Goal: Task Accomplishment & Management: Manage account settings

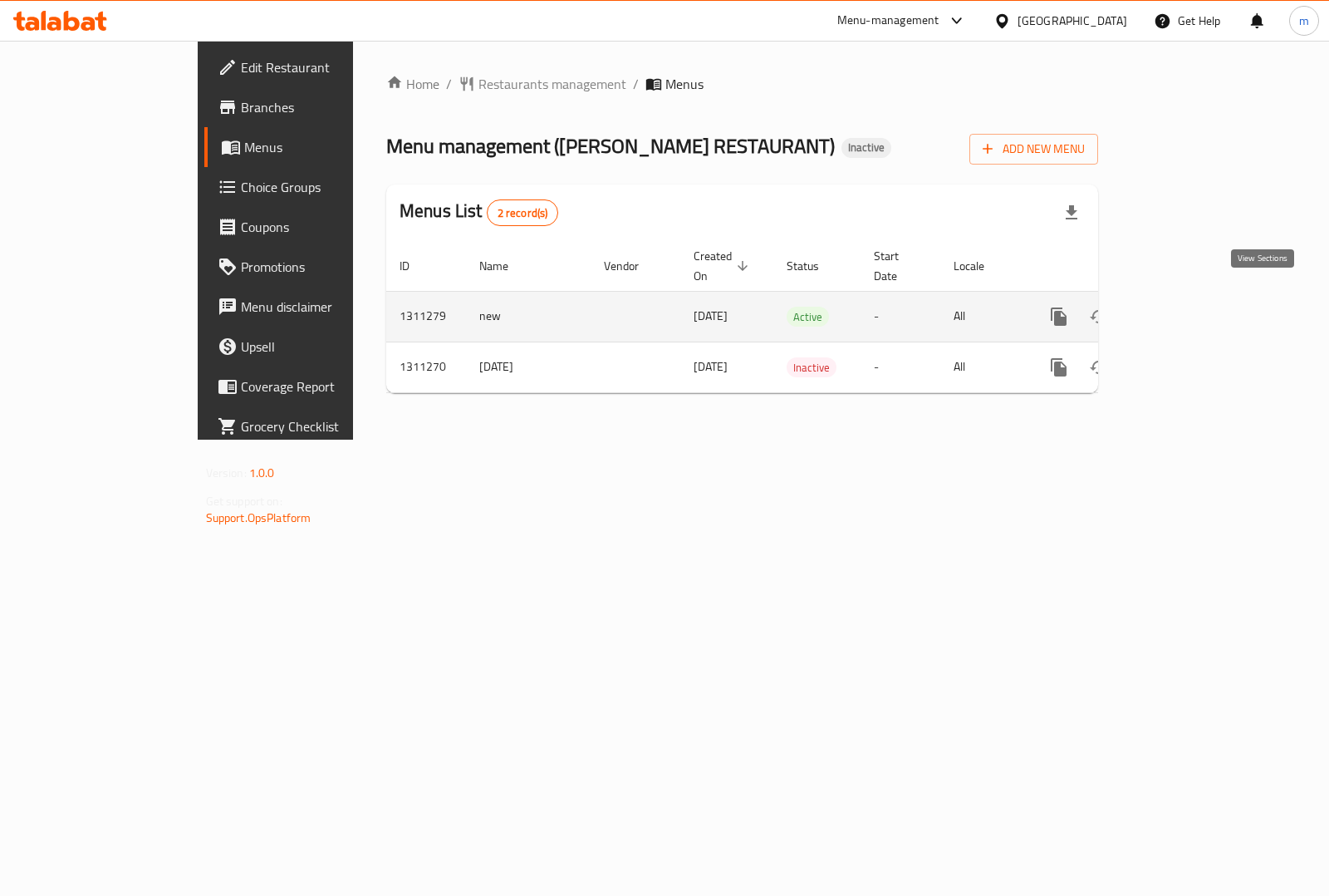
click at [1199, 305] on link "enhanced table" at bounding box center [1179, 317] width 40 height 40
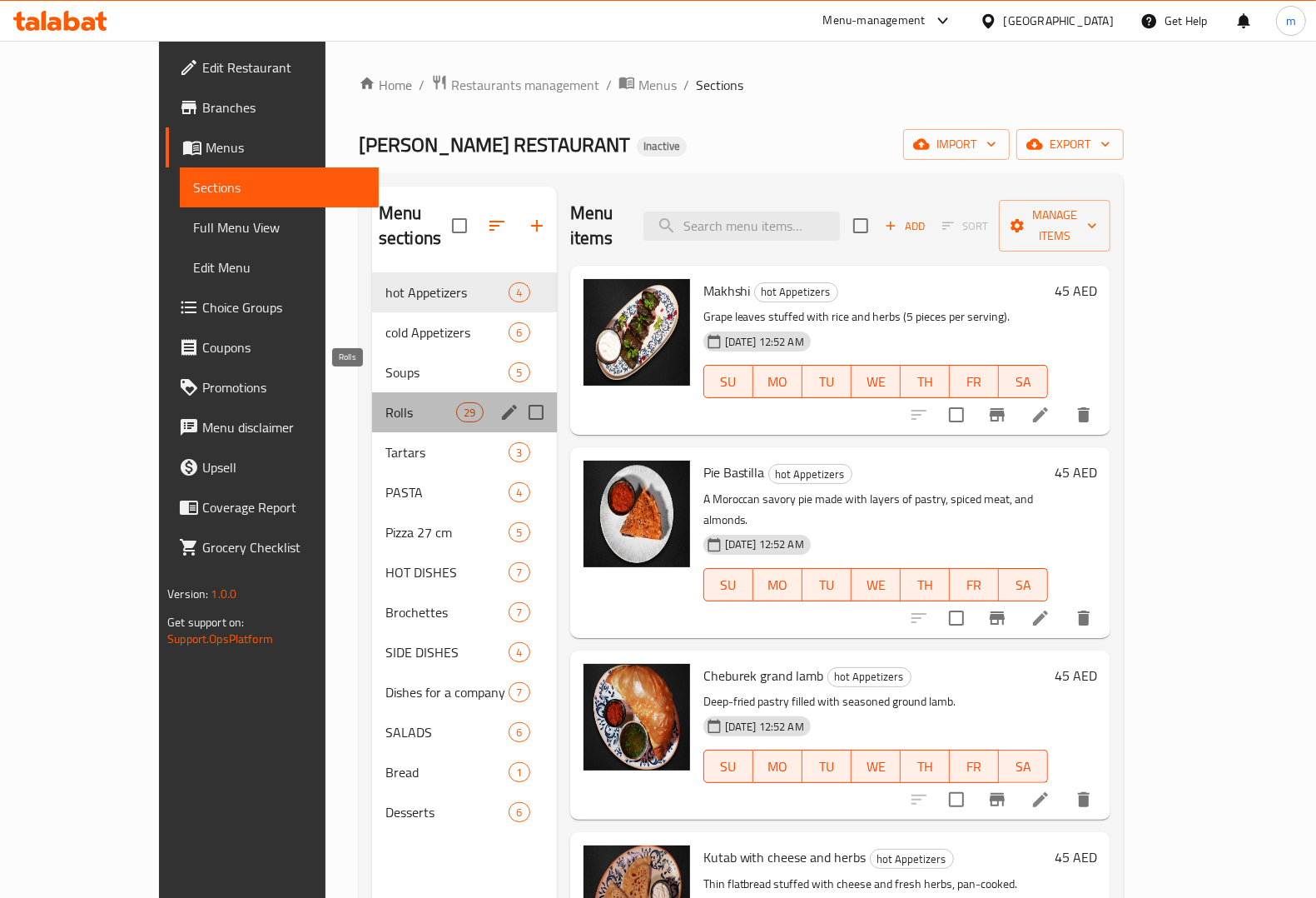
click at [385, 402] on span "Rolls" at bounding box center [420, 412] width 70 height 20
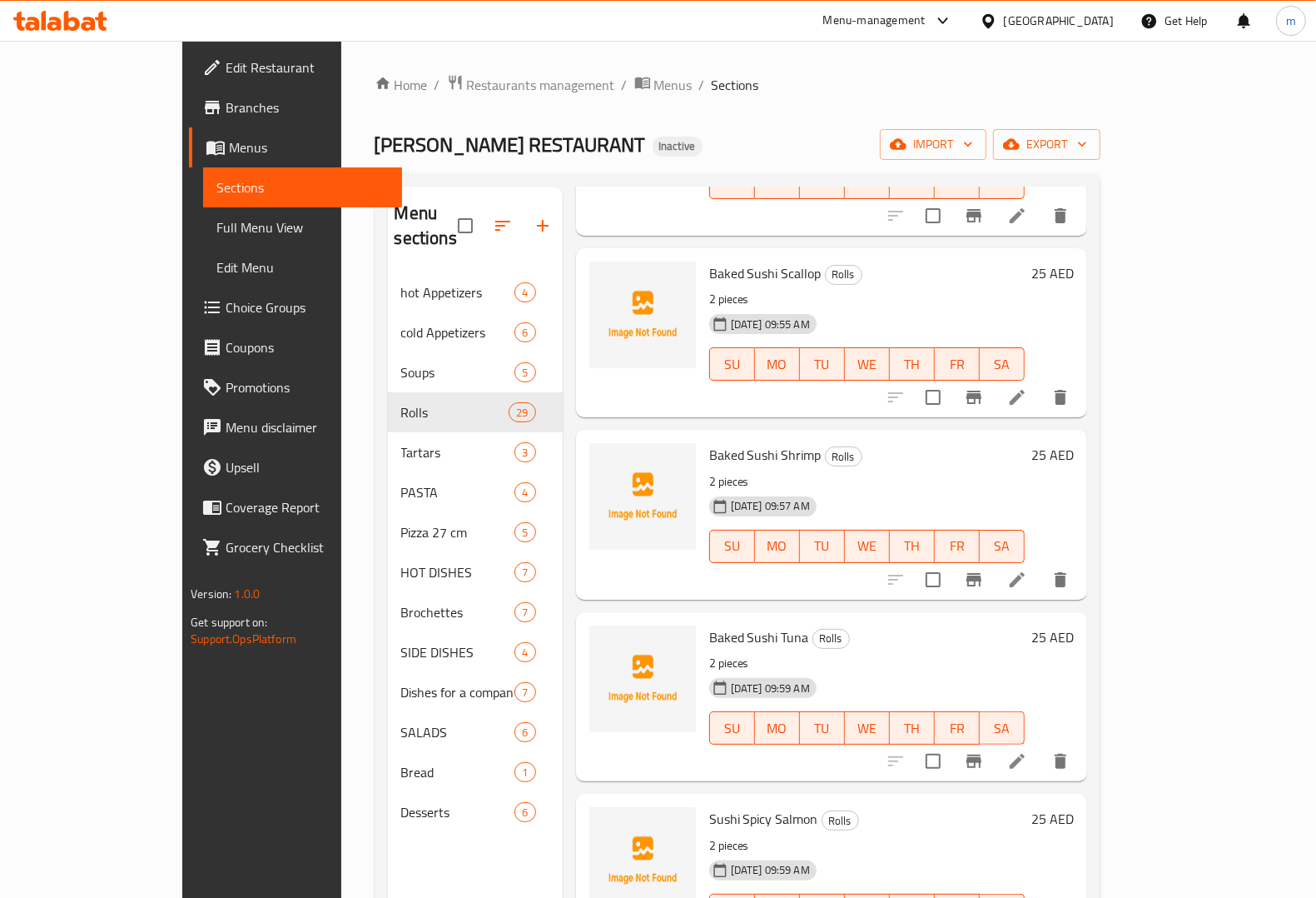
scroll to position [3540, 0]
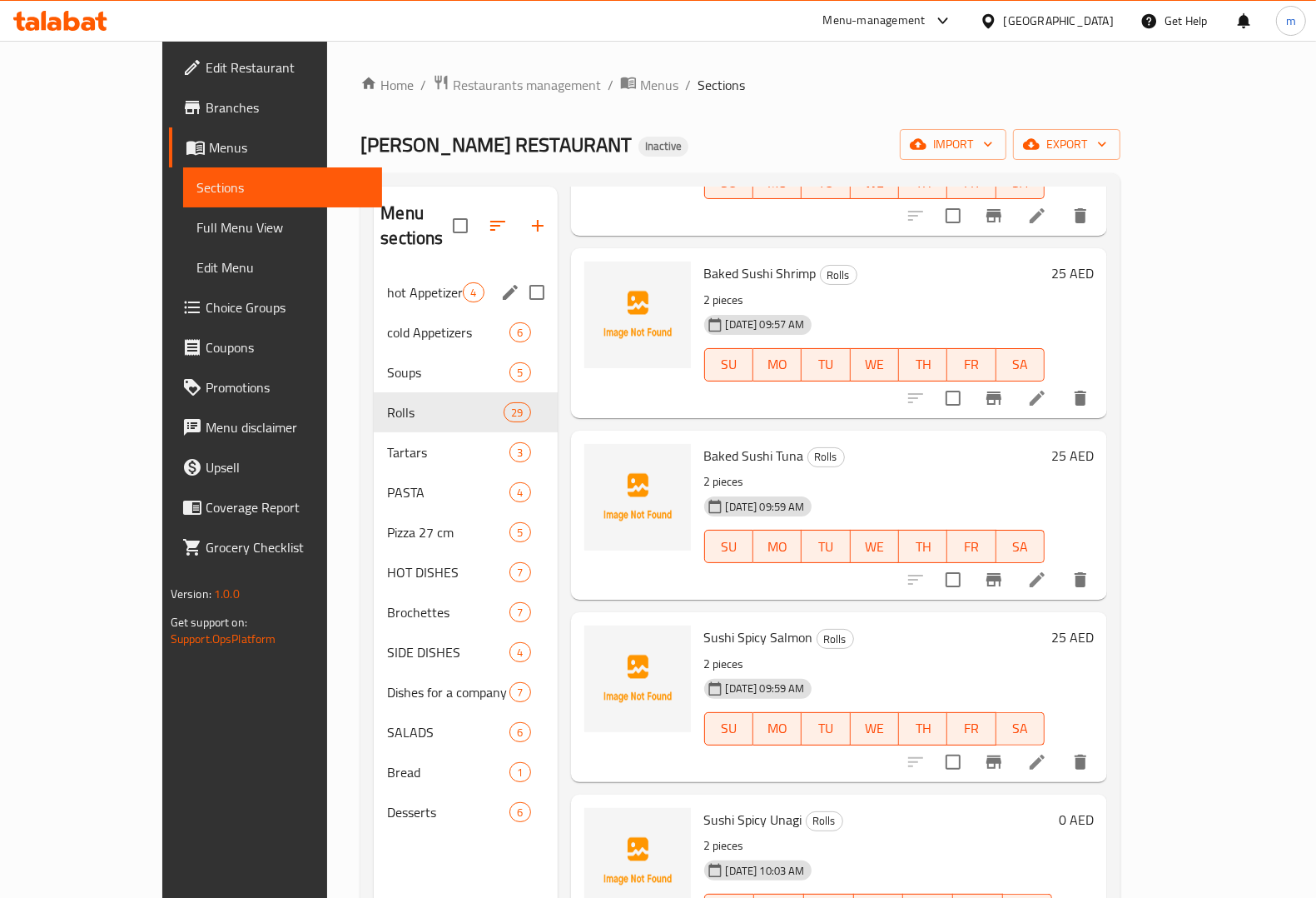
click at [384, 272] on div "hot Appetizers 4" at bounding box center [465, 292] width 183 height 40
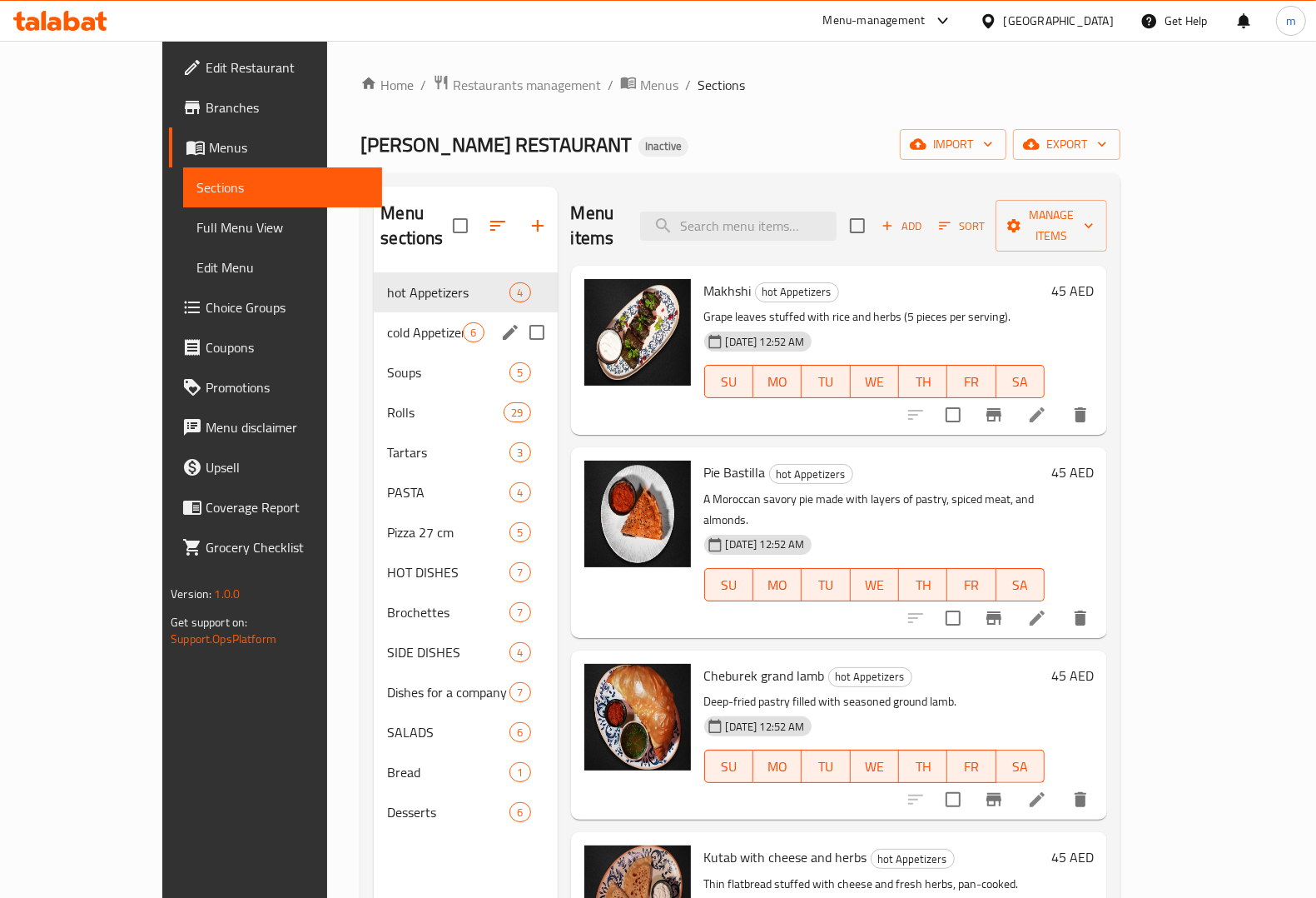
click at [387, 322] on span "cold Appetizers" at bounding box center [425, 332] width 76 height 20
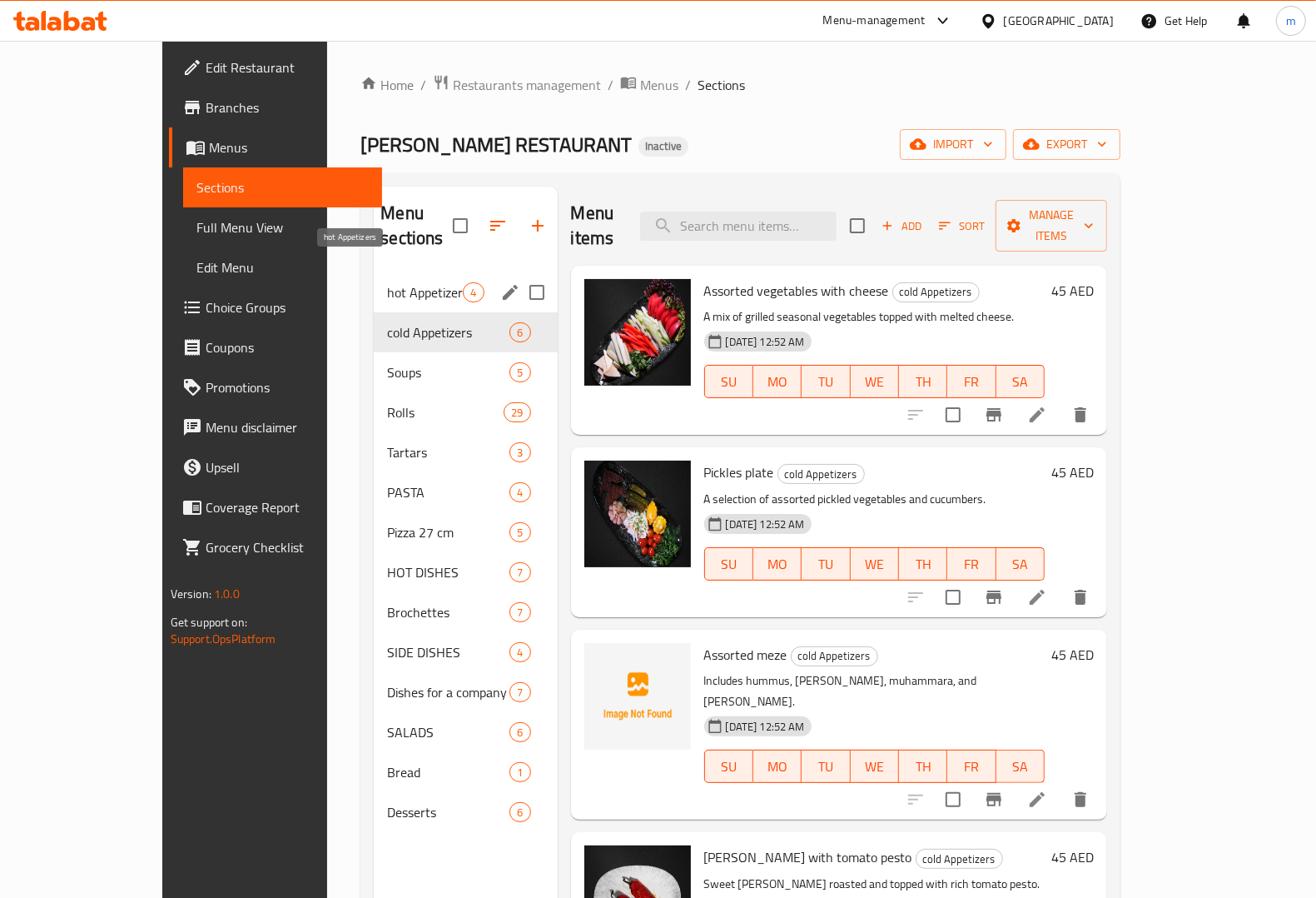
click at [387, 282] on span "hot Appetizers" at bounding box center [425, 292] width 76 height 20
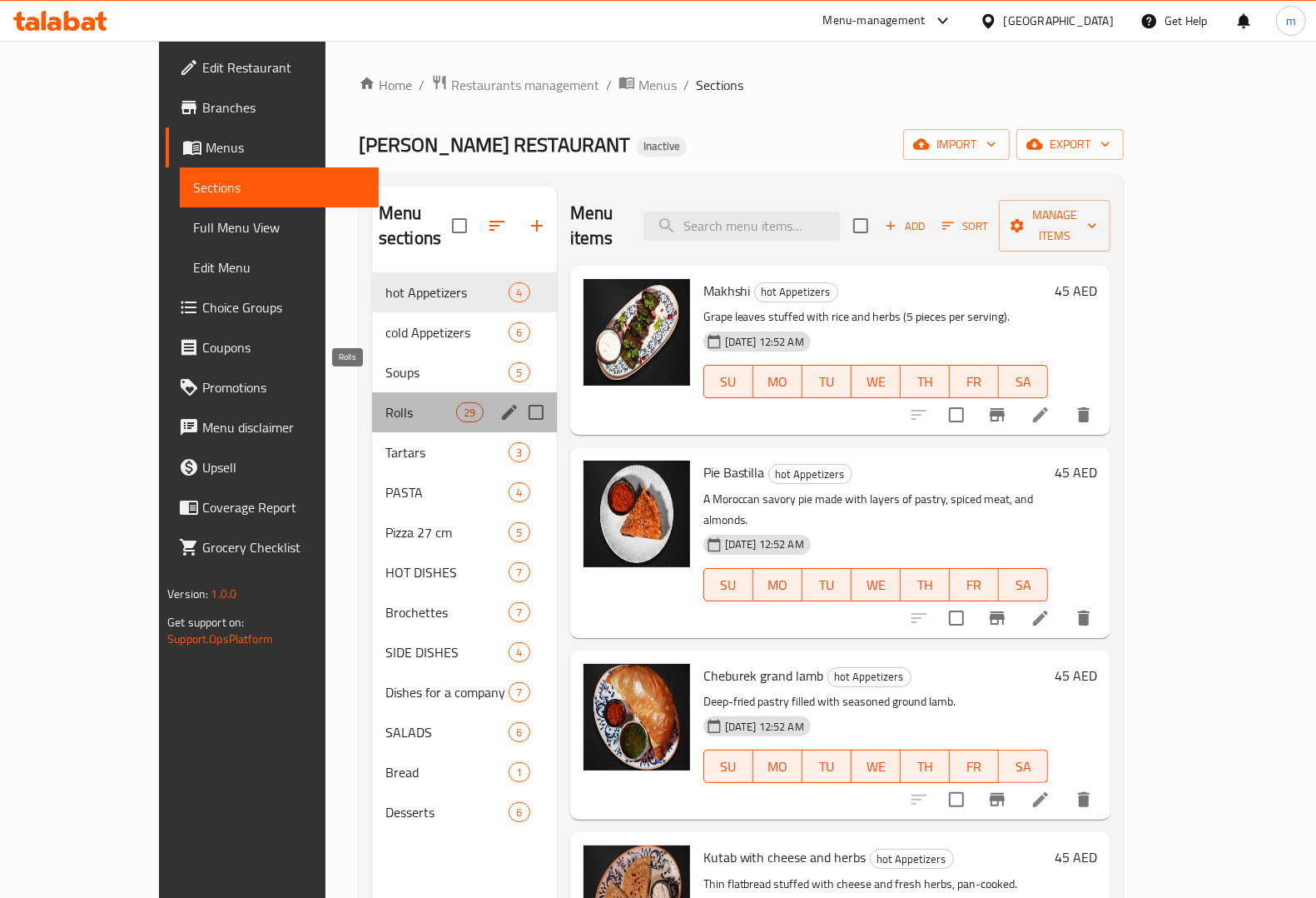
click at [385, 402] on span "Rolls" at bounding box center [420, 412] width 70 height 20
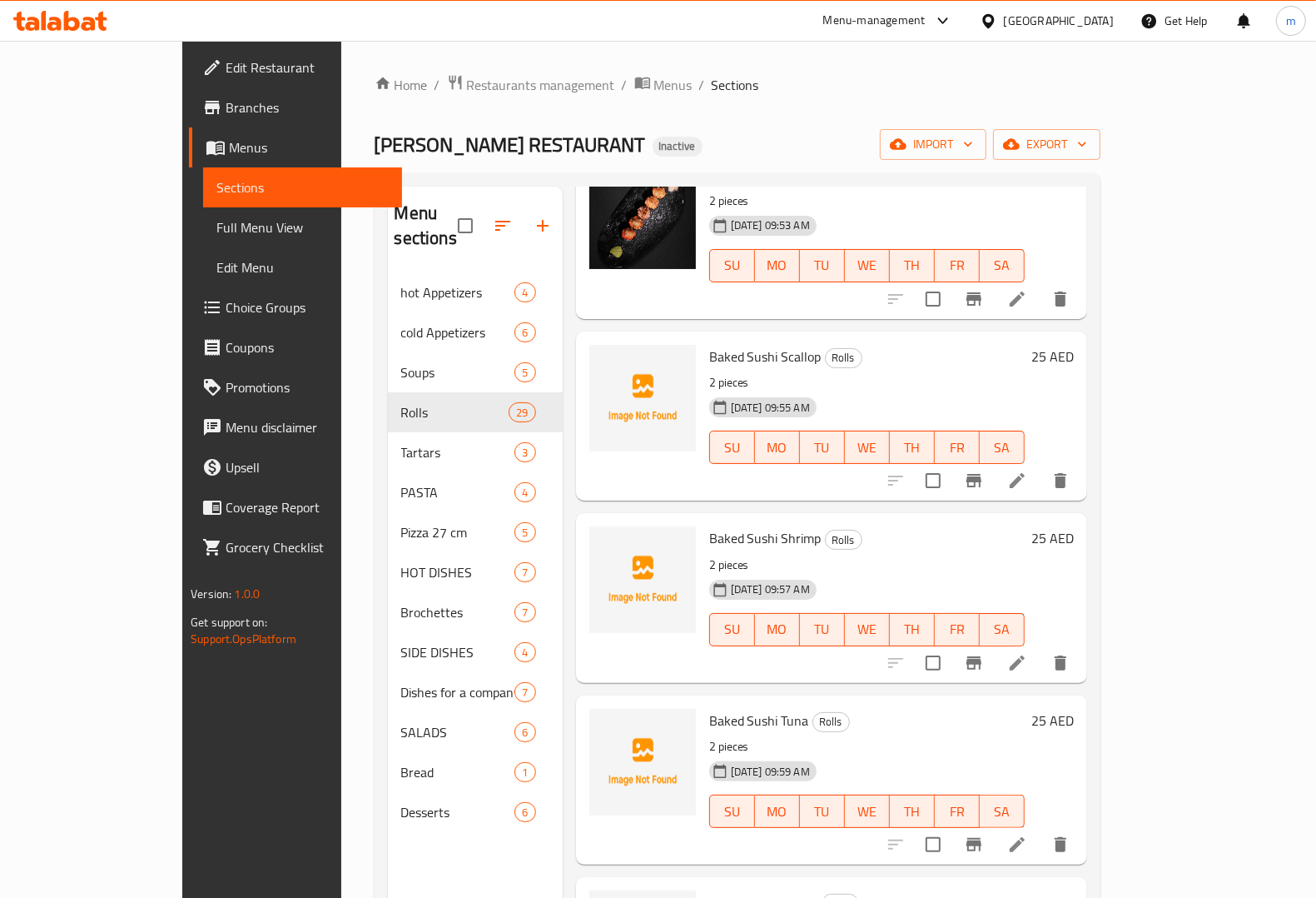
scroll to position [2973, 0]
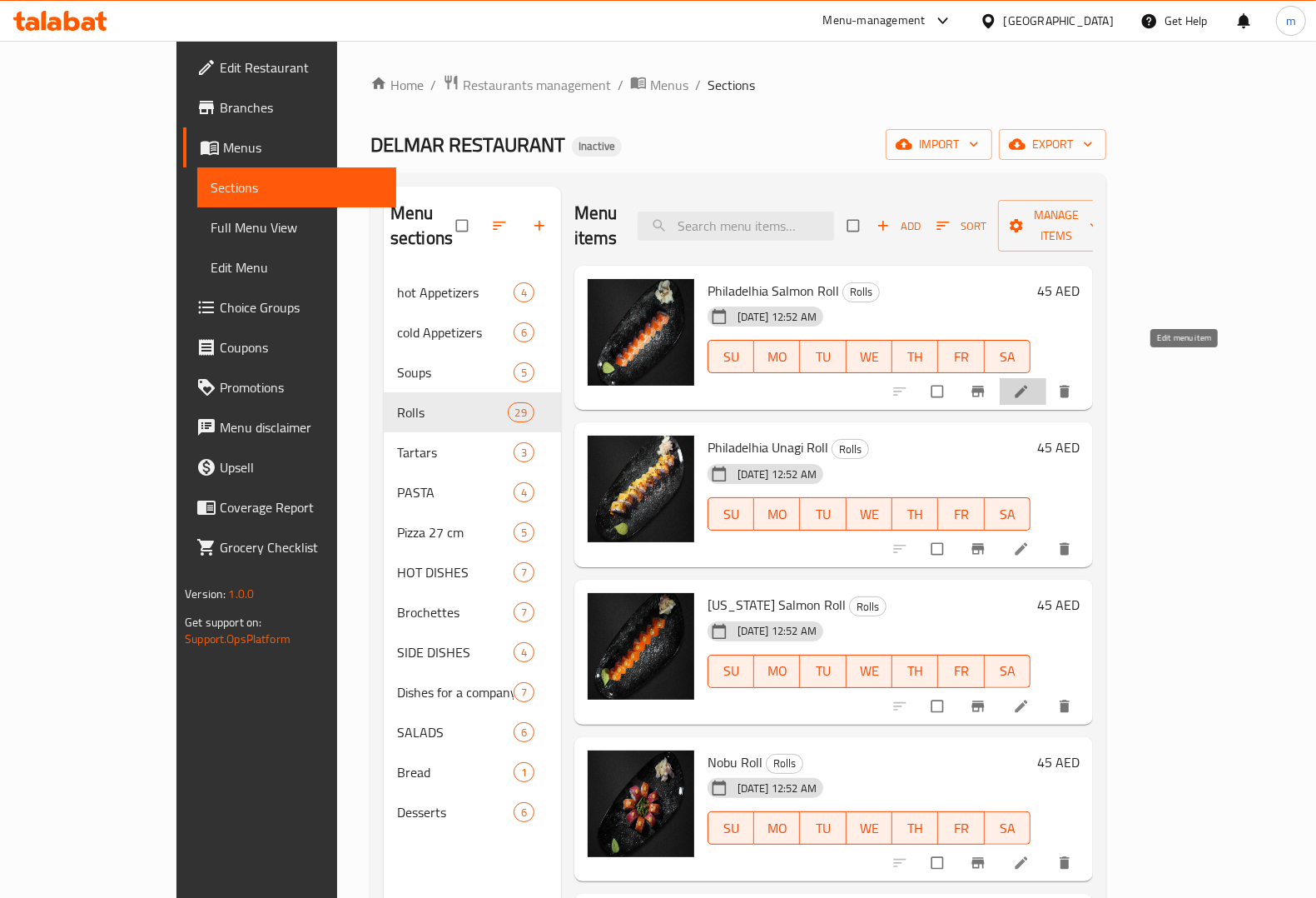
click at [1027, 385] on icon at bounding box center [1021, 392] width 13 height 13
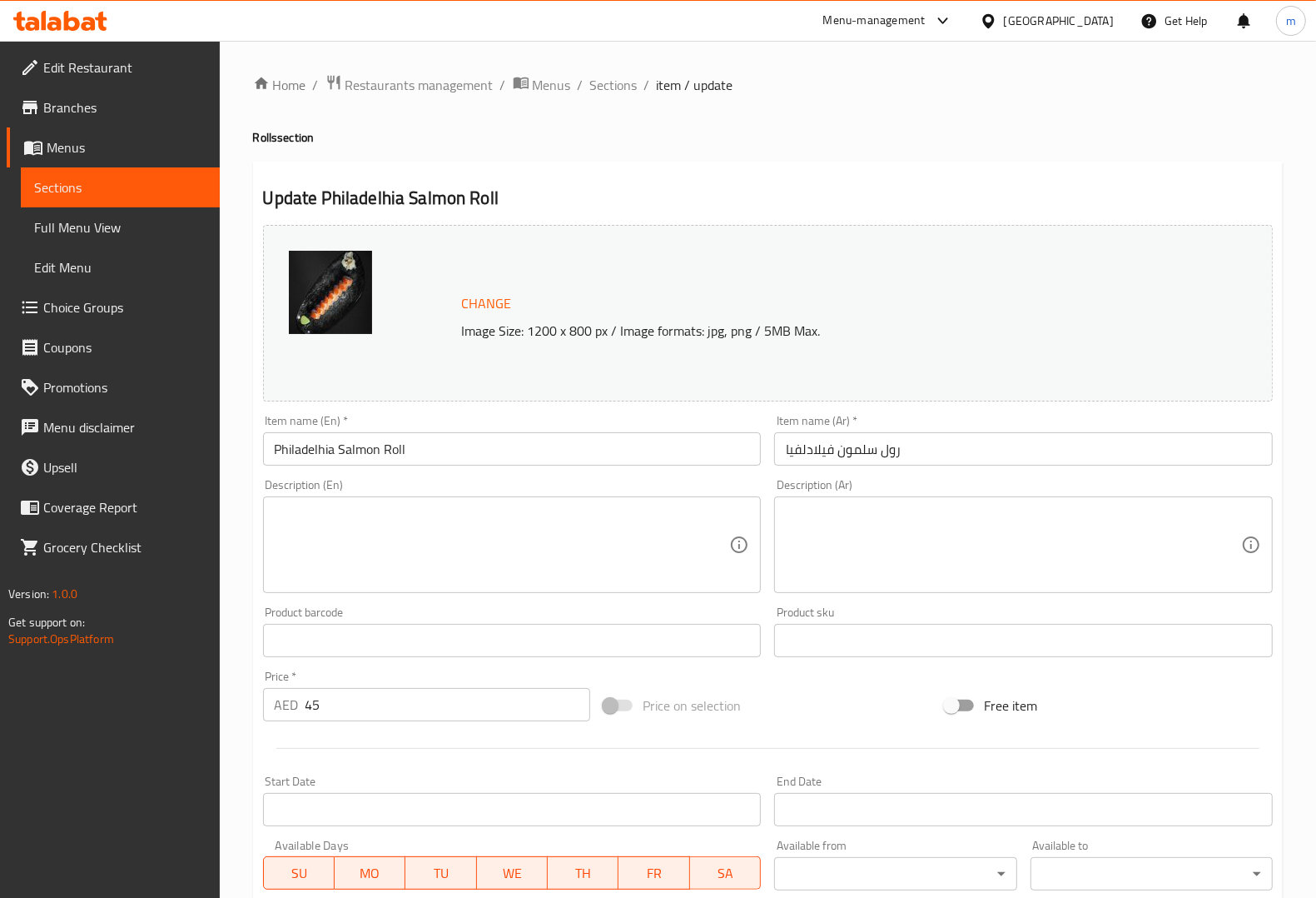
click at [497, 512] on textarea at bounding box center [503, 544] width 456 height 79
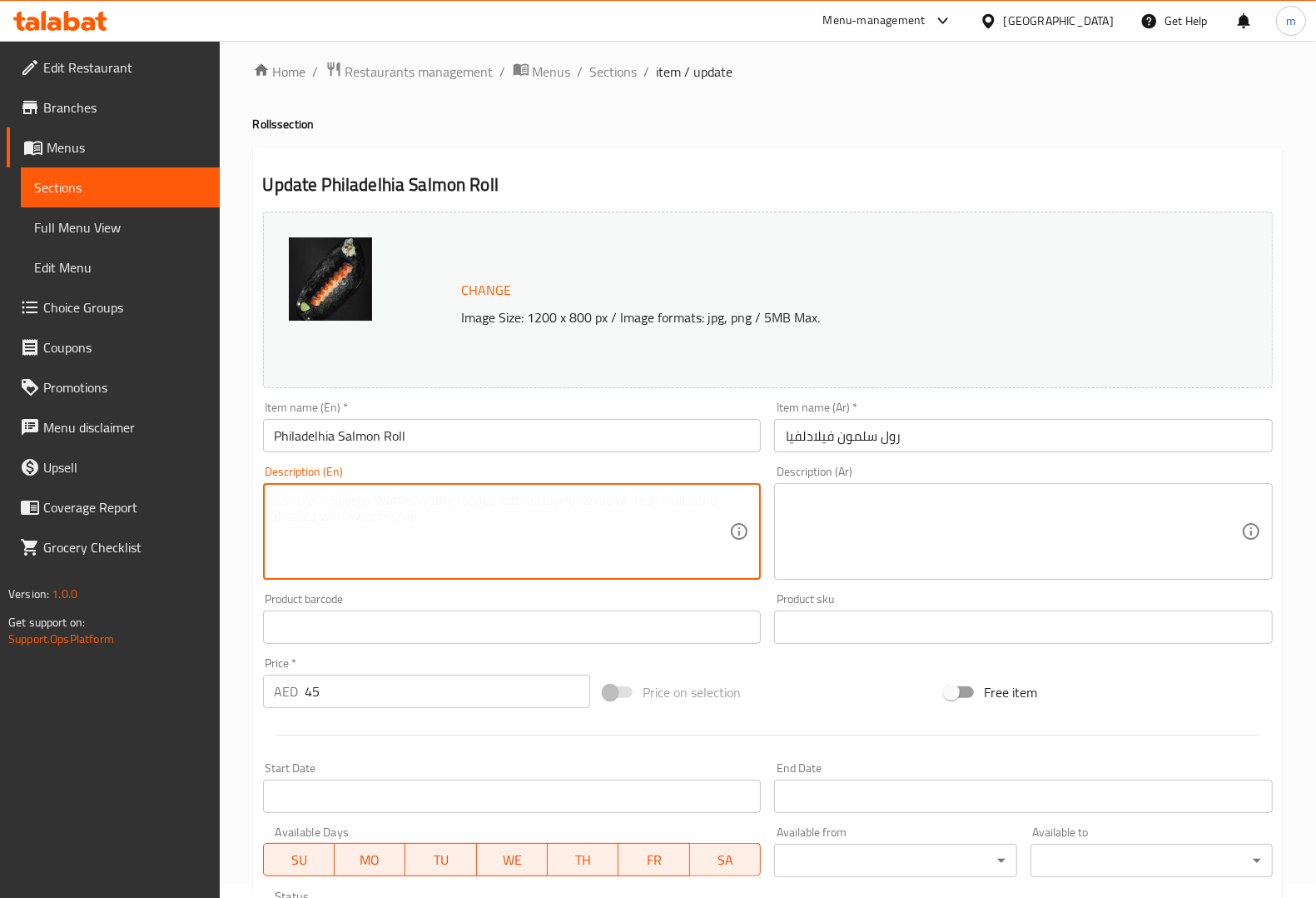
scroll to position [208, 0]
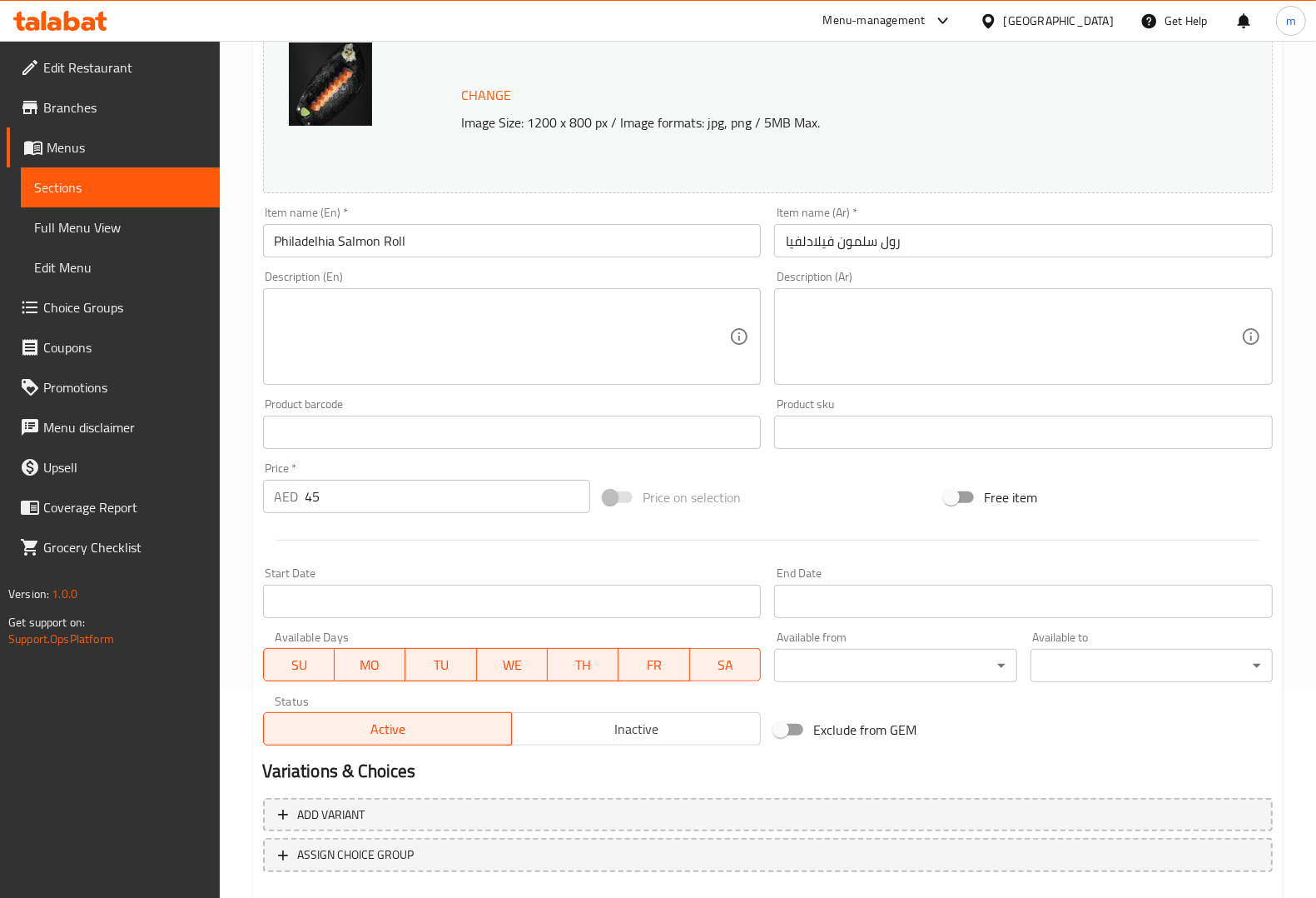
click at [409, 343] on textarea at bounding box center [503, 336] width 456 height 79
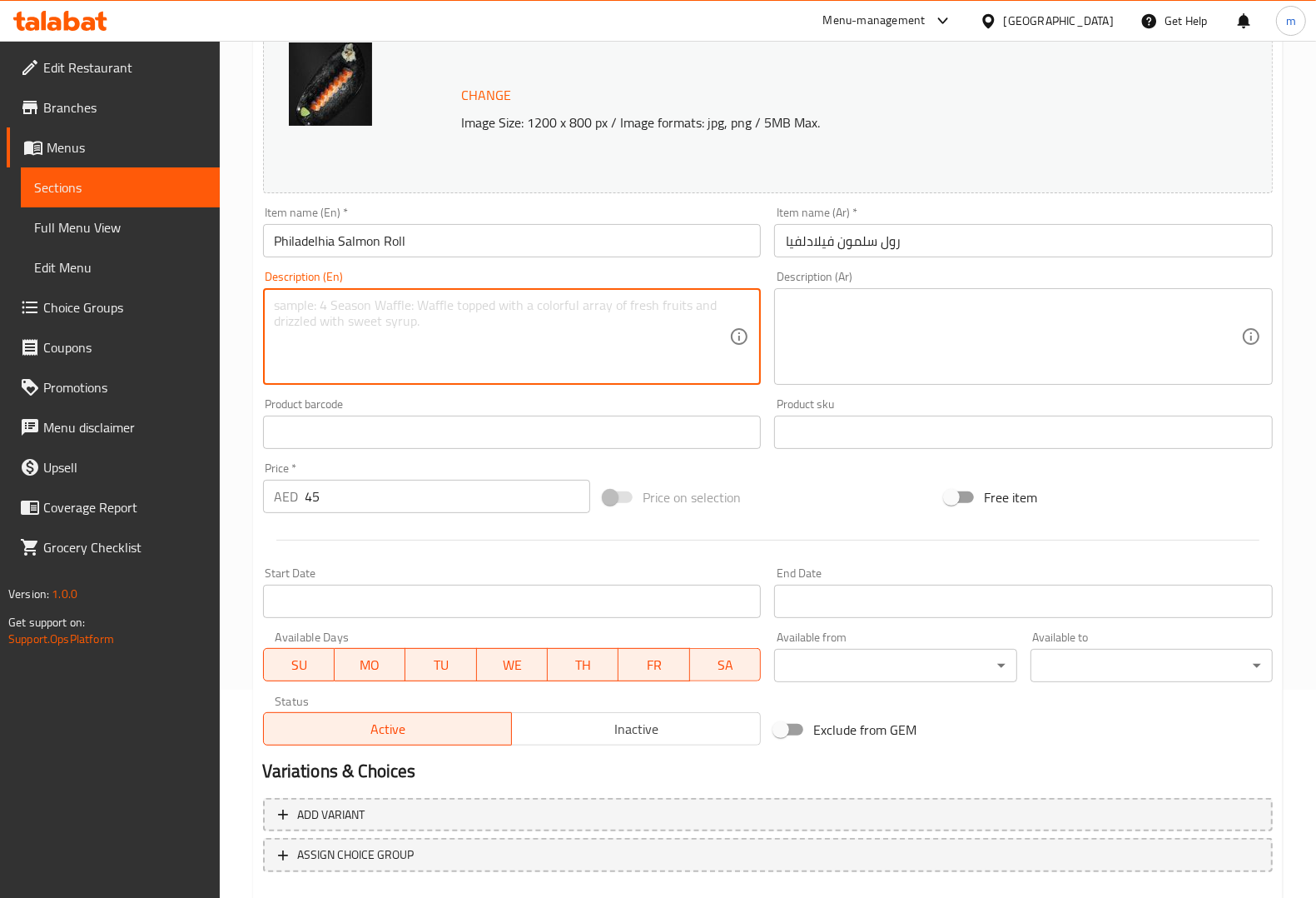
paste textarea "Roll with fresh salmon, cream cheese, and cucumber, wrapped in seaweed and rice."
type textarea "Roll with fresh salmon, cream cheese, and cucumber, wrapped in seaweed and rice."
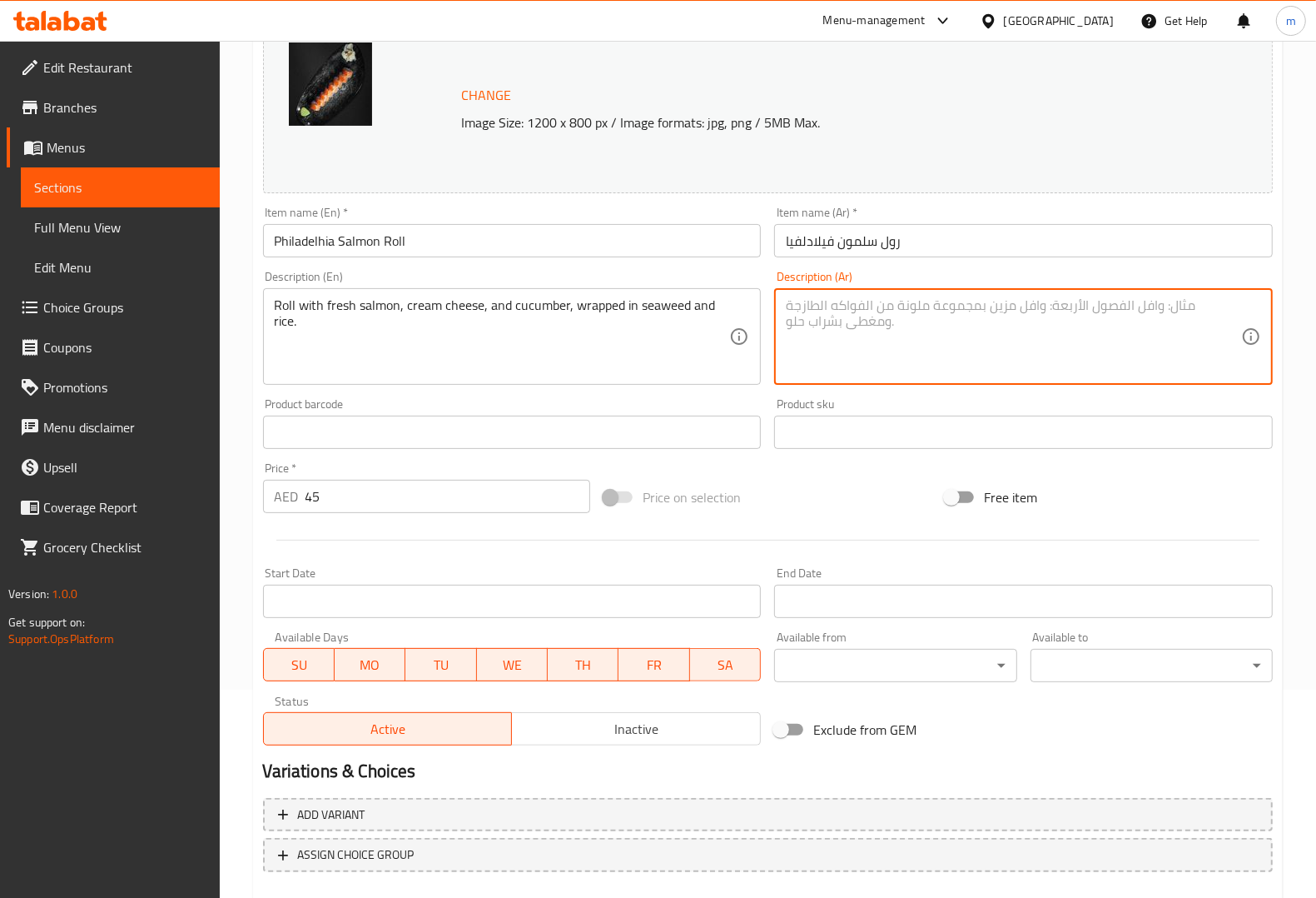
click at [1083, 338] on textarea at bounding box center [1013, 336] width 456 height 79
paste textarea "لفائف مع سمك السلمون الطازج، والجبن الكريمي، والخيار، ملفوفة في الأعشاب البحرية…"
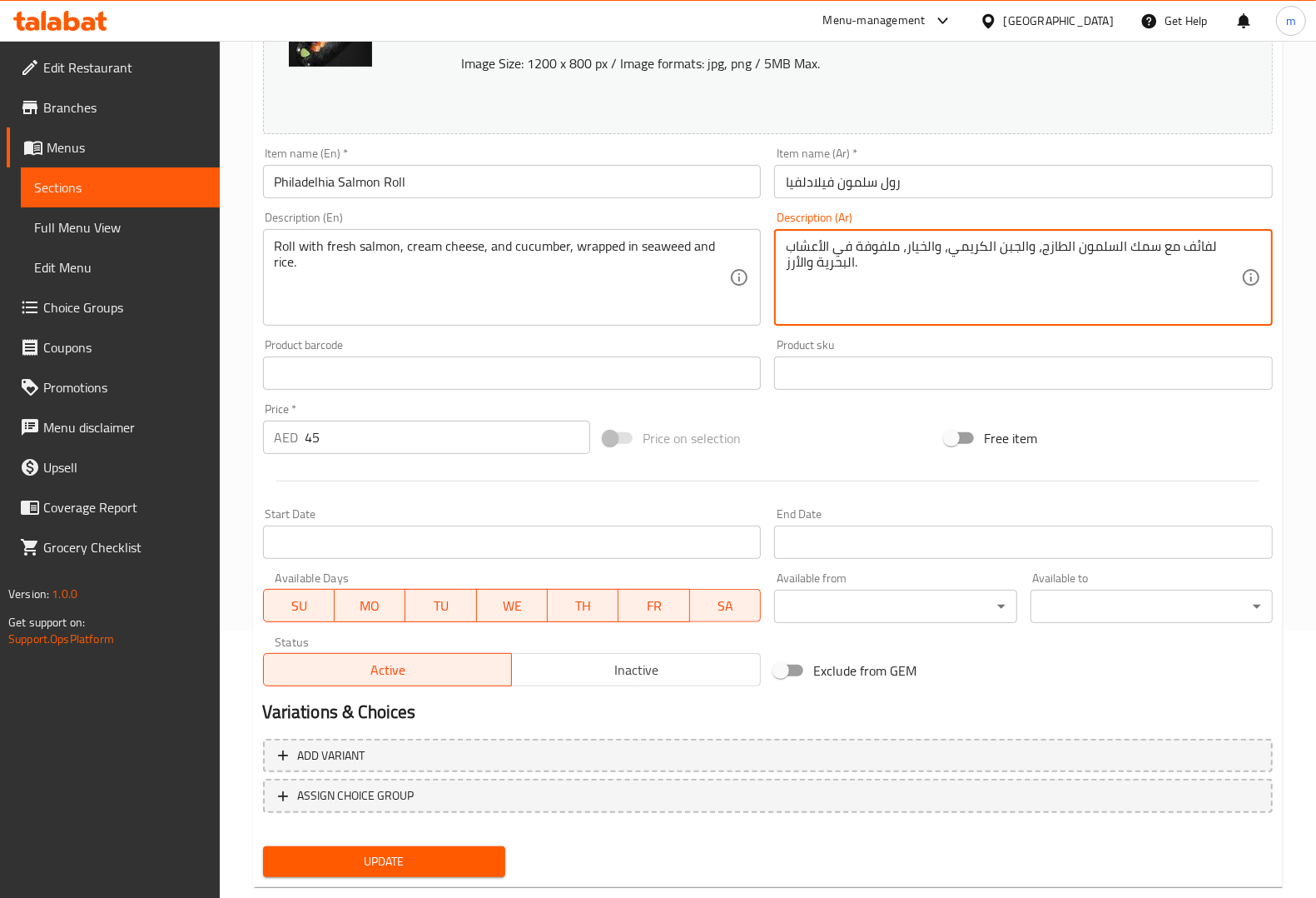
scroll to position [300, 0]
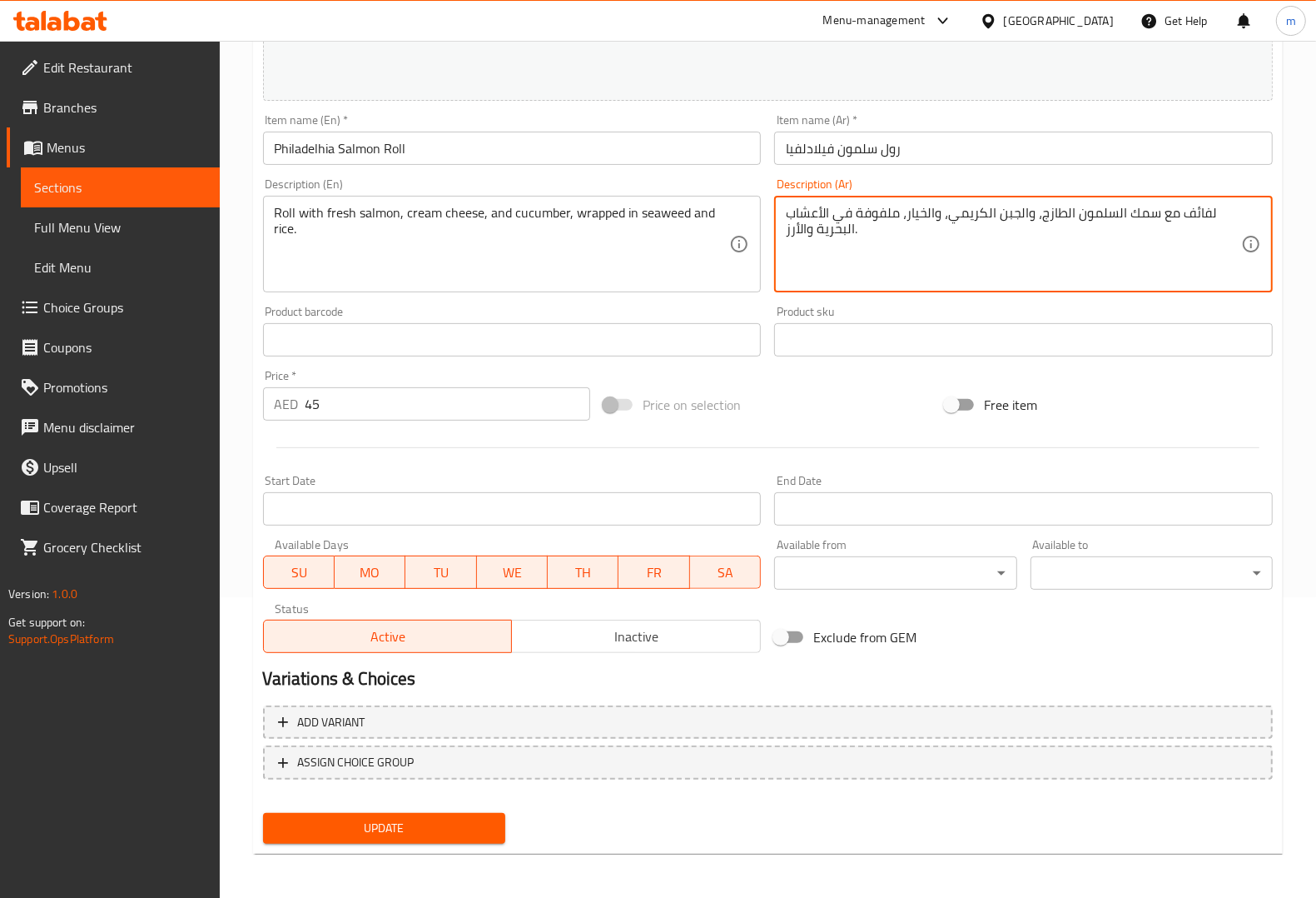
type textarea "لفائف مع سمك السلمون الطازج، والجبن الكريمي، والخيار، ملفوفة في الأعشاب البحرية…"
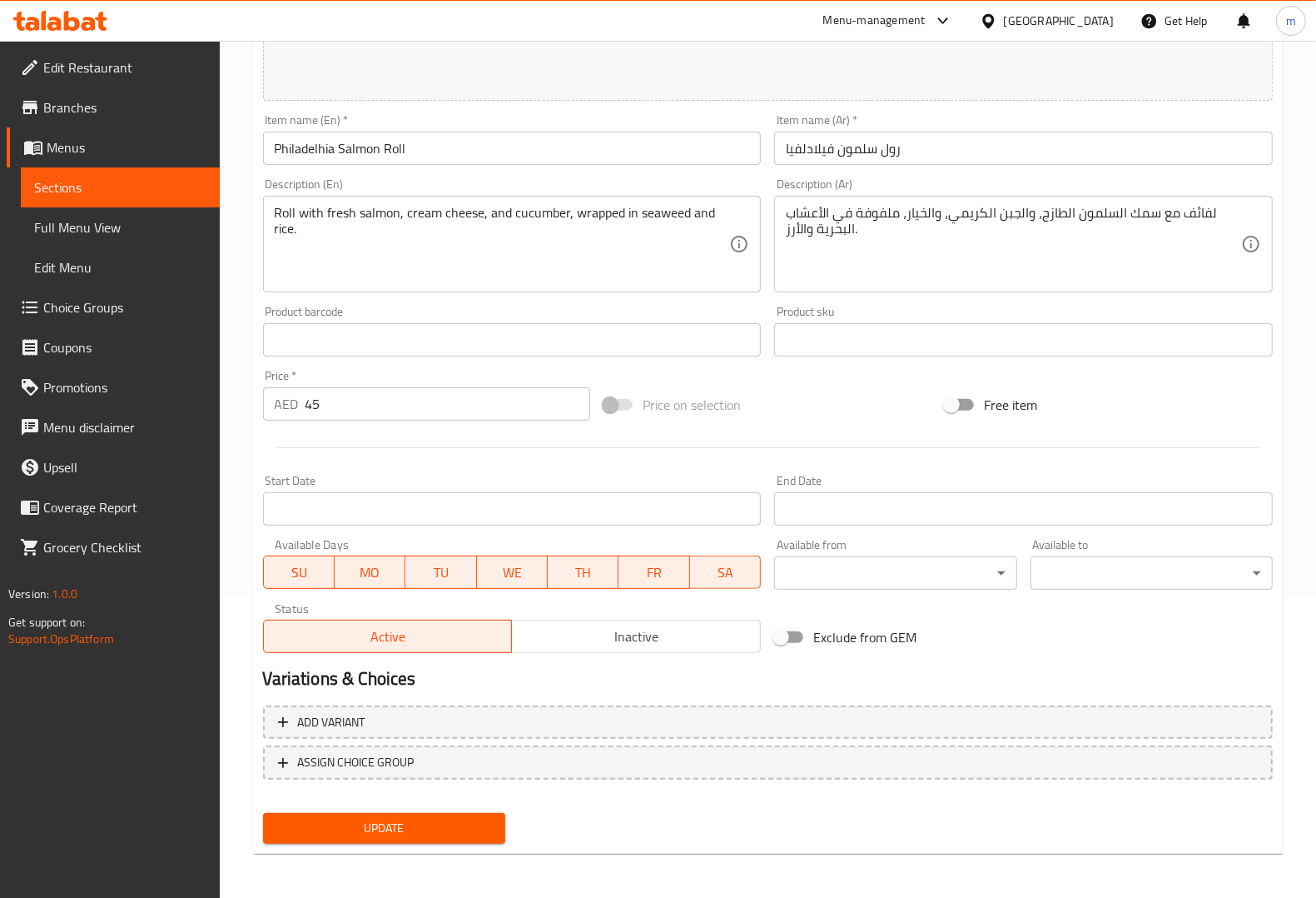
click at [422, 818] on span "Update" at bounding box center [384, 827] width 216 height 21
click at [104, 156] on span "Menus" at bounding box center [127, 147] width 160 height 20
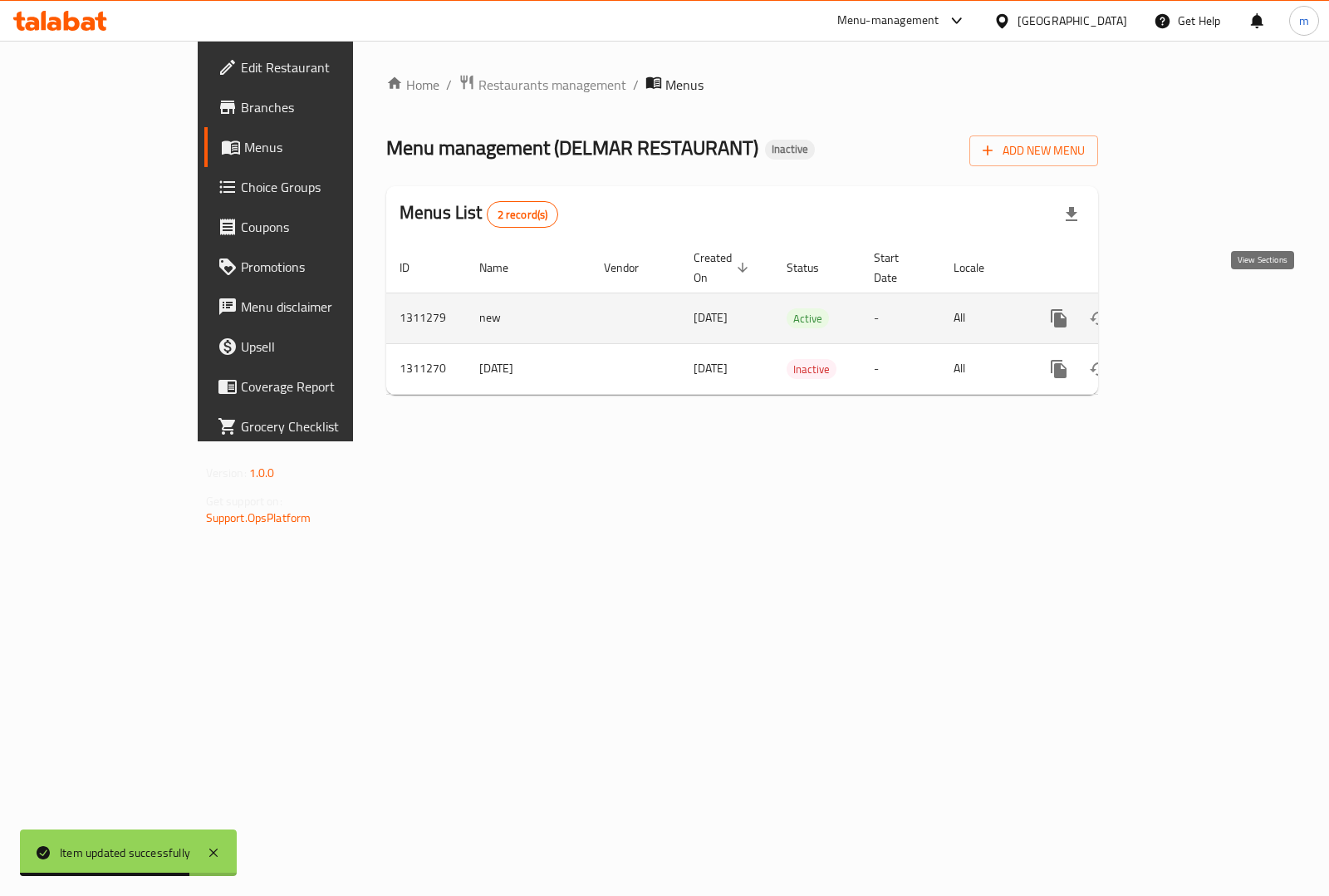
click at [1189, 309] on icon "enhanced table" at bounding box center [1179, 319] width 20 height 20
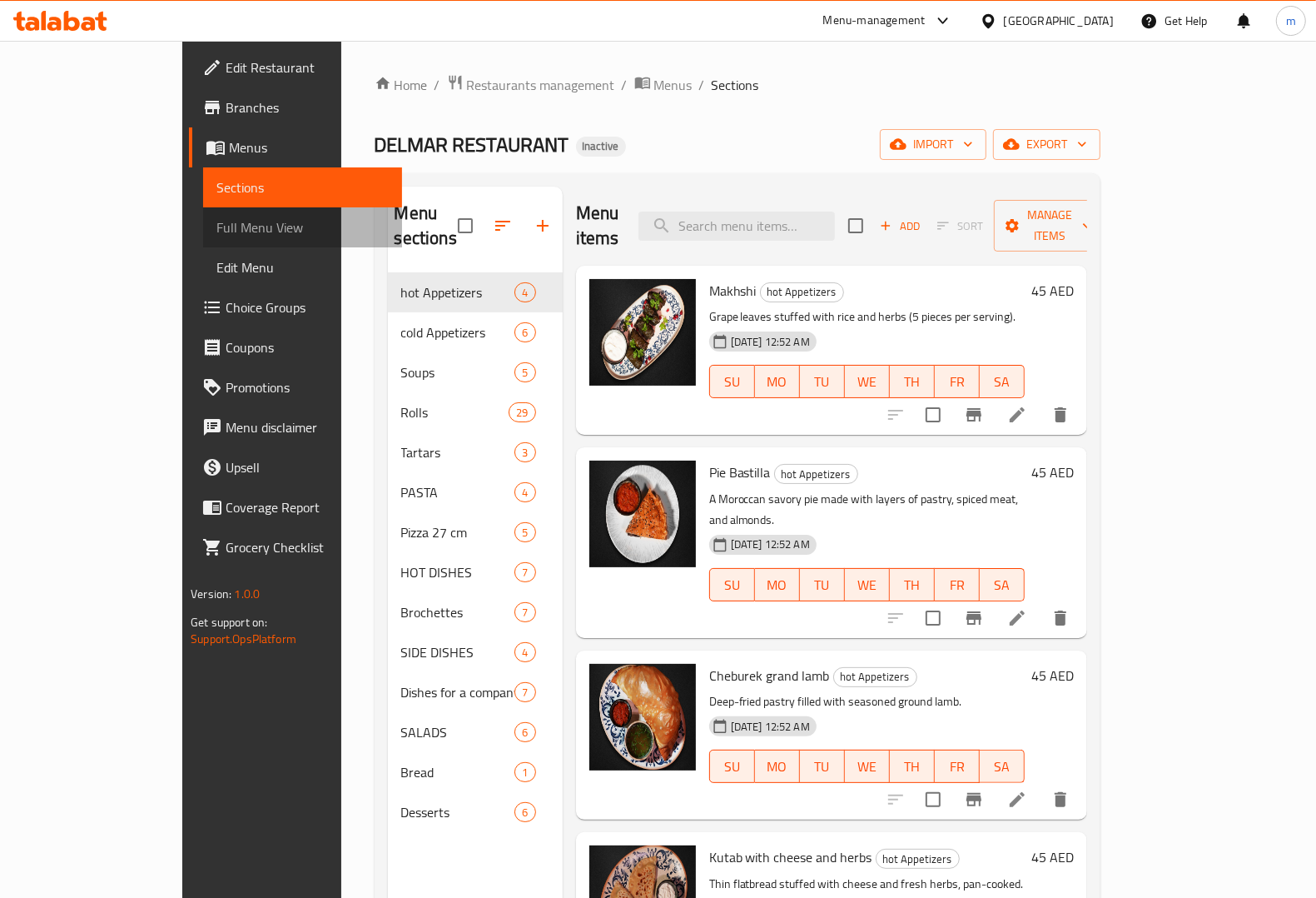
click at [216, 221] on span "Full Menu View" at bounding box center [302, 227] width 173 height 20
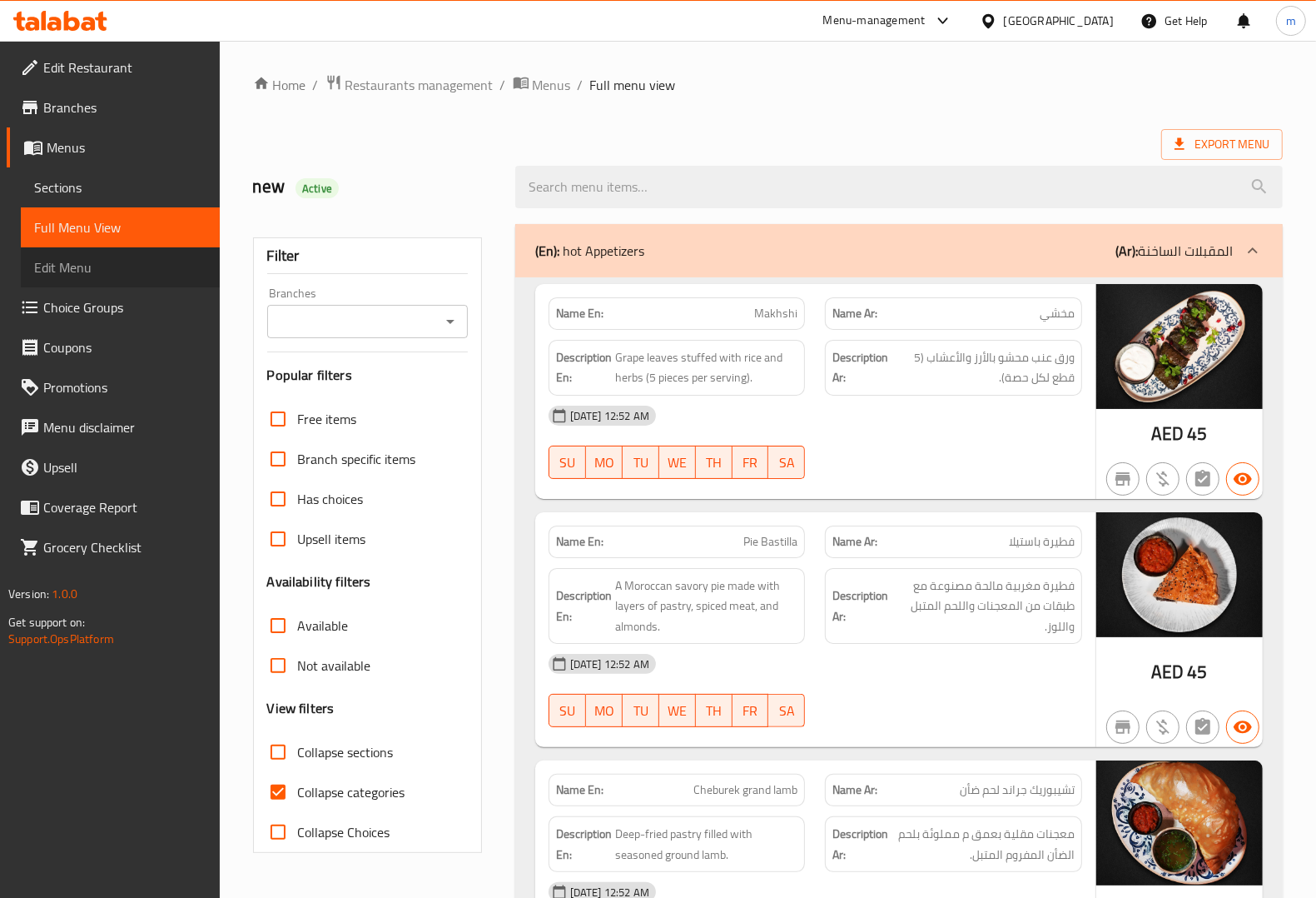
click at [102, 258] on span "Edit Menu" at bounding box center [120, 268] width 173 height 20
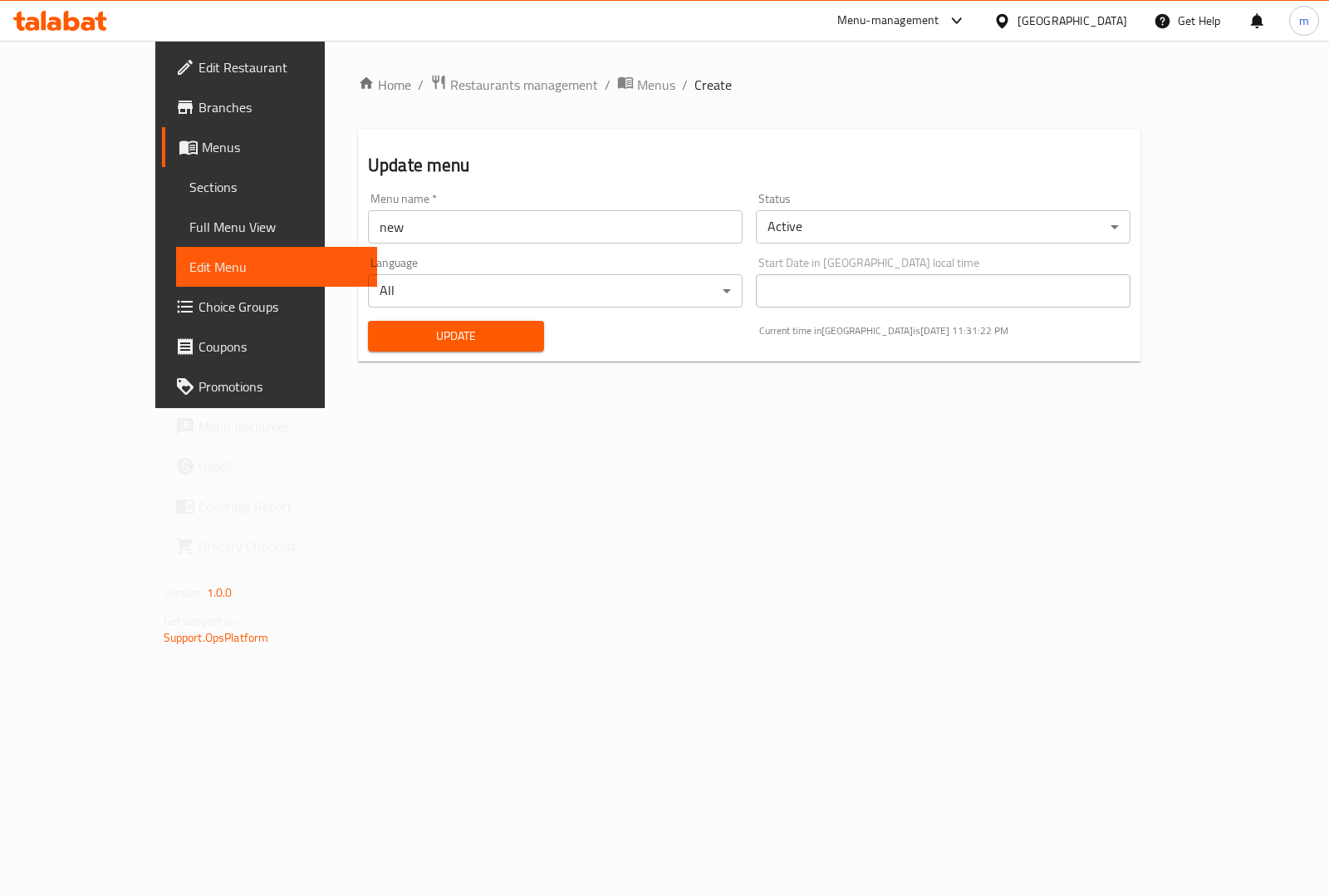
click at [189, 180] on span "Sections" at bounding box center [276, 187] width 174 height 20
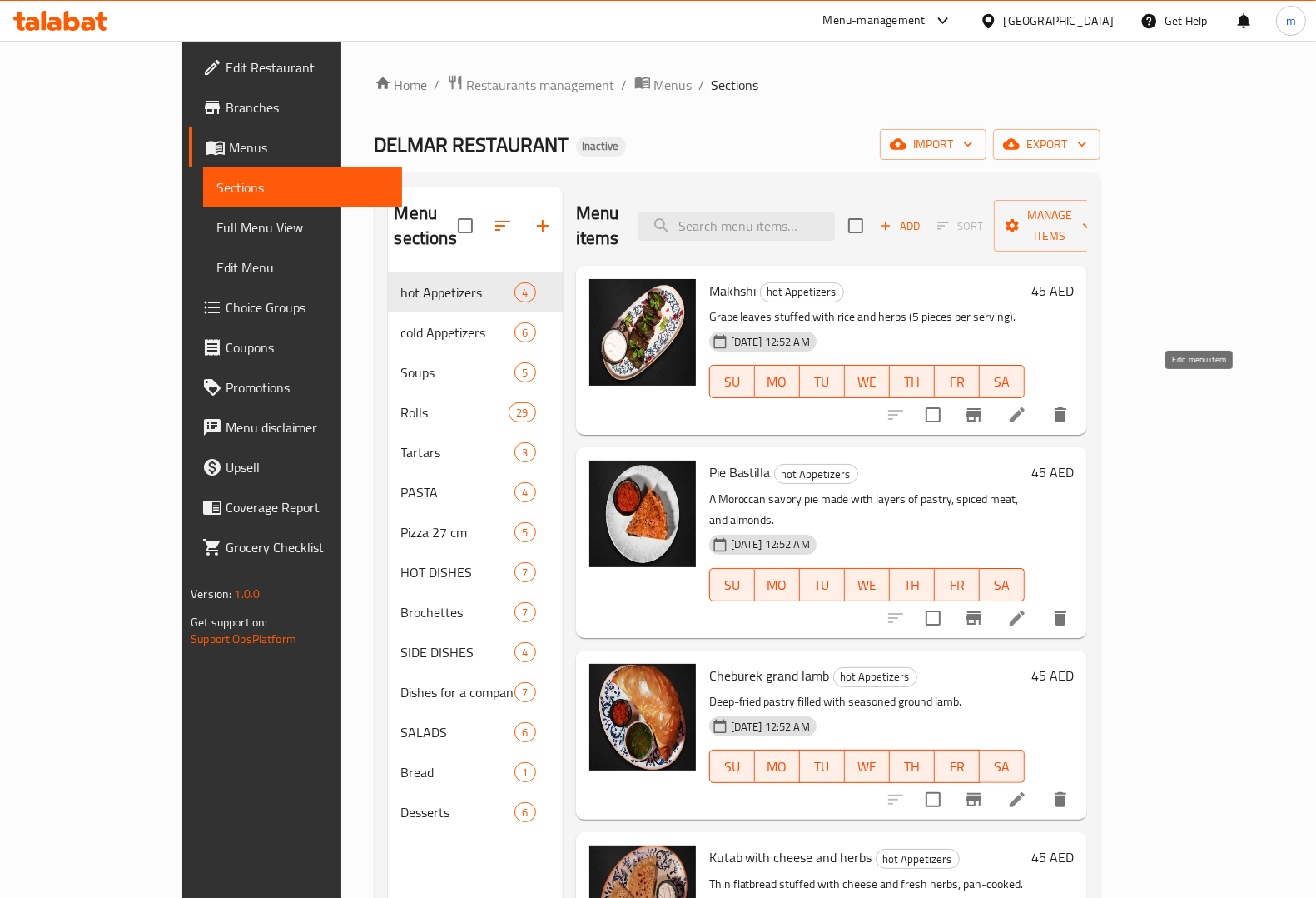
click at [1027, 405] on icon at bounding box center [1017, 415] width 20 height 20
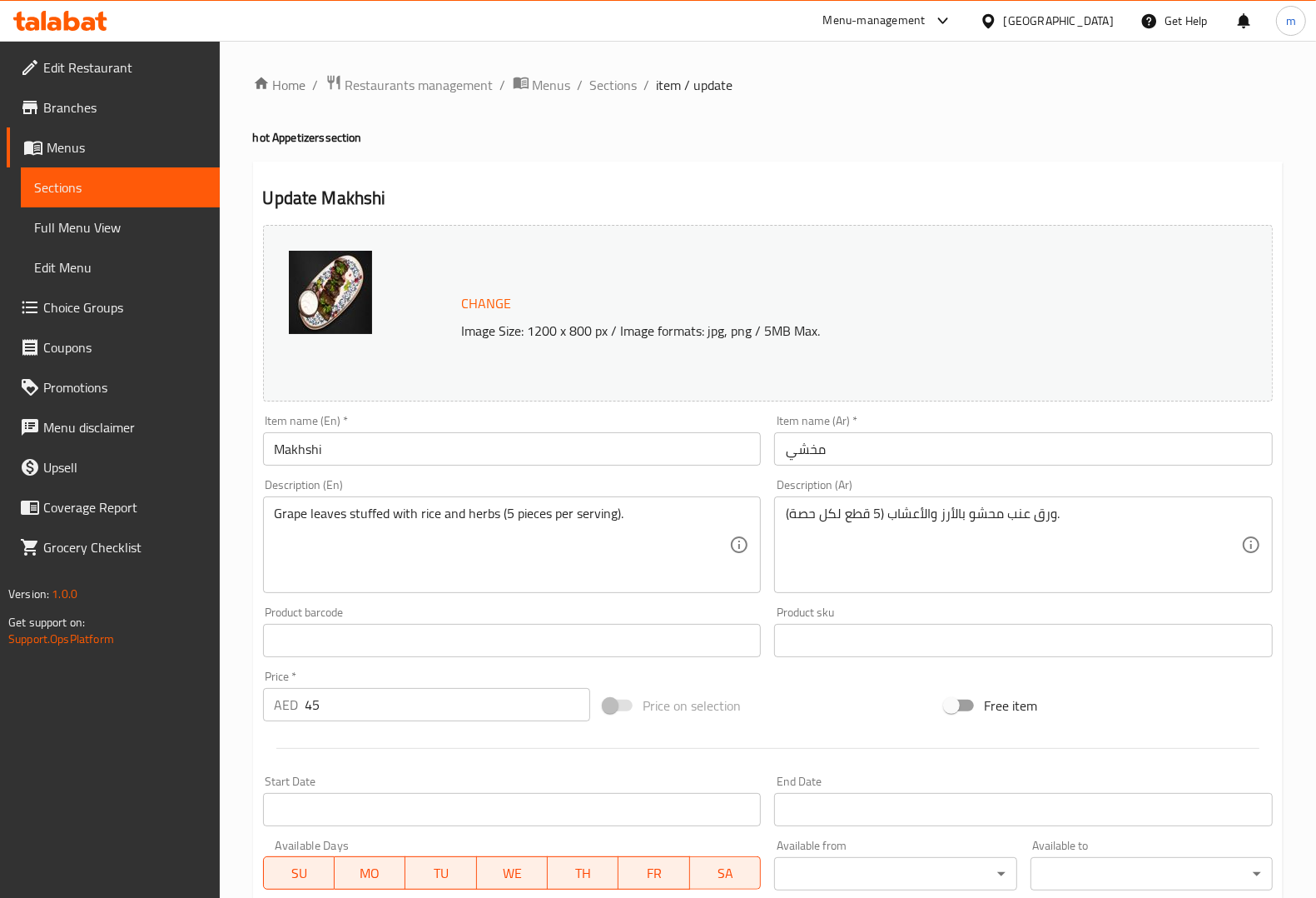
click at [121, 190] on span "Sections" at bounding box center [120, 187] width 173 height 20
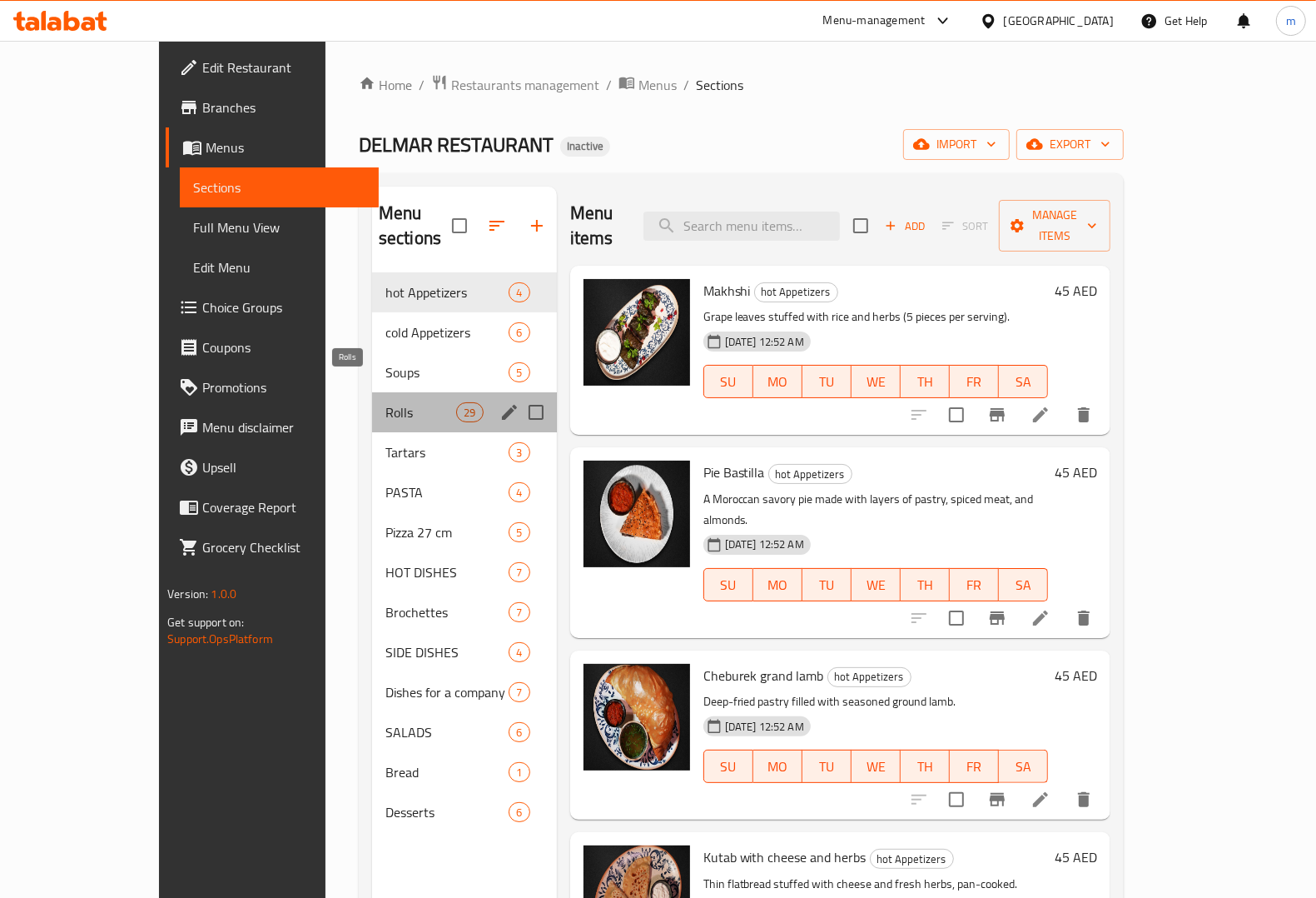
click at [385, 402] on span "Rolls" at bounding box center [420, 412] width 70 height 20
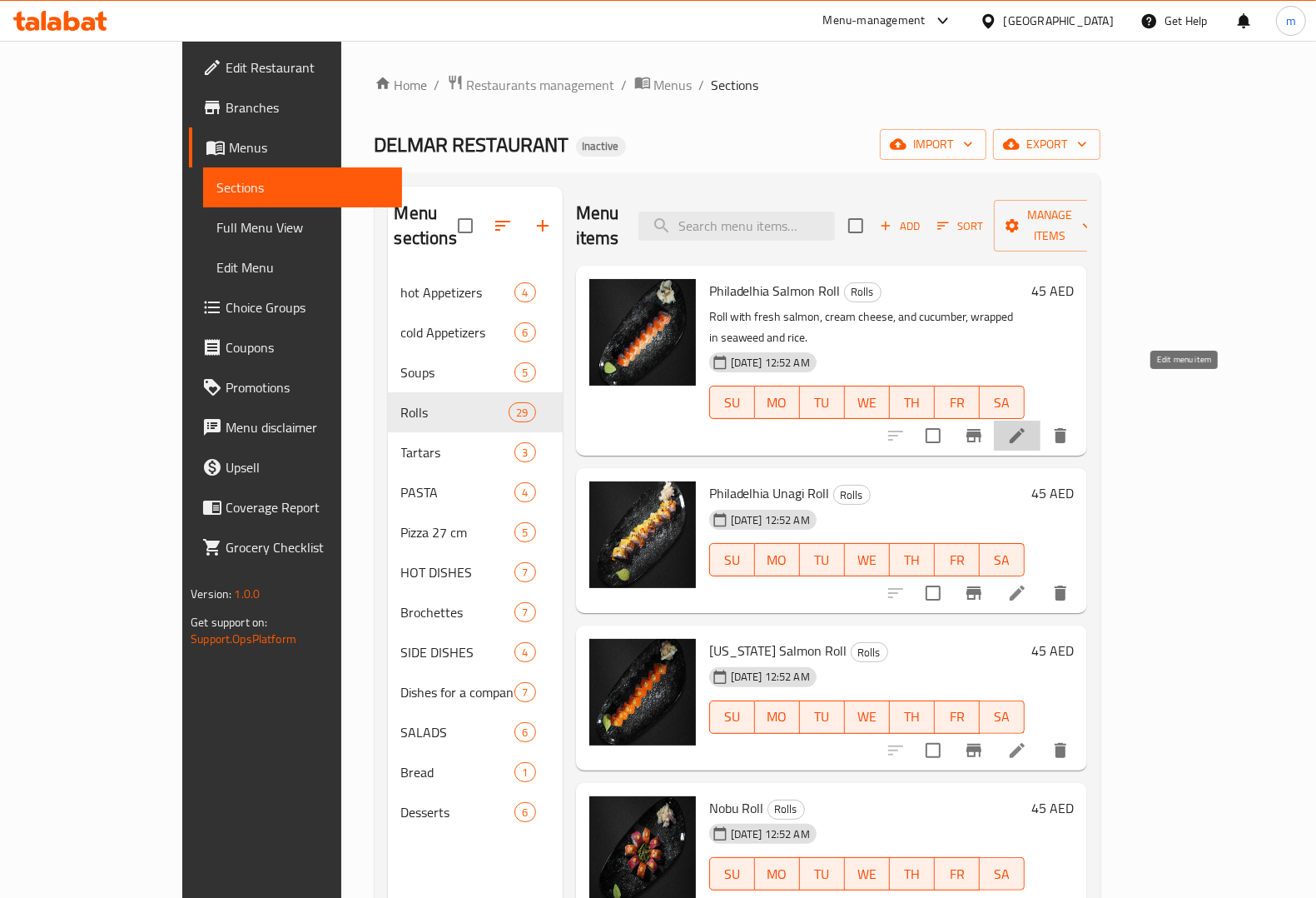
click at [1027, 426] on icon at bounding box center [1017, 436] width 20 height 20
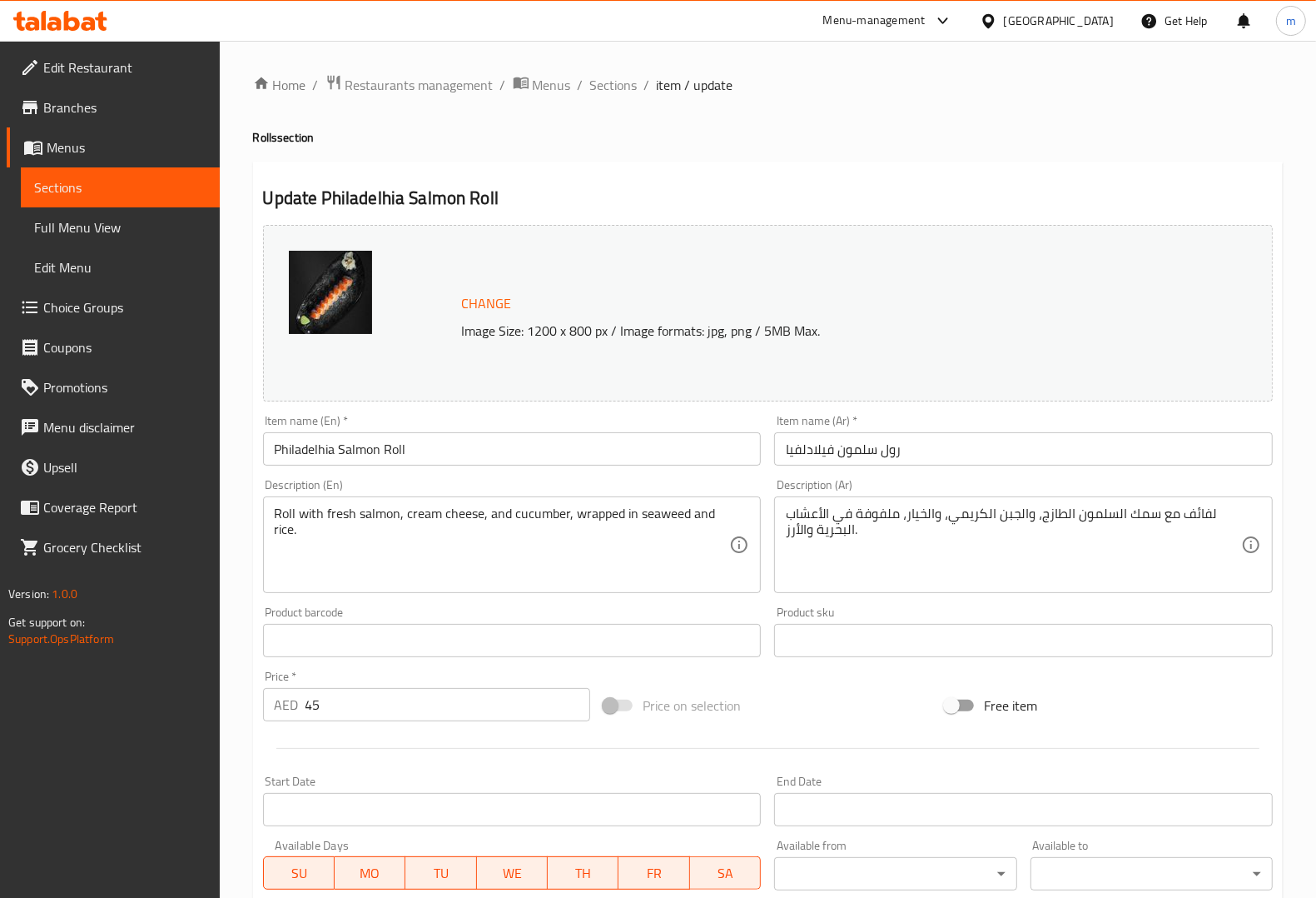
click at [144, 184] on span "Sections" at bounding box center [120, 187] width 173 height 20
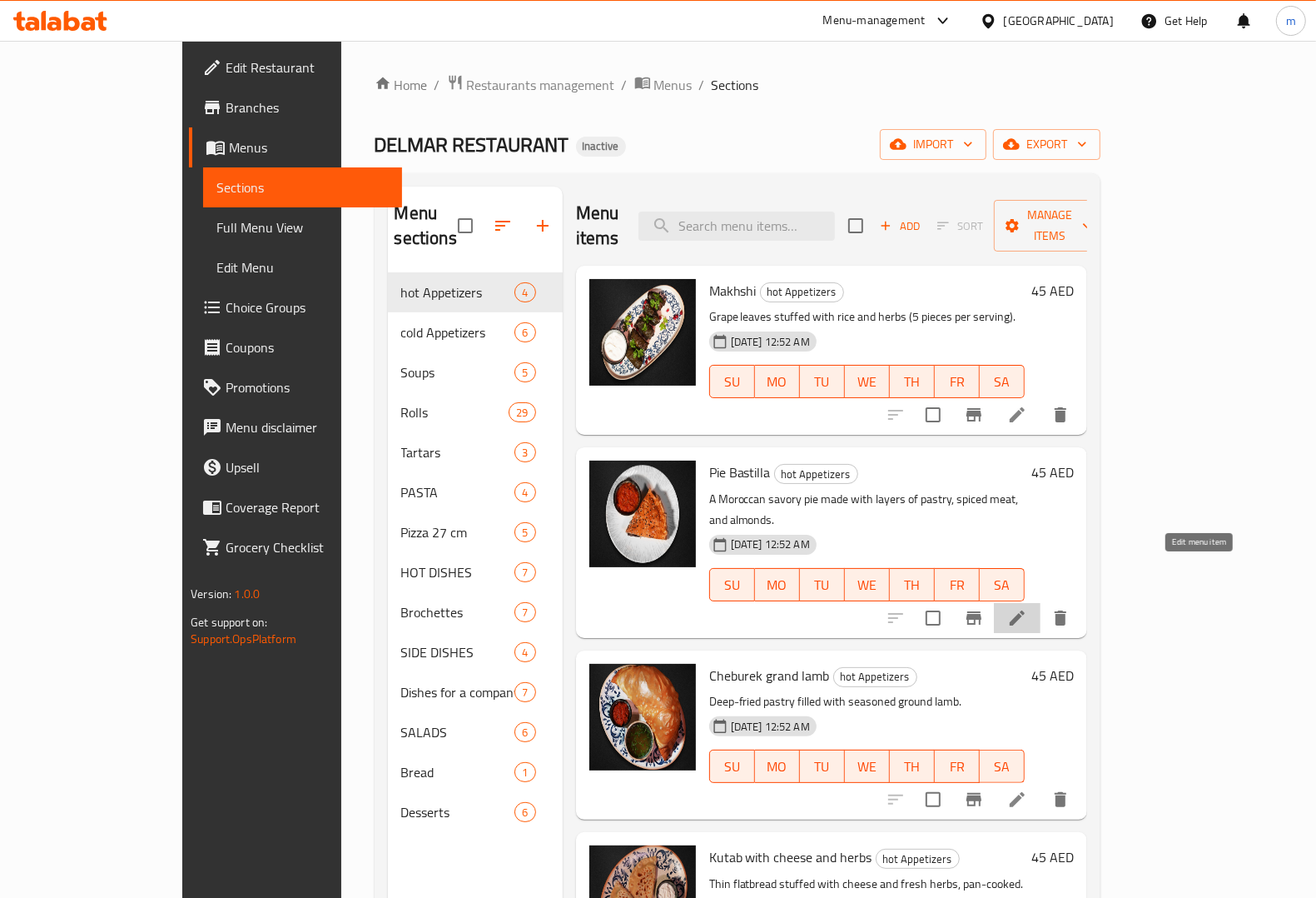
click at [1025, 610] on icon at bounding box center [1017, 618] width 15 height 15
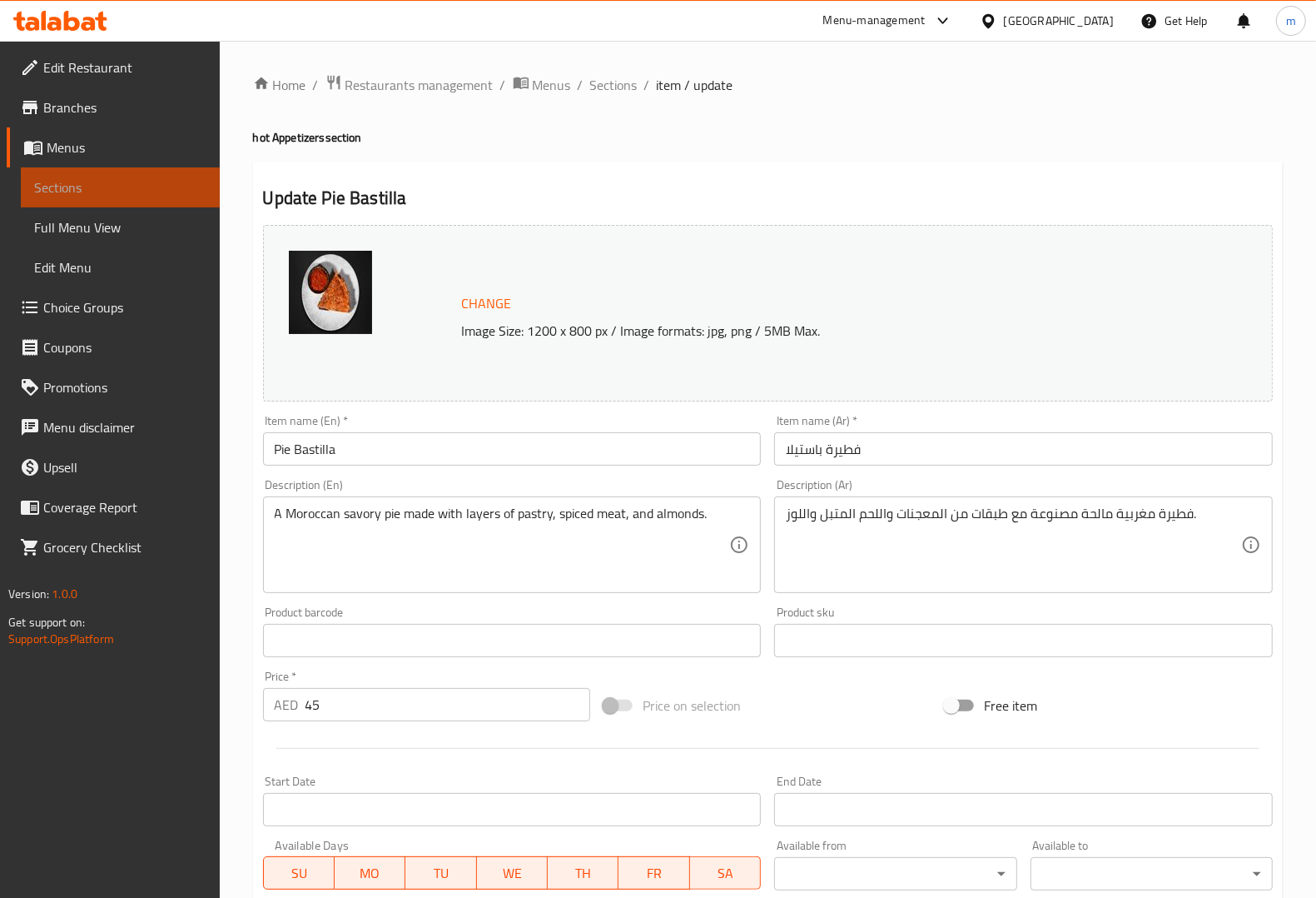
click at [115, 188] on span "Sections" at bounding box center [120, 187] width 173 height 20
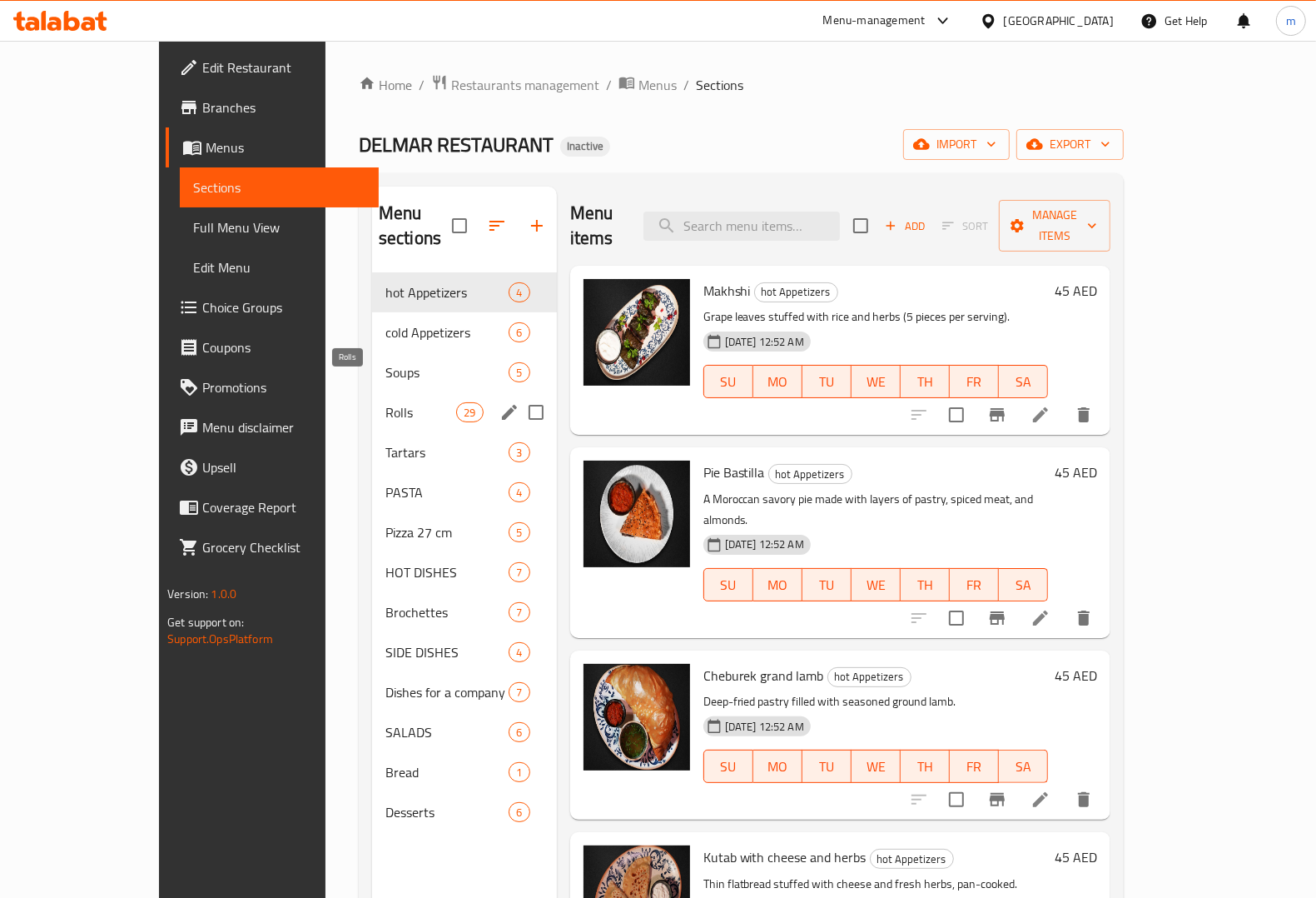
click at [385, 402] on span "Rolls" at bounding box center [420, 412] width 70 height 20
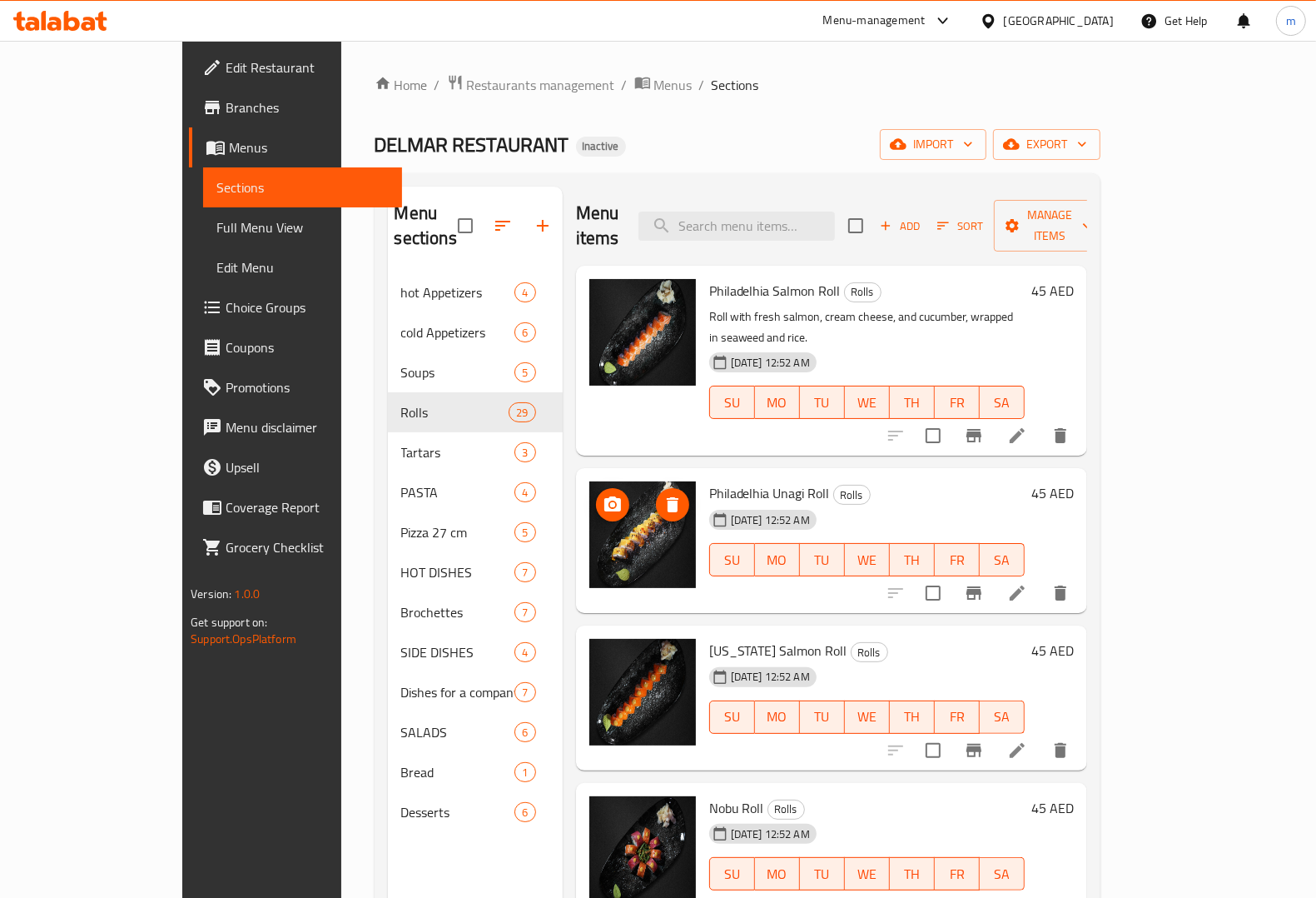
scroll to position [208, 0]
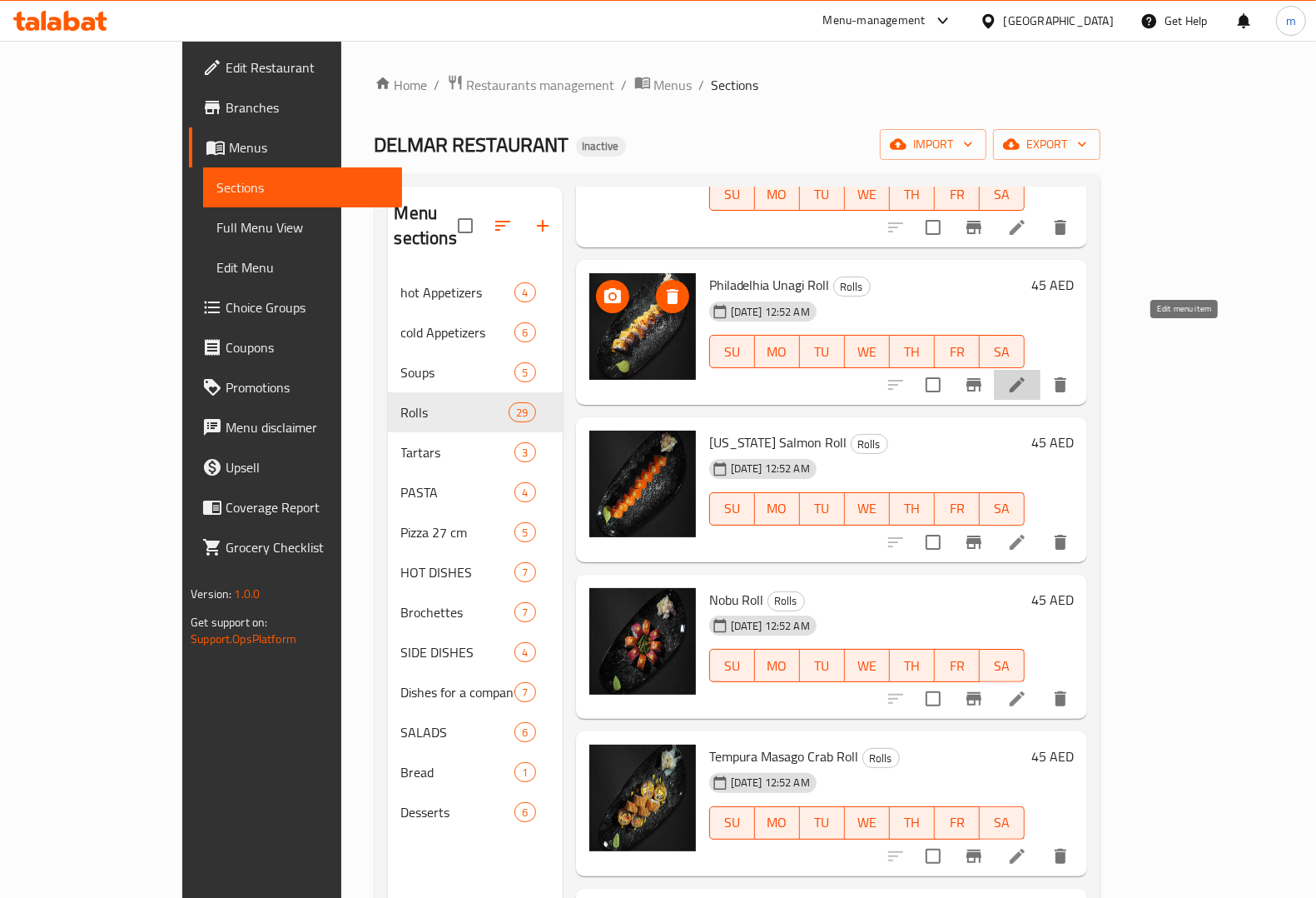
click at [1027, 374] on icon at bounding box center [1017, 384] width 20 height 20
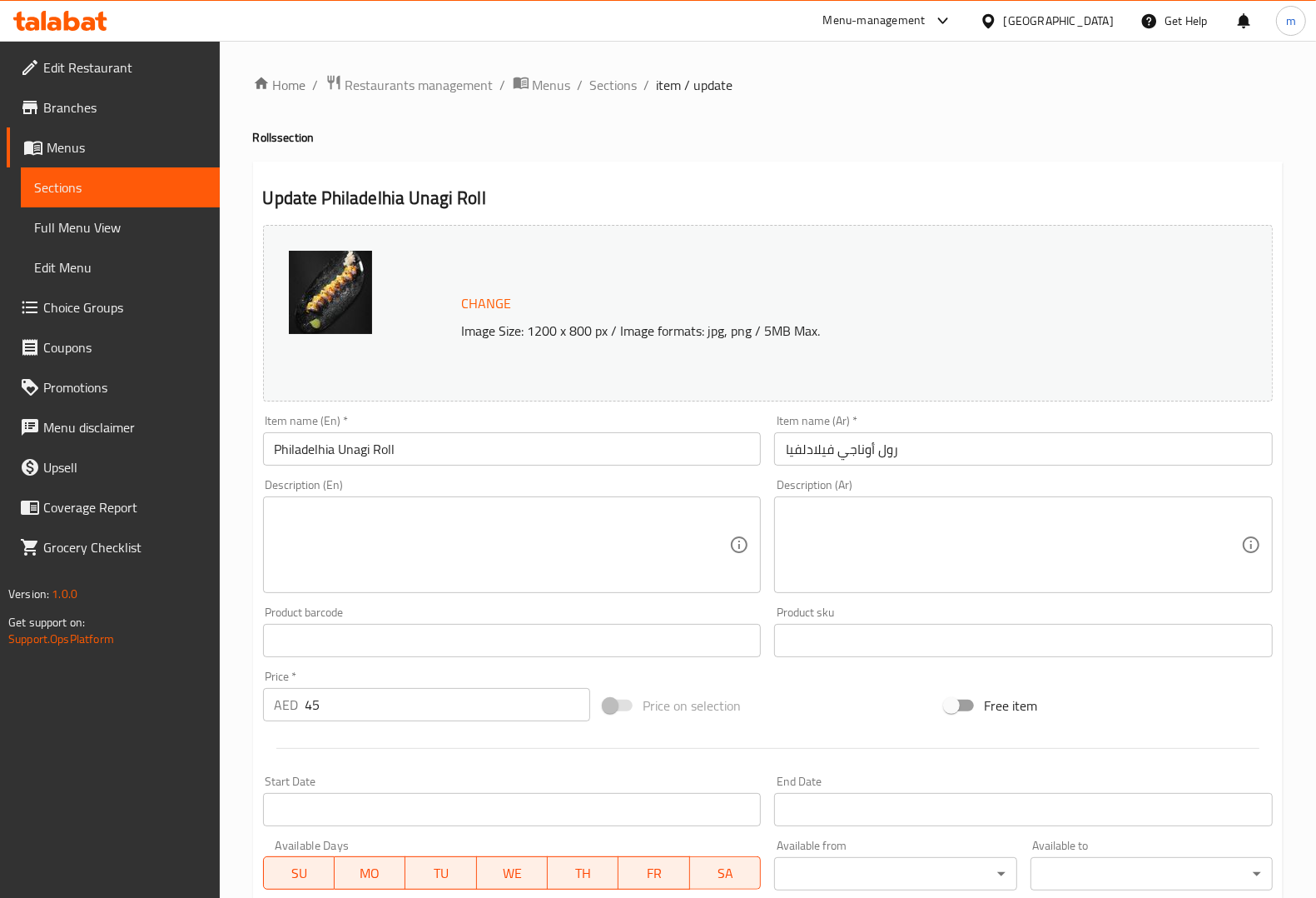
click at [435, 535] on textarea at bounding box center [503, 544] width 456 height 79
click at [585, 535] on textarea at bounding box center [503, 544] width 456 height 79
click at [660, 489] on div "Description (En) Description (En)" at bounding box center [512, 536] width 499 height 114
click at [709, 519] on textarea at bounding box center [503, 544] width 456 height 79
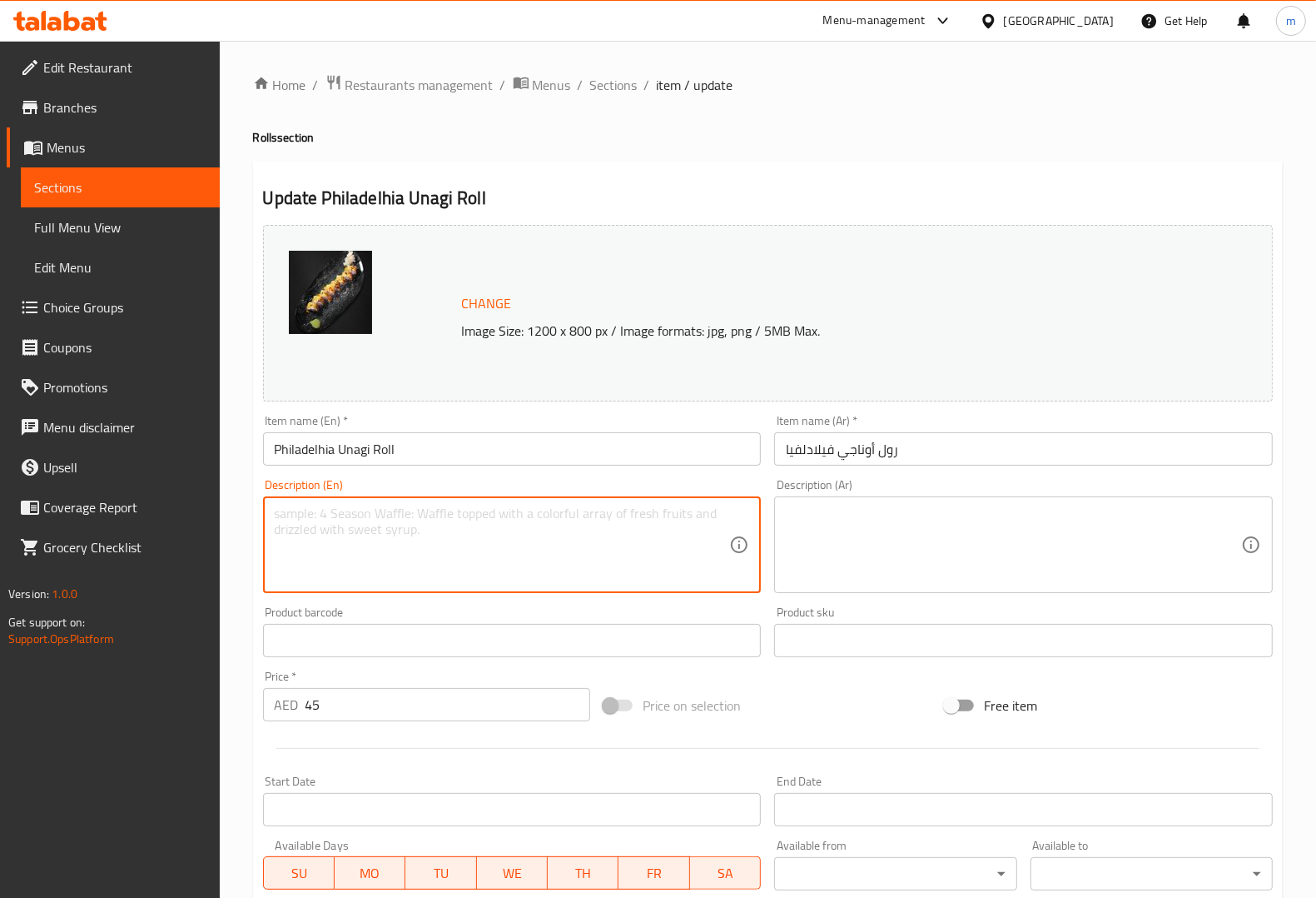
paste textarea "Roll featuring unagi (eel), cream cheese, and cucumber, with a savory glaze."
type textarea "Roll featuring unagi (eel), cream cheese, and cucumber, with a savory glaze."
click at [1082, 574] on textarea at bounding box center [1013, 544] width 456 height 79
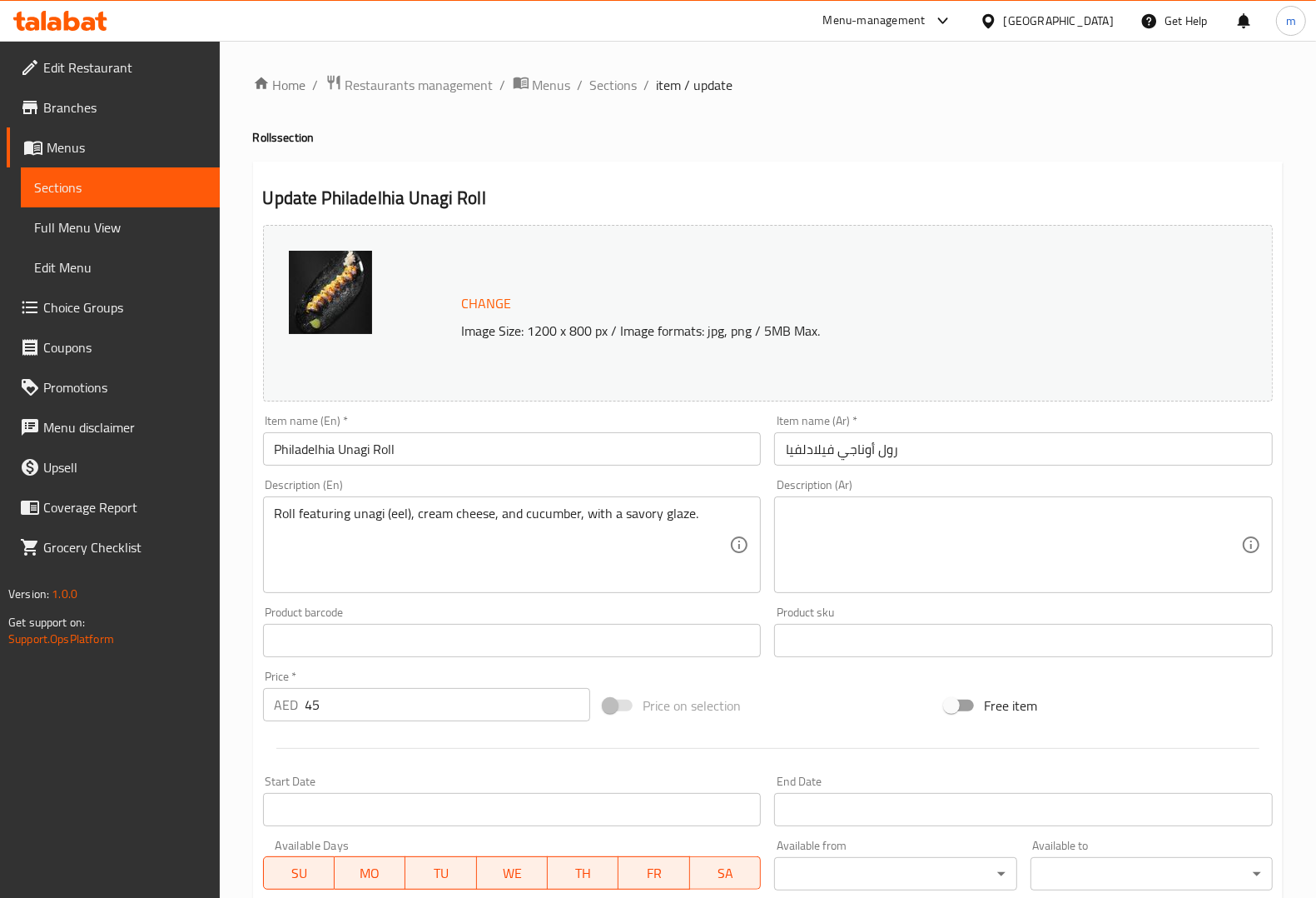
click at [757, 525] on div "Roll featuring unagi (eel), cream cheese, and cucumber, with a savory glaze. De…" at bounding box center [512, 544] width 499 height 97
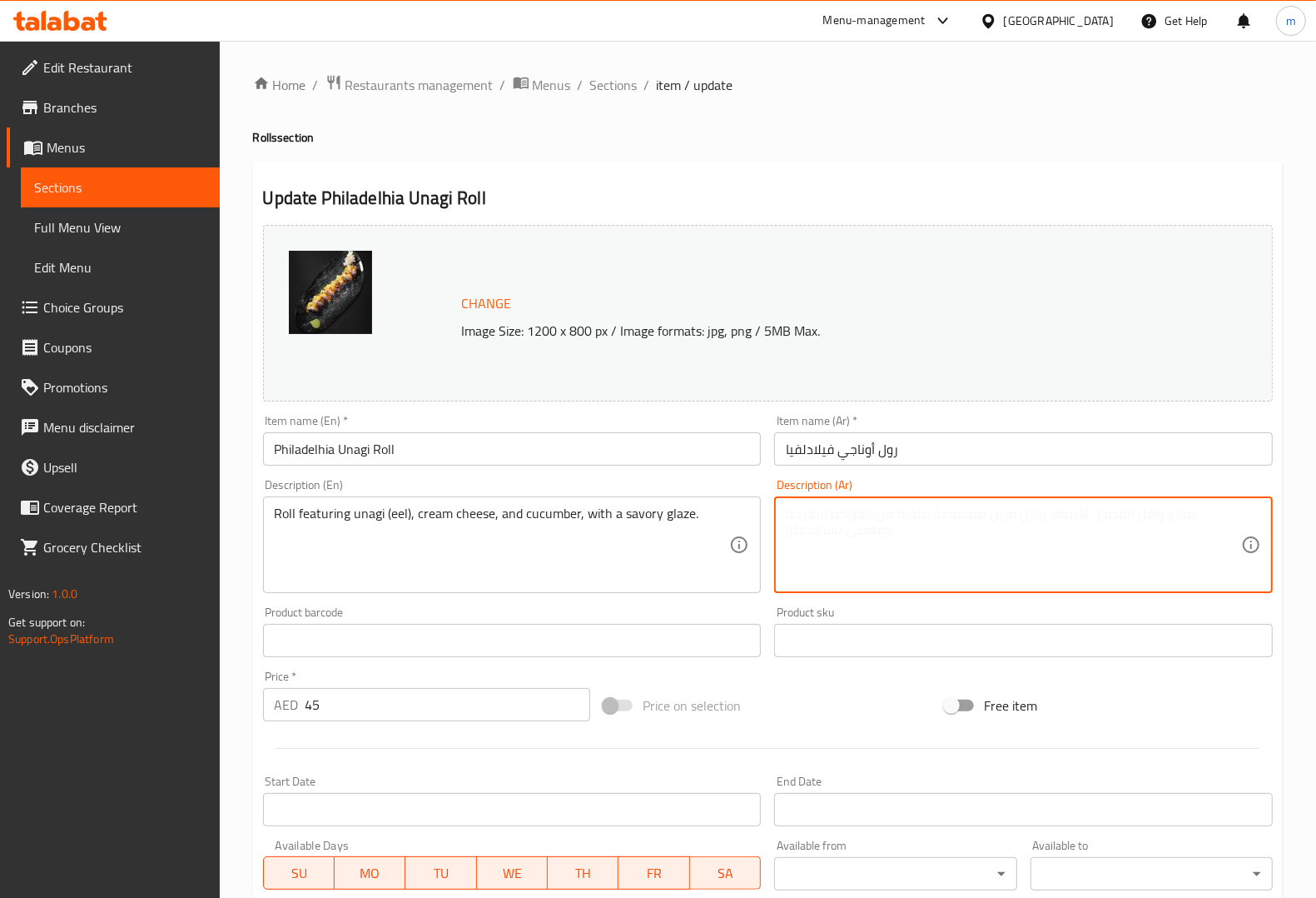
click at [882, 534] on textarea at bounding box center [1013, 544] width 456 height 79
paste textarea "رول يحتوي على ثعبان البحر أوناجي، جبنة كريمية، وخيار، مع صلصة لذيذة."
click at [1024, 515] on textarea "رول يحتوي على ثعبان البحر أوناجي، جبنة كريمية، وخيار، مع صلصة لذيذة." at bounding box center [1013, 544] width 456 height 79
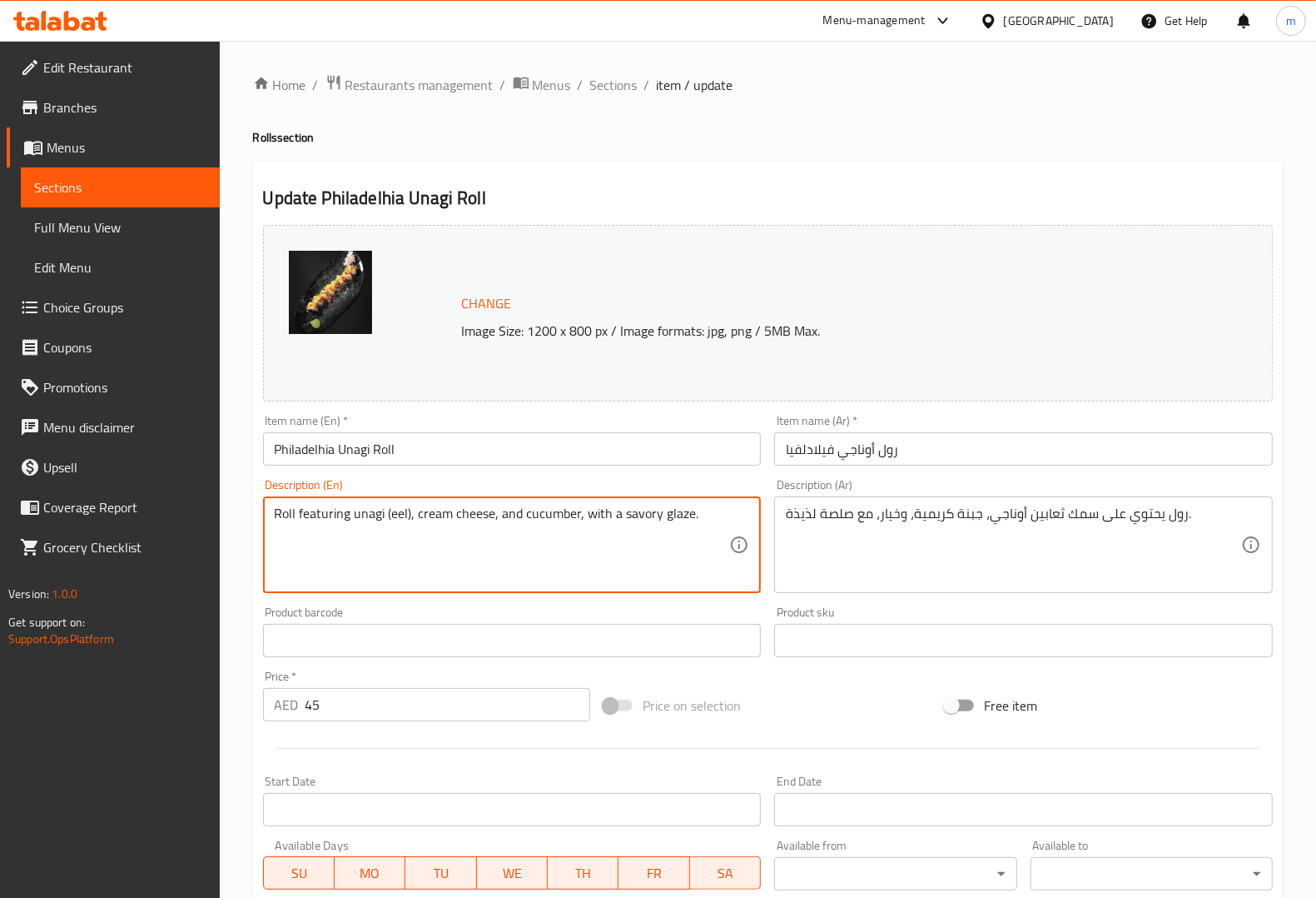
click at [393, 521] on textarea "Roll featuring unagi (eel), cream cheese, and cucumber, with a savory glaze." at bounding box center [503, 544] width 456 height 79
click at [393, 527] on textarea "Roll featuring unagi (eel), cream cheese, and cucumber, with a savory glaze." at bounding box center [503, 544] width 456 height 79
click at [397, 522] on textarea "Roll featuring unagi (eel), cream cheese, and cucumber, with a savory glaze." at bounding box center [503, 544] width 456 height 79
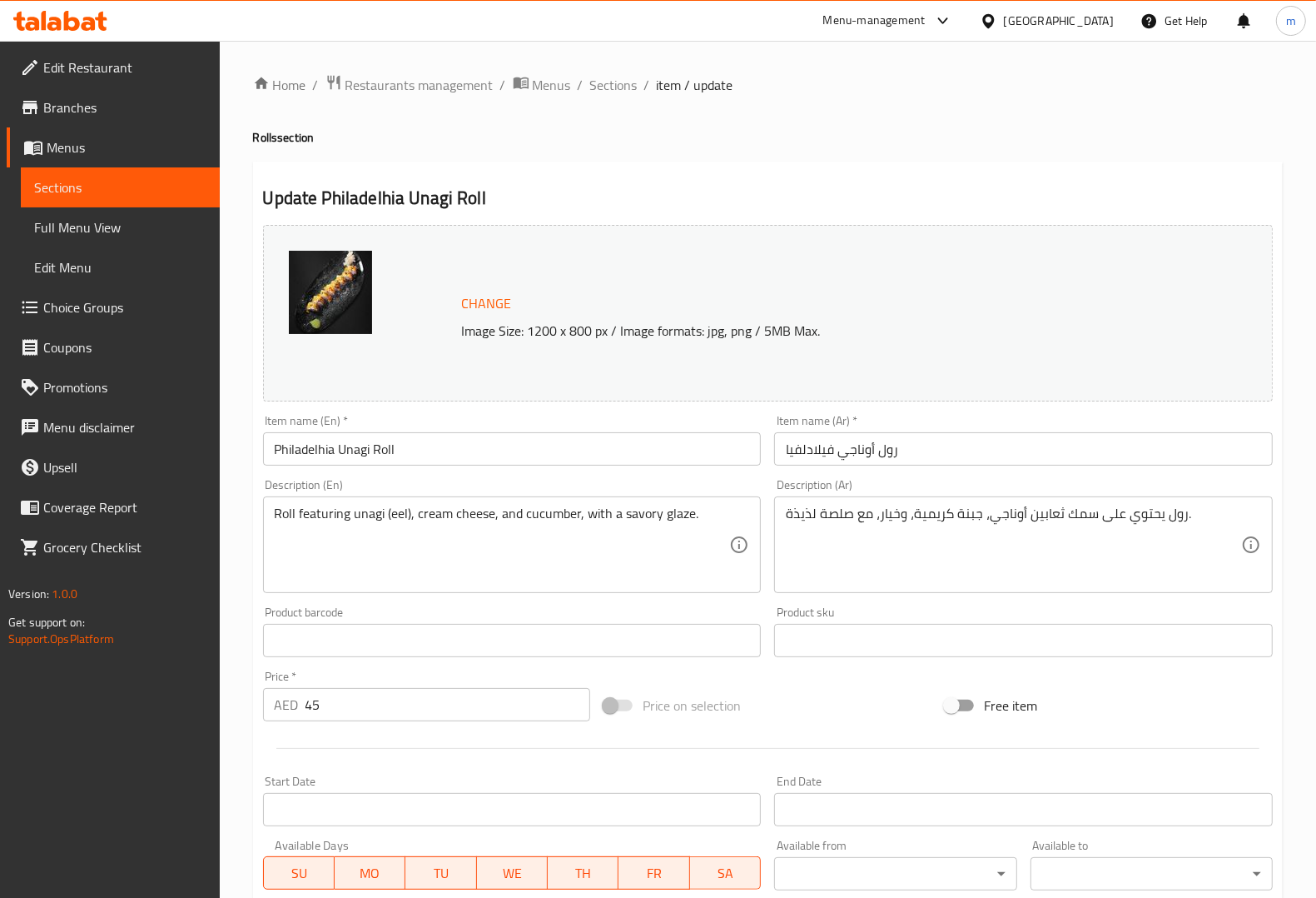
click at [1026, 516] on textarea "رول يحتوي على سمك ثعابين أوناجي، جبنة كريمية، وخيار، مع صلصة لذيذة." at bounding box center [1013, 544] width 456 height 79
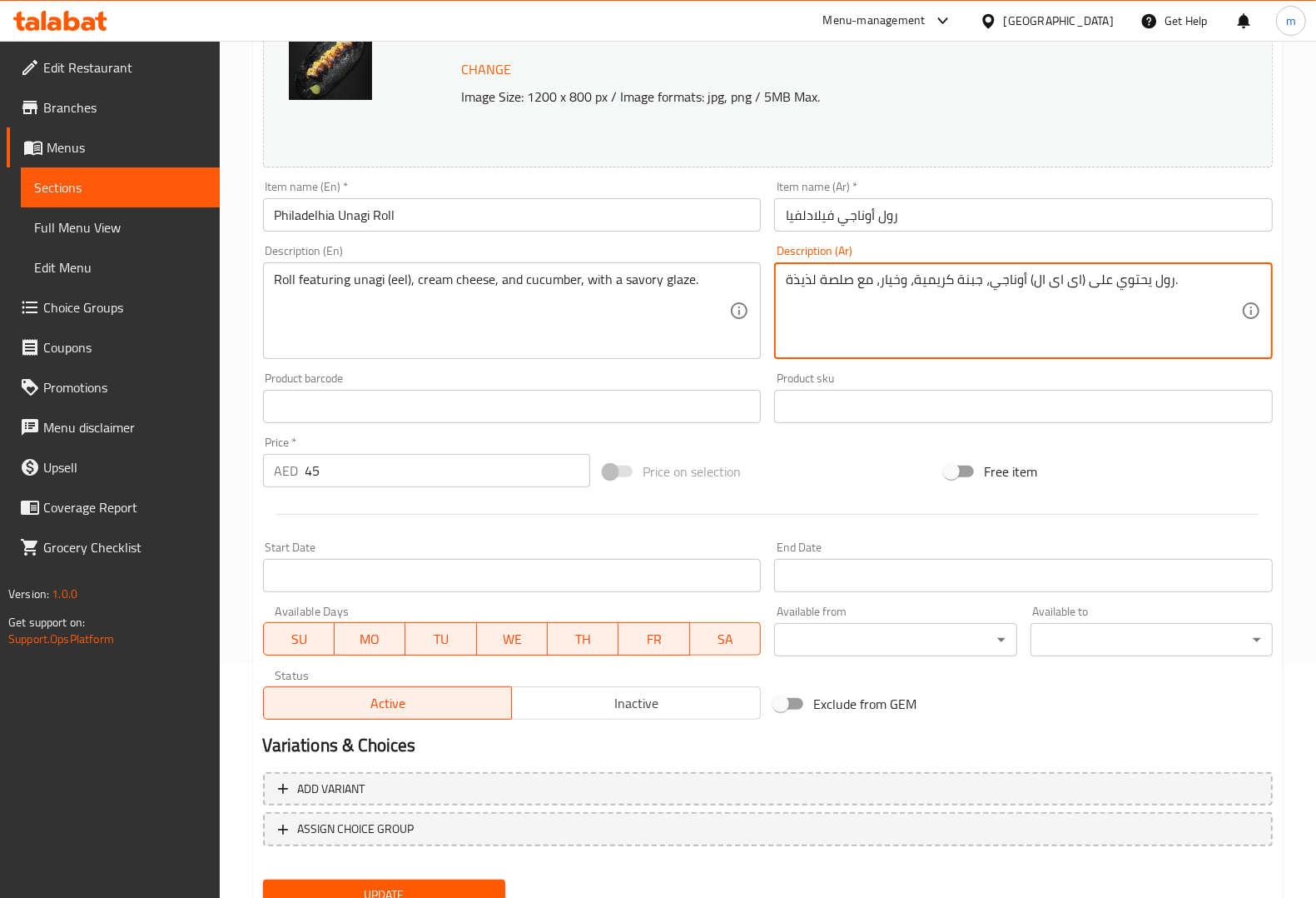
scroll to position [196, 0]
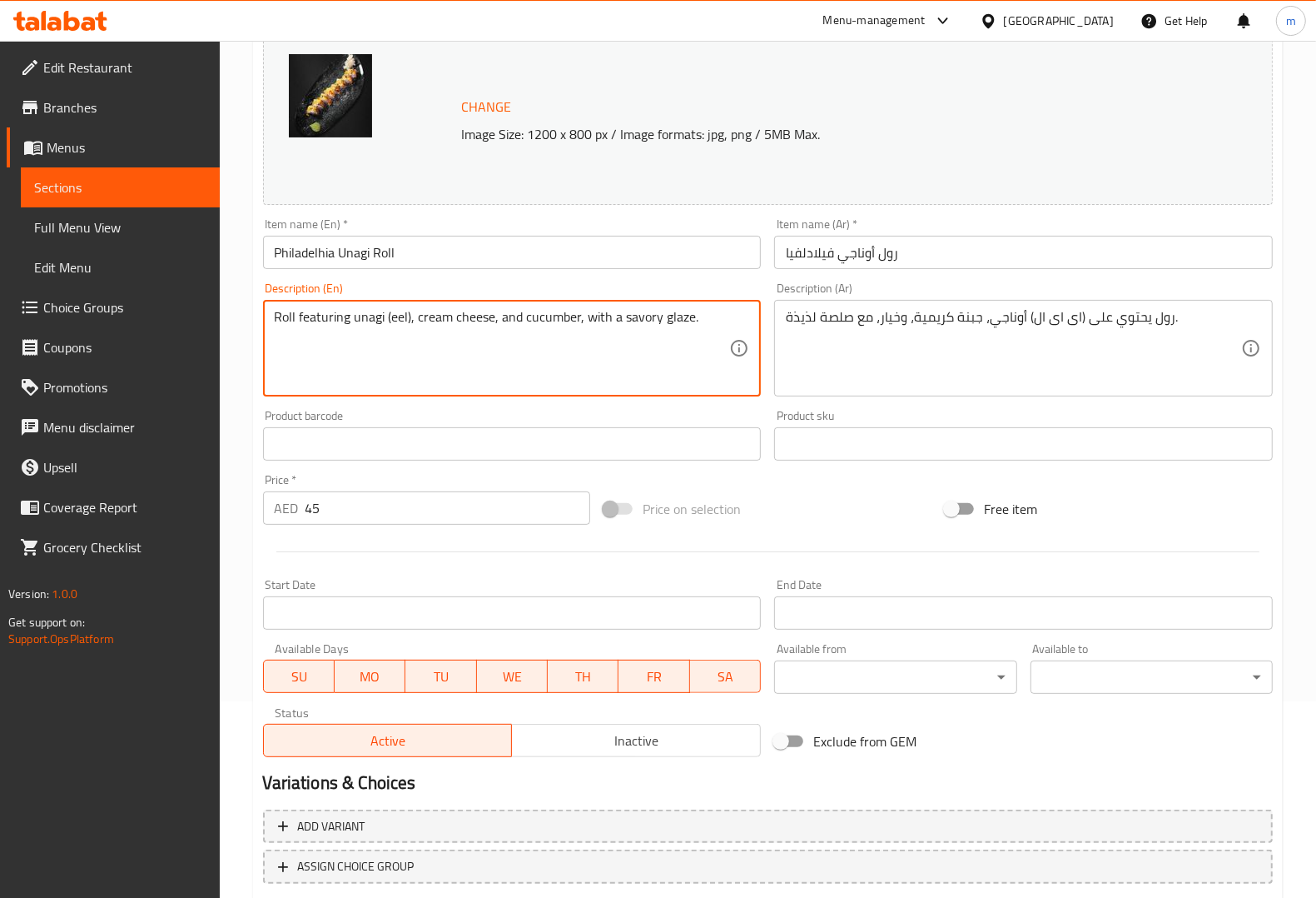
drag, startPoint x: 659, startPoint y: 317, endPoint x: 688, endPoint y: 330, distance: 31.8
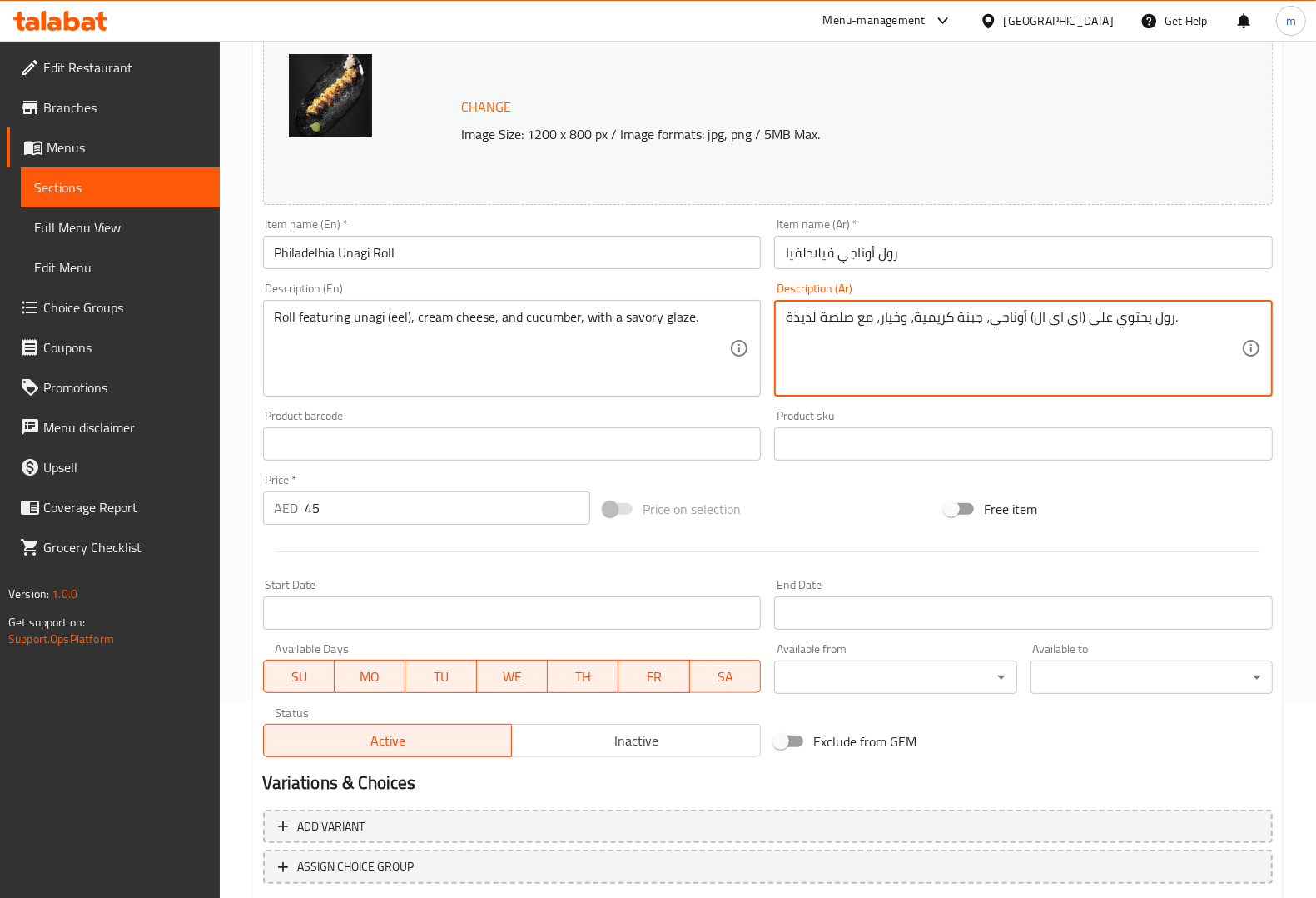
click at [1173, 319] on textarea "رول يحتوي على (اى اى ال) أوناجي، جبنة كريمية، وخيار، مع صلصة لذيذة." at bounding box center [1013, 348] width 456 height 79
type textarea "رول يحتوي على (اى اى ال) أوناجي، جبنة كريمية، وخيار، مع صلصة"
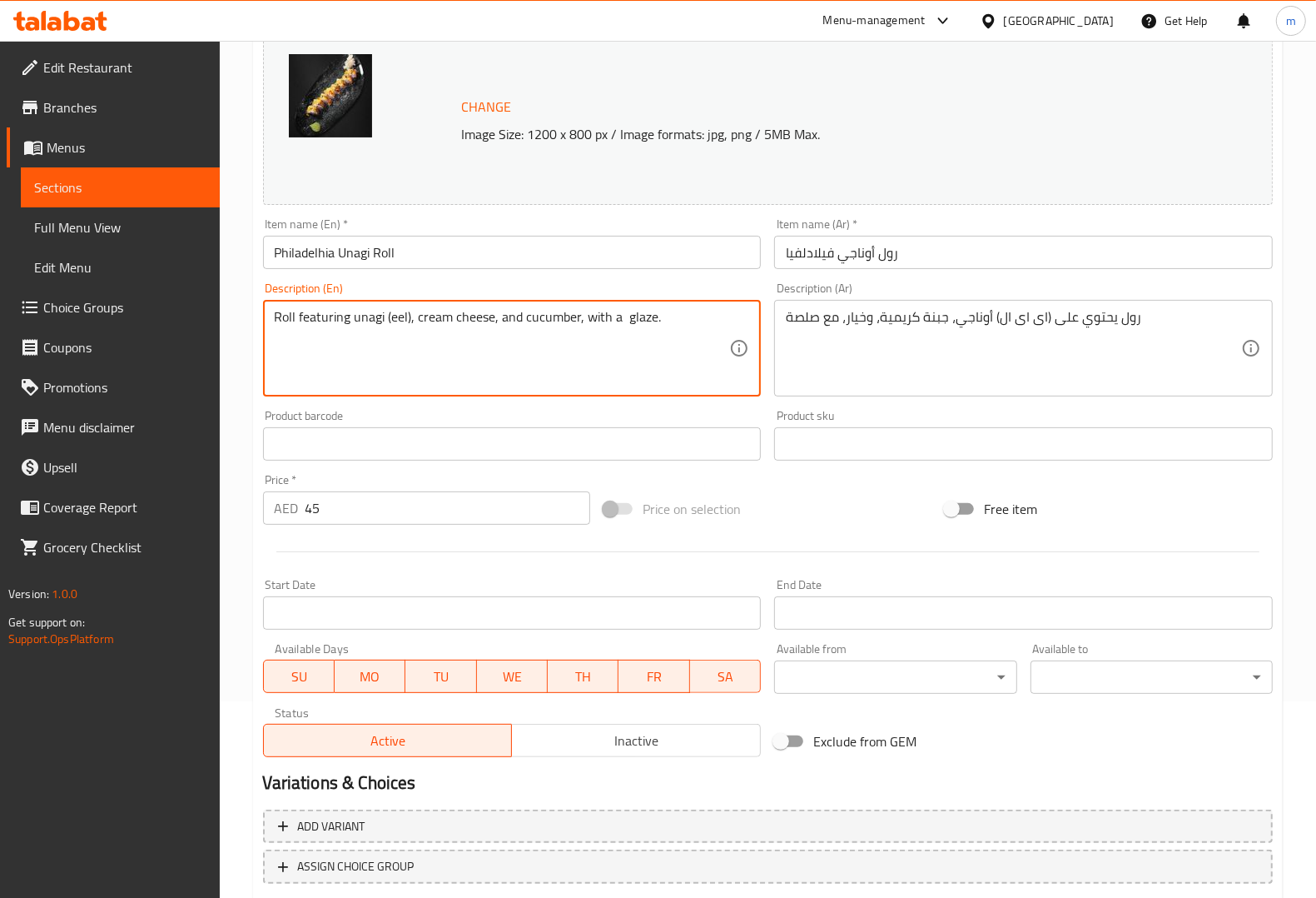
drag, startPoint x: 621, startPoint y: 311, endPoint x: 655, endPoint y: 318, distance: 34.7
type textarea "Roll featuring unagi (eel), cream cheese, and cucumber, with a savory glaze."
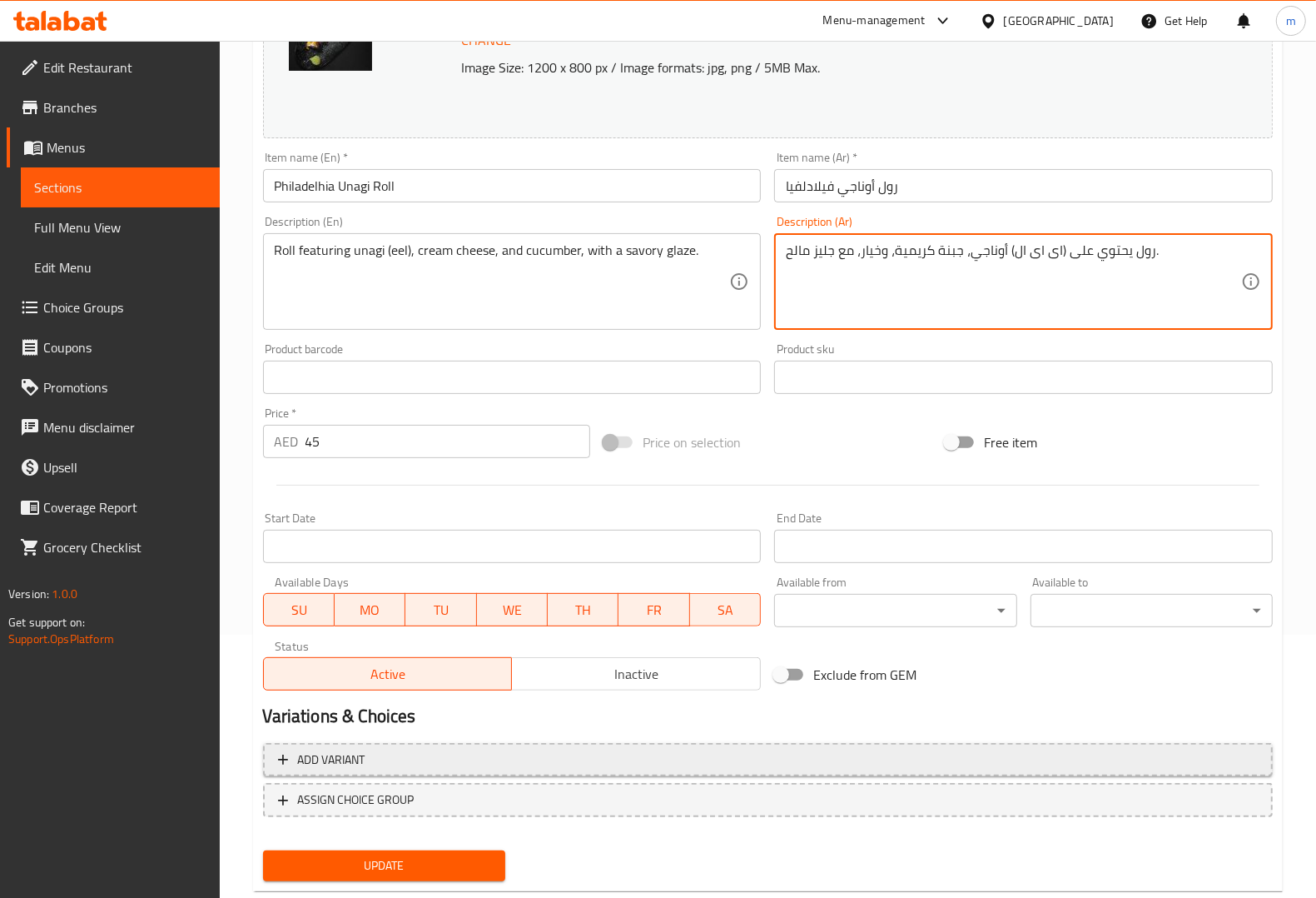
scroll to position [300, 0]
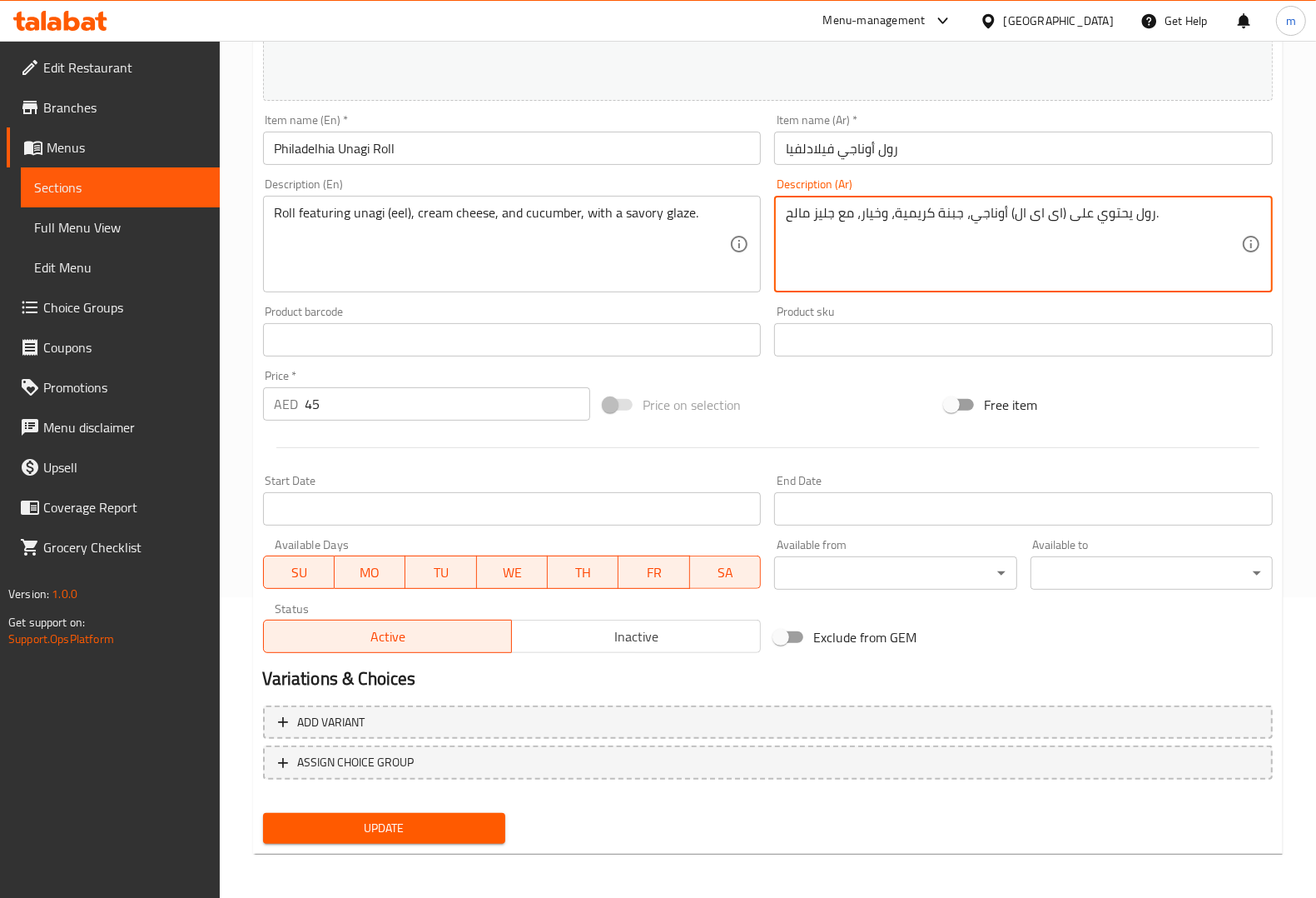
type textarea "رول يحتوي على (اى اى ال) أوناجي، جبنة كريمية، وخيار، مع جليز مالح."
click at [434, 818] on span "Update" at bounding box center [384, 827] width 216 height 21
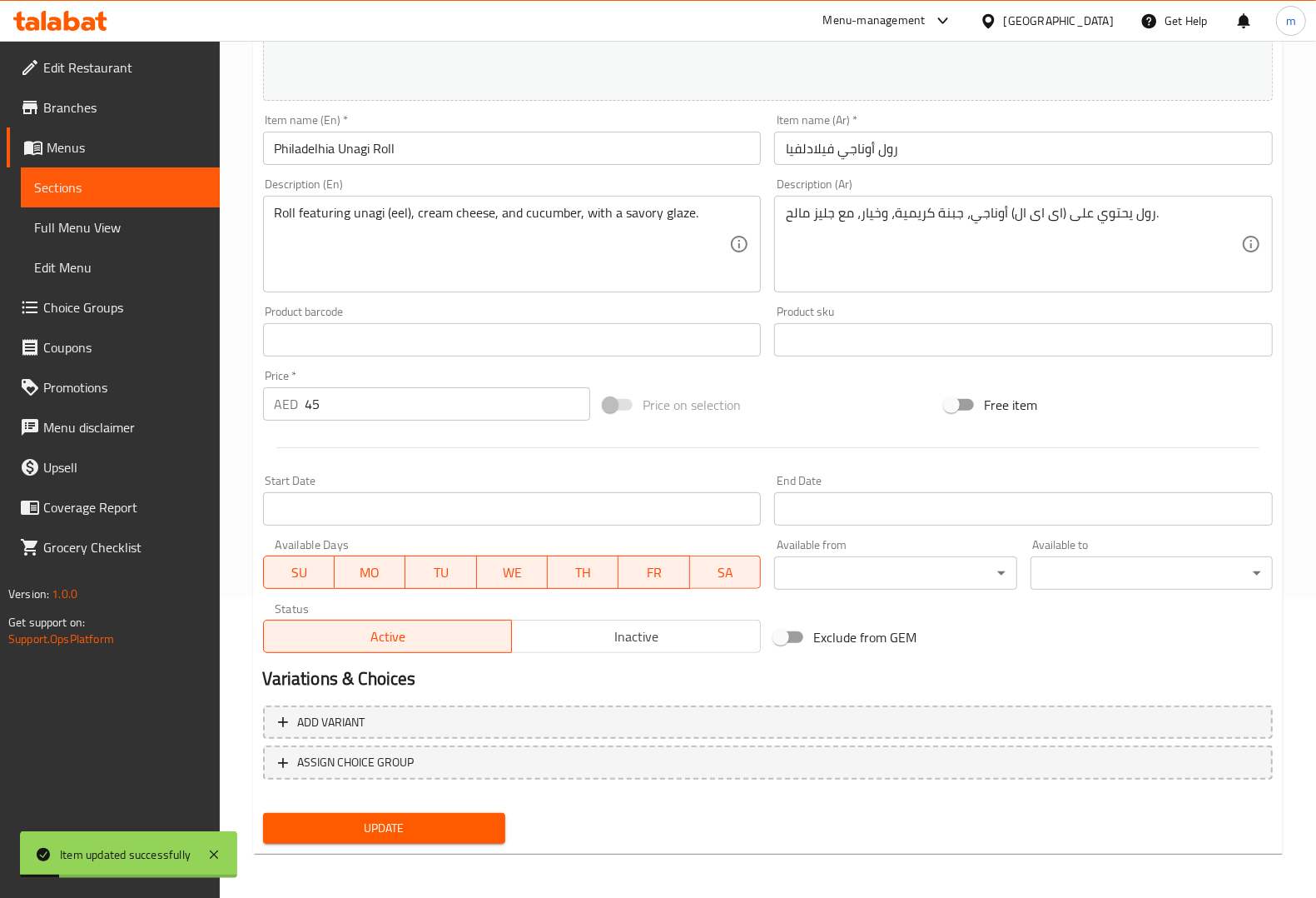
click at [139, 177] on span "Sections" at bounding box center [120, 187] width 173 height 20
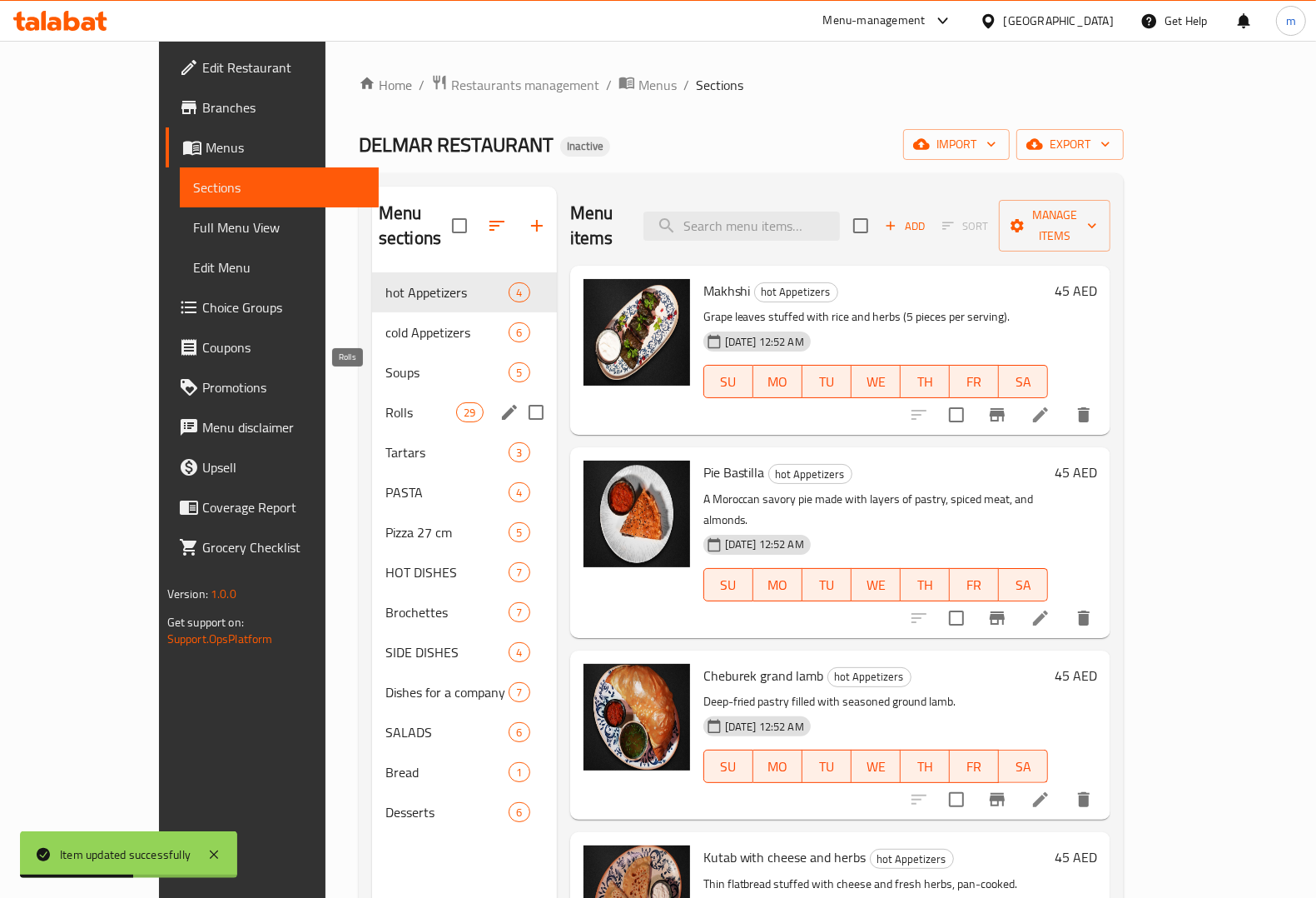
click at [385, 402] on span "Rolls" at bounding box center [420, 412] width 70 height 20
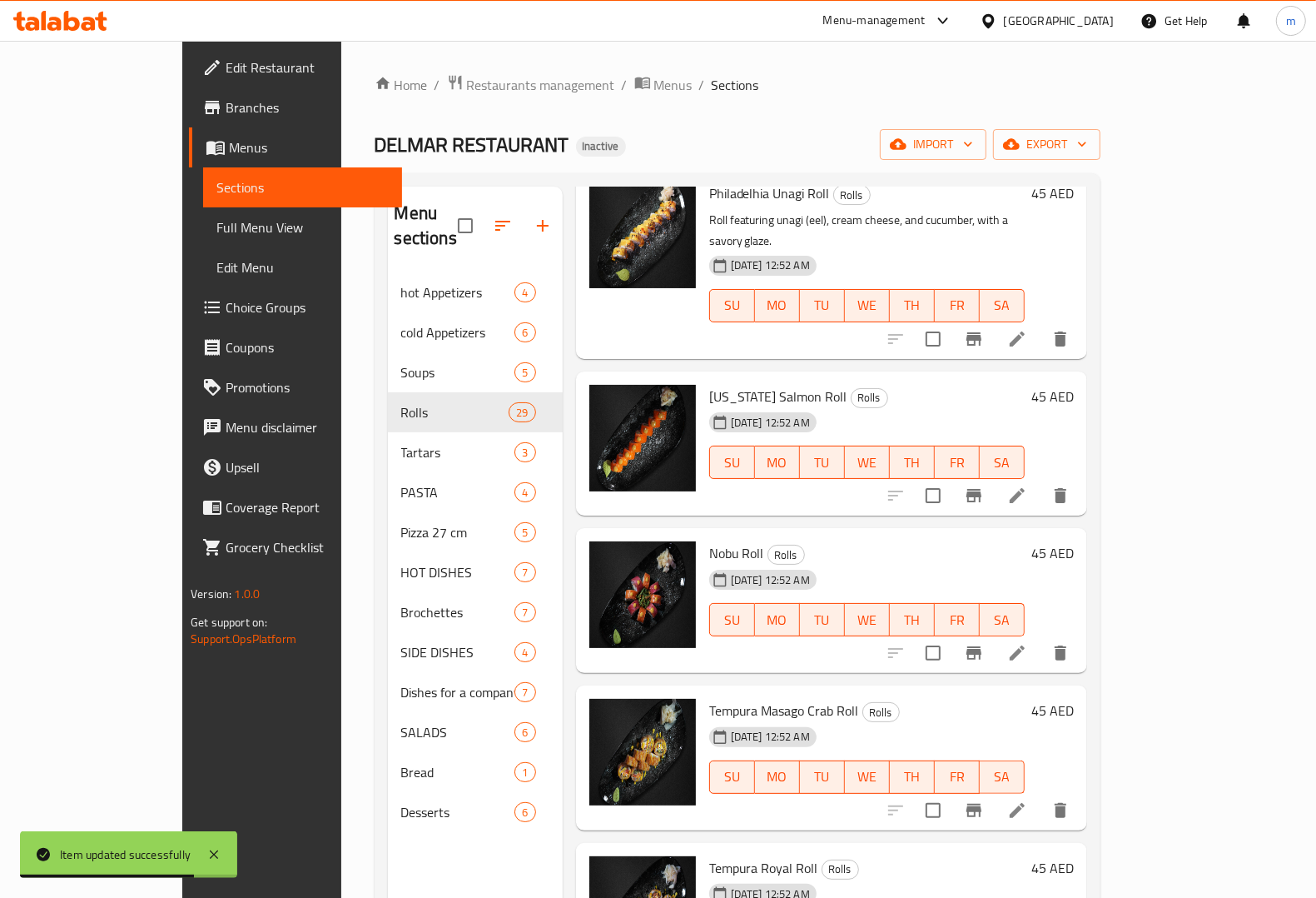
scroll to position [312, 0]
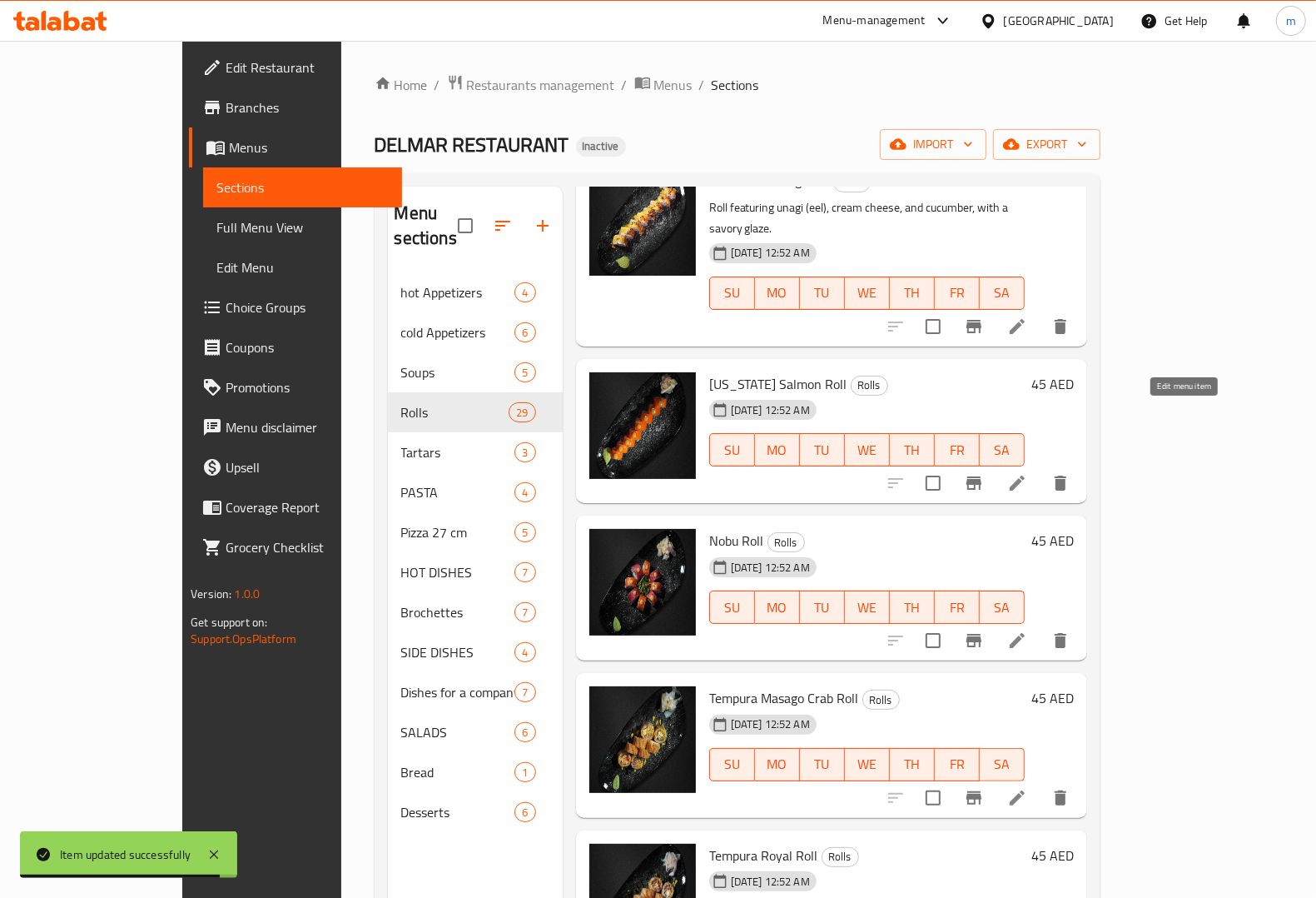
click at [1027, 473] on icon at bounding box center [1017, 483] width 20 height 20
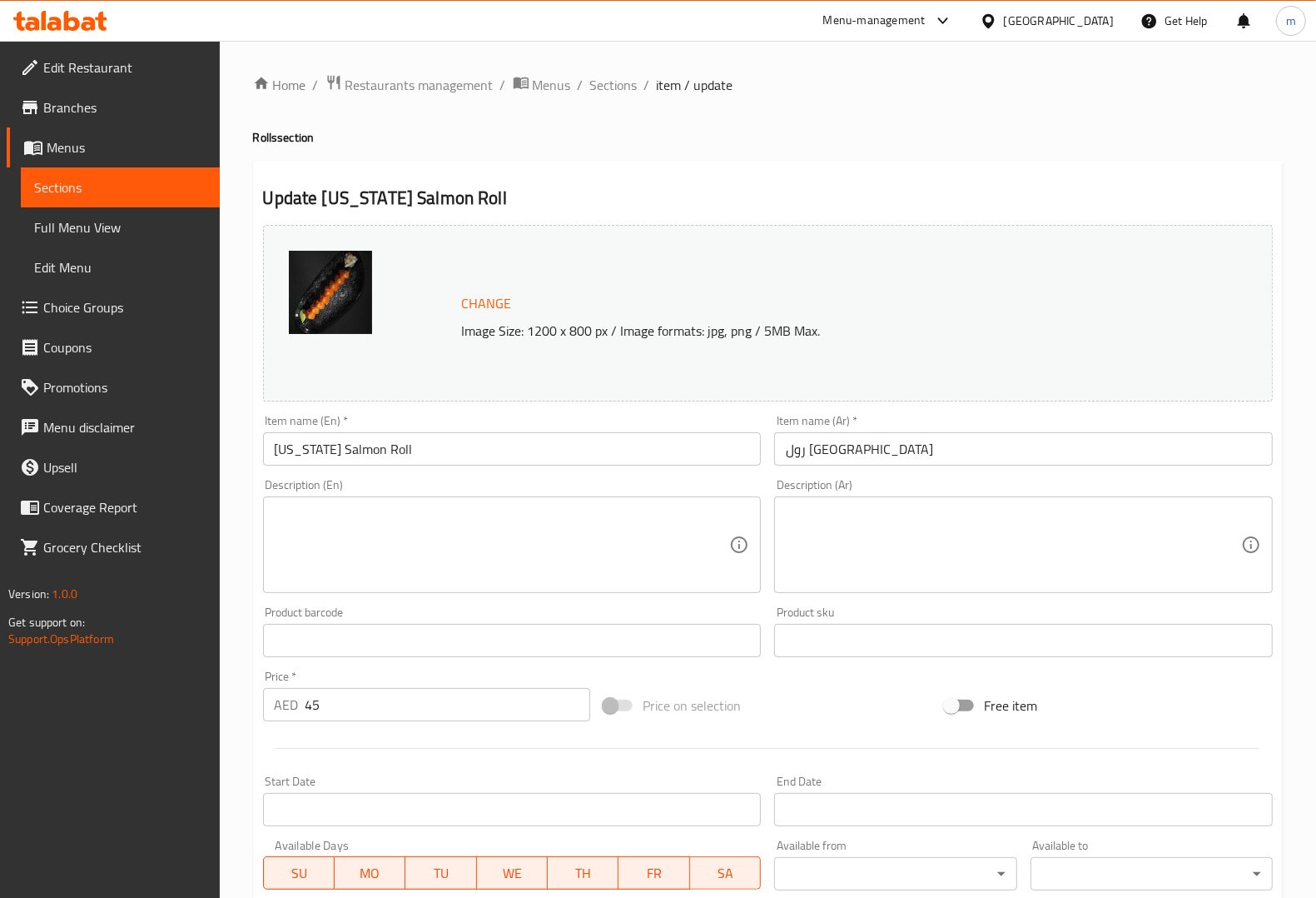
click at [106, 187] on span "Sections" at bounding box center [120, 187] width 173 height 20
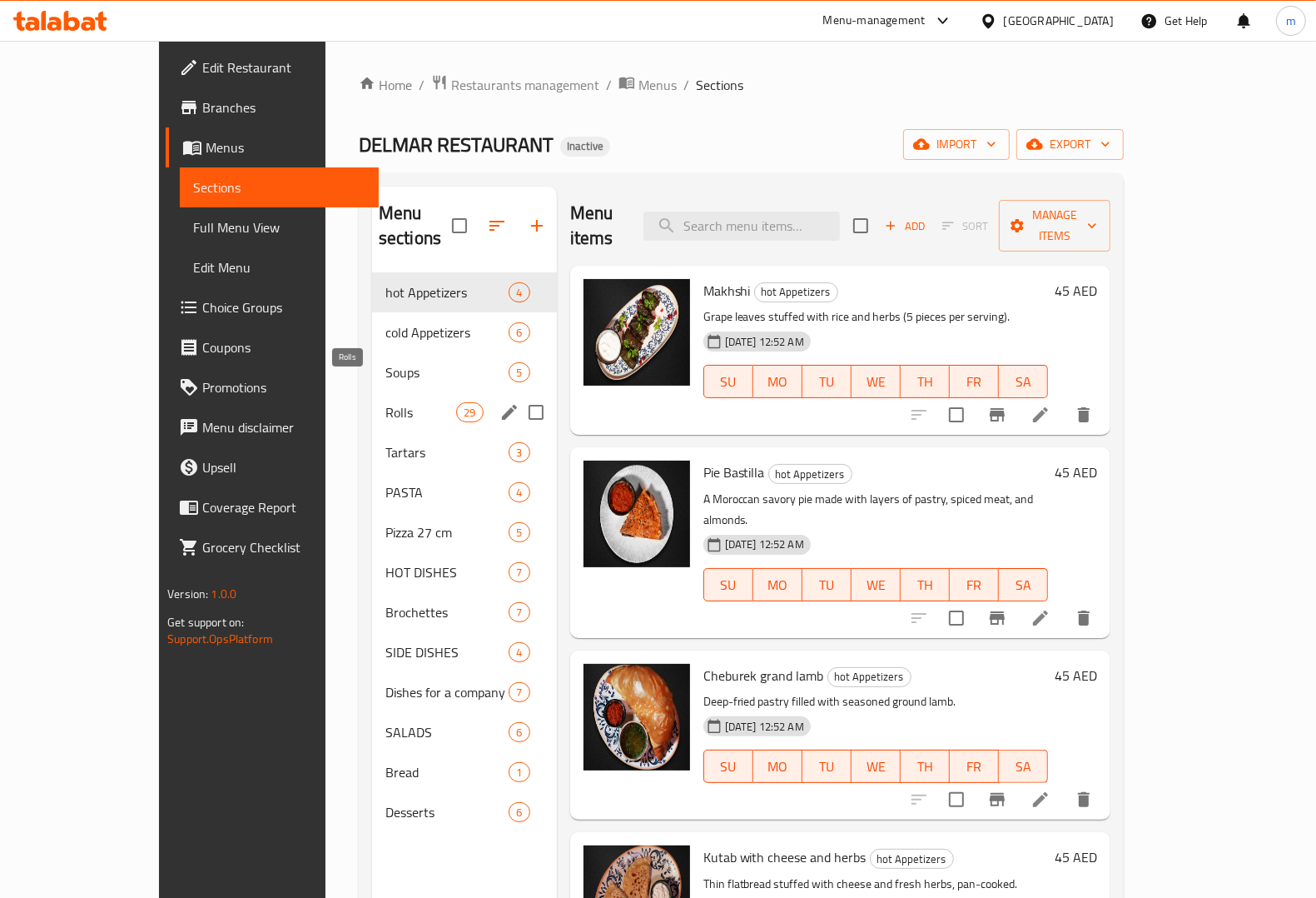
click at [385, 402] on span "Rolls" at bounding box center [420, 412] width 70 height 20
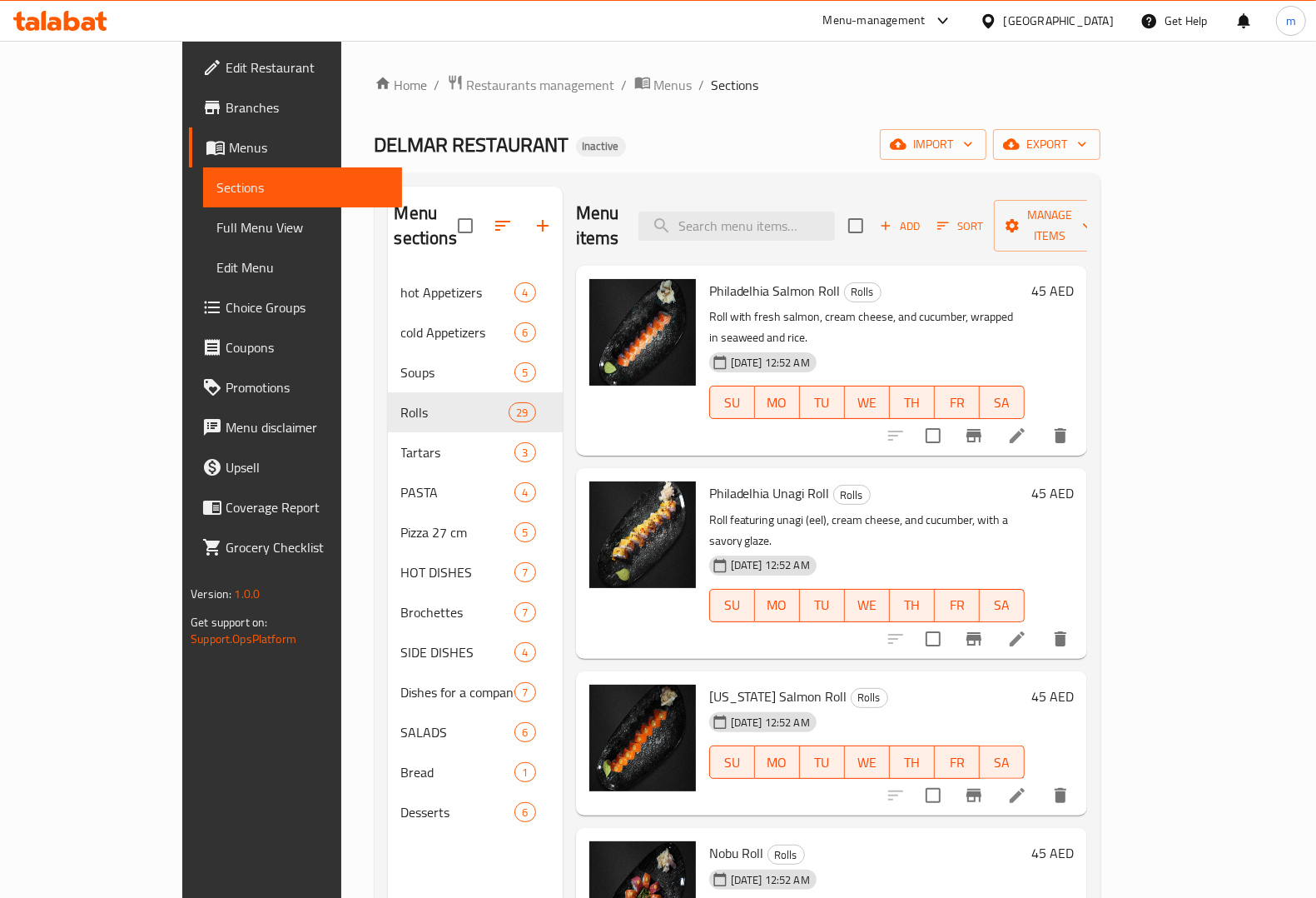
scroll to position [208, 0]
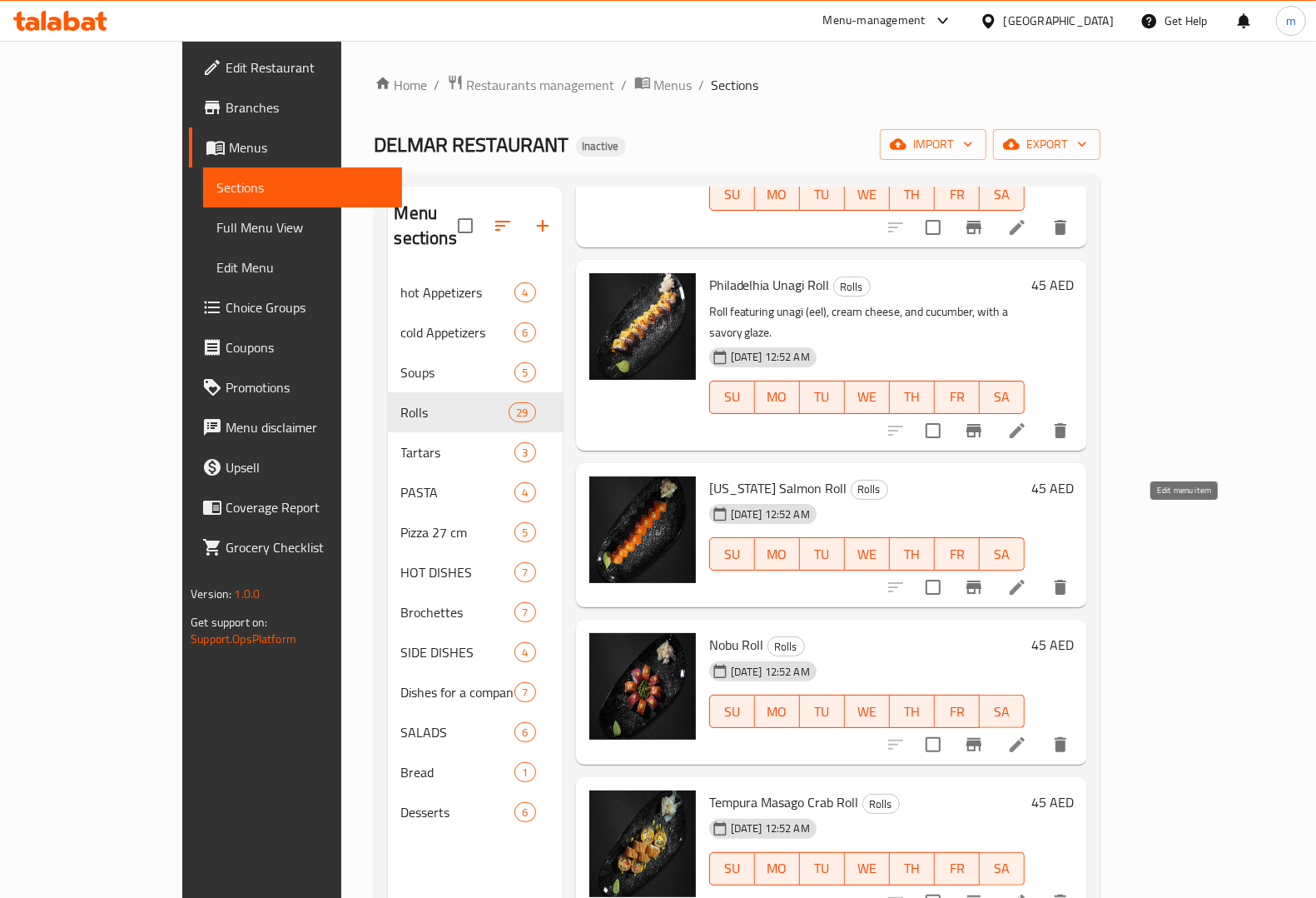
click at [1025, 580] on icon at bounding box center [1017, 587] width 15 height 15
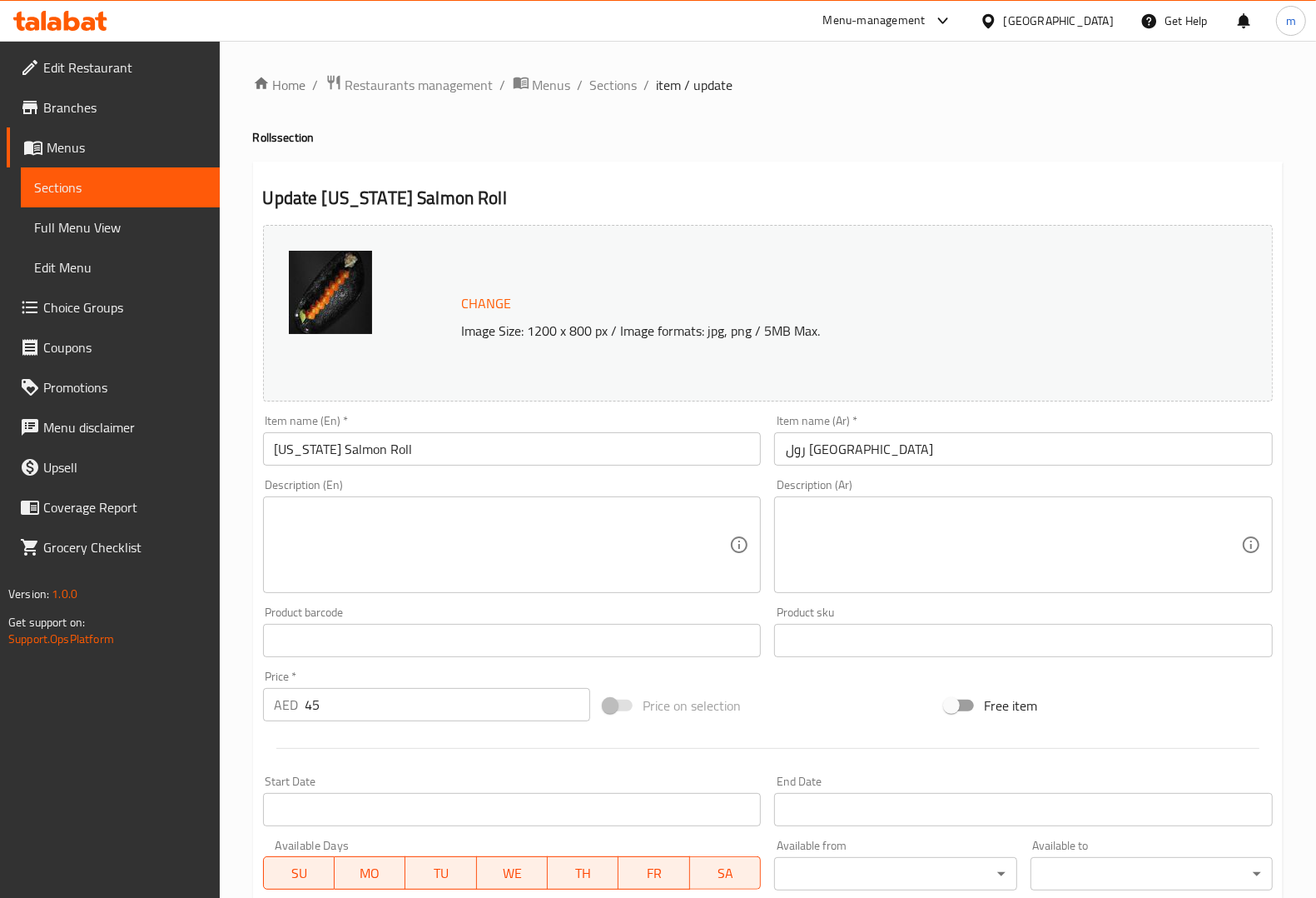
click at [559, 553] on textarea at bounding box center [503, 544] width 456 height 79
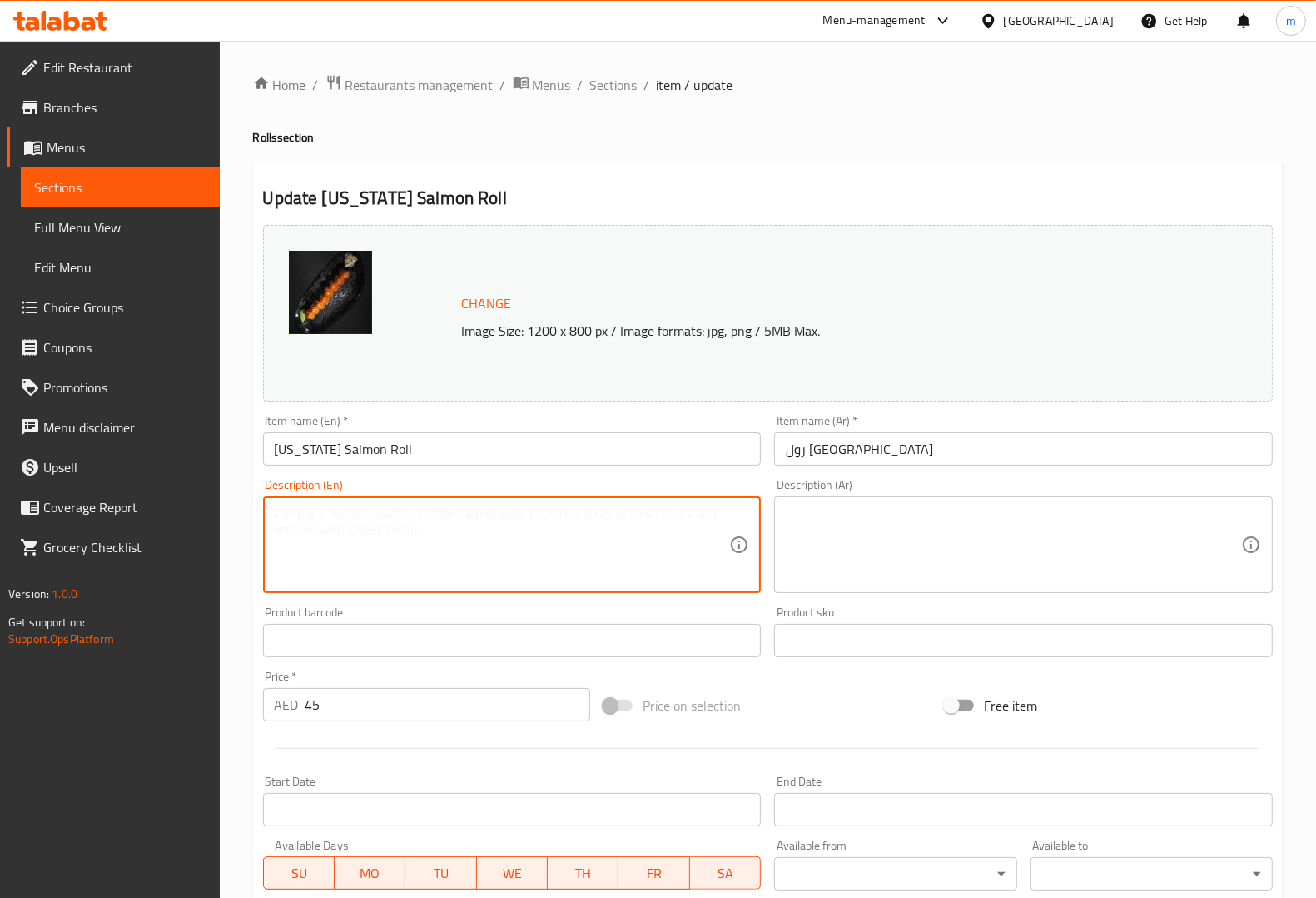
paste textarea "Classic [US_STATE] roll with salmon, avocado, and cucumber."
type textarea "Classic [US_STATE] roll with salmon, avocado, and cucumber."
click at [891, 530] on textarea at bounding box center [1013, 544] width 456 height 79
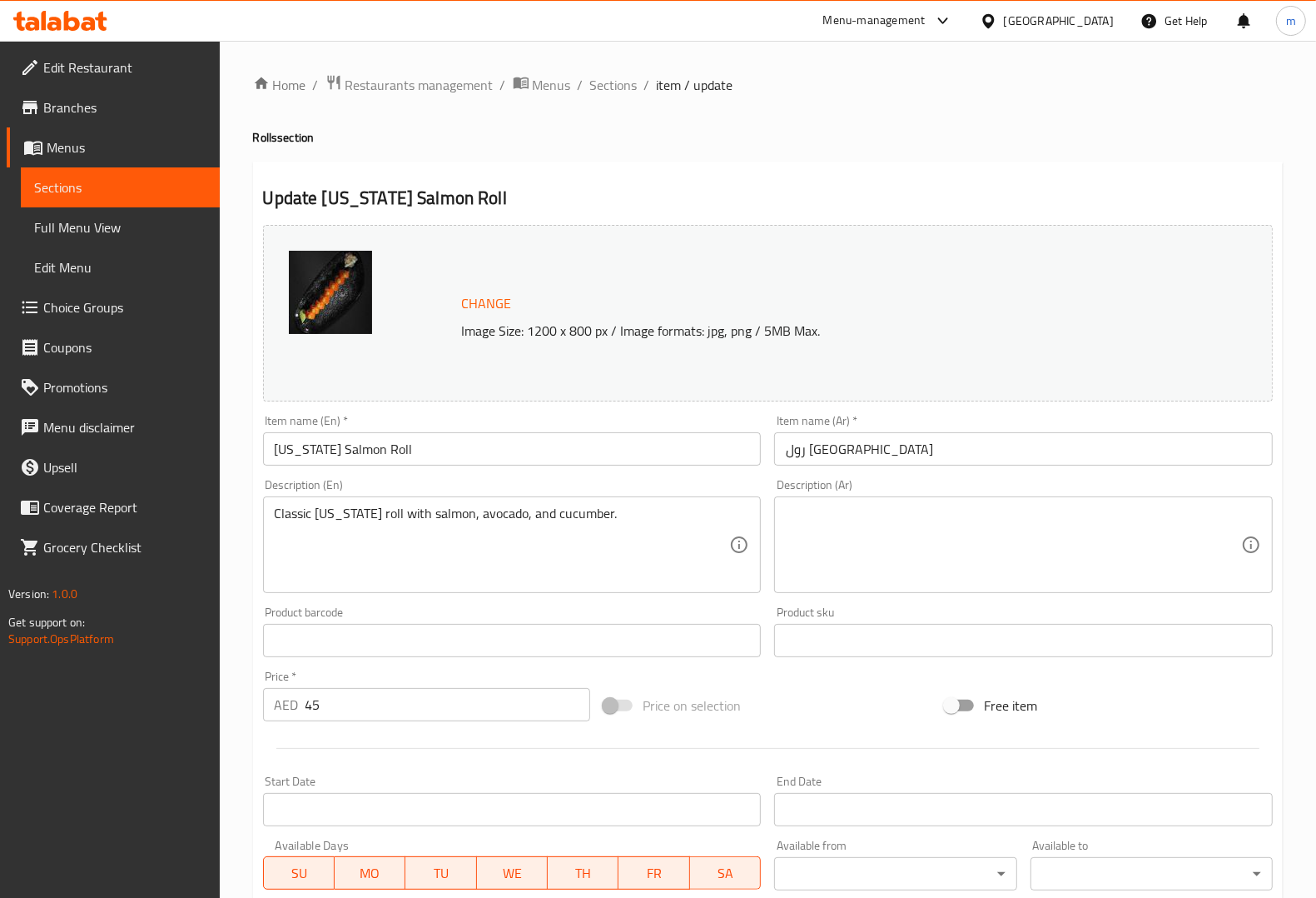
click at [871, 498] on div "Description (Ar)" at bounding box center [1023, 544] width 499 height 97
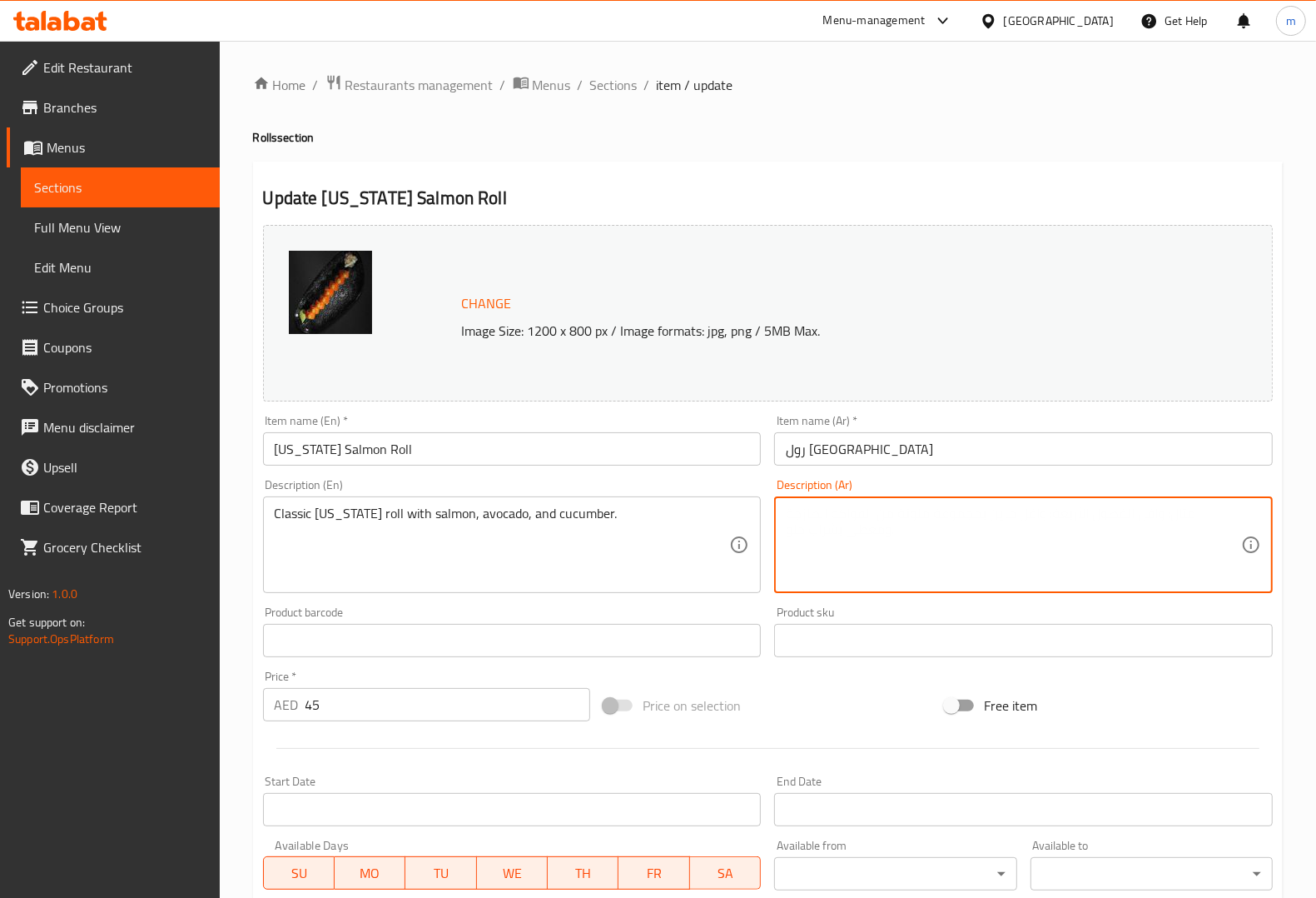
paste textarea "رول كاليفورنيا الكلاسيكية مع السلمون والأفوكادو والخيار."
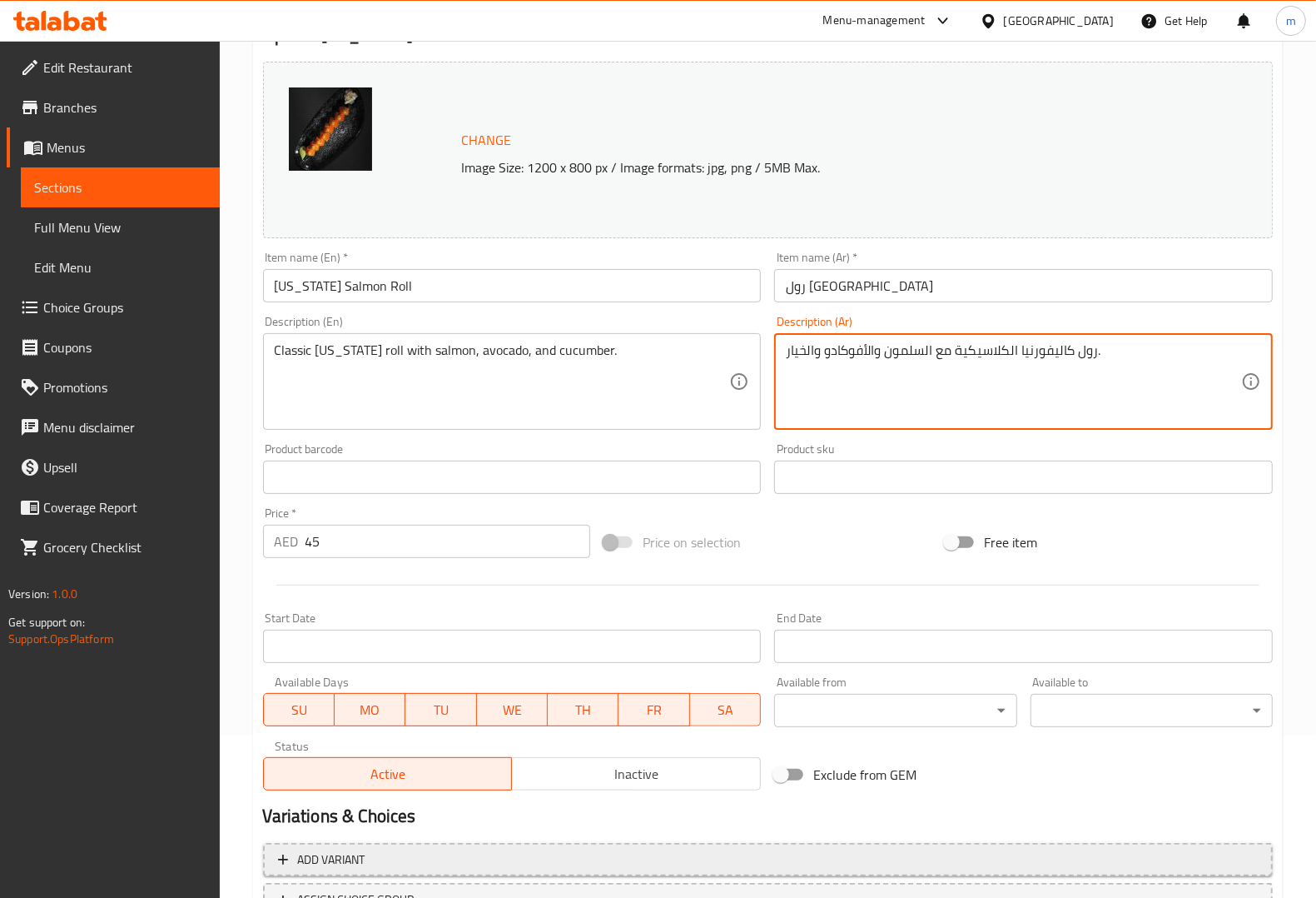
scroll to position [300, 0]
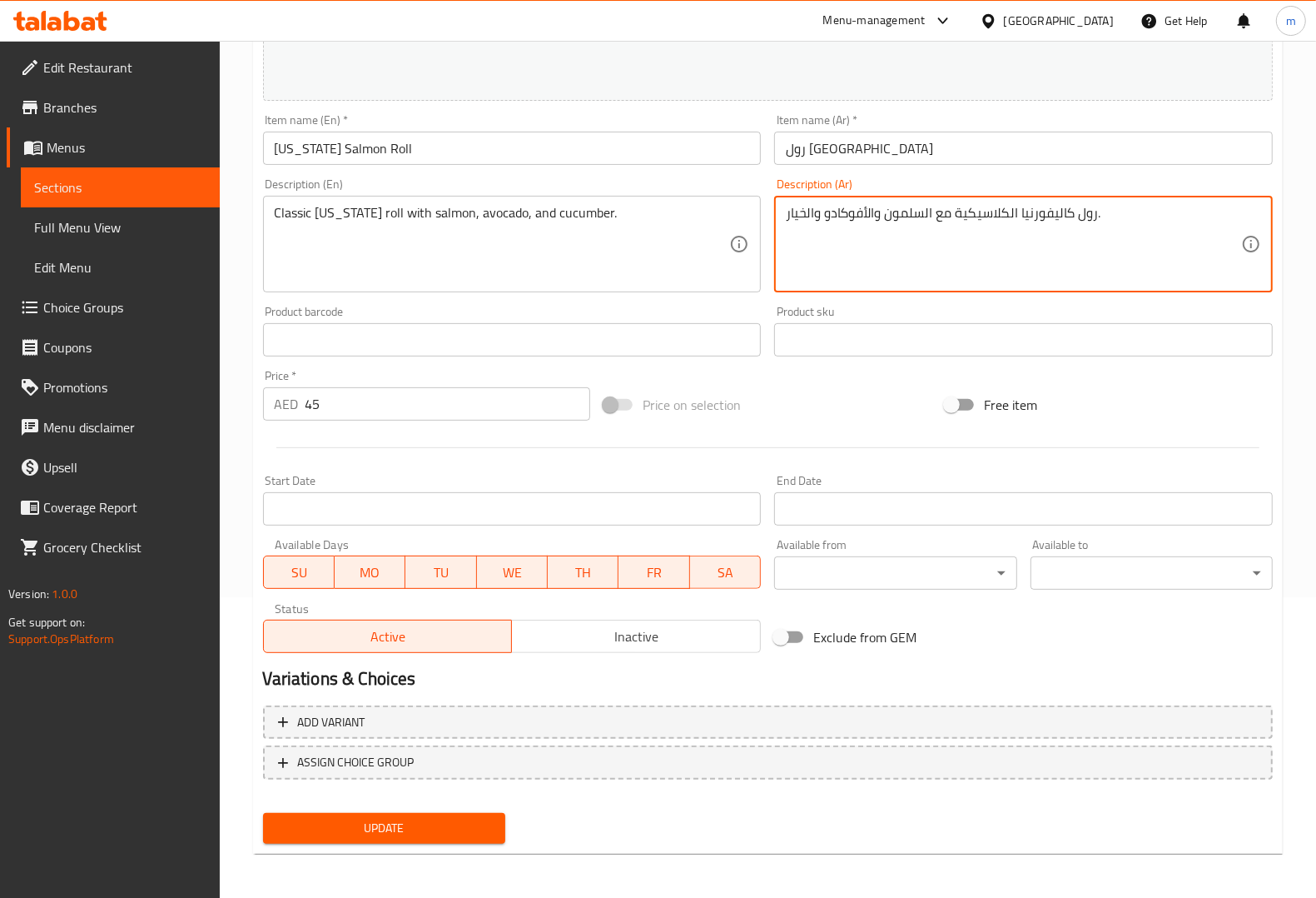
type textarea "رول كاليفورنيا الكلاسيكية مع السلمون والأفوكادو والخيار."
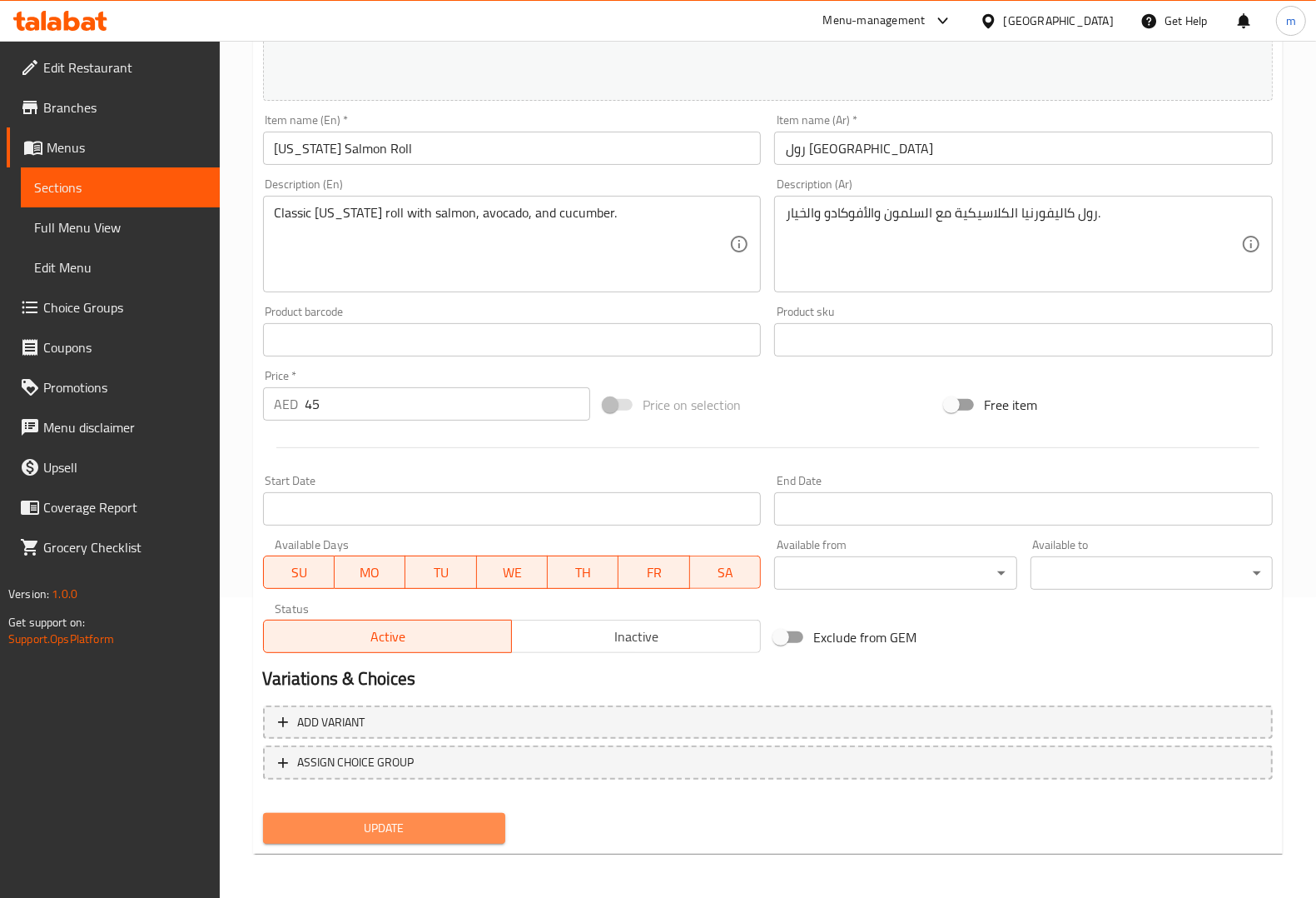
click at [480, 818] on span "Update" at bounding box center [384, 827] width 216 height 21
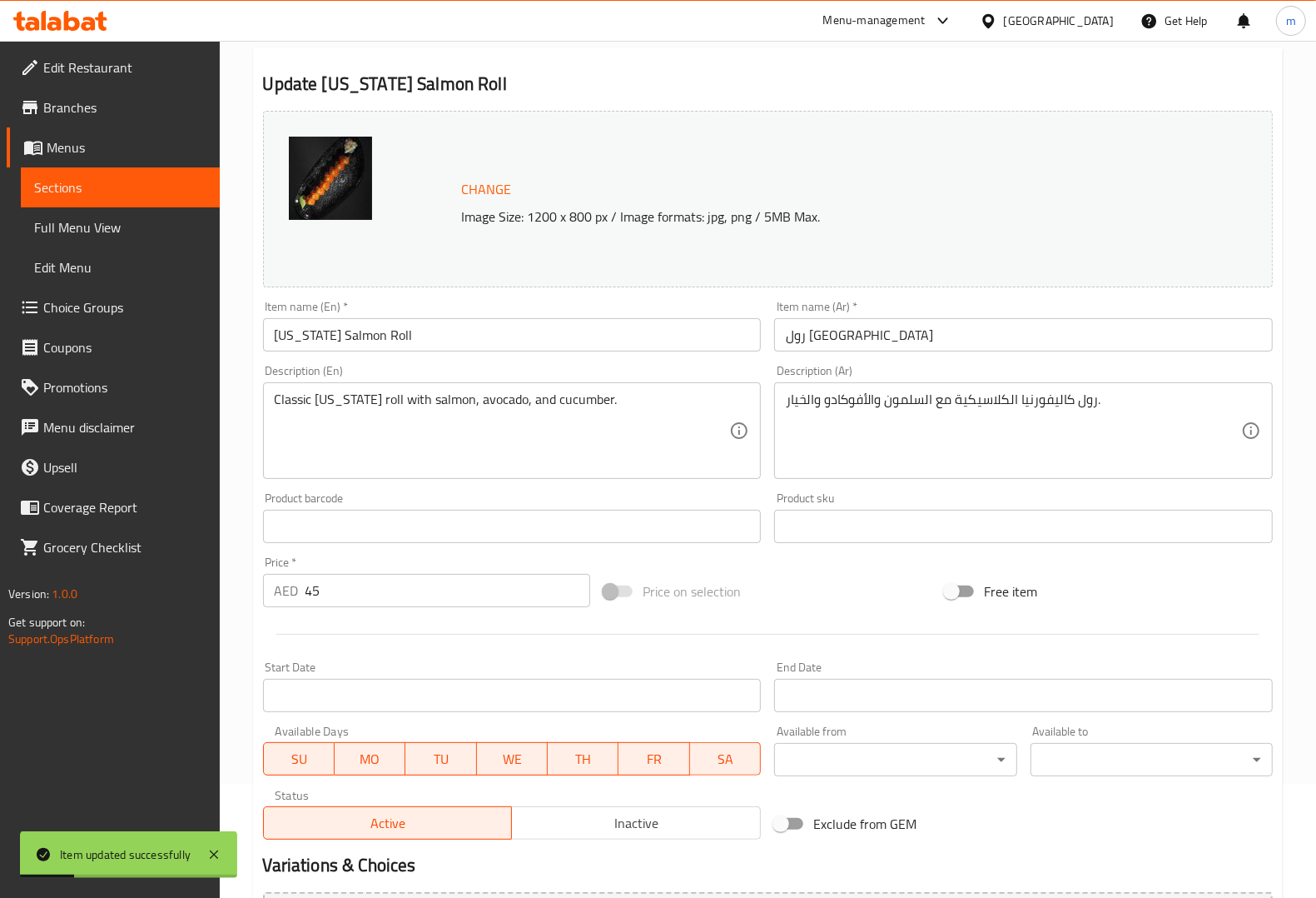
scroll to position [0, 0]
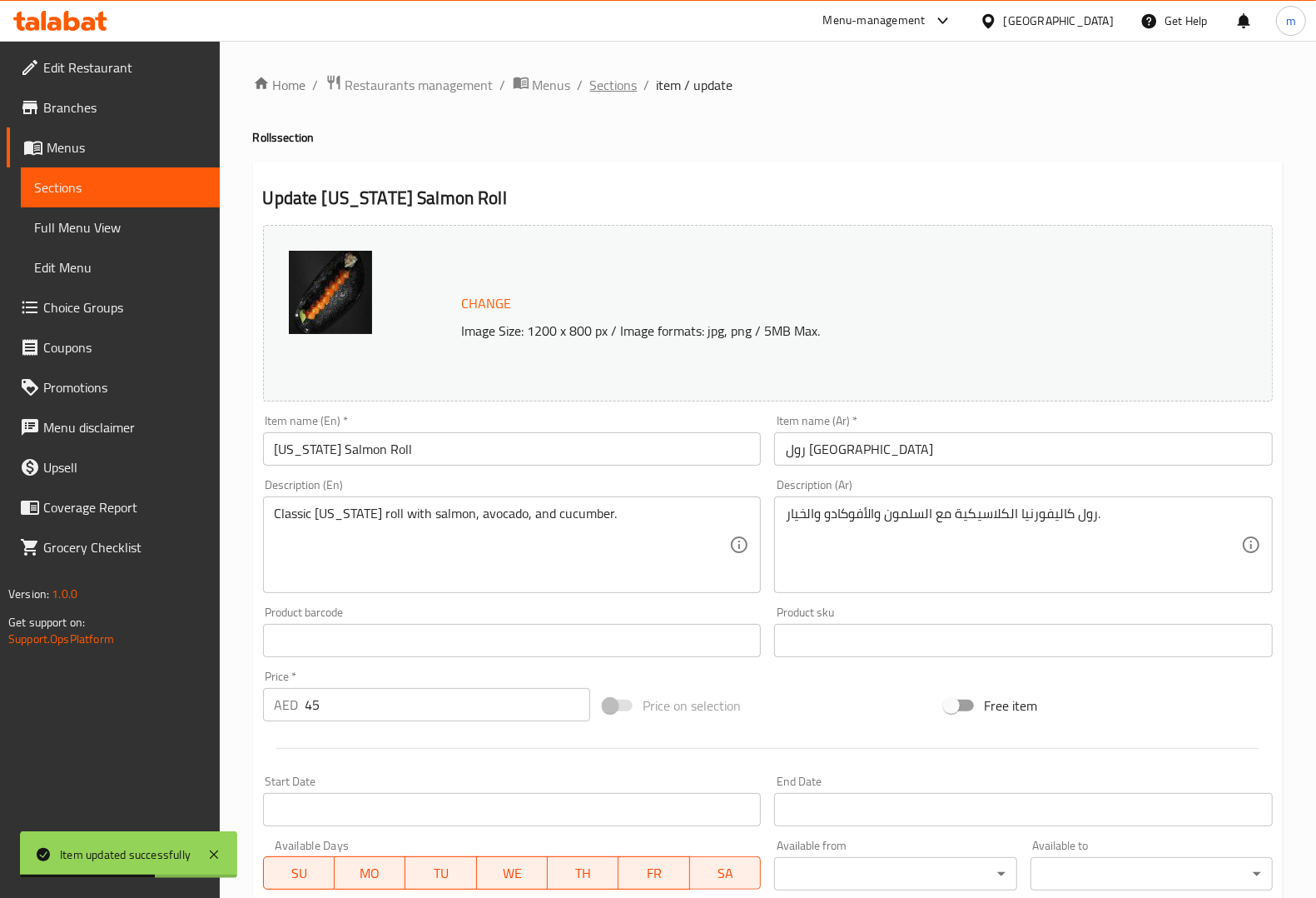
click at [630, 91] on span "Sections" at bounding box center [614, 85] width 47 height 20
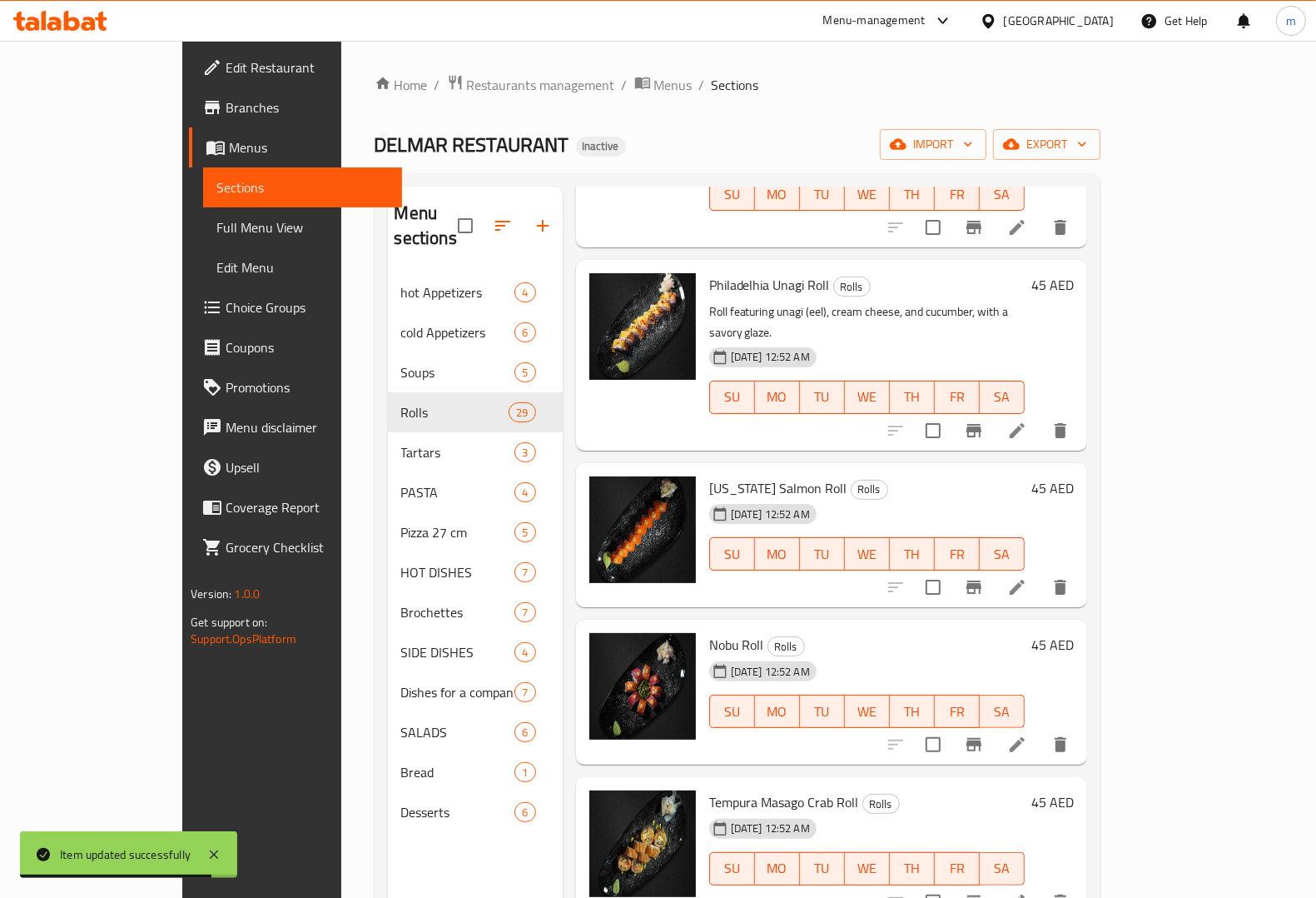
scroll to position [104, 0]
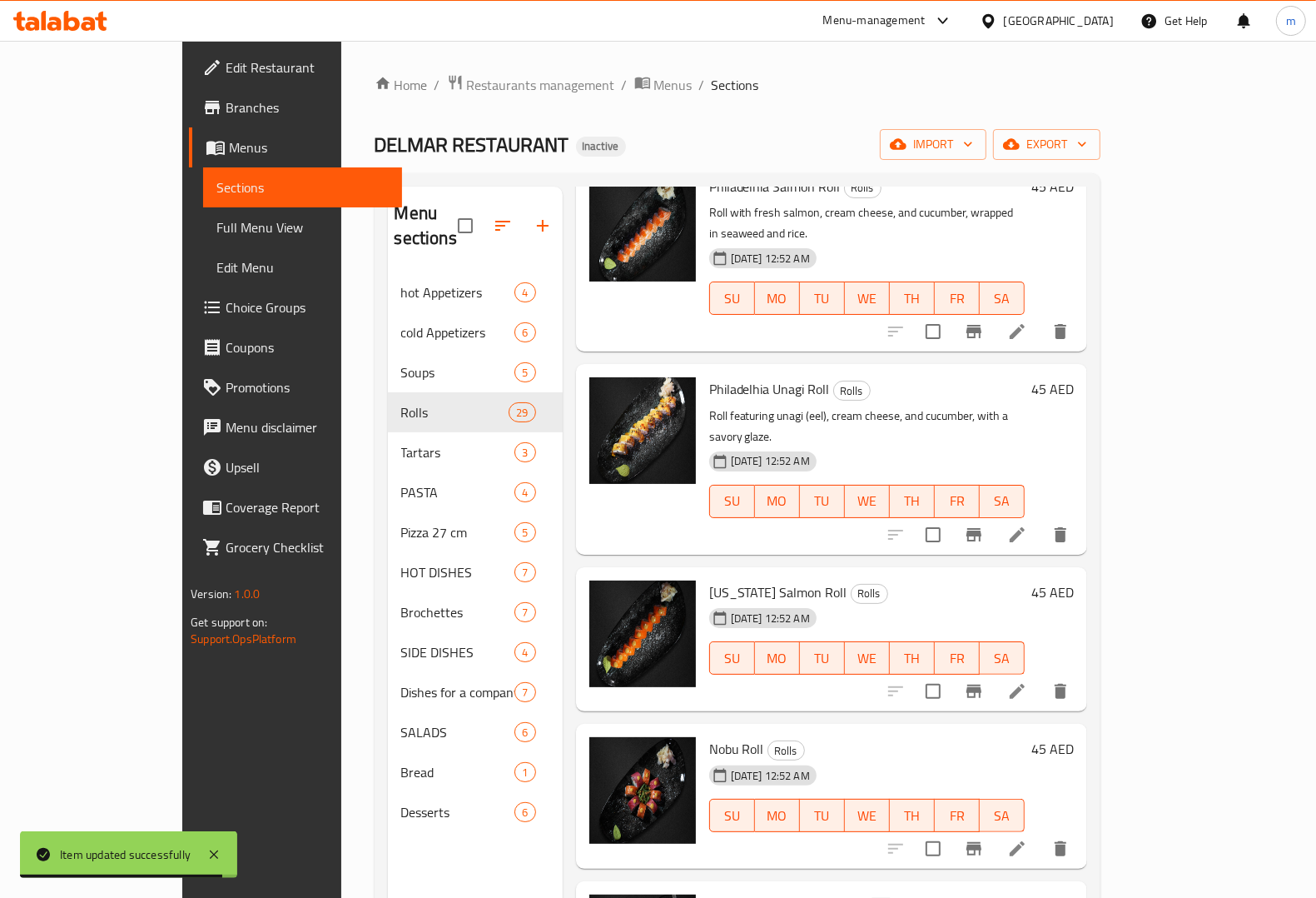
click at [216, 180] on span "Sections" at bounding box center [302, 187] width 173 height 20
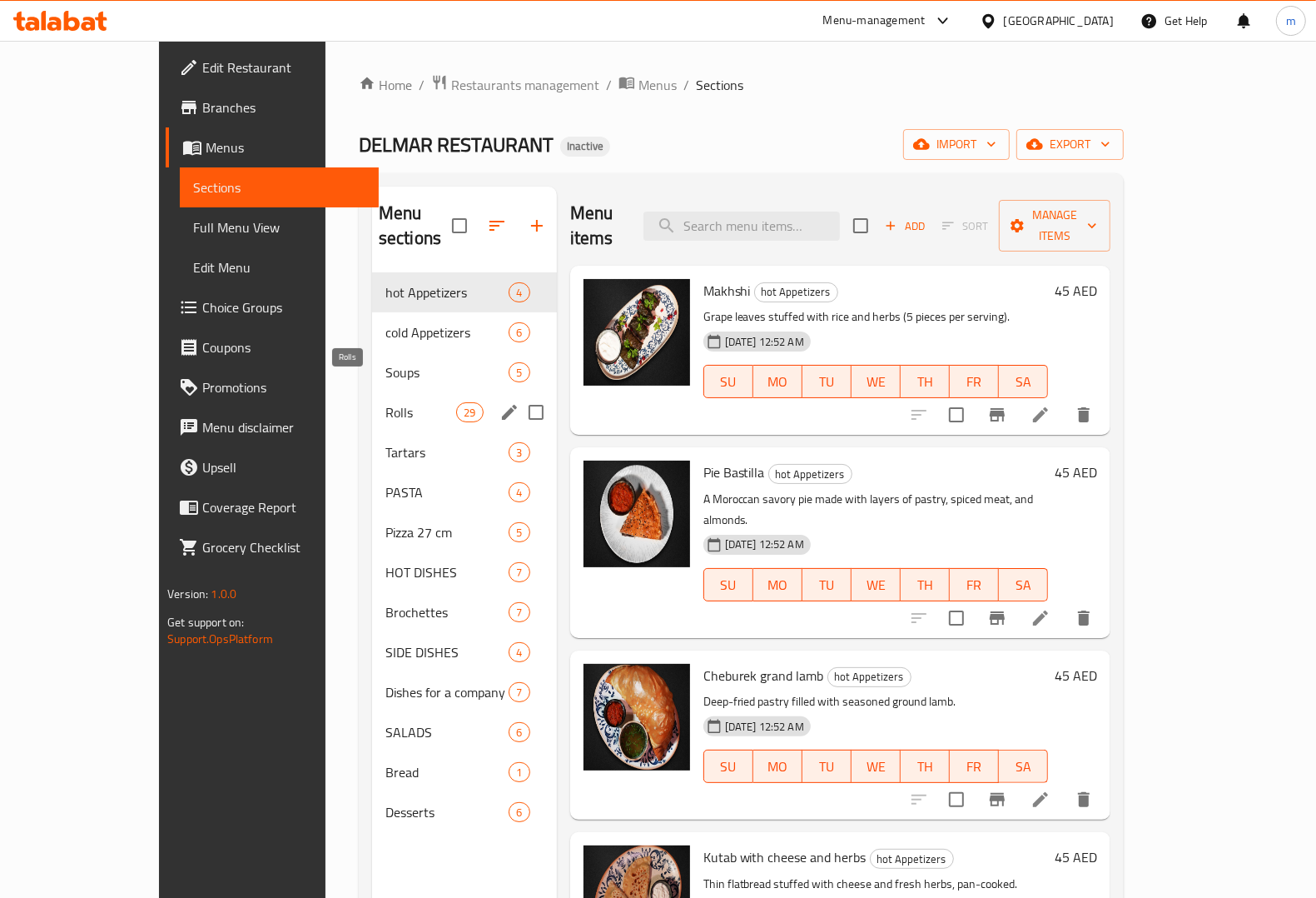
click at [408, 402] on span "Rolls" at bounding box center [420, 412] width 70 height 20
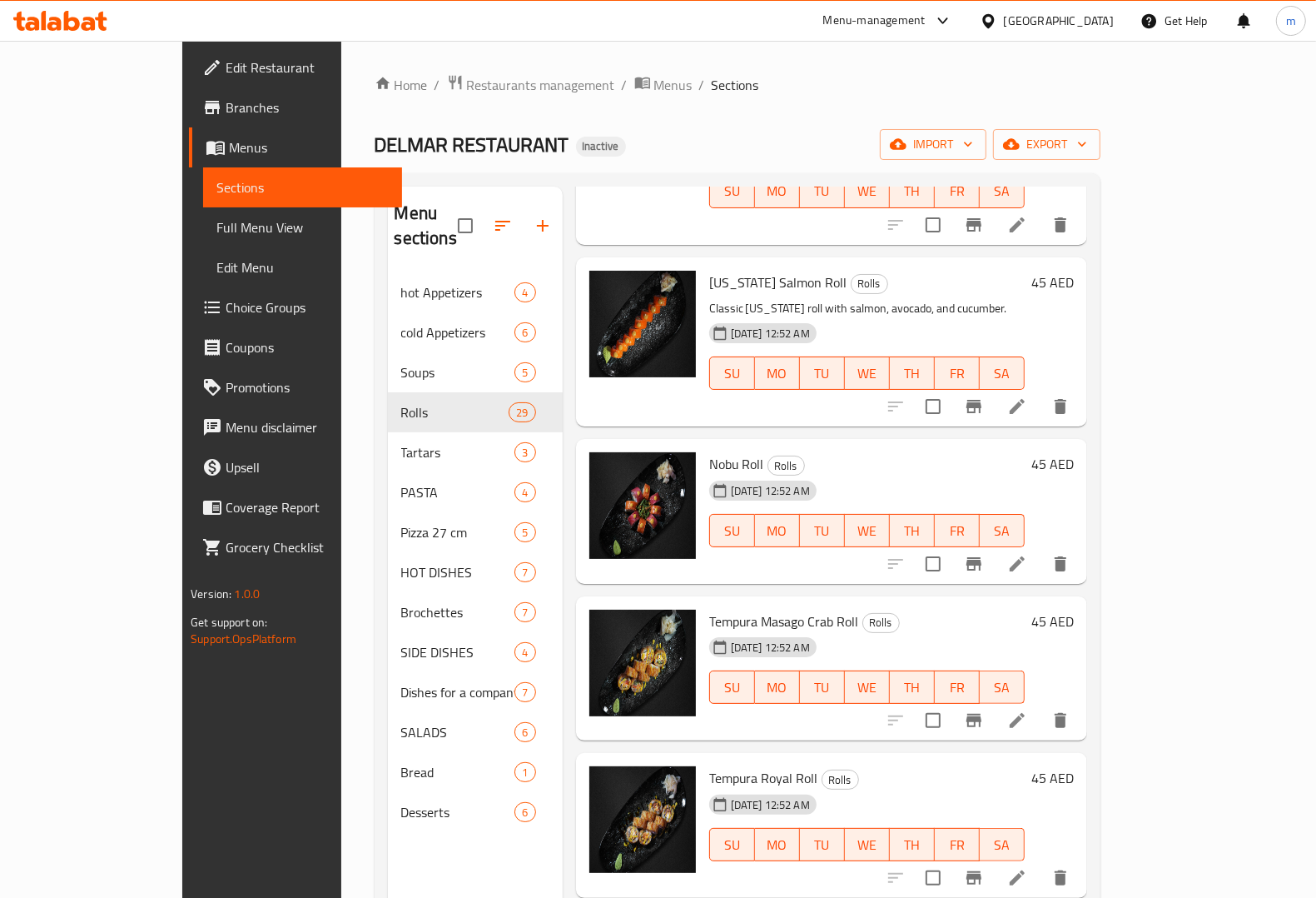
scroll to position [416, 0]
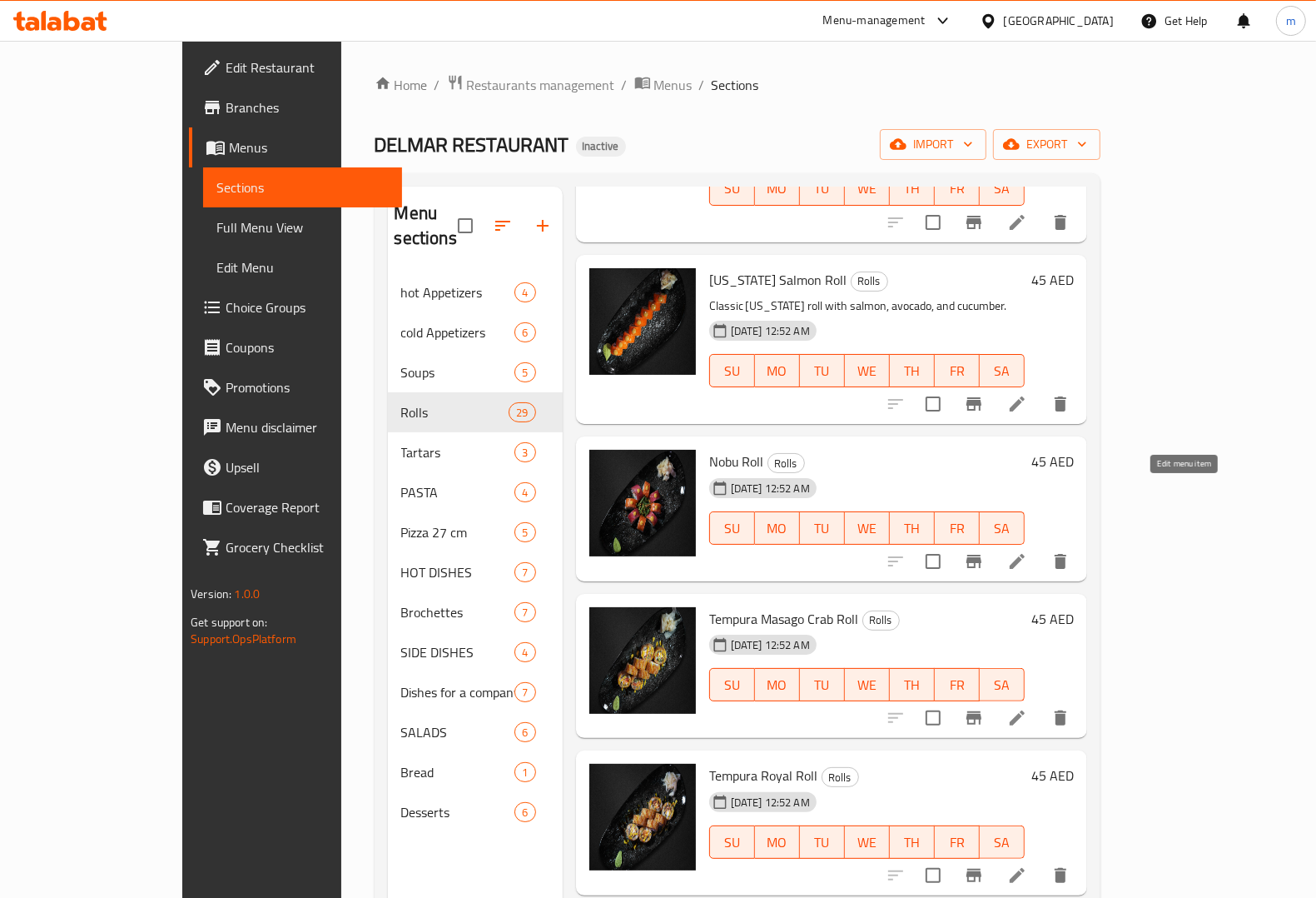
click at [1027, 552] on icon at bounding box center [1017, 562] width 20 height 20
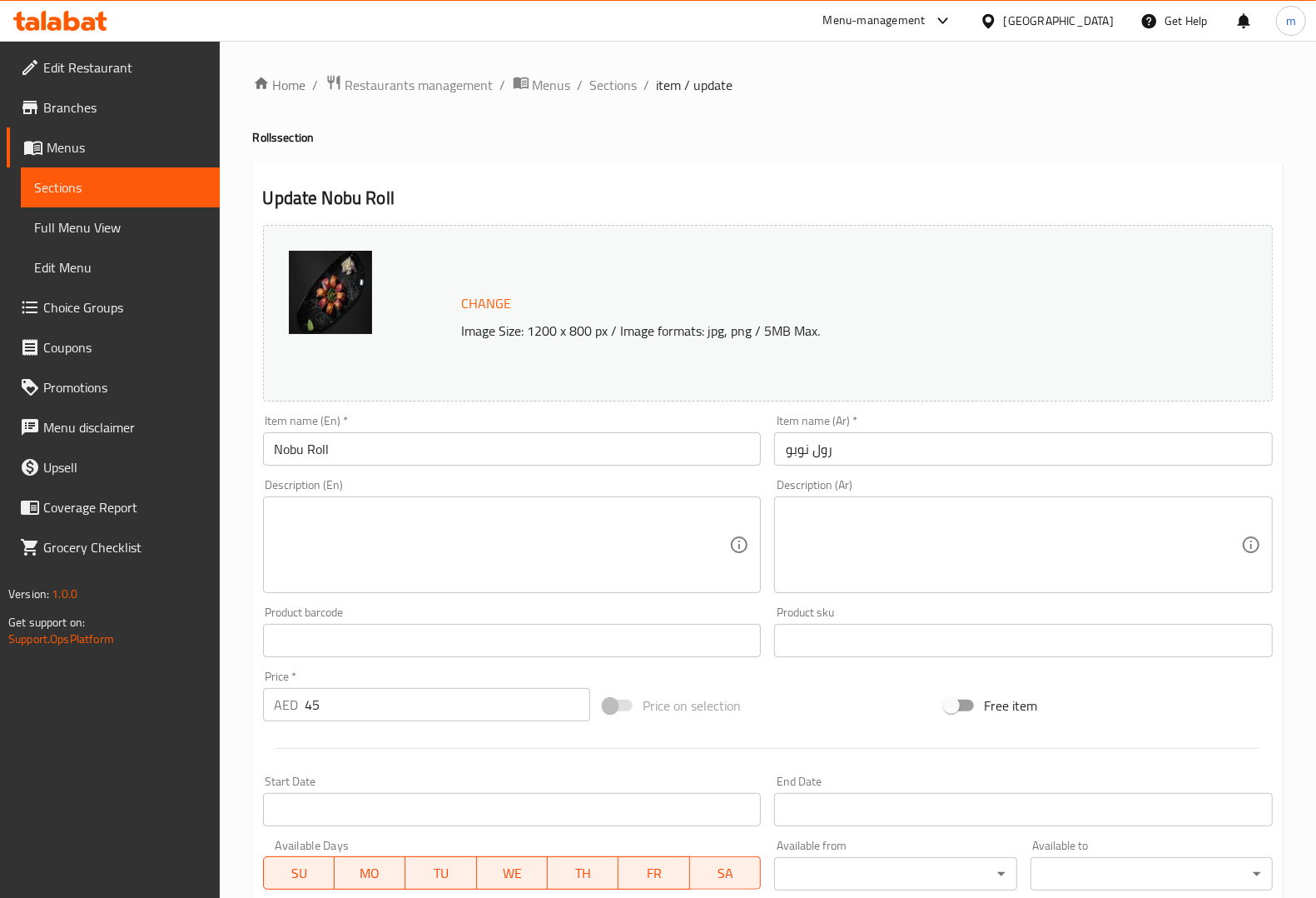
click at [122, 571] on ul "Edit Restaurant Branches Menus Sections Full Menu View Edit Menu Choice Groups …" at bounding box center [103, 307] width 232 height 533
click at [362, 525] on textarea at bounding box center [503, 544] width 456 height 79
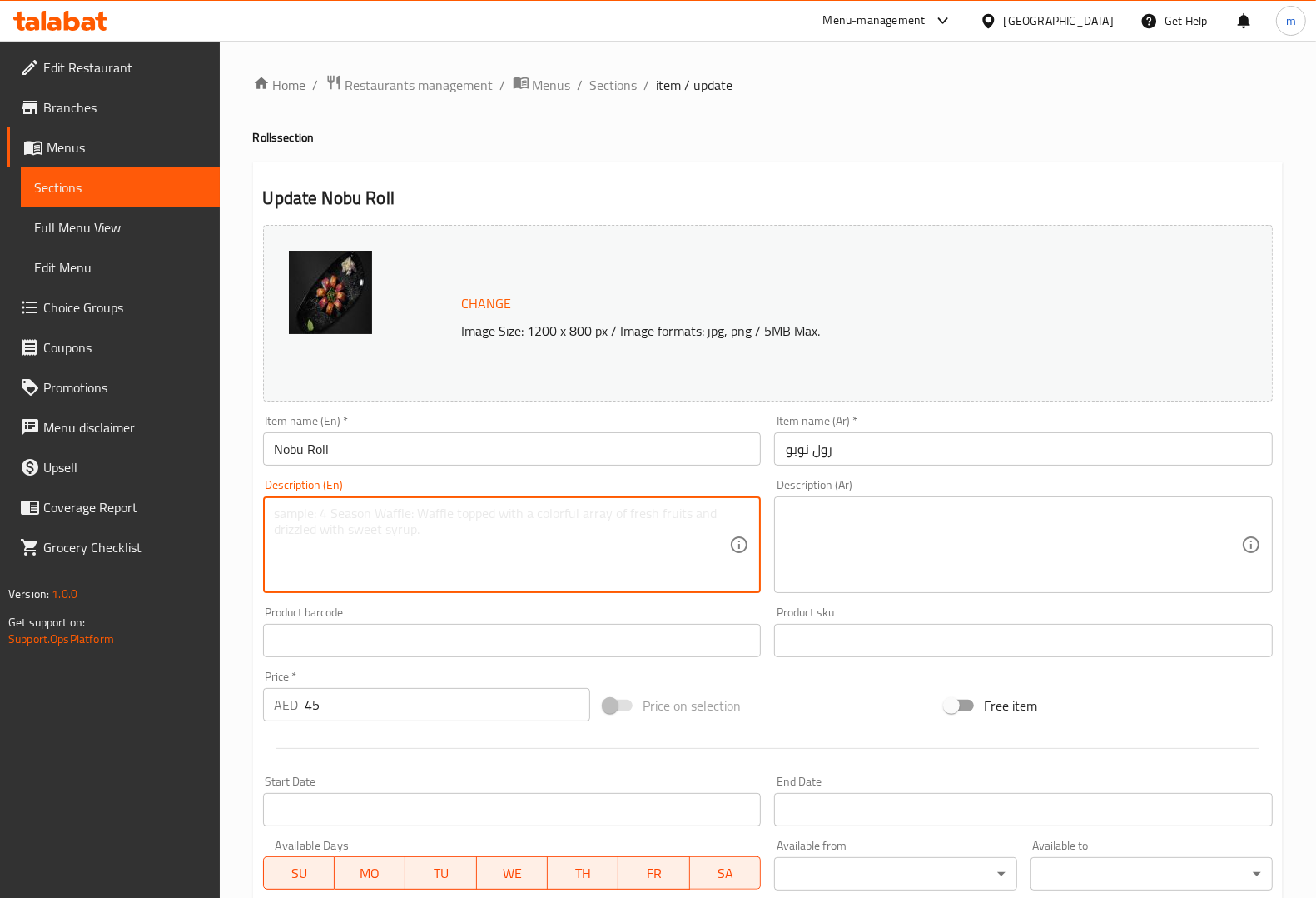
paste textarea "Signature roll with premium ingredients, combining fresh fish and delicate sauc…"
type textarea "Signature roll with premium ingredients, combining fresh fish and delicate sauc…"
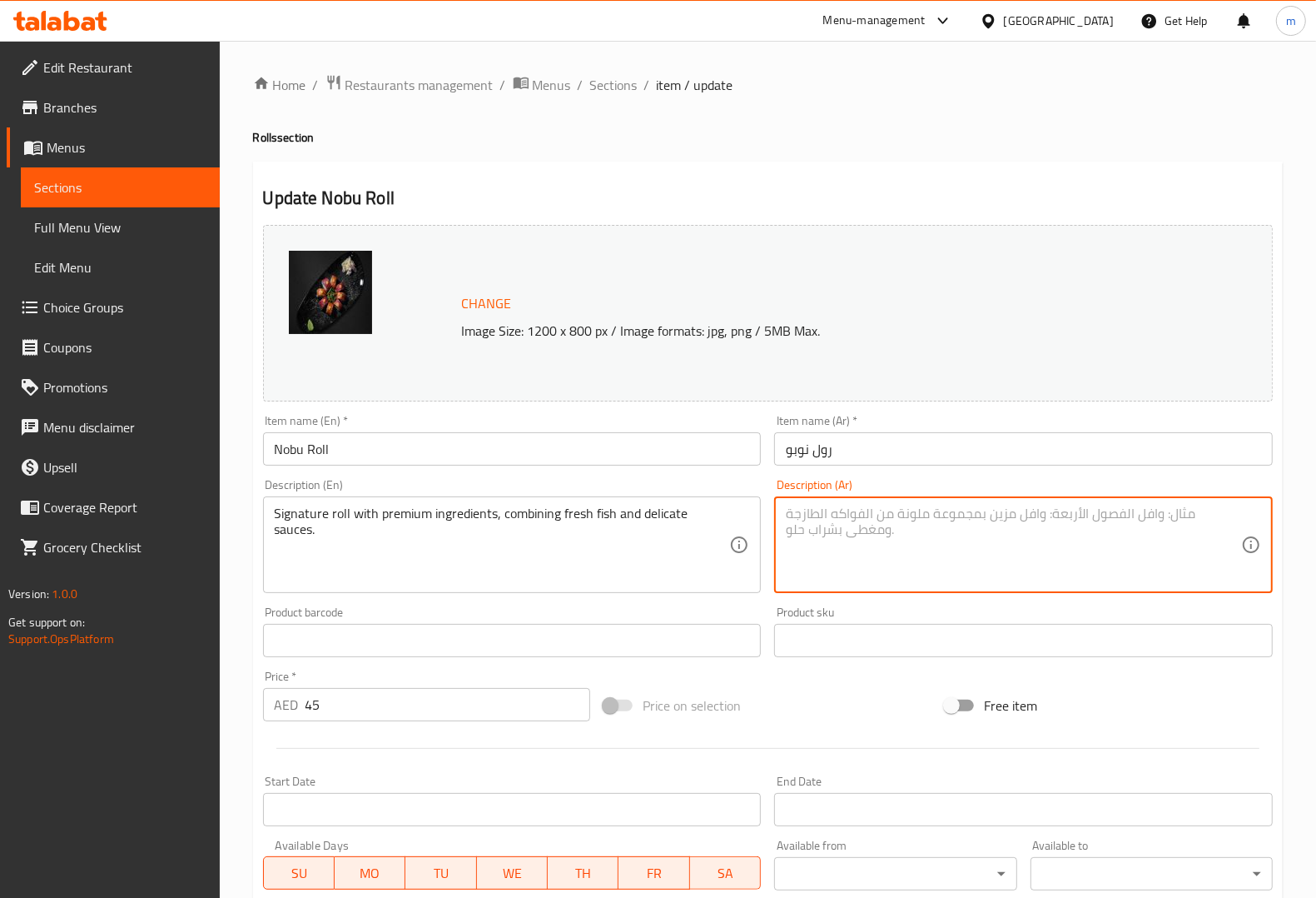
click at [926, 530] on textarea at bounding box center [1013, 544] width 456 height 79
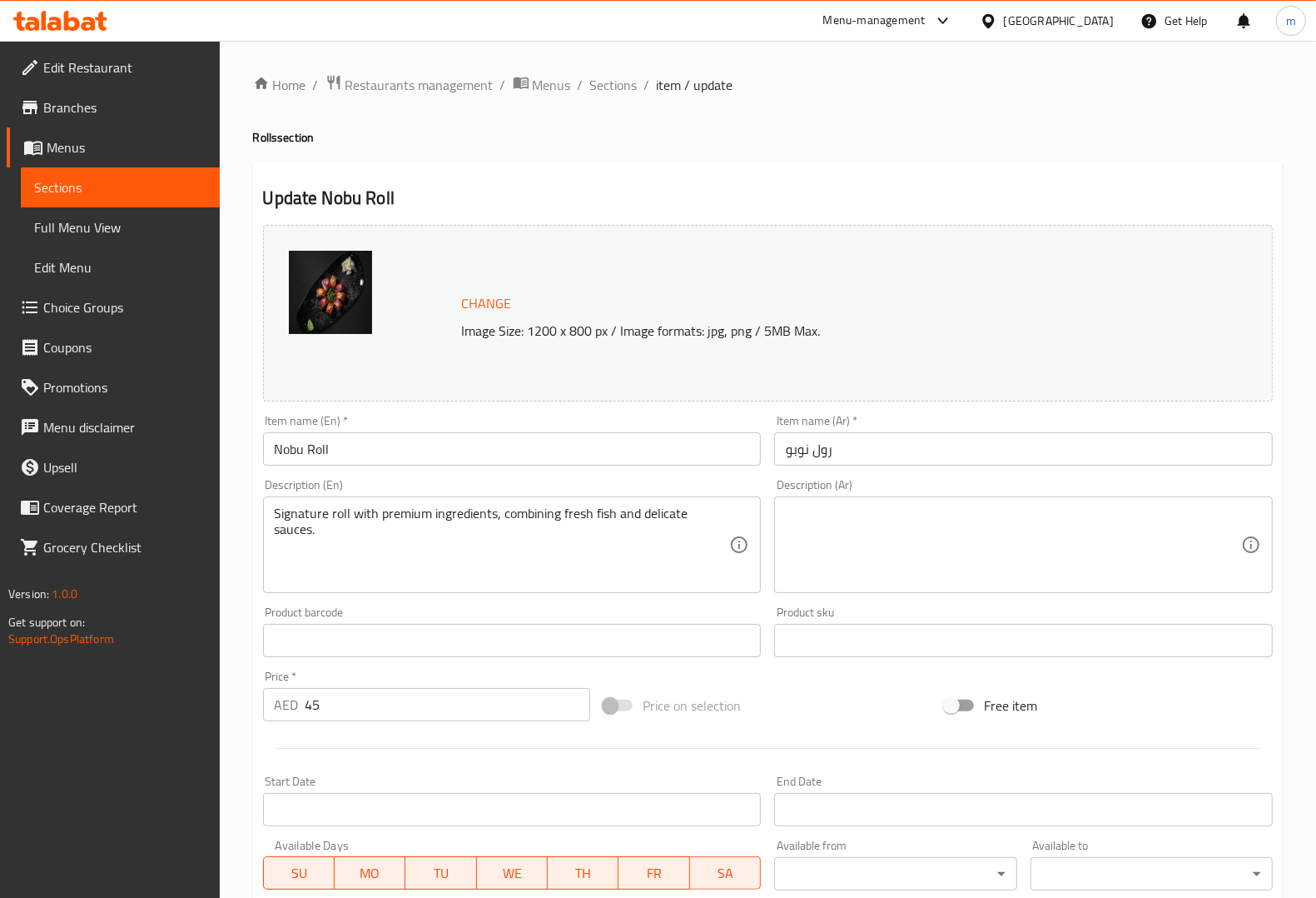
click at [888, 539] on textarea at bounding box center [1013, 544] width 456 height 79
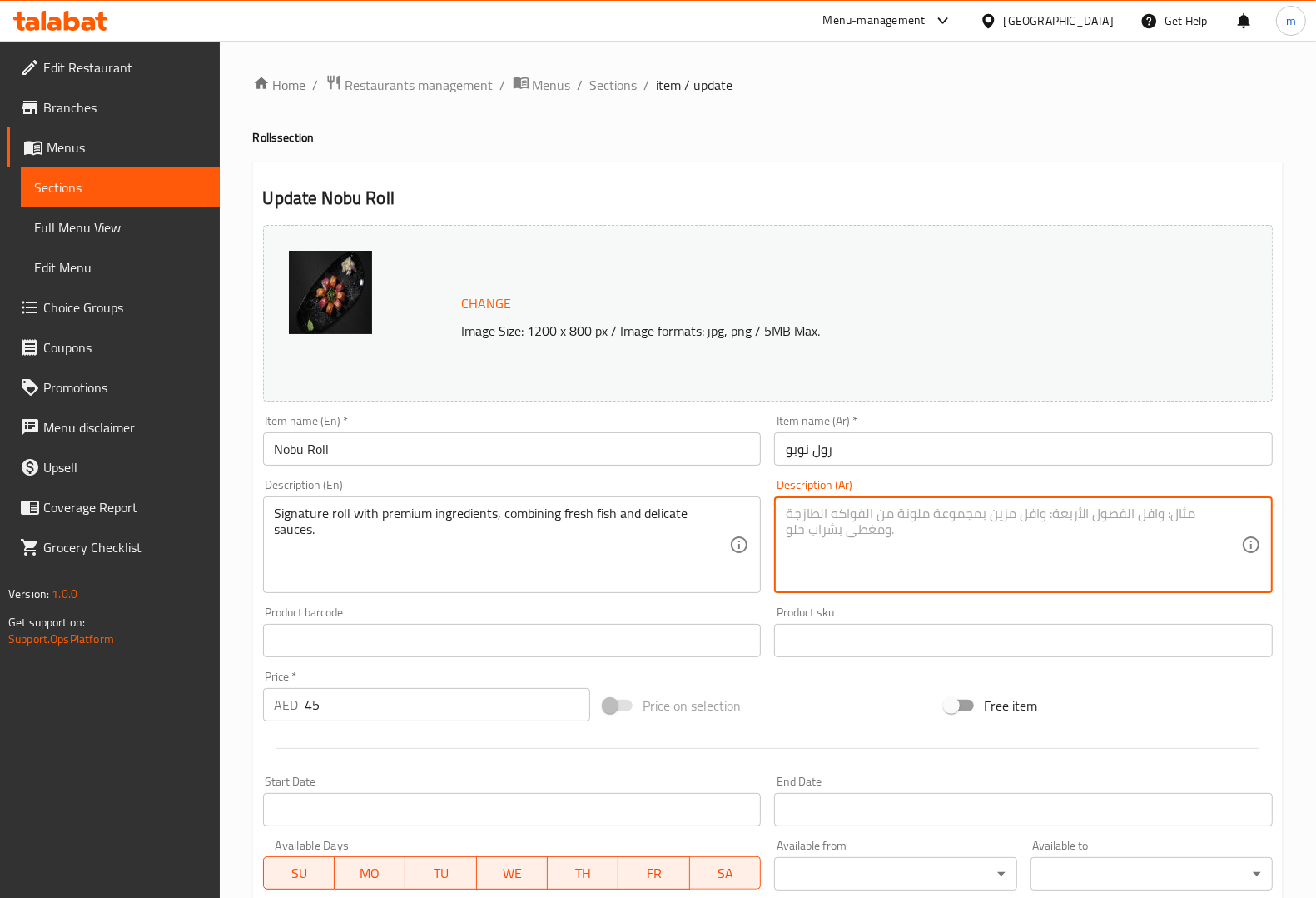
click at [1105, 543] on textarea at bounding box center [1013, 544] width 456 height 79
paste textarea "لفائف مميزة بمكونات ممتازة، تجمع بين الأسماك الطازجة والصلصات الرقيقة."
paste textarea "سيجنتشر"
drag, startPoint x: 1125, startPoint y: 509, endPoint x: 1161, endPoint y: 517, distance: 36.9
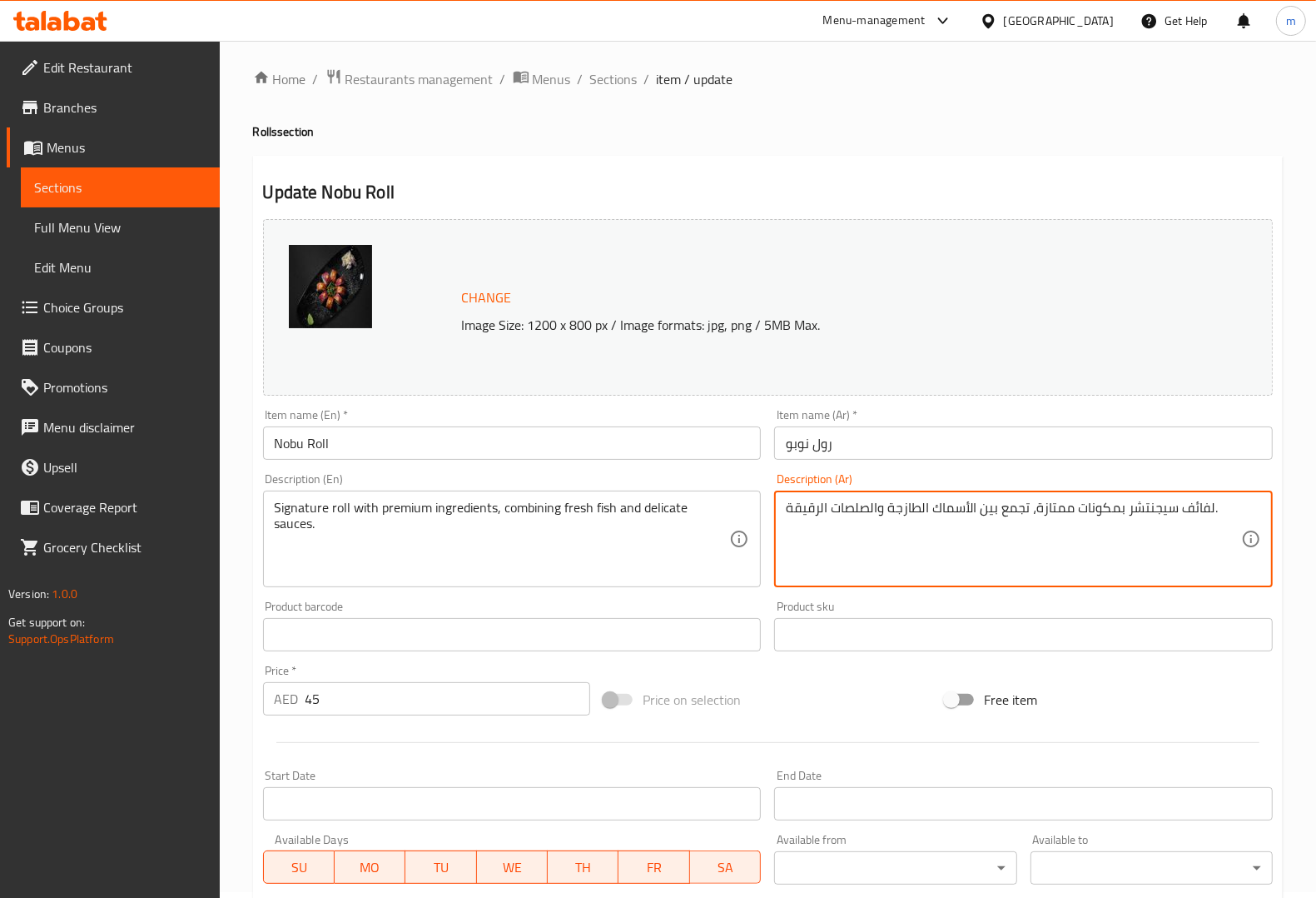
scroll to position [300, 0]
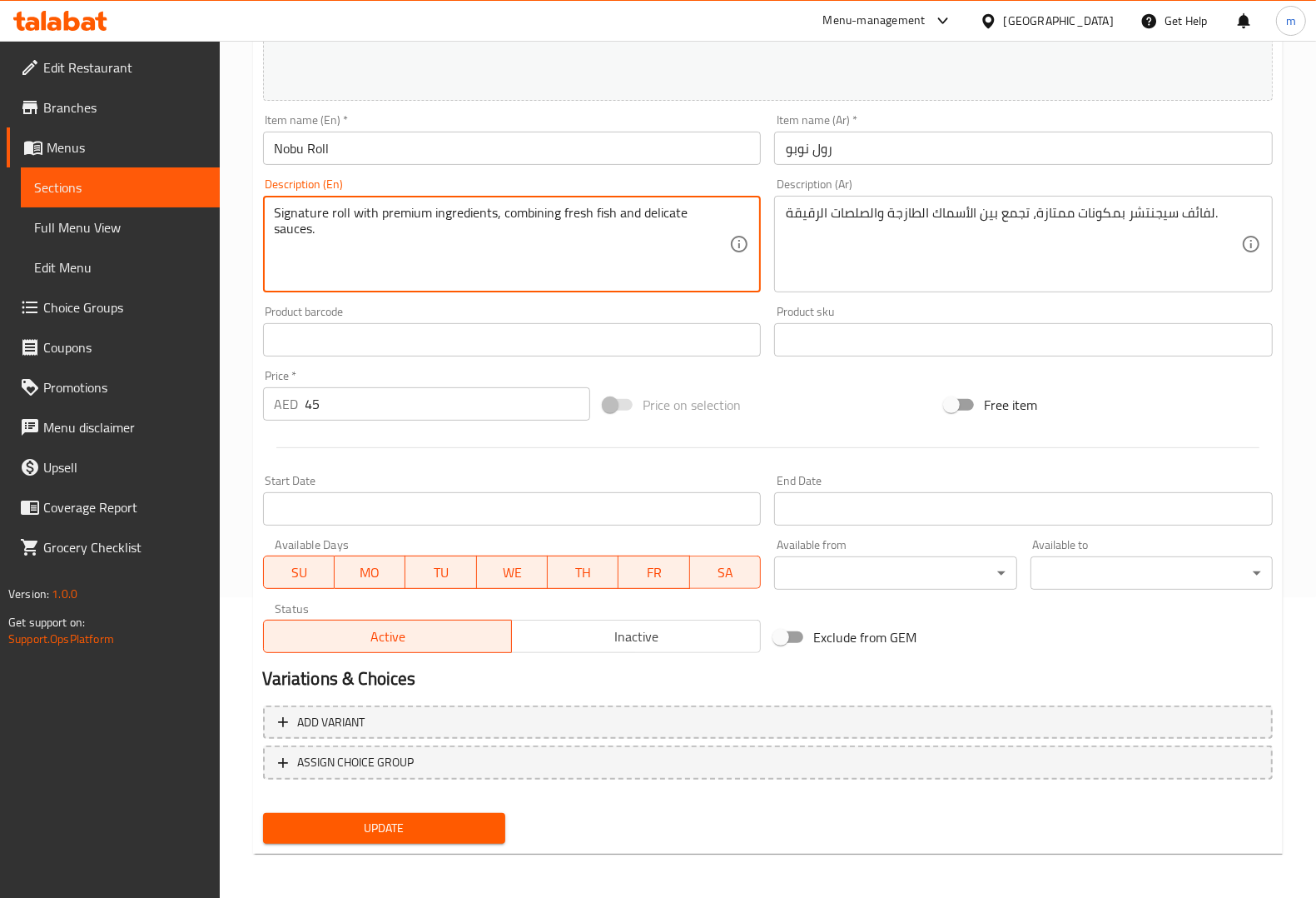
drag, startPoint x: 637, startPoint y: 216, endPoint x: 667, endPoint y: 206, distance: 31.6
click at [647, 214] on textarea "Signature roll with premium ingredients, combining fresh fish and delicate sauc…" at bounding box center [503, 244] width 456 height 79
drag, startPoint x: 641, startPoint y: 213, endPoint x: 681, endPoint y: 210, distance: 40.1
click at [681, 210] on textarea "Signature roll with premium ingredients, combining fresh fish and delicate sauc…" at bounding box center [503, 244] width 456 height 79
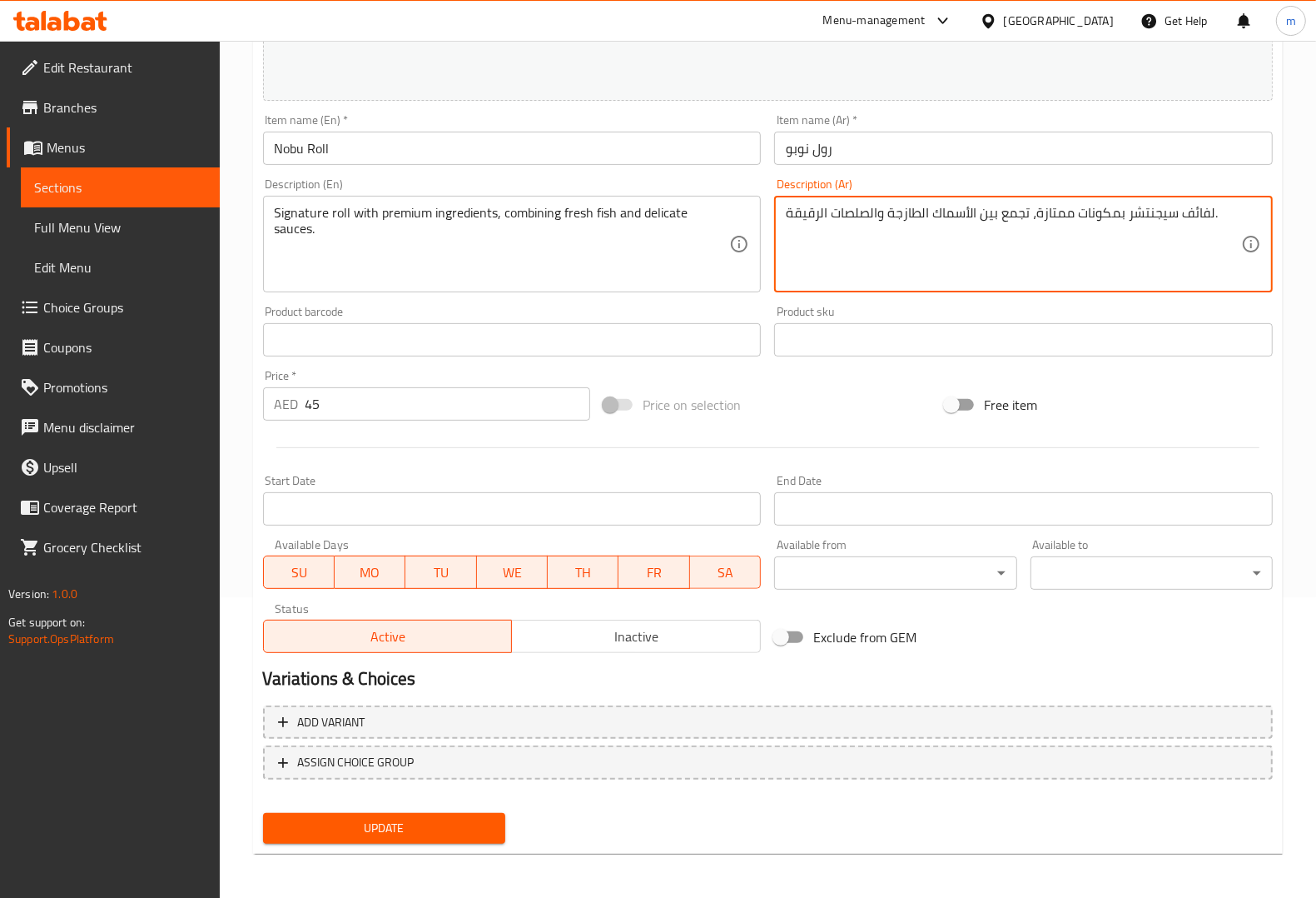
click at [786, 210] on textarea "لفائف سيجنتشر بمكونات ممتازة، تجمع بين الأسماك الطازجة والصلصات الرقيقة." at bounding box center [1013, 244] width 456 height 79
click at [1225, 216] on textarea "لفائف سيجنتشر بمكونات ممتازة، تجمع بين الأسماك الطازجة والصلصات الرقيقة." at bounding box center [1013, 244] width 456 height 79
click at [826, 209] on textarea "لفائف سيجنتشر بمكونات ممتازة، تجمع بين الأسماك الطازجة والصلصات الديلكيت." at bounding box center [1013, 244] width 456 height 79
click at [869, 213] on textarea "لفائف سيجنتشر بمكونات ممتازة، تجمع بين الأسماك الطازجة والصلصات ديلكيت." at bounding box center [1013, 244] width 456 height 79
type textarea "لفائف سيجنتشر بمكونات ممتازة، تجمع بين الأسماك الطازجة و صلصات ديلكيت."
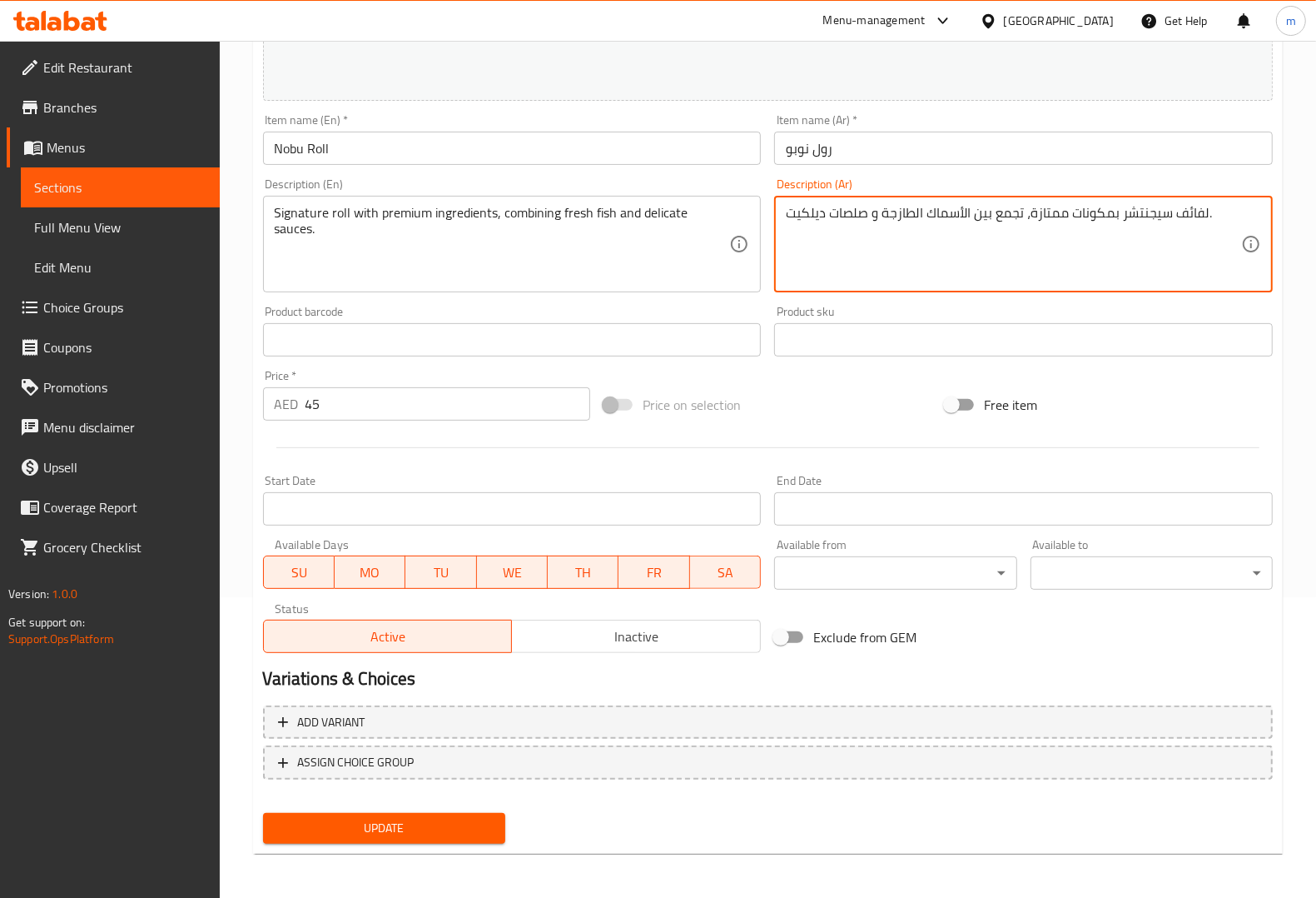
click at [466, 827] on span "Update" at bounding box center [384, 827] width 216 height 21
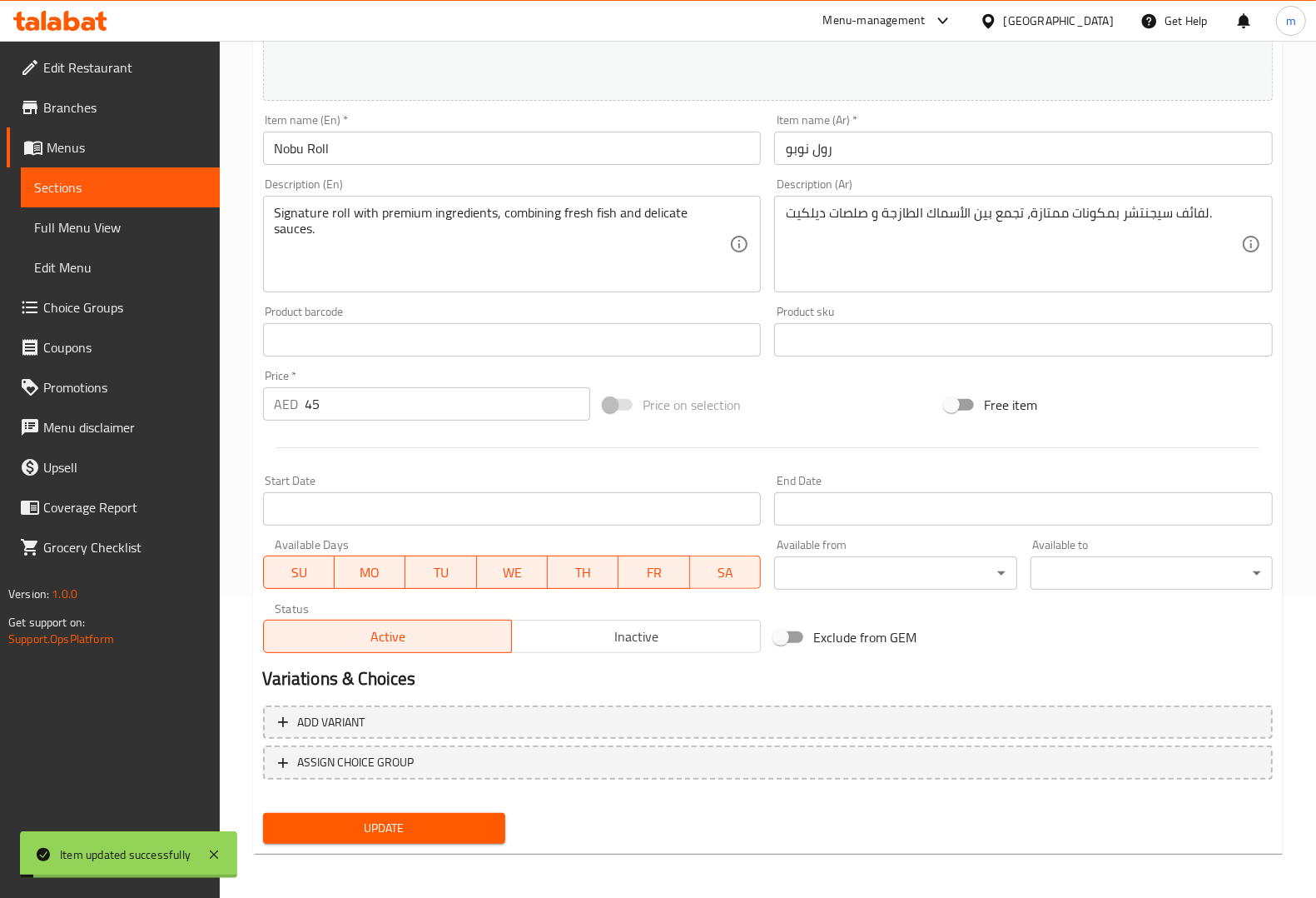
click at [114, 200] on link "Sections" at bounding box center [120, 187] width 199 height 40
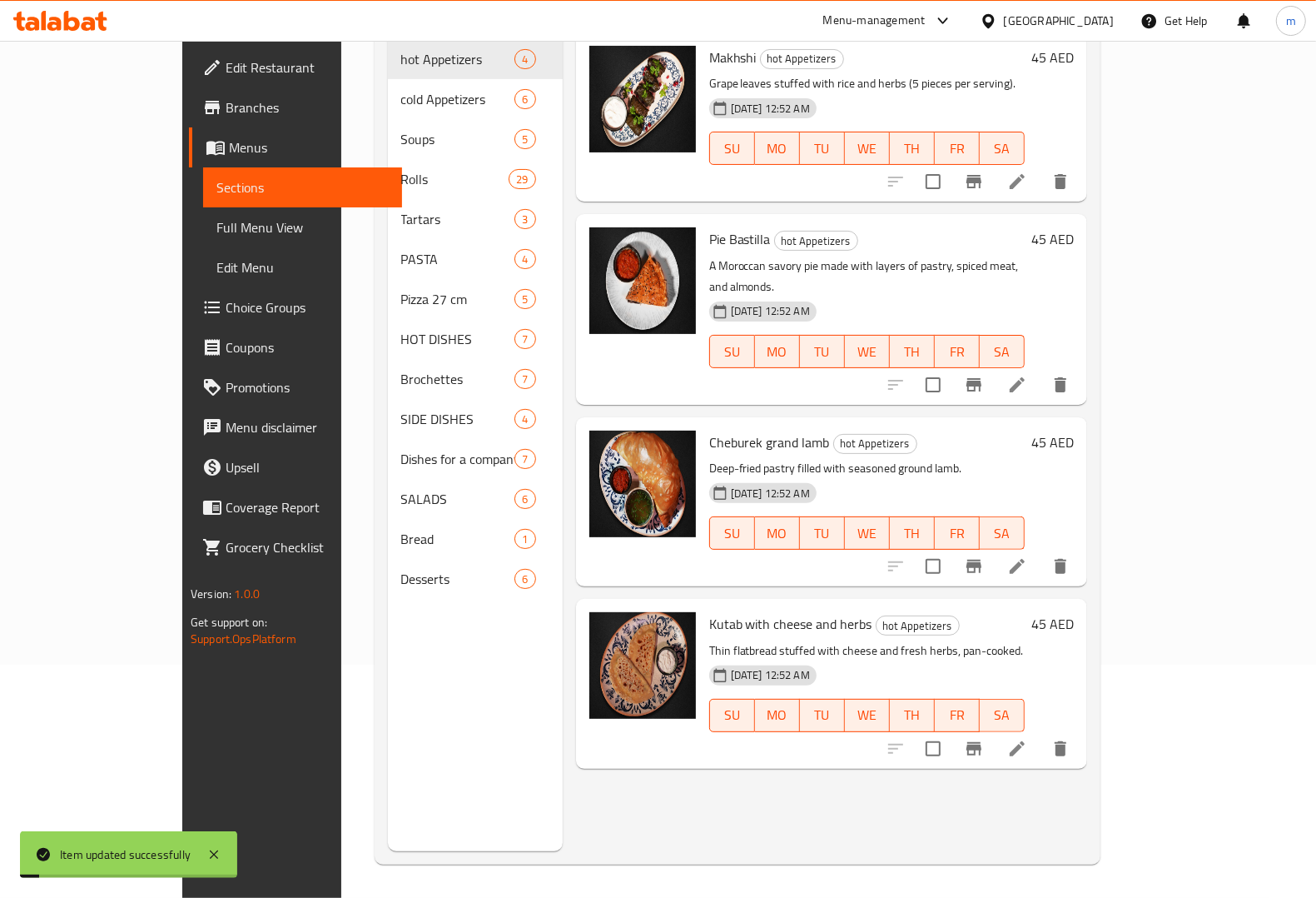
scroll to position [234, 0]
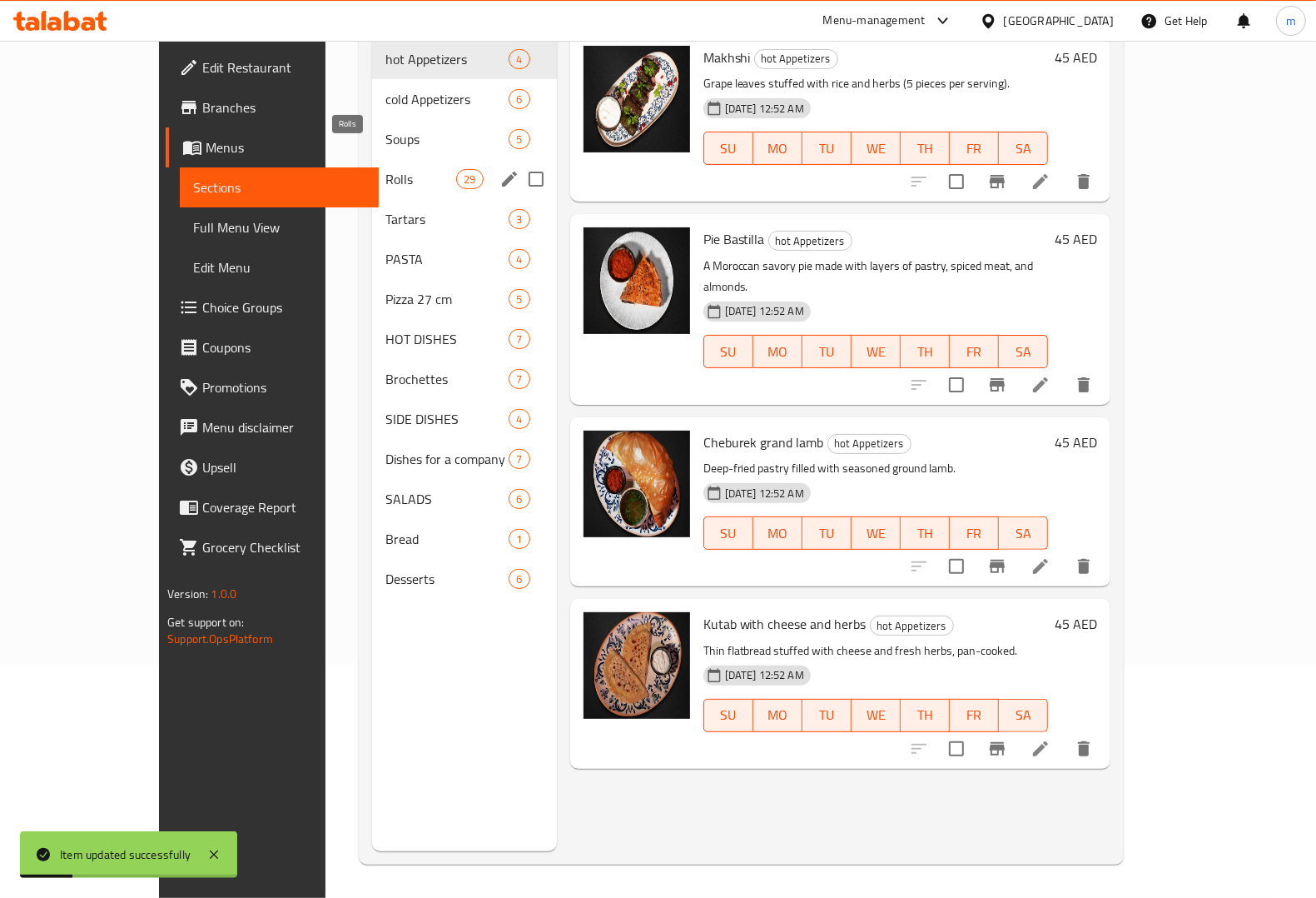
click at [385, 169] on span "Rolls" at bounding box center [420, 179] width 70 height 20
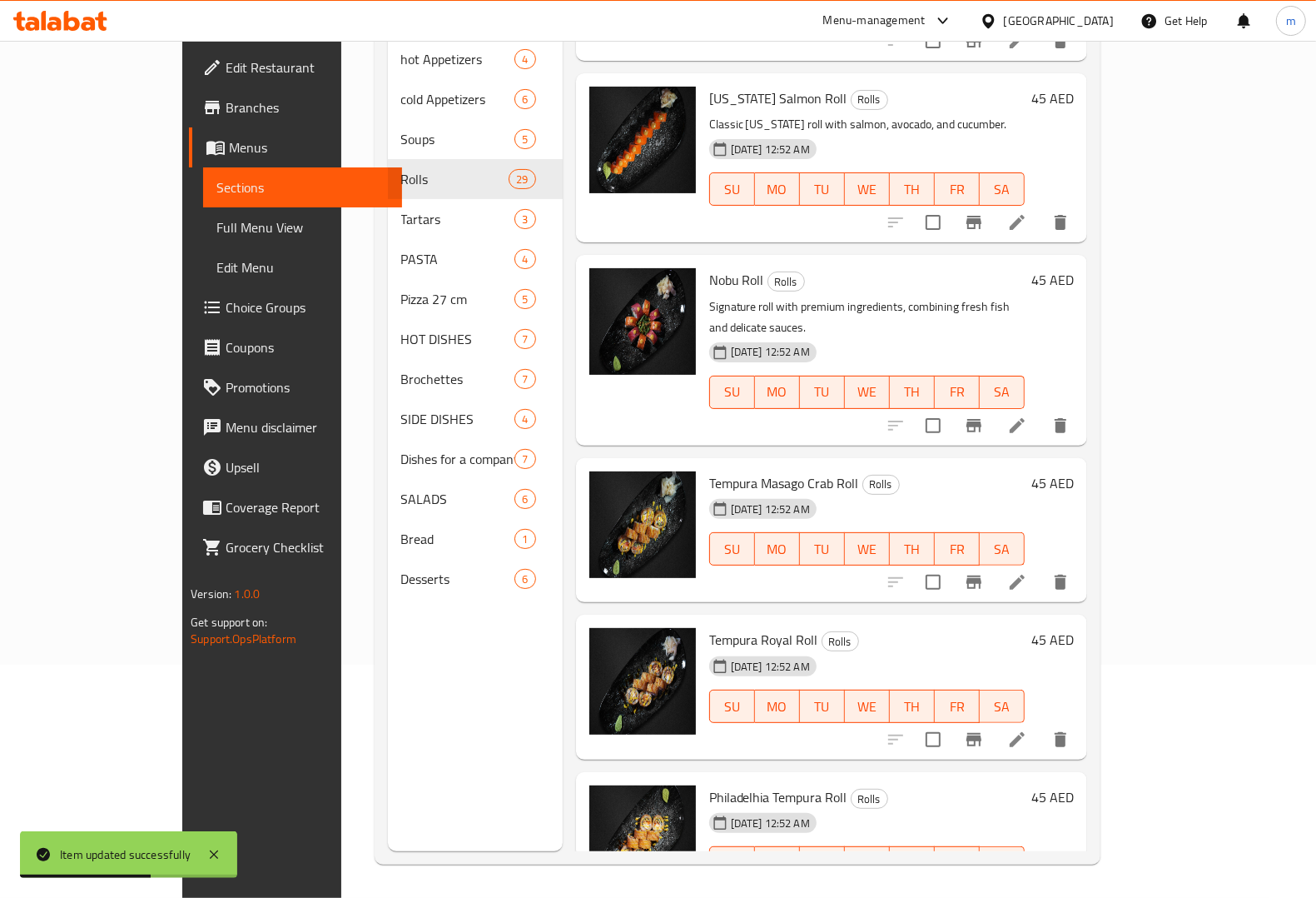
scroll to position [416, 0]
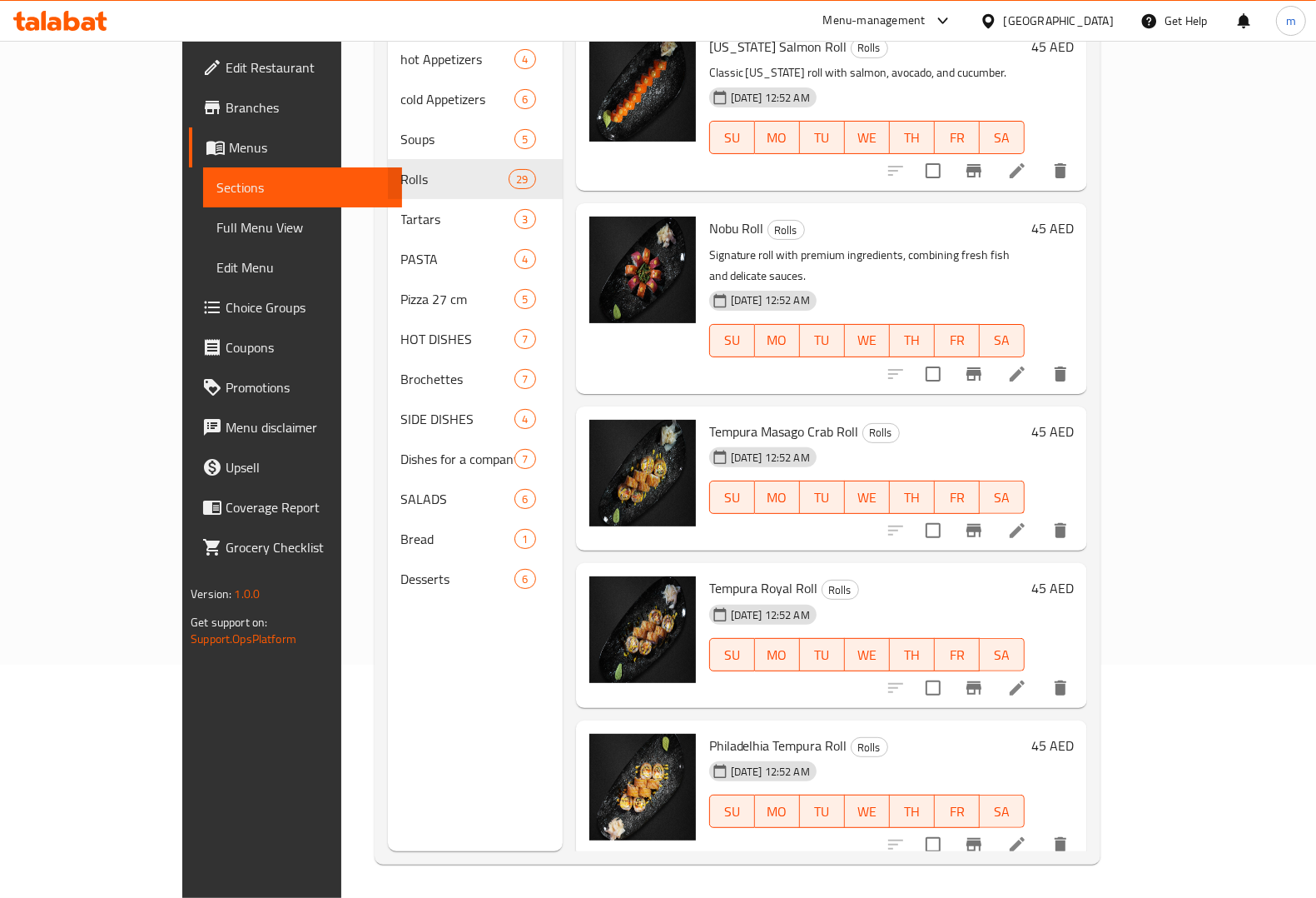
click at [1040, 515] on li at bounding box center [1018, 530] width 47 height 30
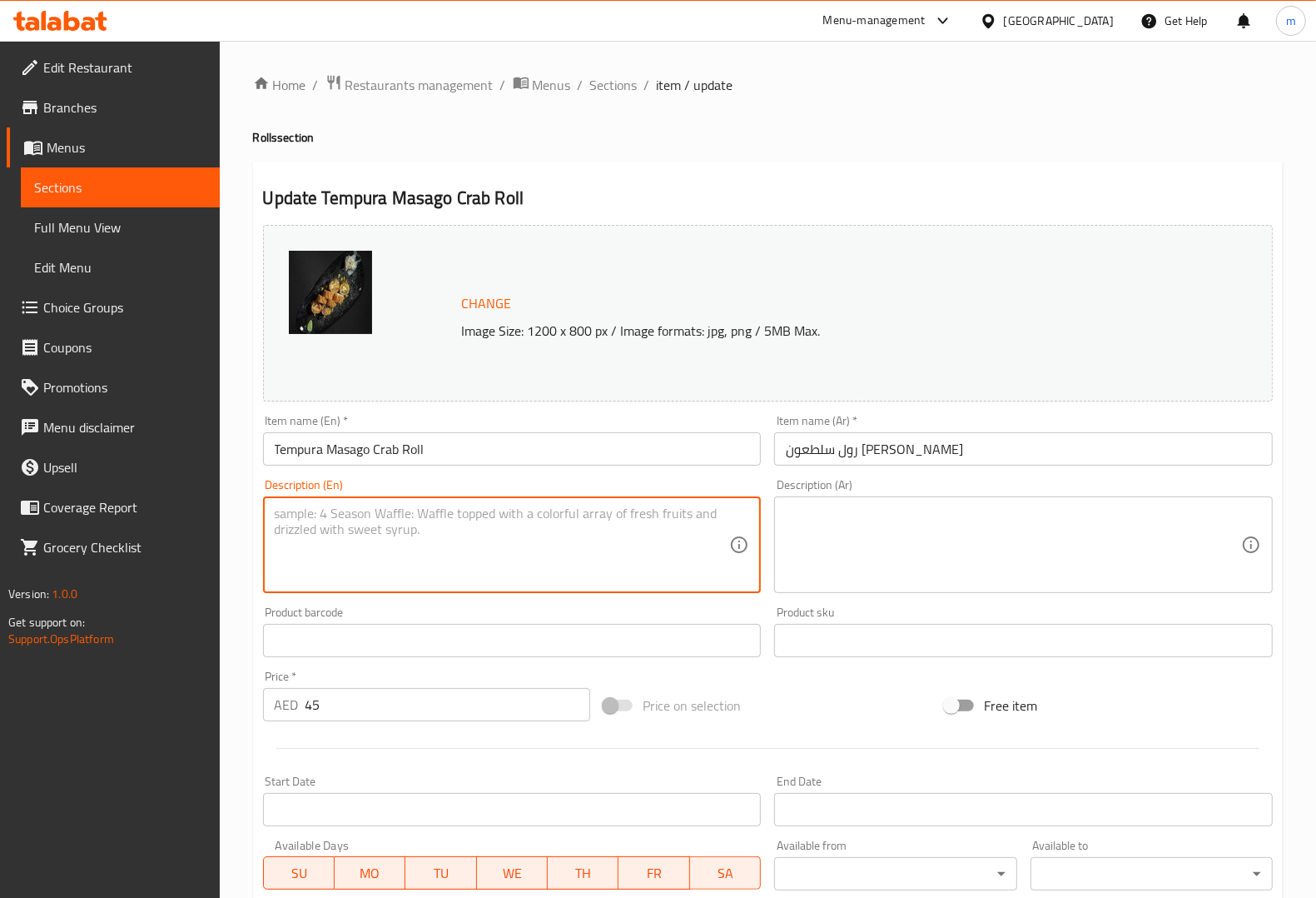
click at [441, 555] on textarea at bounding box center [503, 544] width 456 height 79
paste textarea "Tempura-fried roll filled with masago and crab for a crunchy texture."
type textarea "Tempura-fried roll filled with masago and crab for a crunchy texture."
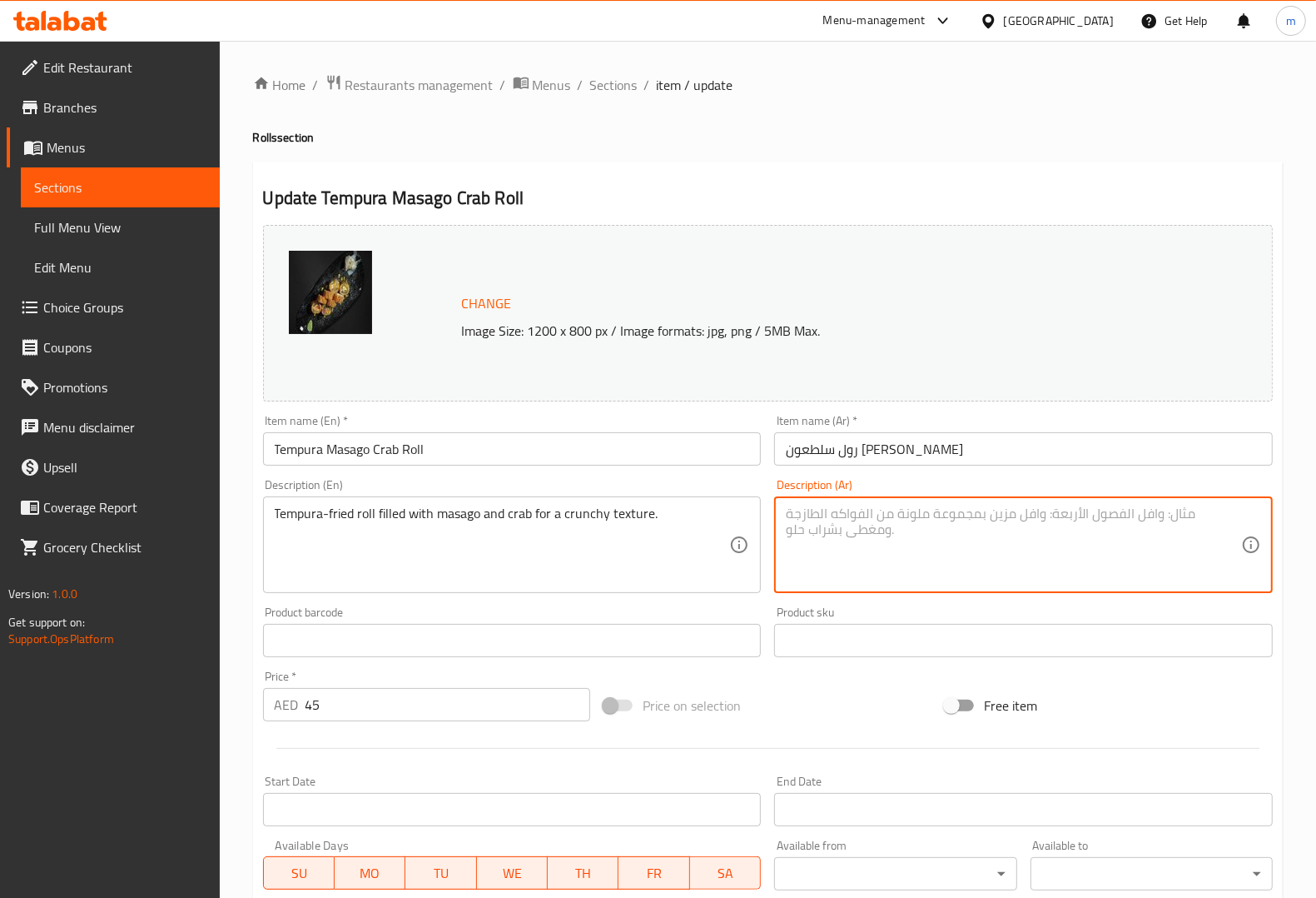
click at [1058, 538] on textarea at bounding box center [1013, 544] width 456 height 79
paste textarea "لفافة مقلية تمبورا محشوة بالماساجو وسرطان البحر للحصول على ملمس مقرمش."
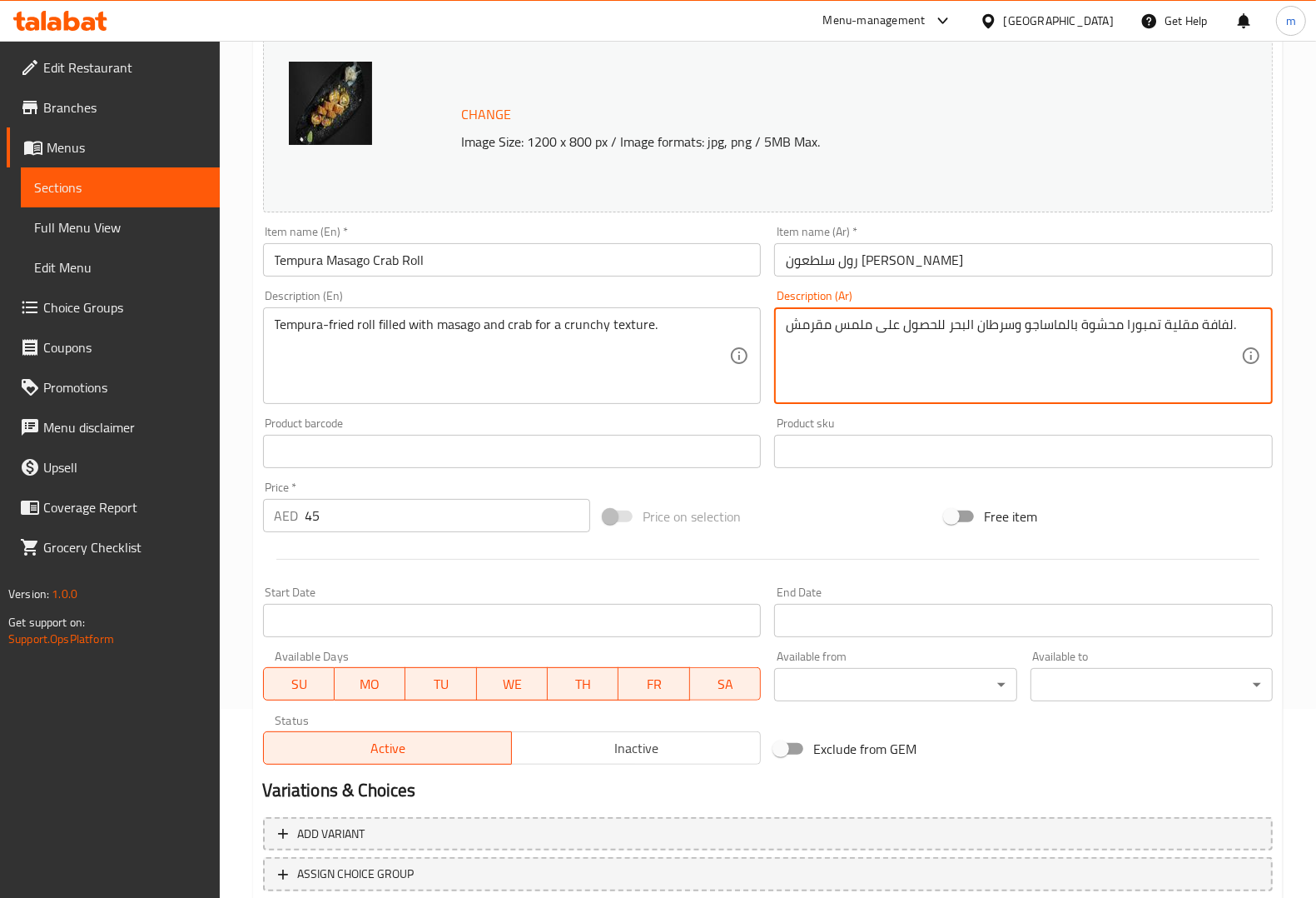
scroll to position [300, 0]
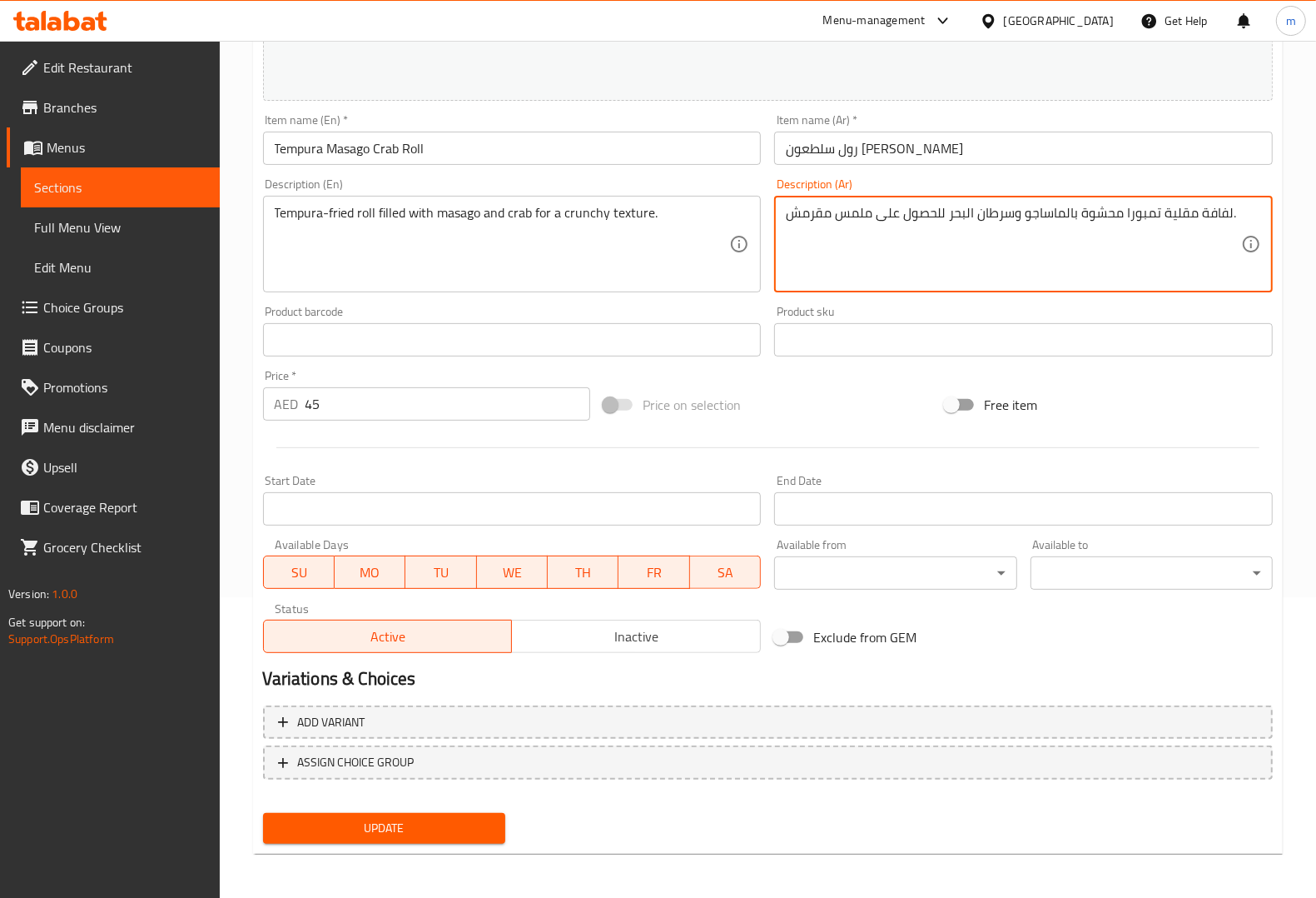
type textarea "لفافة مقلية تمبورا محشوة بالماساجو وسرطان البحر للحصول على ملمس مقرمش."
click at [429, 838] on button "Update" at bounding box center [384, 828] width 242 height 31
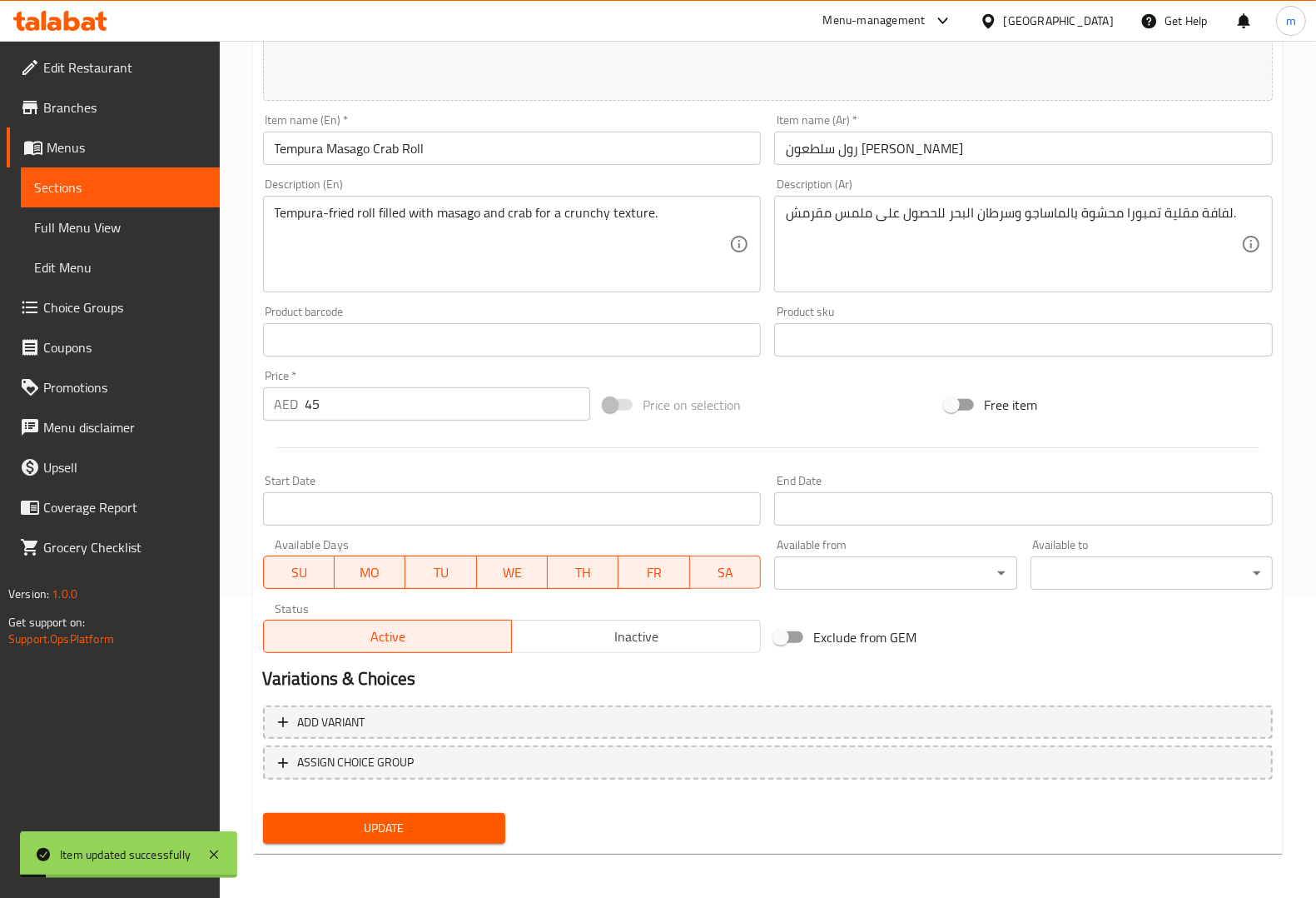
scroll to position [0, 0]
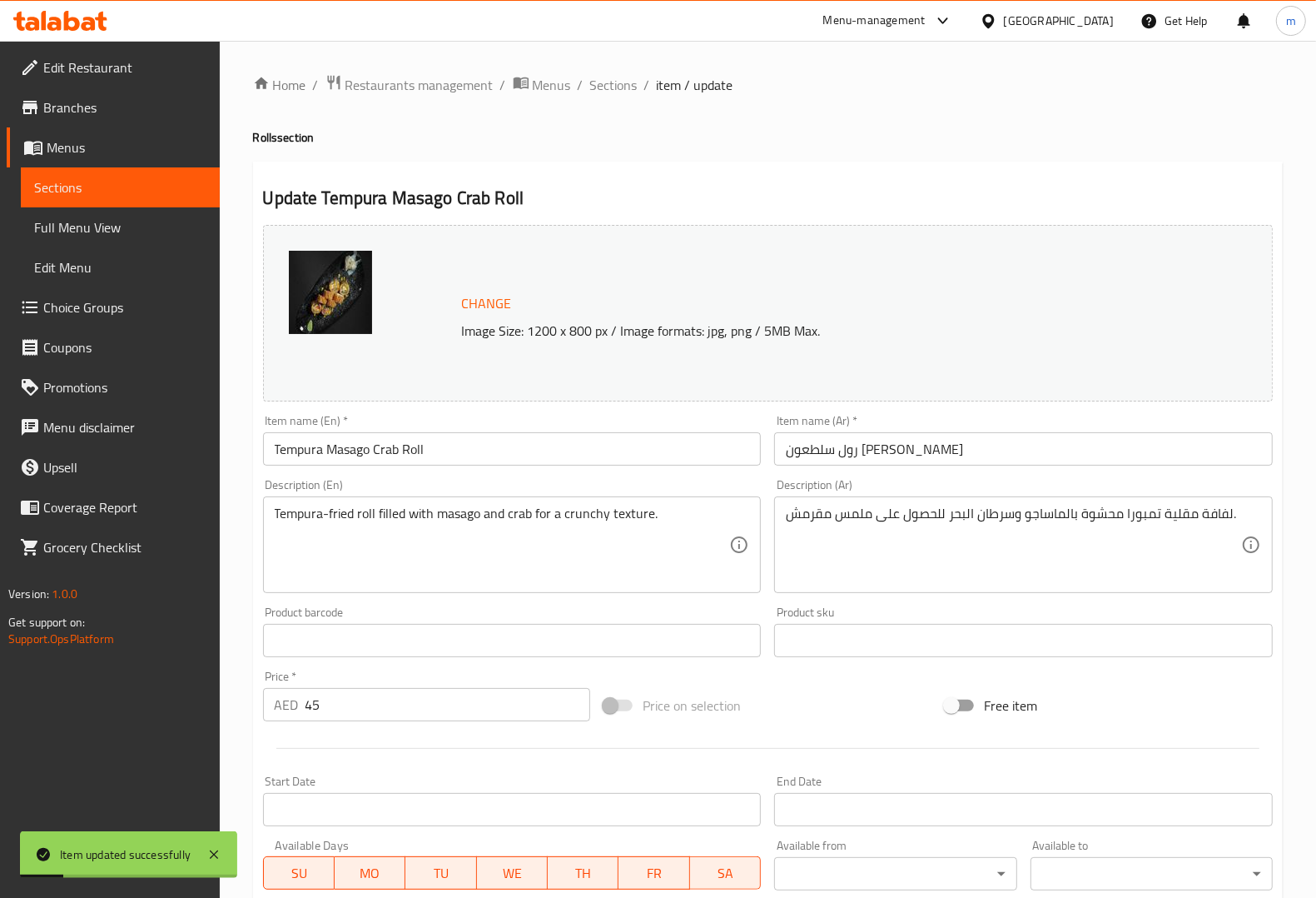
click at [134, 189] on span "Sections" at bounding box center [120, 187] width 173 height 20
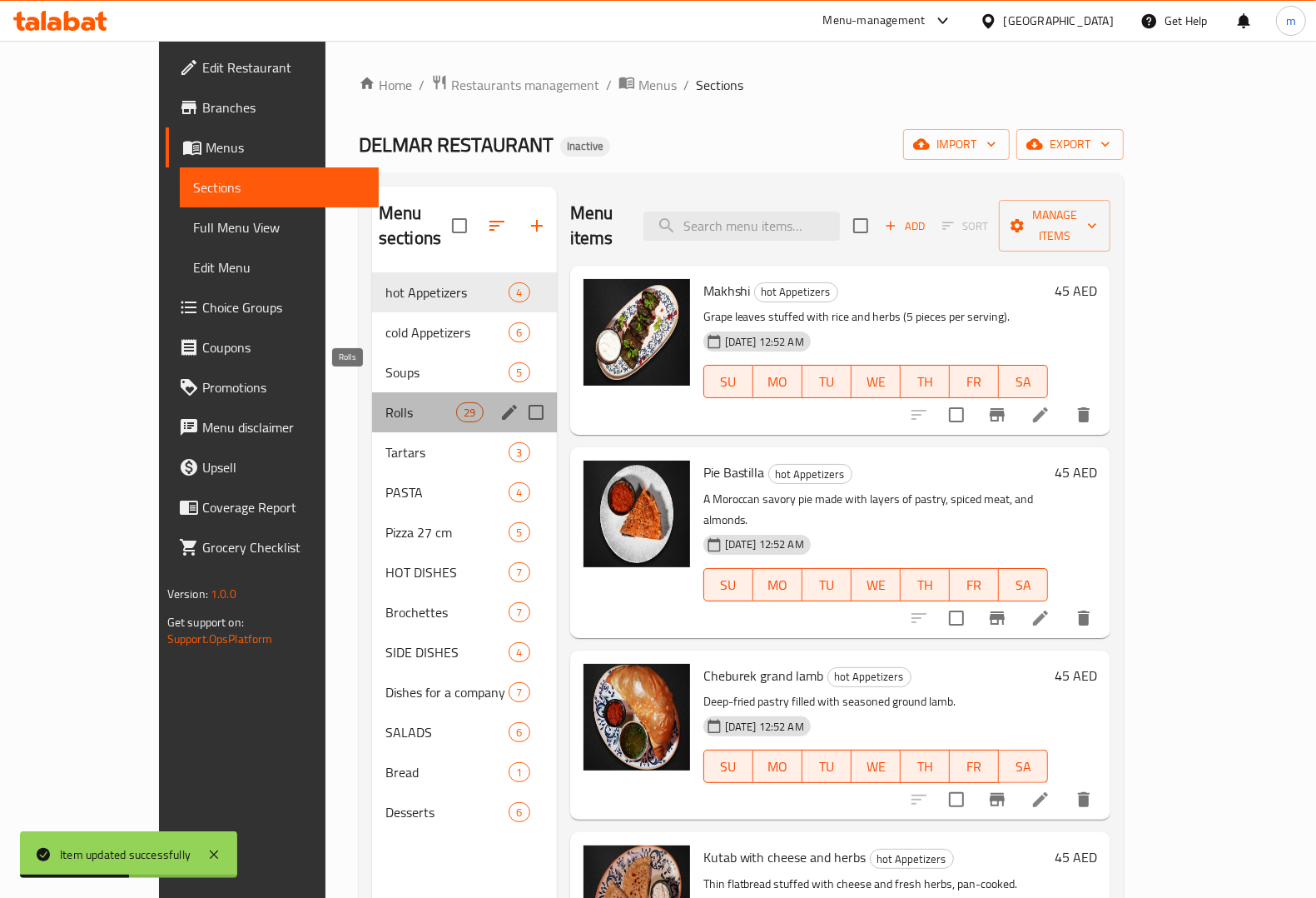
click at [385, 402] on span "Rolls" at bounding box center [420, 412] width 70 height 20
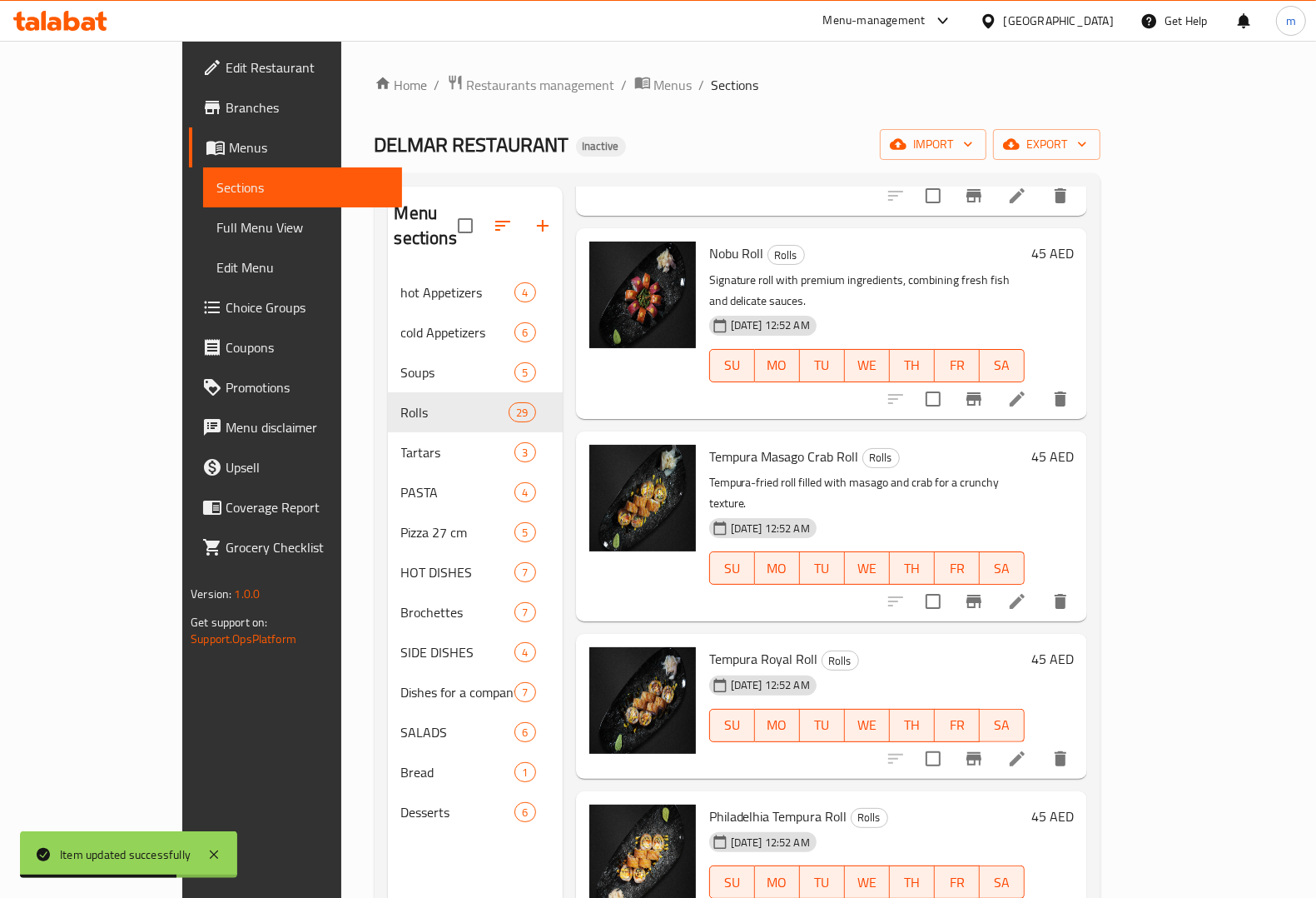
scroll to position [729, 0]
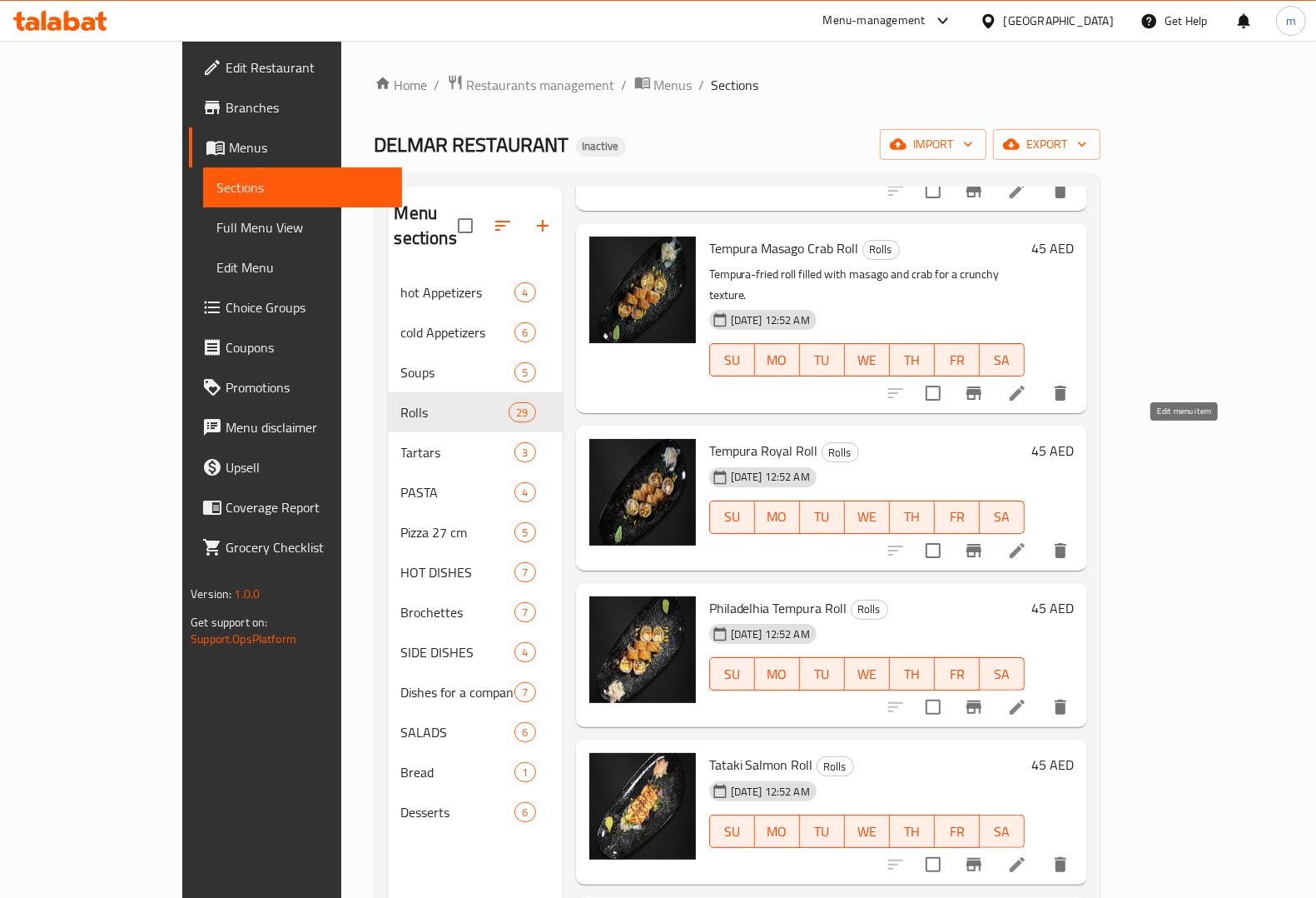
click at [1027, 541] on icon at bounding box center [1017, 551] width 20 height 20
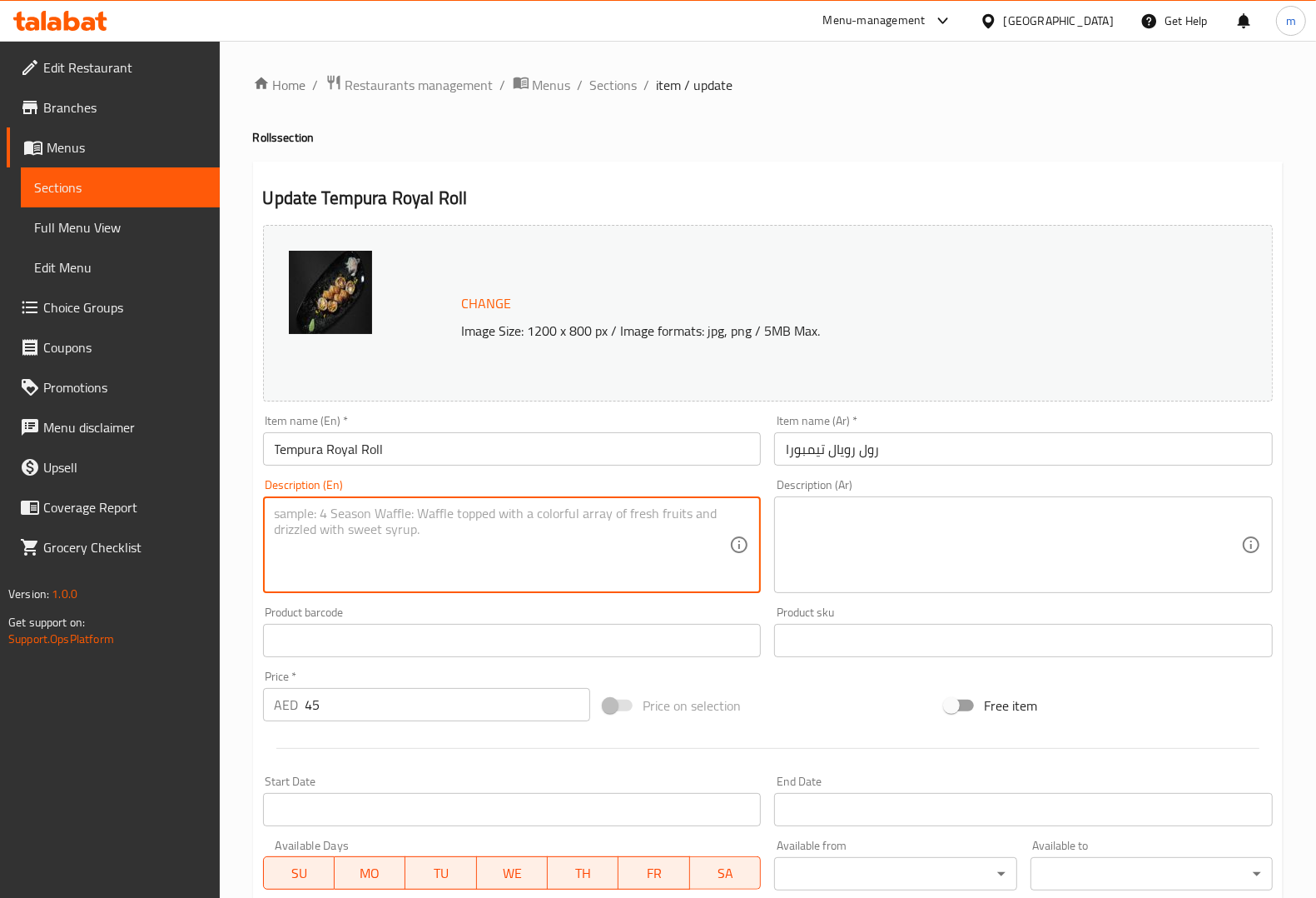
click at [652, 533] on textarea at bounding box center [503, 544] width 456 height 79
paste textarea "Luxurious tempura roll with a mix of seafood and creamy sauce."
type textarea "Luxurious tempura roll with a mix of seafood and creamy sauce."
click at [903, 559] on textarea at bounding box center [1013, 544] width 456 height 79
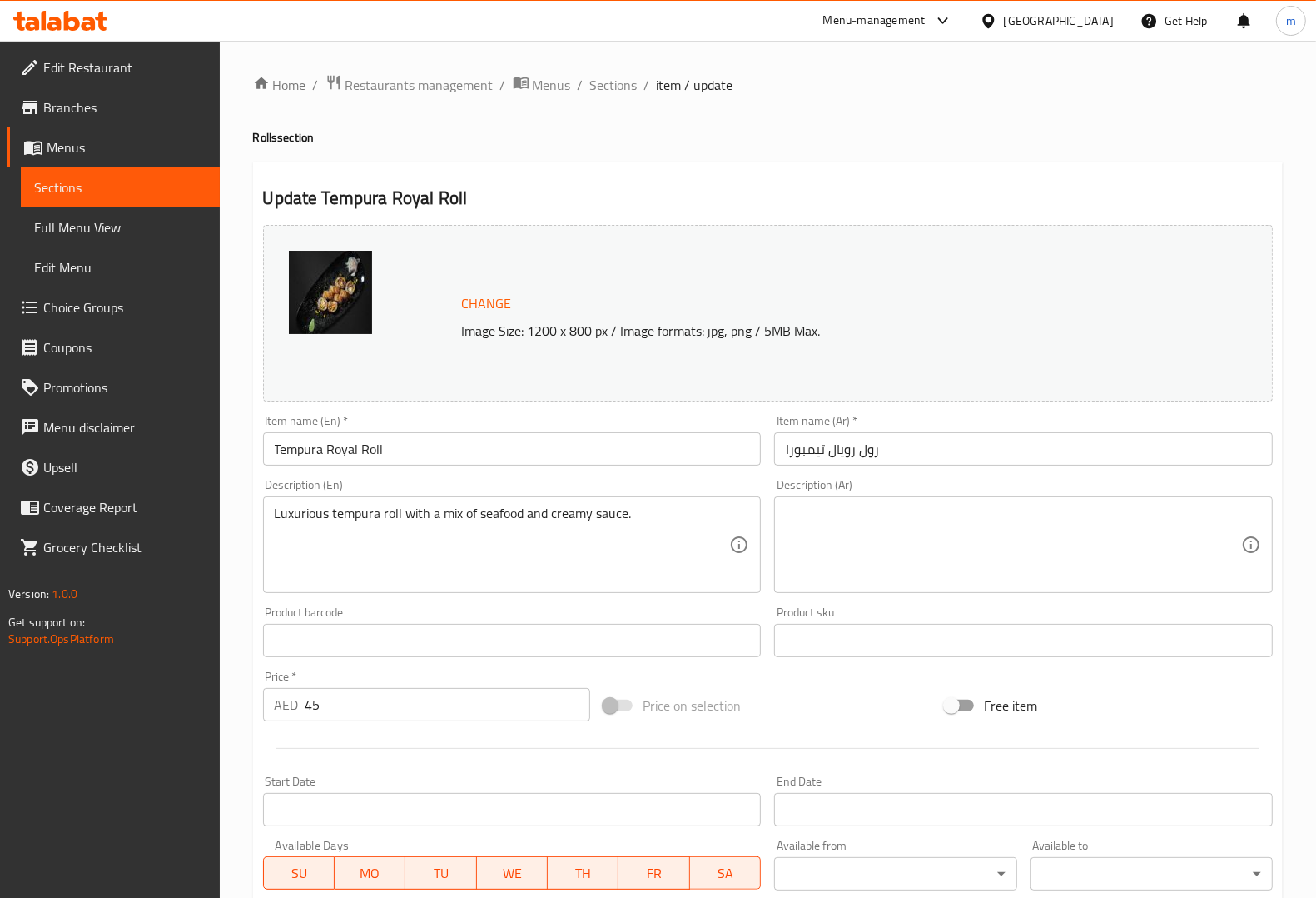
click at [958, 564] on textarea at bounding box center [1013, 544] width 456 height 79
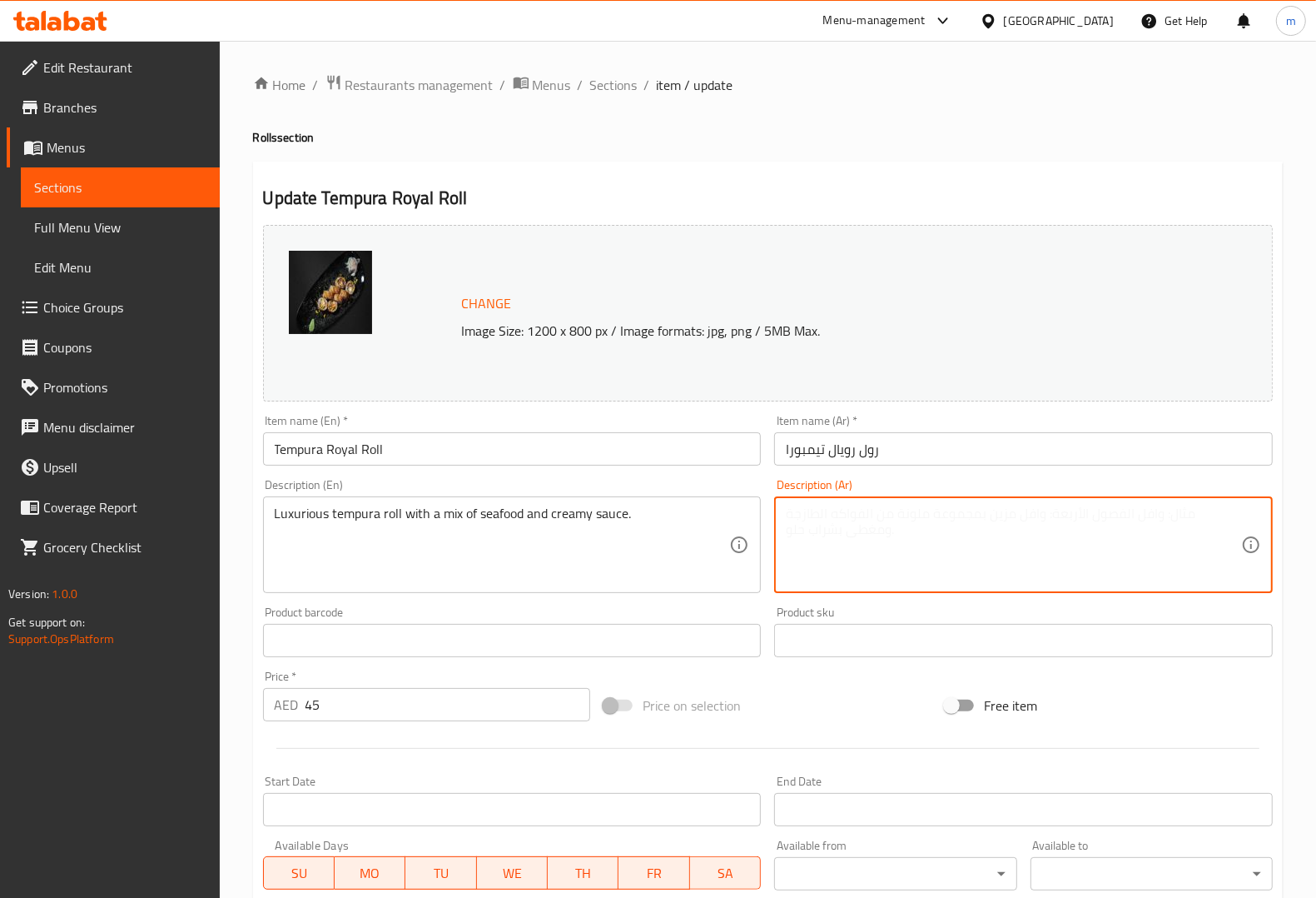
paste textarea "لفائف تمبورا فاخرة مع مزيج من المأكولات البحرية والصلصة الكريمية."
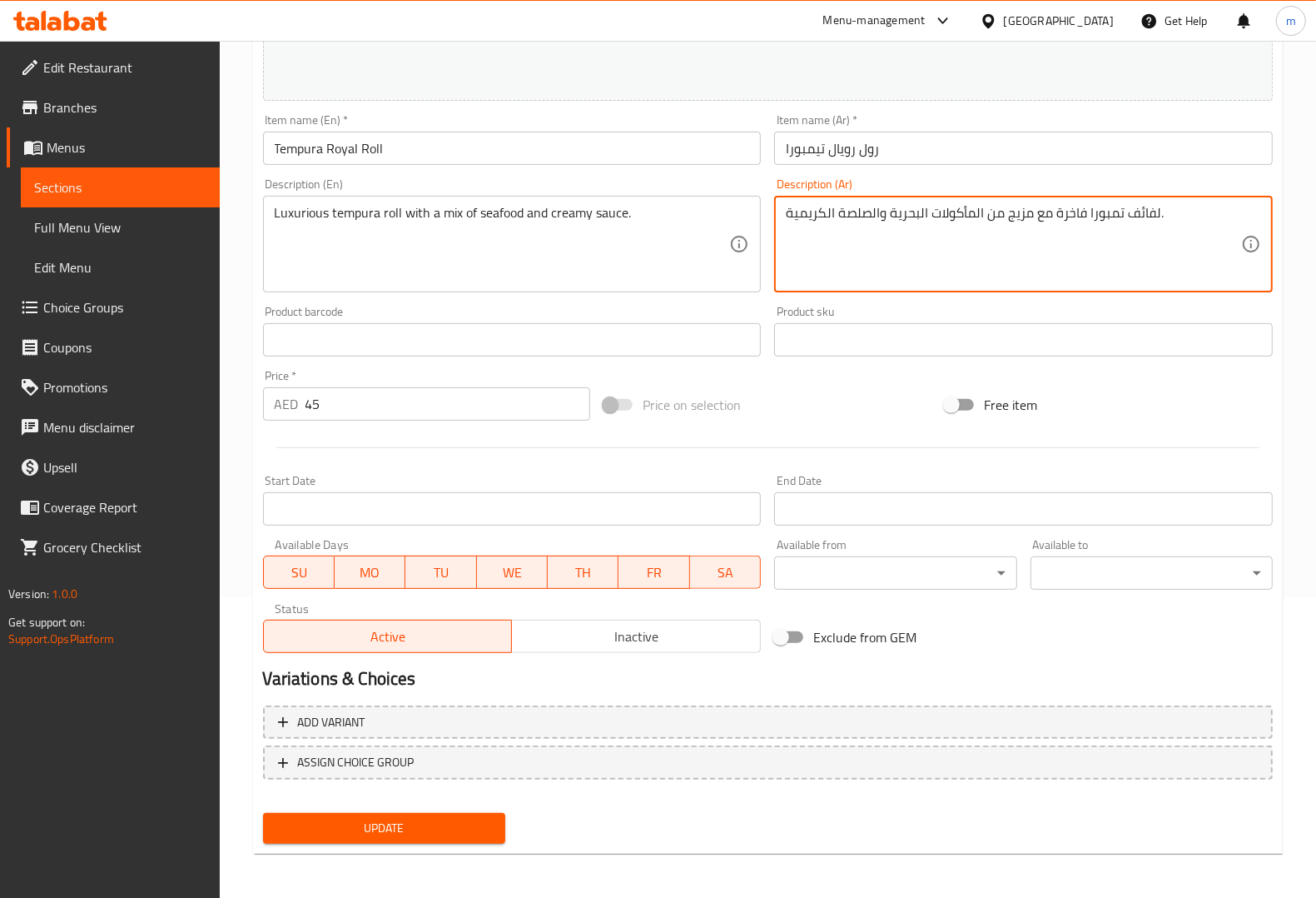
type textarea "لفائف تمبورا فاخرة مع مزيج من المأكولات البحرية والصلصة الكريمية."
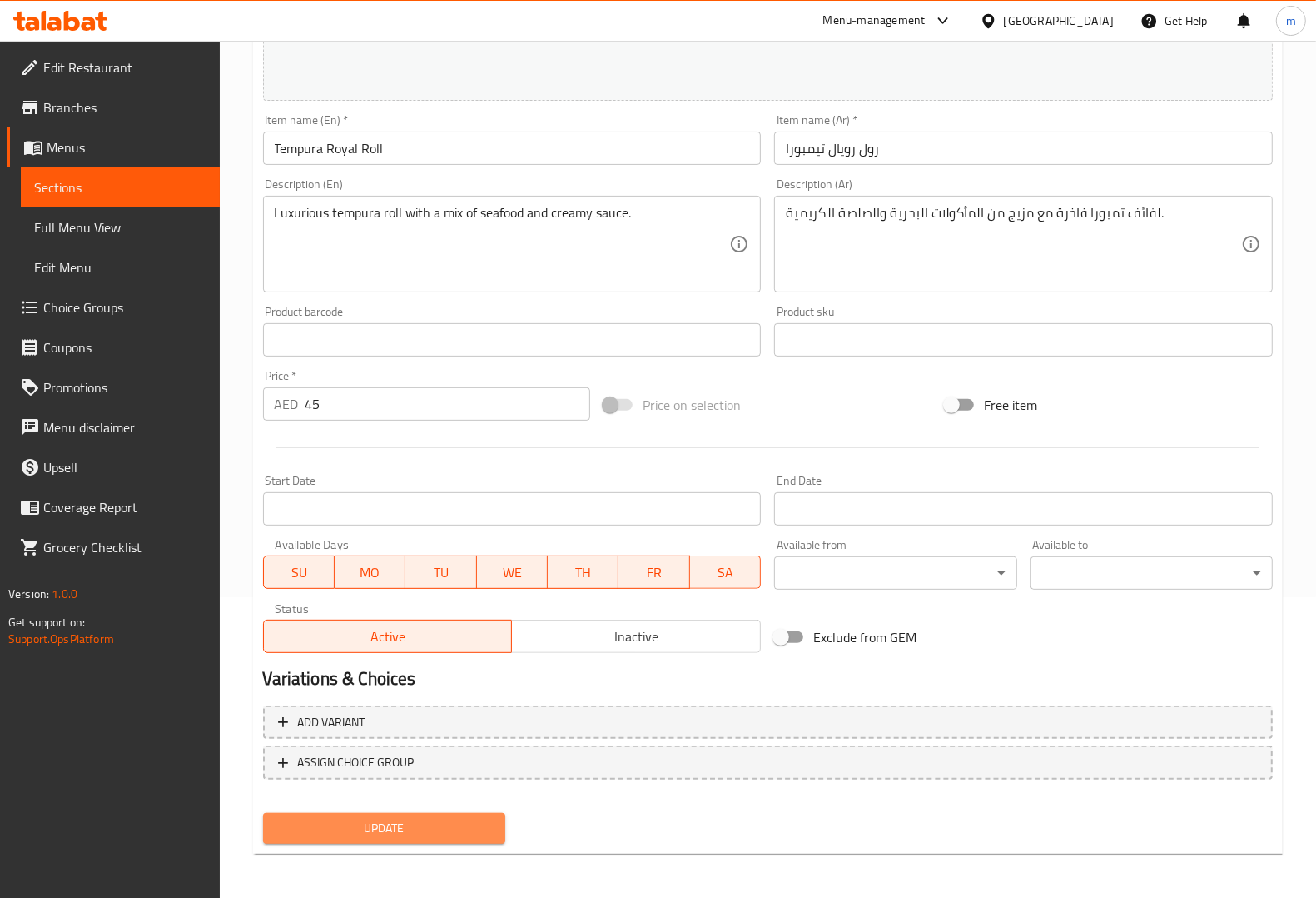
click at [450, 829] on span "Update" at bounding box center [384, 827] width 216 height 21
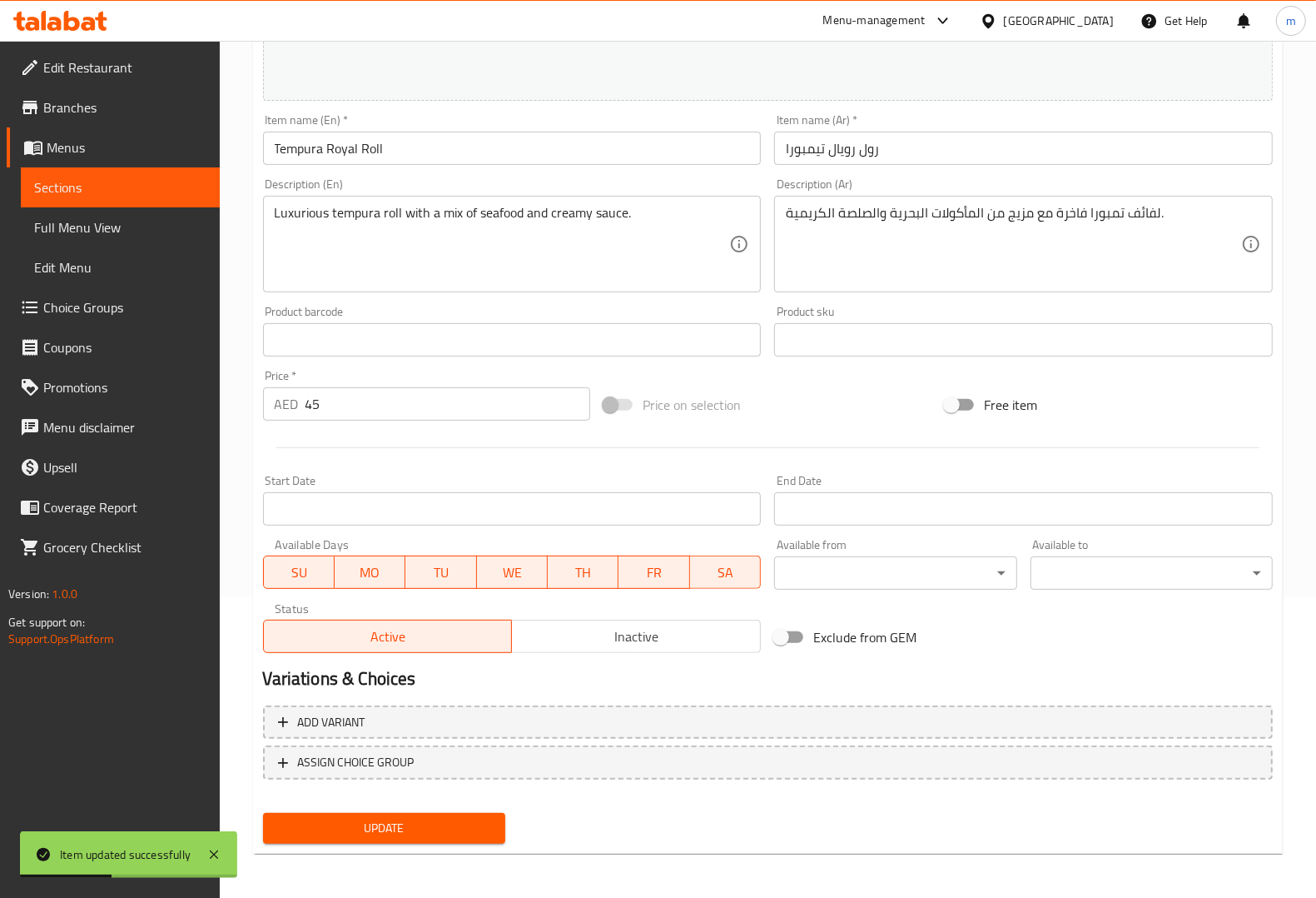
drag, startPoint x: 102, startPoint y: 194, endPoint x: 150, endPoint y: 213, distance: 51.6
click at [102, 194] on span "Sections" at bounding box center [120, 187] width 173 height 20
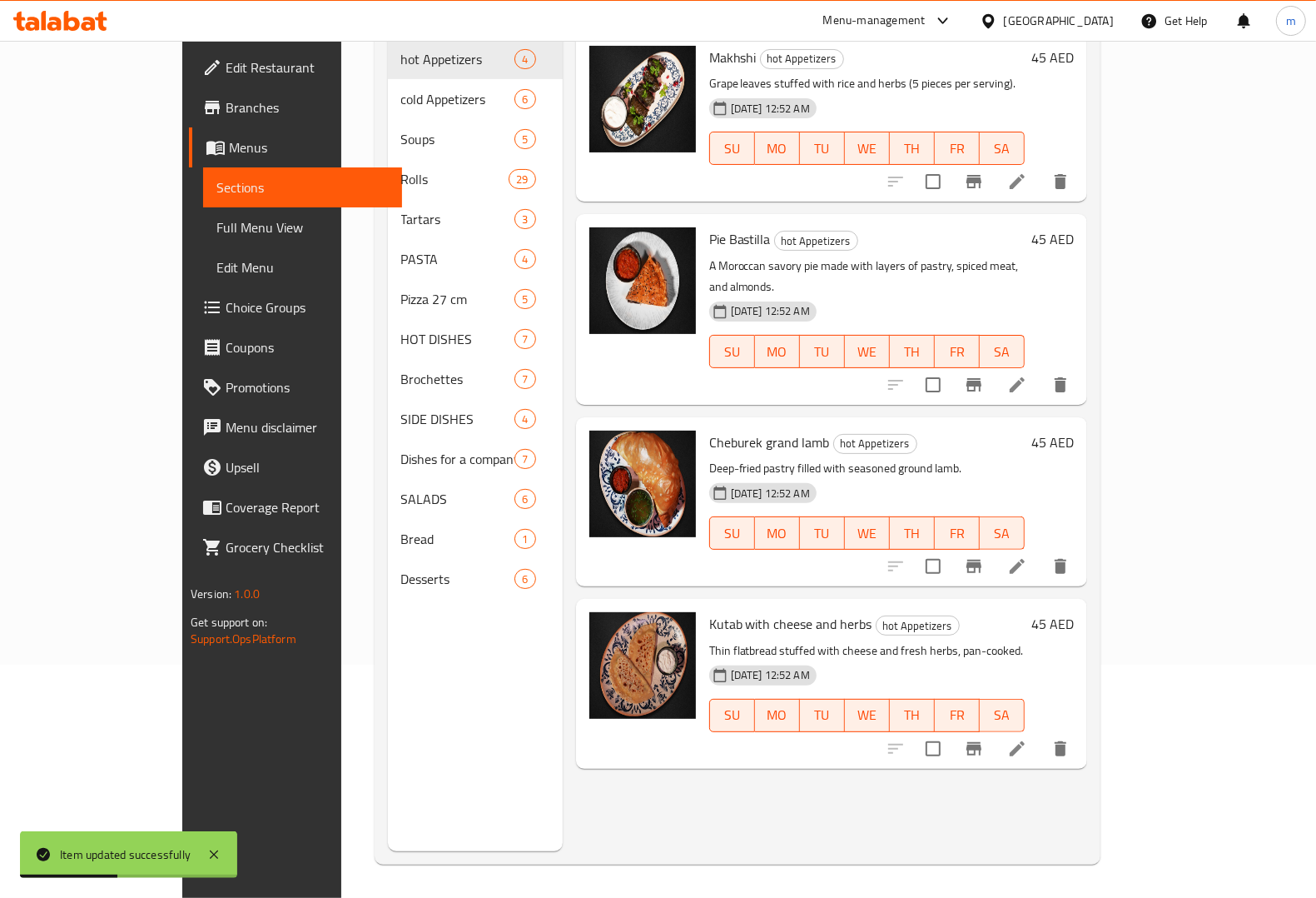
scroll to position [234, 0]
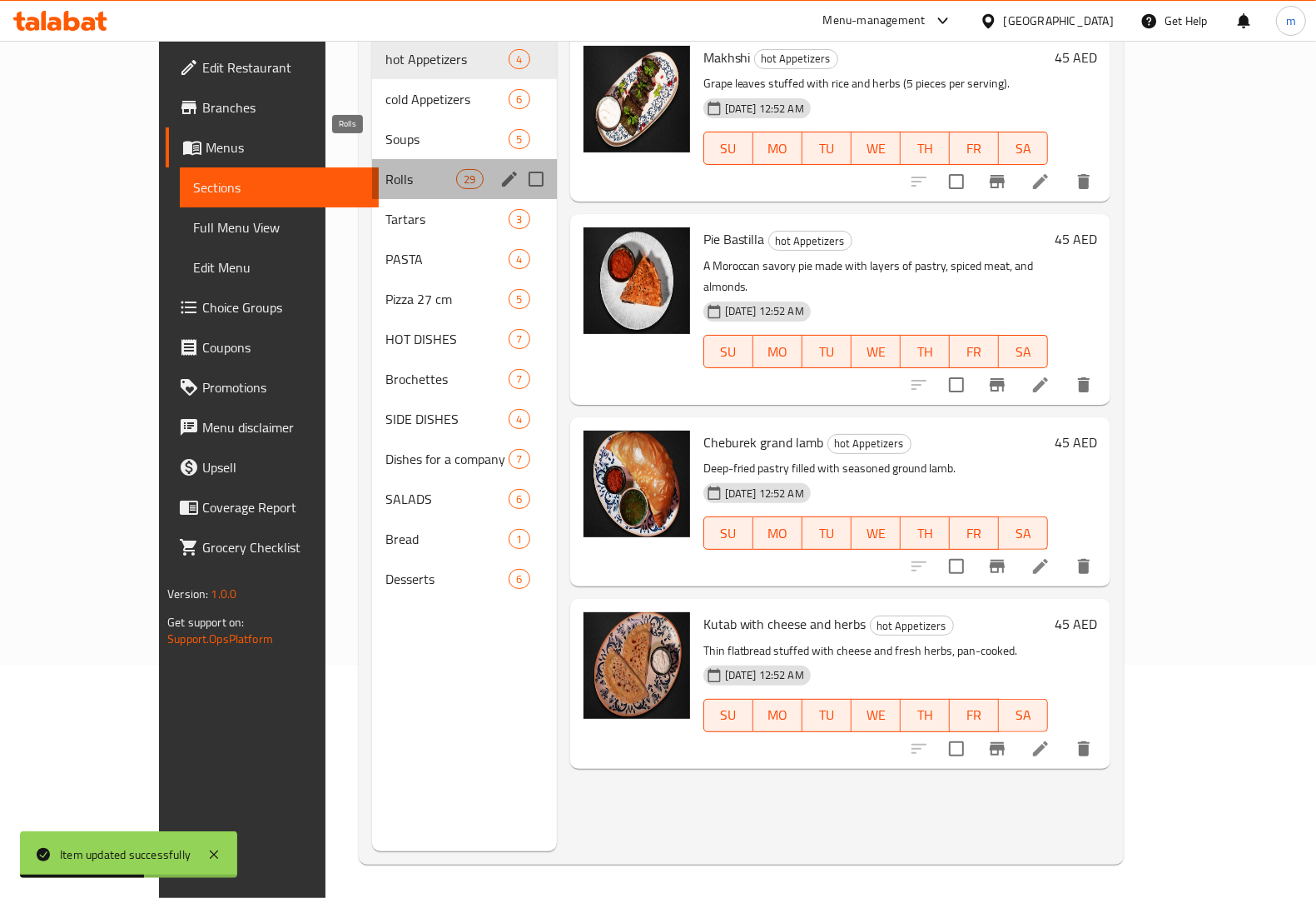
click at [385, 169] on span "Rolls" at bounding box center [420, 179] width 70 height 20
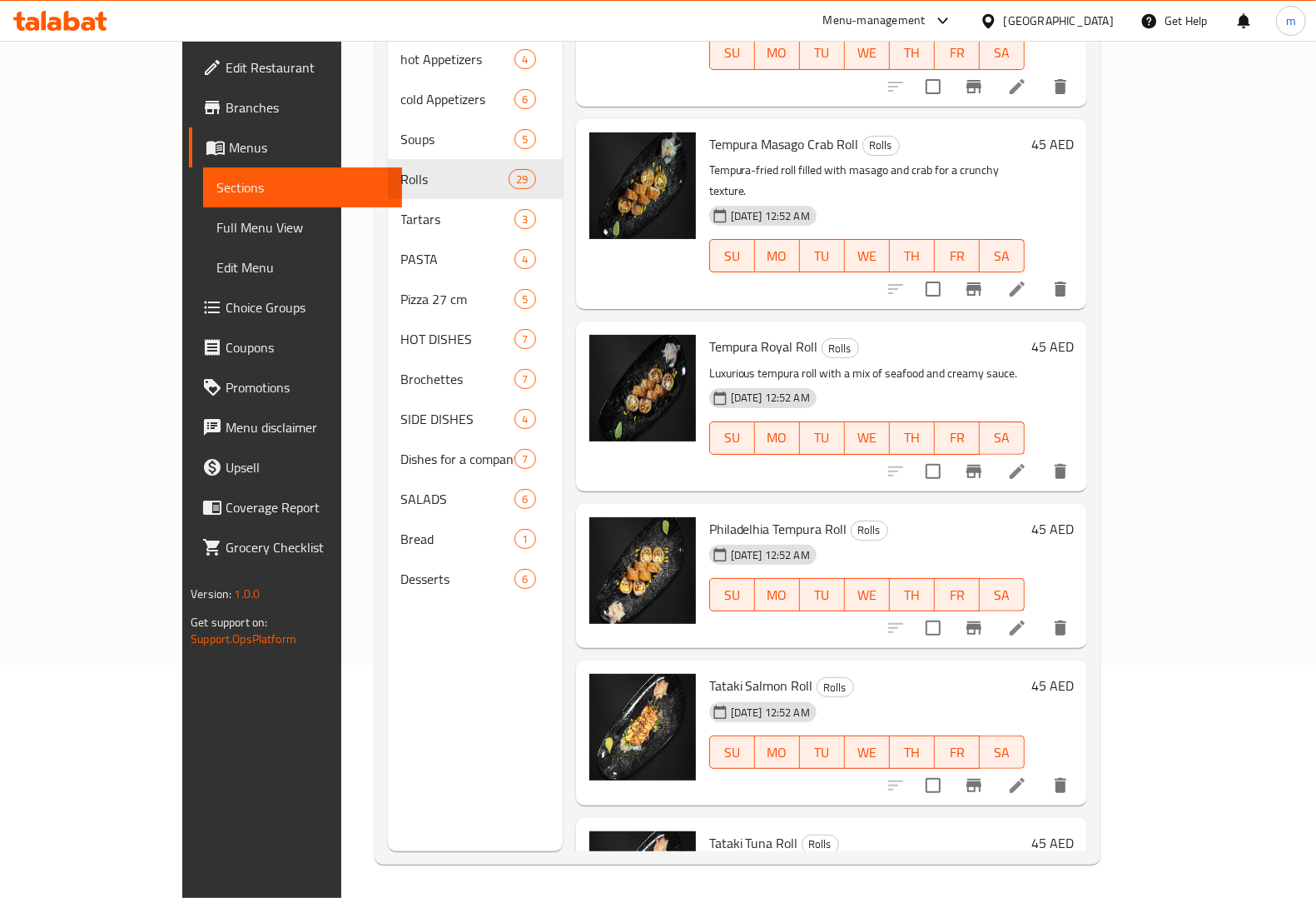
scroll to position [833, 0]
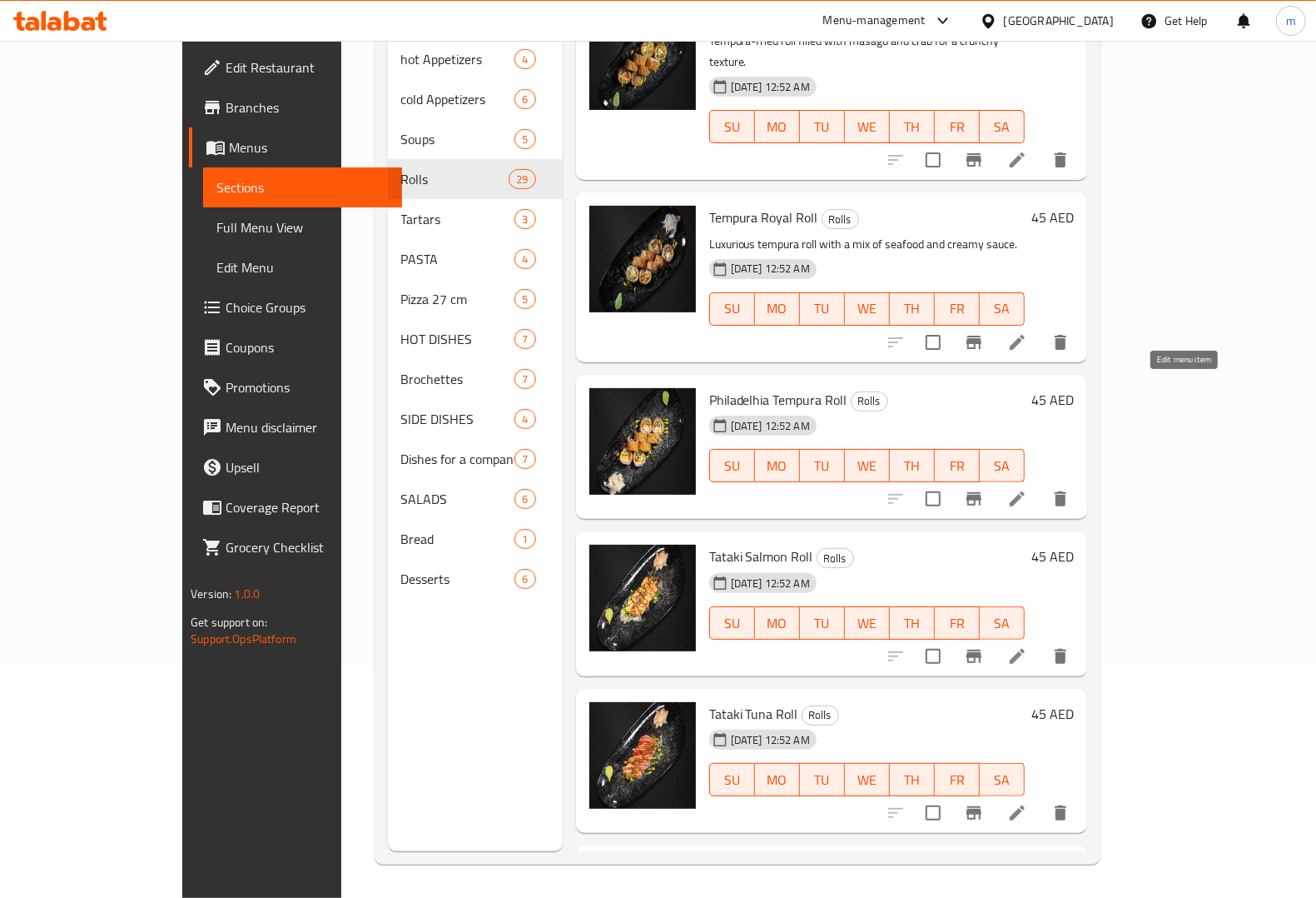
click at [1025, 491] on icon at bounding box center [1017, 498] width 15 height 15
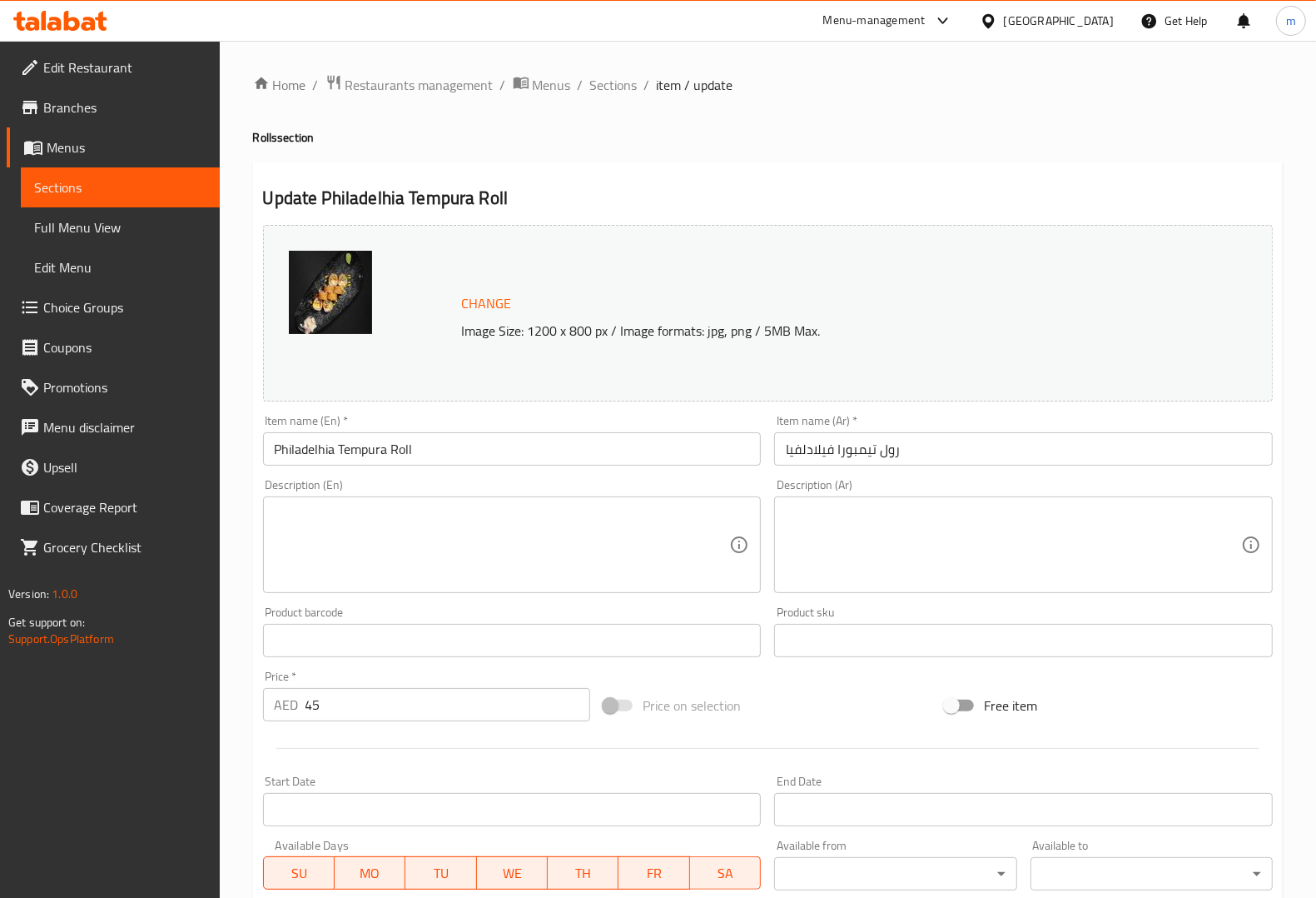
click at [659, 553] on textarea at bounding box center [503, 544] width 456 height 79
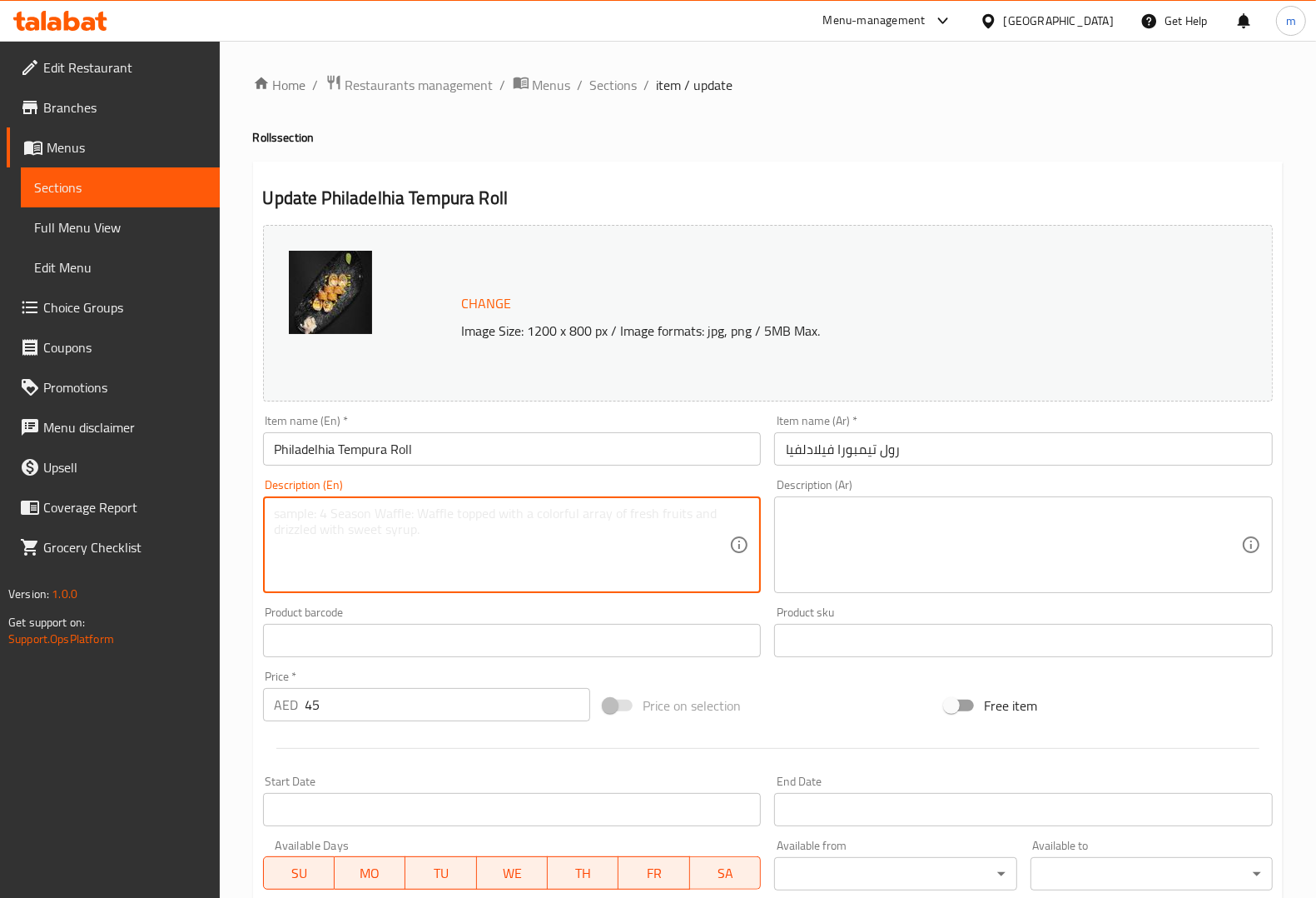
paste textarea "Tempura-style Philadelphia roll with cream cheese and salmon."
type textarea "Tempura-style Philadelphia roll with cream cheese and salmon."
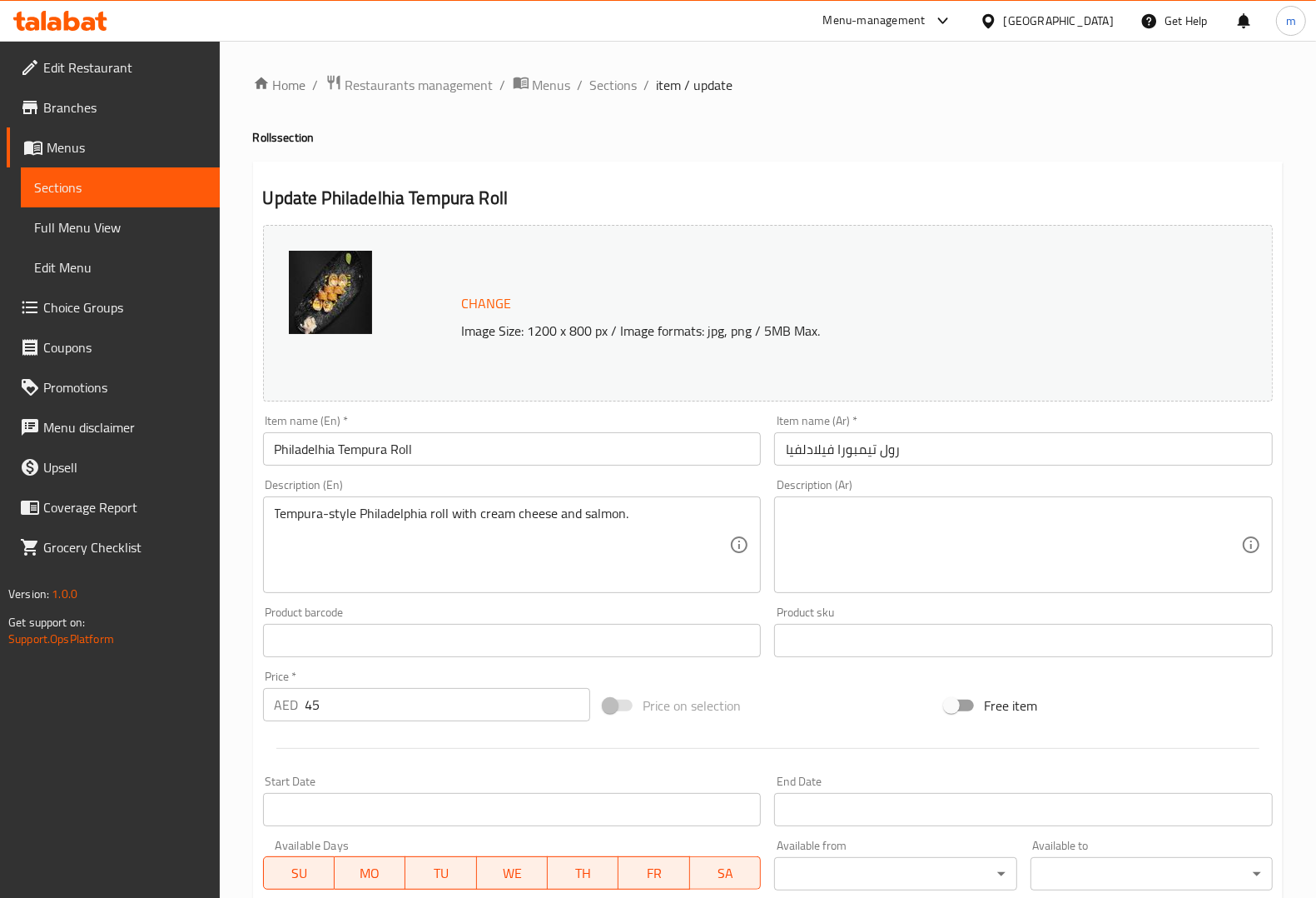
click at [1097, 504] on div "Description (Ar)" at bounding box center [1023, 544] width 499 height 97
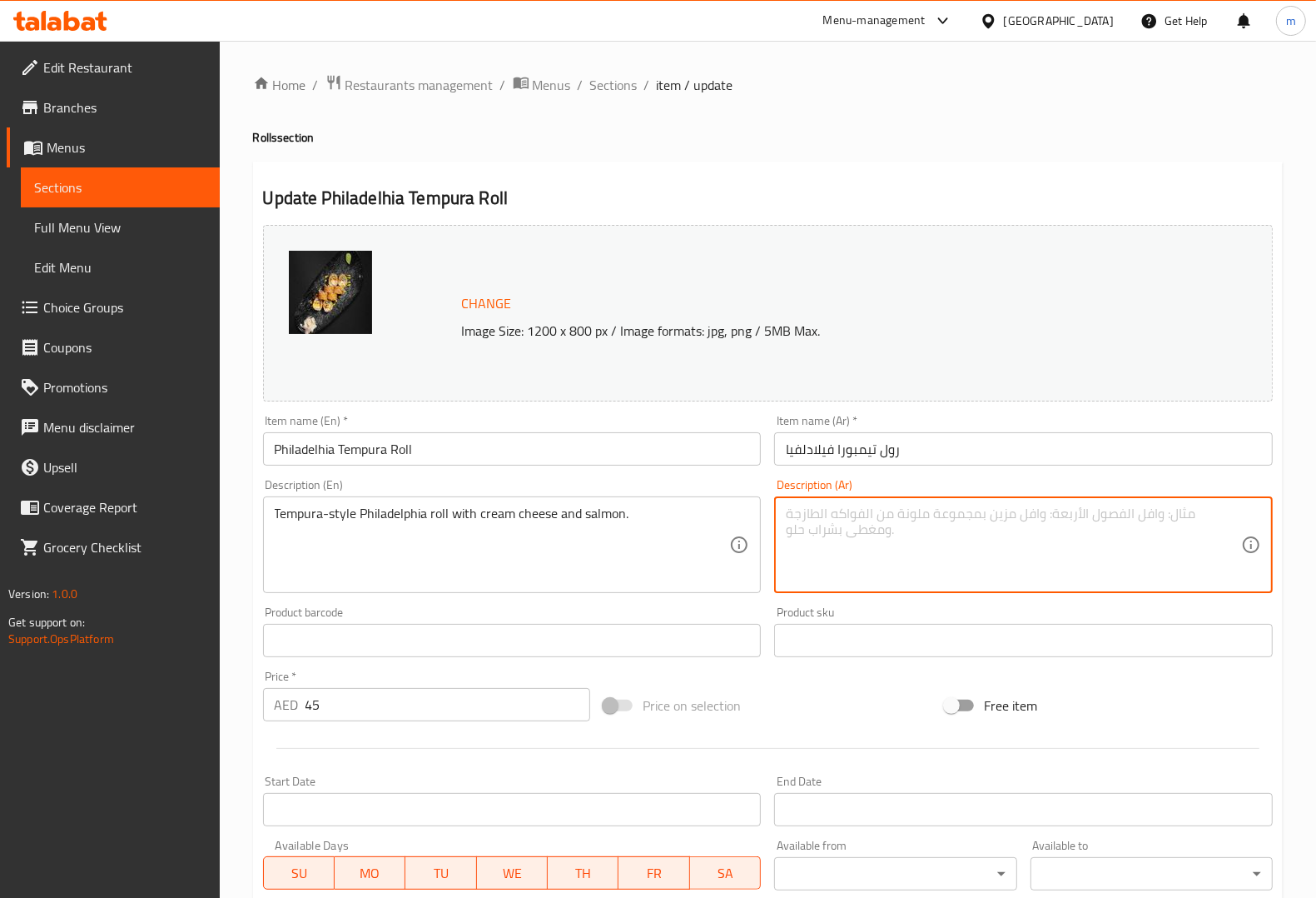
paste textarea "لفائف فيلادلفيا على طريقة تمبورا مع ال[PERSON_NAME] والسلمون."
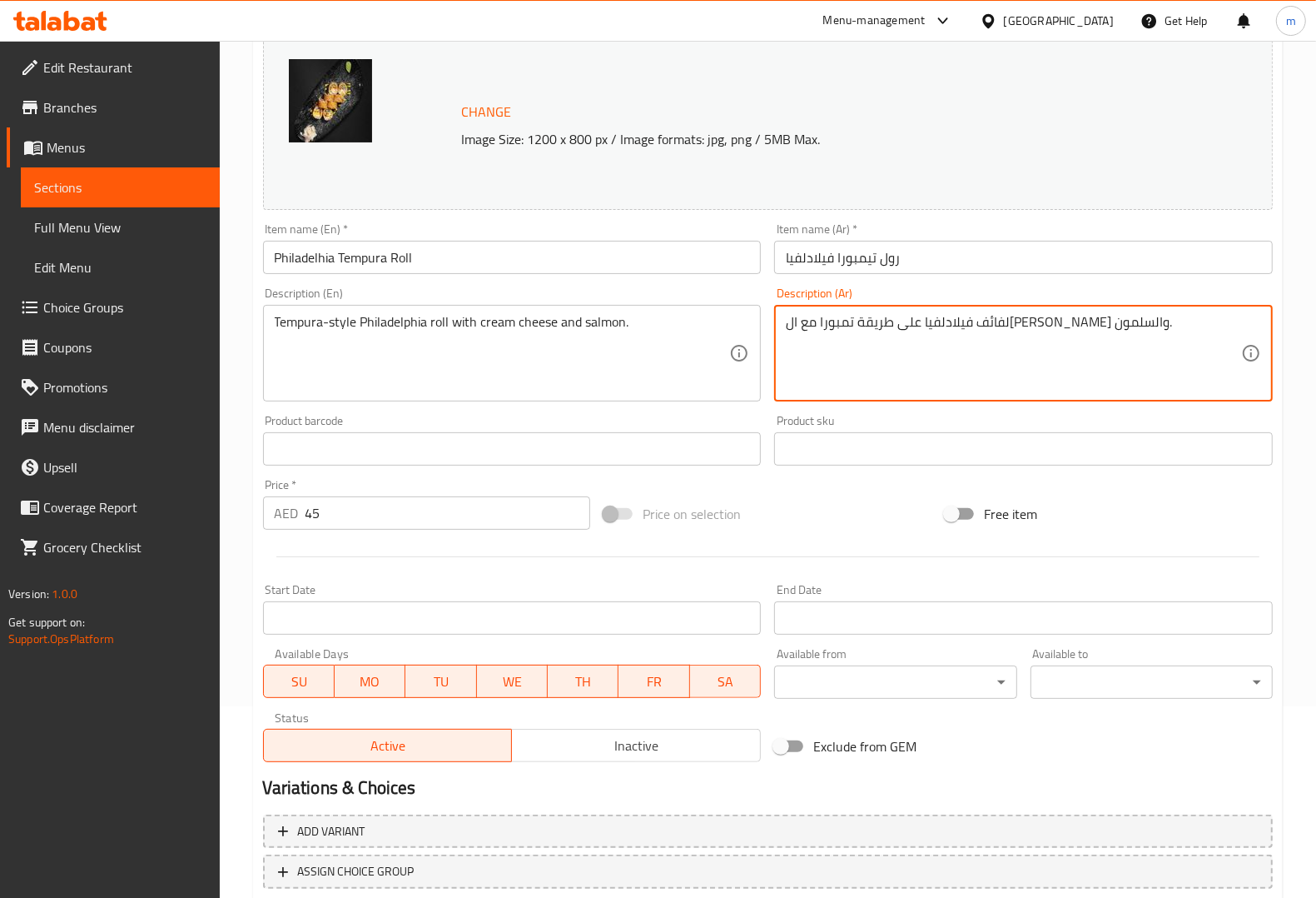
scroll to position [300, 0]
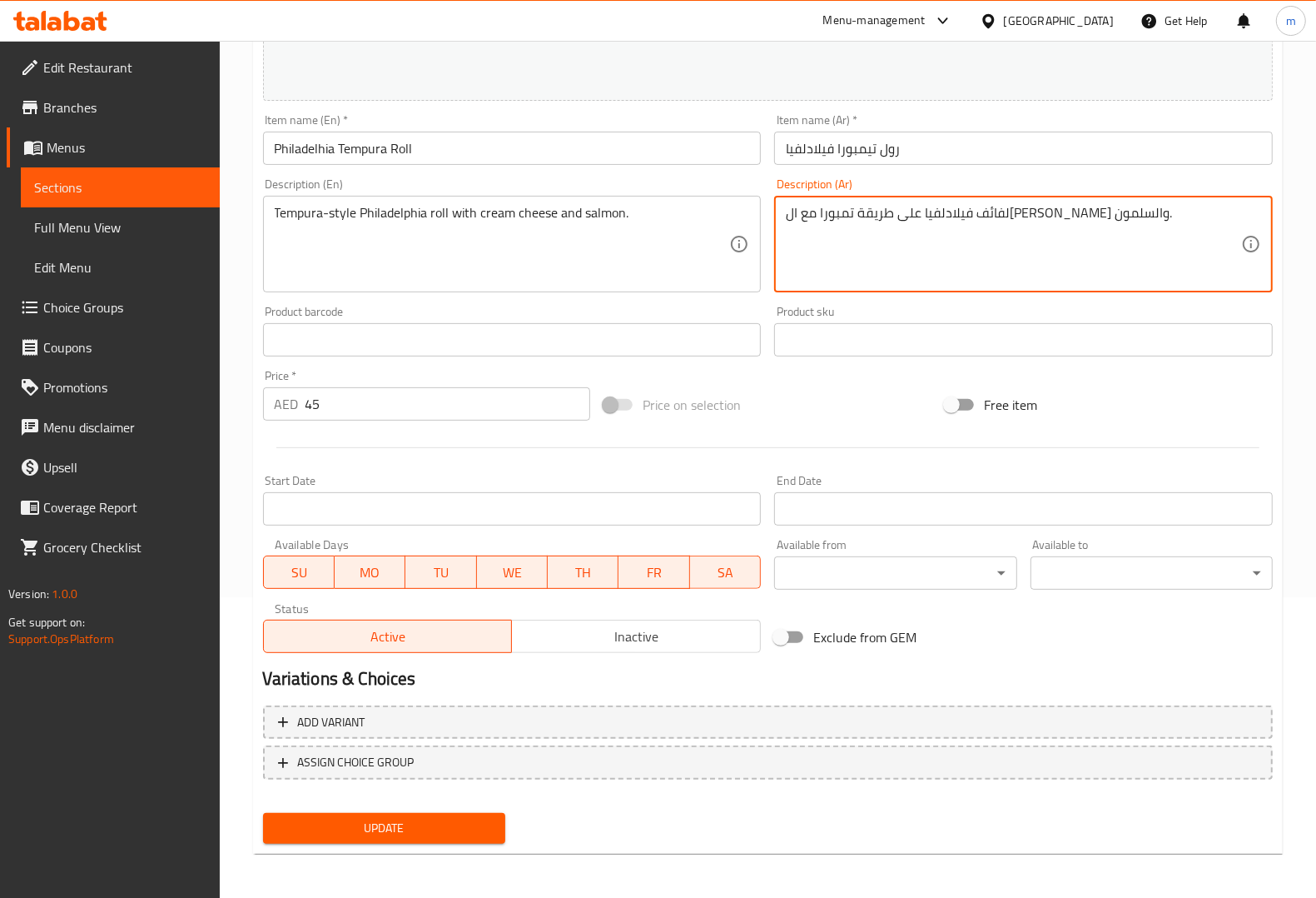
type textarea "لفائف فيلادلفيا على طريقة تمبورا مع ال[PERSON_NAME] والسلمون."
click at [396, 841] on button "Update" at bounding box center [384, 828] width 242 height 31
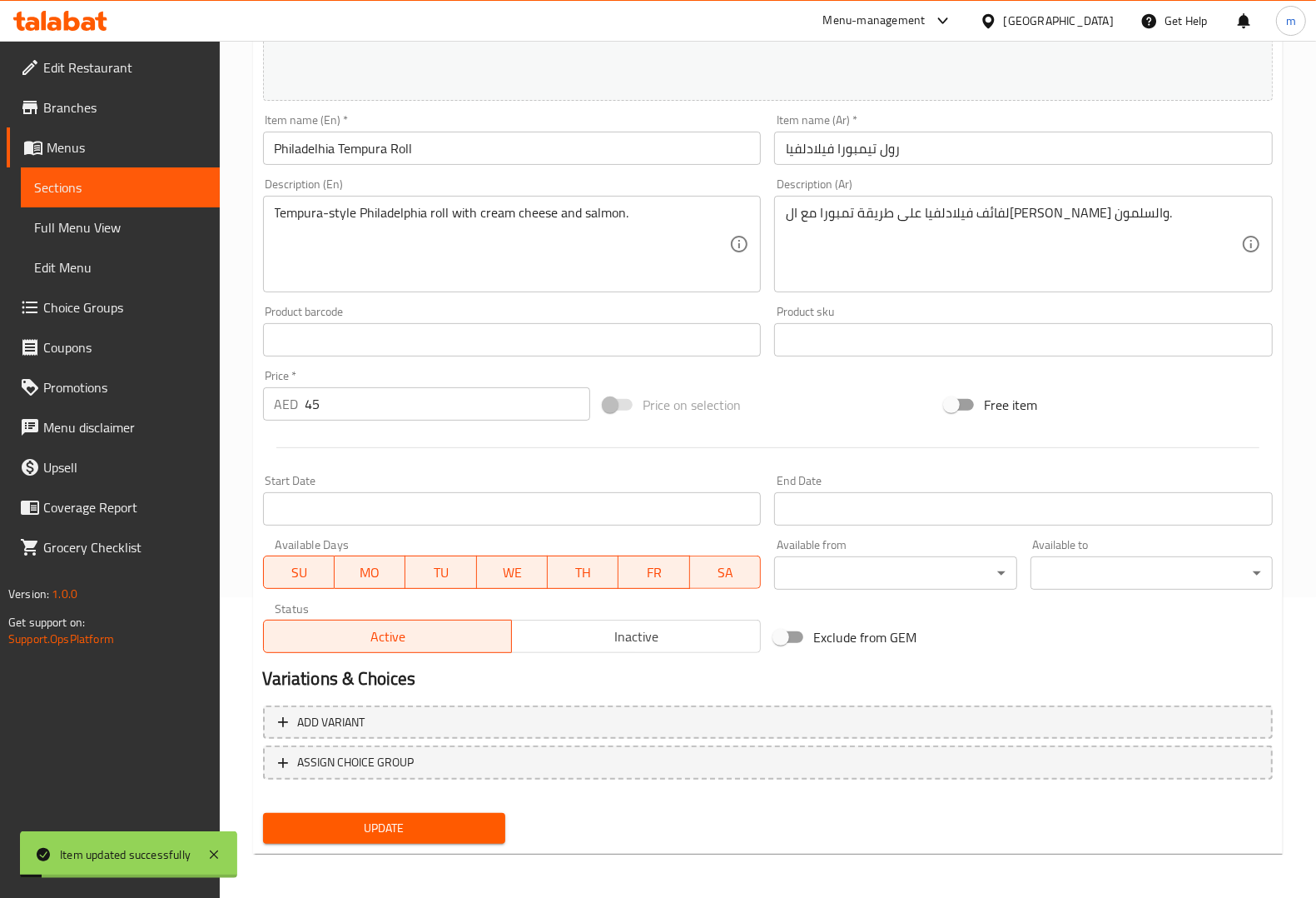
click at [118, 193] on span "Sections" at bounding box center [120, 187] width 173 height 20
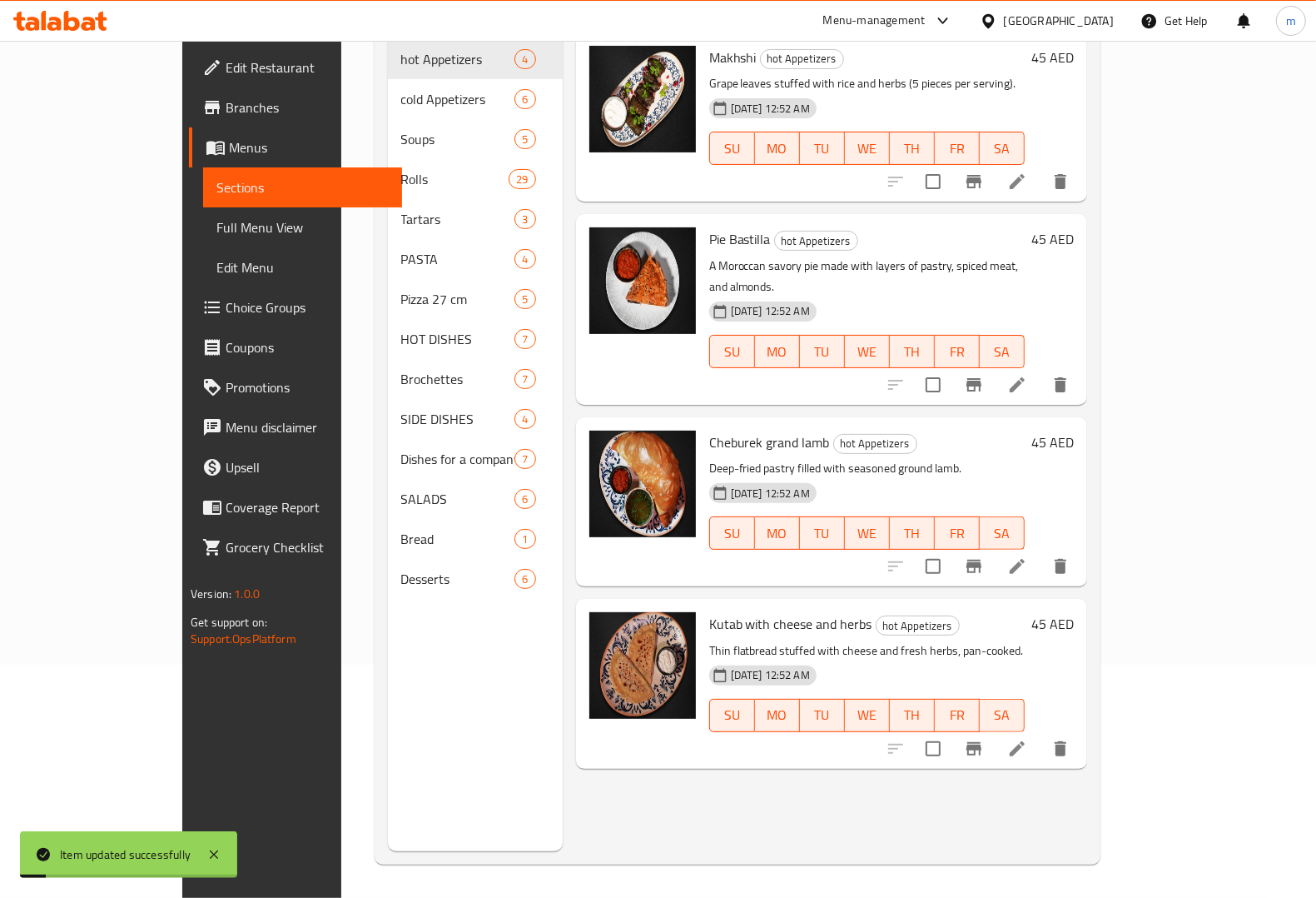
scroll to position [234, 0]
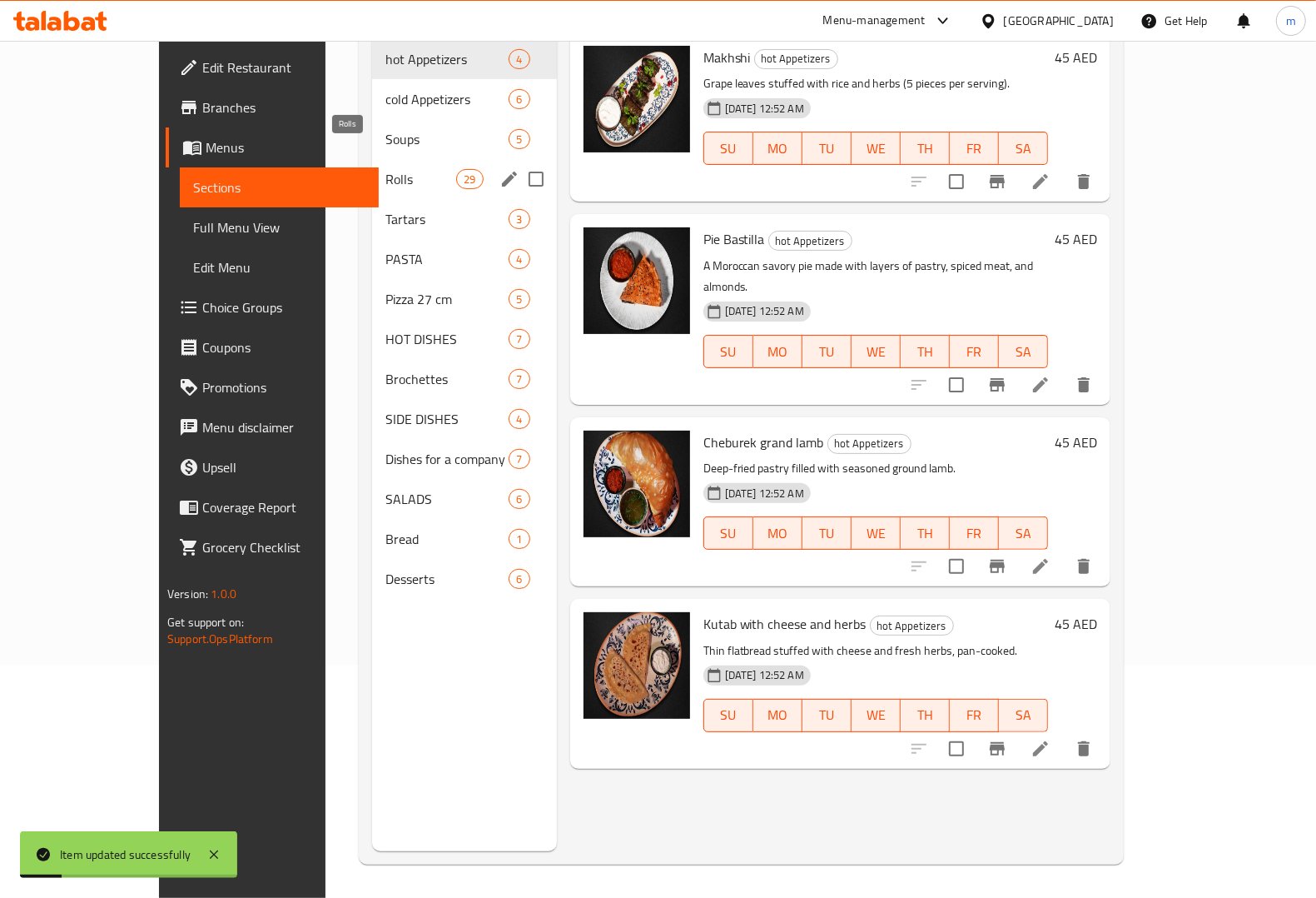
click at [385, 169] on span "Rolls" at bounding box center [420, 179] width 70 height 20
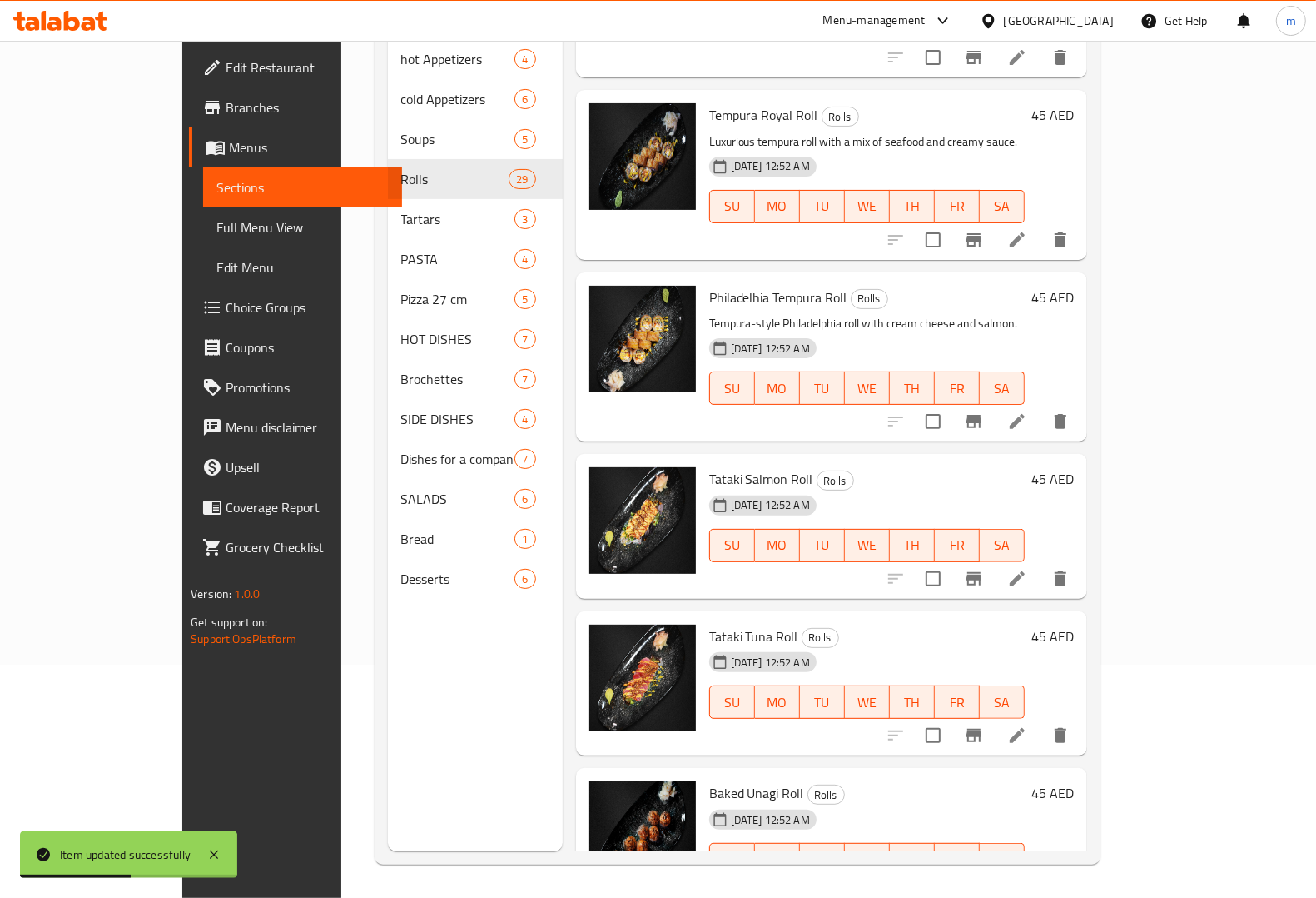
scroll to position [937, 0]
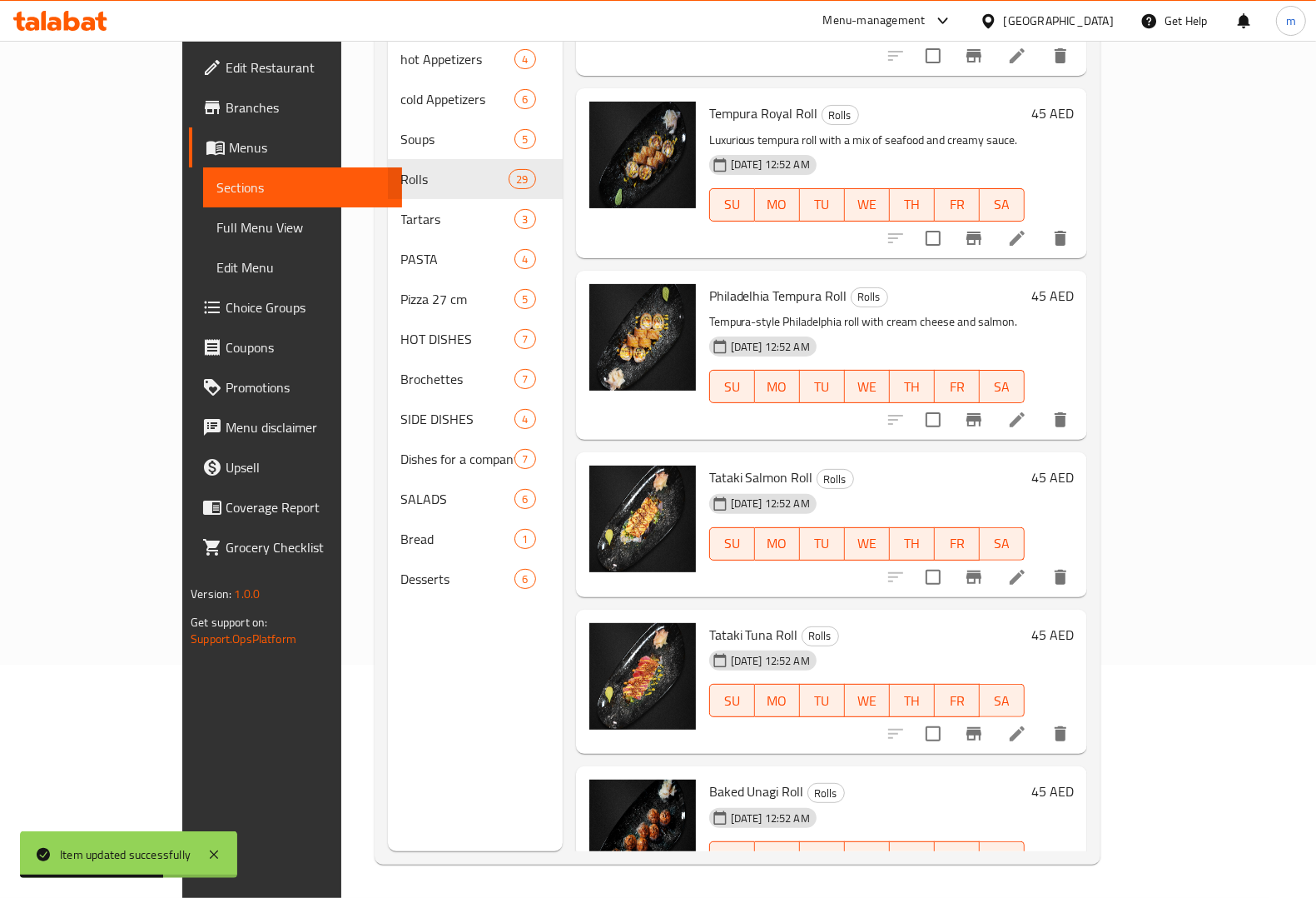
click at [1040, 562] on li at bounding box center [1018, 577] width 47 height 30
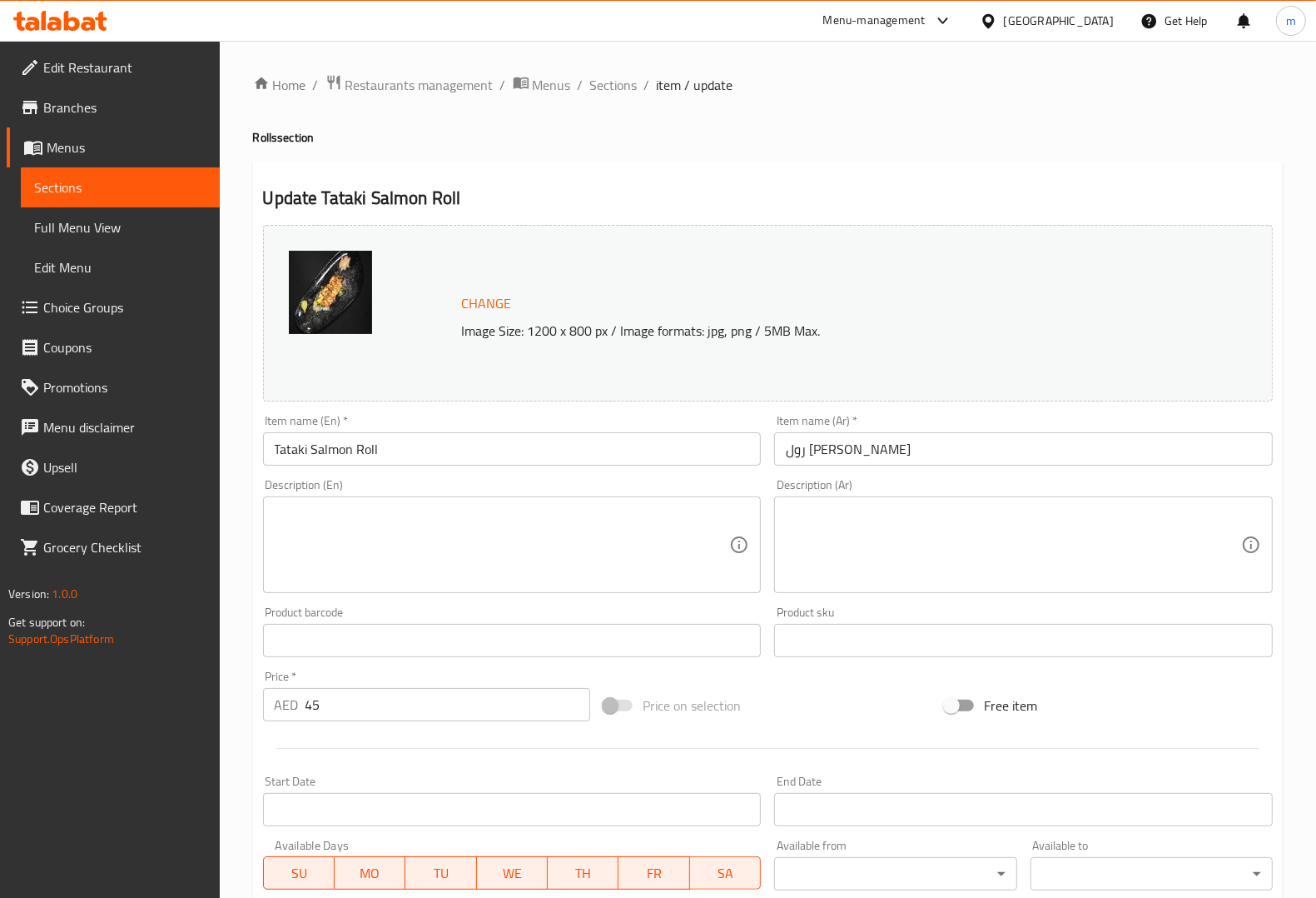
click at [601, 553] on textarea at bounding box center [503, 544] width 456 height 79
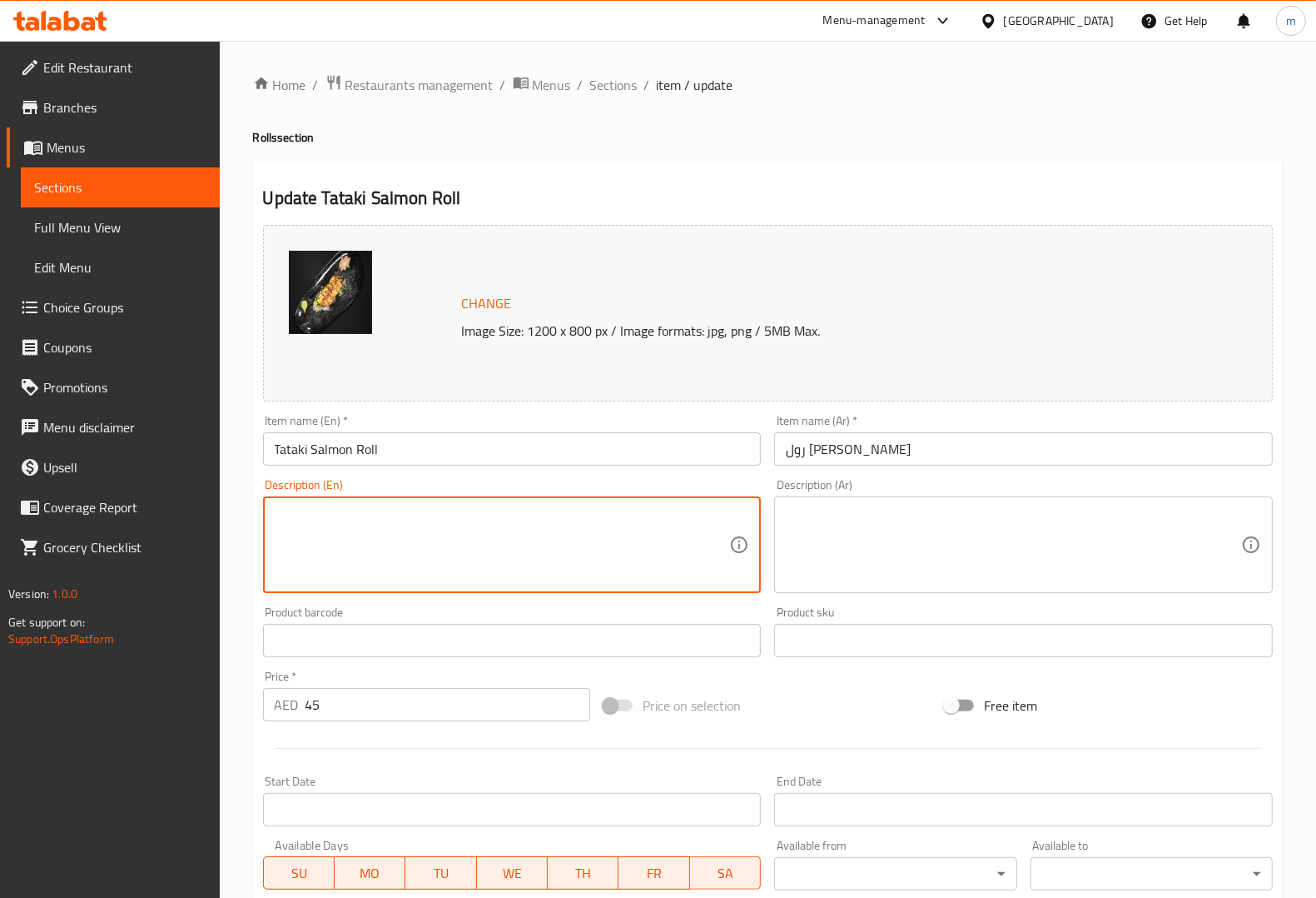
paste textarea "Roll topped with lightly seared (tataki) salmon and garnished with fresh herbs."
type textarea "Roll topped with lightly seared (tataki) salmon and garnished with fresh herbs."
click at [938, 508] on textarea at bounding box center [1013, 544] width 456 height 79
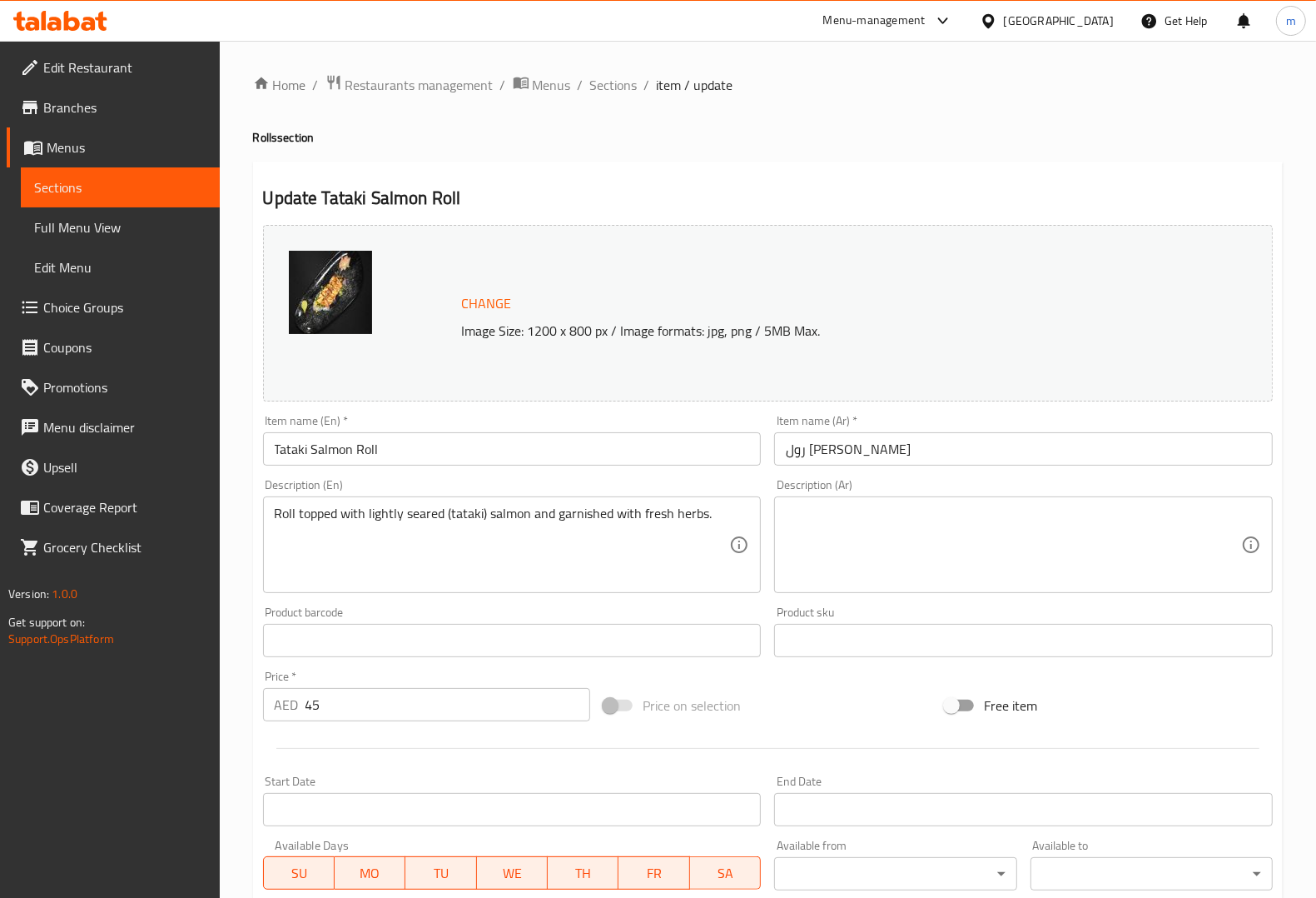
click at [951, 534] on textarea at bounding box center [1013, 544] width 456 height 79
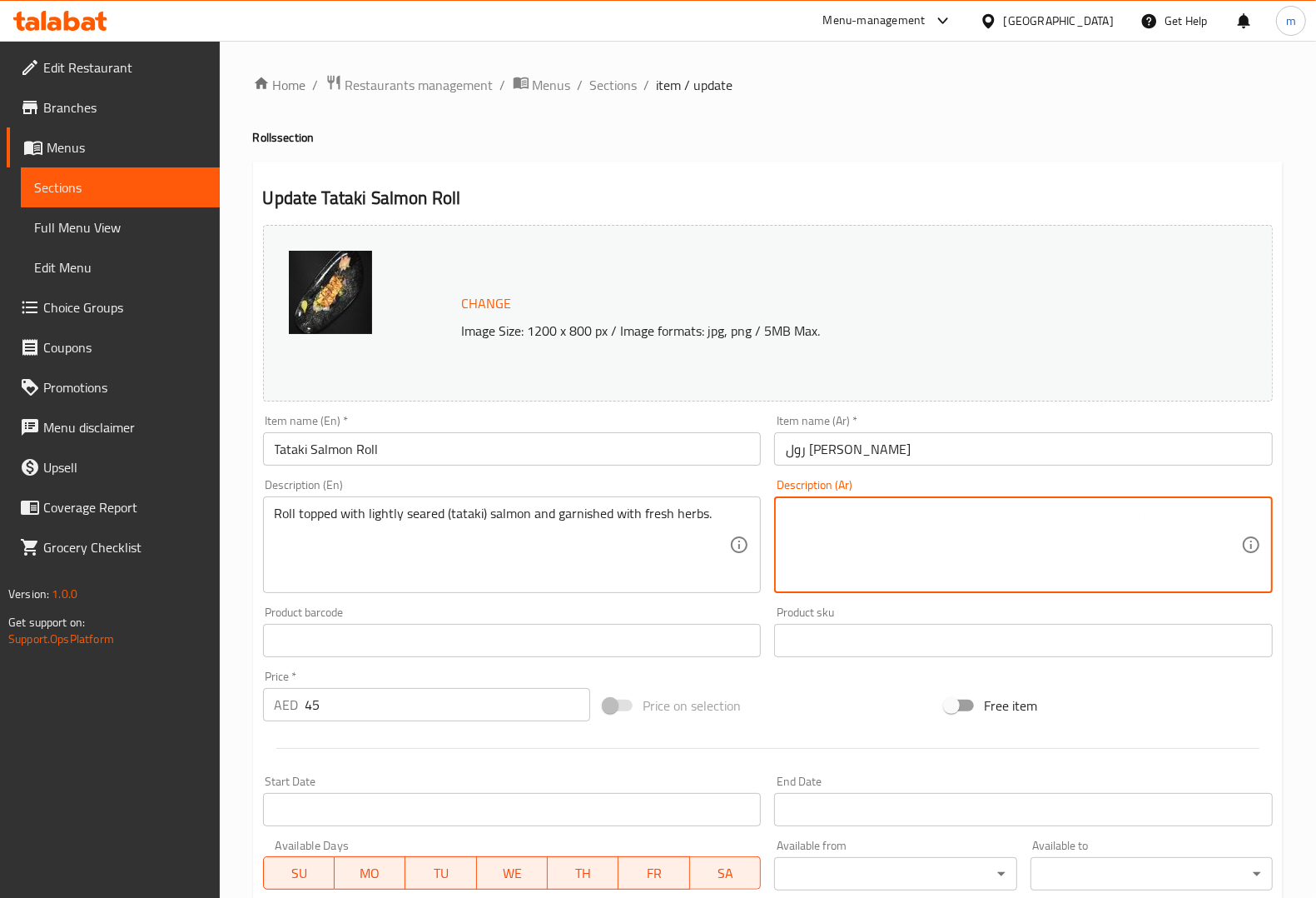
paste textarea "رول مغطى بسمك السلمون المحمر قليلاً (تاتاكي) ومزين بالأعشاب الطازجة."
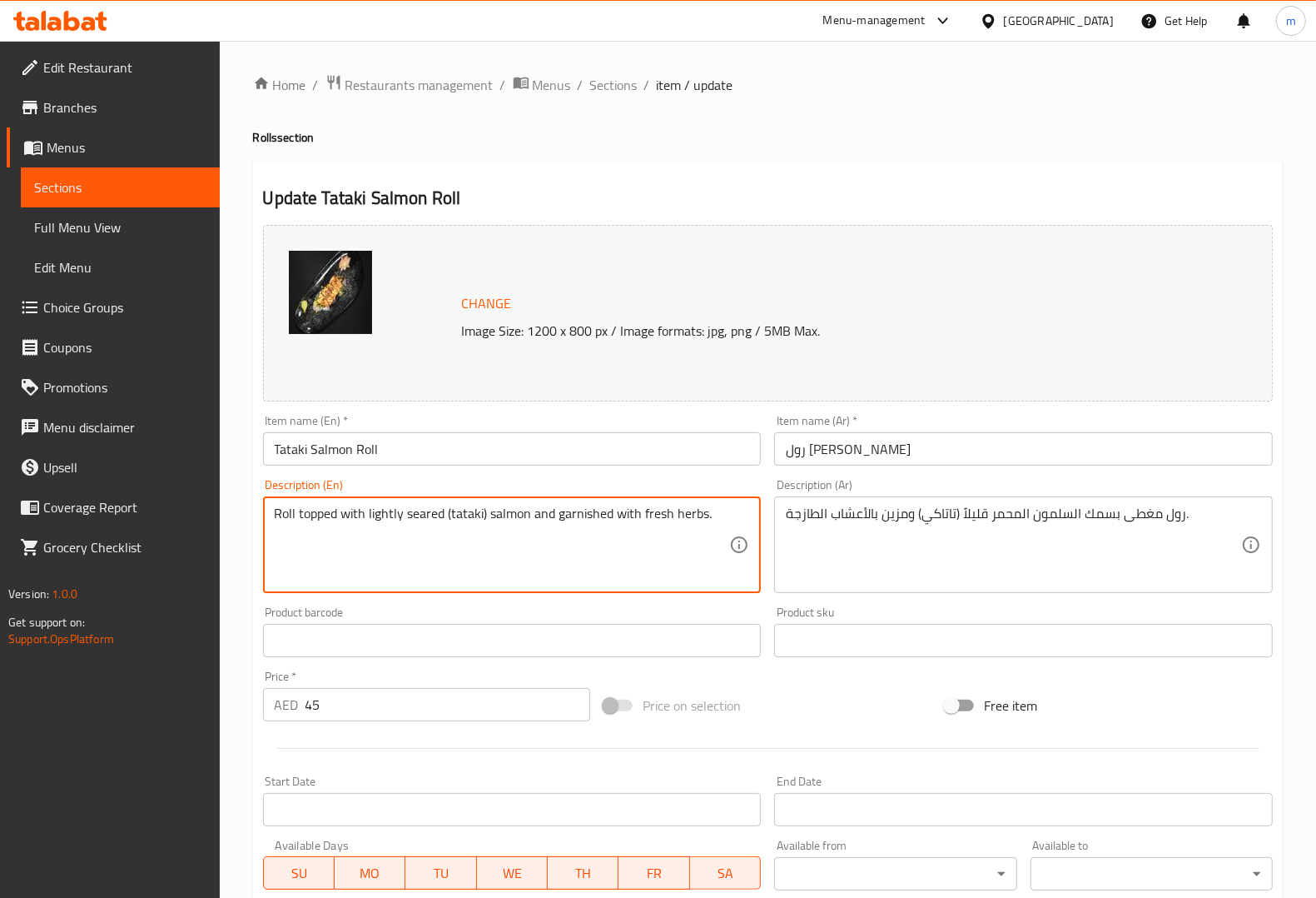
drag, startPoint x: 404, startPoint y: 513, endPoint x: 444, endPoint y: 516, distance: 40.1
click at [464, 534] on textarea "Roll topped with lightly seared (tataki) salmon and garnished with fresh herbs." at bounding box center [503, 544] width 456 height 79
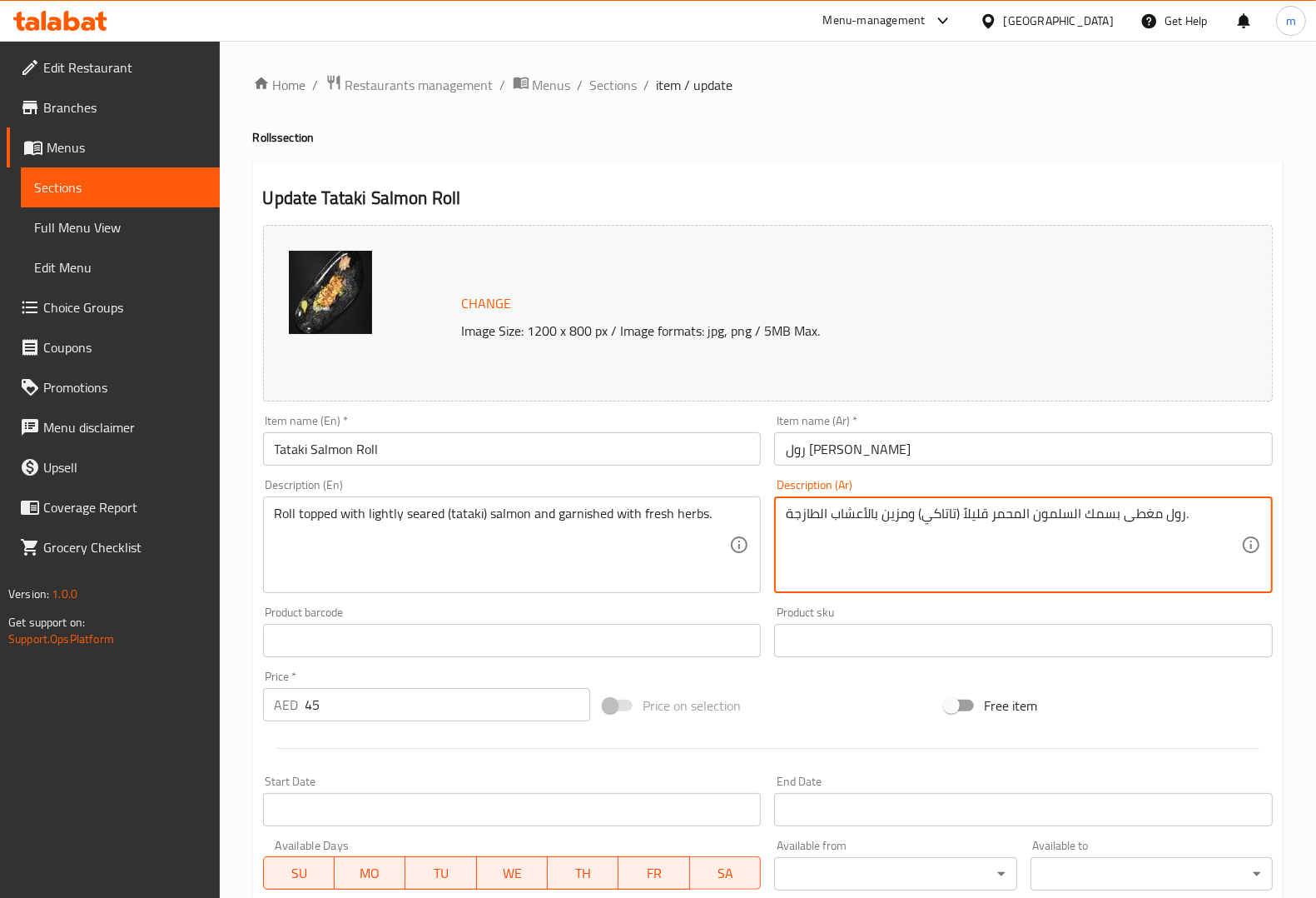
drag, startPoint x: 963, startPoint y: 516, endPoint x: 1016, endPoint y: 516, distance: 53.0
click at [1016, 516] on textarea "رول مغطى بسمك السلمون المحمر قليلاً (تاتاكي) ومزين بالأعشاب الطازجة." at bounding box center [1013, 544] width 456 height 79
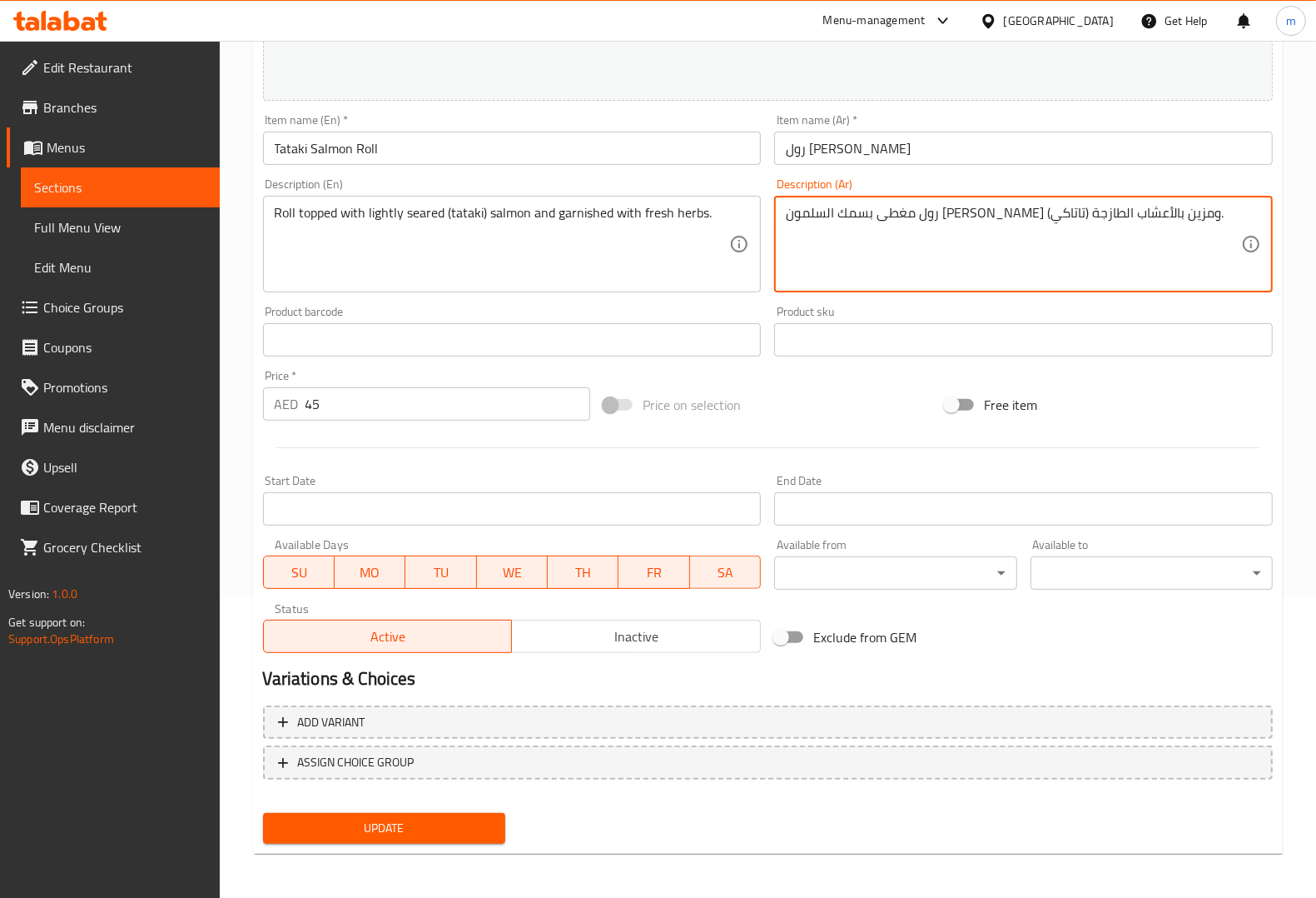
type textarea "رول مغطى بسمك السلمون [PERSON_NAME] (تاتاكي) ومزين بالأعشاب الطازجة."
click at [479, 833] on span "Update" at bounding box center [384, 827] width 216 height 21
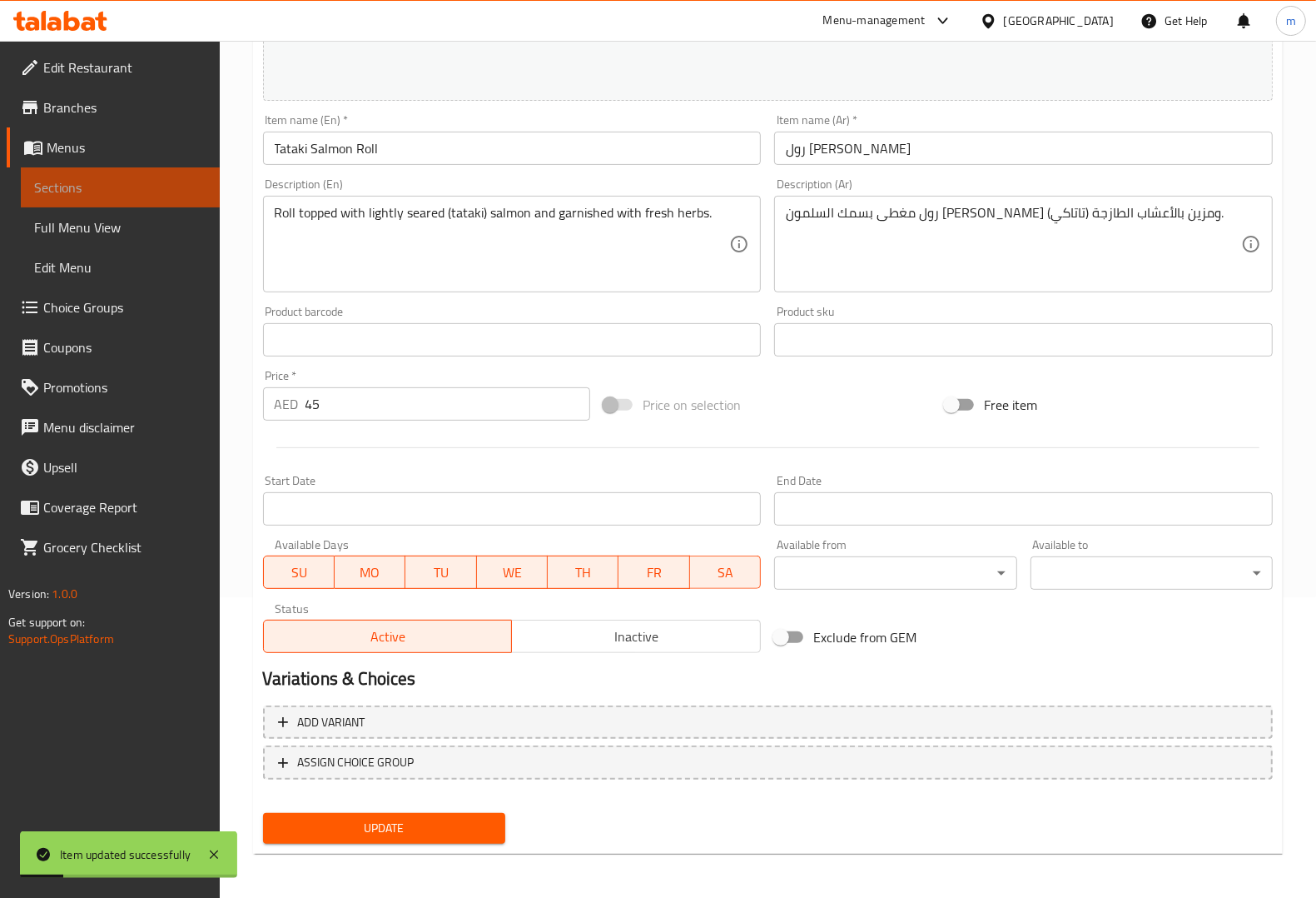
click at [105, 196] on span "Sections" at bounding box center [120, 187] width 173 height 20
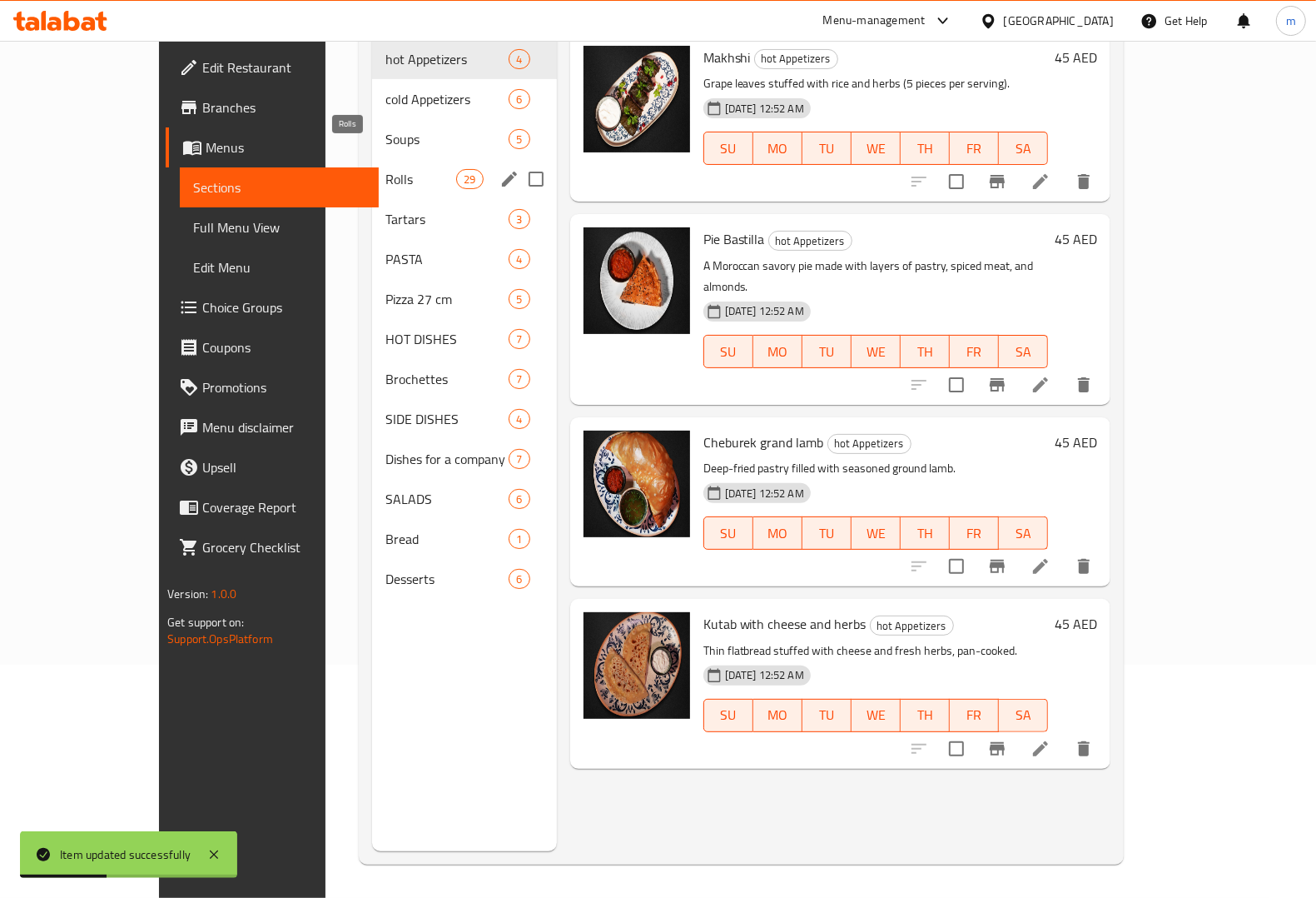
click at [385, 169] on span "Rolls" at bounding box center [420, 179] width 70 height 20
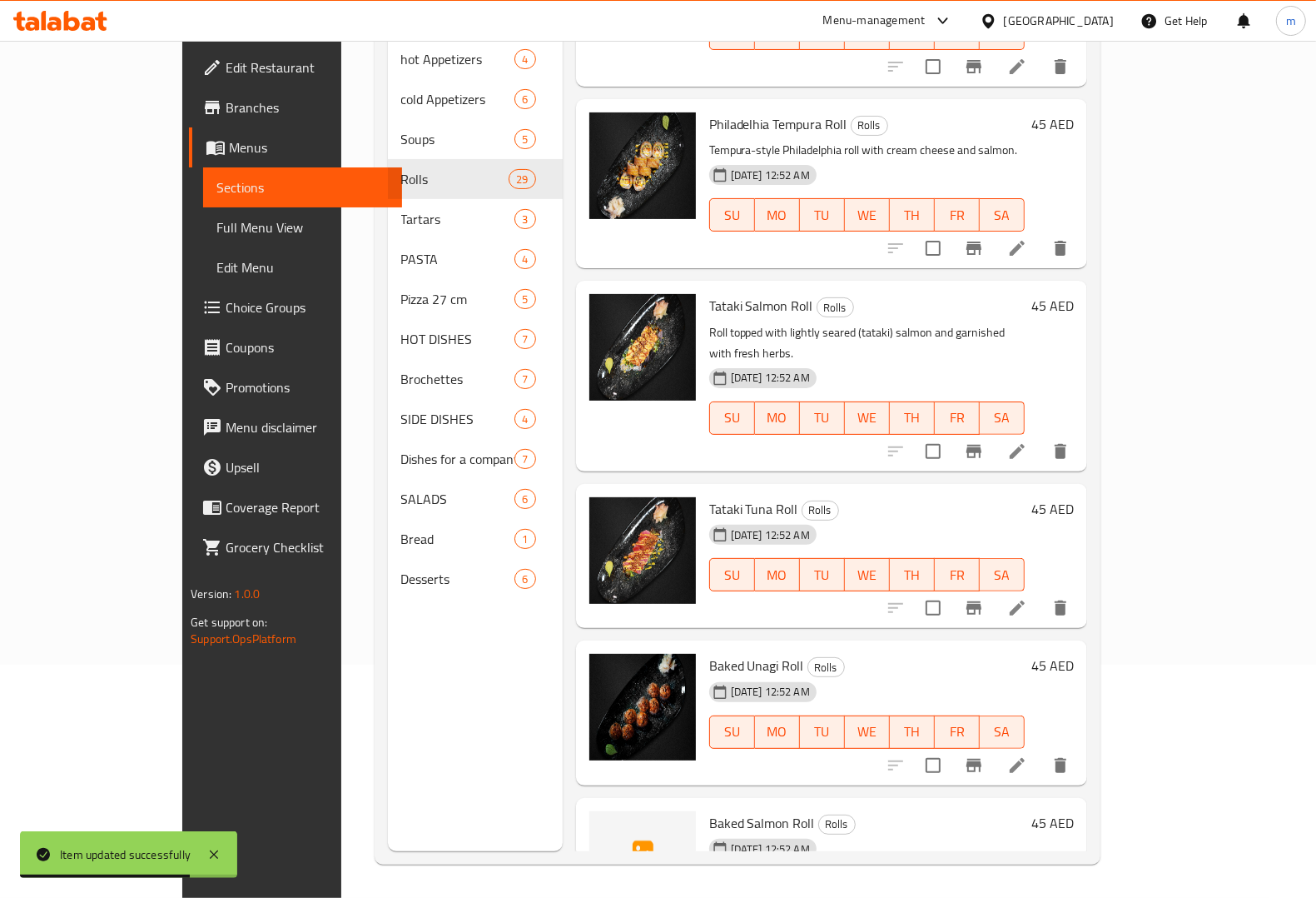
scroll to position [1145, 0]
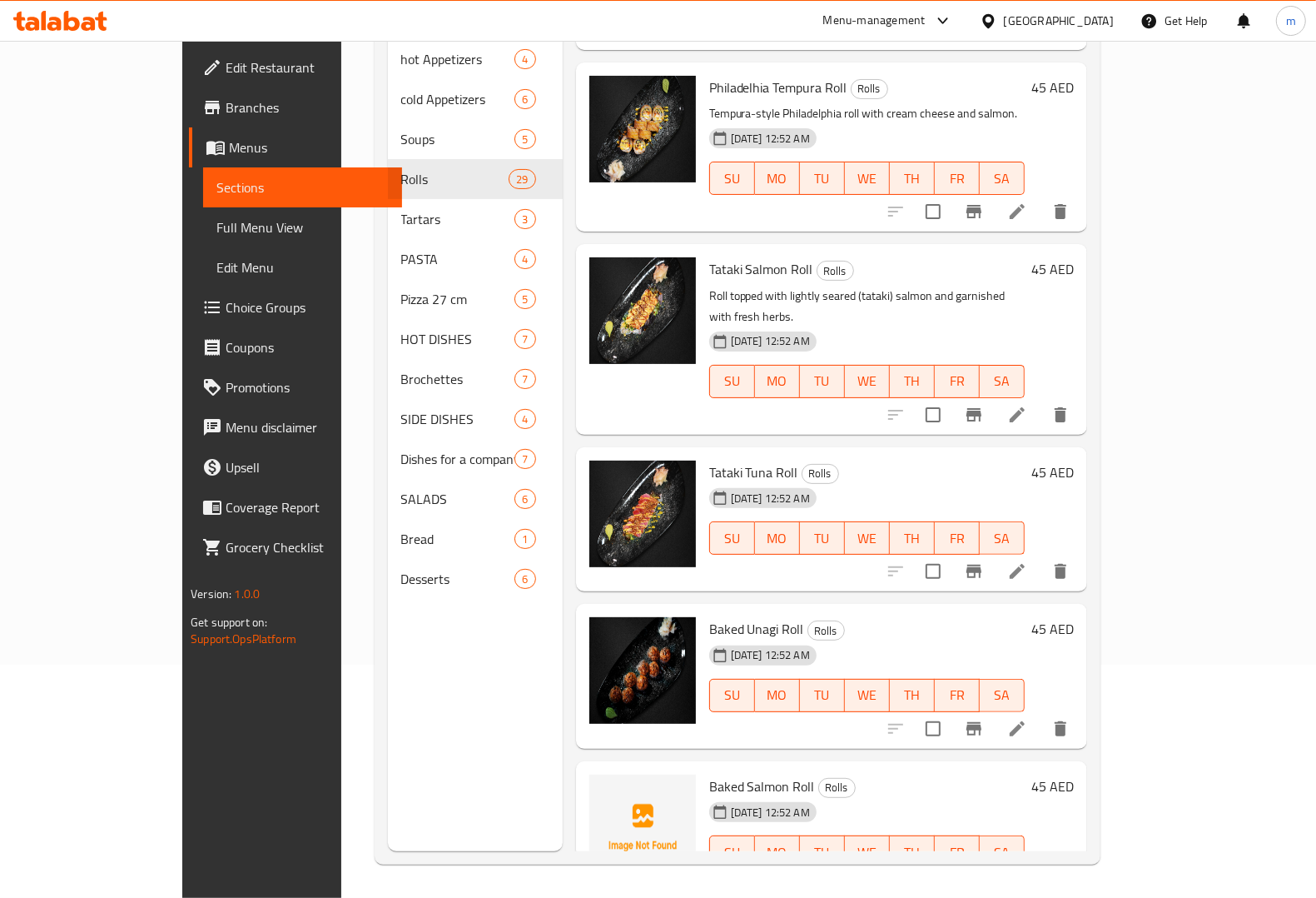
click at [1027, 562] on icon at bounding box center [1017, 572] width 20 height 20
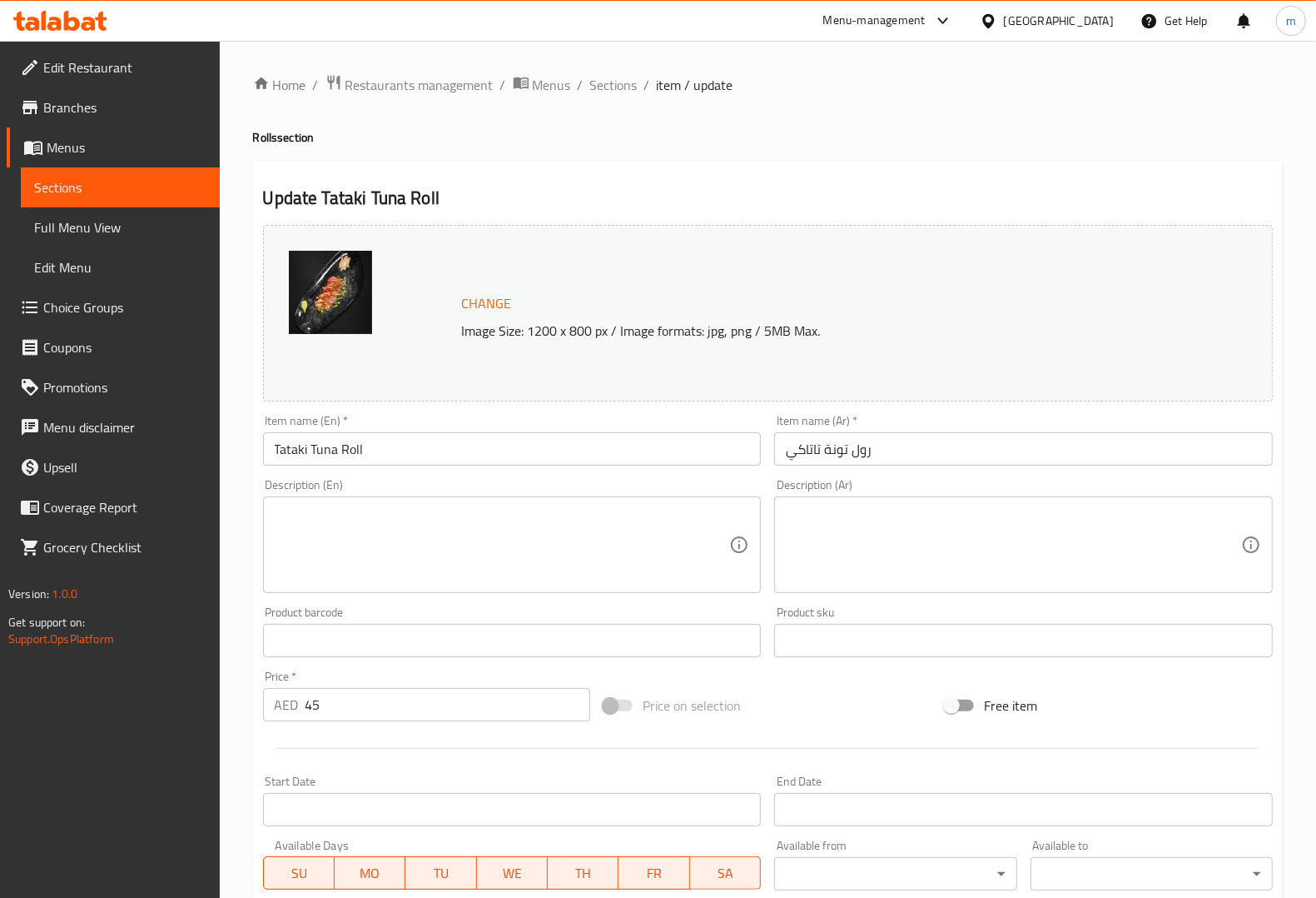
click at [584, 544] on textarea at bounding box center [503, 544] width 456 height 79
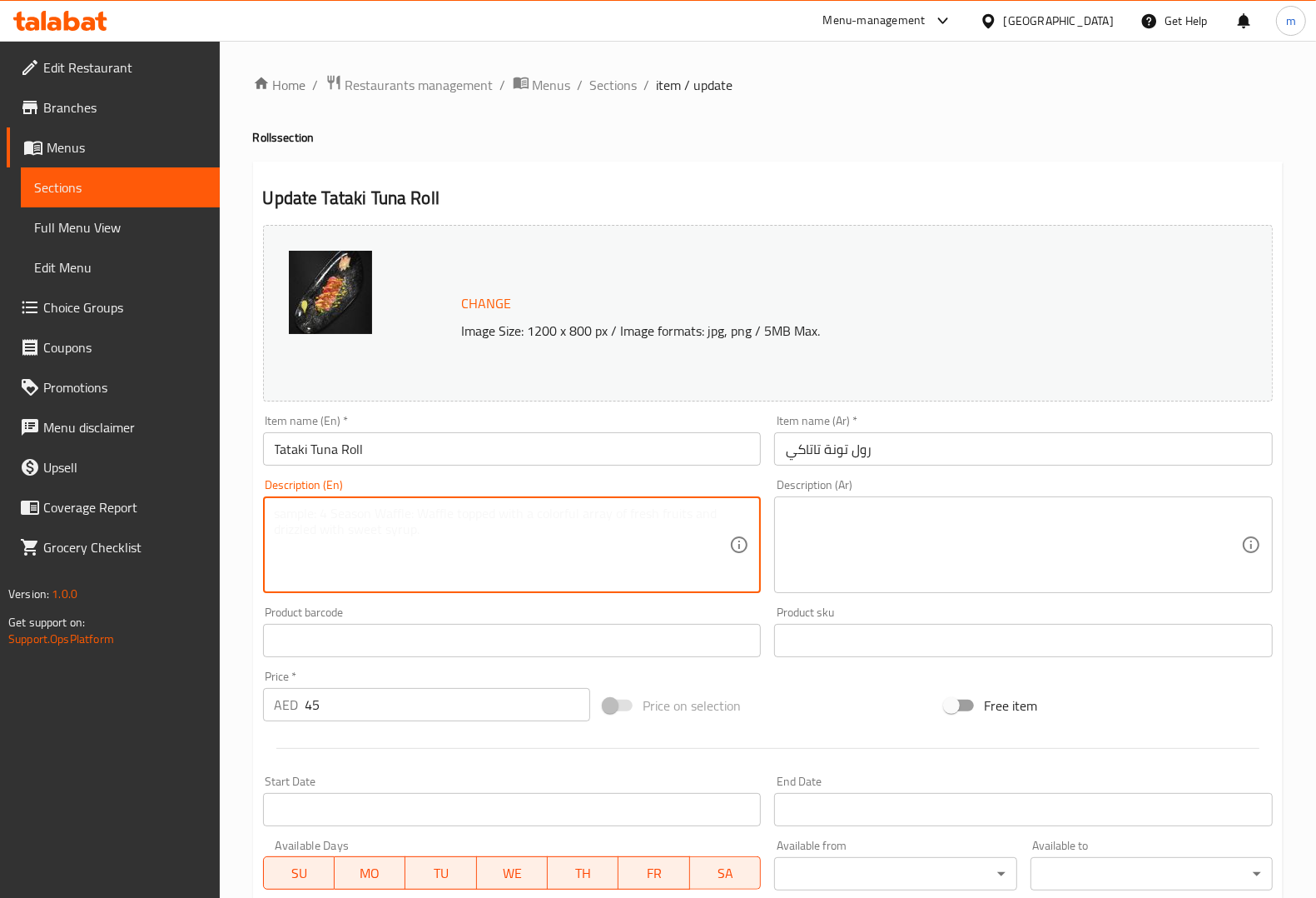
paste textarea "Roll topped with lightly seared (tataki) tuna and fresh garnishes."
type textarea "Roll topped with lightly seared (tataki) tuna and fresh garnishes."
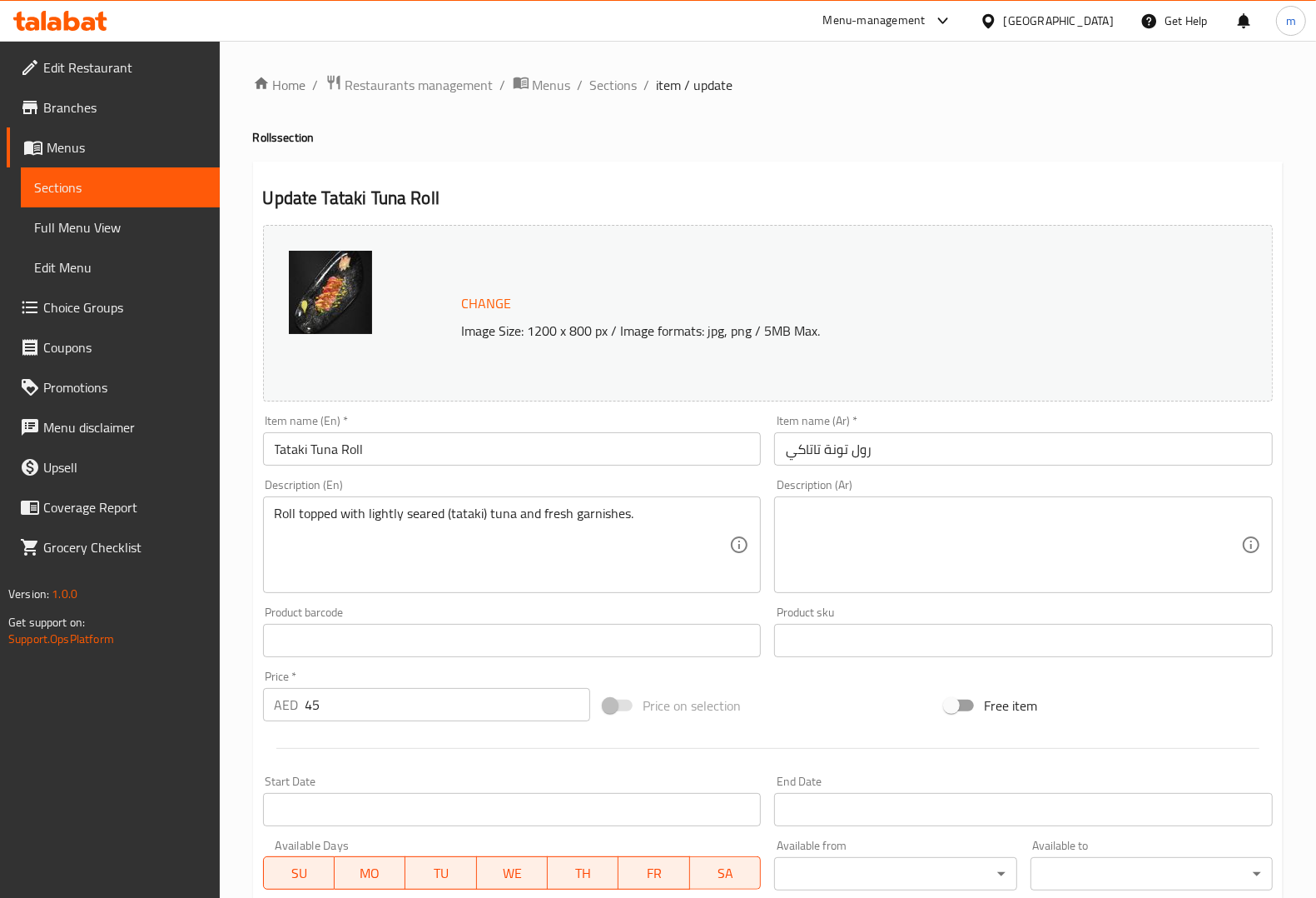
click at [945, 559] on textarea at bounding box center [1013, 544] width 456 height 79
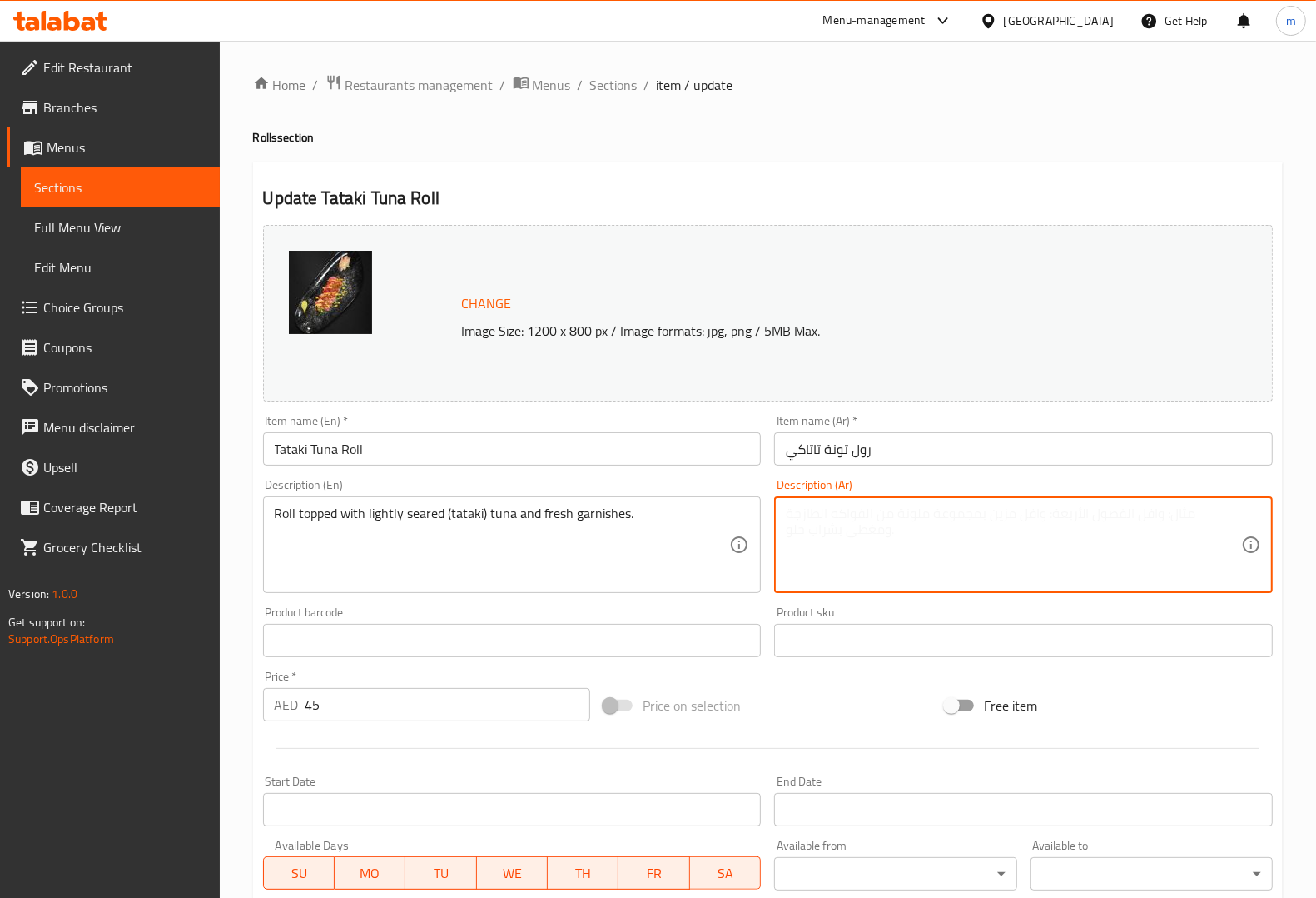
paste textarea "رول مغطى بالتونة المقلية قليلاً (تاتاكي) والمقبلات الطازجة."
click at [930, 512] on textarea "رول مغطى بالتونة المقلية قليلاً (تاتاكي) والمقبلات الطازجة." at bounding box center [1013, 544] width 456 height 79
click at [934, 516] on textarea "رول مغطى بالتونة المقلية قليلاً (تاتاكي) والمقبلات الطازجة." at bounding box center [1013, 544] width 456 height 79
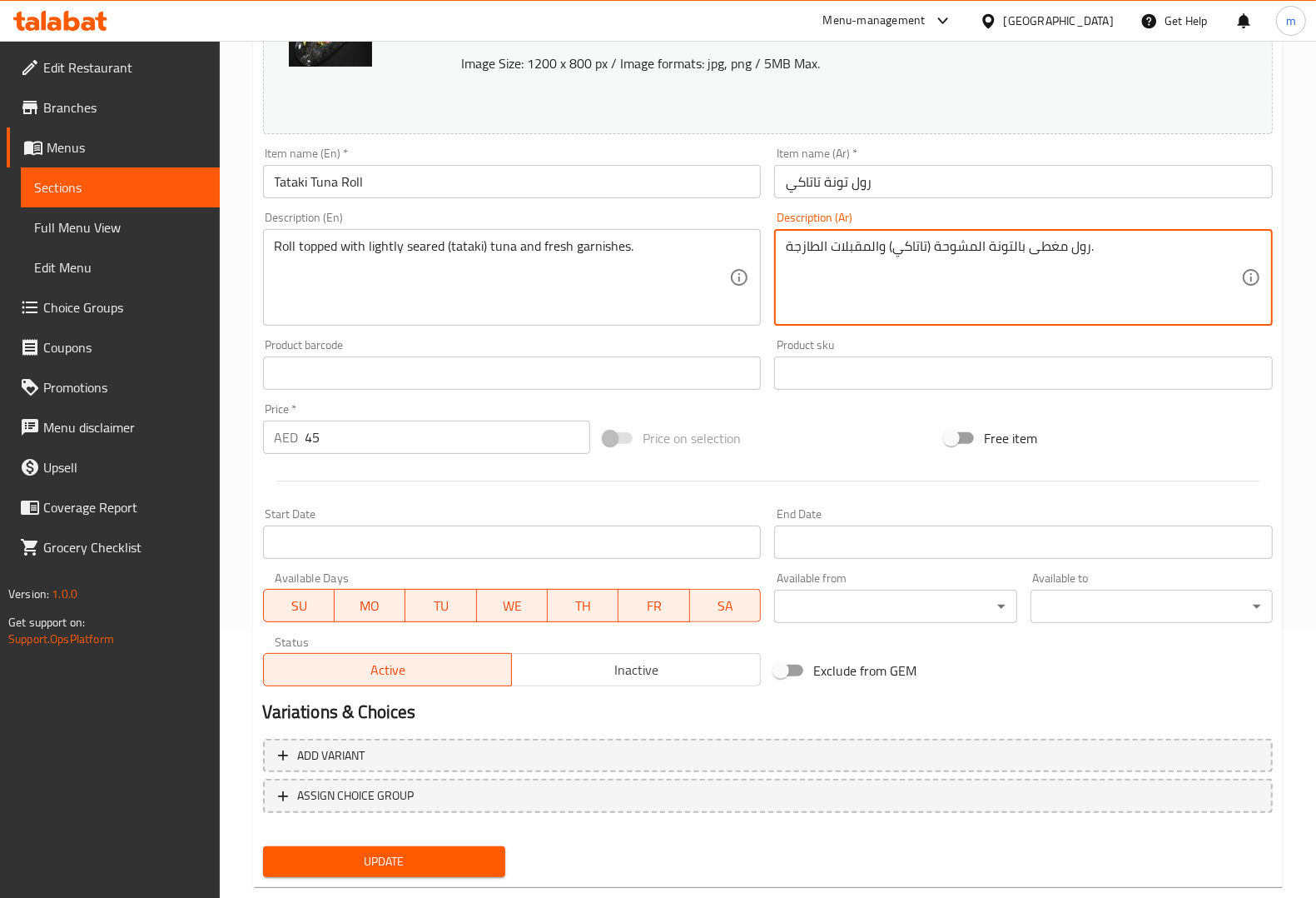
scroll to position [300, 0]
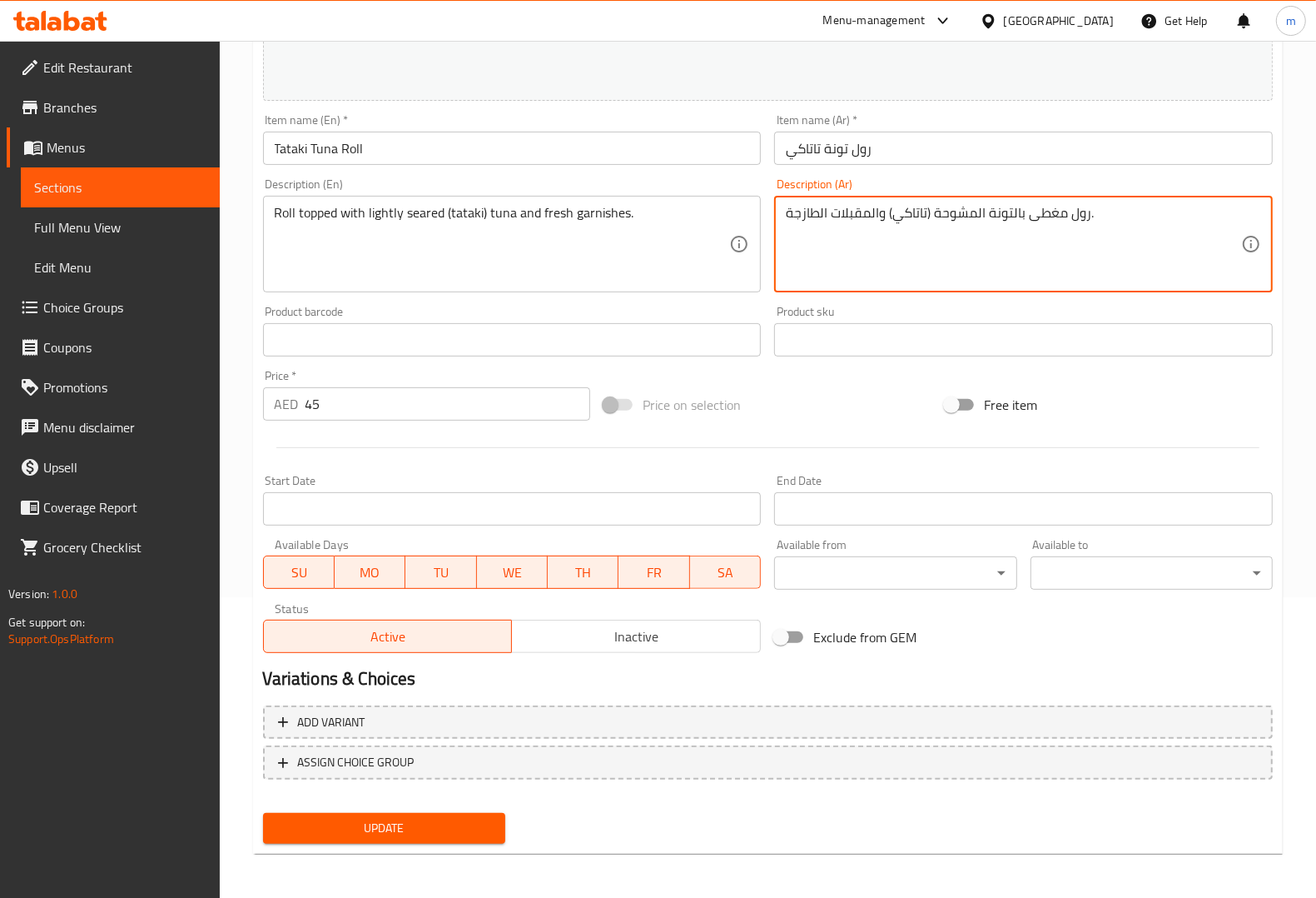
click at [877, 215] on textarea "رول مغطى بالتونة المشوحة (تاتاكي) والمقبلات الطازجة." at bounding box center [1013, 244] width 456 height 79
type textarea "رول مغطى بالتونة المشوحة (تاتاكي) و مزين المقبلات الطازجة."
drag, startPoint x: 787, startPoint y: 216, endPoint x: 874, endPoint y: 222, distance: 87.2
click at [874, 222] on textarea "رول مغطى بالتونة المشوحة (تاتاكي) و مزين المقبلات الطازجة." at bounding box center [1013, 244] width 456 height 79
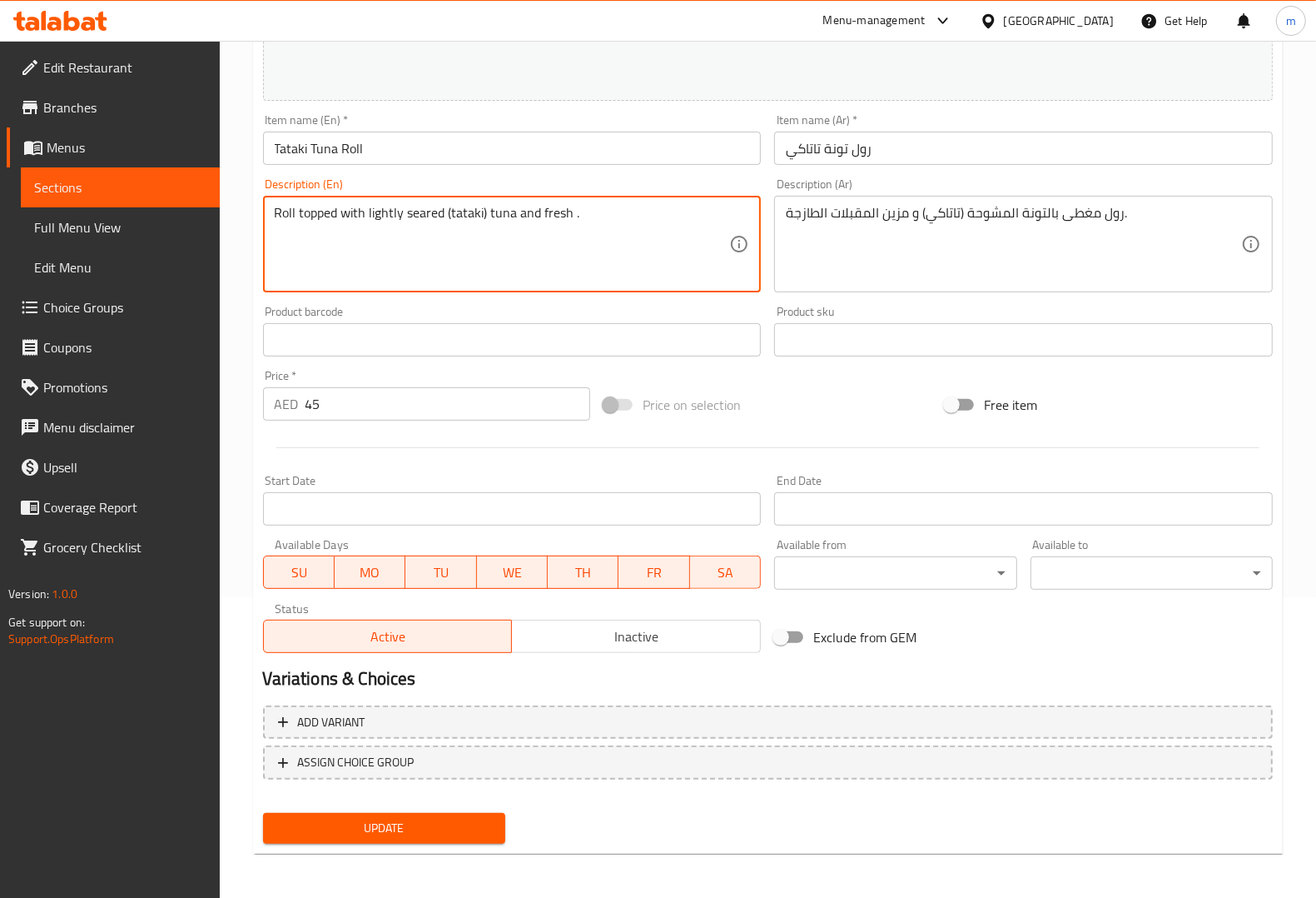
drag, startPoint x: 572, startPoint y: 222, endPoint x: 626, endPoint y: 223, distance: 54.0
type textarea "Roll topped with lightly seared (tataki) tuna and fresh garnishes."
drag, startPoint x: 571, startPoint y: 214, endPoint x: 626, endPoint y: 219, distance: 55.2
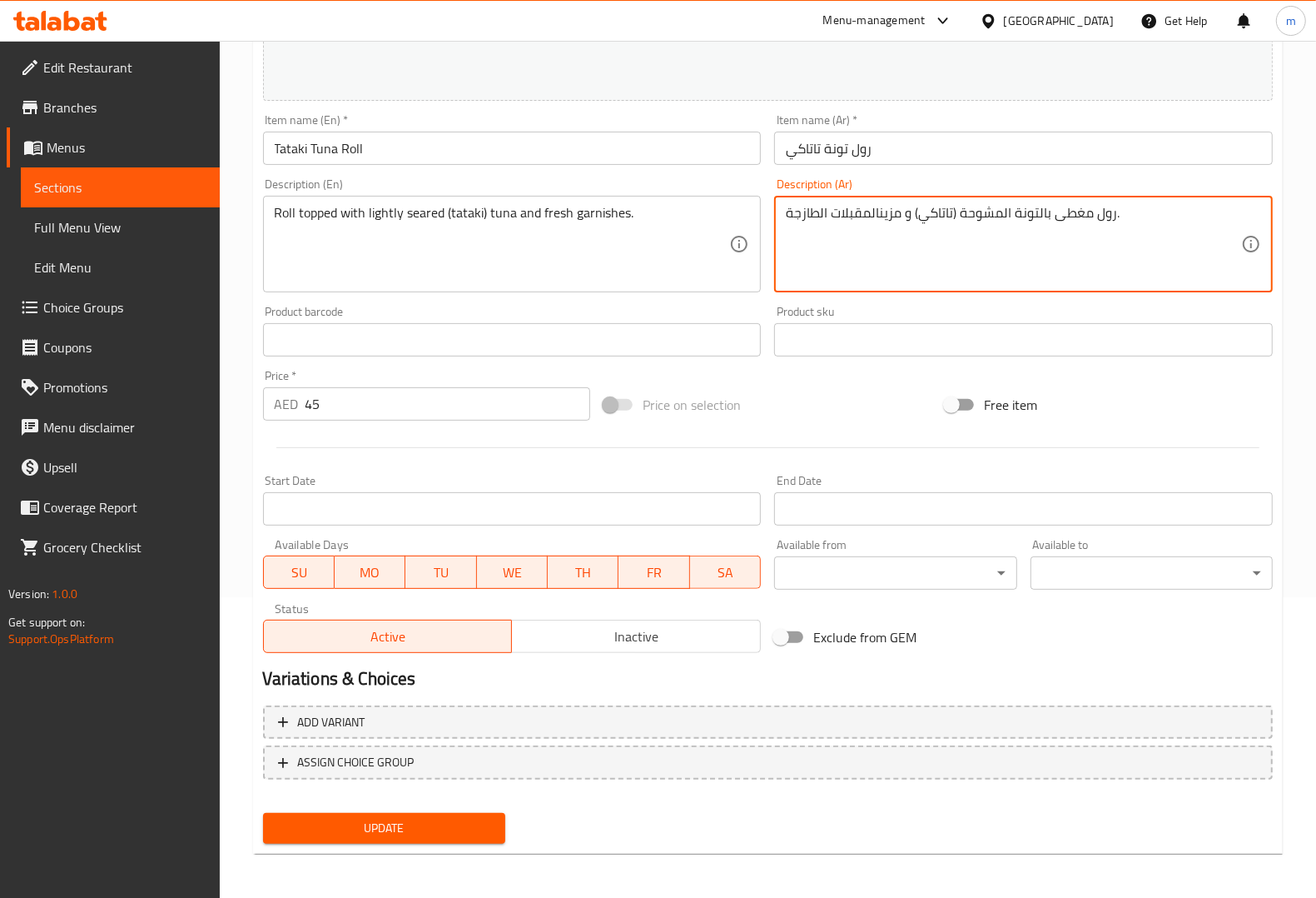
click at [879, 215] on textarea "رول مغطى بالتونة المشوحة (تاتاكي) و مزينالمقبلات الطازجة." at bounding box center [1013, 244] width 456 height 79
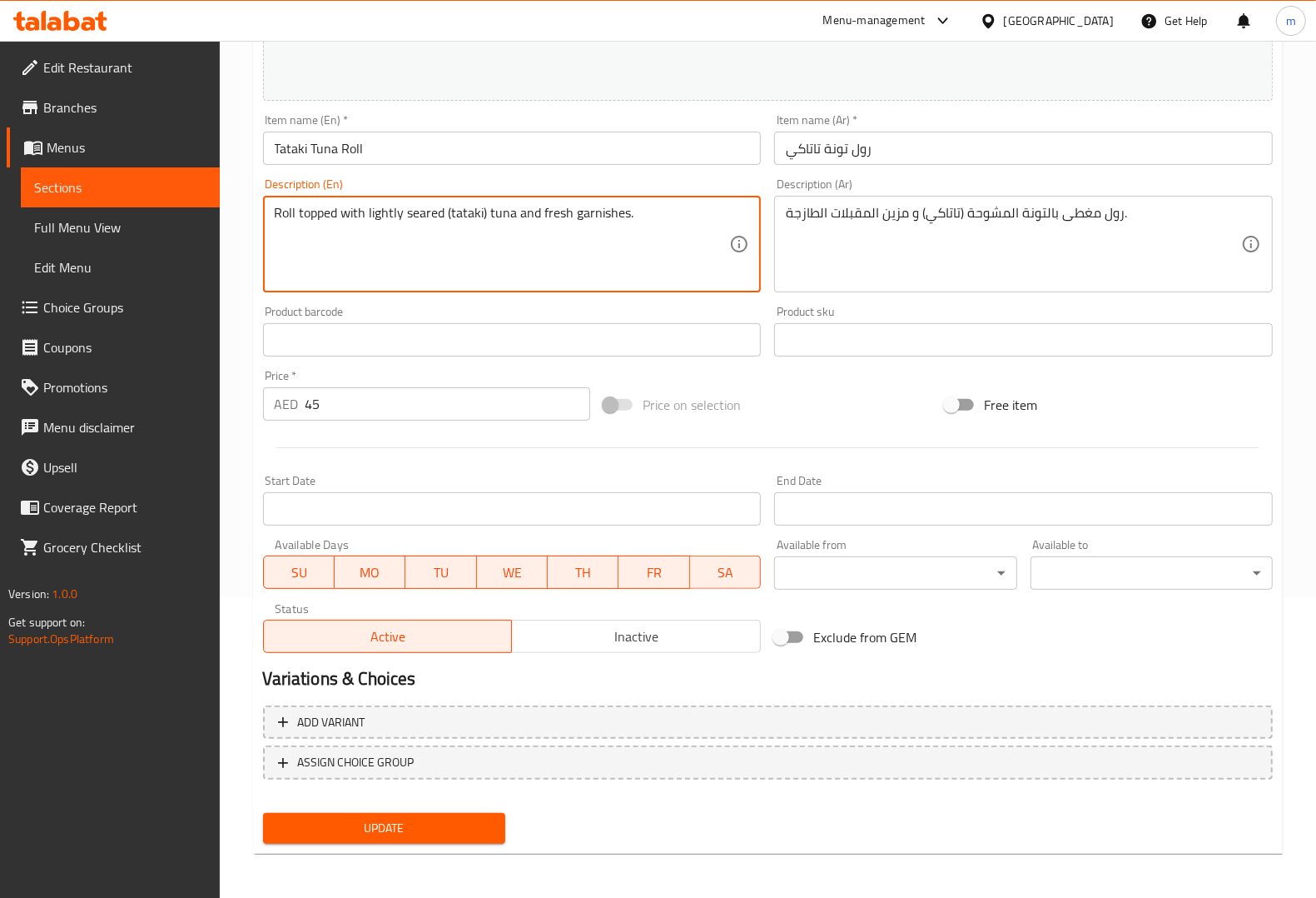
drag, startPoint x: 538, startPoint y: 214, endPoint x: 625, endPoint y: 205, distance: 87.5
click at [625, 205] on textarea "Roll topped with lightly seared (tataki) tuna and fresh garnishes." at bounding box center [503, 244] width 456 height 79
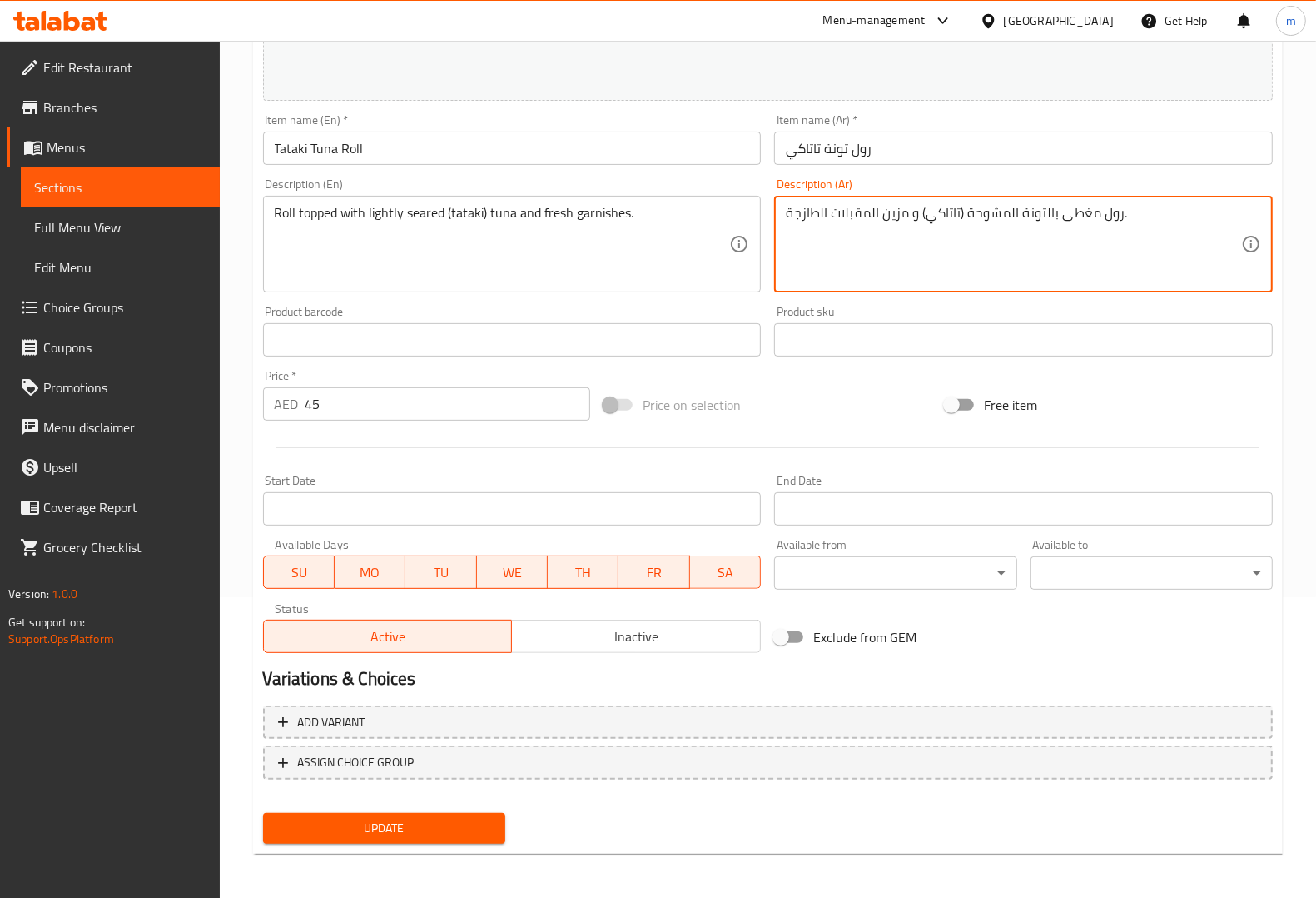
paste textarea "زينة"
drag, startPoint x: 788, startPoint y: 218, endPoint x: 911, endPoint y: 219, distance: 123.0
click at [837, 243] on textarea "رول مغطى بالتونة المشوحة (تاتاكي) و [PERSON_NAME]." at bounding box center [1013, 244] width 456 height 79
click at [846, 205] on textarea "رول مغطى بالتونة المشوحة (تاتاكي) و [PERSON_NAME]." at bounding box center [1013, 244] width 456 height 79
type textarea "رول مغطى بالتونة المشوحة (تاتاكي) و [PERSON_NAME]."
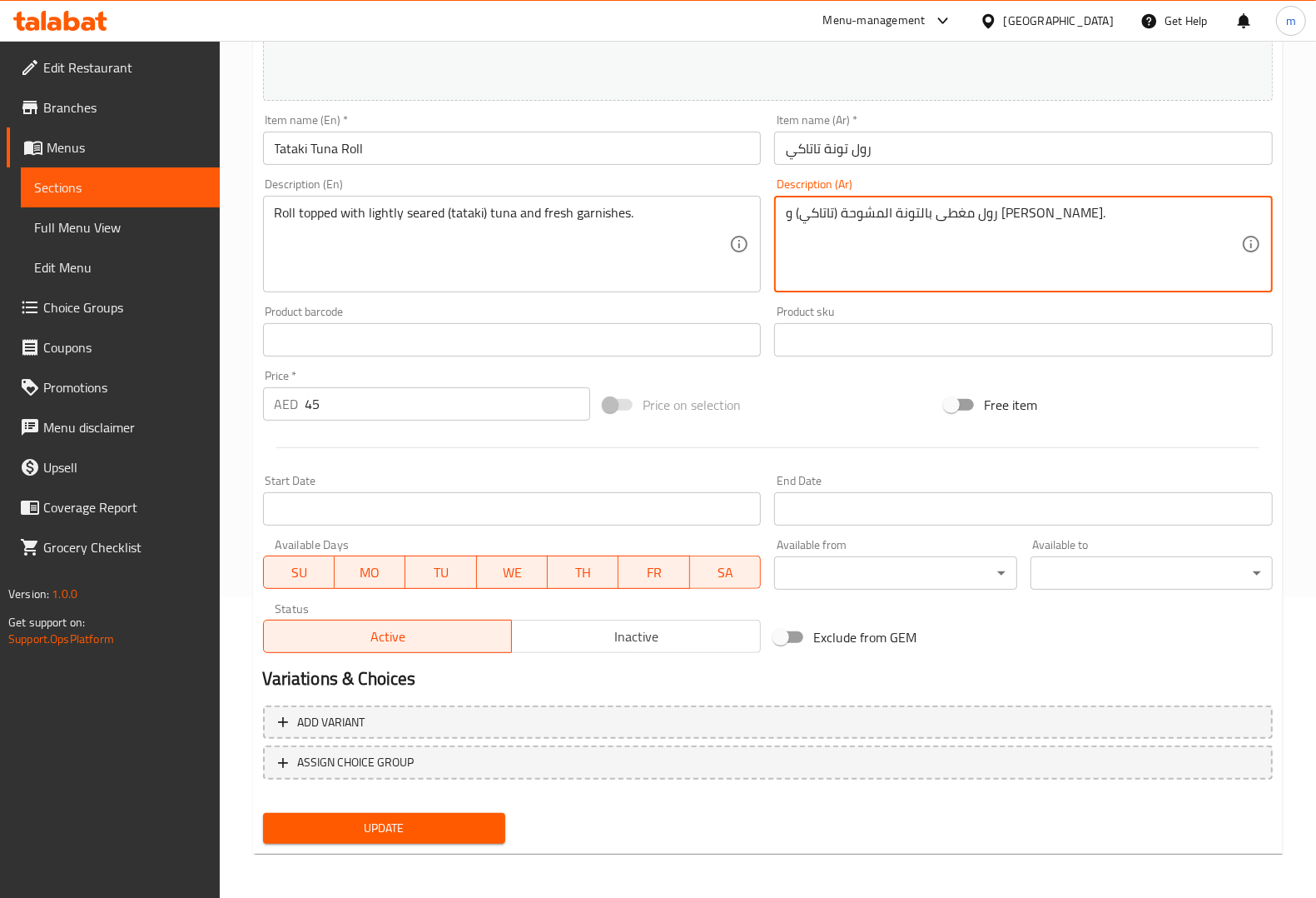
click at [455, 834] on span "Update" at bounding box center [384, 827] width 216 height 21
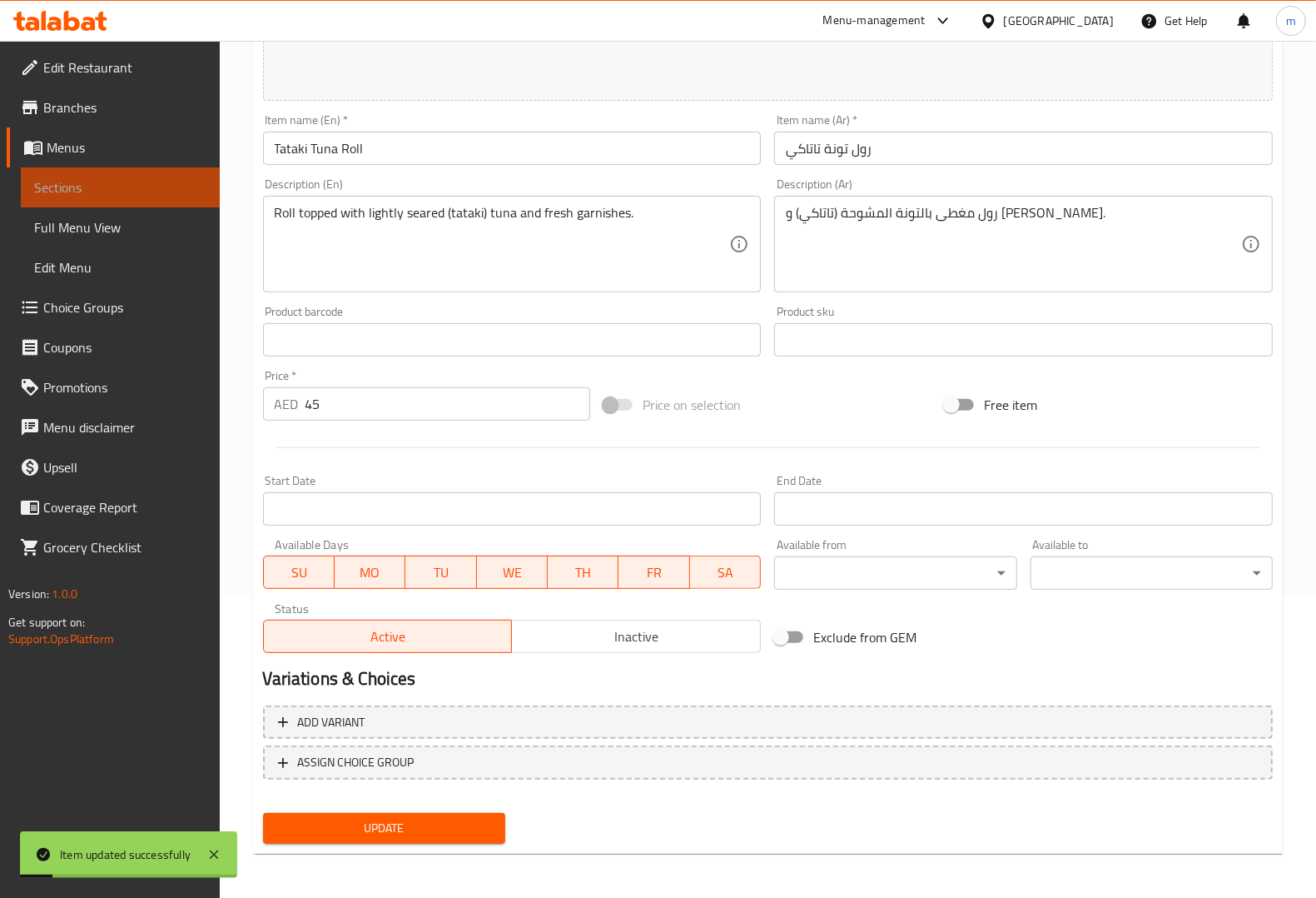
click at [98, 195] on span "Sections" at bounding box center [120, 187] width 173 height 20
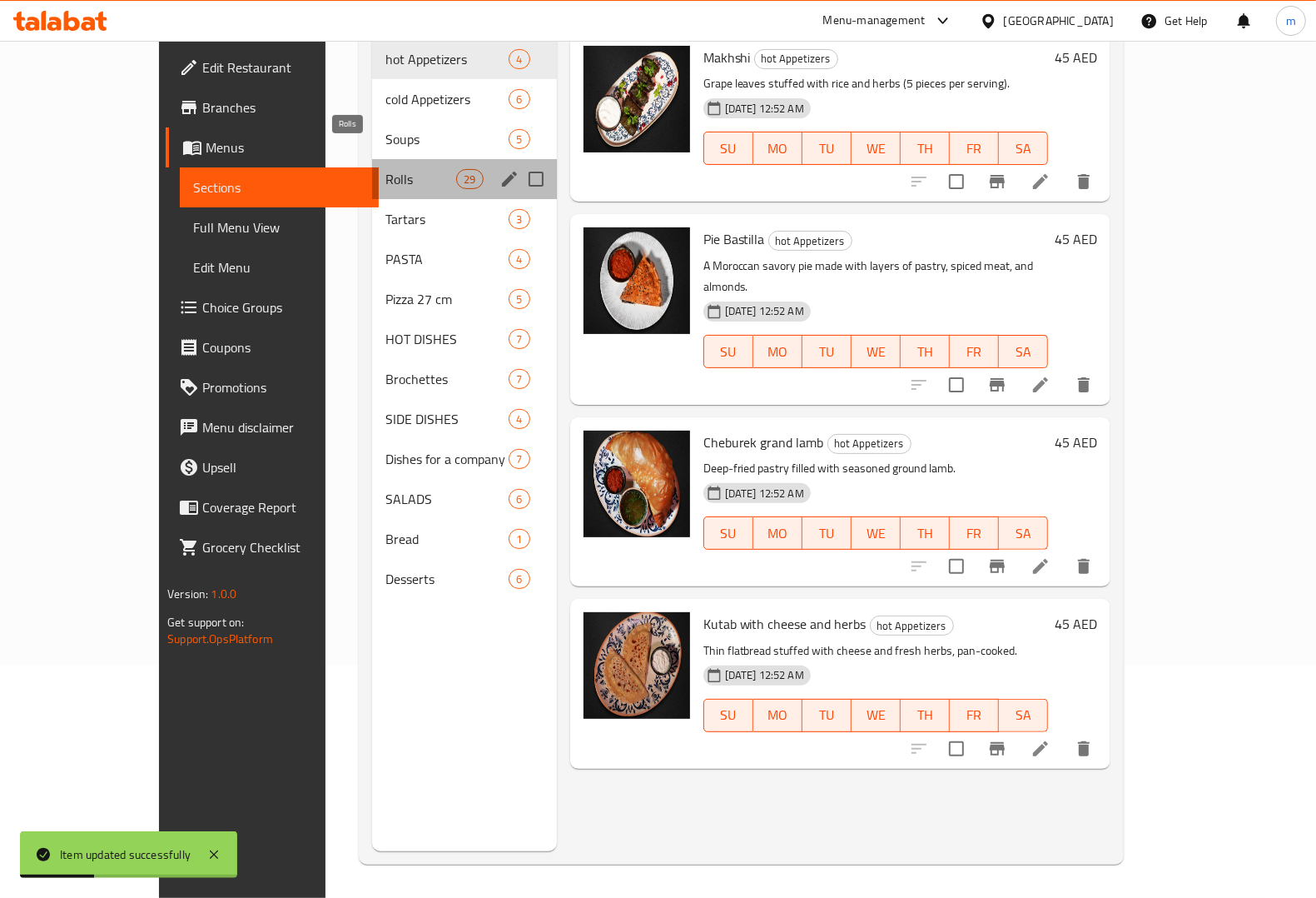
click at [385, 169] on span "Rolls" at bounding box center [420, 179] width 70 height 20
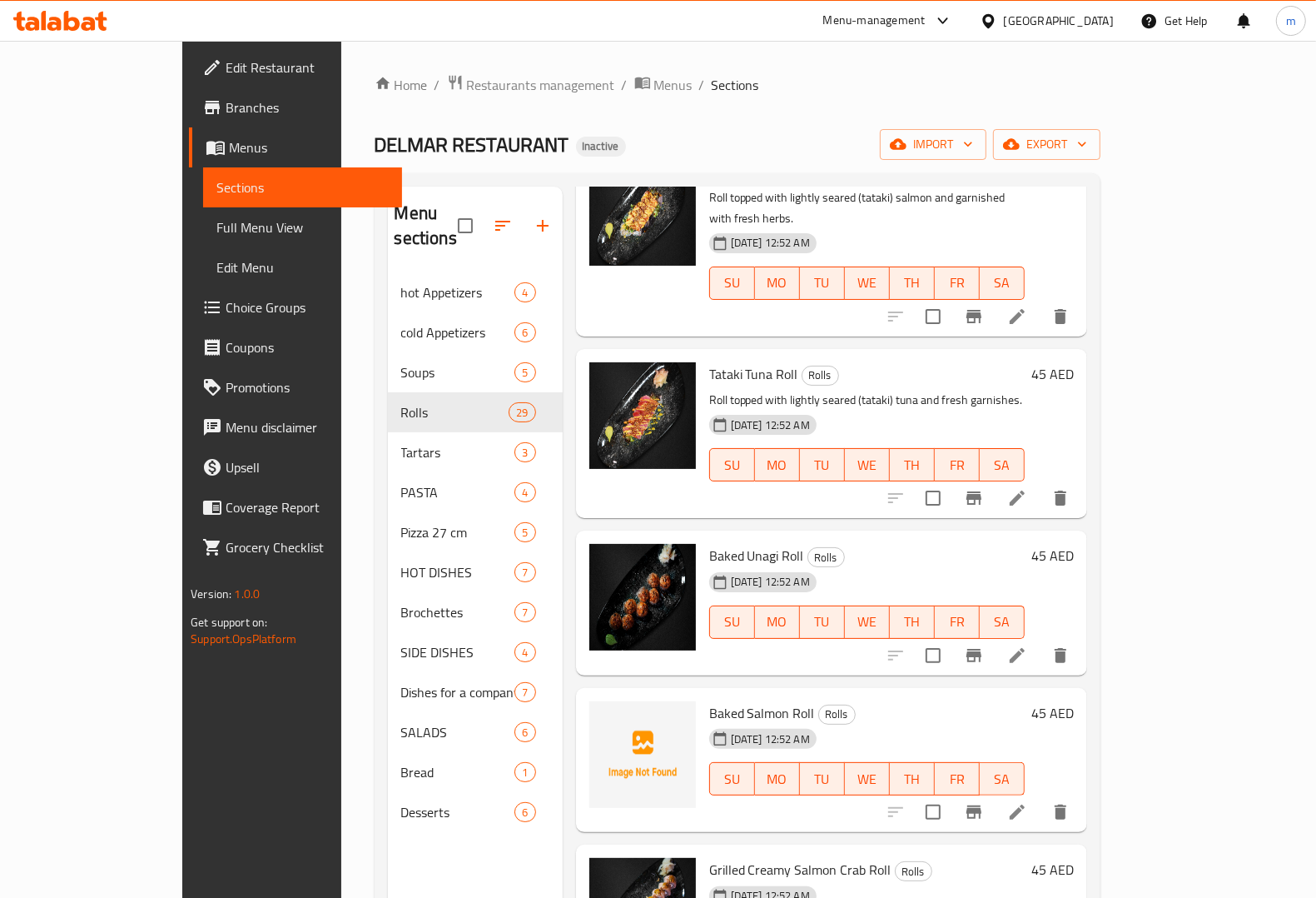
scroll to position [1458, 0]
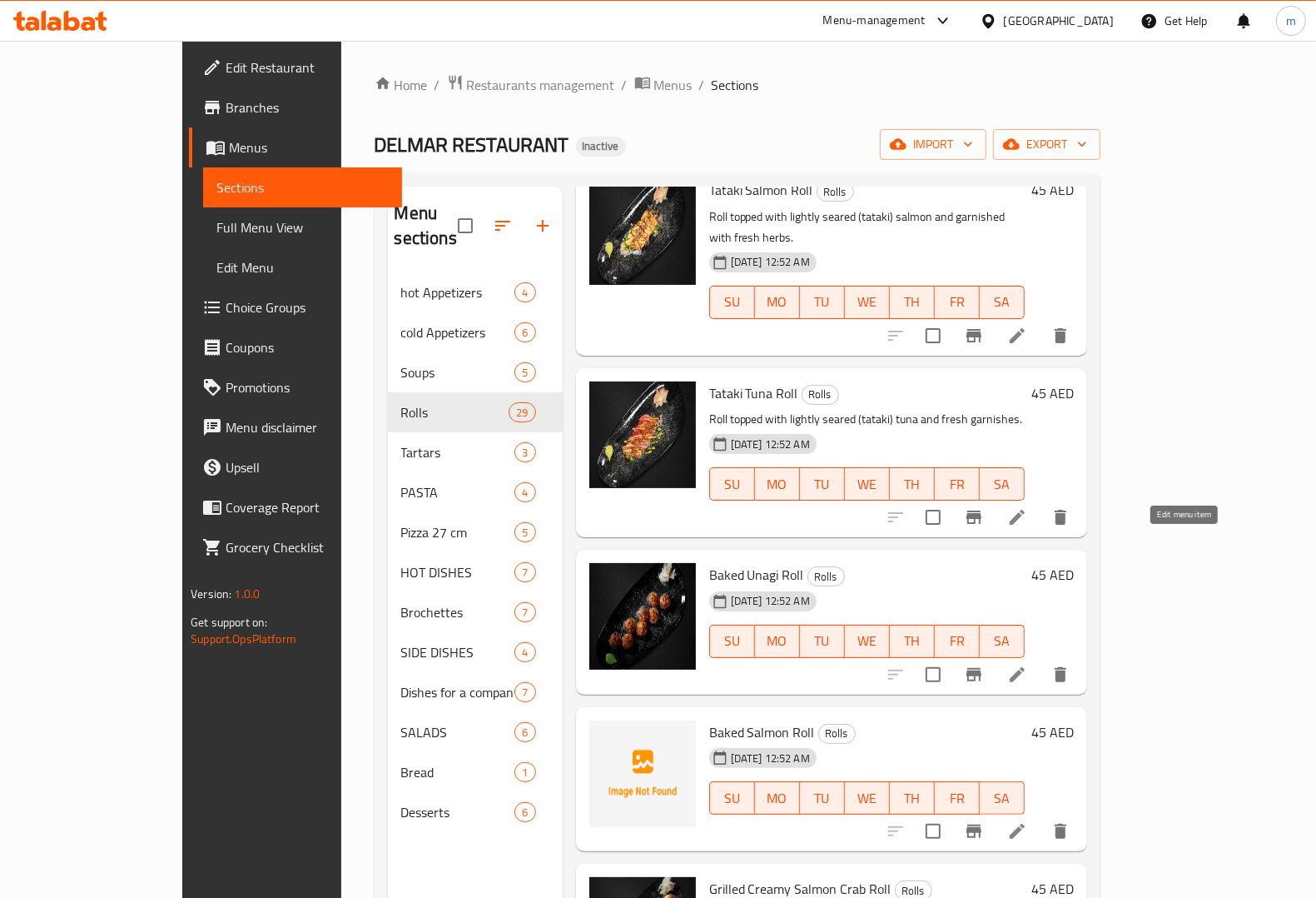
click at [1027, 665] on icon at bounding box center [1017, 675] width 20 height 20
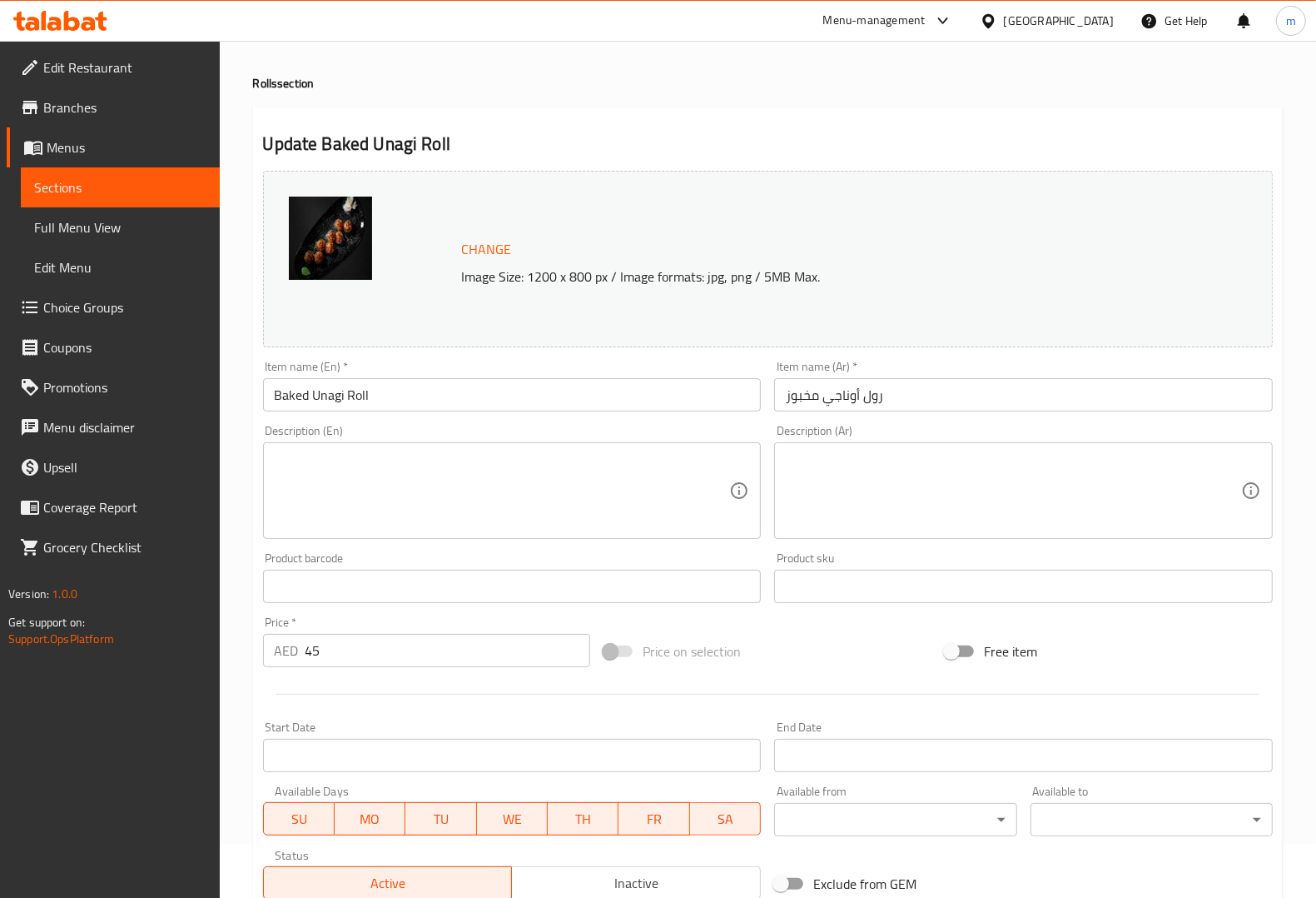
scroll to position [104, 0]
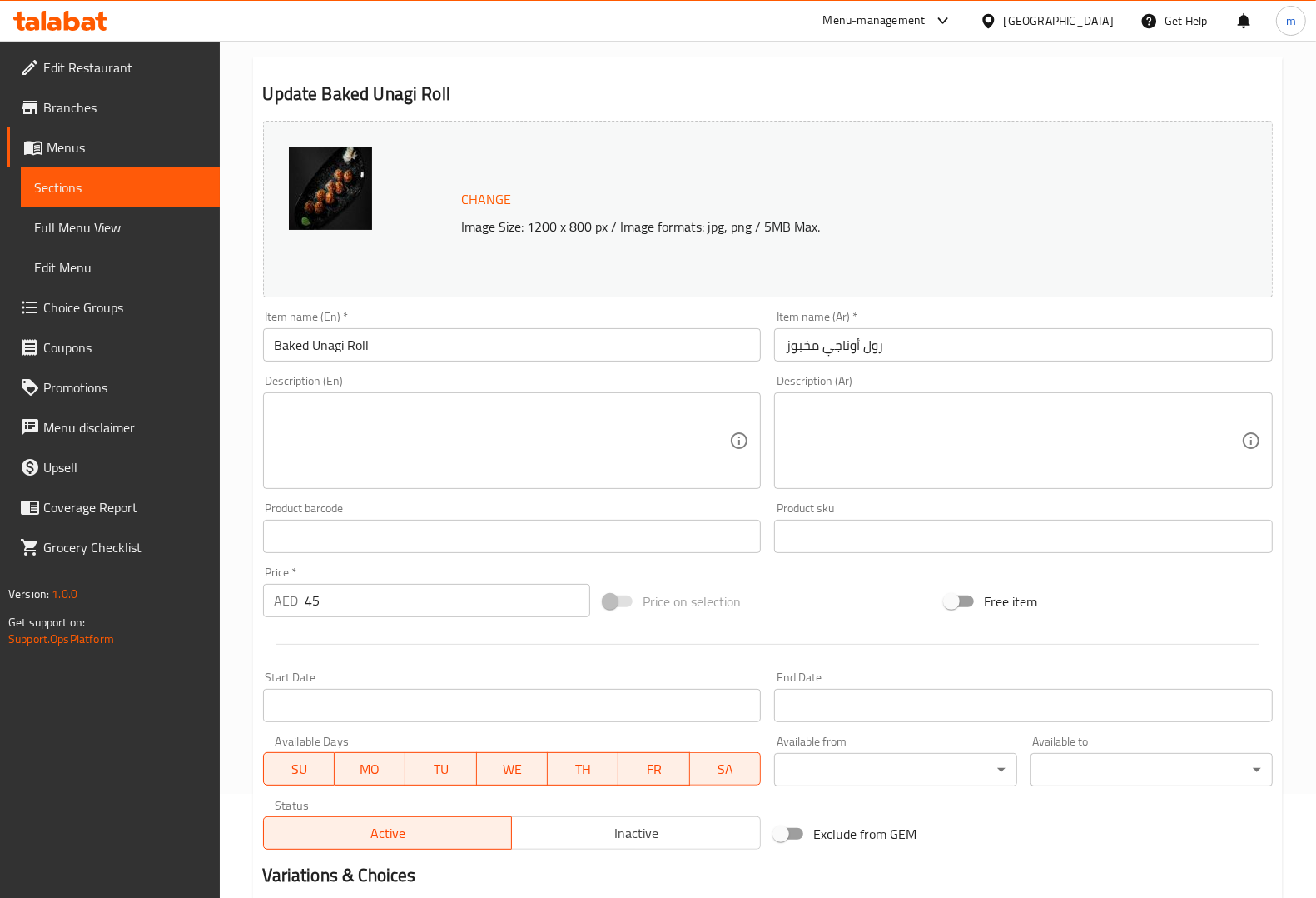
click at [563, 439] on textarea at bounding box center [503, 440] width 456 height 79
paste textarea "Baked roll with unagi (eel) and sweet glaze."
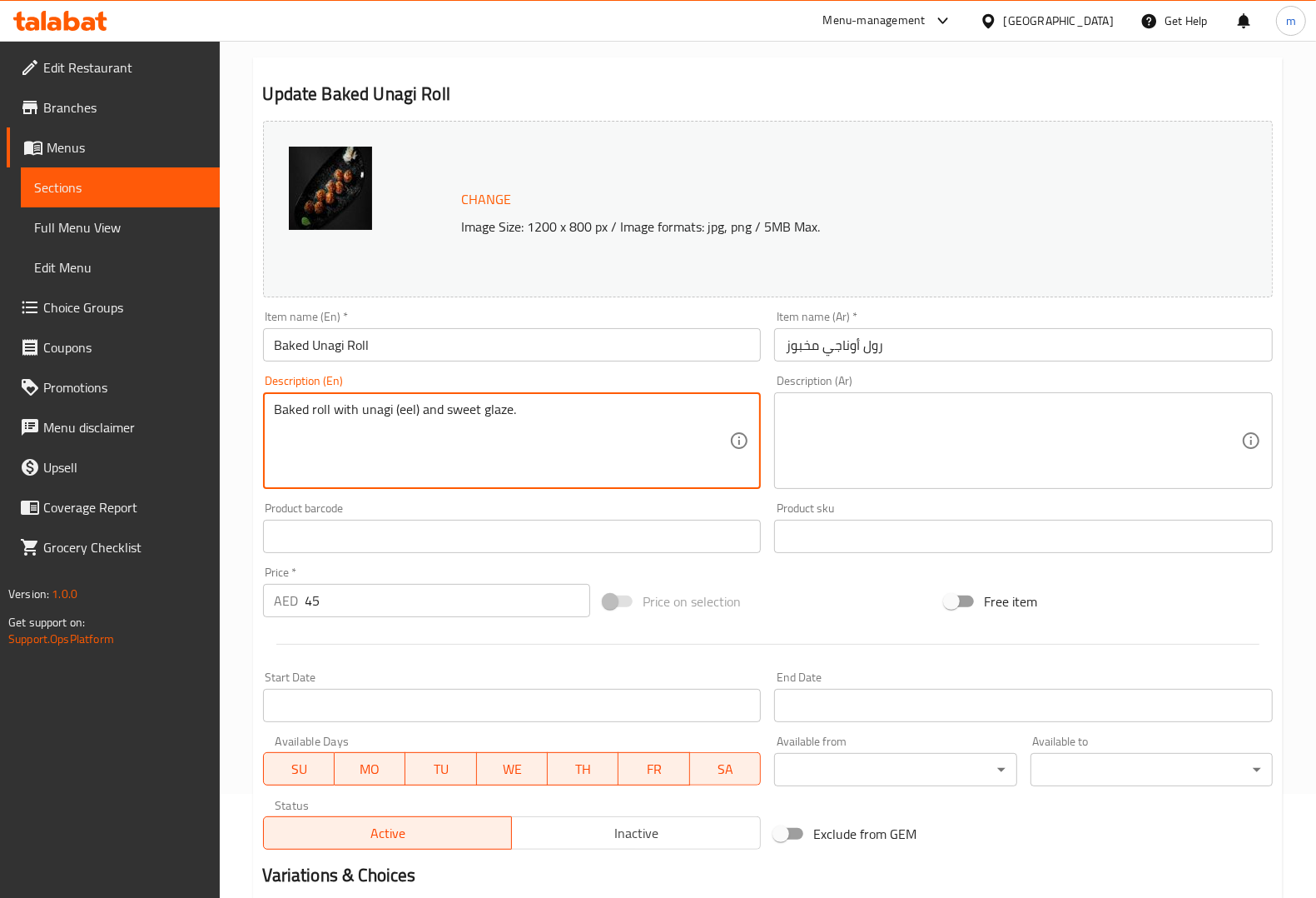
type textarea "Baked roll with unagi (eel) and sweet glaze."
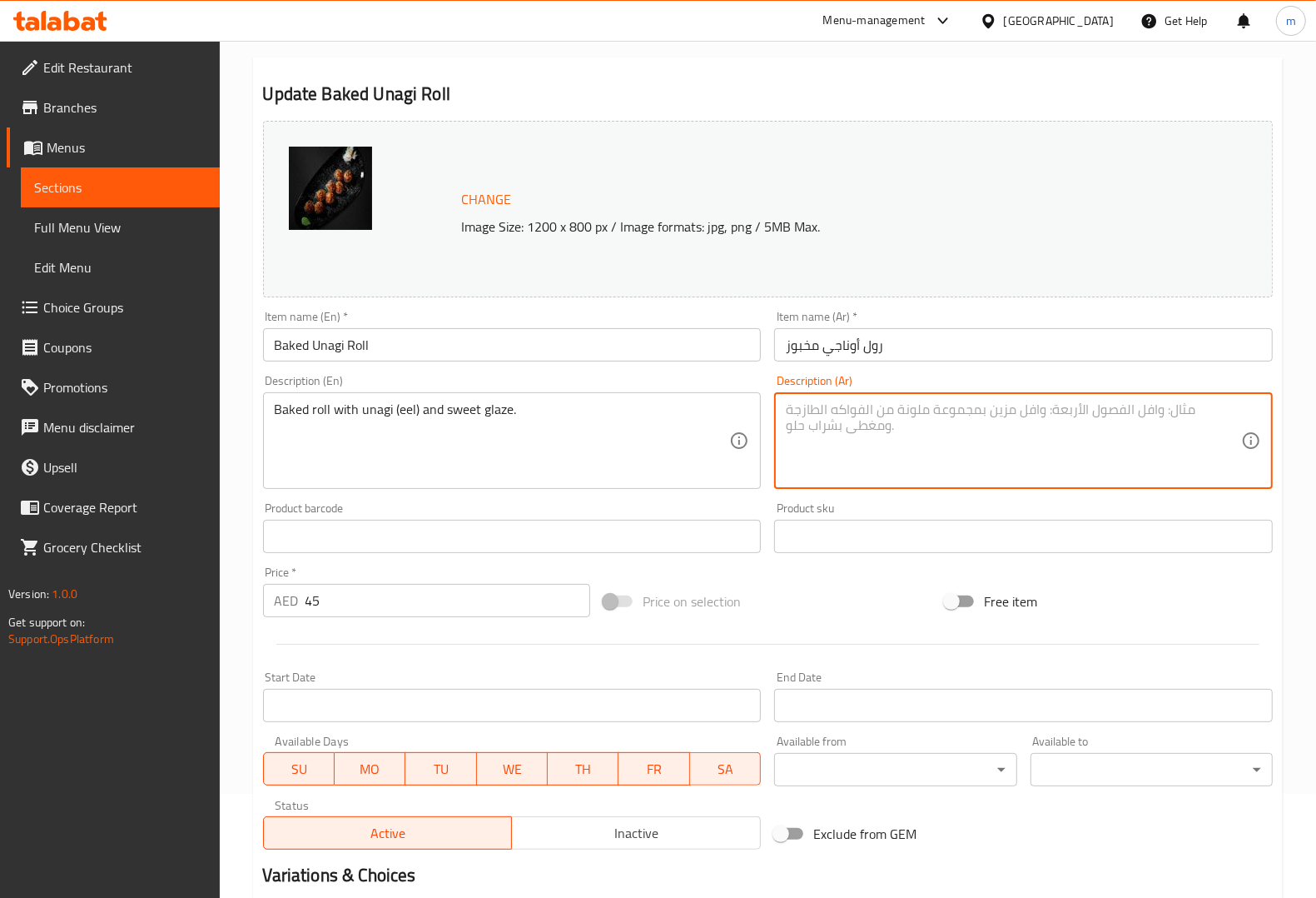
click at [882, 434] on textarea at bounding box center [1013, 440] width 456 height 79
paste textarea "لفة مخبوزة مع ثعبان البحر (أوناجي) والتزجيج الحلو."
click at [908, 417] on textarea "لفة مخبوزة مع ثعبان البحر (أوناجي) والتزجيج الحلو." at bounding box center [1013, 440] width 456 height 79
click at [903, 409] on textarea "لفة مخبوزة مع ثعبان البحر (أوناجي) والتزجيج الحلو." at bounding box center [1013, 440] width 456 height 79
click at [911, 411] on textarea "لفة مخبوزة مع ثعبان البحر (أوناجي) والتزجيج الحلو." at bounding box center [1013, 440] width 456 height 79
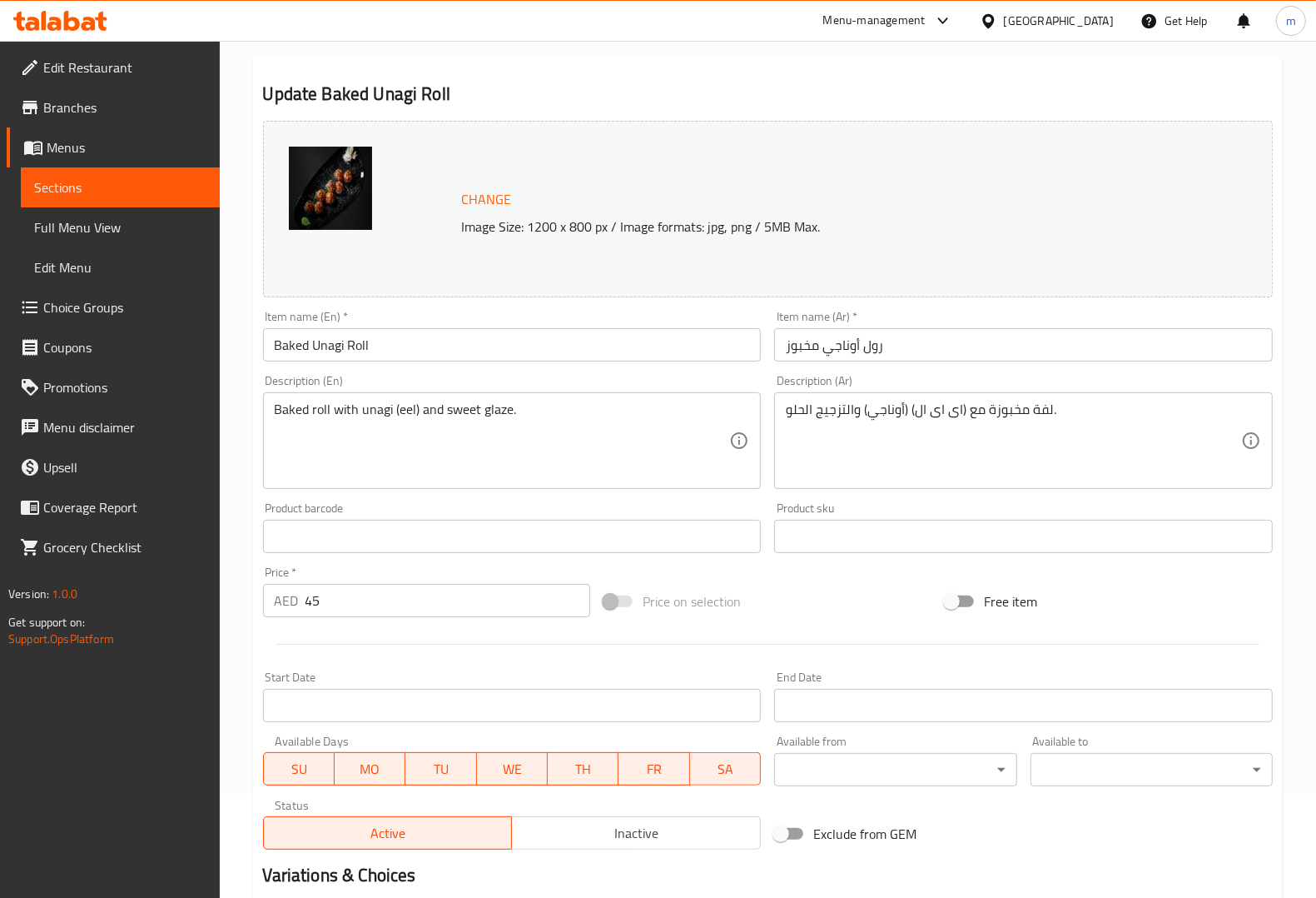
drag, startPoint x: 821, startPoint y: 413, endPoint x: 804, endPoint y: 415, distance: 17.1
click at [821, 413] on textarea "لفة مخبوزة مع (اى اى ال) (أوناجي) والتزجيج الحلو." at bounding box center [1013, 440] width 456 height 79
click at [783, 415] on div "لفة مخبوزة مع (اى اى ال) (أوناجي) والتزجيج الحلو. Description (Ar)" at bounding box center [1023, 440] width 499 height 97
click at [789, 419] on textarea "لفة مخبوزة مع (اى اى ال) (أوناجي) والتزجيج الحلو." at bounding box center [1013, 440] width 456 height 79
click at [810, 413] on textarea "لفة مخبوزة مع (اى اى ال) (أوناجي) والتزجيج الحلو." at bounding box center [1013, 440] width 456 height 79
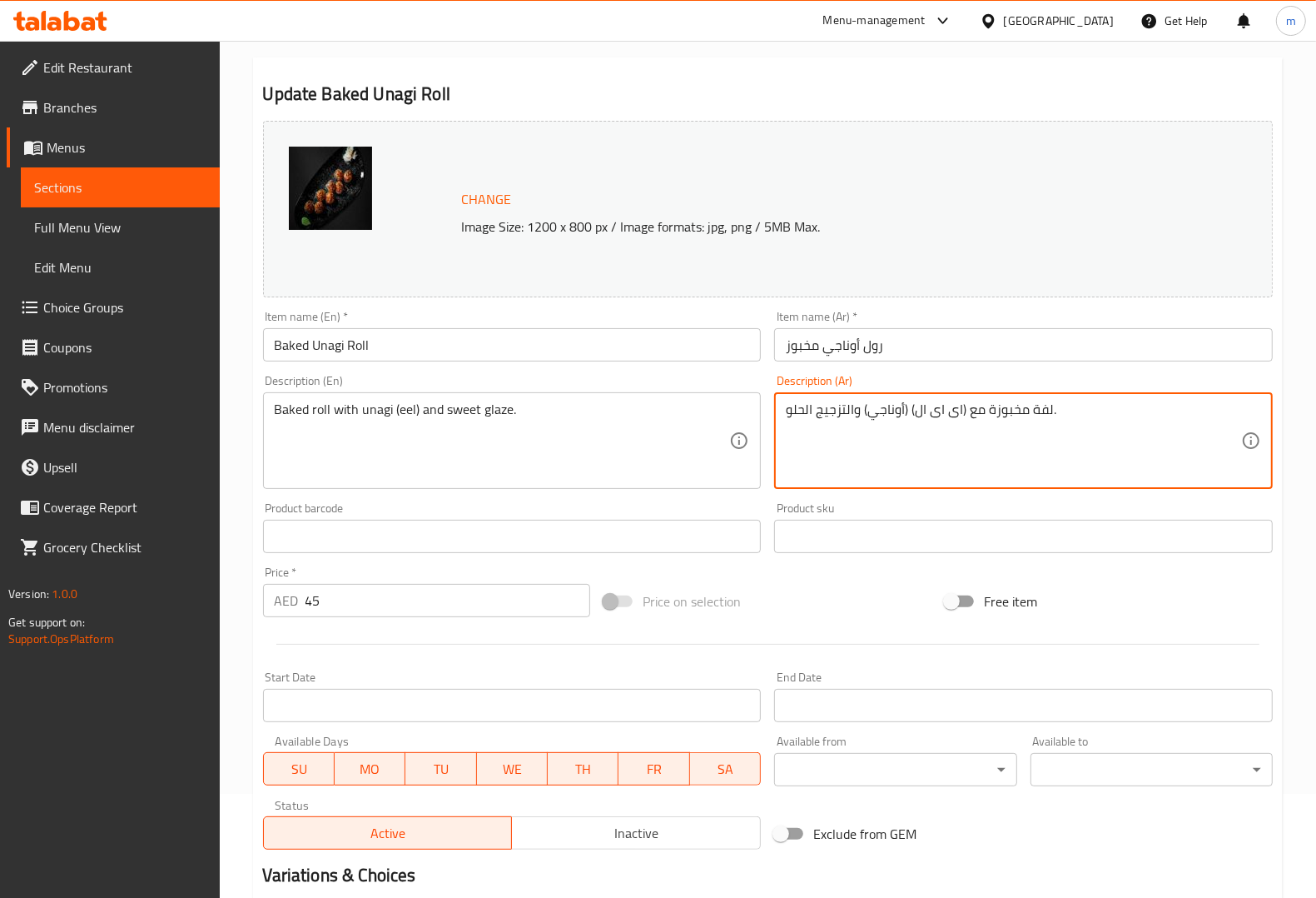
click at [820, 411] on textarea "لفة مخبوزة مع (اى اى ال) (أوناجي) والتزجيج الحلو." at bounding box center [1013, 440] width 456 height 79
drag, startPoint x: 813, startPoint y: 413, endPoint x: 837, endPoint y: 419, distance: 24.7
click at [837, 419] on textarea "لفة مخبوزة مع (اى اى ال) (أوناجي) والتزجيج الحلو." at bounding box center [1013, 440] width 456 height 79
click at [822, 414] on textarea "لفة مخبوزة مع (اى اى ال) (أوناجي) والتزجيج الحلو." at bounding box center [1013, 440] width 456 height 79
drag, startPoint x: 817, startPoint y: 413, endPoint x: 845, endPoint y: 416, distance: 28.2
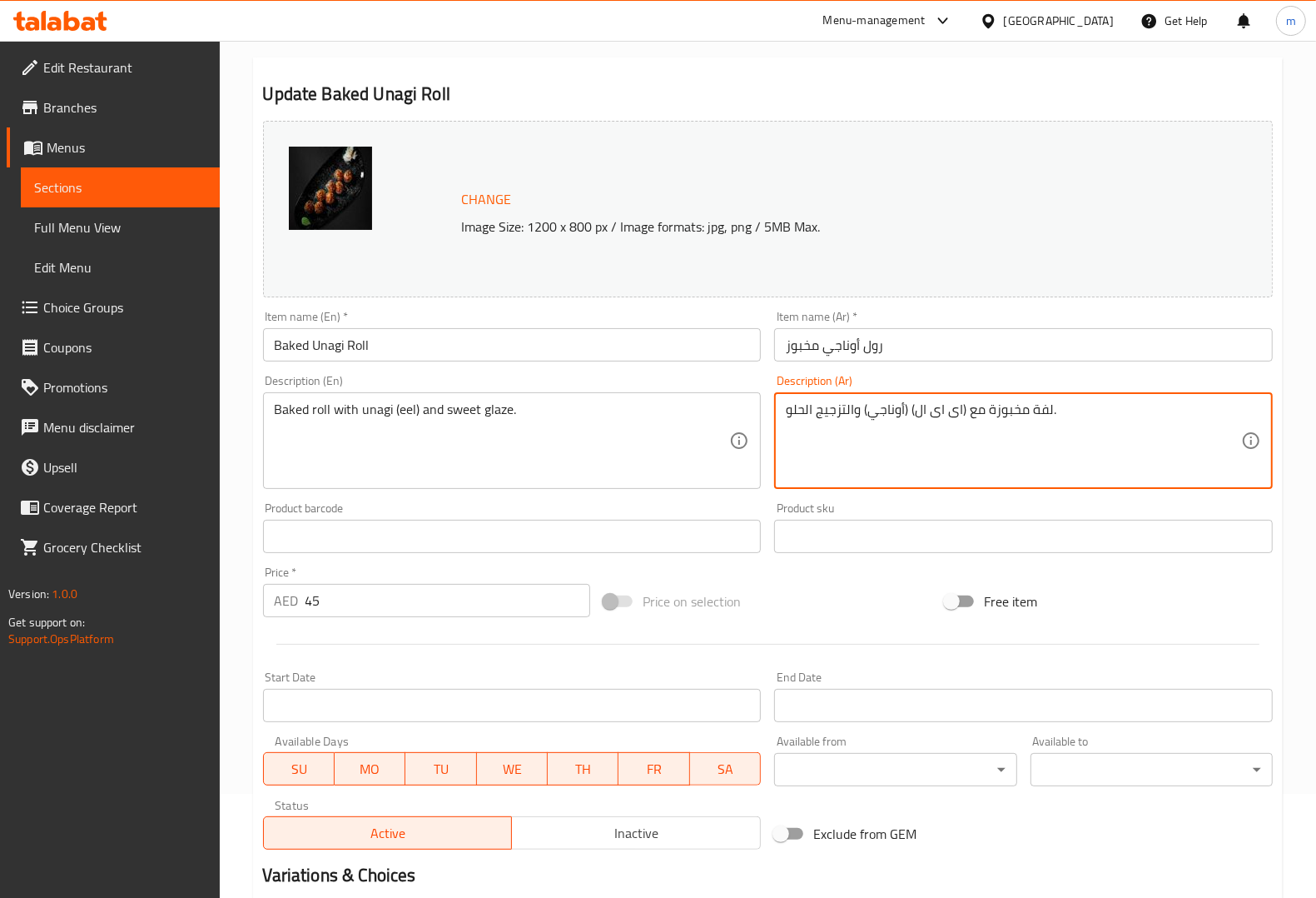
click at [845, 416] on textarea "لفة مخبوزة مع (اى اى ال) (أوناجي) والتزجيج الحلو." at bounding box center [1013, 440] width 456 height 79
click at [809, 409] on textarea "لفة مخبوزة مع (اى اى ال) (أوناجي) وجليز الحلو." at bounding box center [1013, 440] width 456 height 79
click at [808, 410] on textarea "لفة مخبوزة مع (اى اى ال) (أوناجي) وجليز الحلو." at bounding box center [1013, 440] width 456 height 79
click at [805, 410] on textarea "لفة مخبوزة مع (اى اى ال) (أوناجي) وجليز الحلو." at bounding box center [1013, 440] width 456 height 79
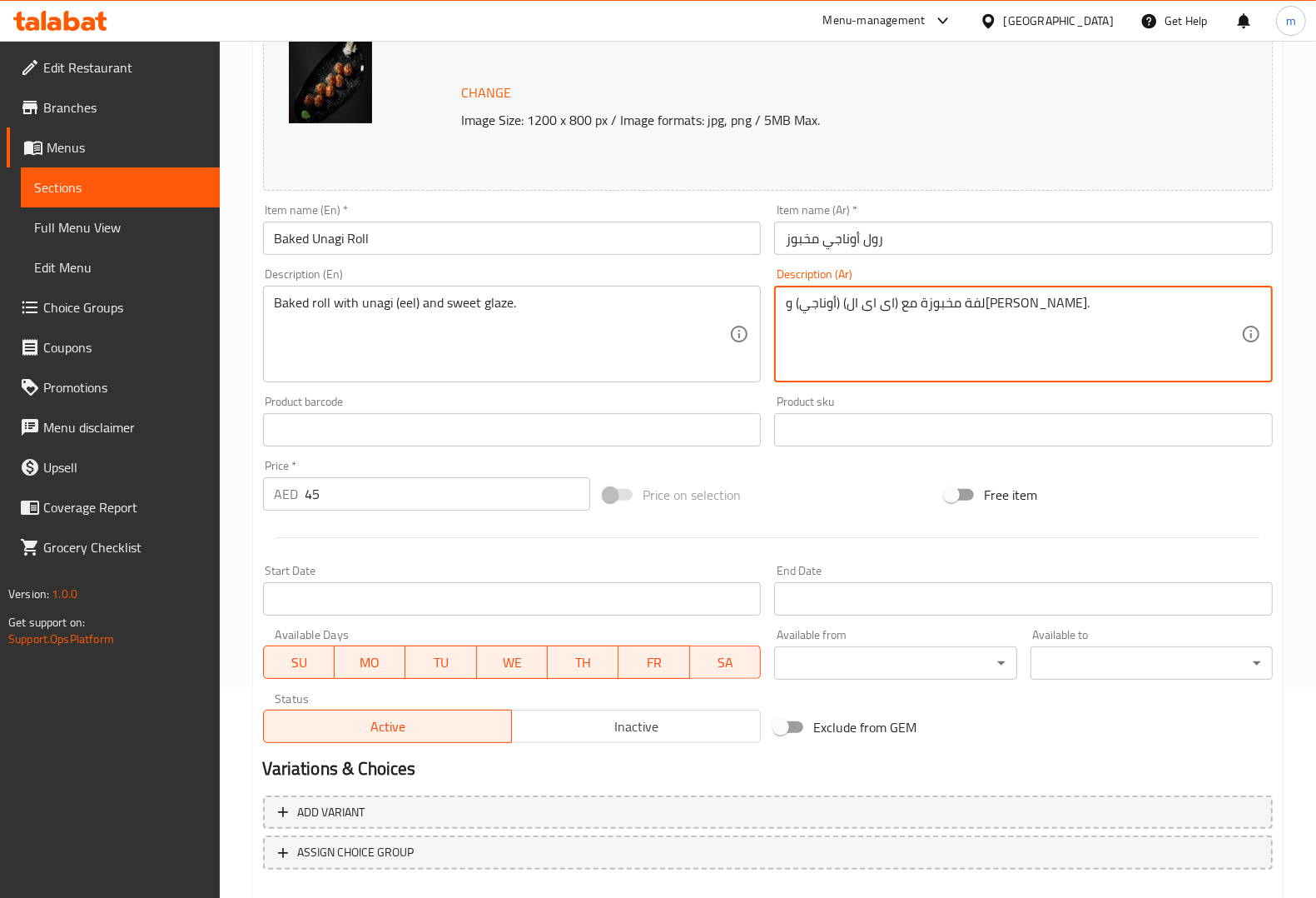
scroll to position [300, 0]
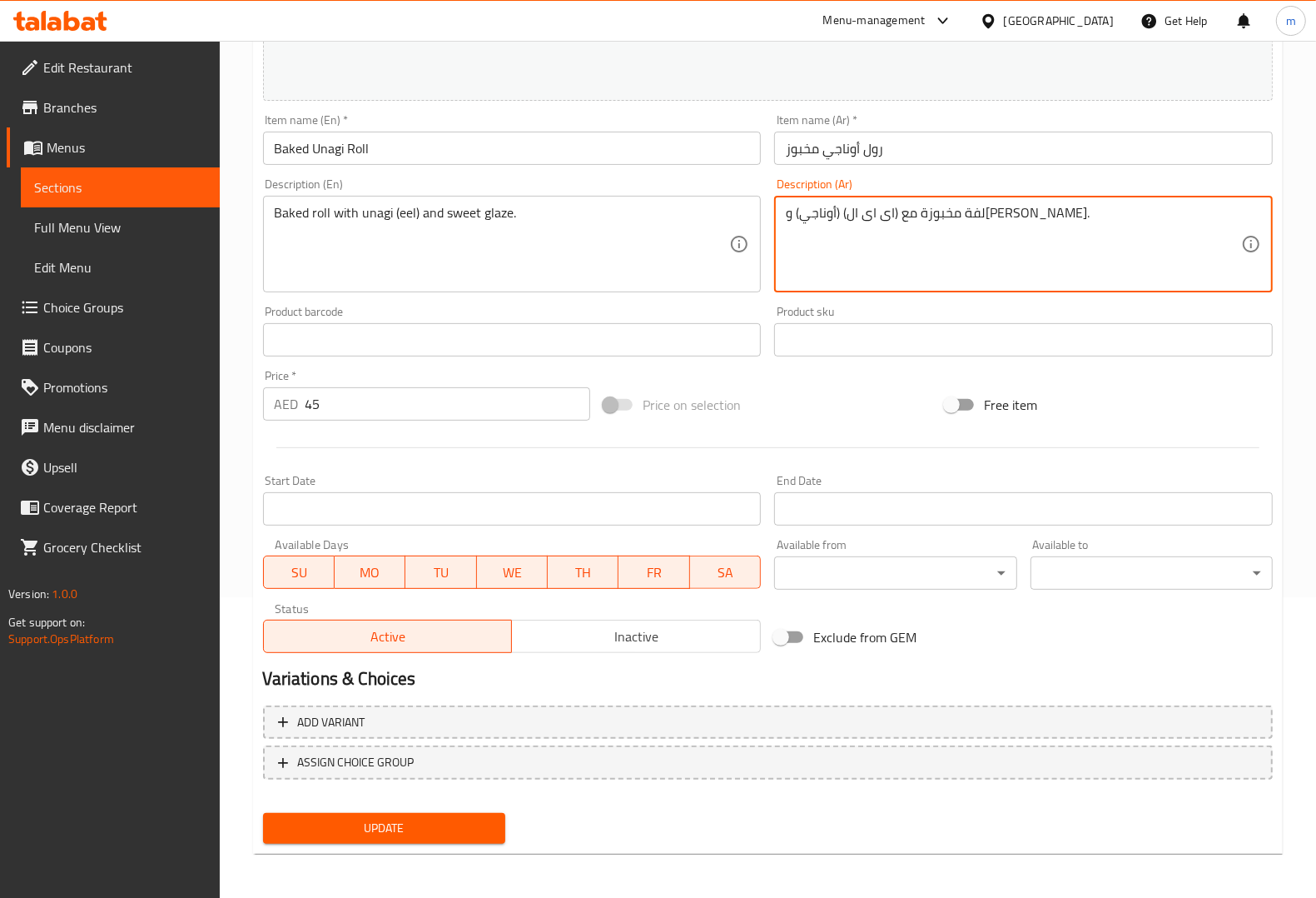
type textarea "لفة مخبوزة مع (اى اى ال) (أوناجي) وجليز حلو."
click at [464, 821] on span "Update" at bounding box center [384, 827] width 216 height 21
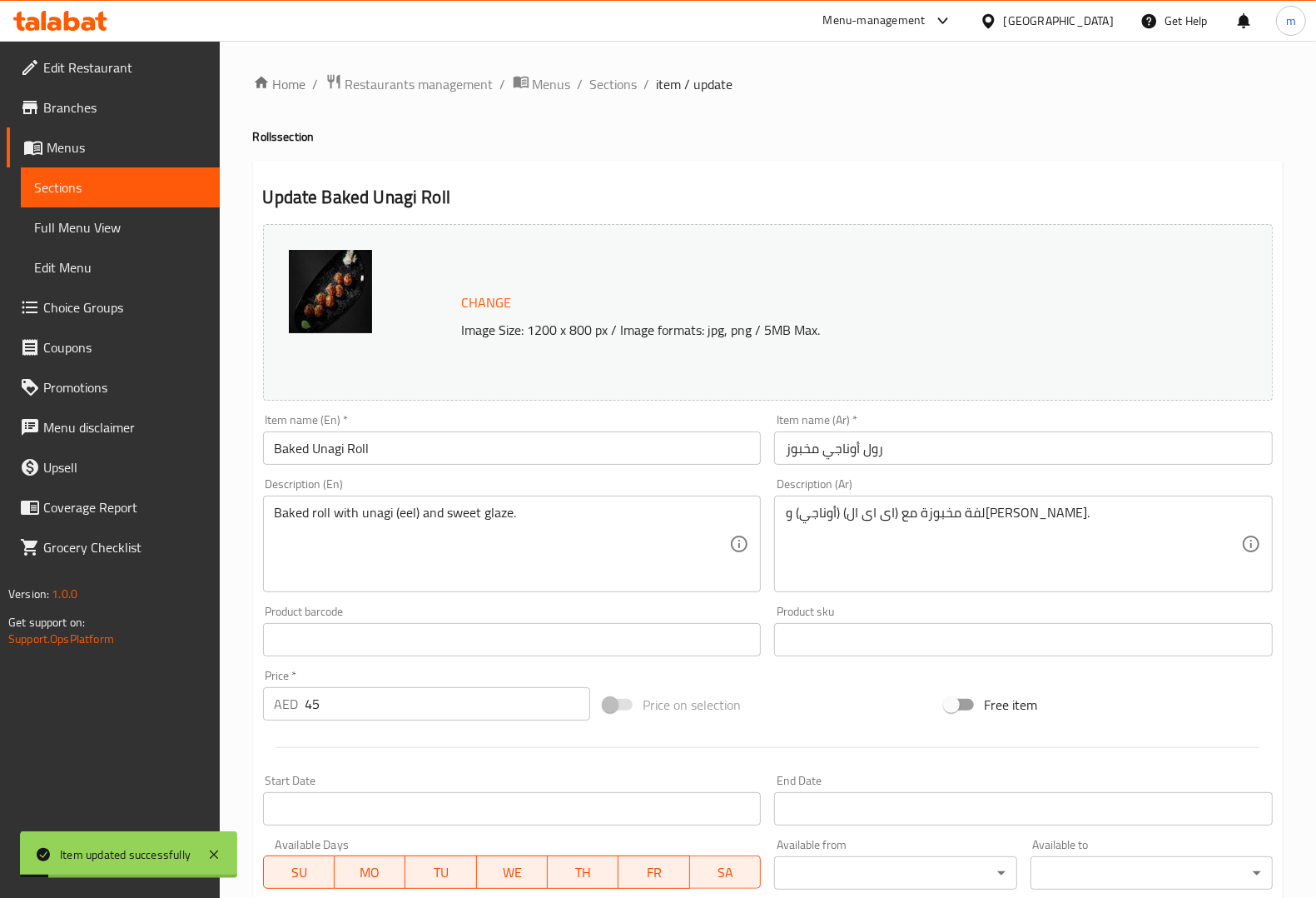
scroll to position [0, 0]
click at [134, 188] on span "Sections" at bounding box center [120, 187] width 173 height 20
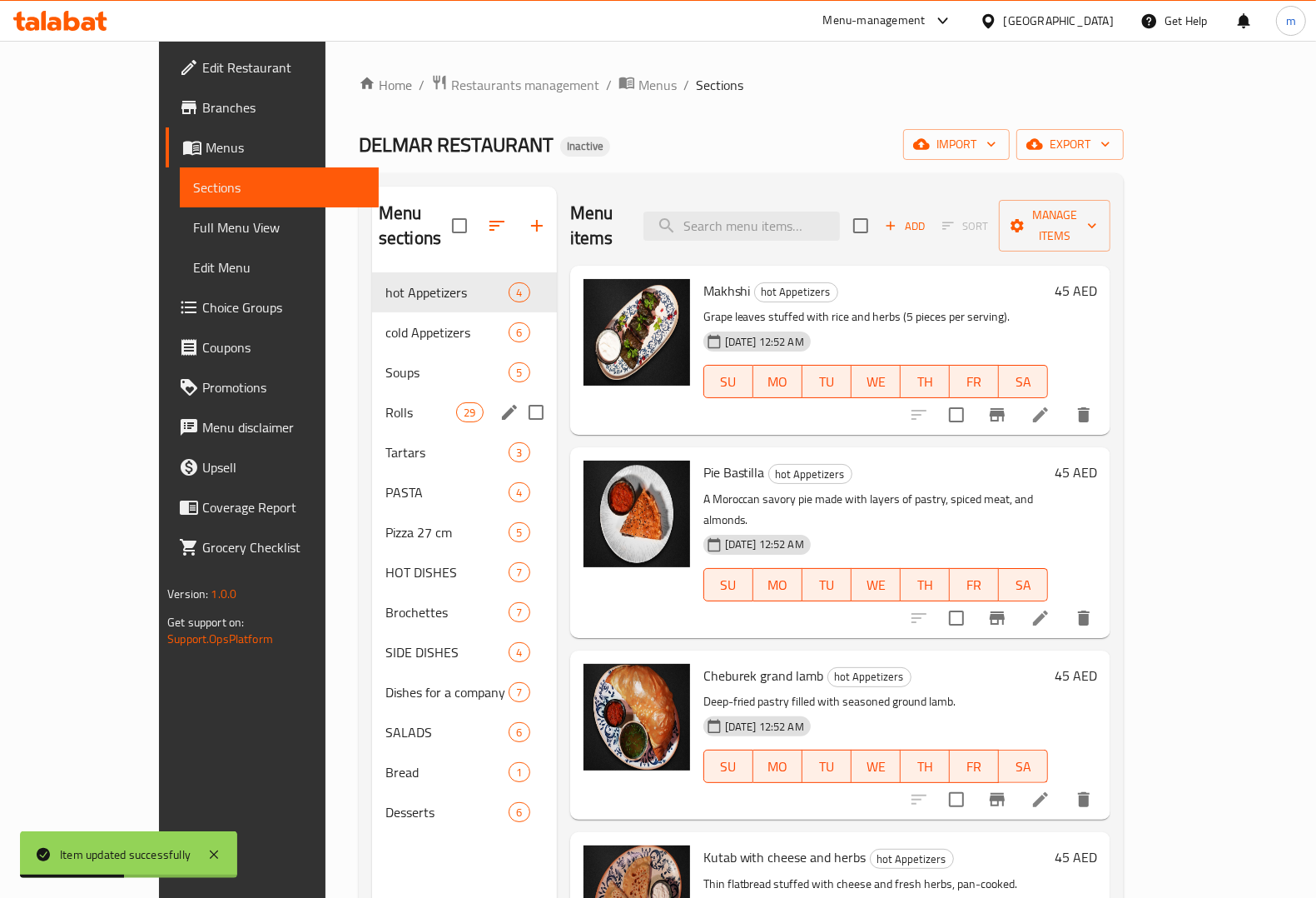
click at [385, 402] on span "Rolls" at bounding box center [420, 412] width 70 height 20
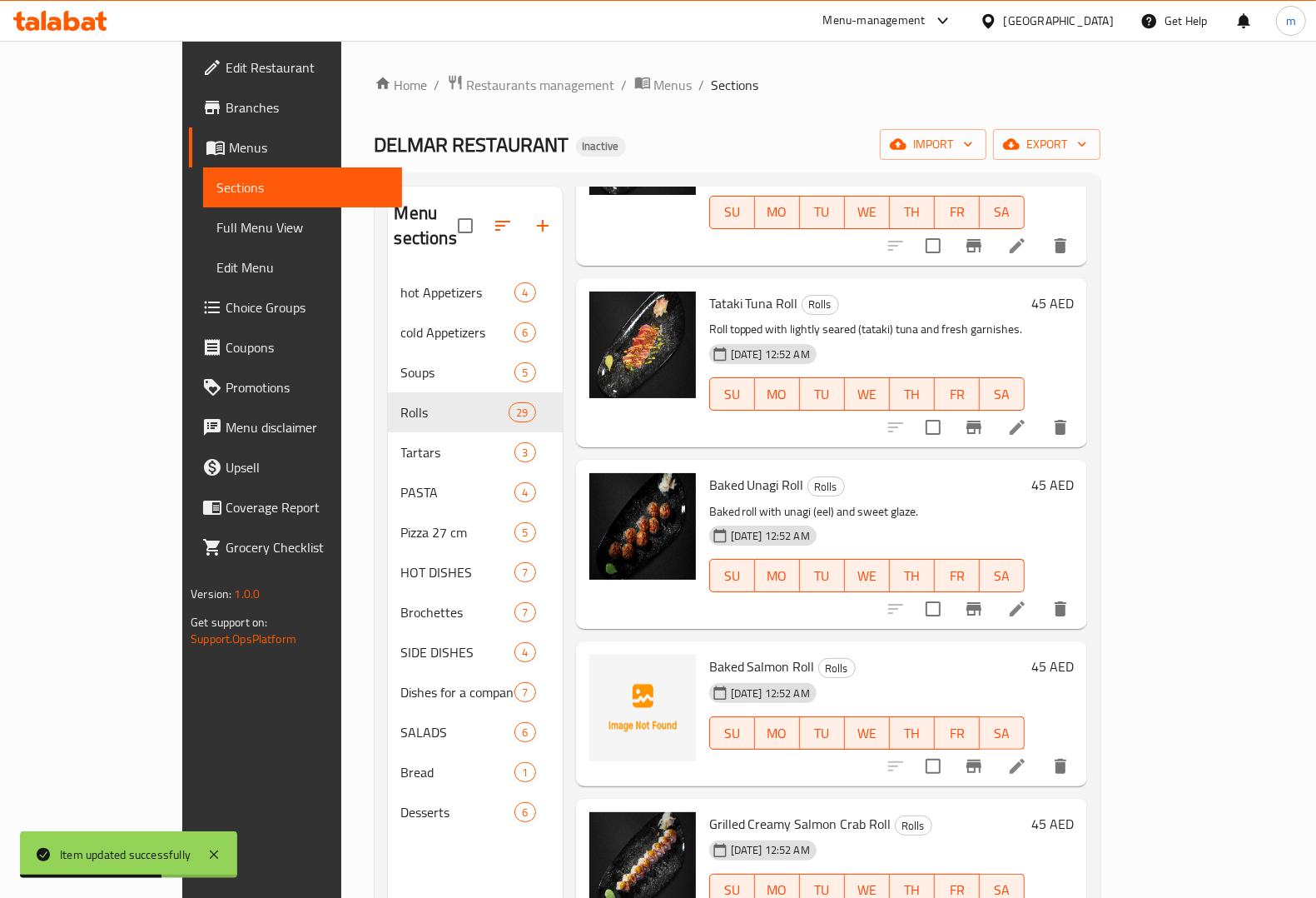
scroll to position [1562, 0]
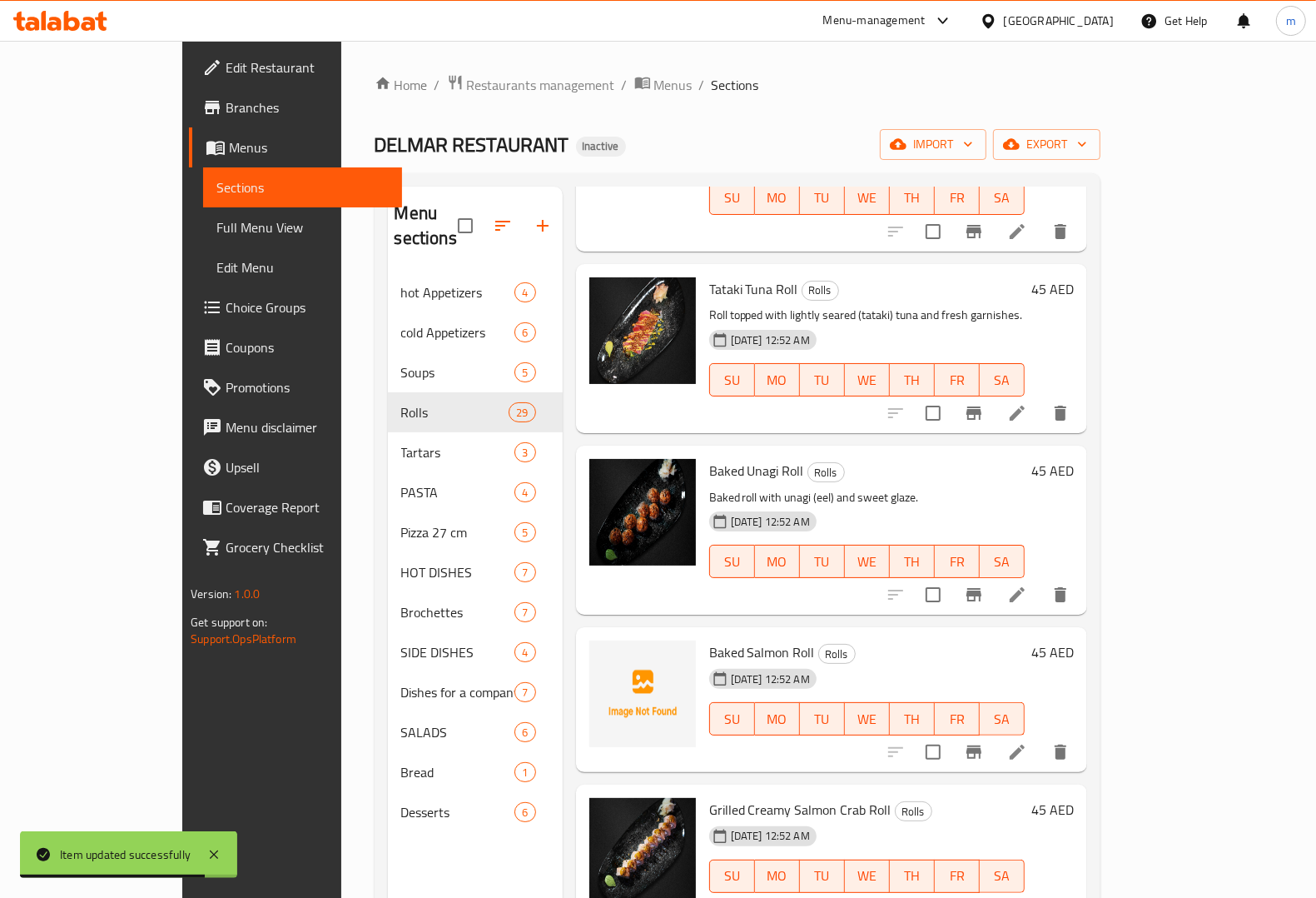
click at [1025, 587] on icon at bounding box center [1017, 594] width 15 height 15
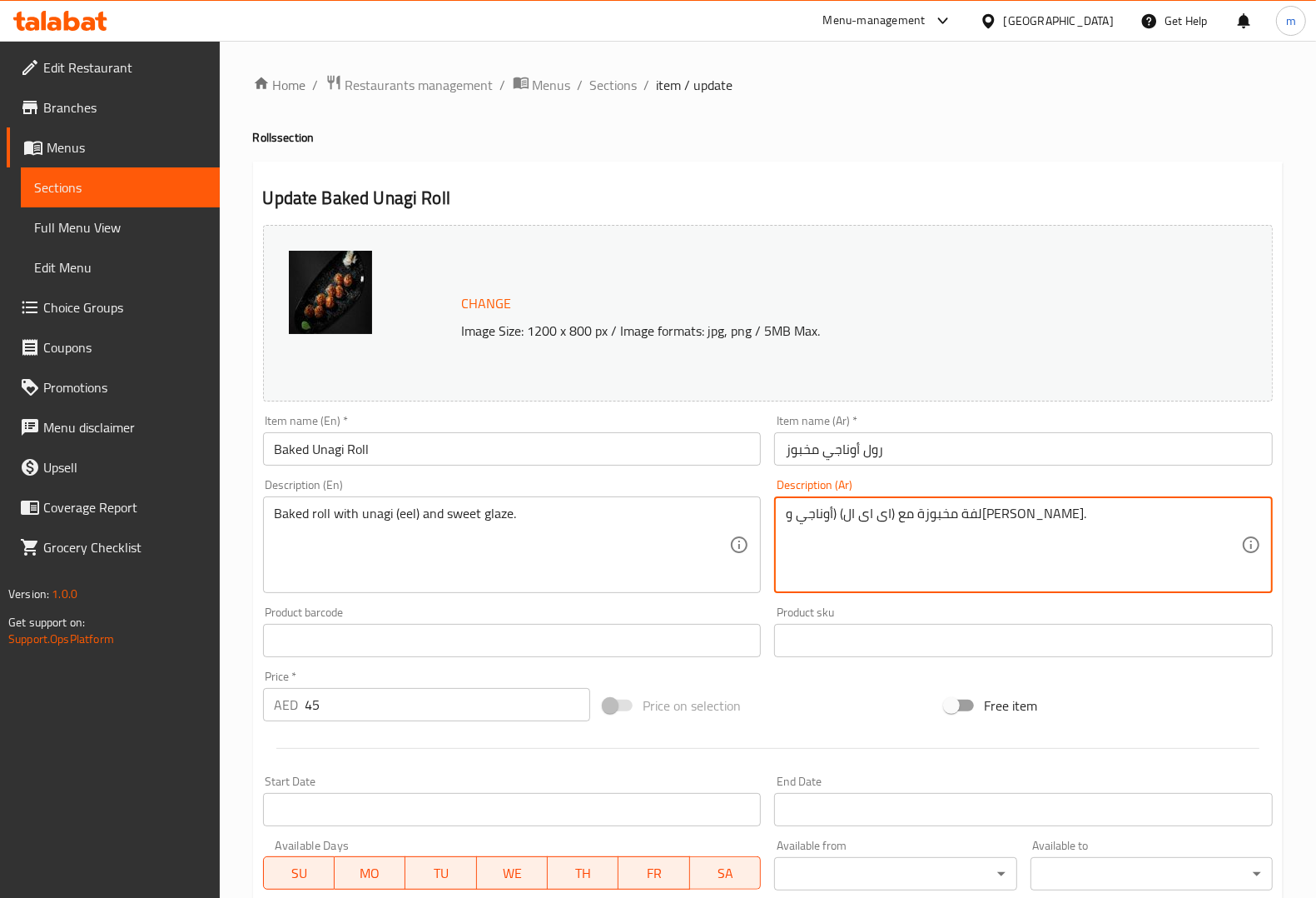
click at [875, 511] on textarea "لفة مخبوزة مع (اى اى ال) (أوناجي وجليز حلو." at bounding box center [1013, 544] width 456 height 79
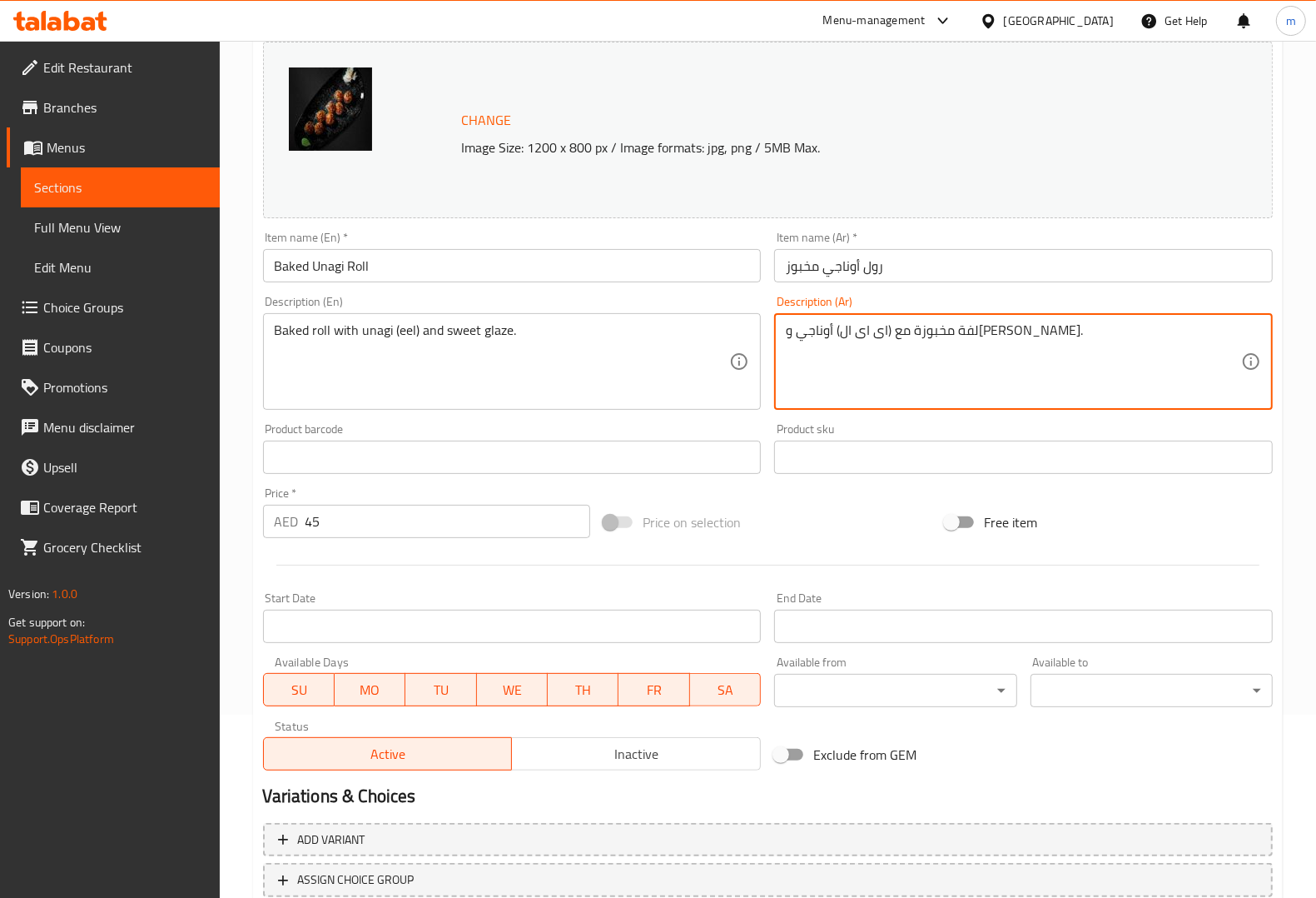
scroll to position [300, 0]
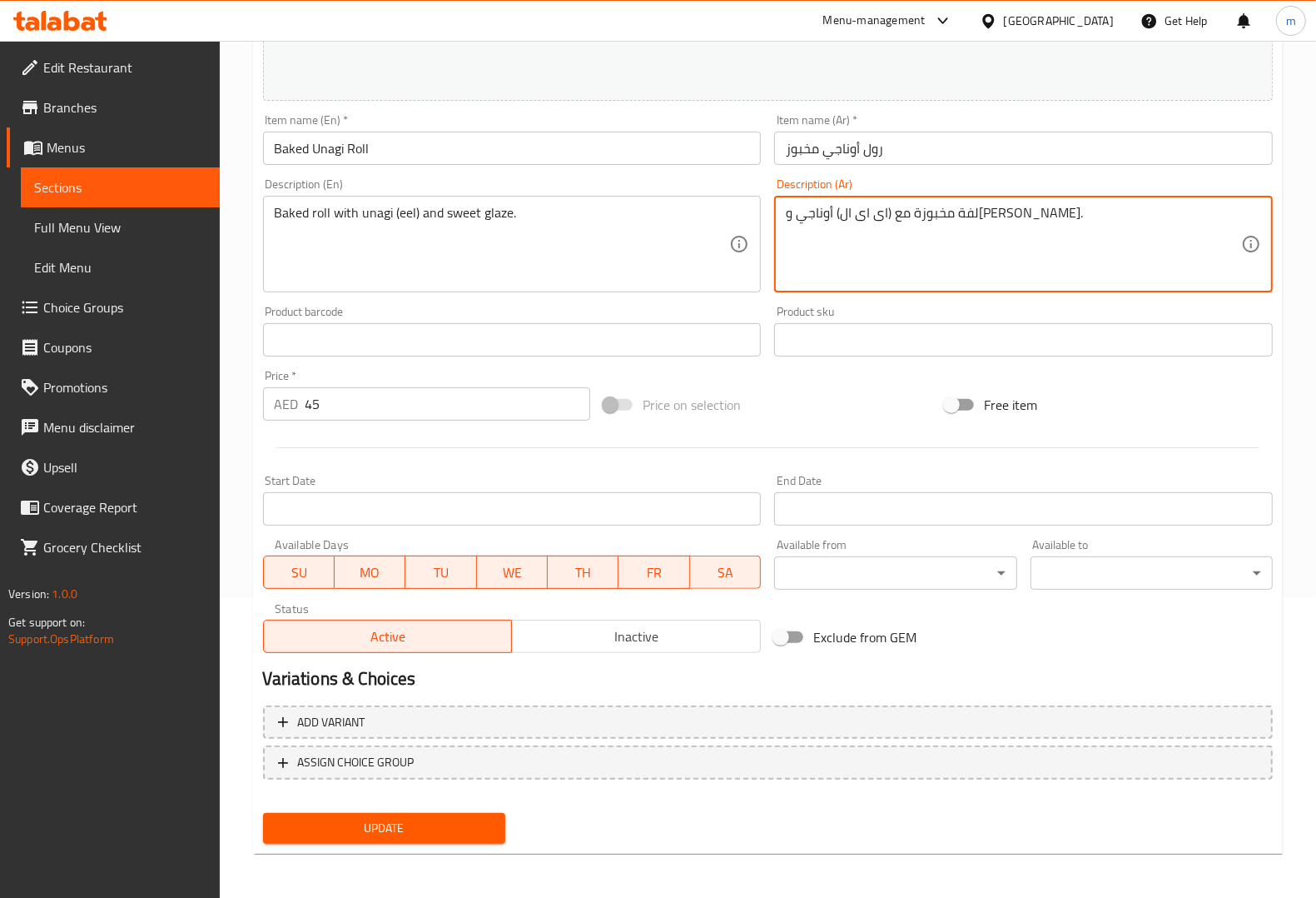
type textarea "لفة مخبوزة مع (اى اى ال) أوناجي و[PERSON_NAME]."
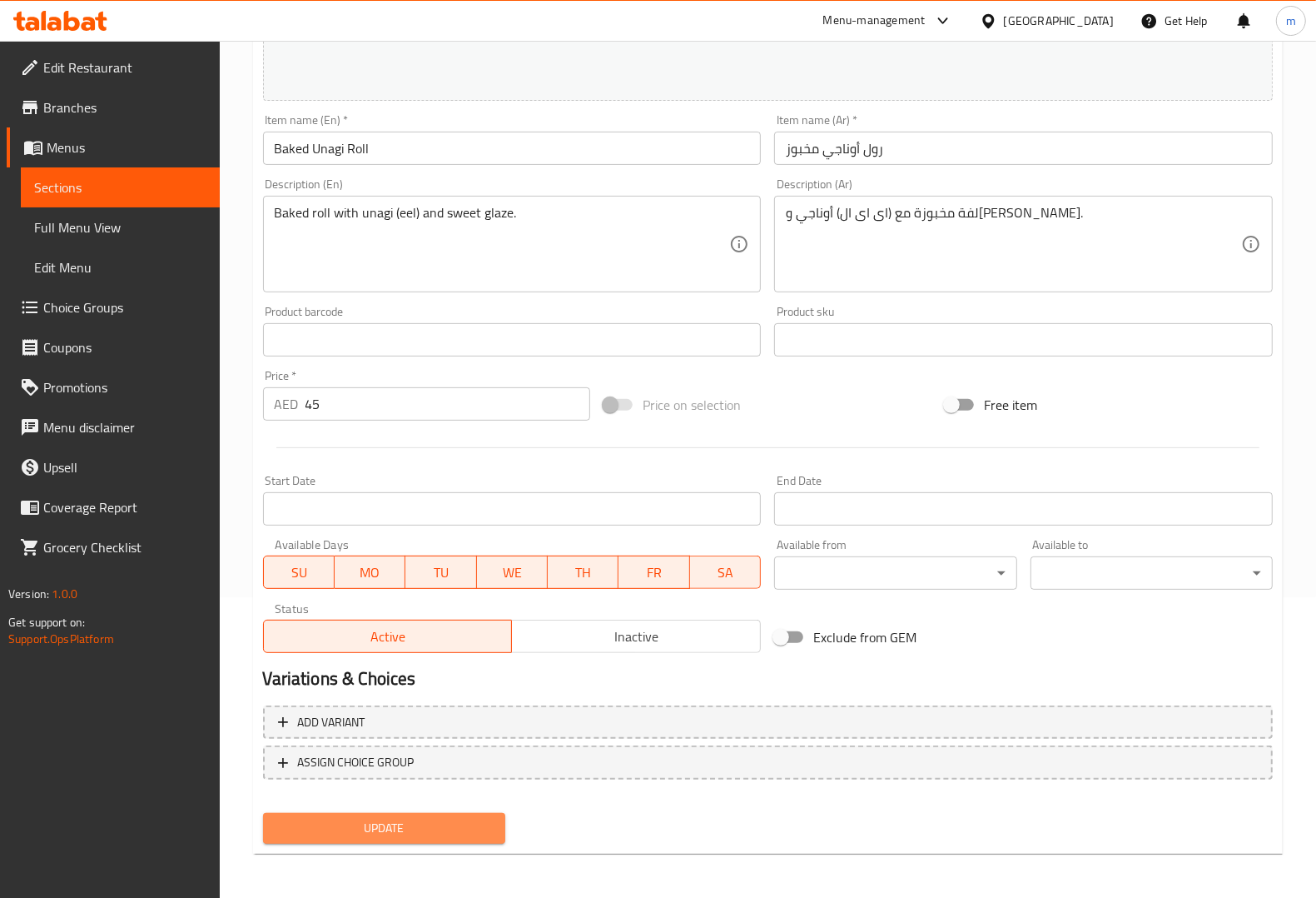
click at [345, 827] on span "Update" at bounding box center [384, 827] width 216 height 21
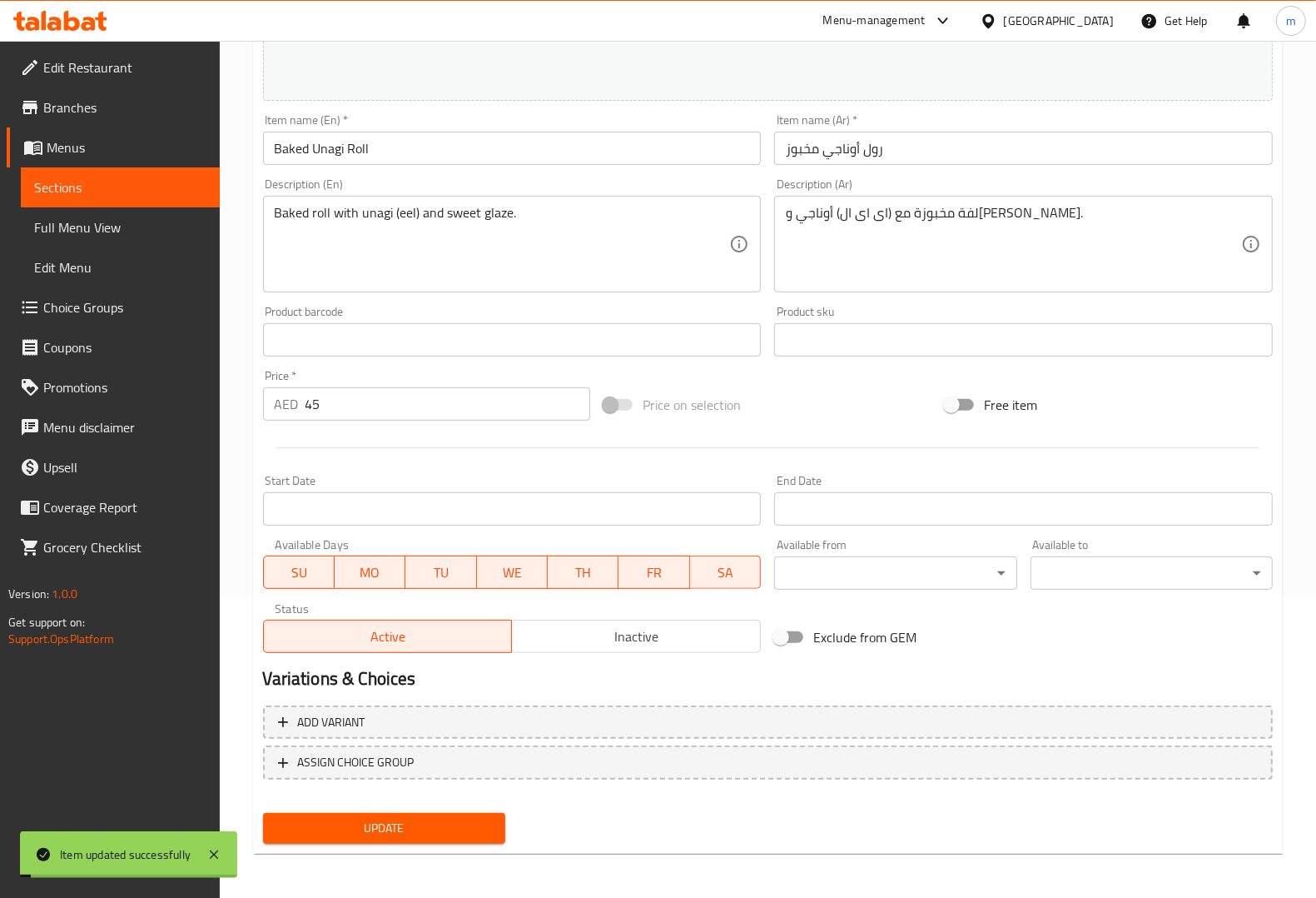
click at [105, 194] on span "Sections" at bounding box center [120, 187] width 173 height 20
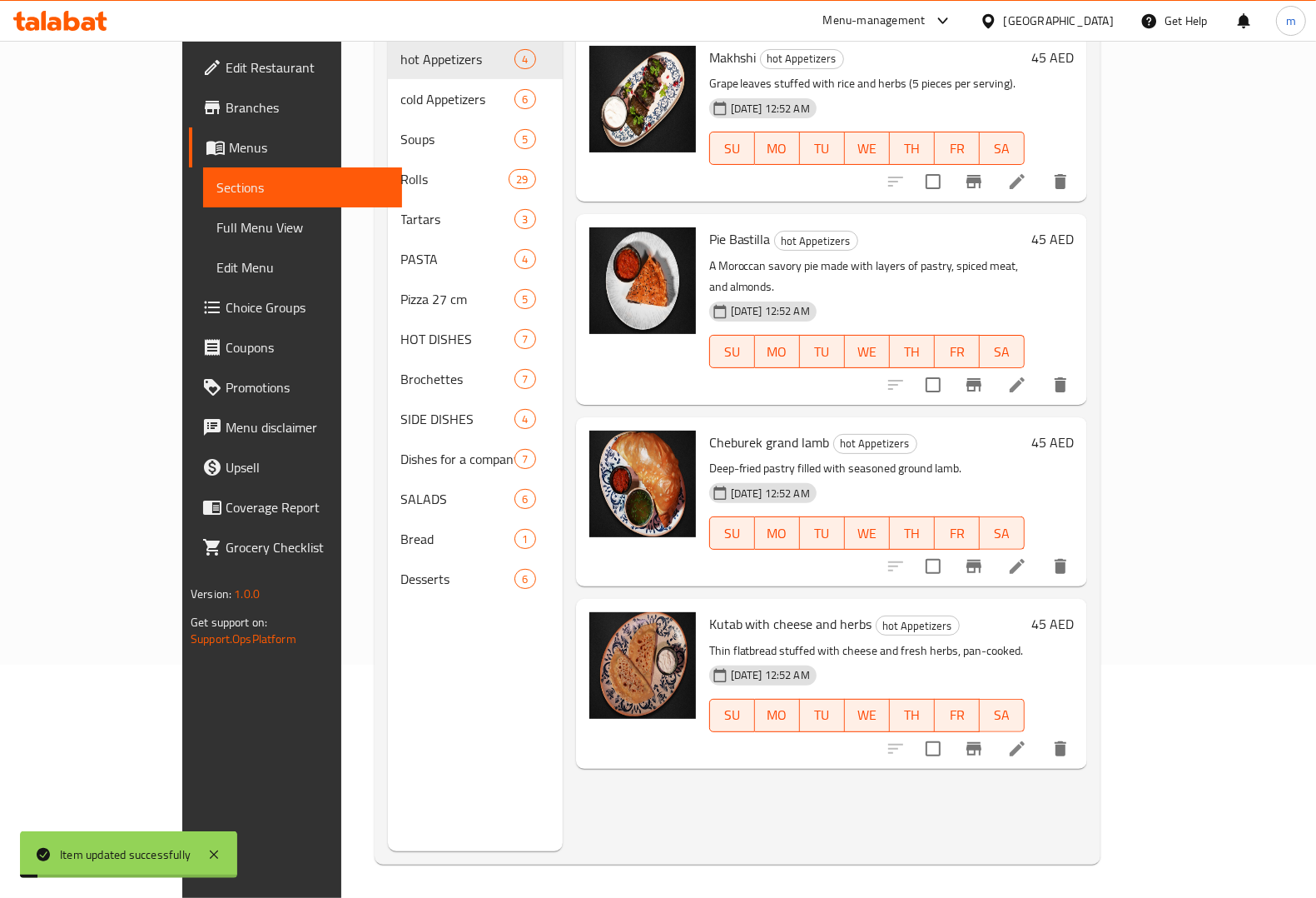
scroll to position [234, 0]
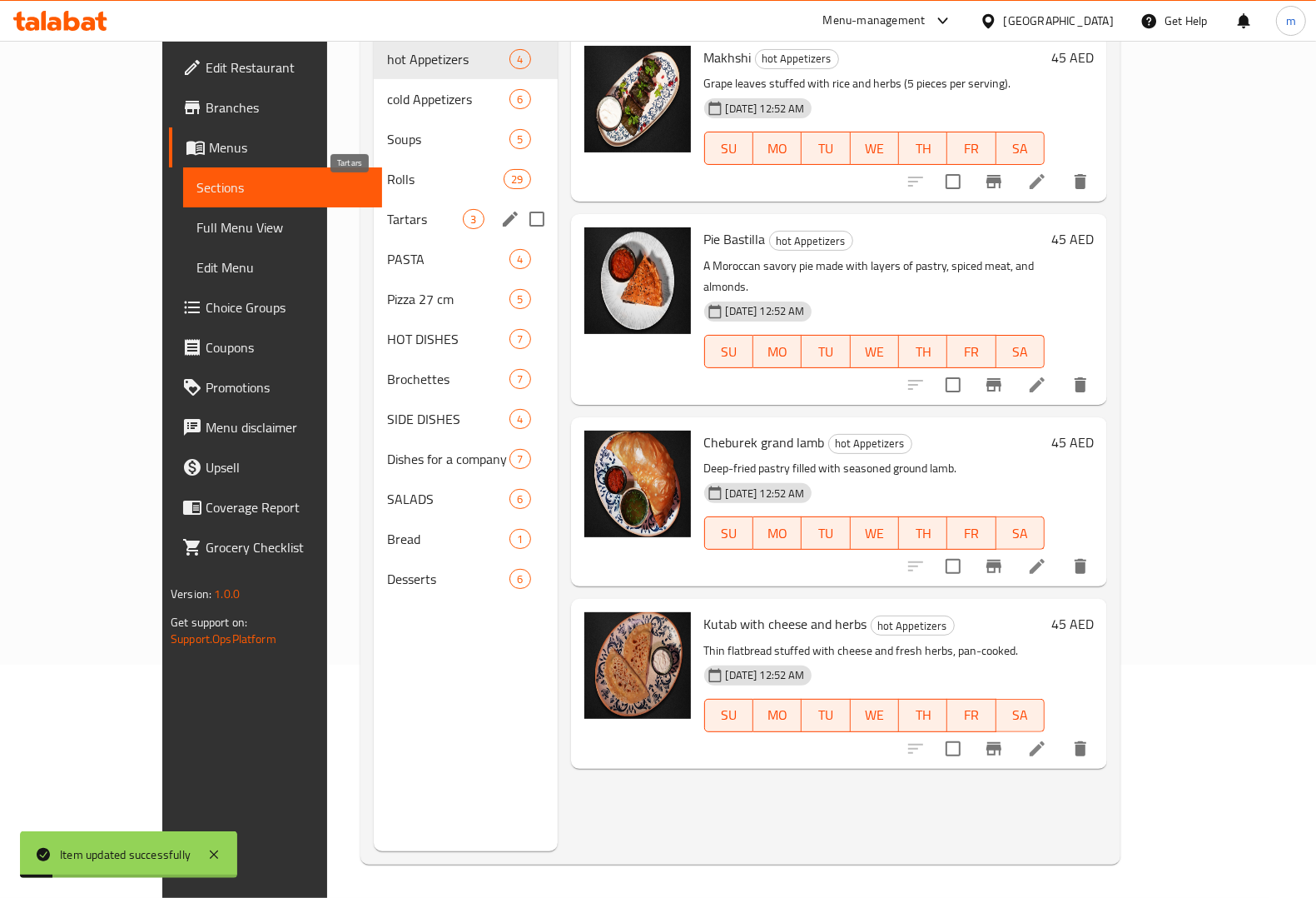
click at [387, 169] on span "Rolls" at bounding box center [445, 179] width 117 height 20
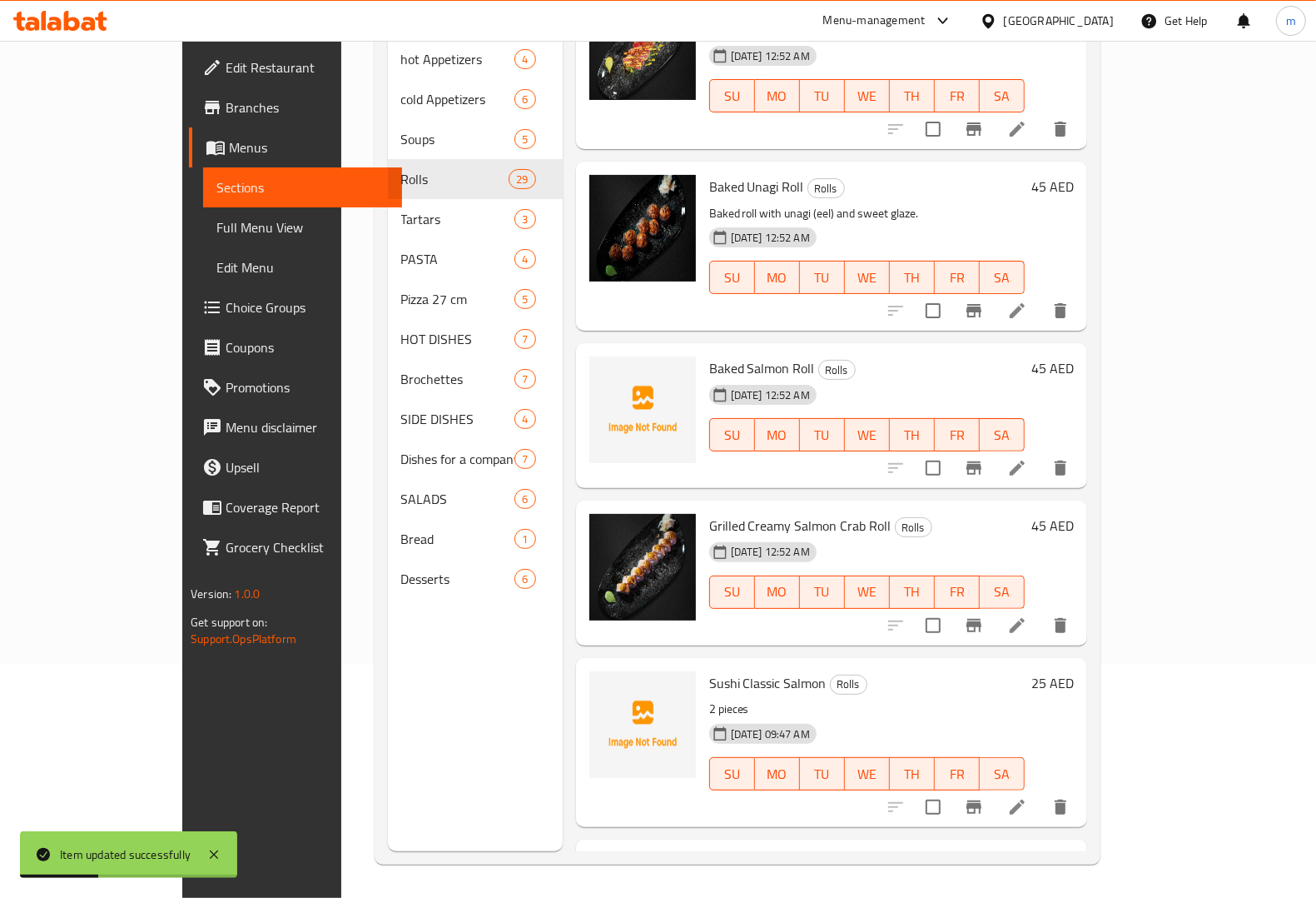
scroll to position [1562, 0]
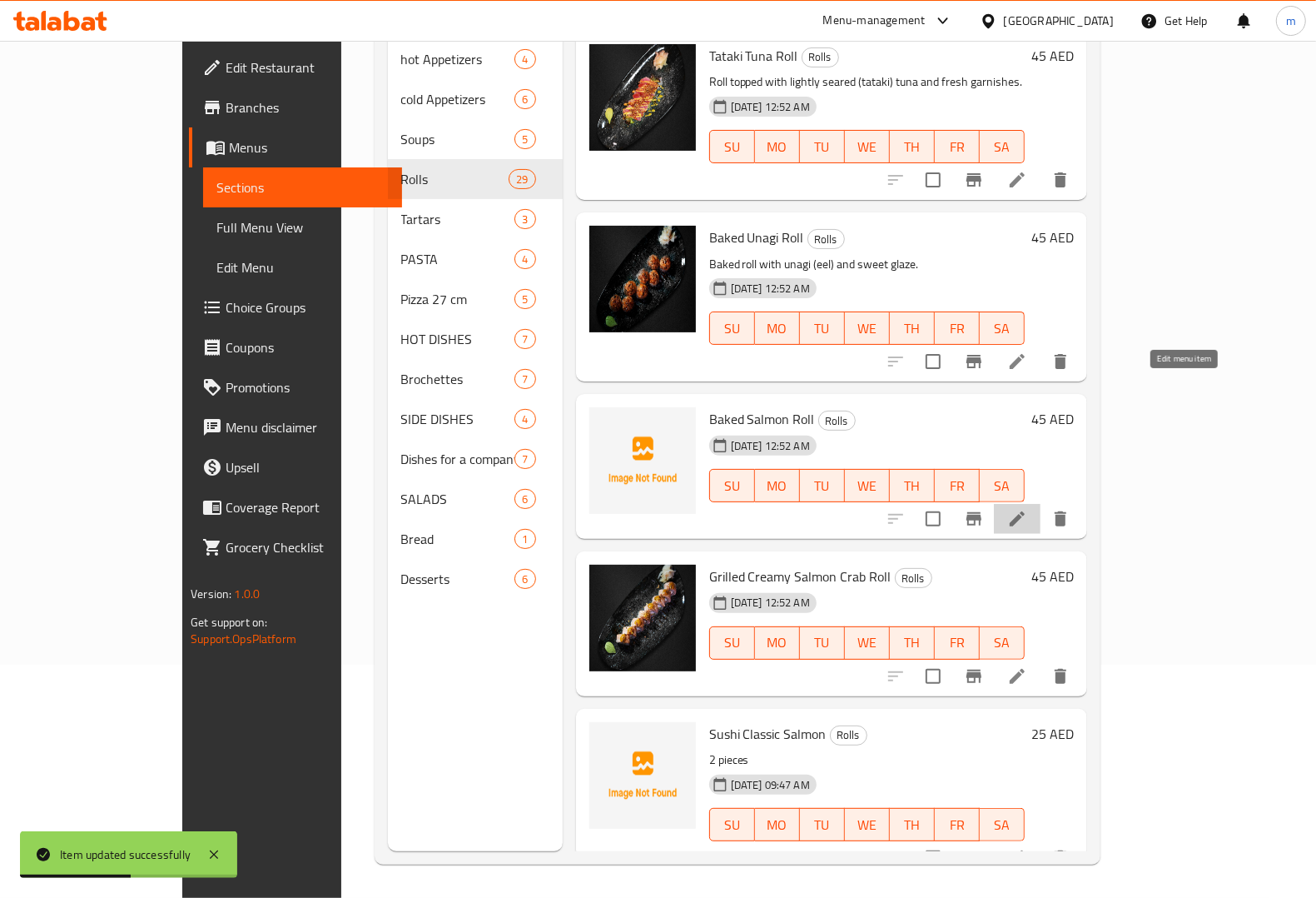
click at [1027, 509] on icon at bounding box center [1017, 519] width 20 height 20
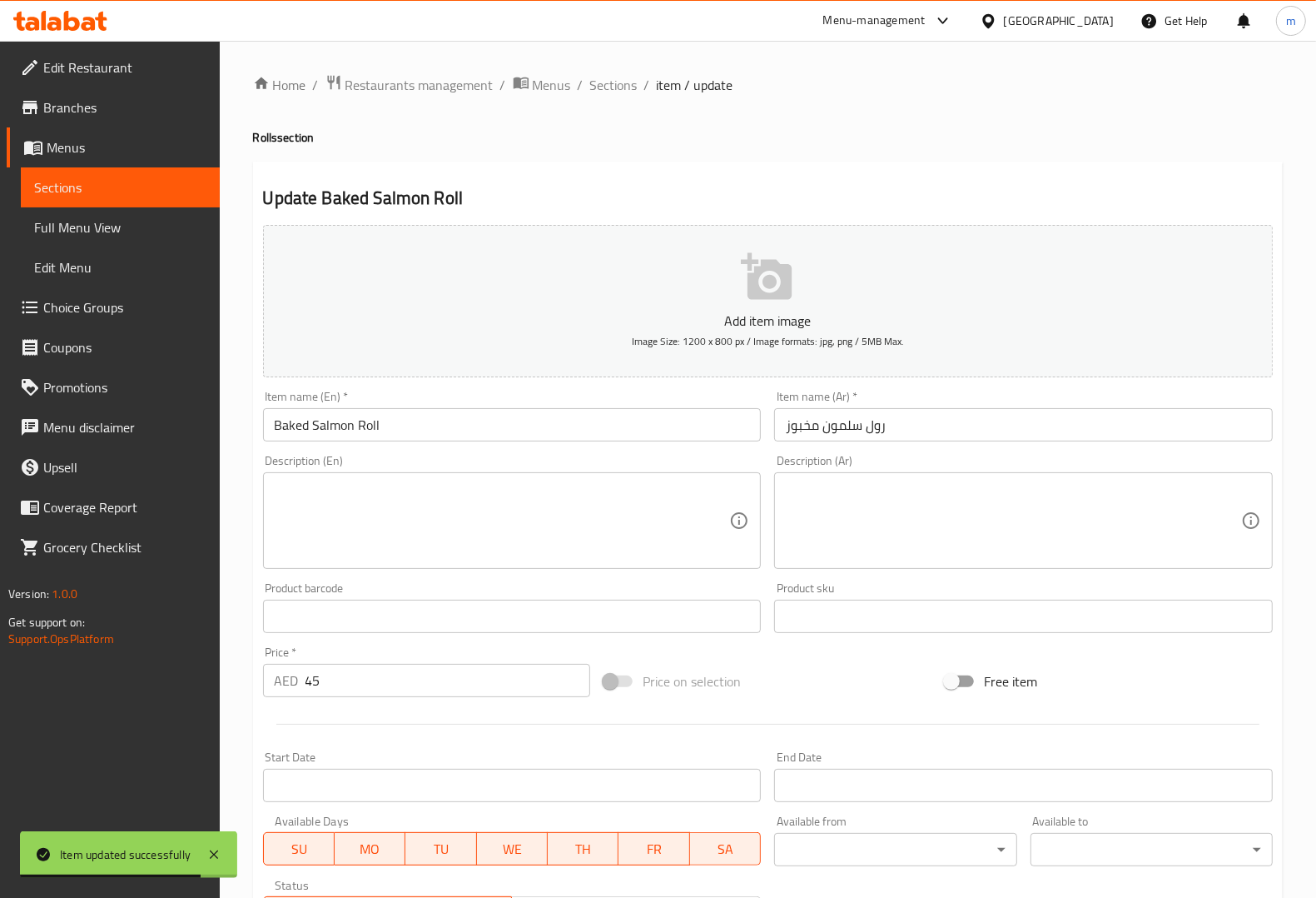
click at [641, 525] on textarea at bounding box center [503, 520] width 456 height 79
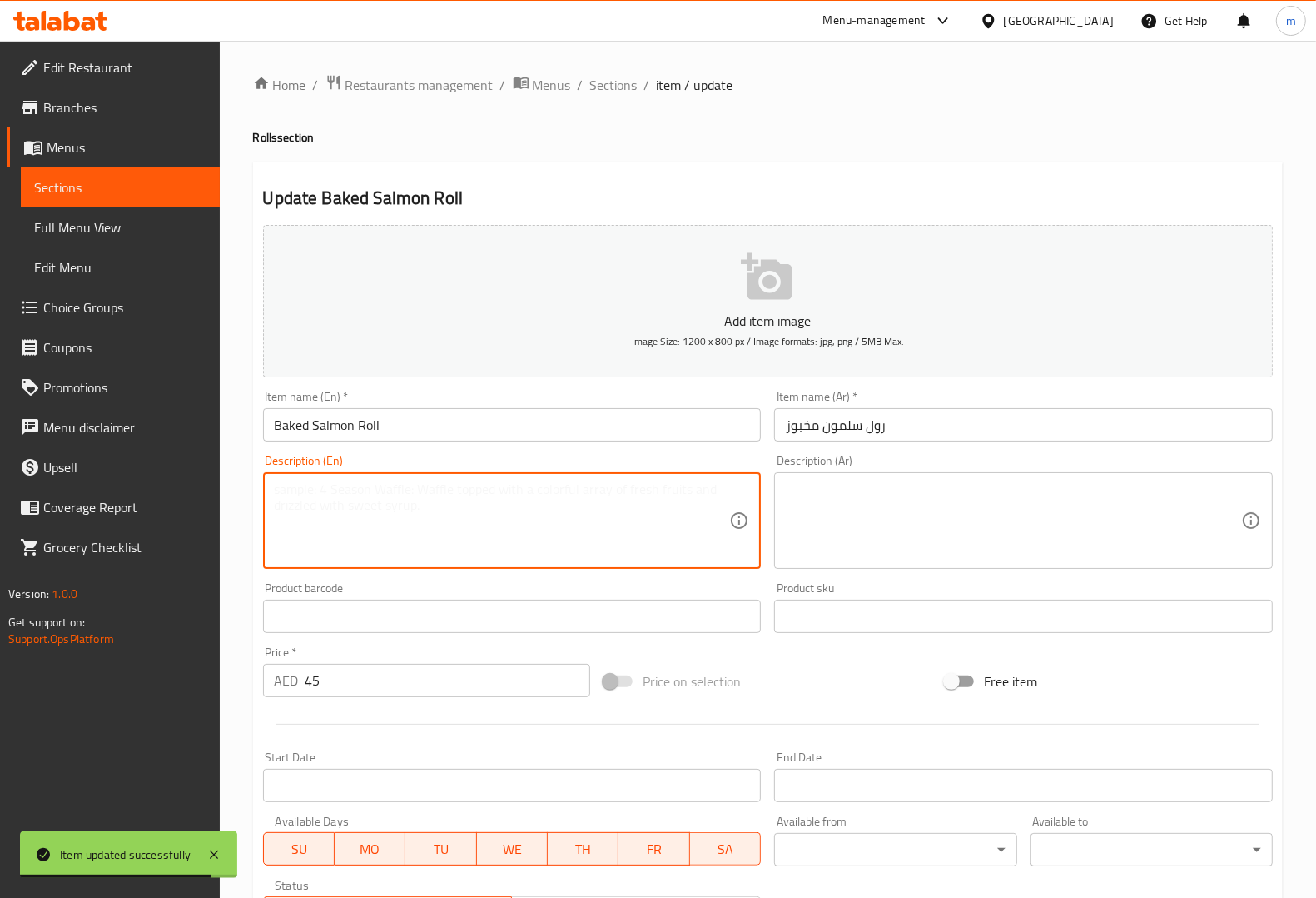
paste textarea "Baked roll featuring tender salmon and flavorful sauce."
type textarea "Baked roll featuring tender salmon and flavorful sauce."
click at [905, 506] on textarea at bounding box center [1013, 520] width 456 height 79
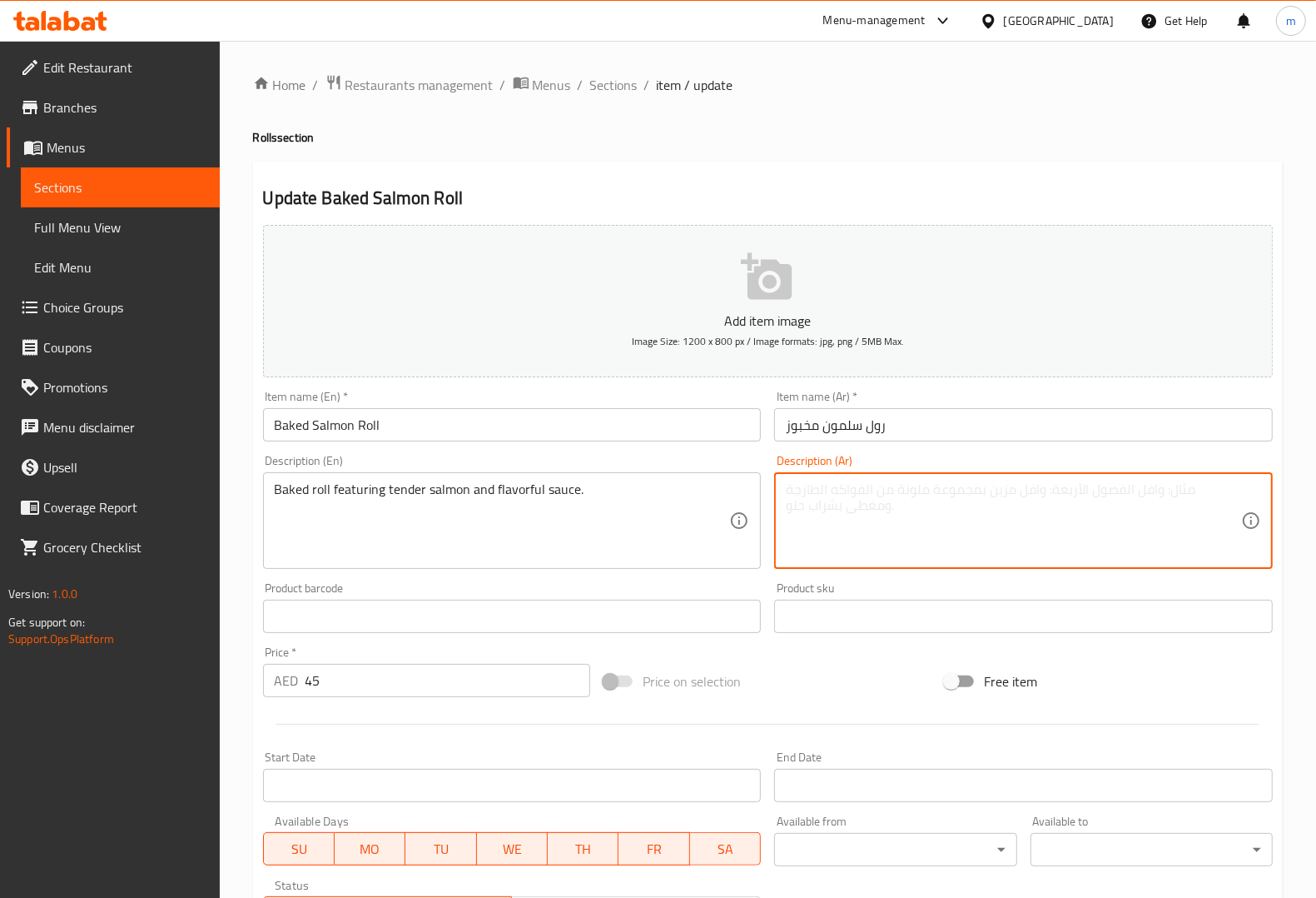
click at [1004, 526] on textarea at bounding box center [1013, 520] width 456 height 79
paste textarea "رول مخبوز يحتوي على سلمون طري وصوص لذيذ."
type textarea "رول مخبوز يحتوي على سلمون طري وصوص لذيذ."
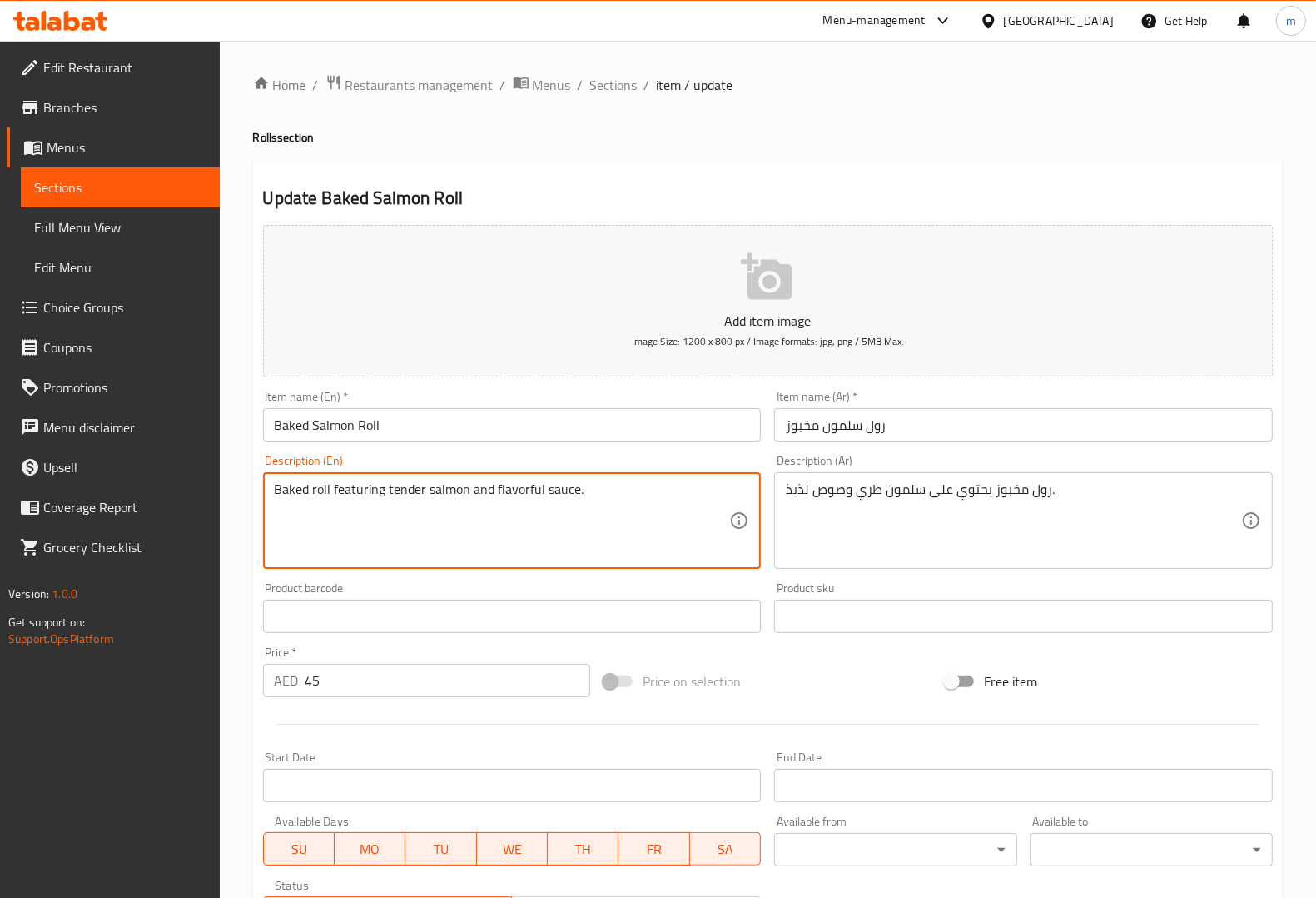
drag, startPoint x: 333, startPoint y: 488, endPoint x: 383, endPoint y: 500, distance: 51.4
click at [371, 492] on textarea "Baked roll featuring tender salmon and flavorful sauce." at bounding box center [503, 520] width 456 height 79
click at [377, 492] on textarea "Baked roll featuring tender salmon and flavorful sauce." at bounding box center [503, 520] width 456 height 79
click at [380, 489] on textarea "Baked roll featuring tender salmon and flavorful sauce." at bounding box center [503, 520] width 456 height 79
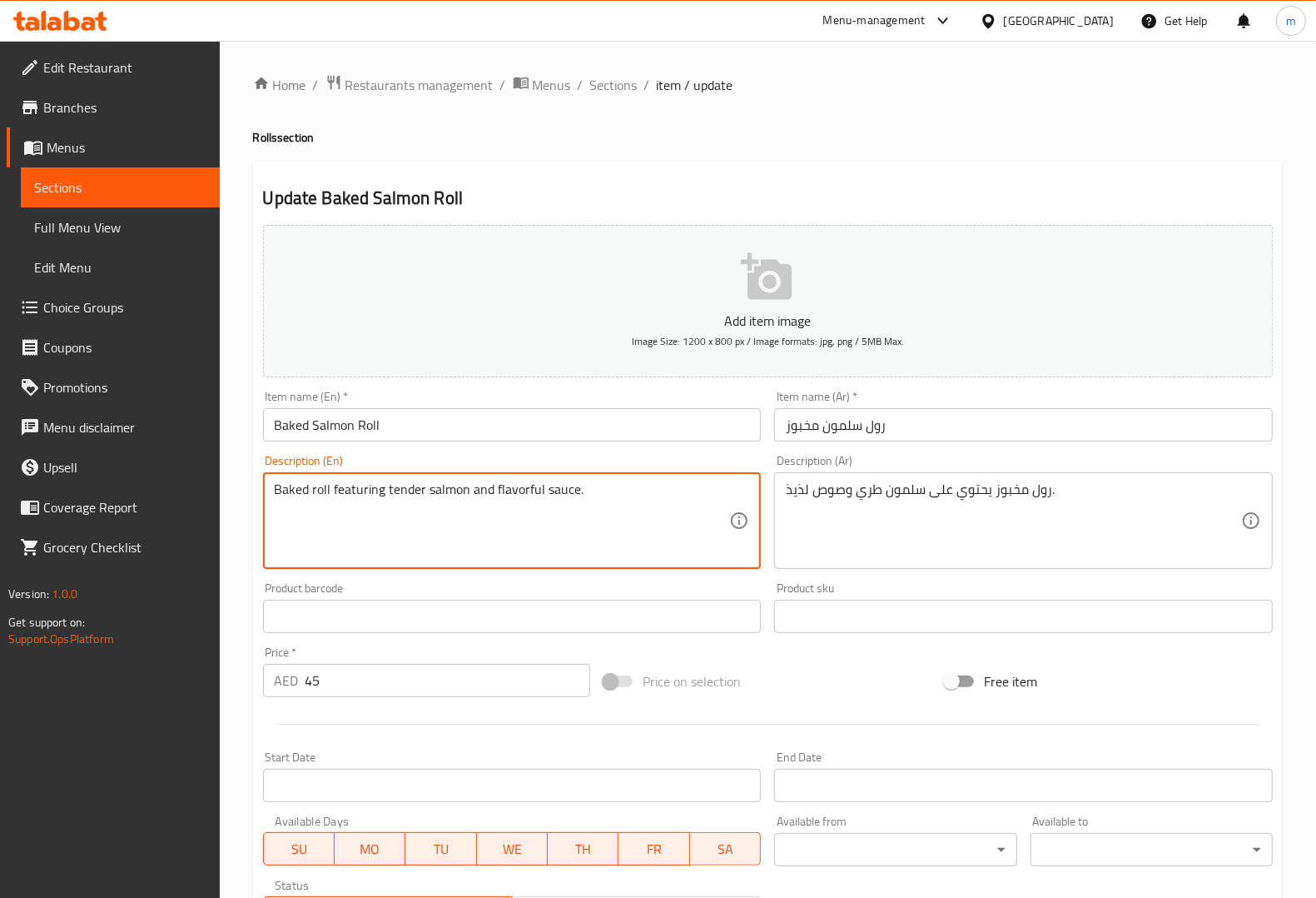
click at [380, 489] on textarea "Baked roll featuring tender salmon and flavorful sauce." at bounding box center [503, 520] width 456 height 79
click at [373, 492] on textarea "Baked roll featuring tender salmon and flavorful sauce." at bounding box center [503, 520] width 456 height 79
drag, startPoint x: 381, startPoint y: 488, endPoint x: 389, endPoint y: 481, distance: 10.6
click at [372, 488] on textarea "Baked roll featuring tender salmon and flavorful sauce." at bounding box center [503, 520] width 456 height 79
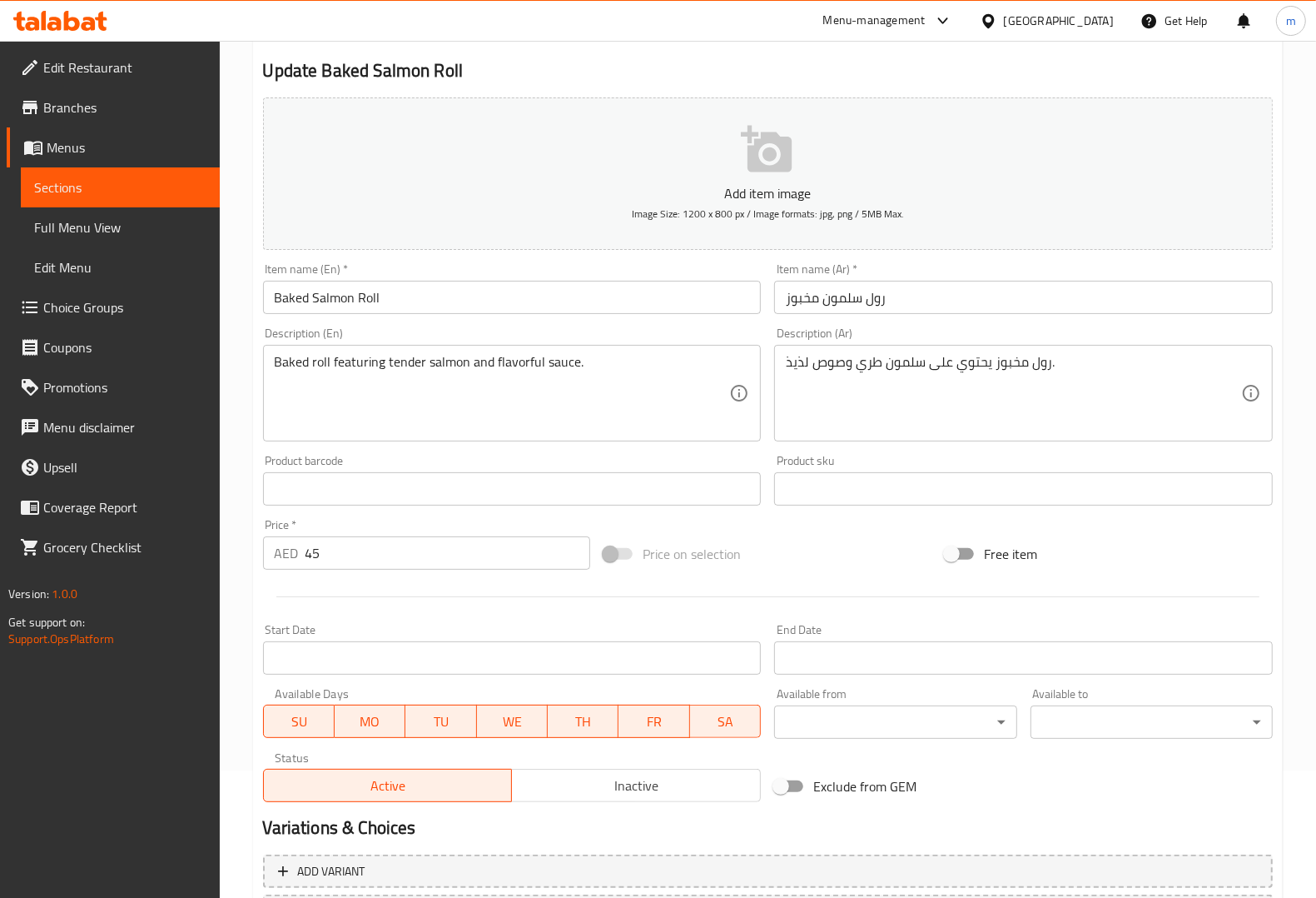
scroll to position [276, 0]
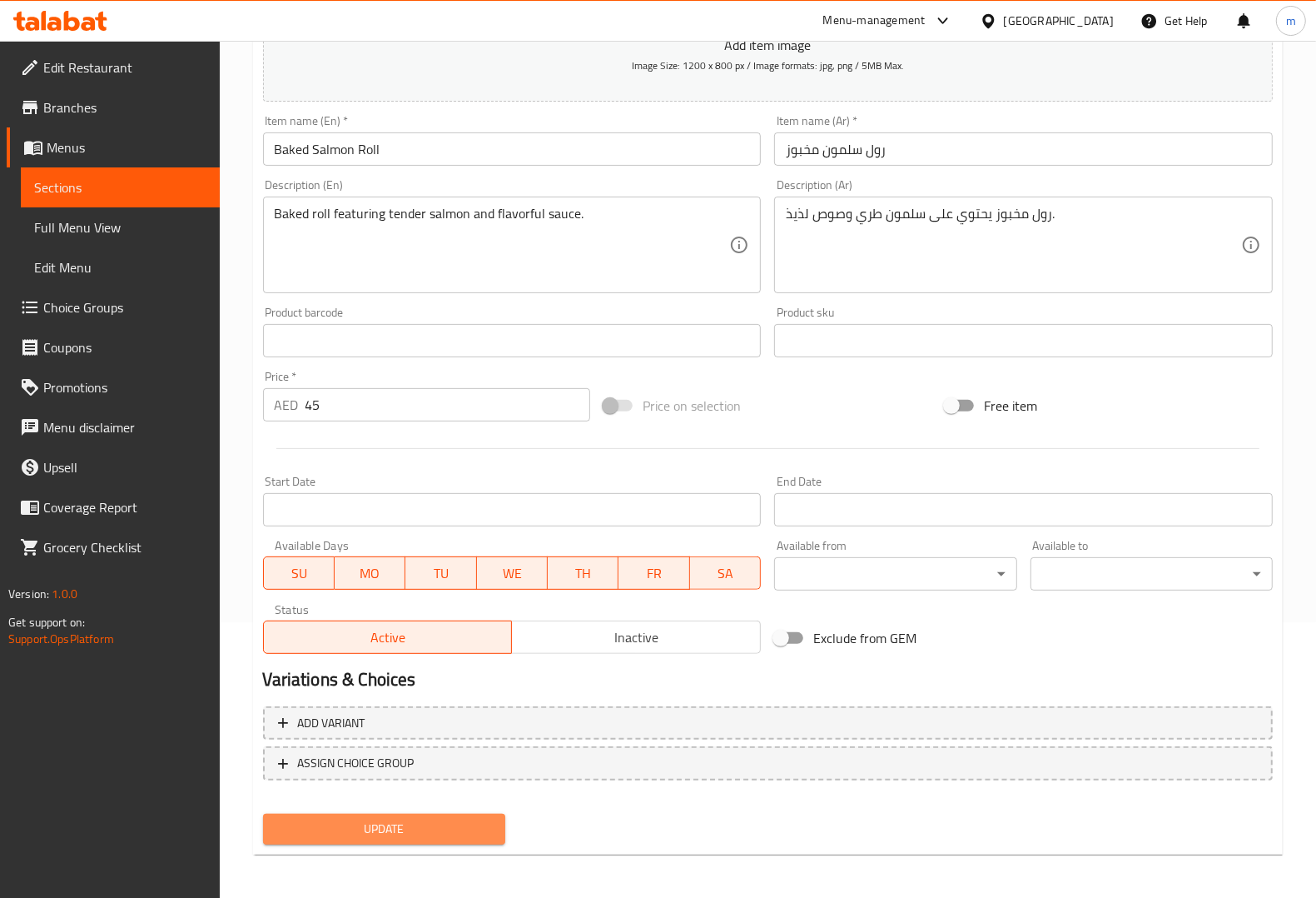
click at [430, 828] on span "Update" at bounding box center [384, 828] width 216 height 21
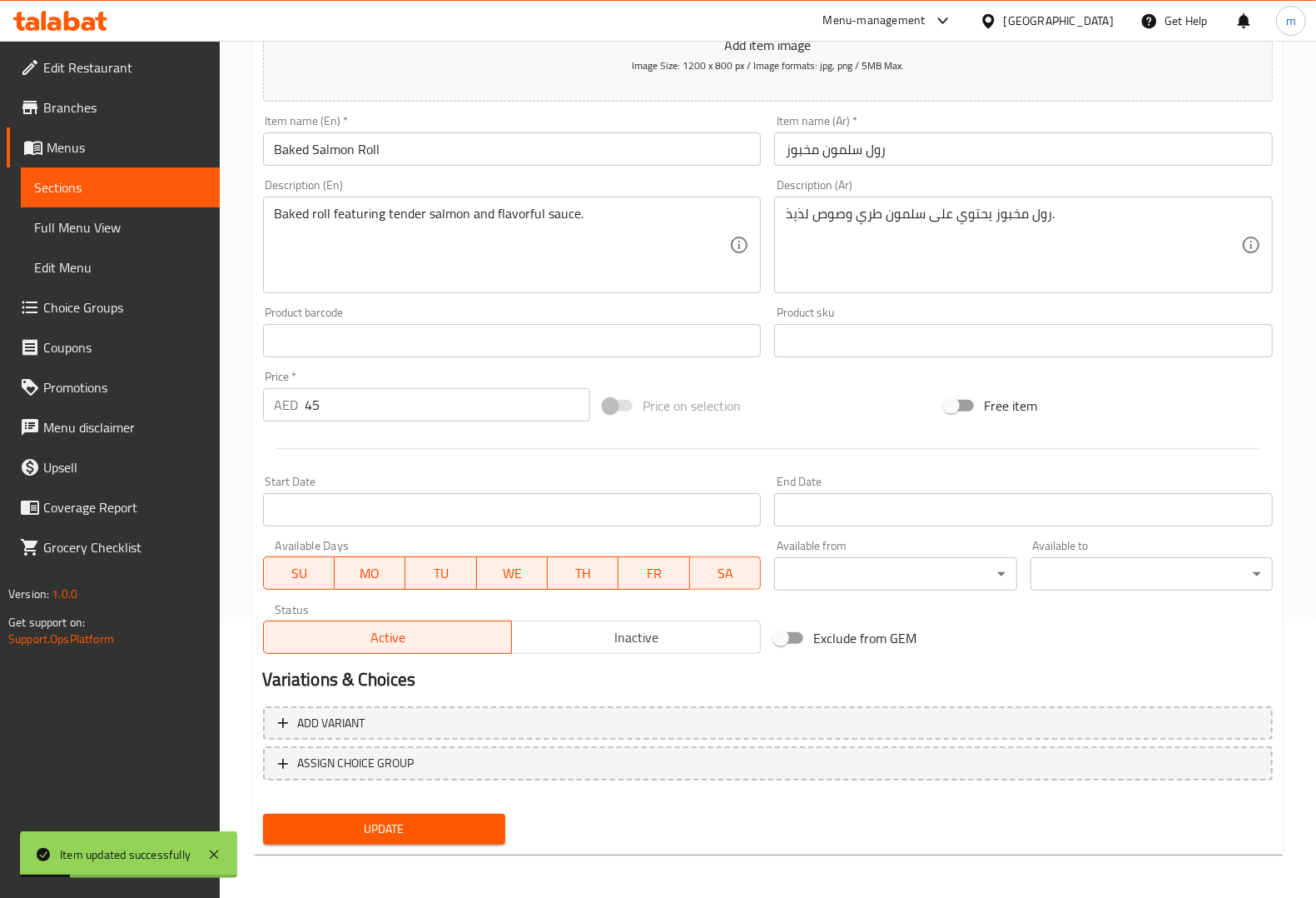
click at [146, 174] on link "Sections" at bounding box center [120, 187] width 199 height 40
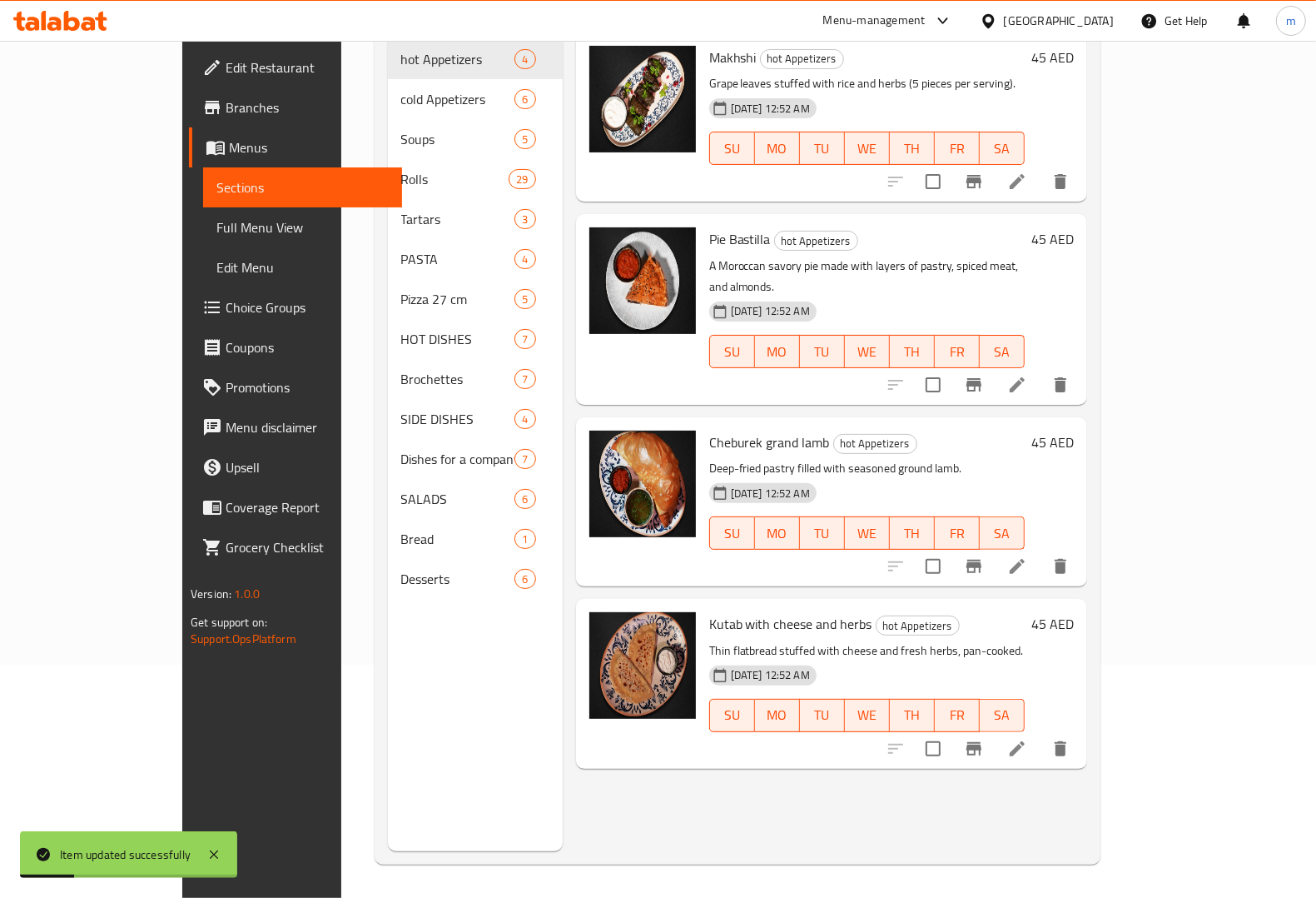
scroll to position [234, 0]
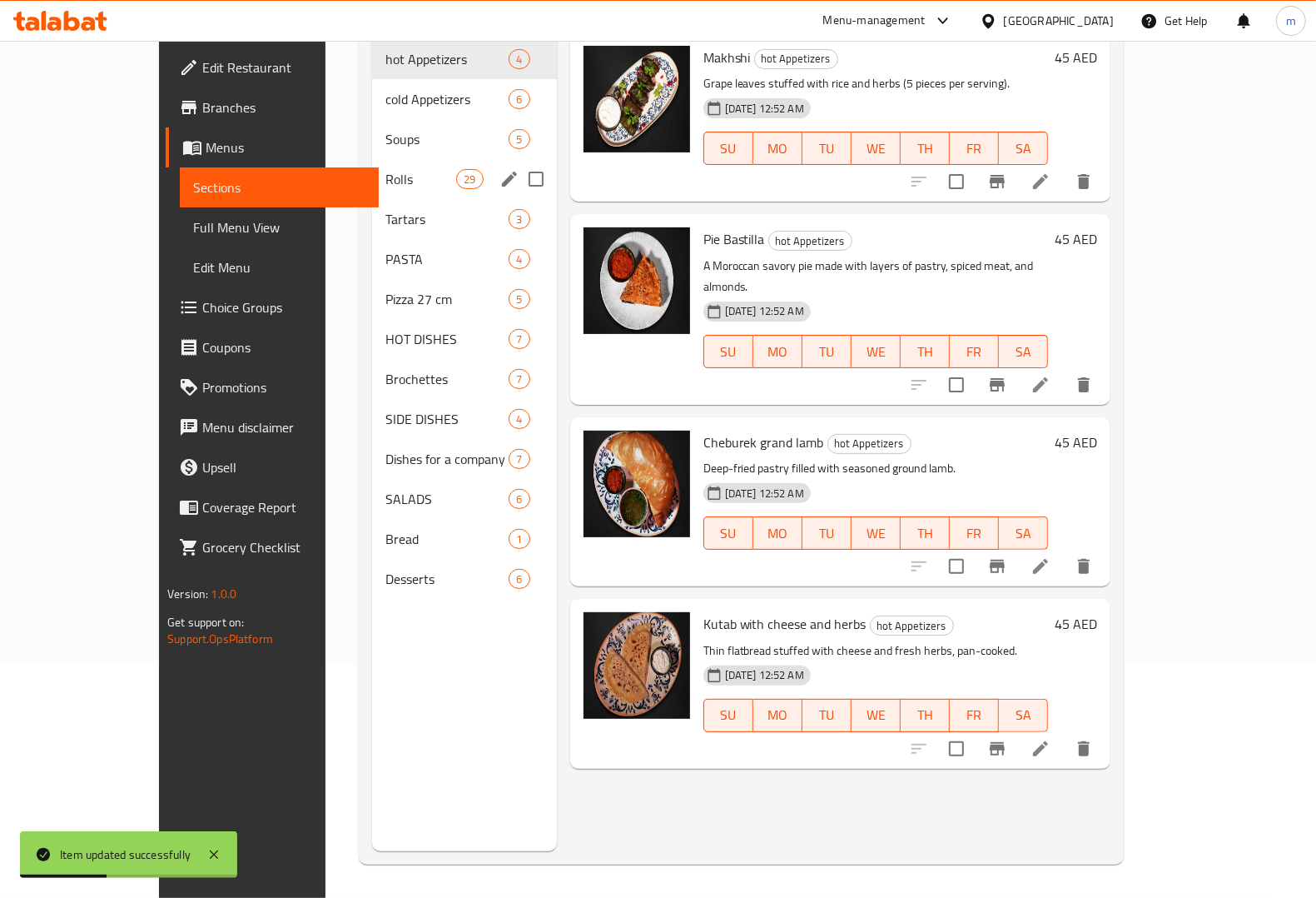
click at [372, 165] on div "Rolls 29" at bounding box center [465, 179] width 184 height 40
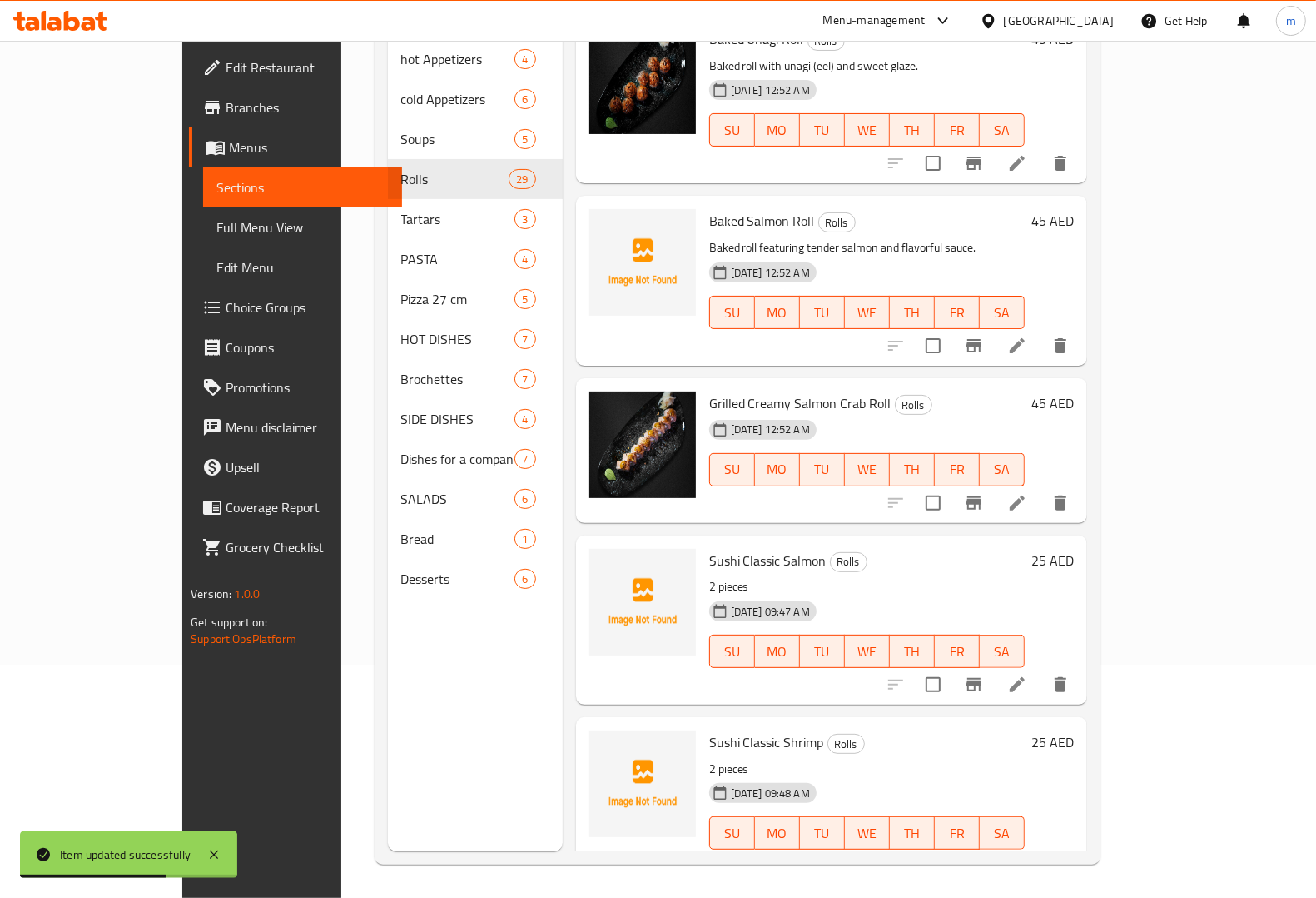
scroll to position [1770, 0]
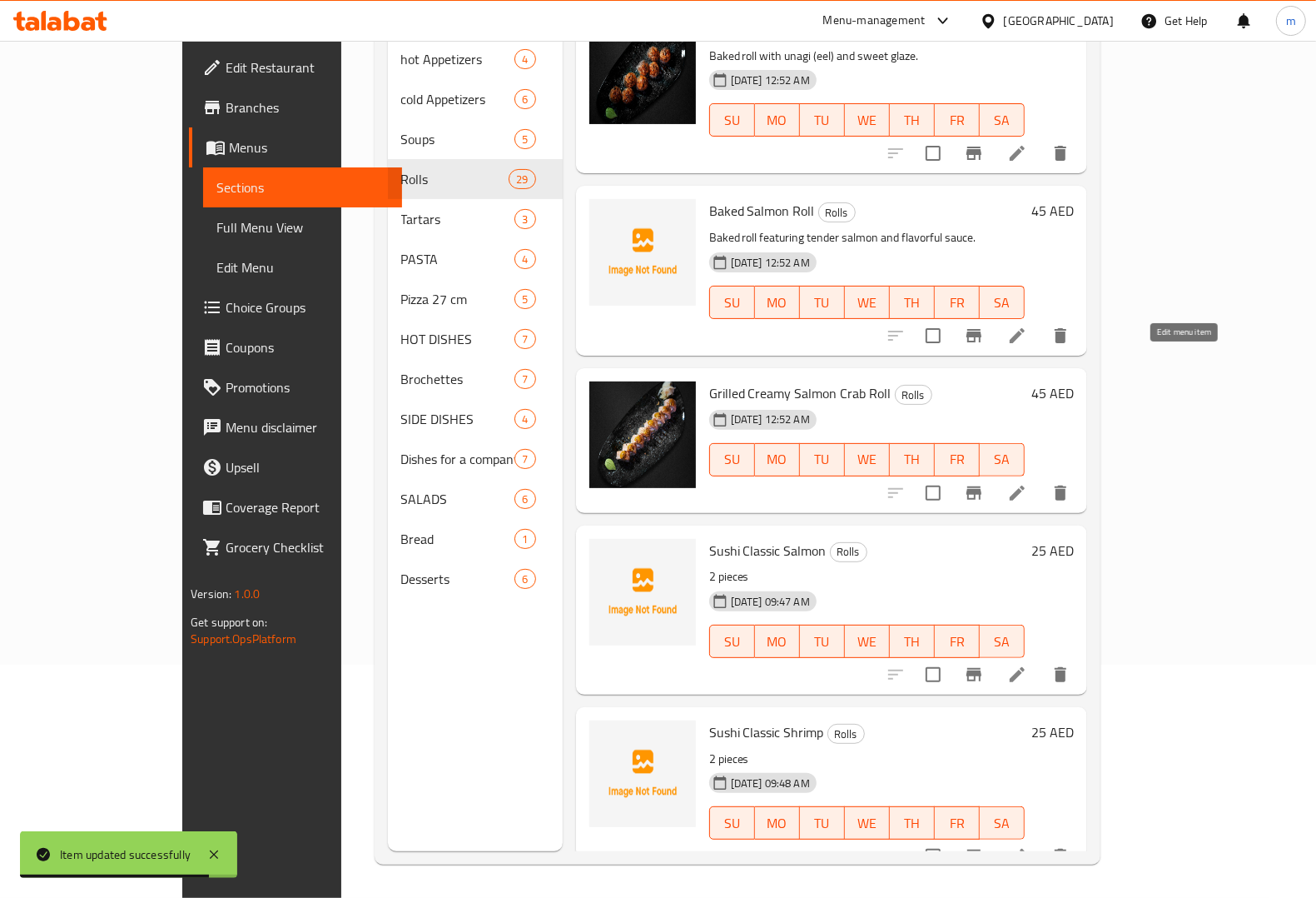
click at [1027, 483] on icon at bounding box center [1017, 493] width 20 height 20
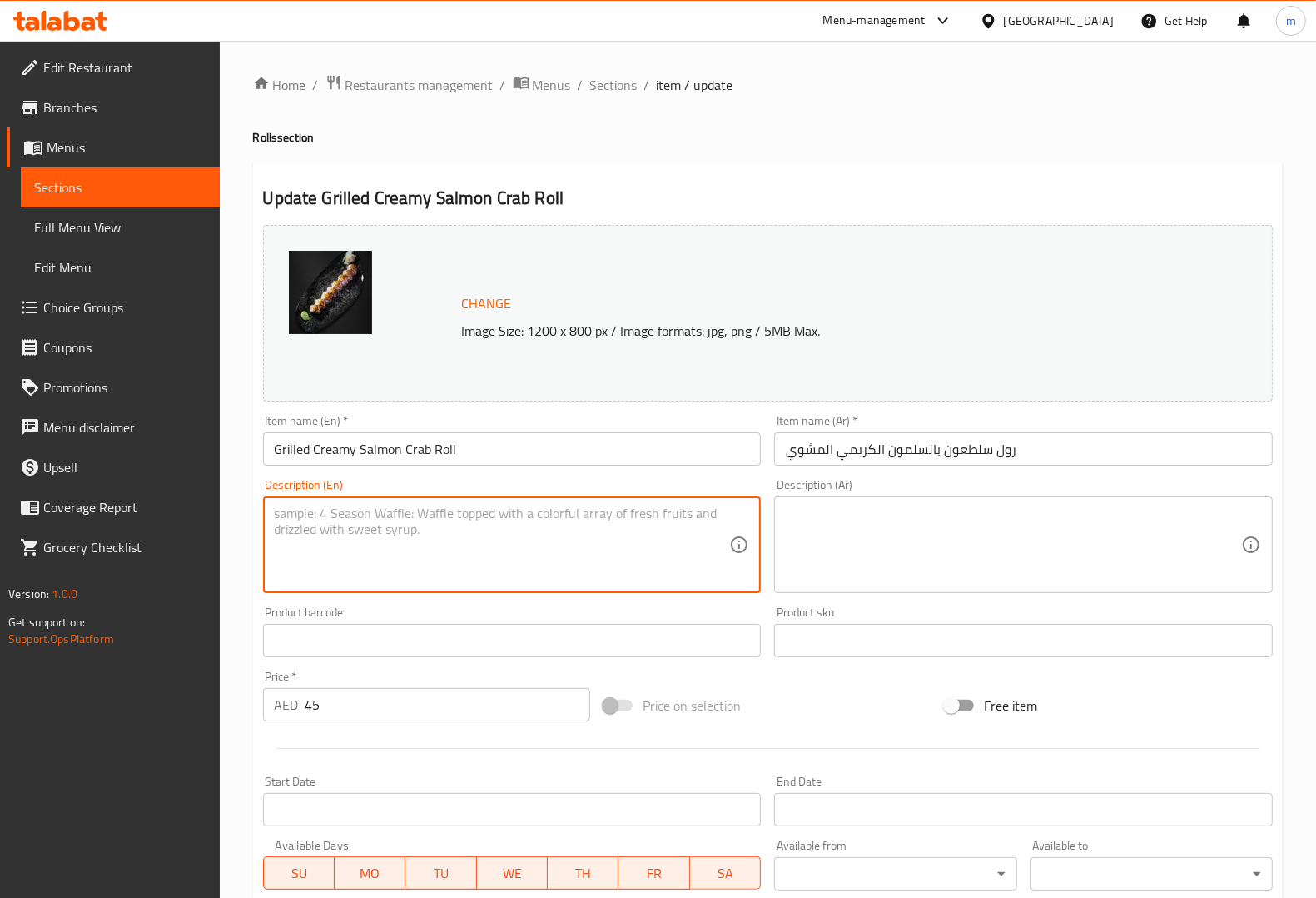
click at [488, 553] on textarea at bounding box center [503, 544] width 456 height 79
paste textarea "Grilled roll combining creamy salmon and crab with a smoky finish."
type textarea "Grilled roll combining creamy salmon and crab with a smoky finish."
click at [911, 525] on textarea at bounding box center [1013, 544] width 456 height 79
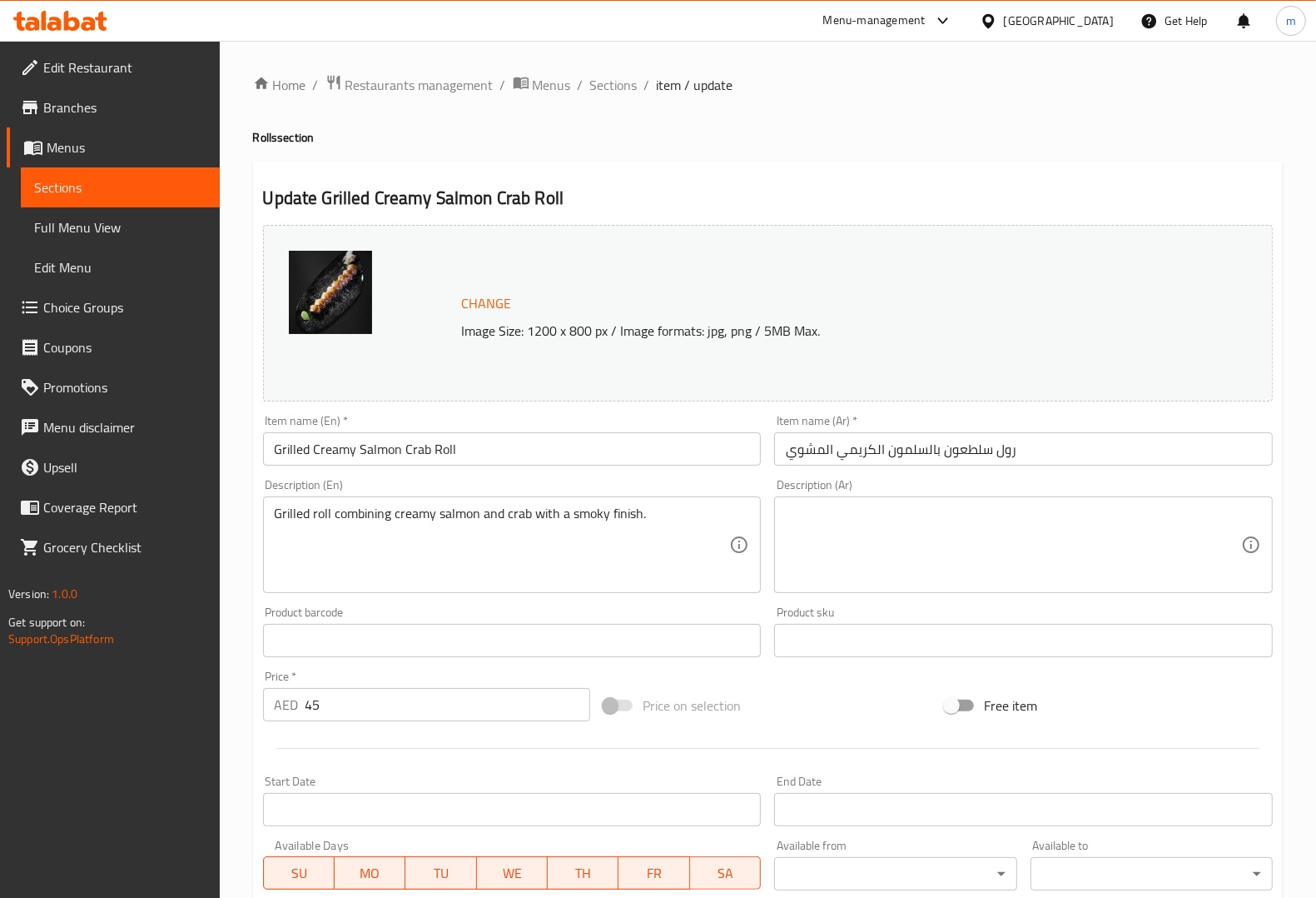
click at [908, 525] on textarea at bounding box center [1013, 544] width 456 height 79
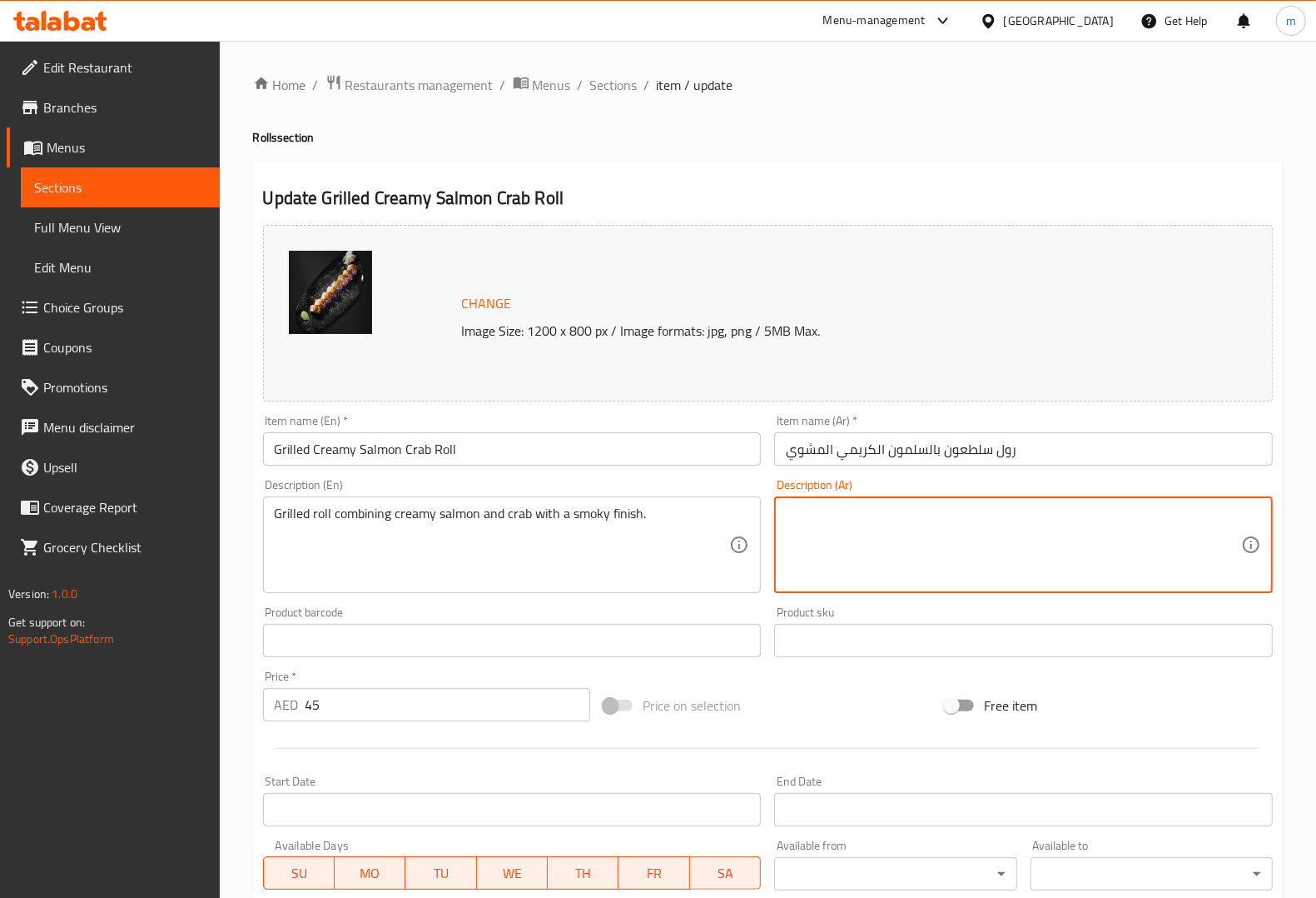
paste textarea "رول مشوي يجمع بين سمك السلمون الكريمي وسرطان البحر مع لمسة مدخنة."
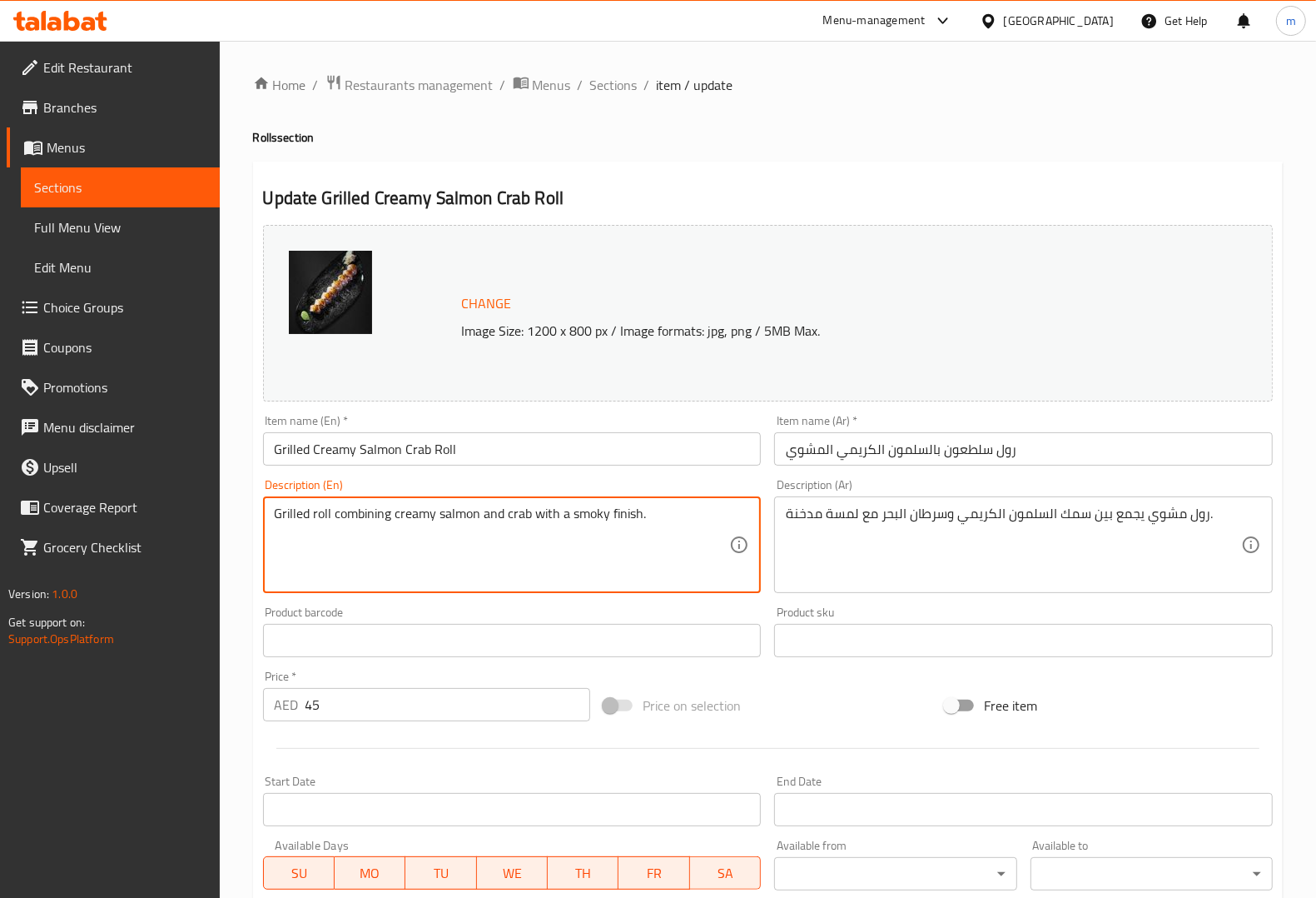
drag, startPoint x: 504, startPoint y: 516, endPoint x: 531, endPoint y: 509, distance: 27.9
click at [646, 522] on textarea "Grilled roll combining creamy salmon and crab with a smoky finish." at bounding box center [503, 544] width 456 height 79
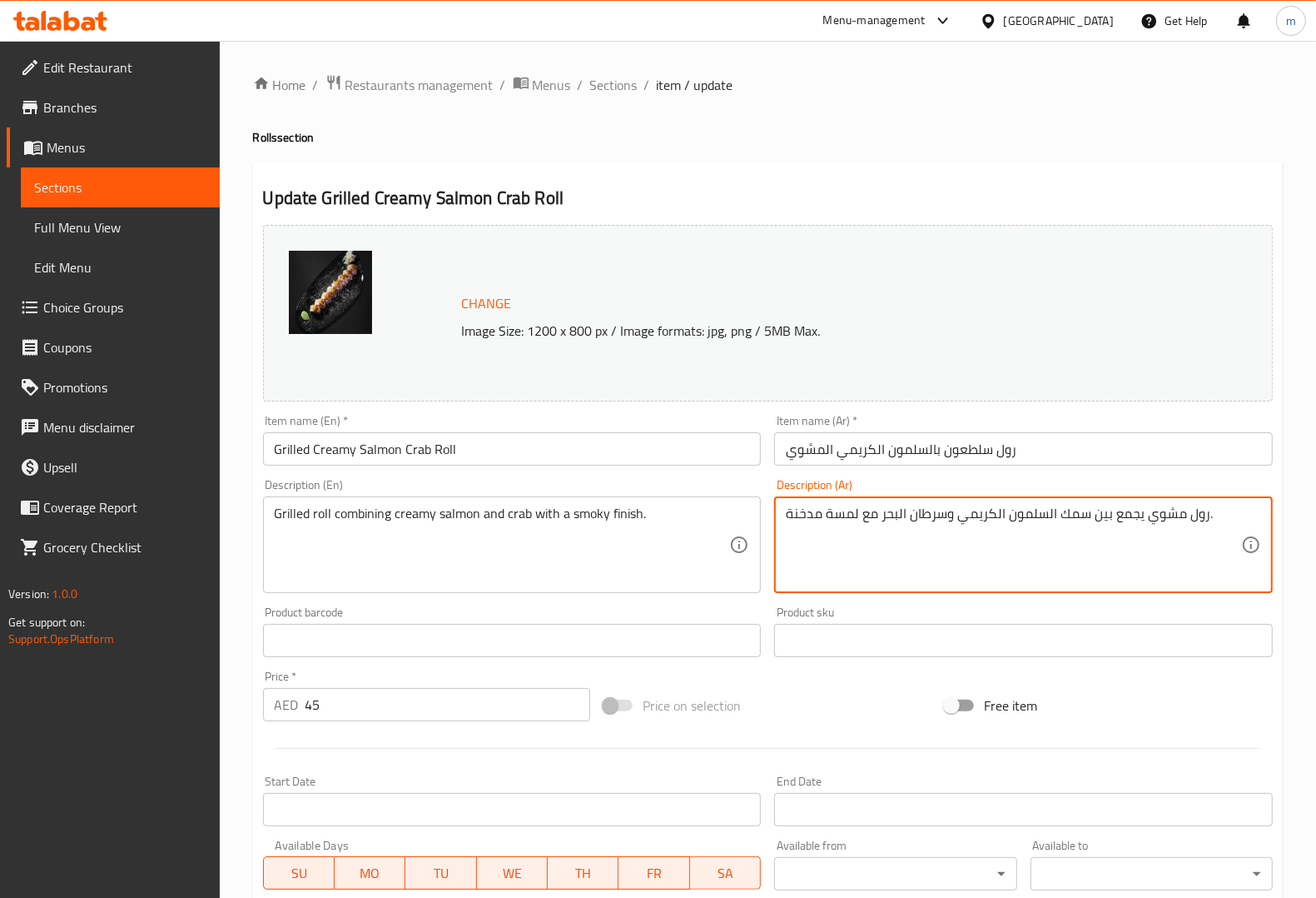
drag, startPoint x: 1035, startPoint y: 517, endPoint x: 899, endPoint y: 515, distance: 136.0
click at [922, 553] on textarea "رول مشوي يجمع بين سمك السلمون الكريمي وسرطان البحر مع لمسة مدخنة." at bounding box center [1013, 544] width 456 height 79
click at [874, 519] on textarea "رول مشوي يجمع بين سمك السلمون الكريمي وسرطان البحر مع لمسة مدخنة." at bounding box center [1013, 544] width 456 height 79
click at [876, 519] on textarea "رول مشوي يجمع بين سمك السلمون الكريمي وسرطان البحر مع لمسة مدخنة." at bounding box center [1013, 544] width 456 height 79
click at [879, 517] on textarea "رول مشوي يجمع بين سمك السلمون الكريمي وسرطان البحر مع لمسة مدخنة." at bounding box center [1013, 544] width 456 height 79
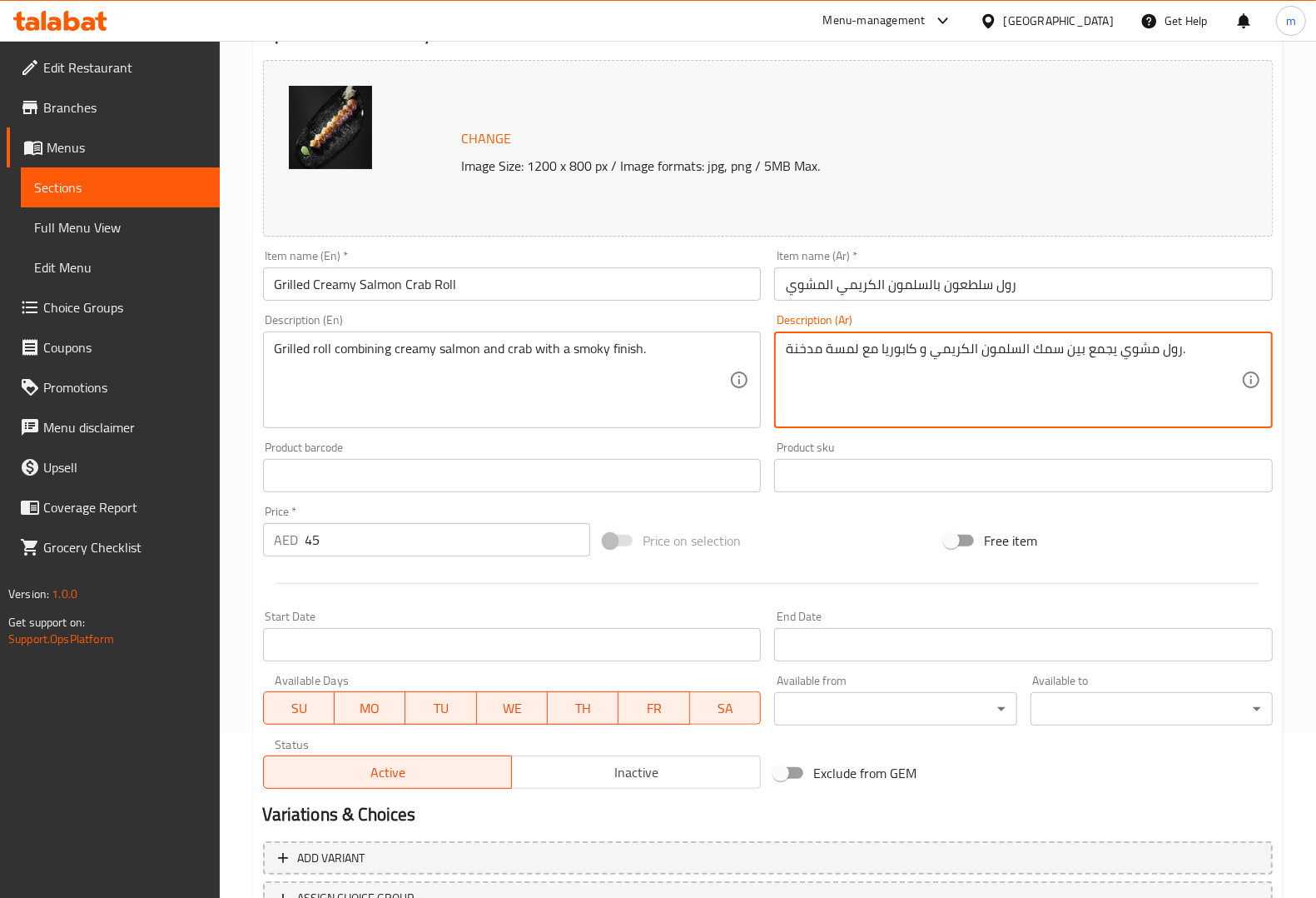
scroll to position [300, 0]
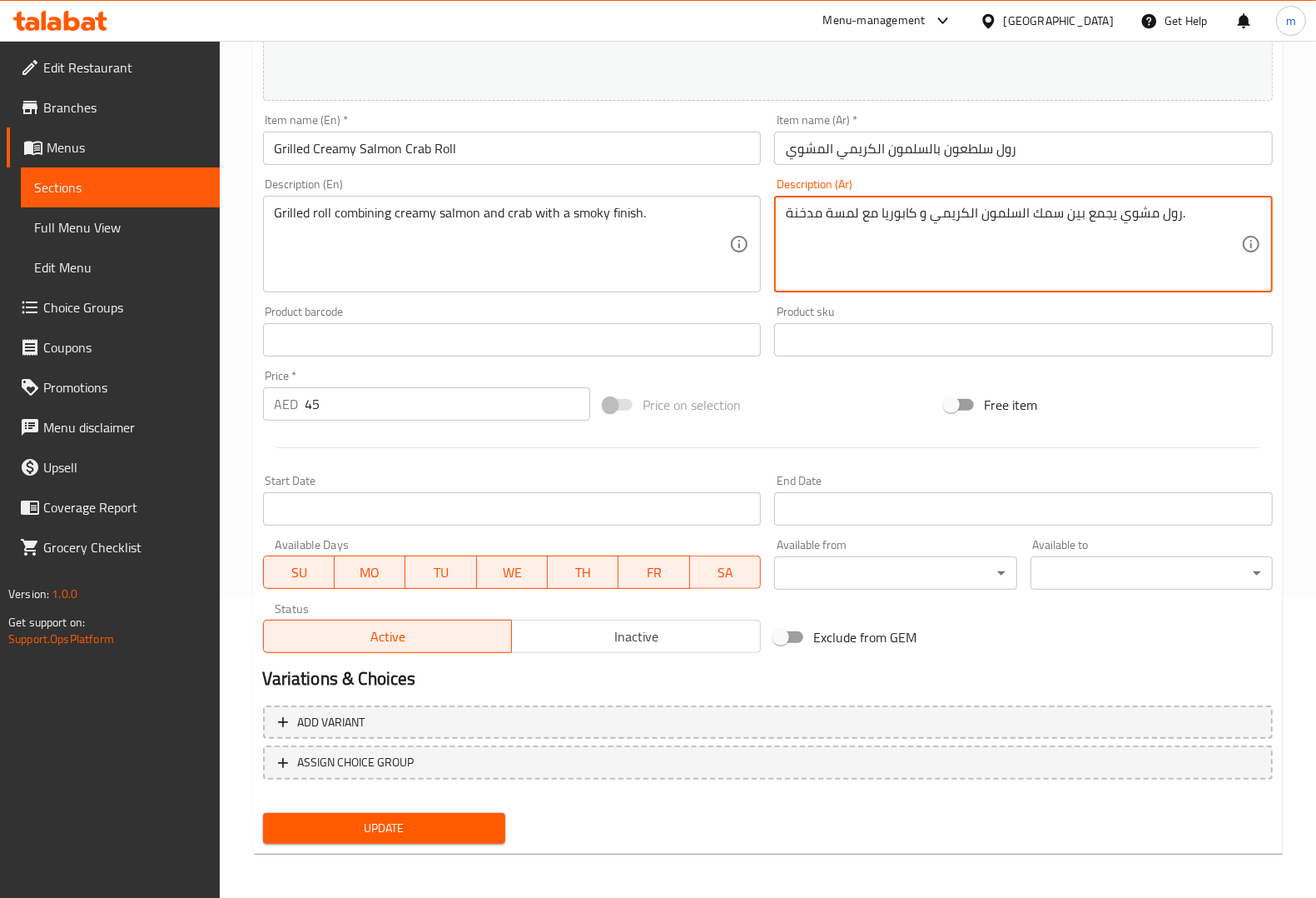
type textarea "رول مشوي يجمع بين سمك السلمون الكريمي و كابوريا مع لمسة مدخنة."
click at [433, 813] on button "Update" at bounding box center [384, 828] width 242 height 31
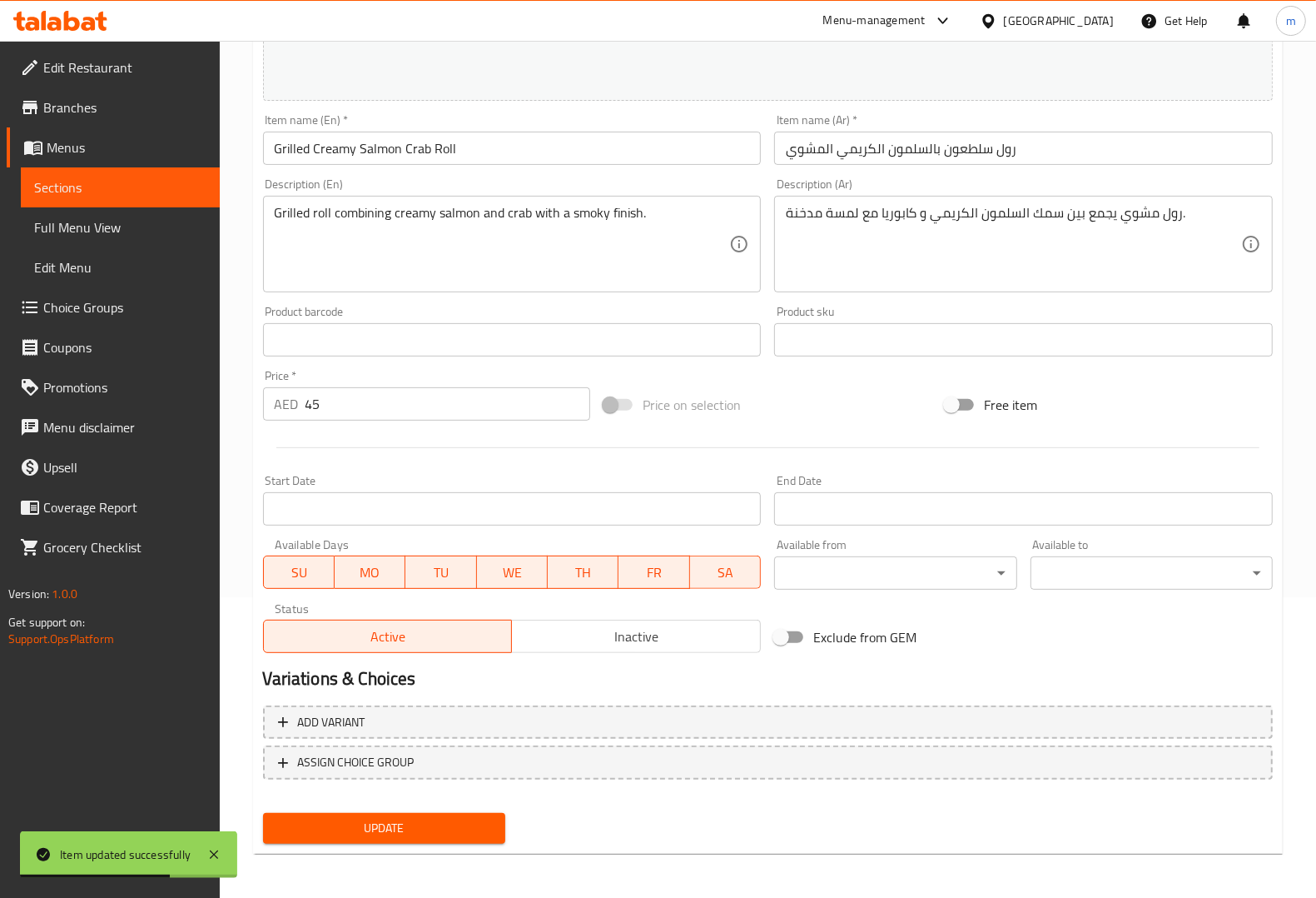
click at [142, 194] on span "Sections" at bounding box center [120, 187] width 173 height 20
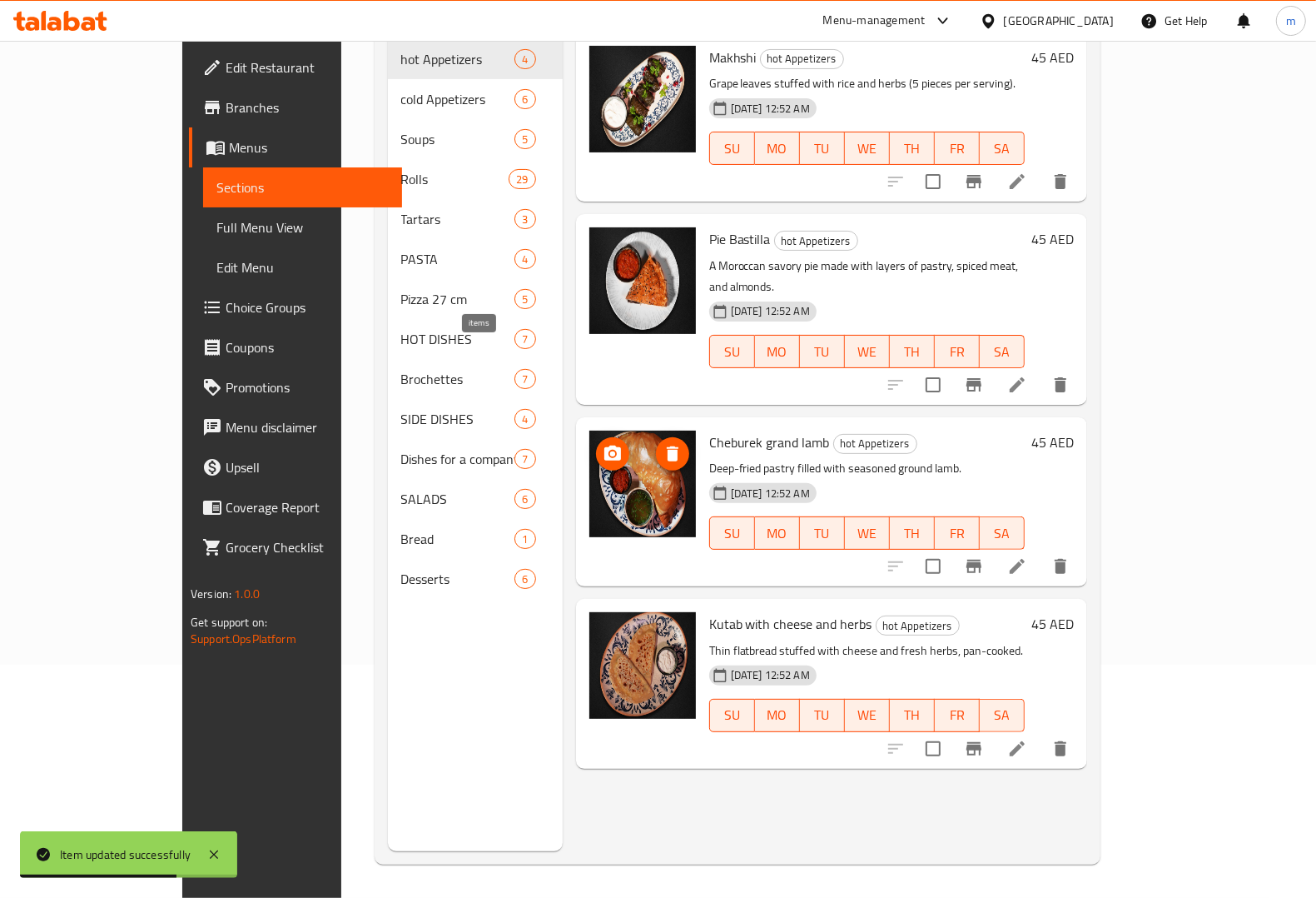
scroll to position [234, 0]
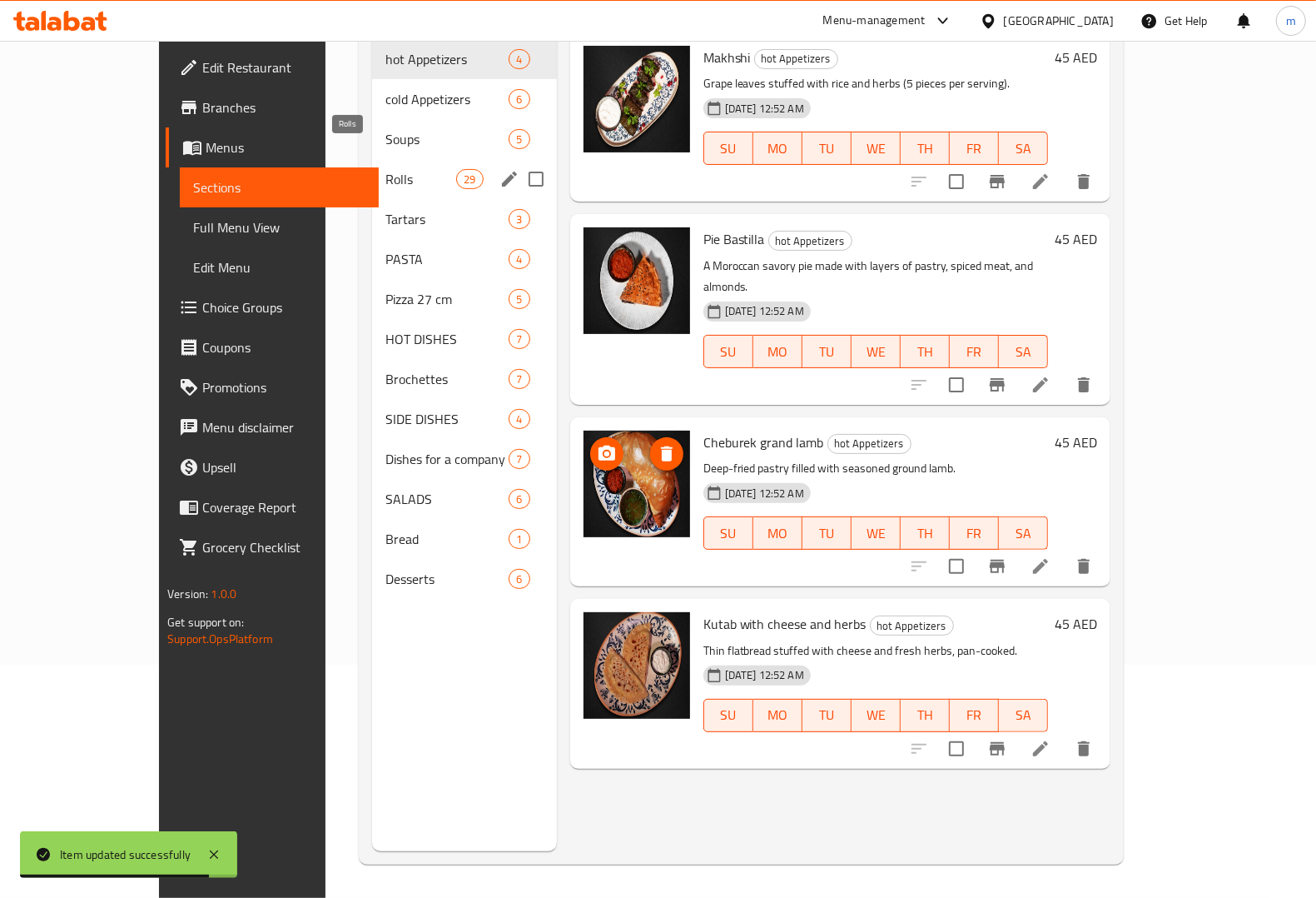
click at [385, 169] on span "Rolls" at bounding box center [420, 179] width 70 height 20
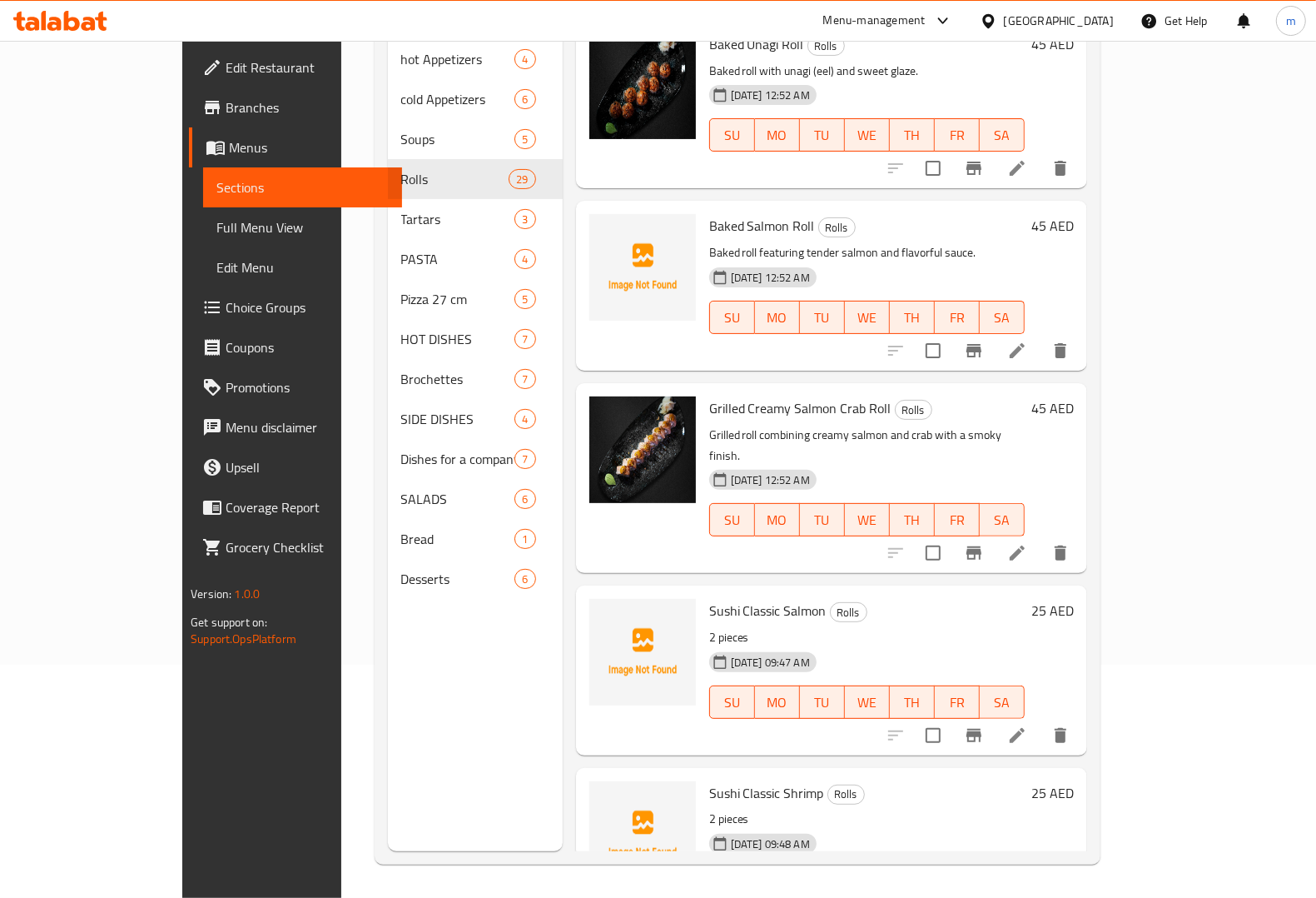
scroll to position [1874, 0]
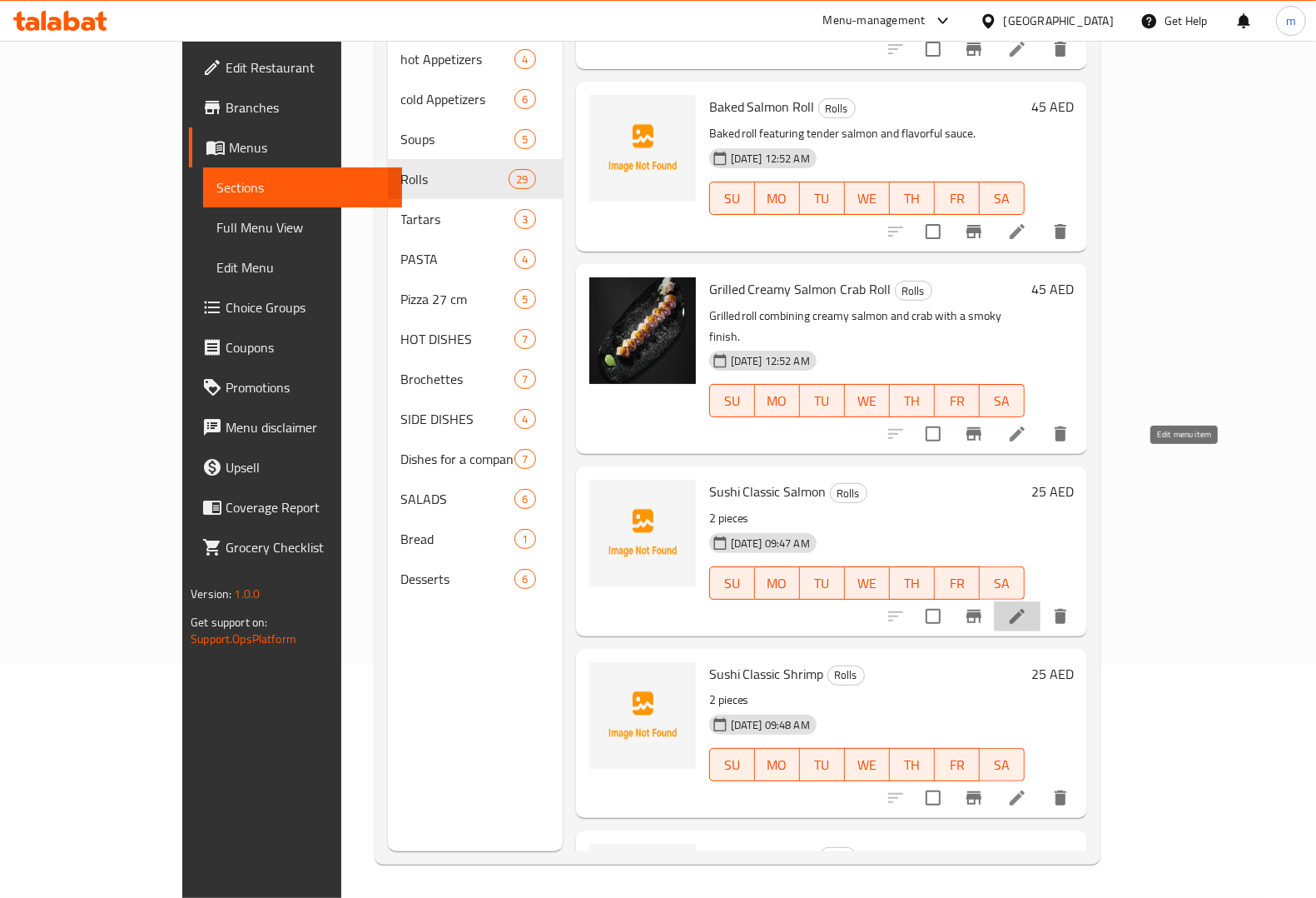
click at [1027, 606] on icon at bounding box center [1017, 616] width 20 height 20
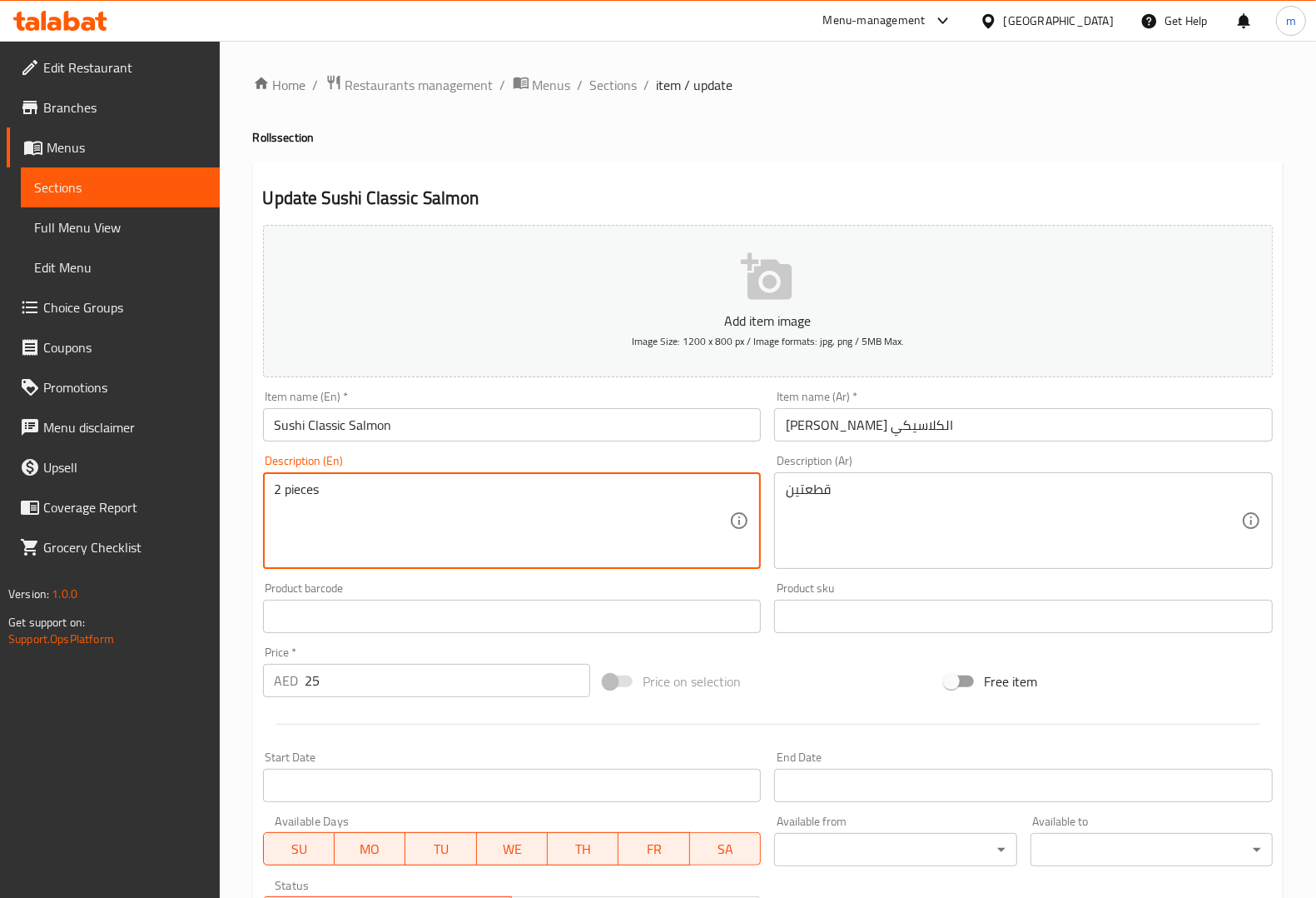
click at [655, 506] on textarea "2 pieces" at bounding box center [503, 520] width 456 height 79
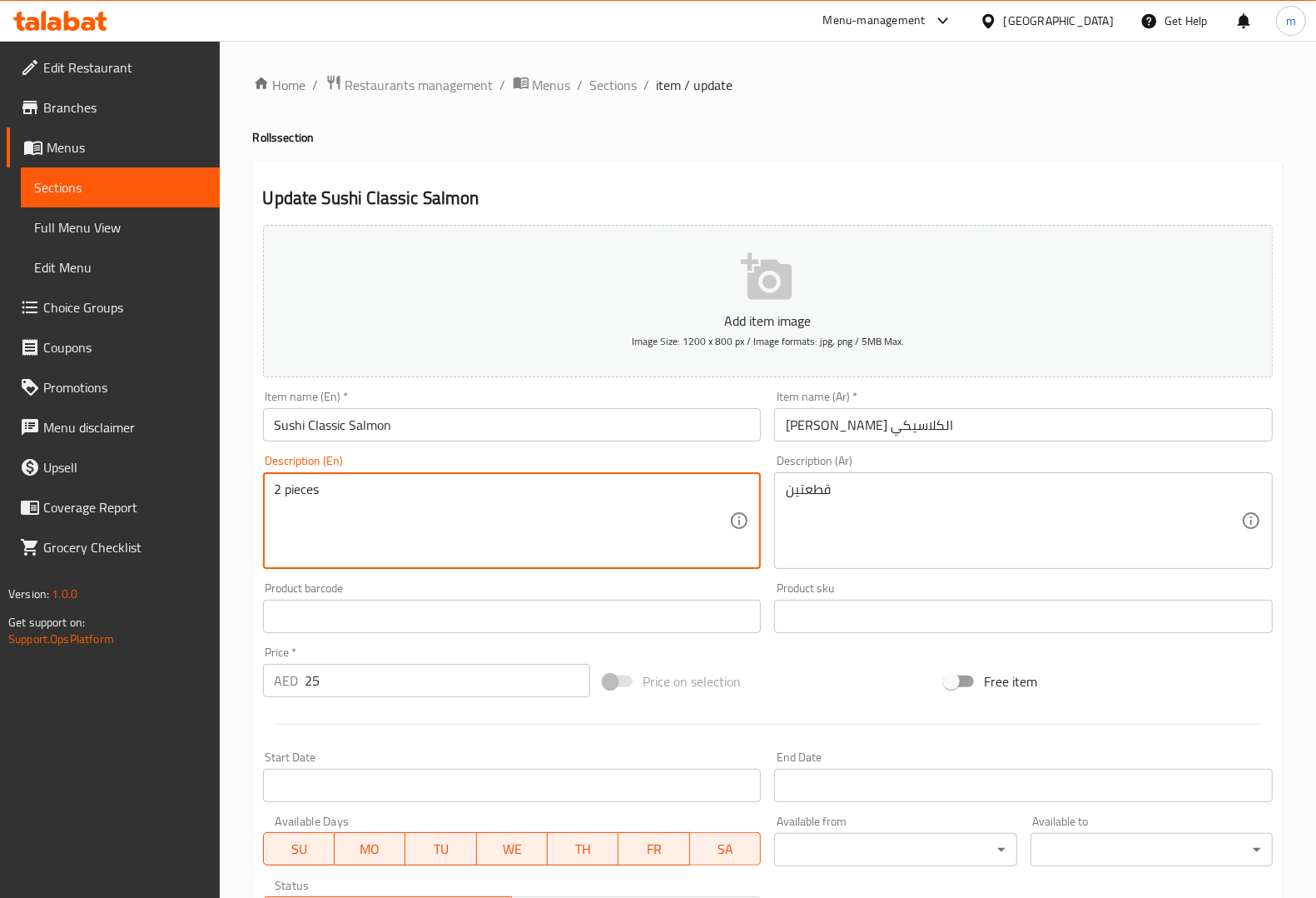
click at [655, 506] on textarea "2 pieces" at bounding box center [503, 520] width 456 height 79
paste textarea "Classic salmon nigiri sushi with fresh slices over seasoned rice."
type textarea "Classic salmon nigiri sushi with fresh slices over seasoned rice."
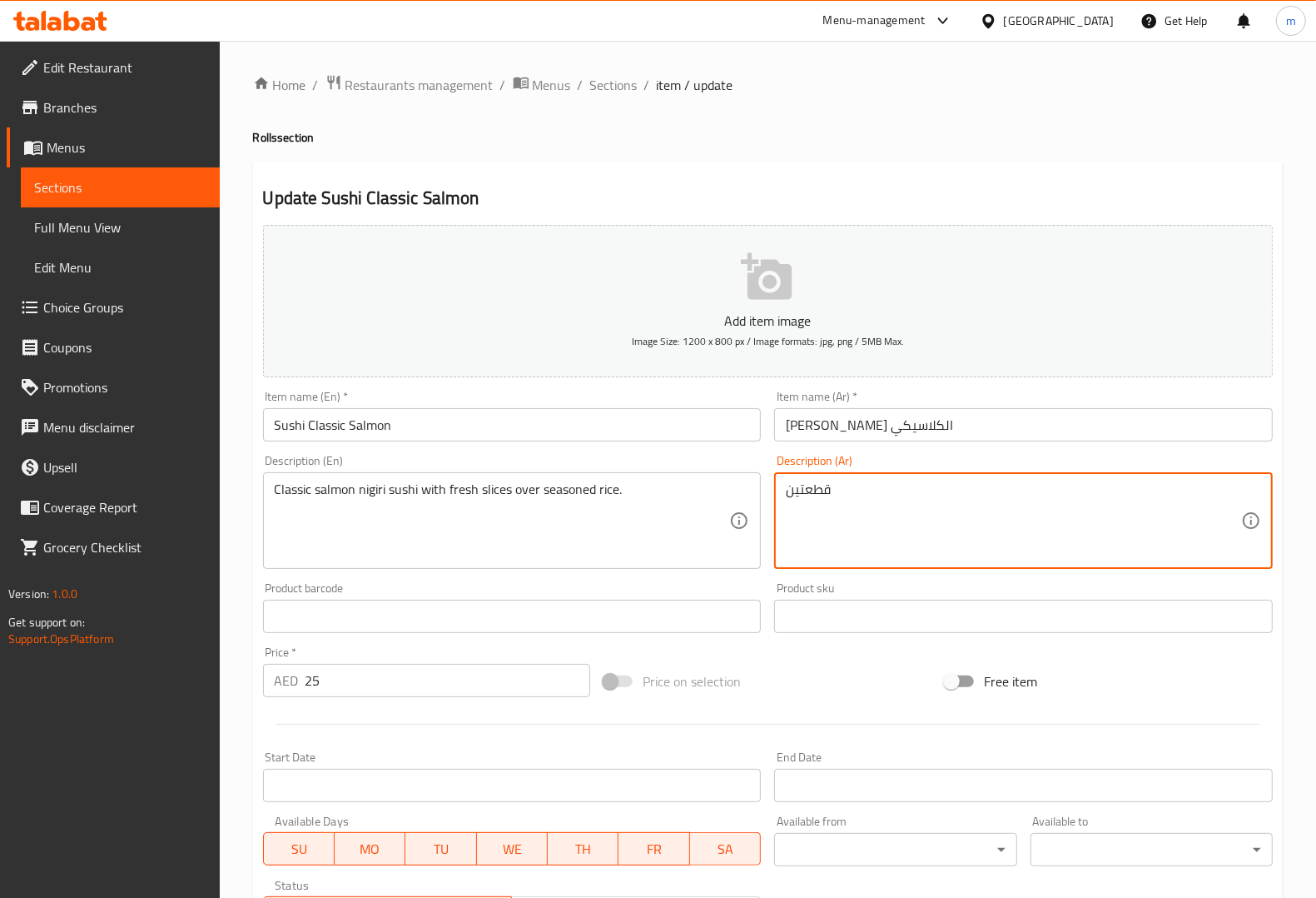
click at [880, 506] on textarea "قطعتين" at bounding box center [1013, 520] width 456 height 79
paste textarea "Classic salmon nigiri sushi with fresh slices over seasoned rice."
type textarea "Classic salmon nigiri sushi with fresh slices over seasoned rice."
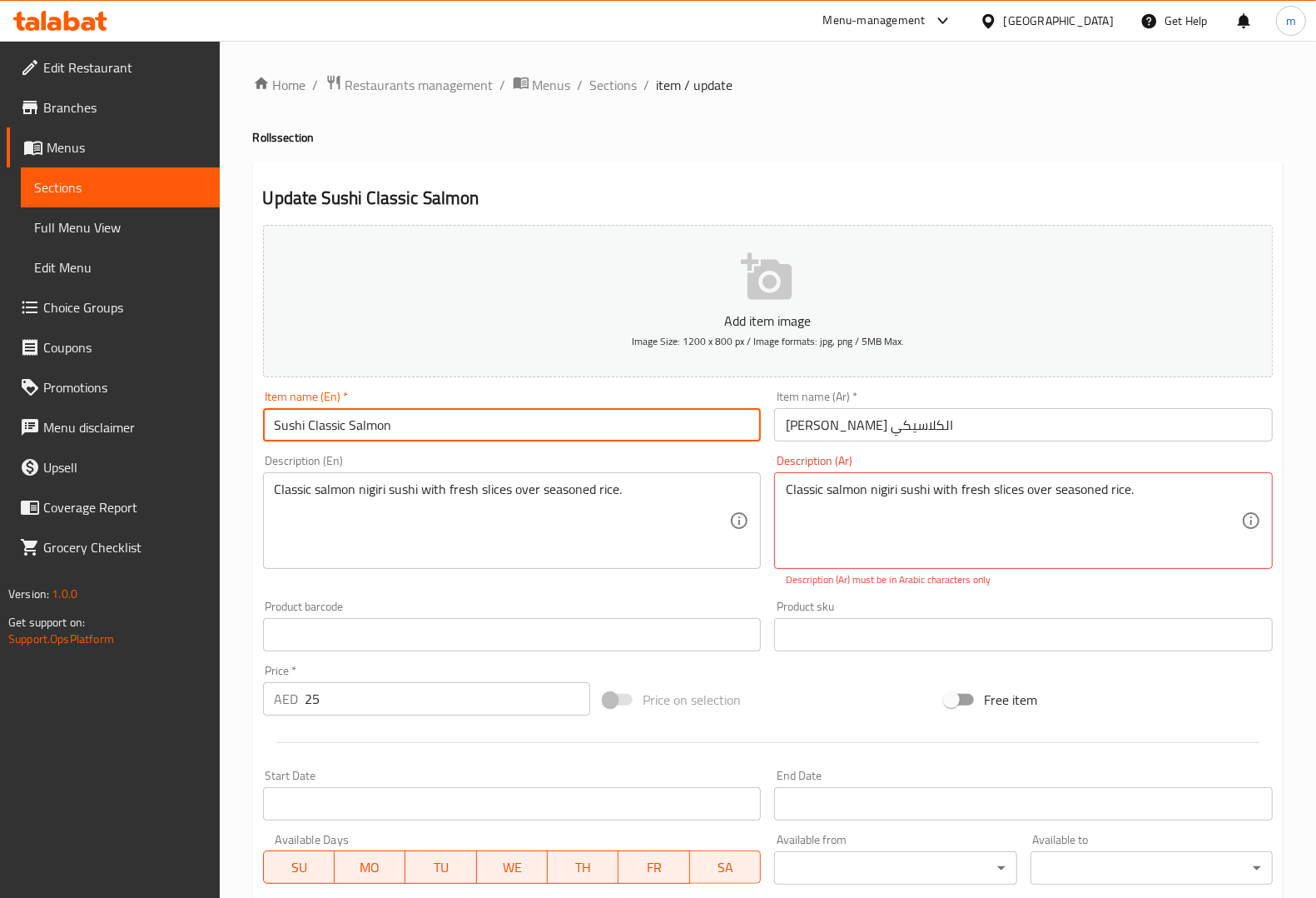
click at [577, 415] on input "Sushi Classic Salmon" at bounding box center [512, 424] width 499 height 33
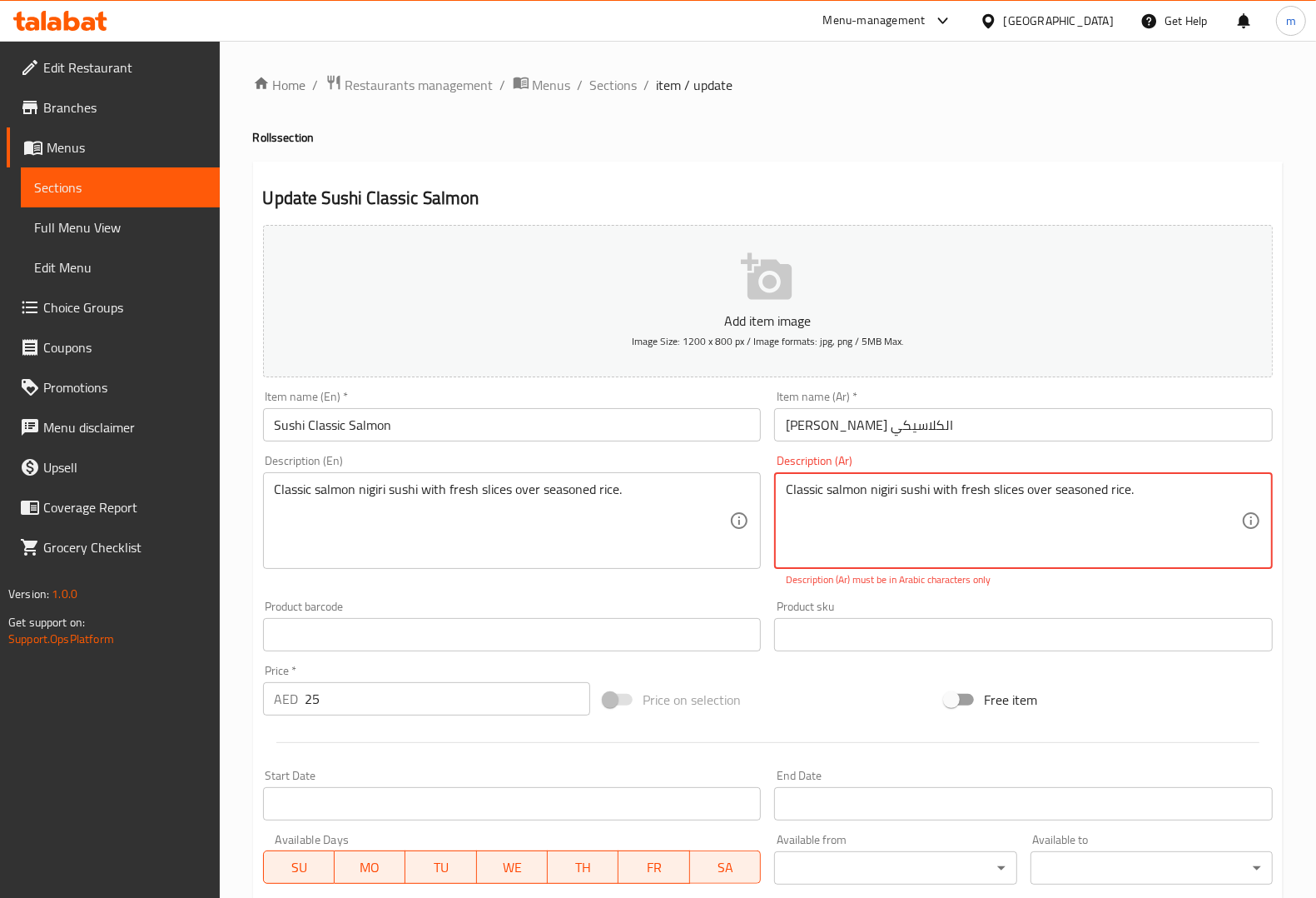
drag, startPoint x: 1188, startPoint y: 510, endPoint x: 684, endPoint y: 502, distance: 504.1
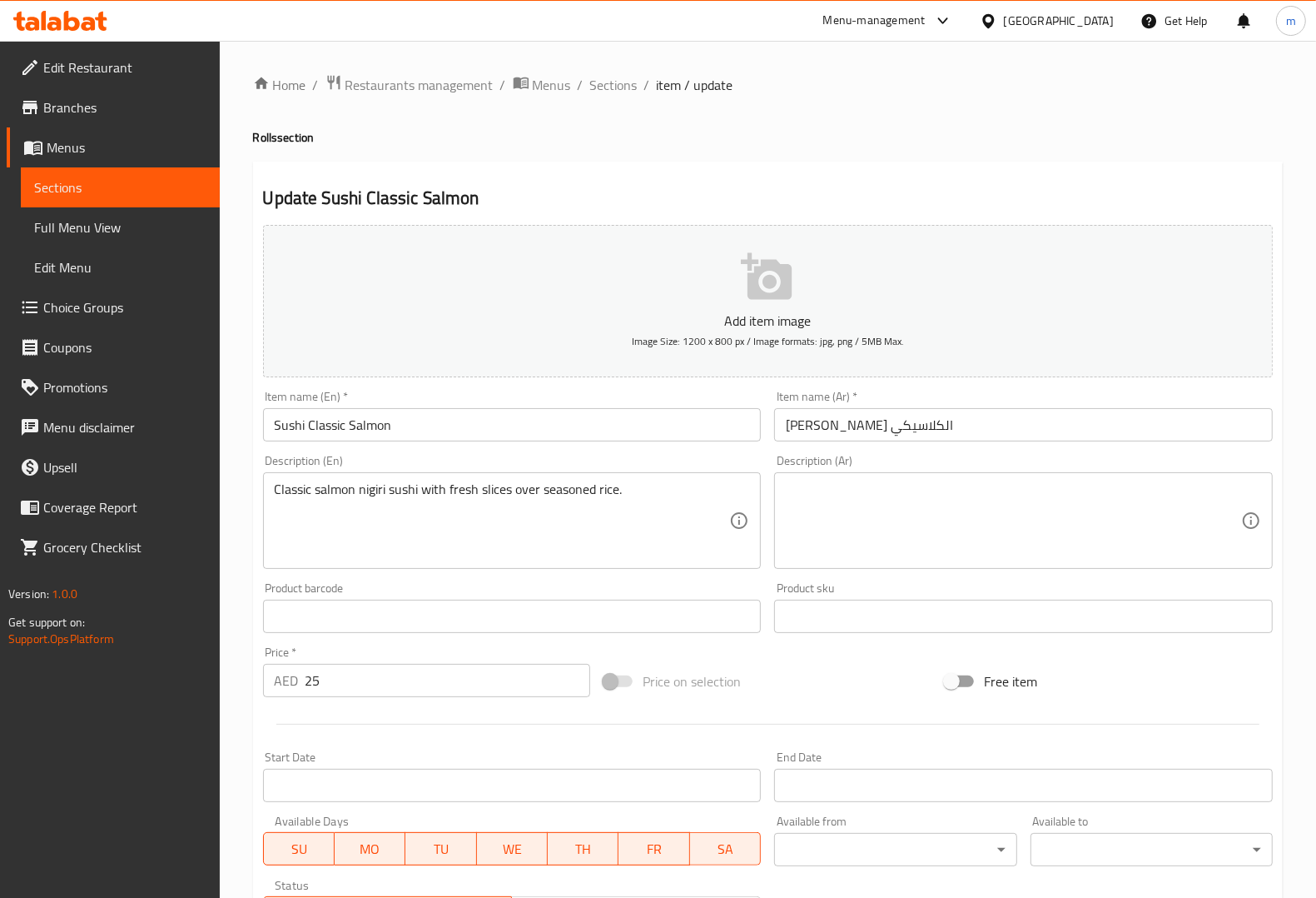
click at [1034, 538] on textarea at bounding box center [1013, 520] width 456 height 79
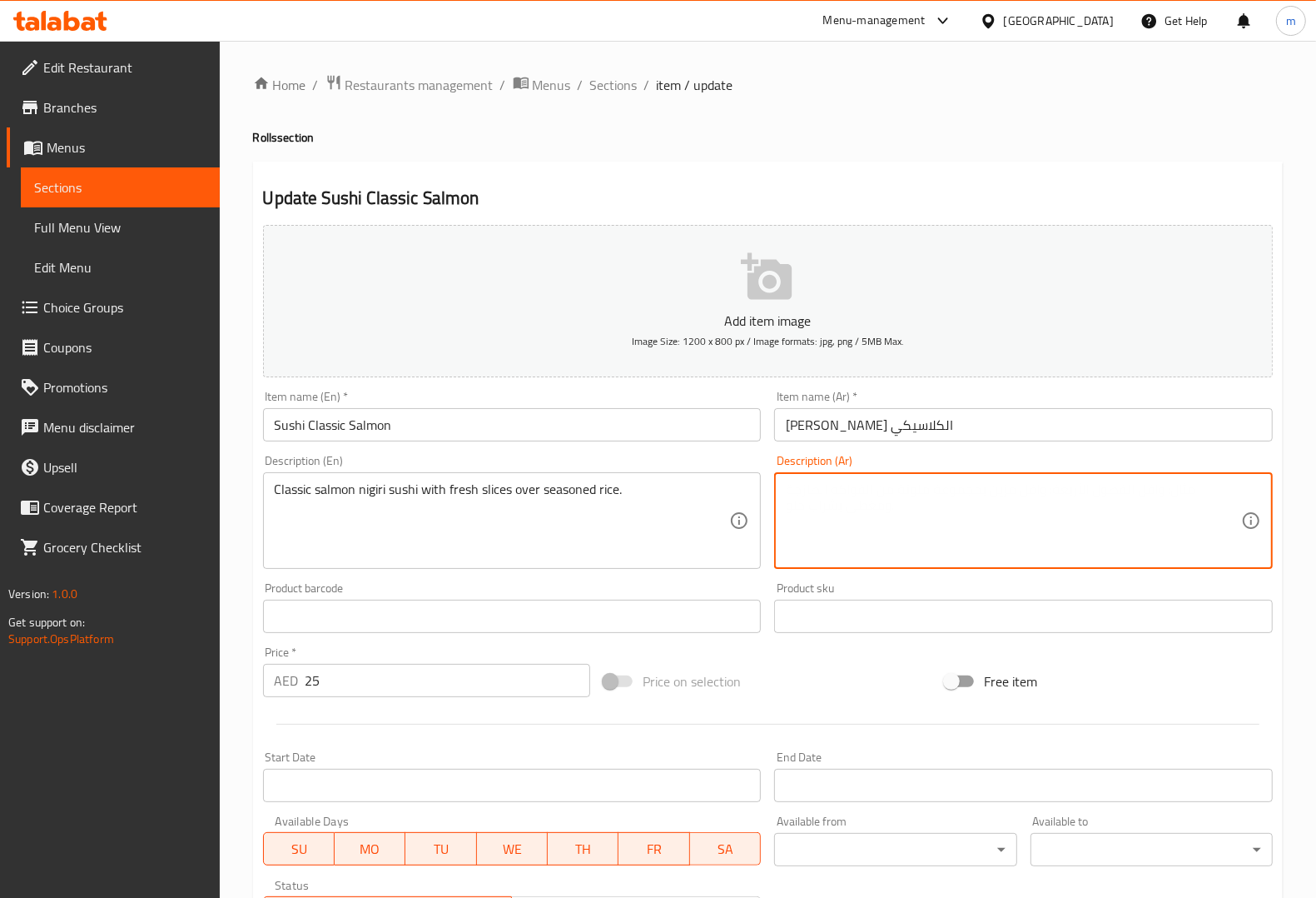
paste textarea "[PERSON_NAME] السلمون الكلاسيكي مع شرائح طازجة فوق الأرز المتبل."
type textarea "[PERSON_NAME] السلمون الكلاسيكي مع شرائح طازجة فوق الأرز المتبل."
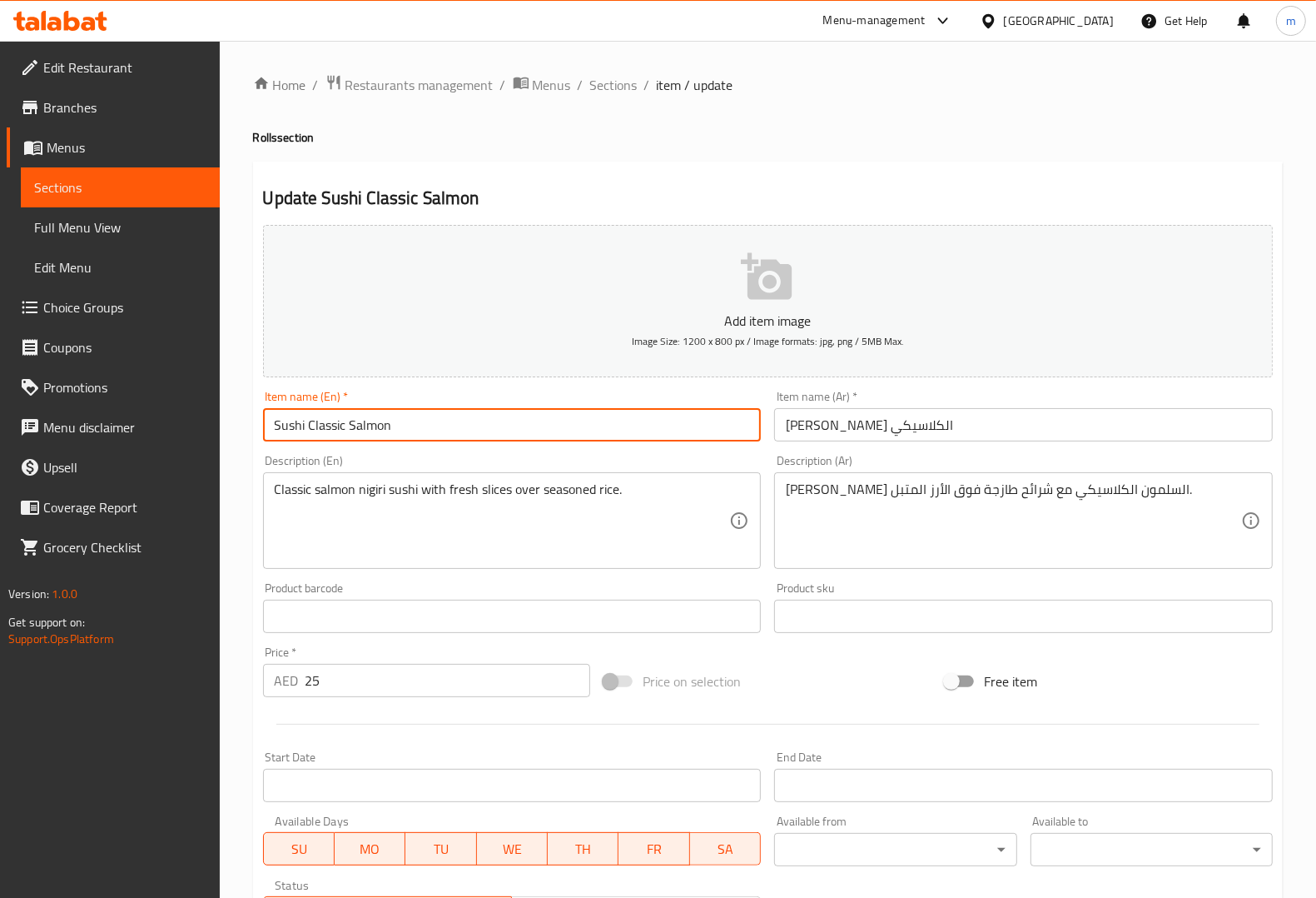
click at [572, 427] on input "Sushi Classic Salmon" at bounding box center [512, 424] width 499 height 33
type input "Sushi Classic Salmon 2pcs"
click at [1107, 427] on input "سوشي السلمون الكلاسيكي" at bounding box center [1023, 424] width 499 height 33
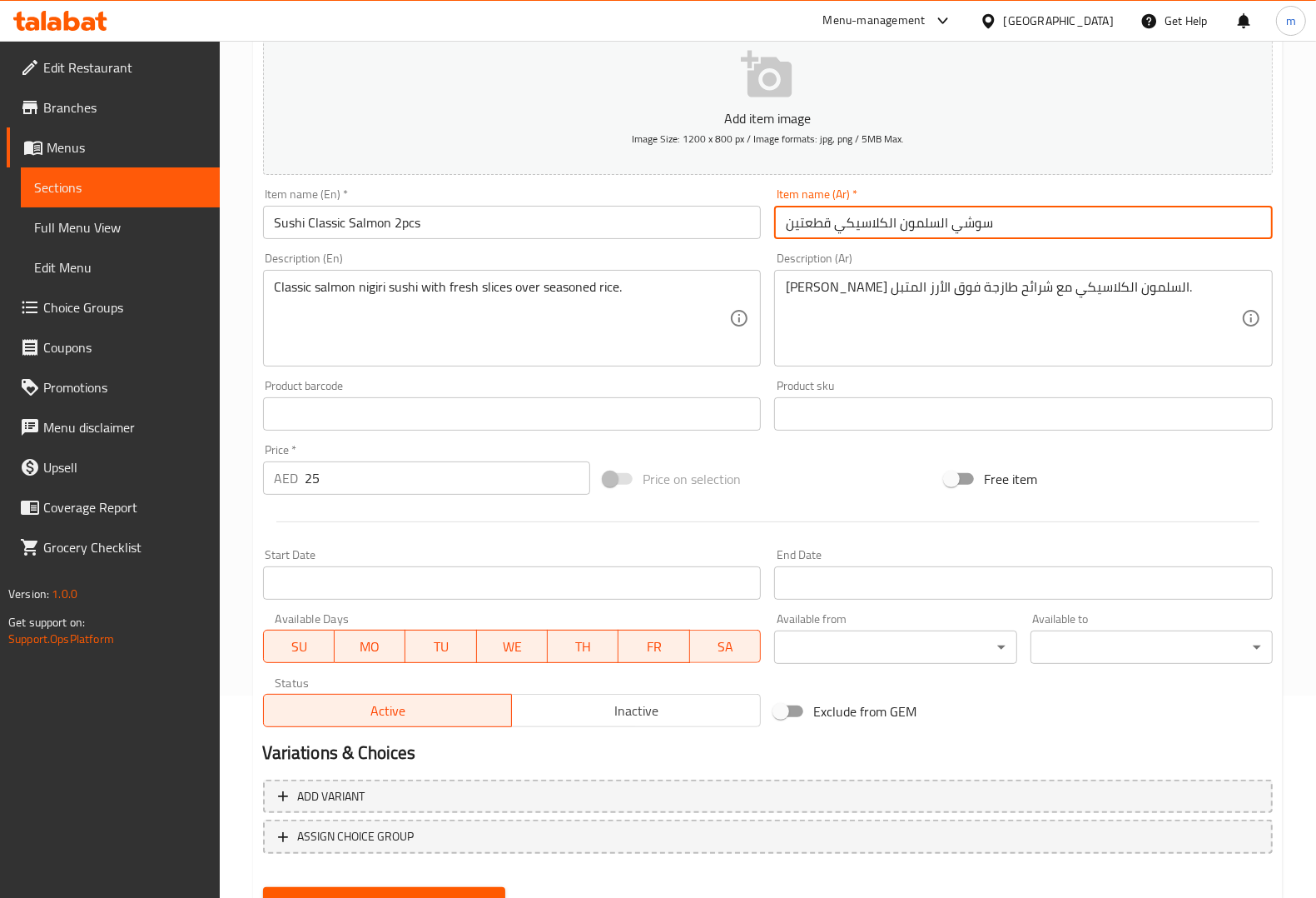
scroll to position [276, 0]
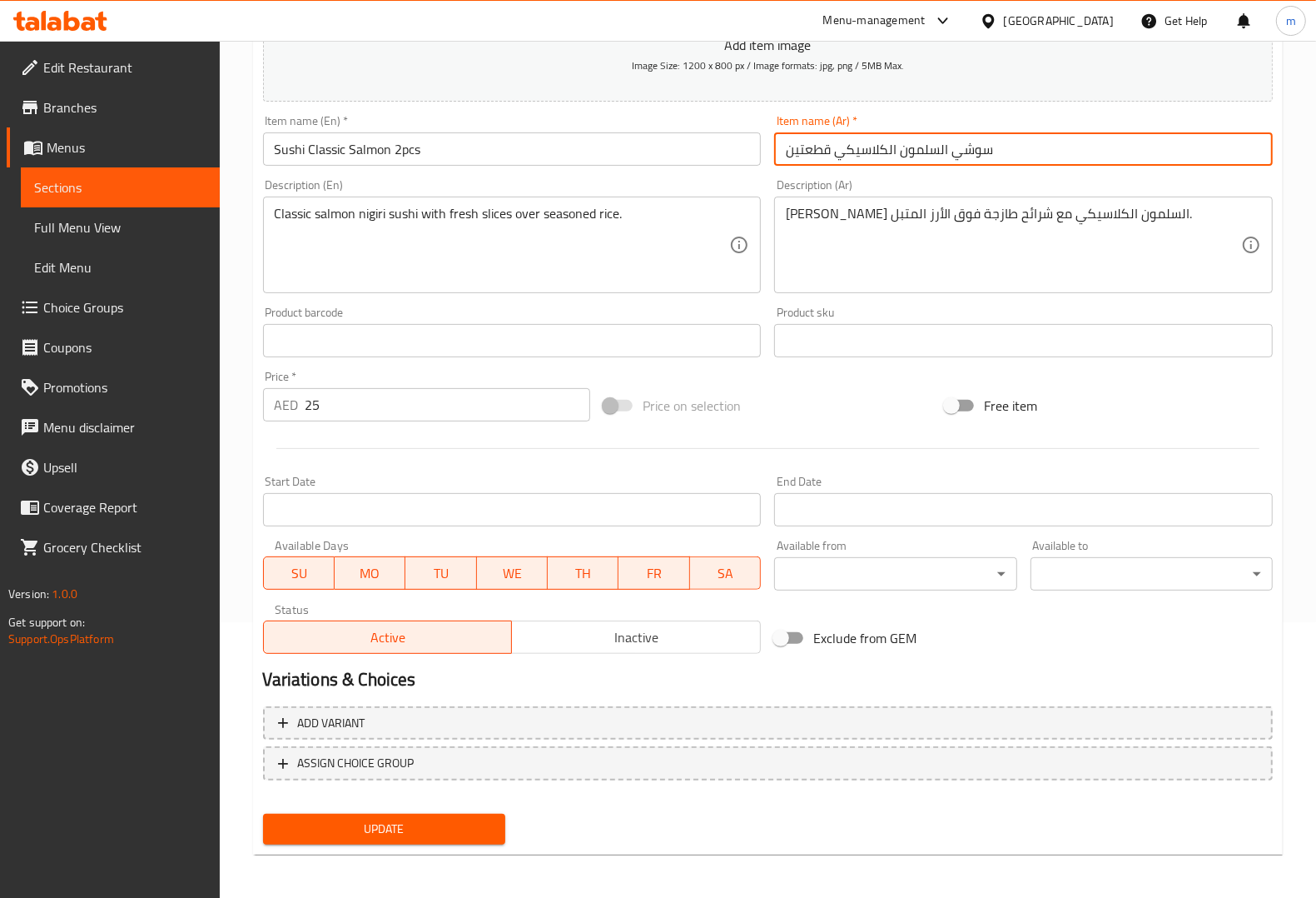
type input "سوشي السلمون الكلاسيكي قطعتين"
click at [436, 835] on span "Update" at bounding box center [384, 828] width 216 height 21
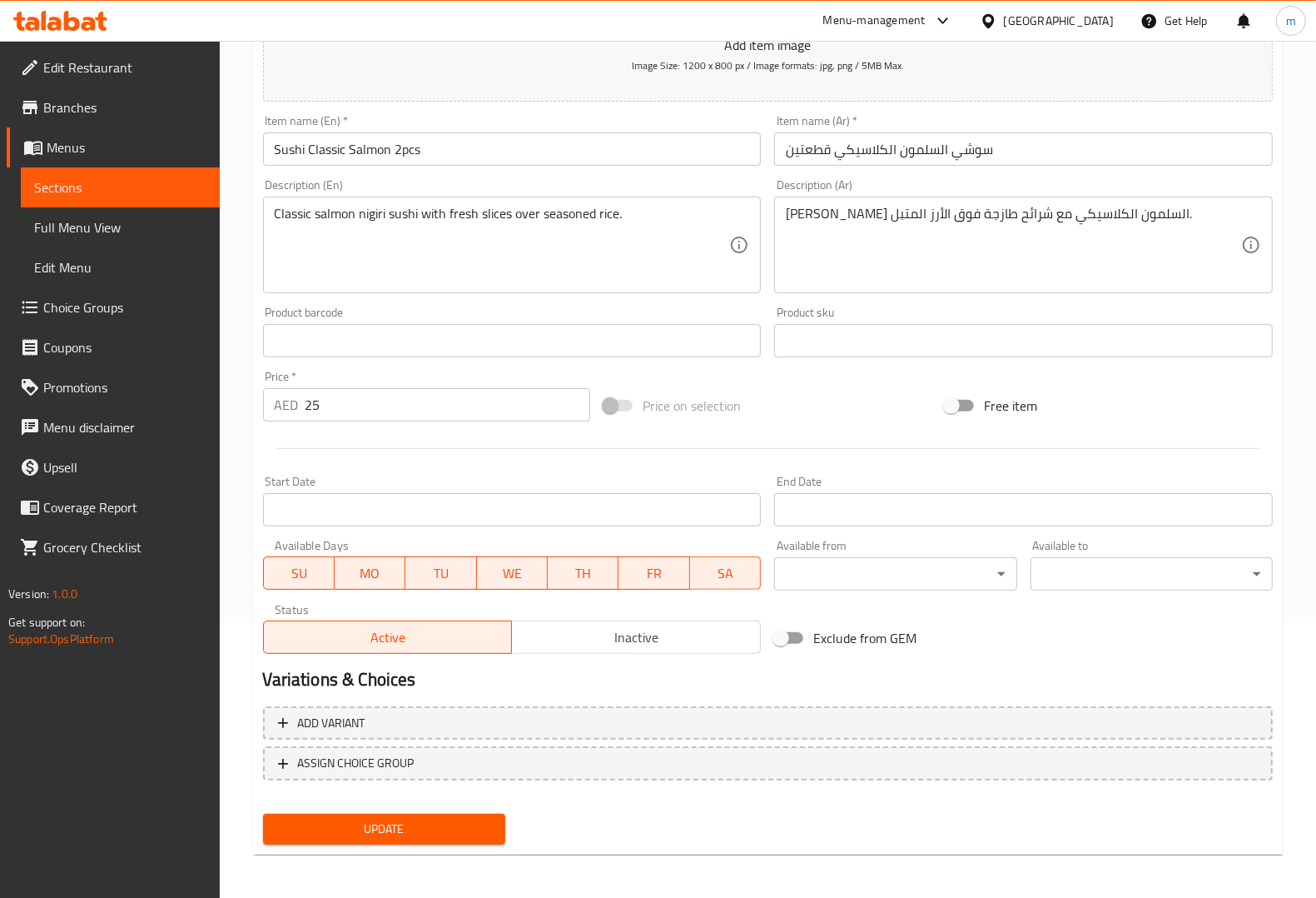
click at [427, 818] on span "Update" at bounding box center [384, 828] width 216 height 21
click at [134, 192] on span "Sections" at bounding box center [120, 187] width 173 height 20
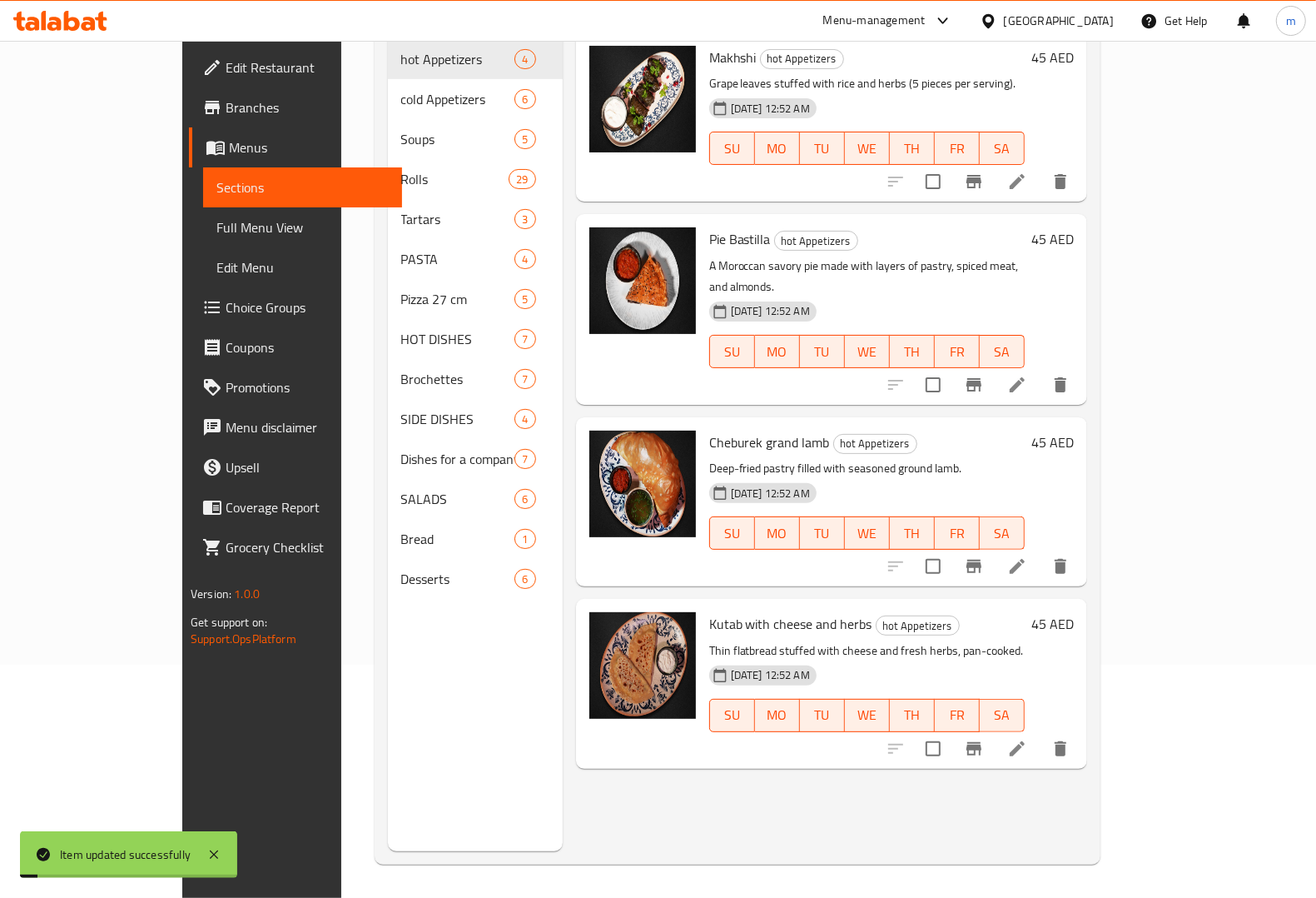
scroll to position [234, 0]
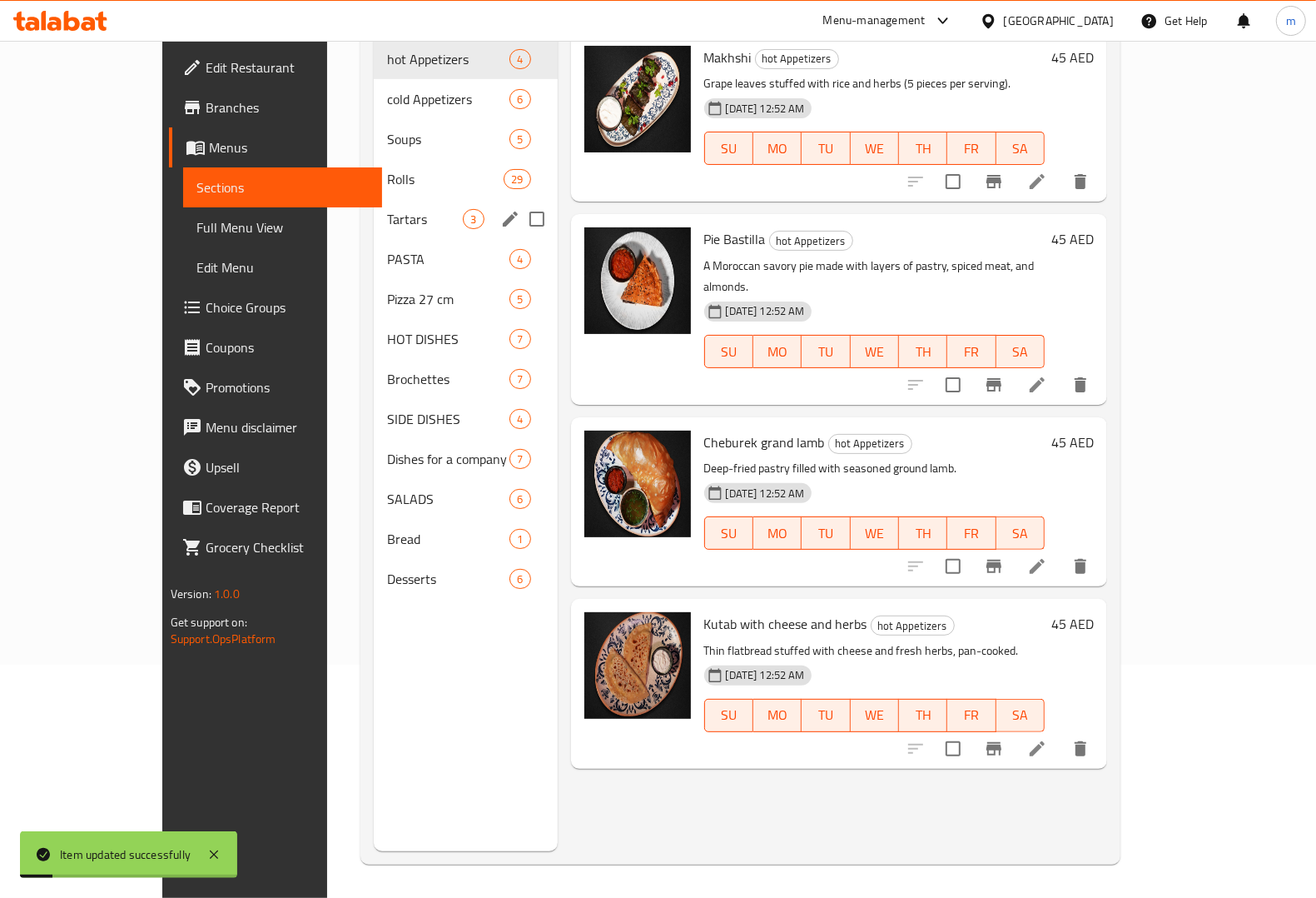
click at [387, 169] on span "Rolls" at bounding box center [445, 179] width 117 height 20
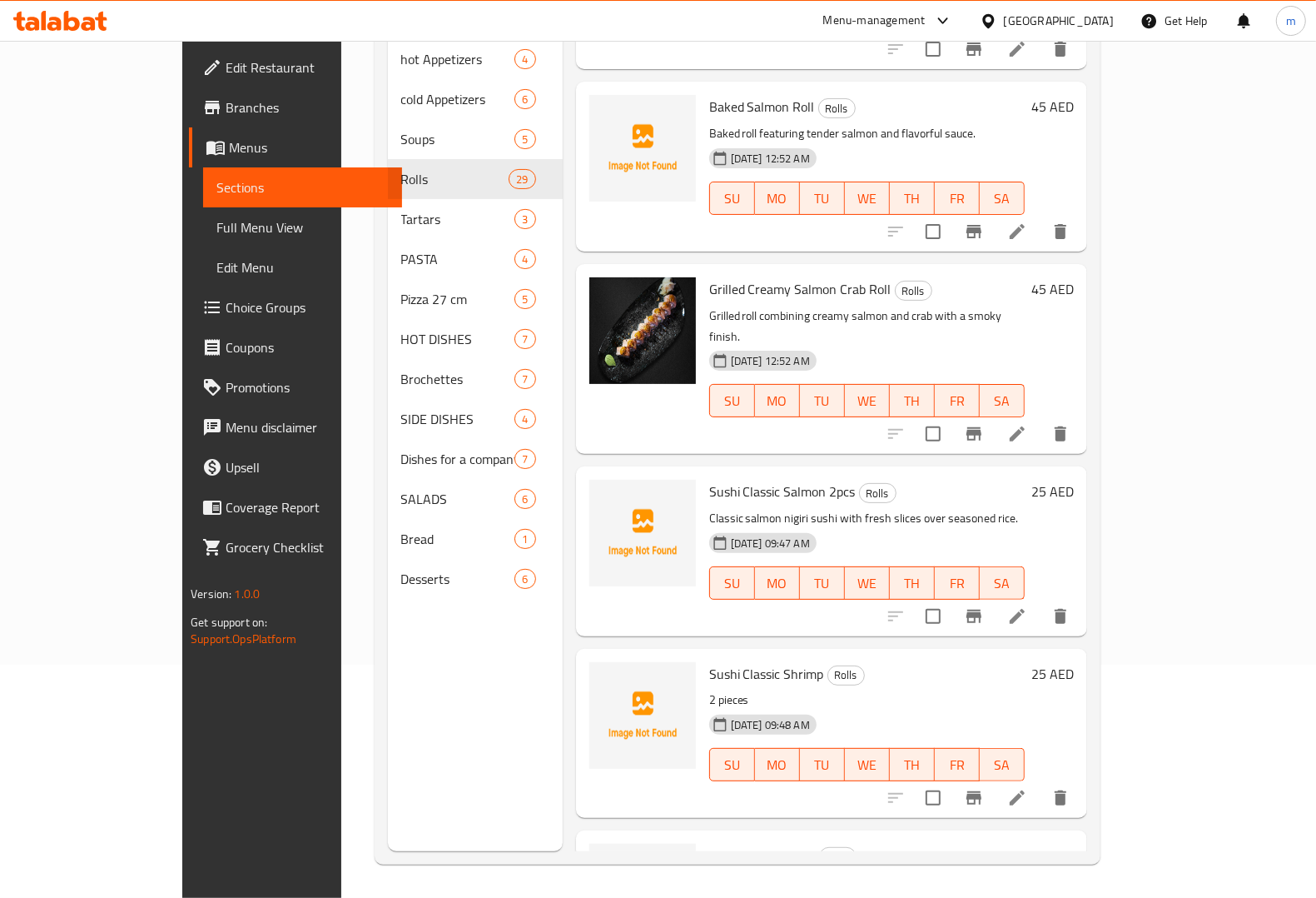
scroll to position [2082, 0]
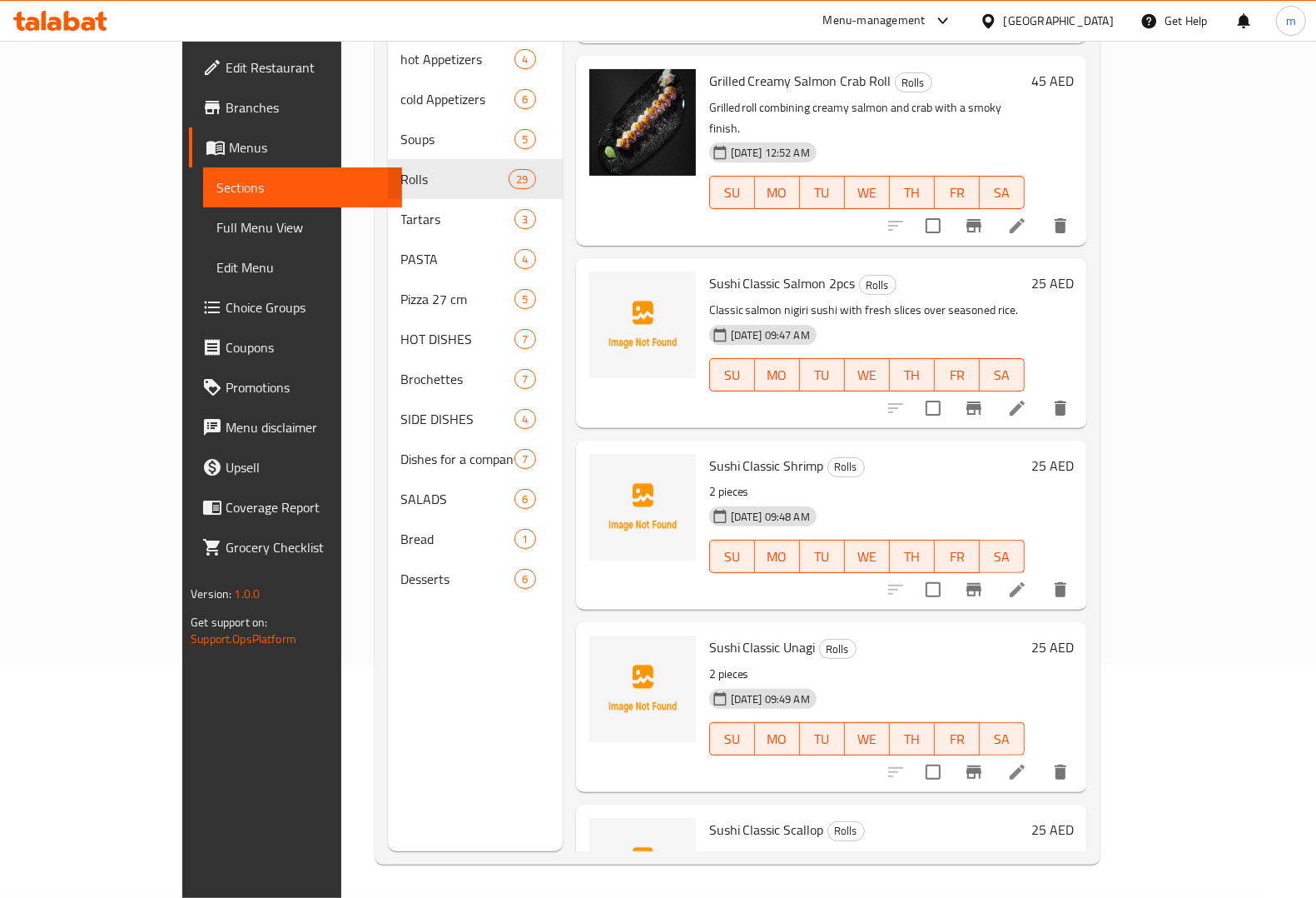
click at [1027, 580] on icon at bounding box center [1017, 590] width 20 height 20
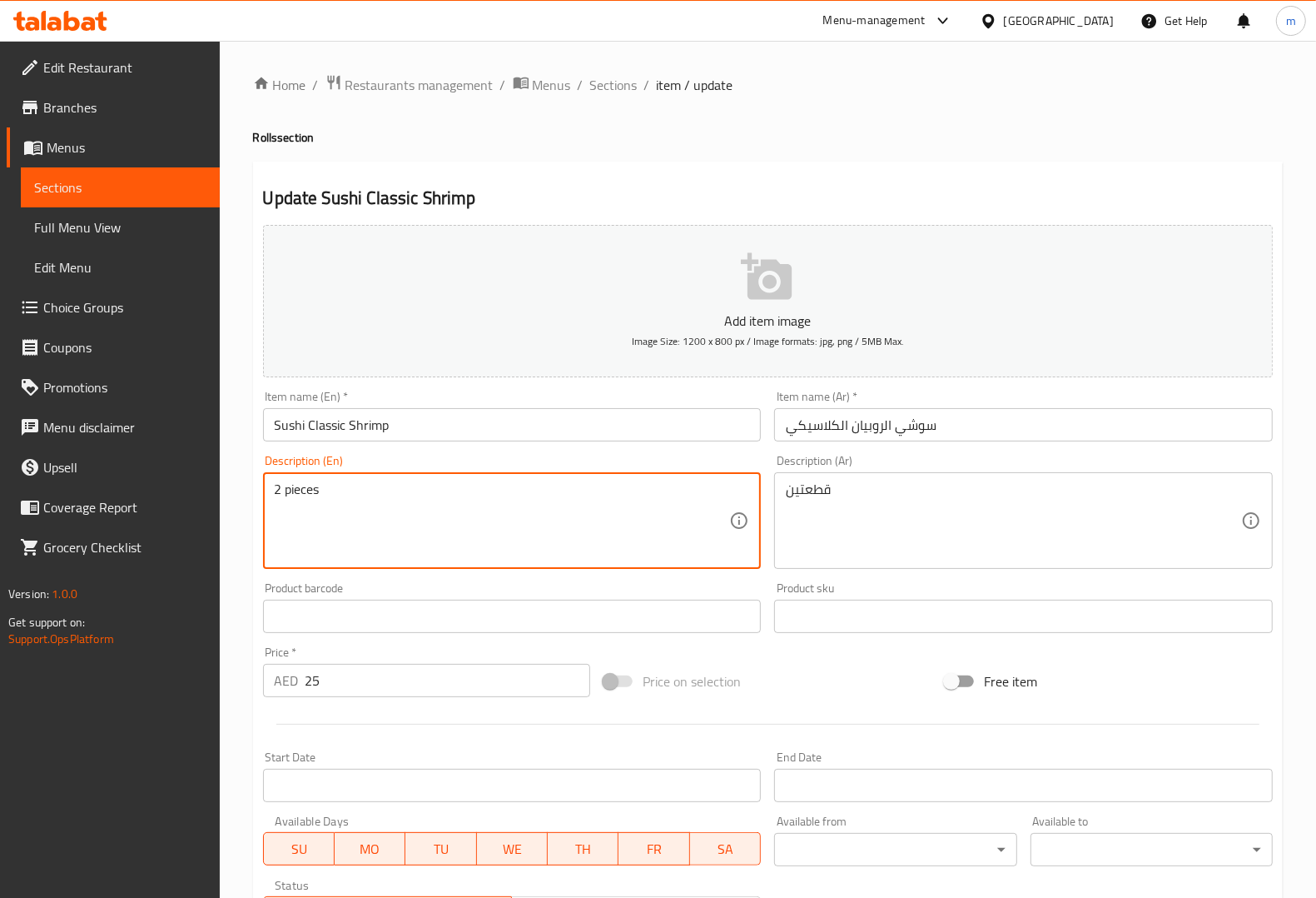
click at [427, 515] on textarea "2 pieces" at bounding box center [503, 520] width 456 height 79
paste textarea "Classic shrimp nigiri sushi with cooked shrimp on sushi rice."
type textarea "Classic shrimp nigiri sushi with cooked shrimp on sushi rice."
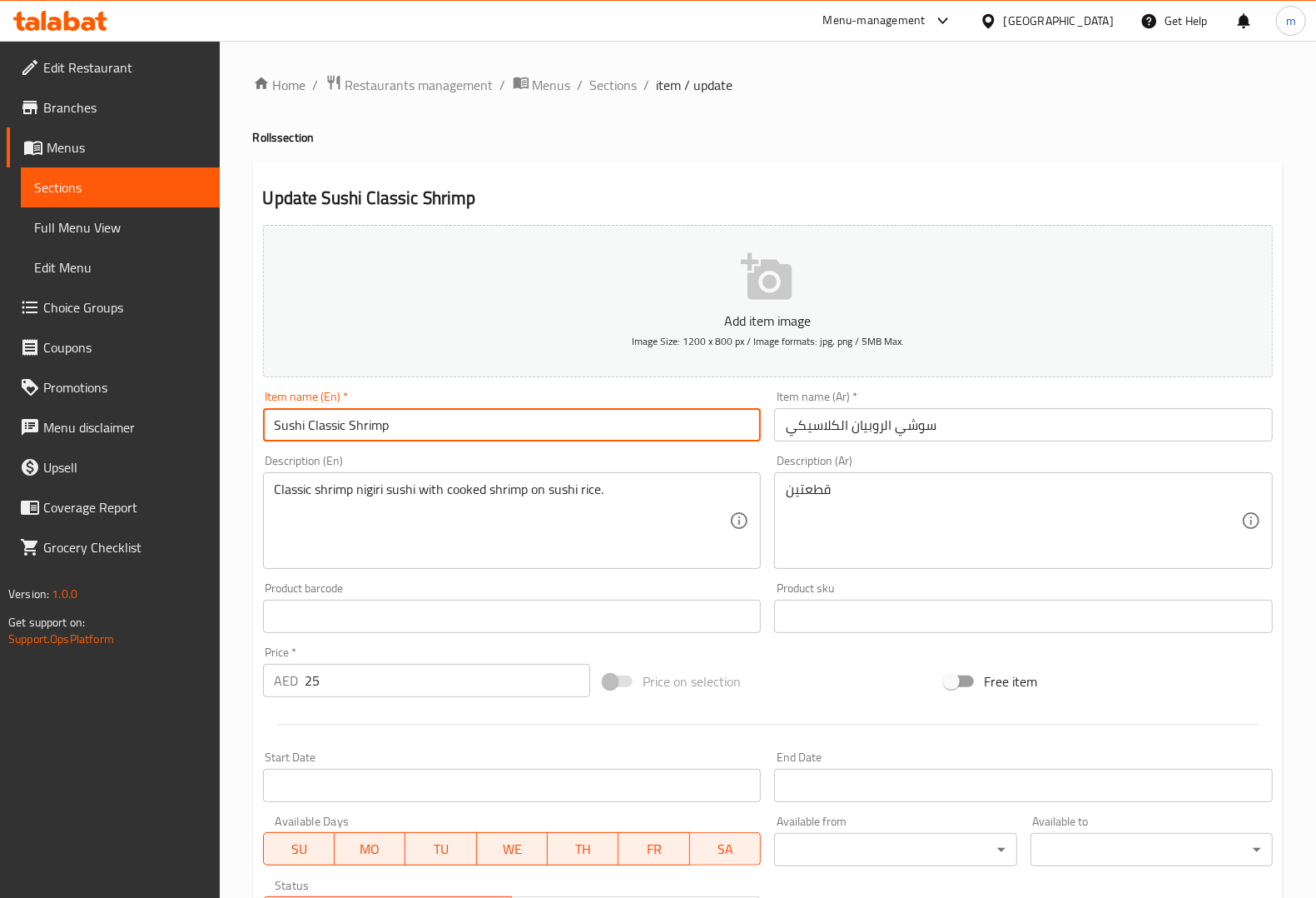
click at [576, 423] on input "Sushi Classic Shrimp" at bounding box center [512, 424] width 499 height 33
type input "Sushi Classic Shrimp 2pcs"
click at [970, 438] on input "سوشي الروبيان الكلاسيكي" at bounding box center [1023, 424] width 499 height 33
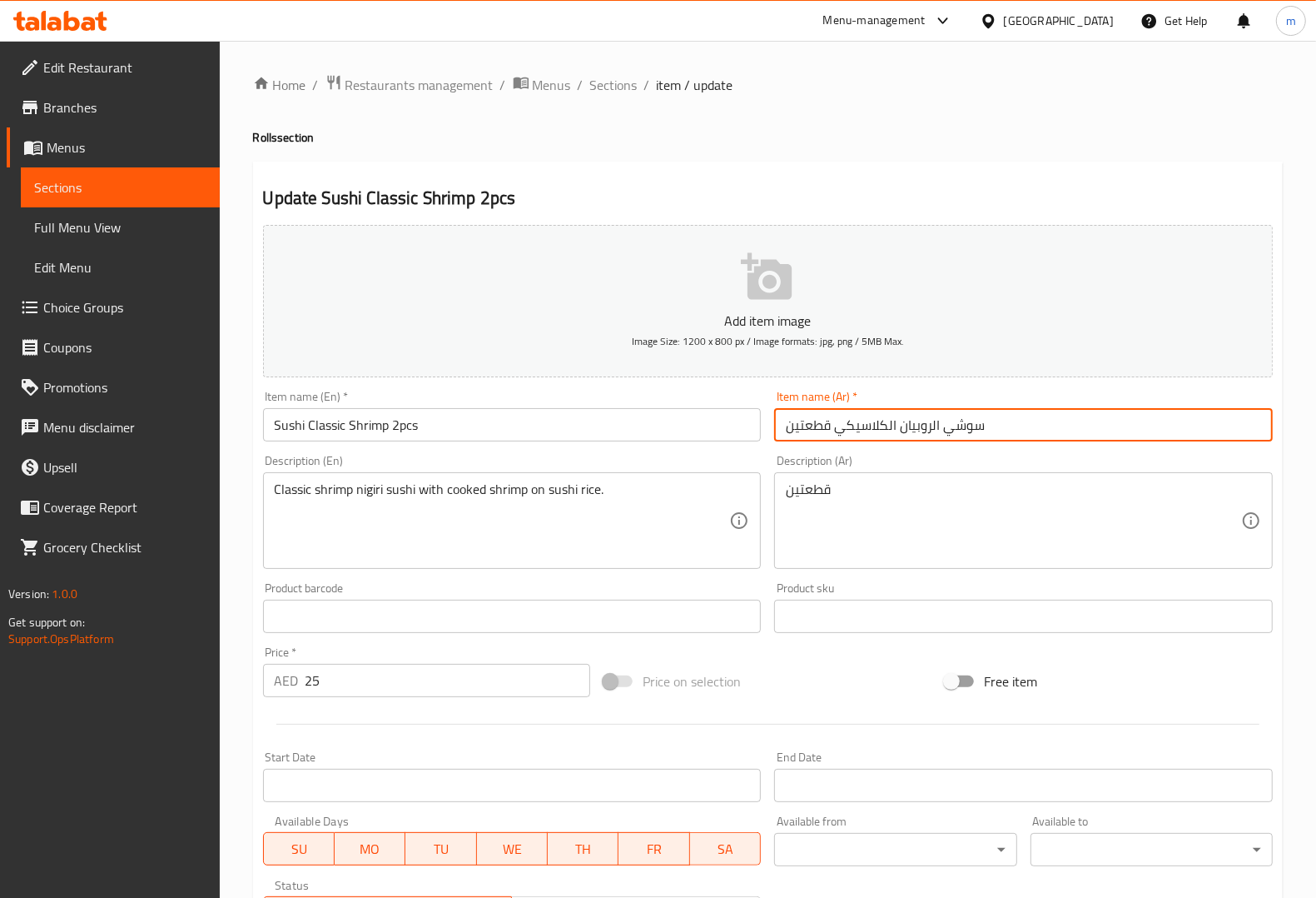
type input "سوشي الروبيان الكلاسيكي قطعتين"
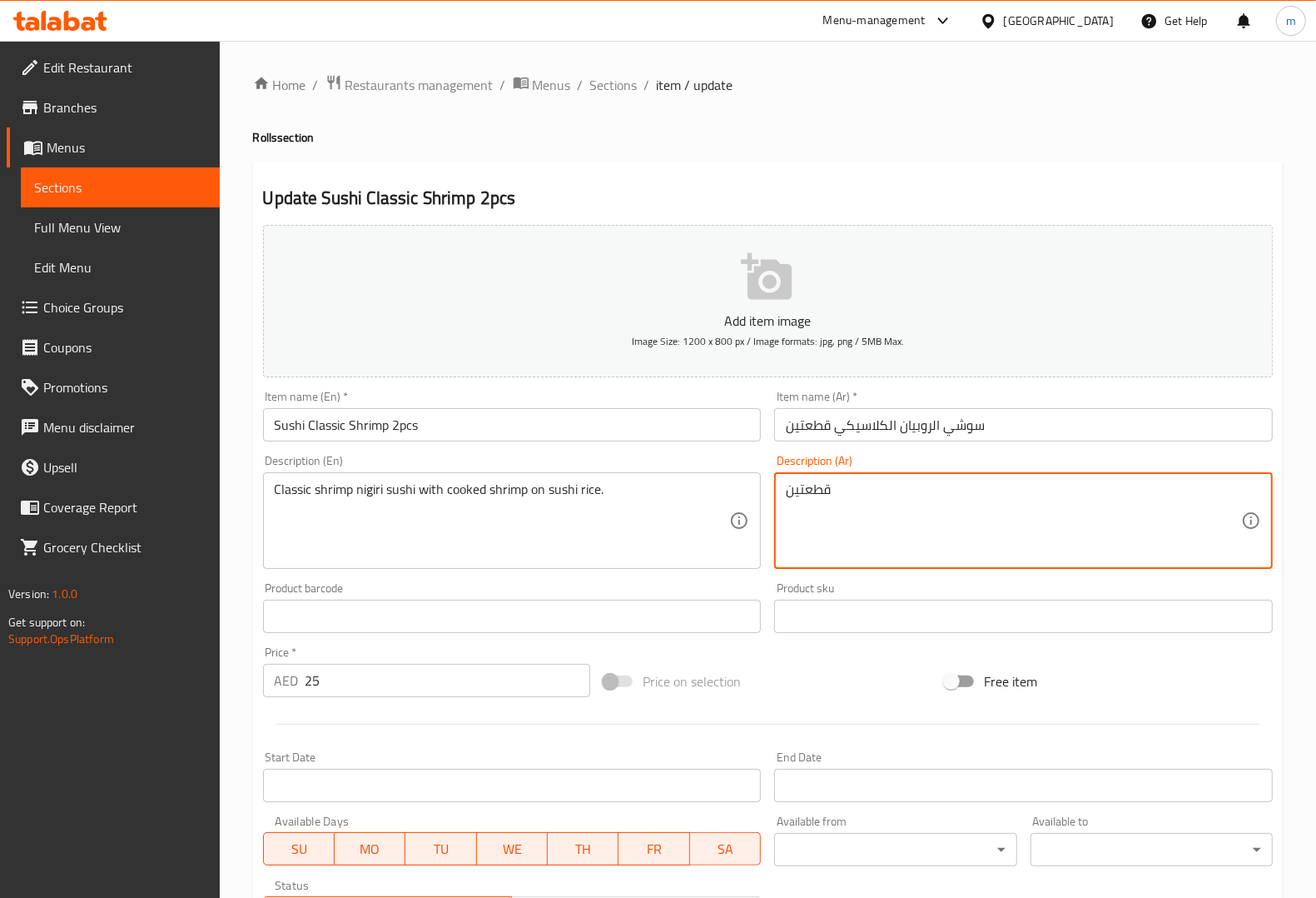
click at [899, 500] on textarea "قطعتين" at bounding box center [1013, 520] width 456 height 79
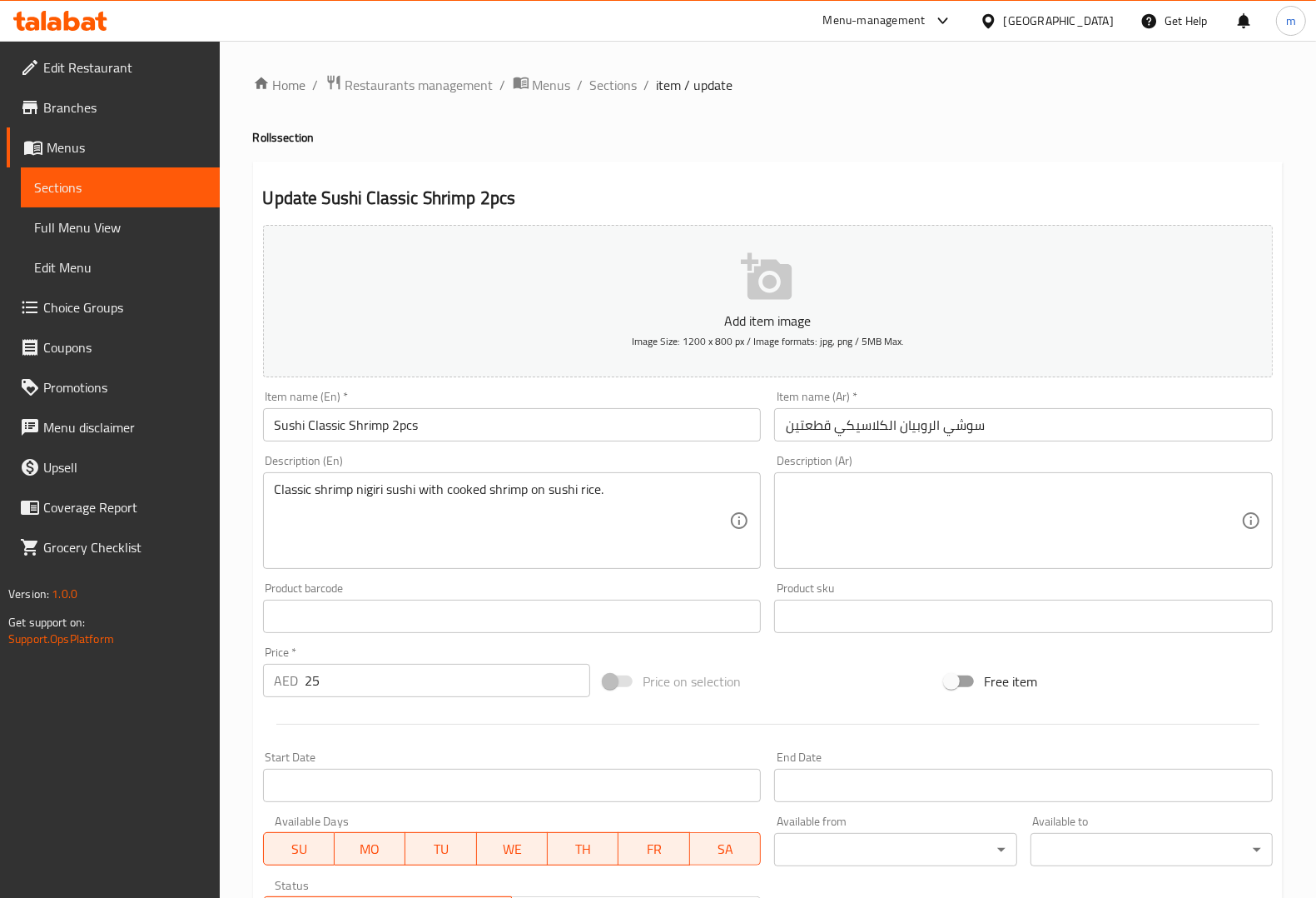
click at [930, 516] on textarea at bounding box center [1013, 520] width 456 height 79
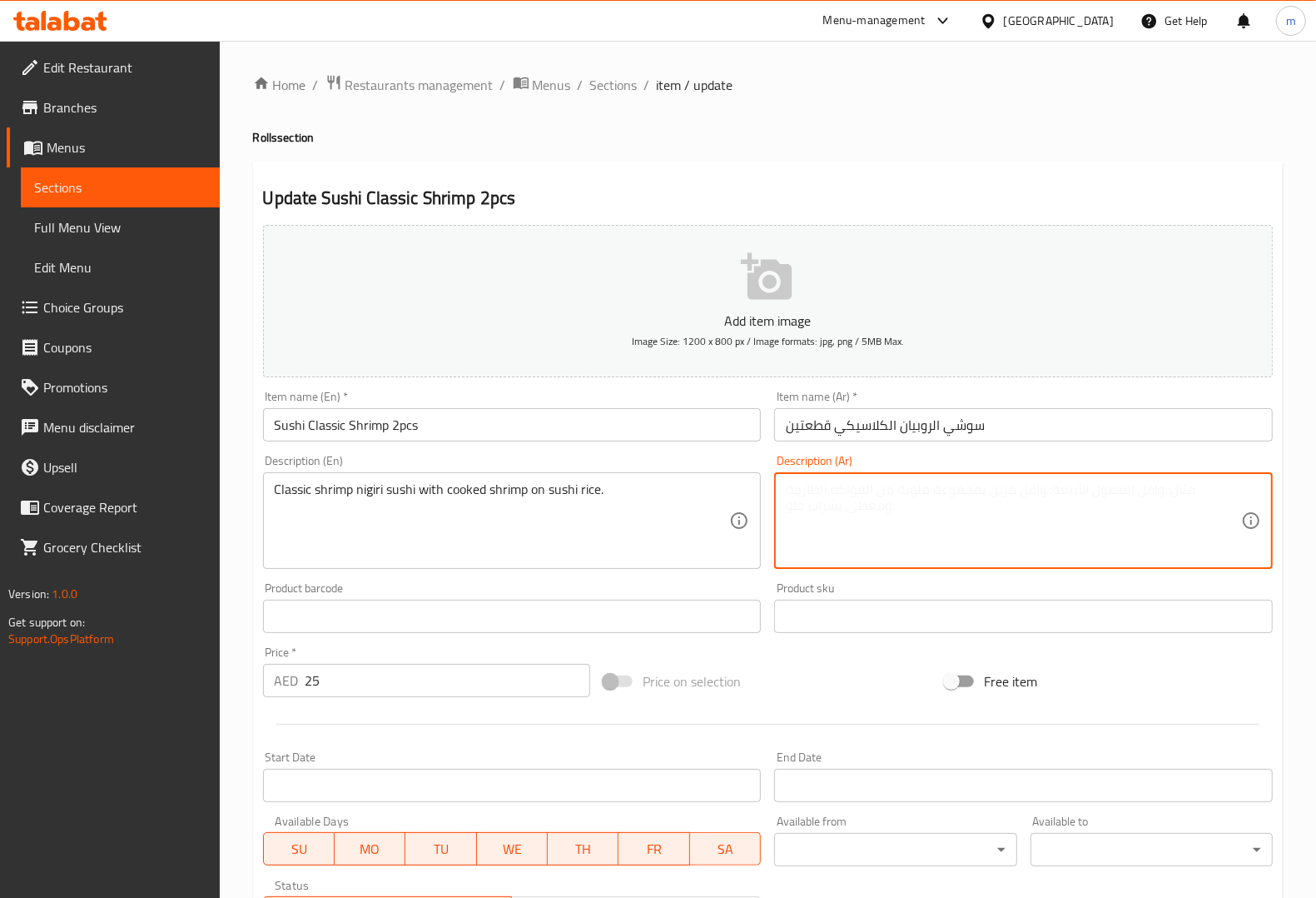
paste textarea "[PERSON_NAME] الكلاسيكي مع الروبيان المطبوخ على أرز السوشي."
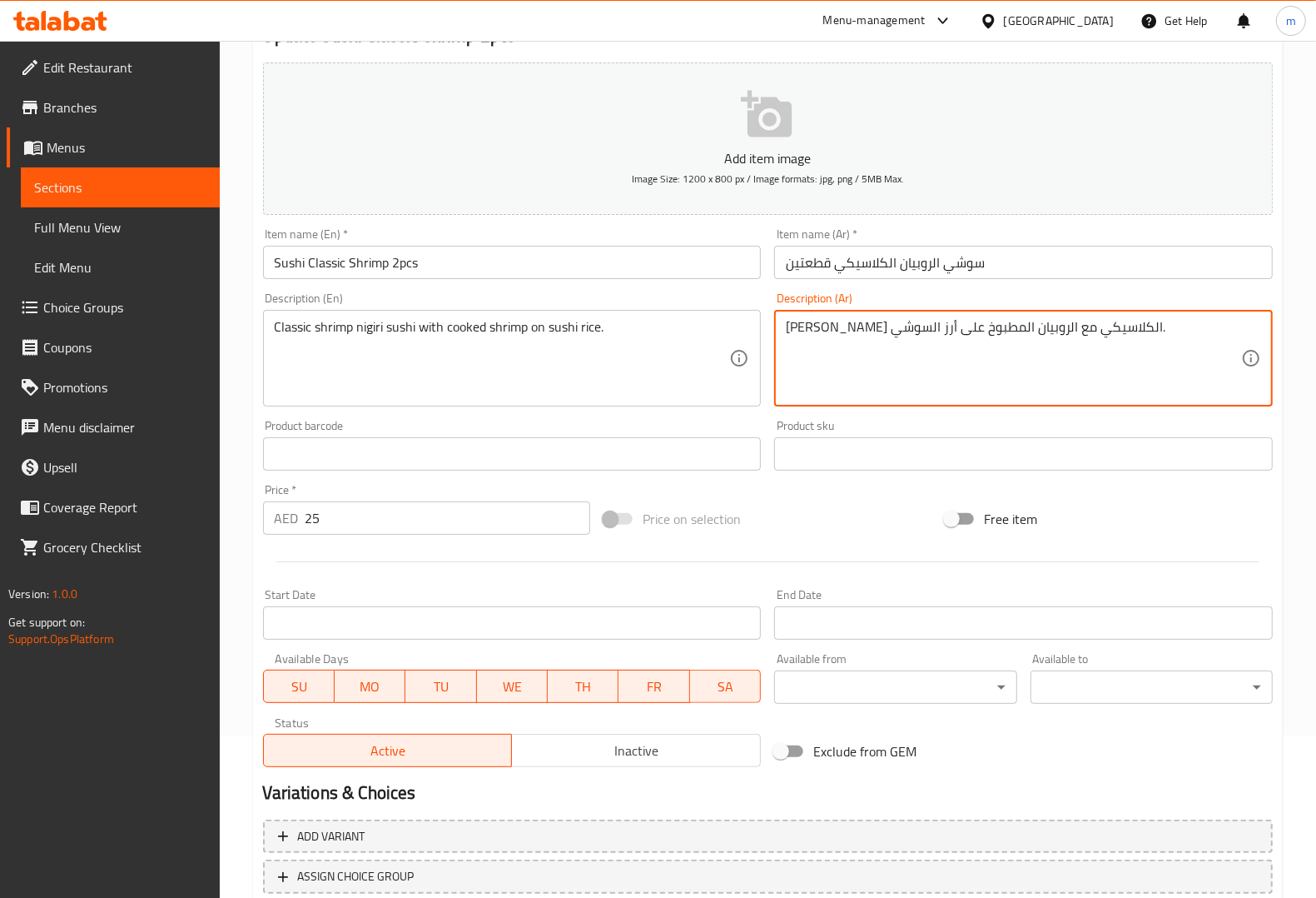
scroll to position [276, 0]
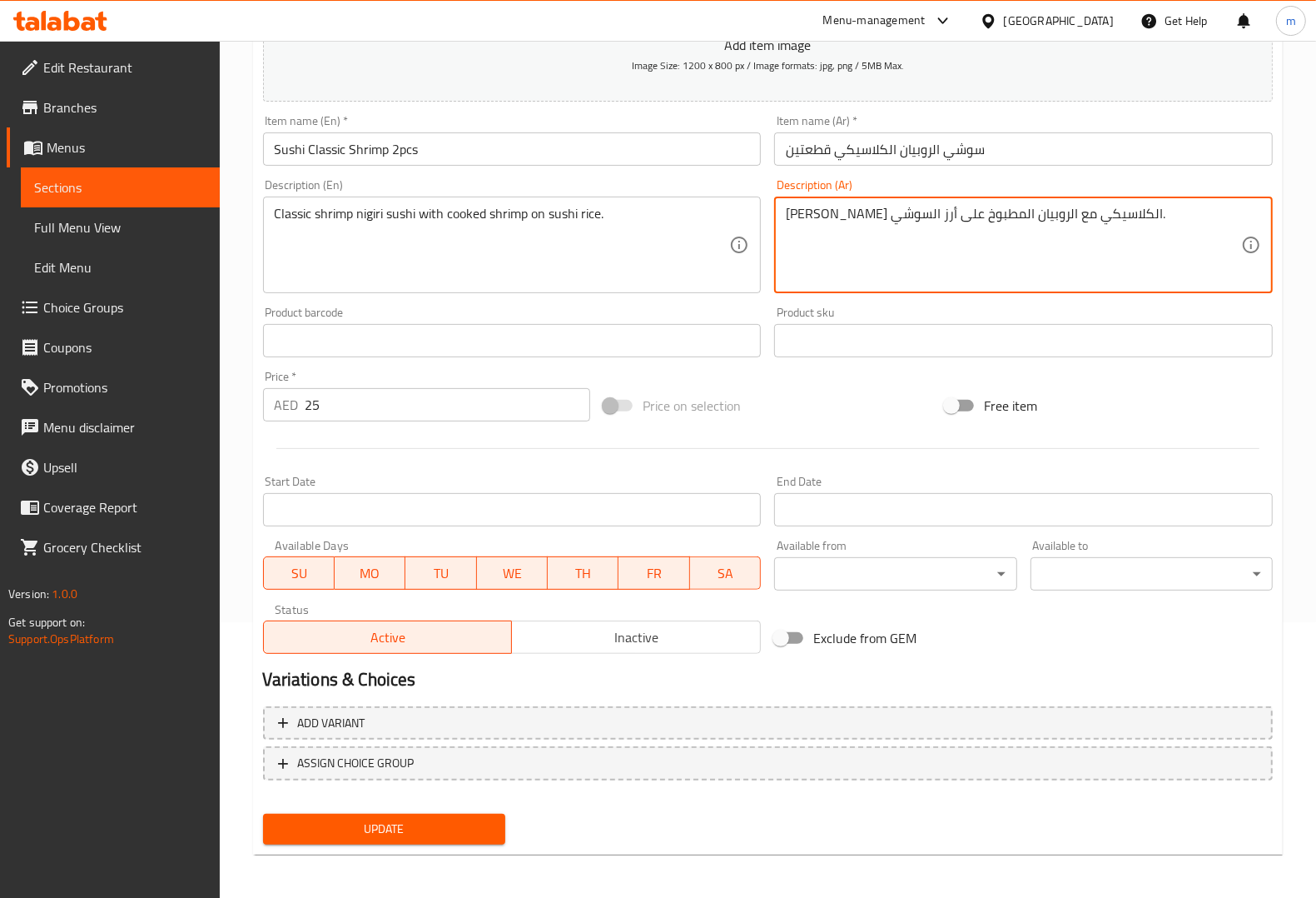
type textarea "[PERSON_NAME] الكلاسيكي مع الروبيان المطبوخ على أرز السوشي."
click at [450, 872] on div "Home / Restaurants management / Menus / Sections / item / update Rolls section …" at bounding box center [767, 333] width 1096 height 1136
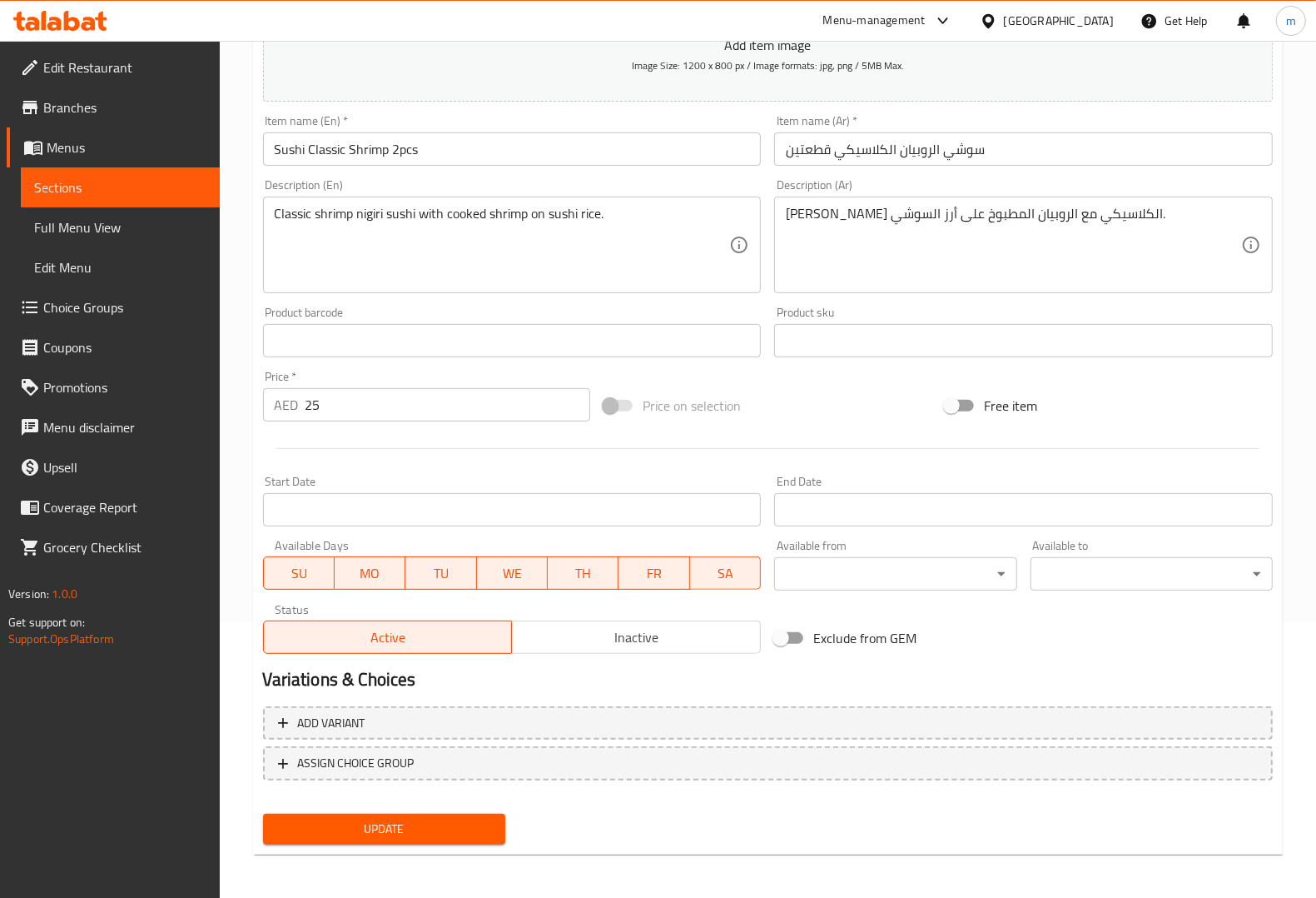
click at [418, 836] on span "Update" at bounding box center [384, 828] width 216 height 21
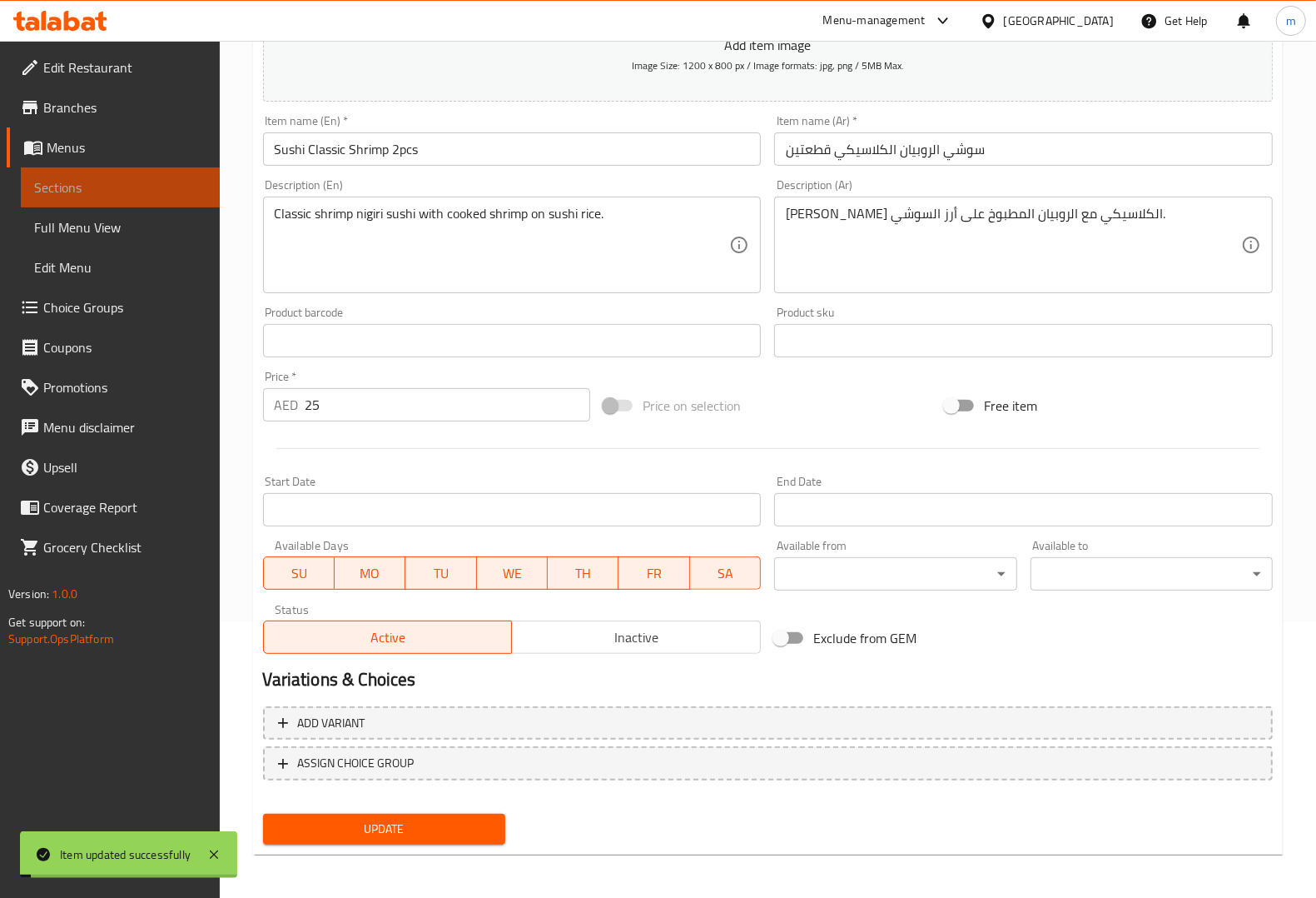
click at [89, 203] on link "Sections" at bounding box center [120, 187] width 199 height 40
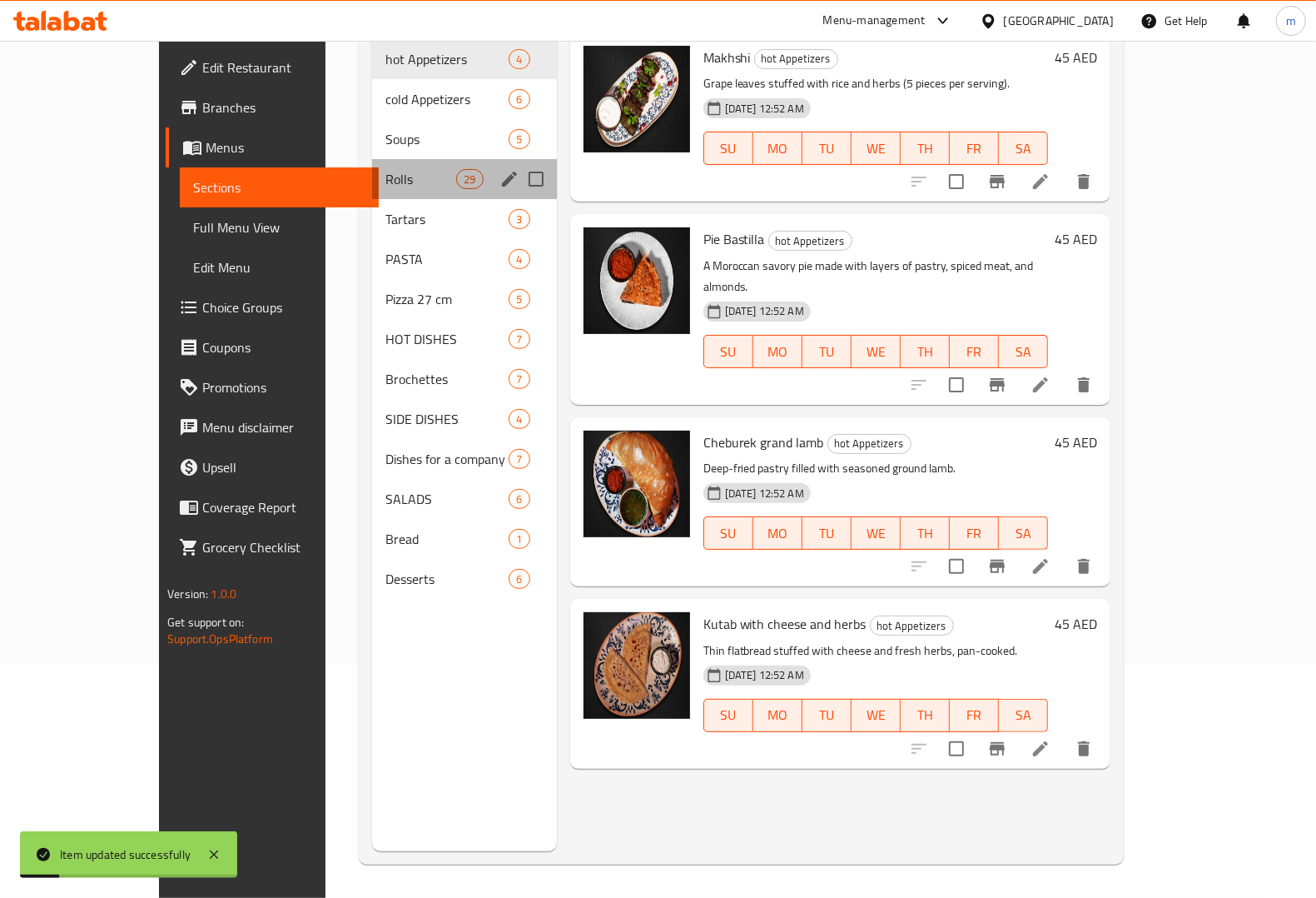
click at [385, 169] on span "Rolls" at bounding box center [420, 179] width 70 height 20
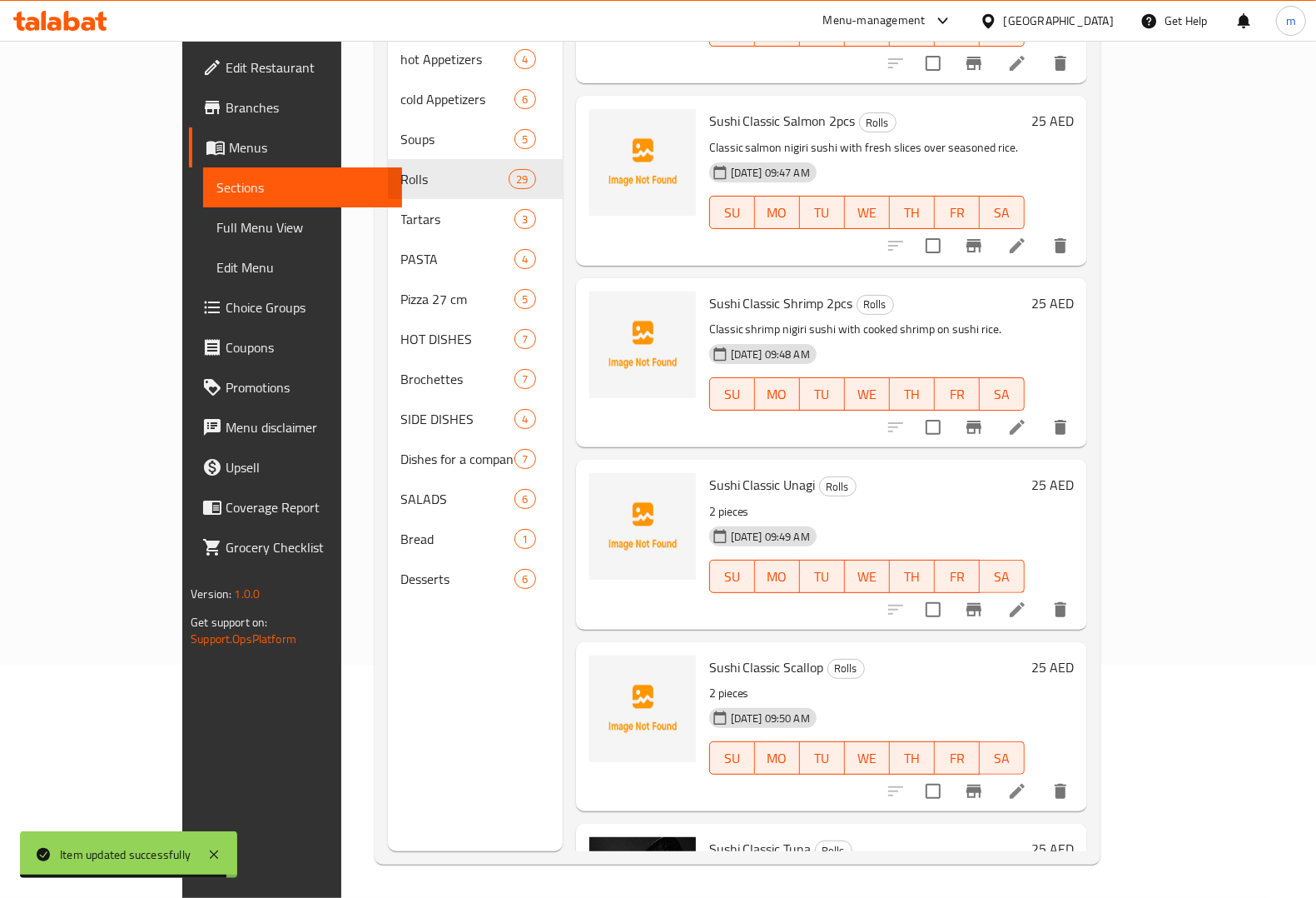
scroll to position [2291, 0]
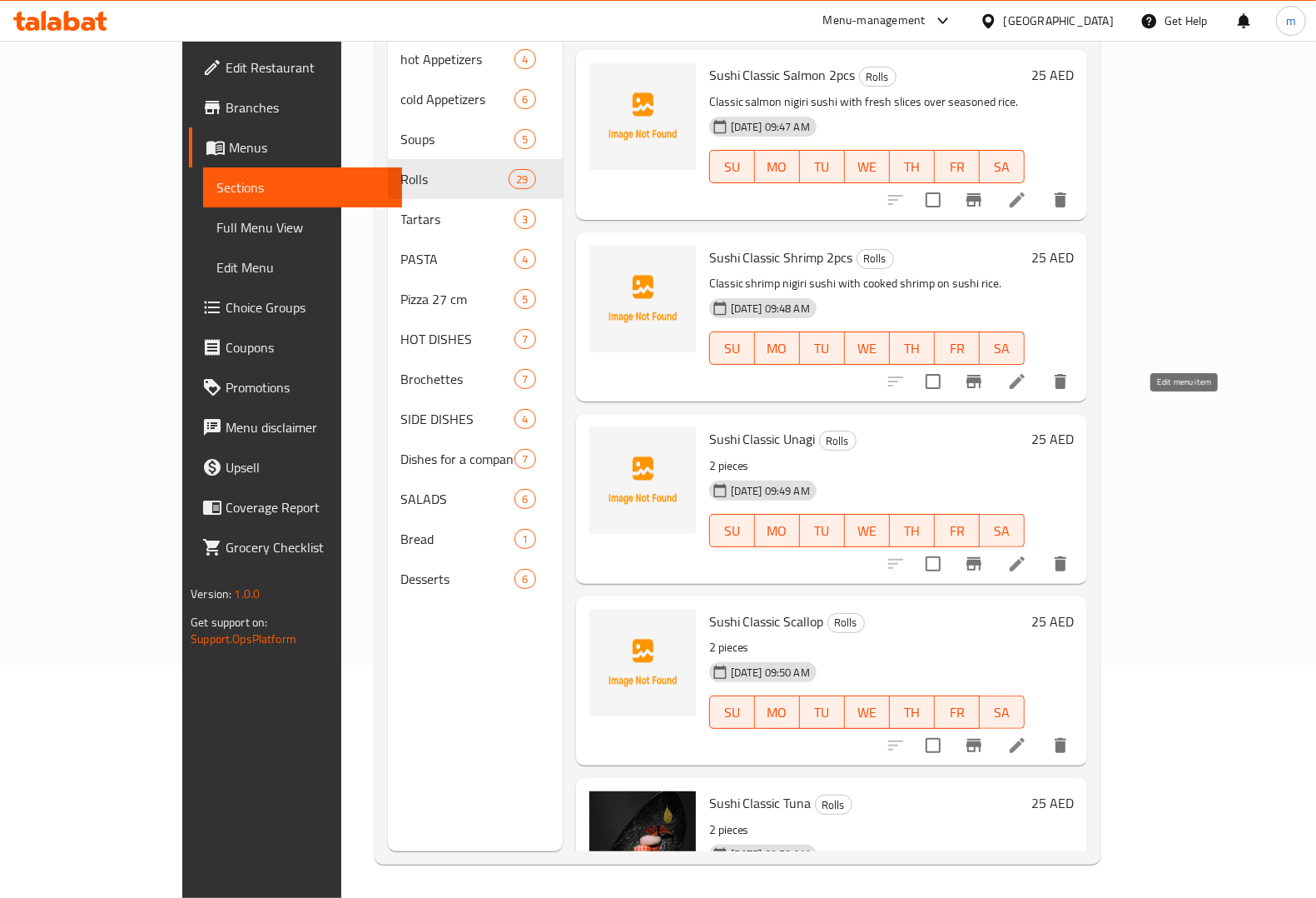
click at [1027, 553] on icon at bounding box center [1017, 563] width 20 height 20
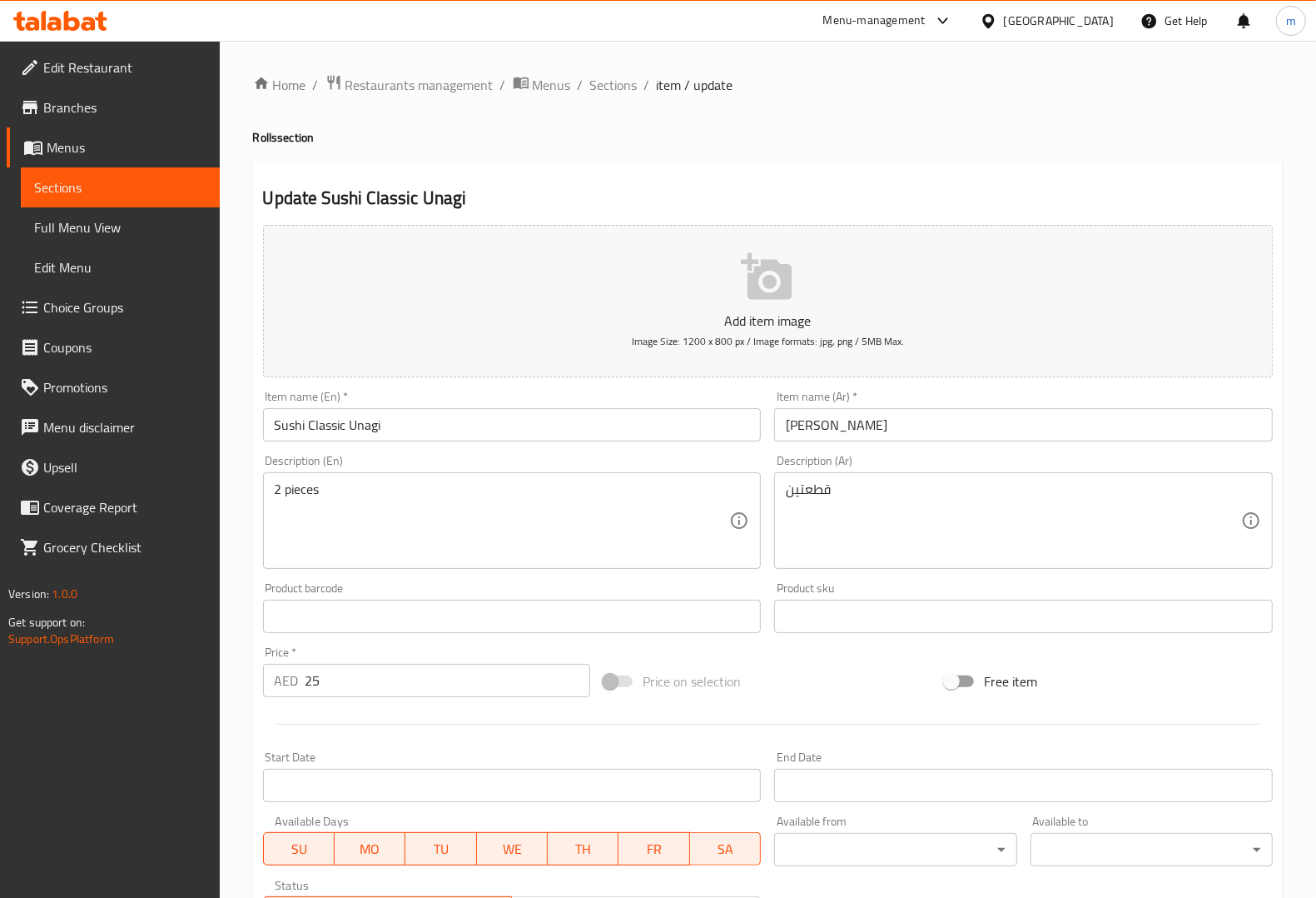
click at [420, 508] on textarea "2 pieces" at bounding box center [503, 520] width 456 height 79
paste textarea "Classic unagi nigiri sushi with glazed eel over rice."
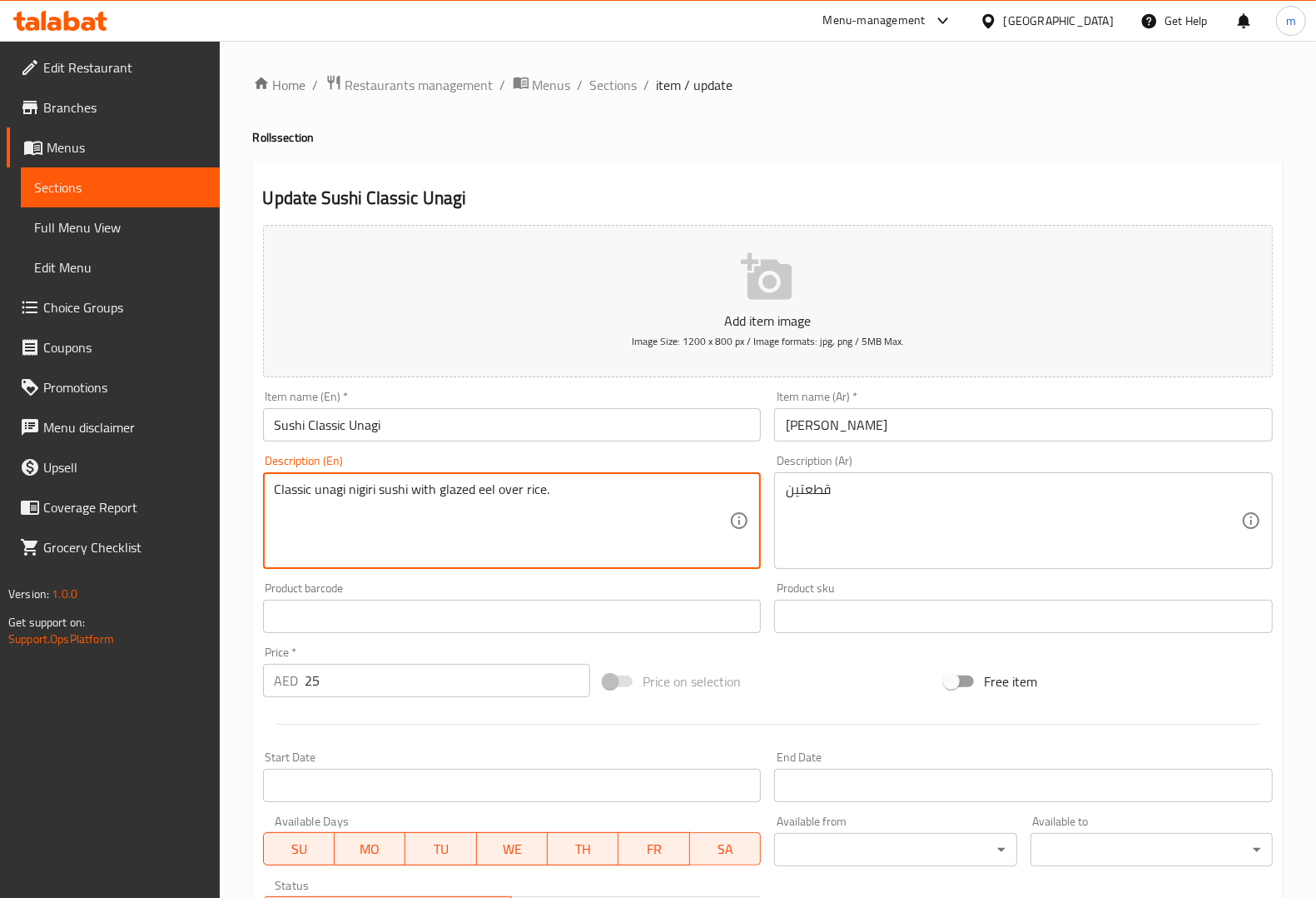
type textarea "Classic unagi nigiri sushi with glazed eel over rice."
click at [458, 409] on input "Sushi Classic Unagi" at bounding box center [512, 424] width 499 height 33
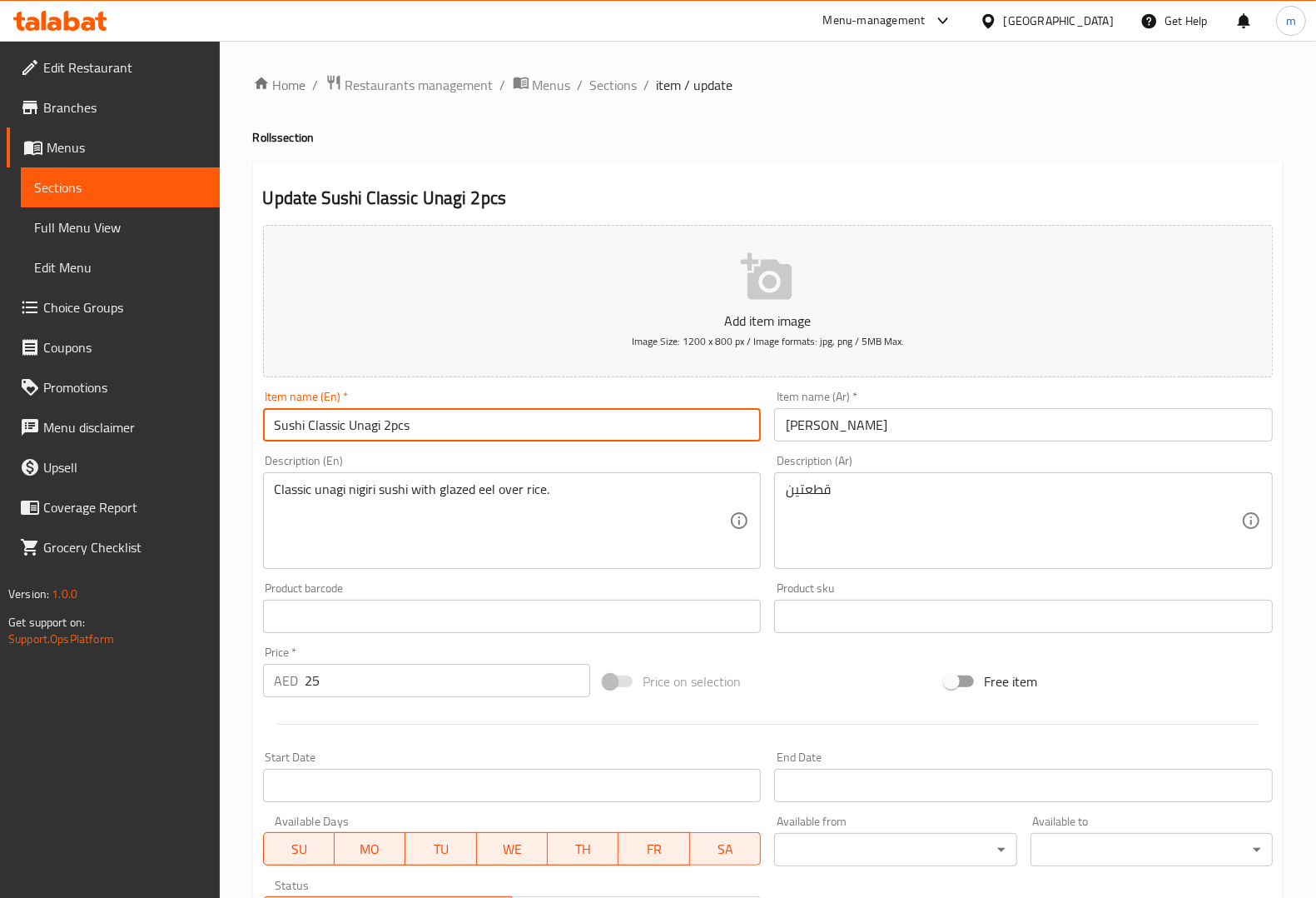
type input "Sushi Classic Unagi 2pcs"
click at [1089, 431] on input "سوشي كلاسيك أوناجي" at bounding box center [1023, 424] width 499 height 33
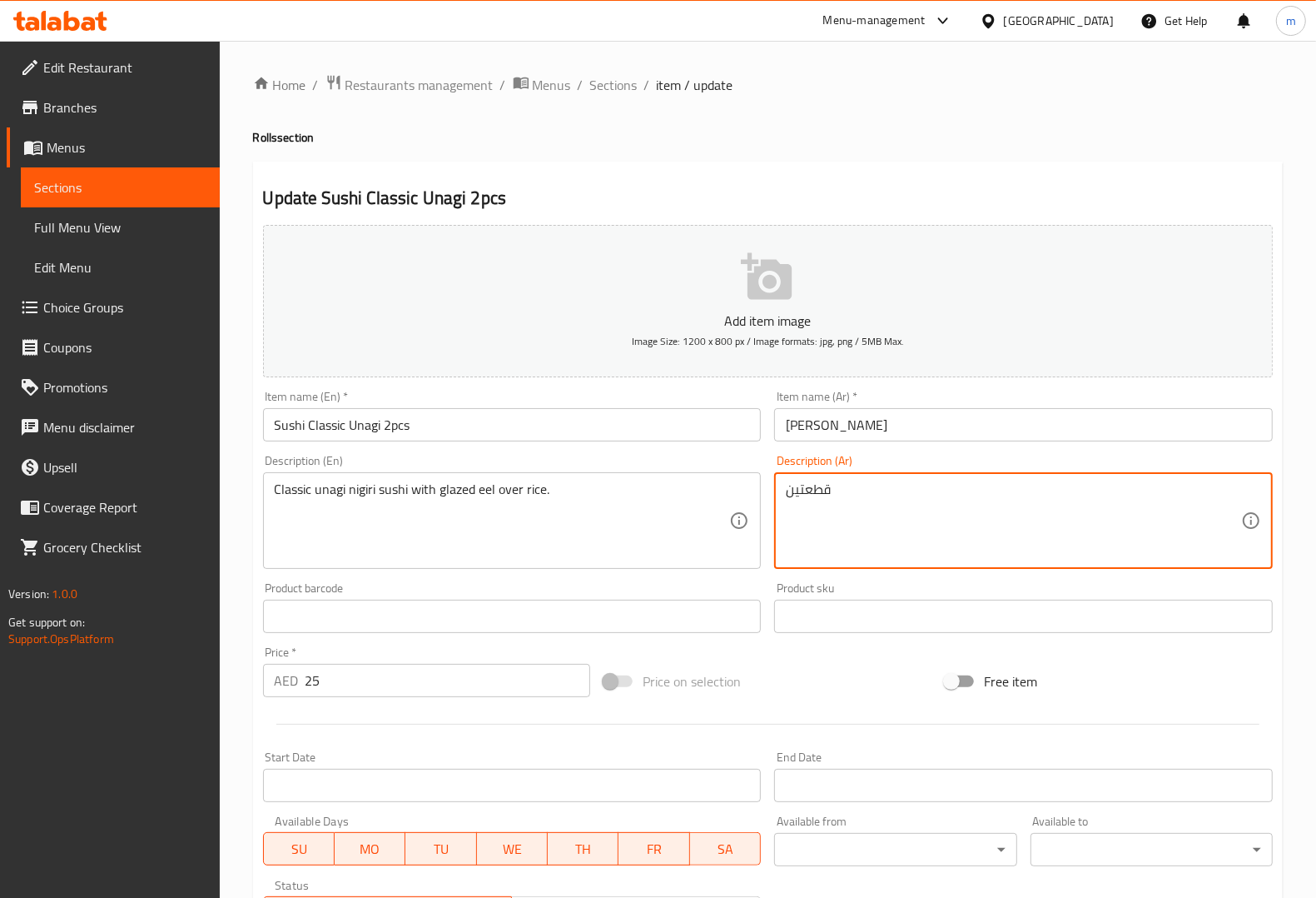
click at [1001, 487] on textarea "قطعتين" at bounding box center [1013, 520] width 456 height 79
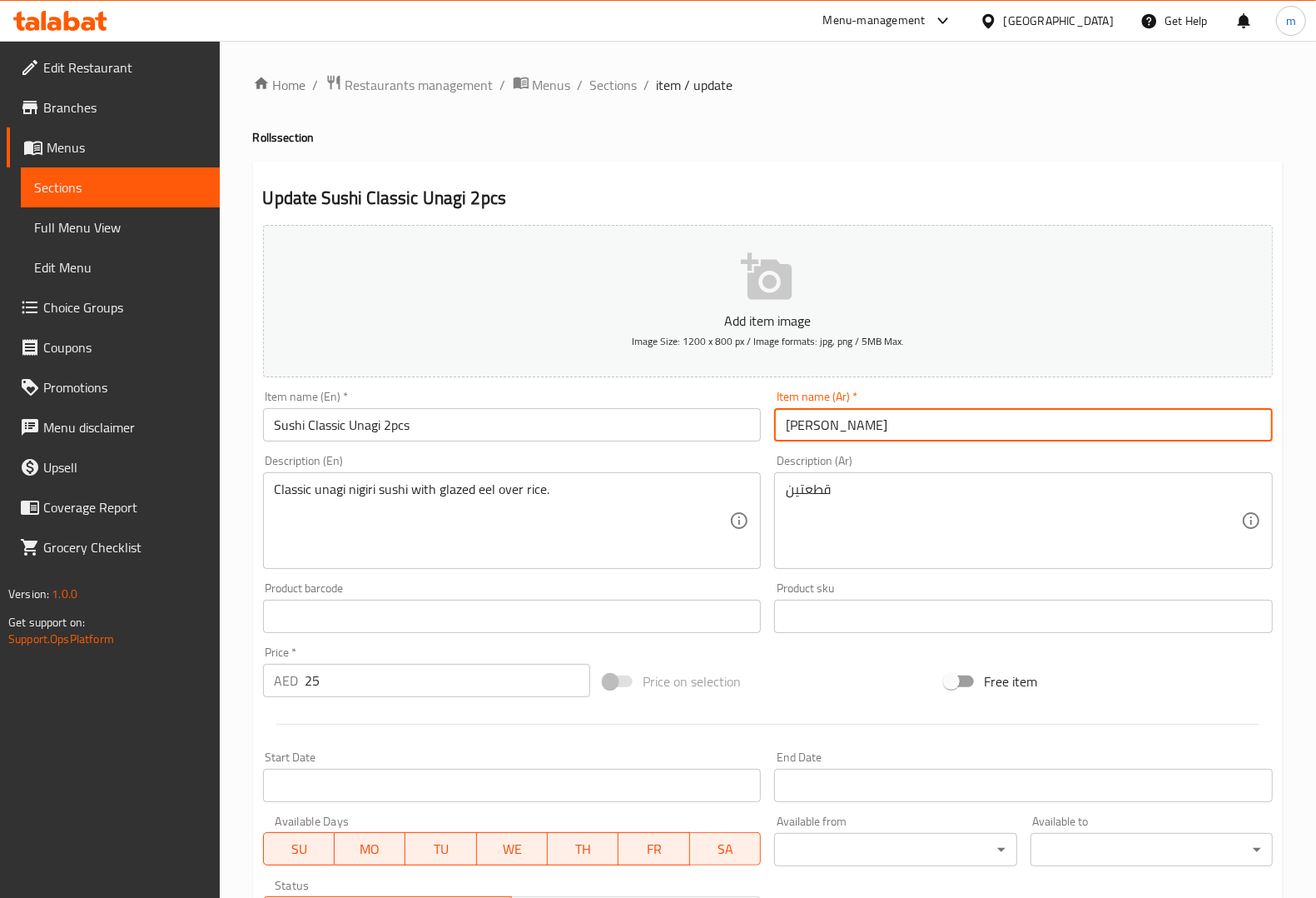
click at [980, 425] on input "سوشي كلاسيك أوناجي" at bounding box center [1023, 424] width 499 height 33
paste input "قطعتين"
type input "[PERSON_NAME] أوناجي قطعتين"
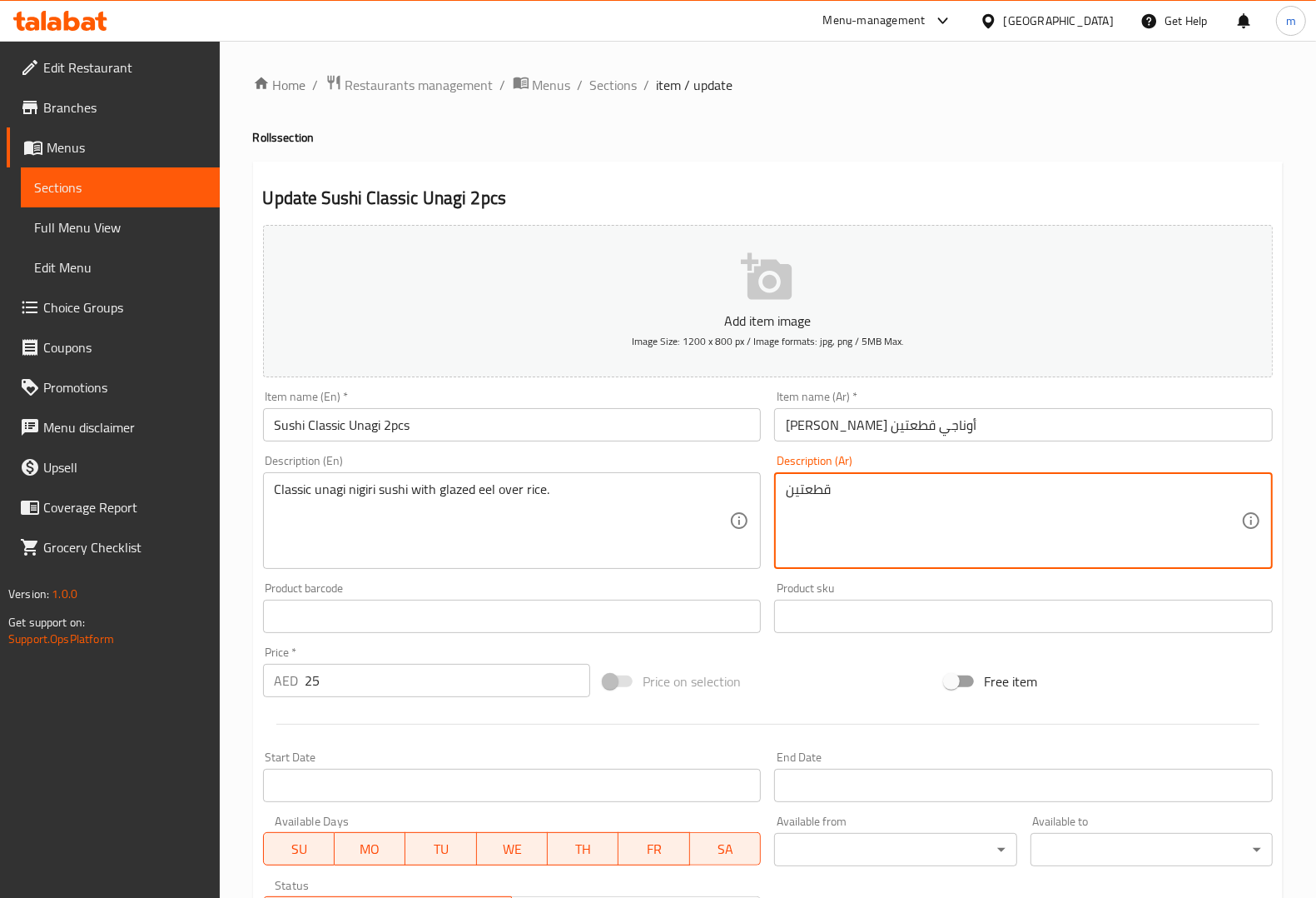
click at [912, 521] on textarea "قطعتين" at bounding box center [1013, 520] width 456 height 79
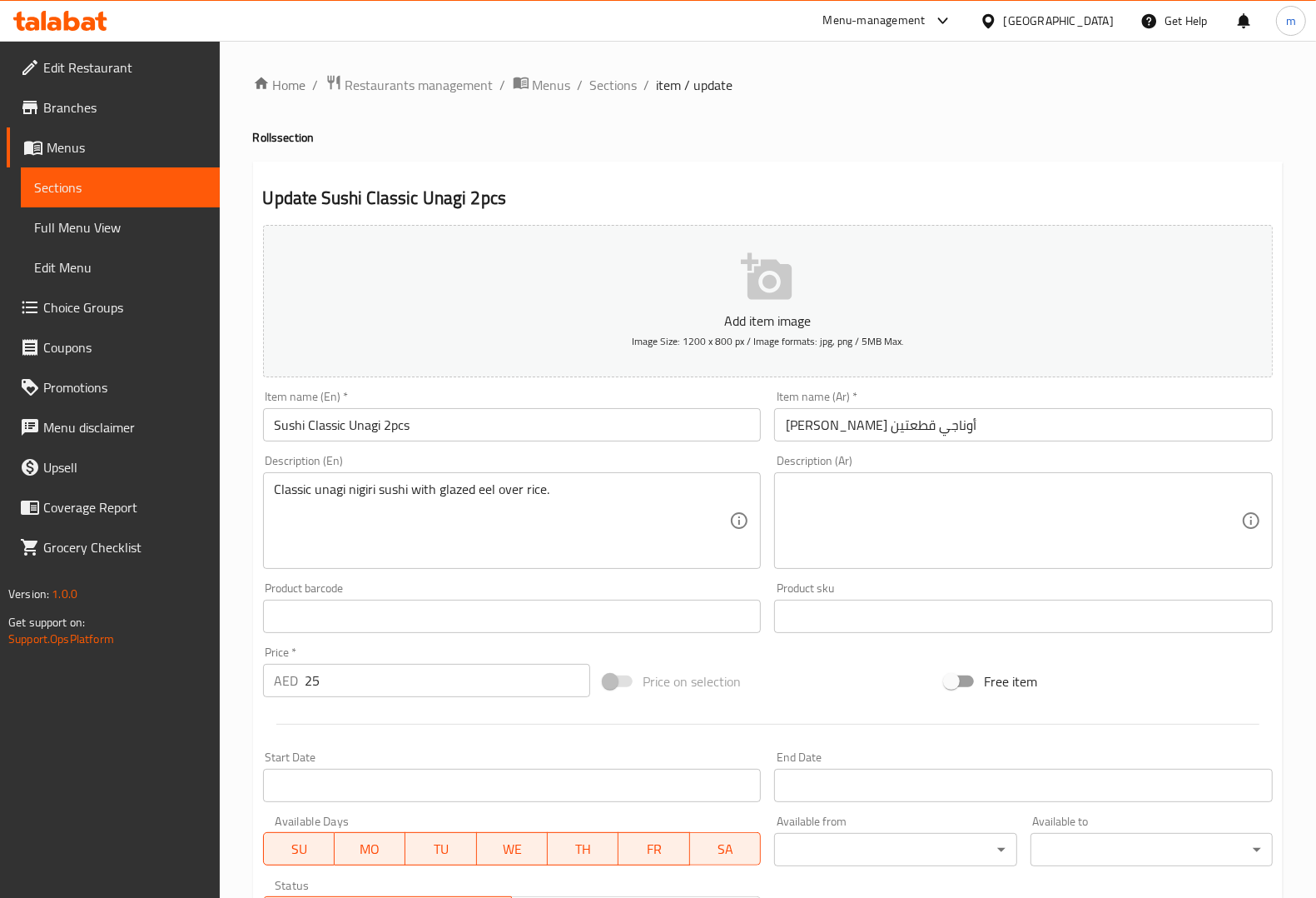
click at [963, 513] on textarea at bounding box center [1013, 520] width 456 height 79
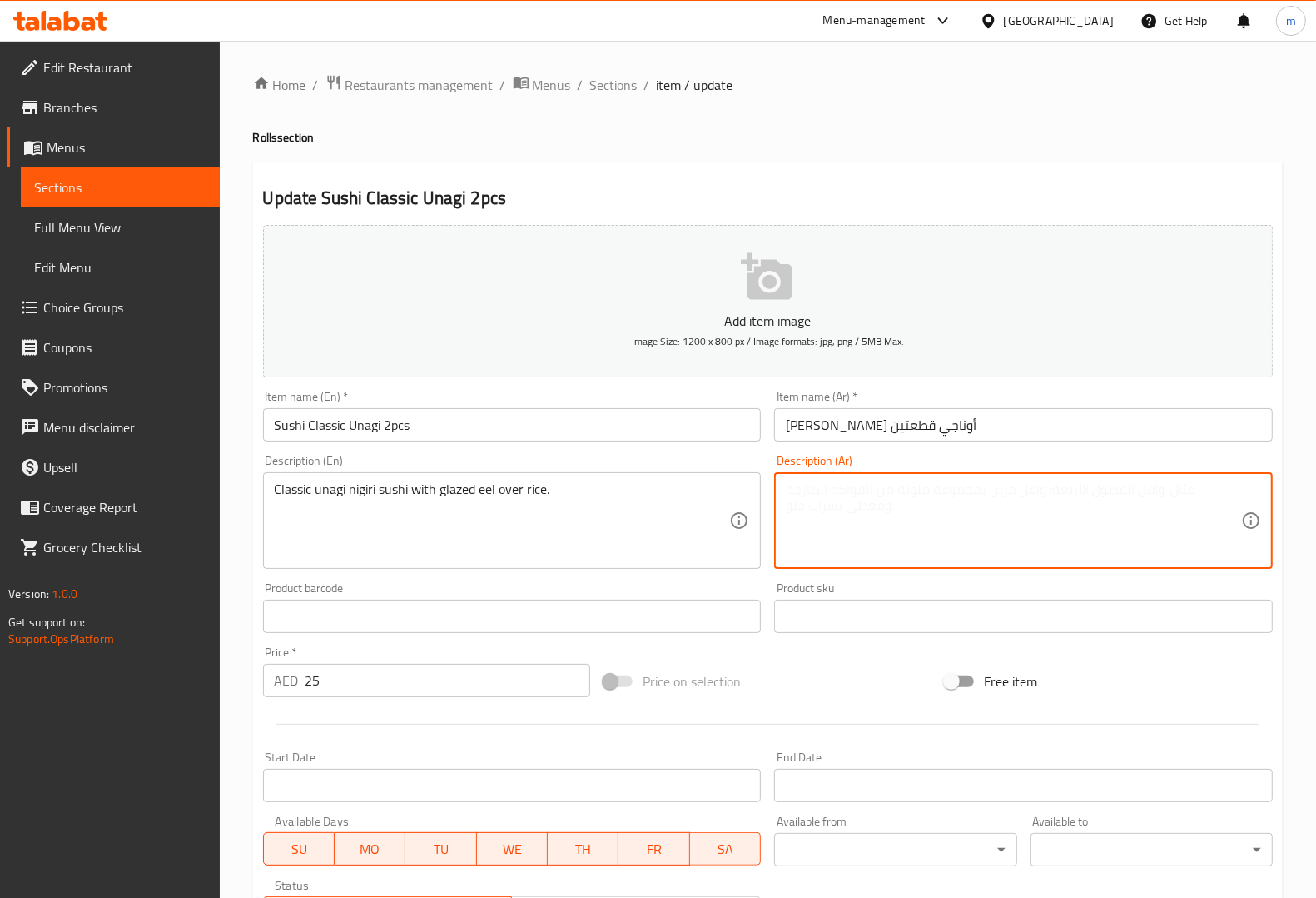
paste textarea "نيغيري سوشي أوناجي الكلاسيكي مع ثعبان البحر المزجج فوق الأرز."
drag, startPoint x: 879, startPoint y: 493, endPoint x: 935, endPoint y: 492, distance: 56.0
click at [935, 492] on textarea "نيغيري سوشي أوناجي الكلاسيكي مع ثعبان البحر المزجج فوق الأرز." at bounding box center [1013, 520] width 456 height 79
click at [838, 496] on textarea "نيغيري سوشي أوناجي الكلاسيكي مع اى اى ال المزجج فوق الأرز." at bounding box center [1013, 520] width 456 height 79
click at [1088, 494] on textarea "نيغيري سوشي أوناجي الكلاسيكي مع جليزد اى اى ال فوق الأرز." at bounding box center [1013, 520] width 456 height 79
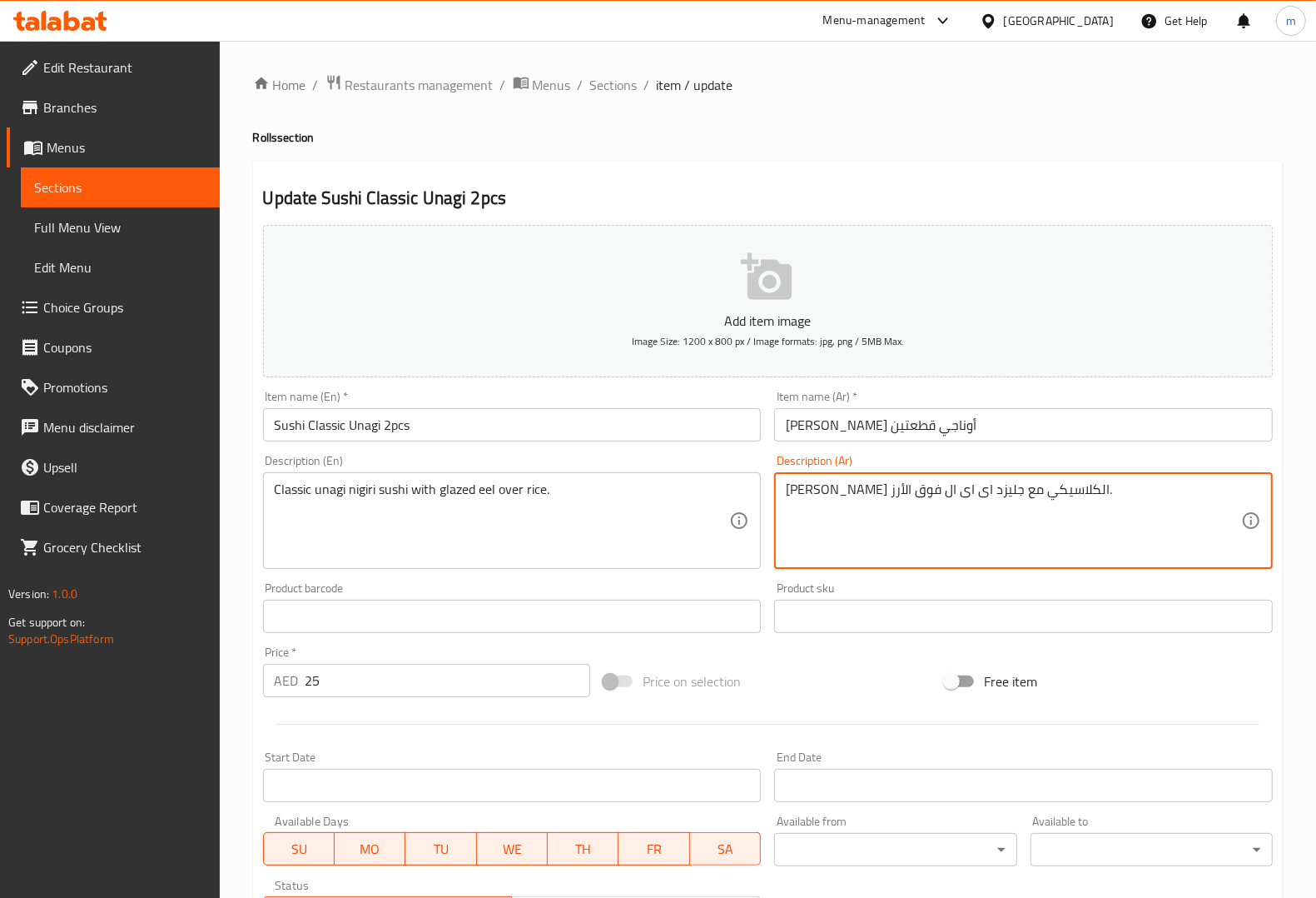
drag, startPoint x: 1091, startPoint y: 493, endPoint x: 1128, endPoint y: 494, distance: 37.0
click at [1128, 494] on textarea "نيغيري سوشي أوناجي الكلاسيكي مع جليزد اى اى ال فوق الأرز." at bounding box center [1013, 520] width 456 height 79
click at [1045, 496] on textarea "نيغيري سوشي أوناجي الكلاسيكي مع جليزد اى اى ال فوق الأرز." at bounding box center [1013, 520] width 456 height 79
paste textarea "نيغيري"
click at [1085, 491] on textarea "نيغيري سوشينيغيري أوناجي الكلاسيكي مع جليزد اى اى ال فوق الأرز." at bounding box center [1013, 520] width 456 height 79
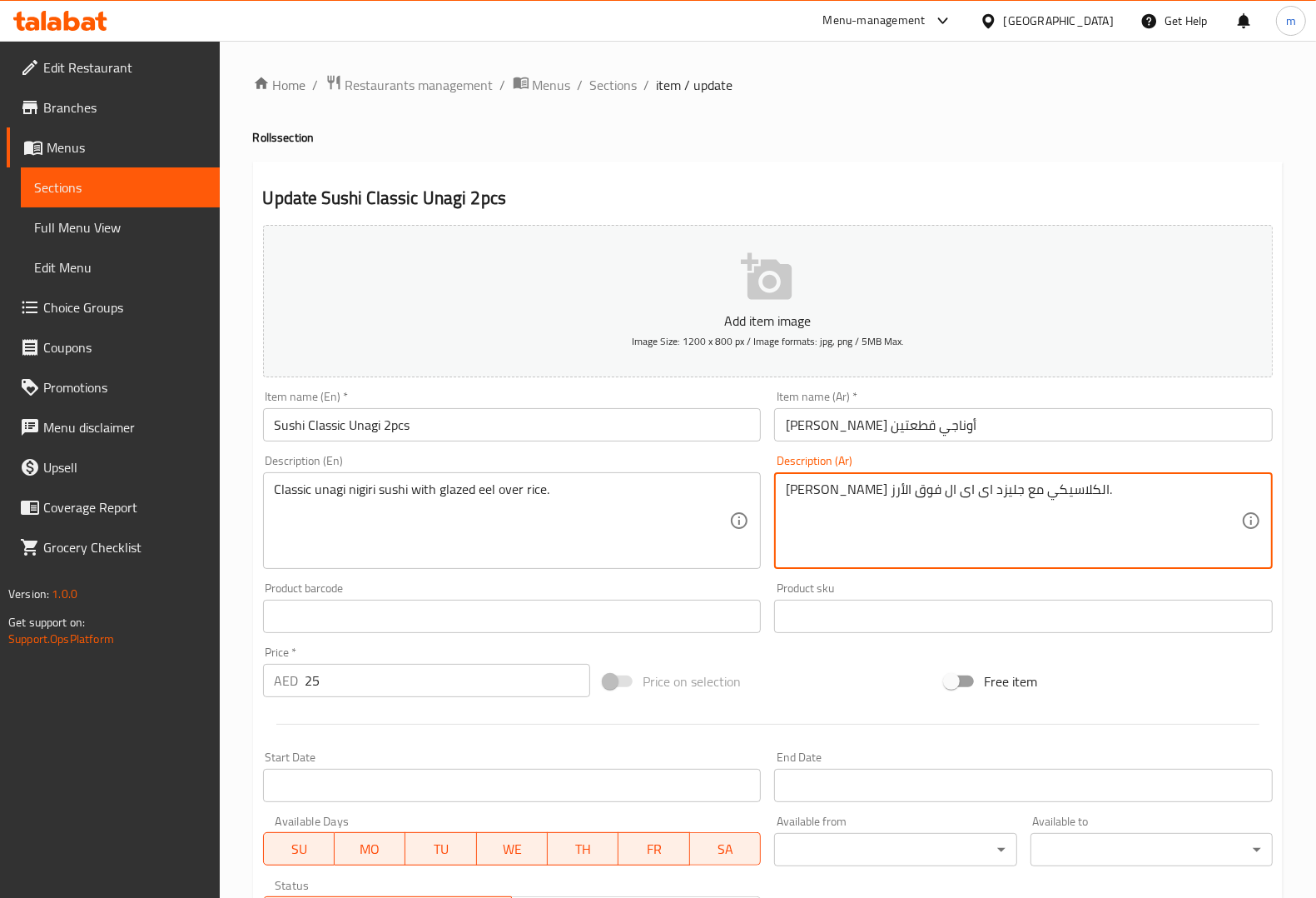
click at [1134, 489] on textarea "نيغيري سوشي نيغيري أوناجي الكلاسيكي مع جليزد اى اى ال فوق الأرز." at bounding box center [1013, 520] width 456 height 79
drag, startPoint x: 1132, startPoint y: 494, endPoint x: 1168, endPoint y: 496, distance: 36.1
click at [1168, 496] on textarea "نيغيري سوشي نيغيري أوناجي الكلاسيكي مع جليزد اى اى ال فوق الأرز." at bounding box center [1013, 520] width 456 height 79
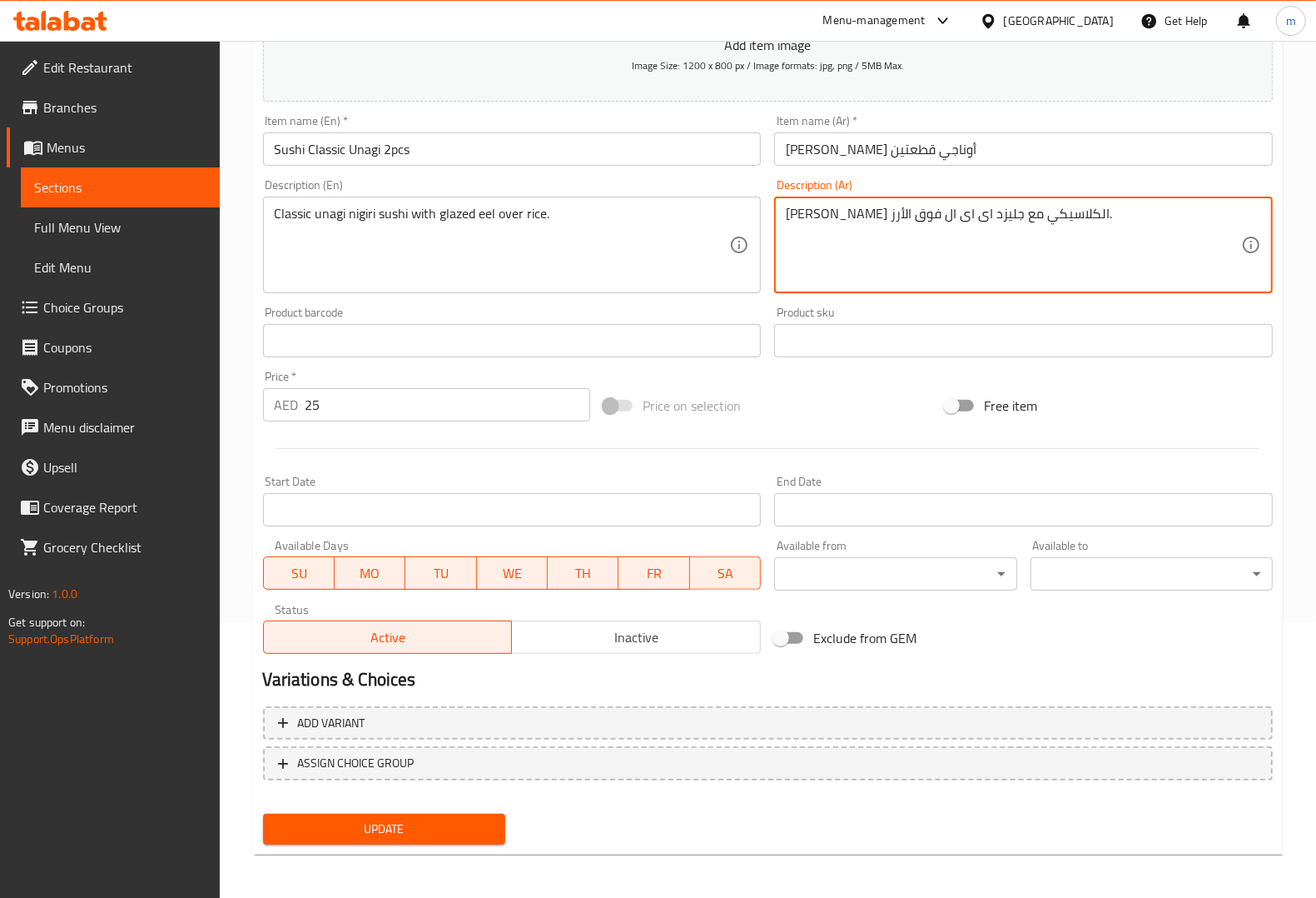
type textarea "[PERSON_NAME] الكلاسيكي مع جليزد اى اى ال فوق الأرز."
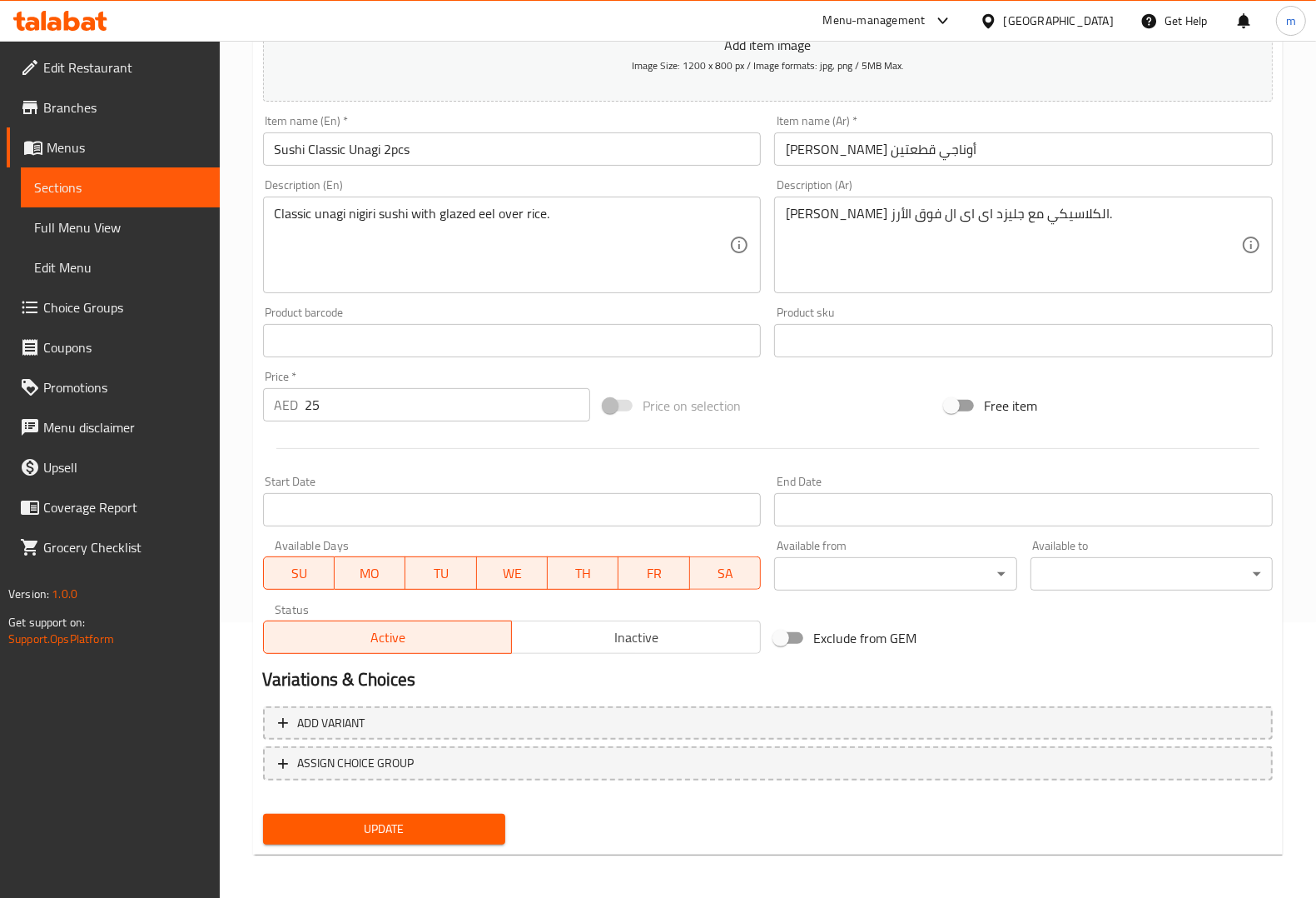
click at [431, 808] on div "Update" at bounding box center [384, 828] width 256 height 44
click at [405, 830] on span "Update" at bounding box center [384, 828] width 216 height 21
click at [107, 190] on span "Sections" at bounding box center [120, 187] width 173 height 20
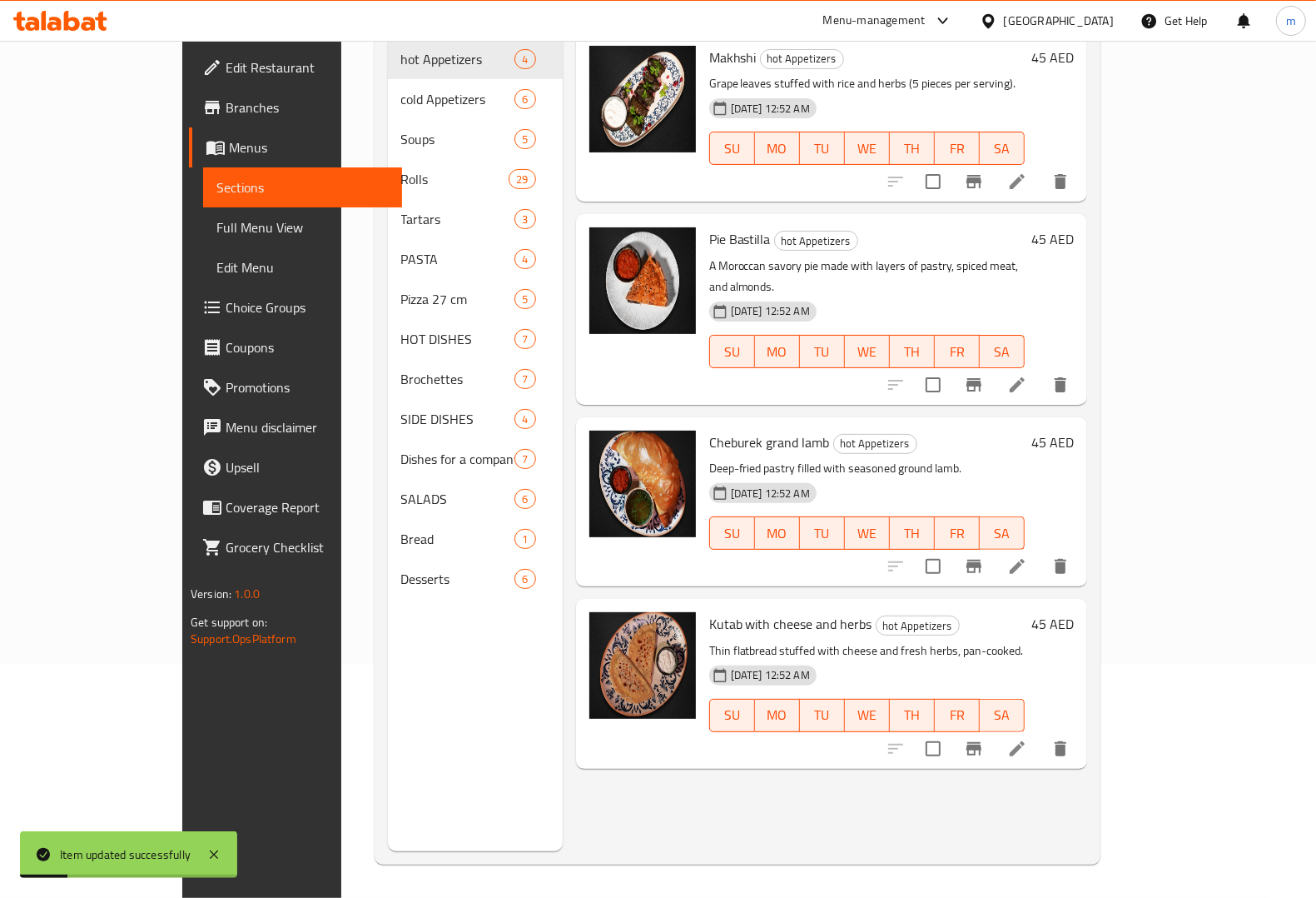
scroll to position [234, 0]
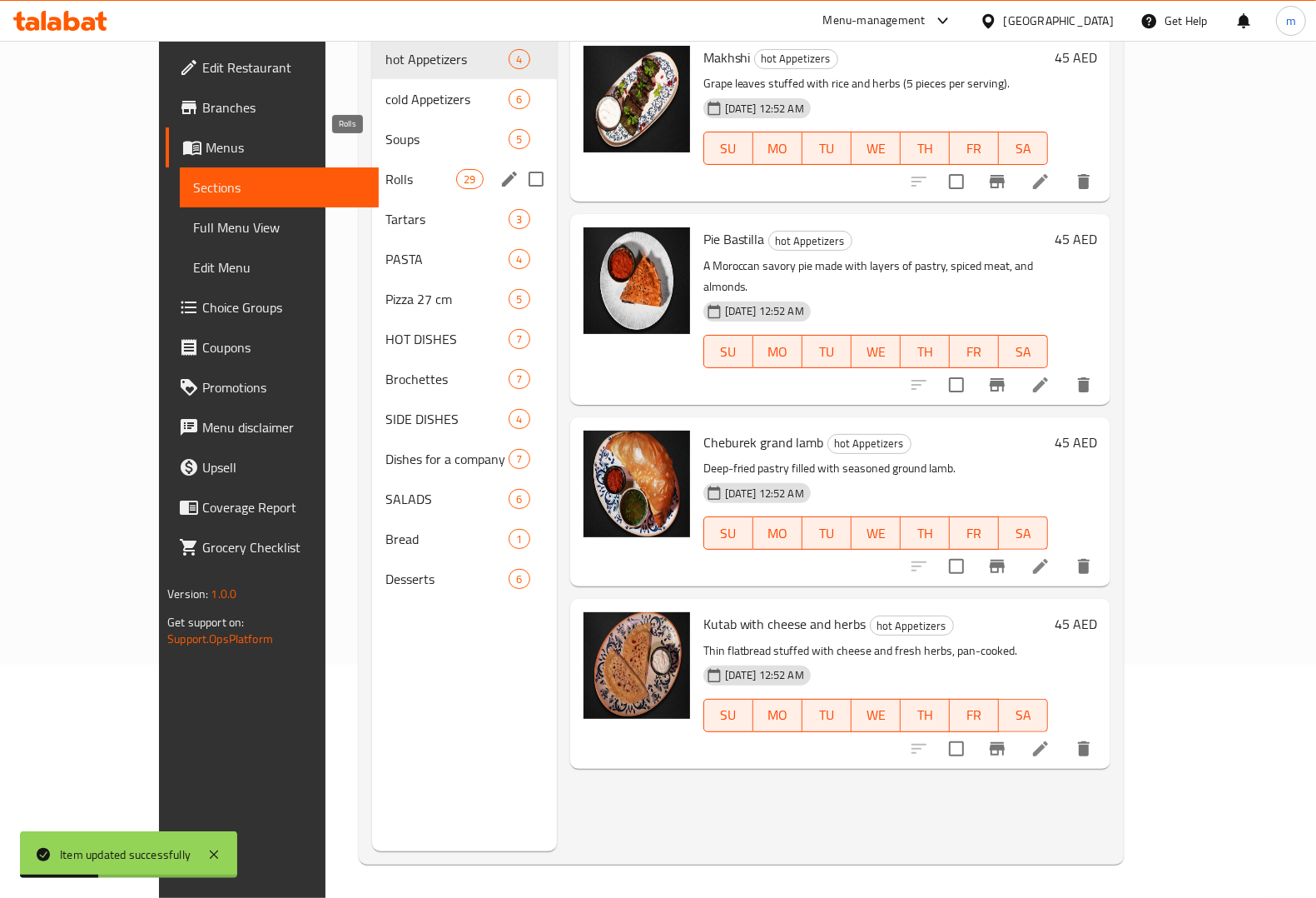
click at [385, 169] on span "Rolls" at bounding box center [420, 179] width 70 height 20
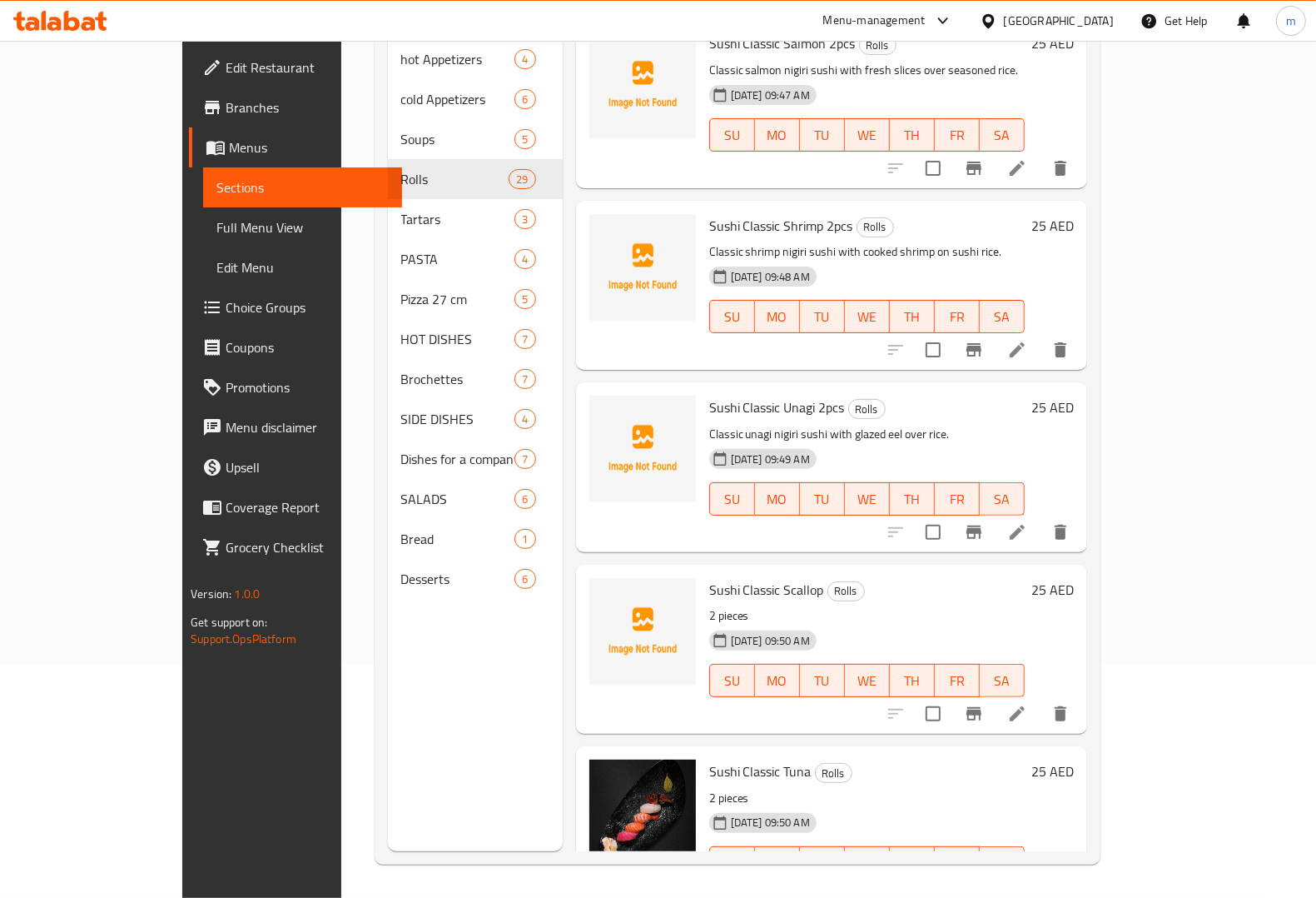
scroll to position [2395, 0]
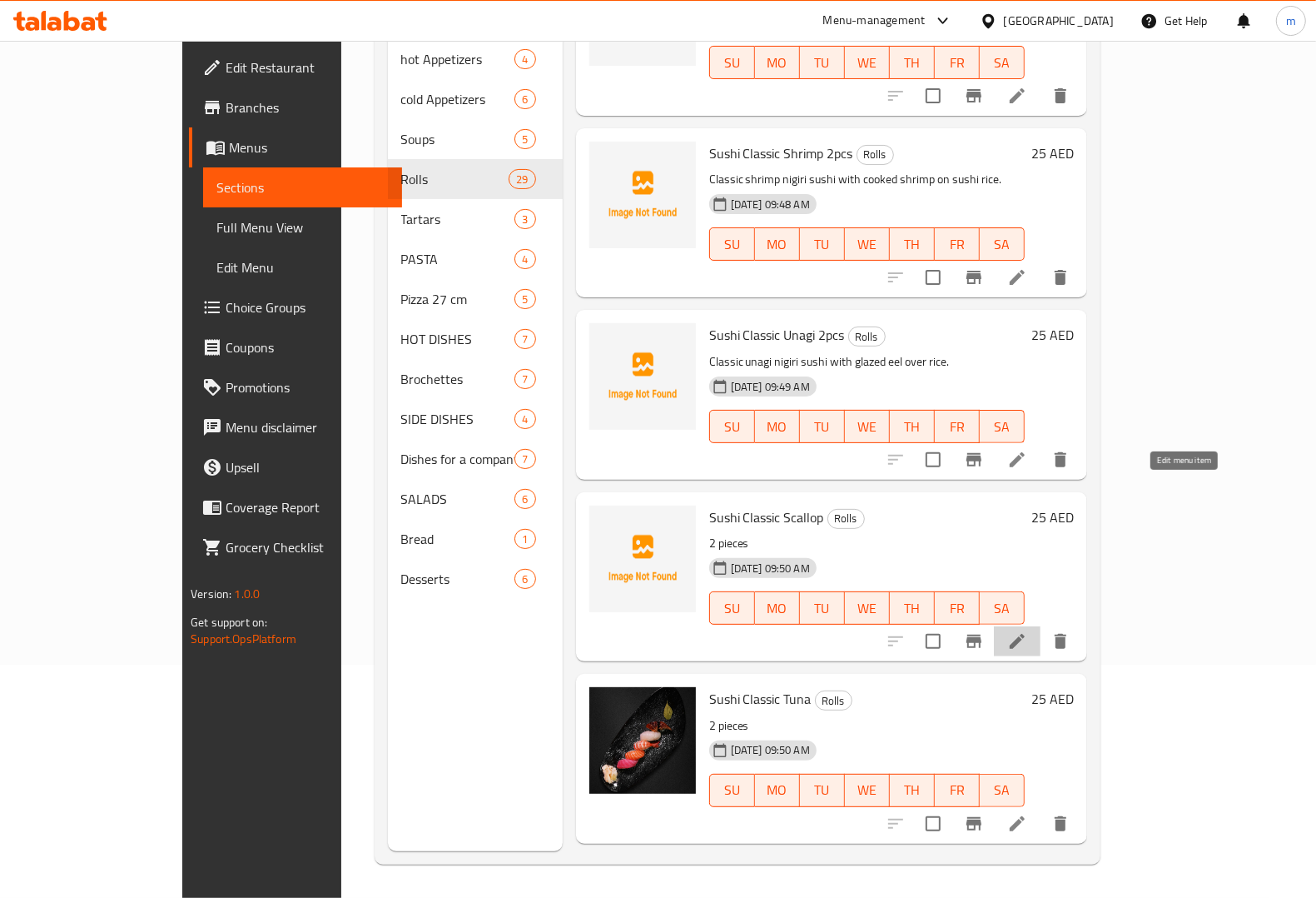
click at [1025, 634] on icon at bounding box center [1017, 641] width 15 height 15
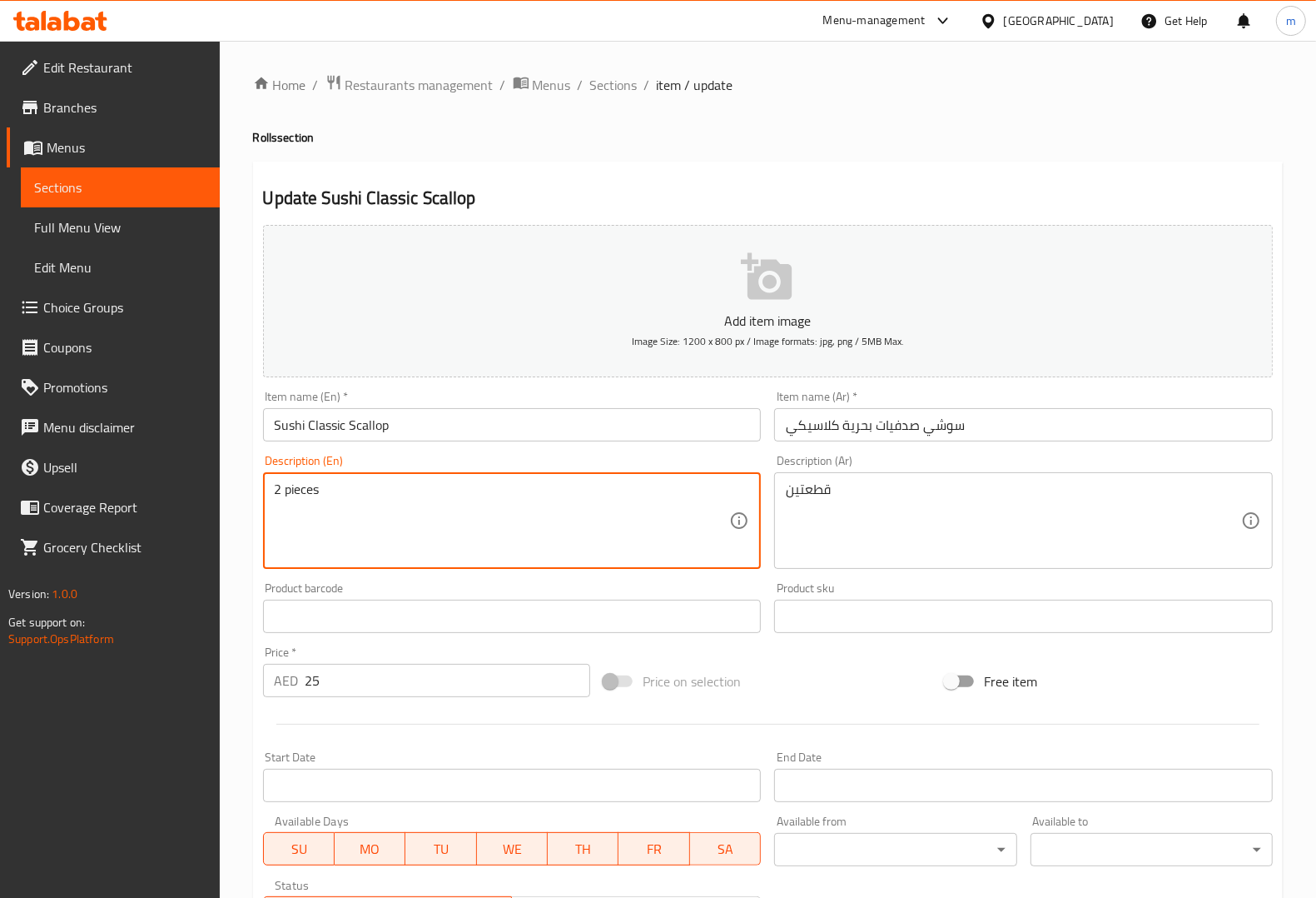
drag, startPoint x: 513, startPoint y: 481, endPoint x: 73, endPoint y: 444, distance: 441.6
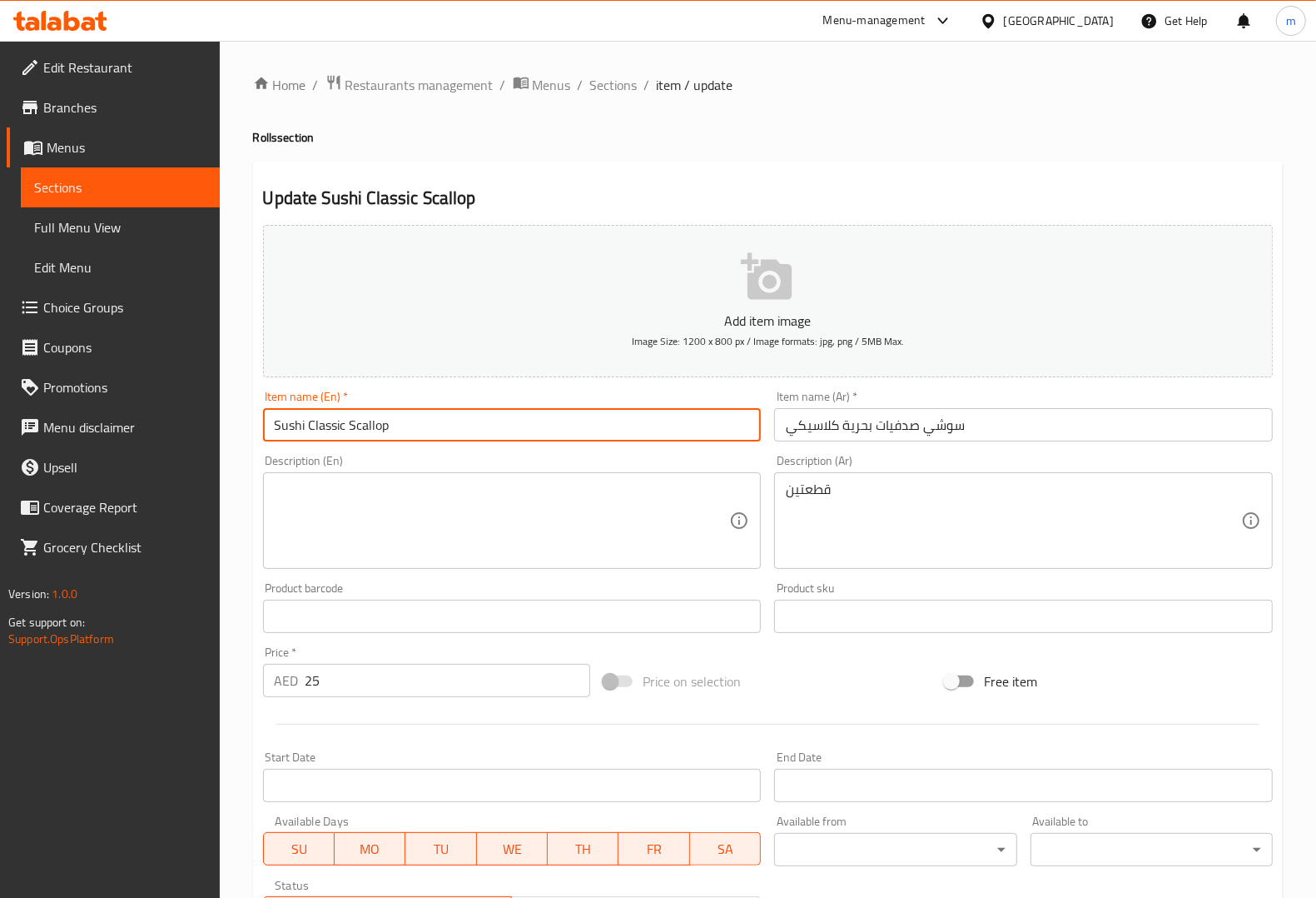
click at [531, 433] on input "Sushi Classic Scallop" at bounding box center [512, 424] width 499 height 33
type input "Sushi Classic Scallop 2pcs"
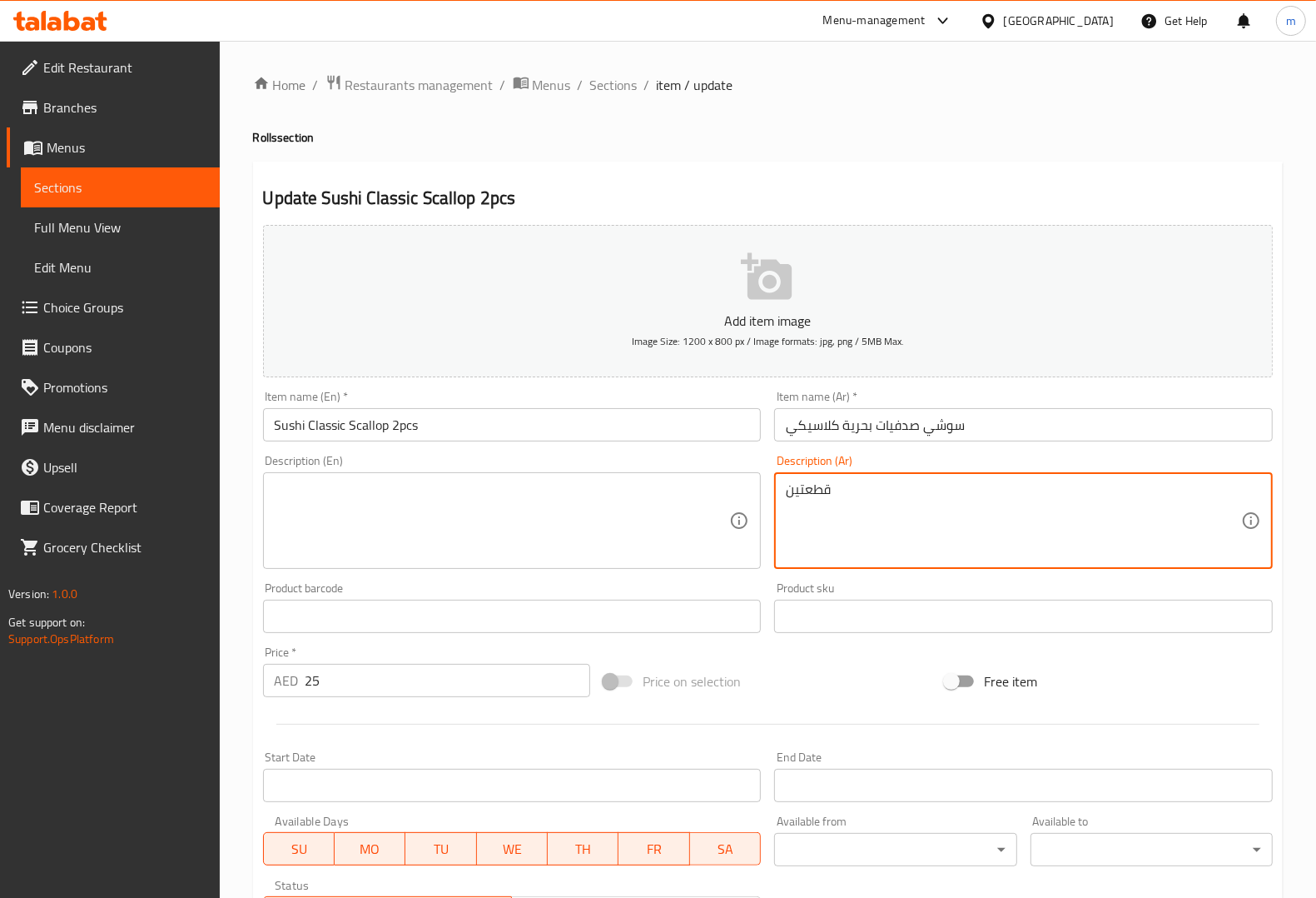
drag, startPoint x: 847, startPoint y: 485, endPoint x: 913, endPoint y: 496, distance: 66.9
drag, startPoint x: 913, startPoint y: 496, endPoint x: 855, endPoint y: 515, distance: 61.0
click at [895, 498] on textarea "قطعتين" at bounding box center [1013, 520] width 456 height 79
drag, startPoint x: 855, startPoint y: 515, endPoint x: 1046, endPoint y: 385, distance: 231.0
click at [778, 543] on div "قطعتين Description (Ar)" at bounding box center [1023, 520] width 499 height 97
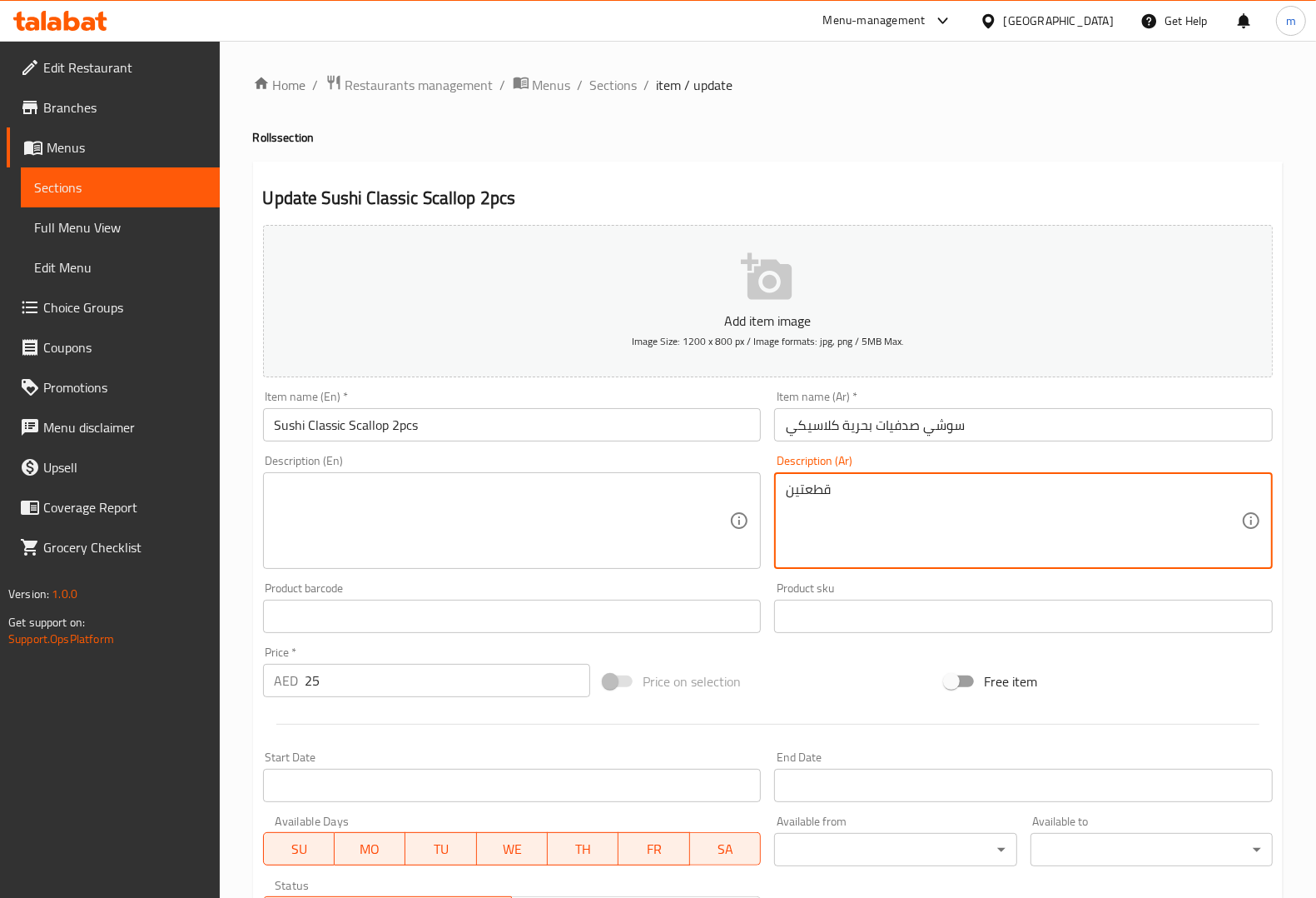
click at [1100, 410] on input "سوشي صدفيات بحرية كلاسيكي" at bounding box center [1023, 424] width 499 height 33
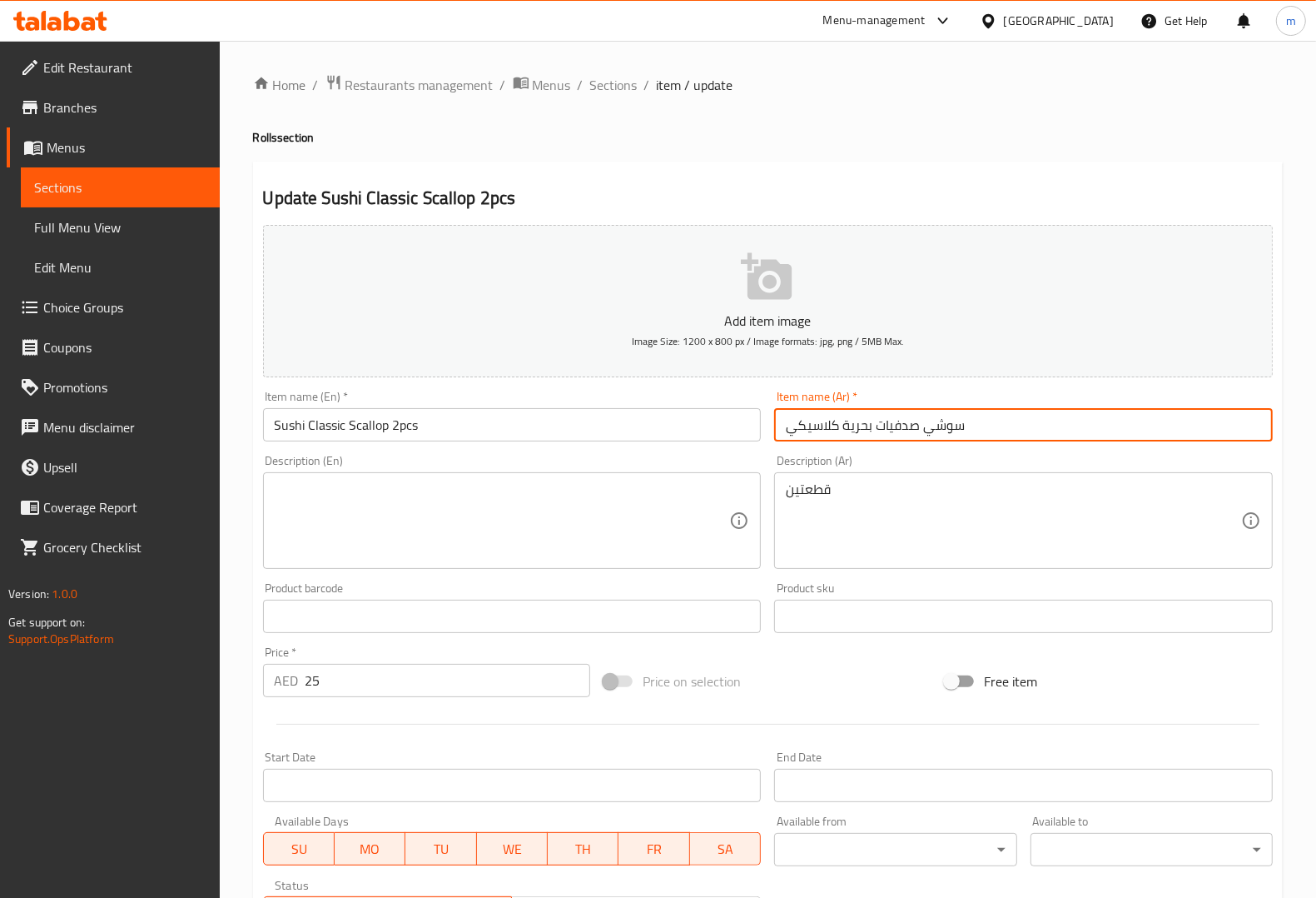
paste input "قطعتين"
type input "سوشي صدفيات بحرية كلاسيكي قطعتين"
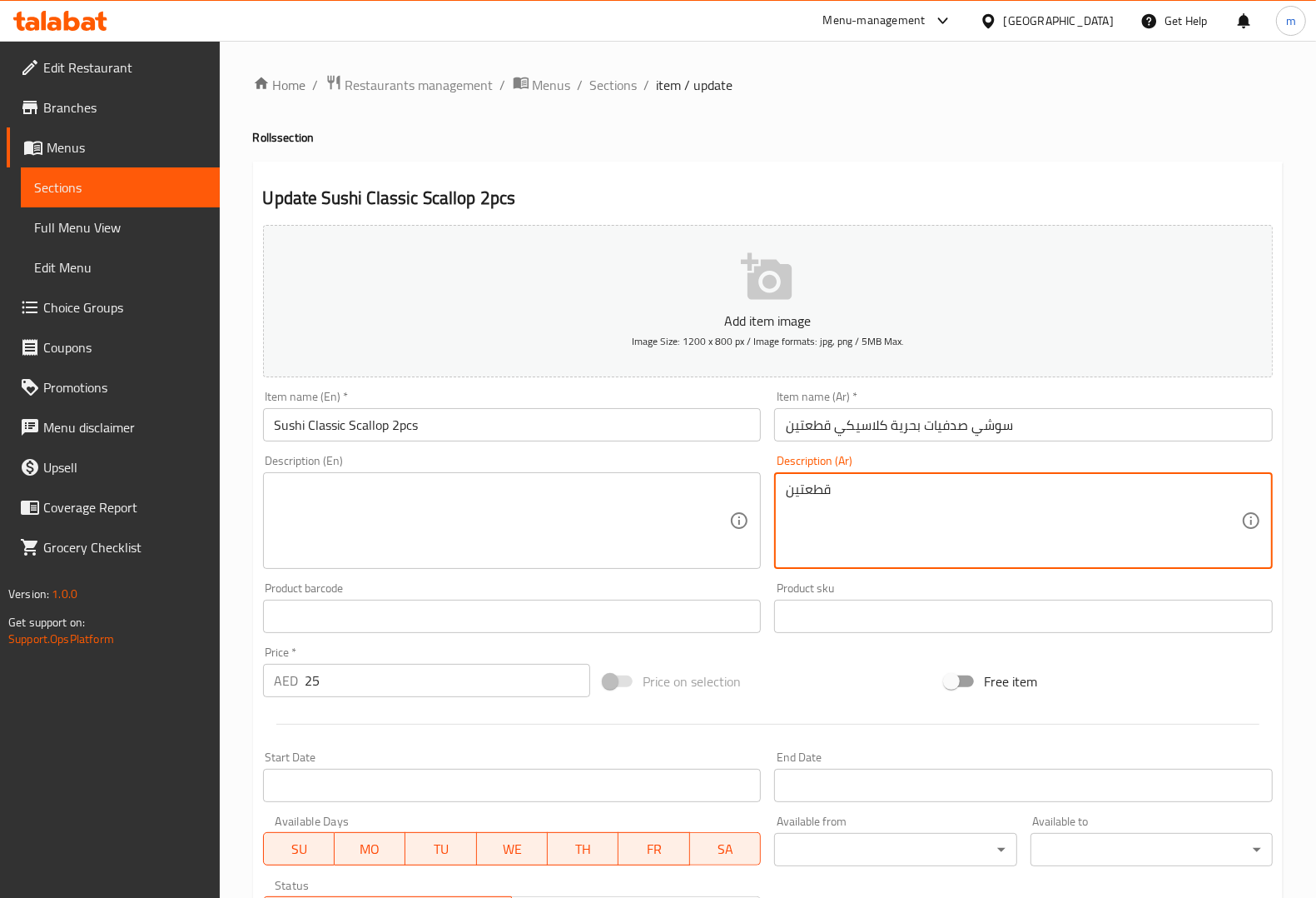
drag, startPoint x: 937, startPoint y: 501, endPoint x: 714, endPoint y: 483, distance: 223.7
click at [695, 483] on textarea at bounding box center [503, 520] width 456 height 79
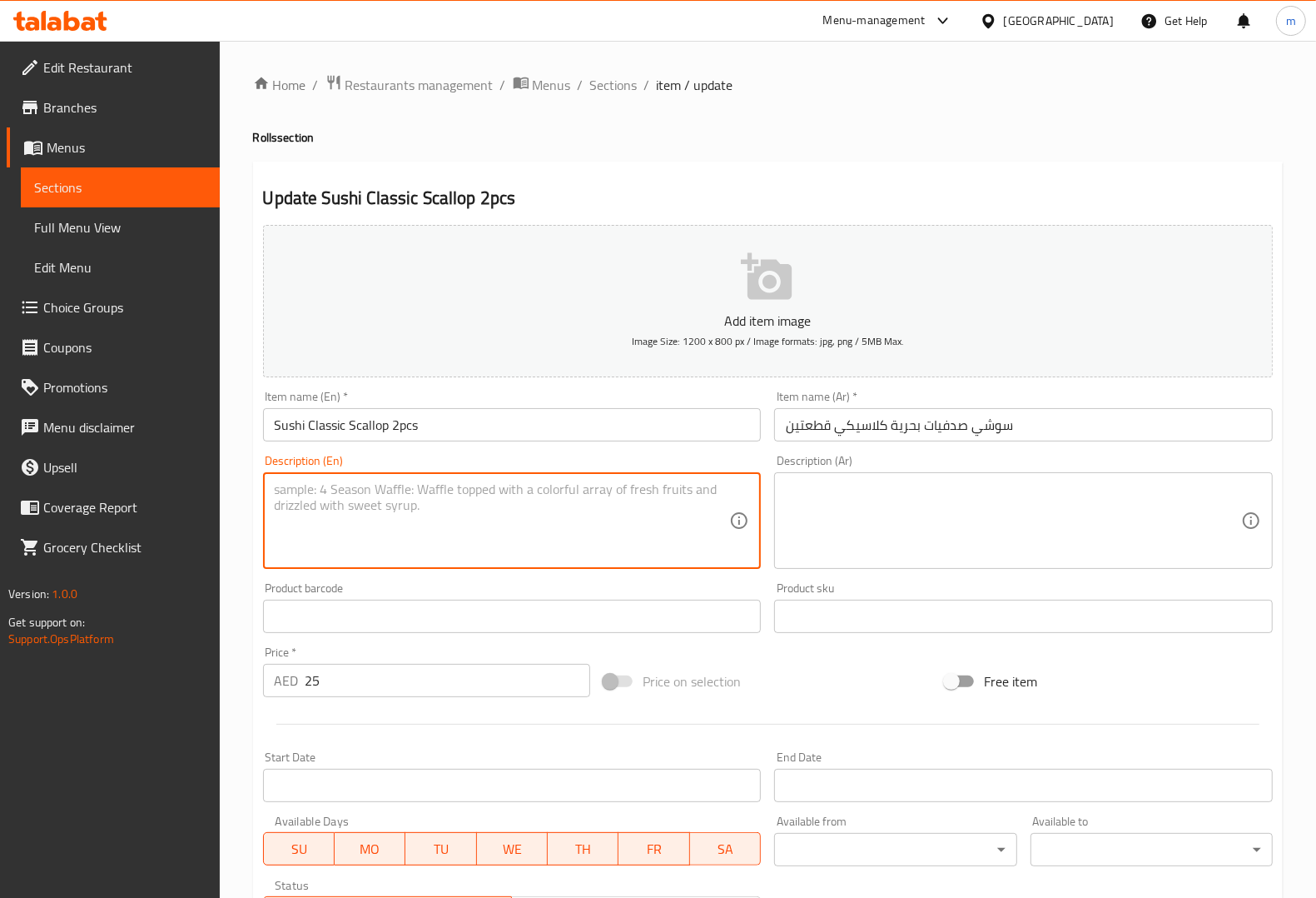
click at [649, 512] on textarea at bounding box center [503, 520] width 456 height 79
paste textarea "Classic scallop nigiri sushi with fresh scallops on rice."
type textarea "Classic scallop nigiri sushi with fresh scallops on rice."
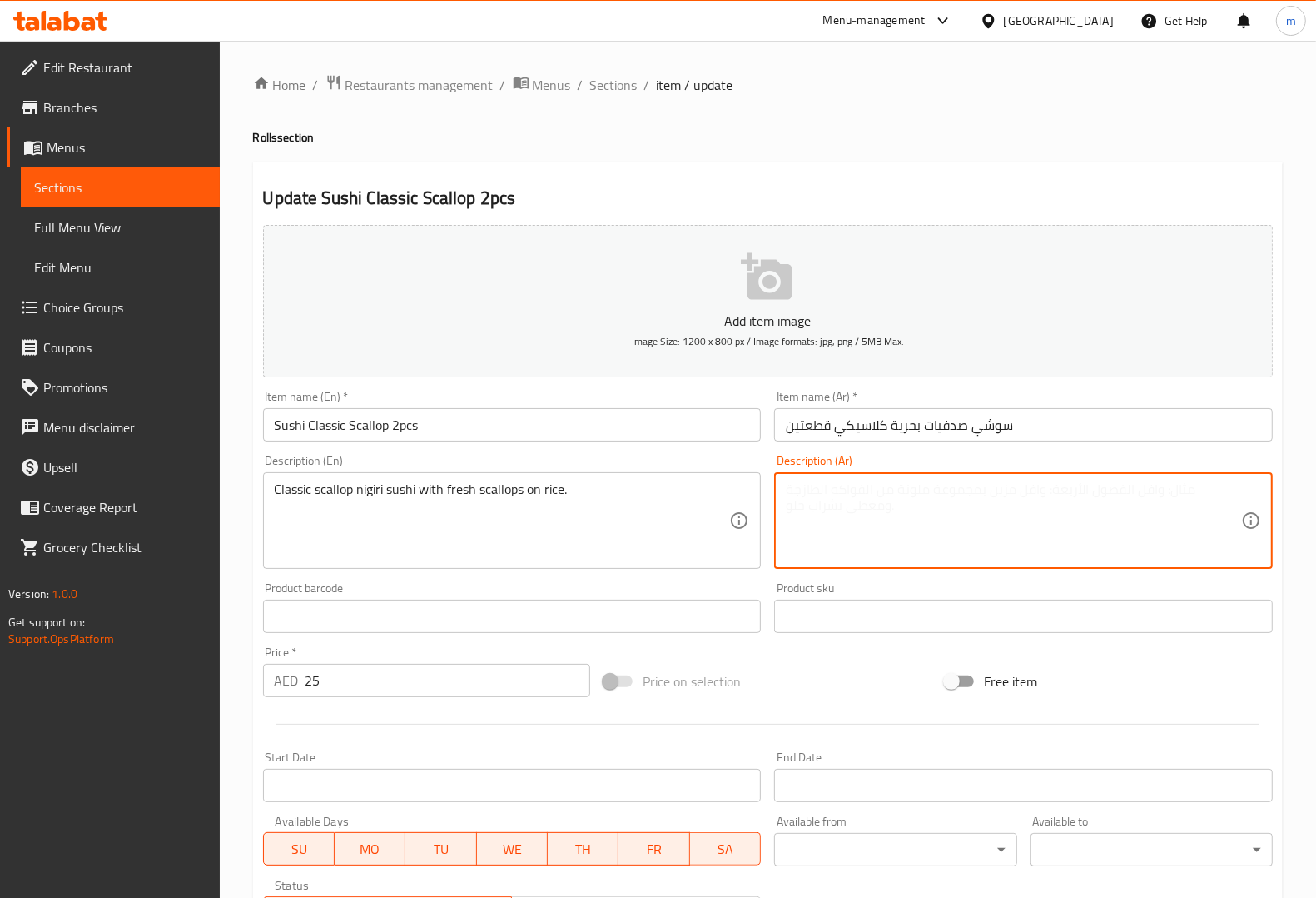
click at [991, 518] on textarea at bounding box center [1013, 520] width 456 height 79
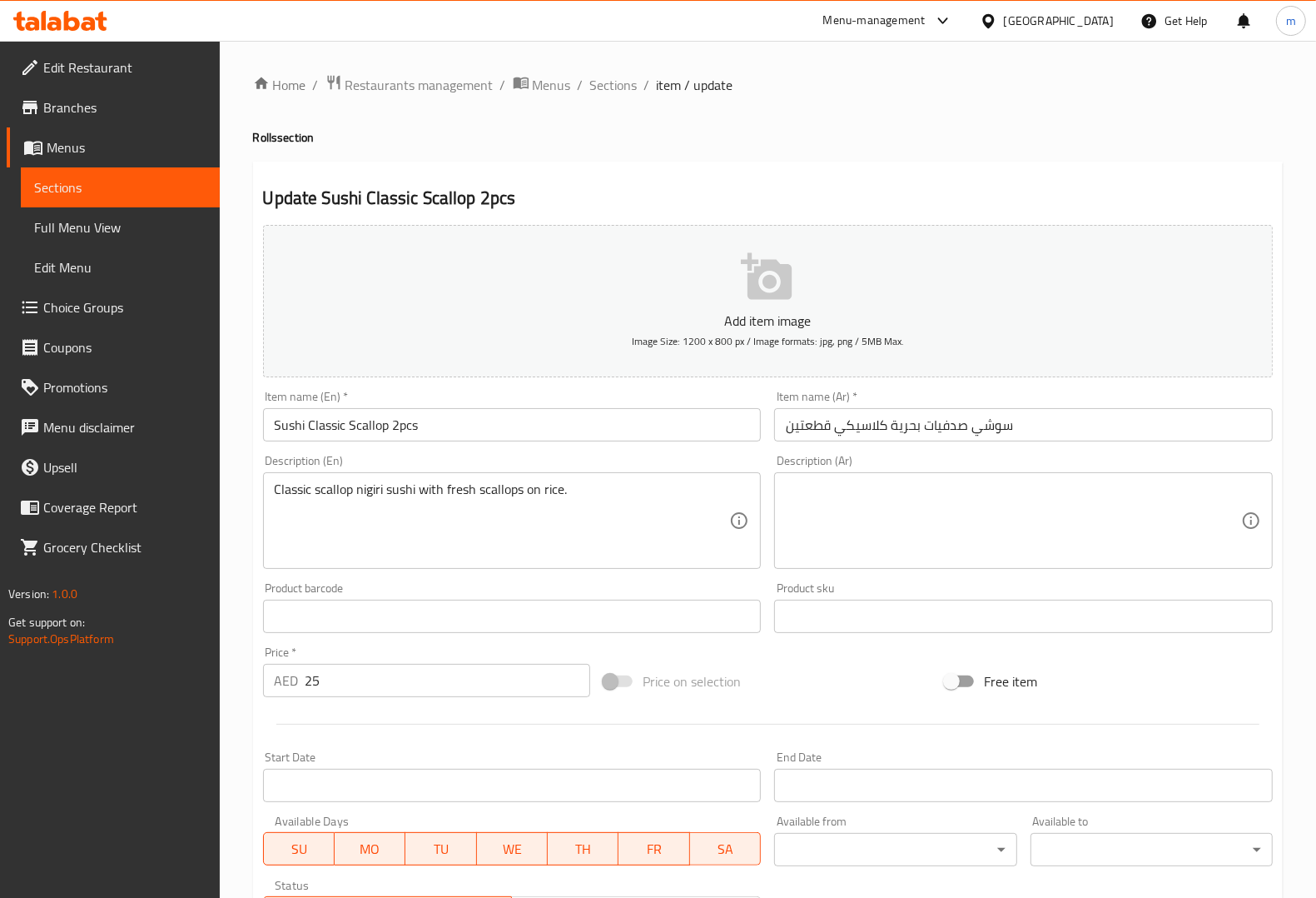
click at [1063, 539] on textarea at bounding box center [1013, 520] width 456 height 79
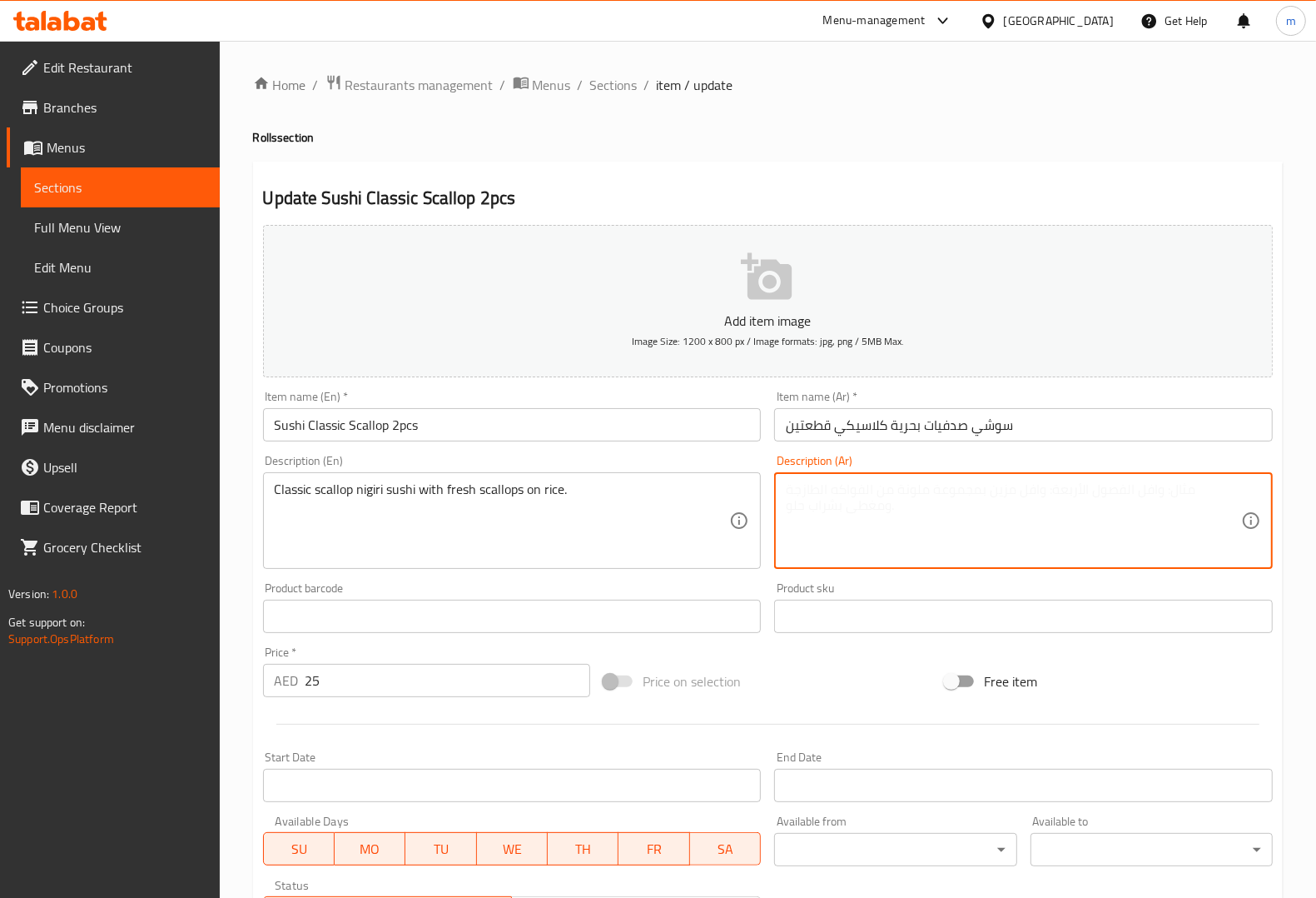
paste textarea "سوشي نيجيري الكلاسيكي مع الإسكالوب الطازج على الأرز."
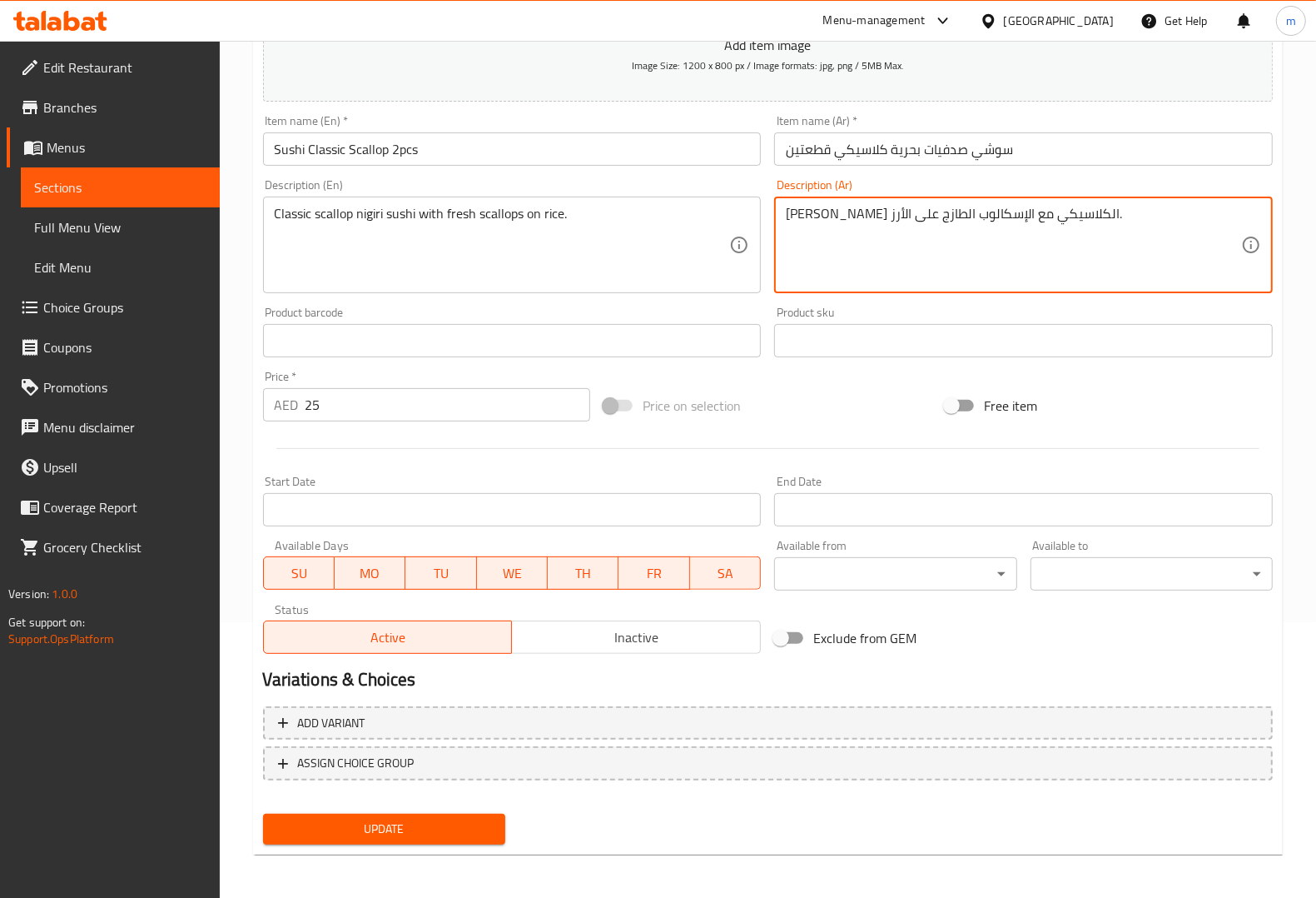
click at [463, 814] on button "Update" at bounding box center [384, 829] width 242 height 31
type textarea "[PERSON_NAME] سكالوب الكلاسيكي مع الإسكالوب الطازج على الأرز."
click at [418, 814] on button "Update" at bounding box center [384, 829] width 242 height 31
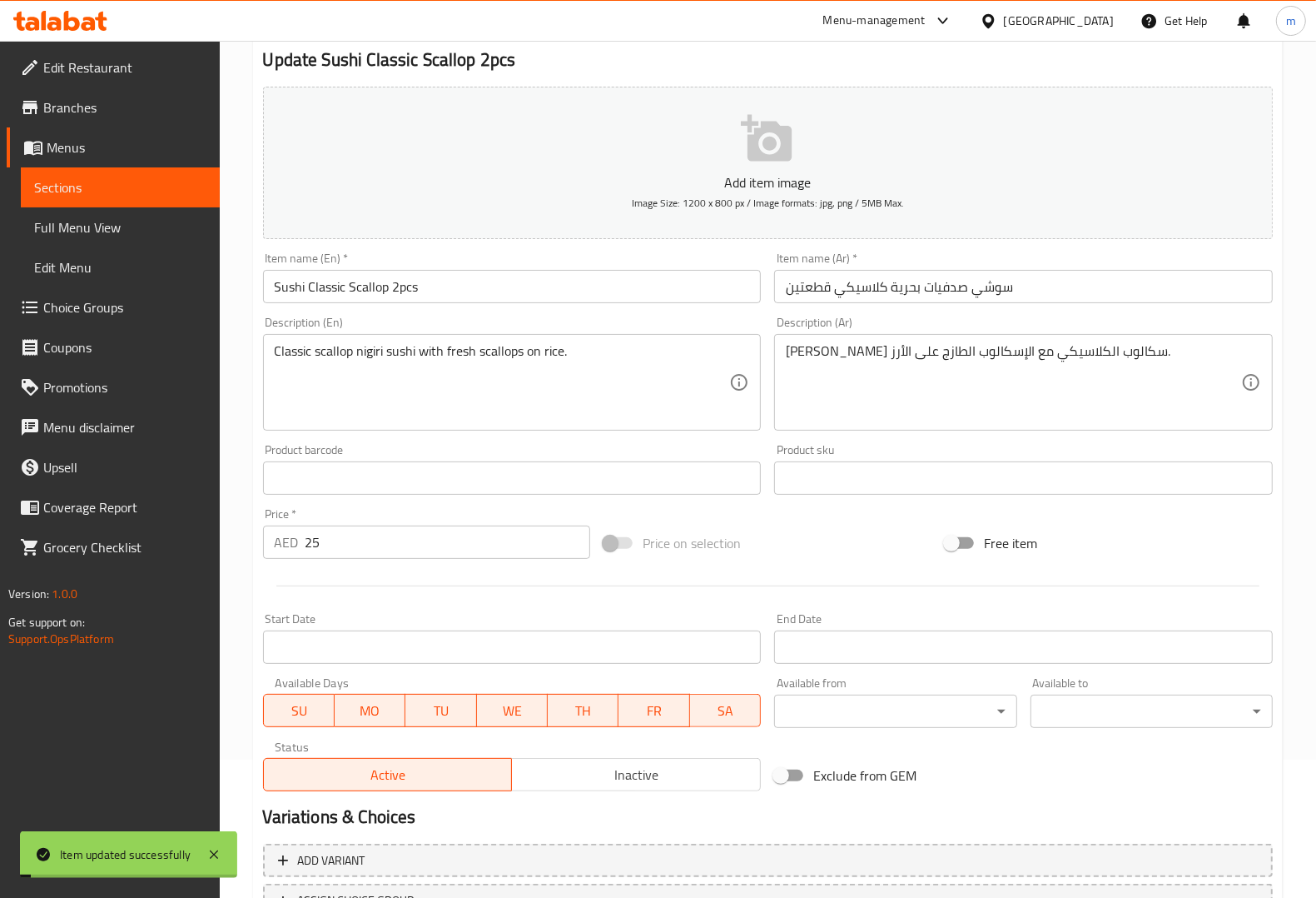
scroll to position [0, 0]
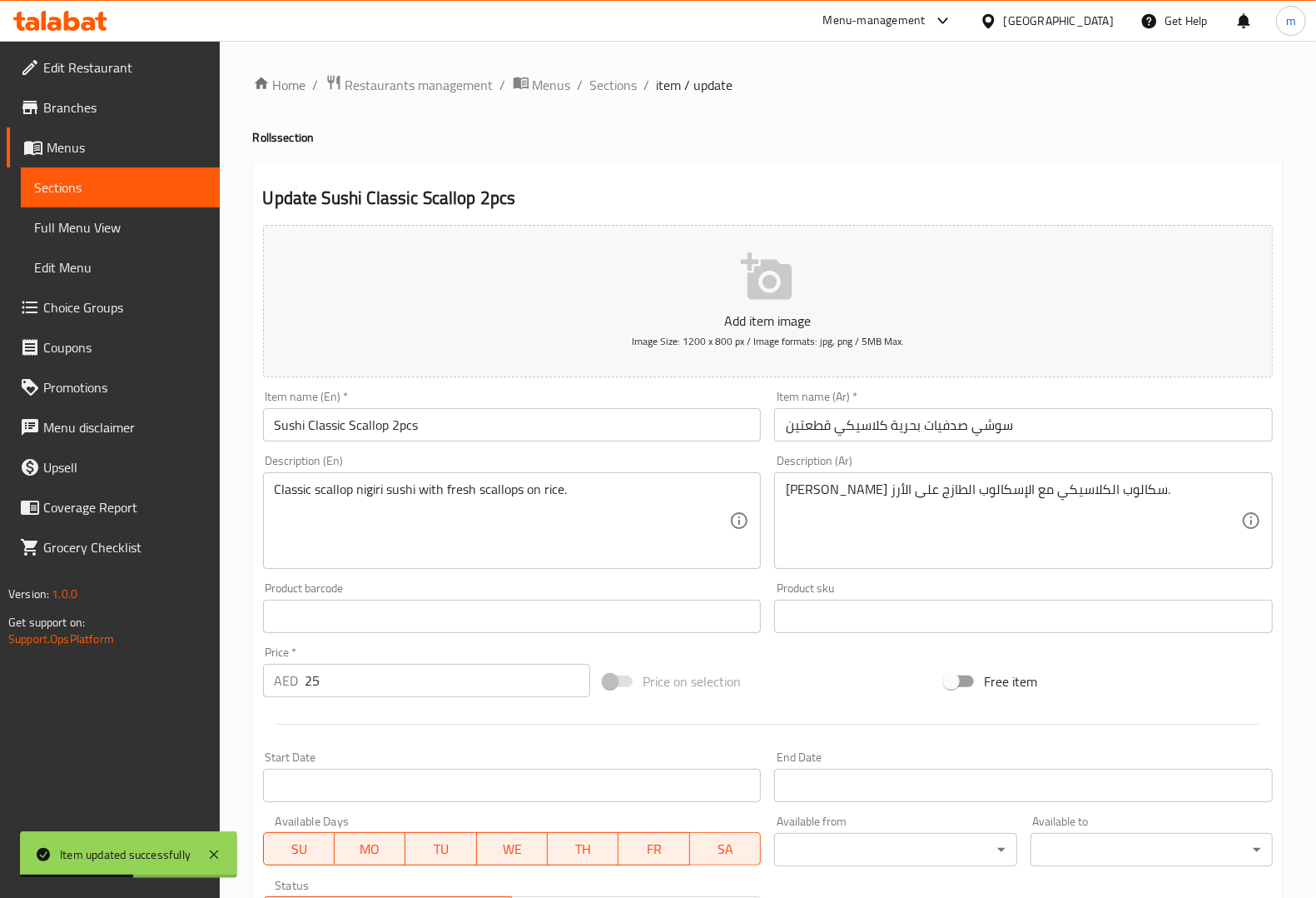
click at [146, 193] on span "Sections" at bounding box center [120, 187] width 173 height 20
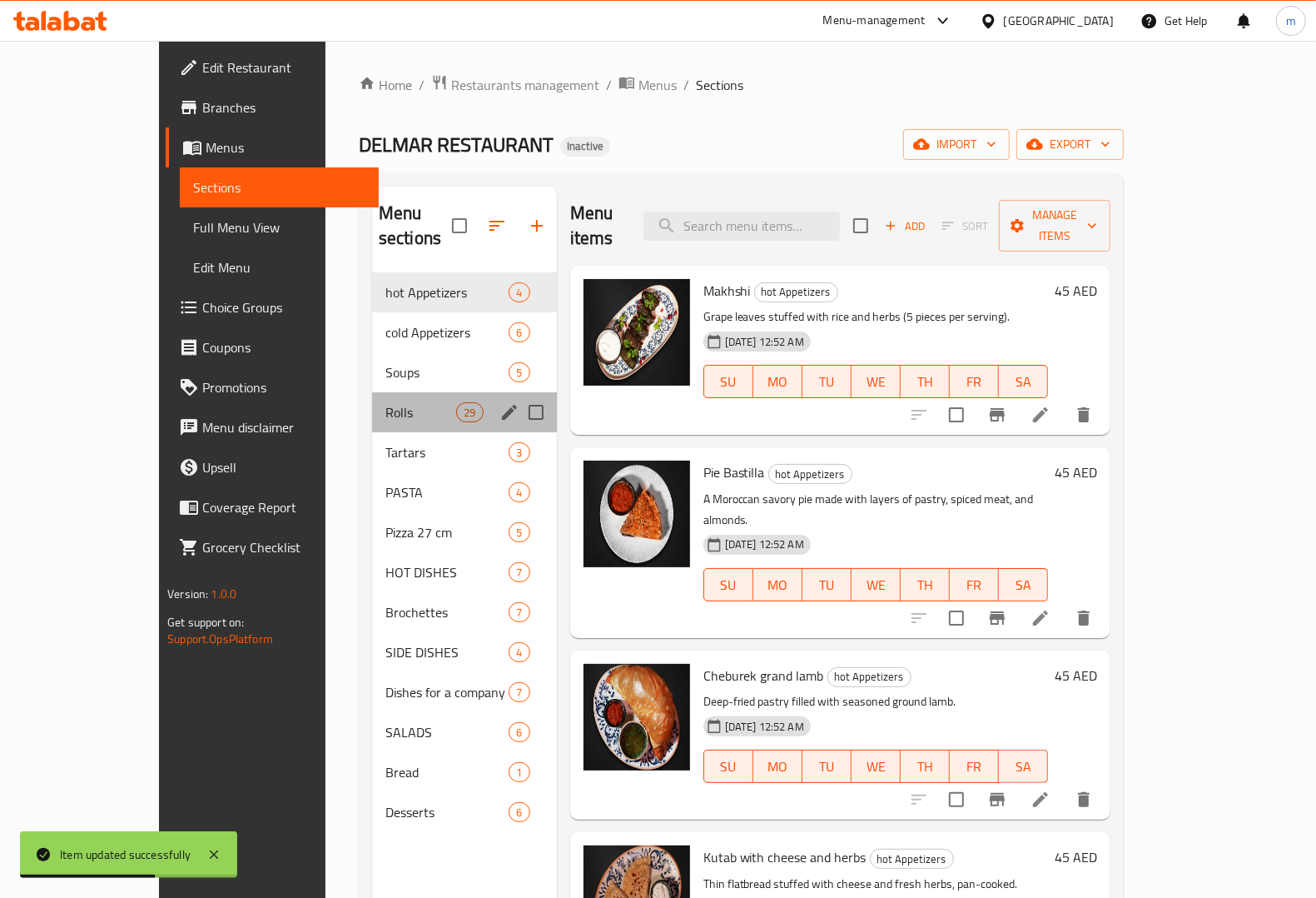
click at [372, 402] on div "Rolls 29" at bounding box center [465, 412] width 184 height 40
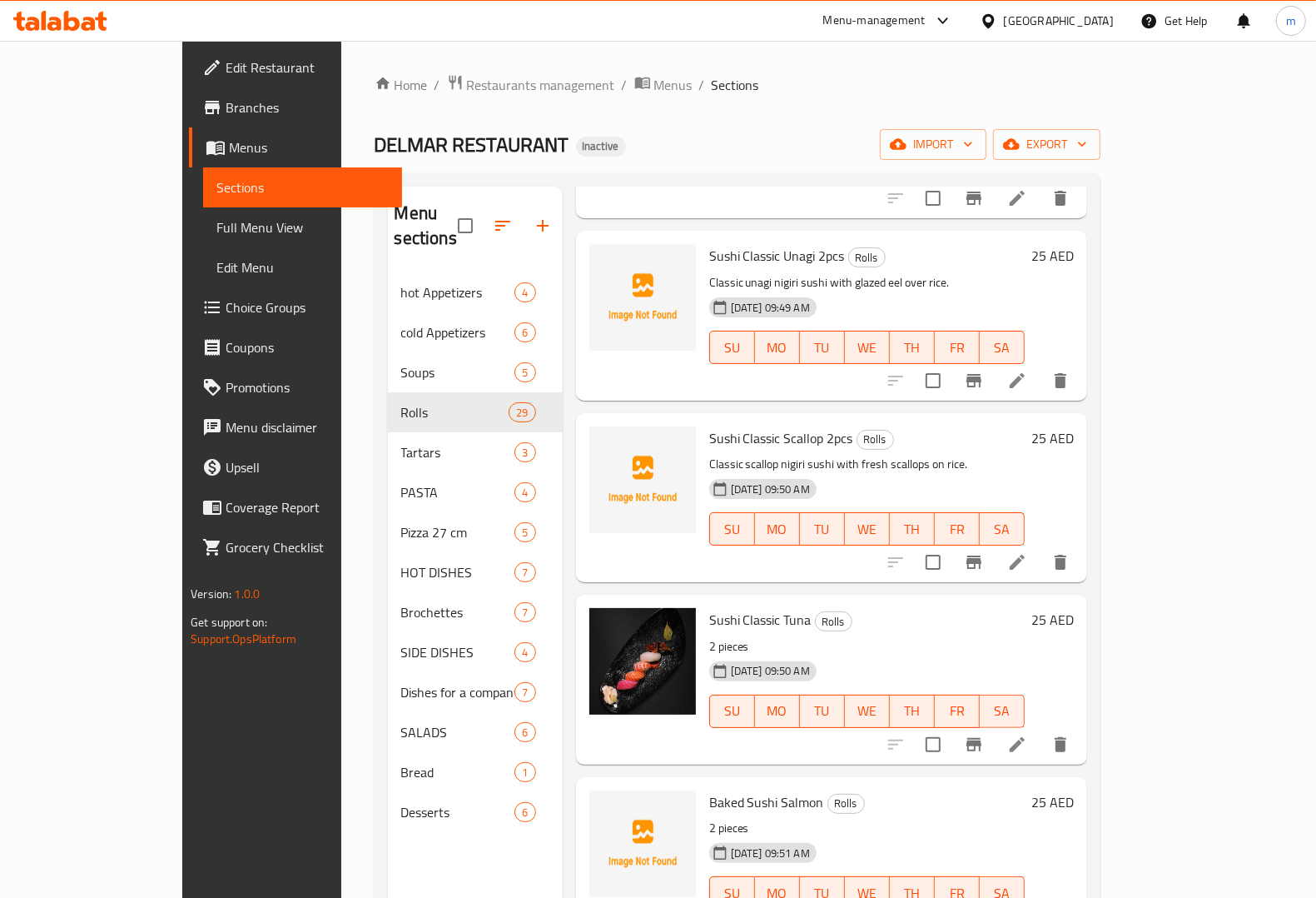
scroll to position [2603, 0]
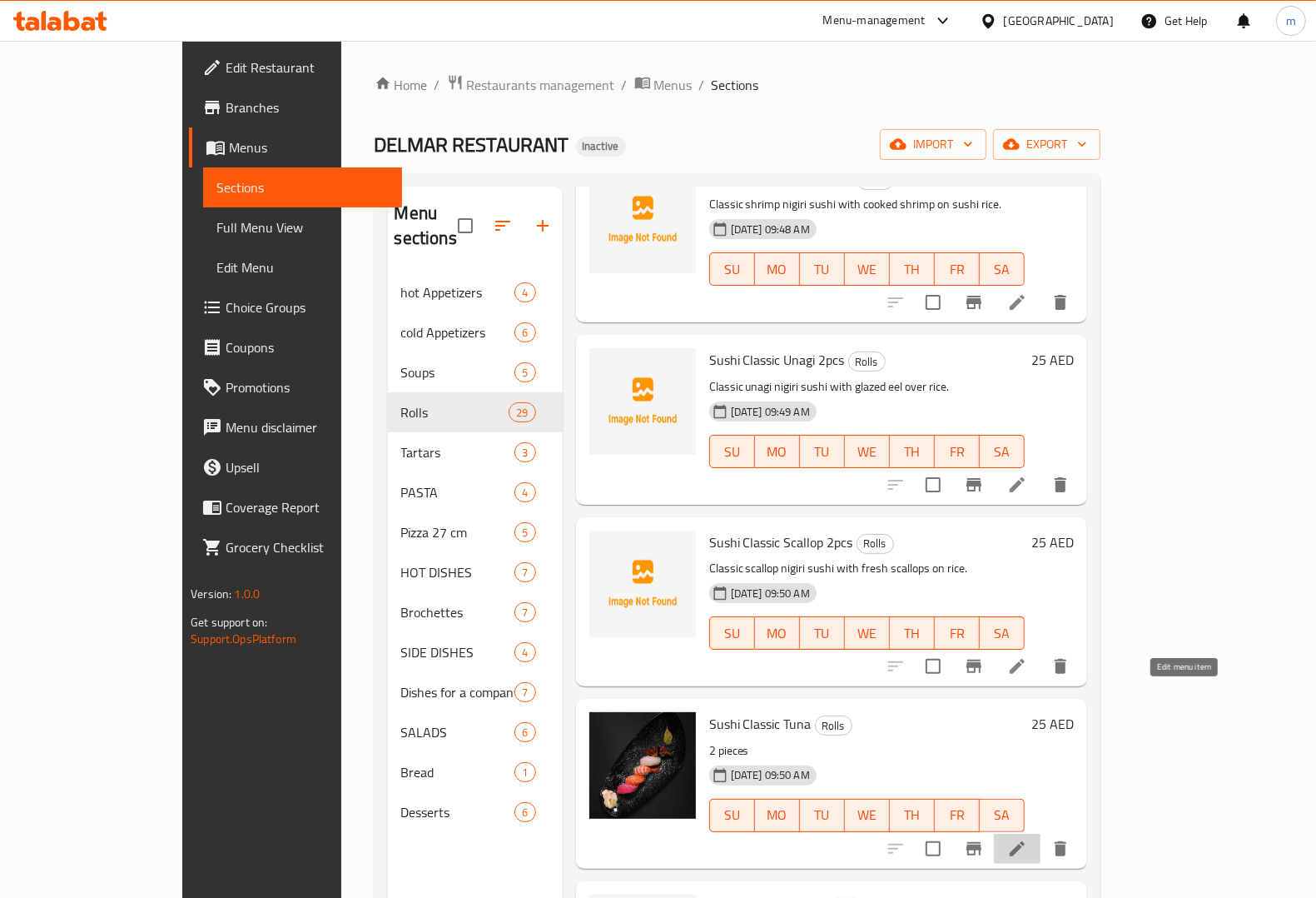
click at [1027, 838] on icon at bounding box center [1017, 848] width 20 height 20
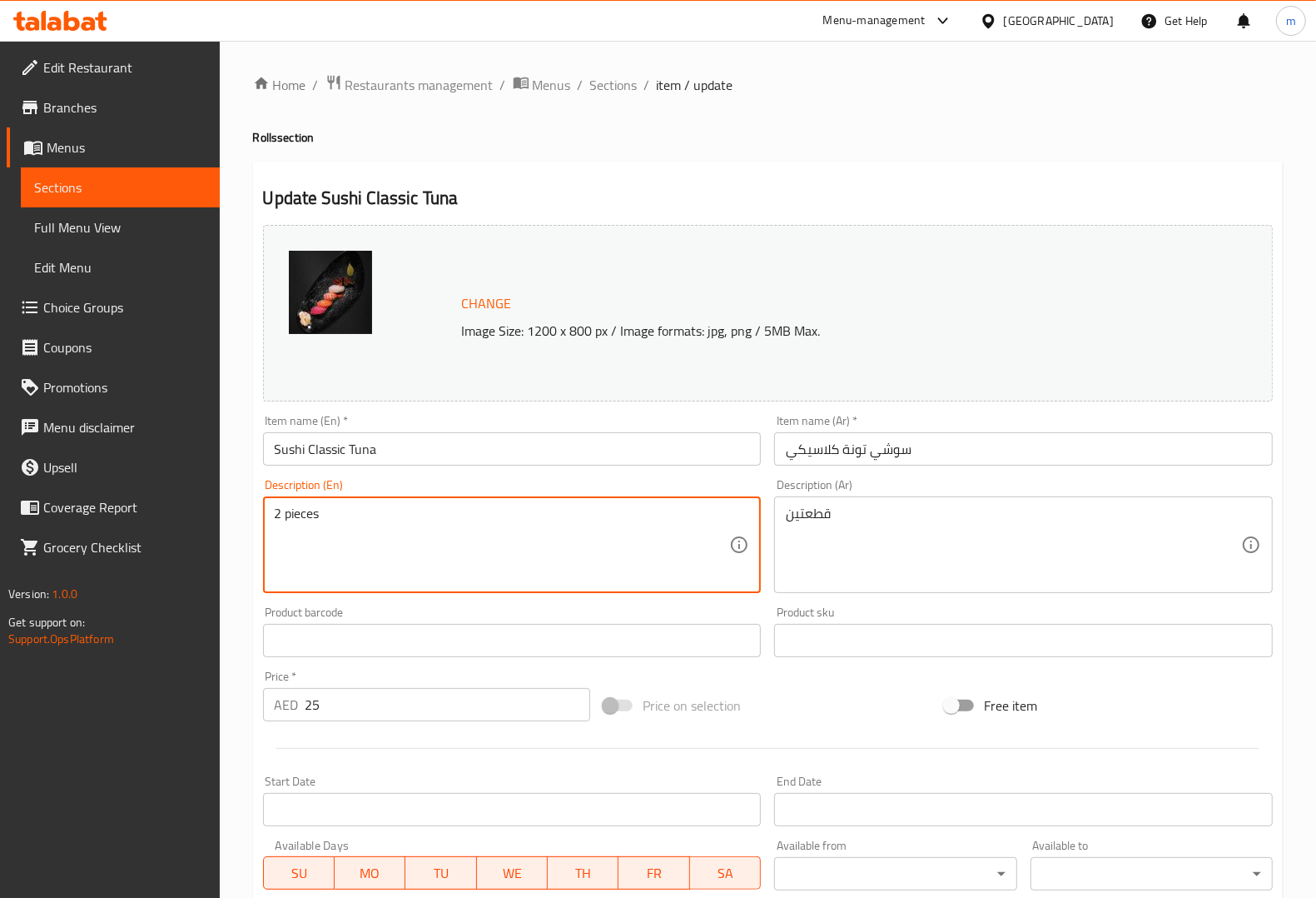
click at [418, 561] on textarea "2 pieces" at bounding box center [503, 544] width 456 height 79
click at [342, 504] on div "2 pieces Description (En)" at bounding box center [512, 544] width 499 height 97
click at [351, 516] on textarea "2 pieces" at bounding box center [503, 544] width 456 height 79
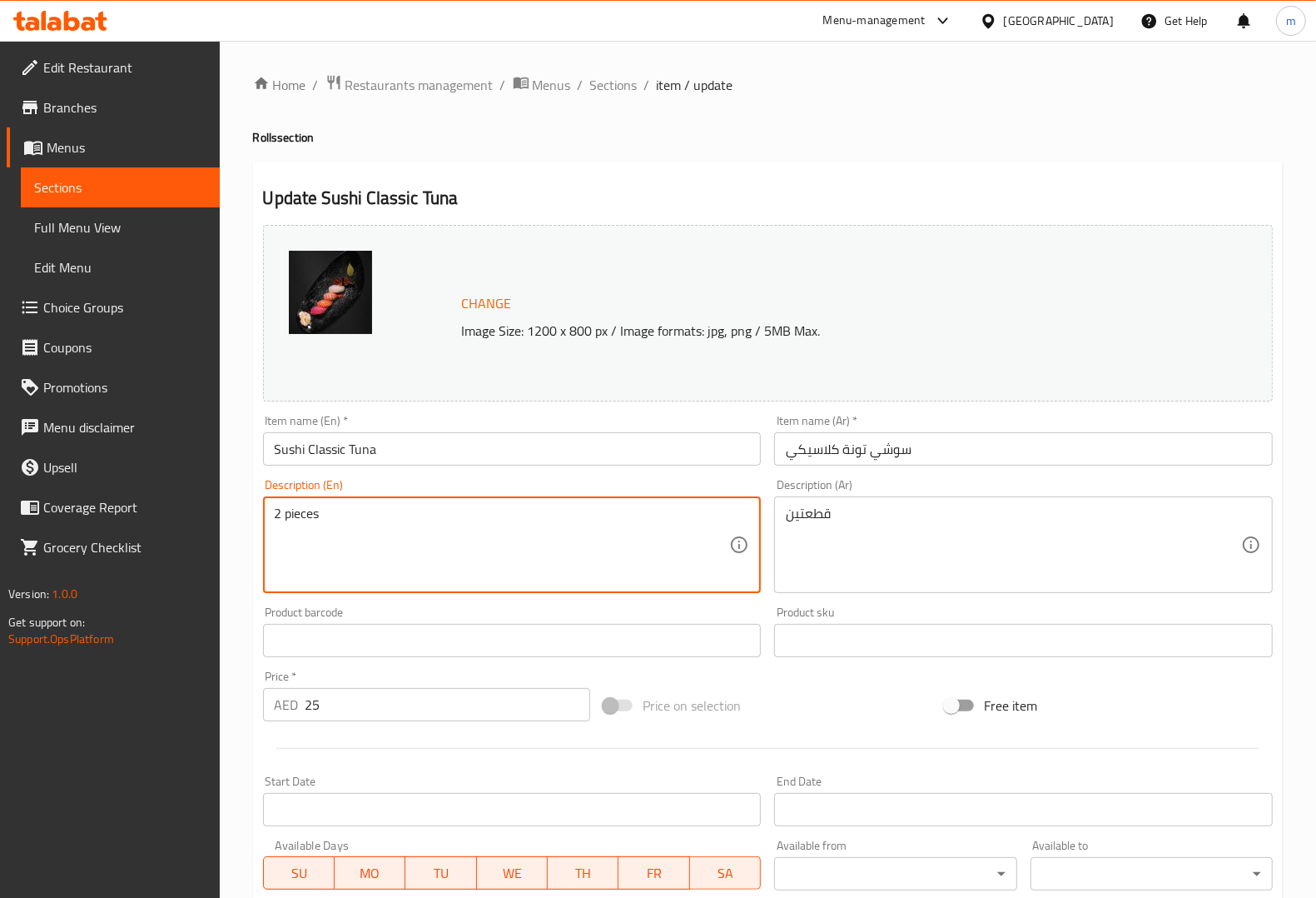
click at [351, 516] on textarea "2 pieces" at bounding box center [503, 544] width 456 height 79
click at [458, 457] on input "Sushi Classic Tuna" at bounding box center [512, 449] width 499 height 33
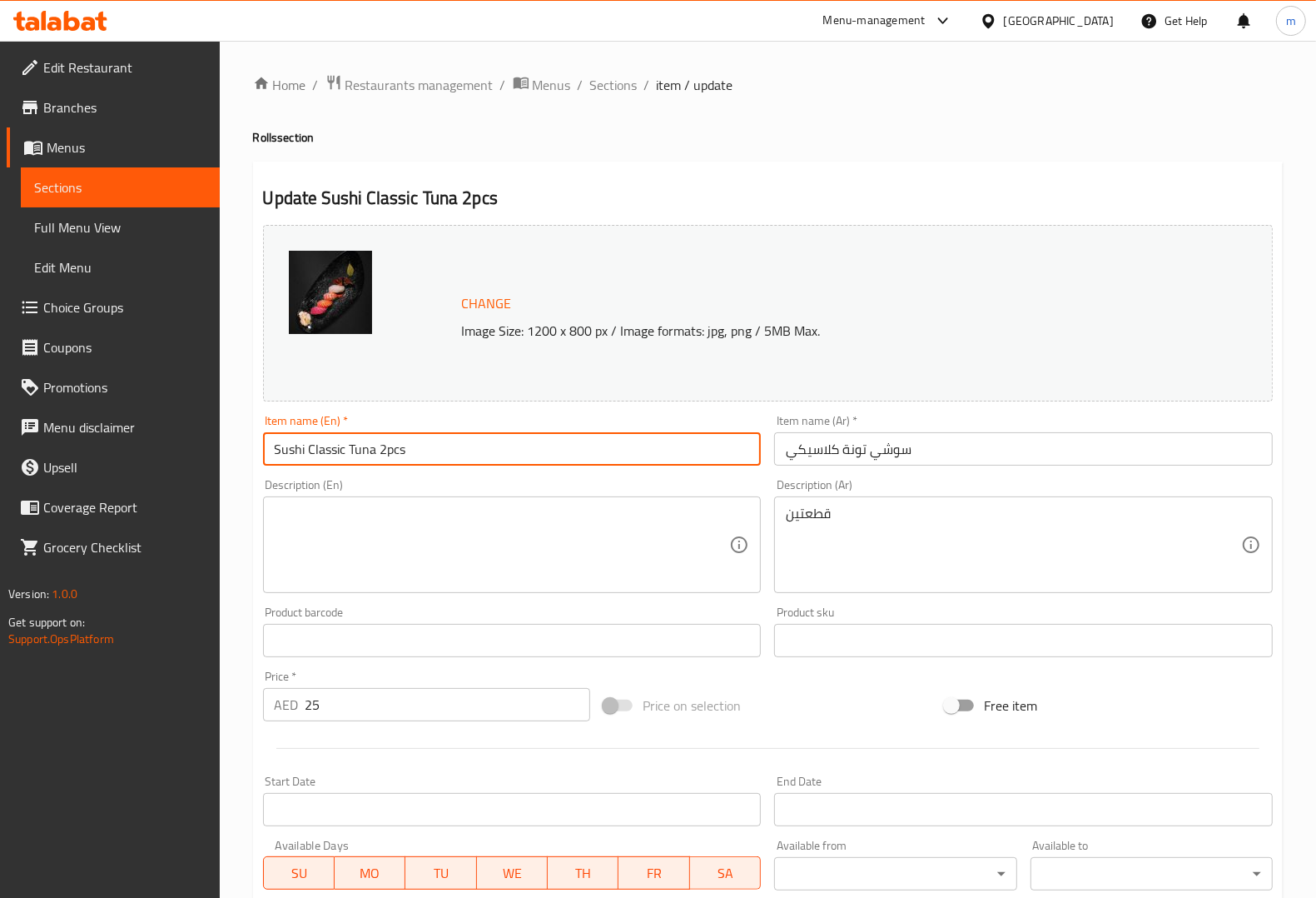
type input "Sushi Classic Tuna 2pcs"
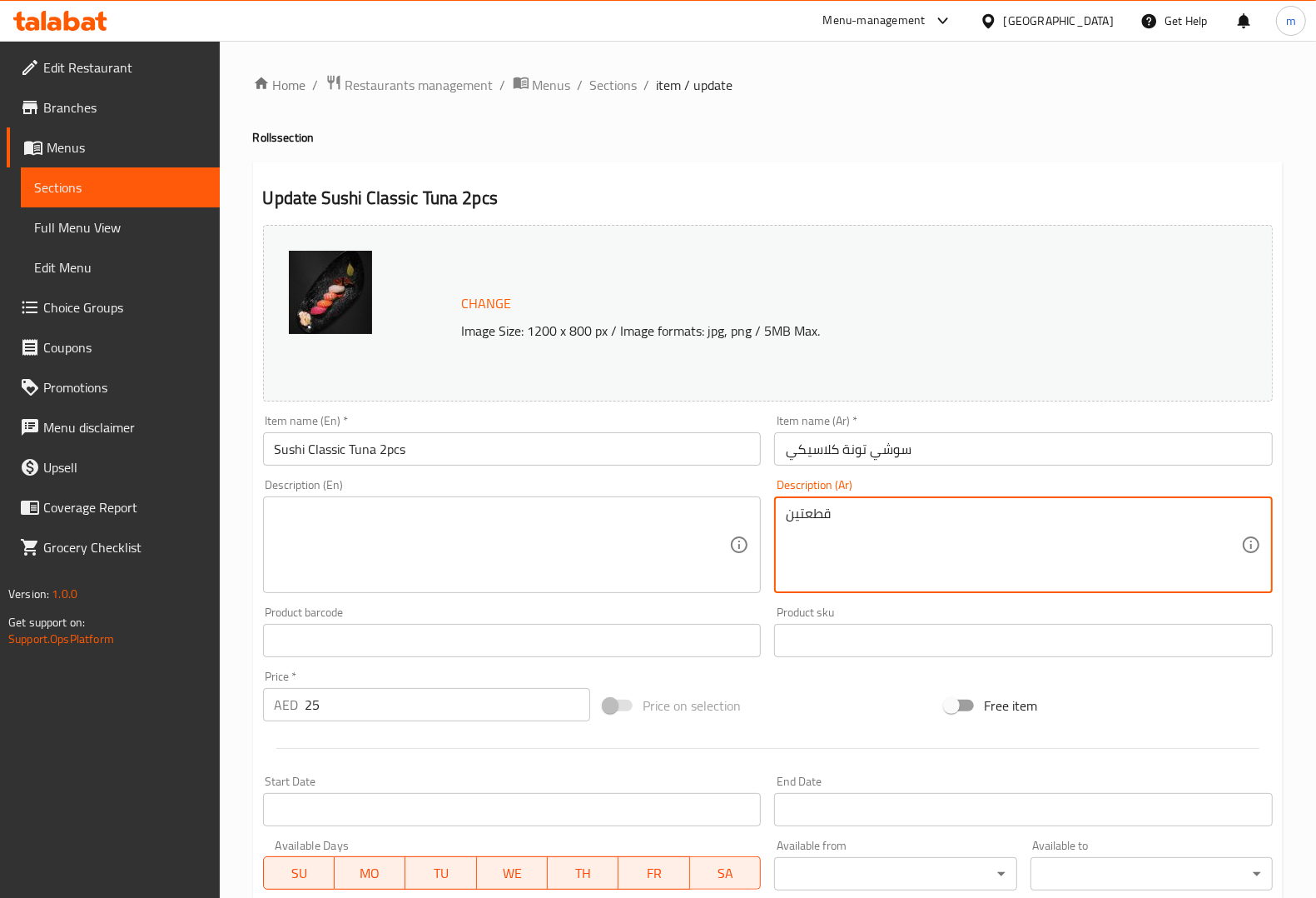
drag, startPoint x: 862, startPoint y: 527, endPoint x: 909, endPoint y: 435, distance: 103.3
click at [1016, 436] on input "سوشي تونة كلاسيكي" at bounding box center [1023, 449] width 499 height 33
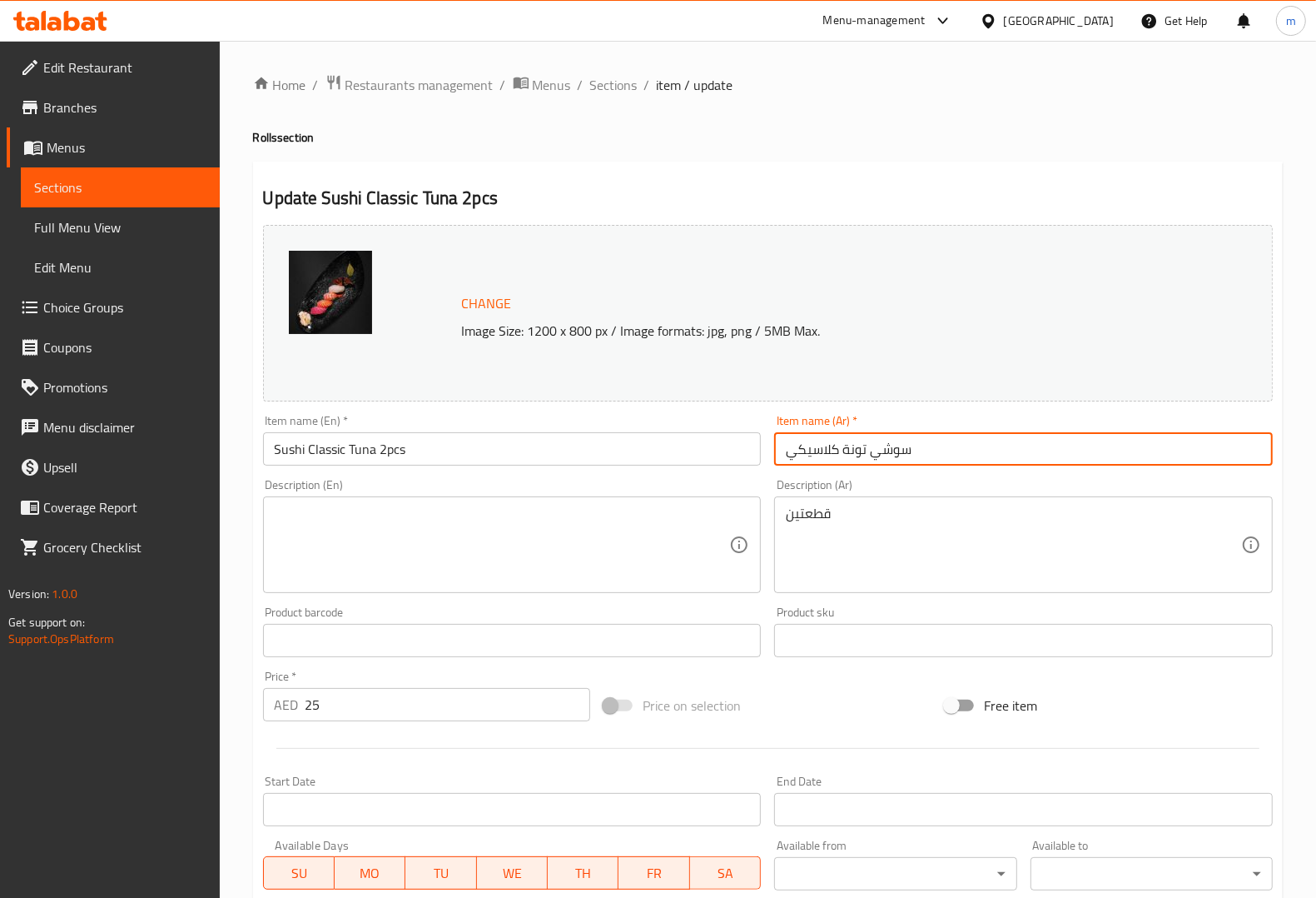
paste input "قطعتين"
type input "سوشي تونة كلاسيكي قطعتين"
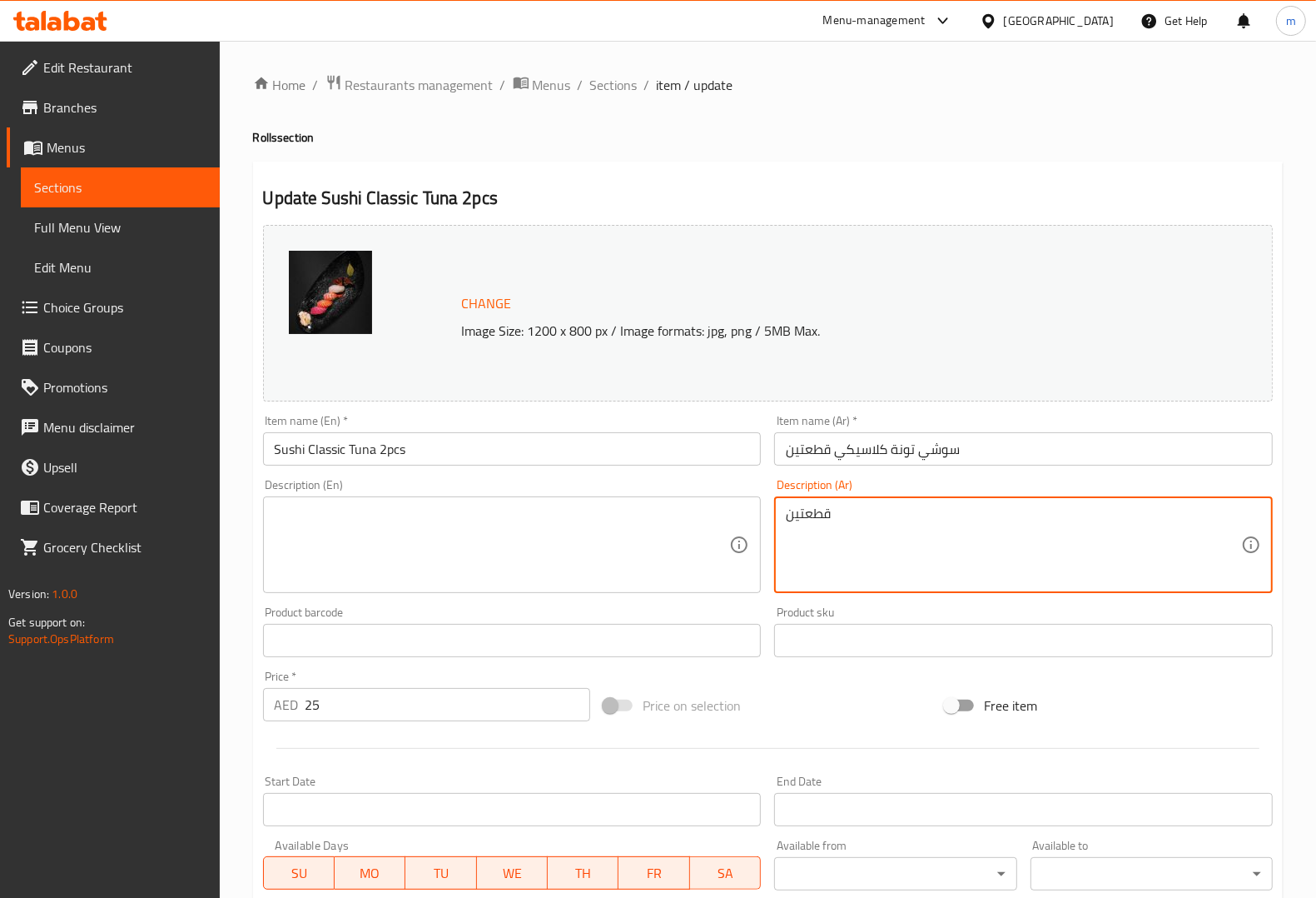
drag, startPoint x: 870, startPoint y: 514, endPoint x: 716, endPoint y: 543, distance: 156.7
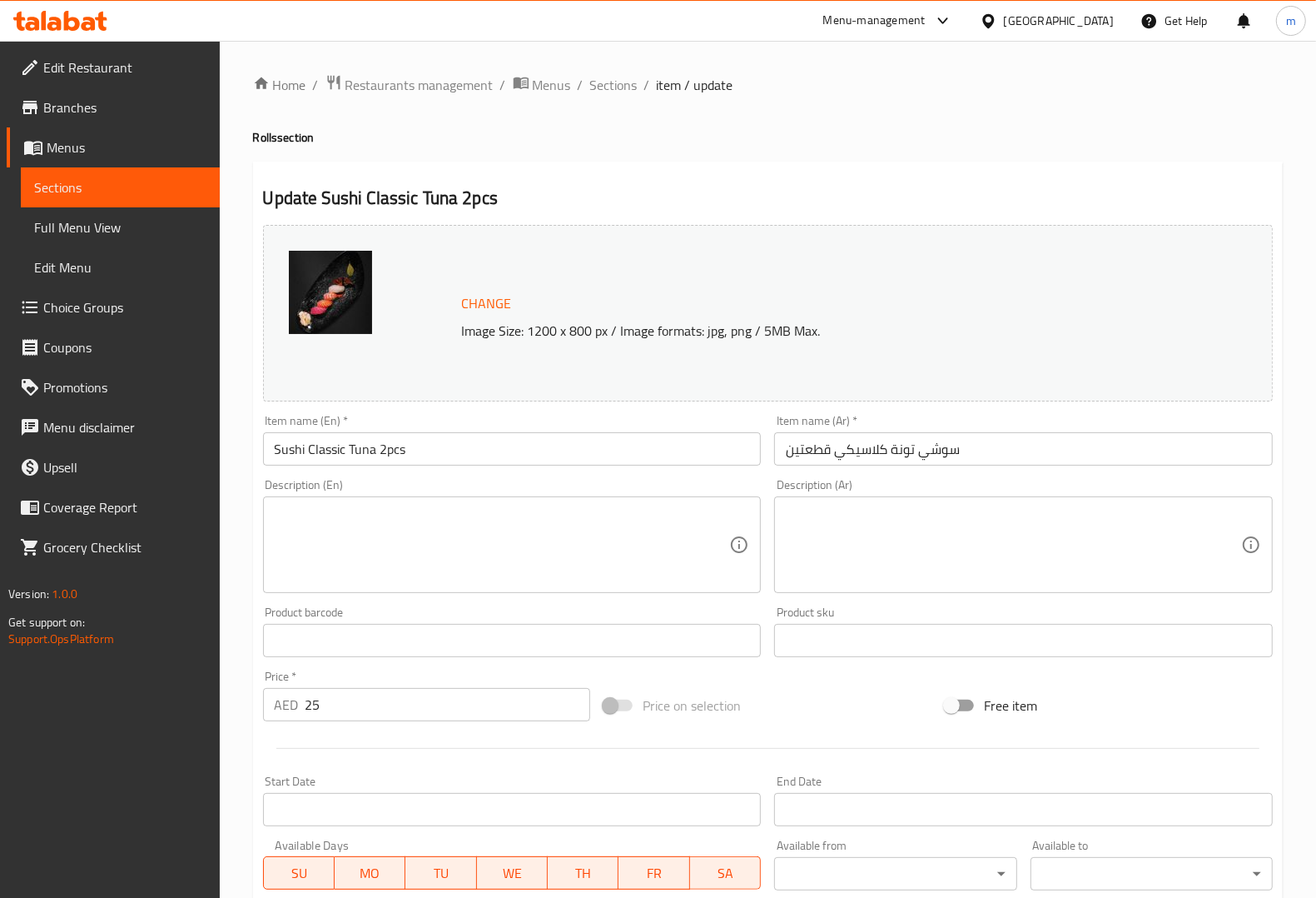
click at [638, 539] on textarea at bounding box center [503, 544] width 456 height 79
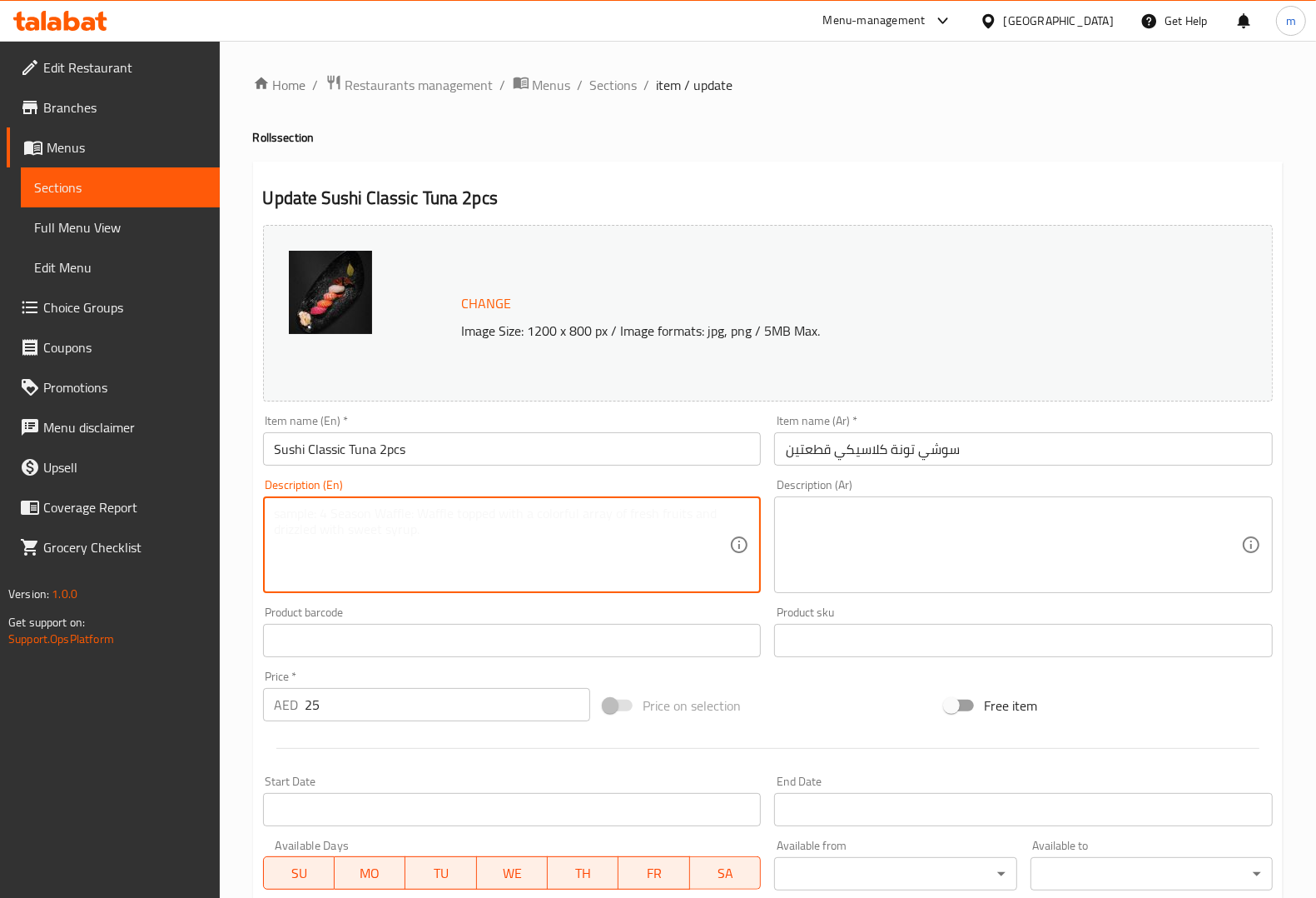
paste textarea "Classic tuna nigiri sushi with fresh slices of tuna."
type textarea "Classic tuna nigiri sushi with fresh slices of tuna."
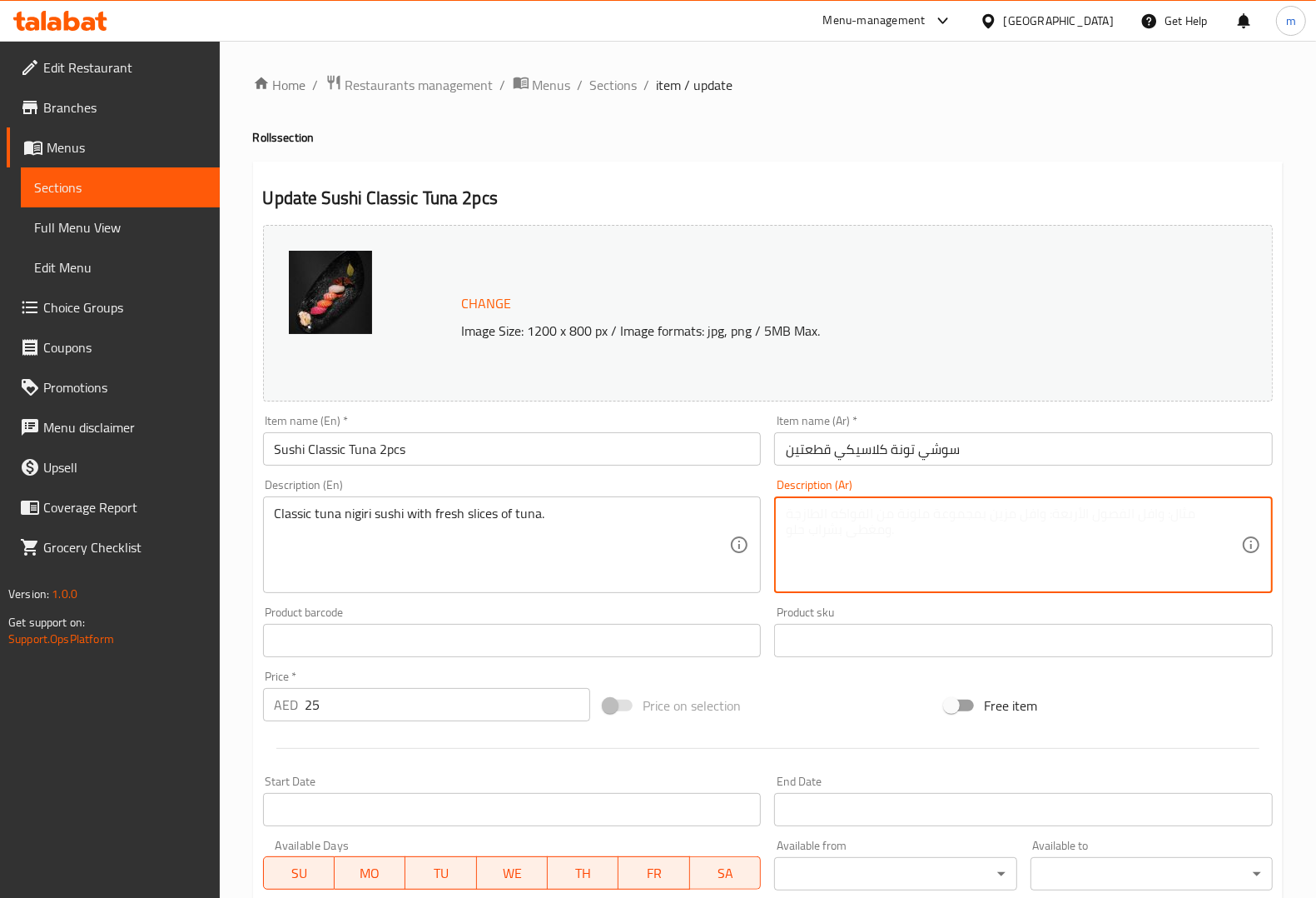
click at [837, 531] on textarea at bounding box center [1013, 544] width 456 height 79
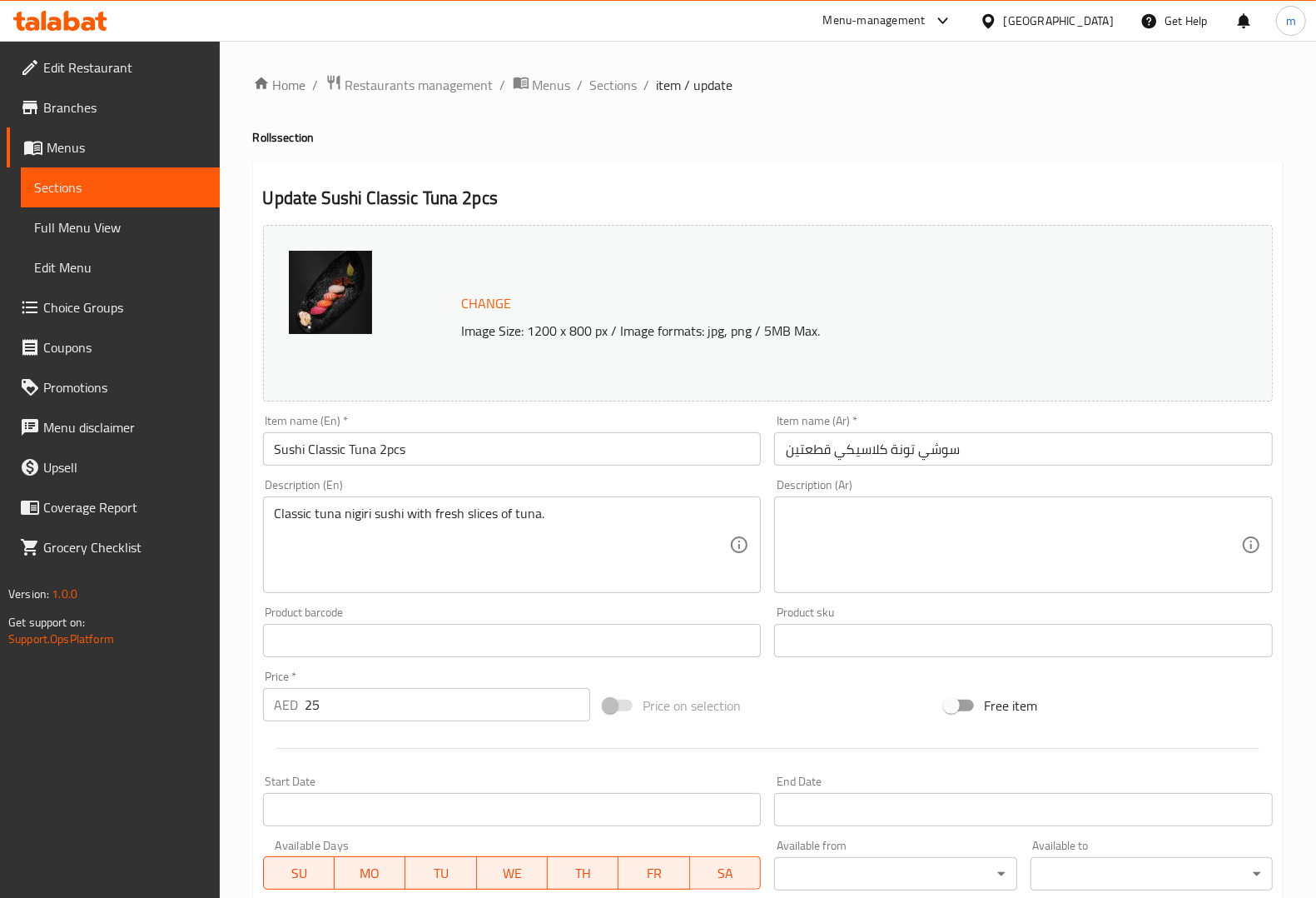
click at [1053, 584] on textarea at bounding box center [1013, 544] width 456 height 79
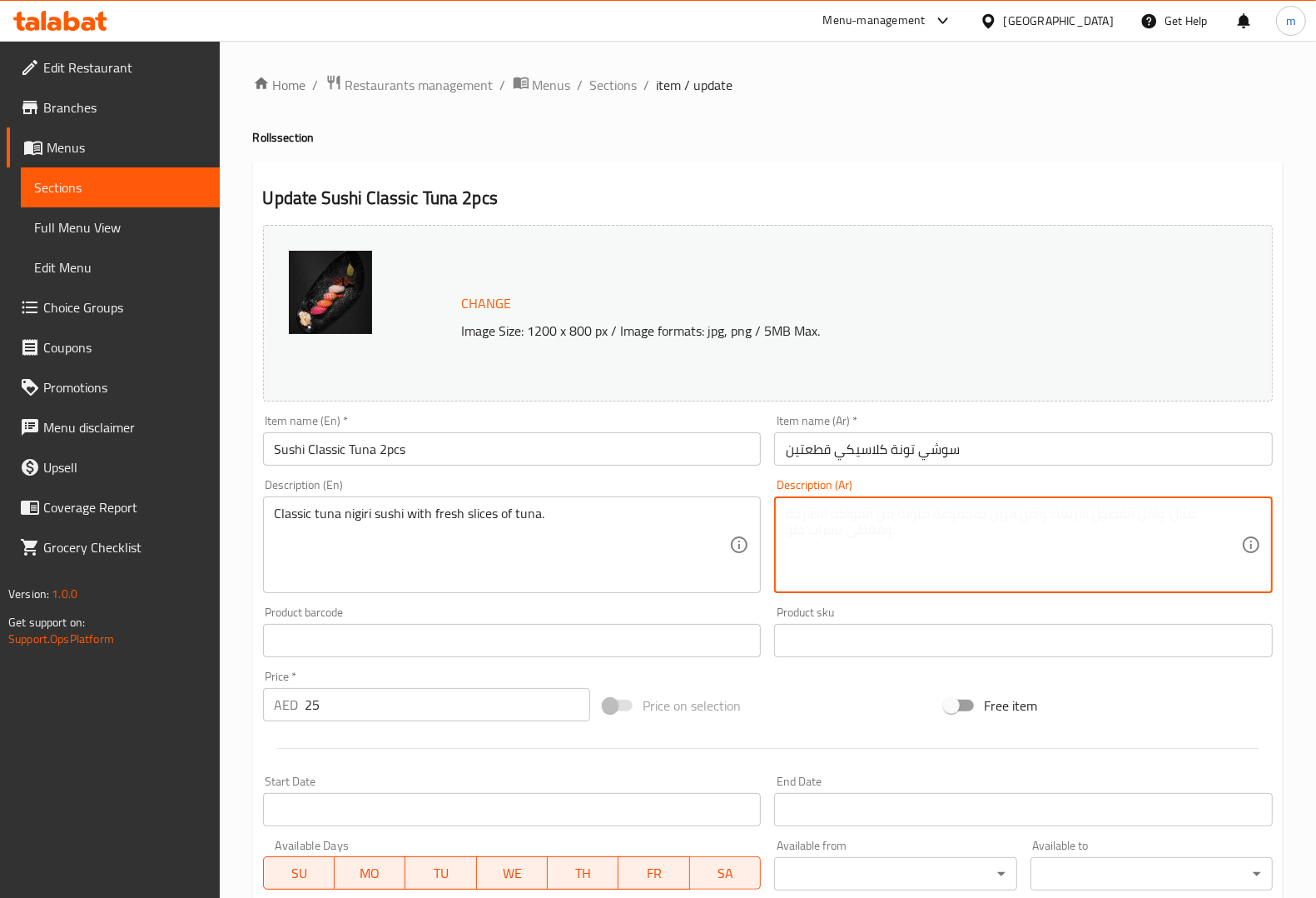
paste textarea "[PERSON_NAME] التونة الكلاسيكي مع شرائح التونة الطازجة."
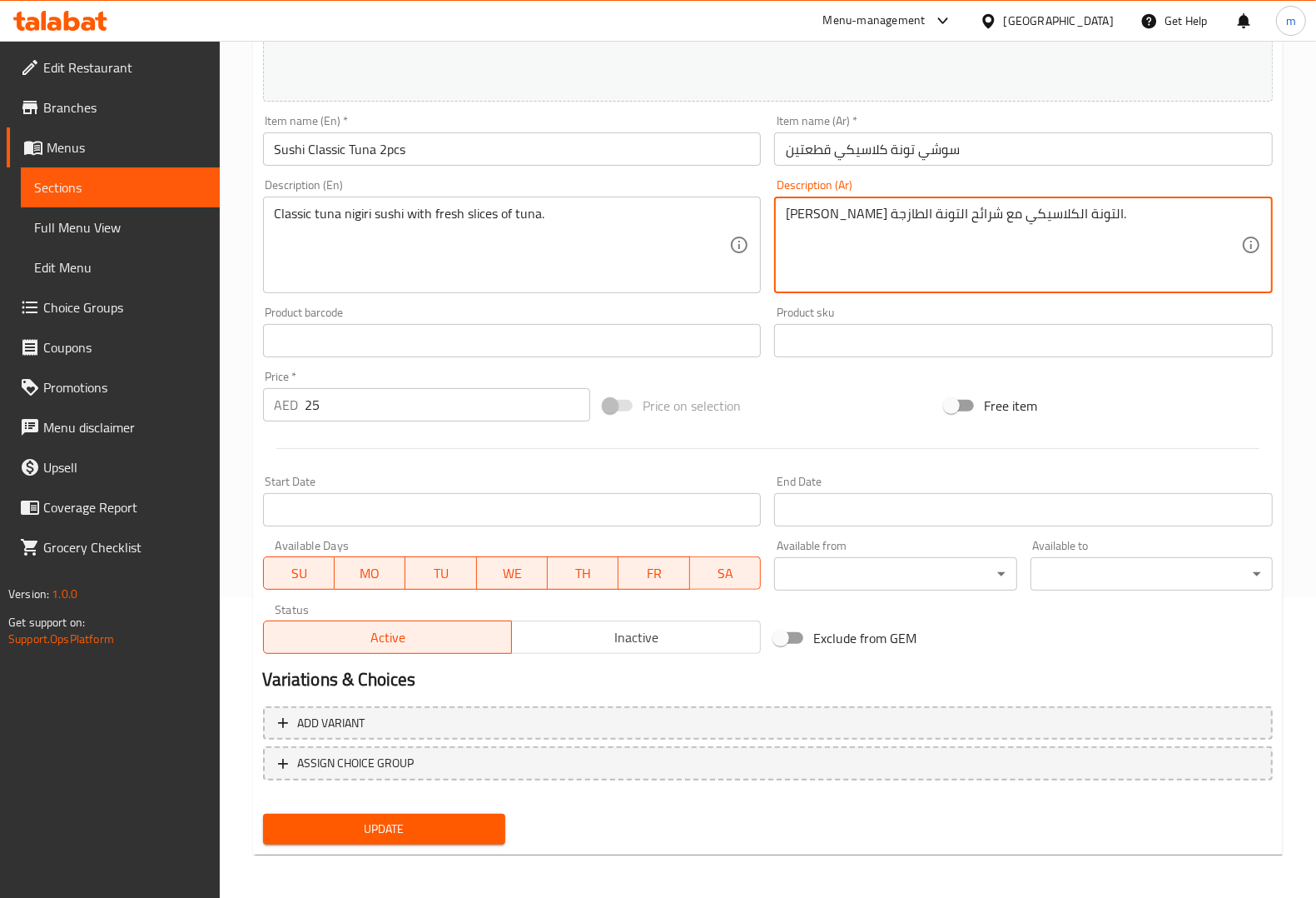
scroll to position [300, 0]
type textarea "[PERSON_NAME] التونة الكلاسيكي مع شرائح التونة الطازجة."
click at [481, 818] on span "Update" at bounding box center [384, 827] width 216 height 21
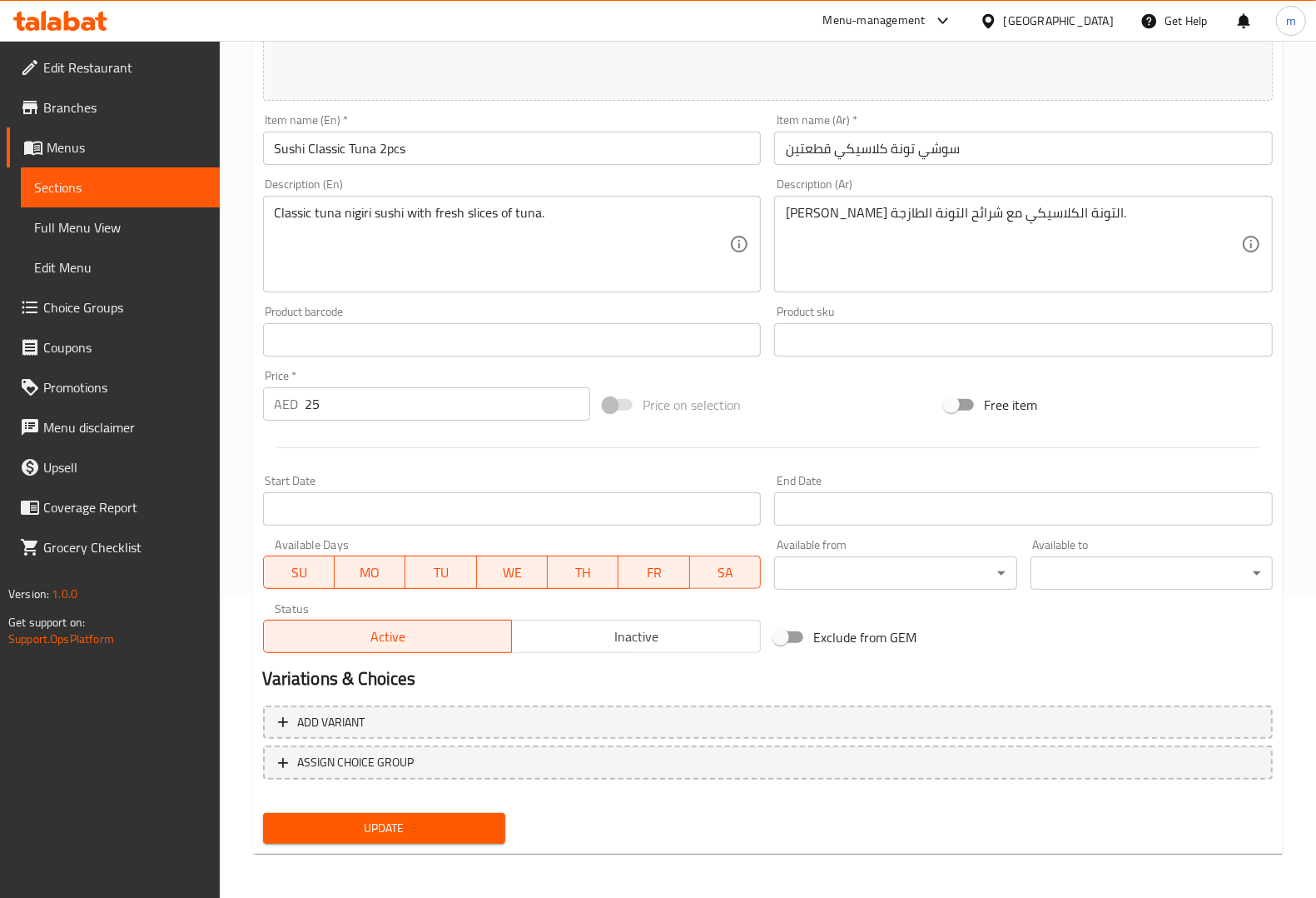
click at [471, 818] on span "Update" at bounding box center [384, 827] width 216 height 21
click at [127, 197] on link "Sections" at bounding box center [120, 187] width 199 height 40
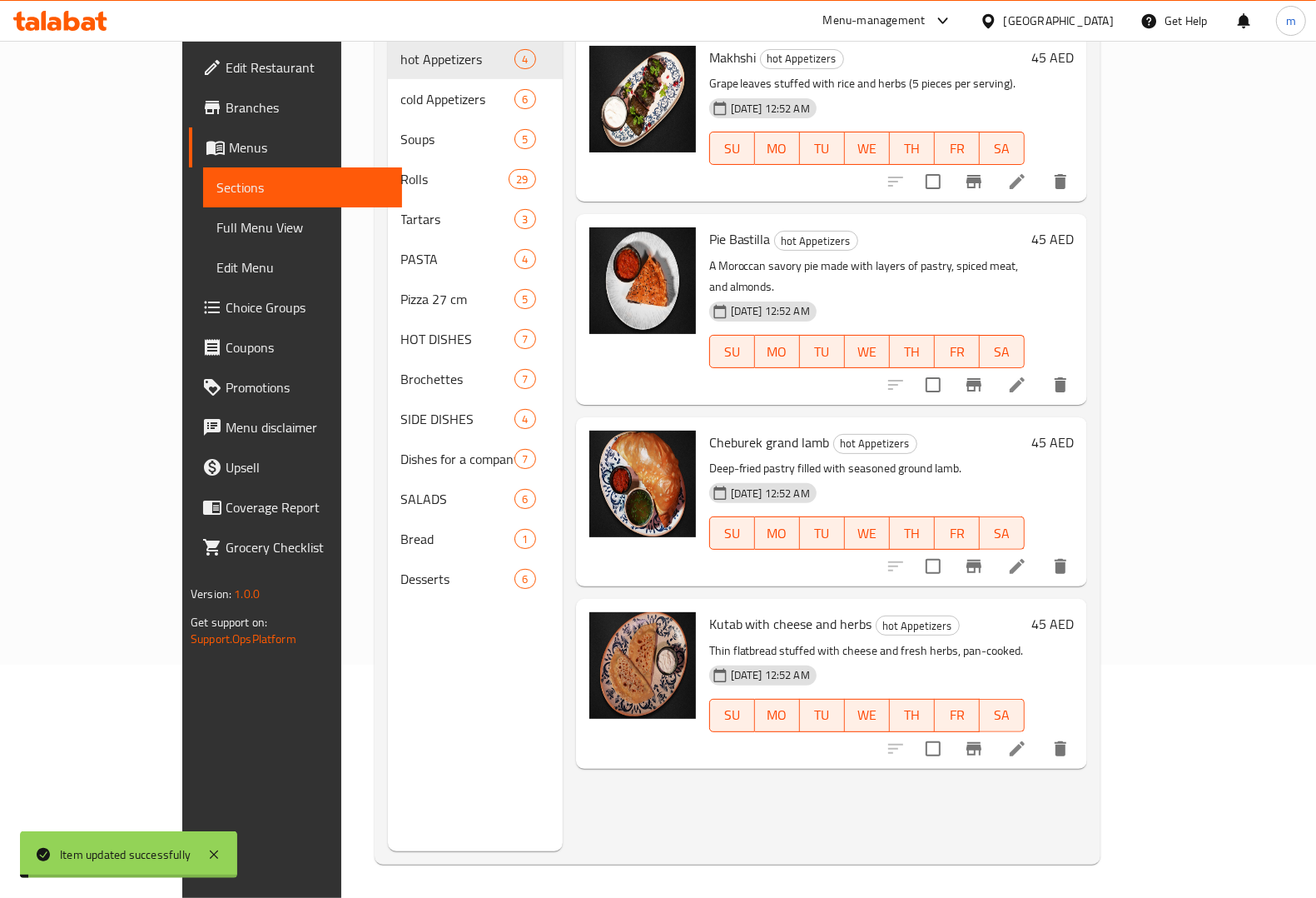
scroll to position [234, 0]
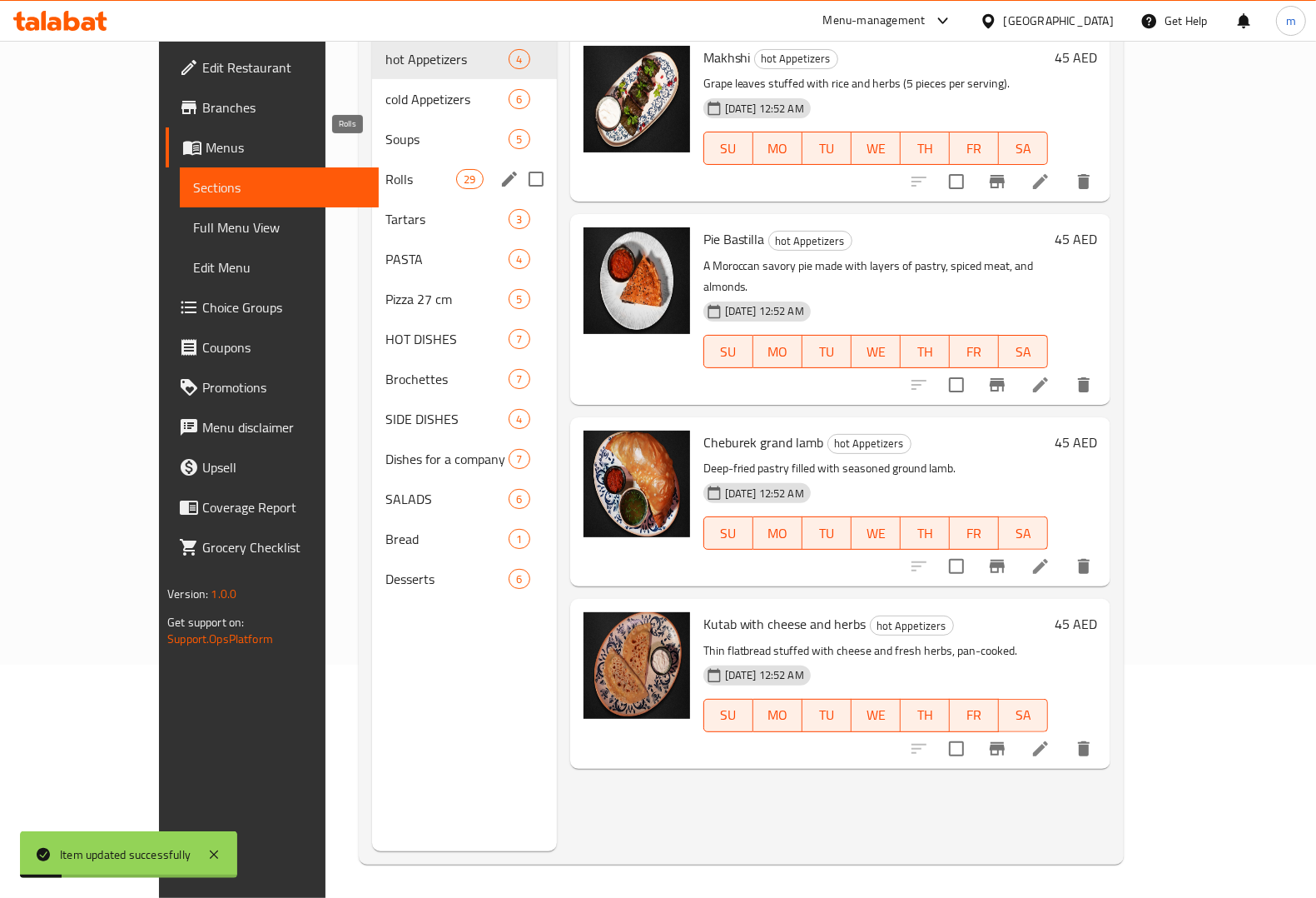
click at [385, 169] on span "Rolls" at bounding box center [420, 179] width 70 height 20
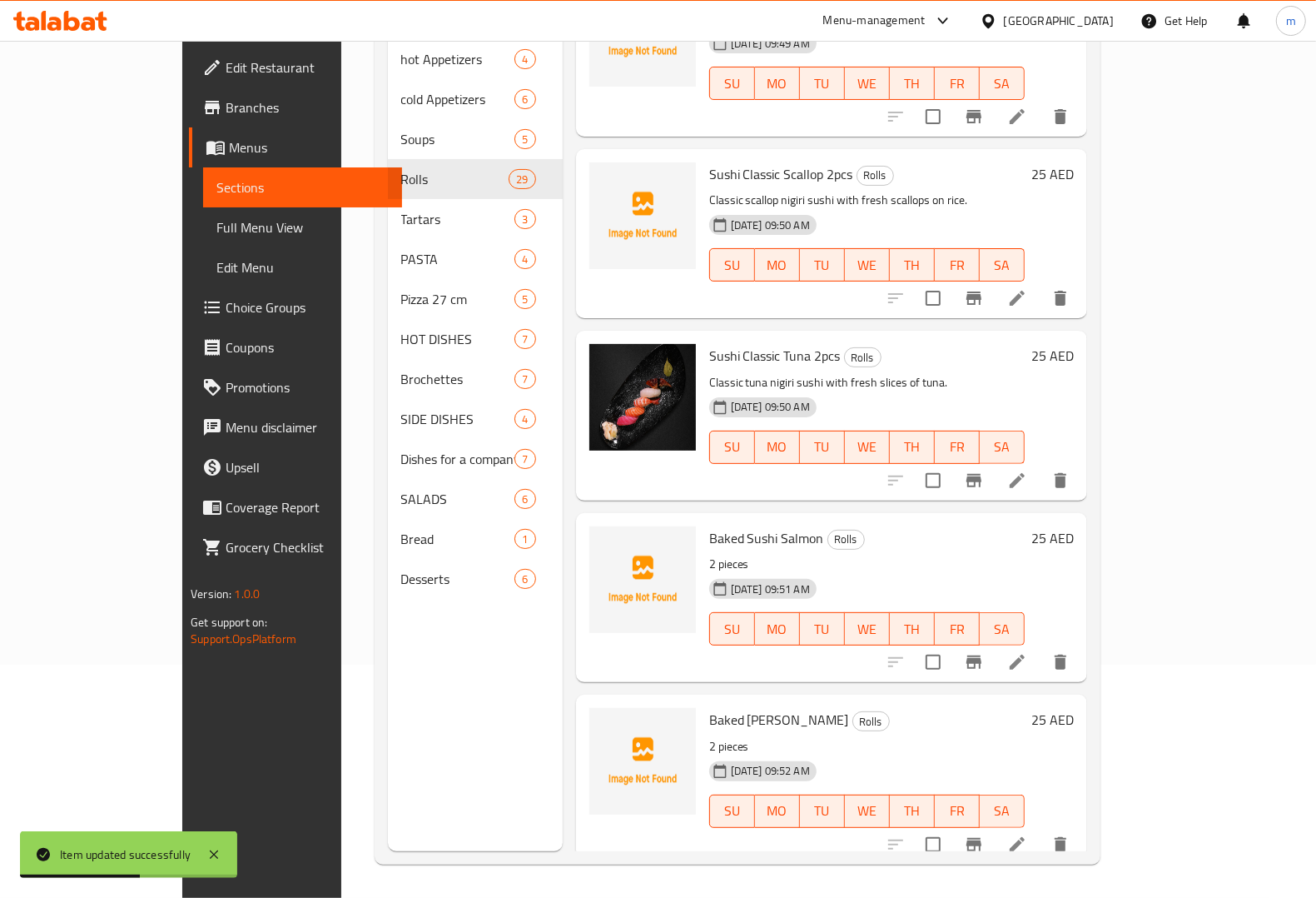
scroll to position [2707, 0]
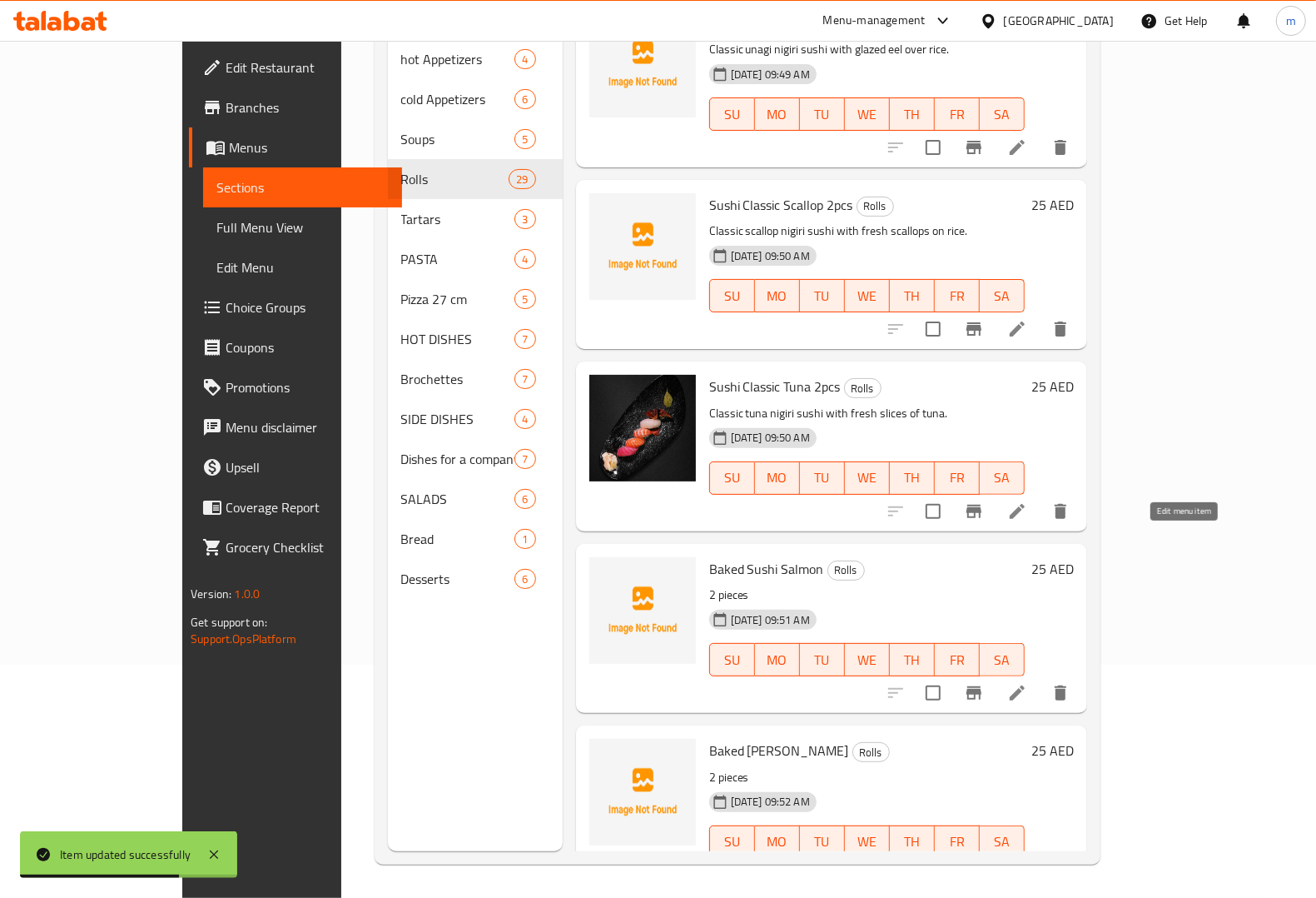
click at [1025, 685] on icon at bounding box center [1017, 693] width 15 height 15
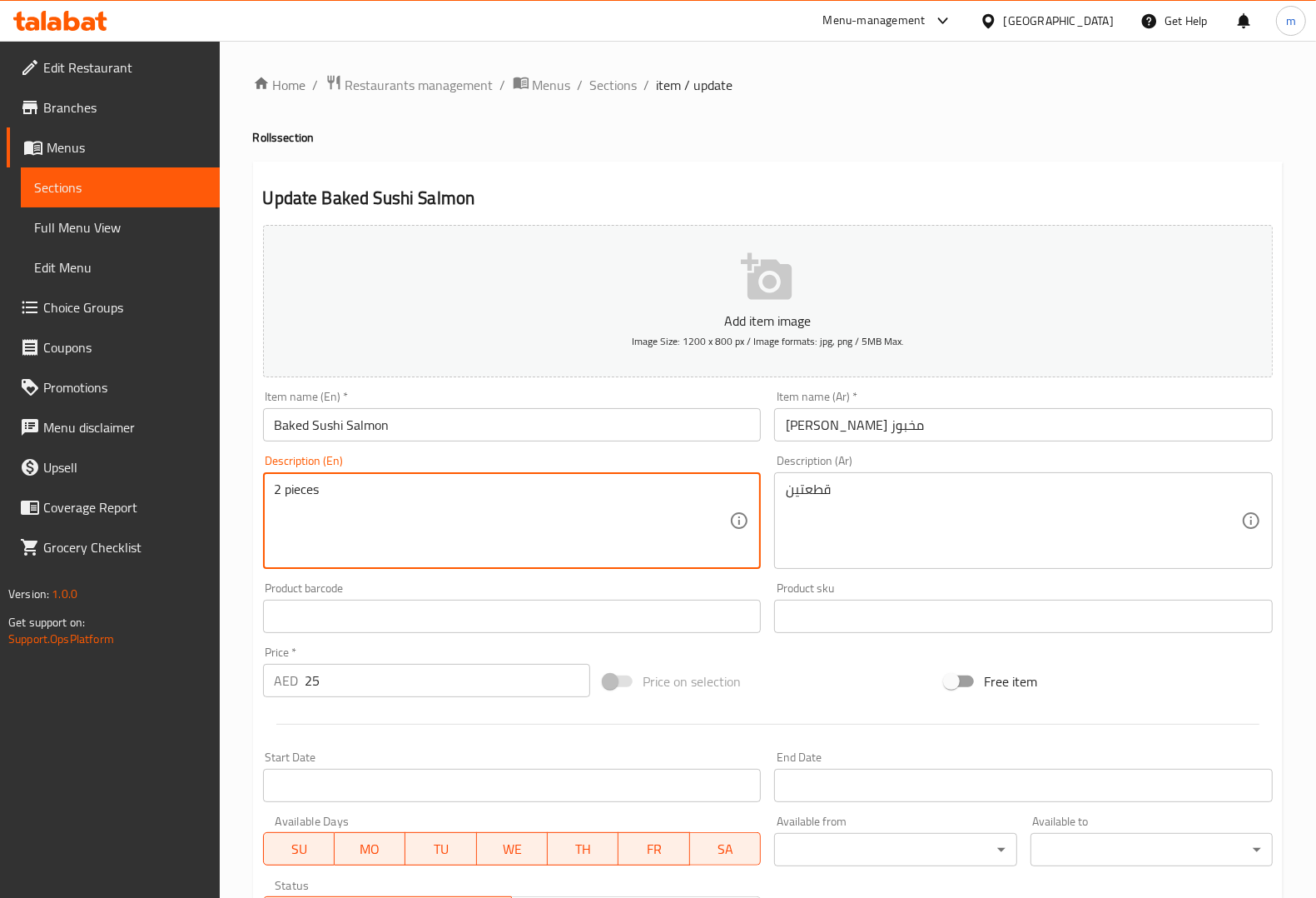
click at [462, 519] on textarea "2 pieces" at bounding box center [503, 520] width 456 height 79
click at [462, 516] on textarea "2 pieces" at bounding box center [503, 520] width 456 height 79
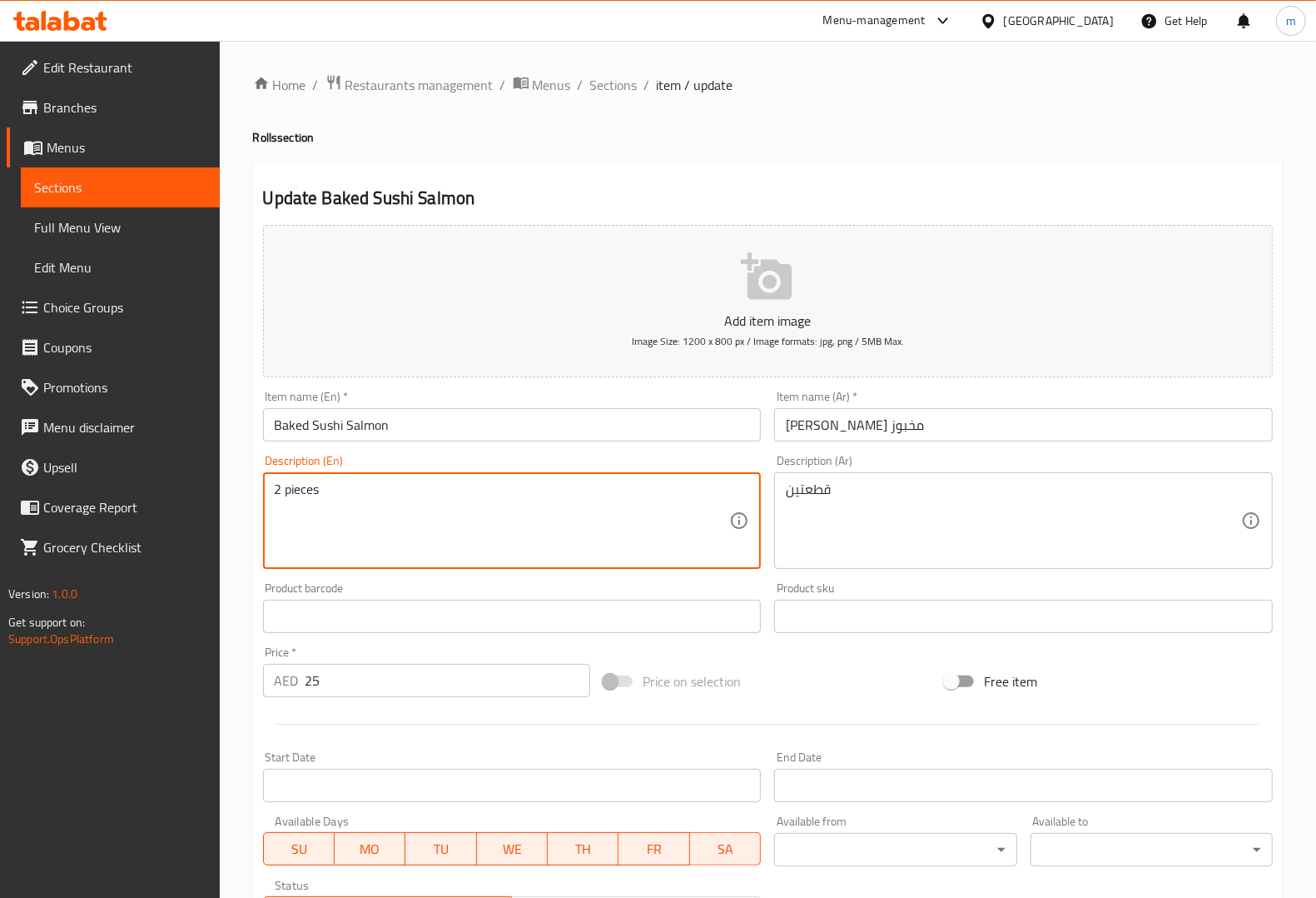
paste textarea "Baked sushi roll topped with tender salmon and cheese."
type textarea "Baked sushi roll topped with tender salmon and cheese."
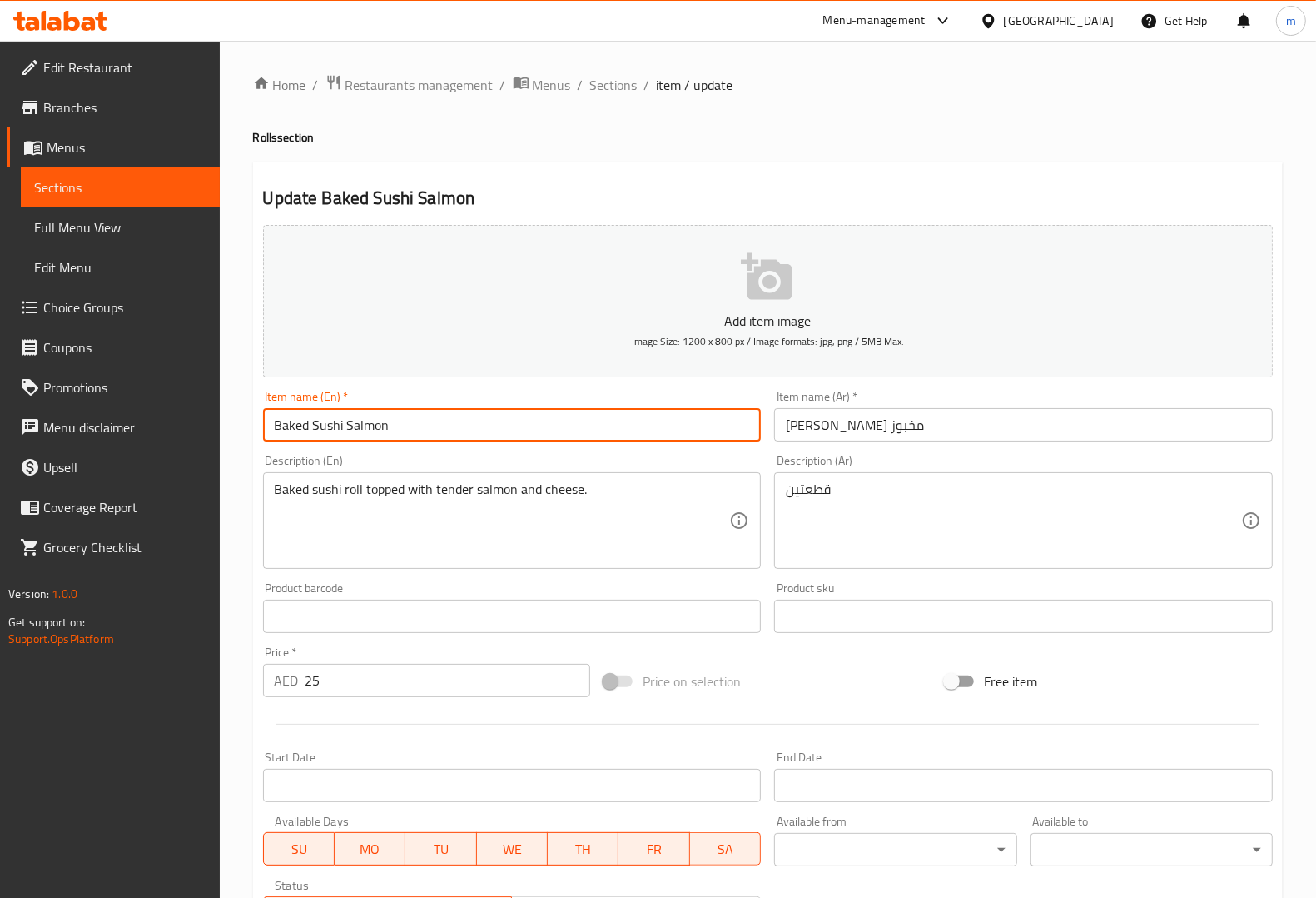
click at [516, 418] on input "Baked Sushi Salmon" at bounding box center [512, 424] width 499 height 33
type input "Baked Sushi Salmon 2pcs"
click at [1042, 405] on div "Item name (Ar)   * سلمون سوشي مخبوز Item name (Ar) *" at bounding box center [1023, 416] width 499 height 51
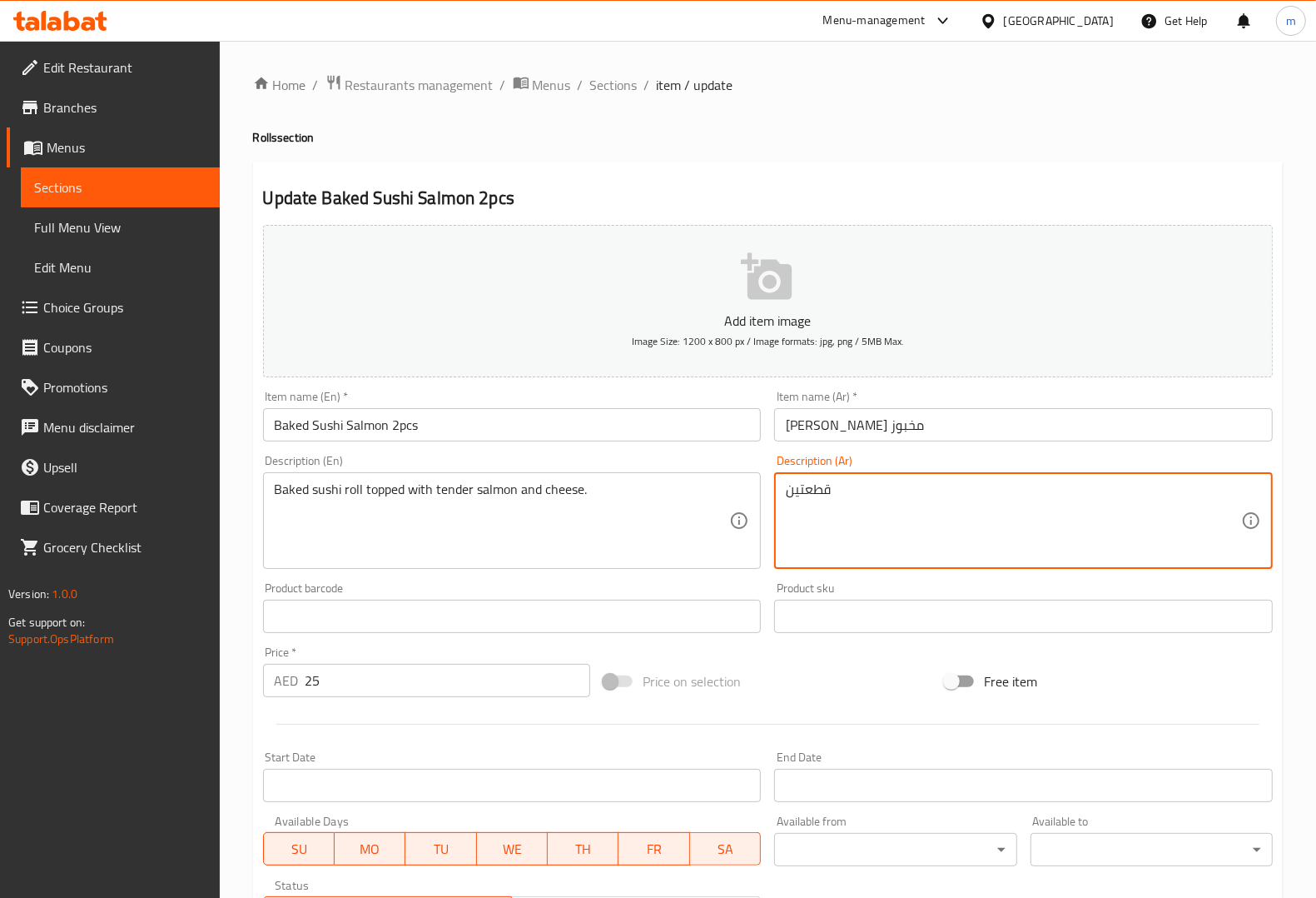
click at [952, 512] on textarea "قطعتين" at bounding box center [1013, 520] width 456 height 79
click at [945, 425] on input "سلمون سوشي مخبوز" at bounding box center [1023, 424] width 499 height 33
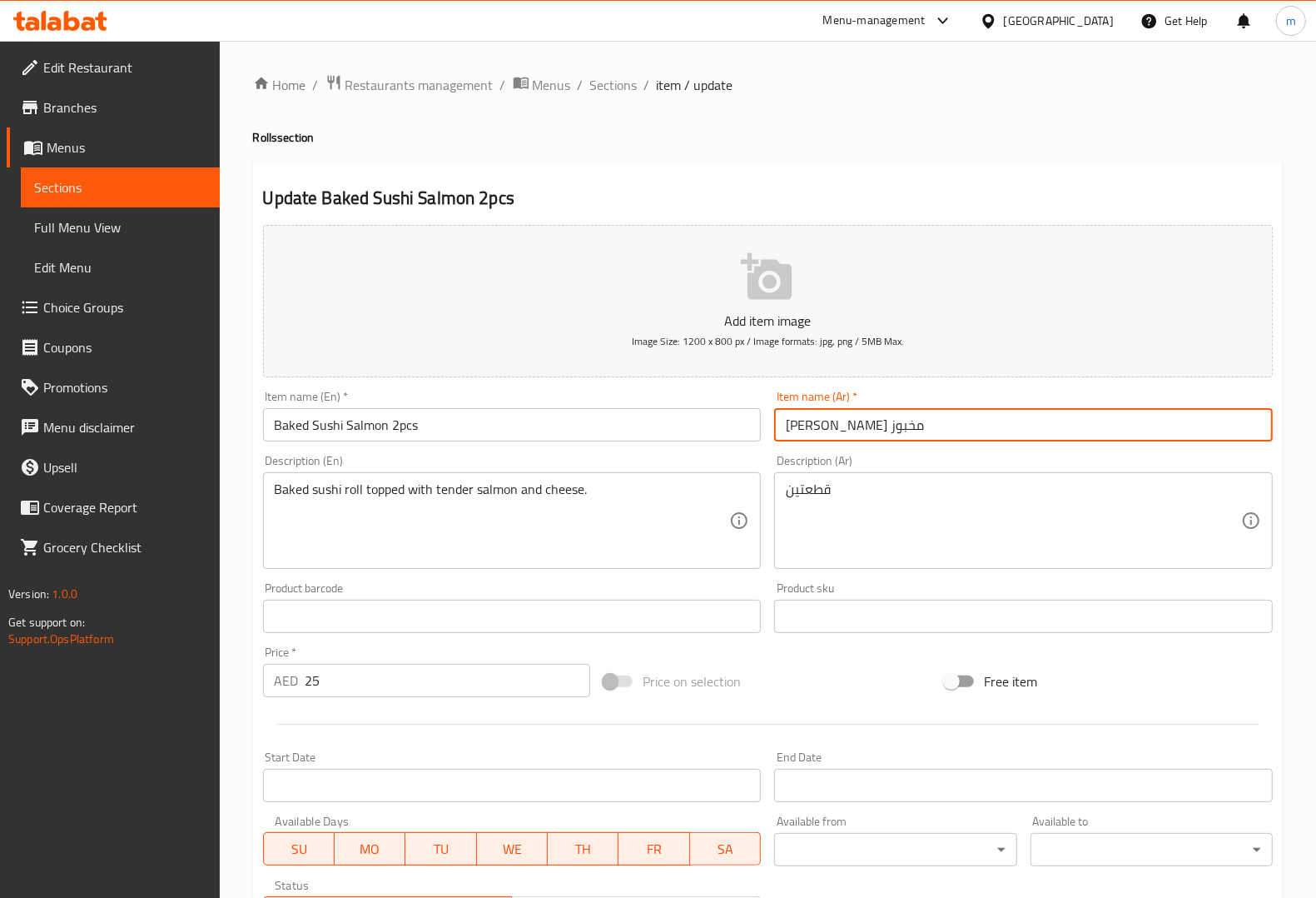
paste input "قطعتين"
type input "سلمون سوشي مخبوز قطعتين"
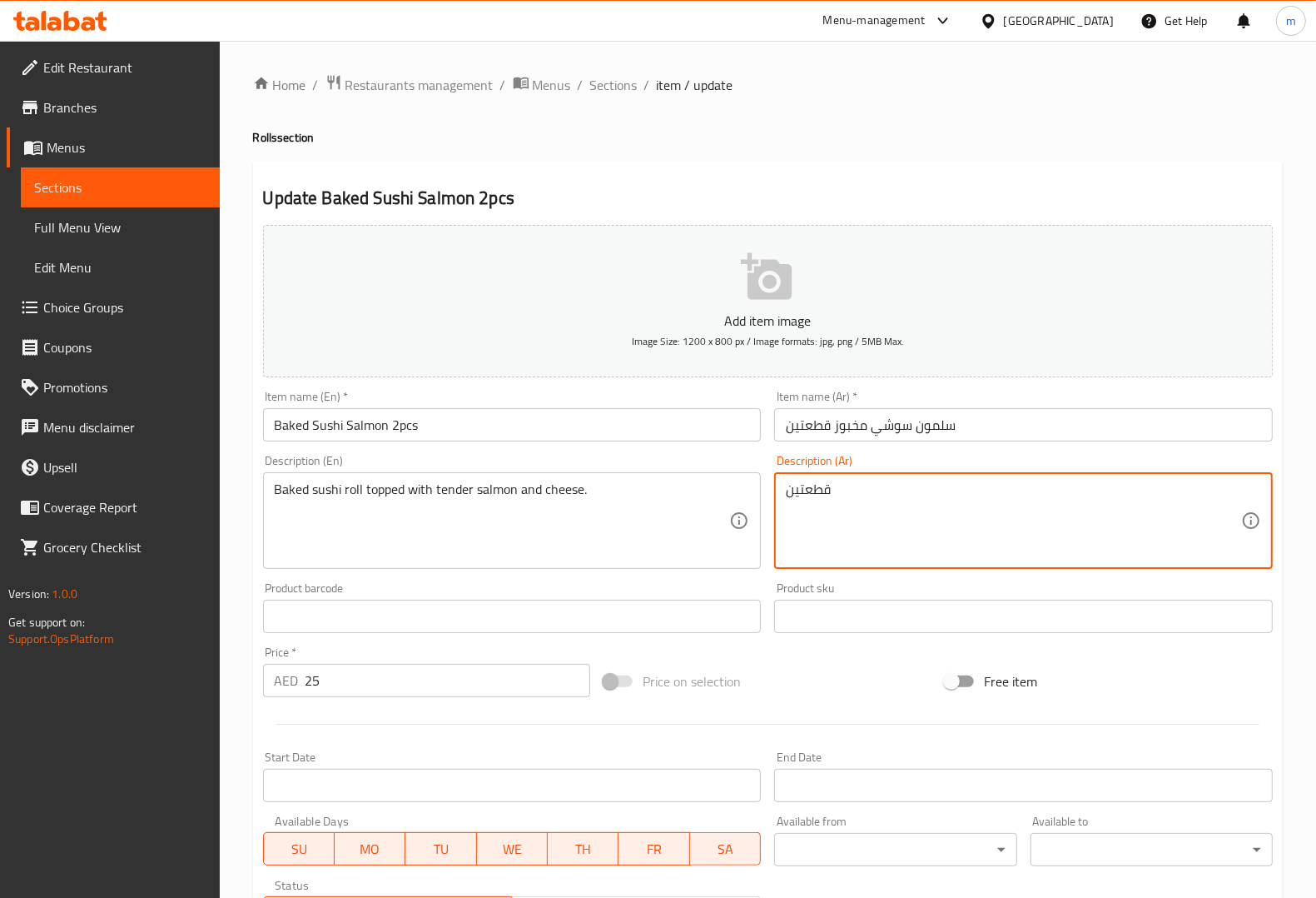
click at [904, 506] on textarea "قطعتين" at bounding box center [1013, 520] width 456 height 79
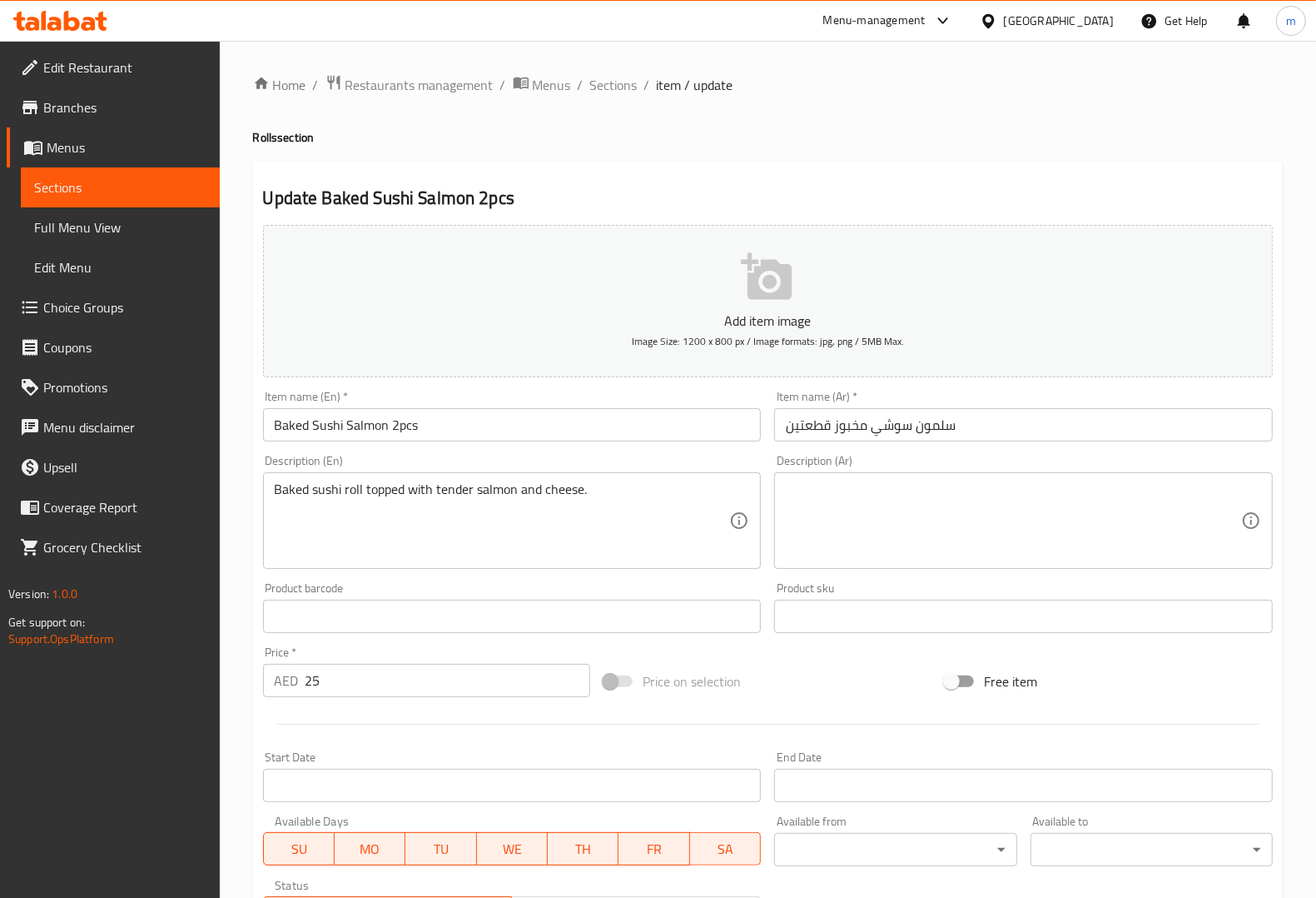
click at [1166, 525] on textarea at bounding box center [1013, 520] width 456 height 79
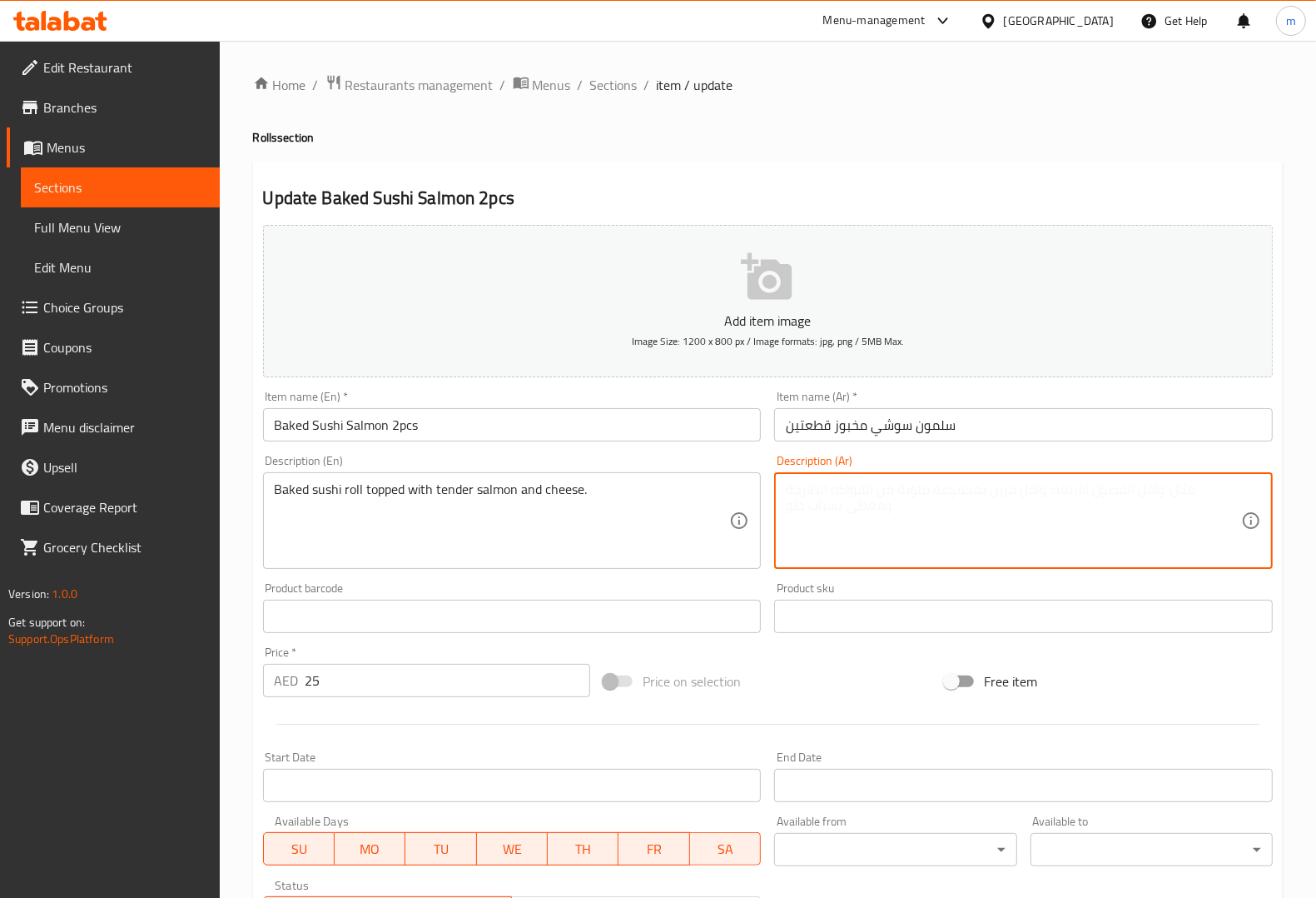
paste textarea "لفائف السوشي المخبوزة مغطاة بالسلمون الطري والجبن."
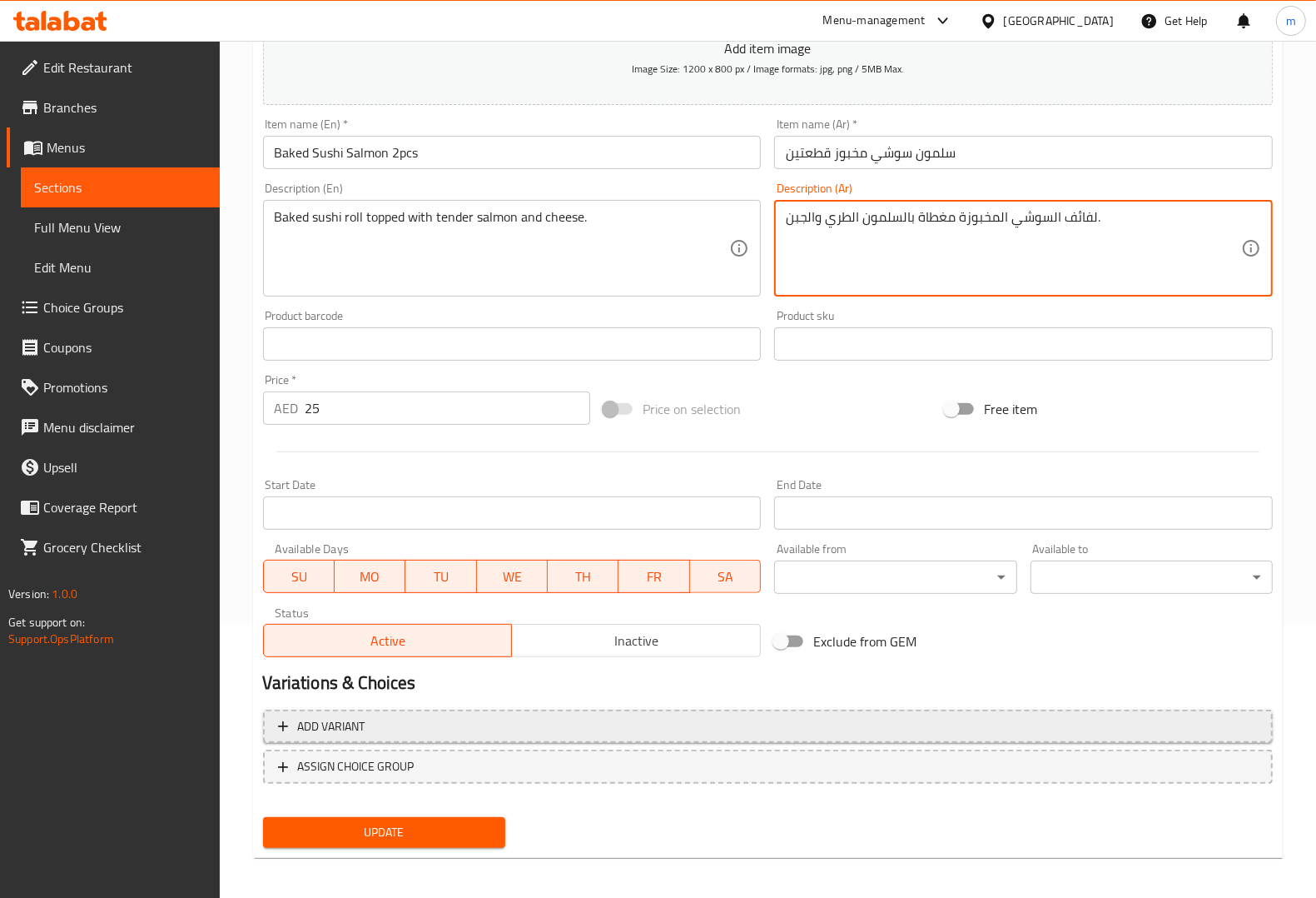
scroll to position [276, 0]
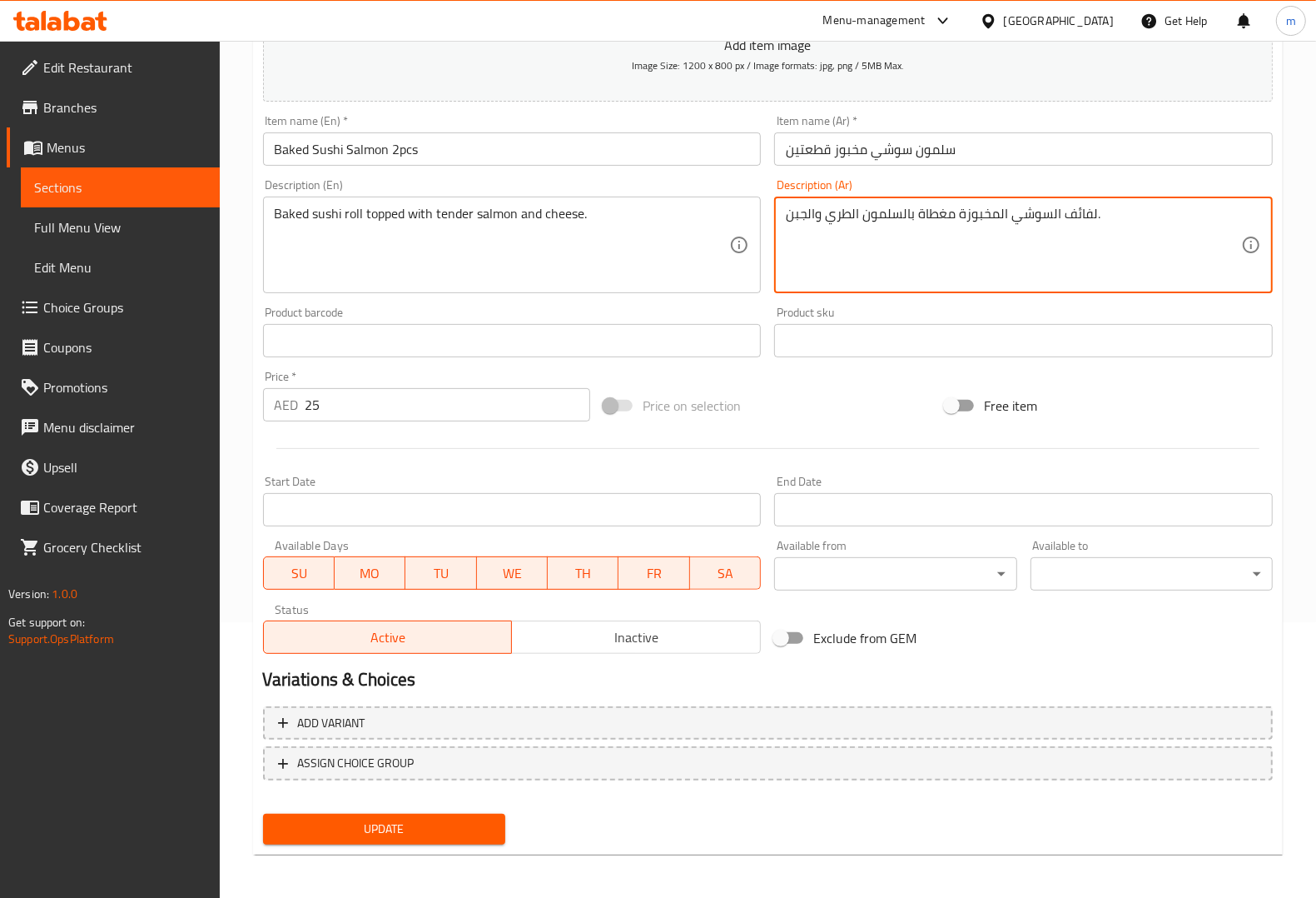
type textarea "لفائف السوشي المخبوزة مغطاة بالسلمون الطري والجبن."
click at [460, 818] on span "Update" at bounding box center [384, 828] width 216 height 21
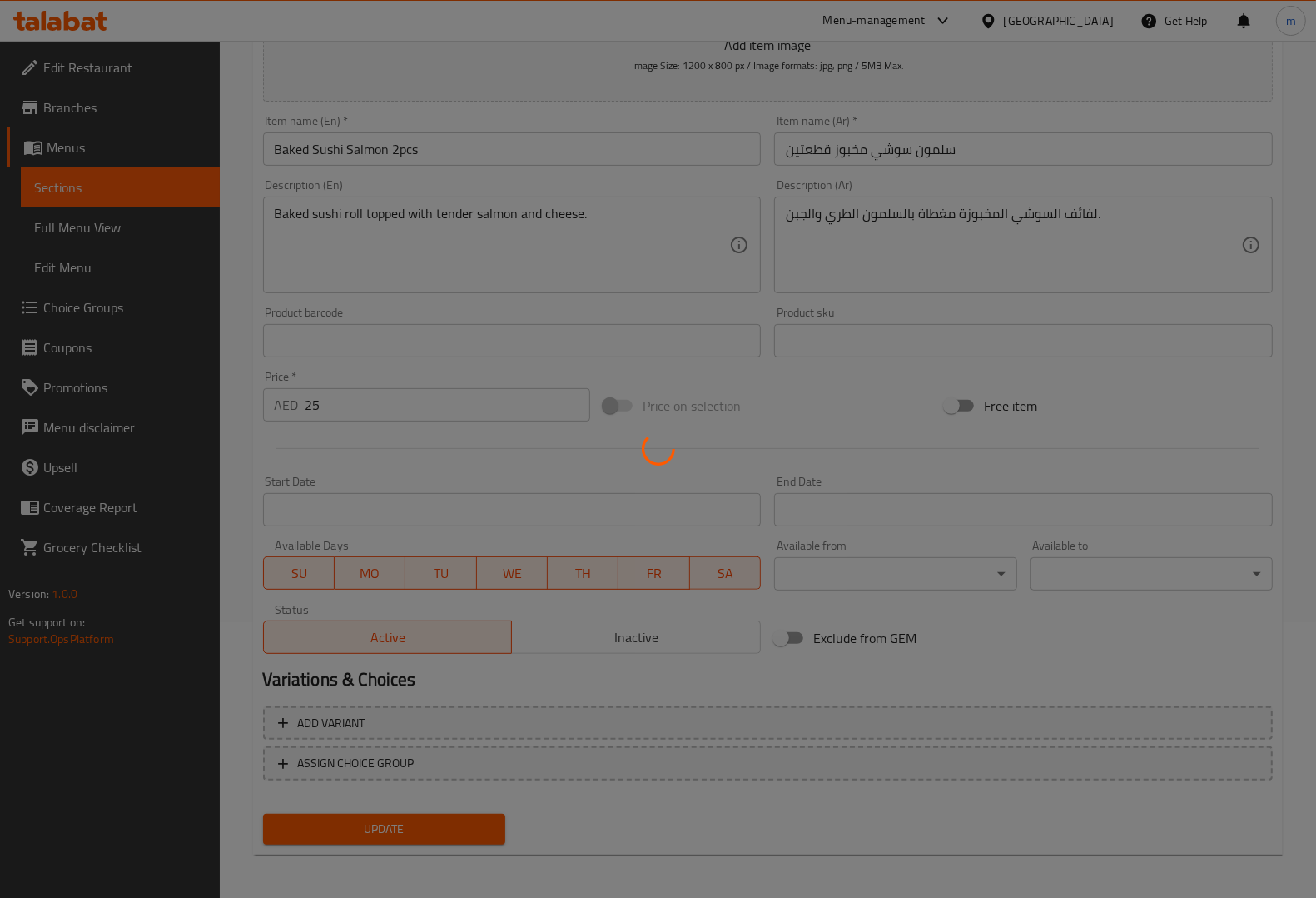
scroll to position [0, 0]
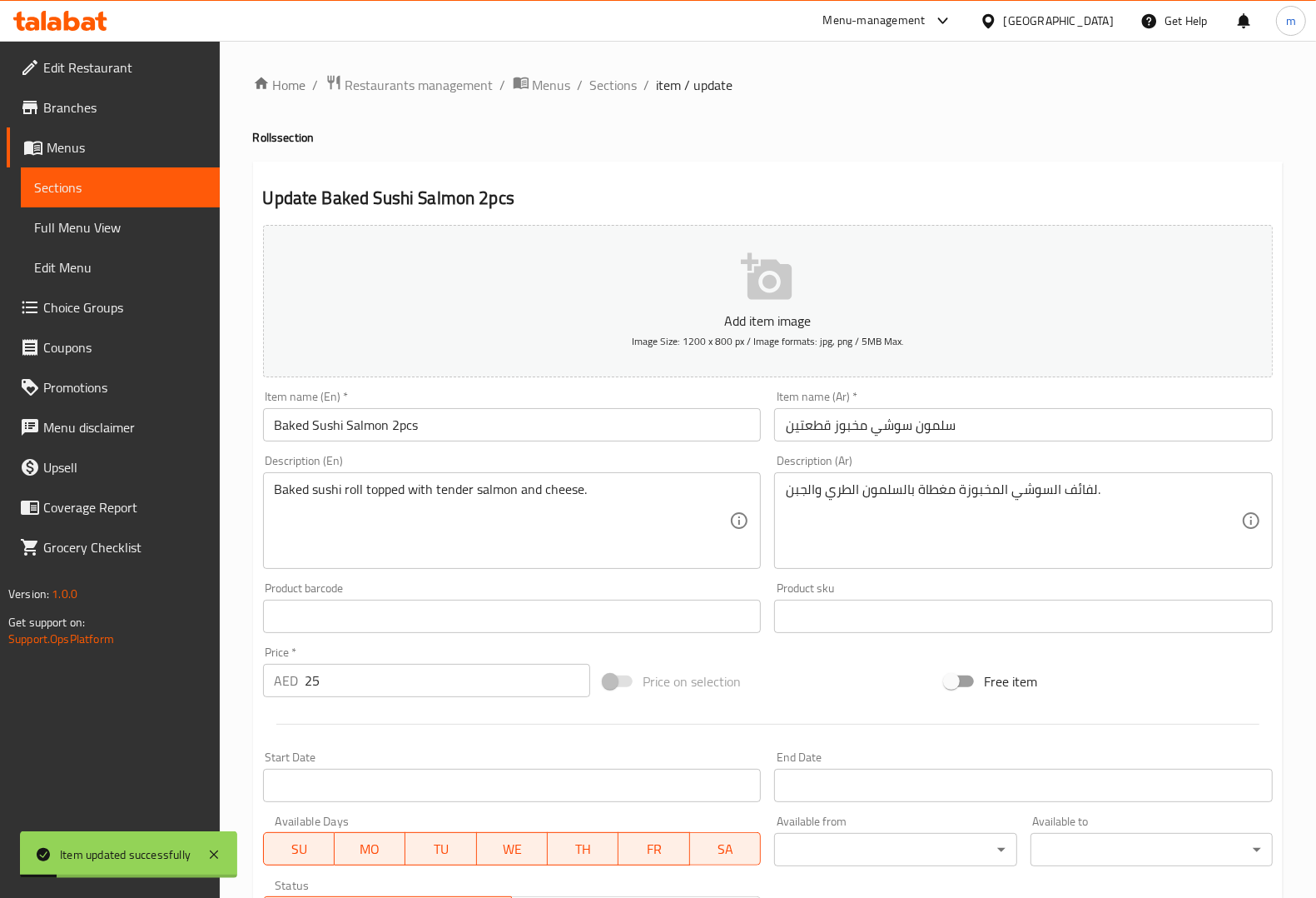
click at [60, 194] on span "Sections" at bounding box center [120, 187] width 173 height 20
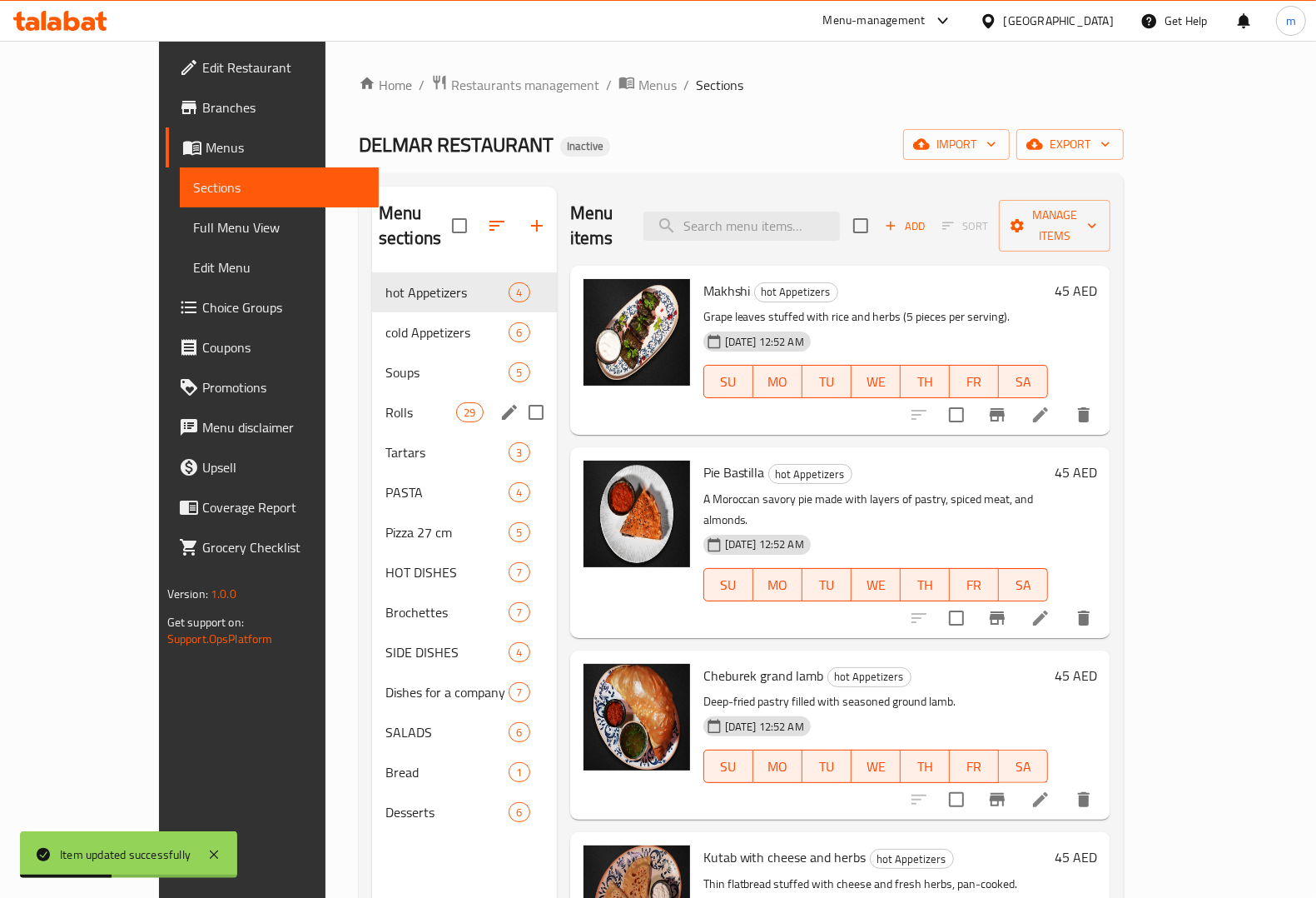
click at [385, 402] on span "Rolls" at bounding box center [420, 412] width 70 height 20
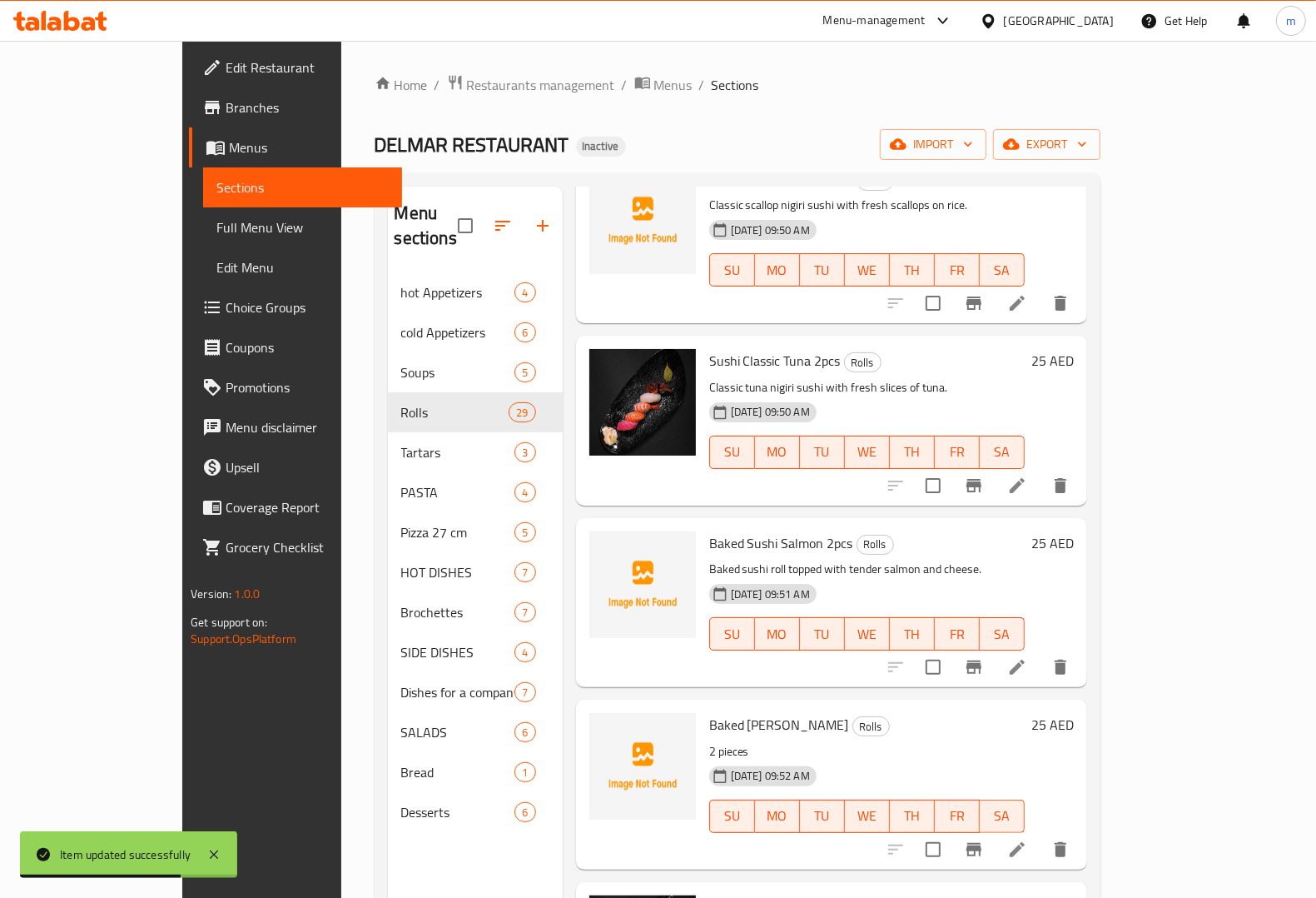
scroll to position [3069, 0]
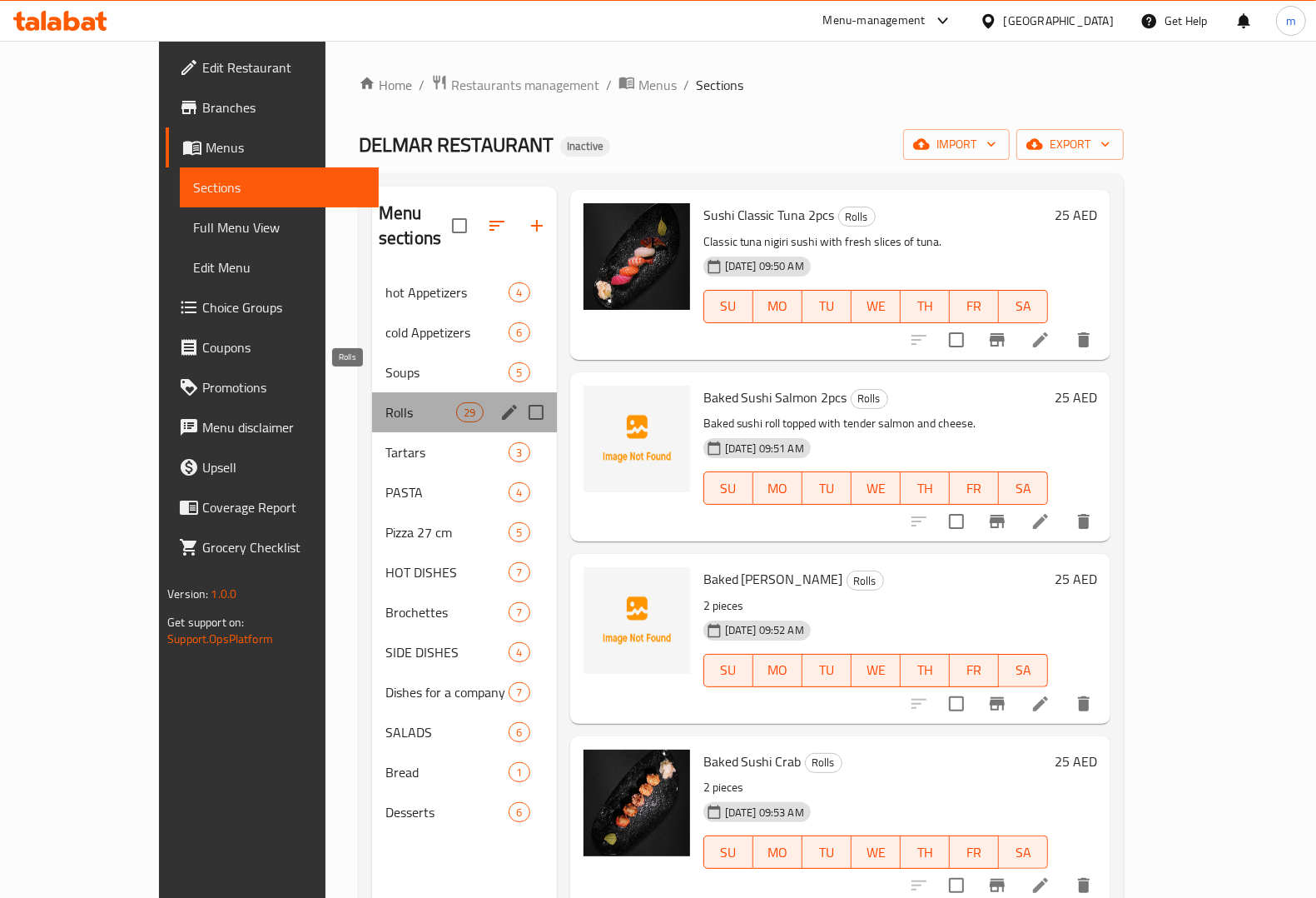
click at [385, 402] on span "Rolls" at bounding box center [420, 412] width 70 height 20
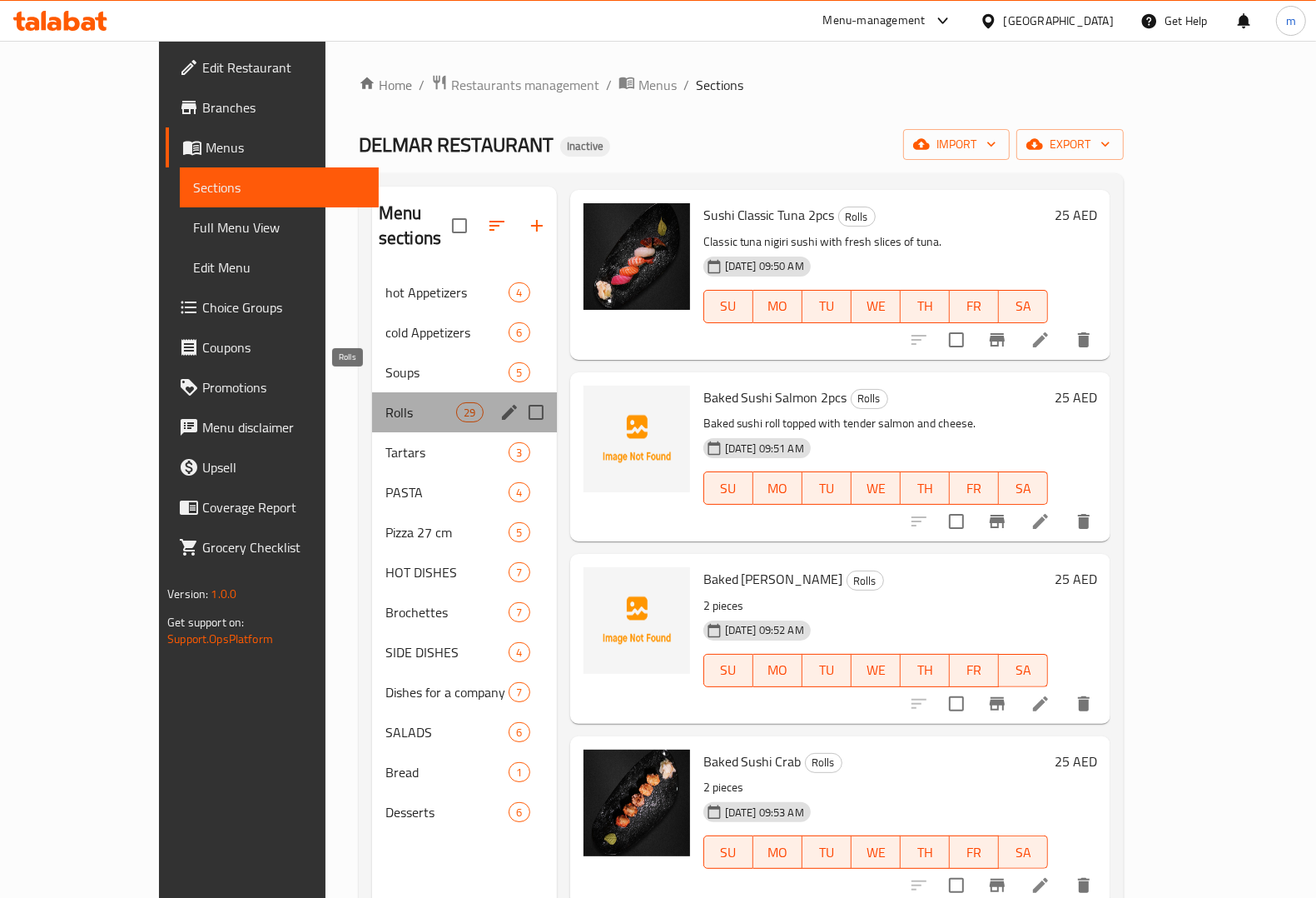
click at [385, 402] on span "Rolls" at bounding box center [420, 412] width 70 height 20
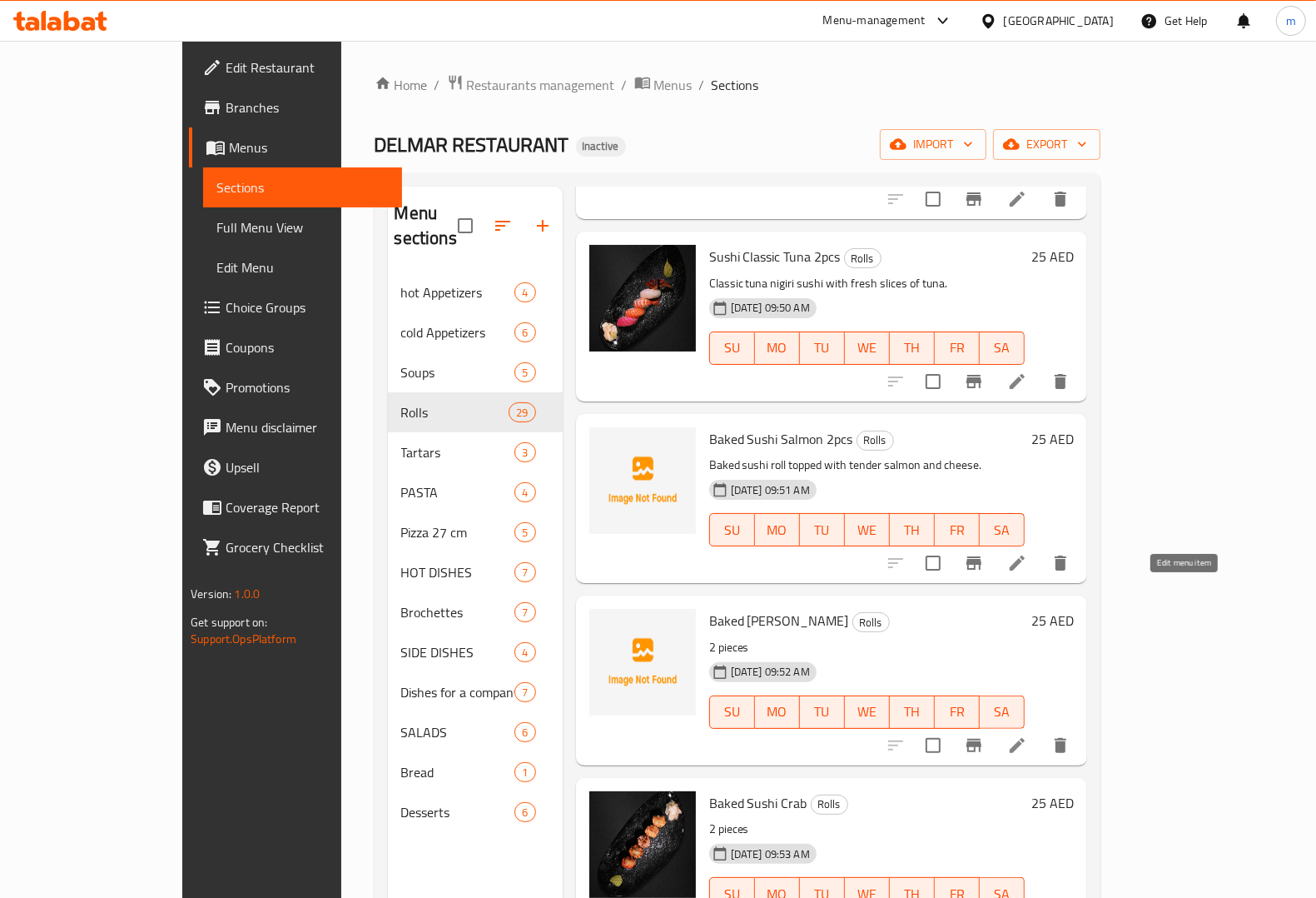
click at [1027, 735] on icon at bounding box center [1017, 745] width 20 height 20
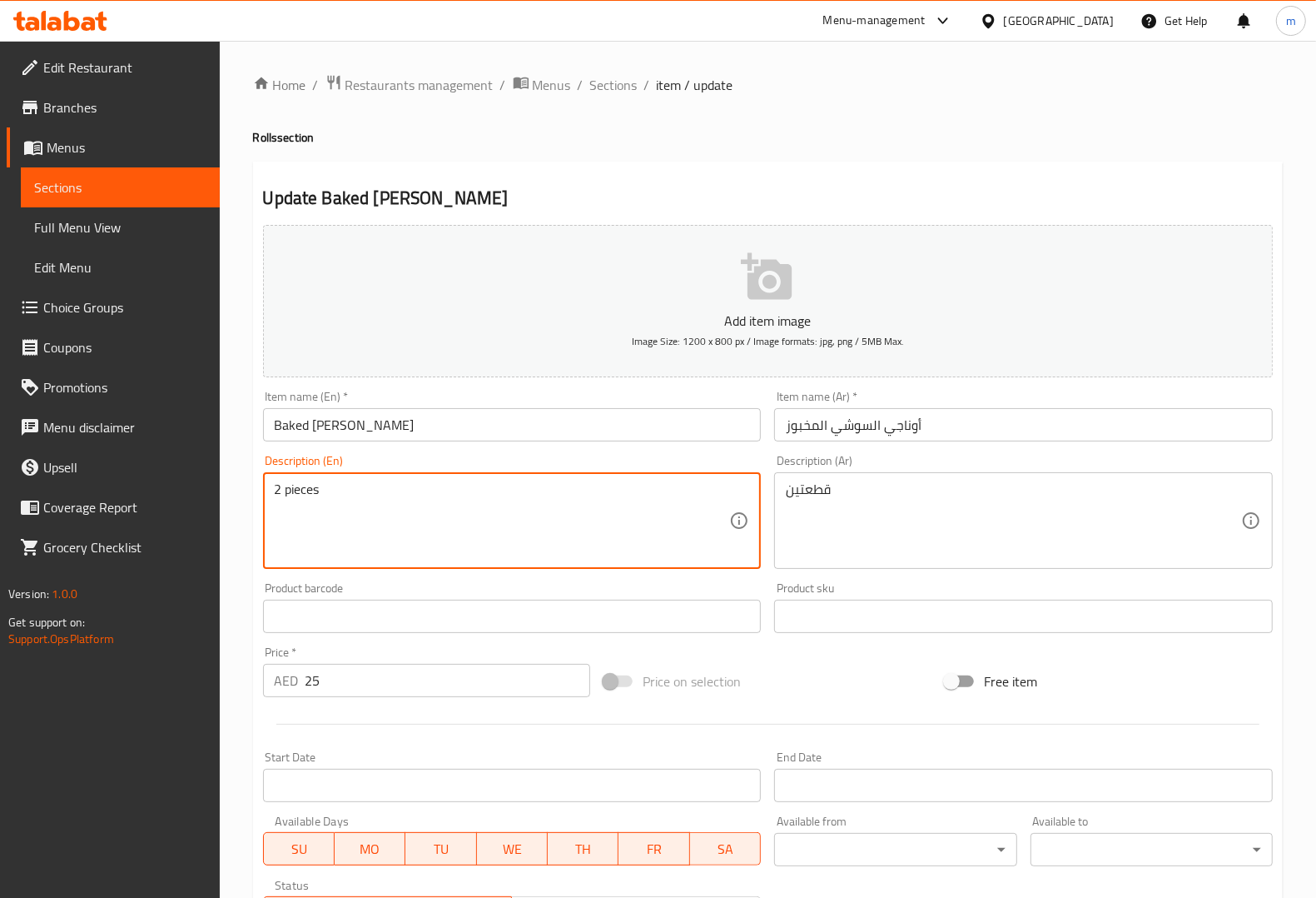
click at [656, 519] on textarea "2 pieces" at bounding box center [503, 520] width 456 height 79
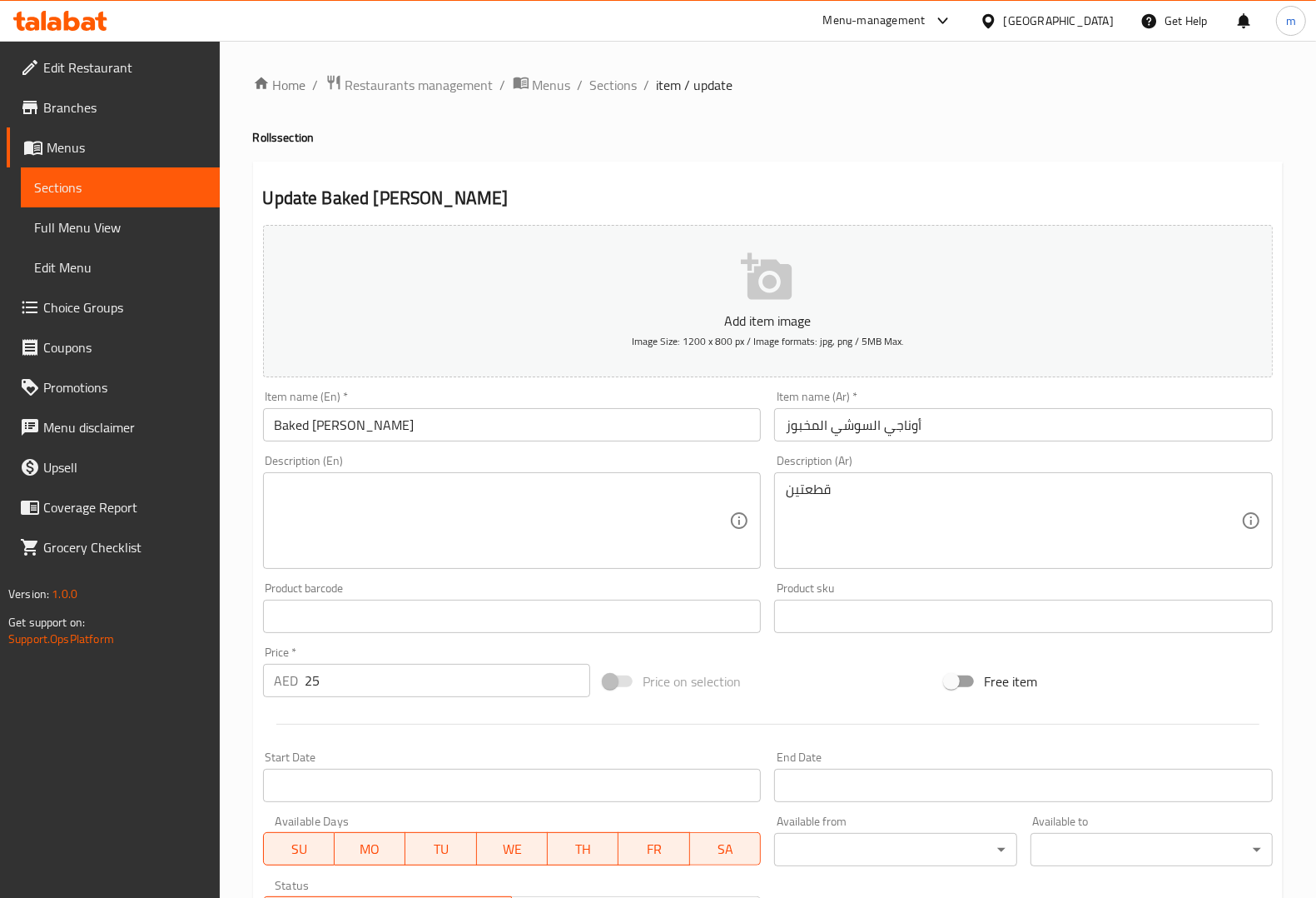
click at [556, 523] on textarea at bounding box center [503, 520] width 456 height 79
paste textarea "Baked sushi roll topped with unagi and melted cheese."
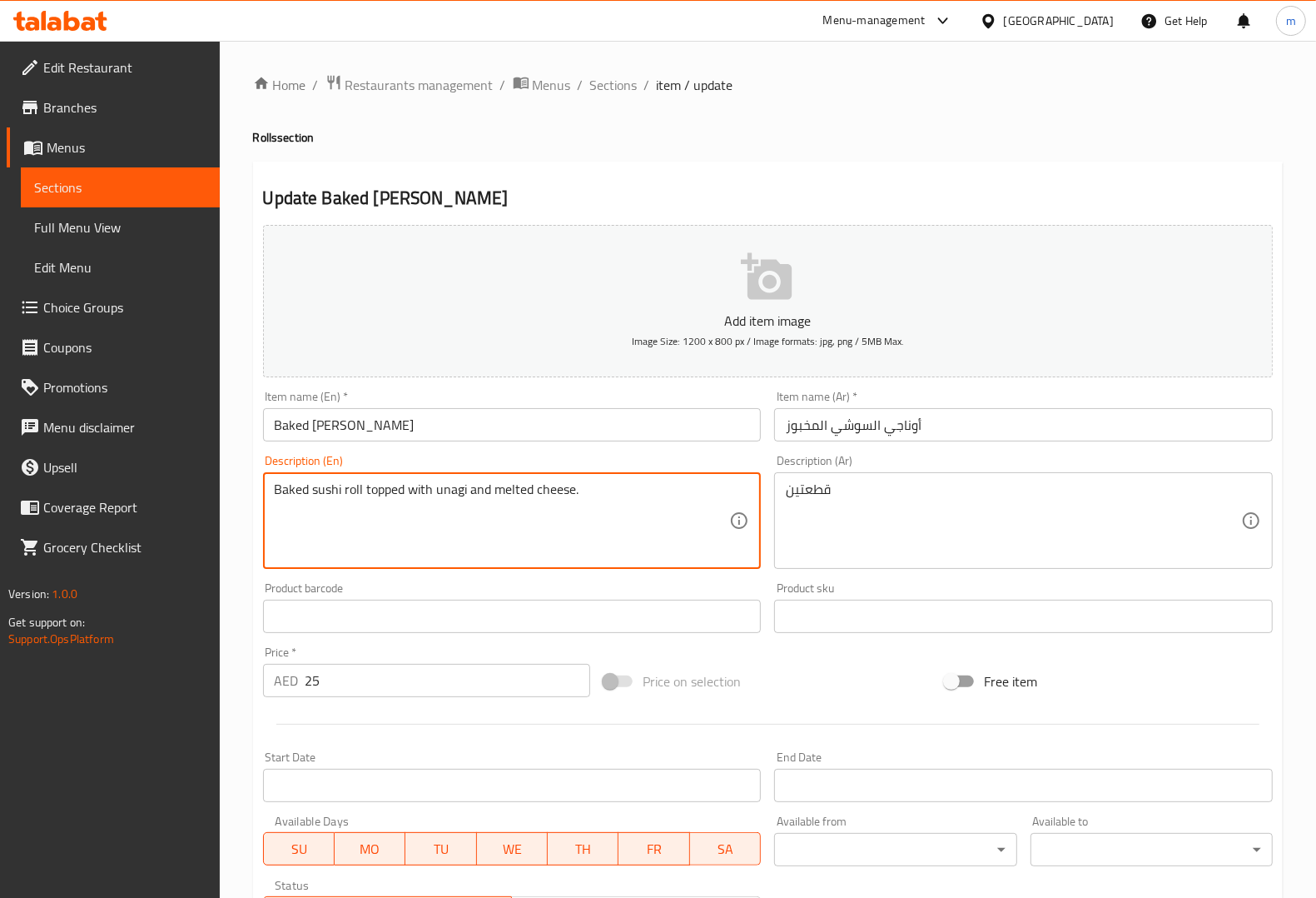
type textarea "Baked sushi roll topped with unagi and melted cheese."
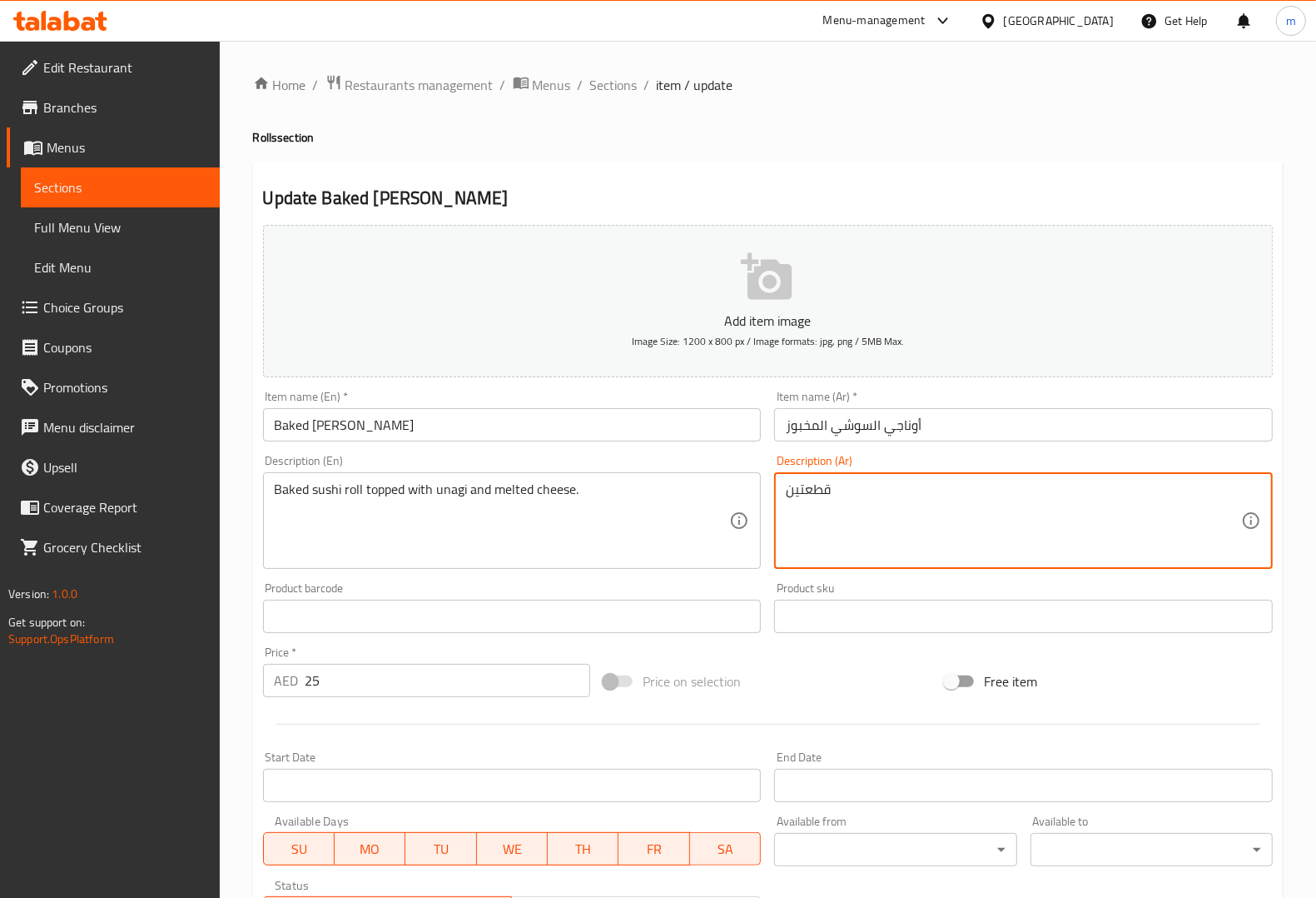
click at [903, 491] on textarea "قطعتين" at bounding box center [1013, 520] width 456 height 79
click at [914, 525] on textarea "قطعتين" at bounding box center [1013, 520] width 456 height 79
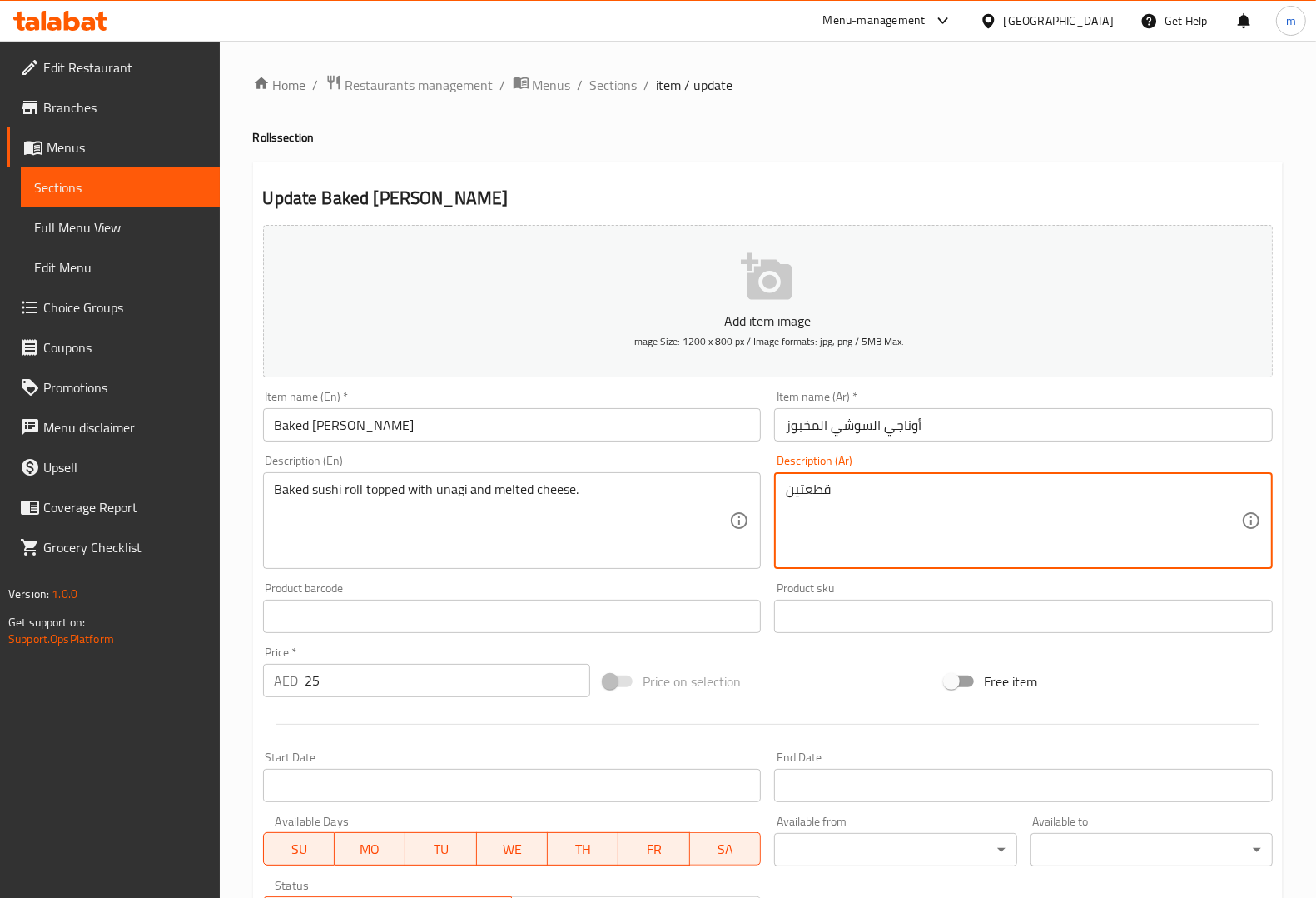
paste textarea "فائف السوشي المخبوزة مغطاة بالأوناجي والجبن المذاب."
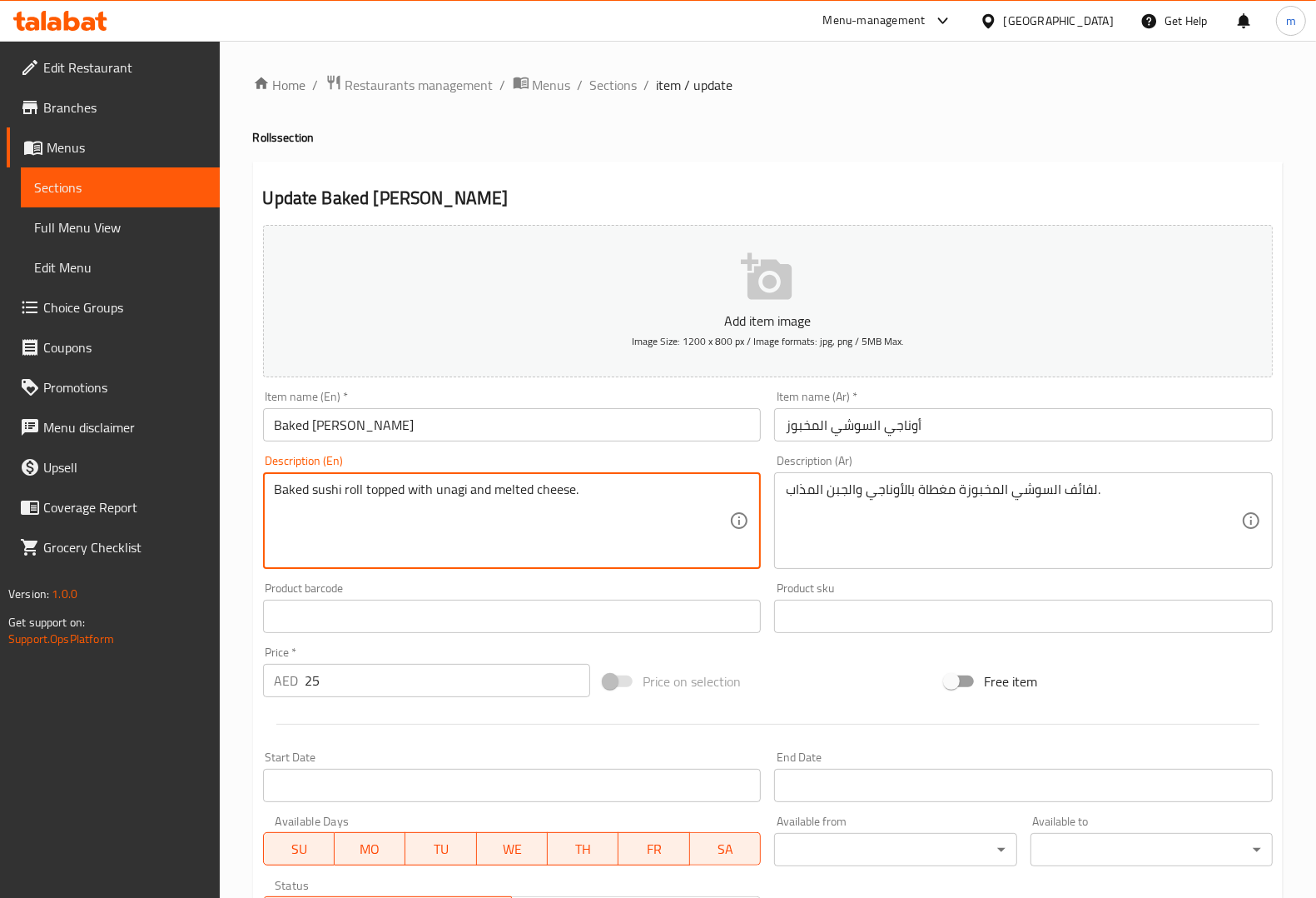
drag, startPoint x: 489, startPoint y: 489, endPoint x: 502, endPoint y: 496, distance: 14.8
click at [500, 496] on textarea "Baked sushi roll topped with unagi and melted cheese." at bounding box center [503, 520] width 456 height 79
drag, startPoint x: 489, startPoint y: 486, endPoint x: 498, endPoint y: 489, distance: 9.5
click at [498, 489] on textarea "Baked sushi roll topped with unagi and melted cheese." at bounding box center [503, 520] width 456 height 79
click at [496, 489] on textarea "Baked sushi roll topped with unagi and melted cheese." at bounding box center [503, 520] width 456 height 79
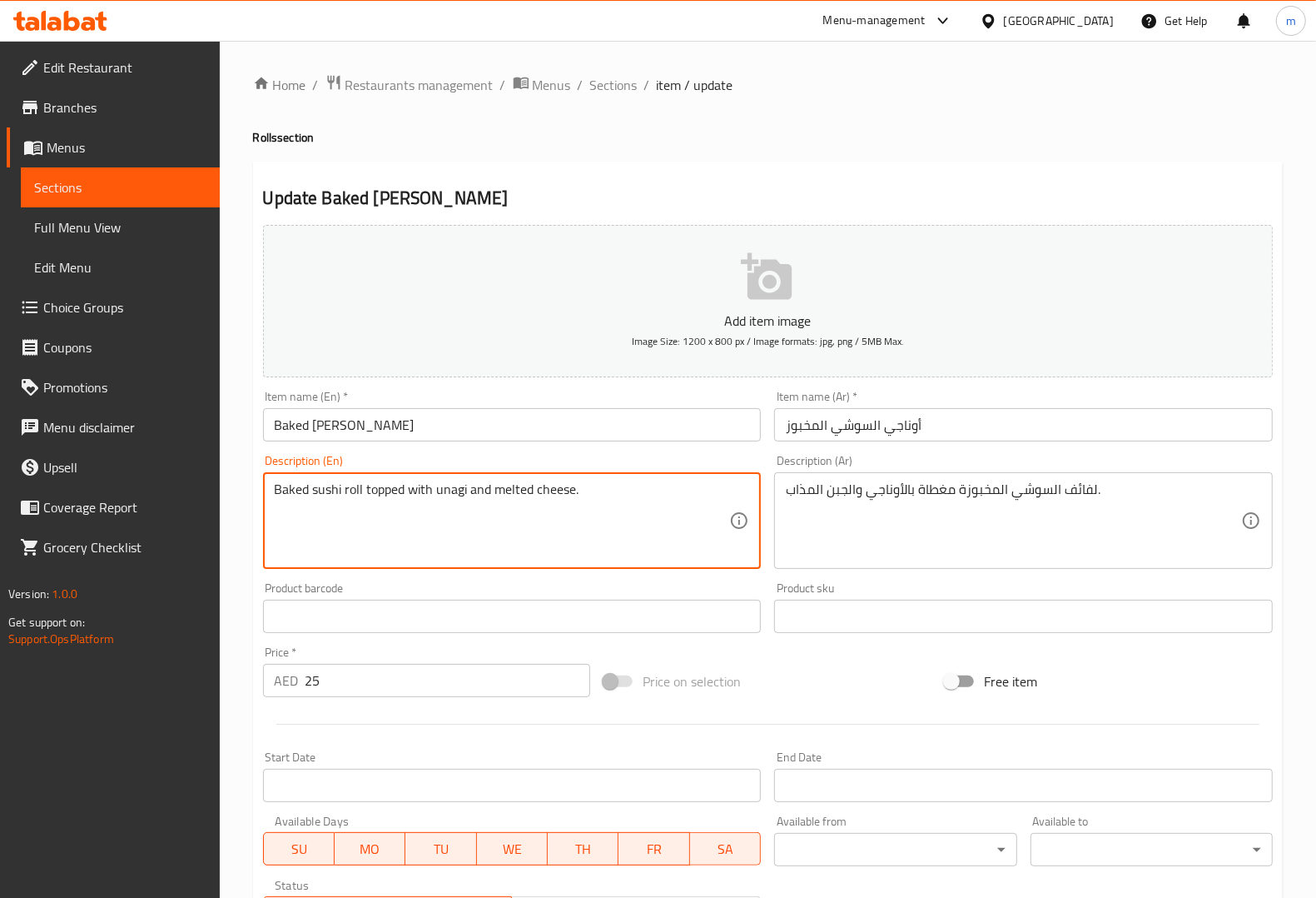
click at [492, 489] on textarea "Baked sushi roll topped with unagi and melted cheese." at bounding box center [503, 520] width 456 height 79
drag, startPoint x: 492, startPoint y: 489, endPoint x: 516, endPoint y: 496, distance: 25.0
click at [516, 496] on textarea "Baked sushi roll topped with unagi and melted cheese." at bounding box center [503, 520] width 456 height 79
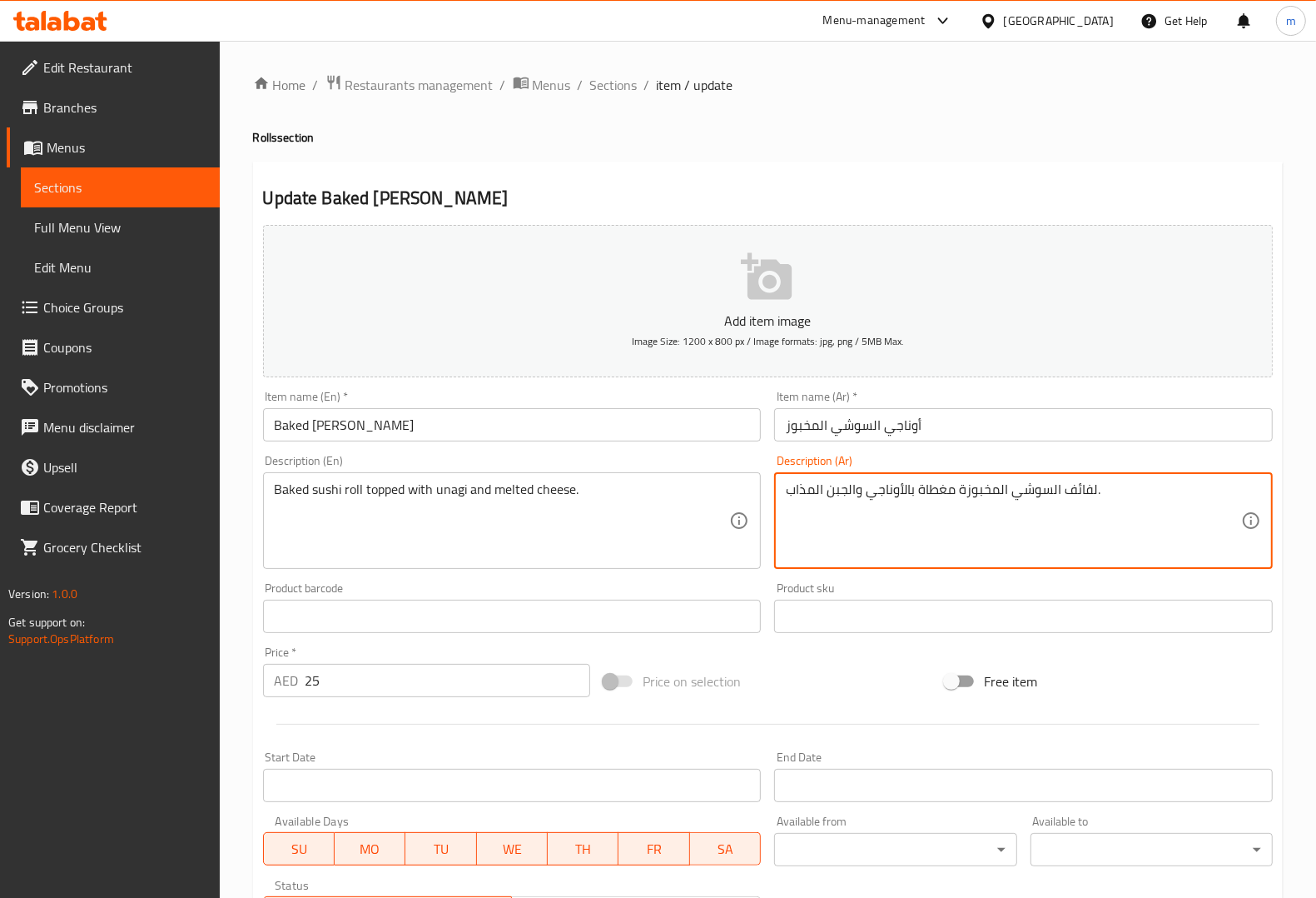
click at [795, 489] on textarea "لفائف السوشي المخبوزة مغطاة بالأوناجي والجبن المذاب." at bounding box center [1013, 520] width 456 height 79
click at [791, 489] on textarea "لفائف السوشي المخبوزة مغطاة بالأوناجي والجبن المذاب." at bounding box center [1013, 520] width 456 height 79
paste textarea "ة ذائبة"
drag, startPoint x: 789, startPoint y: 488, endPoint x: 845, endPoint y: 488, distance: 56.0
click at [993, 547] on textarea "لفائف السوشي المخبوزة مغطاة بالأوناجي والجبنة ذائبة." at bounding box center [1013, 520] width 456 height 79
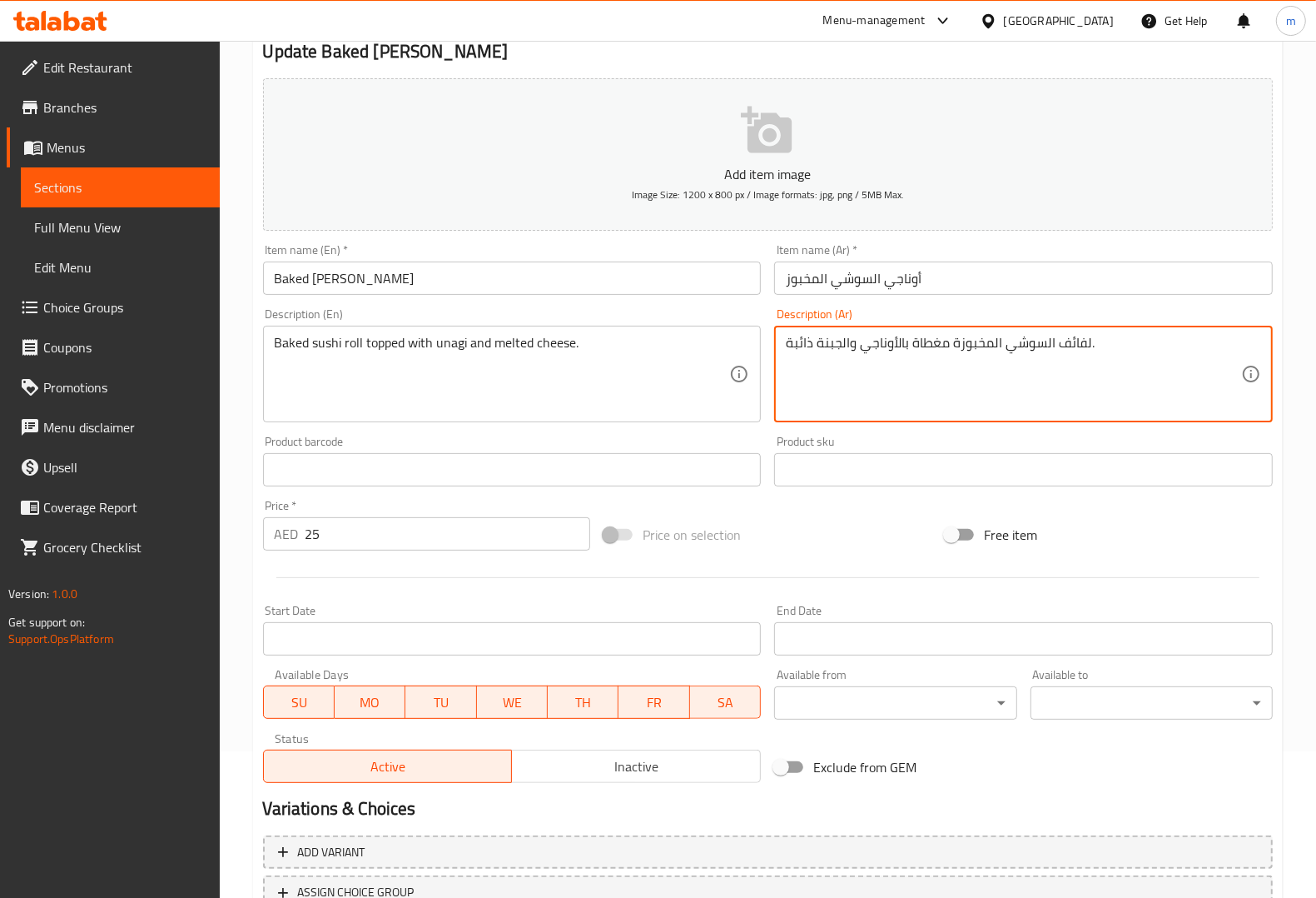
scroll to position [276, 0]
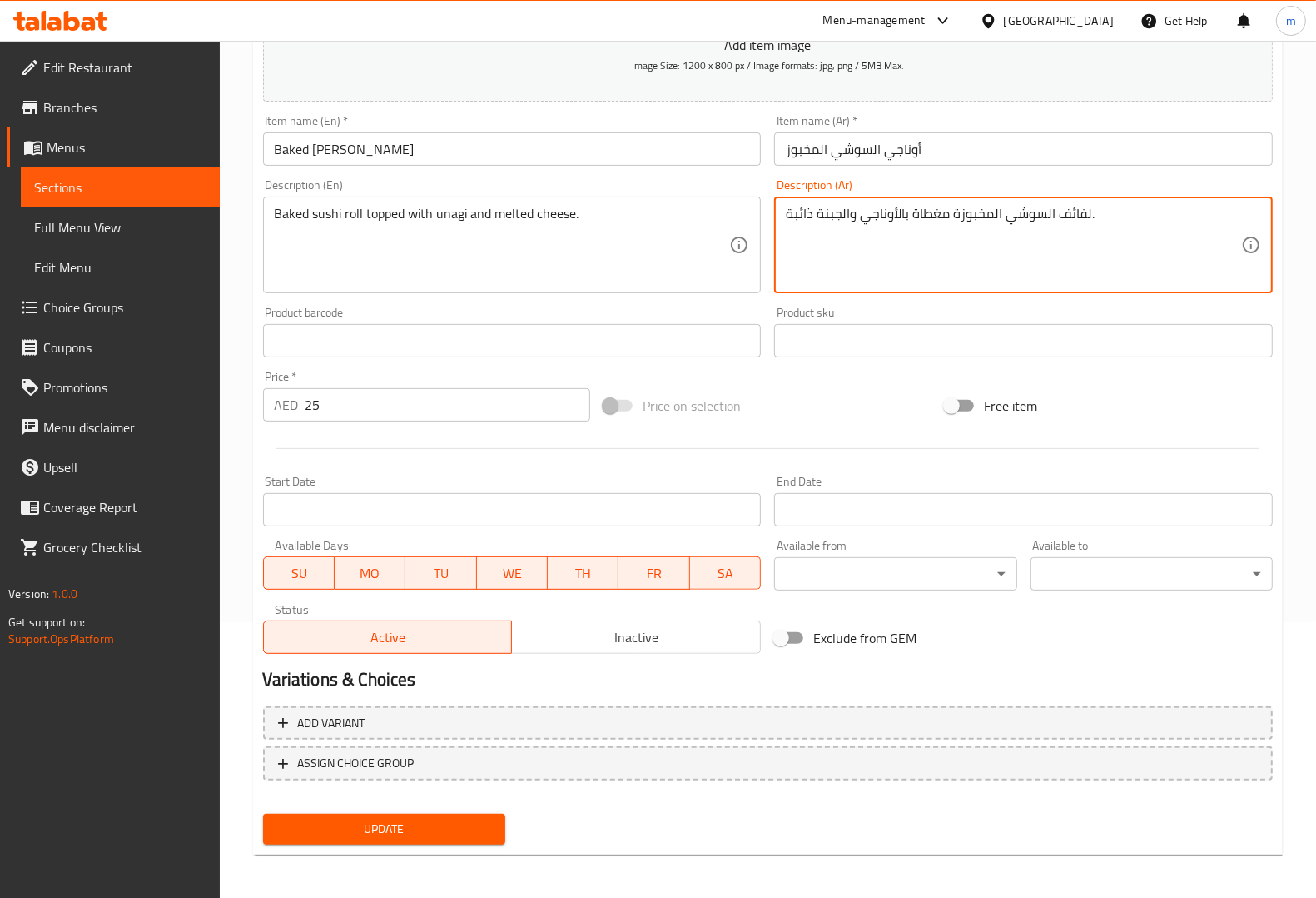
type textarea "لفائف السوشي المخبوزة مغطاة بالأوناجي والجبنة ذائبة."
click at [467, 821] on span "Update" at bounding box center [384, 828] width 216 height 21
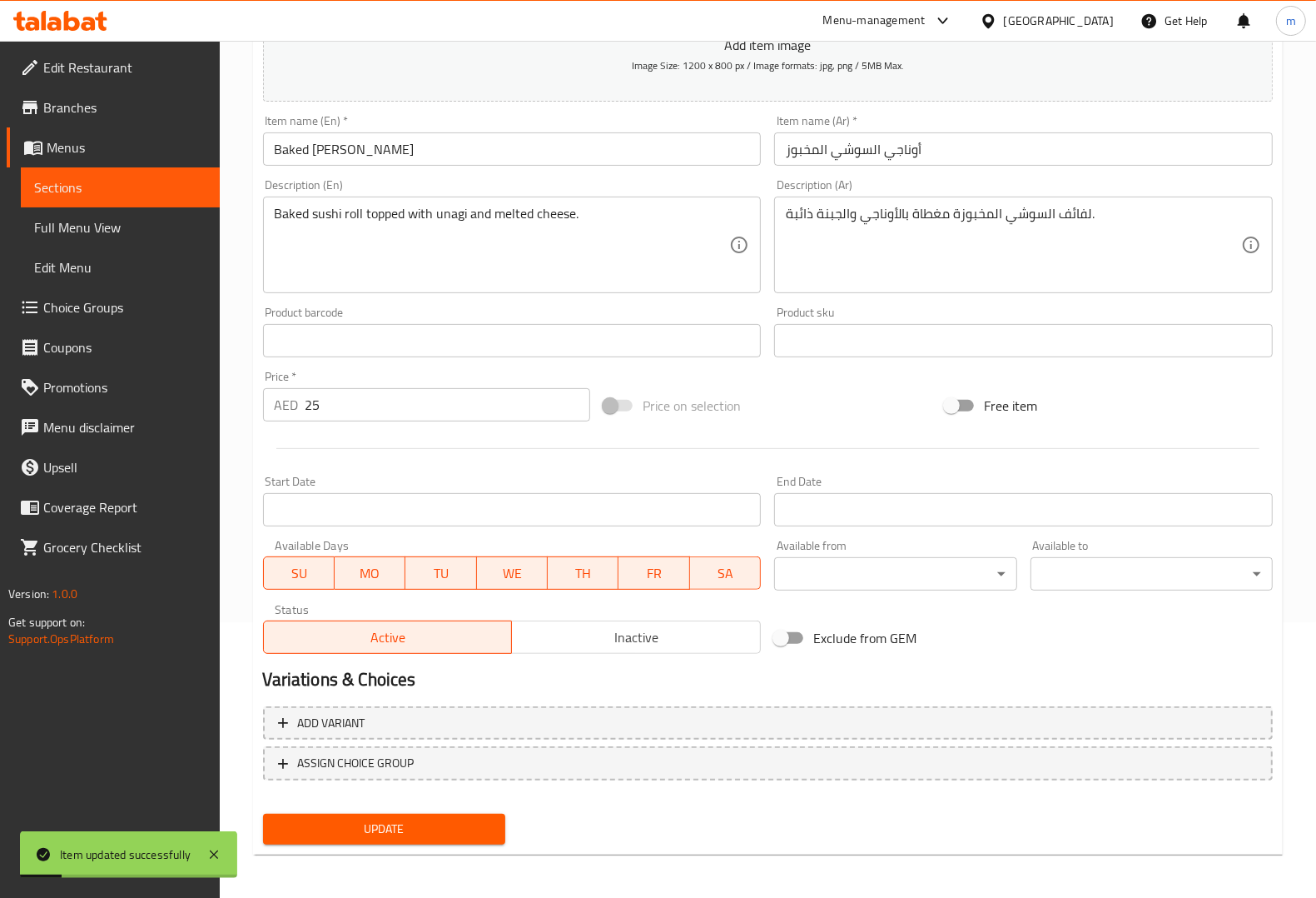
click at [151, 182] on span "Sections" at bounding box center [120, 187] width 173 height 20
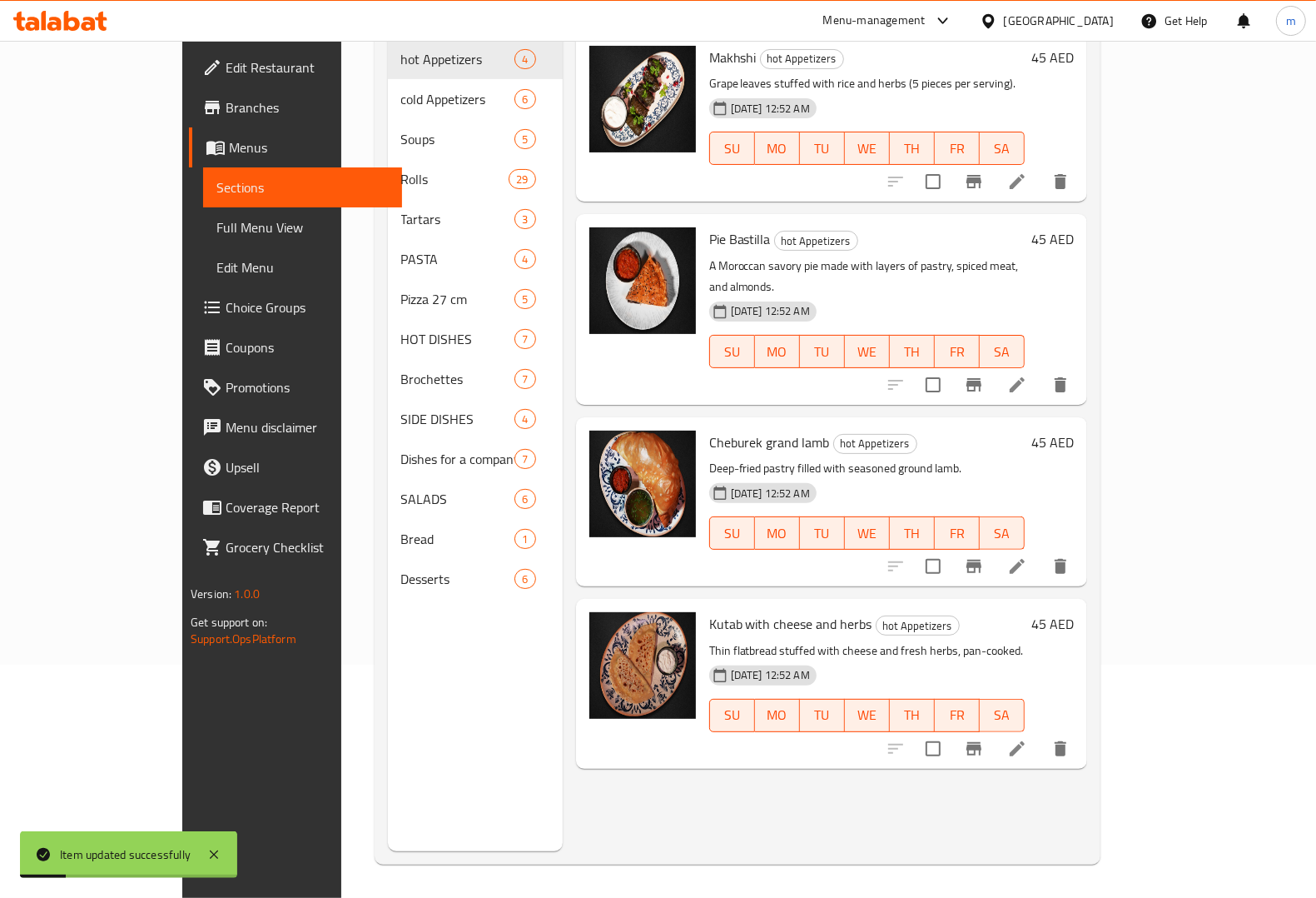
scroll to position [234, 0]
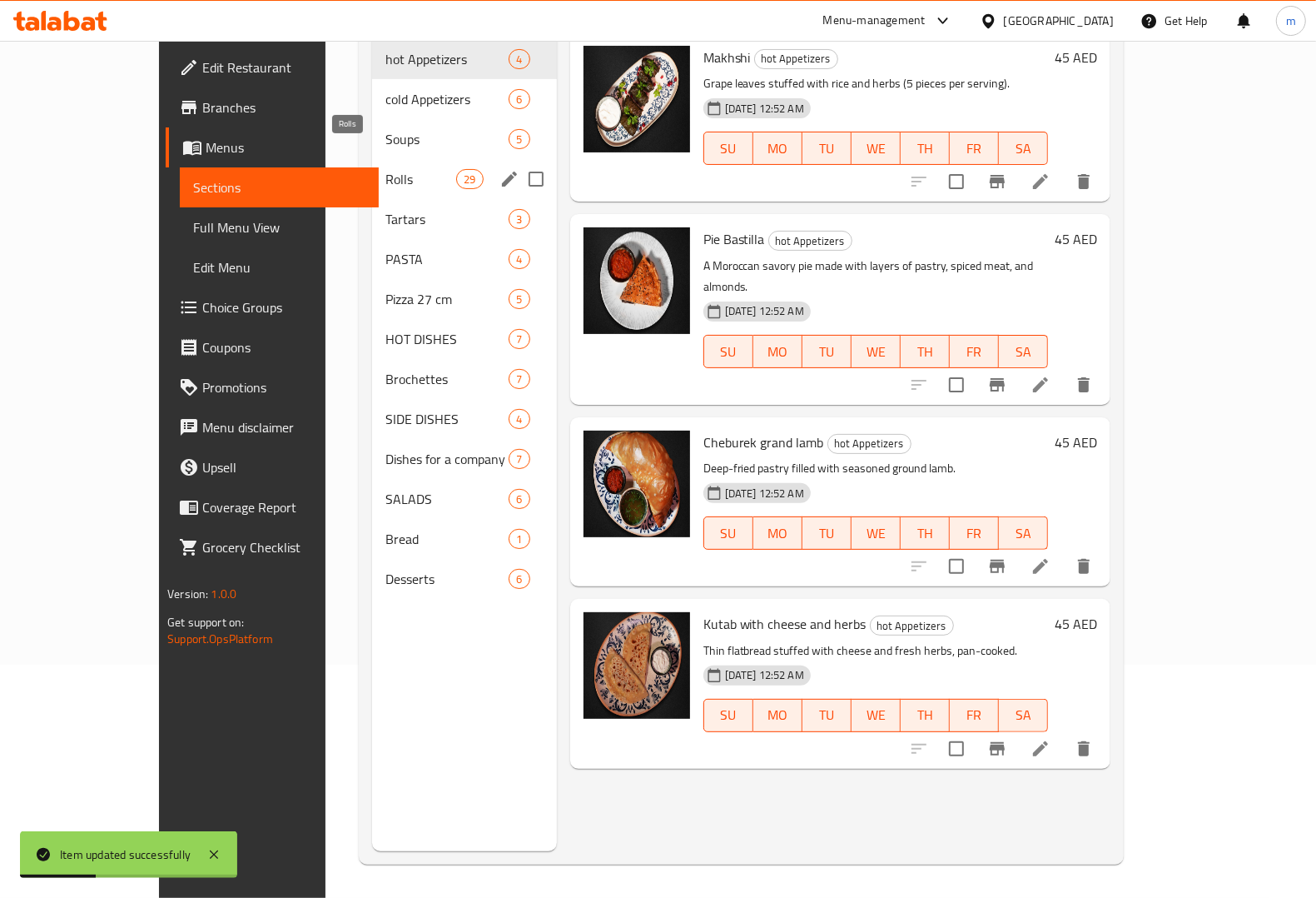
click at [385, 169] on span "Rolls" at bounding box center [420, 179] width 70 height 20
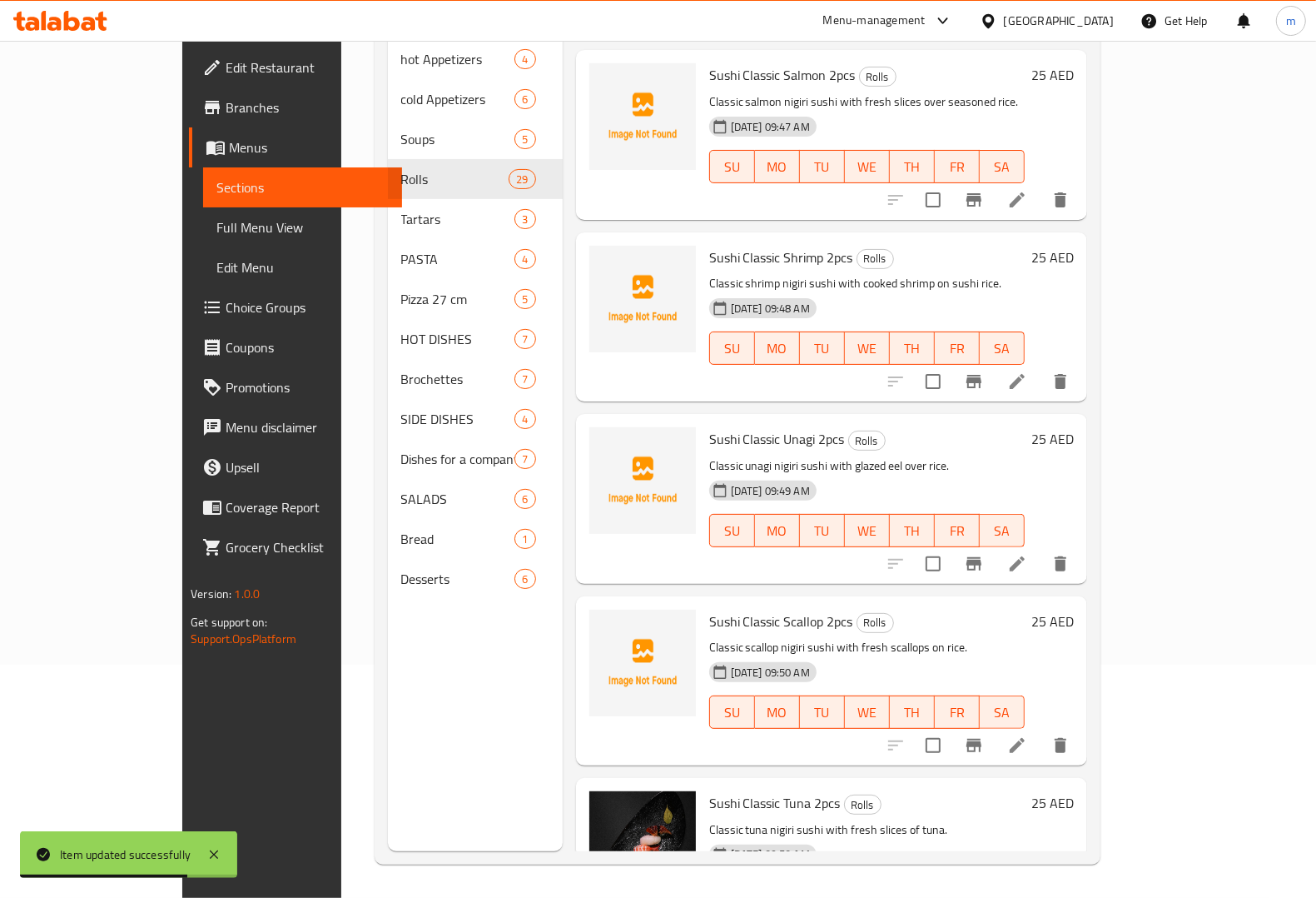
scroll to position [2811, 0]
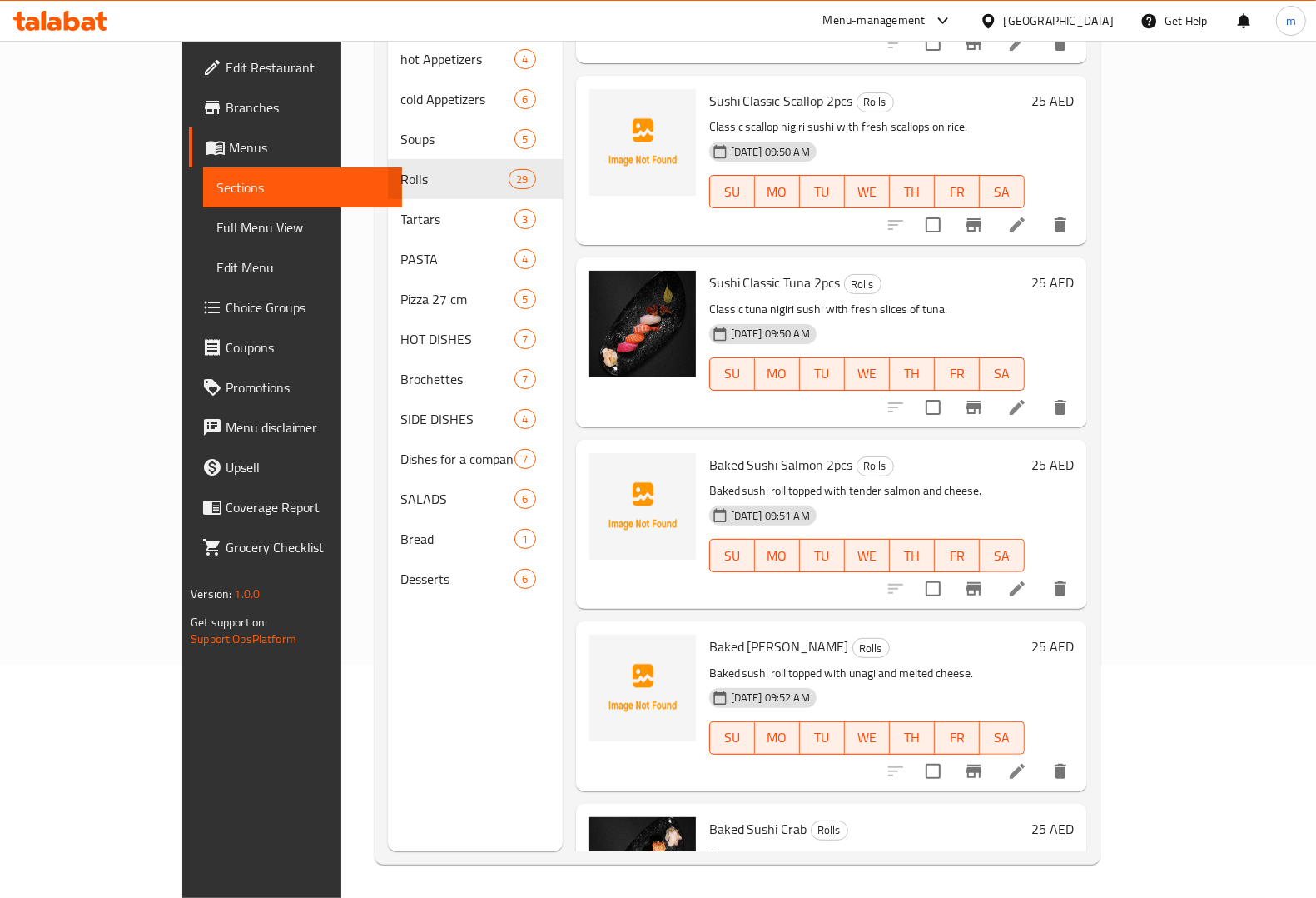
click at [1027, 579] on icon at bounding box center [1017, 589] width 20 height 20
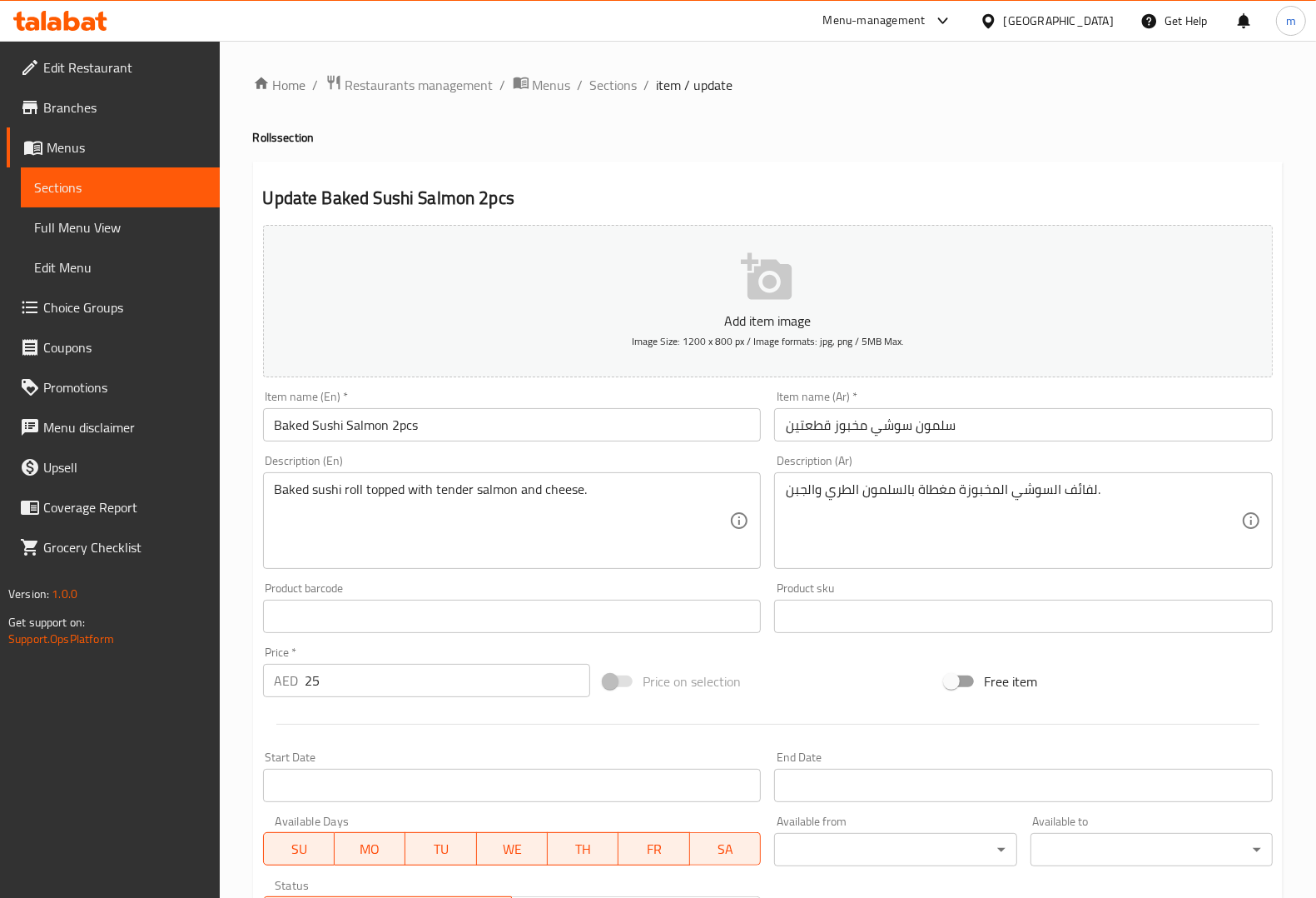
drag, startPoint x: 166, startPoint y: 187, endPoint x: 206, endPoint y: 200, distance: 42.1
click at [166, 187] on span "Sections" at bounding box center [120, 187] width 173 height 20
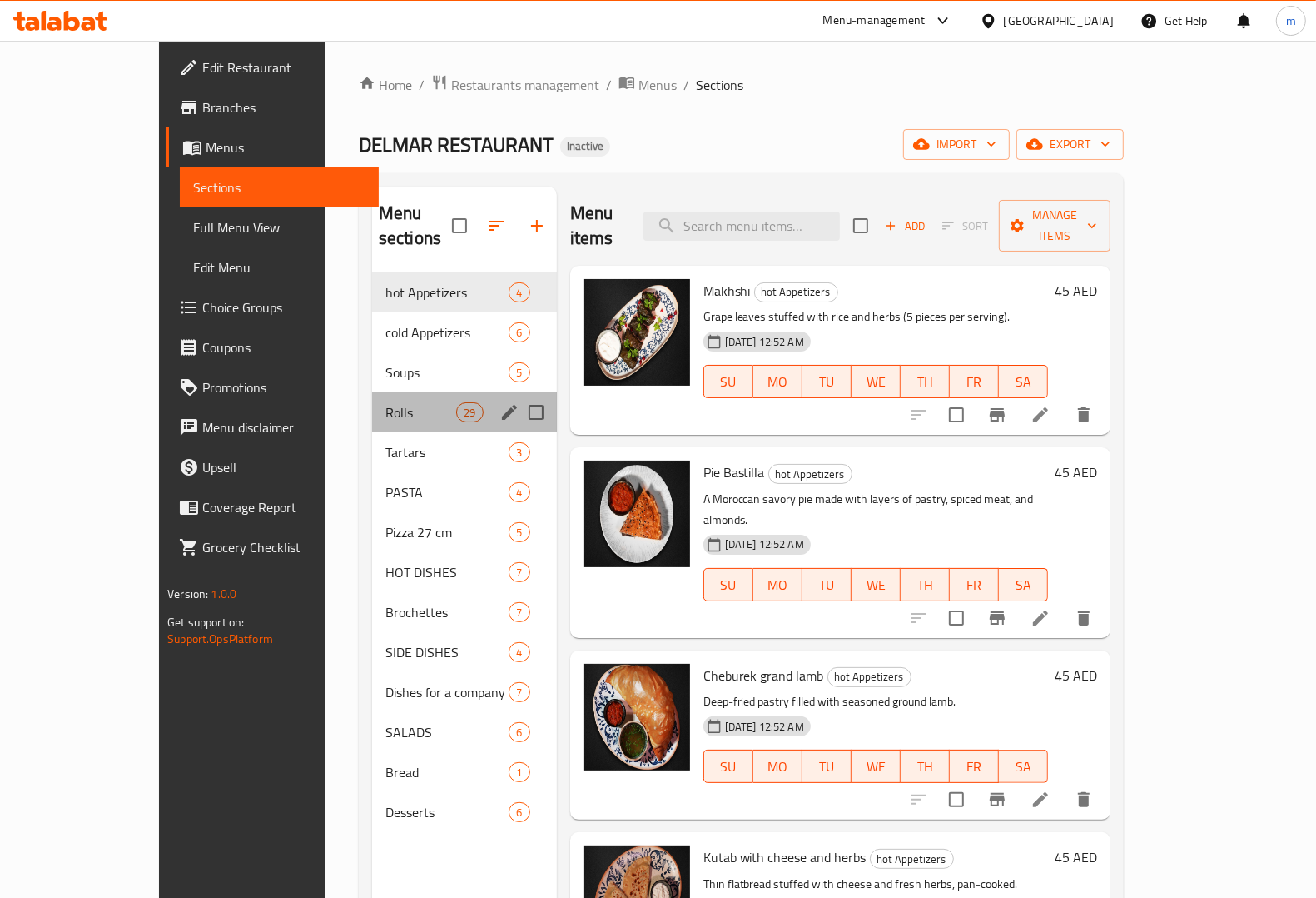
click at [372, 392] on div "Rolls 29" at bounding box center [465, 412] width 184 height 40
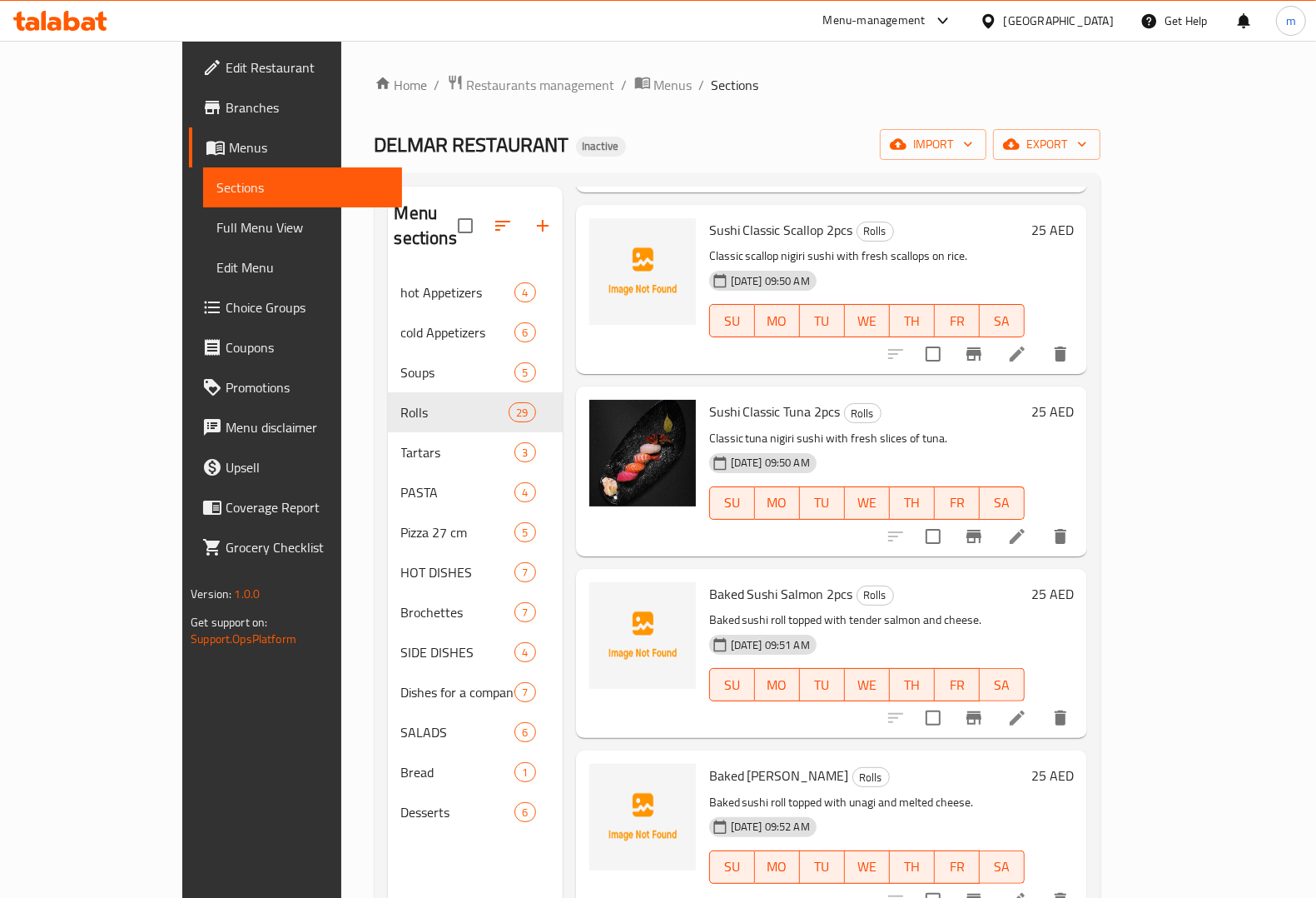
scroll to position [3019, 0]
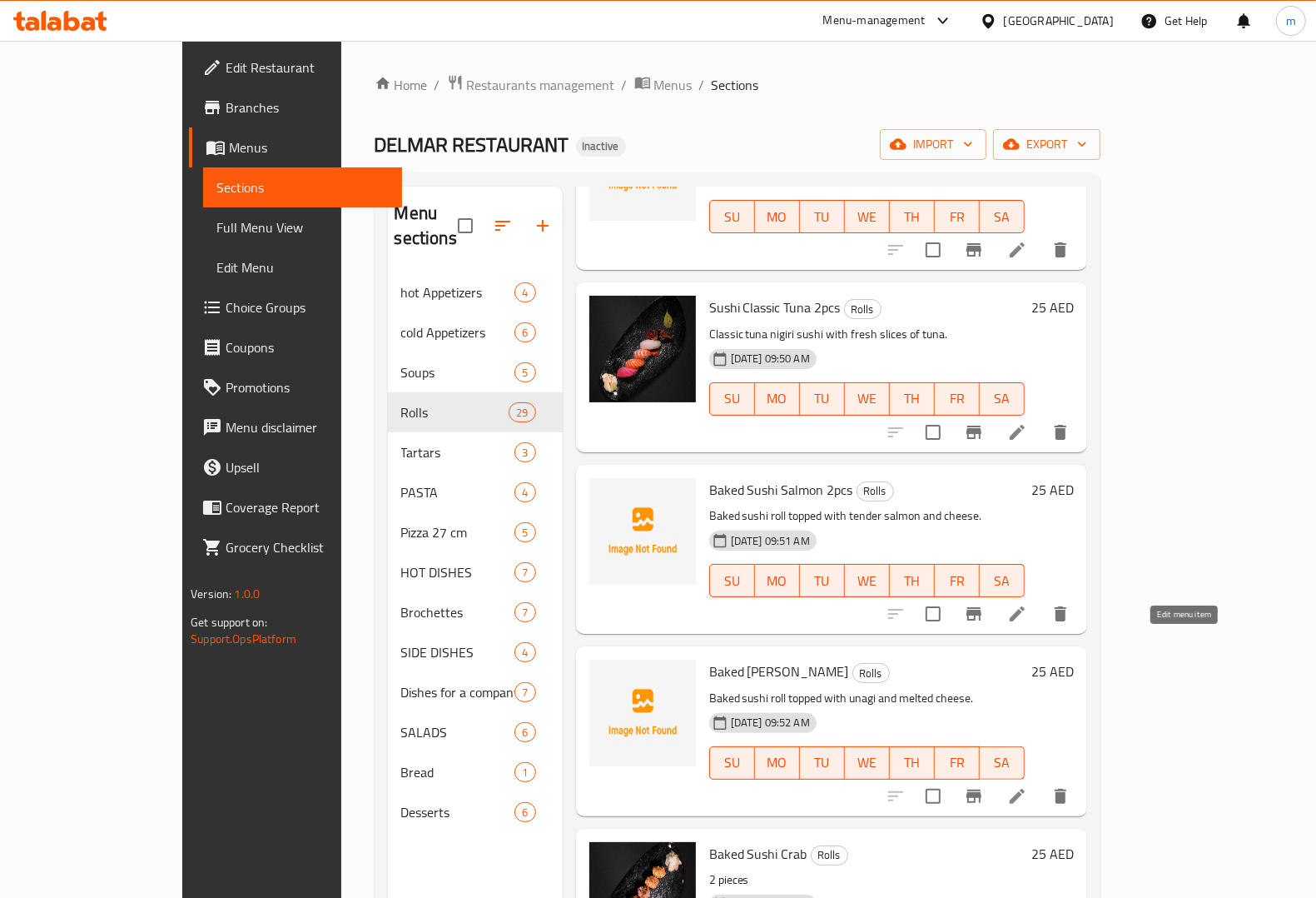
click at [1025, 789] on icon at bounding box center [1017, 796] width 15 height 15
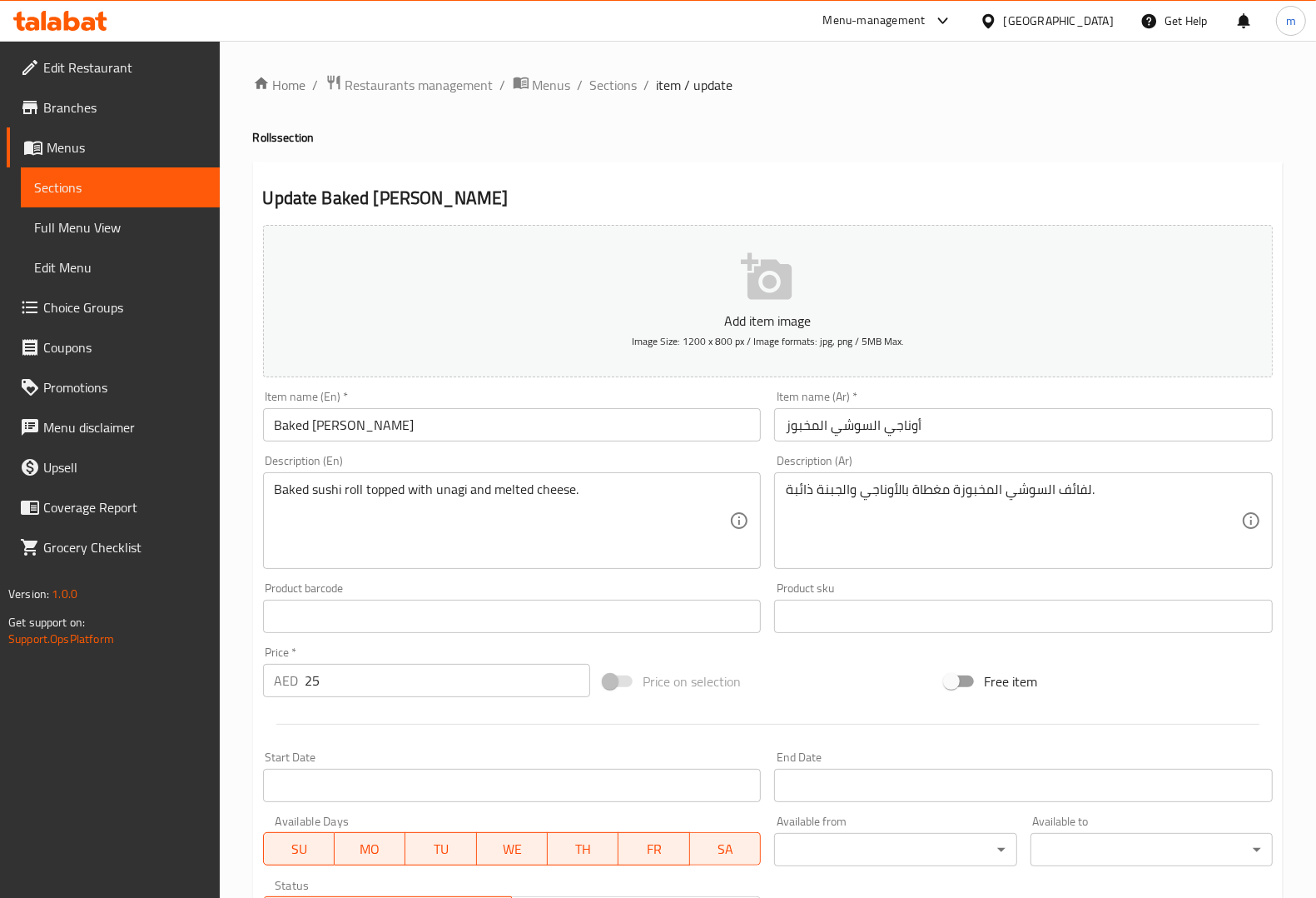
click at [481, 430] on input "Baked Sushi Unagi" at bounding box center [512, 424] width 499 height 33
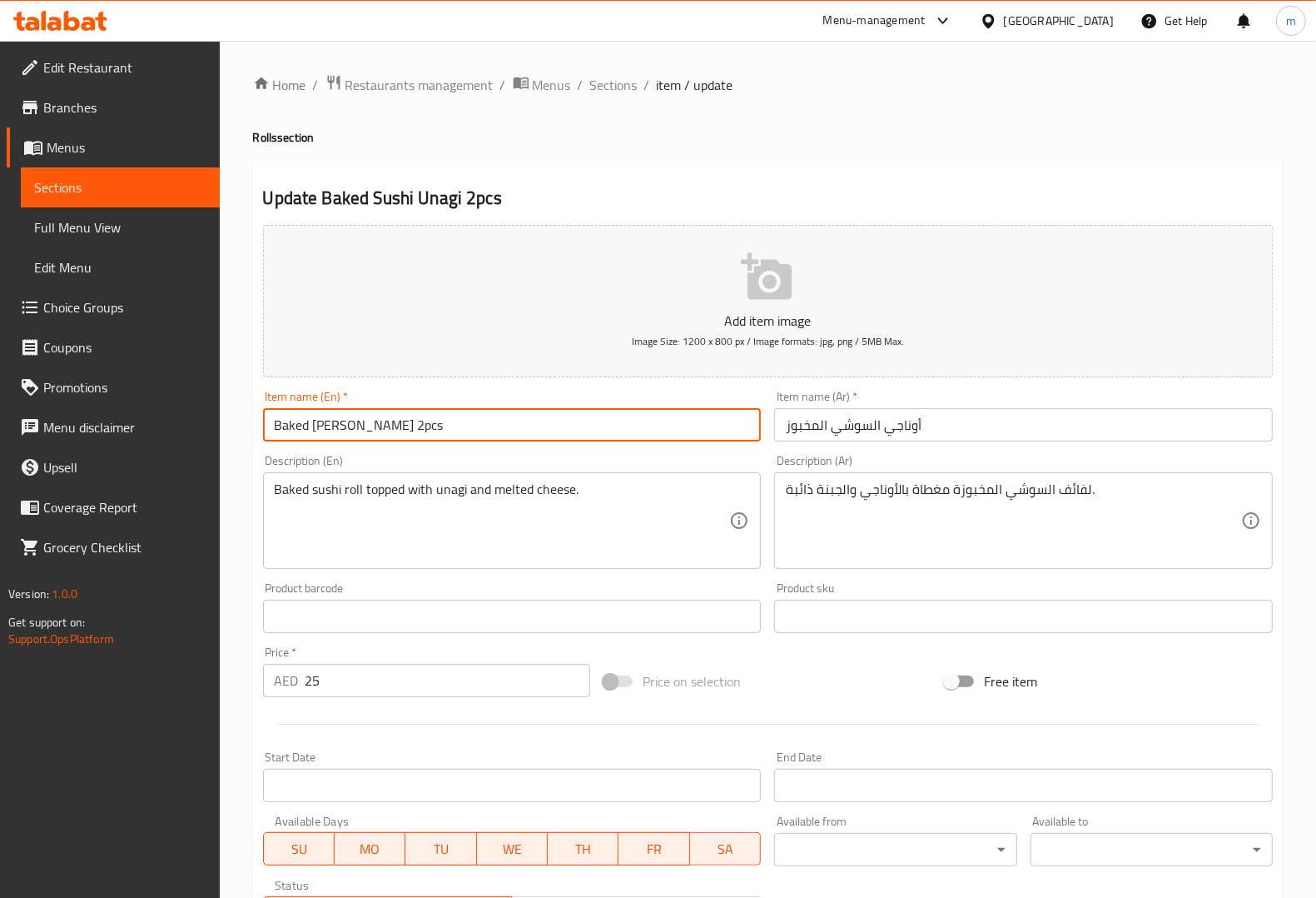
type input "Baked [PERSON_NAME] 2pcs"
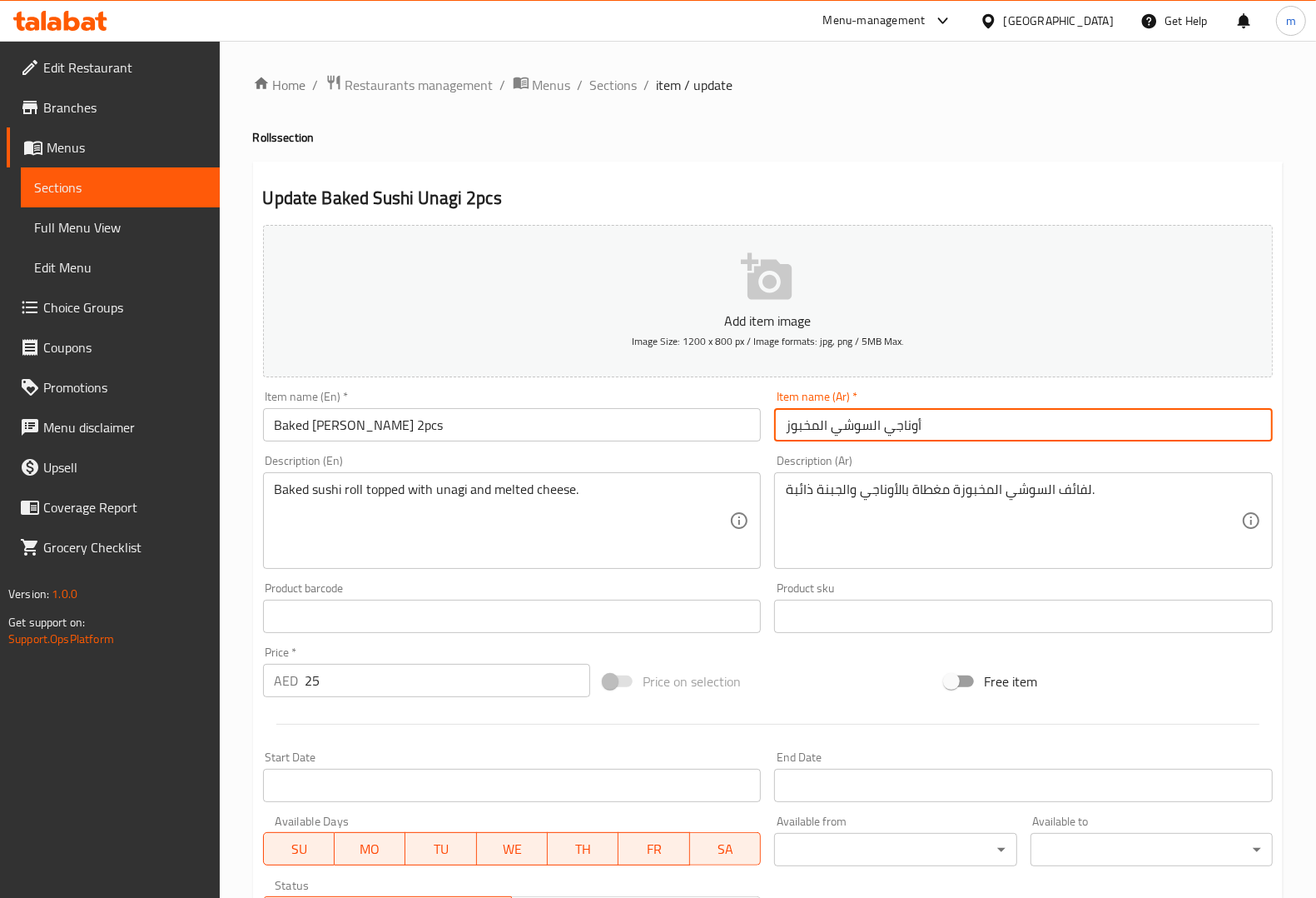
click at [988, 421] on input "أوناجي السوشي المخبوز" at bounding box center [1023, 424] width 499 height 33
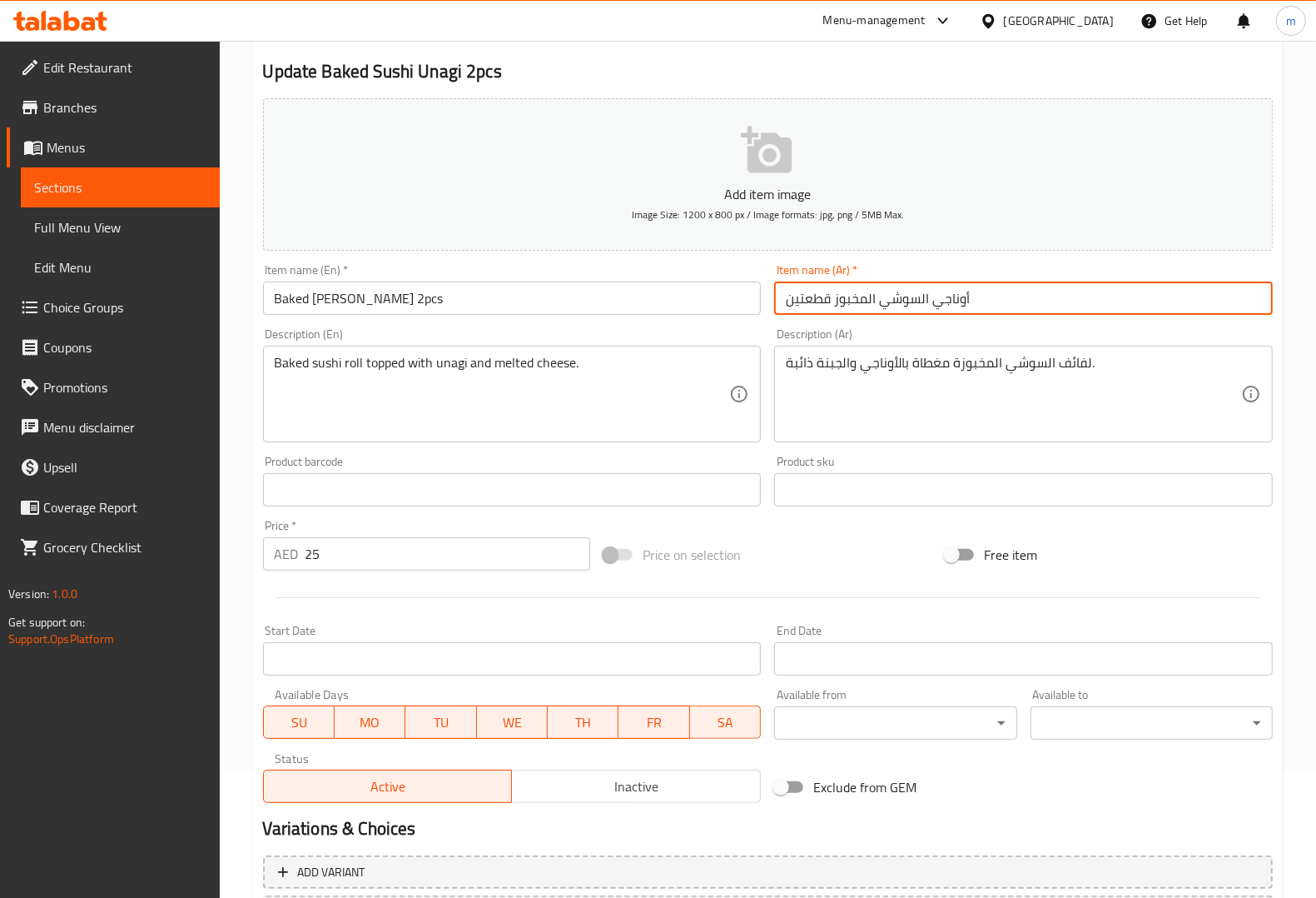
scroll to position [276, 0]
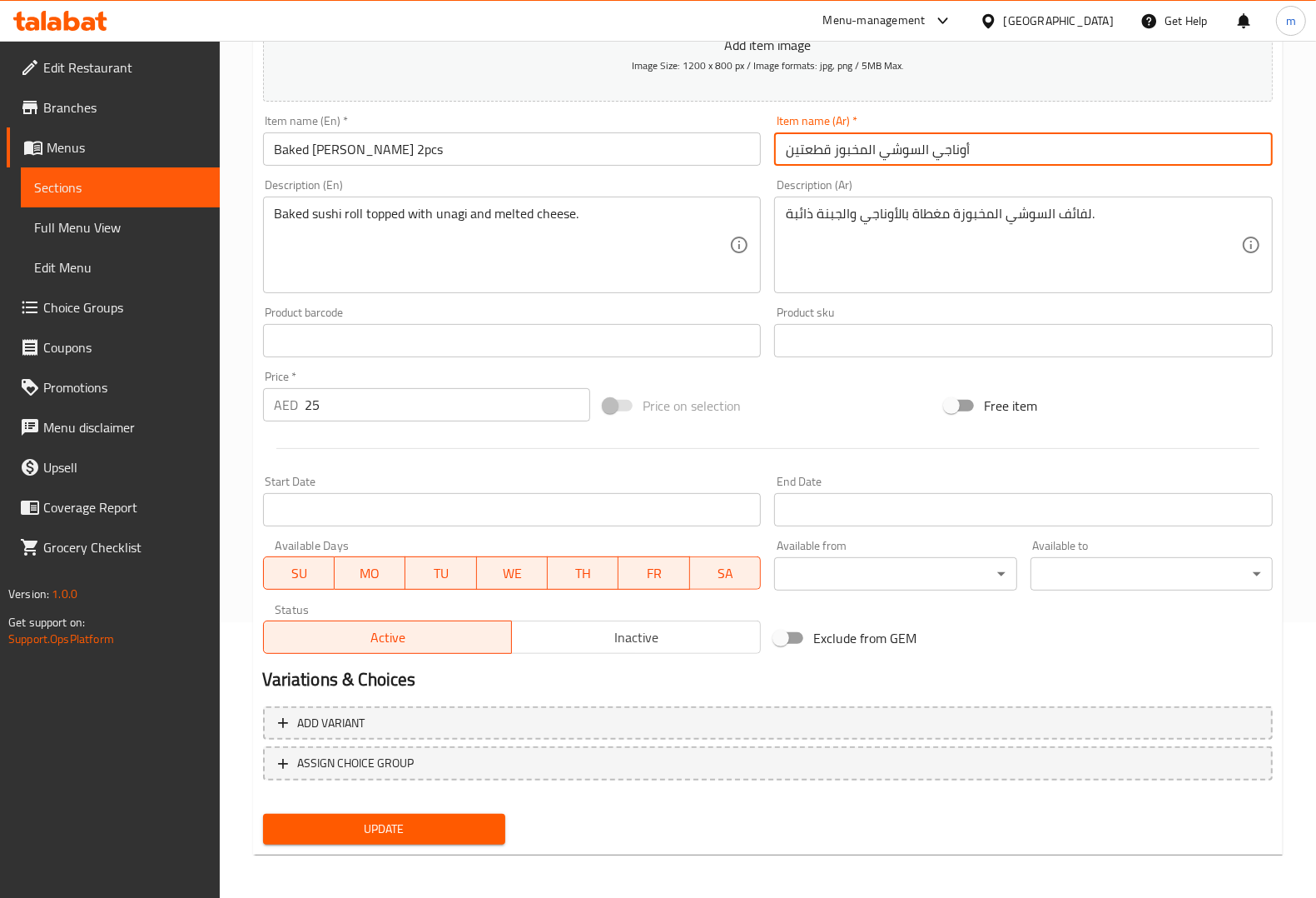
type input "أوناجي السوشي المخبوز قطعتين"
click at [458, 823] on span "Update" at bounding box center [384, 828] width 216 height 21
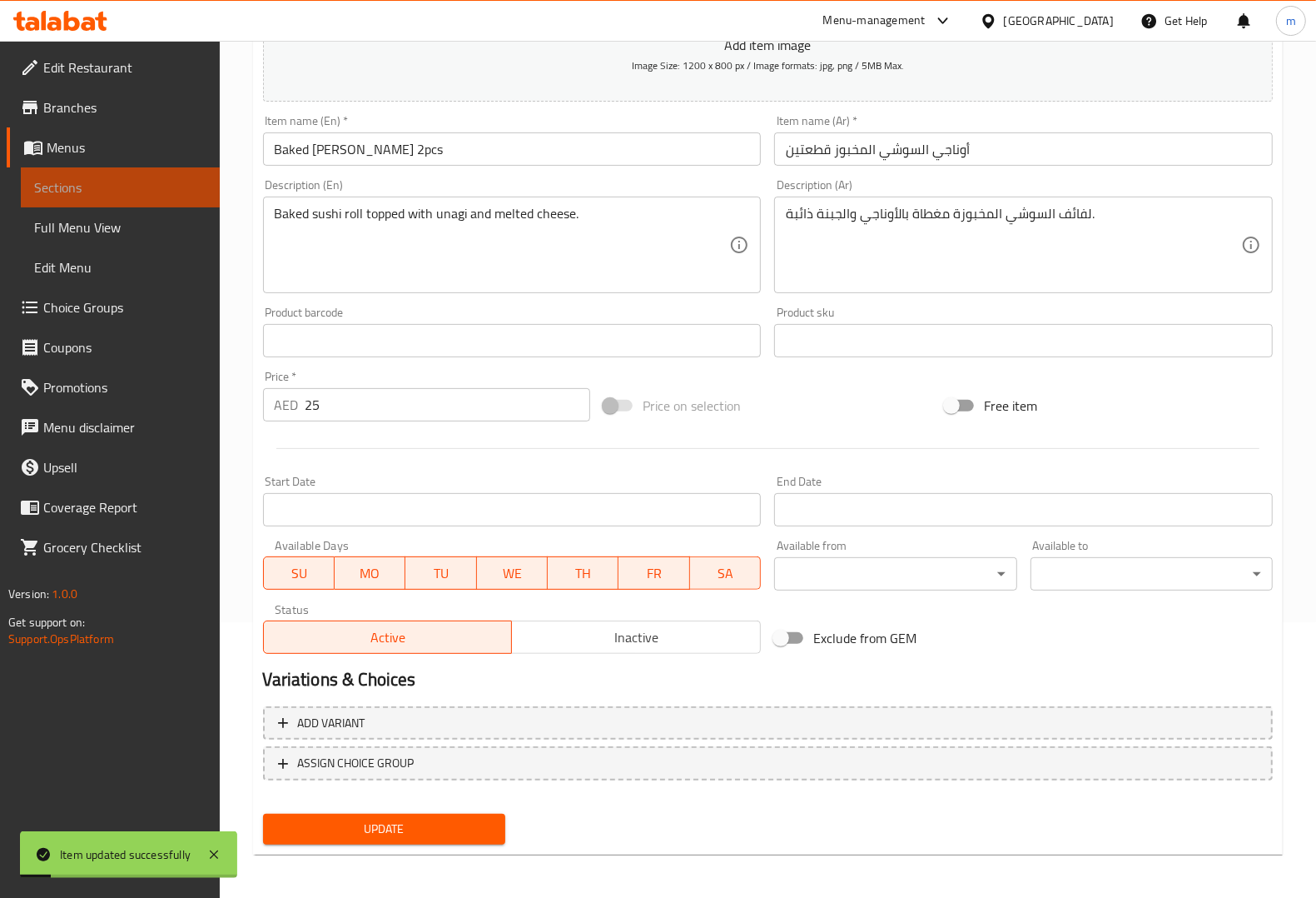
click at [52, 196] on span "Sections" at bounding box center [120, 187] width 173 height 20
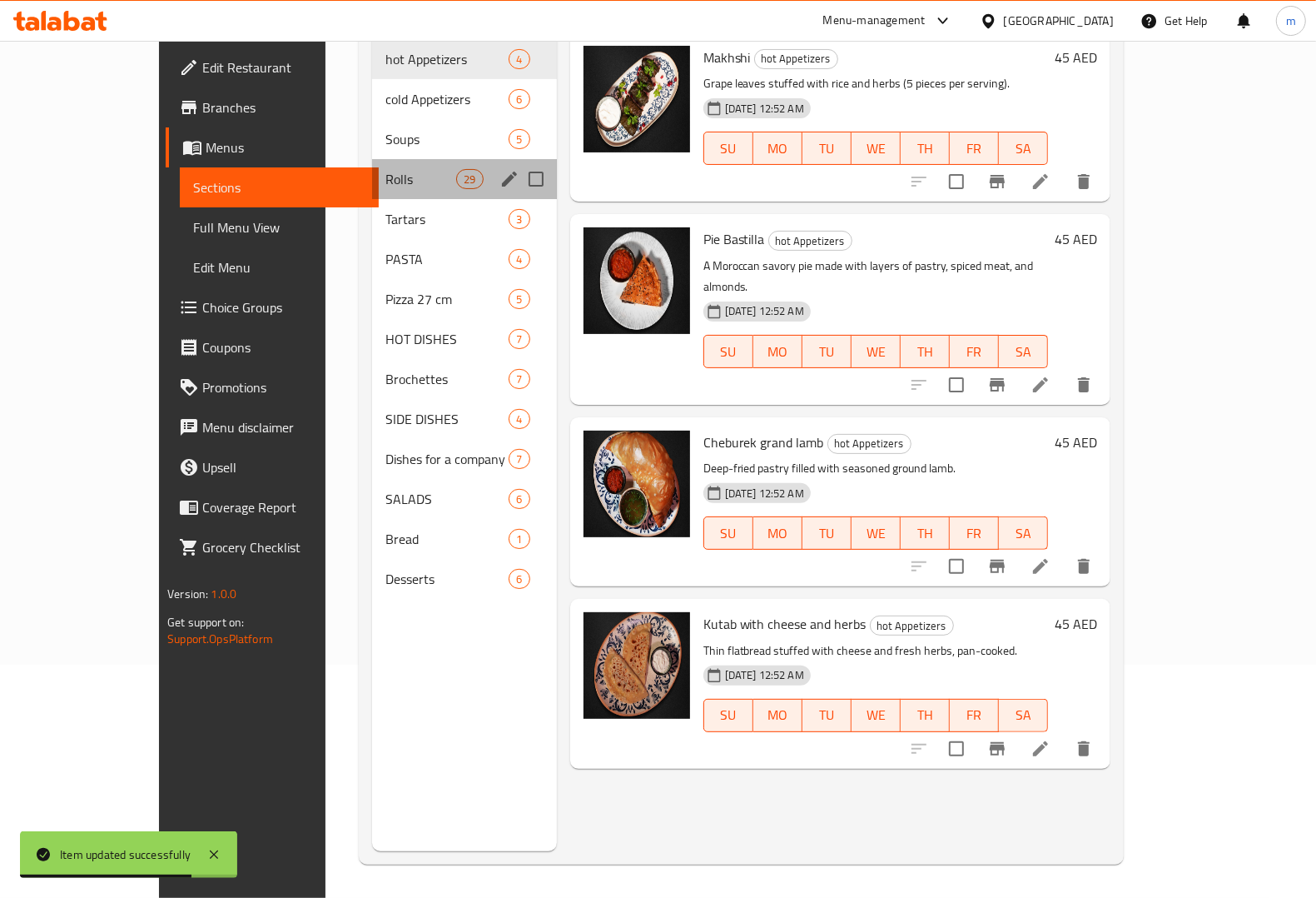
click at [372, 159] on div "Rolls 29" at bounding box center [465, 179] width 184 height 40
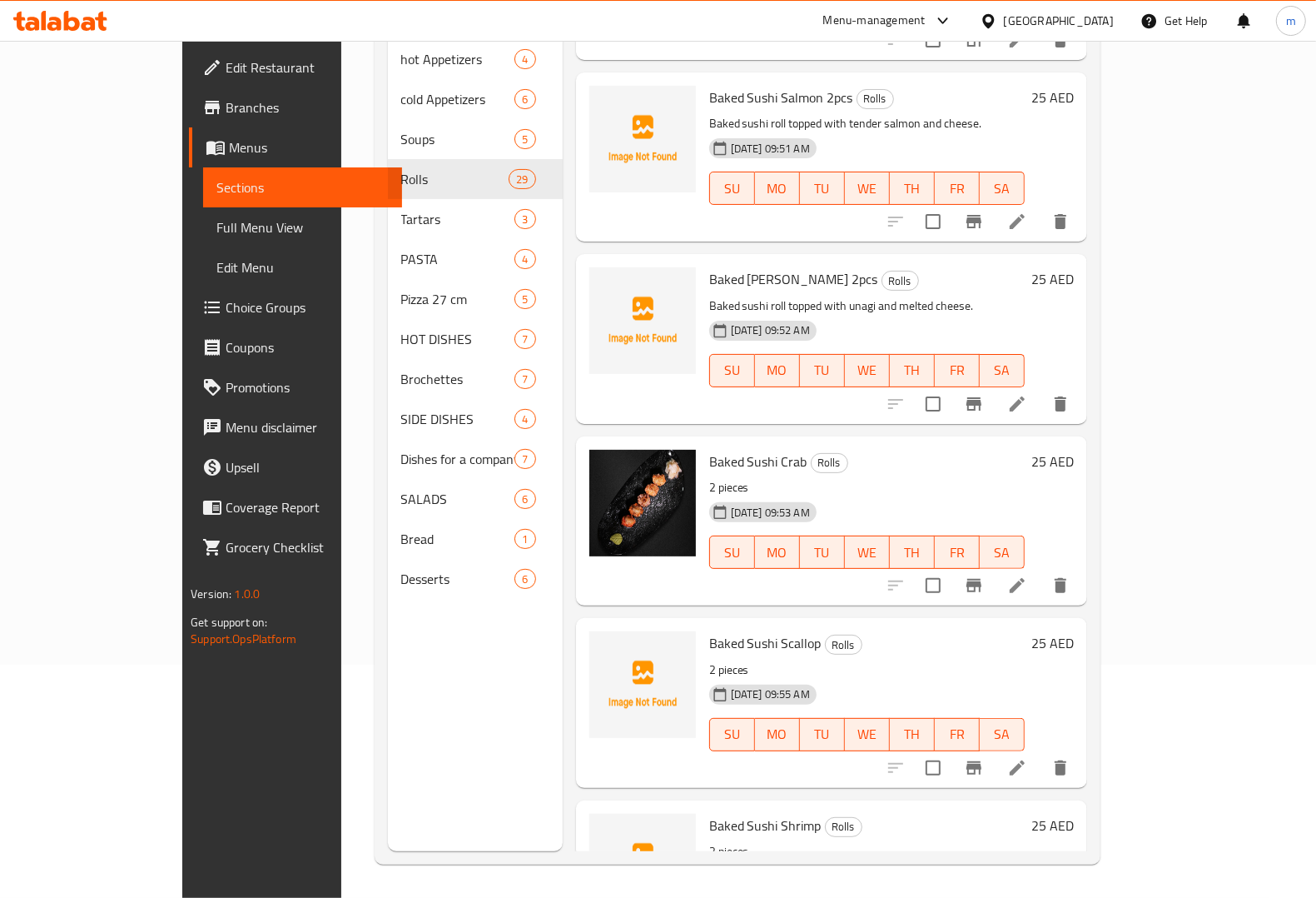
scroll to position [3228, 0]
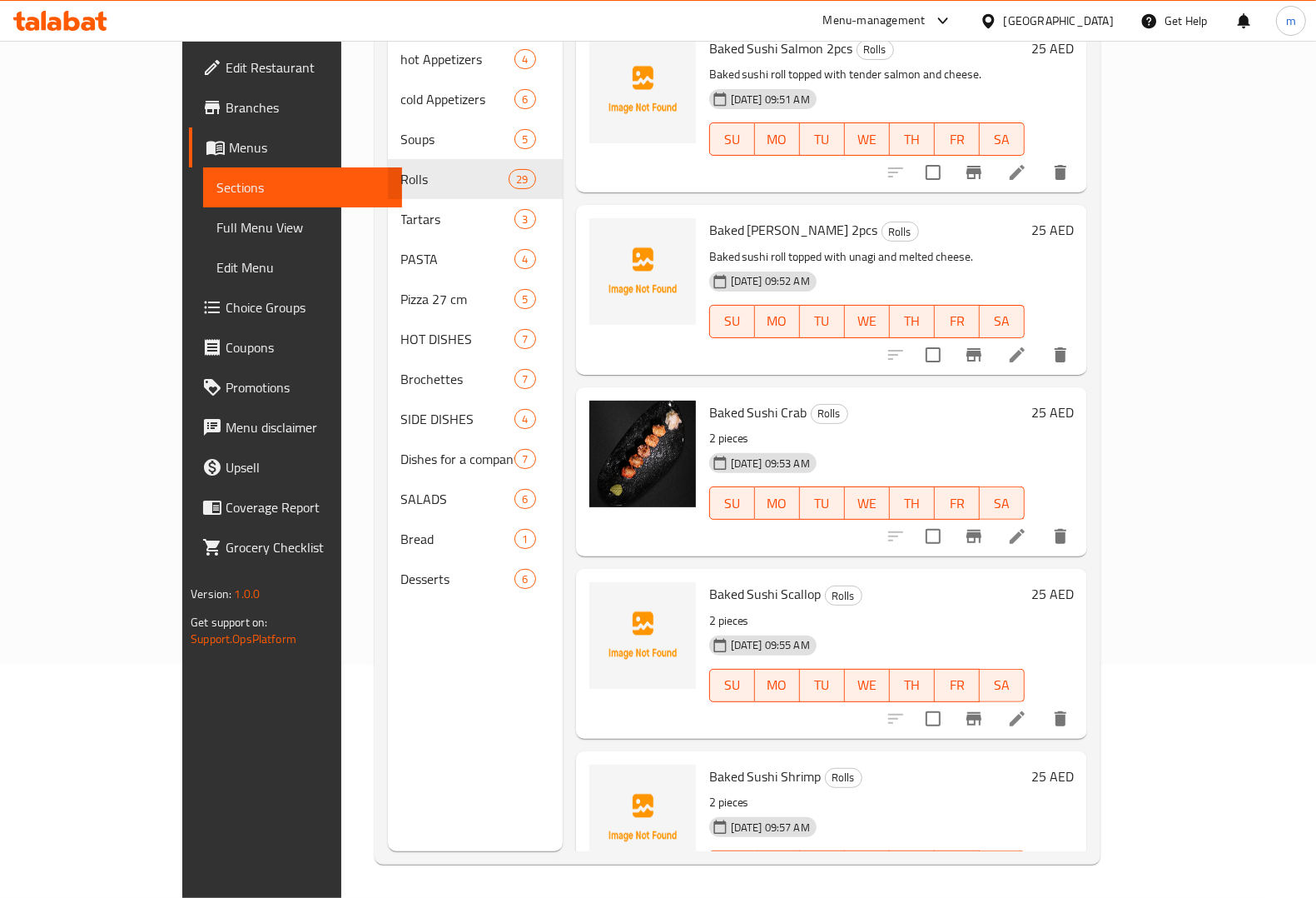
click at [1040, 521] on li at bounding box center [1018, 535] width 47 height 30
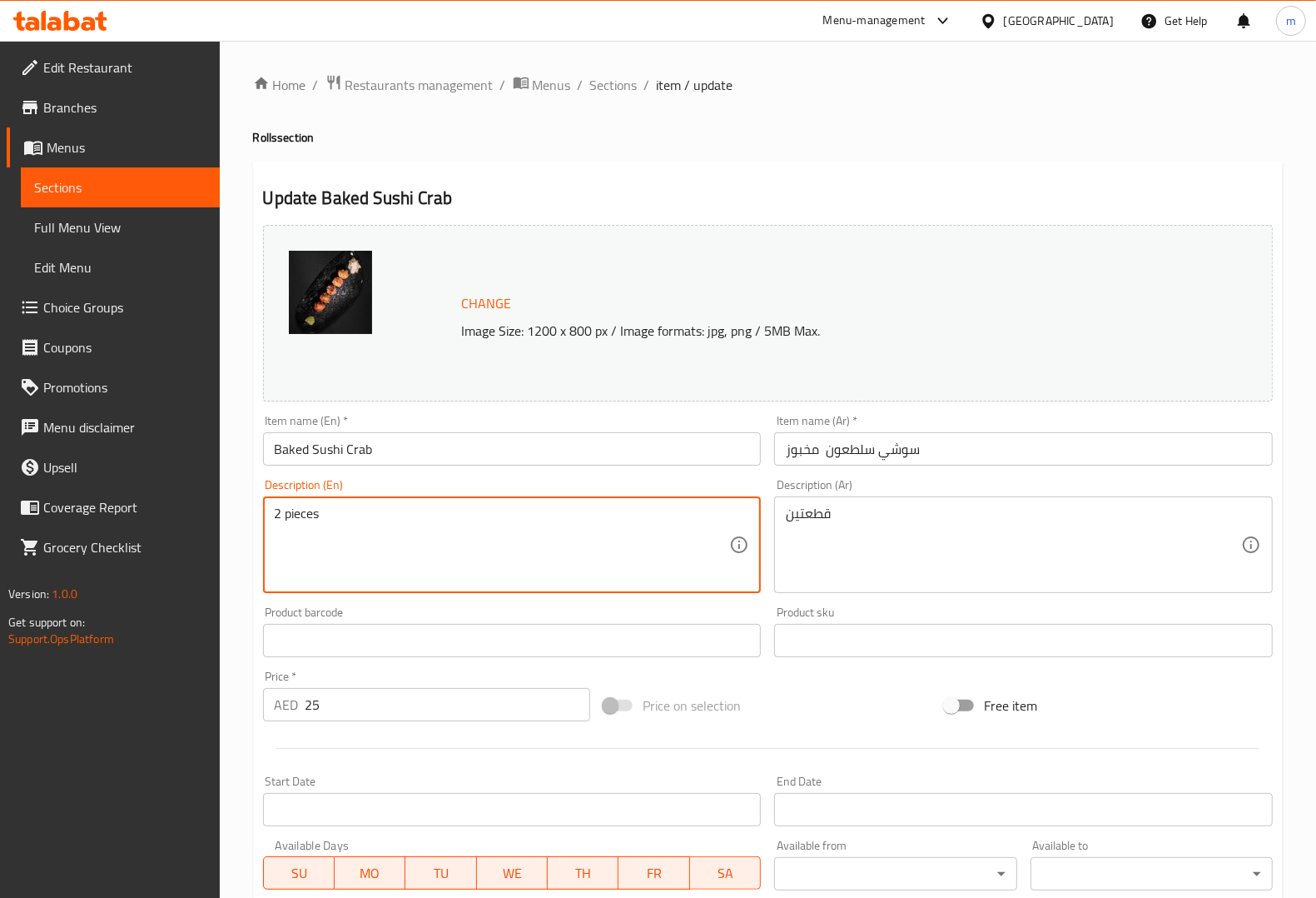
click at [522, 516] on textarea "2 pieces" at bounding box center [503, 544] width 456 height 79
paste textarea "Baked sushi roll featuring scallops and creamy topping."
type textarea "Baked sushi roll featuring scallops and creamy topping."
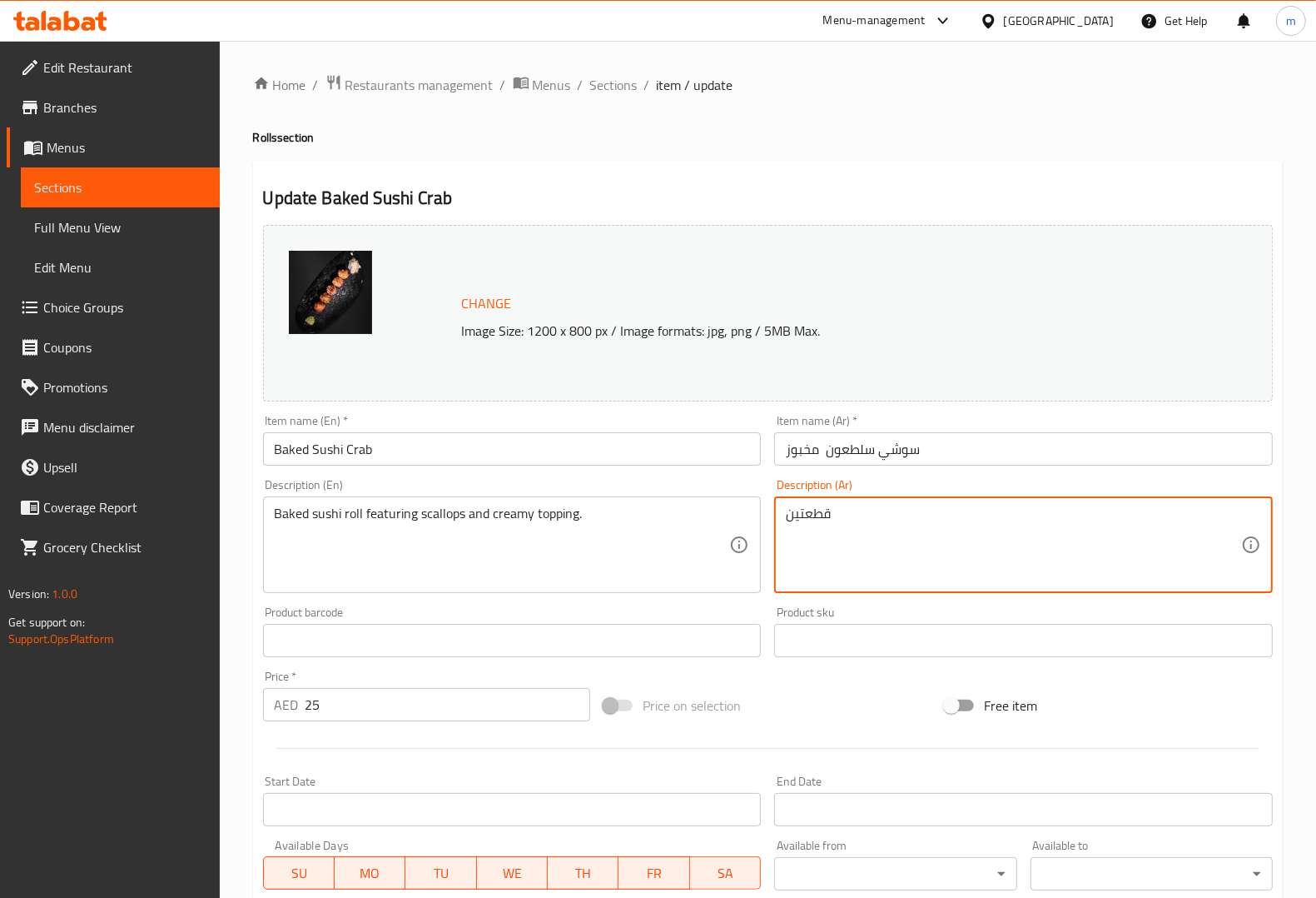
click at [883, 514] on textarea "قطعتين" at bounding box center [1013, 544] width 456 height 79
click at [570, 442] on input "Baked Sushi Crab" at bounding box center [512, 449] width 499 height 33
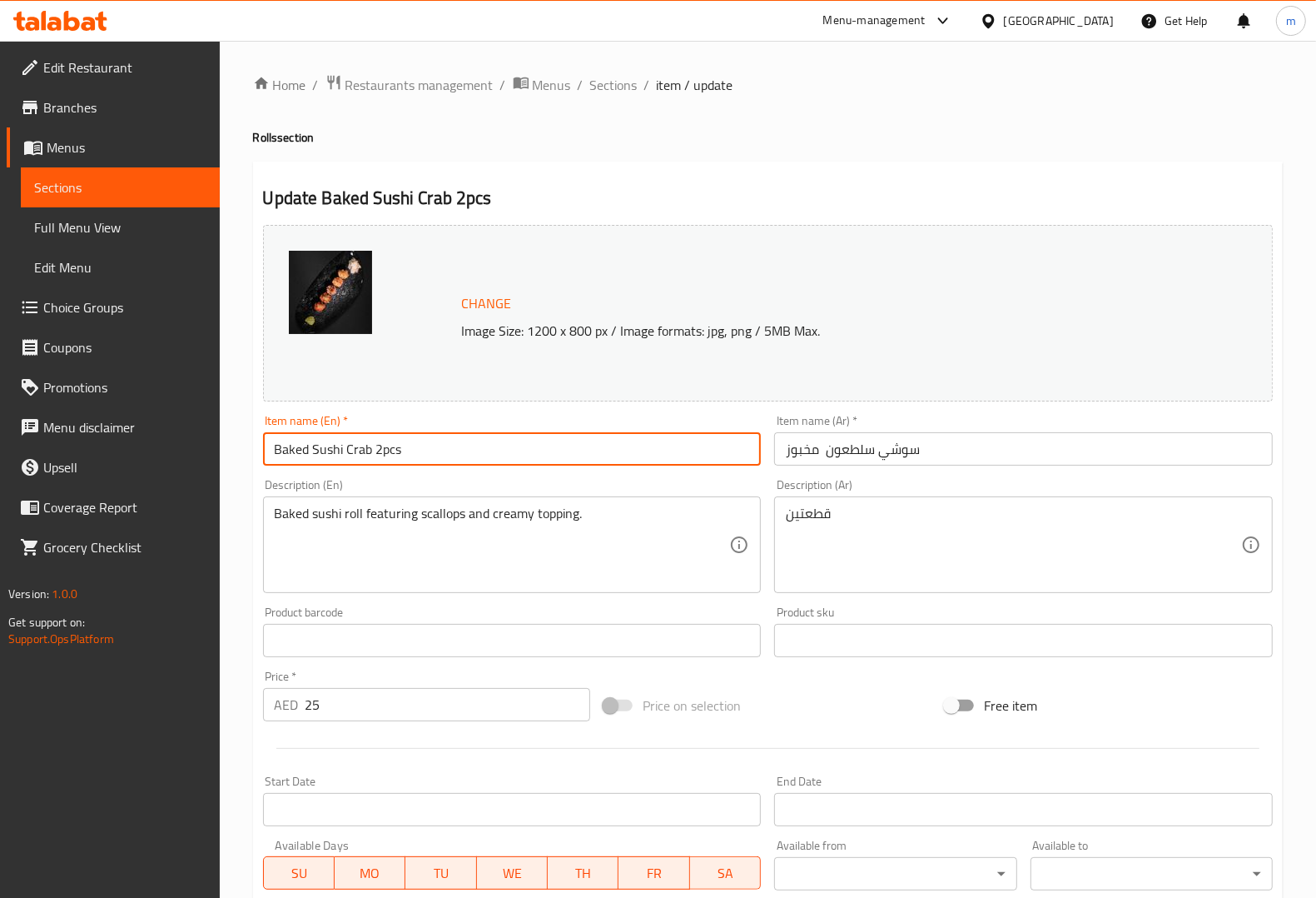
type input "Baked Sushi Crab 2pcs"
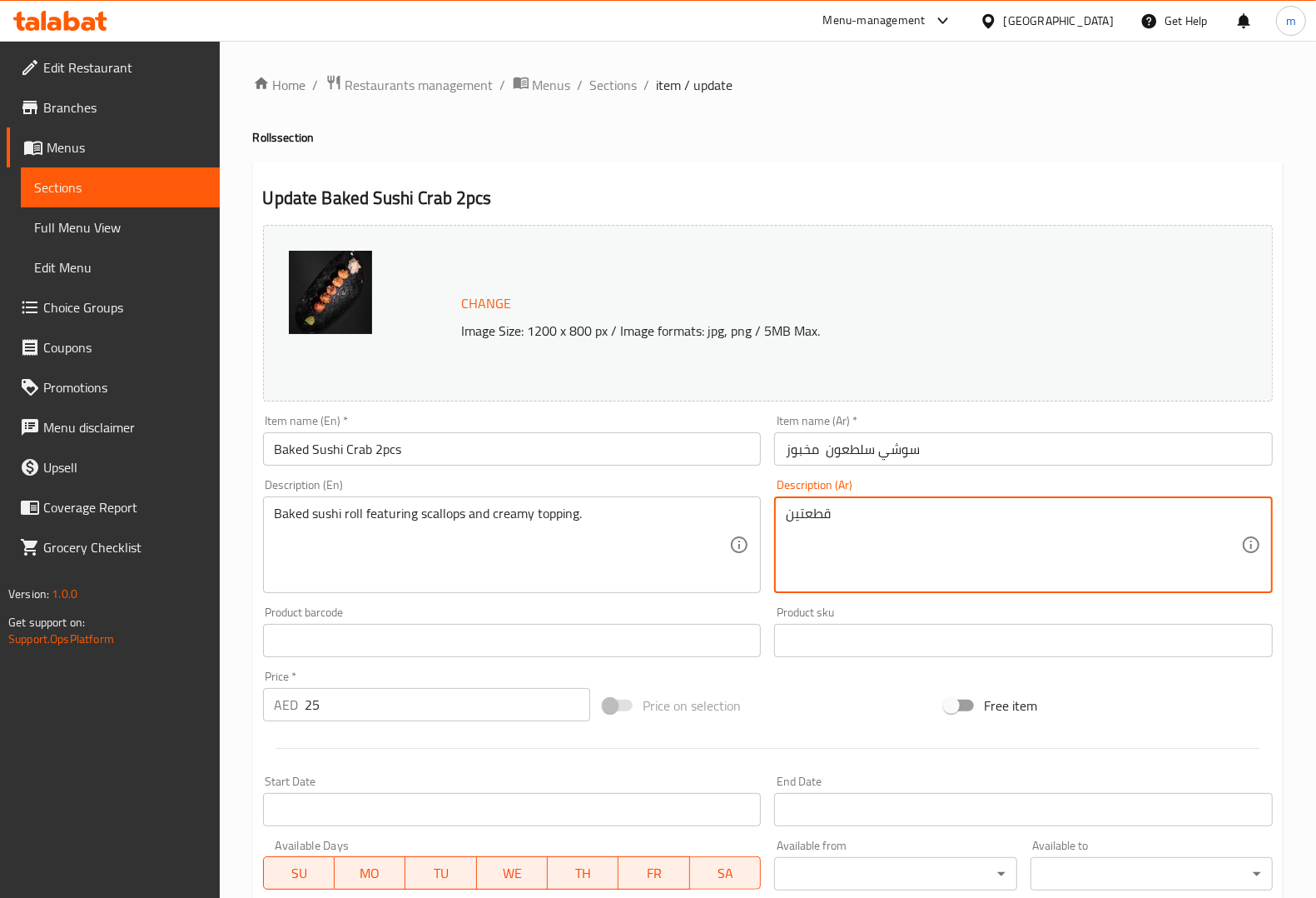
click at [903, 509] on textarea "قطعتين" at bounding box center [1013, 544] width 456 height 79
click at [954, 430] on div "Item name (Ar)   * سوشي سلطعون مخبوز Item name (Ar) *" at bounding box center [1023, 440] width 499 height 51
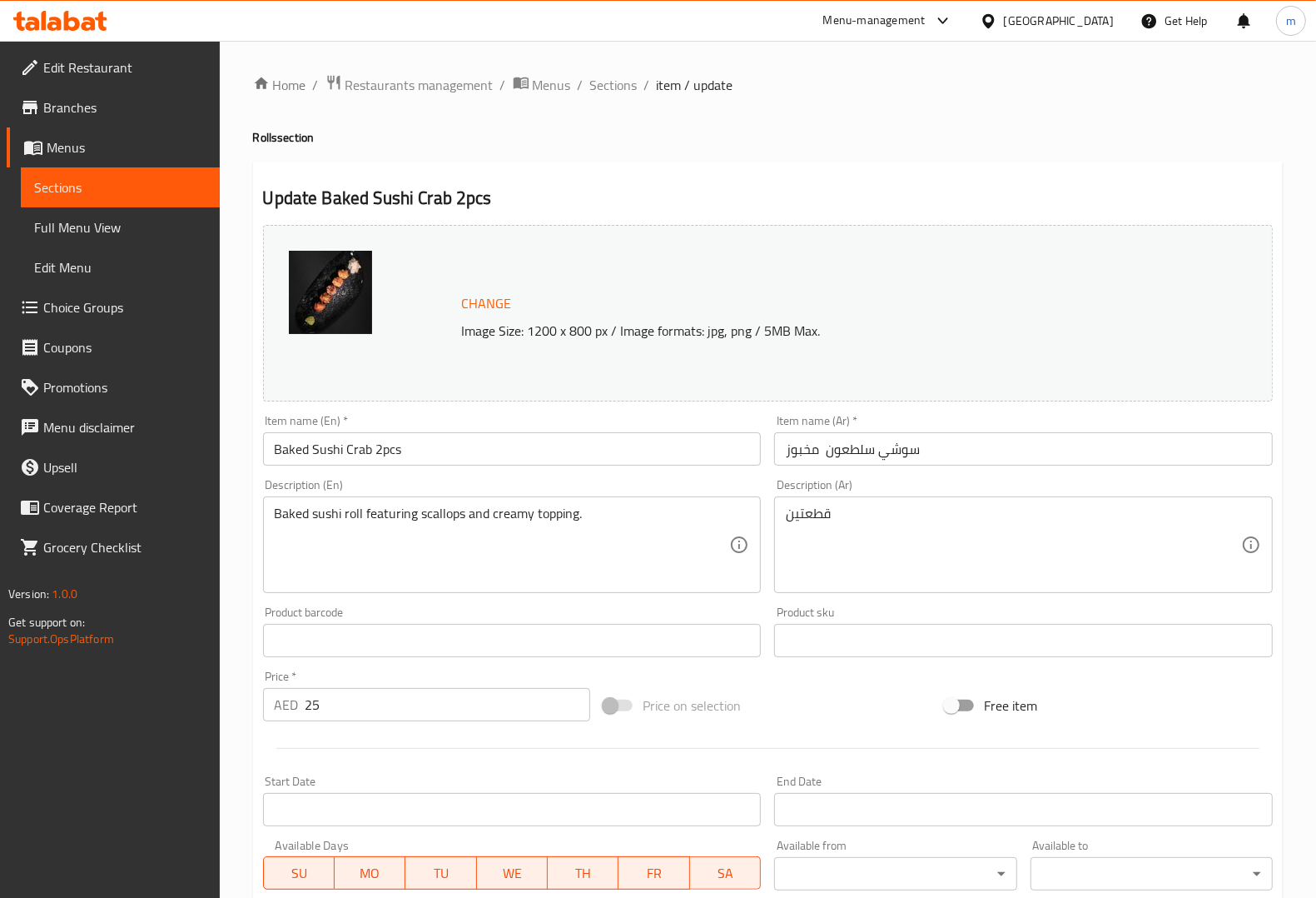
click at [978, 456] on input "سوشي سلطعون مخبوز" at bounding box center [1023, 449] width 499 height 33
paste input "قطعتين"
type input "سوشي سلطعون مخبوز قطعتين"
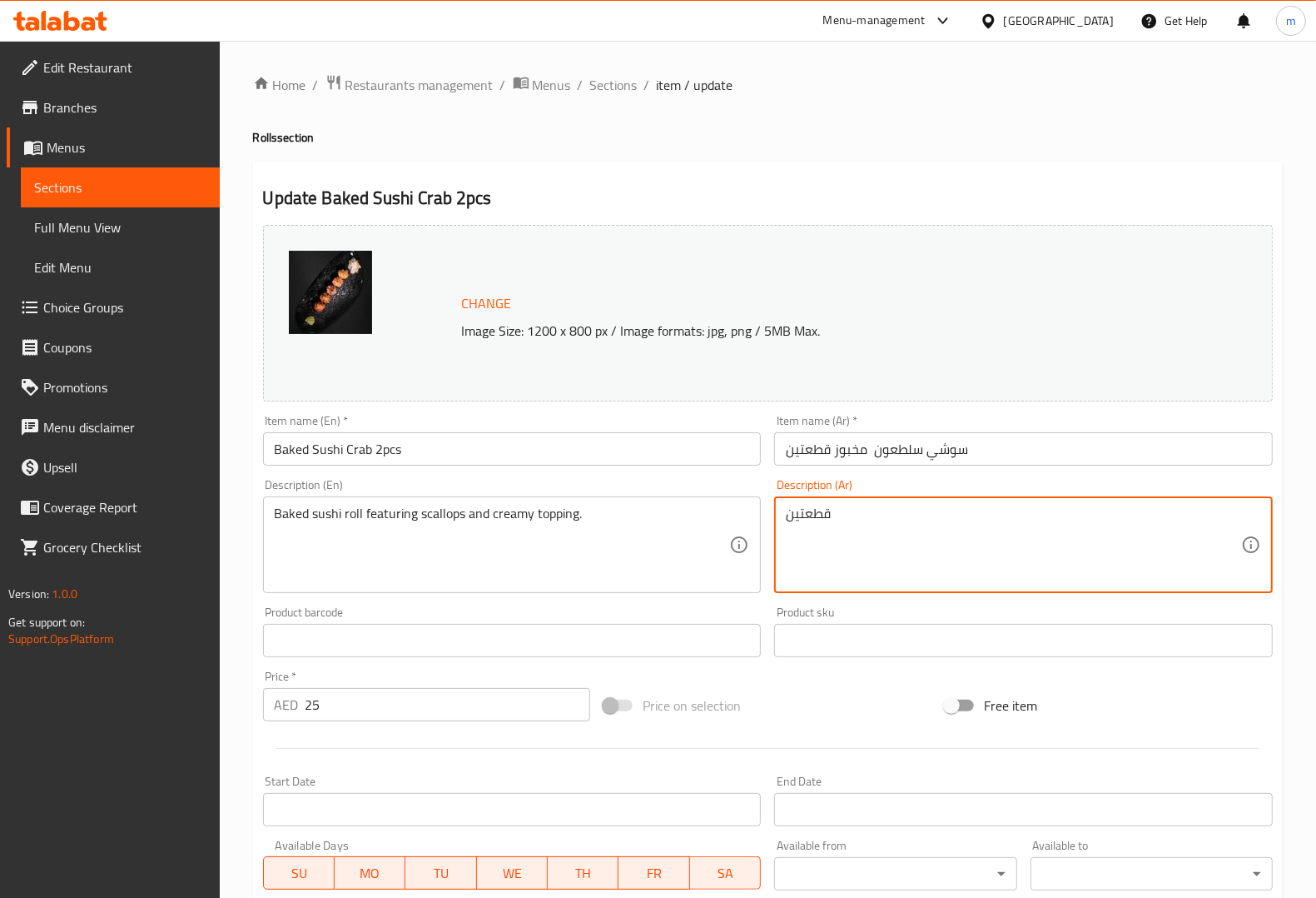
click at [856, 518] on textarea "قطعتين" at bounding box center [1013, 544] width 456 height 79
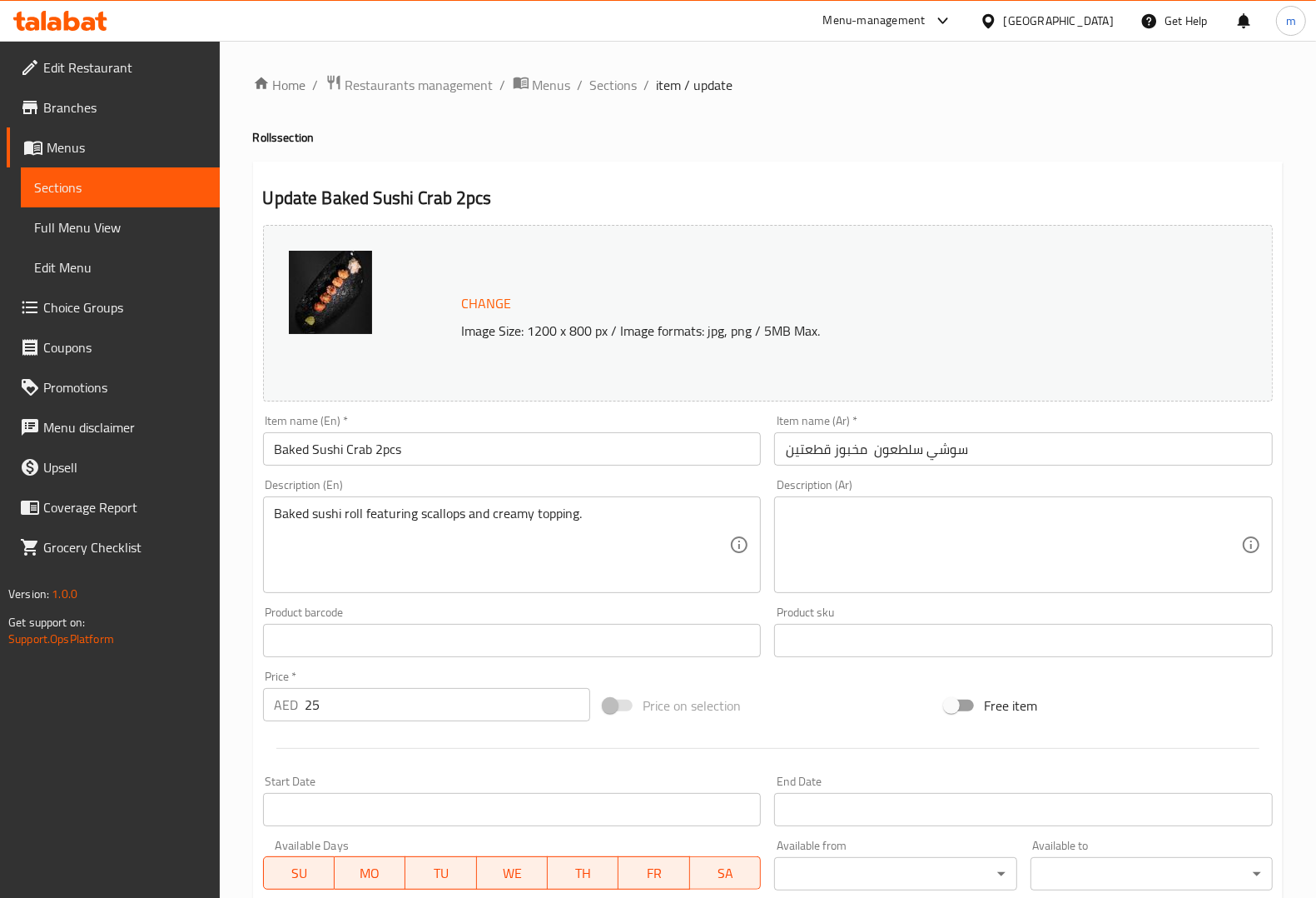
click at [981, 525] on textarea at bounding box center [1013, 544] width 456 height 79
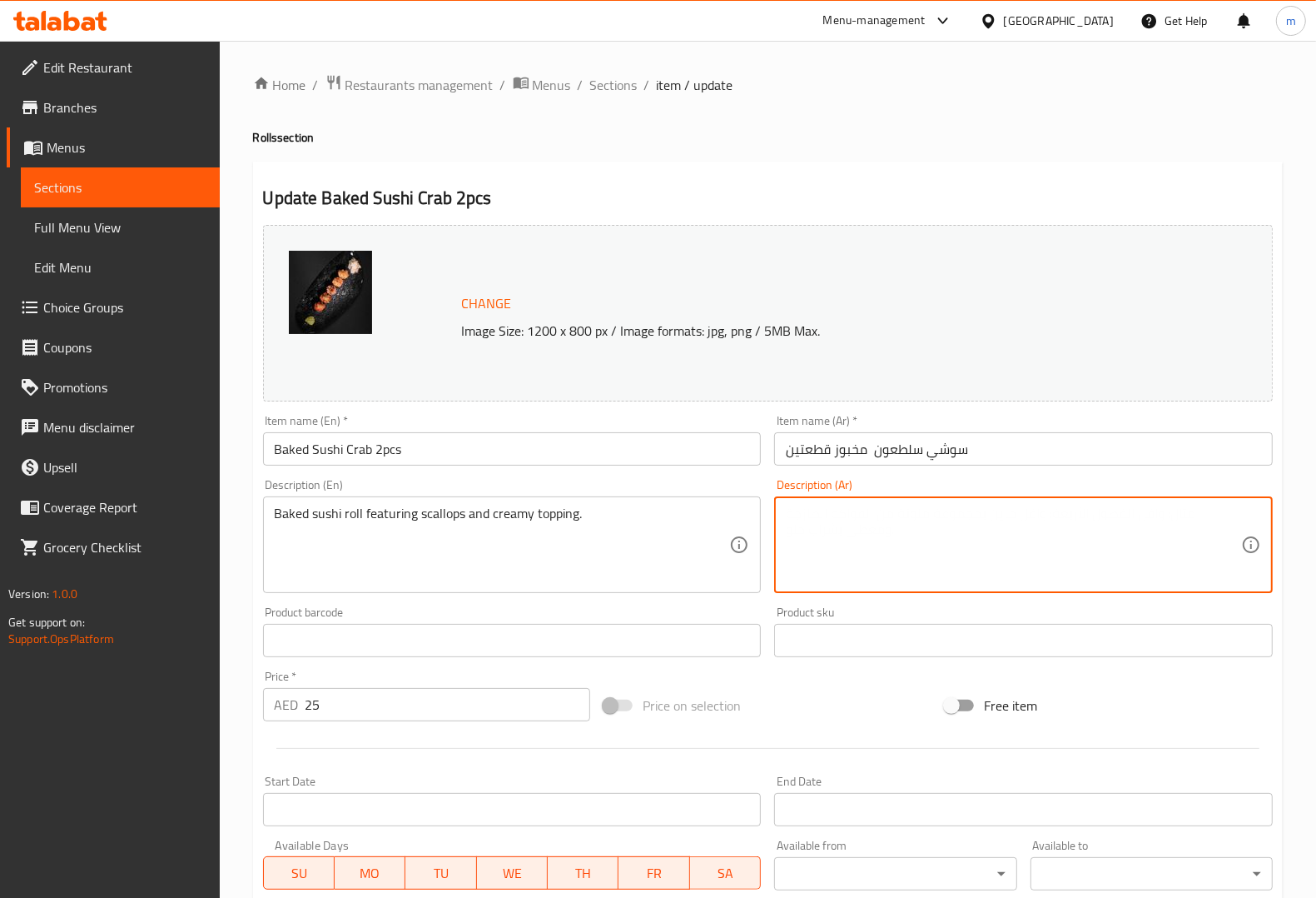
paste textarea "لفائف السوشي المخبوزة مع الإسكالوب والطبقة الكريمية."
click at [870, 513] on textarea "لفائف السوشي المخبوزة مع الإسكالوب والطبقة الكريمية." at bounding box center [1013, 544] width 456 height 79
click at [822, 510] on textarea "لفائف السوشي المخبوزة مع الإسكالوب وطبقة الكريمية." at bounding box center [1013, 544] width 456 height 79
click at [783, 516] on div "لفائف السوشي المخبوزة مع الإسكالوب وطبقة كريمية. Description (Ar)" at bounding box center [1023, 544] width 499 height 97
click at [775, 512] on div "لفائف السوشي المخبوزة مع الإسكالوب وطبقة كريمية. Description (Ar)" at bounding box center [1023, 544] width 499 height 97
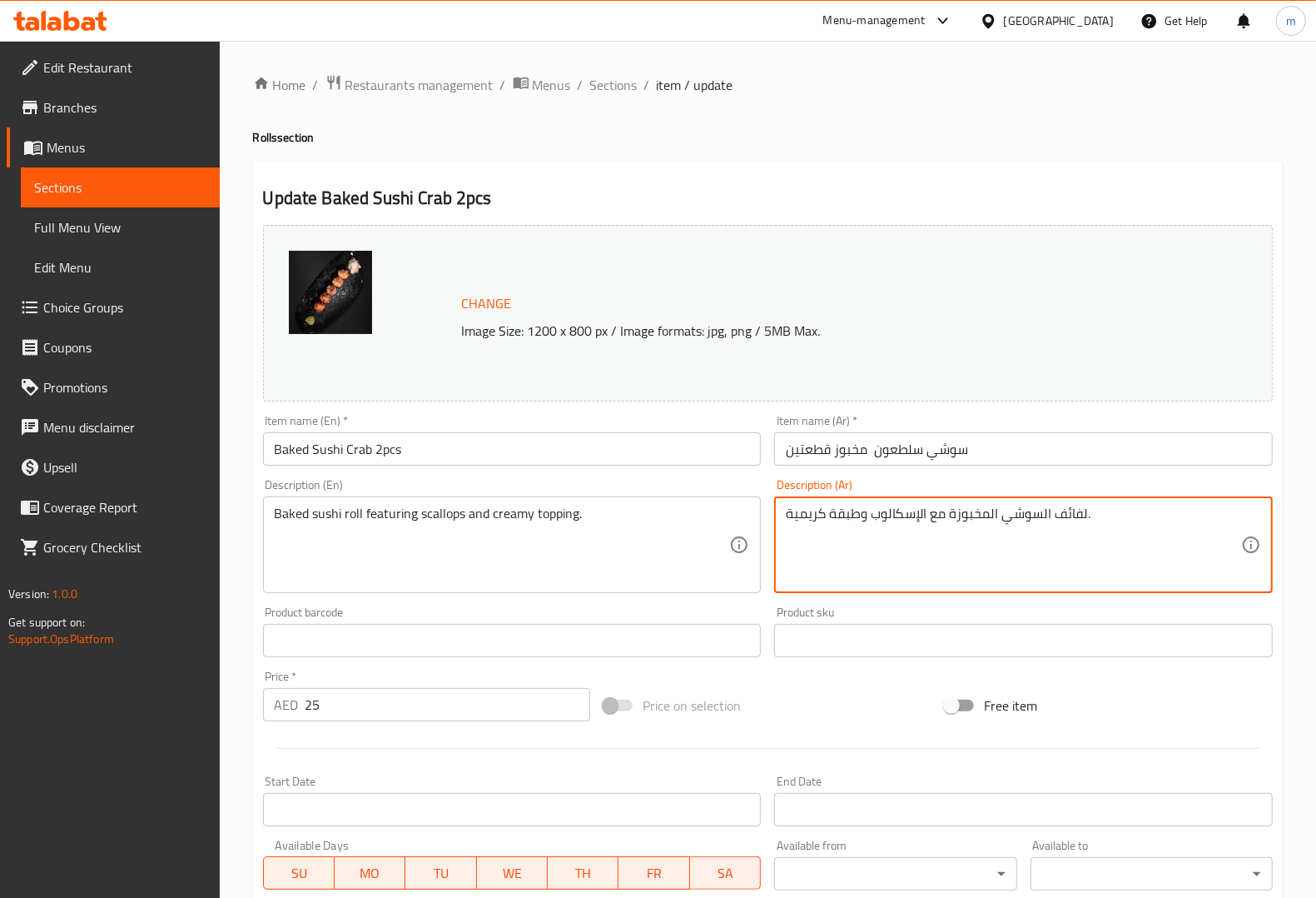
click at [791, 521] on textarea "لفائف السوشي المخبوزة مع الإسكالوب وطبقة كريمية." at bounding box center [1013, 544] width 456 height 79
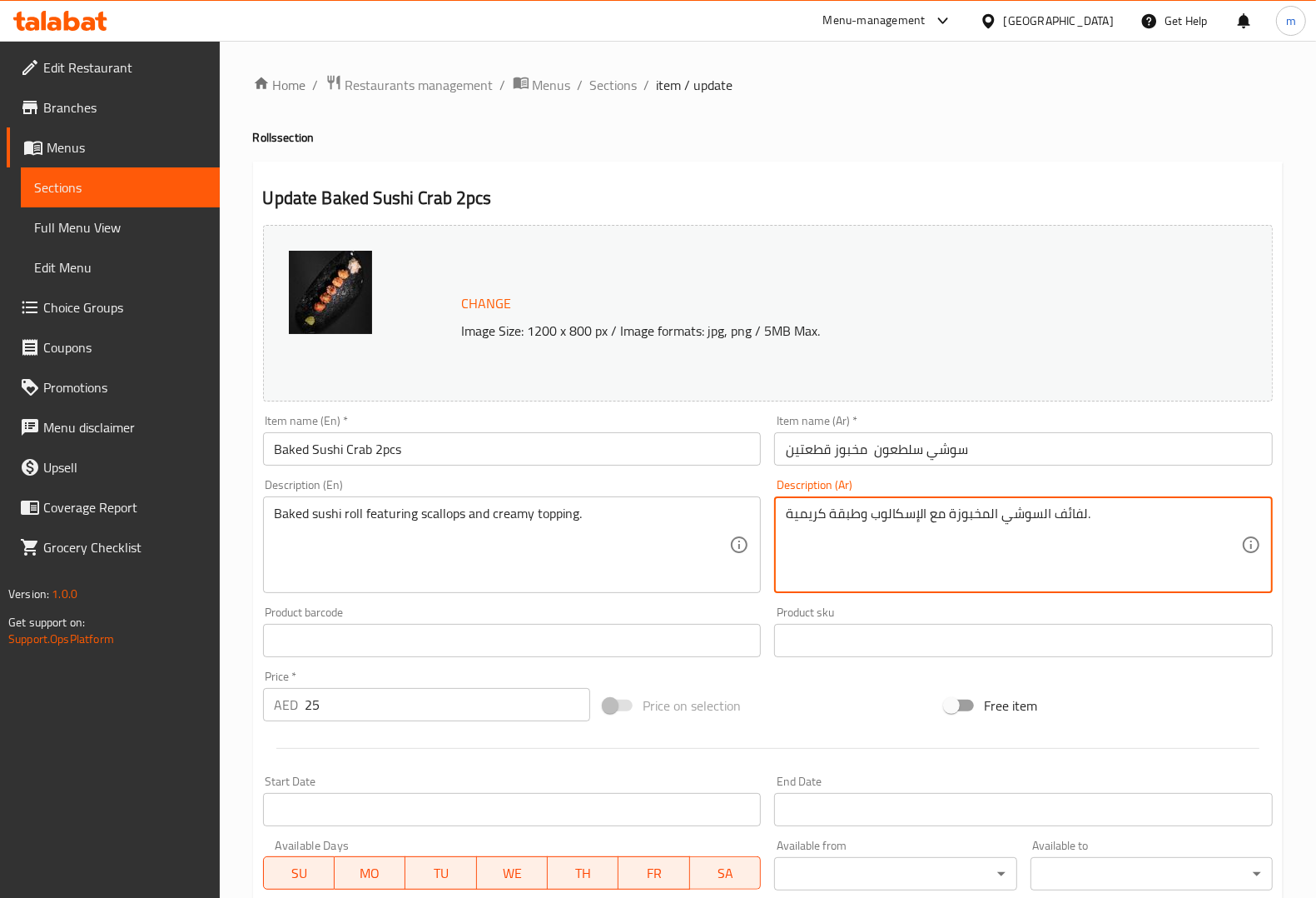
click at [797, 513] on textarea "لفائف السوشي المخبوزة مع الإسكالوب وطبقة كريمية." at bounding box center [1013, 544] width 456 height 79
click at [792, 513] on textarea "لفائف السوشي المخبوزة مع الإسكالوب وطبقة كريمية." at bounding box center [1013, 544] width 456 height 79
drag, startPoint x: 792, startPoint y: 513, endPoint x: 772, endPoint y: 516, distance: 20.2
click at [772, 516] on div "Description (Ar) لفائف السوشي المخبوزة مع الإسكالوب وطبقة كريمية. Description (…" at bounding box center [1023, 535] width 512 height 128
click at [797, 518] on textarea "لفائف السوشي المخبوزة مع الإسكالوب وطبقة كريمية." at bounding box center [1013, 544] width 456 height 79
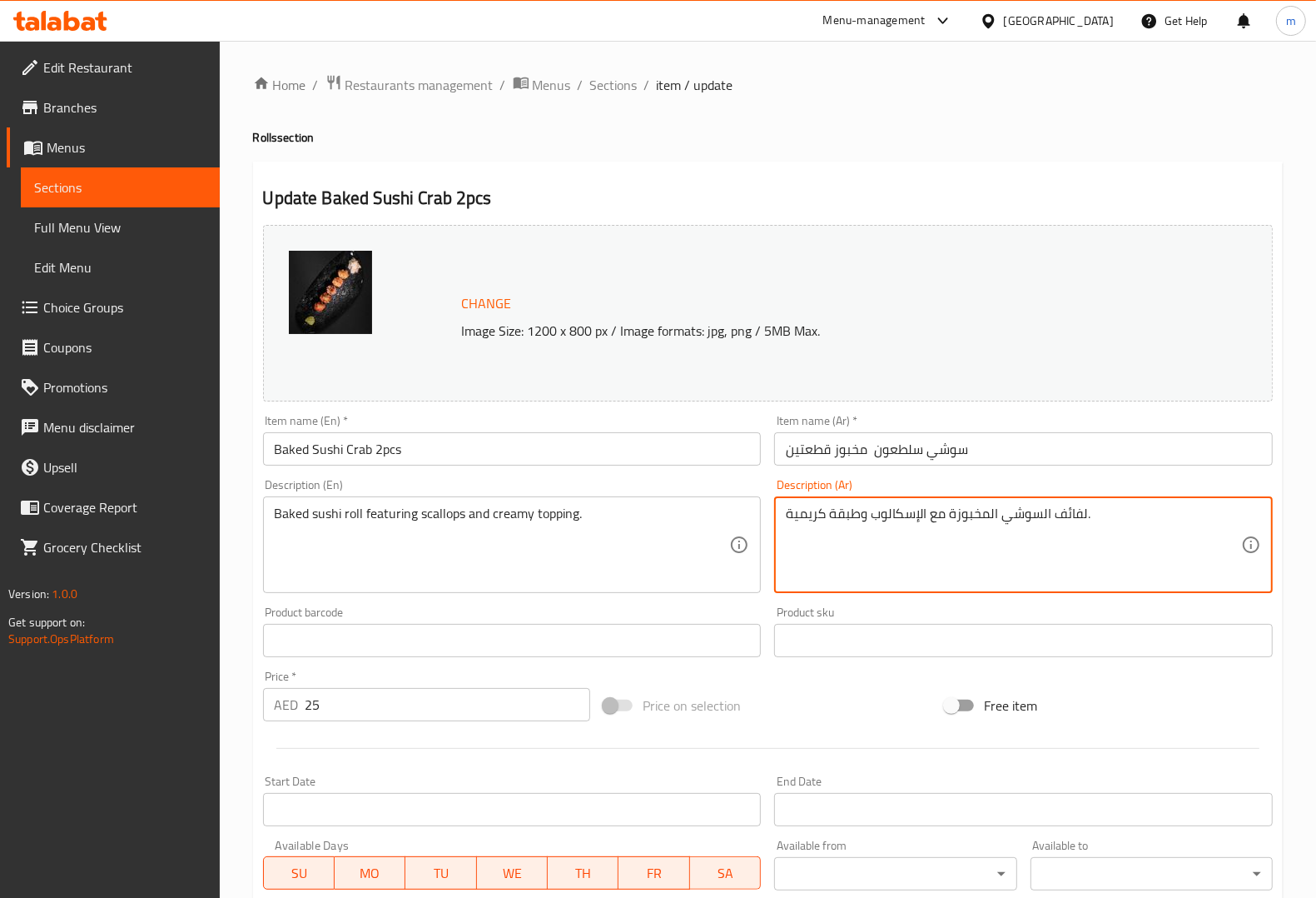
click at [793, 515] on textarea "لفائف السوشي المخبوزة مع الإسكالوب وطبقة كريمية." at bounding box center [1013, 544] width 456 height 79
click at [792, 514] on textarea "لفائف السوشي المخبوزة مع الإسكالوب وطبقة كريمية." at bounding box center [1013, 544] width 456 height 79
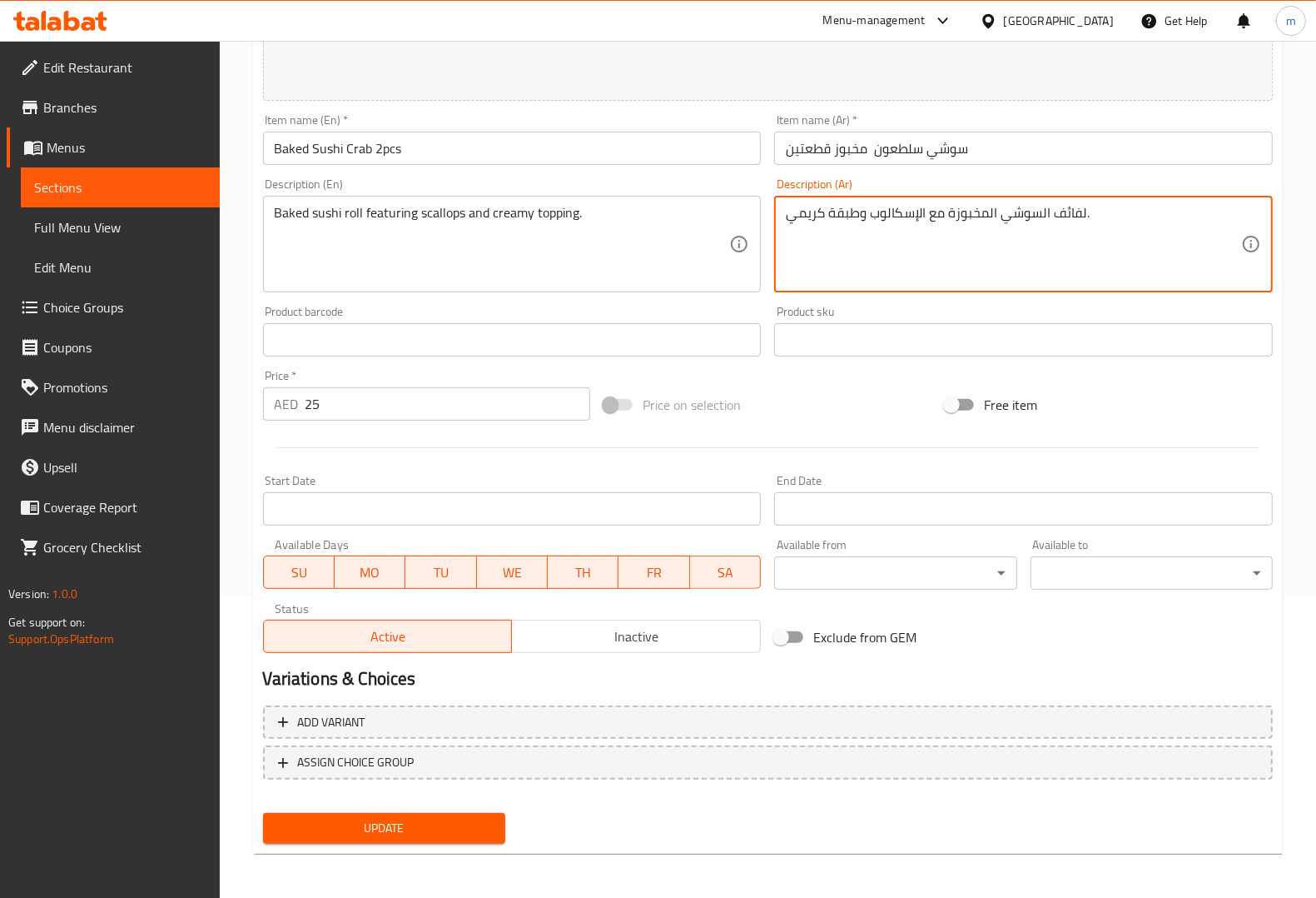
type textarea "لفائف السوشي المخبوزة مع الإسكالوب وطبقة كريمي."
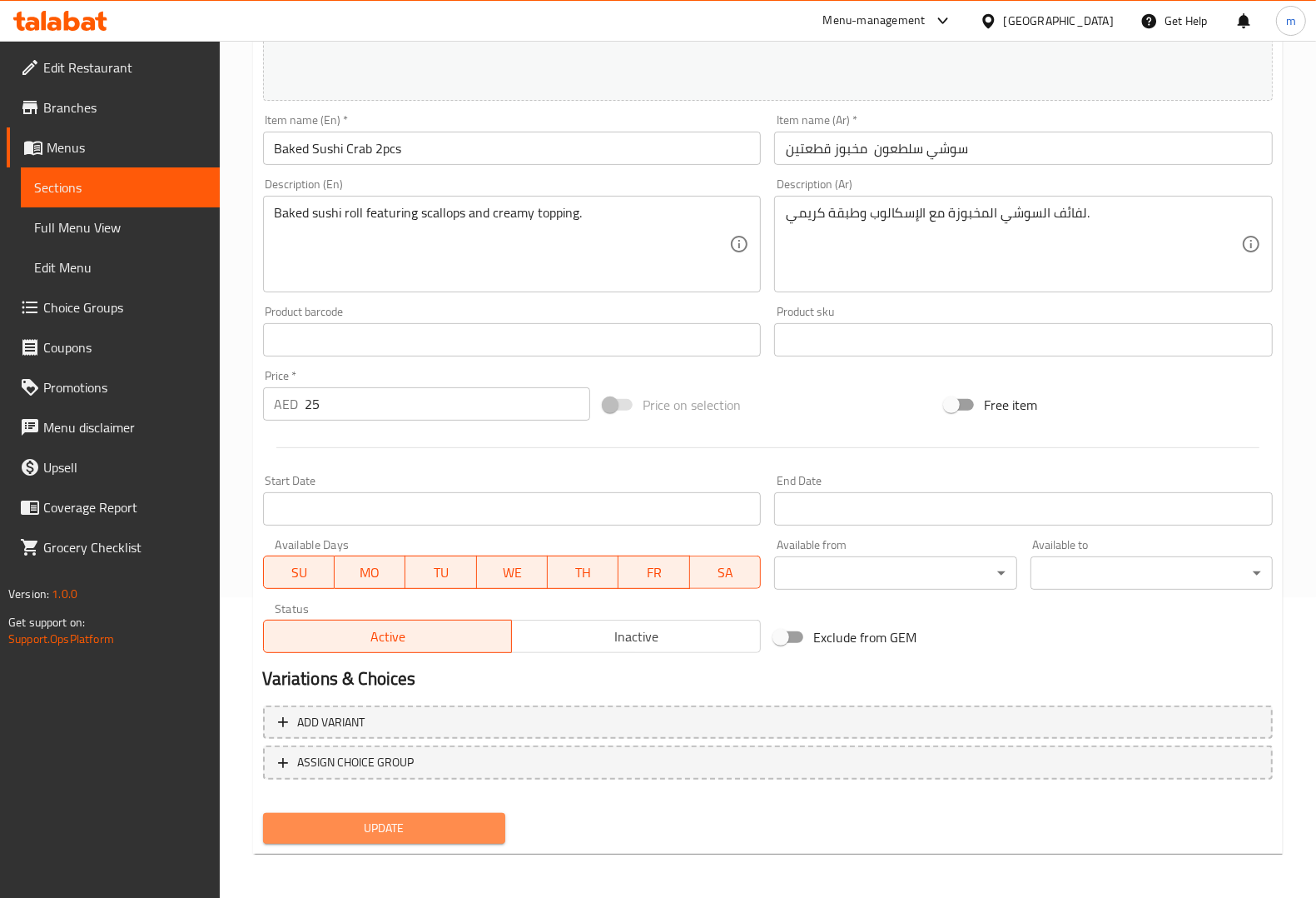
click at [364, 833] on span "Update" at bounding box center [384, 827] width 216 height 21
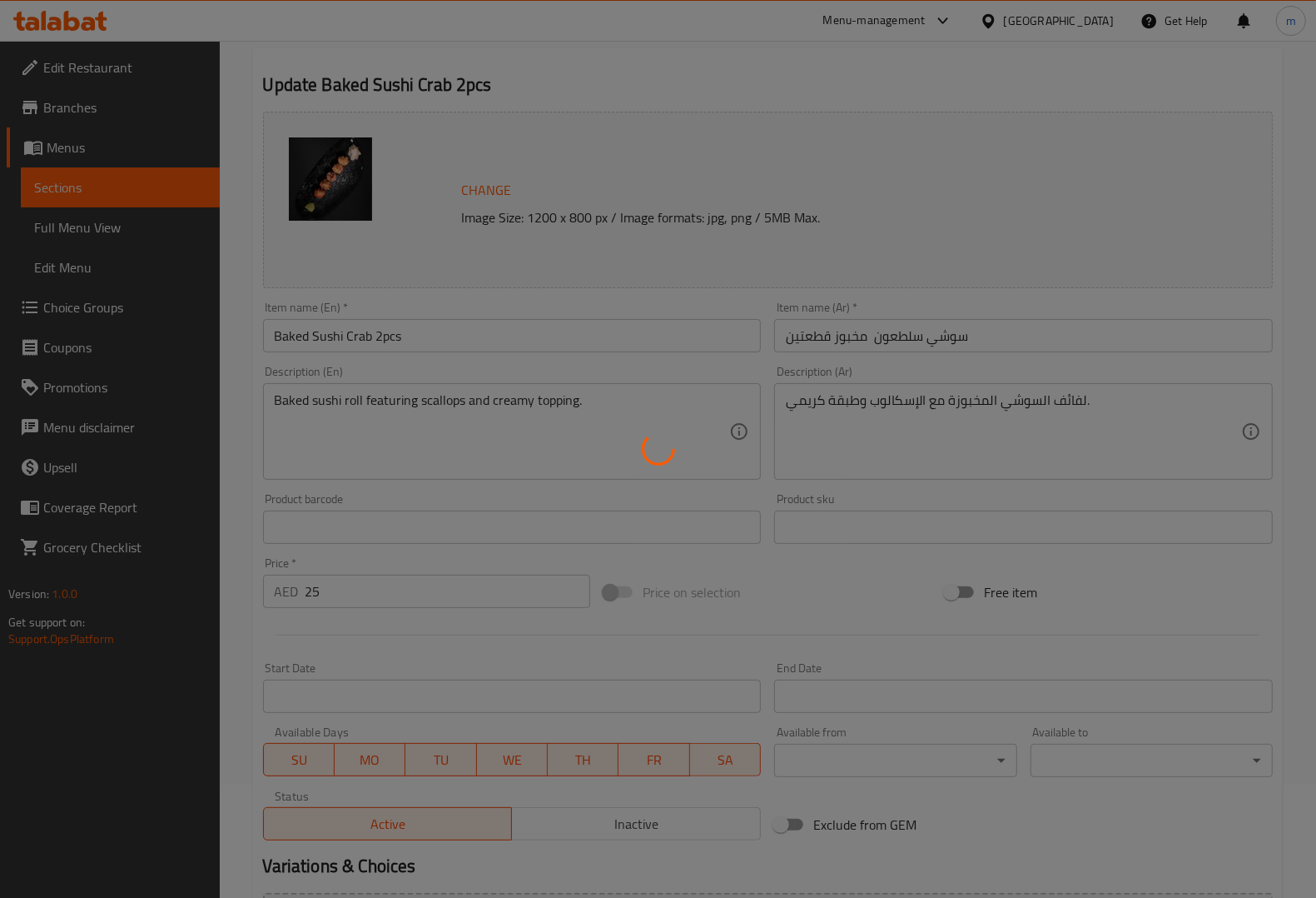
scroll to position [0, 0]
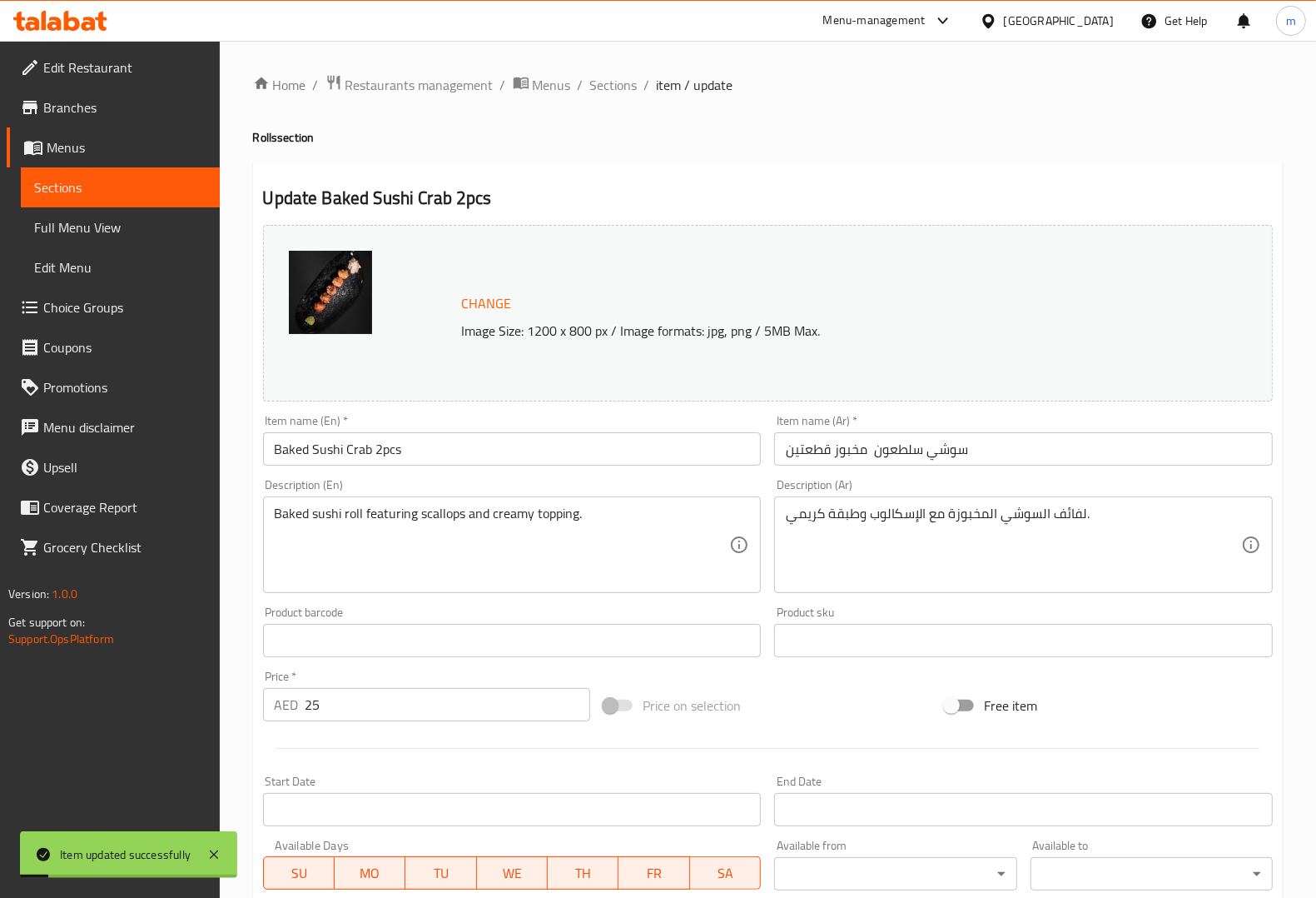
click at [93, 200] on link "Sections" at bounding box center [120, 187] width 199 height 40
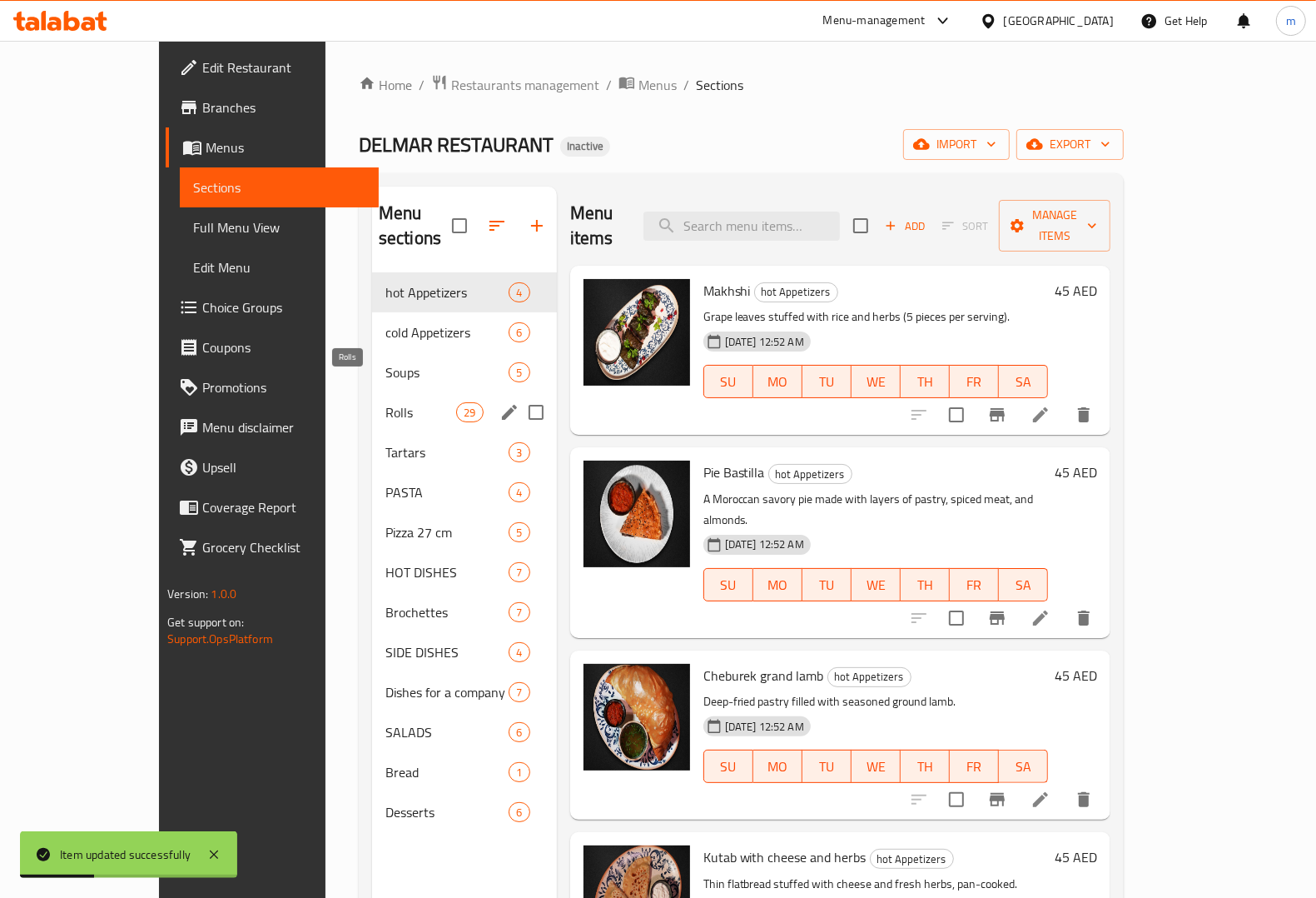
click at [385, 402] on span "Rolls" at bounding box center [420, 412] width 70 height 20
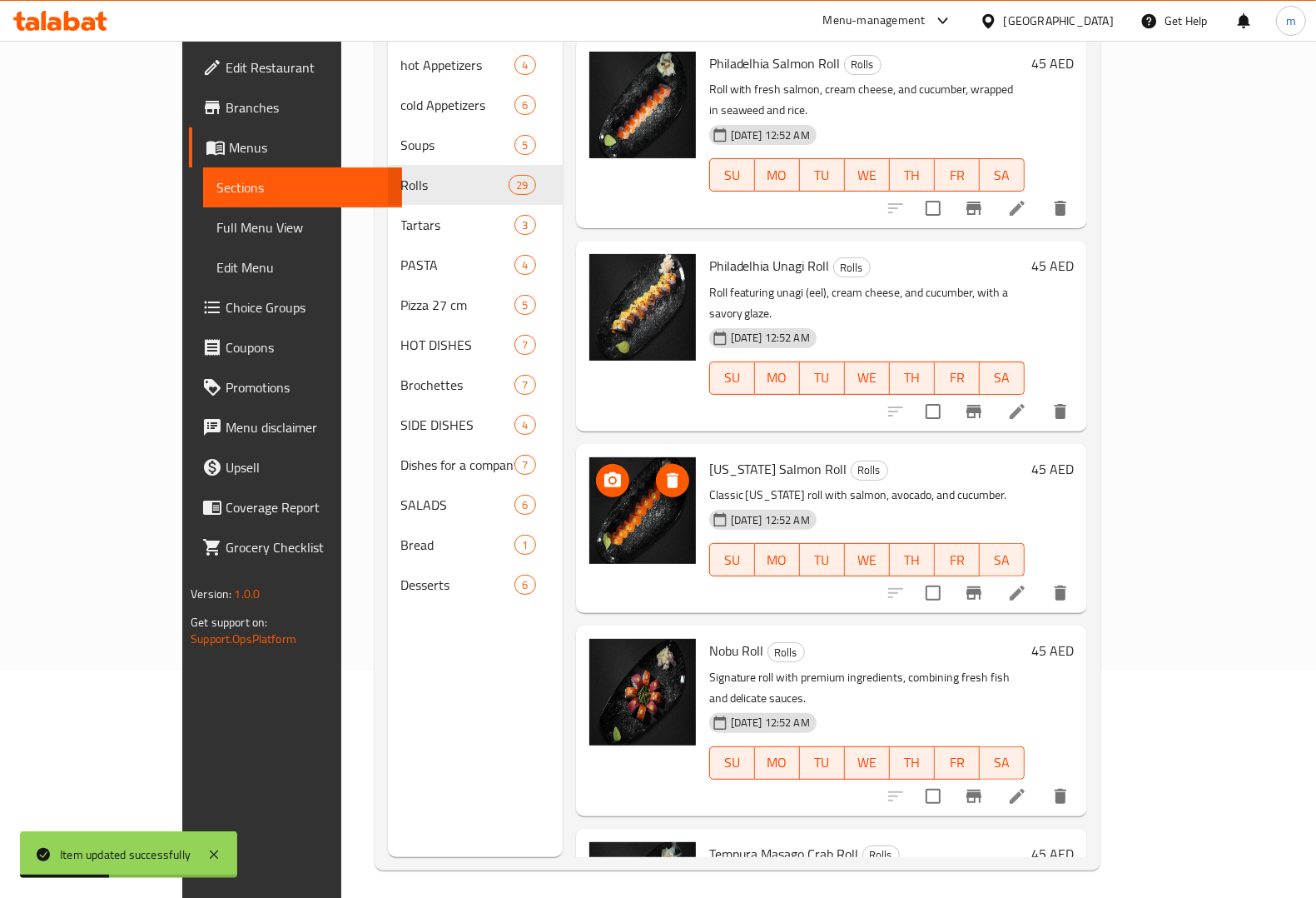
scroll to position [234, 0]
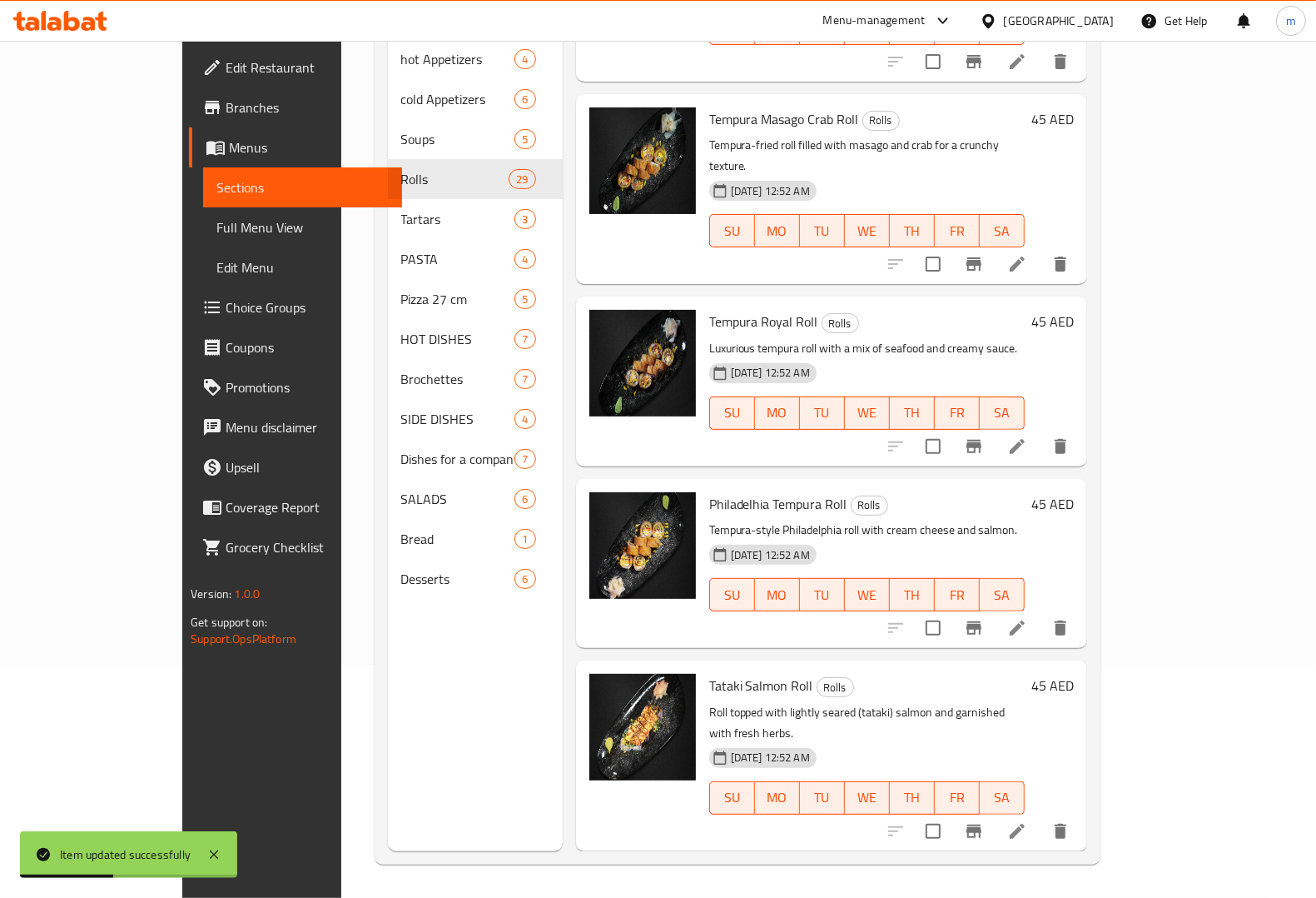
click at [710, 523] on div "Philadelhia Tempura Roll Rolls Tempura-style Philadelphia roll with cream chees…" at bounding box center [867, 563] width 329 height 156
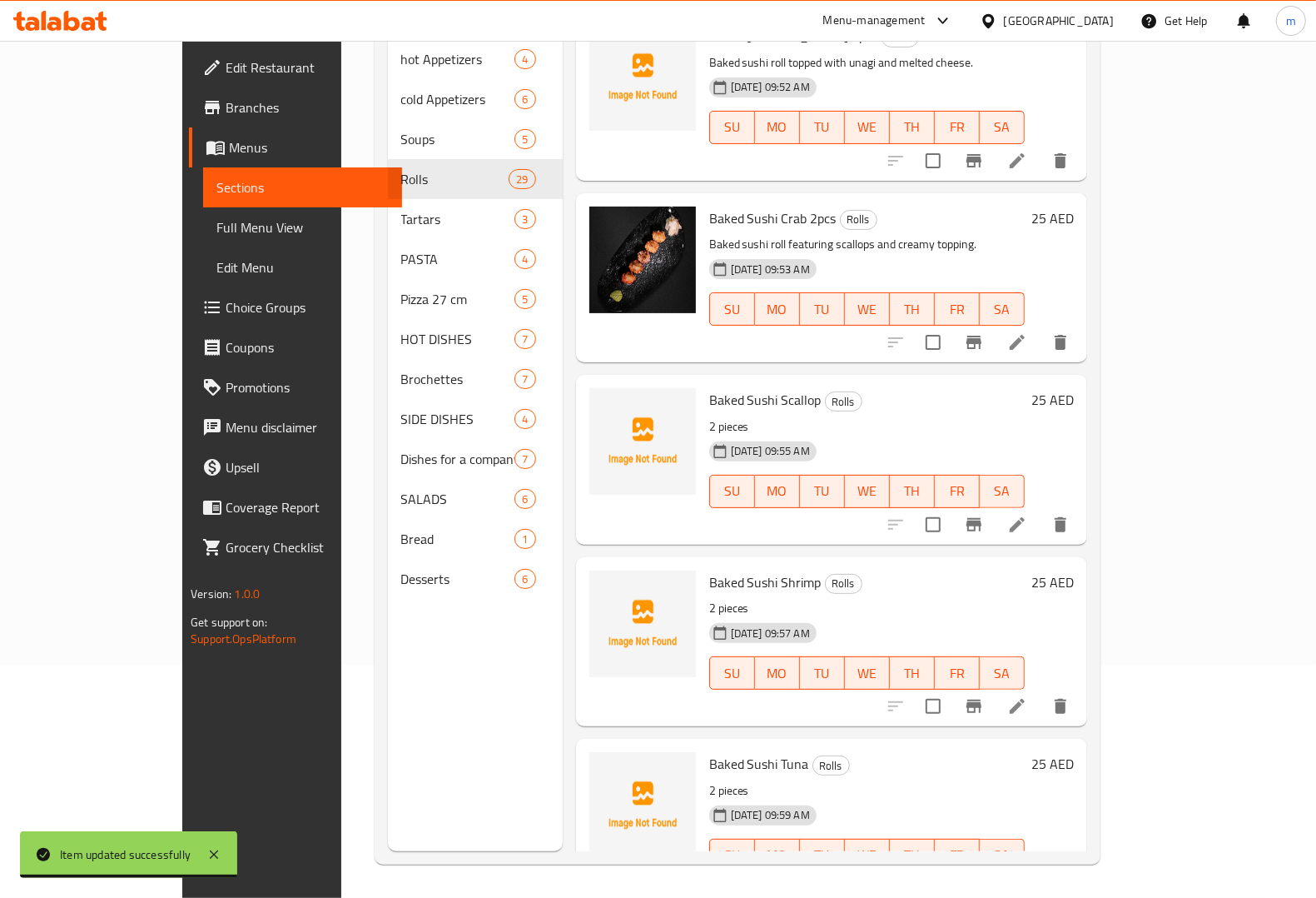
scroll to position [3375, 0]
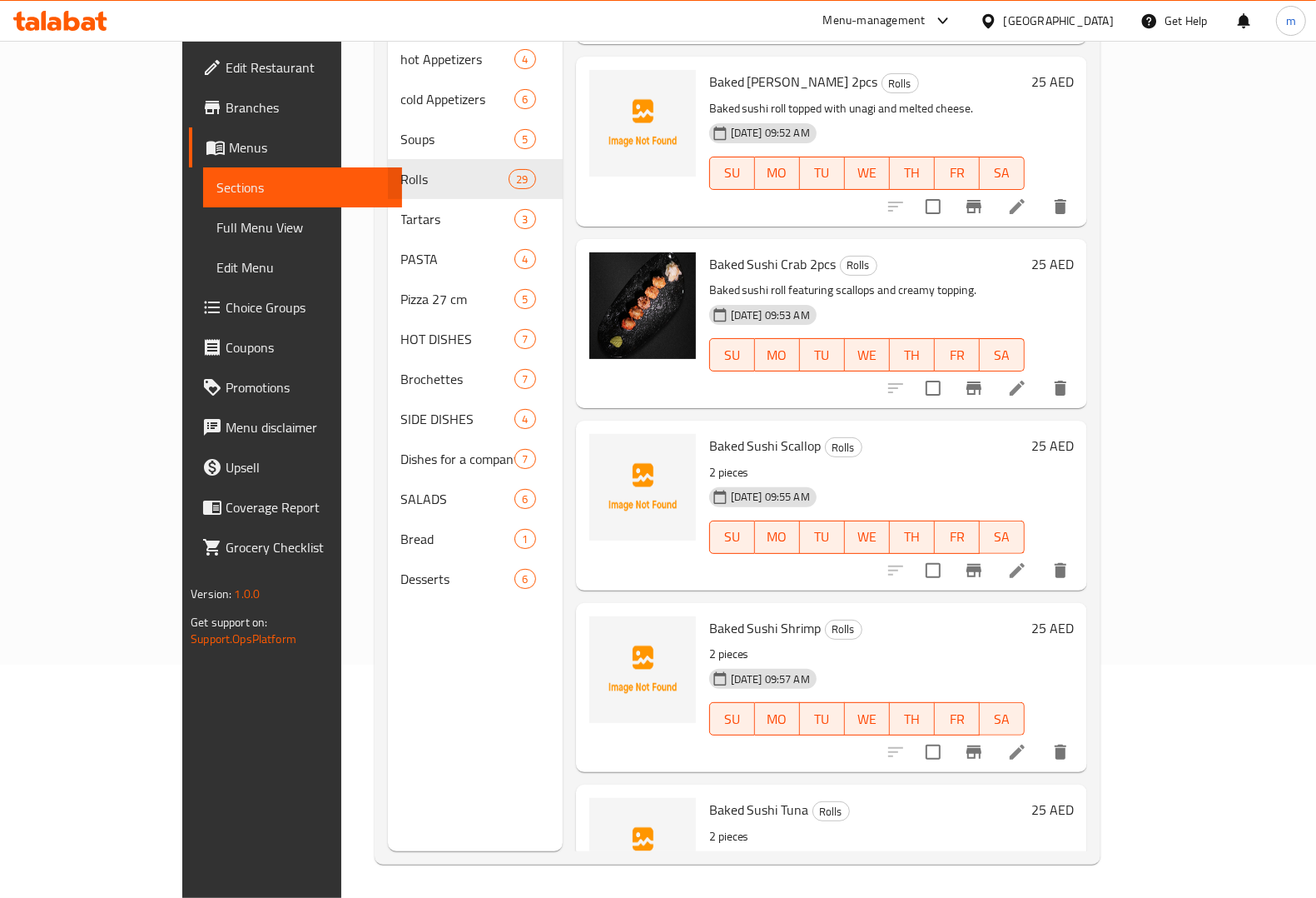
click at [1027, 561] on icon at bounding box center [1017, 571] width 20 height 20
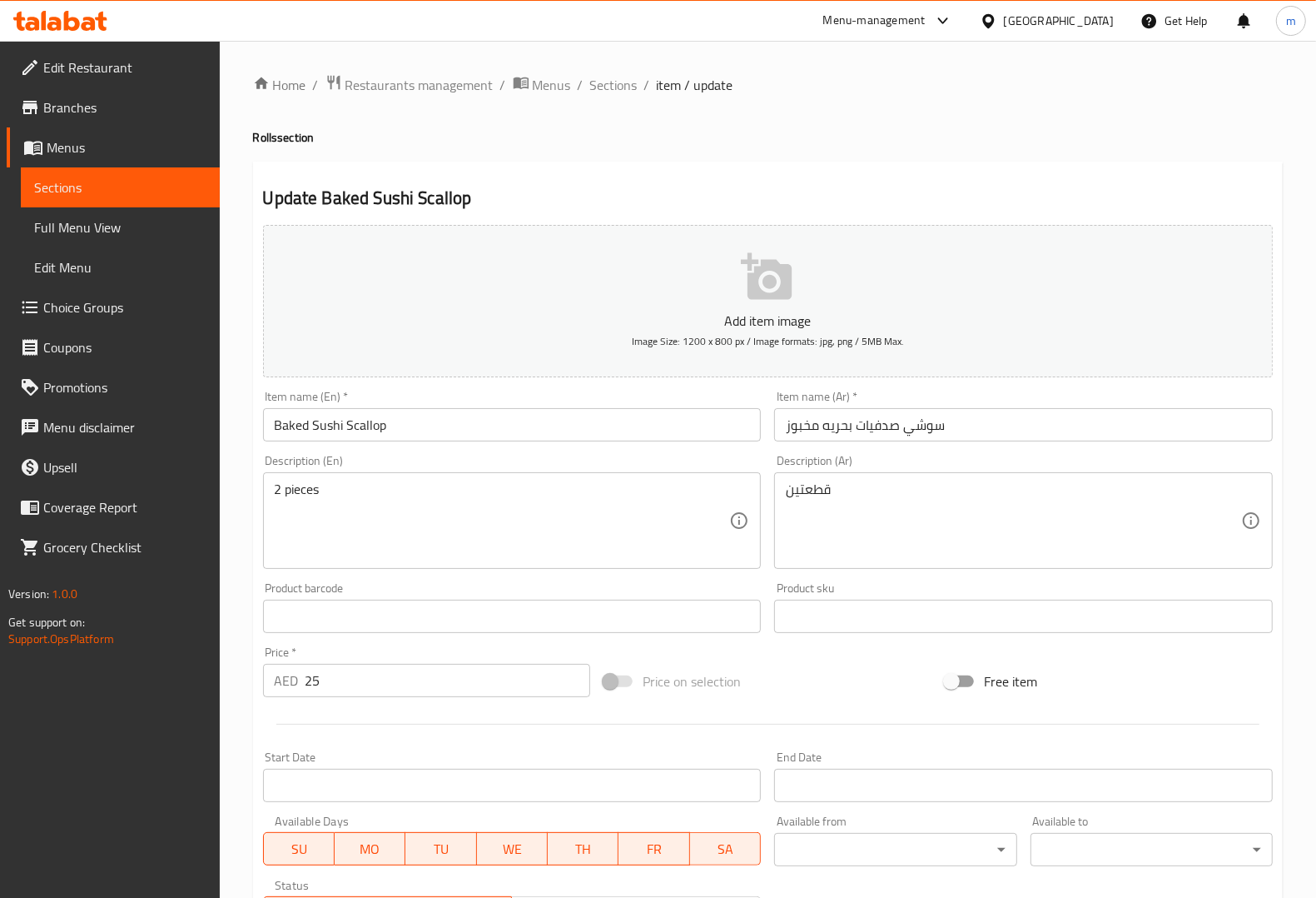
click at [190, 182] on span "Sections" at bounding box center [120, 187] width 173 height 20
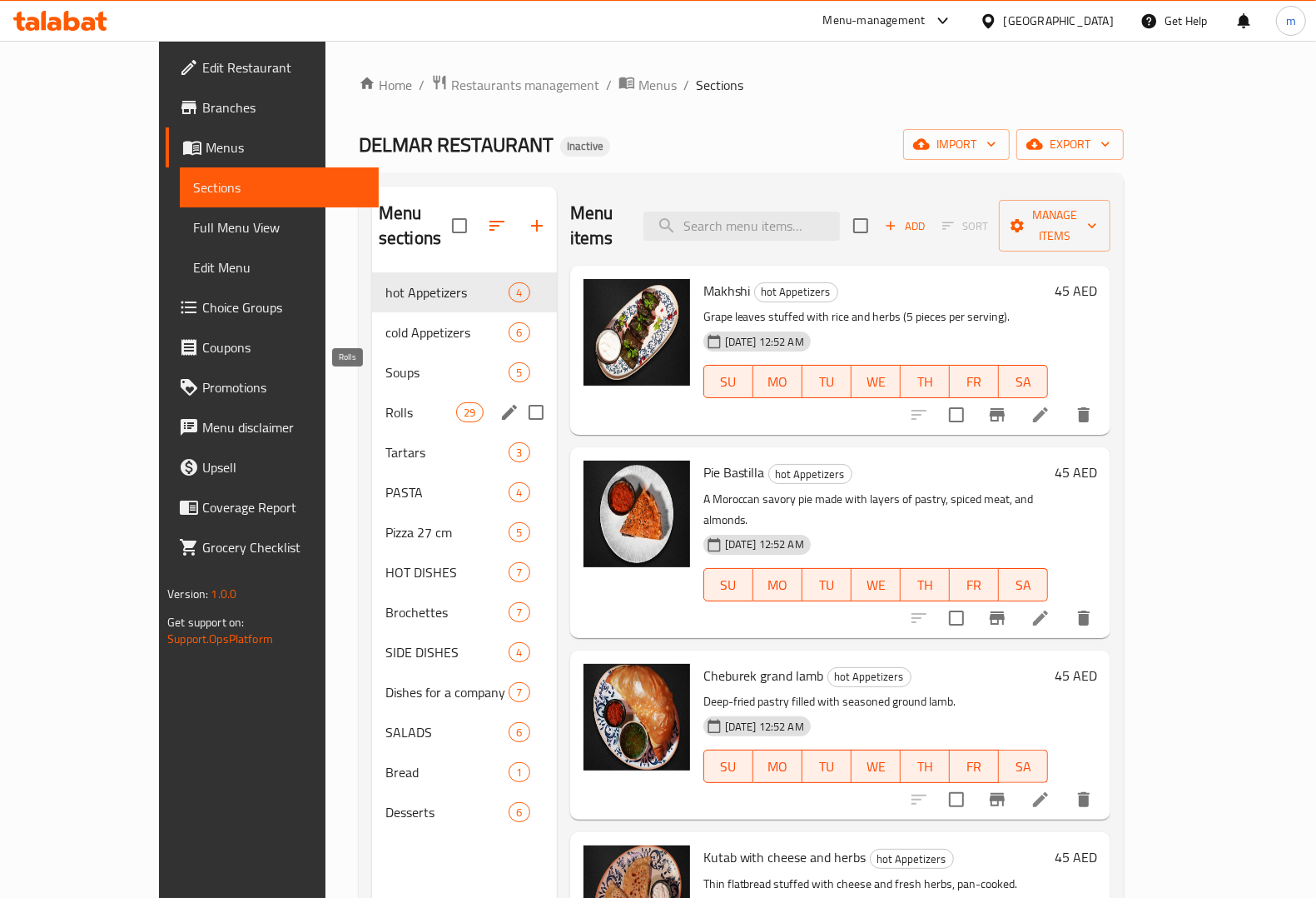
click at [385, 402] on span "Rolls" at bounding box center [420, 412] width 70 height 20
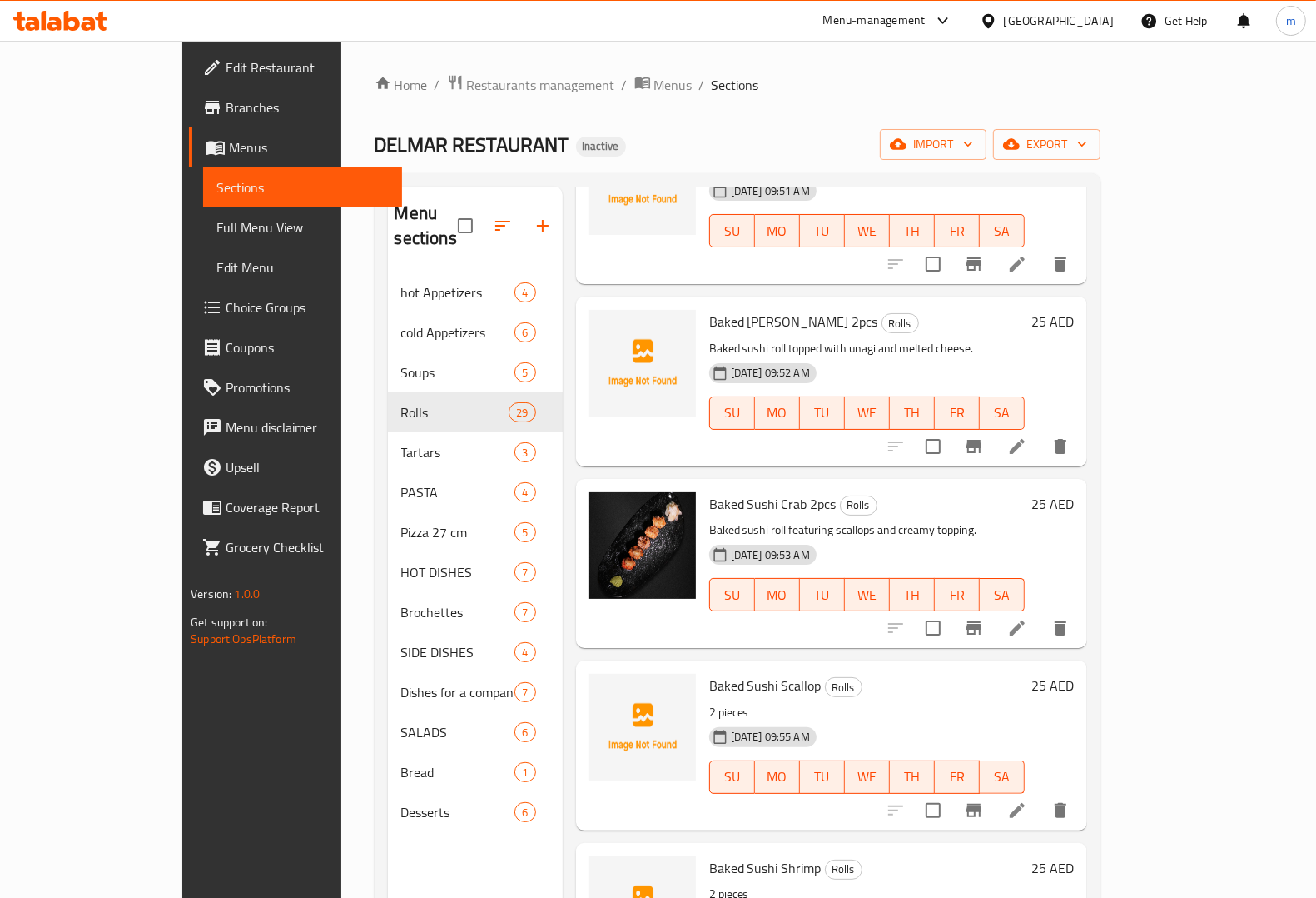
scroll to position [3332, 0]
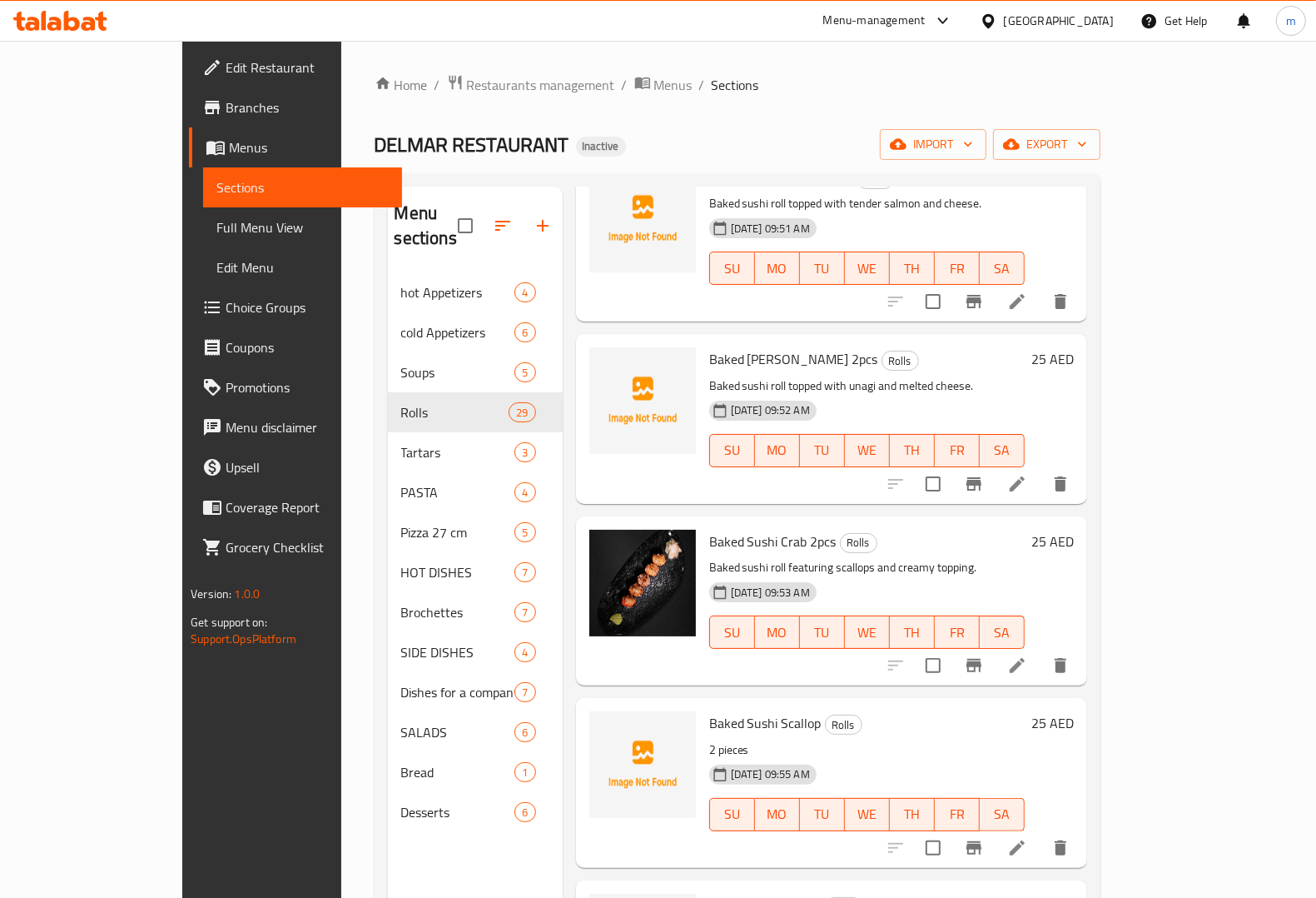
click at [1027, 656] on icon at bounding box center [1017, 666] width 20 height 20
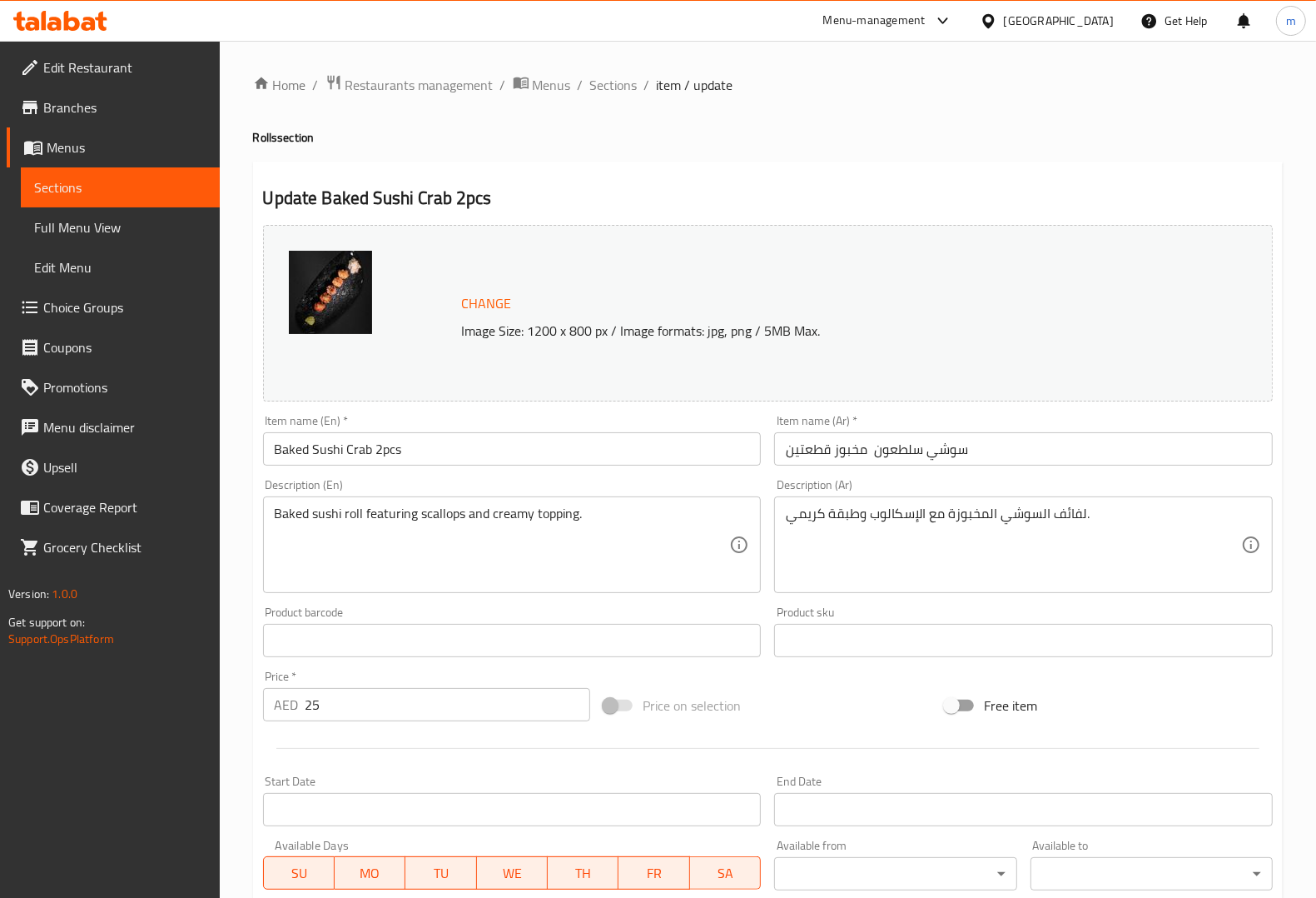
click at [524, 448] on input "Baked Sushi Crab 2pcs" at bounding box center [512, 449] width 499 height 33
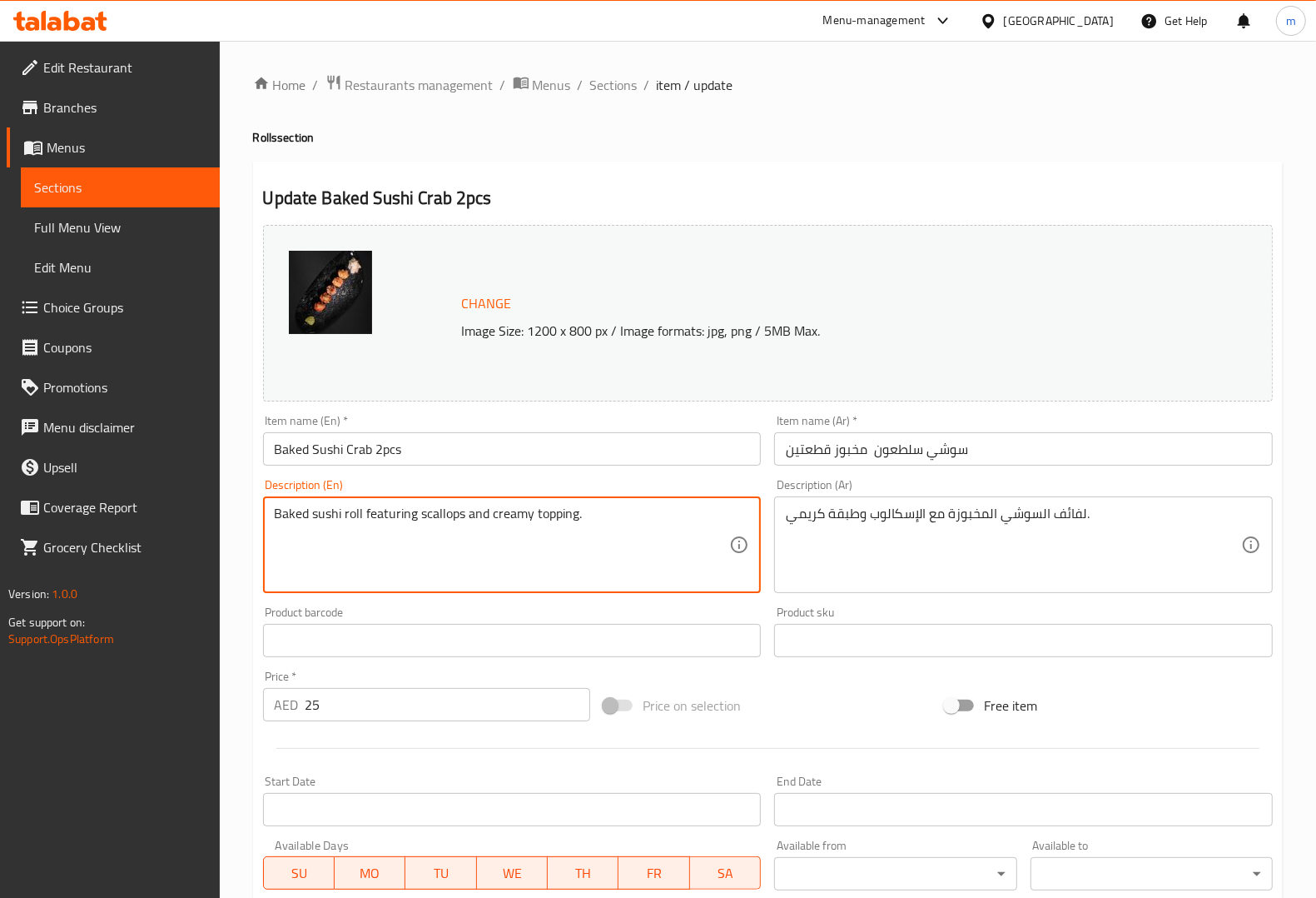
click at [606, 538] on textarea "Baked sushi roll featuring scallops and creamy topping." at bounding box center [503, 544] width 456 height 79
click at [1104, 505] on div "لفائف السوشي المخبوزة مع الإسكالوب وطبقة كريمي. Description (Ar)" at bounding box center [1023, 544] width 499 height 97
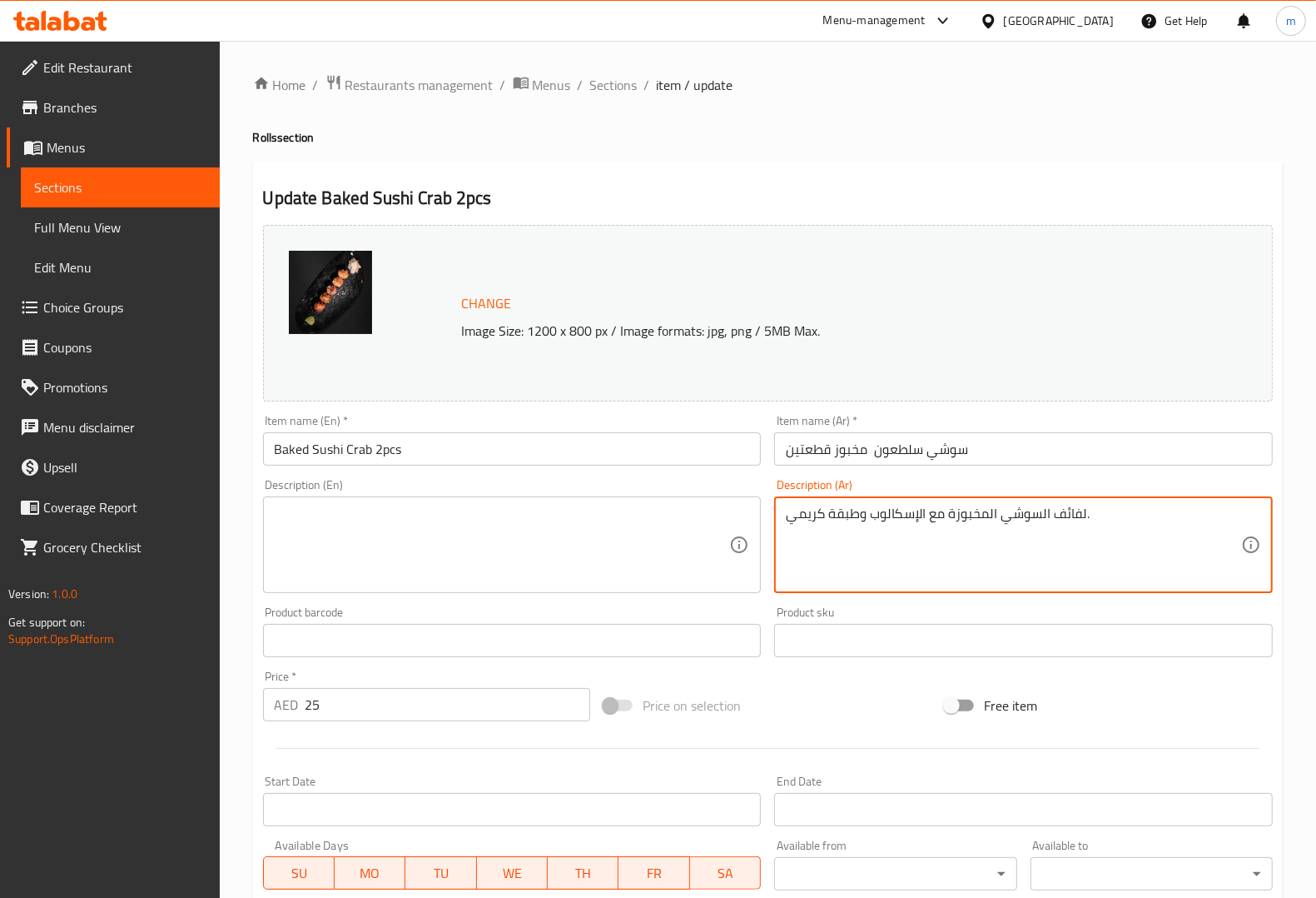
click at [1126, 521] on textarea "لفائف السوشي المخبوزة مع الإسكالوب وطبقة كريمي." at bounding box center [1013, 544] width 456 height 79
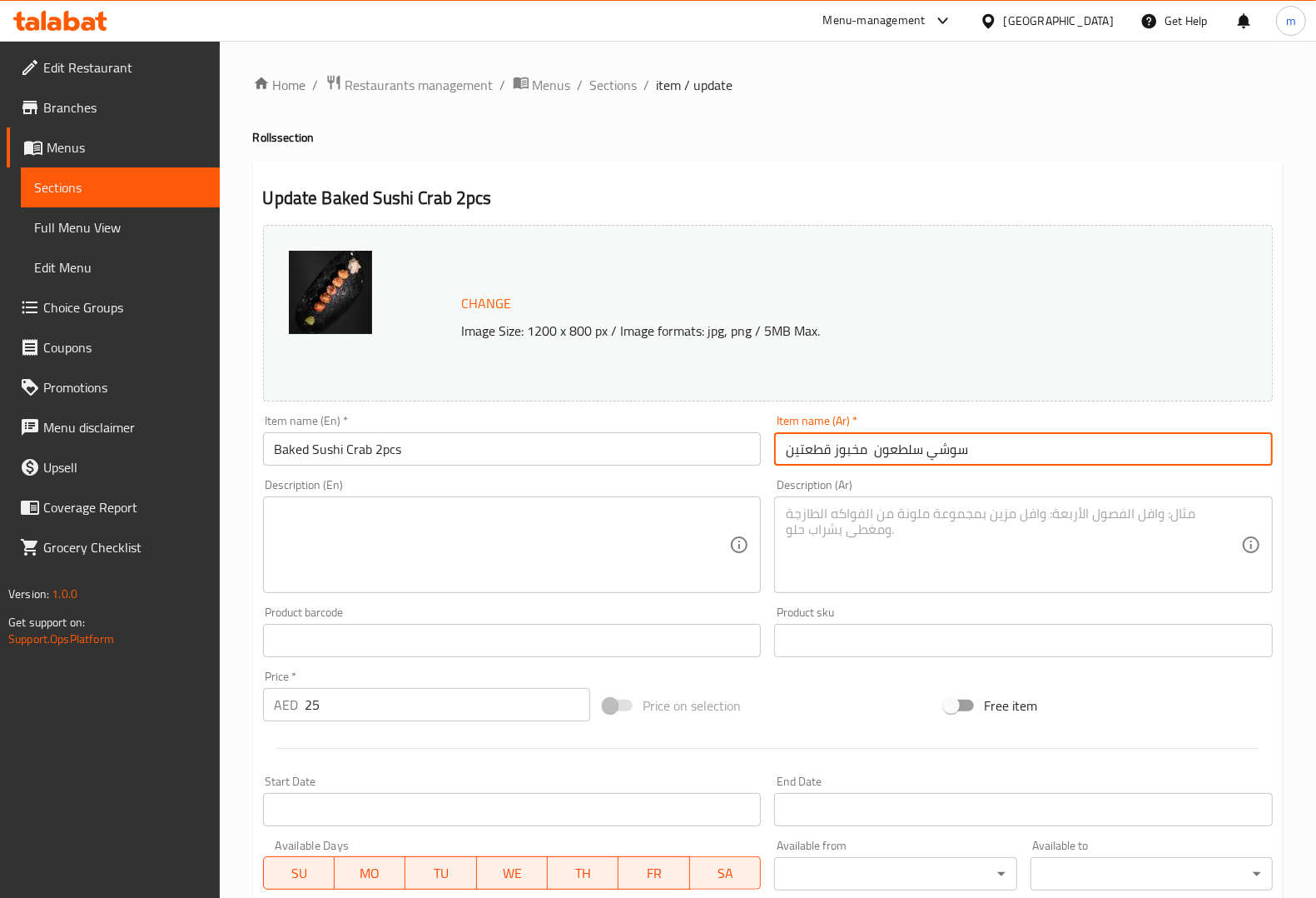
drag, startPoint x: 834, startPoint y: 451, endPoint x: 756, endPoint y: 458, distance: 78.3
click at [756, 458] on div "Change Image Size: 1200 x 800 px / Image formats: jpg, png / 5MB Max. Item name…" at bounding box center [768, 589] width 1023 height 742
type input "سوشي سلطعون مخبوز"
click at [951, 555] on textarea at bounding box center [1013, 544] width 456 height 79
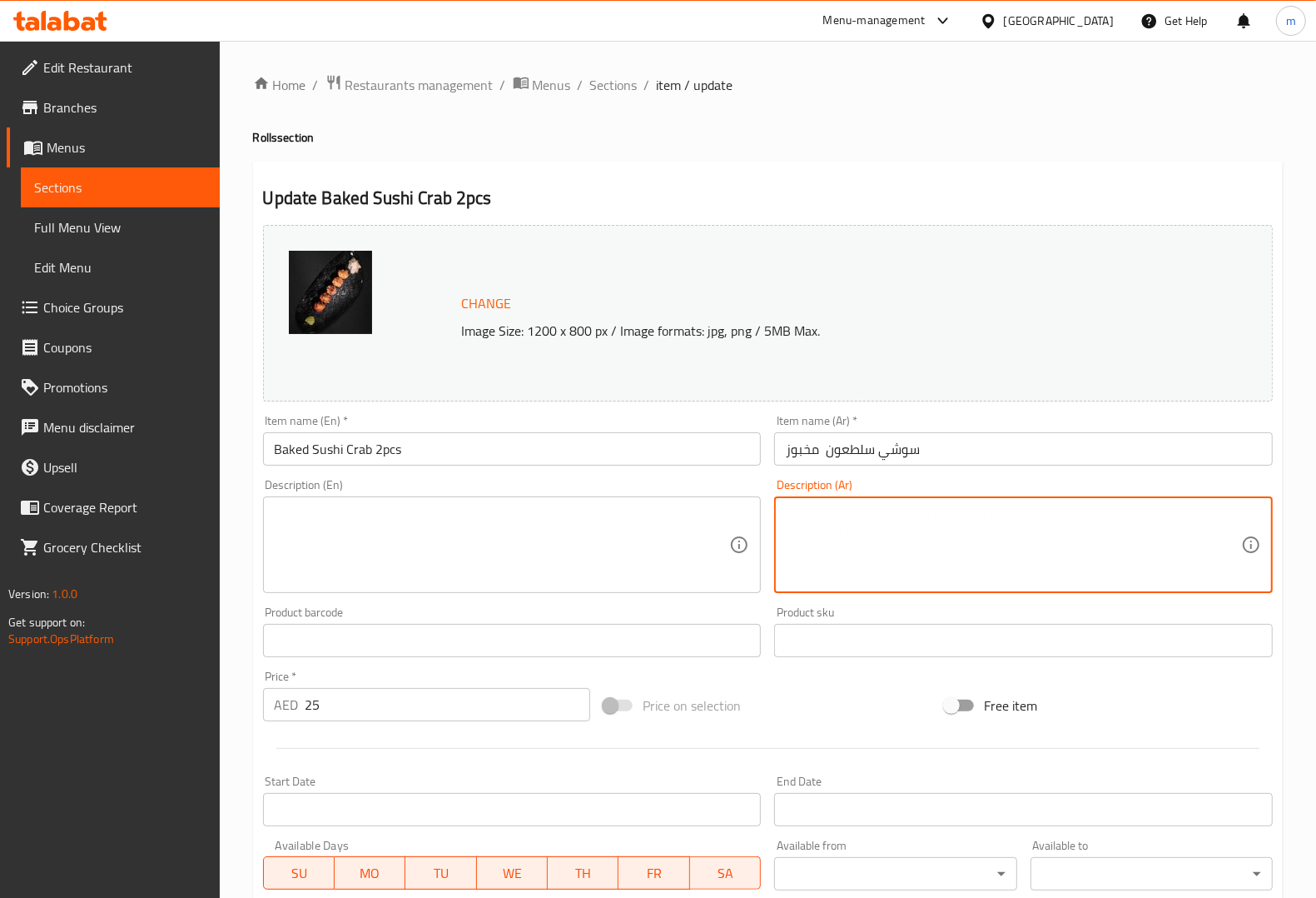
paste textarea "قطعتين"
type textarea "قطعتين"
click at [526, 454] on input "Baked Sushi Crab 2pcs" at bounding box center [512, 449] width 499 height 33
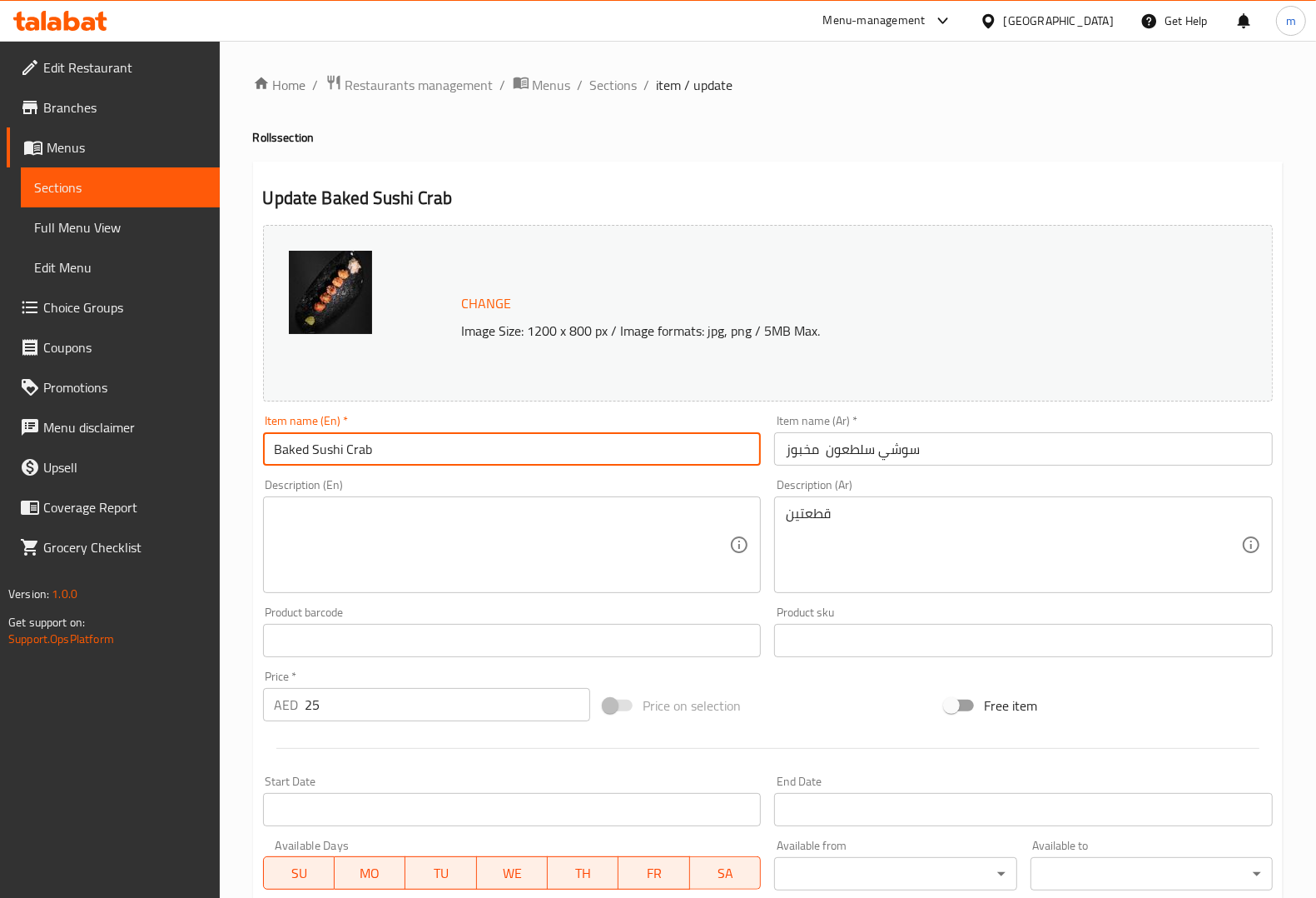
type input "Baked Sushi Crab"
click at [570, 533] on textarea at bounding box center [503, 544] width 456 height 79
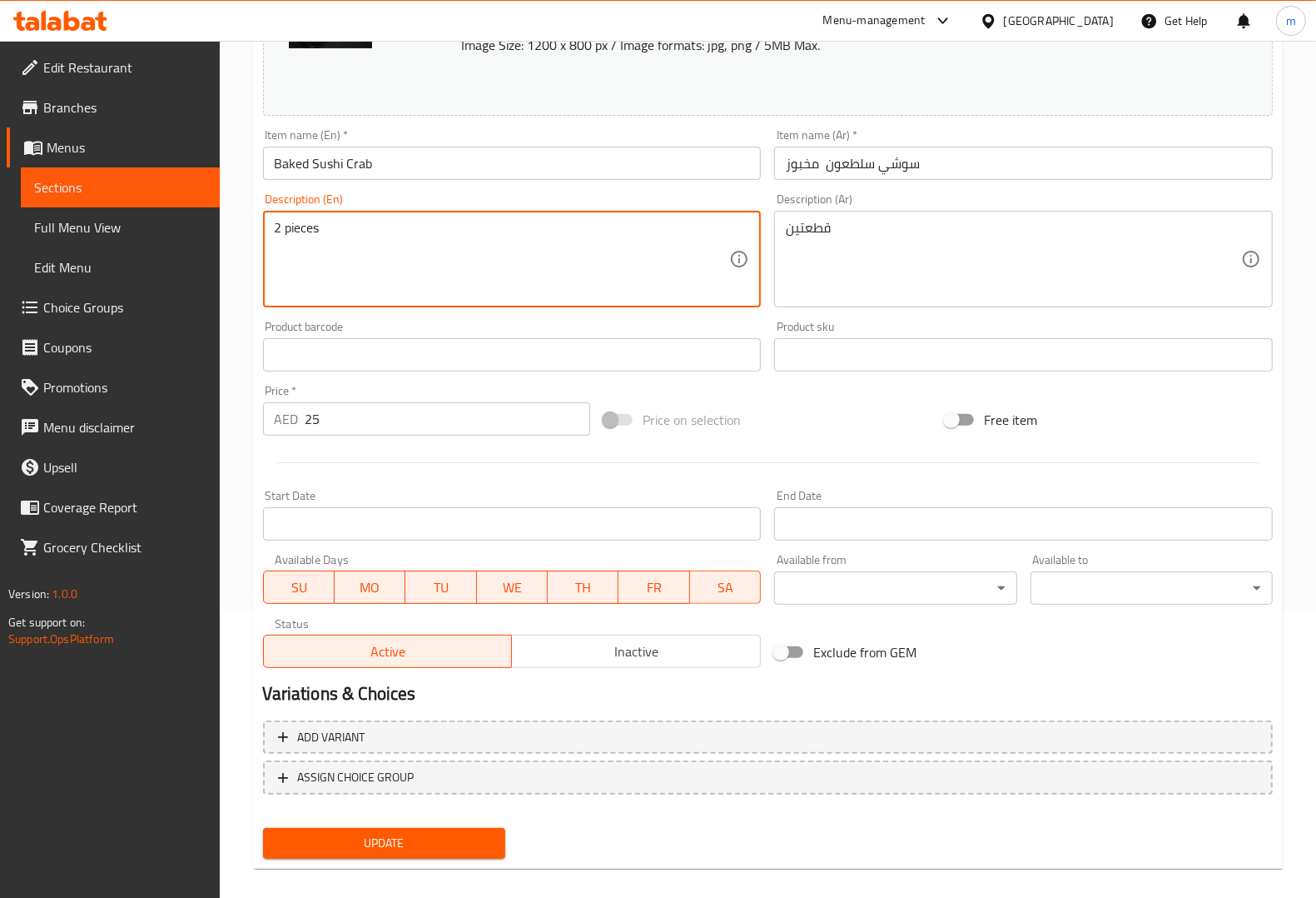
scroll to position [300, 0]
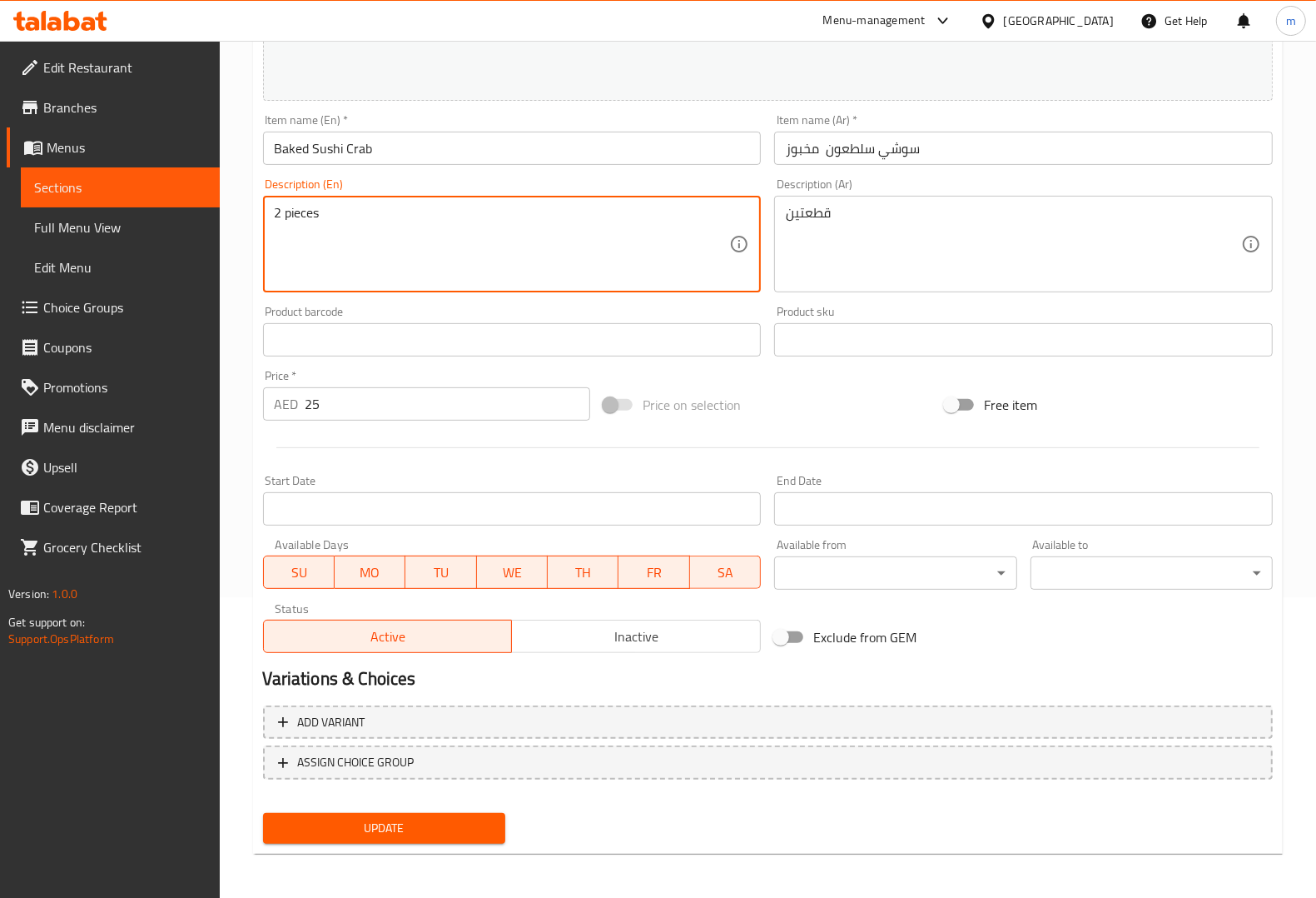
type textarea "2 pieces"
click at [400, 827] on span "Update" at bounding box center [384, 827] width 216 height 21
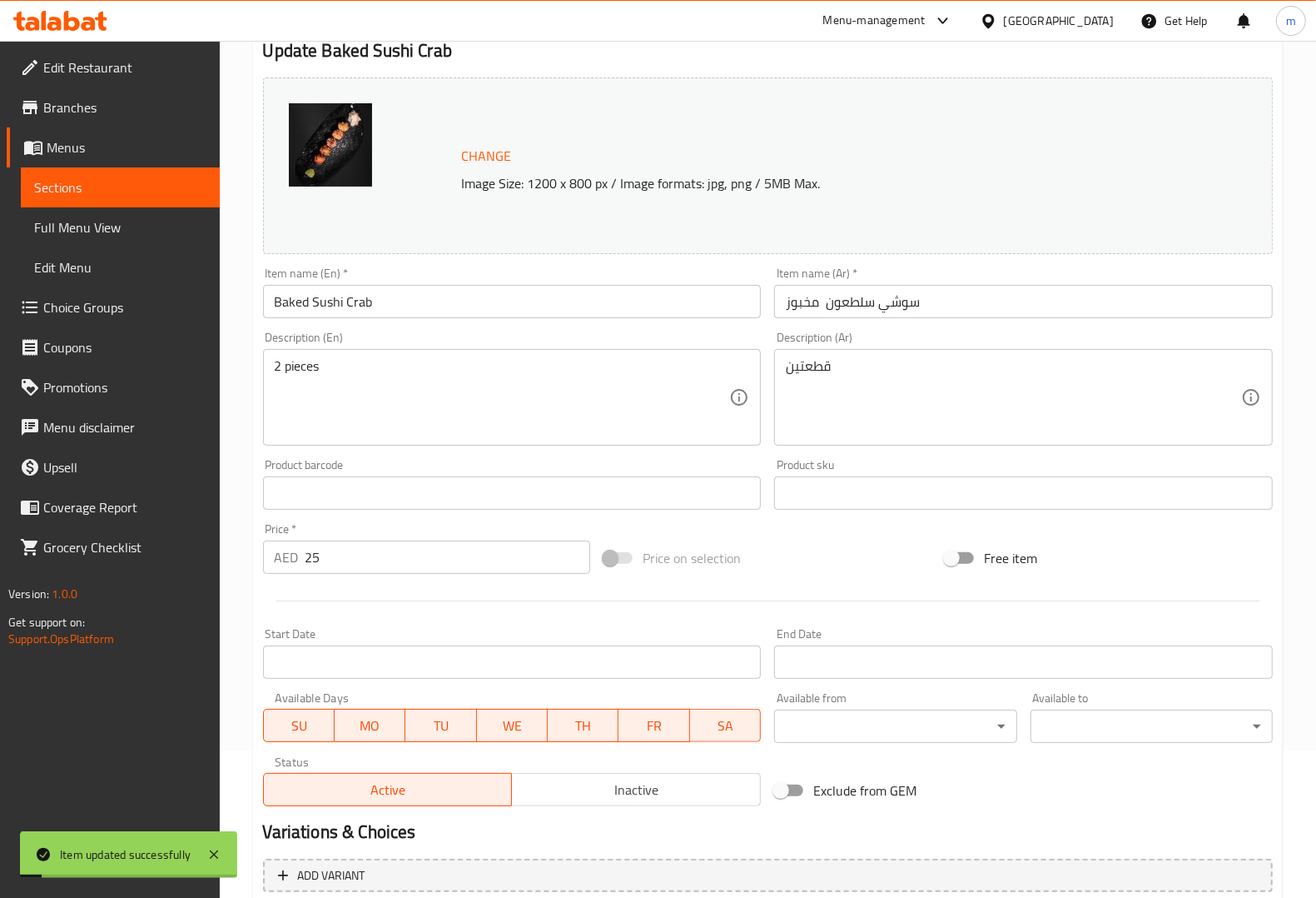
scroll to position [0, 0]
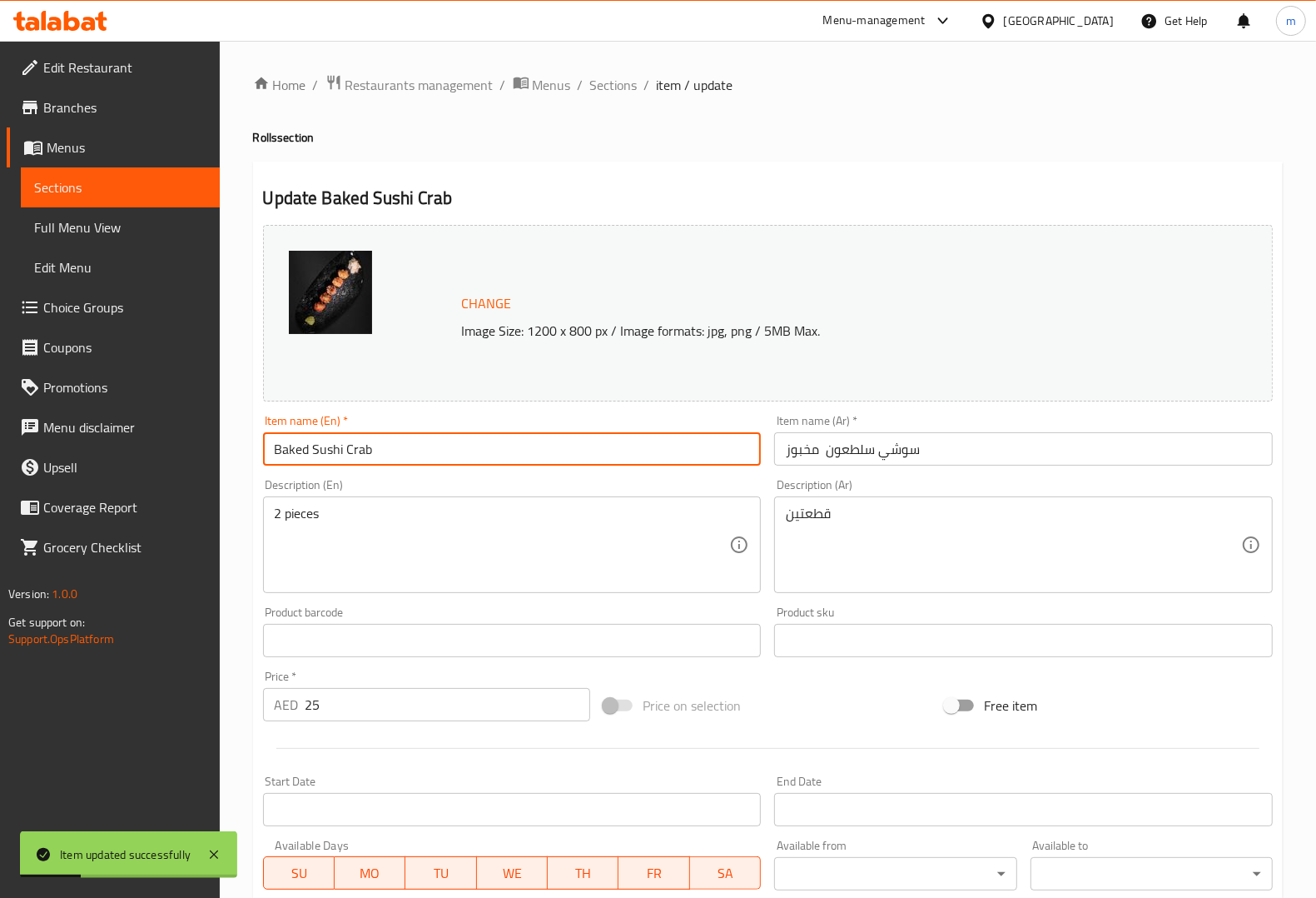
drag, startPoint x: 428, startPoint y: 460, endPoint x: 494, endPoint y: 652, distance: 203.0
click at [209, 455] on div "Edit Restaurant Branches Menus Sections Full Menu View Edit Menu Choice Groups …" at bounding box center [658, 620] width 1316 height 1160
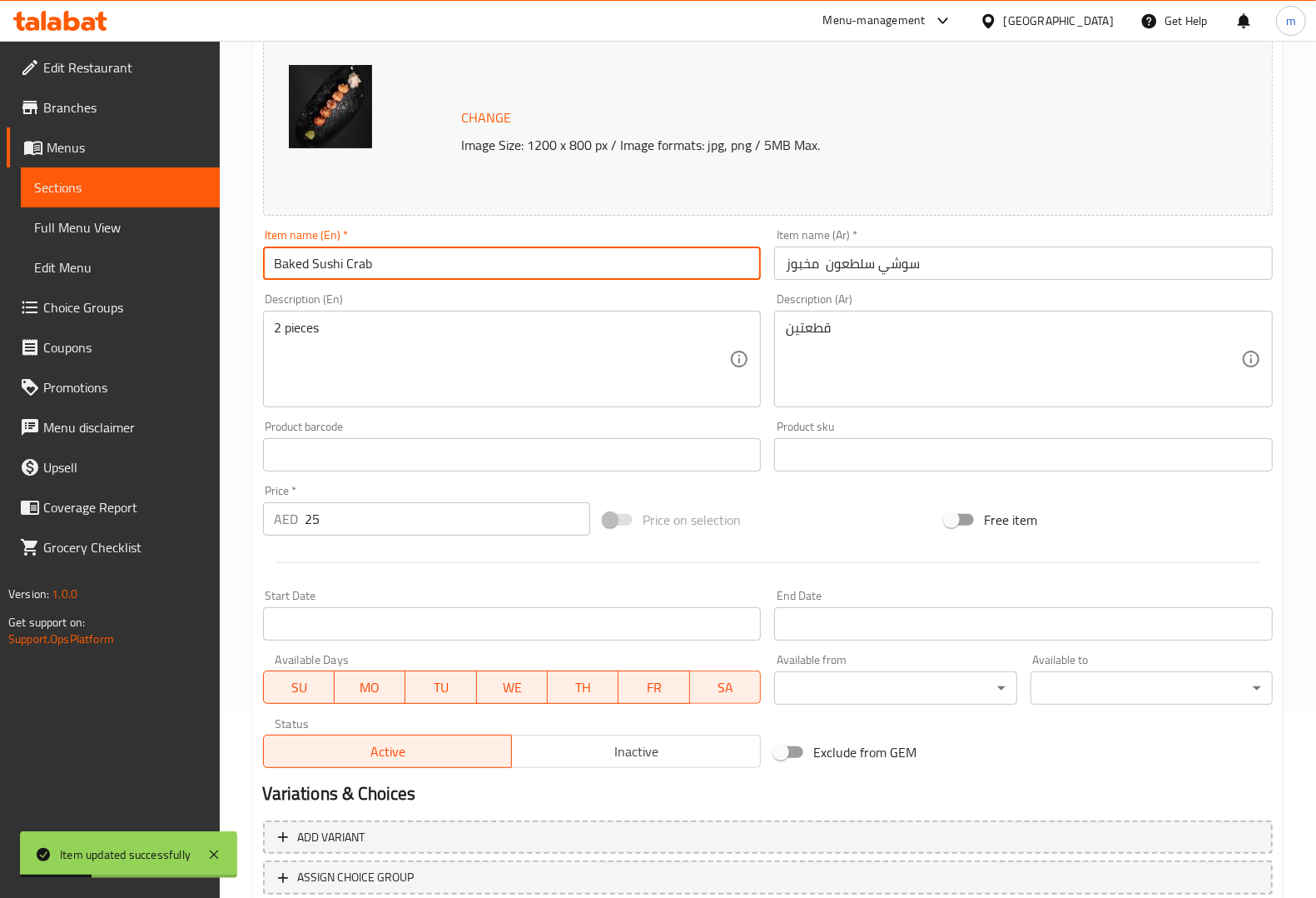
scroll to position [300, 0]
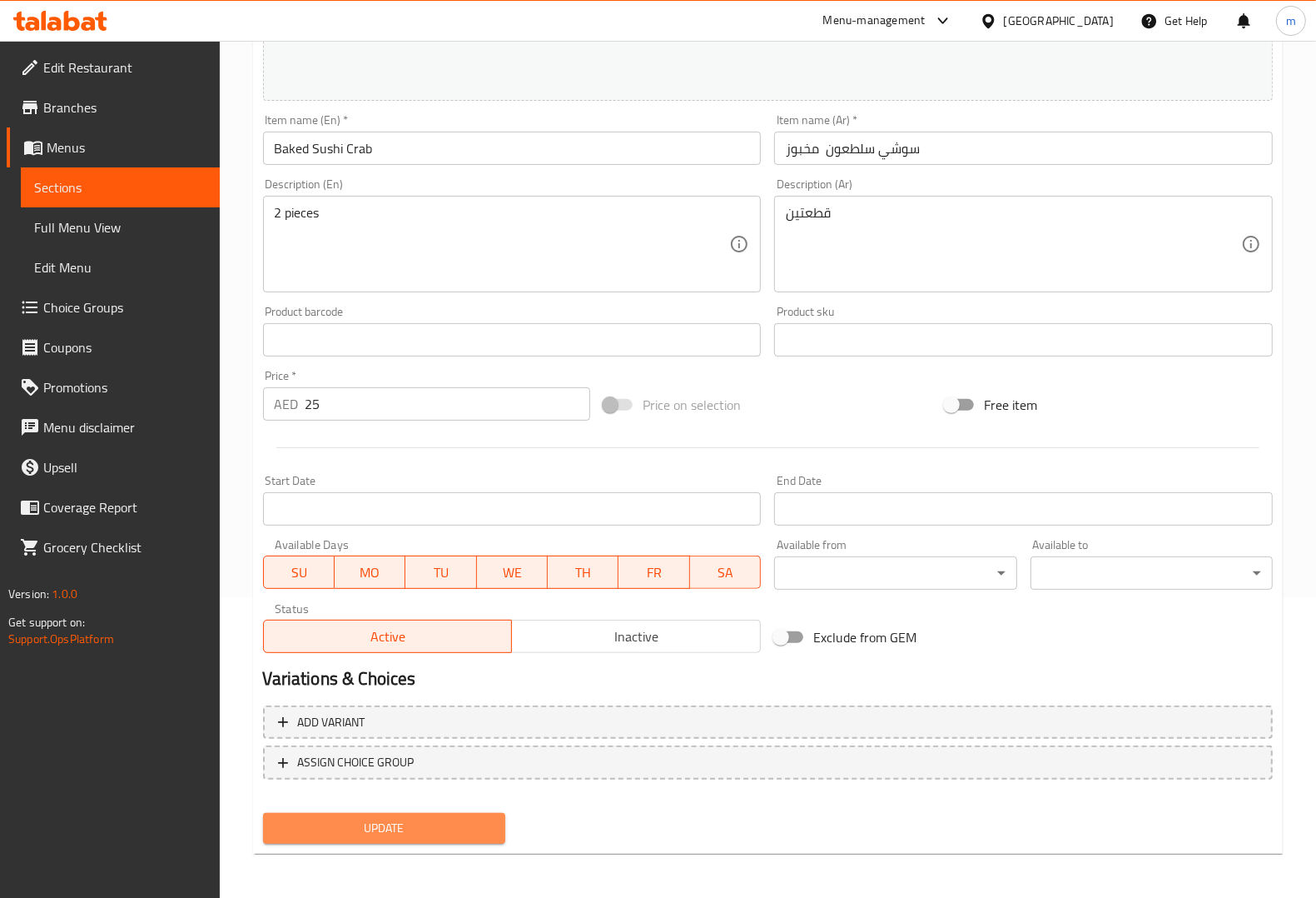
click at [455, 821] on span "Update" at bounding box center [384, 827] width 216 height 21
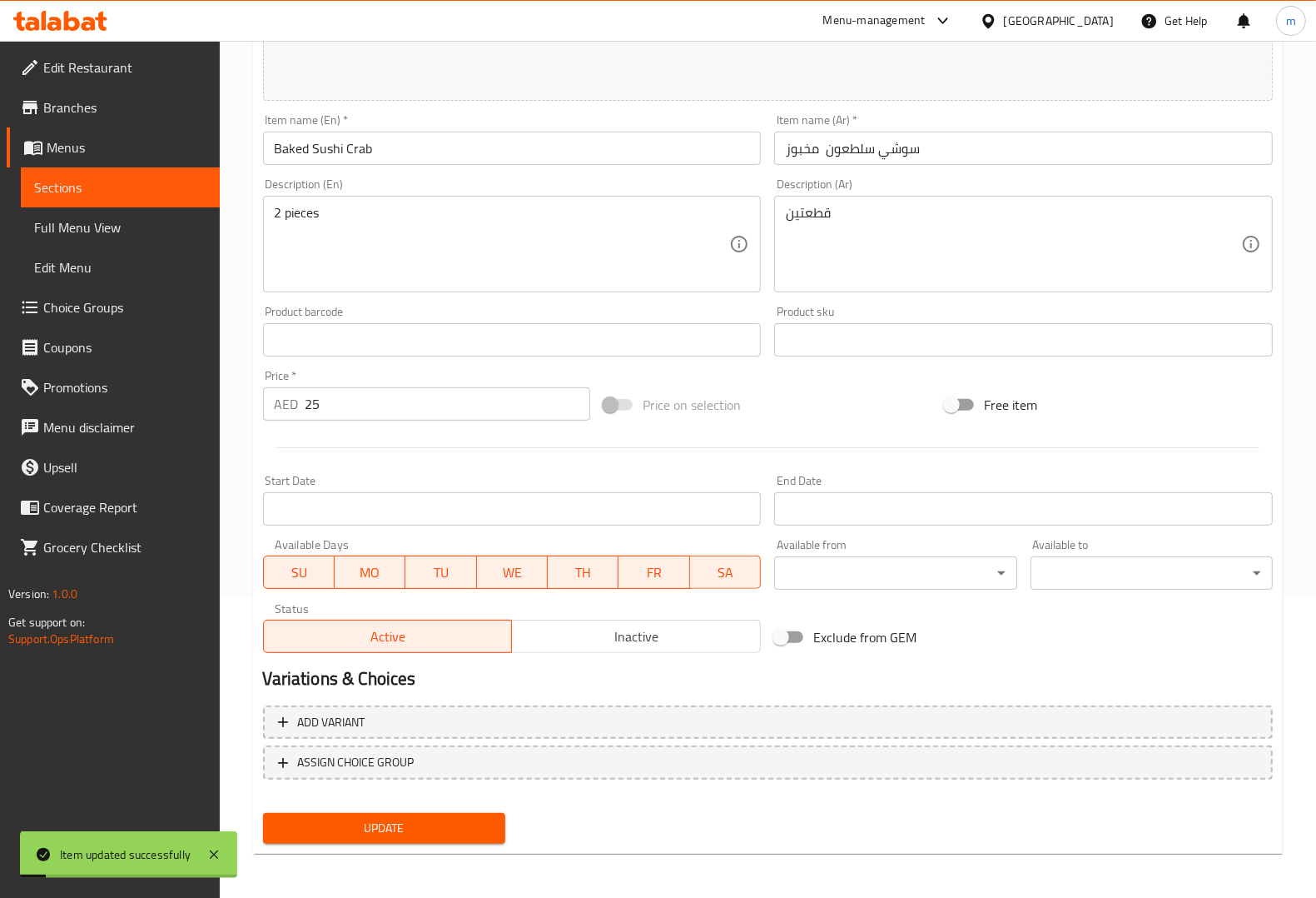
click at [123, 188] on span "Sections" at bounding box center [120, 187] width 173 height 20
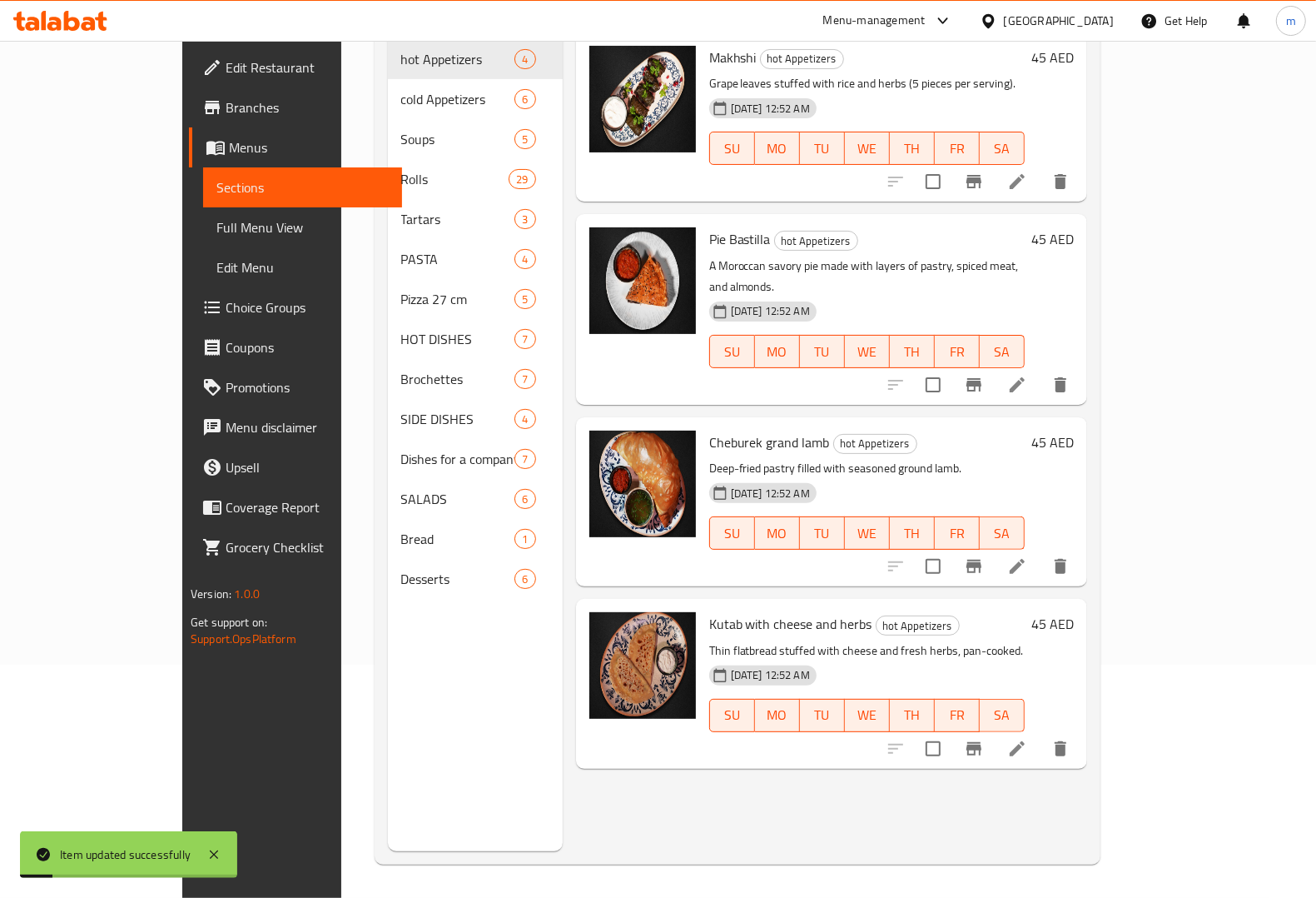
scroll to position [234, 0]
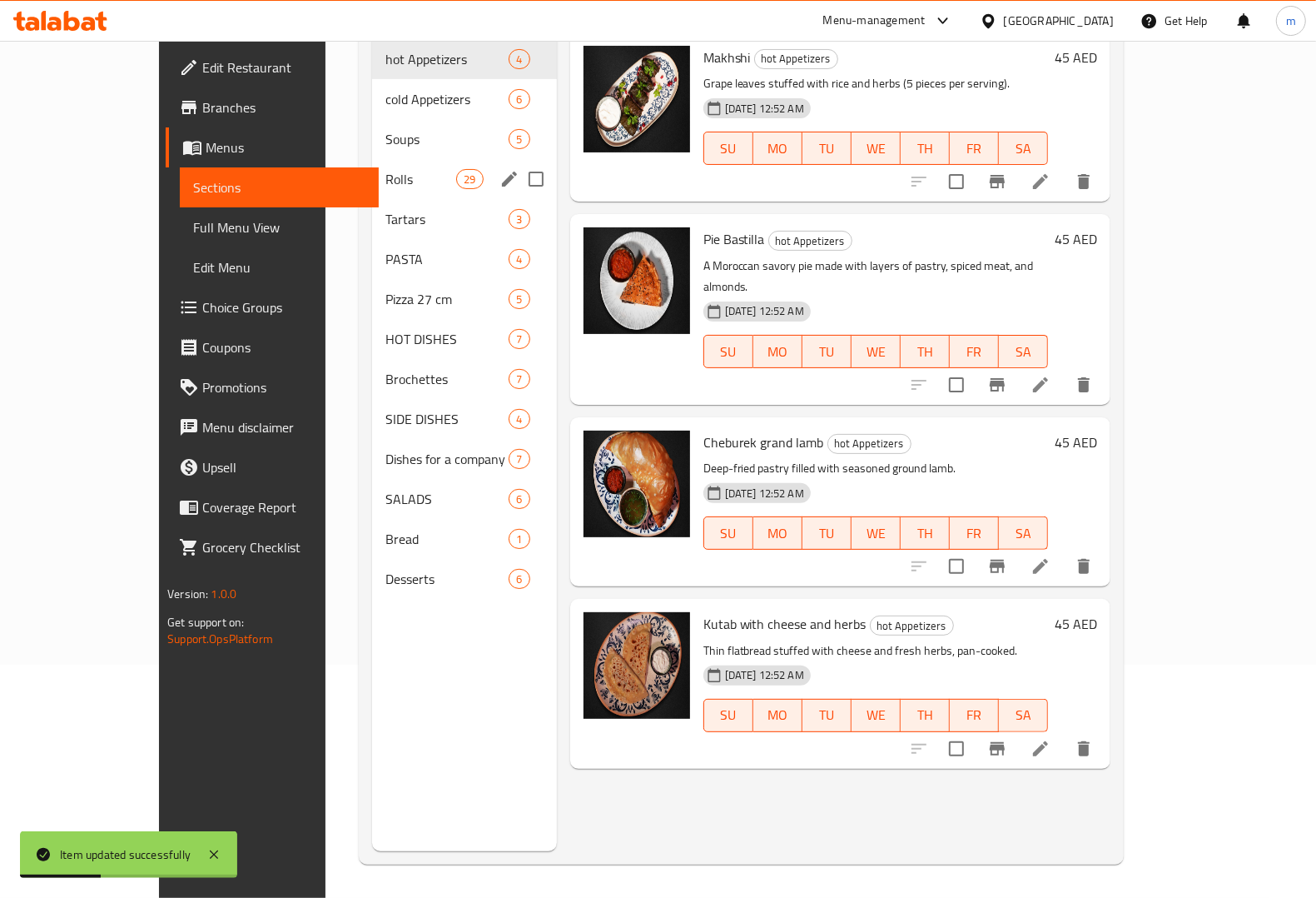
click at [372, 169] on div "Rolls 29" at bounding box center [465, 179] width 184 height 40
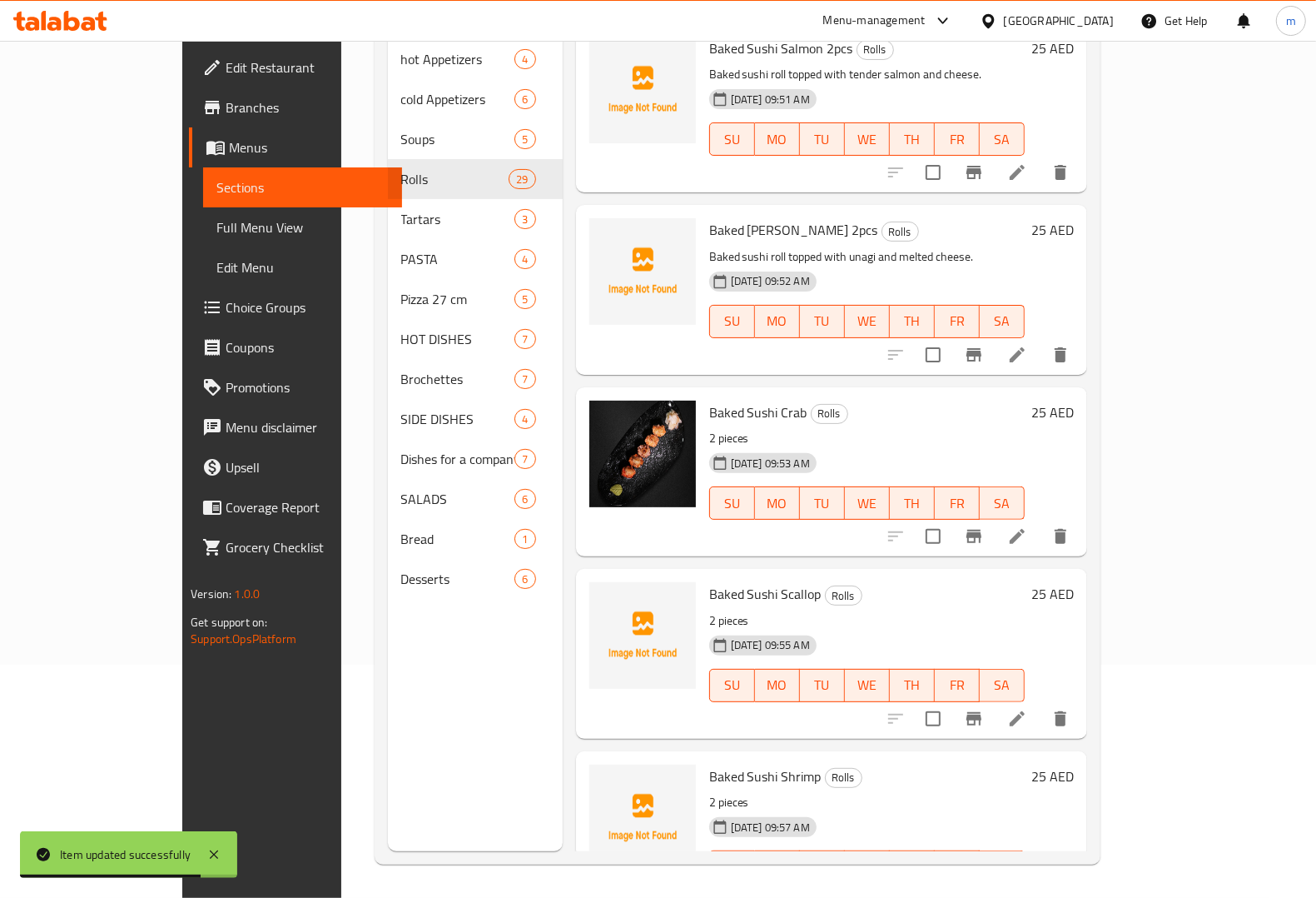
scroll to position [3332, 0]
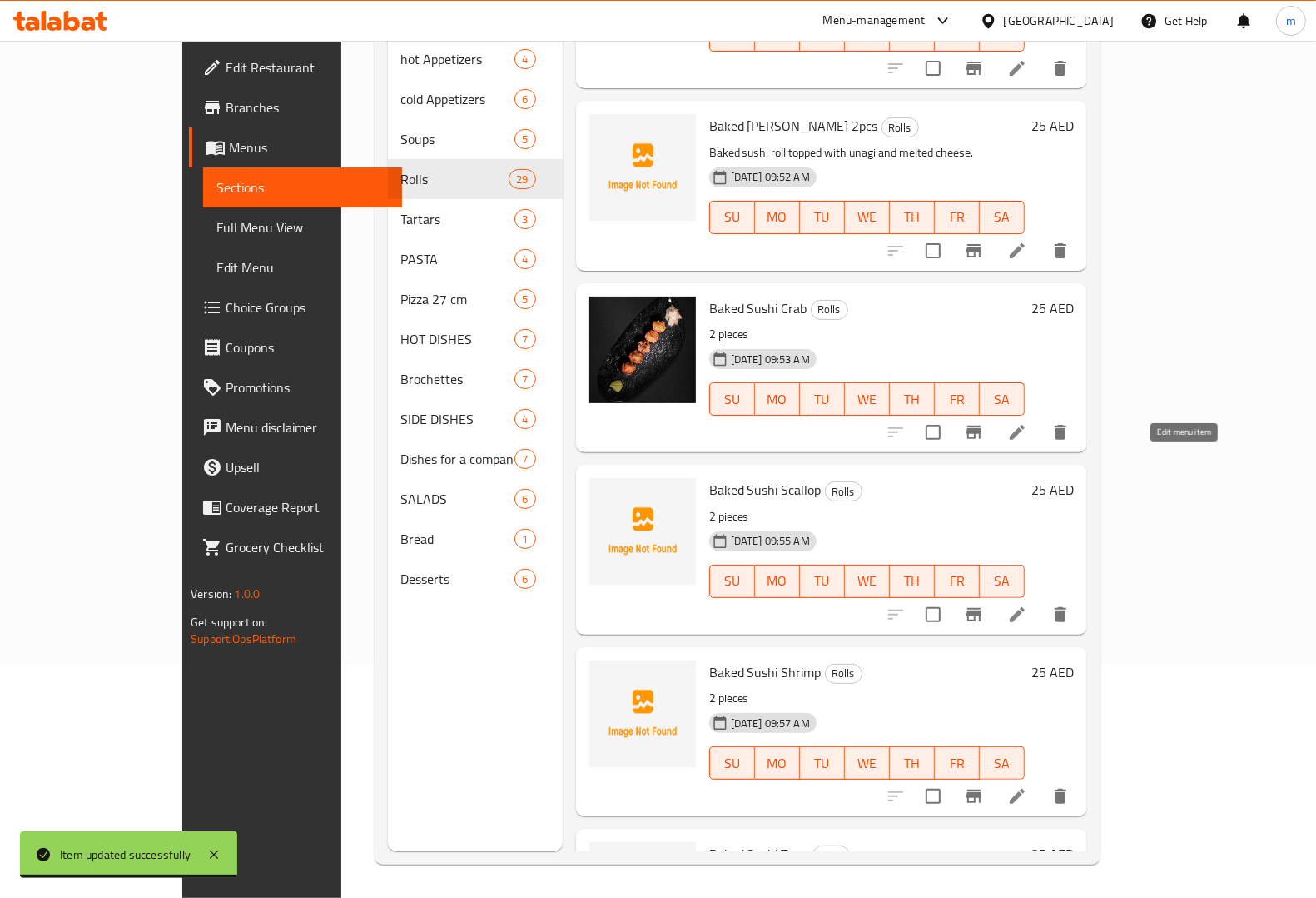
click at [1025, 607] on icon at bounding box center [1017, 614] width 15 height 15
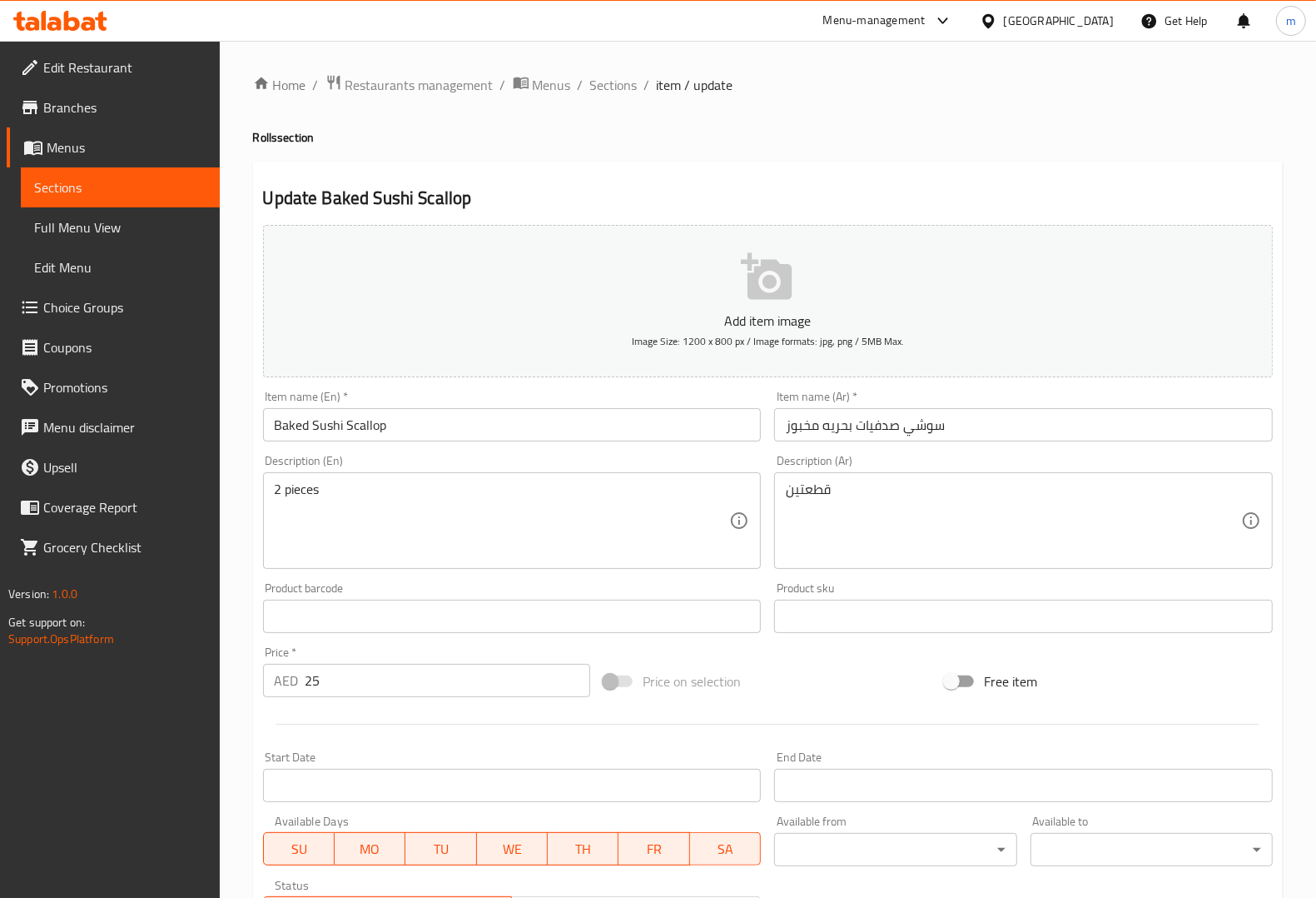
click at [569, 506] on textarea "2 pieces" at bounding box center [503, 520] width 456 height 79
paste textarea "Baked sushi roll featuring scallops and creamy topping."
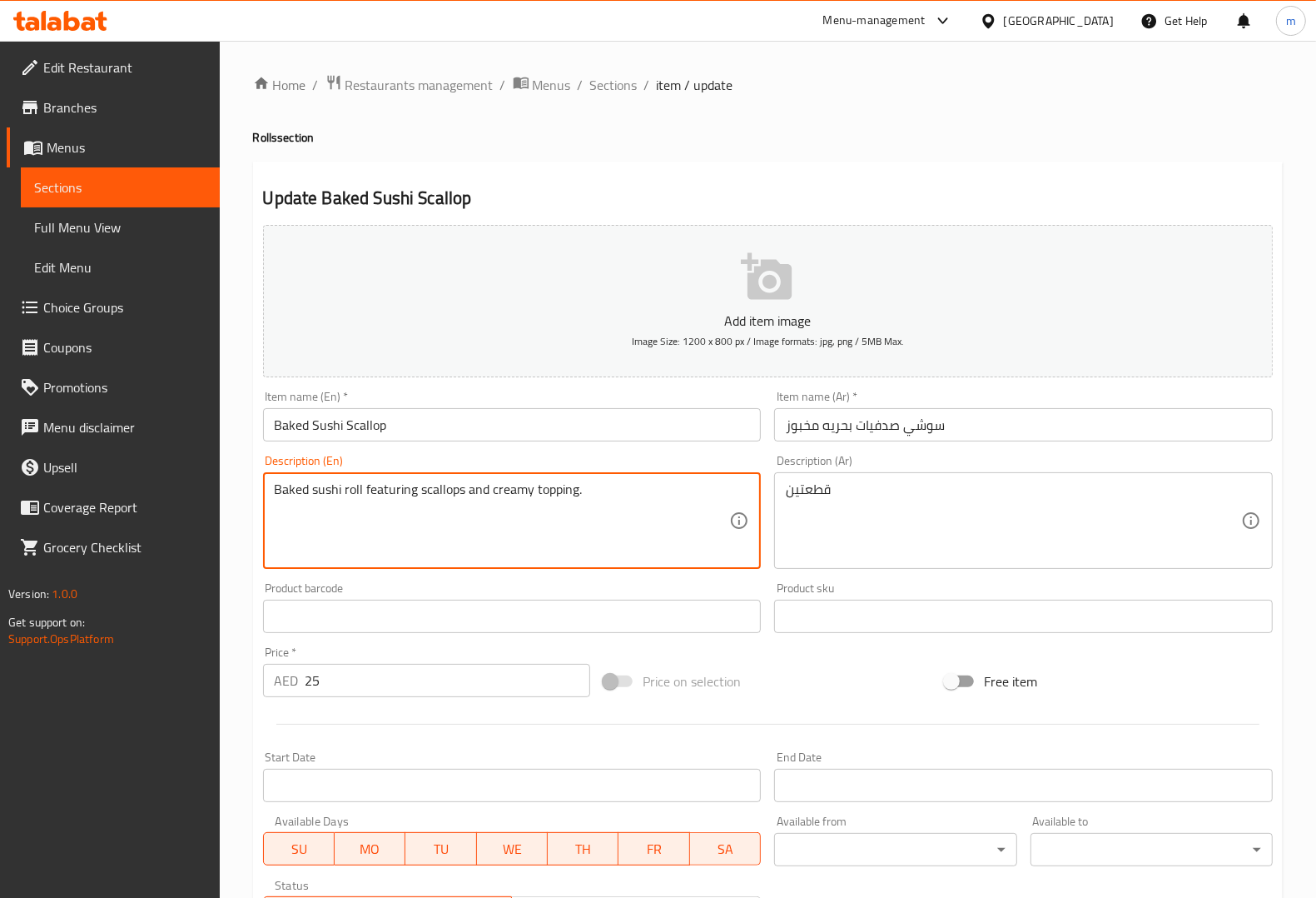
type textarea "Baked sushi roll featuring scallops and creamy topping."
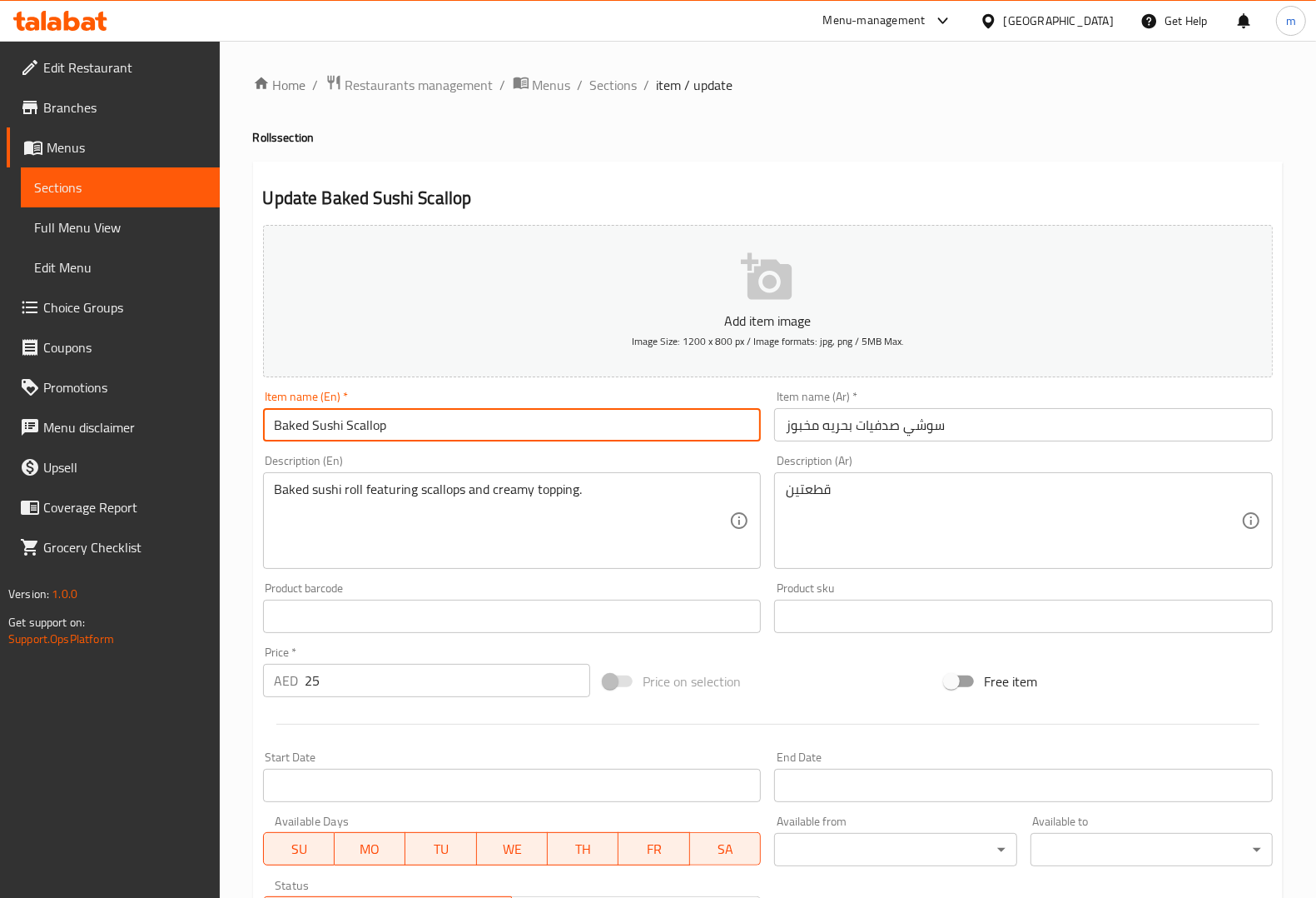
click at [513, 408] on input "Baked Sushi Scallop" at bounding box center [512, 424] width 499 height 33
type input "Baked Sushi Scallop 2pcs"
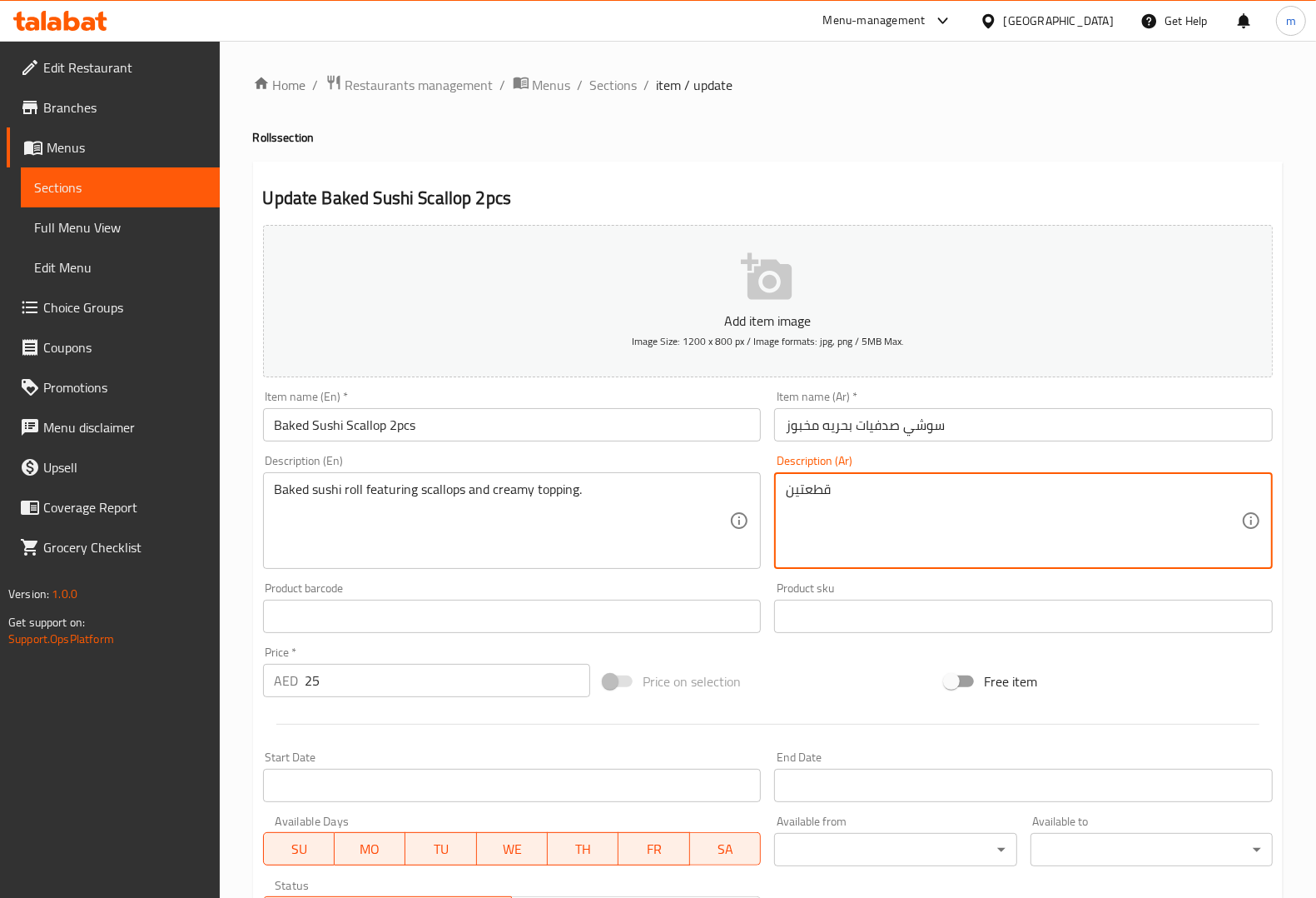
drag, startPoint x: 872, startPoint y: 484, endPoint x: 758, endPoint y: 504, distance: 115.7
click at [758, 504] on div "Add item image Image Size: 1200 x 800 px / Image formats: jpg, png / 5MB Max. I…" at bounding box center [768, 577] width 1023 height 718
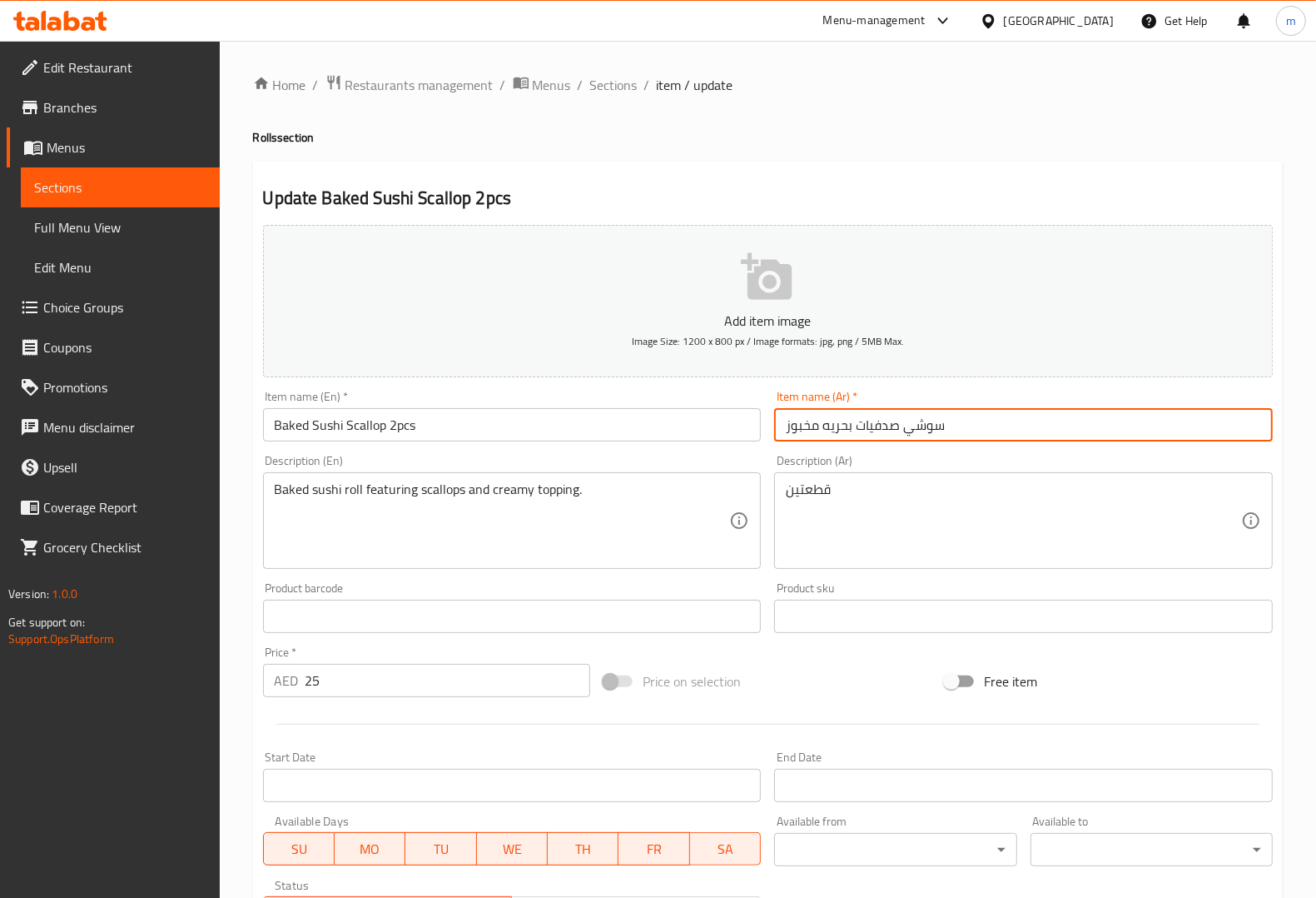
click at [991, 412] on input "سوشي صدفيات بحريه مخبوز" at bounding box center [1023, 424] width 499 height 33
paste input "قطعتين"
type input "سوشي صدفيات بحريه مخبوز قطعتين"
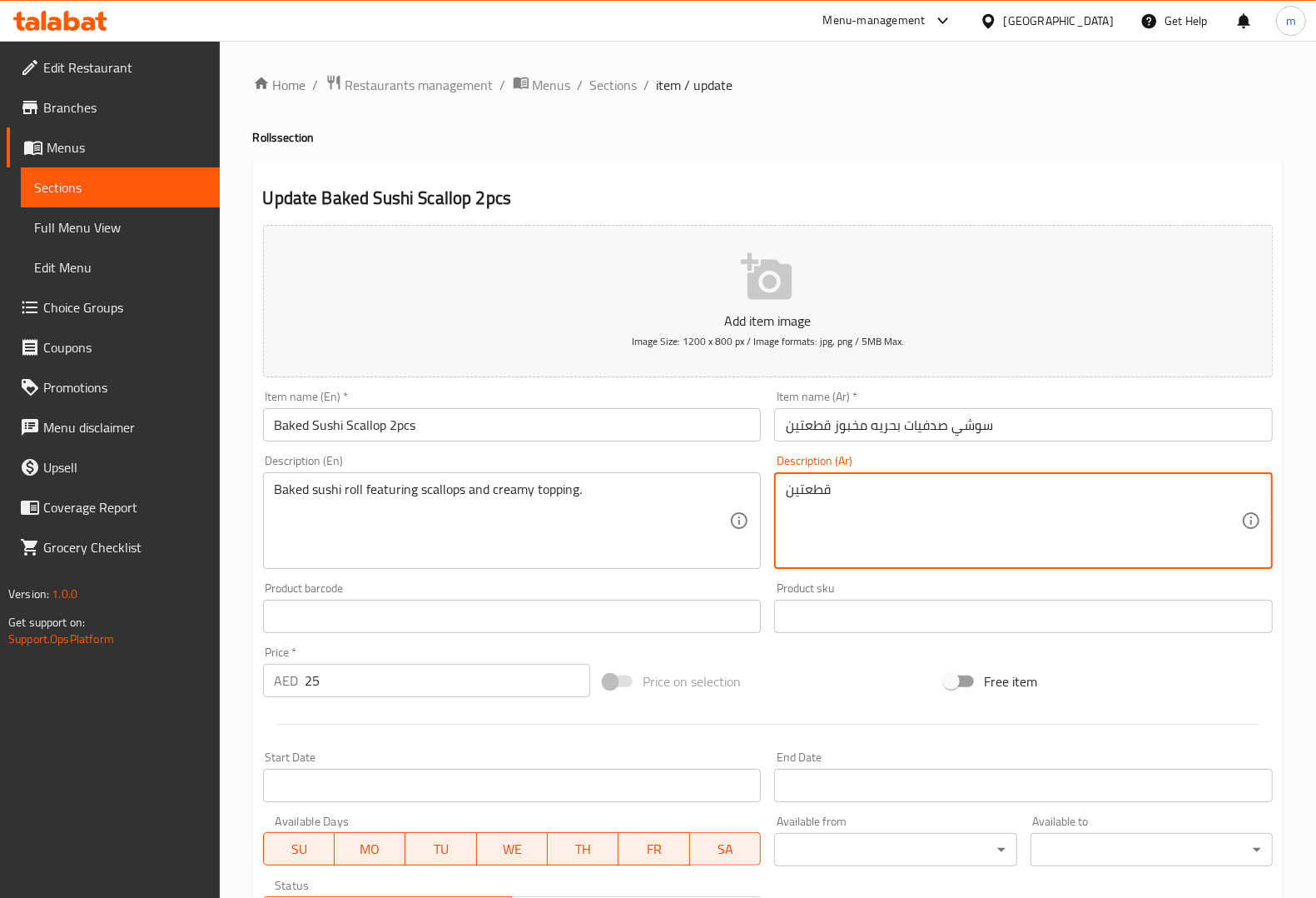
drag, startPoint x: 929, startPoint y: 501, endPoint x: 760, endPoint y: 522, distance: 170.3
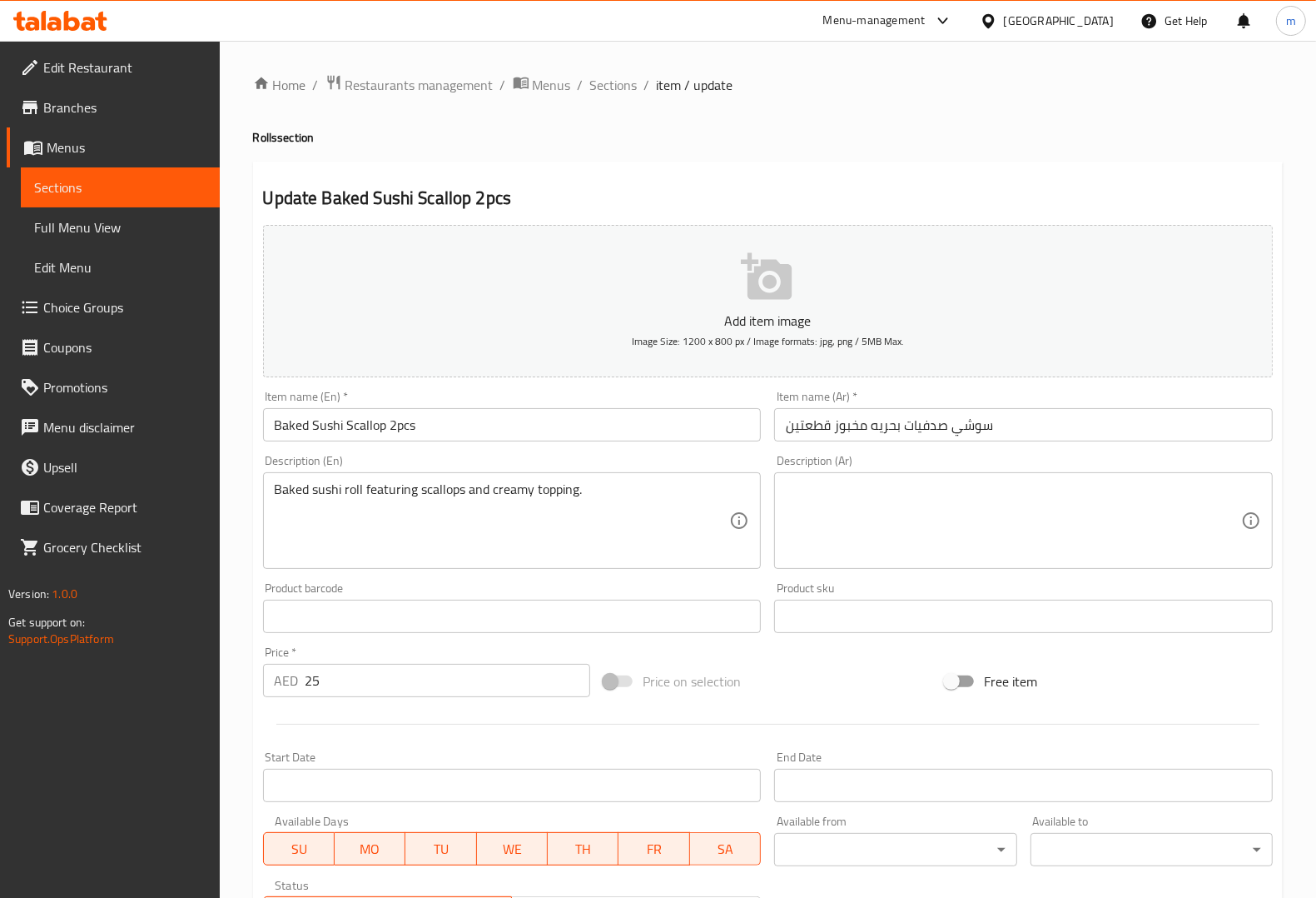
click at [1100, 506] on textarea at bounding box center [1013, 520] width 456 height 79
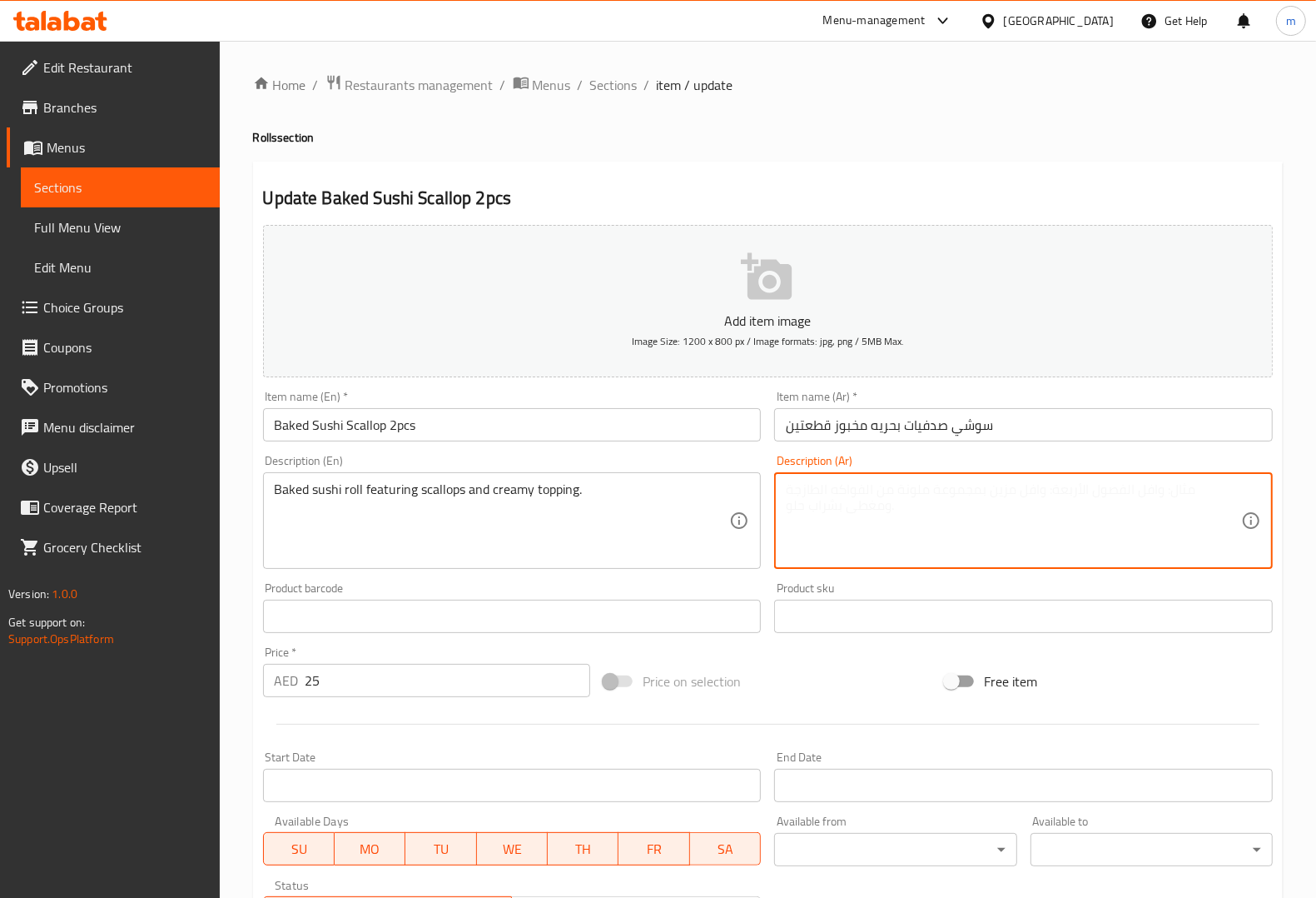
paste textarea "لفائف السوشي المخبوزة مع الإسكالوب والطبقة الكريمية."
click at [824, 491] on textarea "لفائف السوشي المخبوزة مع الإسكالوب والطبقة الكريمية." at bounding box center [1013, 520] width 456 height 79
click at [860, 496] on textarea "لفائف السوشي المخبوزة مع الإسكالوب والطبقة كريمية." at bounding box center [1013, 520] width 456 height 79
click at [787, 491] on textarea "لفائف السوشي المخبوزة مع الإسكالوب و طبقة كريمية." at bounding box center [1013, 520] width 456 height 79
drag, startPoint x: 791, startPoint y: 489, endPoint x: 779, endPoint y: 489, distance: 12.0
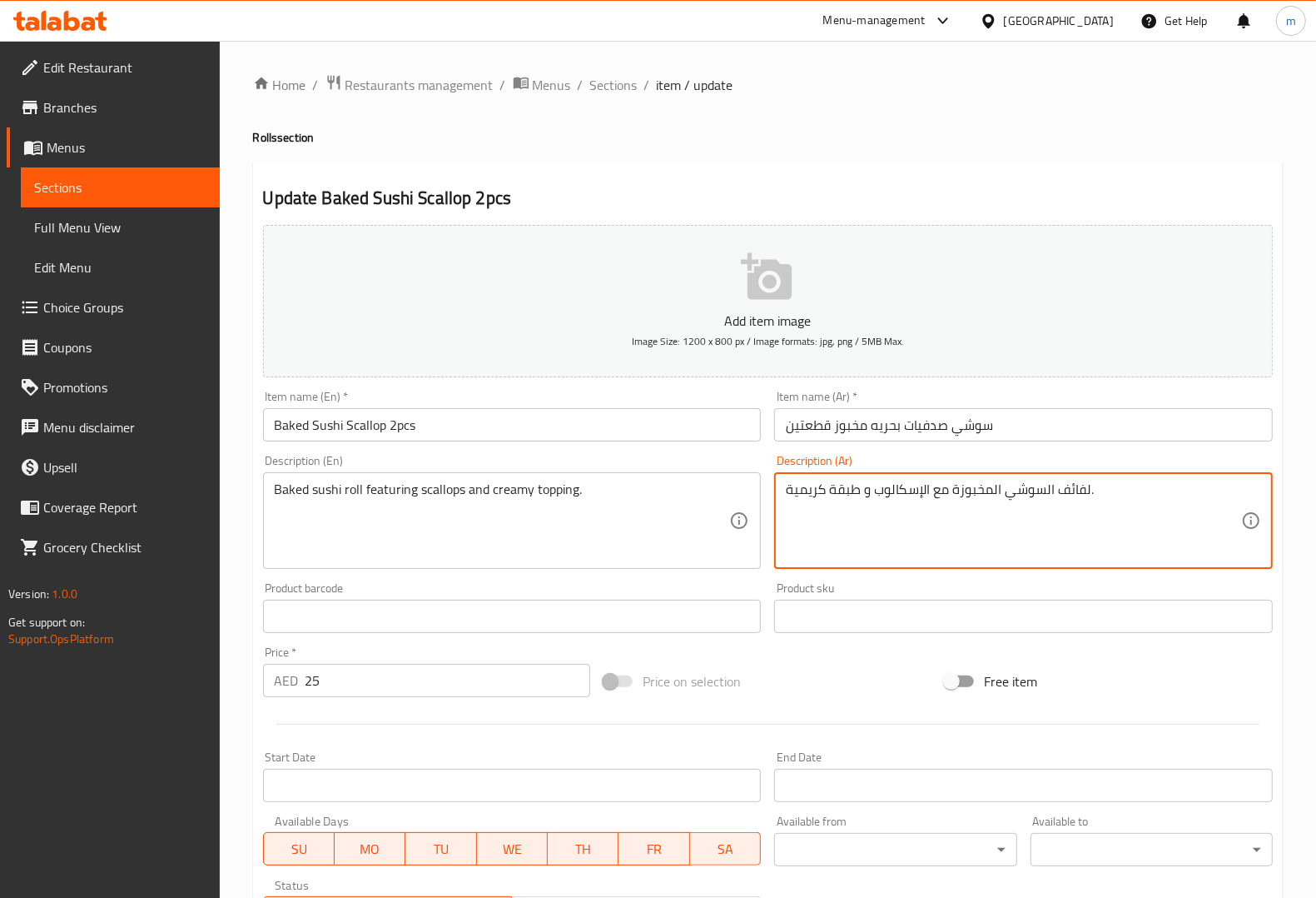
click at [779, 489] on div "لفائف السوشي المخبوزة مع الإسكالوب و طبقة كريمية. Description (Ar)" at bounding box center [1023, 520] width 499 height 97
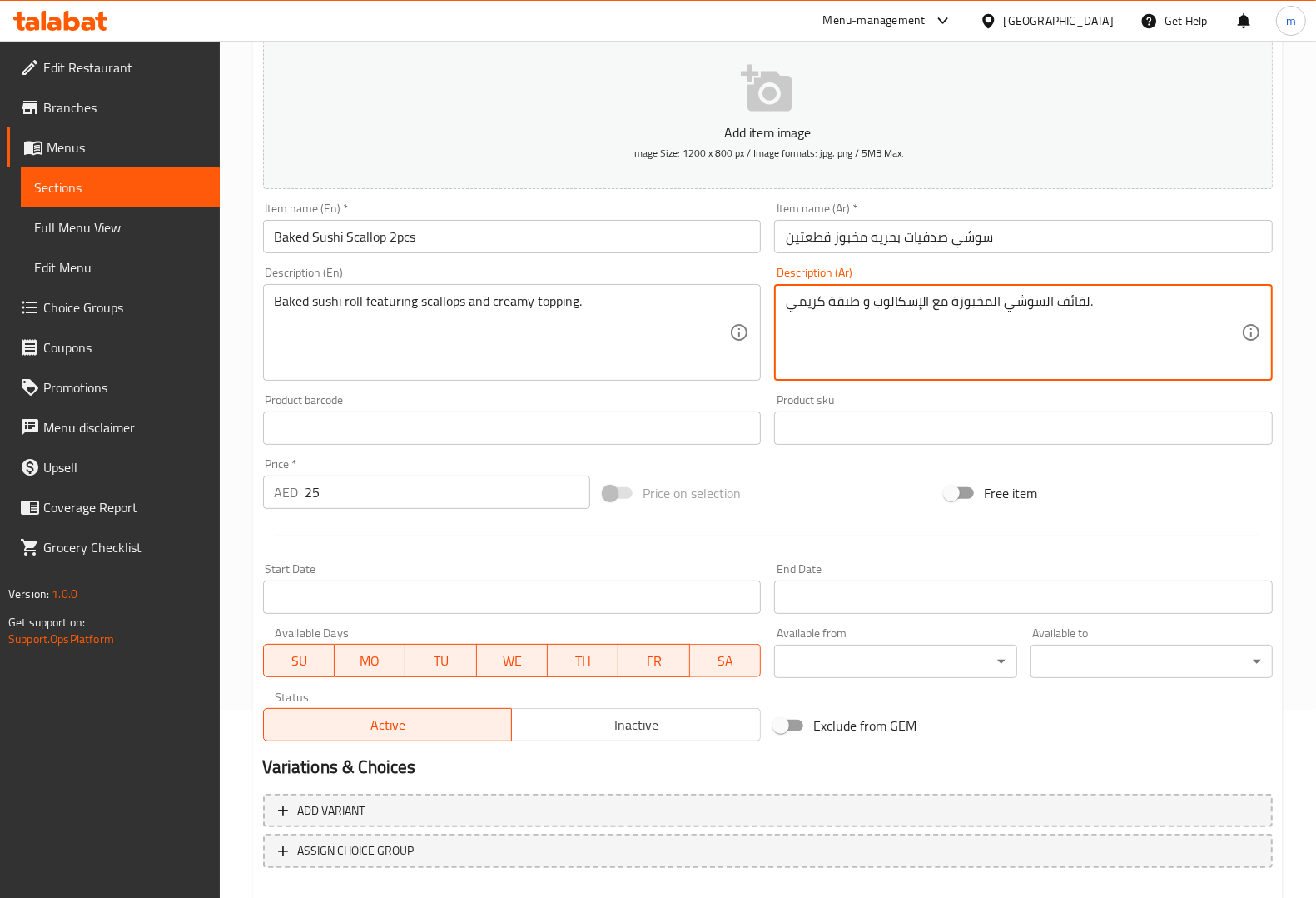
scroll to position [276, 0]
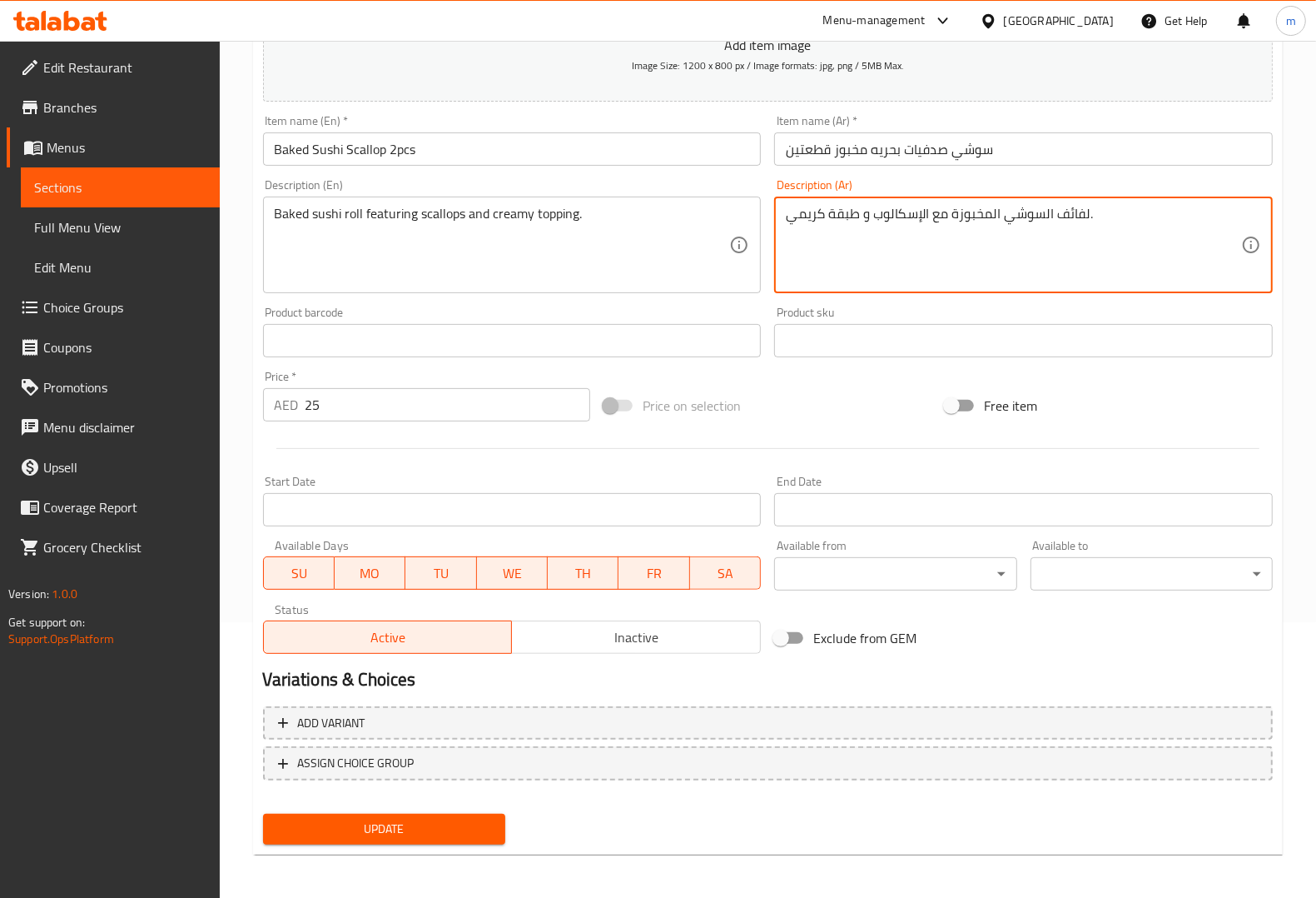
type textarea "لفائف السوشي المخبوزة مع الإسكالوب و طبقة كريمي."
click at [420, 834] on span "Update" at bounding box center [384, 828] width 216 height 21
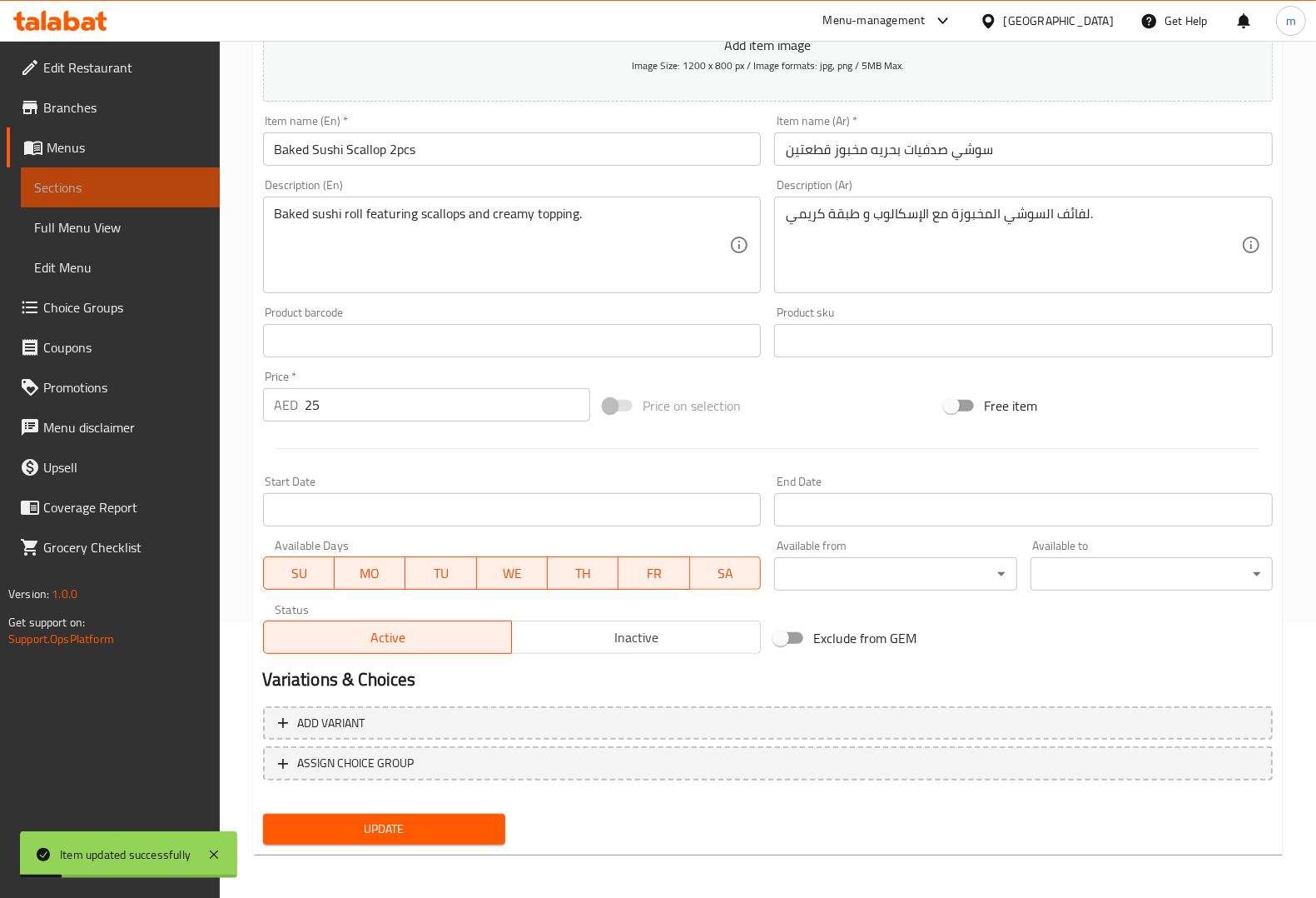
click at [106, 184] on span "Sections" at bounding box center [120, 187] width 173 height 20
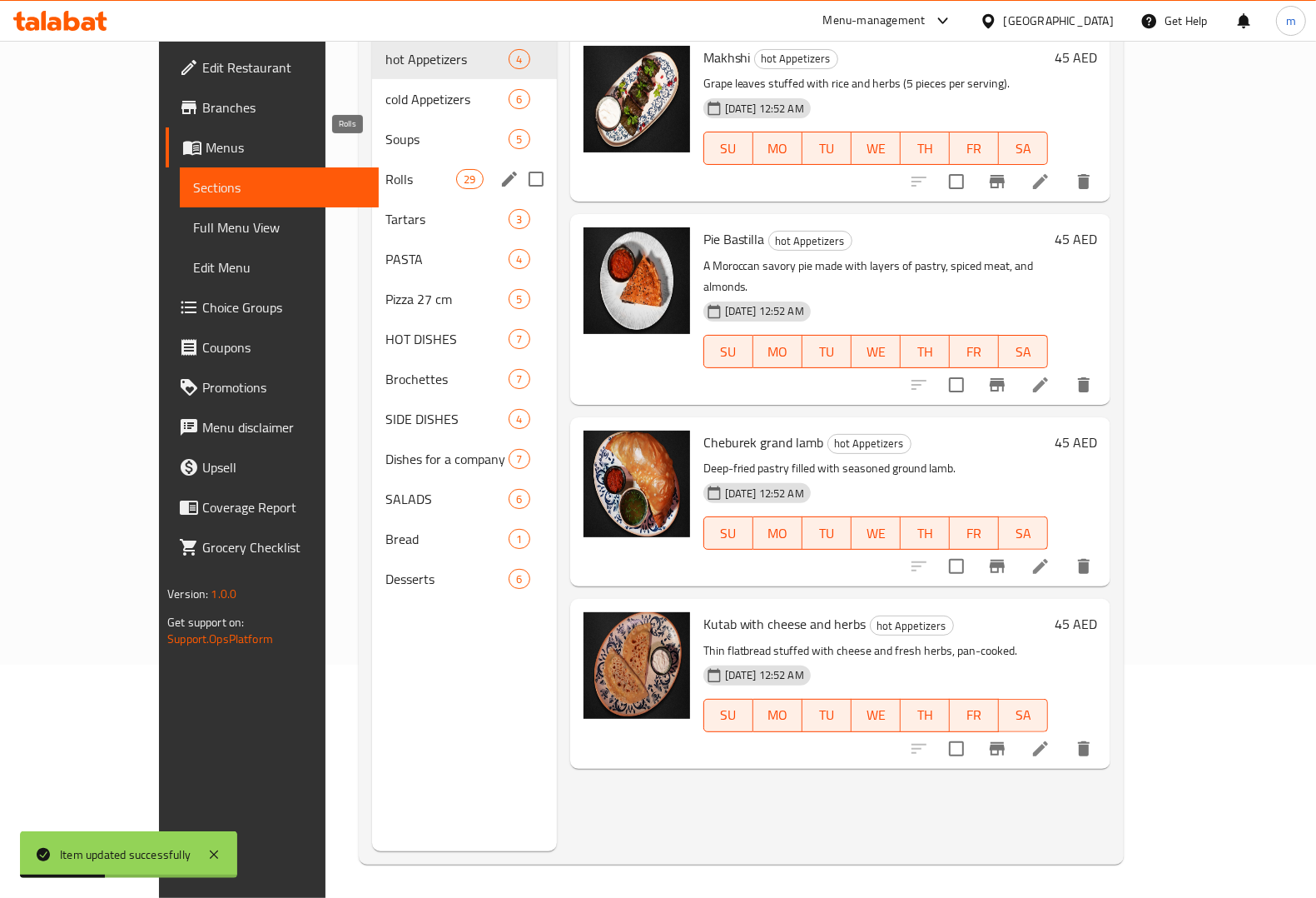
click at [385, 169] on span "Rolls" at bounding box center [420, 179] width 70 height 20
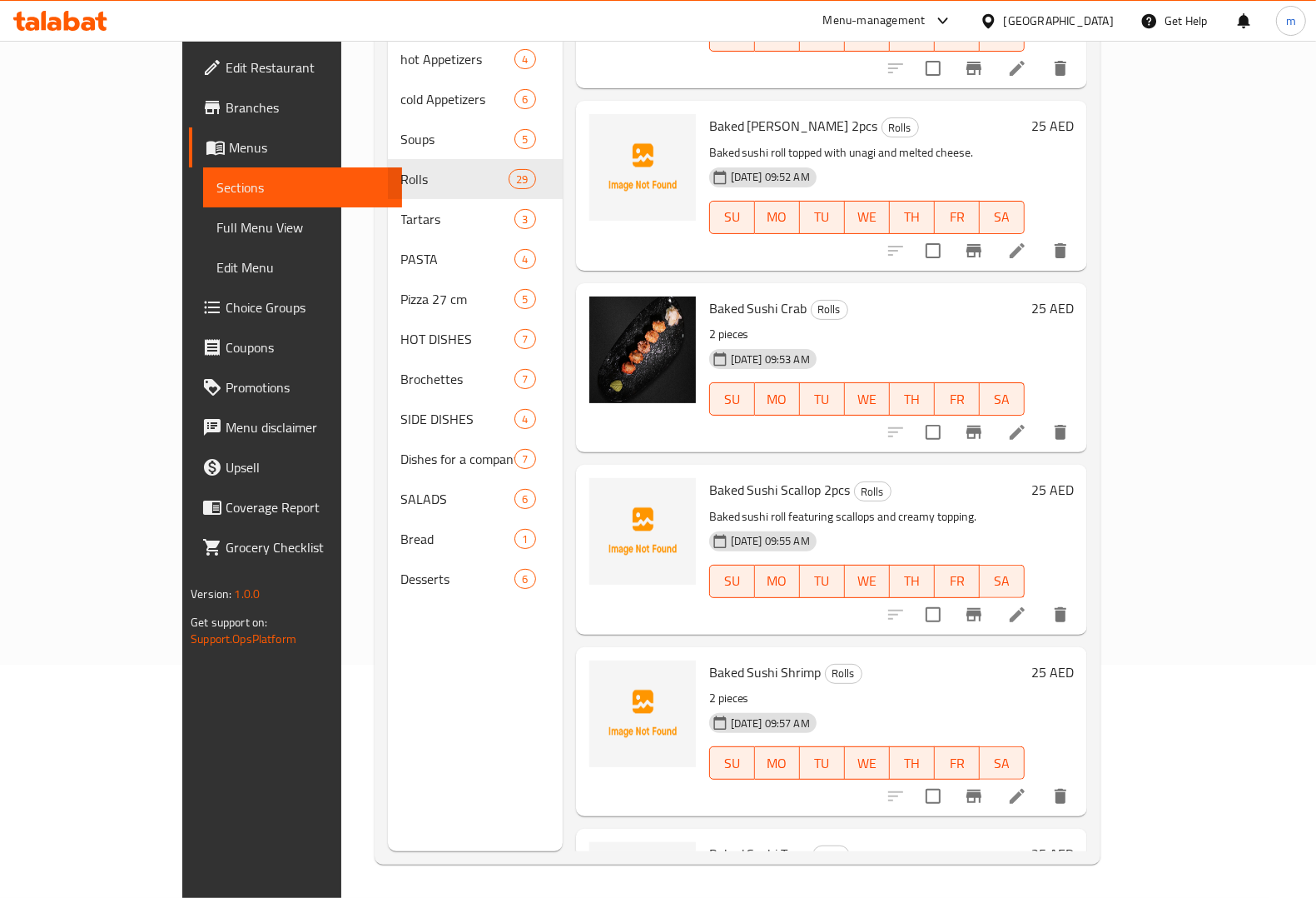
scroll to position [3436, 0]
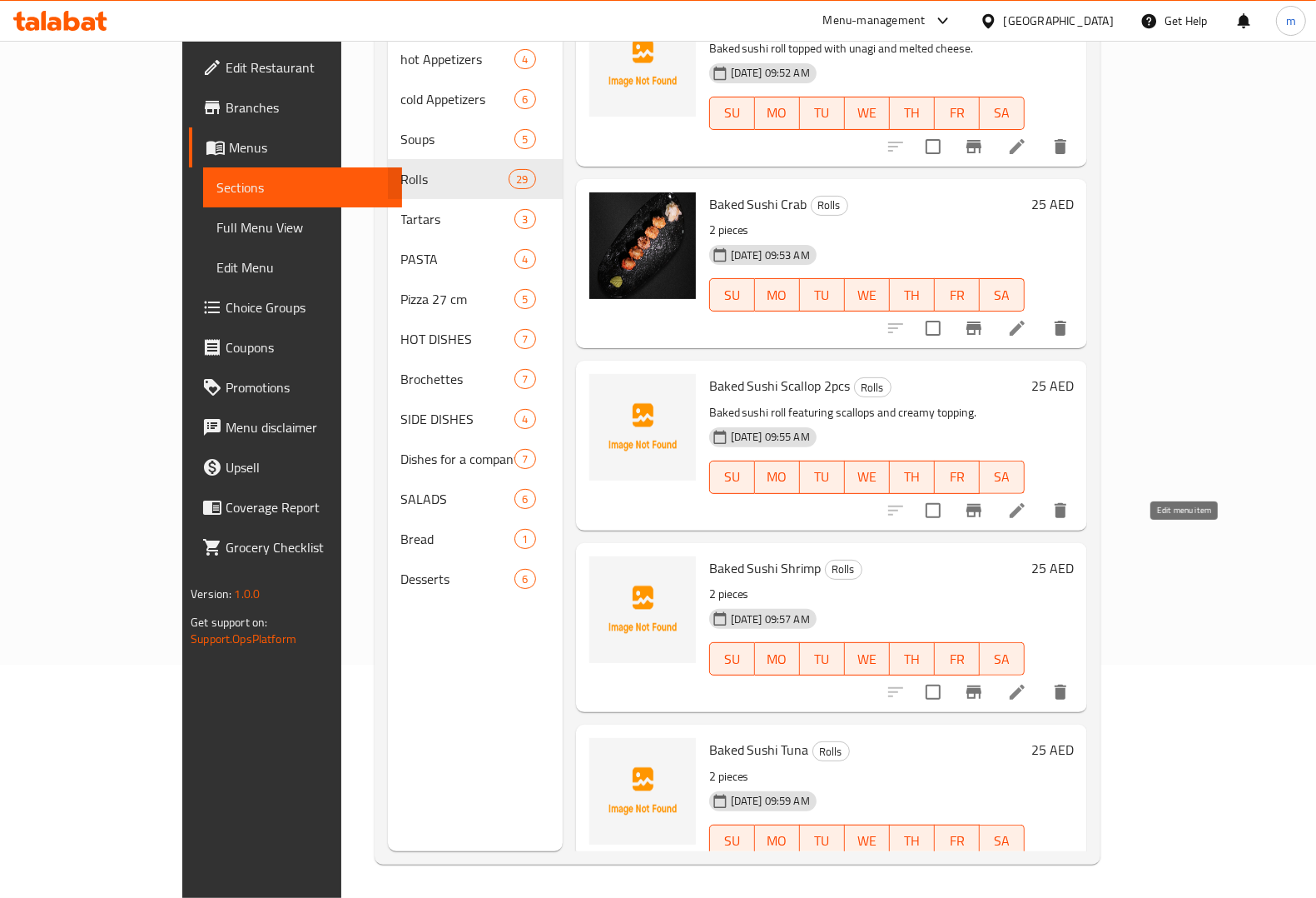
click at [1027, 682] on icon at bounding box center [1017, 692] width 20 height 20
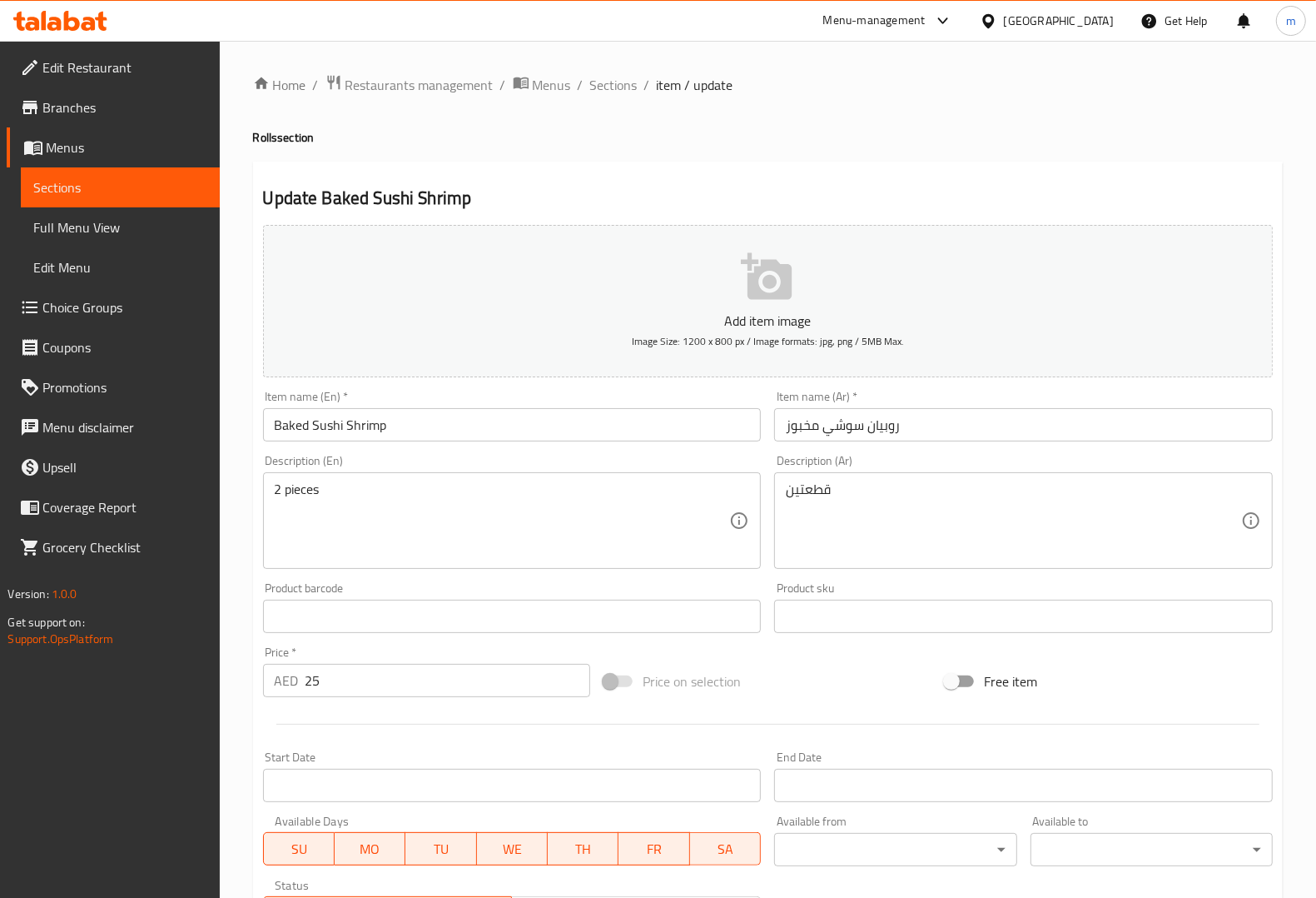
click at [514, 505] on textarea "2 pieces" at bounding box center [503, 520] width 456 height 79
paste textarea "Baked sushi roll topped with shrimp and cheese."
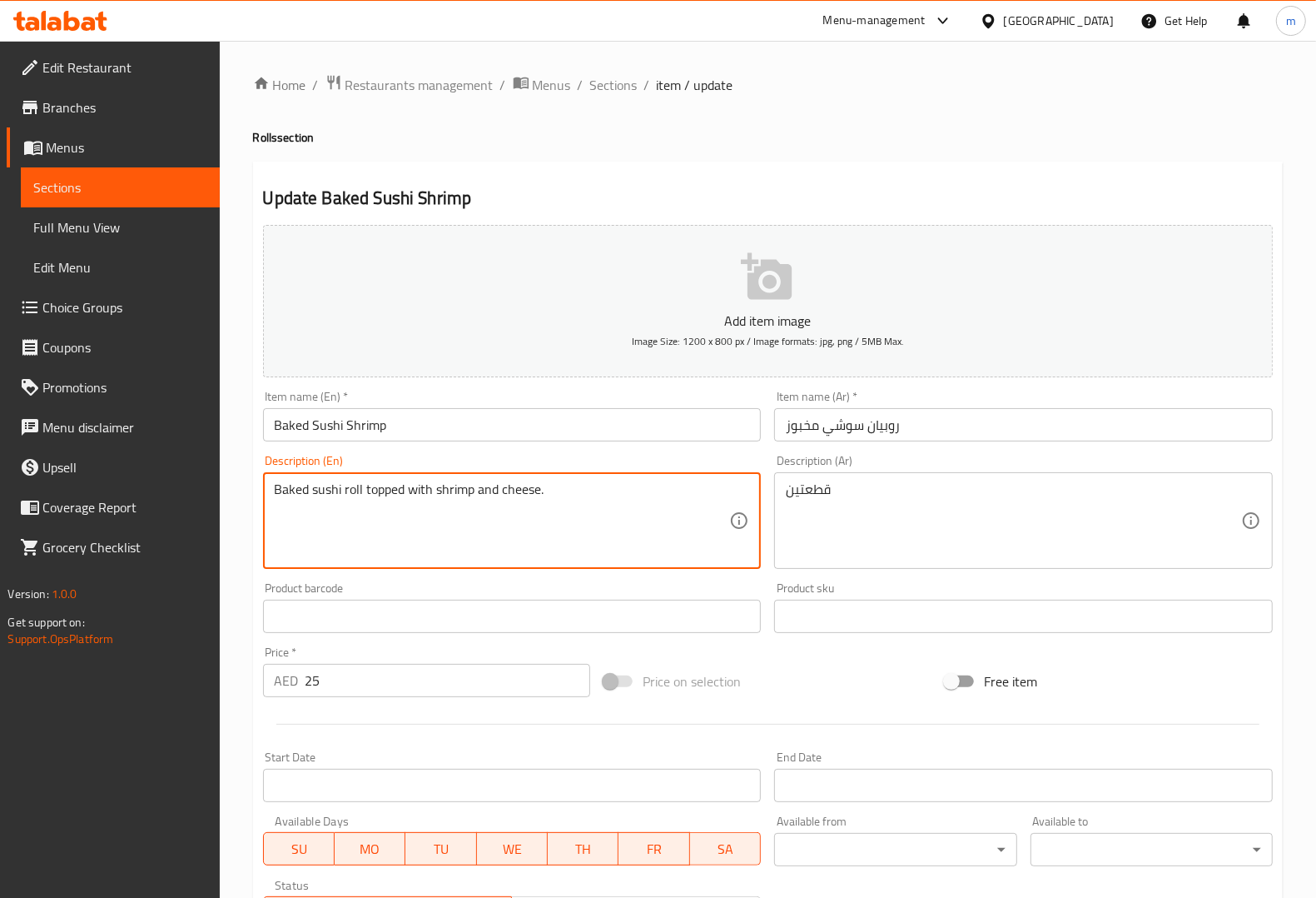
type textarea "Baked sushi roll topped with shrimp and cheese."
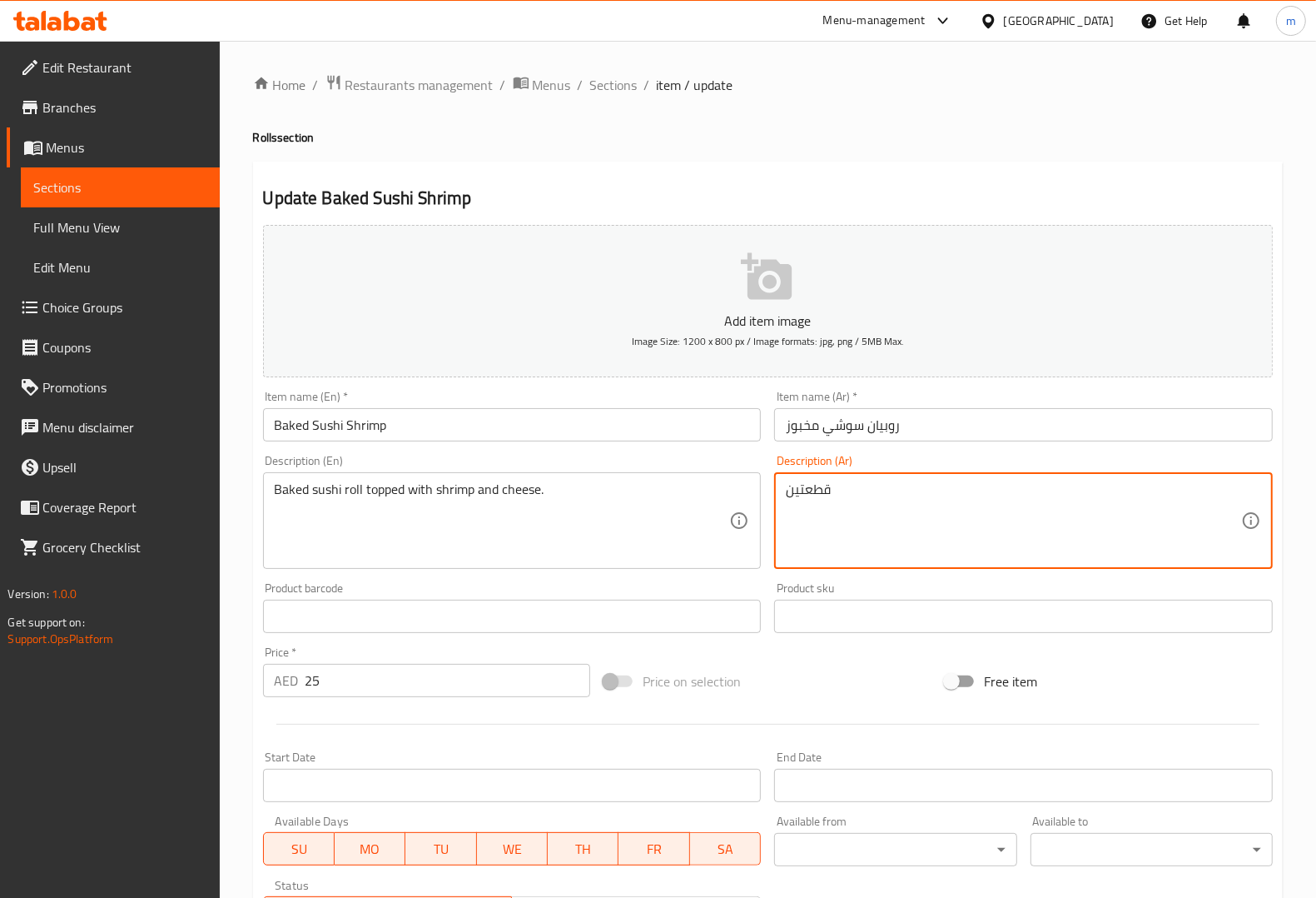
click at [918, 498] on textarea "قطعتين" at bounding box center [1013, 520] width 456 height 79
click at [976, 435] on input "روبيان سوشي مخبوز" at bounding box center [1023, 424] width 499 height 33
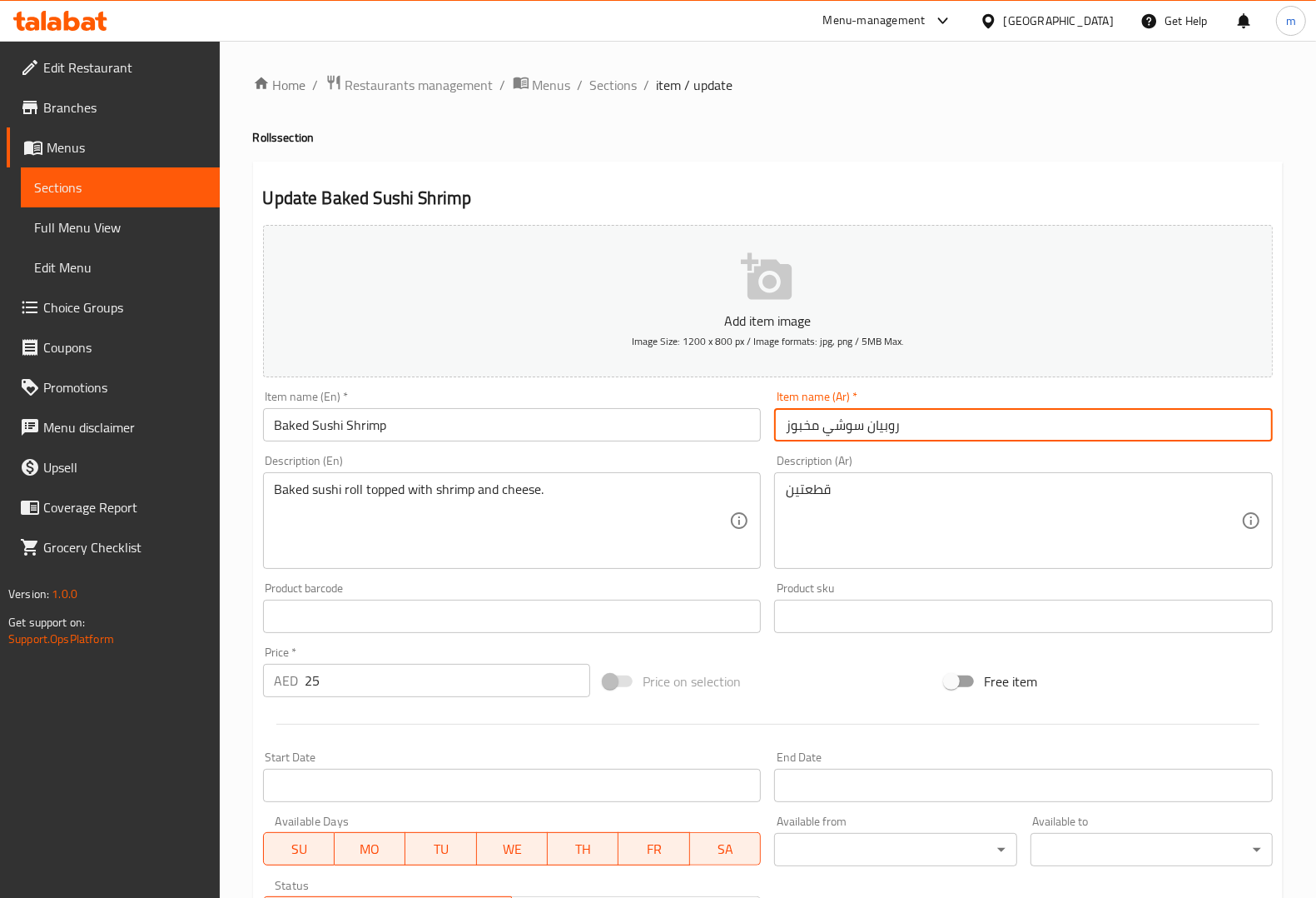
paste input "قطعتين"
type input "روبيان سوشي مخبوز قطعتين"
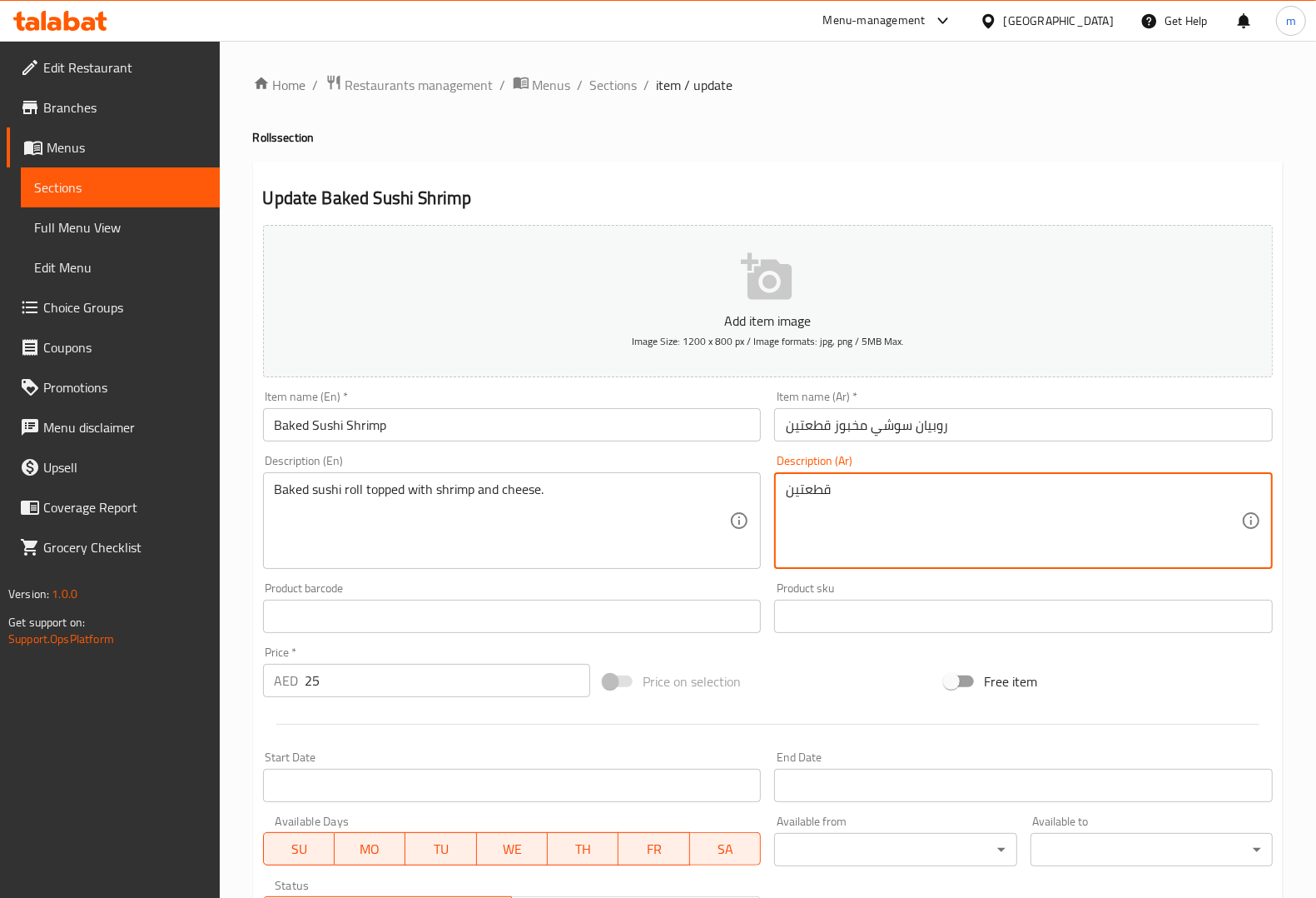
click at [928, 502] on textarea "قطعتين" at bounding box center [1013, 520] width 456 height 79
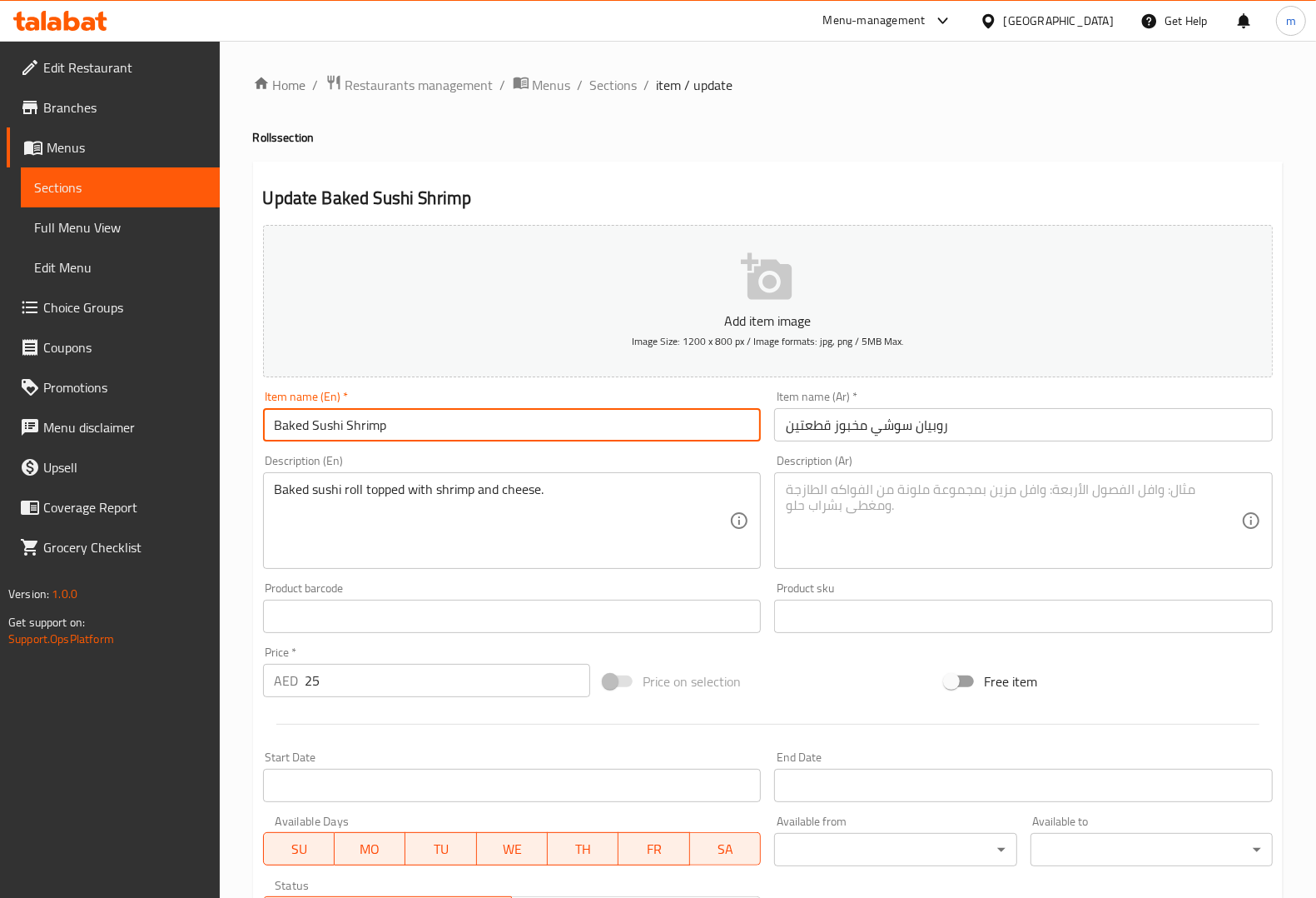
click at [449, 441] on input "Baked Sushi Shrimp" at bounding box center [512, 424] width 499 height 33
type input "Baked Sushi Shrimp 2pcs"
drag, startPoint x: 874, startPoint y: 486, endPoint x: 888, endPoint y: 537, distance: 52.9
click at [879, 513] on textarea at bounding box center [1013, 520] width 456 height 79
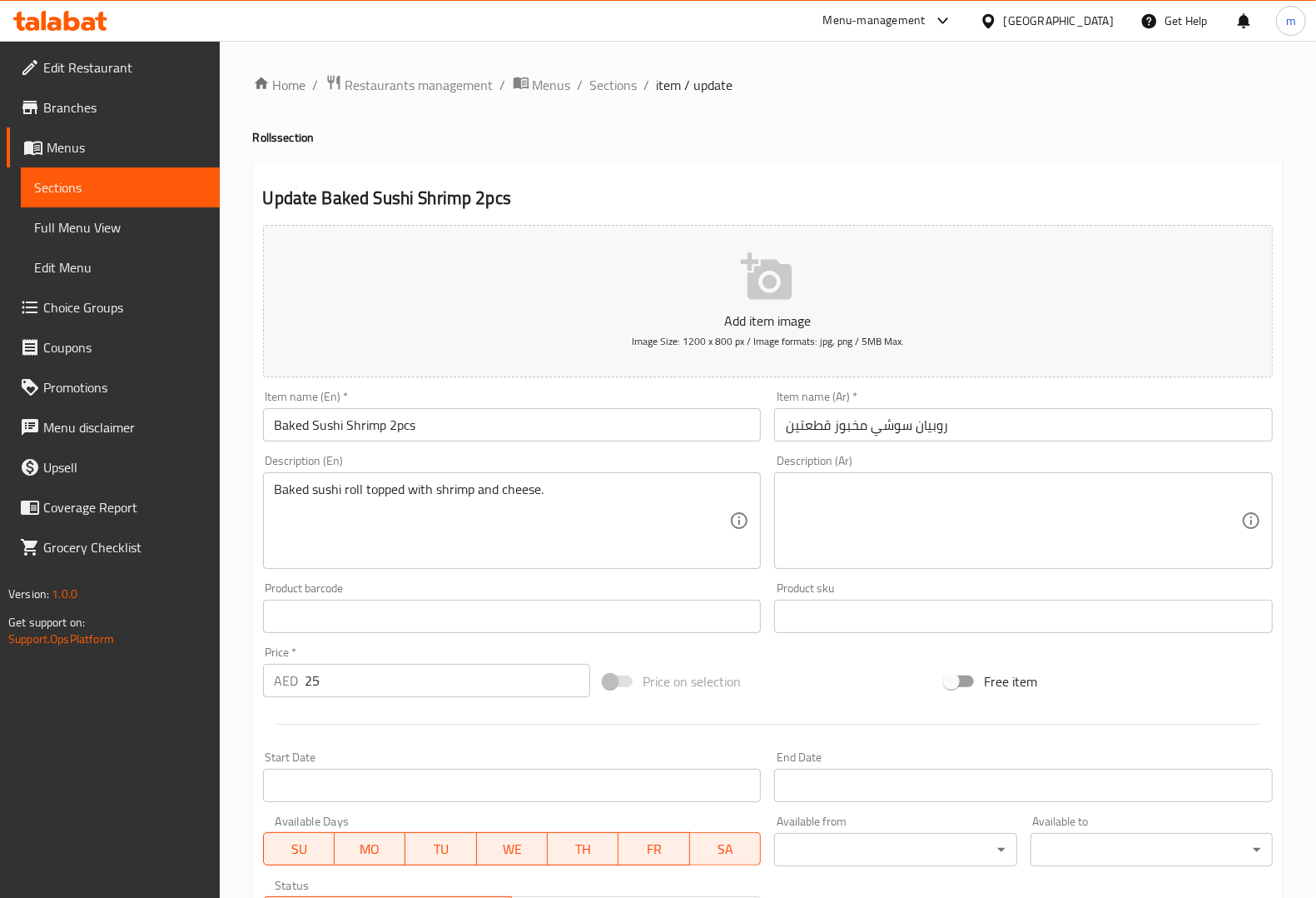
click at [1090, 498] on textarea at bounding box center [1013, 520] width 456 height 79
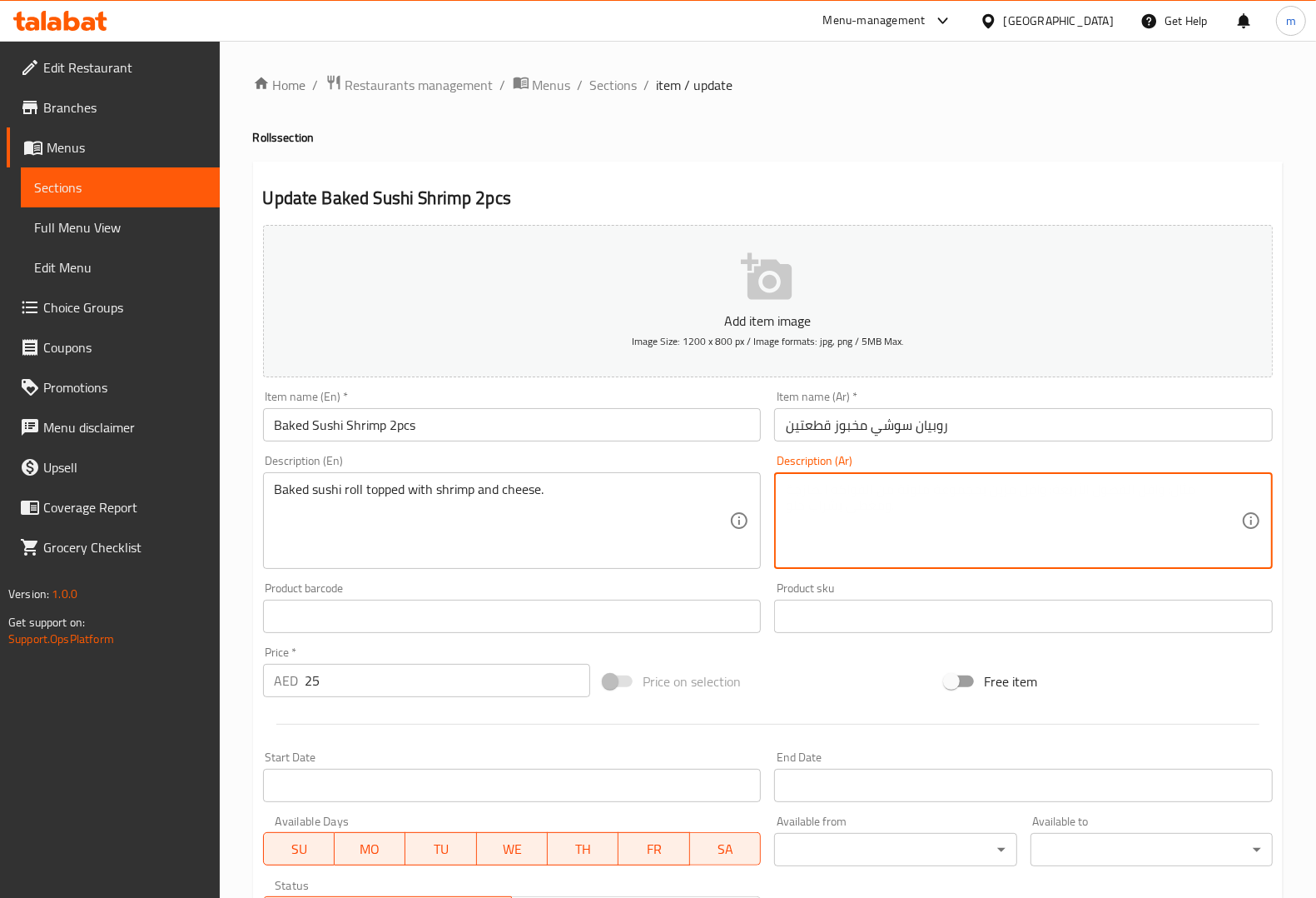
paste textarea "لفائف السوشي المخبوزة مغطاة بالروبيان والجبن."
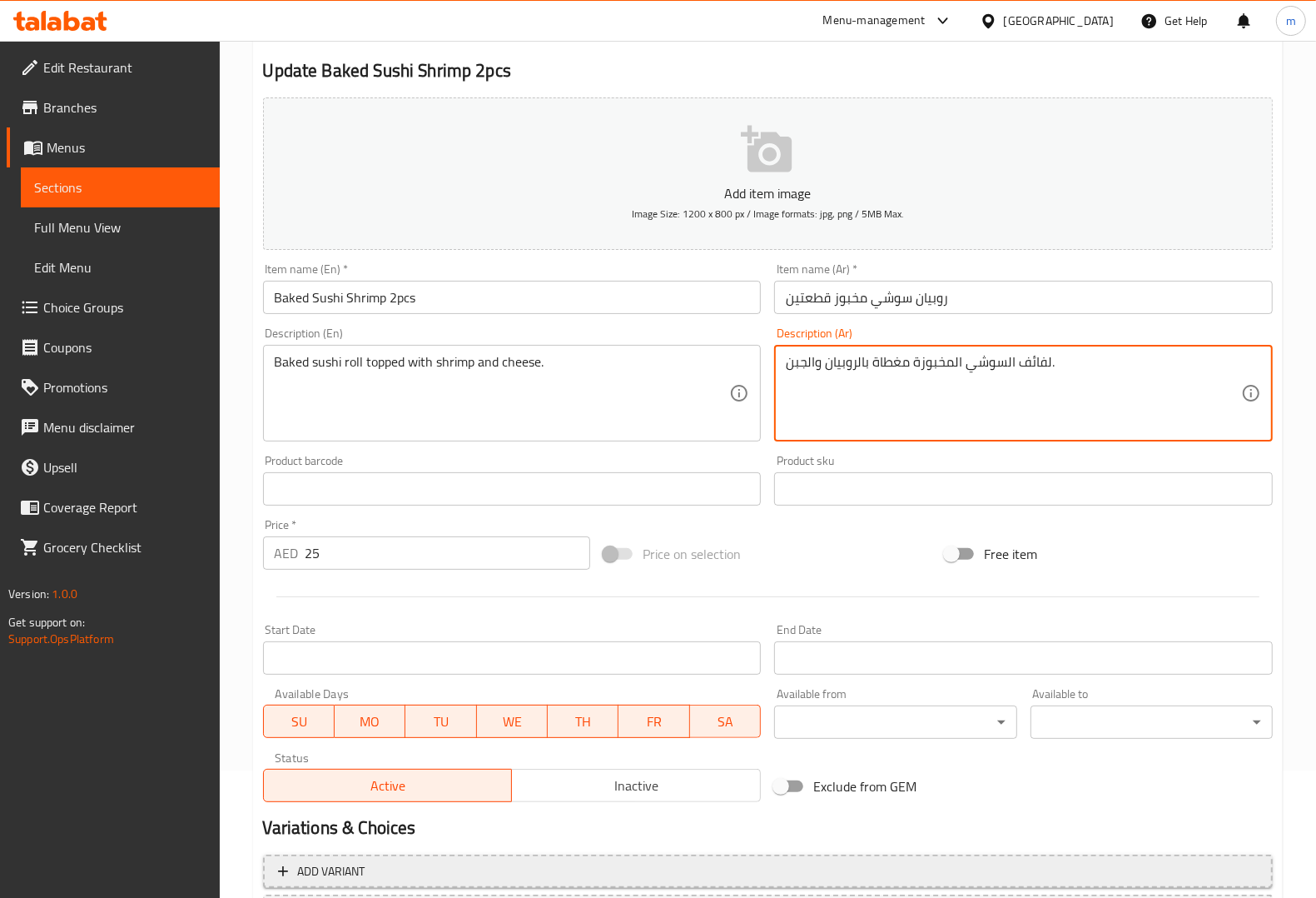
scroll to position [276, 0]
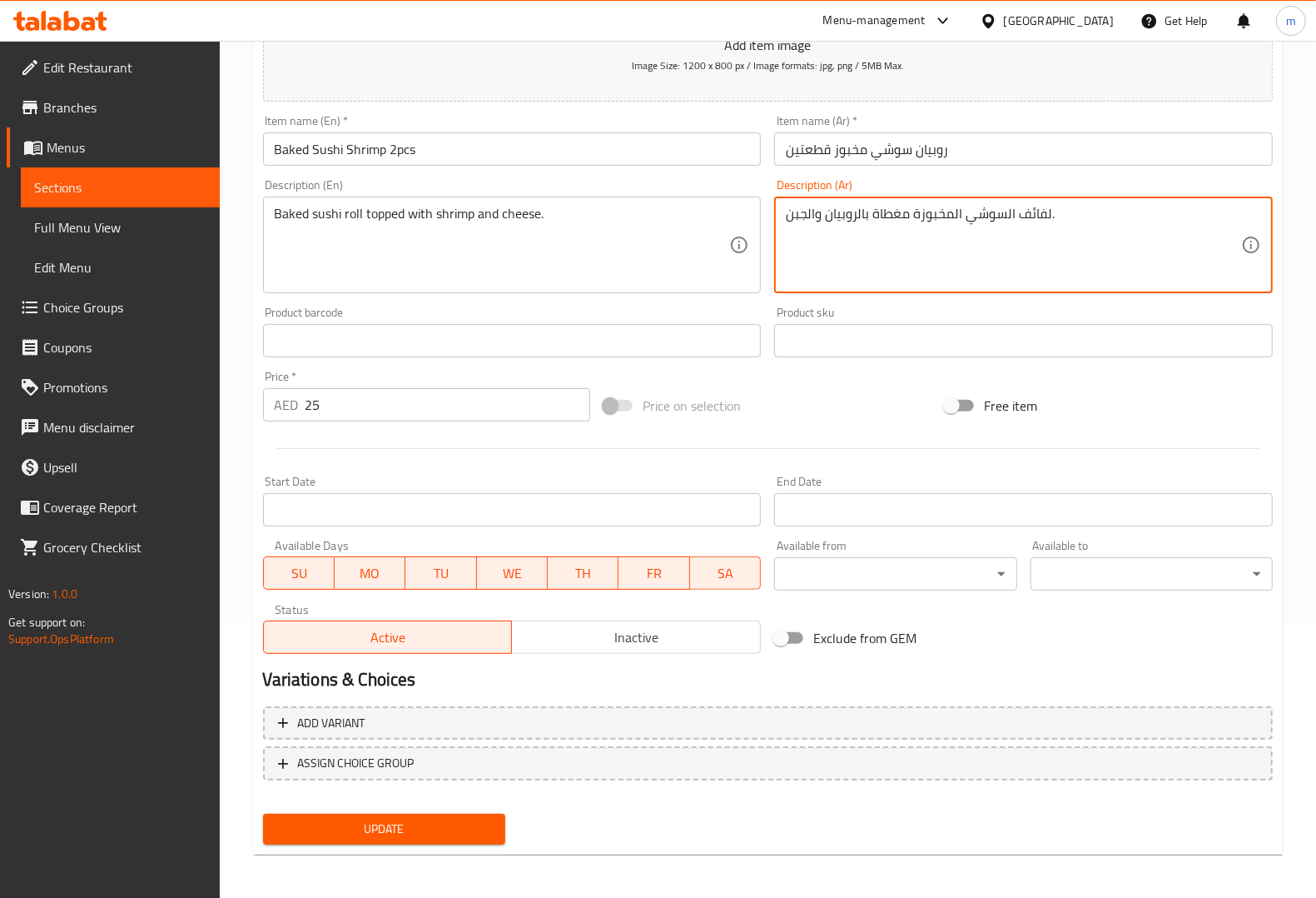
type textarea "لفائف السوشي المخبوزة مغطاة بالروبيان والجبن."
click at [389, 825] on span "Update" at bounding box center [384, 828] width 216 height 21
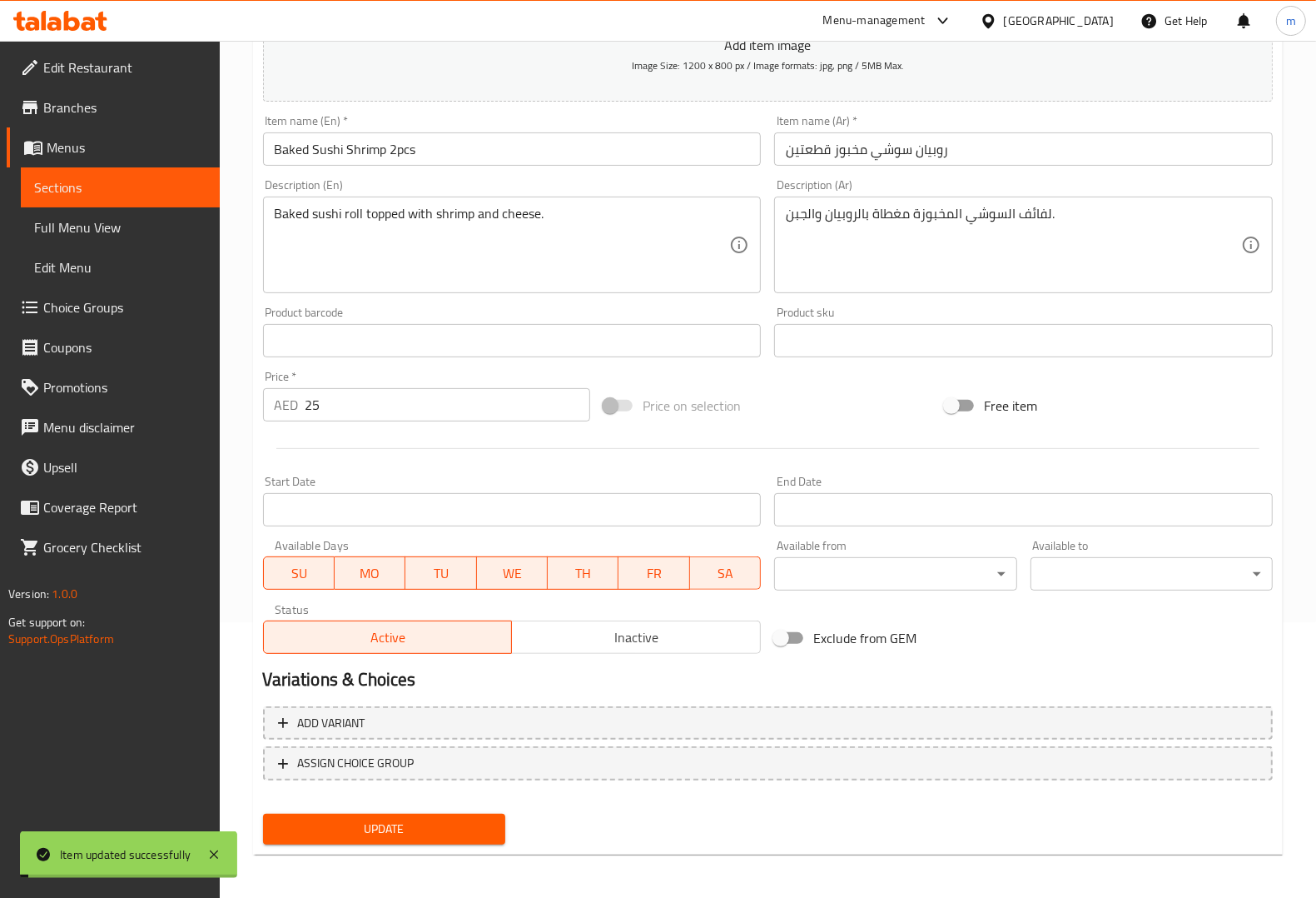
click at [113, 205] on link "Sections" at bounding box center [120, 187] width 199 height 40
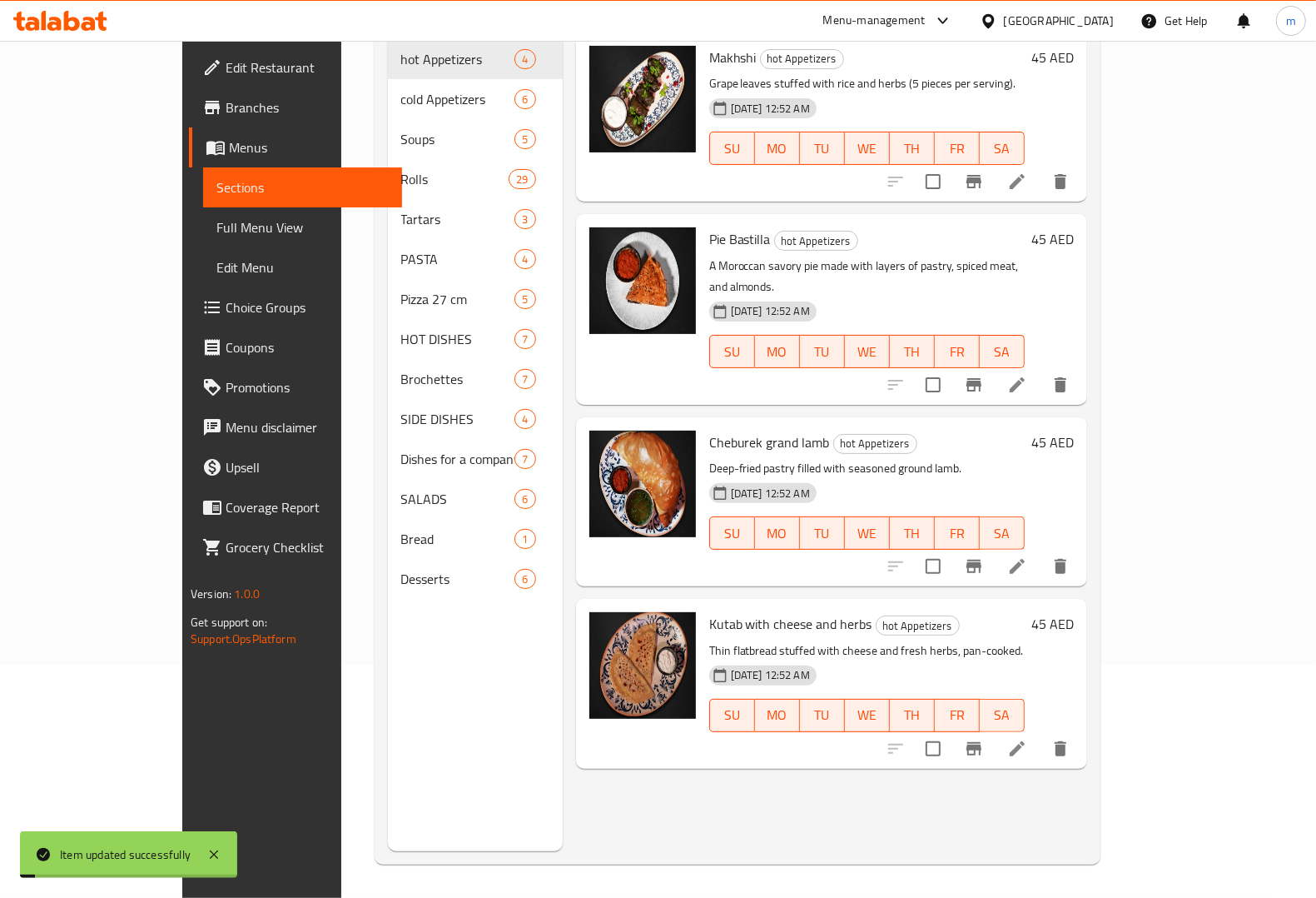
scroll to position [234, 0]
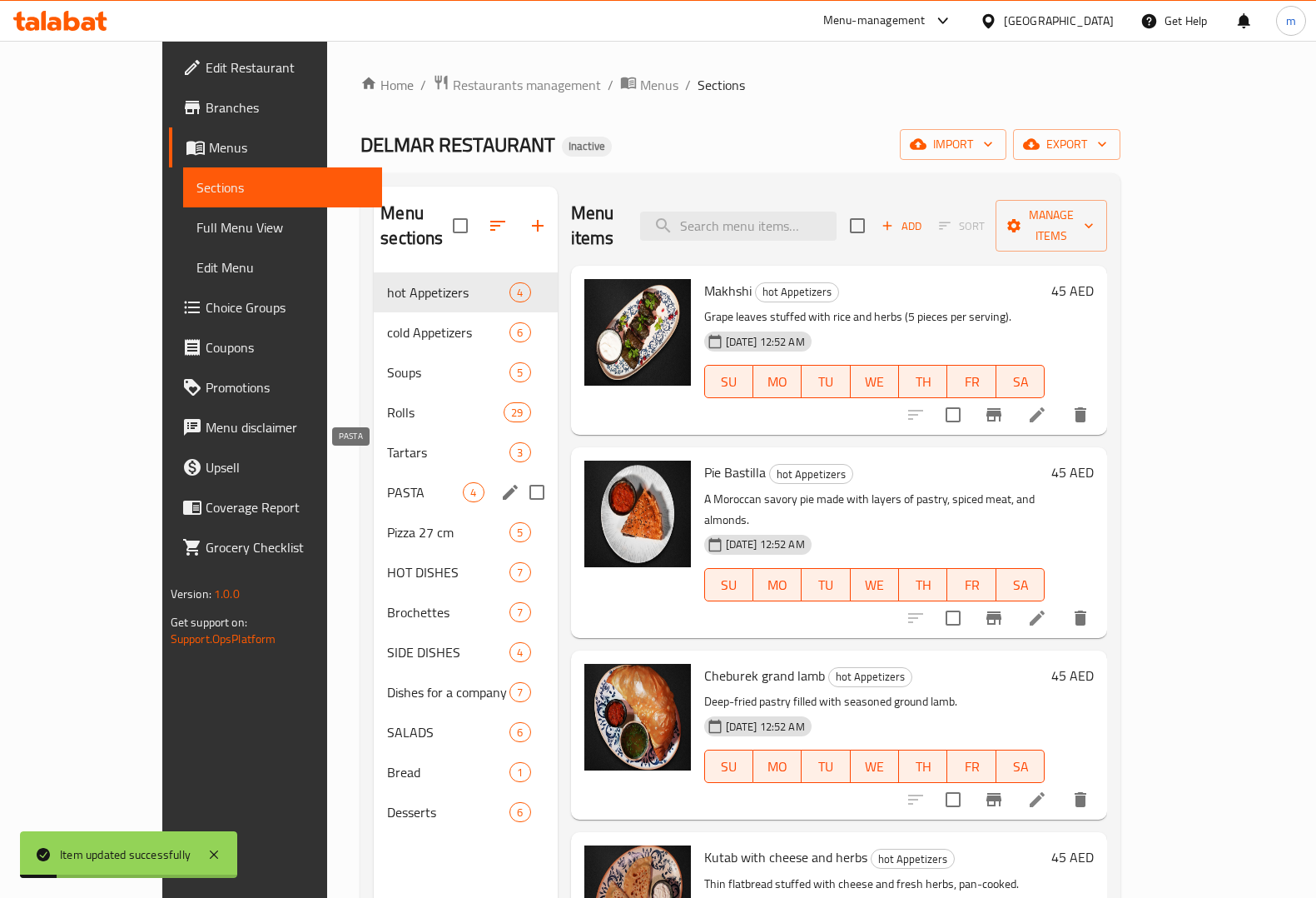
scroll to position [234, 0]
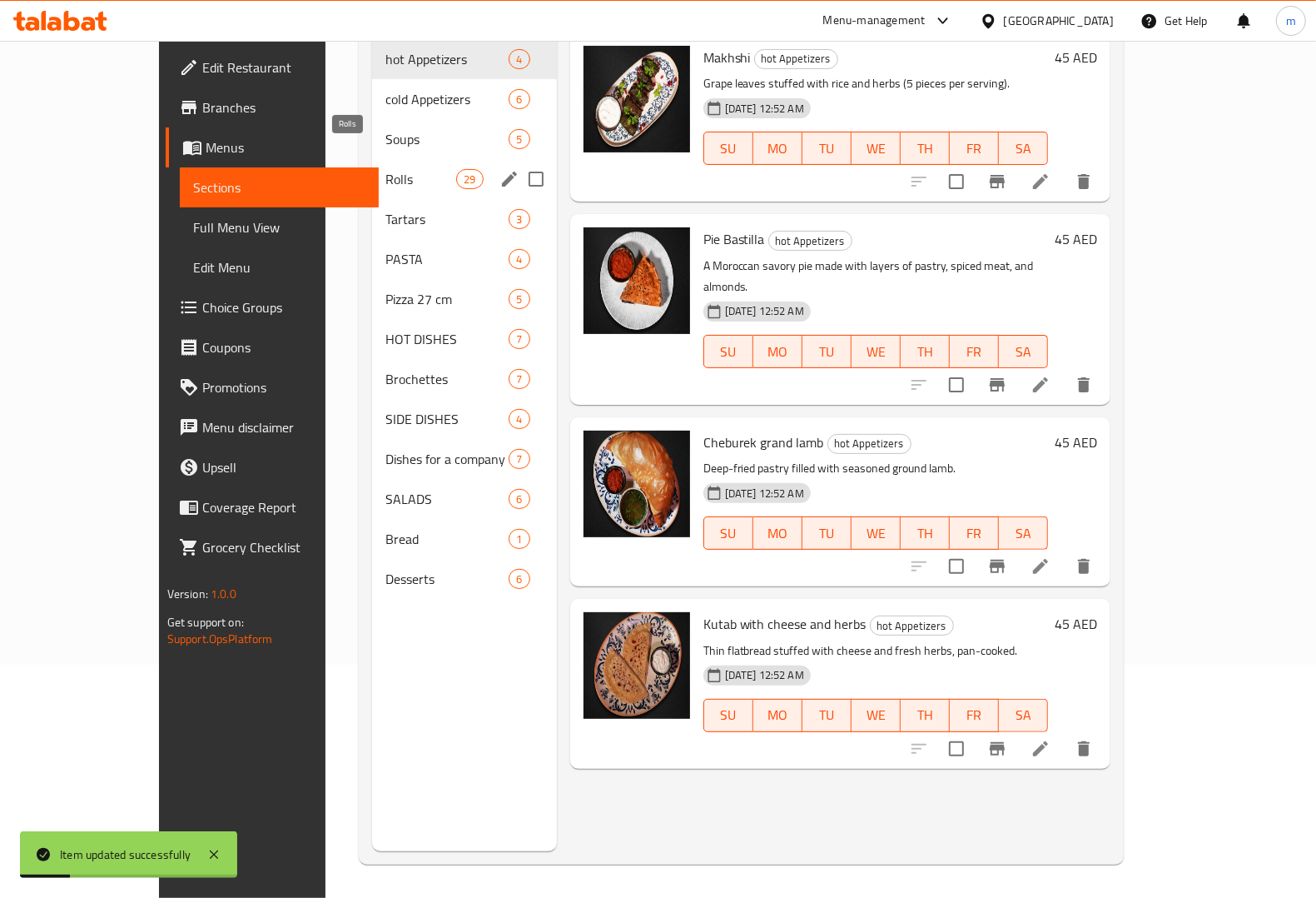
click at [385, 169] on span "Rolls" at bounding box center [420, 179] width 70 height 20
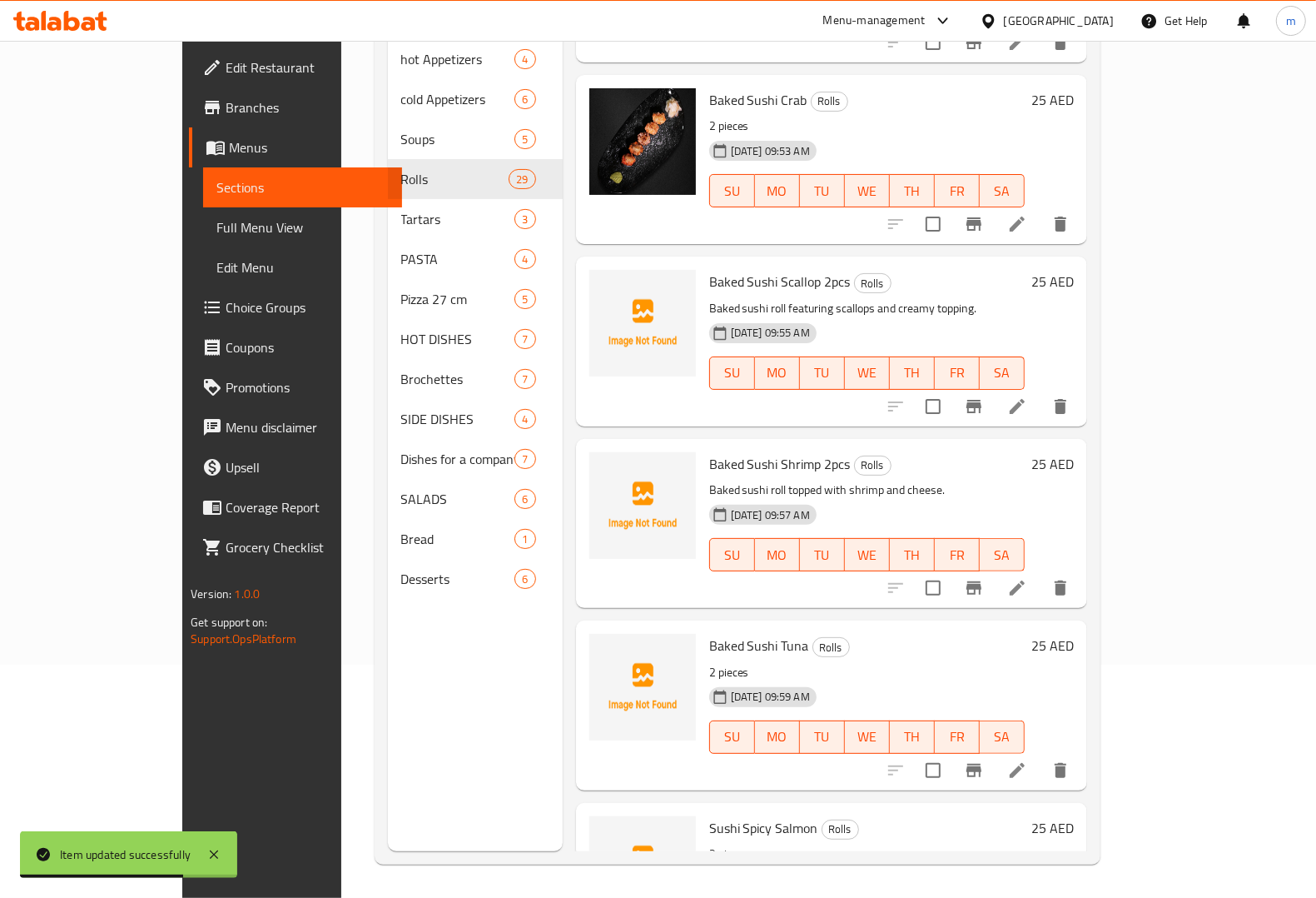
scroll to position [3748, 0]
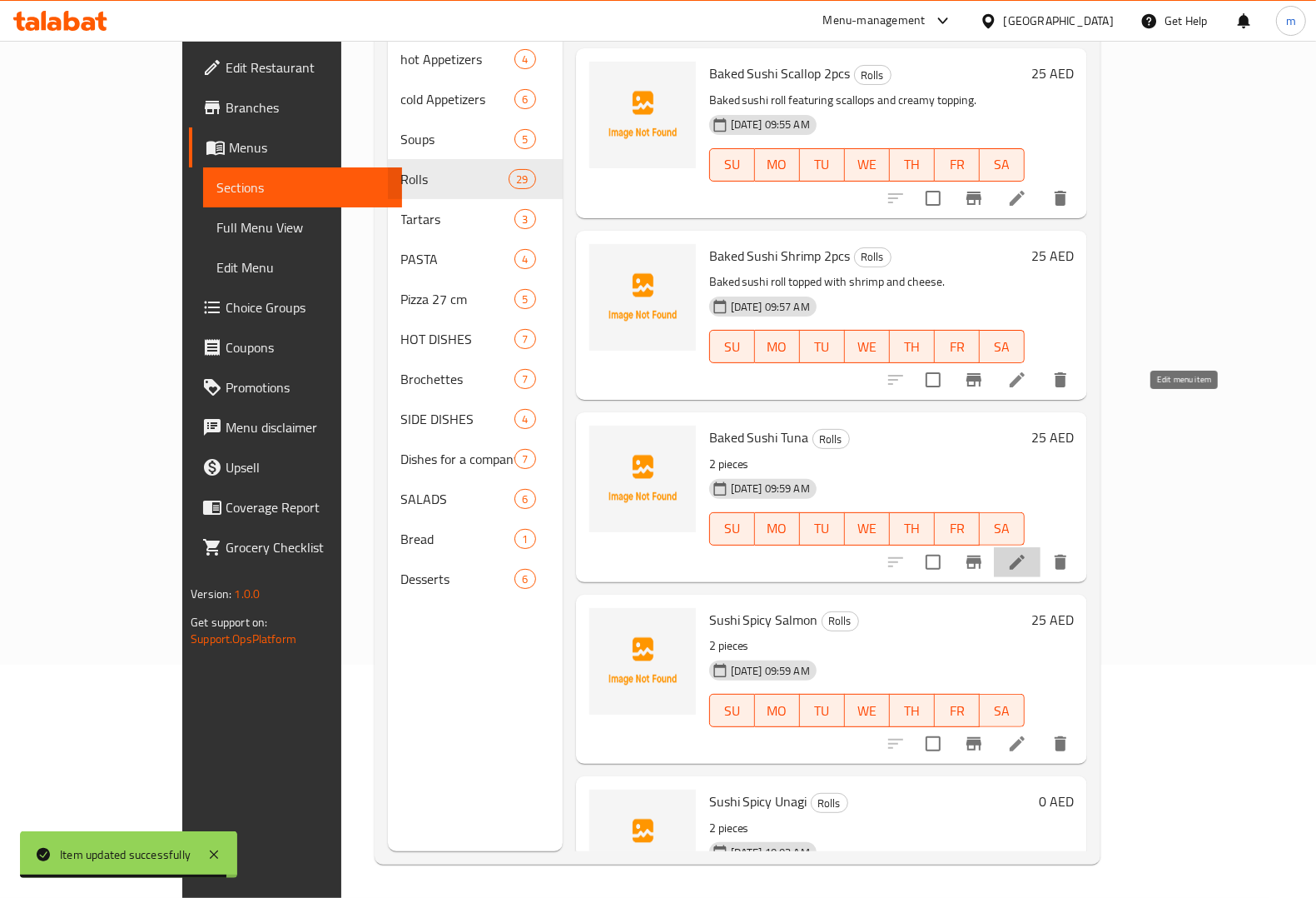
click at [1025, 554] on icon at bounding box center [1017, 562] width 15 height 15
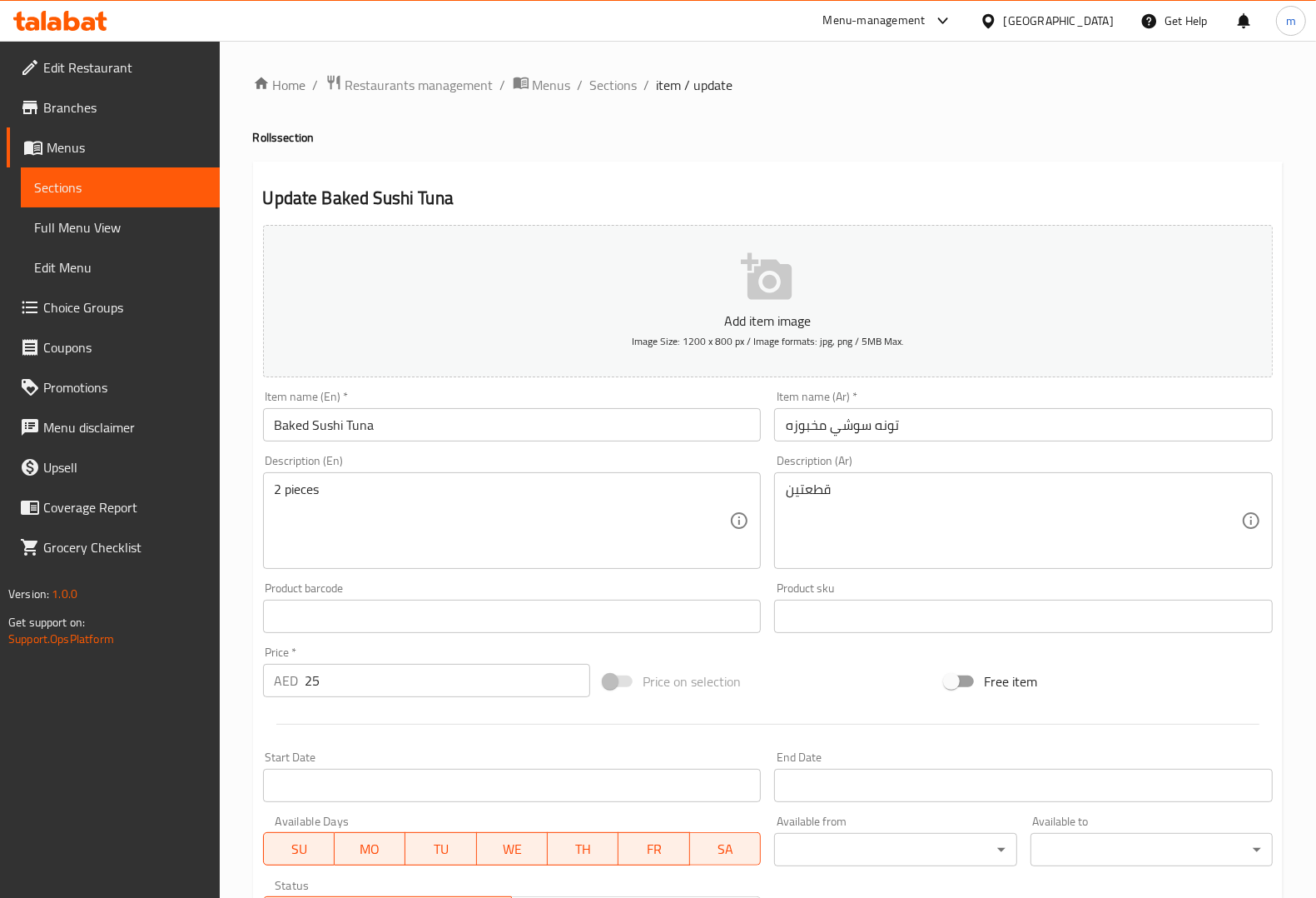
click at [414, 479] on div "2 pieces Description (En)" at bounding box center [512, 520] width 499 height 97
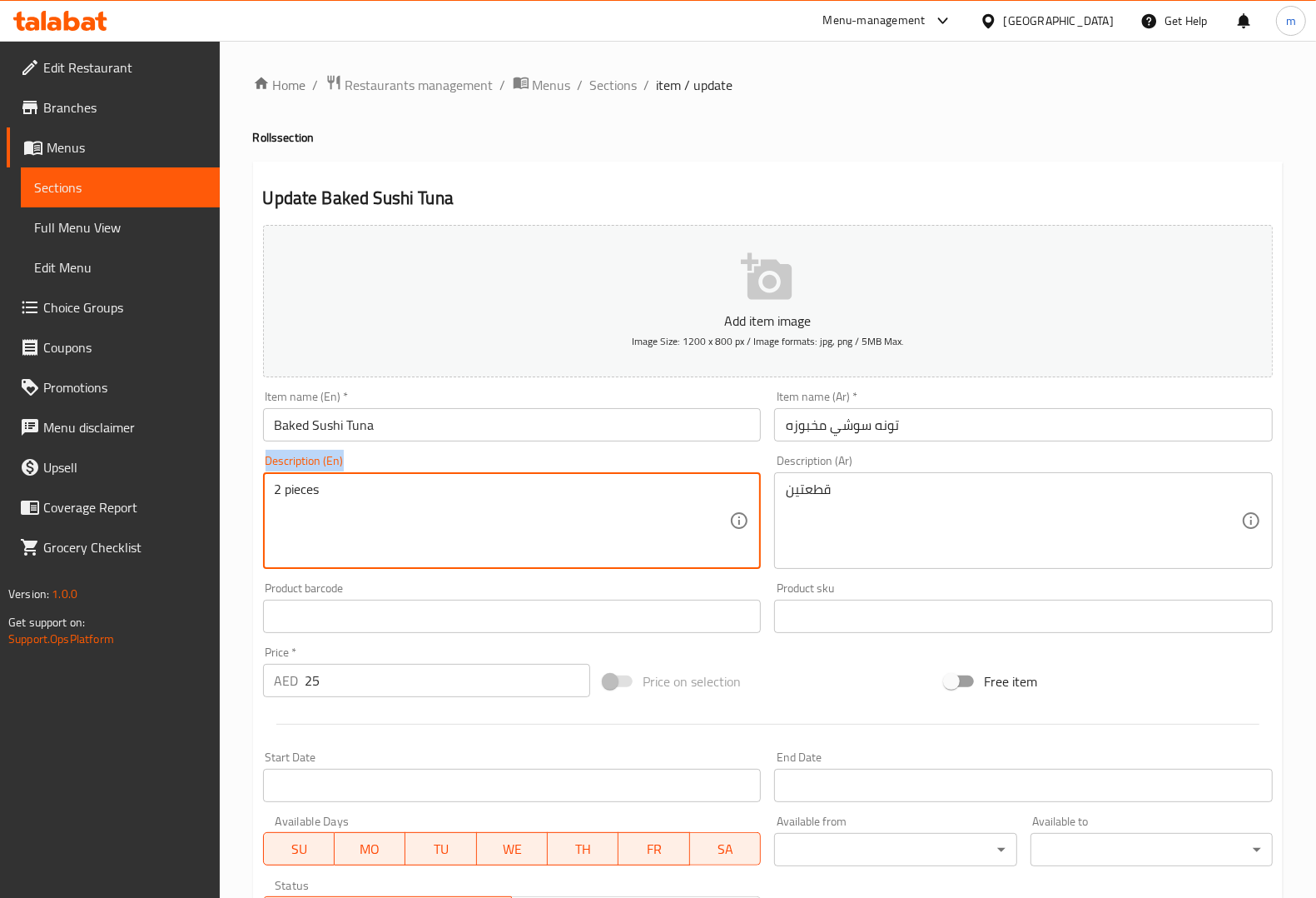
drag, startPoint x: 414, startPoint y: 479, endPoint x: 414, endPoint y: 511, distance: 32.0
click at [414, 493] on div "2 pieces Description (En)" at bounding box center [512, 520] width 499 height 97
click at [414, 511] on textarea "2 pieces" at bounding box center [503, 520] width 456 height 79
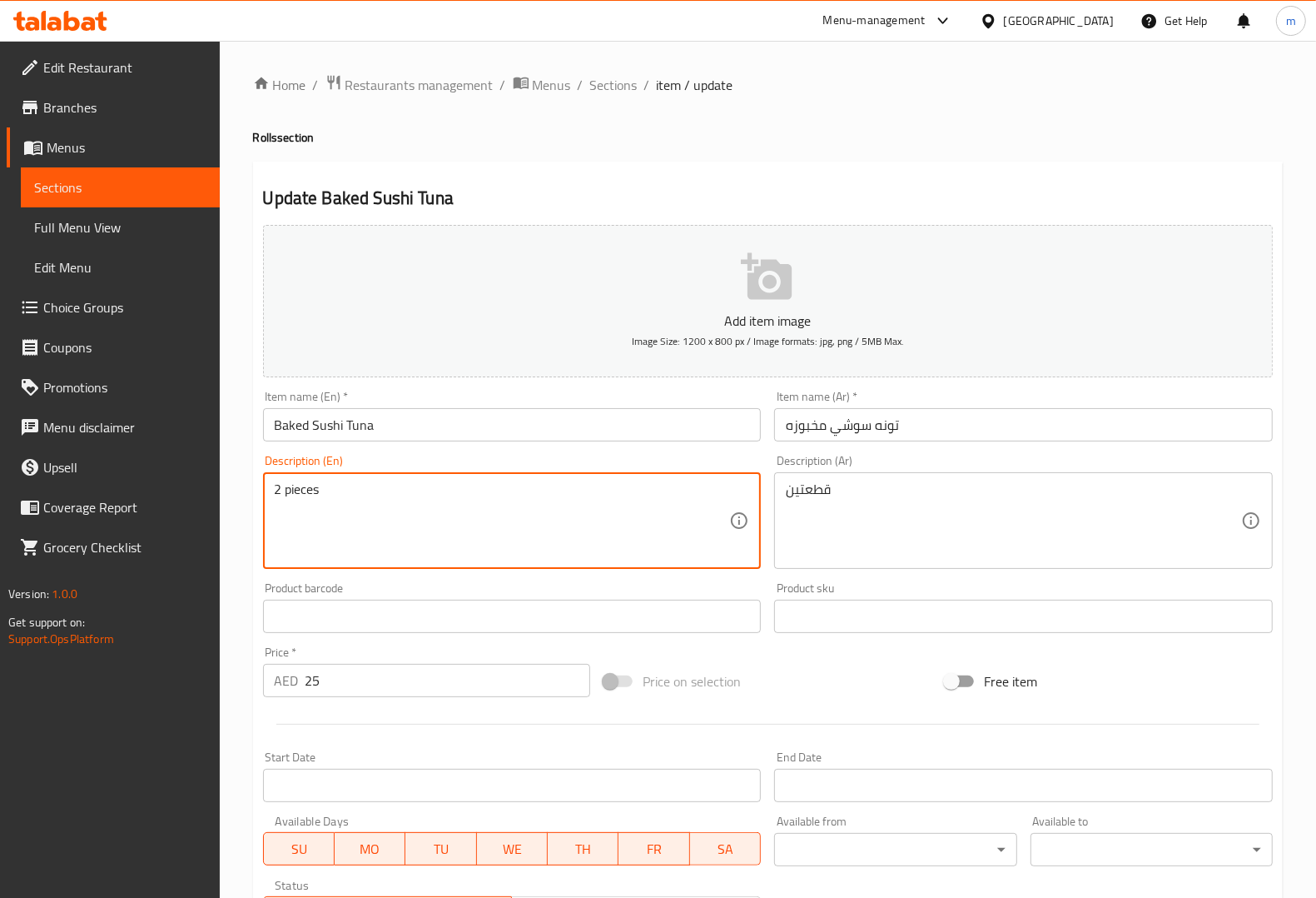
click at [423, 500] on textarea "2 pieces" at bounding box center [503, 520] width 456 height 79
click at [584, 517] on textarea "2 pieces" at bounding box center [503, 520] width 456 height 79
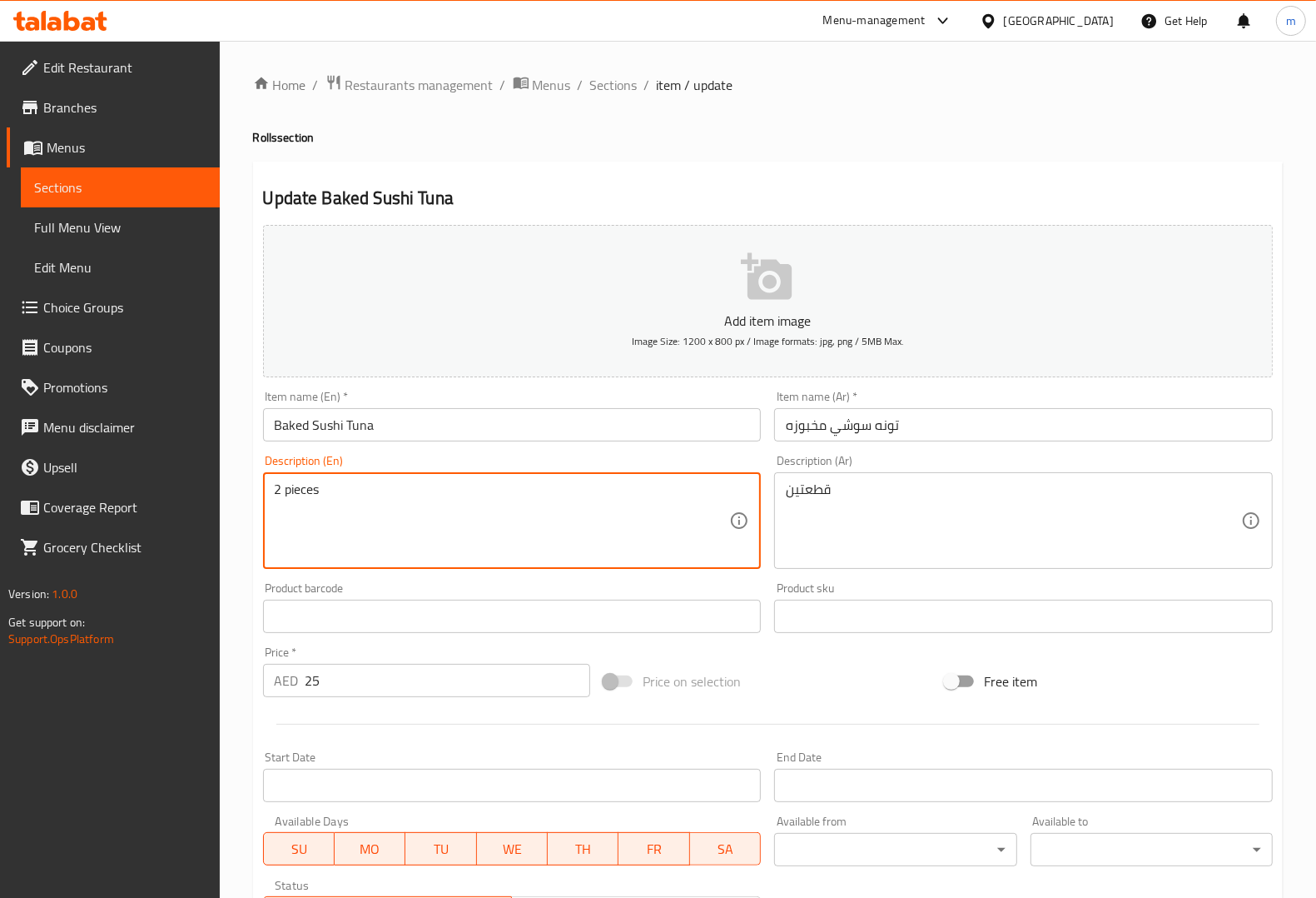
click at [584, 517] on textarea "2 pieces" at bounding box center [503, 520] width 456 height 79
paste textarea "Baked sushi roll with tuna and a savory baked topping."
type textarea "Baked sushi roll with tuna and a savory baked topping."
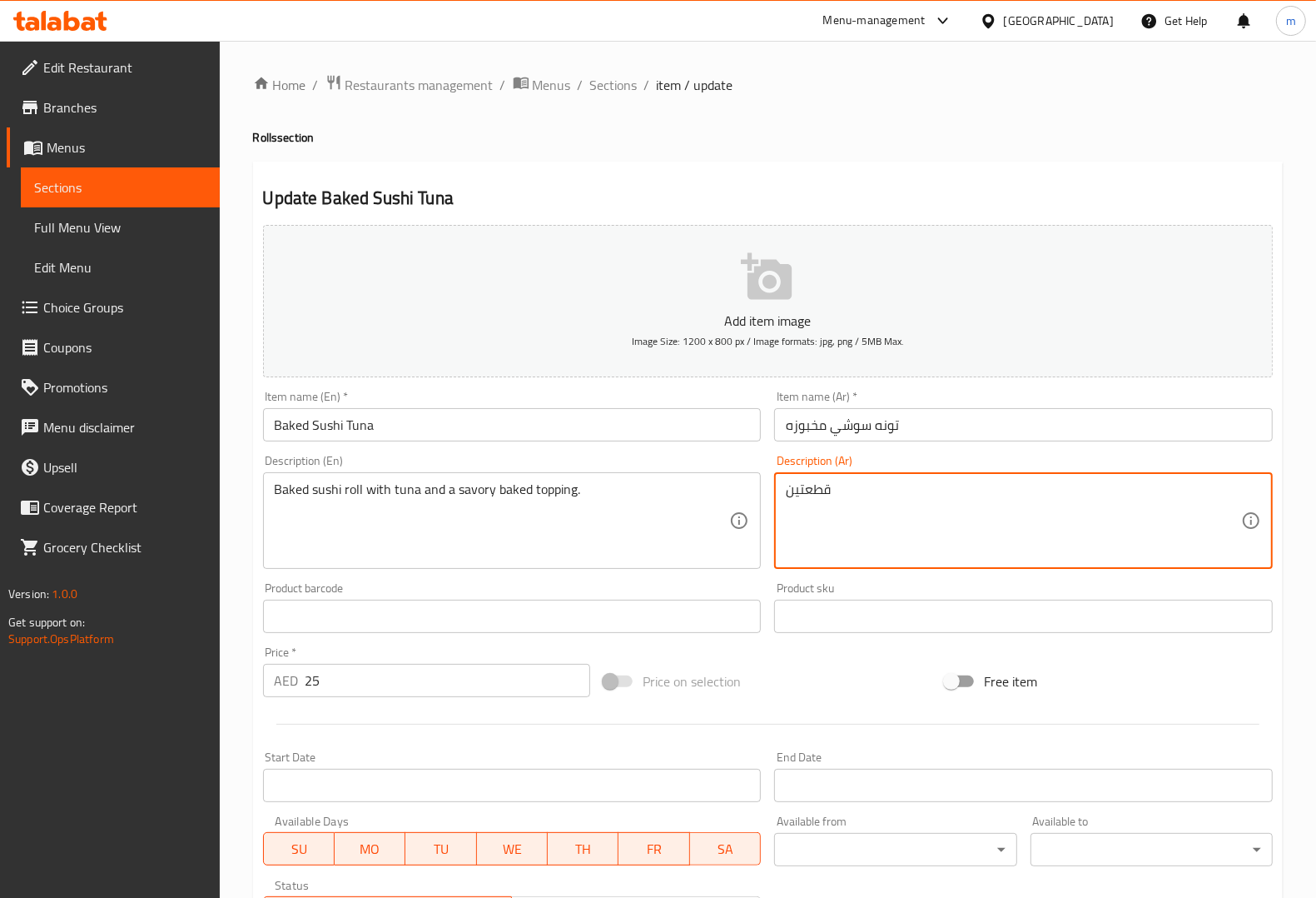
drag, startPoint x: 849, startPoint y: 494, endPoint x: 709, endPoint y: 501, distance: 140.2
click at [1105, 441] on input "تونه سوشي مخبوزه" at bounding box center [1023, 424] width 499 height 33
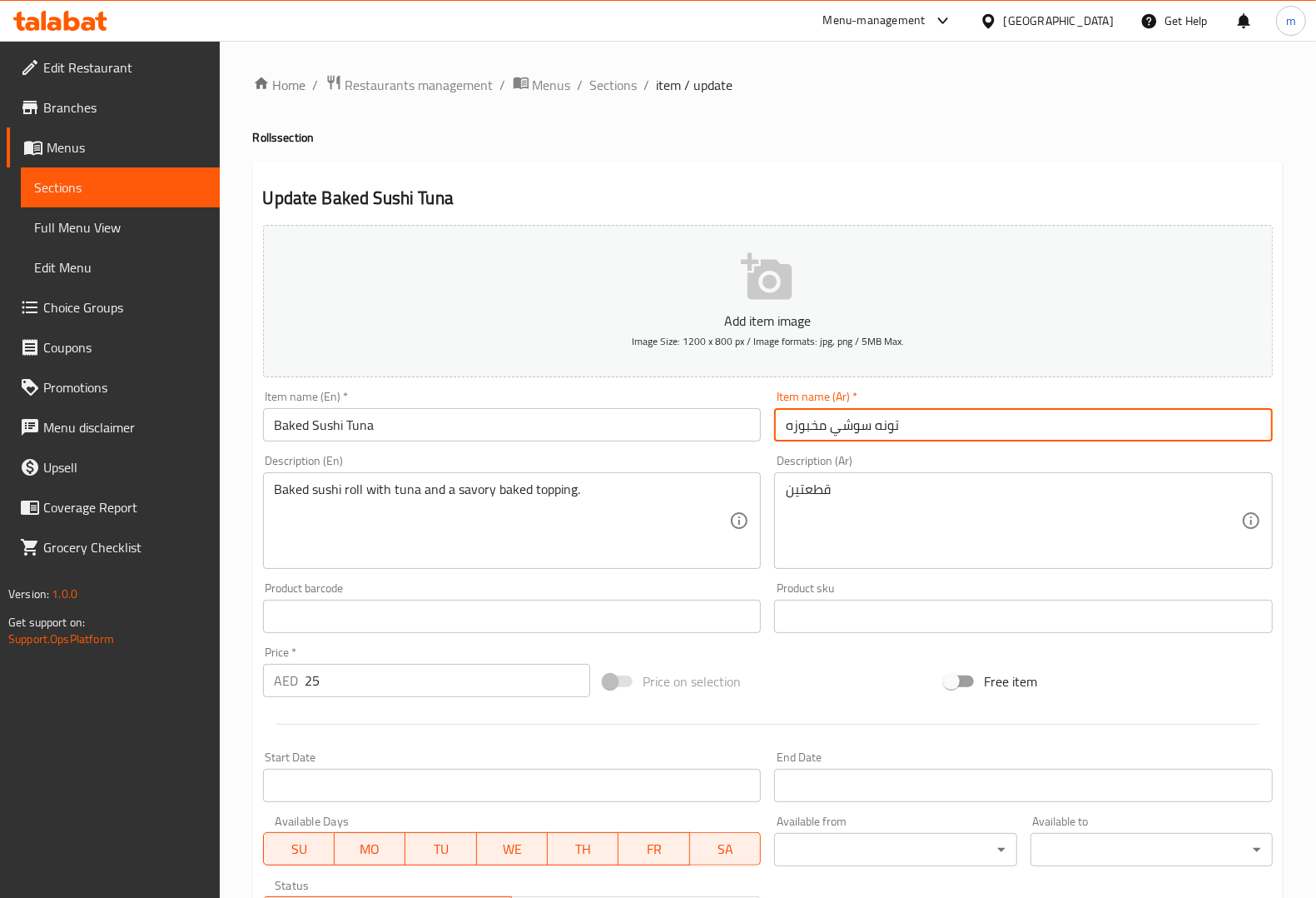
paste input "قطعتين"
type input "تونه سوشي مخبوزه قطعتين"
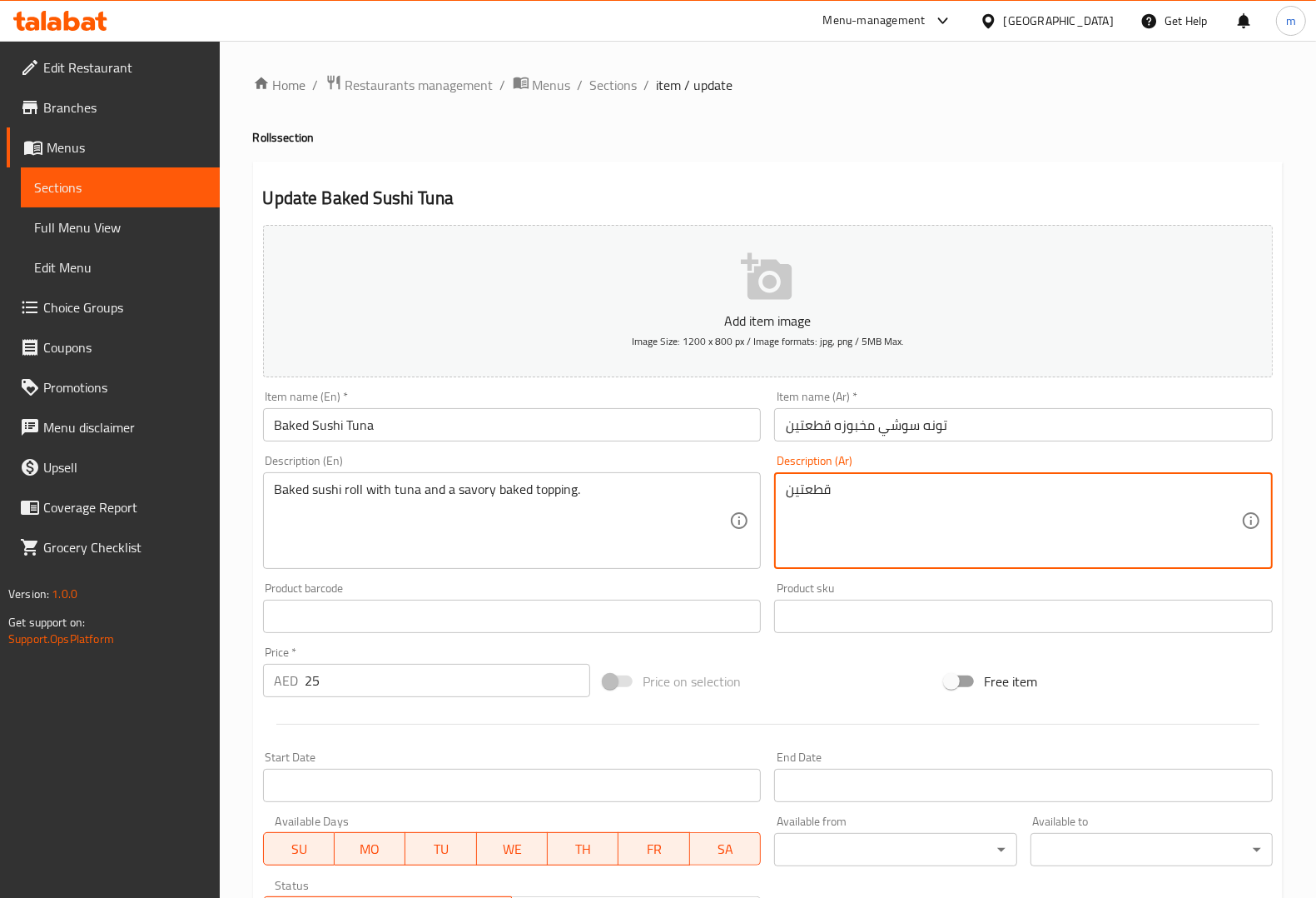
drag, startPoint x: 880, startPoint y: 486, endPoint x: 787, endPoint y: 493, distance: 93.3
click at [717, 422] on input "Baked Sushi Tuna" at bounding box center [512, 424] width 499 height 33
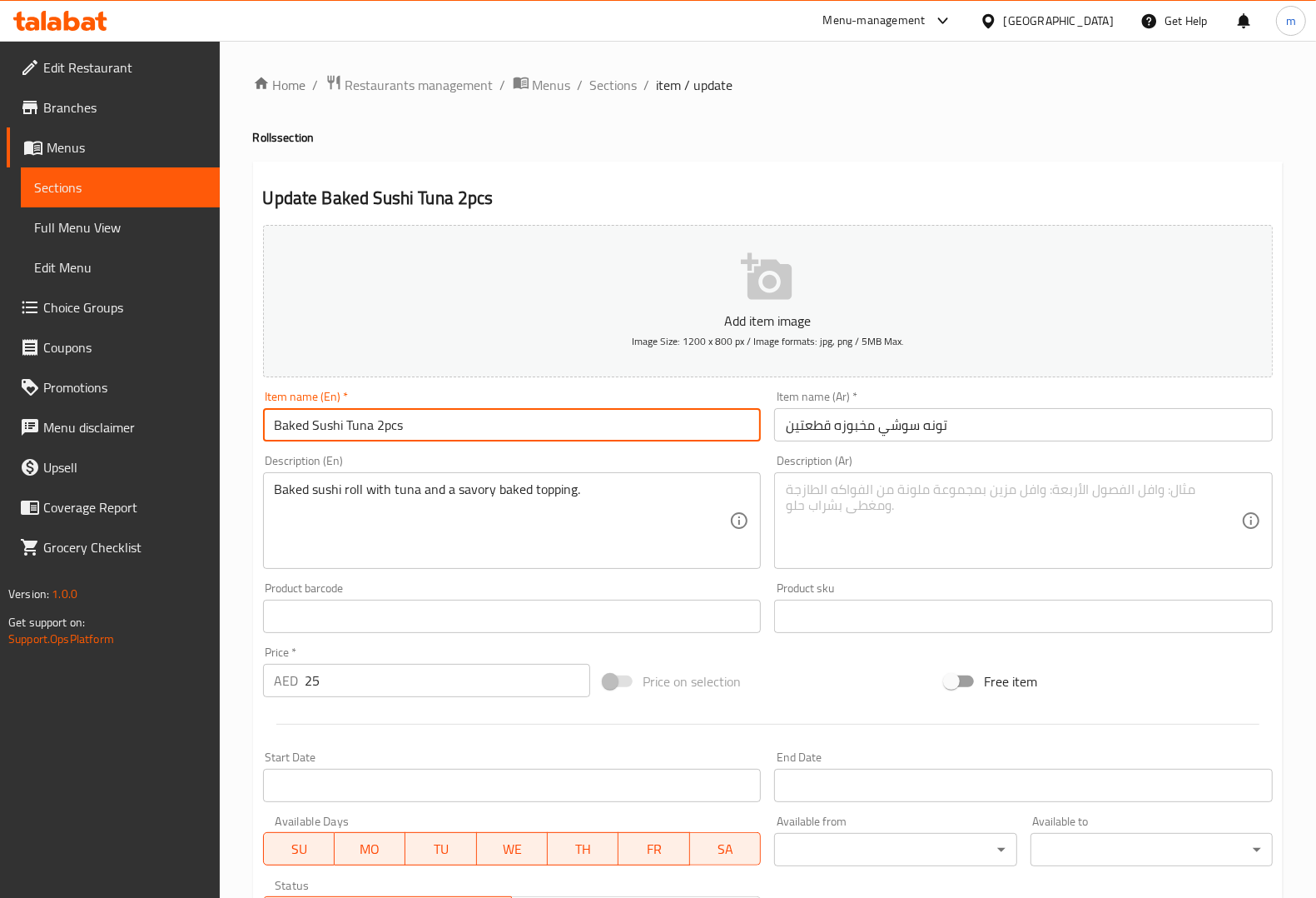
click at [377, 429] on input "Baked Sushi Tuna 2pcs" at bounding box center [512, 424] width 499 height 33
type input "Baked Sushi Tuna 2pcs"
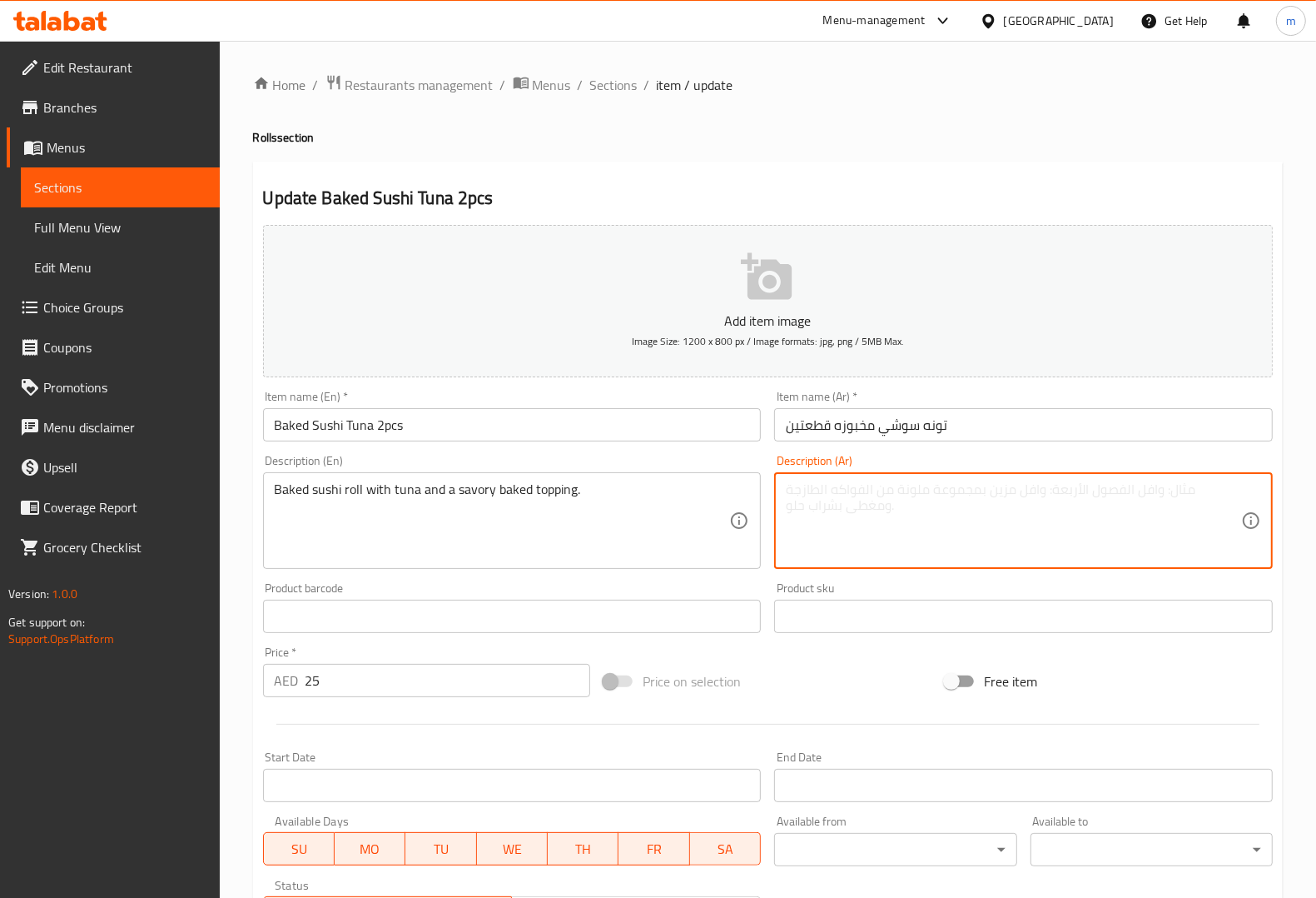
click at [838, 525] on textarea at bounding box center [1013, 520] width 456 height 79
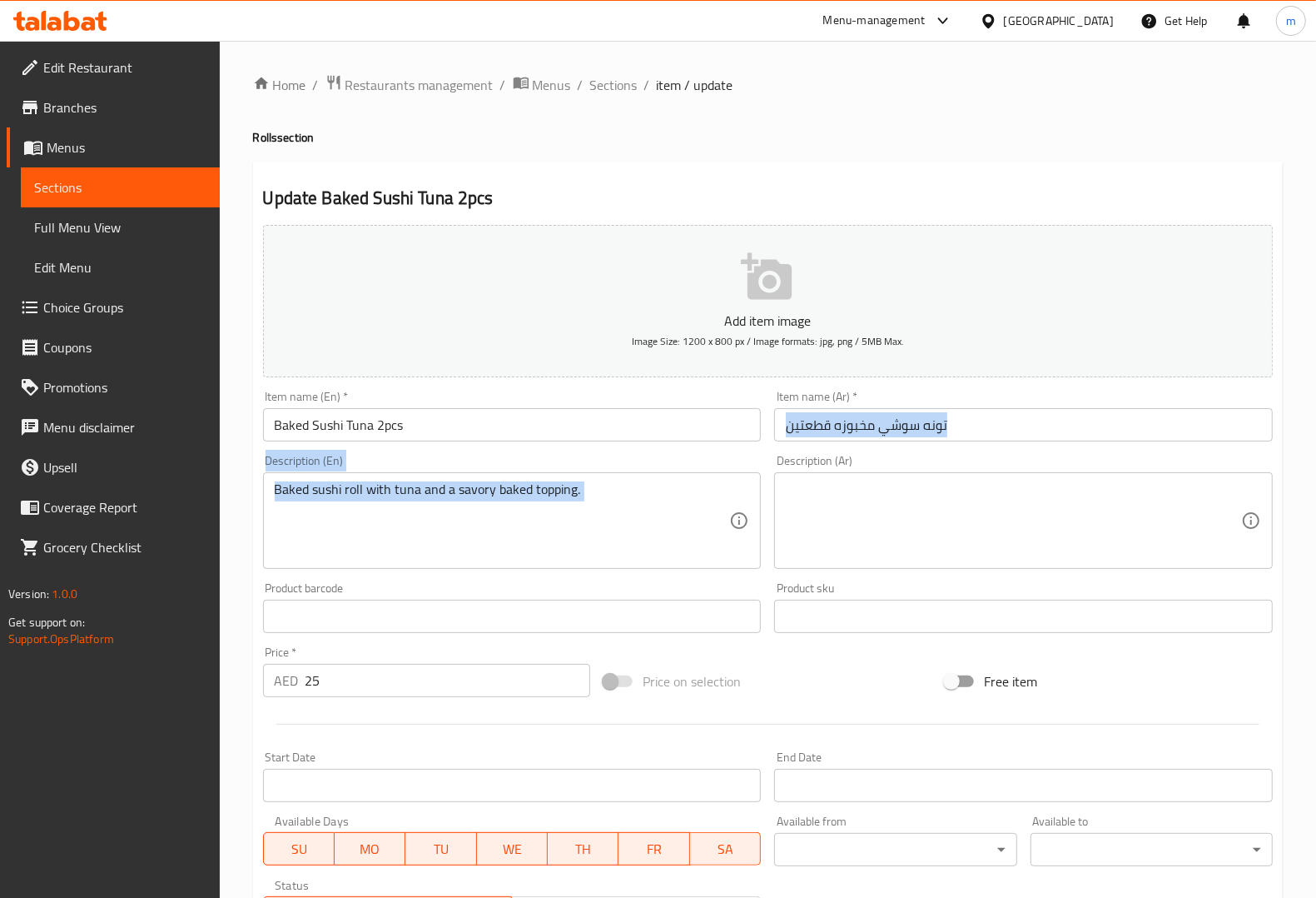
drag, startPoint x: 893, startPoint y: 454, endPoint x: 855, endPoint y: 435, distance: 42.5
click at [855, 435] on div "Add item image Image Size: 1200 x 800 px / Image formats: jpg, png / 5MB Max. I…" at bounding box center [768, 577] width 1023 height 718
click at [1118, 481] on textarea at bounding box center [1013, 520] width 456 height 79
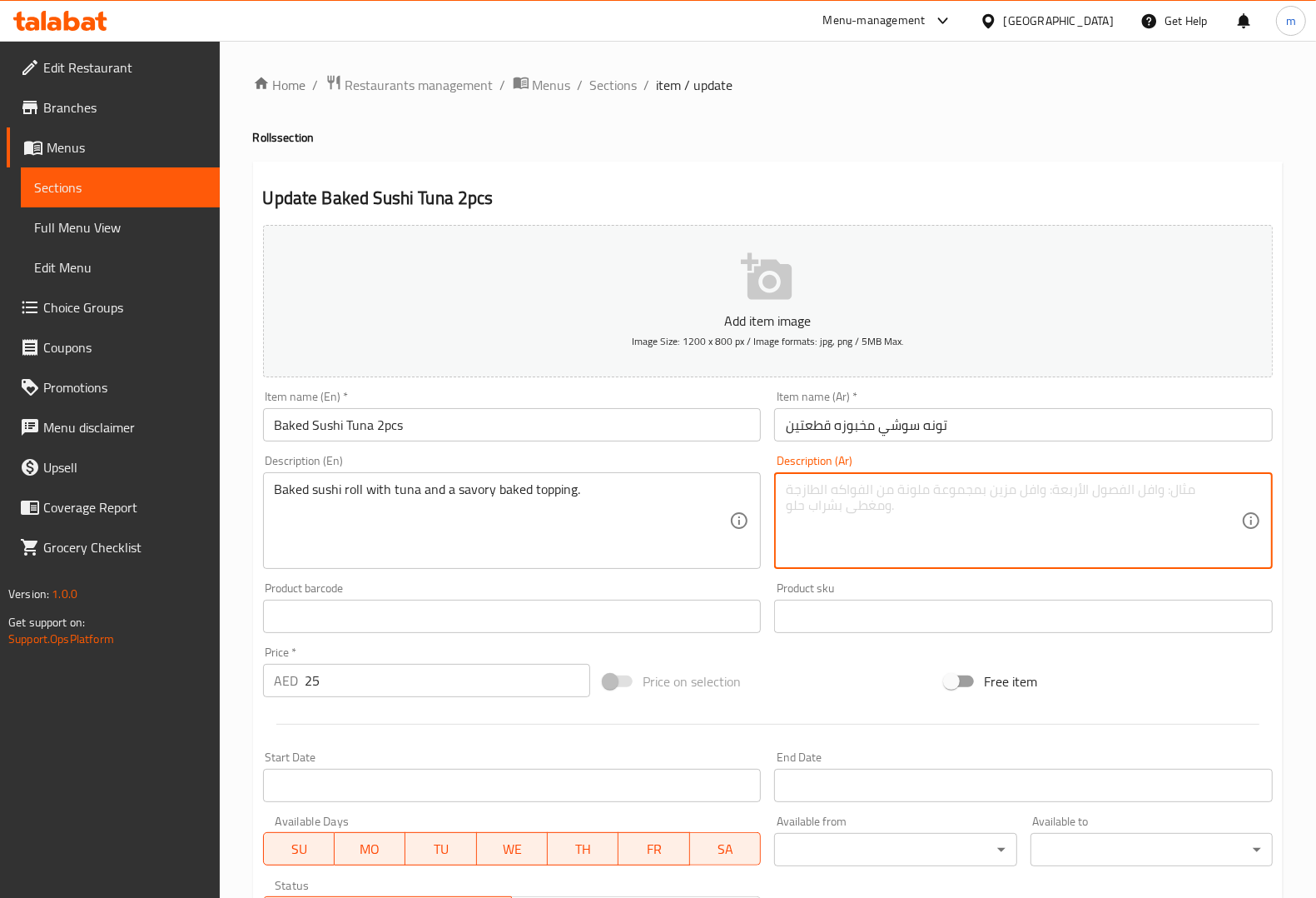
paste textarea "لفائف السوشي المخبوزة مع التونة وطبقة مخبوزة لذيذة."
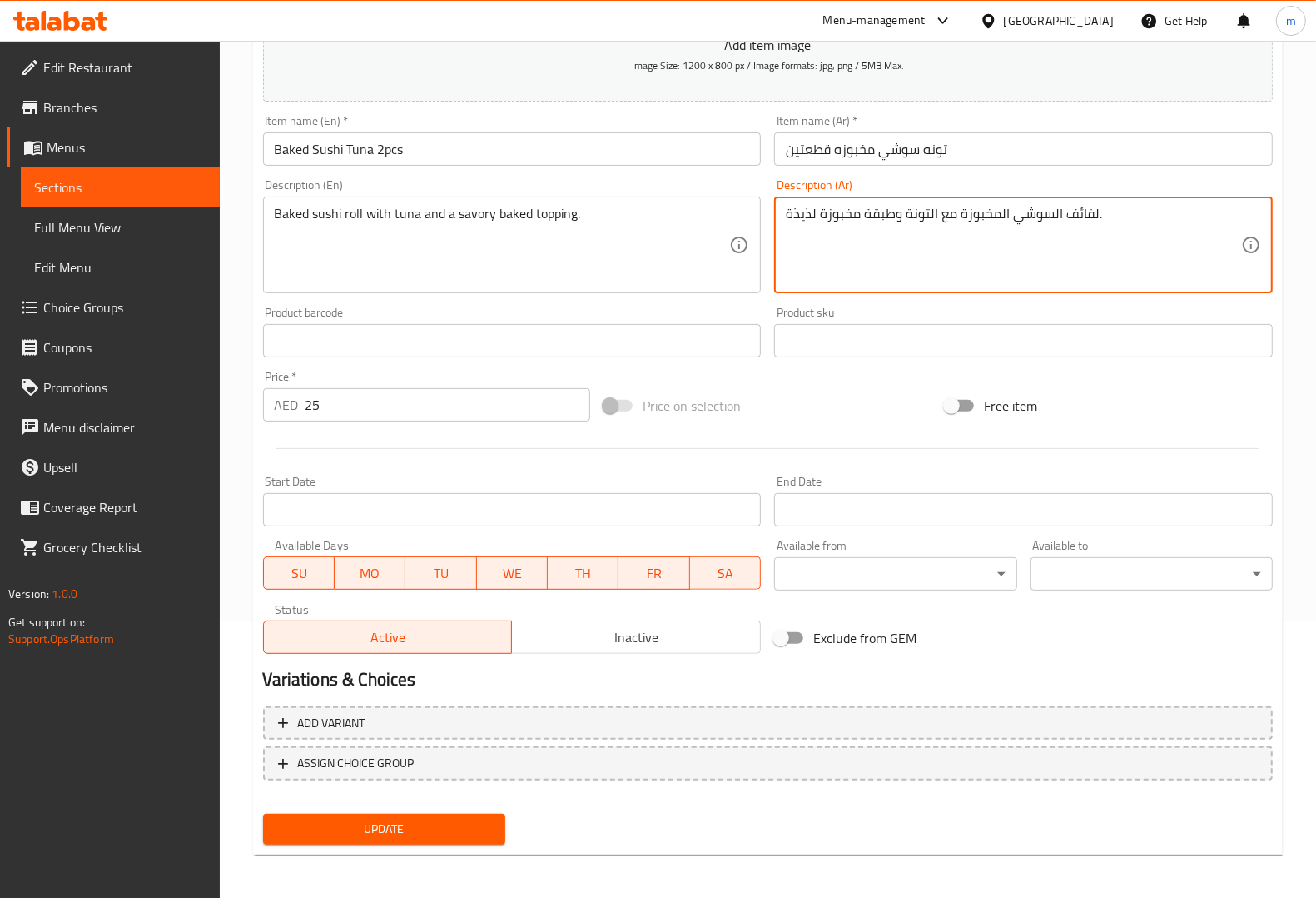
type textarea "لفائف السوشي المخبوزة مع التونة وطبقة مخبوزة لذيذة."
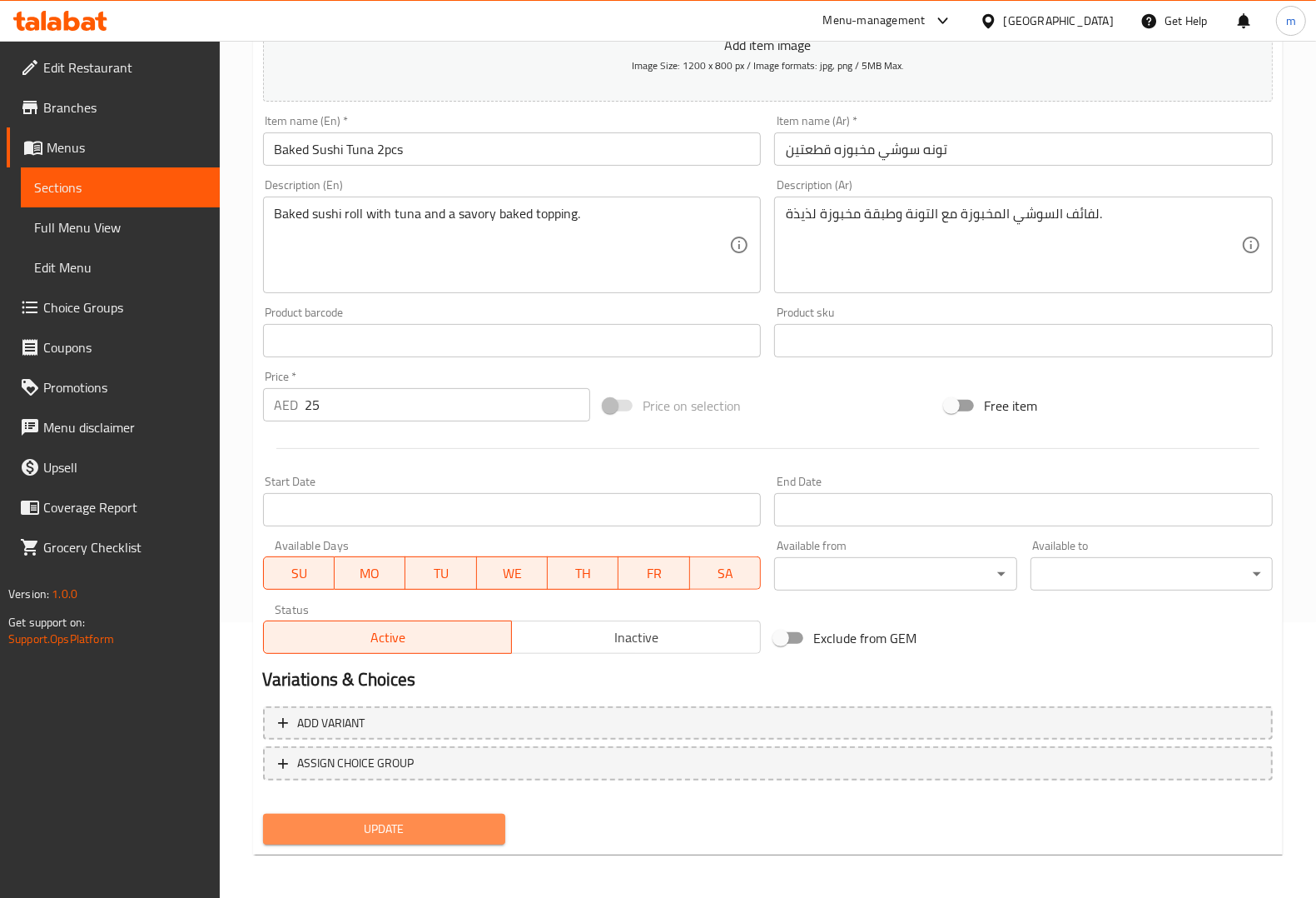
click at [408, 814] on button "Update" at bounding box center [384, 829] width 242 height 31
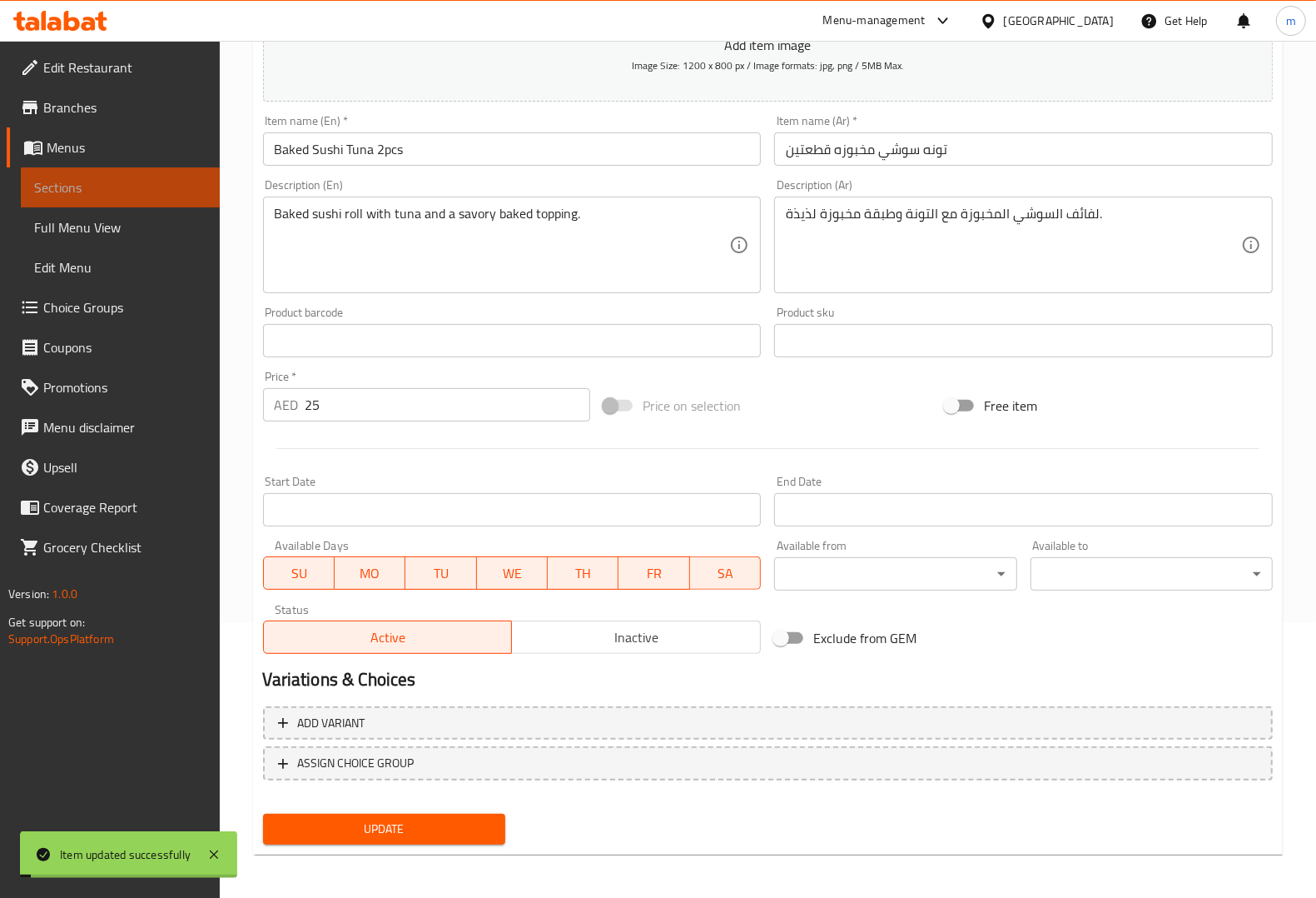
click at [136, 202] on link "Sections" at bounding box center [120, 187] width 199 height 40
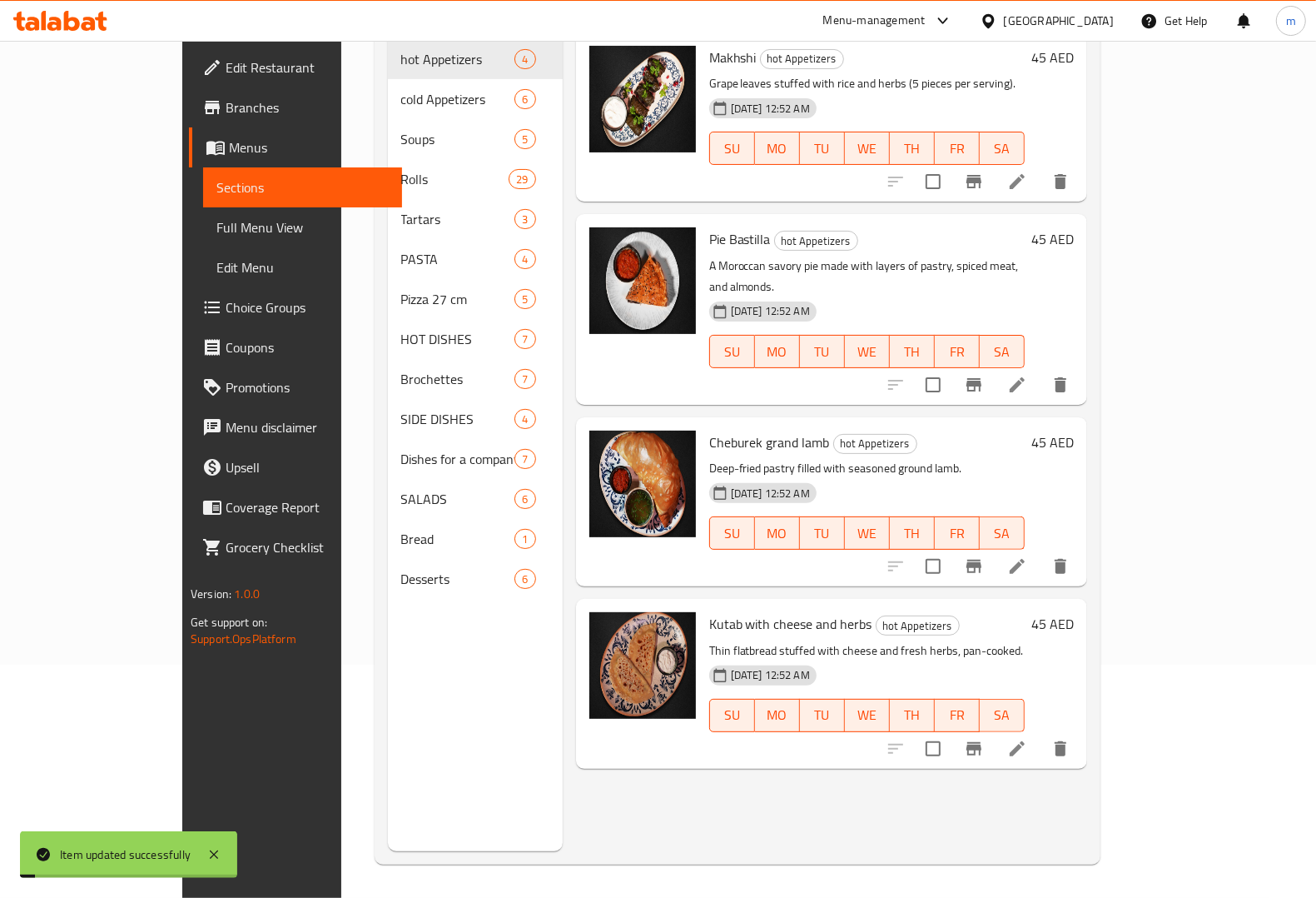
scroll to position [234, 0]
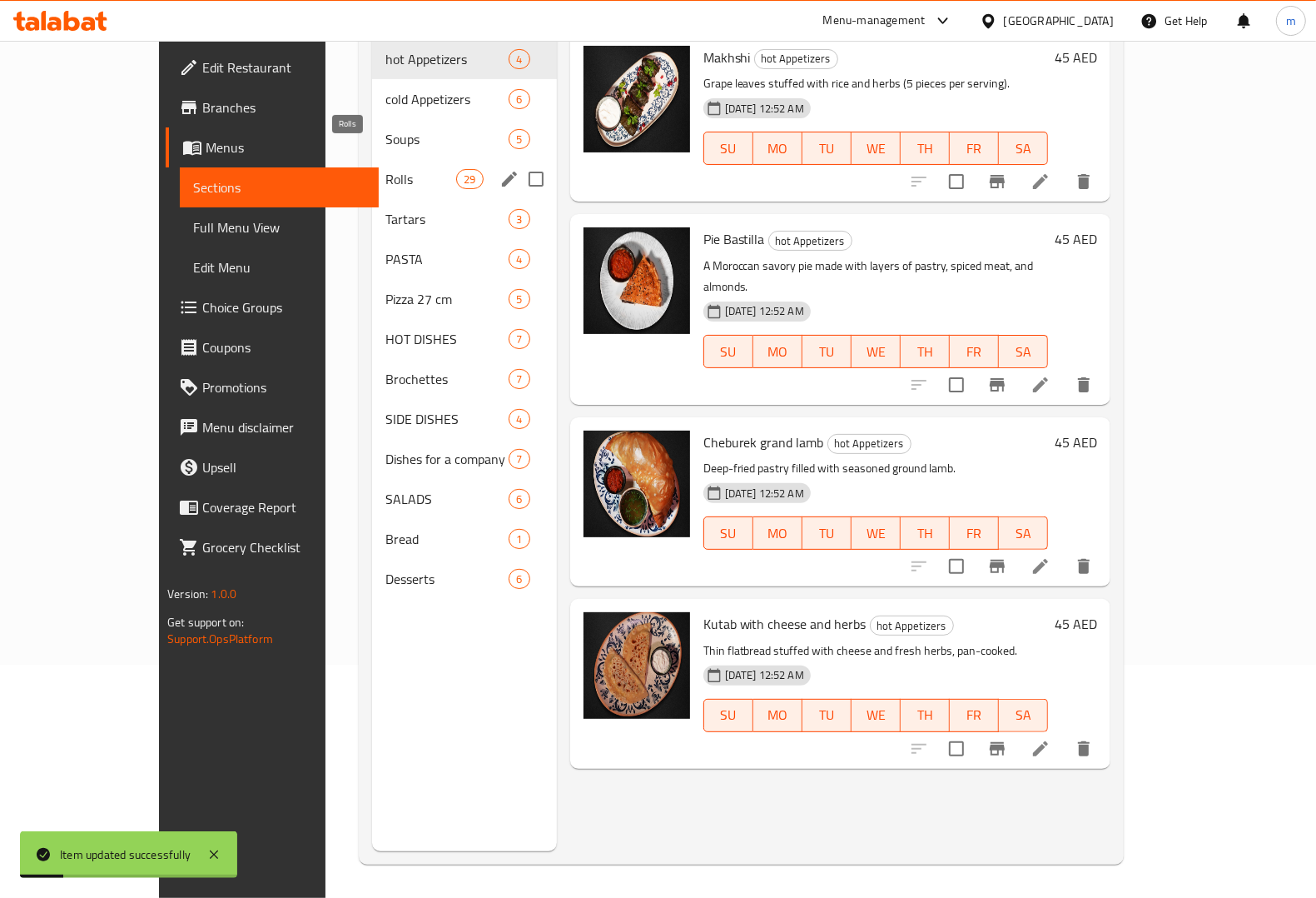
click at [385, 169] on span "Rolls" at bounding box center [420, 179] width 70 height 20
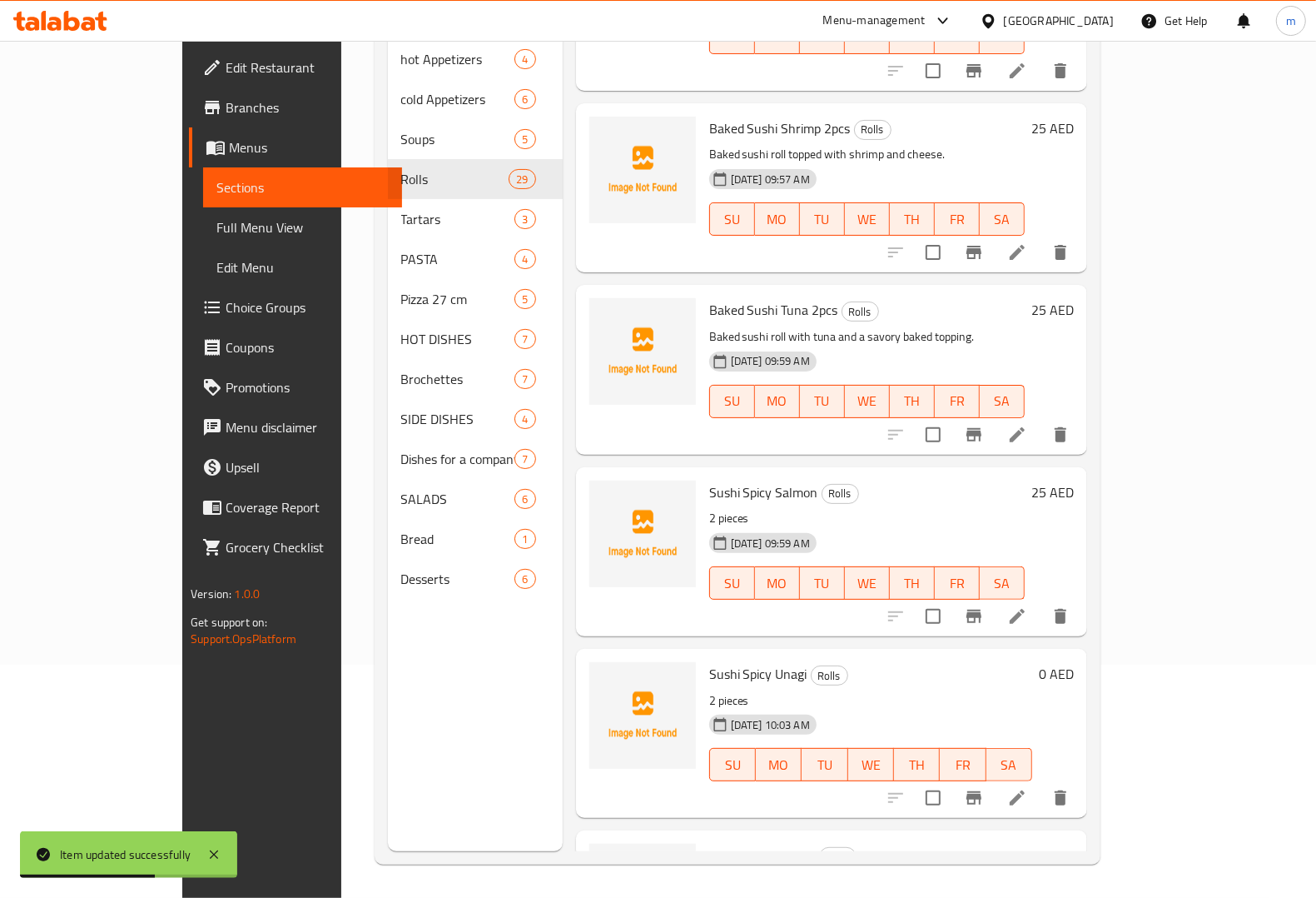
scroll to position [3902, 0]
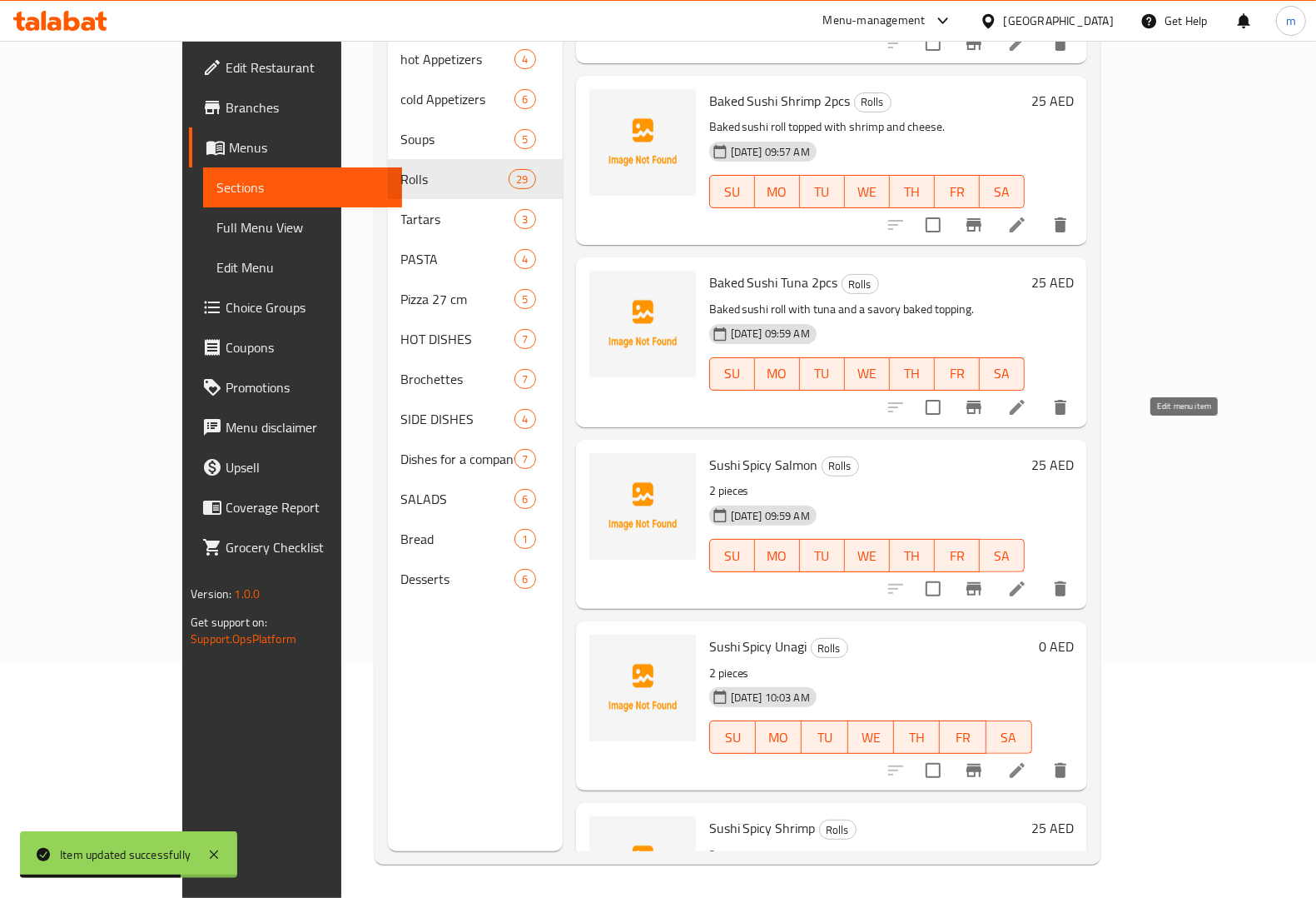
click at [1027, 579] on icon at bounding box center [1017, 589] width 20 height 20
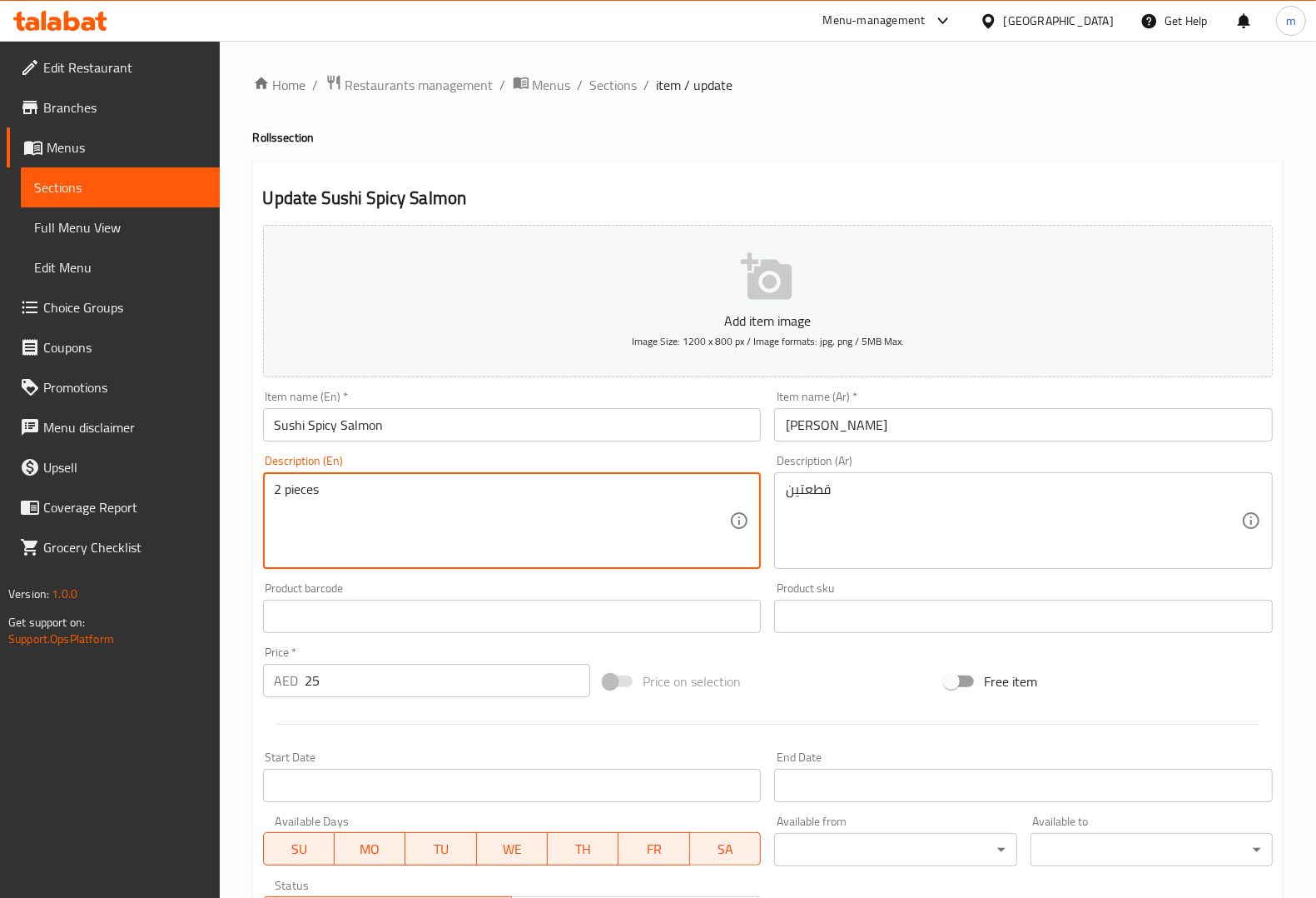
click at [454, 496] on textarea "2 pieces" at bounding box center [503, 520] width 456 height 79
paste textarea "Spicy salmon roll with chili sauce and fresh ingredients."
type textarea "Spicy salmon roll with chili sauce and fresh ingredients."
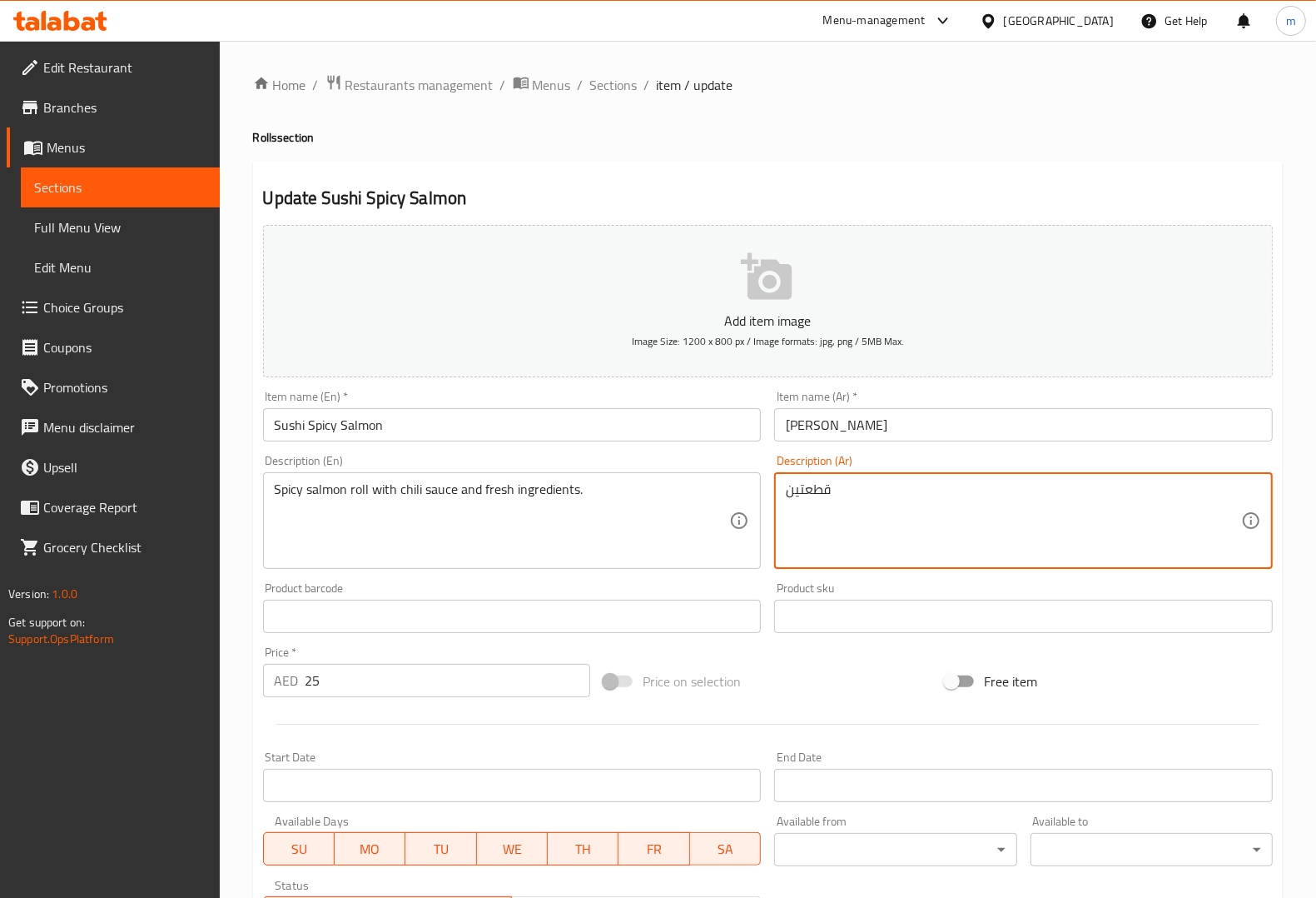
drag, startPoint x: 859, startPoint y: 497, endPoint x: 776, endPoint y: 504, distance: 83.3
click at [776, 504] on div "قطعتين Description (Ar)" at bounding box center [1023, 520] width 499 height 97
click at [936, 422] on input "سوشي سلمون حار" at bounding box center [1023, 424] width 499 height 33
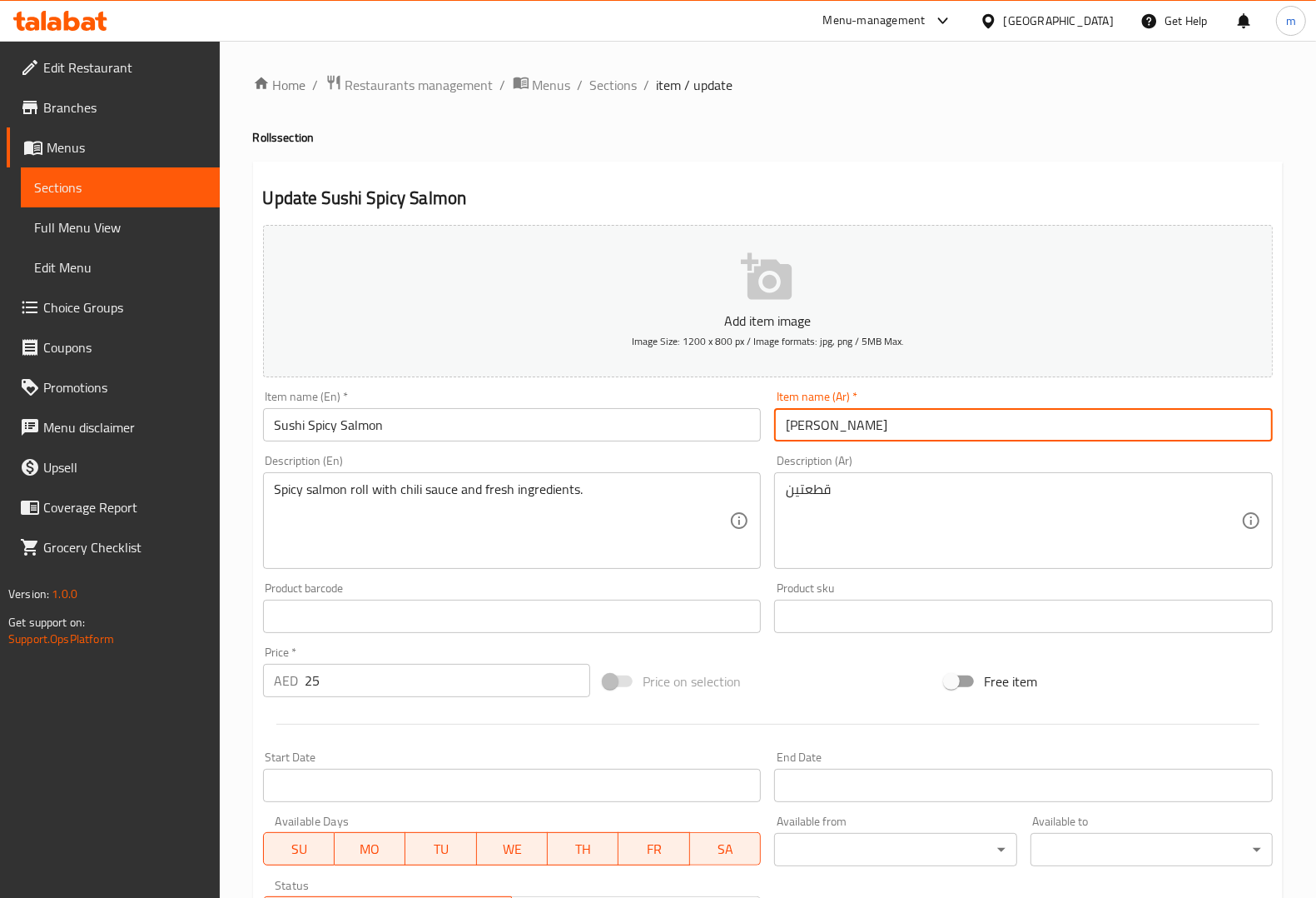
paste input "قطعتين"
type input "[PERSON_NAME] حار قطعتين"
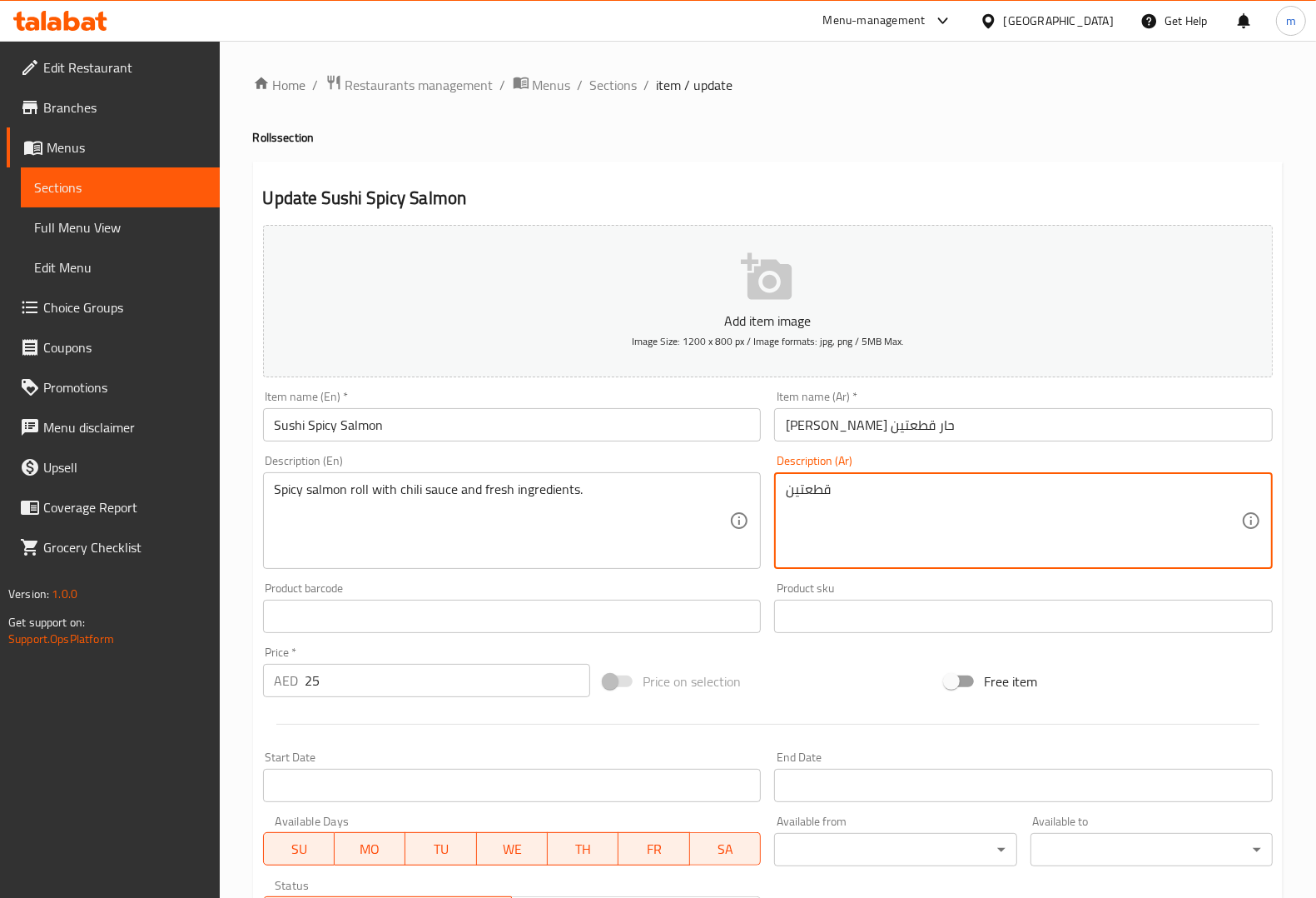
drag, startPoint x: 879, startPoint y: 489, endPoint x: 772, endPoint y: 511, distance: 109.2
click at [659, 440] on input "Sushi Spicy Salmon" at bounding box center [512, 424] width 499 height 33
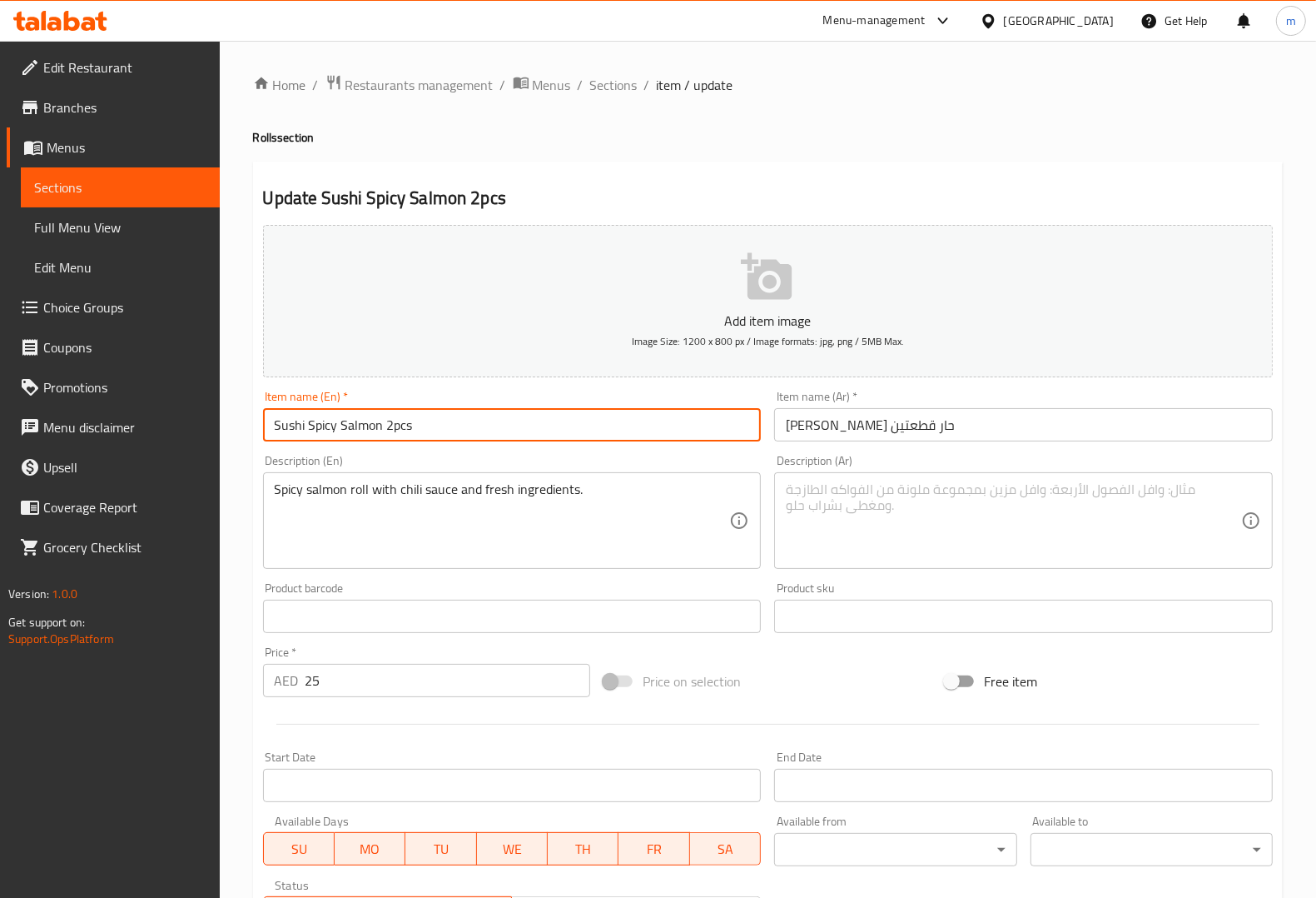
type input "Sushi Spicy Salmon 2pcs"
click at [854, 498] on textarea at bounding box center [1013, 520] width 456 height 79
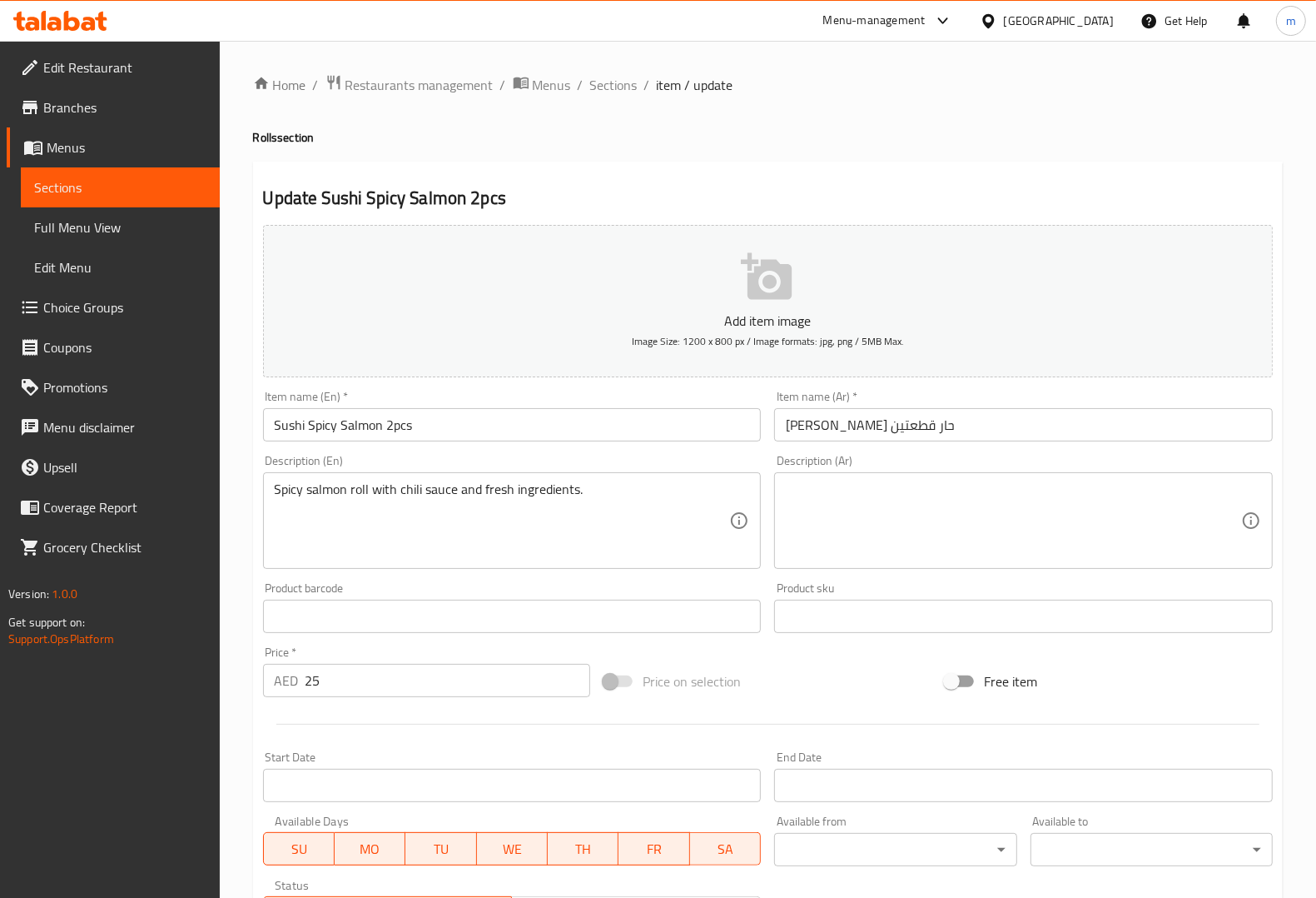
click at [1050, 514] on textarea at bounding box center [1013, 520] width 456 height 79
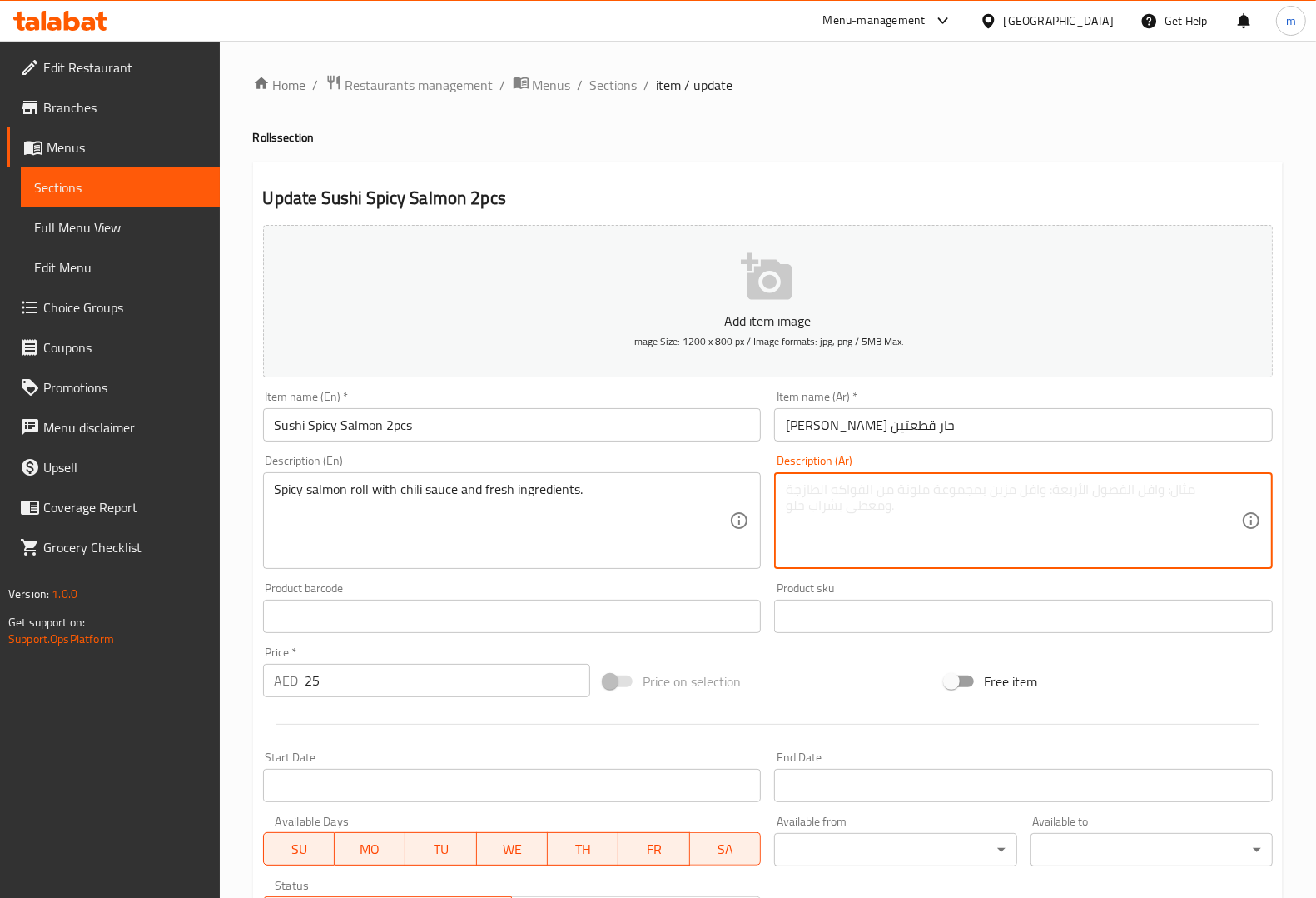
paste textarea "لفائف سلمون حارة مع صلصة فلفل حار ومكونات طازجة."
type textarea "لفائف سلمون حارة مع صلصة فلفل حار ومكونات طازجة."
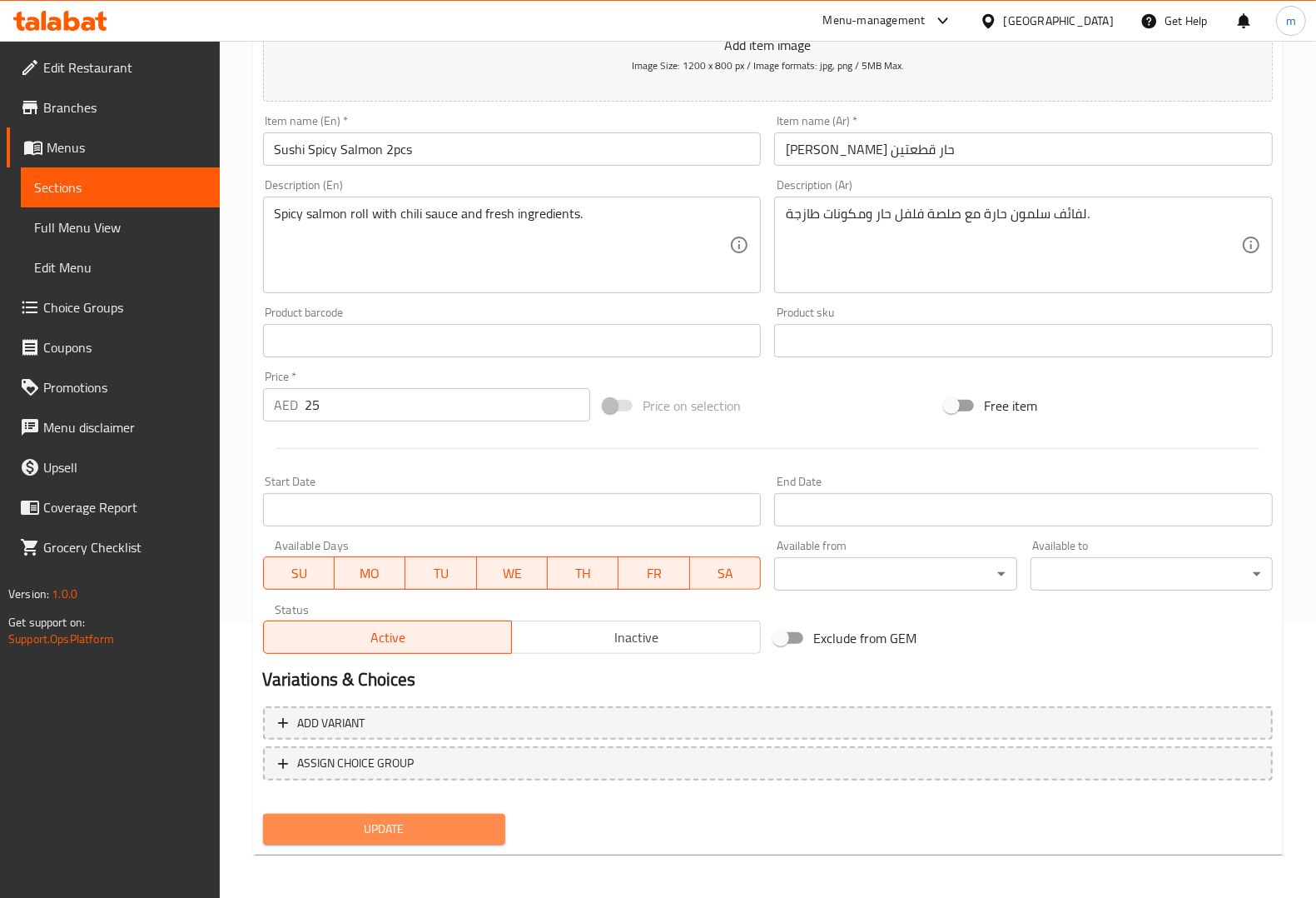
click at [447, 831] on span "Update" at bounding box center [384, 828] width 216 height 21
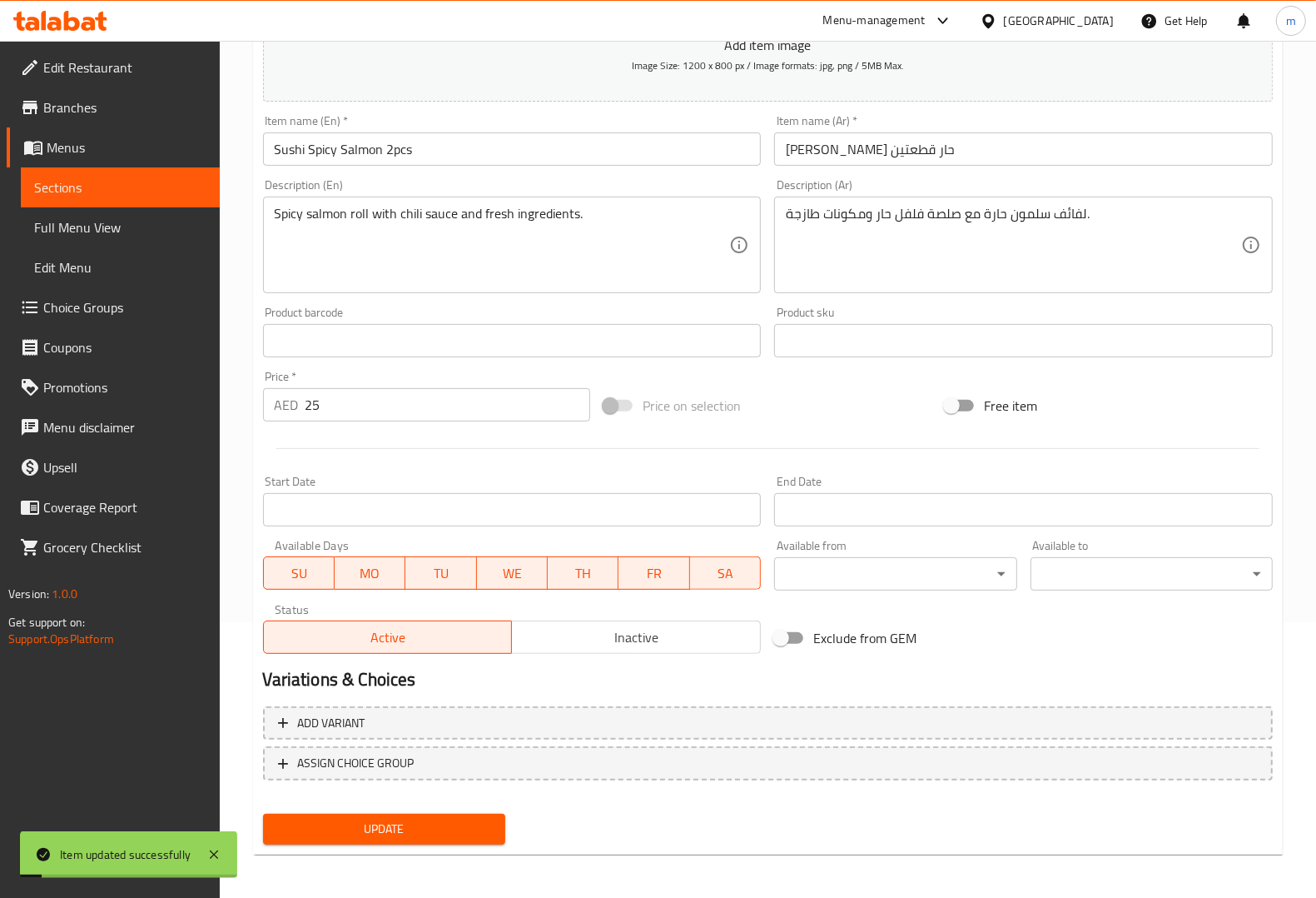
click at [61, 165] on link "Menus" at bounding box center [113, 147] width 213 height 40
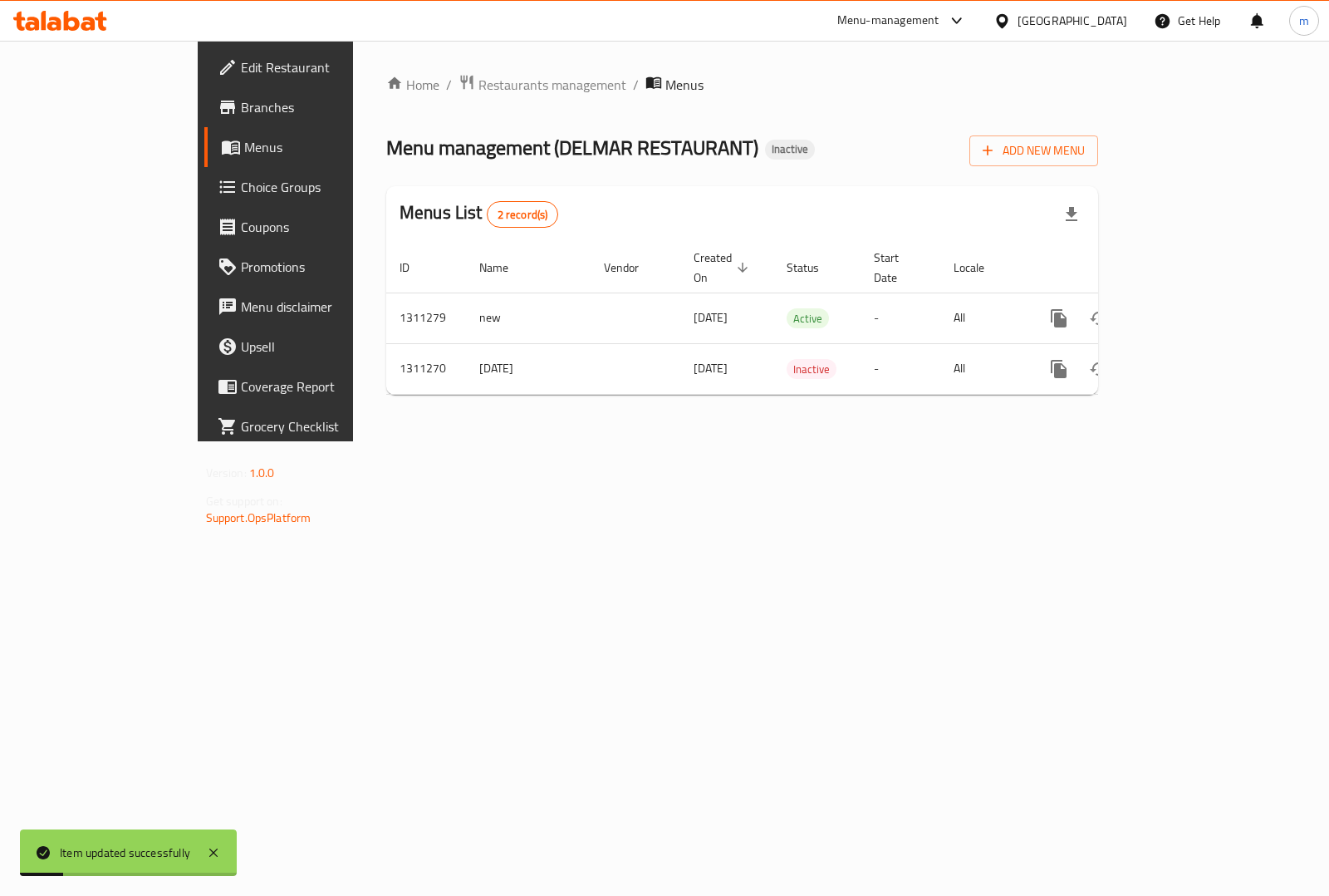
click at [245, 150] on span "Menus" at bounding box center [326, 147] width 162 height 20
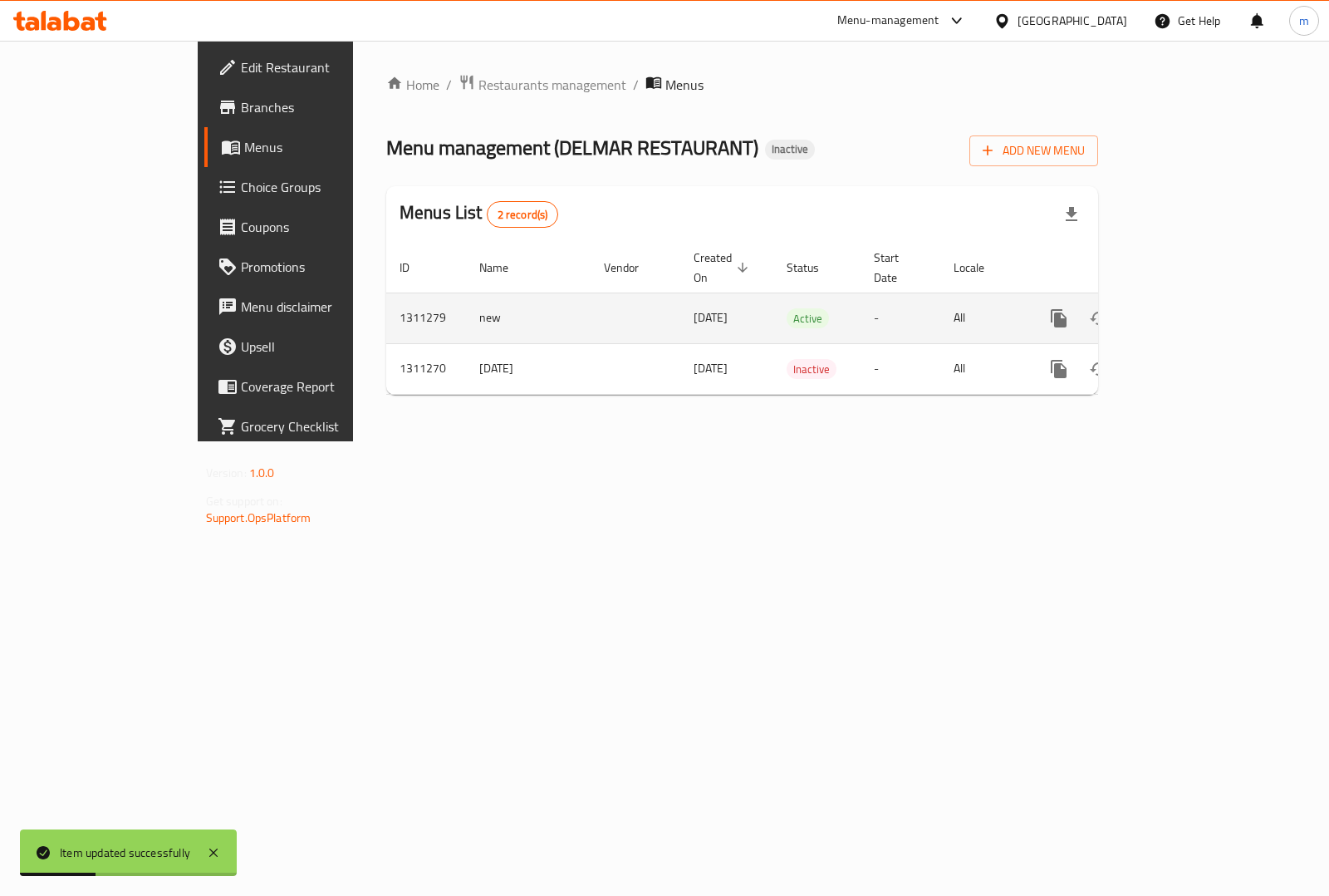
click at [1189, 309] on icon "enhanced table" at bounding box center [1179, 319] width 20 height 20
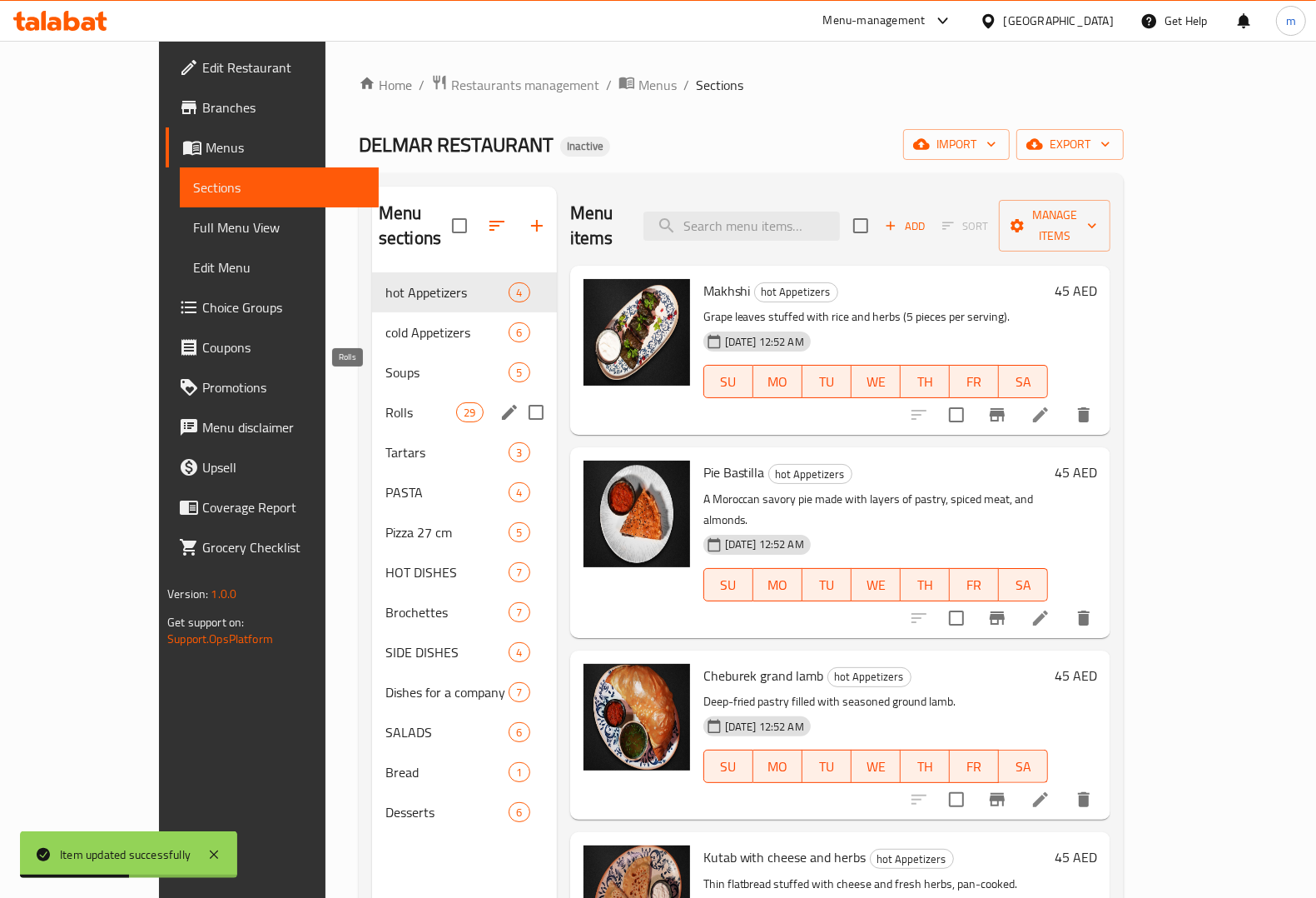
click at [385, 402] on span "Rolls" at bounding box center [420, 412] width 70 height 20
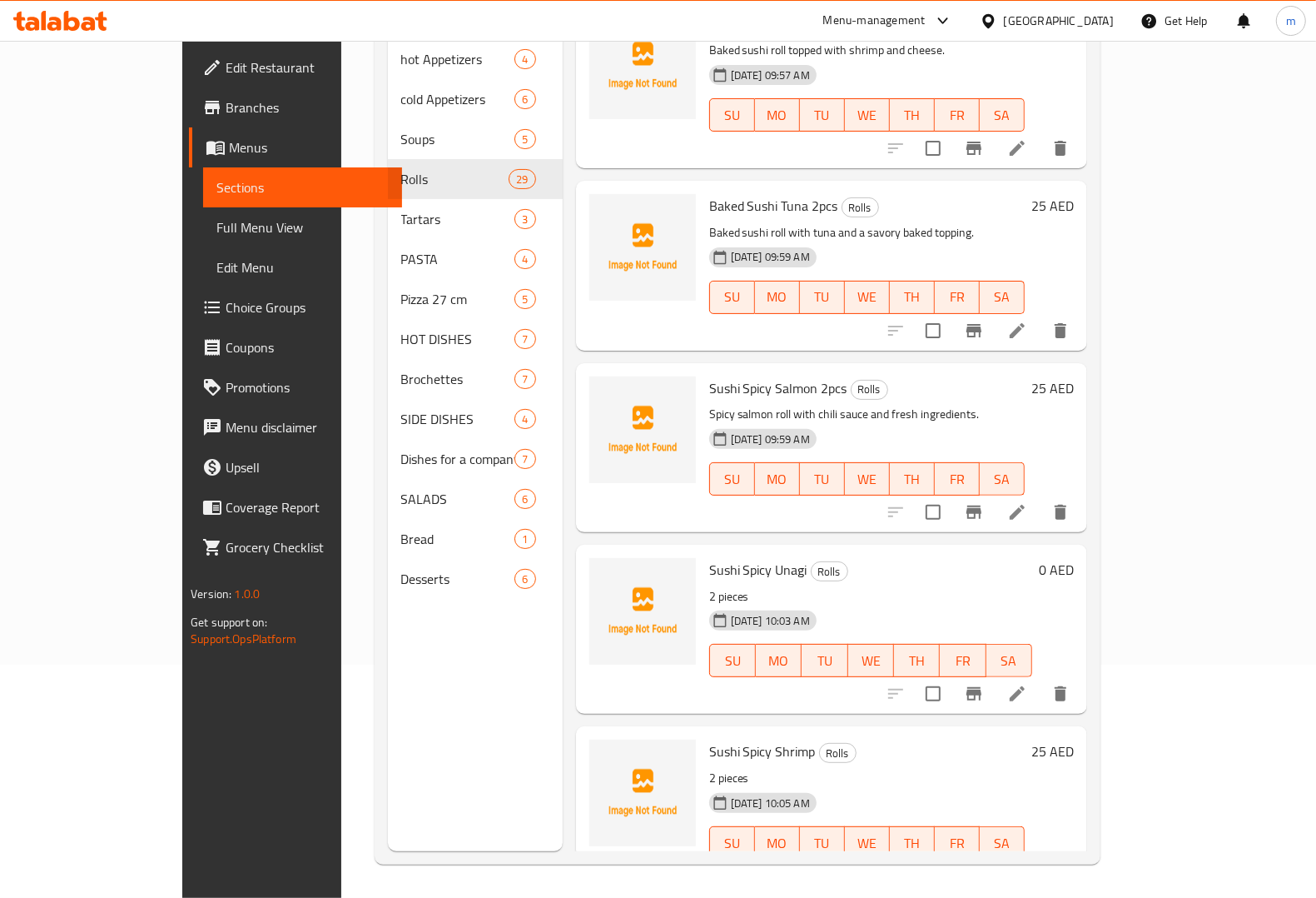
scroll to position [4000, 0]
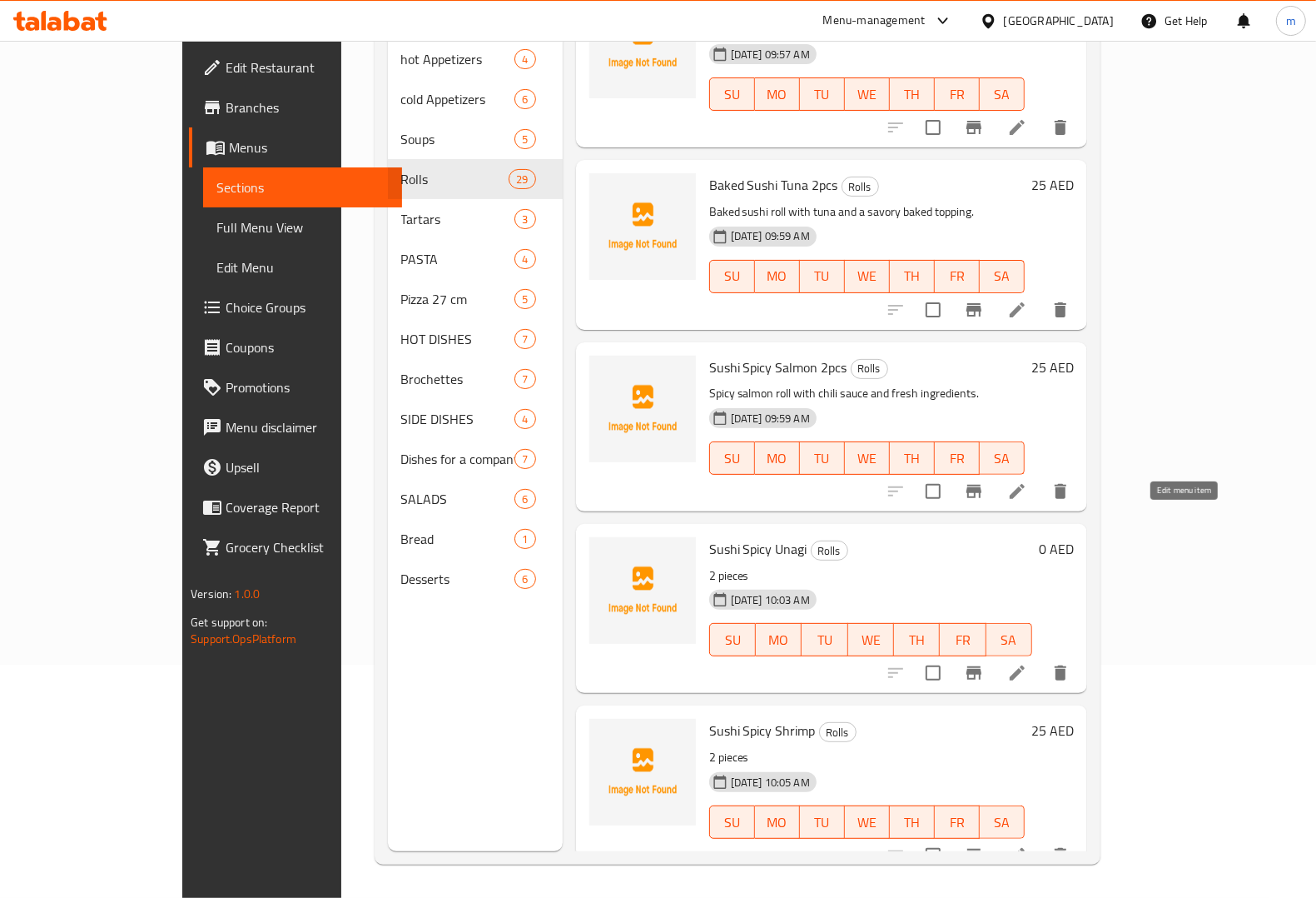
click at [1027, 663] on icon at bounding box center [1017, 673] width 20 height 20
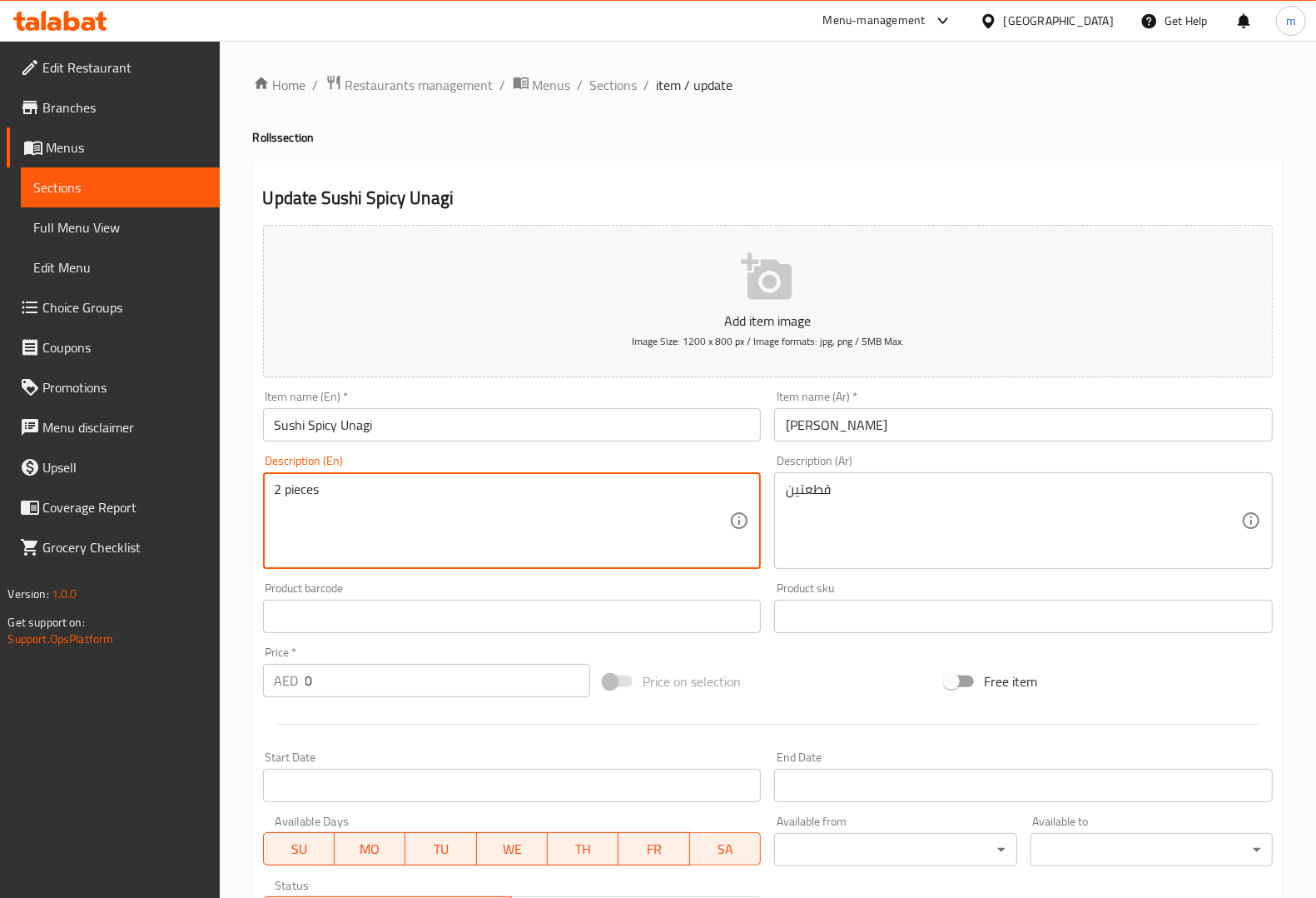
click at [449, 506] on textarea "2 pieces" at bounding box center [503, 520] width 456 height 79
click at [450, 506] on textarea "2 pieces" at bounding box center [503, 520] width 456 height 79
click at [462, 497] on textarea "2 pieces" at bounding box center [503, 520] width 456 height 79
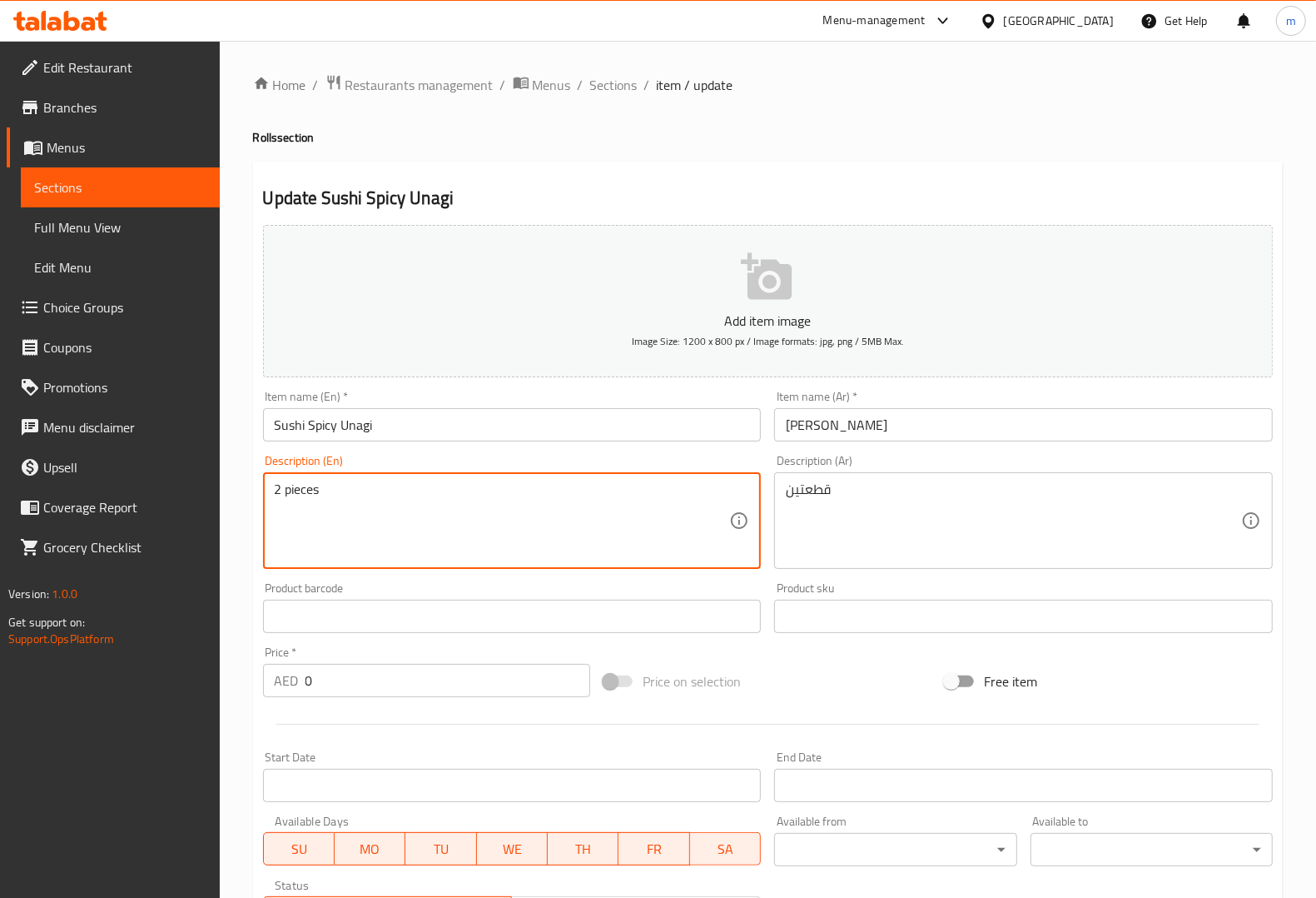
paste textarea "Spicy unagi roll with a kick of heat and smoky eel."
type textarea "Spicy unagi roll with a kick of heat and smoky eel."
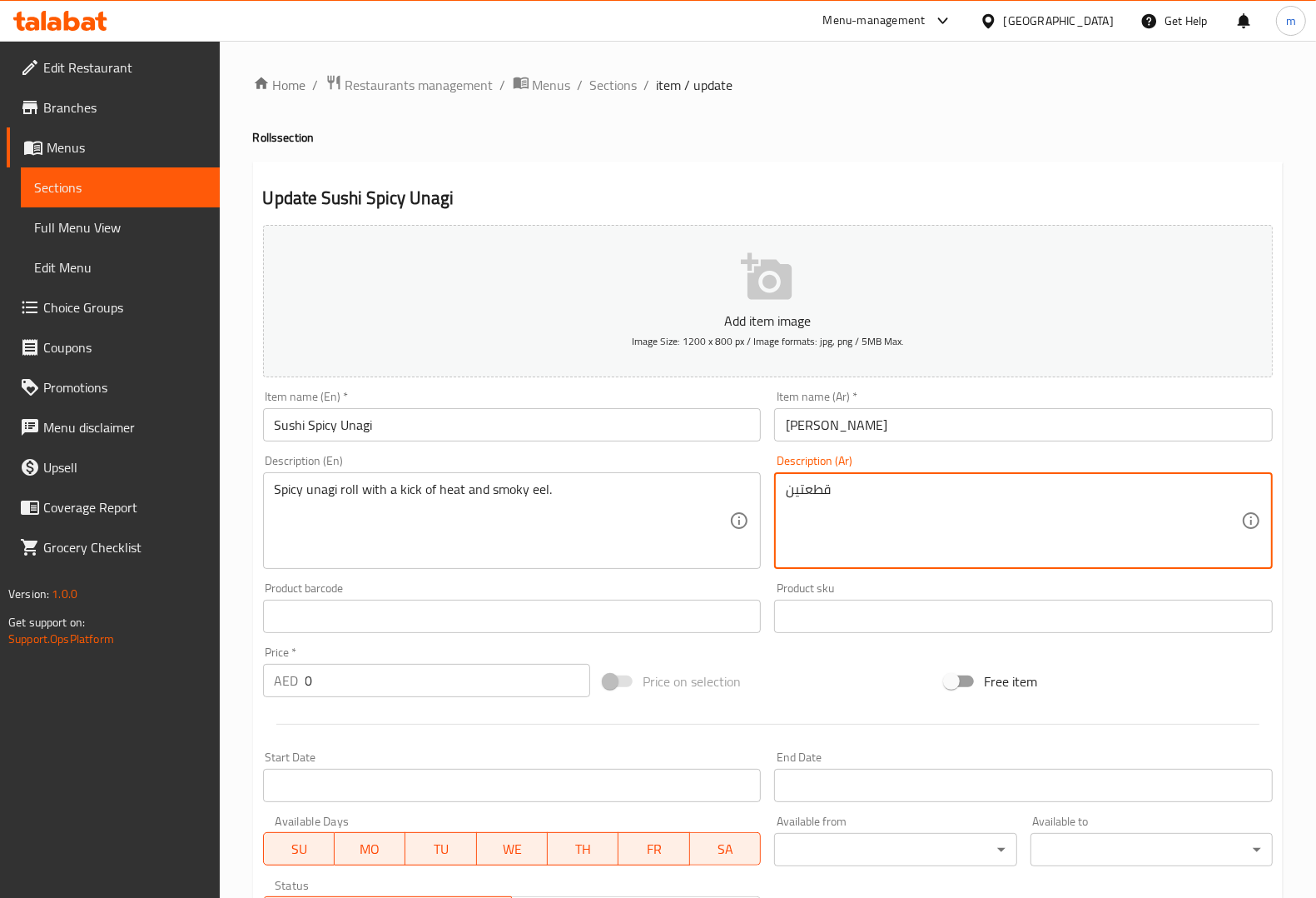
click at [1070, 487] on textarea "قطعتين" at bounding box center [1013, 520] width 456 height 79
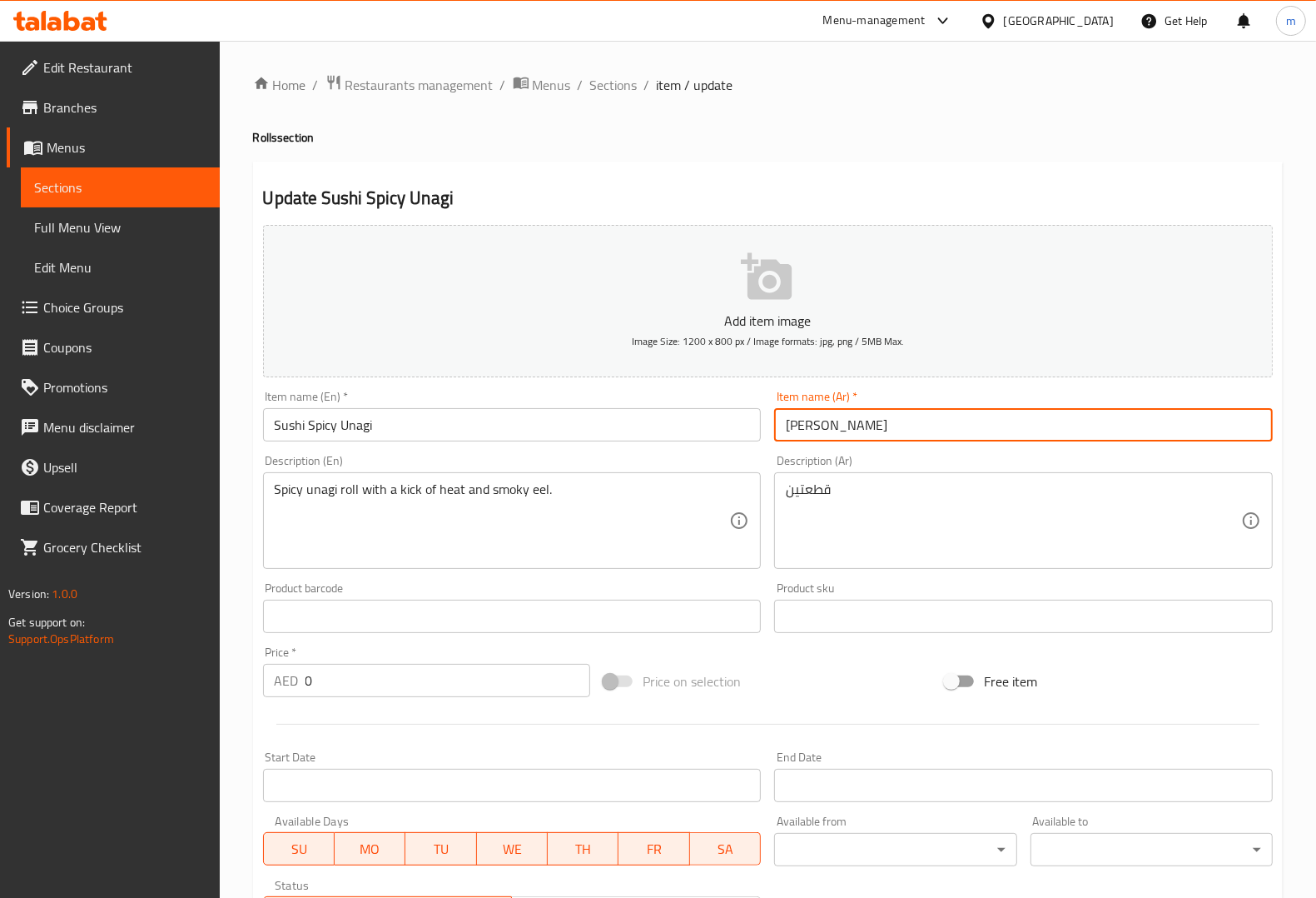
click at [991, 419] on input "سوشي أوناجي حار" at bounding box center [1023, 424] width 499 height 33
paste input "قطعتين"
type input "[PERSON_NAME] حار قطعتين"
click at [934, 506] on textarea "قطعتين" at bounding box center [1013, 520] width 456 height 79
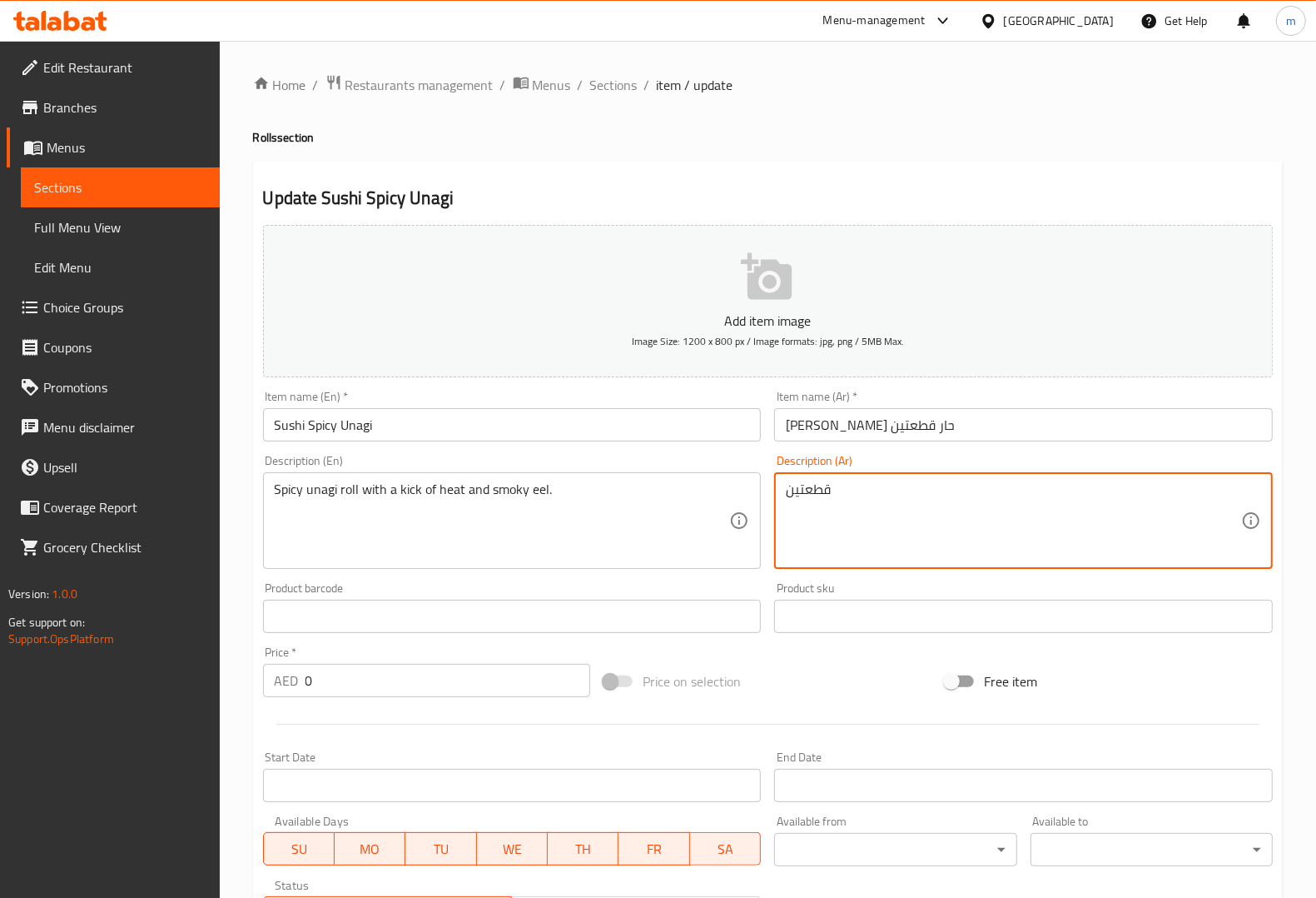
click at [934, 506] on textarea "قطعتين" at bounding box center [1013, 520] width 456 height 79
click at [462, 430] on input "Sushi Spicy Unagi" at bounding box center [512, 424] width 499 height 33
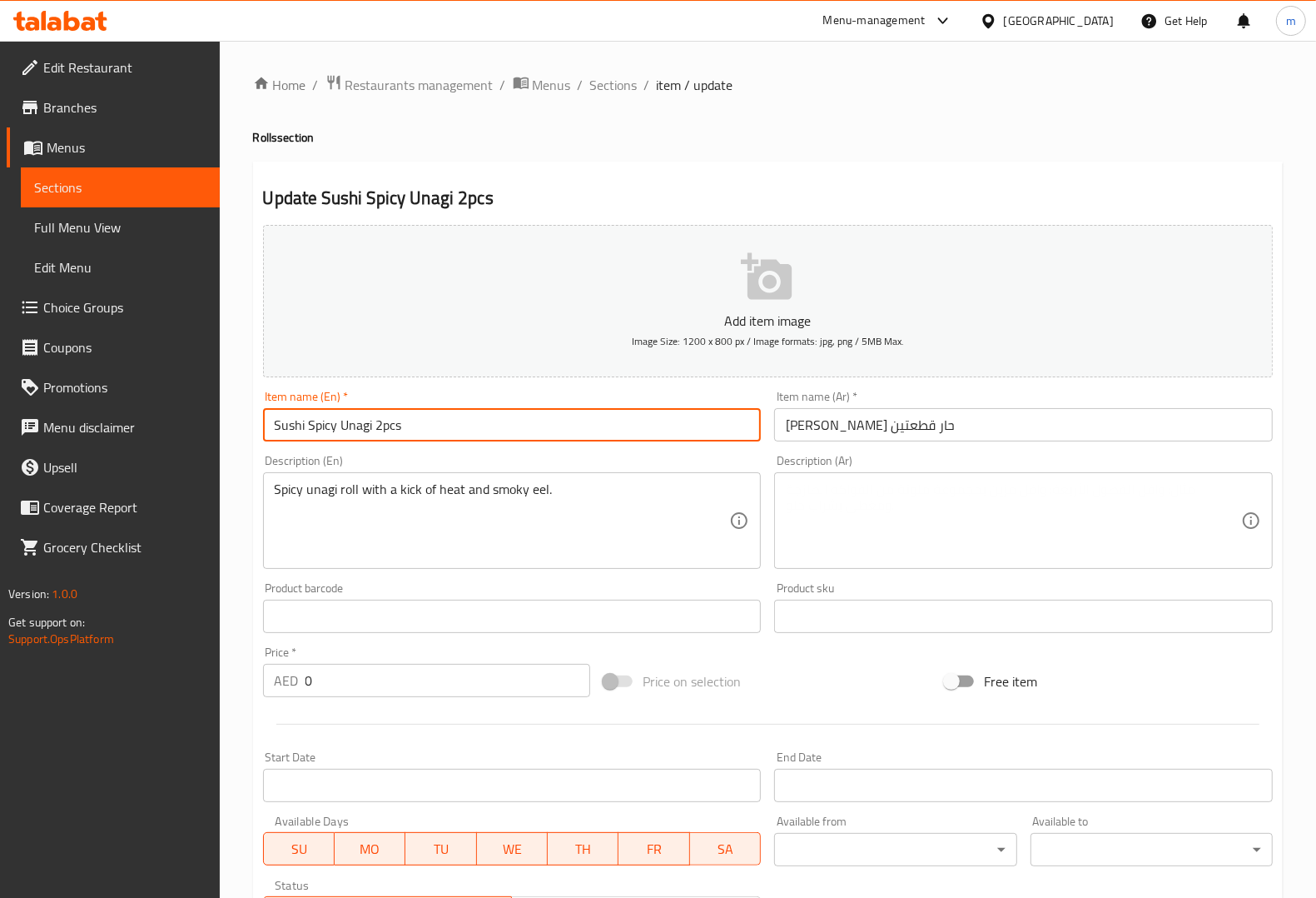
type input "Sushi Spicy Unagi 2pcs"
click at [847, 522] on textarea at bounding box center [1013, 520] width 456 height 79
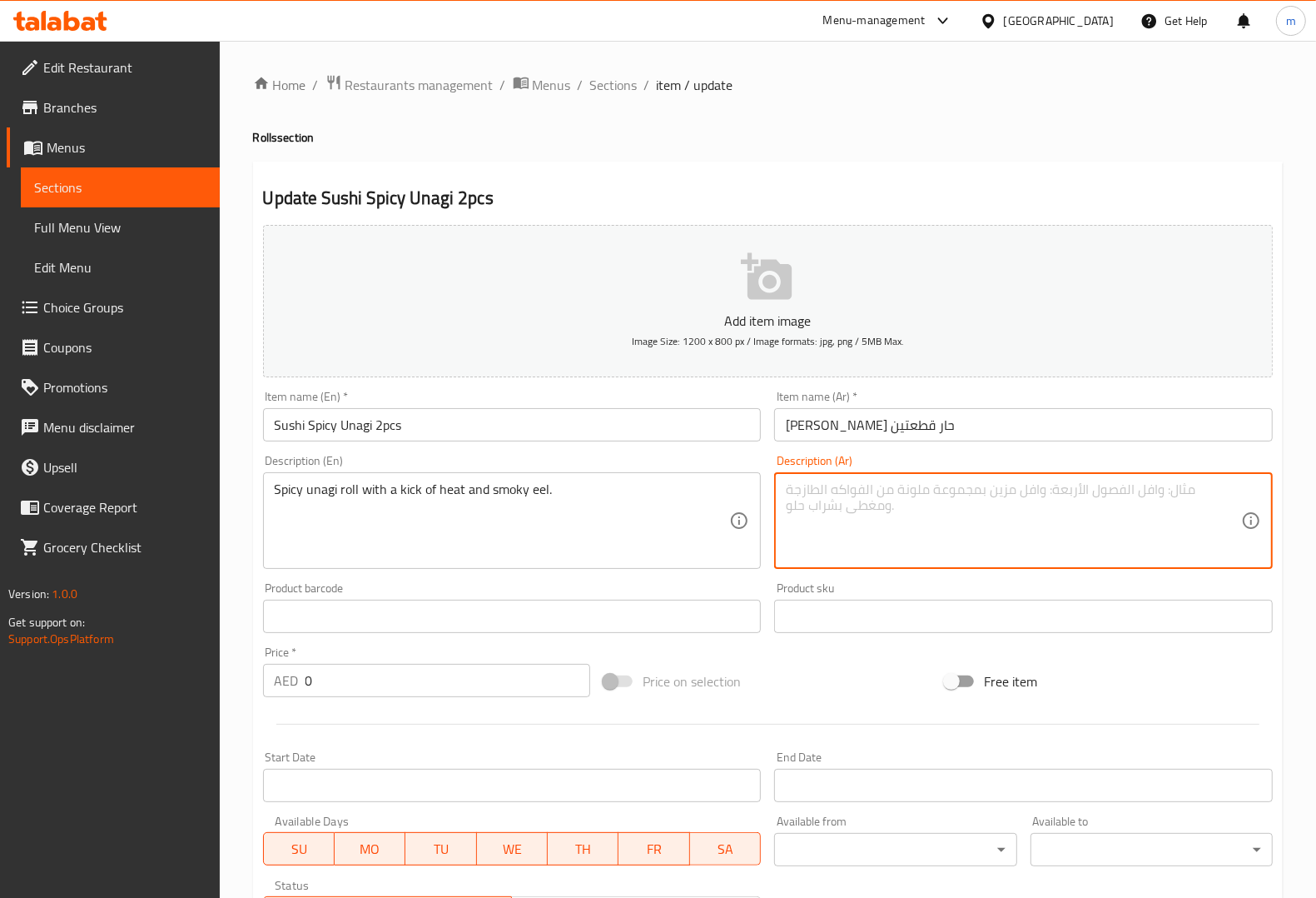
click at [1021, 534] on textarea at bounding box center [1013, 520] width 456 height 79
paste textarea "رول أوناجي حار مع لمسة من الحرارة وثعبان البحر المدخن."
drag, startPoint x: 828, startPoint y: 492, endPoint x: 885, endPoint y: 493, distance: 57.0
click at [885, 493] on textarea "رول أوناجي حار مع لمسة من الحرارة وثعبان البحر المدخن." at bounding box center [1013, 520] width 456 height 79
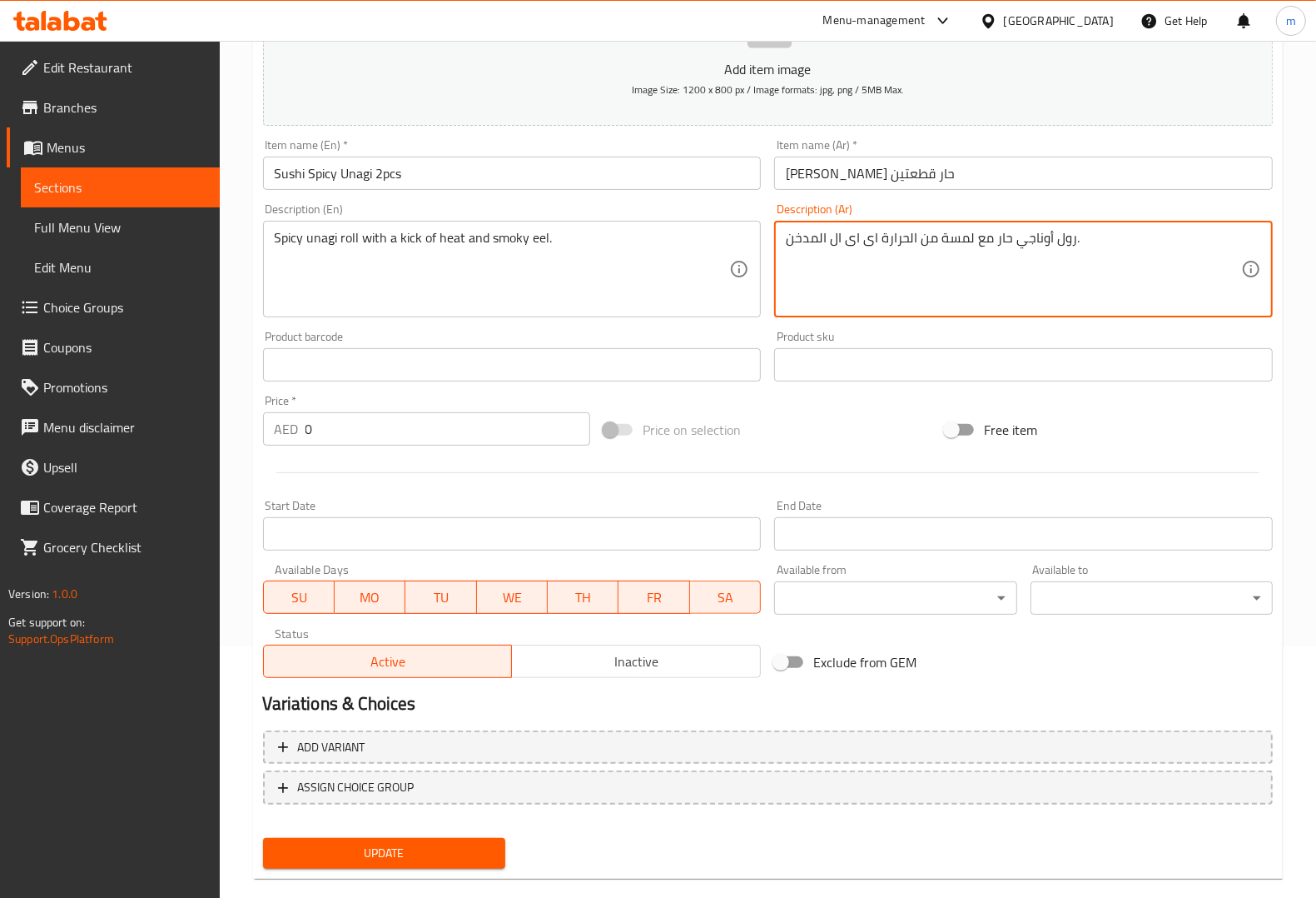
scroll to position [276, 0]
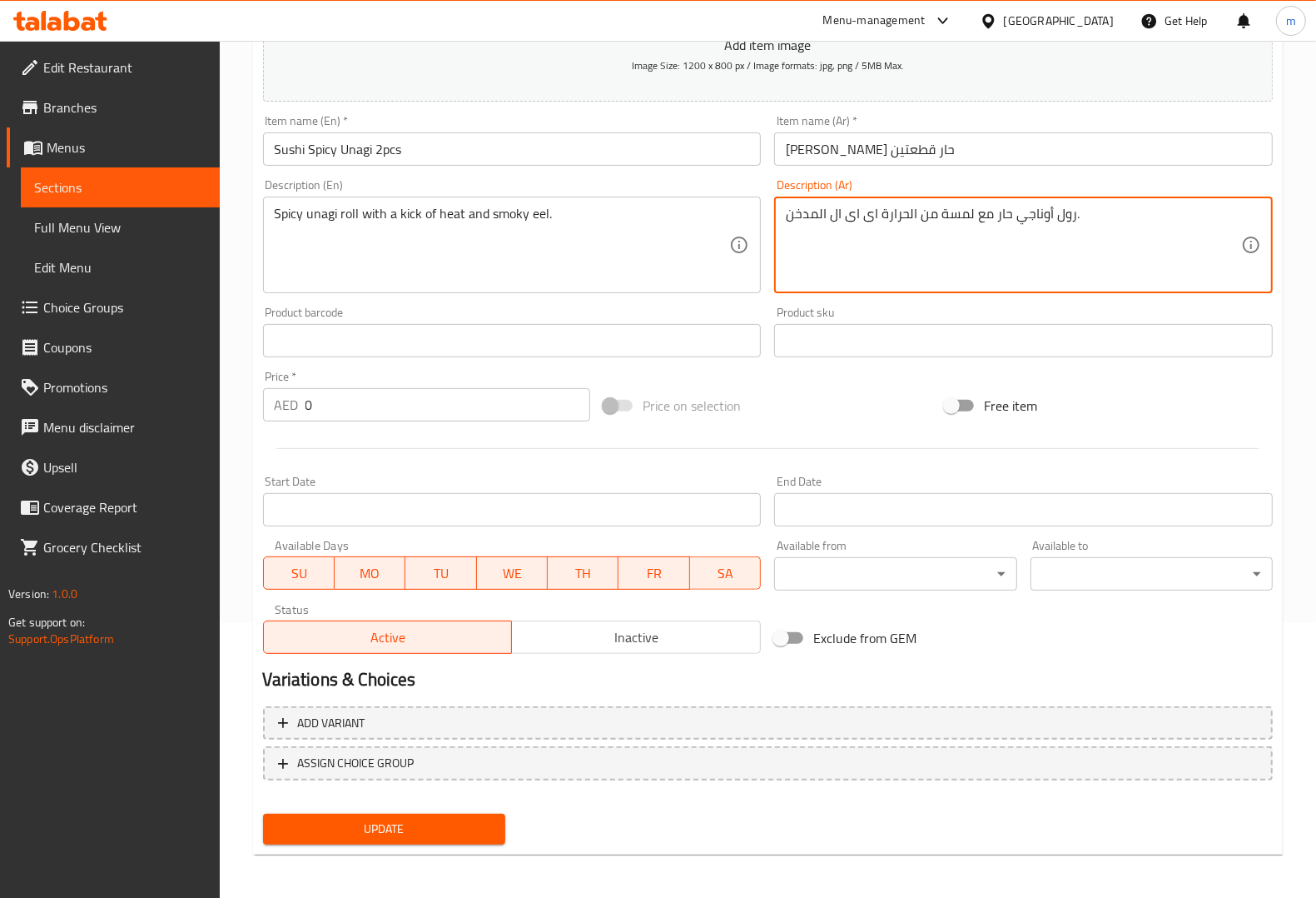
type textarea "رول أوناجي حار مع لمسة من الحرارة اى اى ال المدخن."
click at [436, 818] on span "Update" at bounding box center [384, 828] width 216 height 21
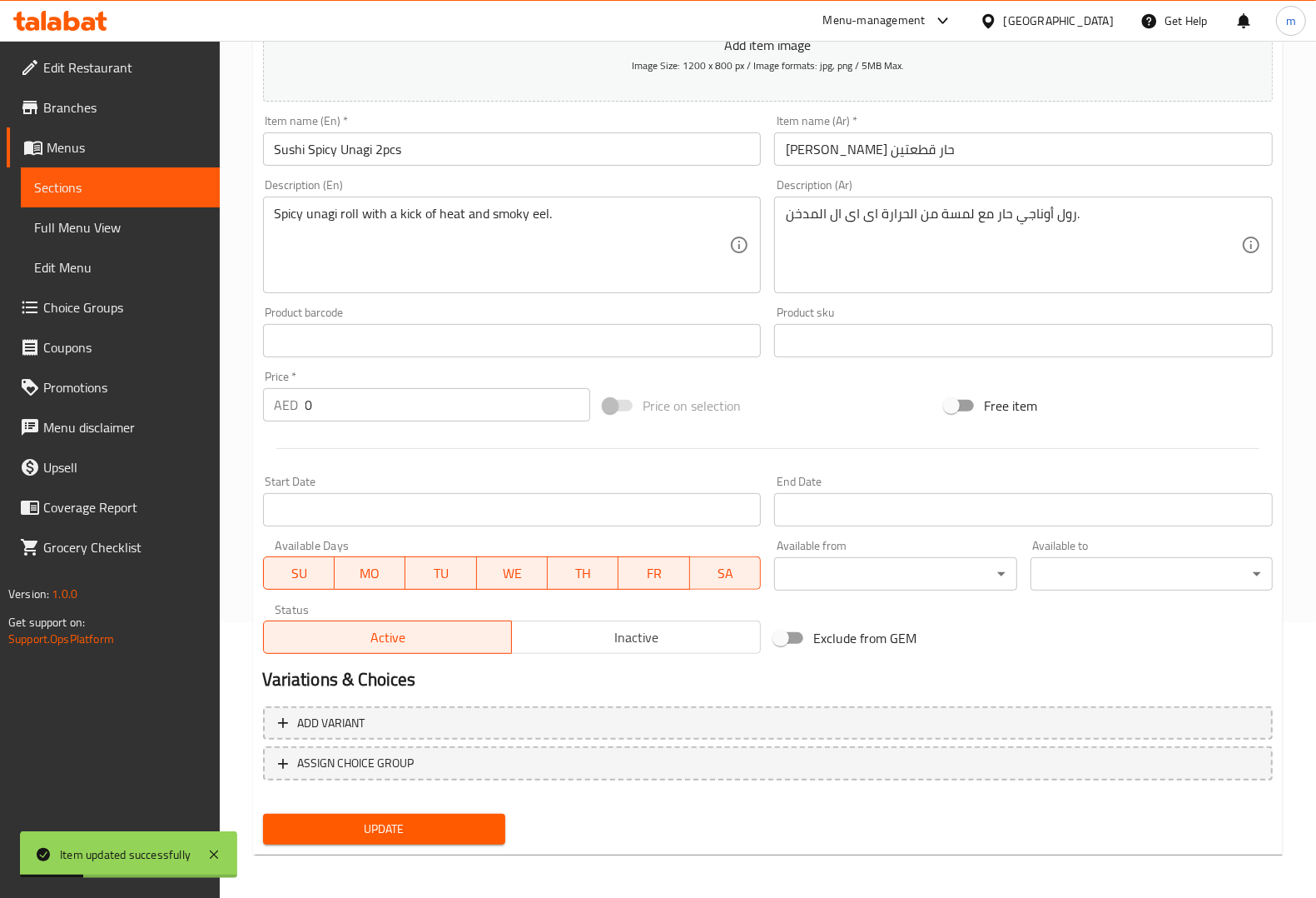
click at [100, 196] on span "Sections" at bounding box center [120, 187] width 173 height 20
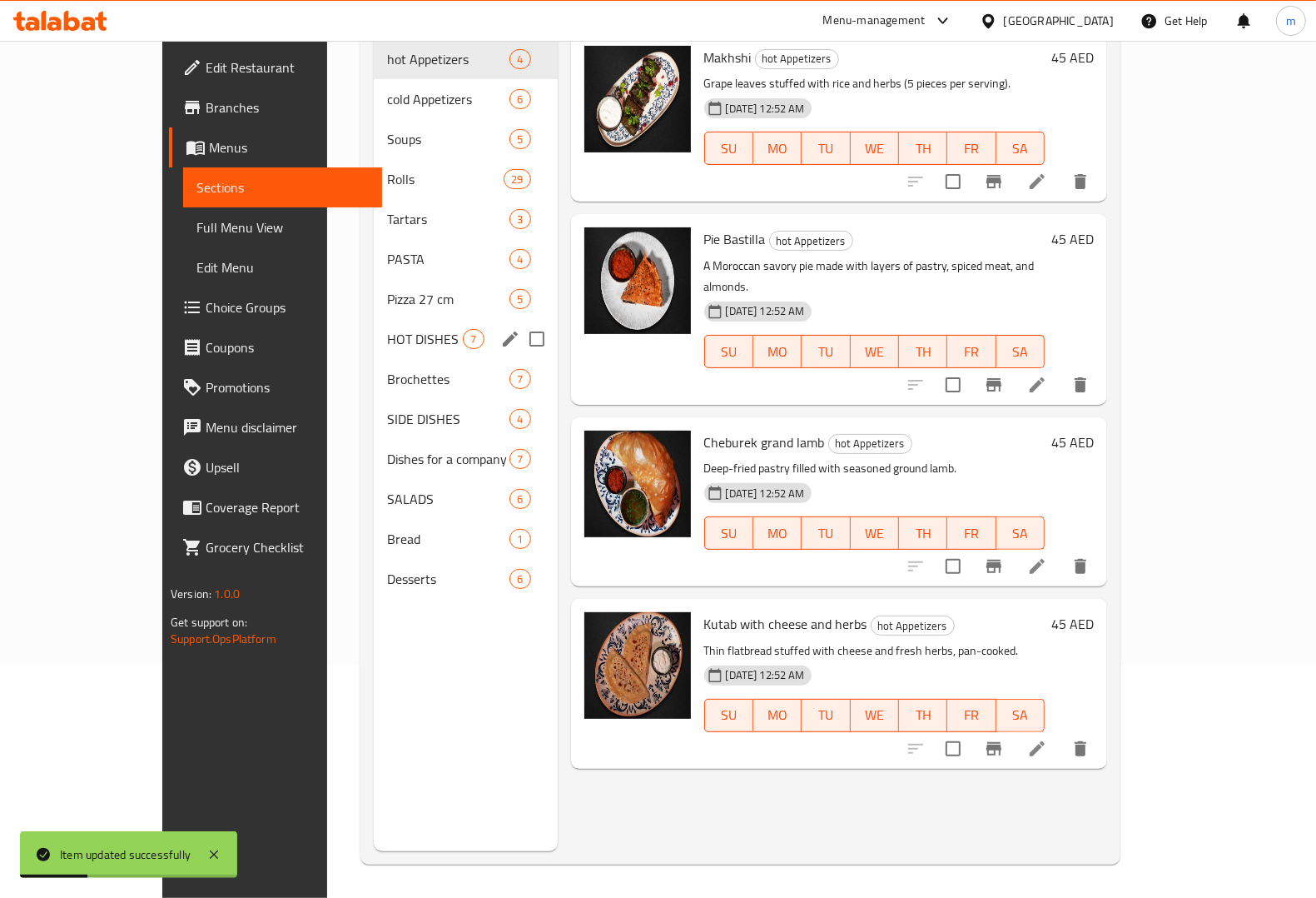
scroll to position [234, 0]
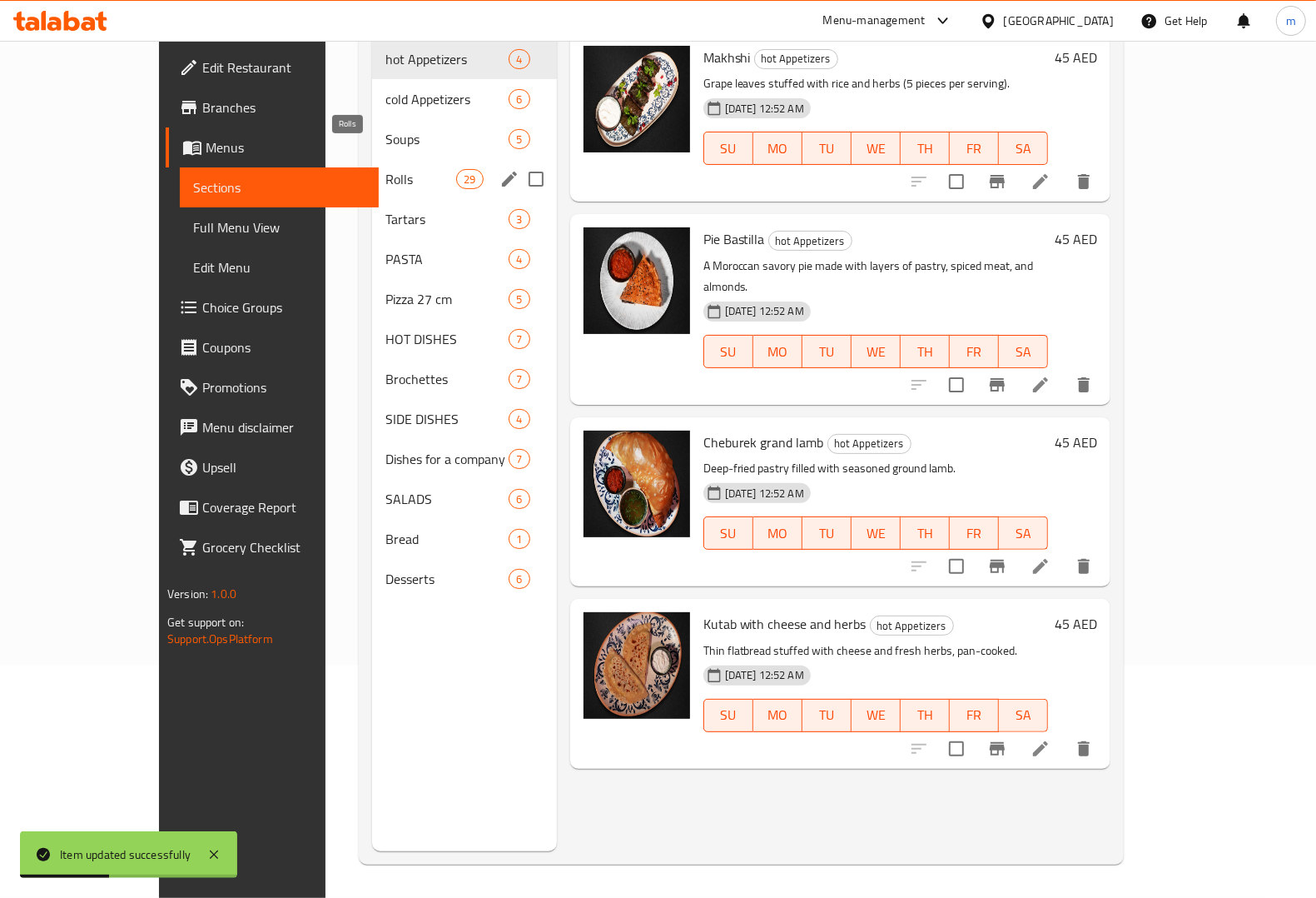
click at [385, 169] on span "Rolls" at bounding box center [420, 179] width 70 height 20
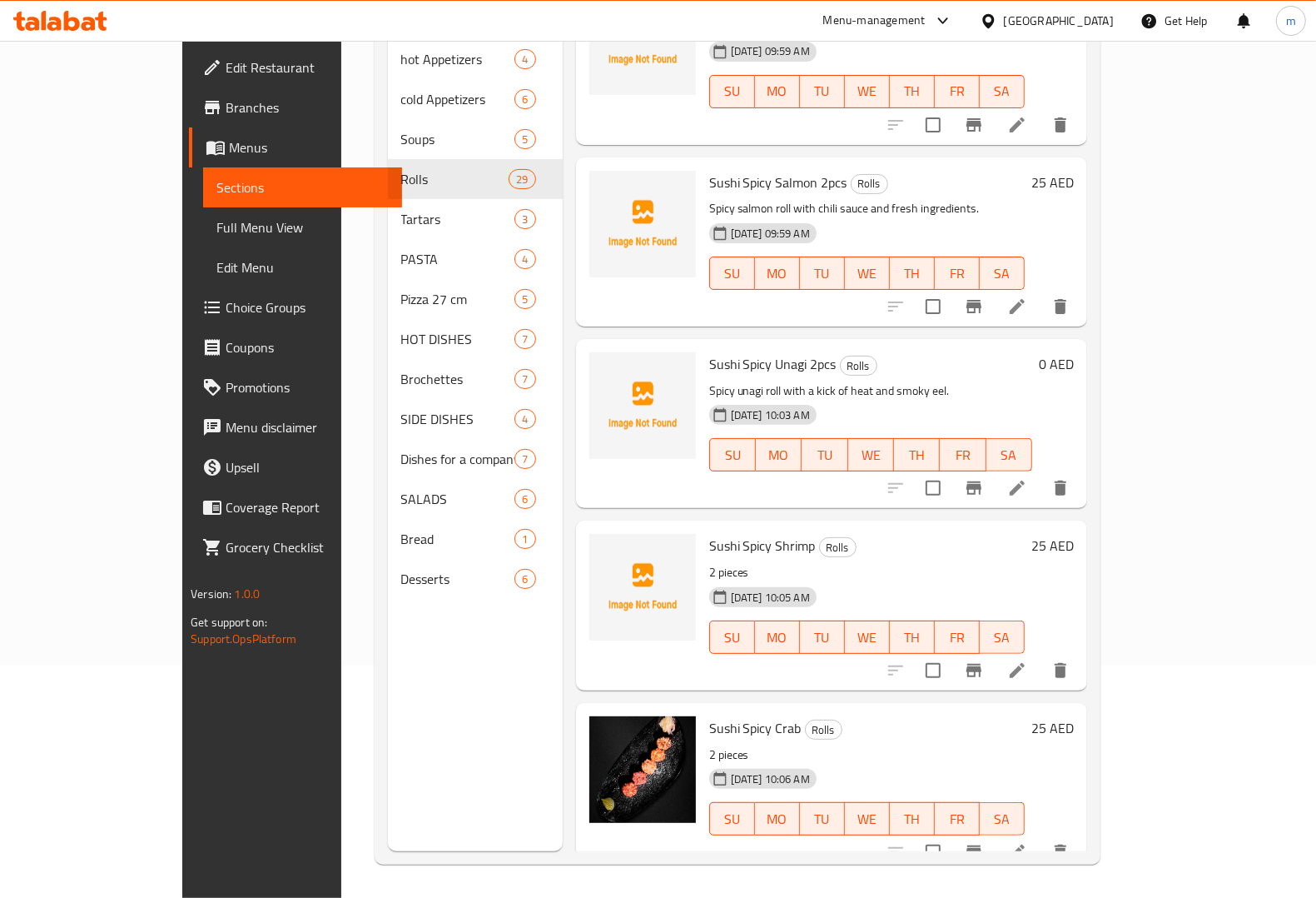
scroll to position [4164, 0]
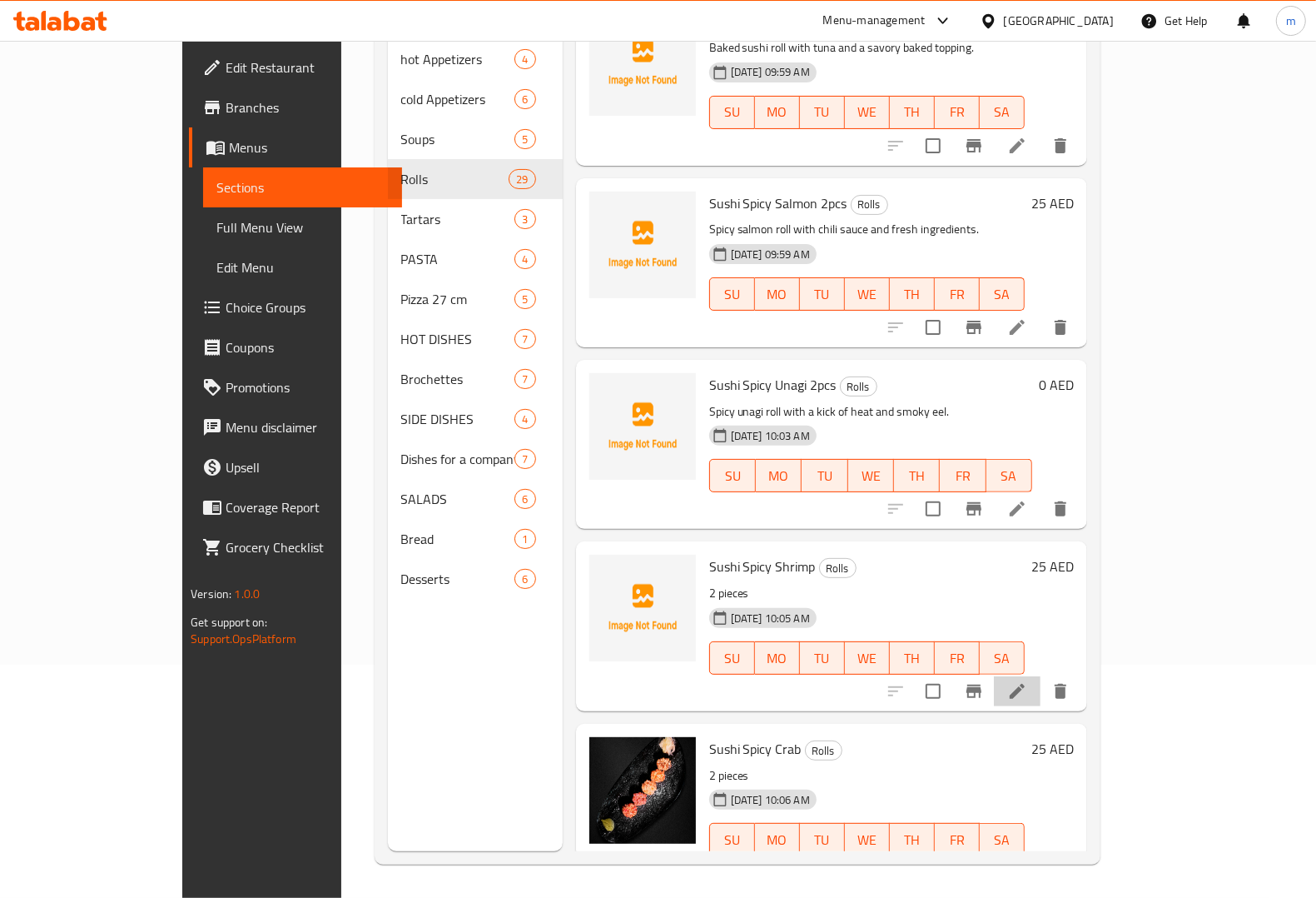
click at [1040, 676] on li at bounding box center [1018, 691] width 47 height 30
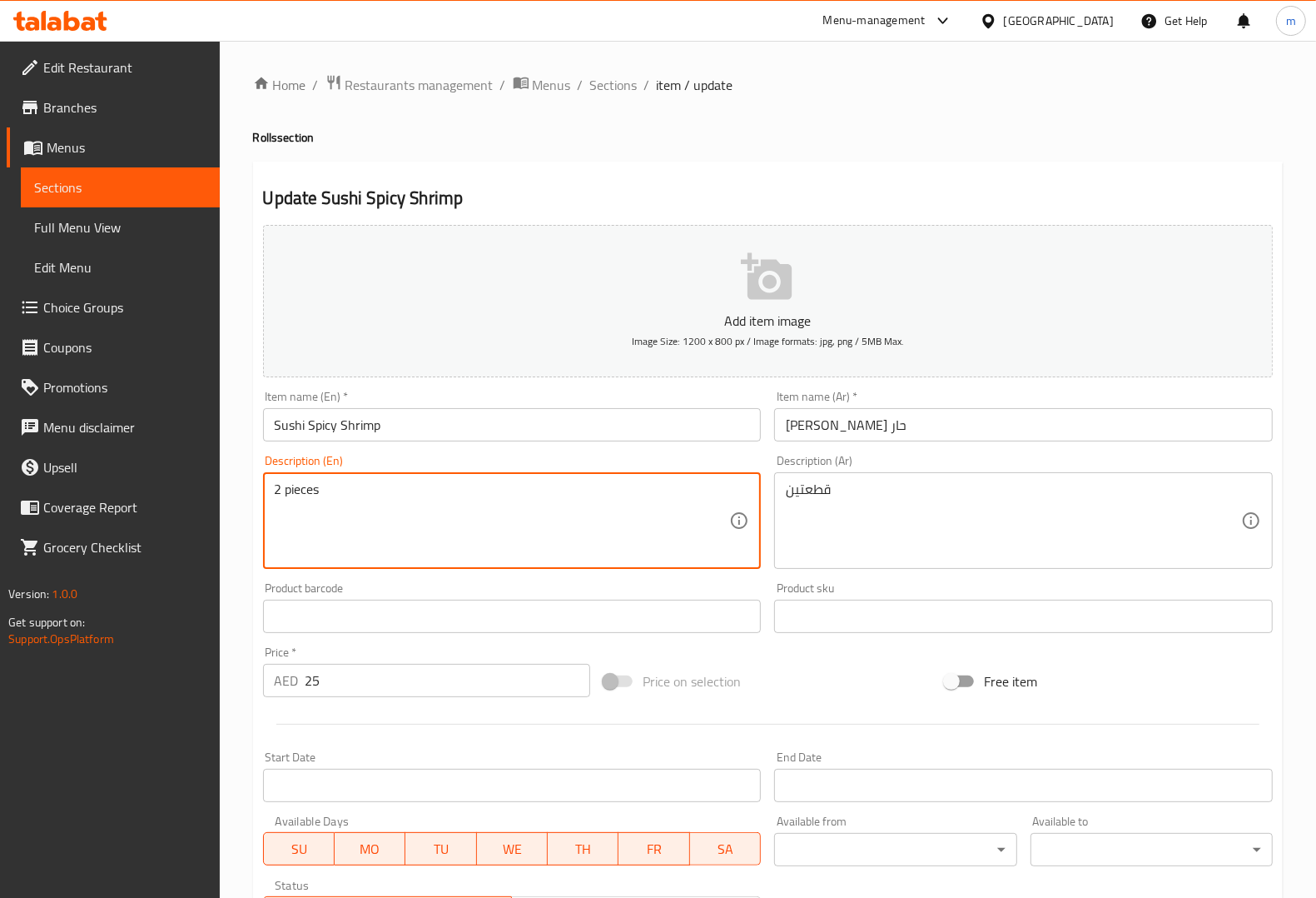
click at [585, 494] on textarea "2 pieces" at bounding box center [503, 520] width 456 height 79
paste textarea "Spicy shrimp roll with fresh shrimp and spicy mayo."
type textarea "Spicy shrimp roll with fresh shrimp and spicy mayo."
click at [922, 477] on div "قطعتين Description (Ar)" at bounding box center [1023, 520] width 499 height 97
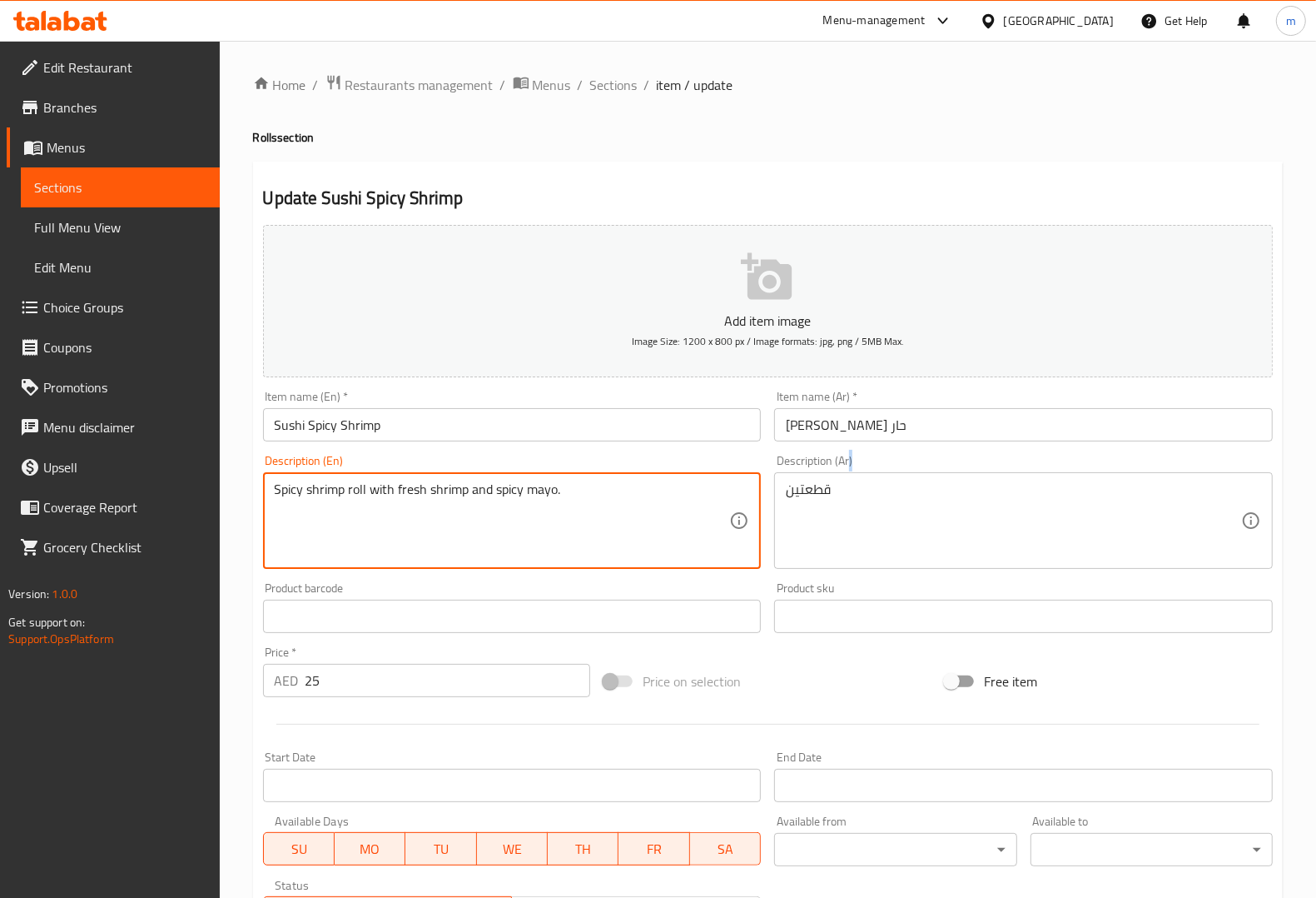
click at [922, 477] on div "قطعتين Description (Ar)" at bounding box center [1023, 520] width 499 height 97
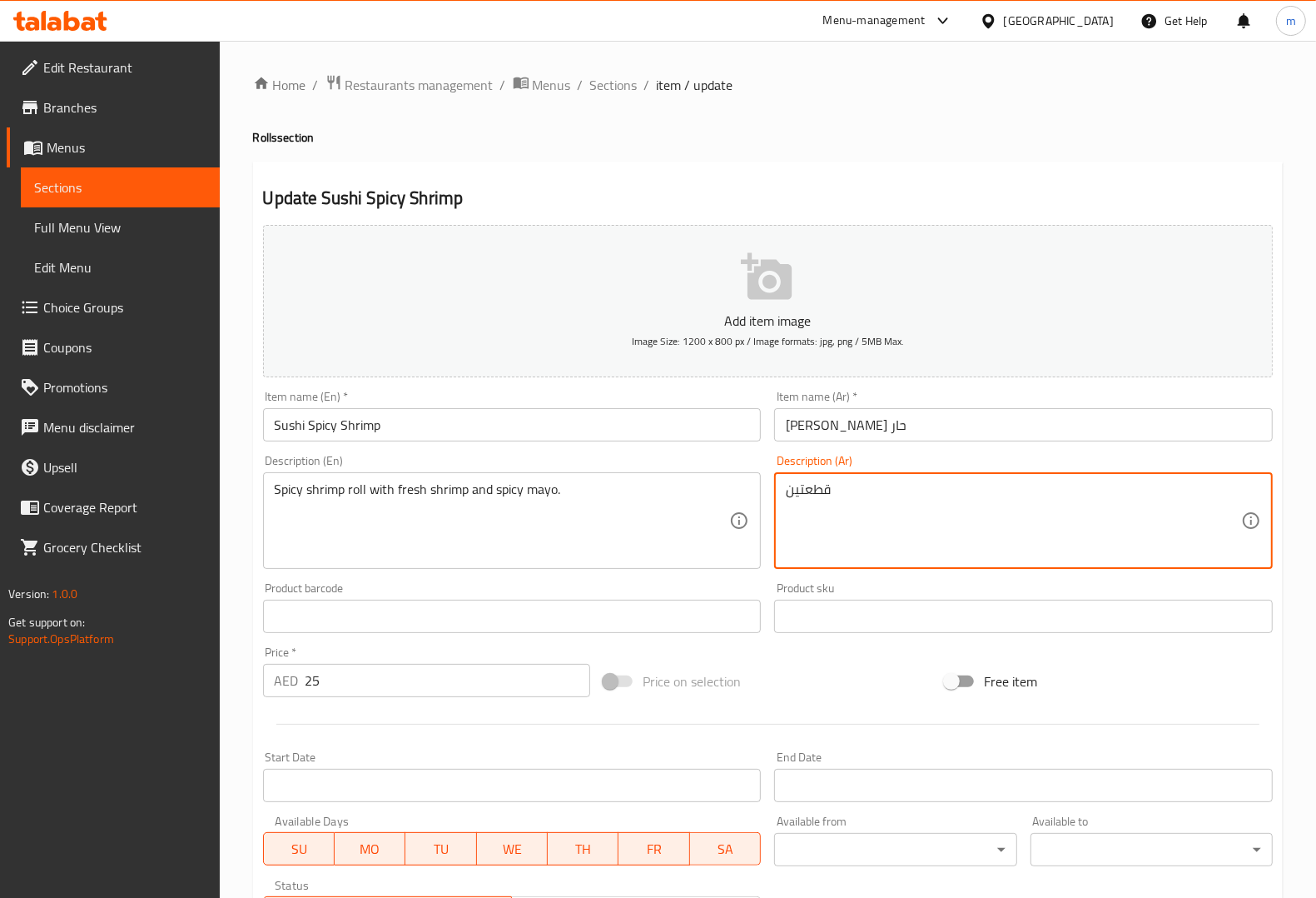
click at [899, 514] on textarea "قطعتين" at bounding box center [1013, 520] width 456 height 79
click at [916, 437] on input "سوشي روبيان حار" at bounding box center [1023, 424] width 499 height 33
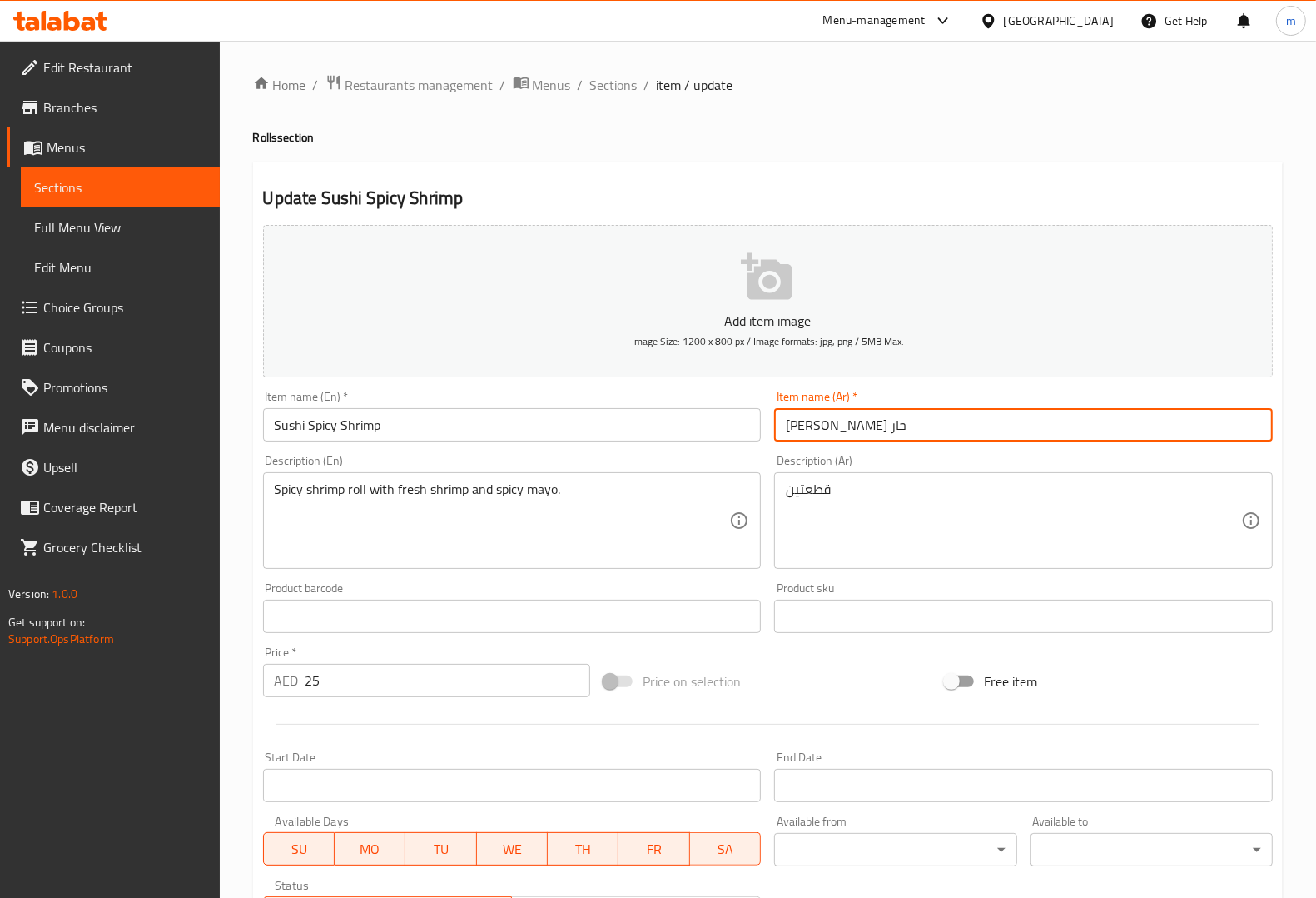
paste input "قطعتين"
type input "[PERSON_NAME] حار قطعتين"
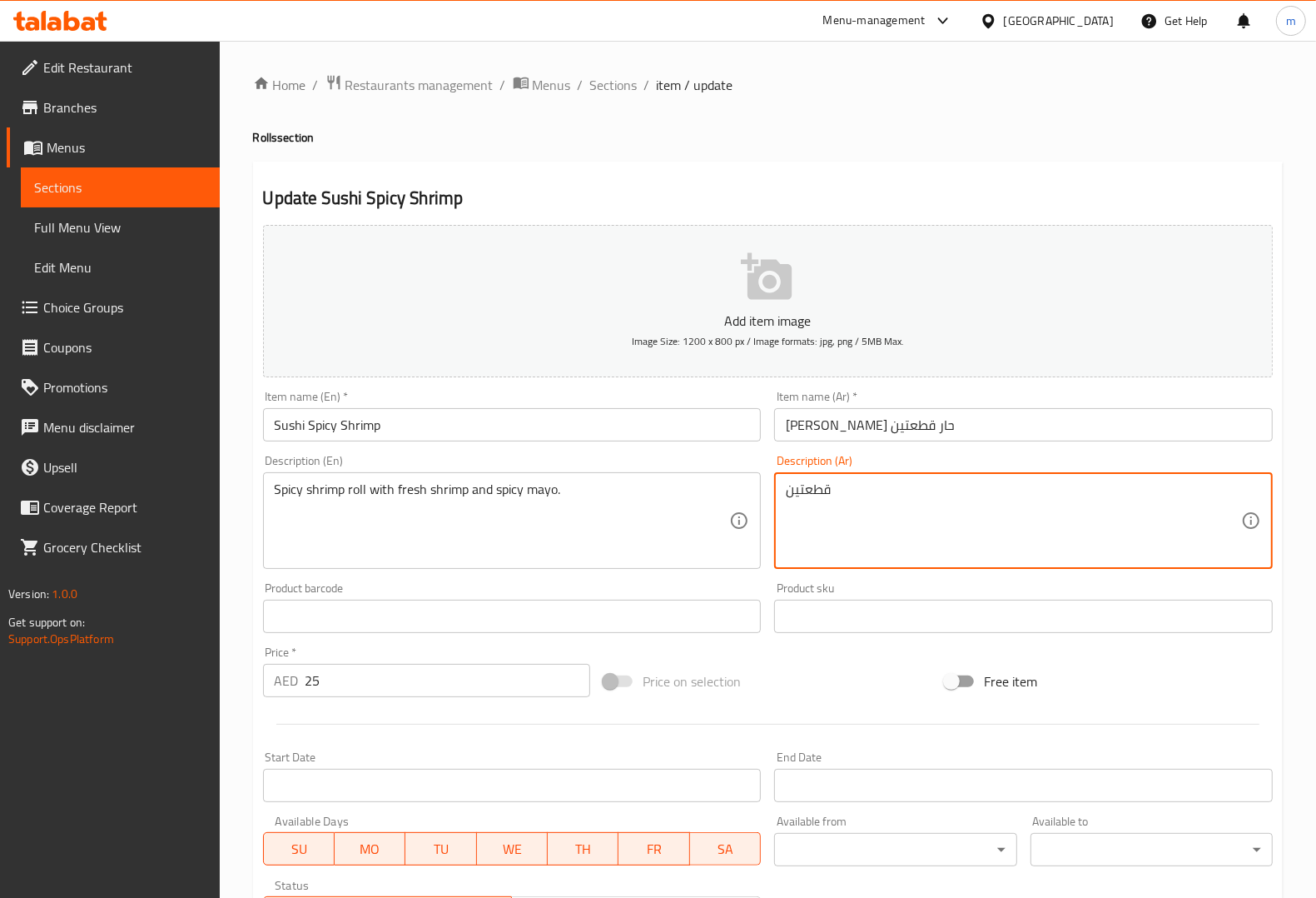
click at [875, 489] on textarea "قطعتين" at bounding box center [1013, 520] width 456 height 79
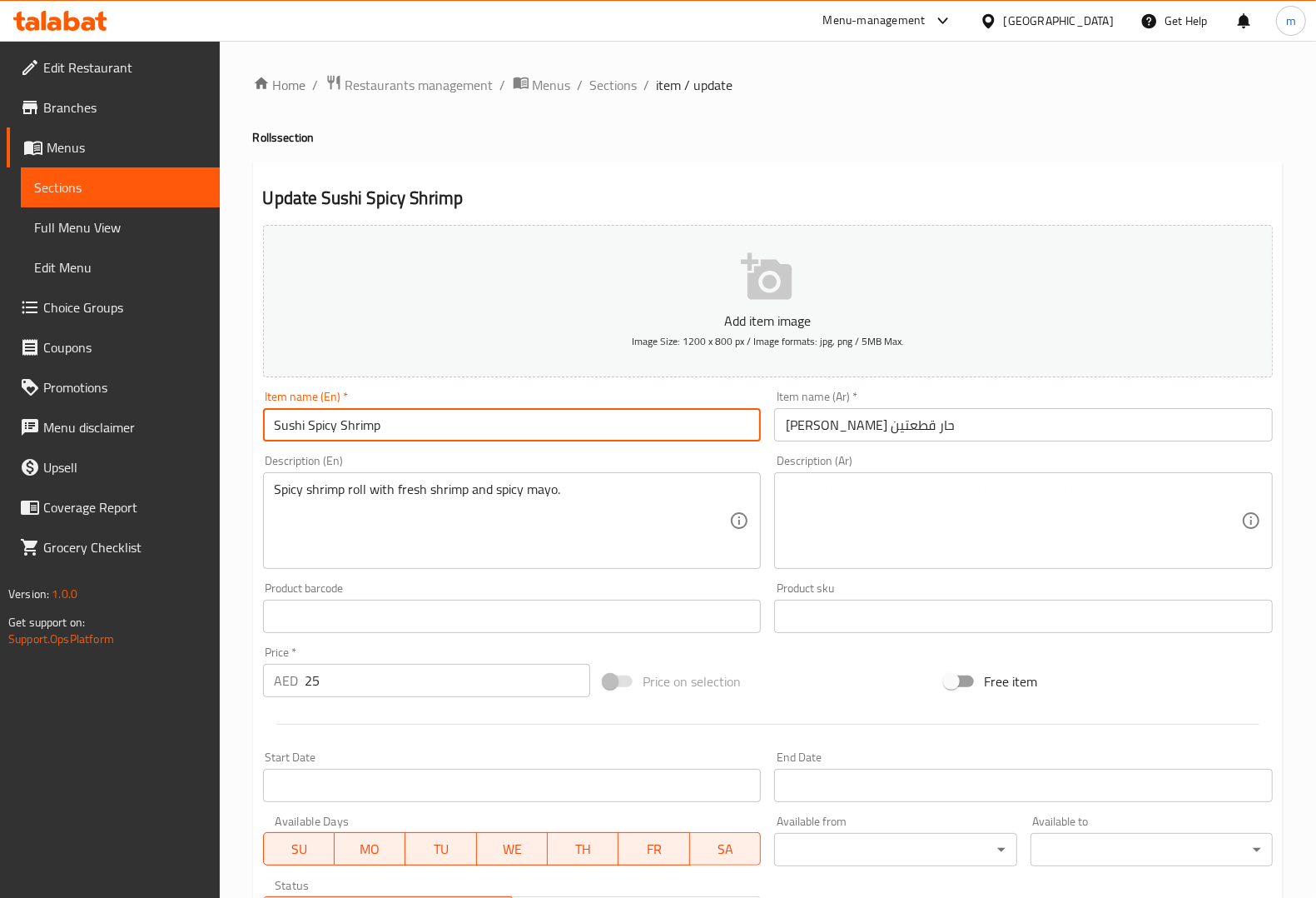
click at [689, 430] on input "Sushi Spicy Shrimp" at bounding box center [512, 424] width 499 height 33
type input "Sushi Spicy Shrimp 2pcs"
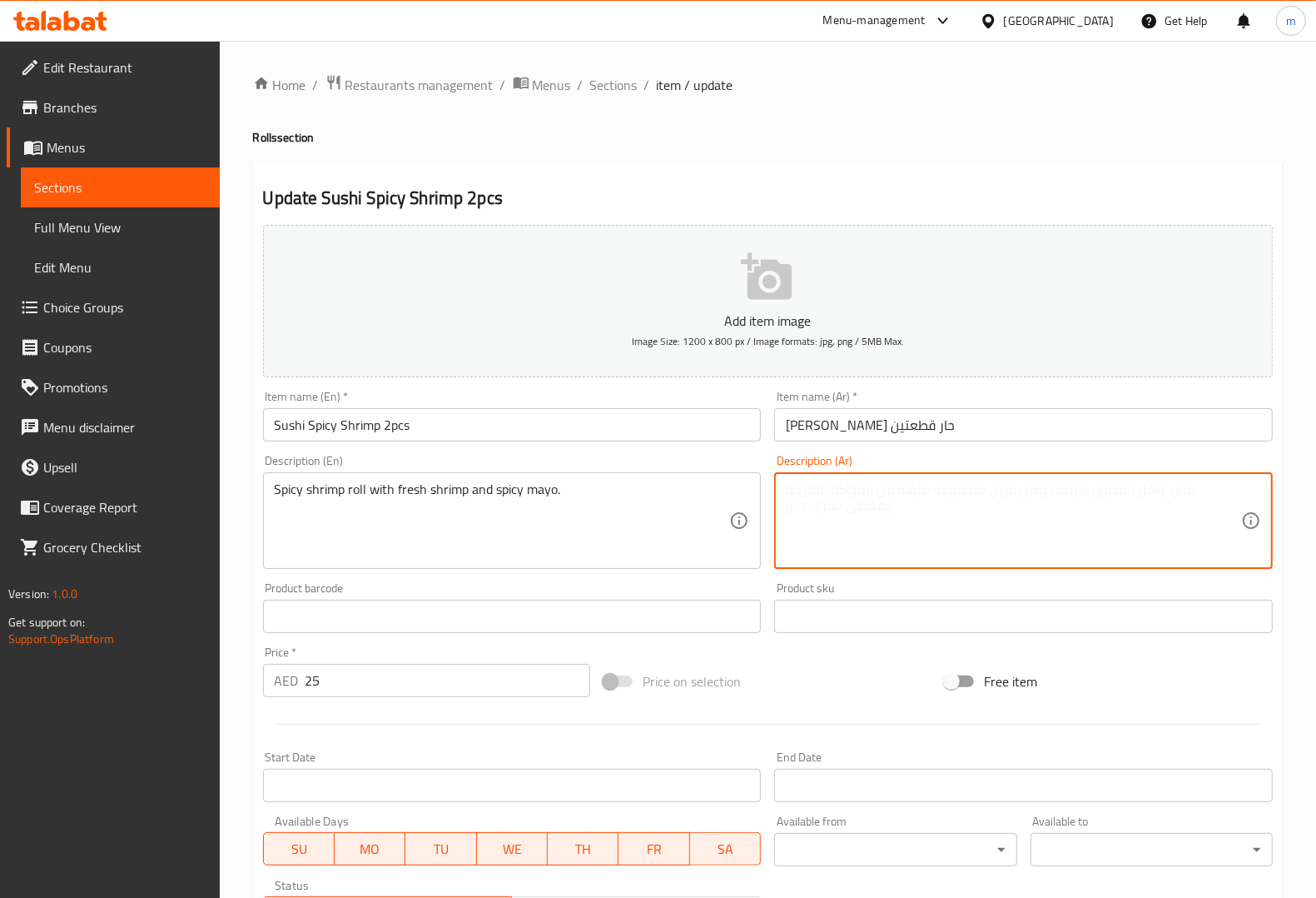
click at [946, 523] on textarea at bounding box center [1013, 520] width 456 height 79
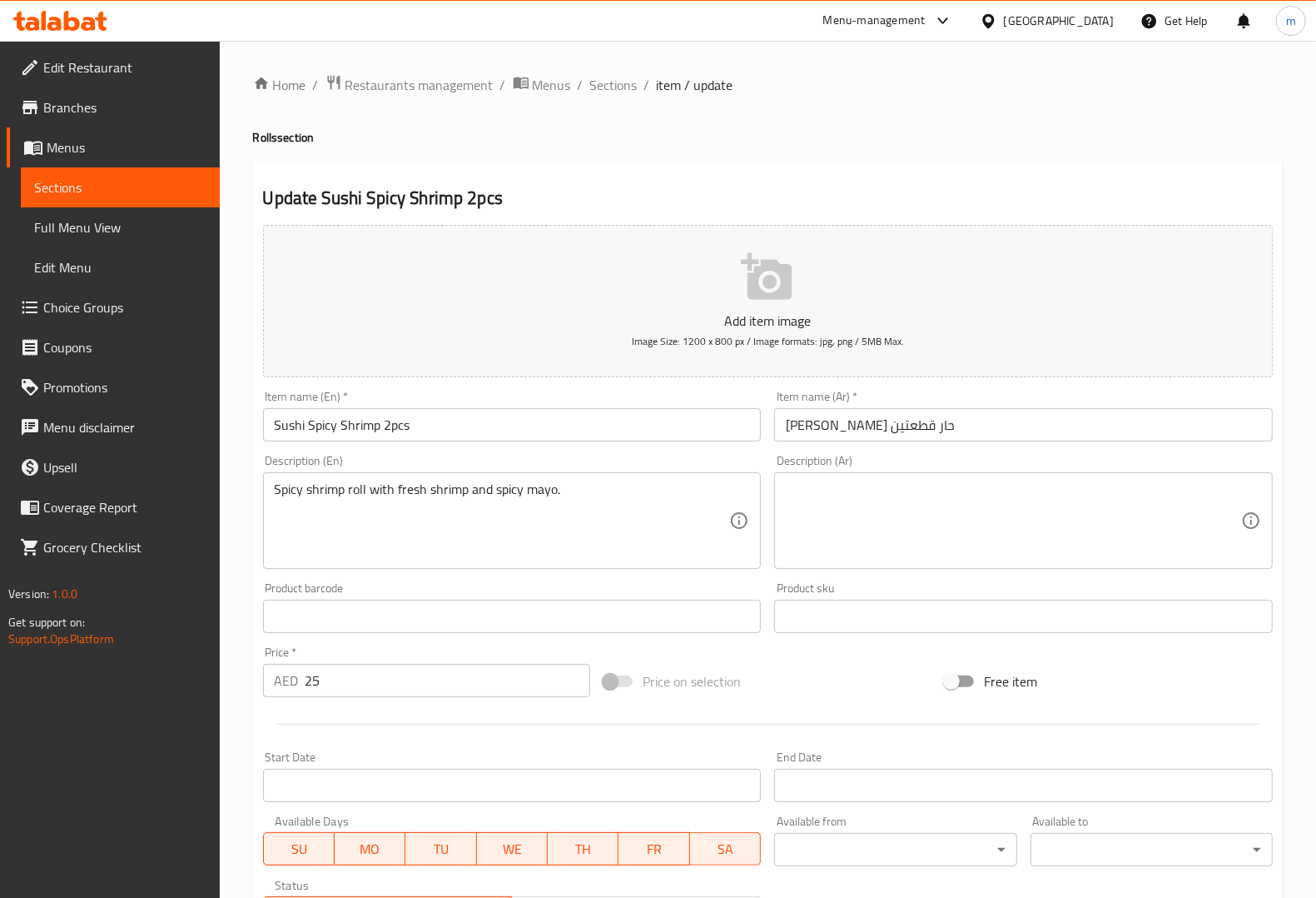
click at [1048, 496] on textarea at bounding box center [1013, 520] width 456 height 79
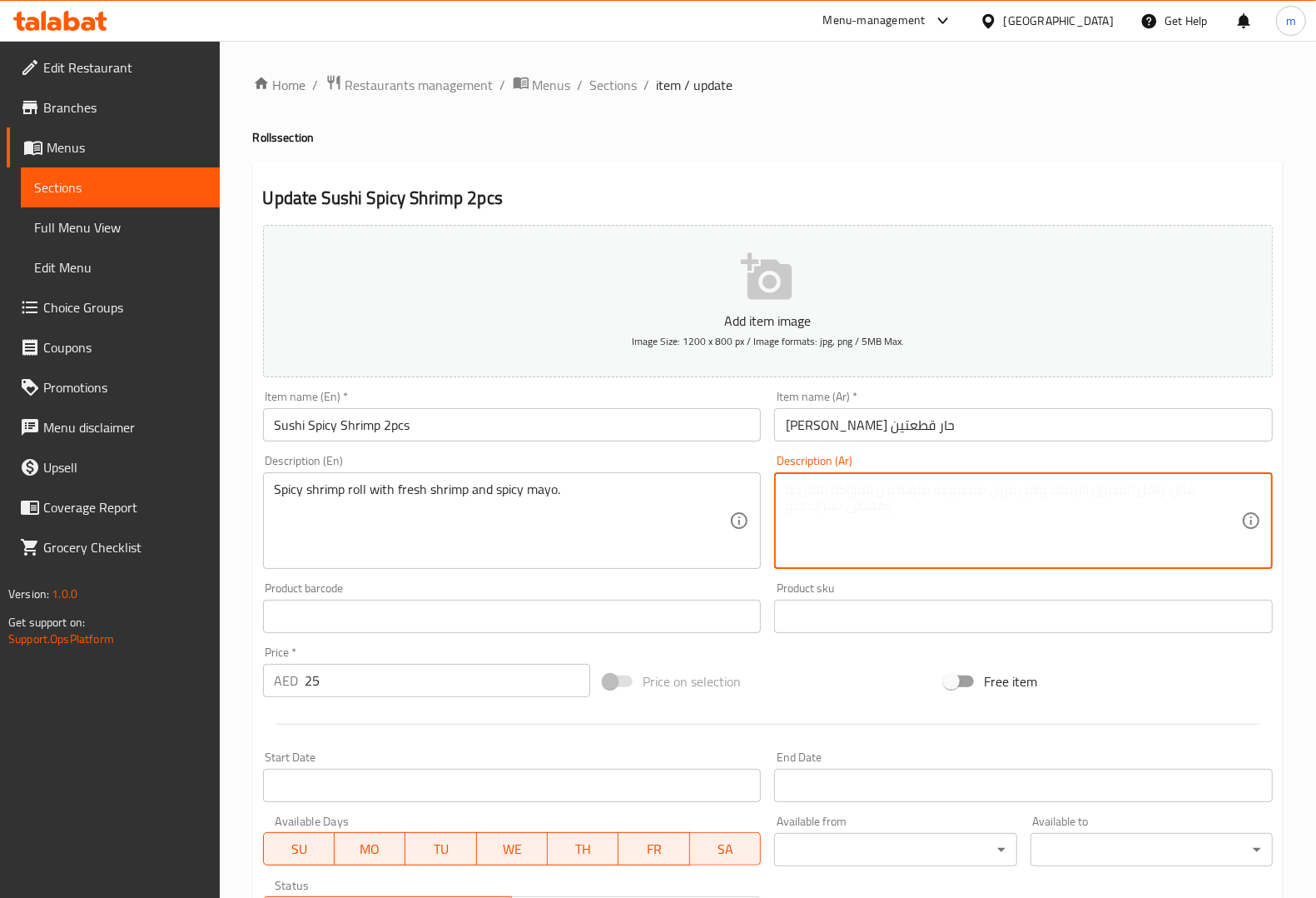
paste textarea "لفائف الروبيان الحارة مع الروبيان الطازج والمايونيز الحار."
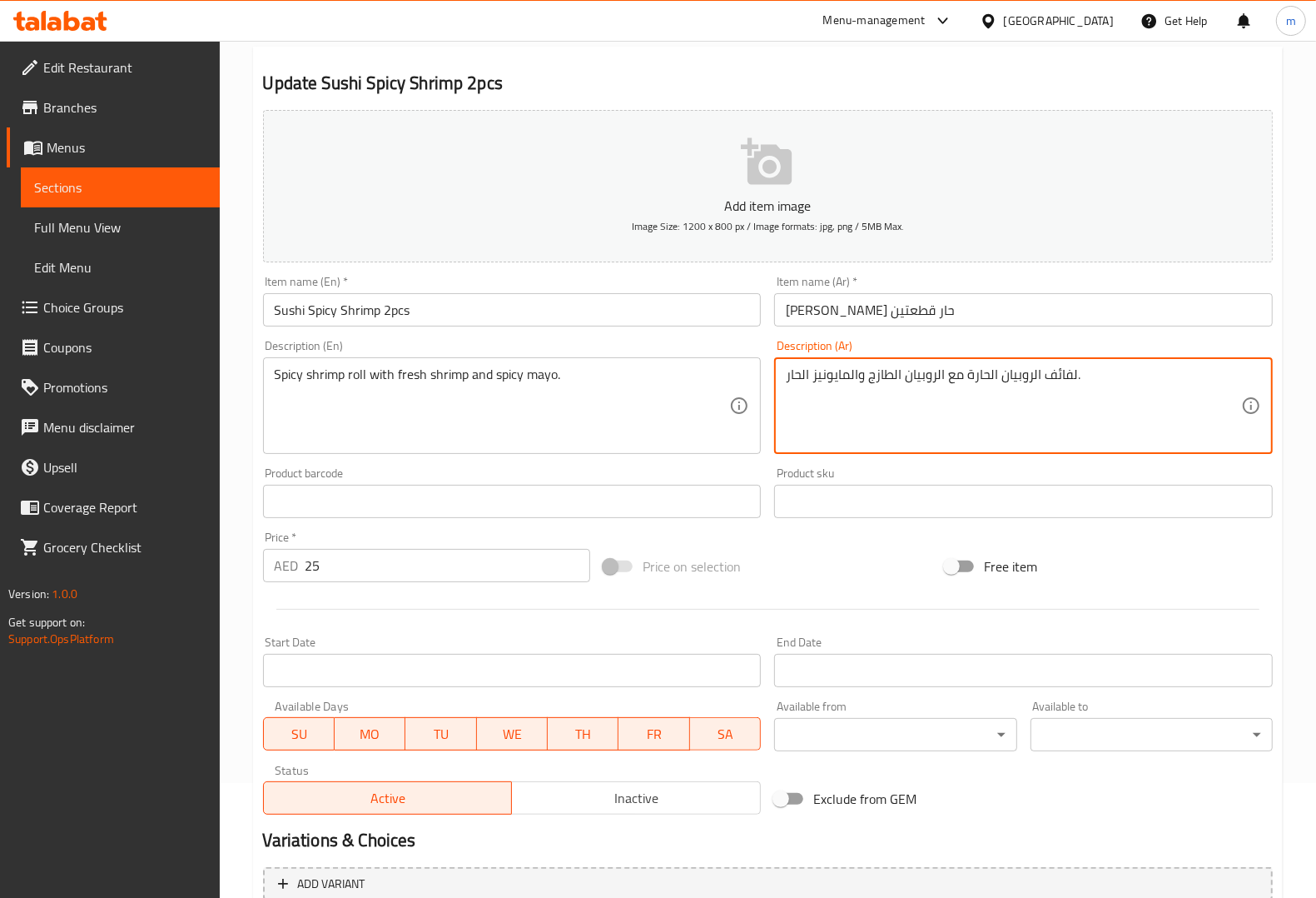
scroll to position [276, 0]
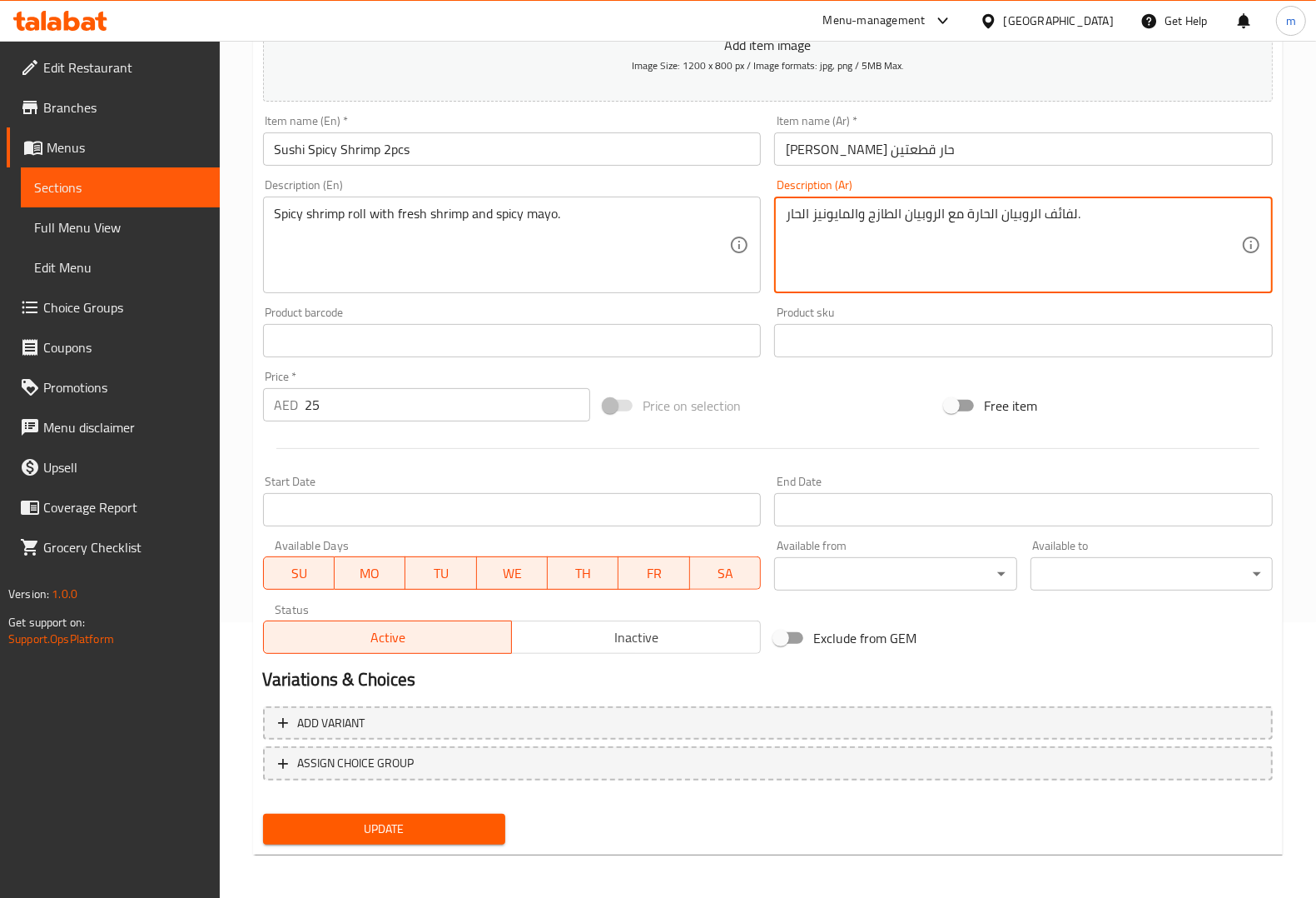
type textarea "لفائف الروبيان الحارة مع الروبيان الطازج والمايونيز الحار."
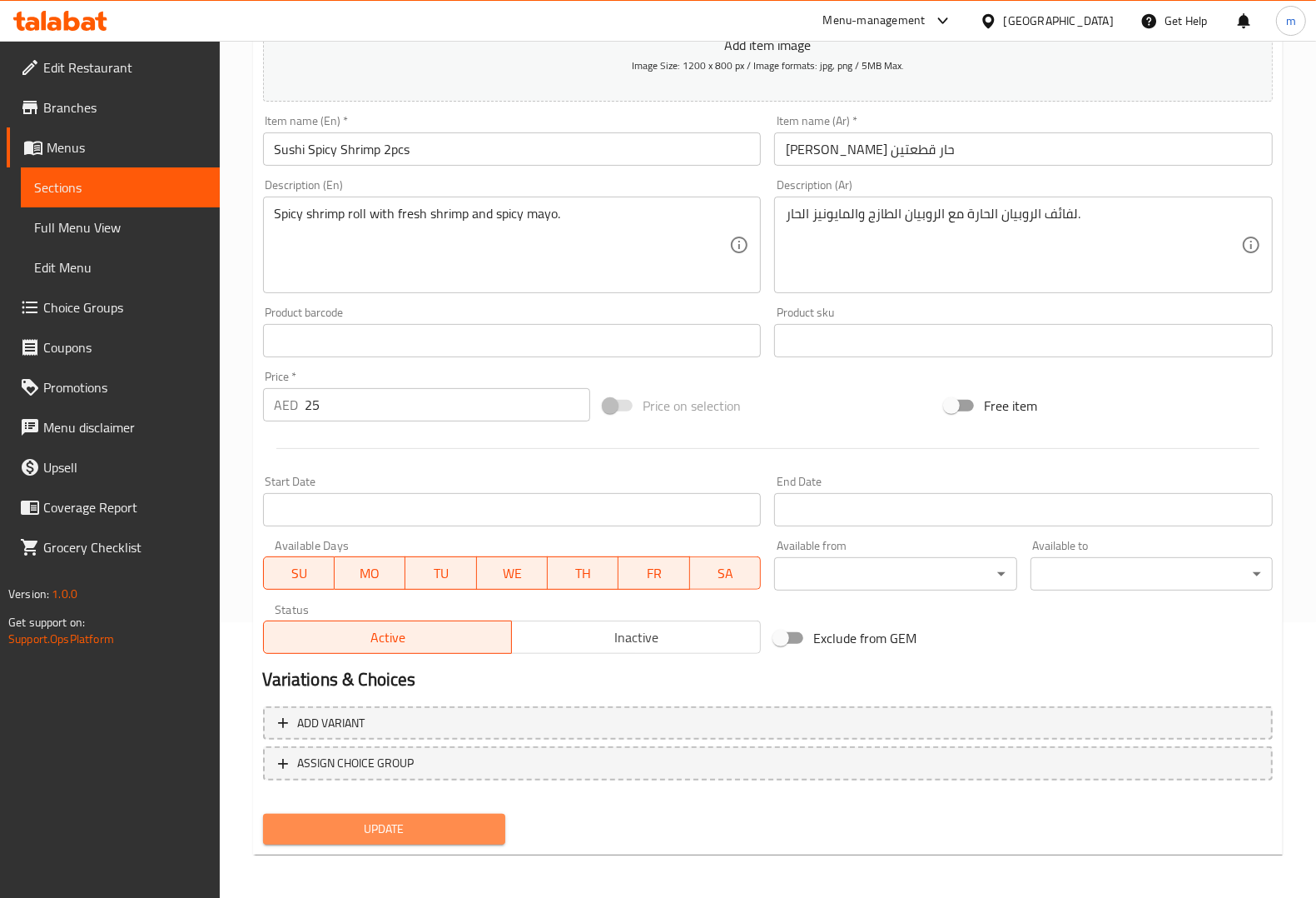
click at [396, 820] on span "Update" at bounding box center [384, 828] width 216 height 21
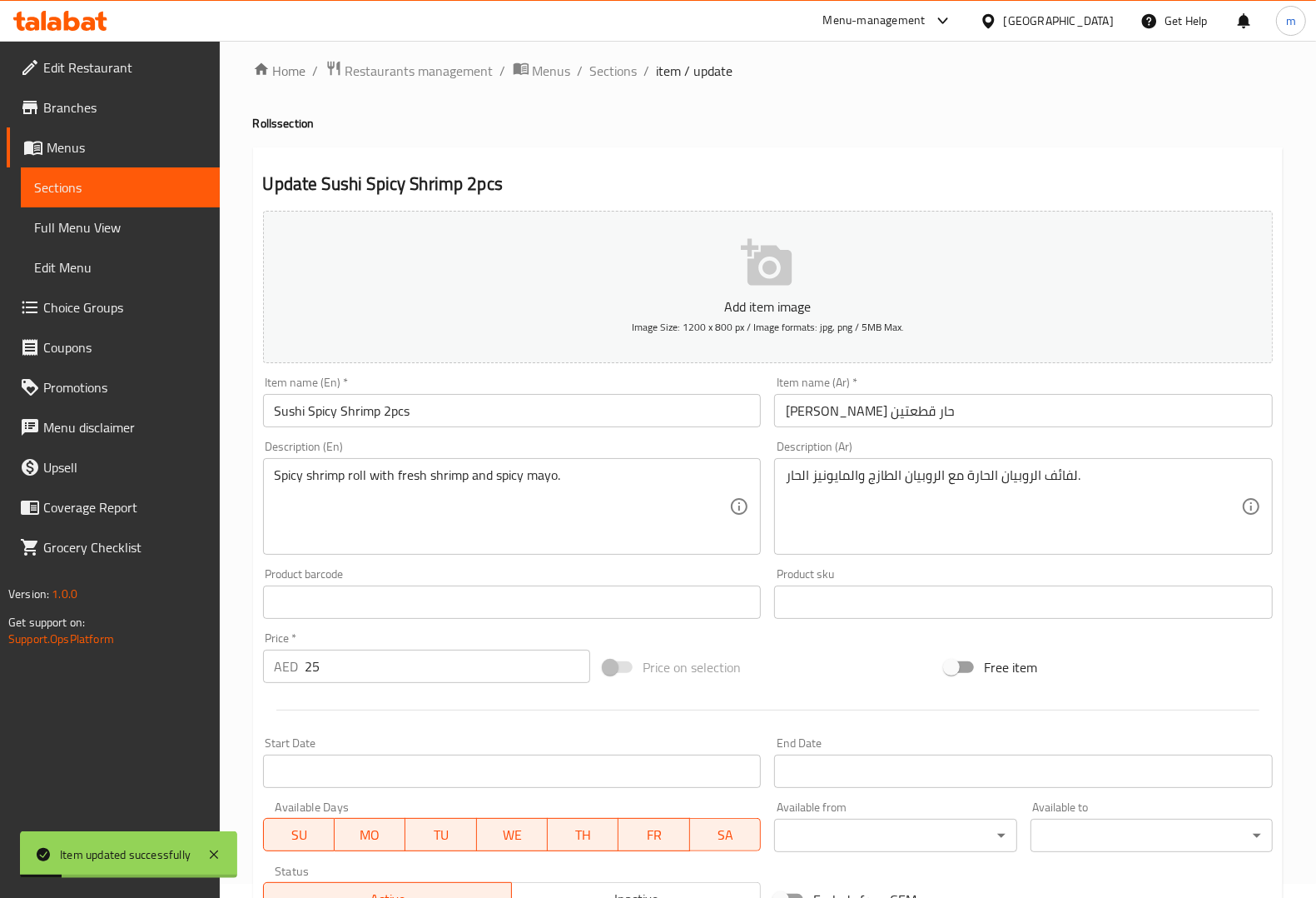
scroll to position [0, 0]
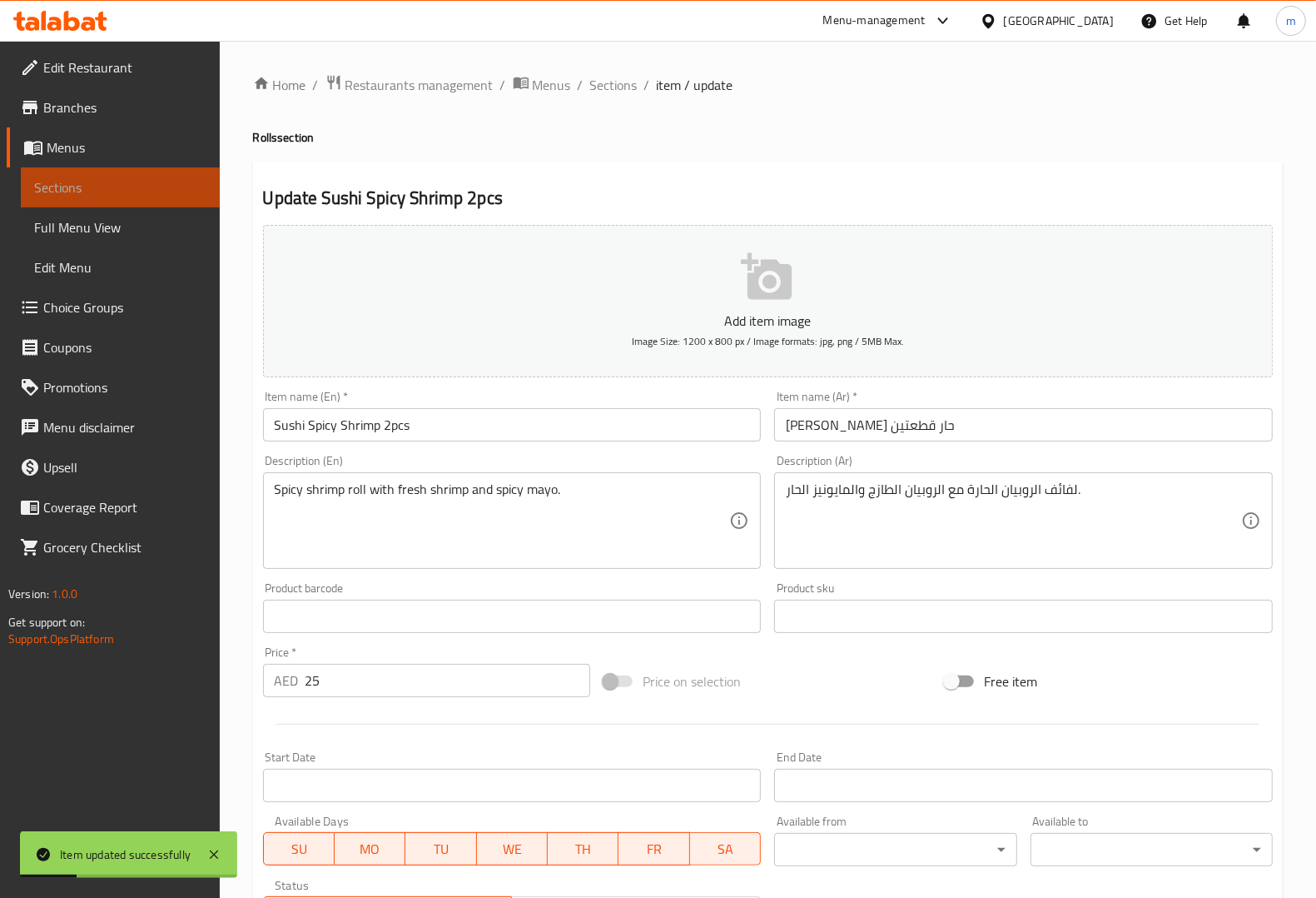
click at [108, 175] on link "Sections" at bounding box center [120, 187] width 199 height 40
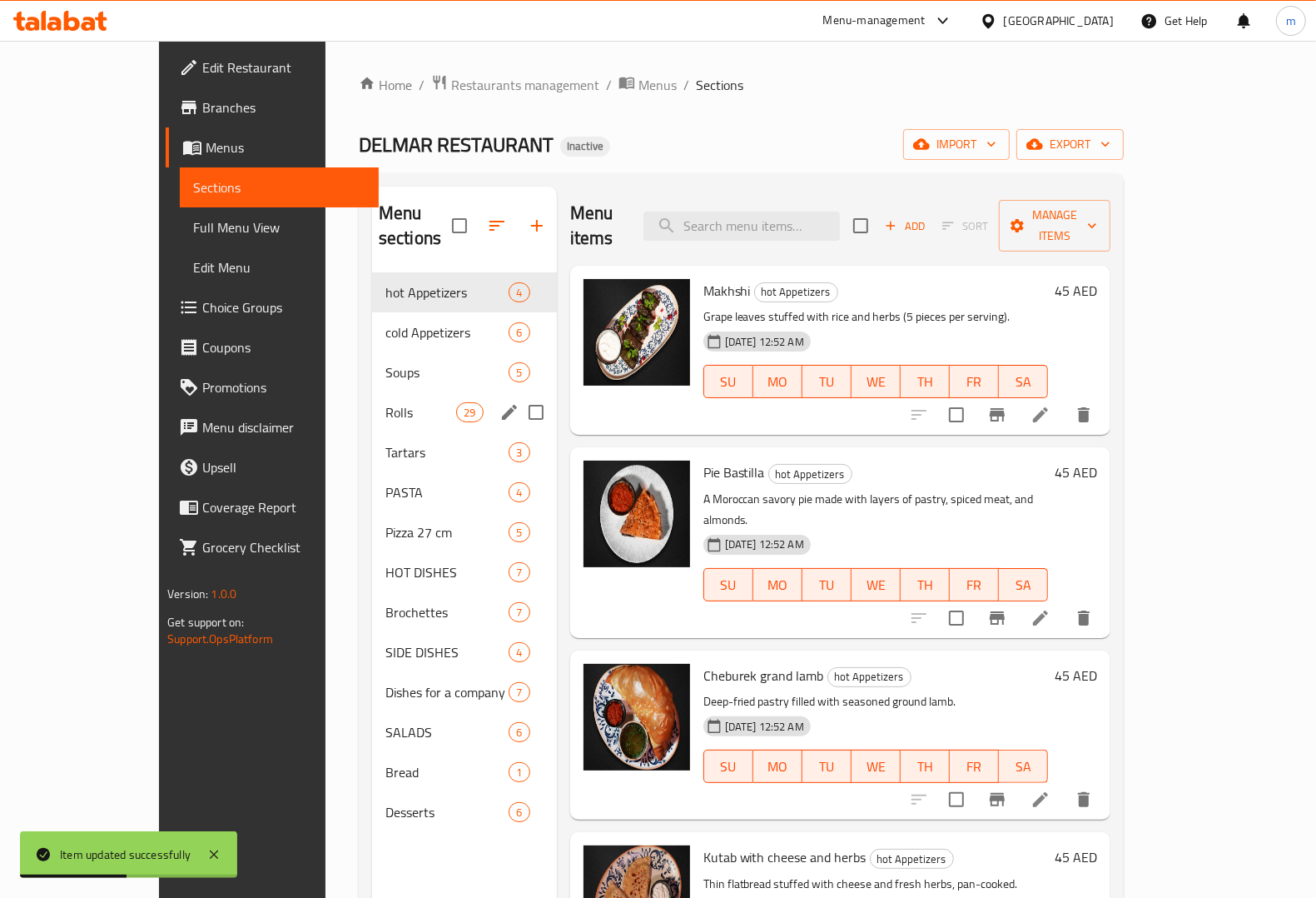
click at [372, 392] on div "Rolls 29" at bounding box center [465, 412] width 184 height 40
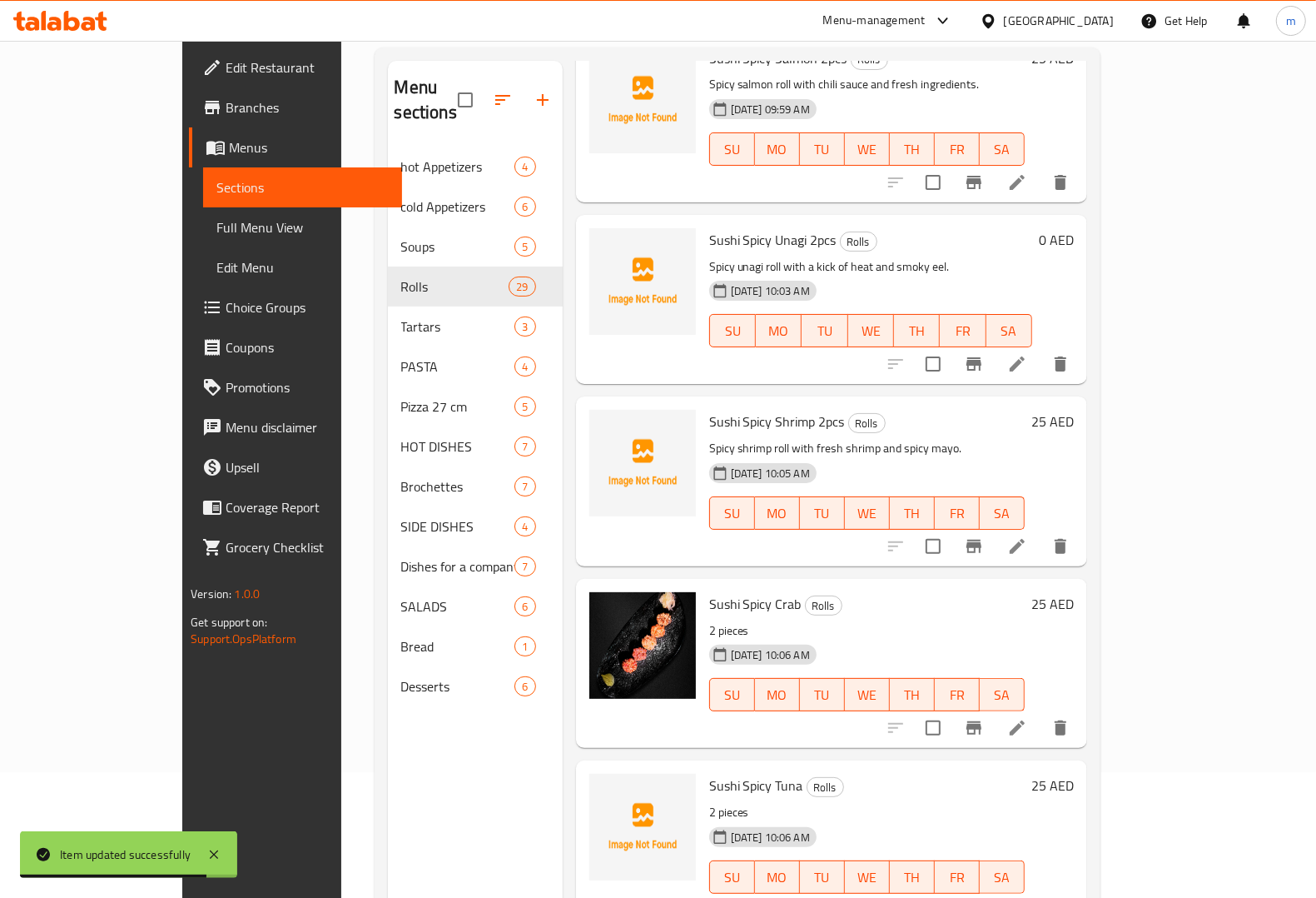
scroll to position [234, 0]
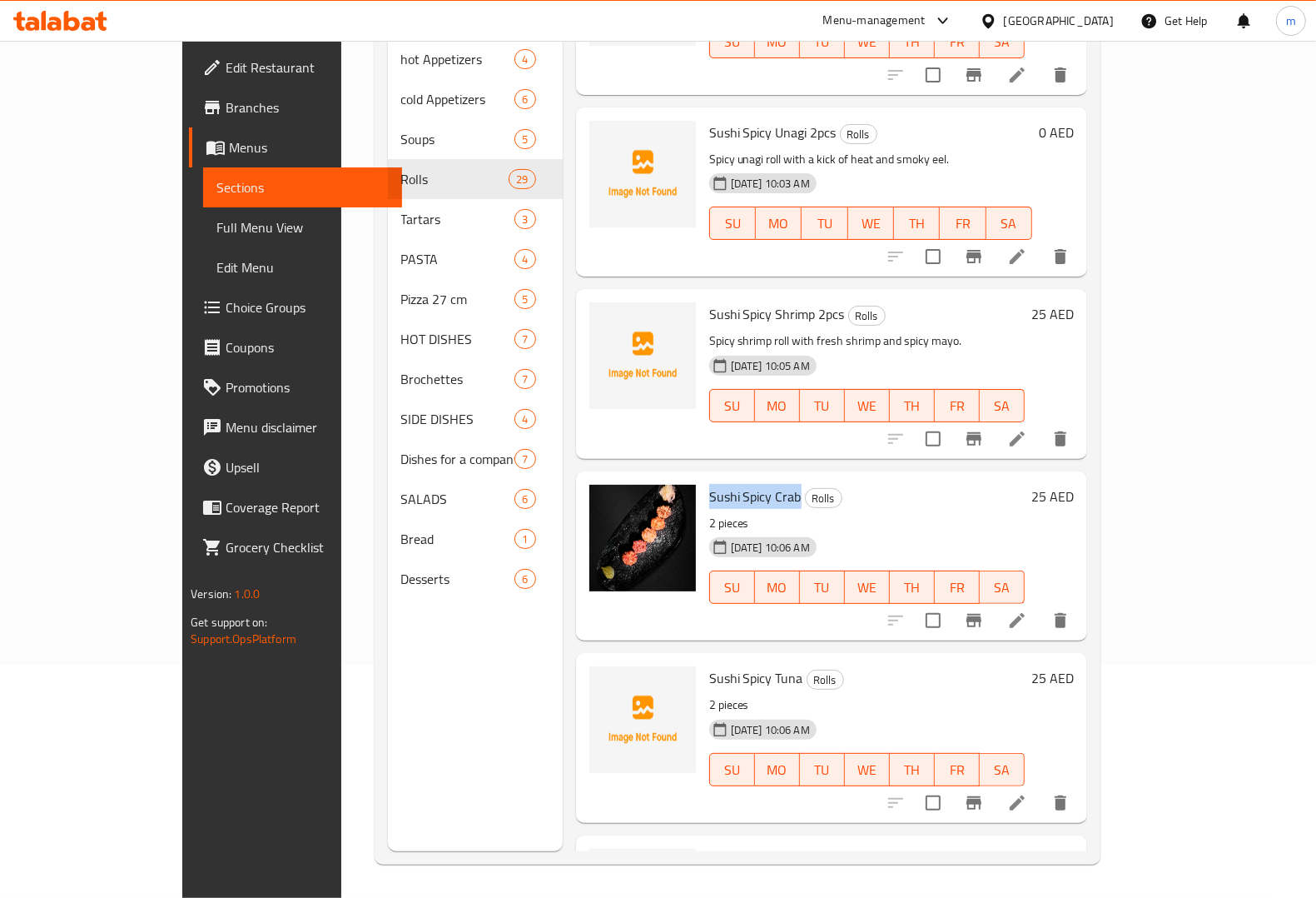
copy span "Sushi Spicy Crab"
drag, startPoint x: 666, startPoint y: 347, endPoint x: 754, endPoint y: 340, distance: 88.3
click at [754, 485] on h6 "Sushi Spicy Crab Rolls" at bounding box center [867, 496] width 315 height 24
click at [861, 666] on h6 "Sushi Spicy Tuna Rolls" at bounding box center [867, 678] width 315 height 24
click at [1040, 788] on li at bounding box center [1018, 802] width 47 height 30
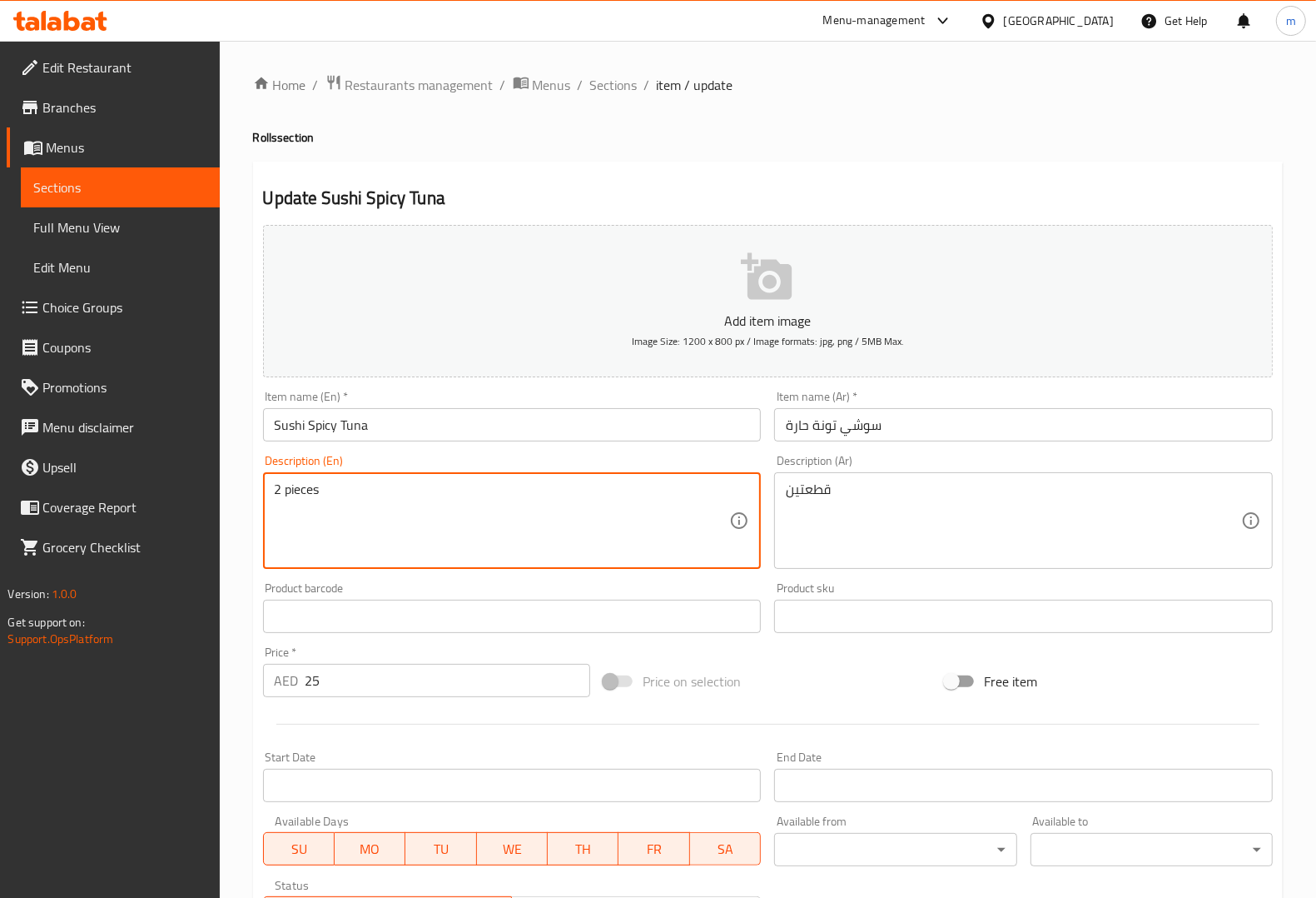
click at [570, 491] on textarea "2 pieces" at bounding box center [503, 520] width 456 height 79
paste textarea "Spicy tuna roll with chopped tuna and spicy sauce."
type textarea "Spicy tuna roll with chopped tuna and spicy sauce."
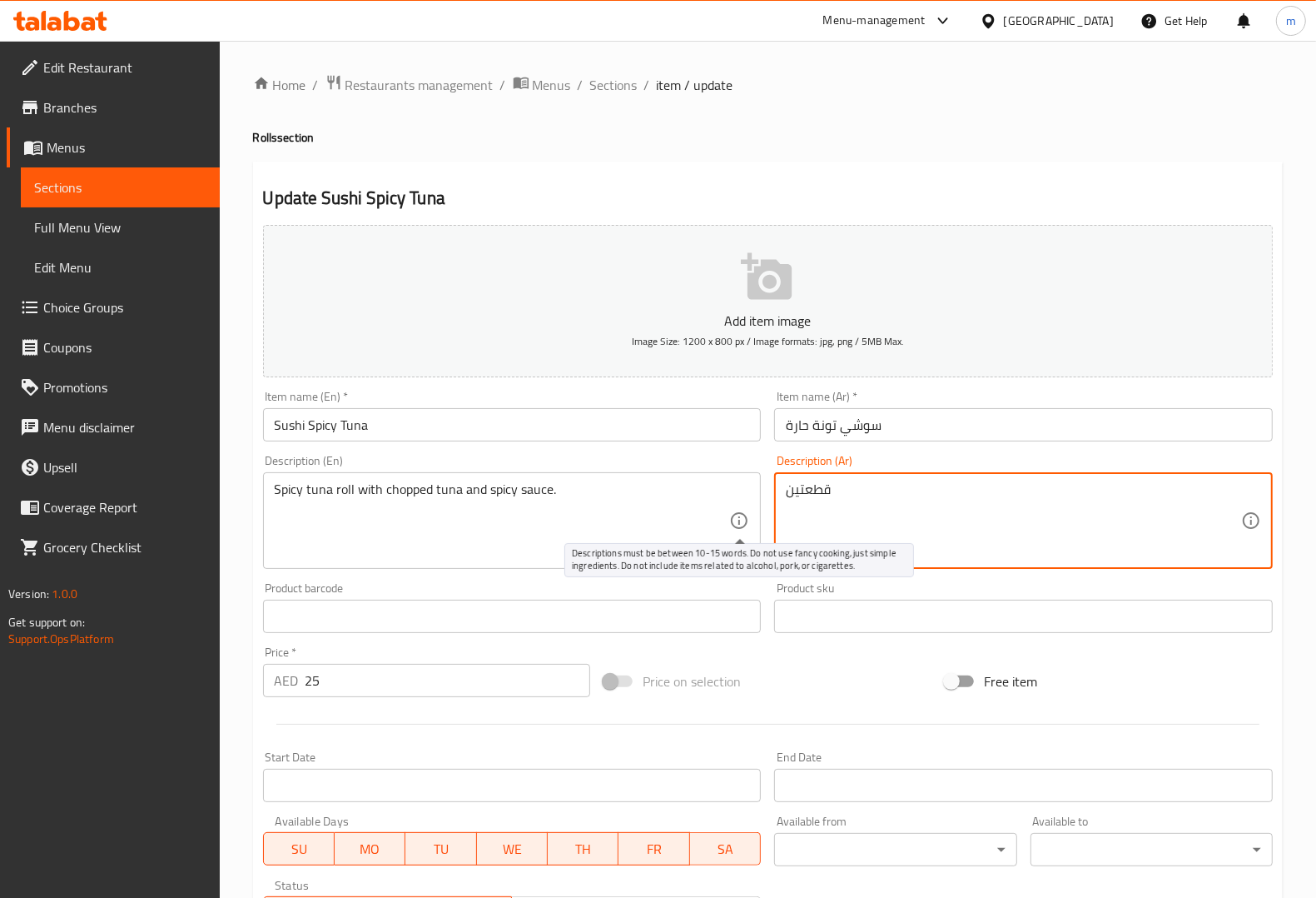
drag, startPoint x: 938, startPoint y: 509, endPoint x: 879, endPoint y: 502, distance: 59.4
click at [945, 433] on input "سوشي تونة حارة" at bounding box center [1023, 424] width 499 height 33
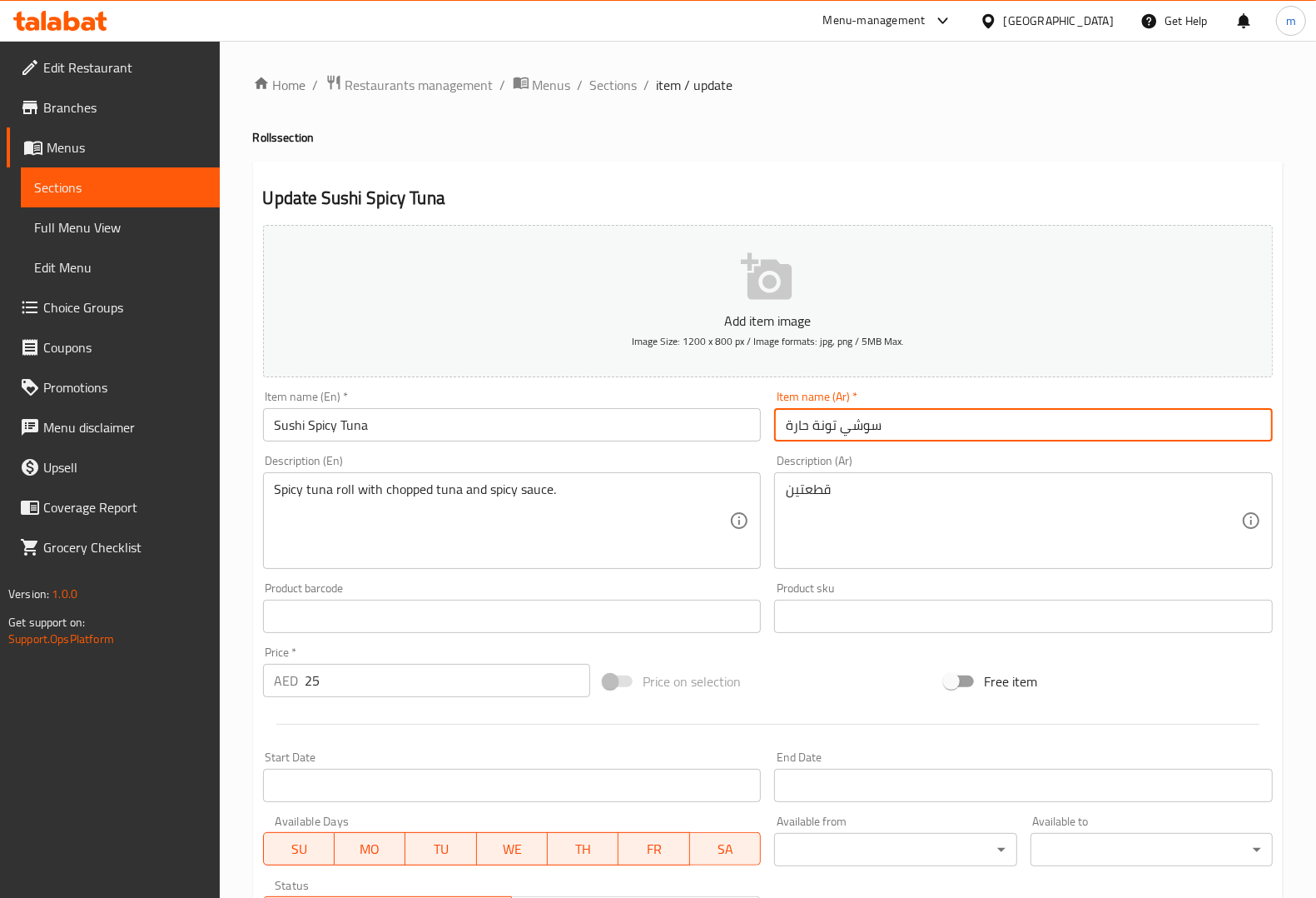
paste input "قطعتين"
type input "سوشي تونة حارة قطعتين"
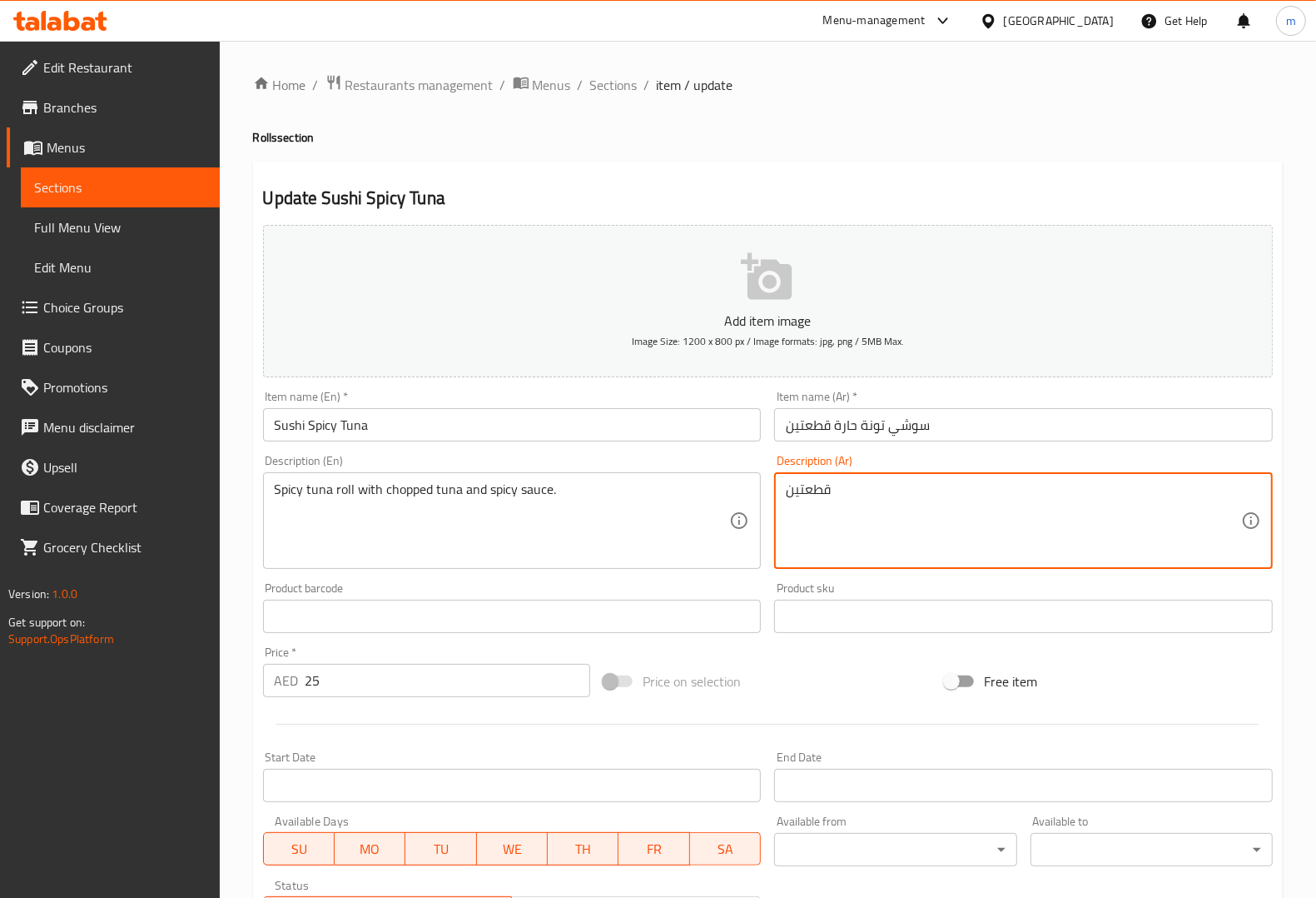
click at [876, 486] on textarea "قطعتين" at bounding box center [1013, 520] width 456 height 79
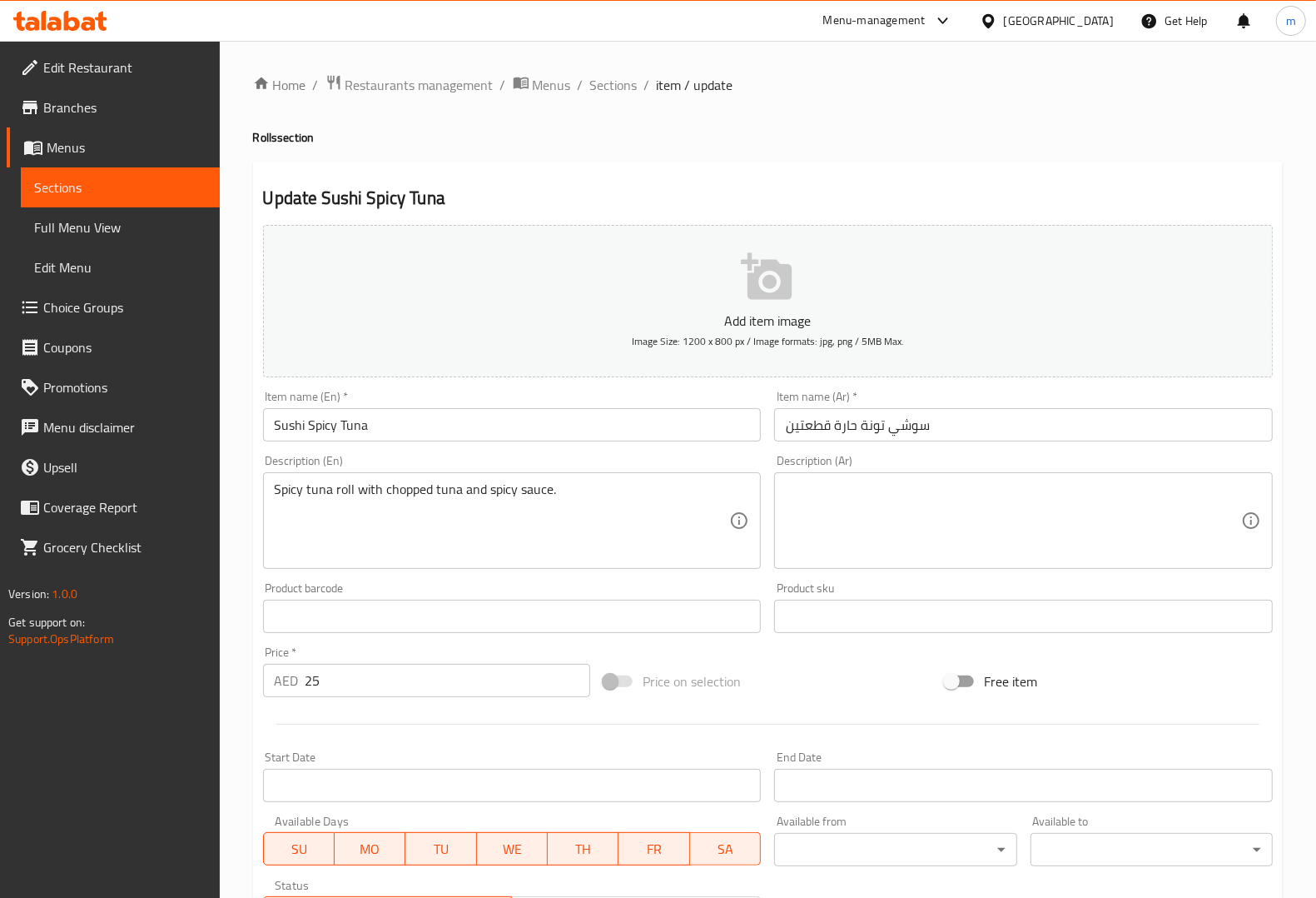
click at [1043, 534] on textarea at bounding box center [1013, 520] width 456 height 79
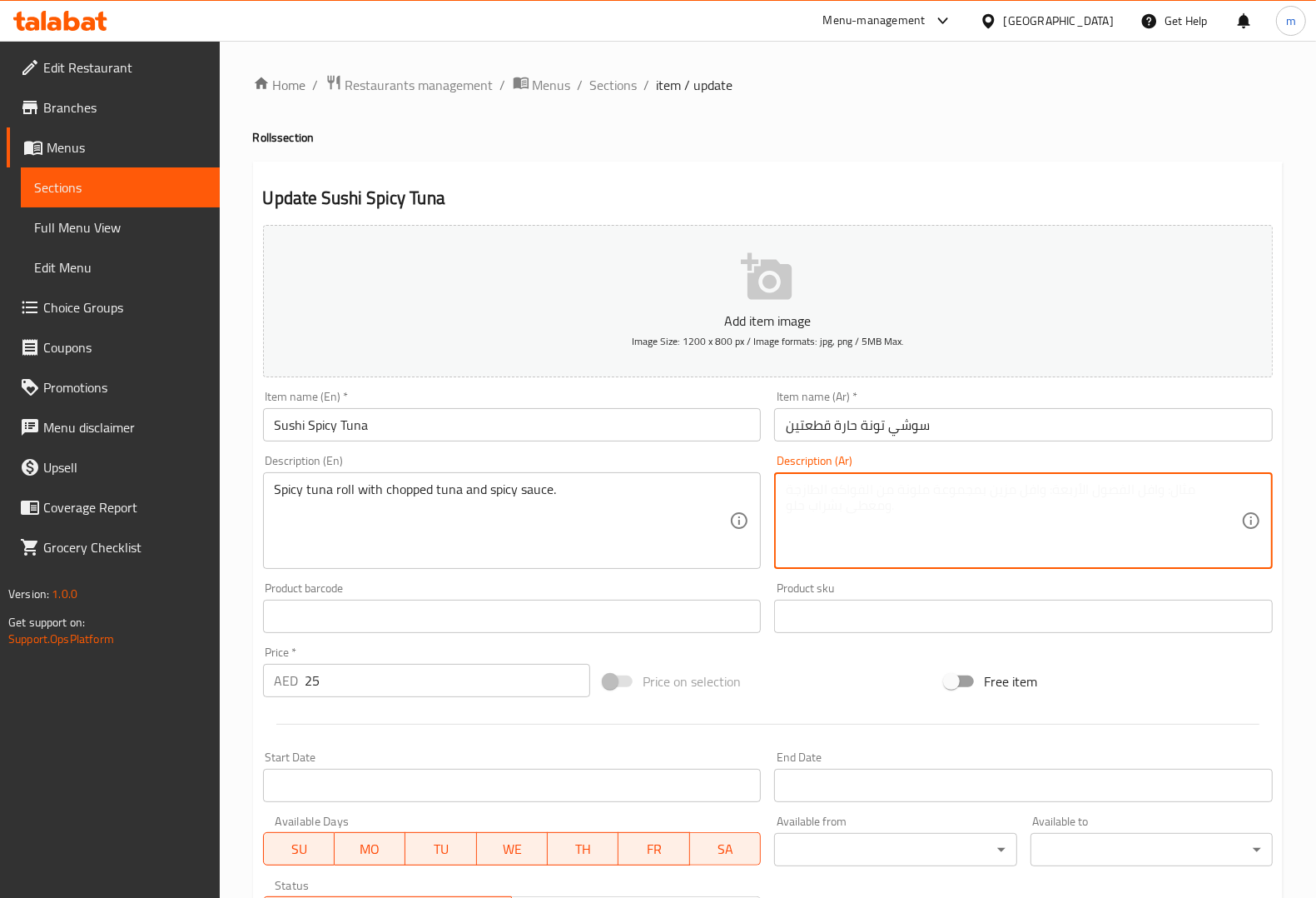
paste textarea "لفائف التونة الحارة مع التونة المفرومة والصلصة الحارة."
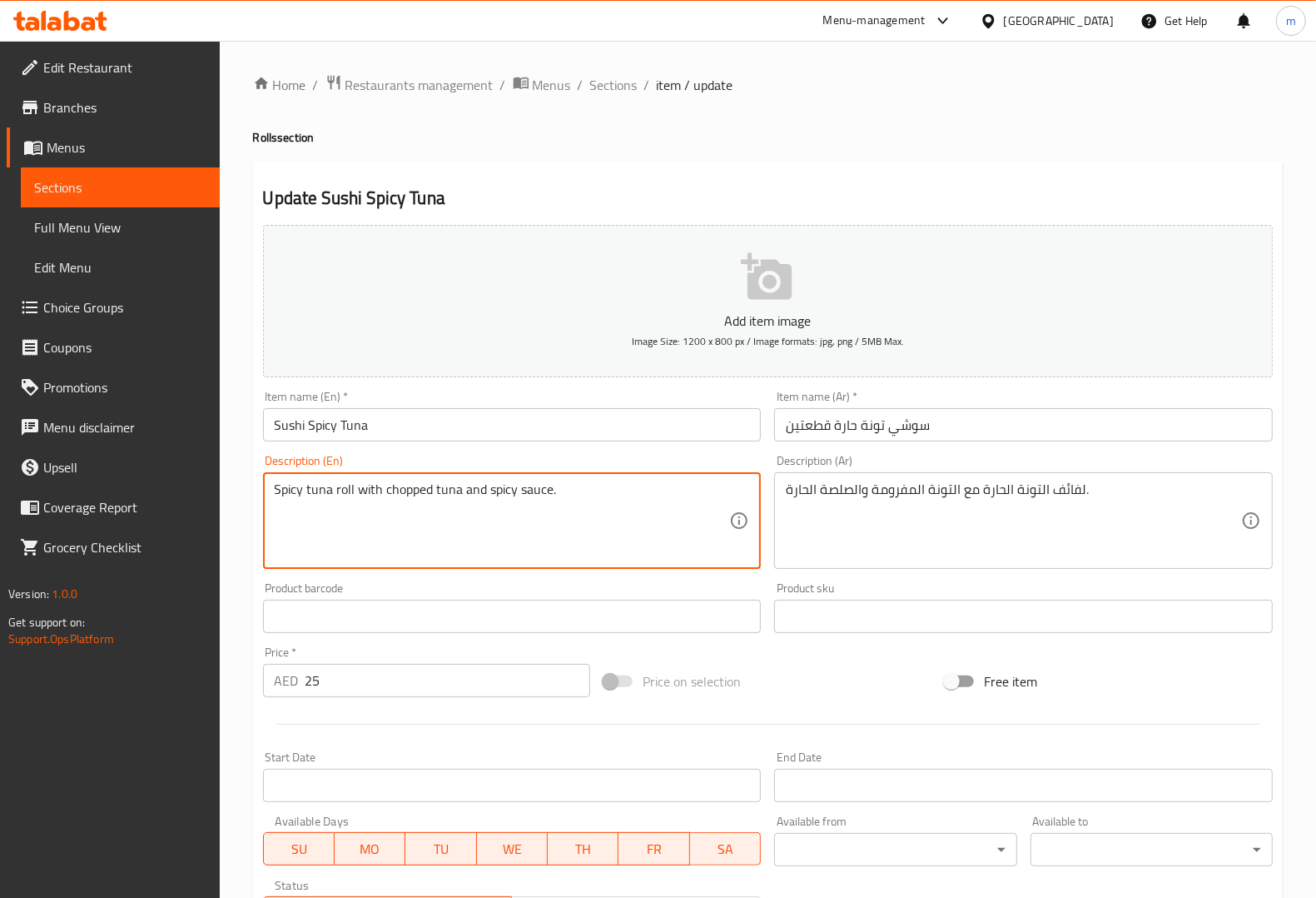
drag, startPoint x: 380, startPoint y: 484, endPoint x: 400, endPoint y: 489, distance: 20.6
click at [374, 489] on textarea "Spicy tuna roll with chopped tuna and spicy sauce." at bounding box center [503, 520] width 456 height 79
drag, startPoint x: 381, startPoint y: 489, endPoint x: 429, endPoint y: 489, distance: 48.0
click at [429, 489] on textarea "Spicy tuna roll with chopped tuna and spicy sauce." at bounding box center [503, 520] width 456 height 79
click at [508, 513] on textarea "Spicy tuna roll with chopped tuna and spicy sauce." at bounding box center [503, 520] width 456 height 79
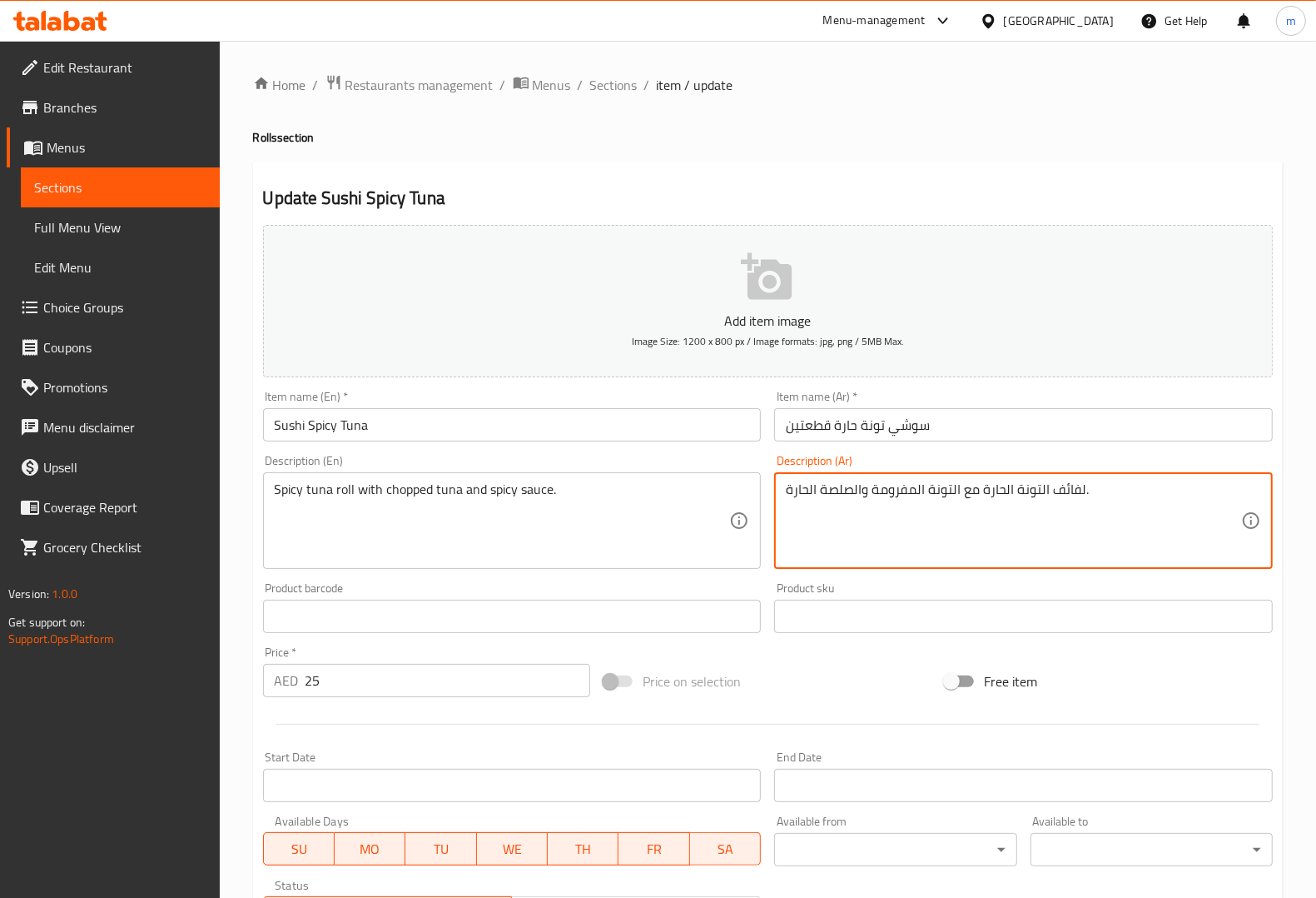
click at [951, 488] on textarea "لفائف التونة الحارة مع التونة المفرومة والصلصة الحارة." at bounding box center [1013, 520] width 456 height 79
drag, startPoint x: 870, startPoint y: 491, endPoint x: 925, endPoint y: 488, distance: 55.1
click at [925, 488] on textarea "لفائف التونة الحارة مع تونة المفرومة والصلصة الحارة." at bounding box center [1013, 520] width 456 height 79
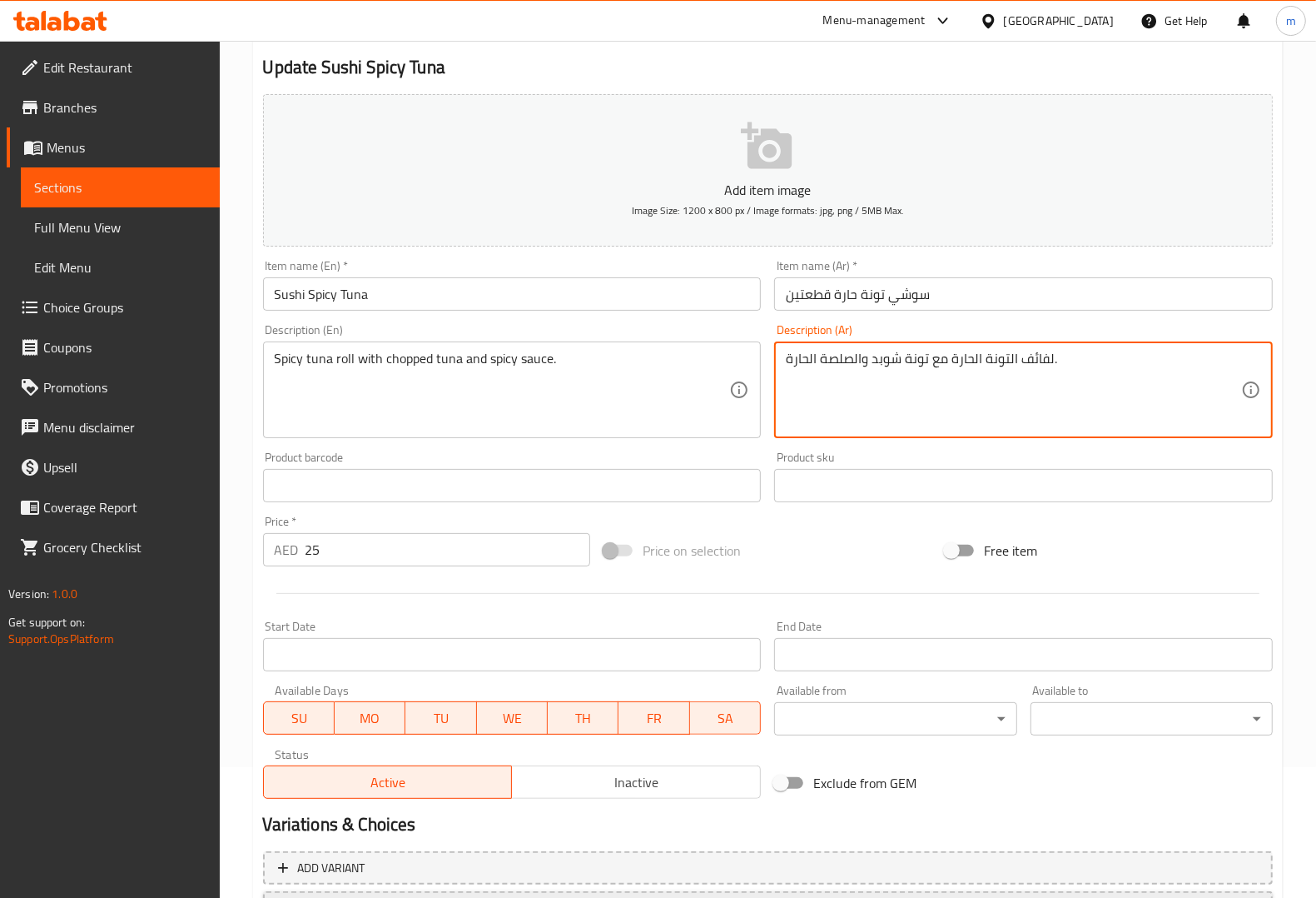
scroll to position [276, 0]
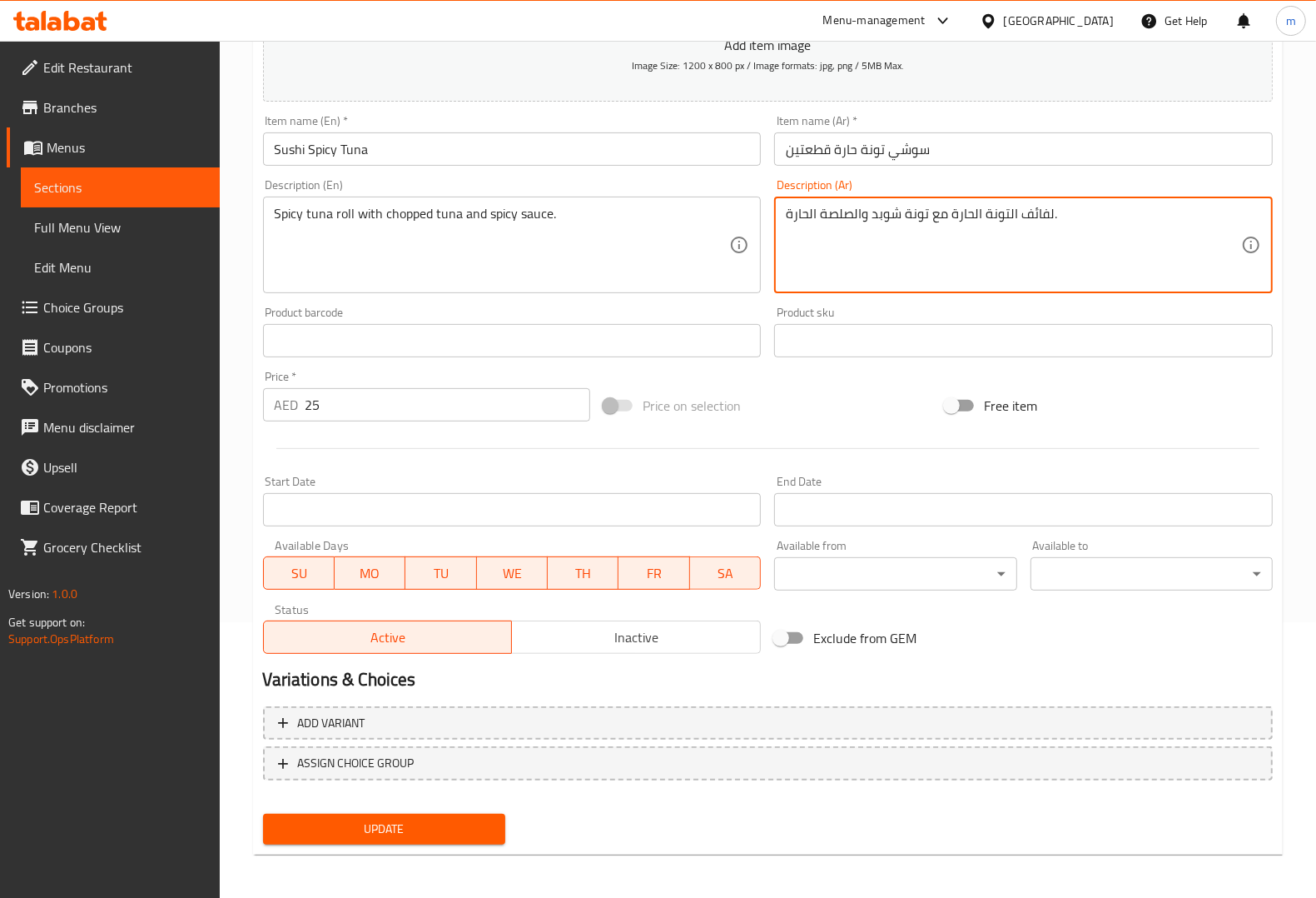
type textarea "لفائف التونة الحارة مع تونة شوبد والصلصة الحارة."
click at [458, 822] on span "Update" at bounding box center [384, 828] width 216 height 21
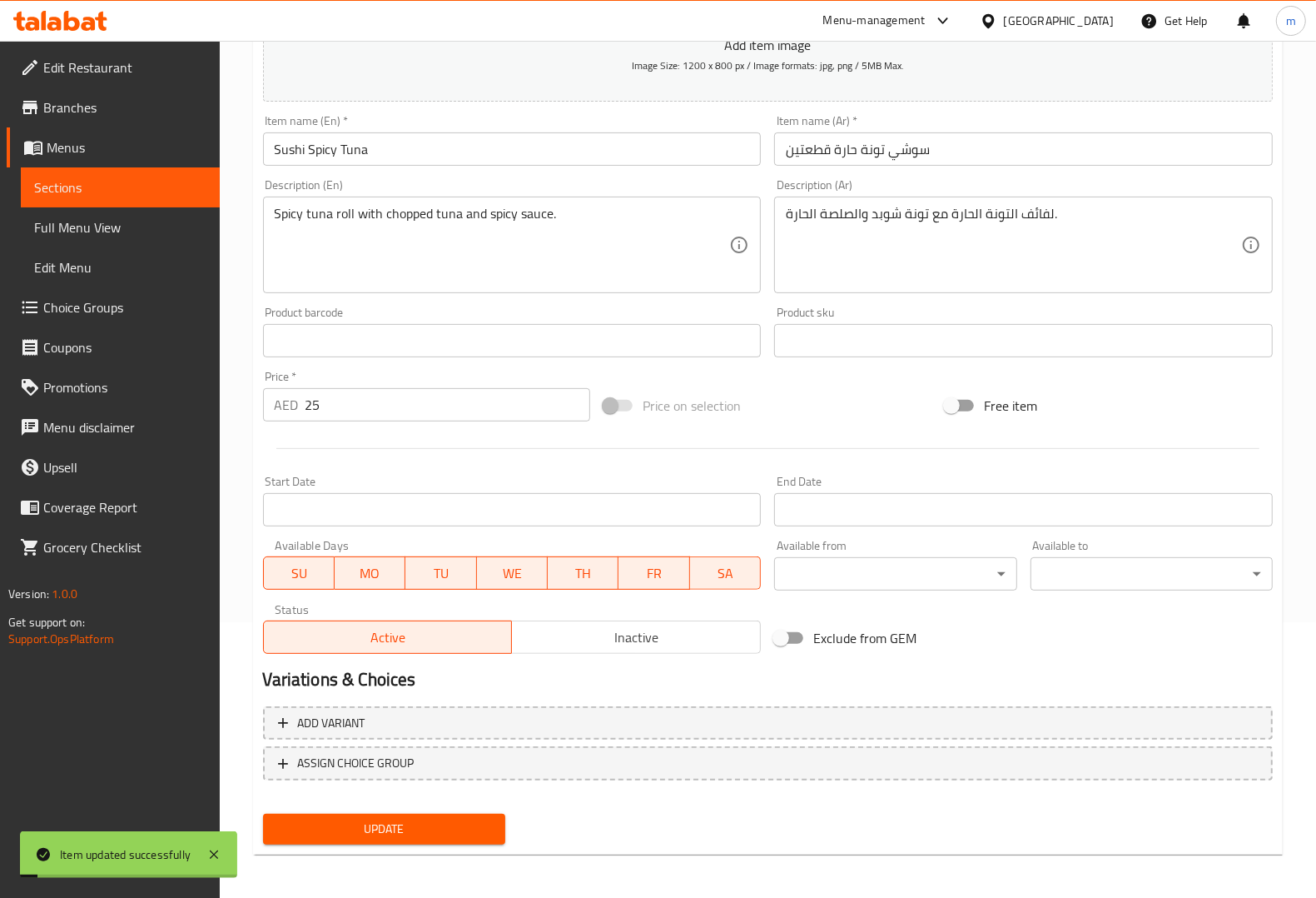
click at [59, 181] on span "Sections" at bounding box center [120, 187] width 173 height 20
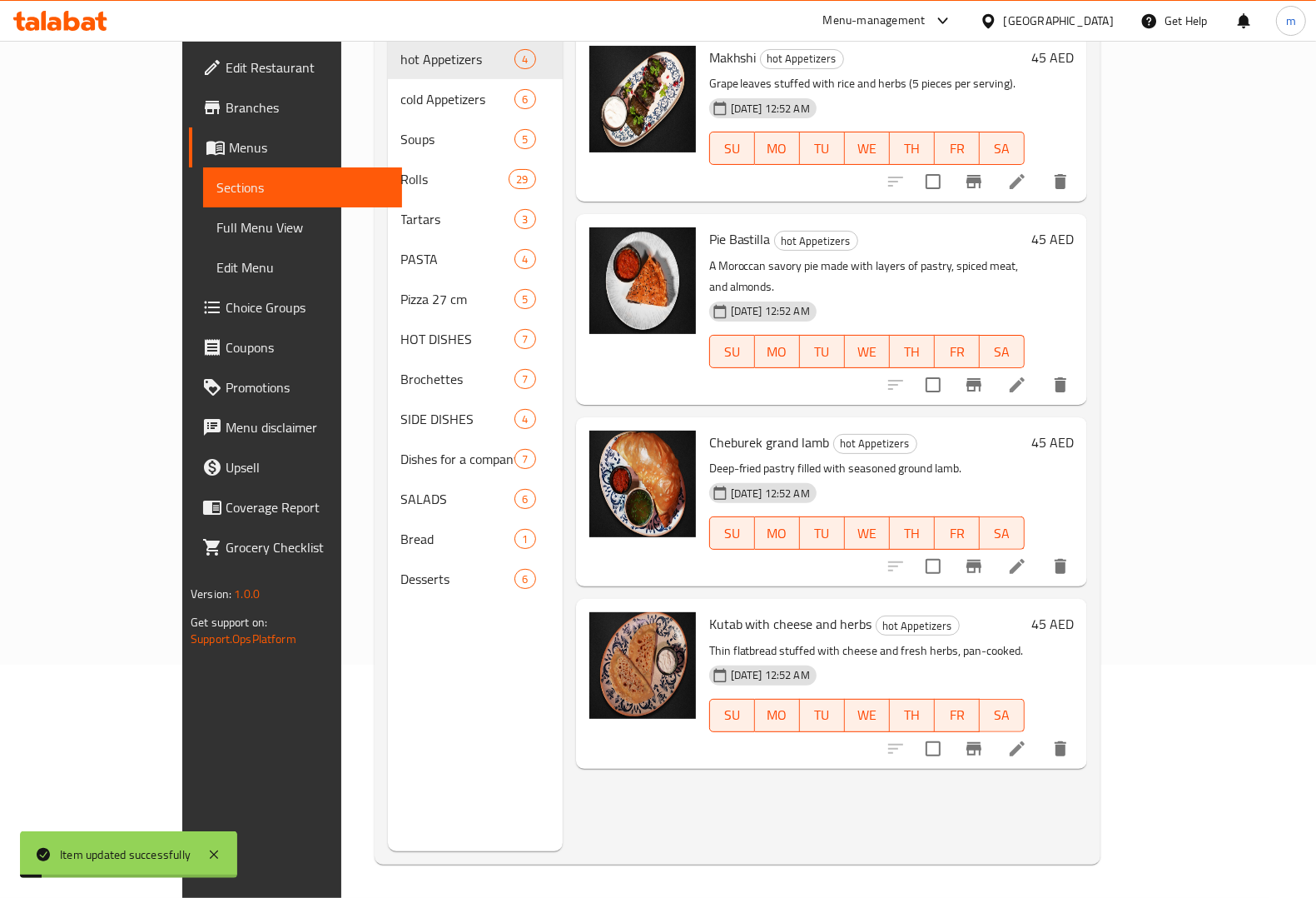
scroll to position [234, 0]
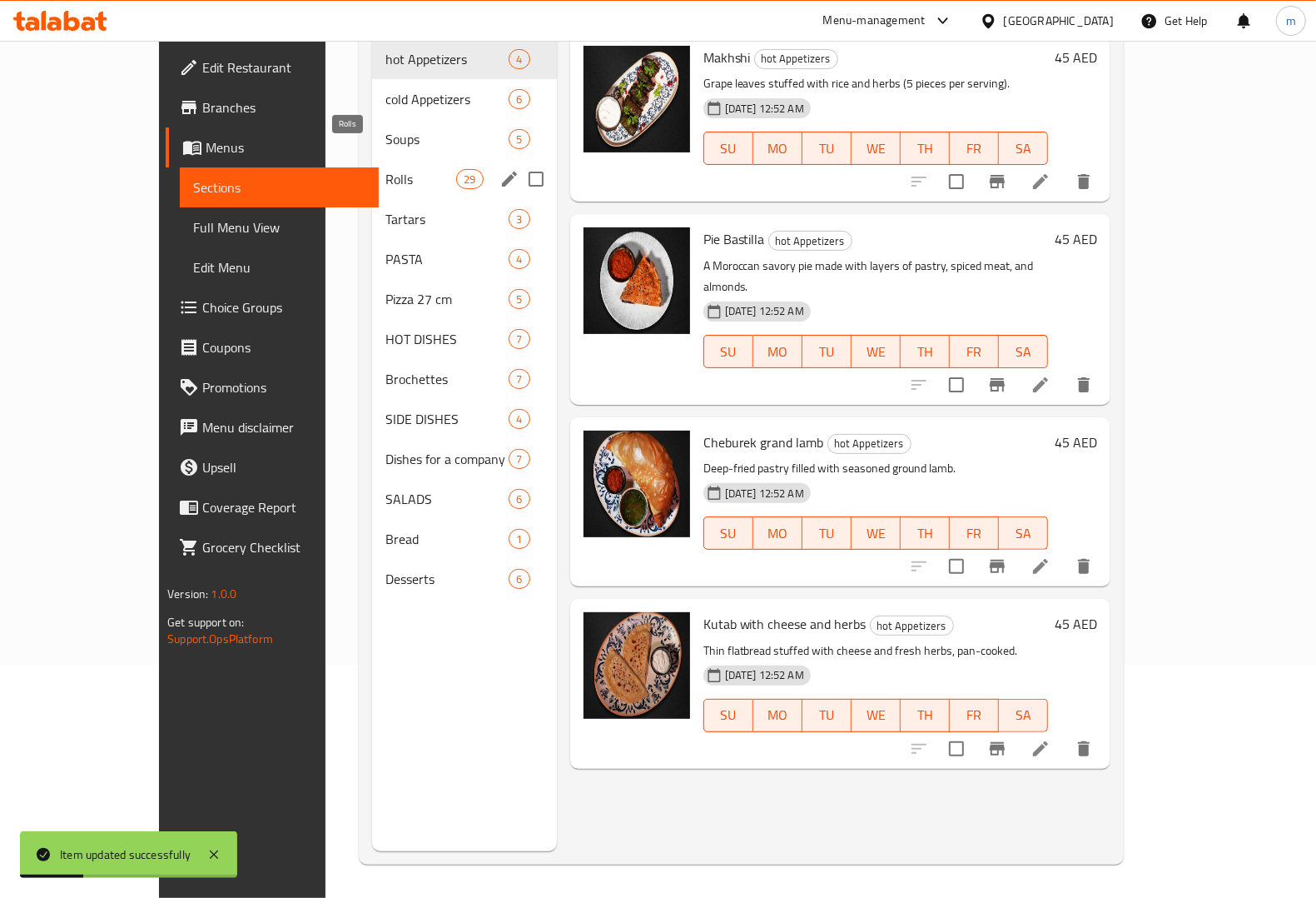
click at [385, 169] on span "Rolls" at bounding box center [420, 179] width 70 height 20
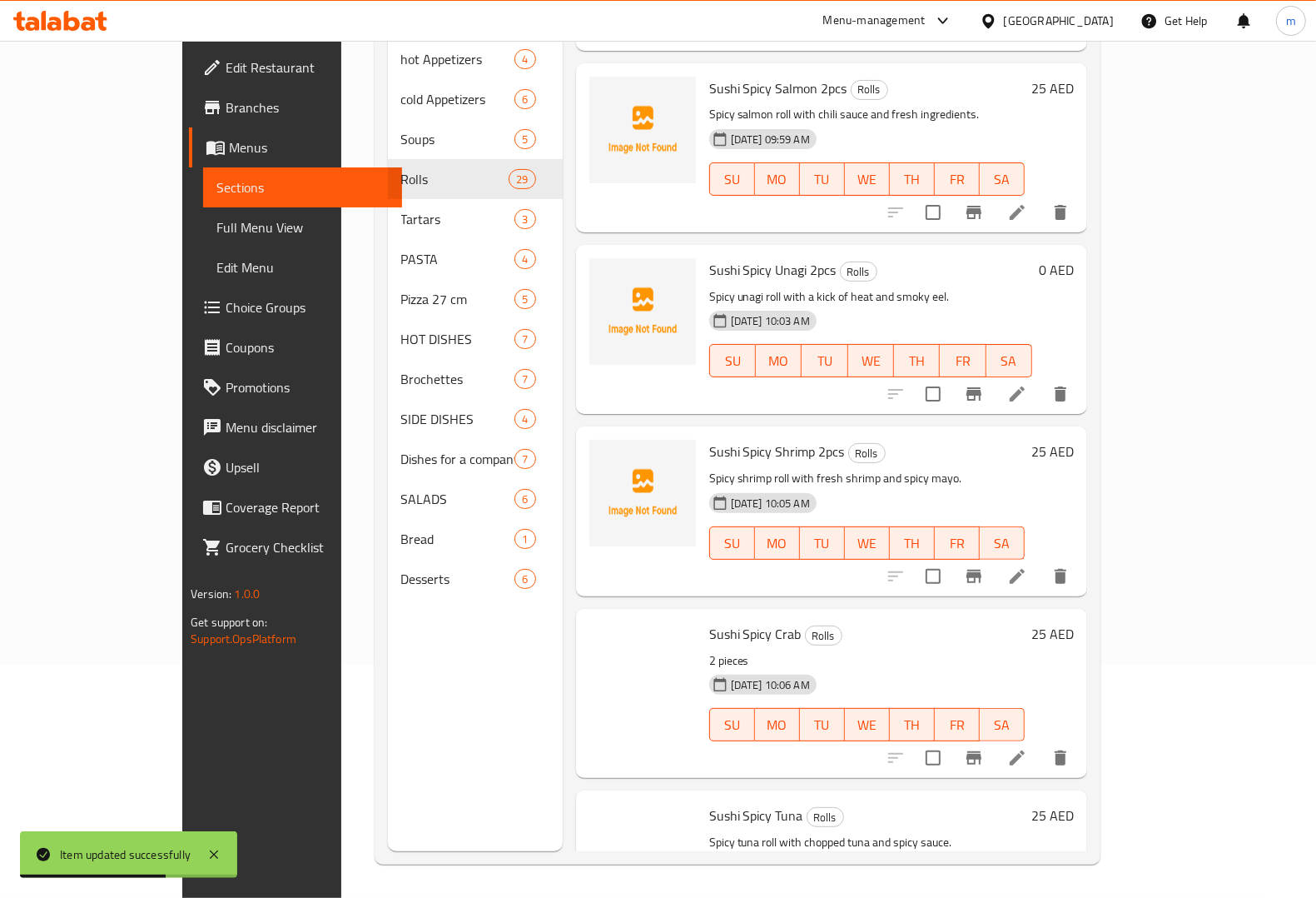
scroll to position [4417, 0]
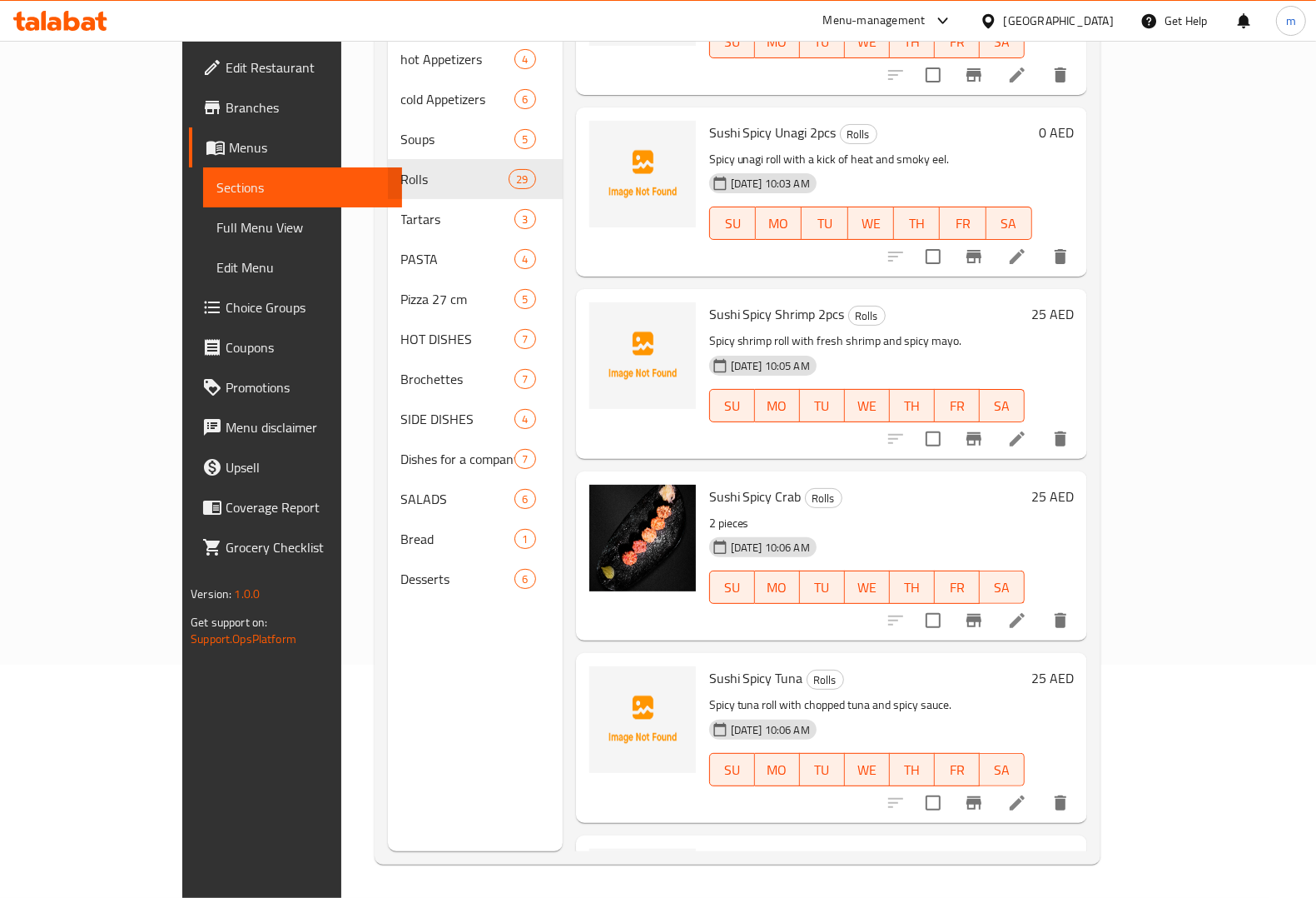
click at [1027, 793] on icon at bounding box center [1017, 803] width 20 height 20
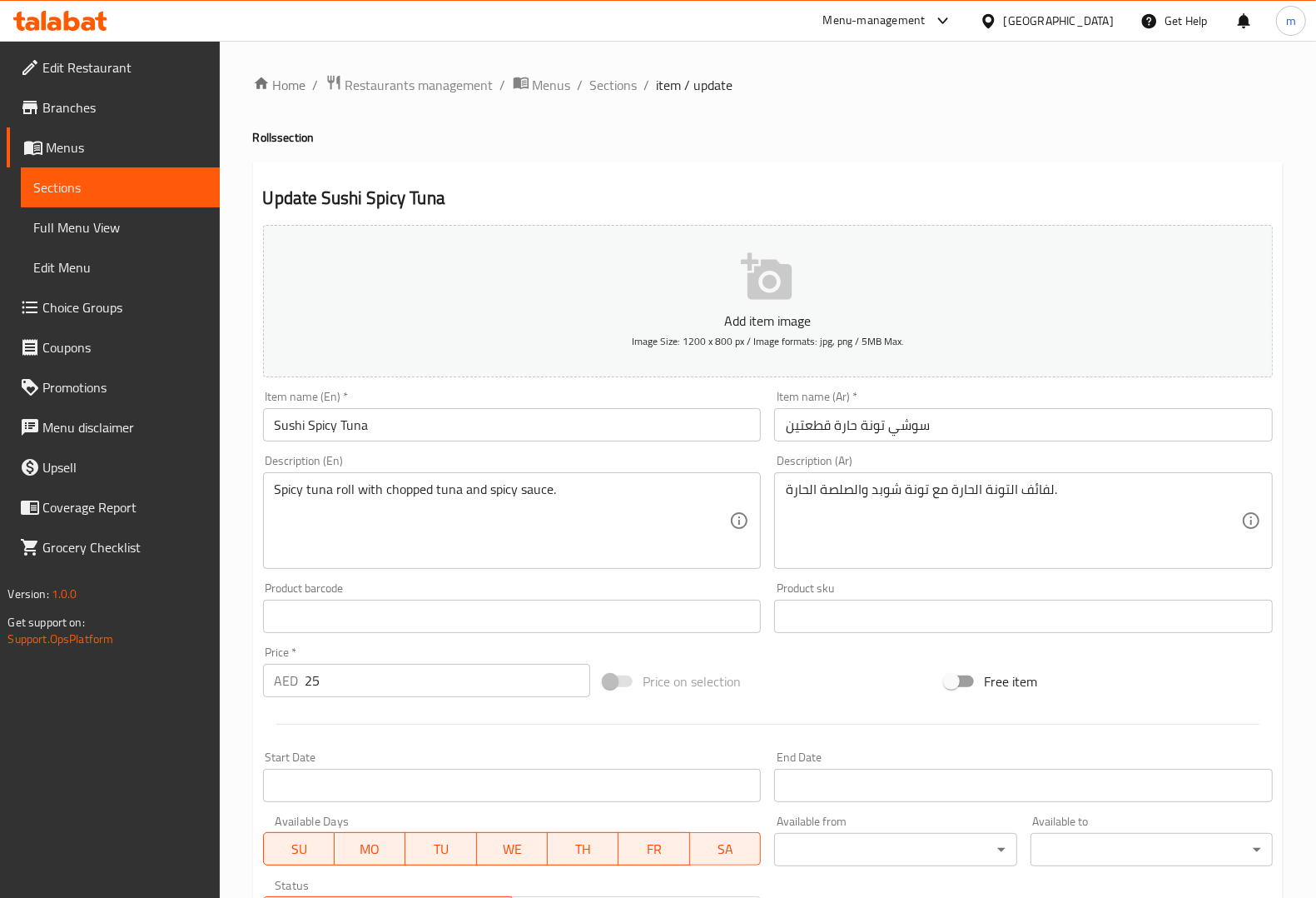
click at [470, 422] on input "Sushi Spicy Tuna" at bounding box center [512, 424] width 499 height 33
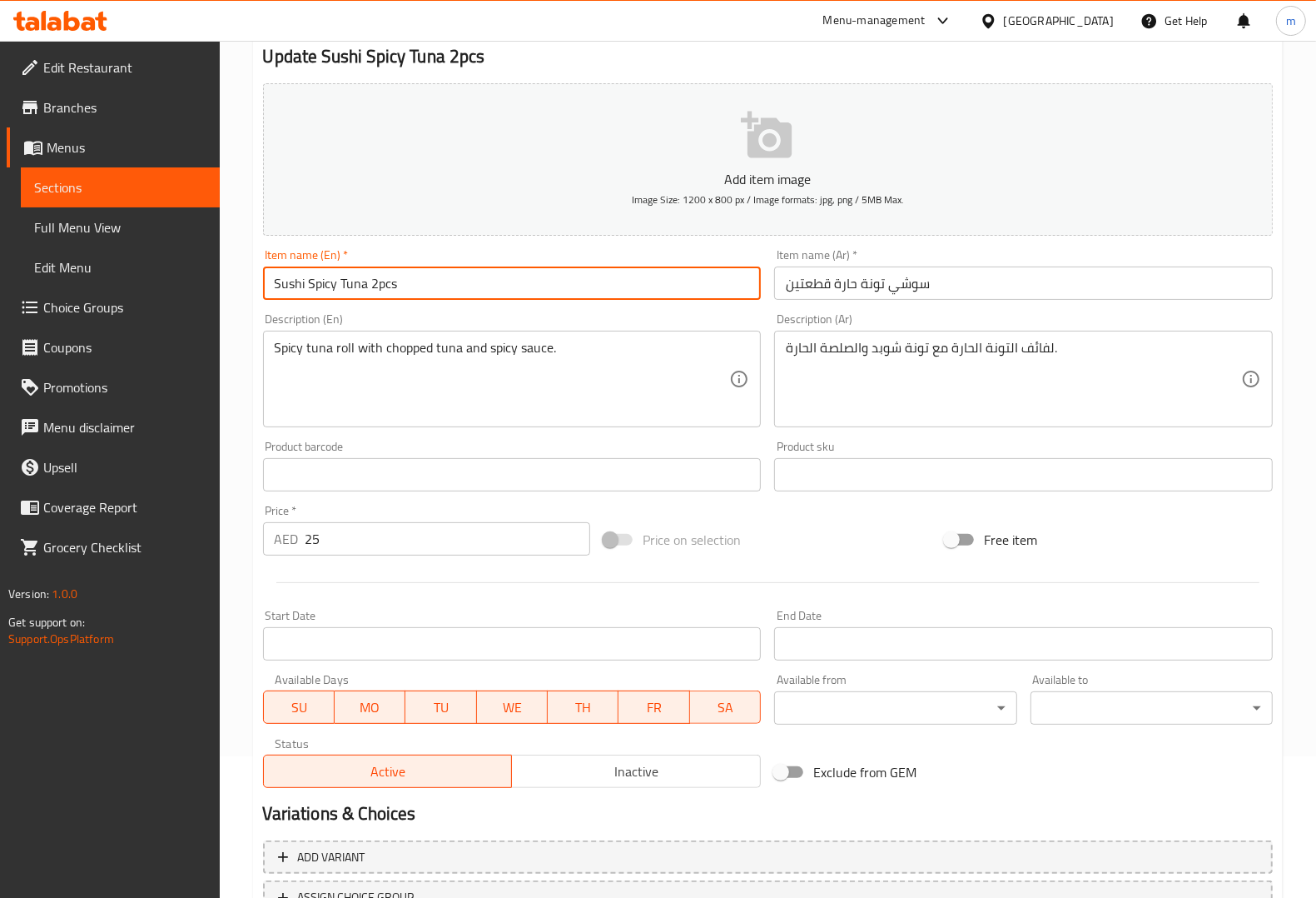
scroll to position [276, 0]
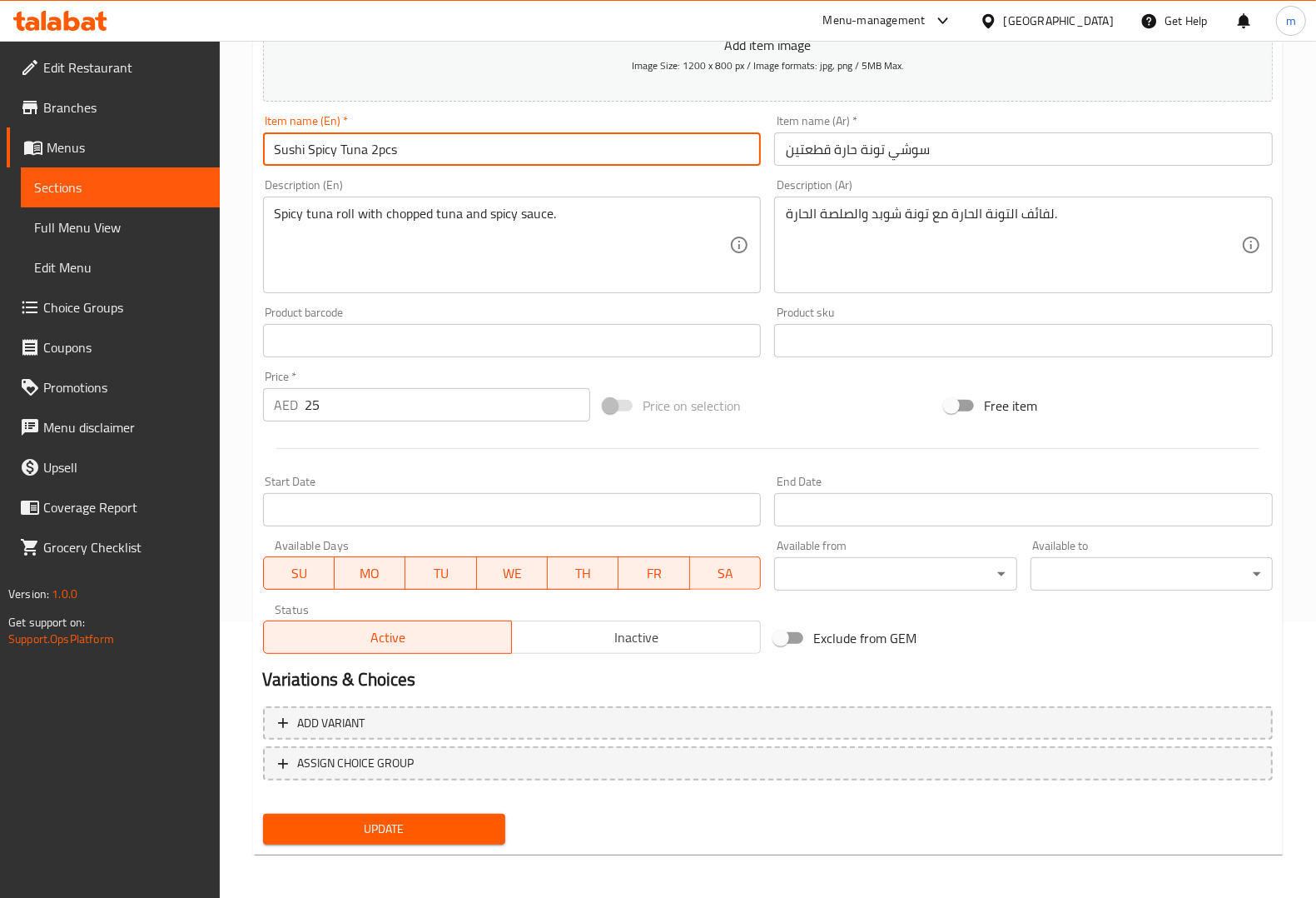
type input "Sushi Spicy Tuna 2pcs"
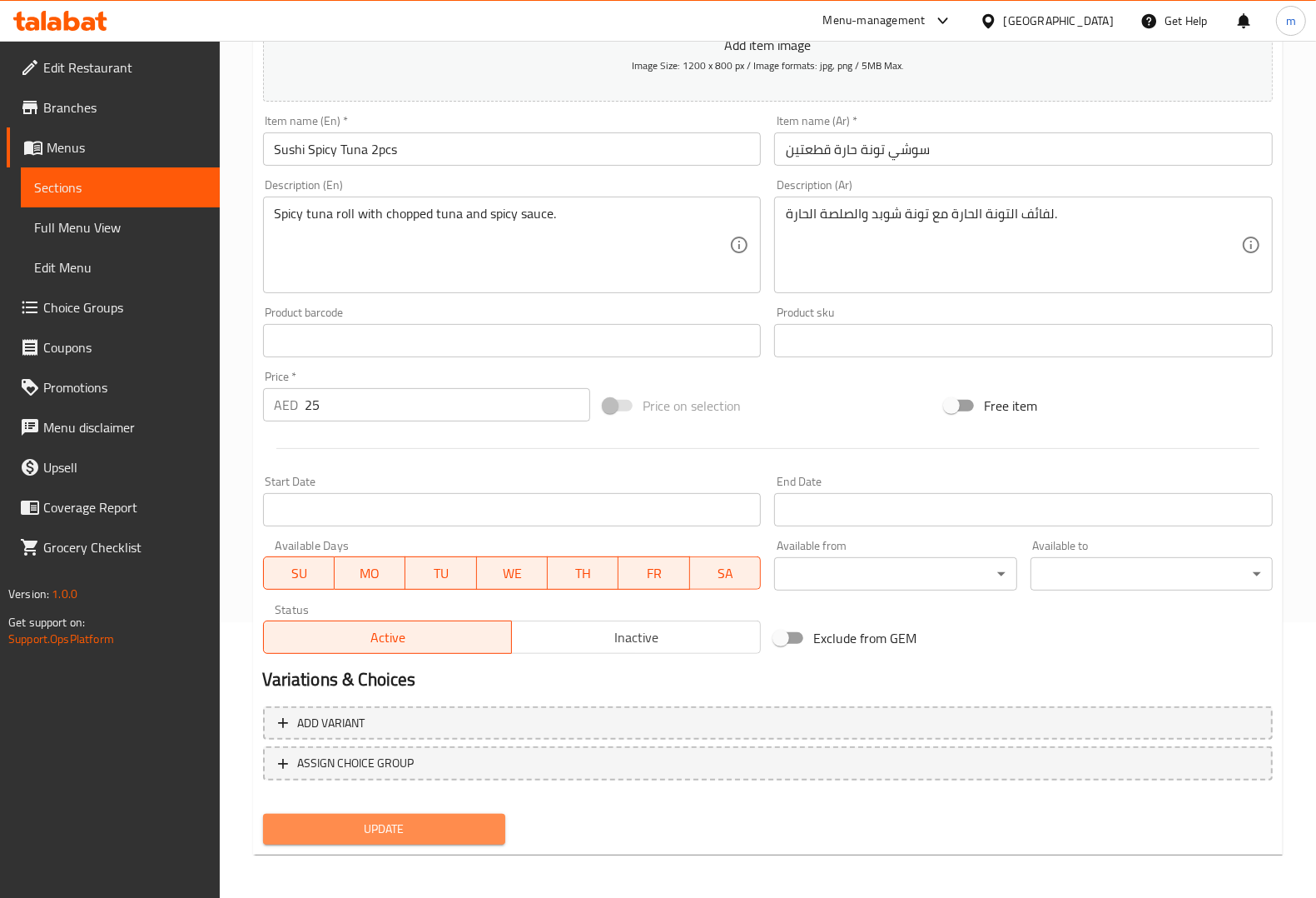
click at [458, 821] on span "Update" at bounding box center [384, 828] width 216 height 21
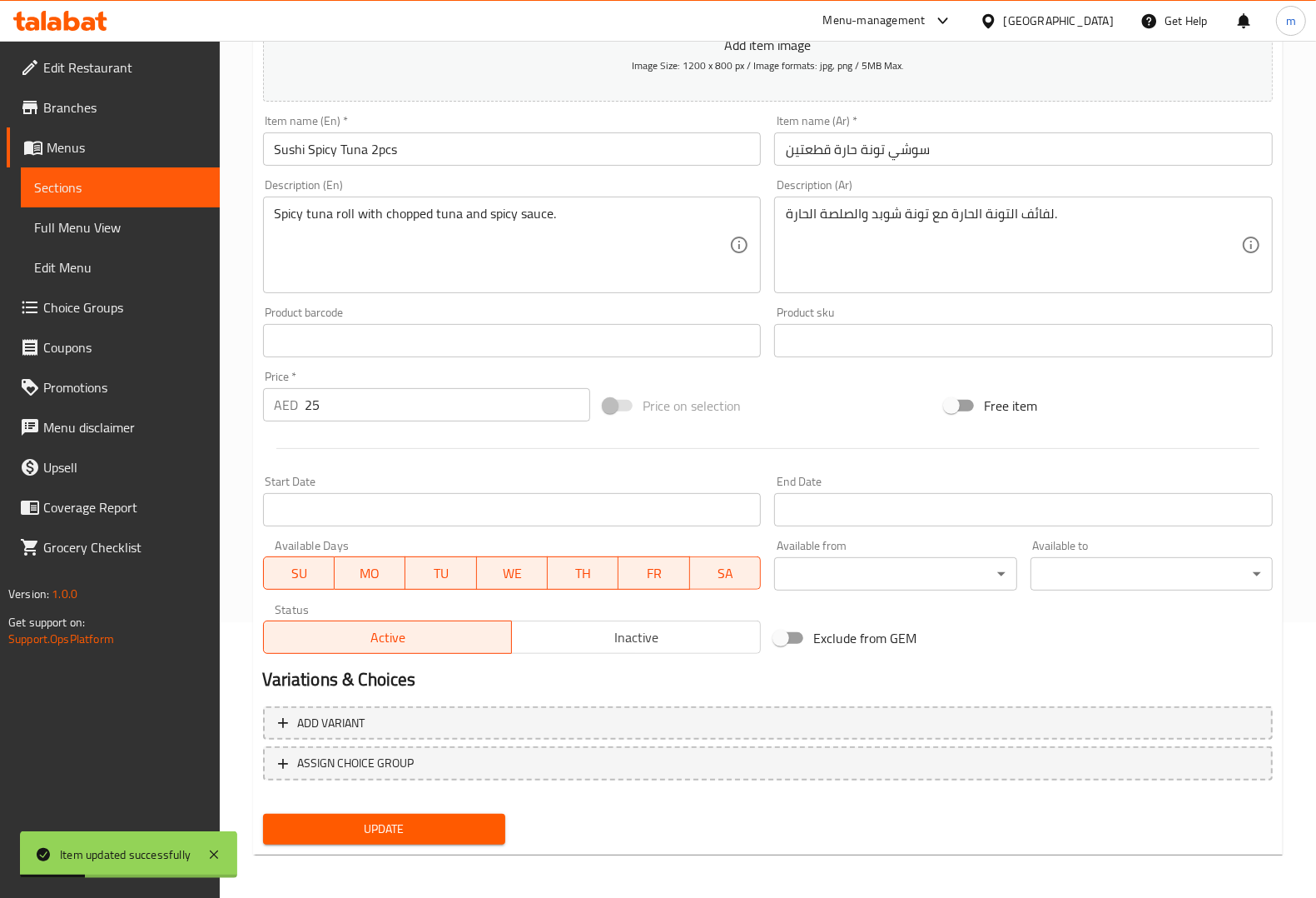
click at [100, 182] on span "Sections" at bounding box center [120, 187] width 173 height 20
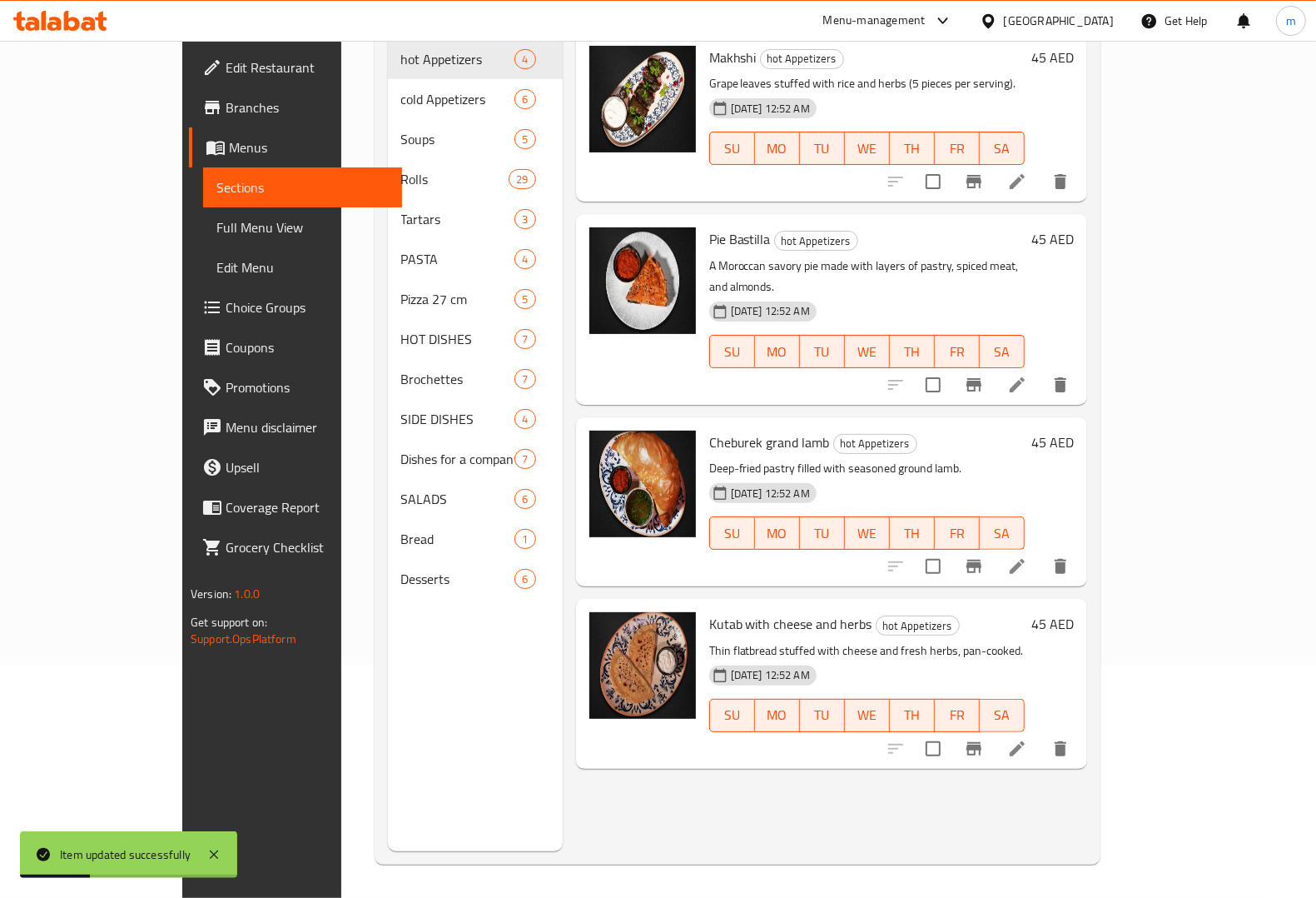
scroll to position [234, 0]
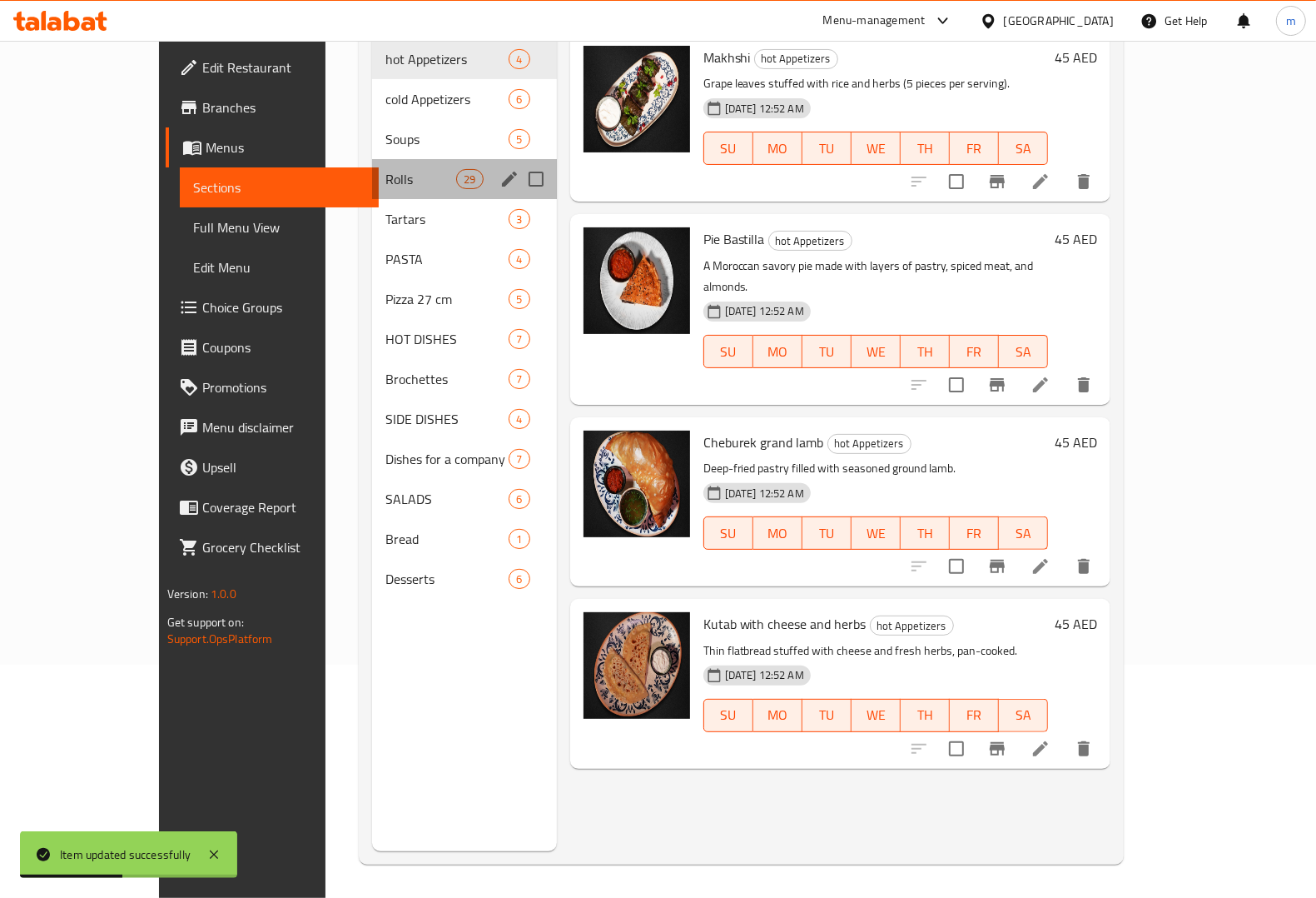
click at [372, 164] on div "Rolls 29" at bounding box center [465, 179] width 184 height 40
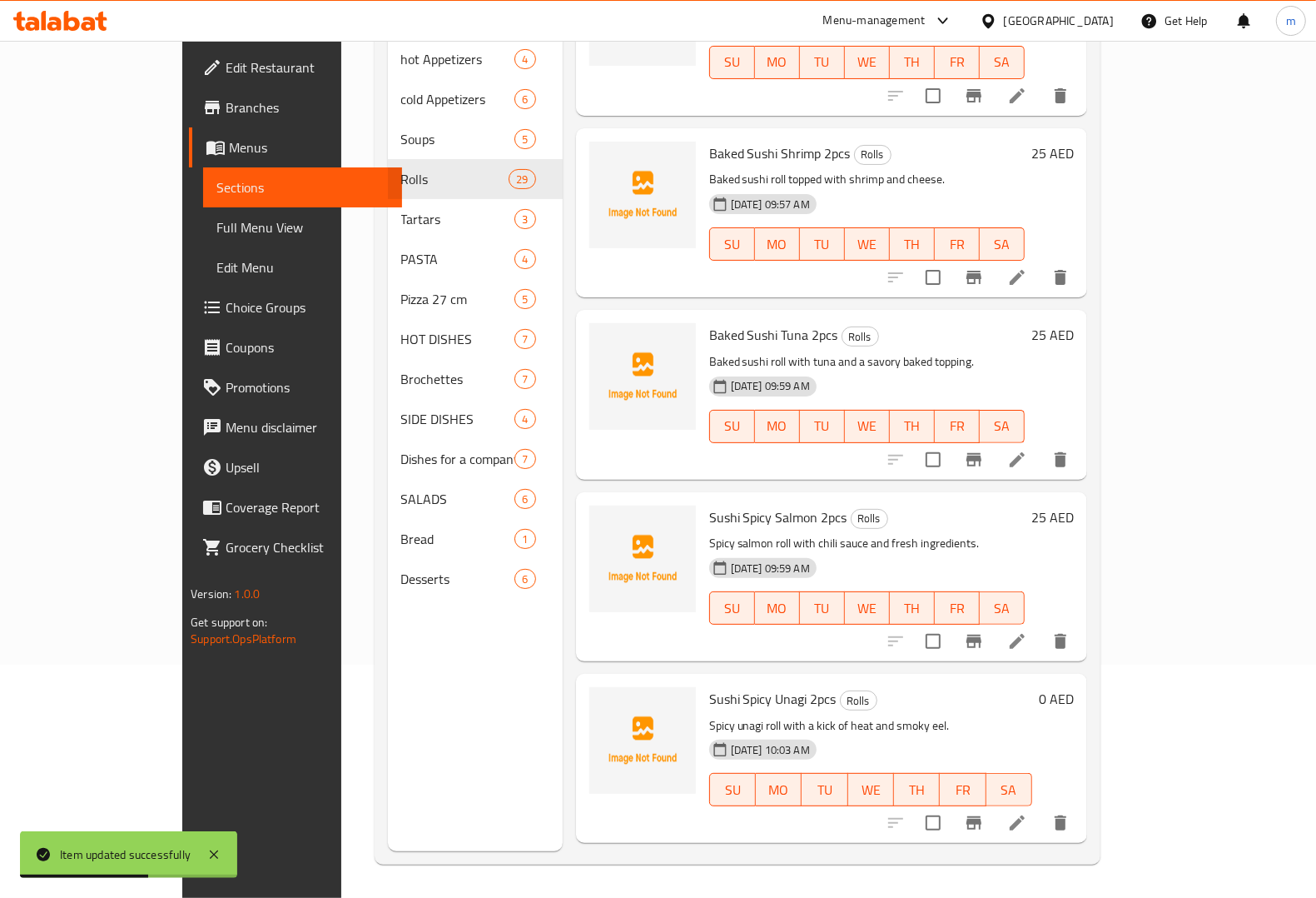
scroll to position [4417, 0]
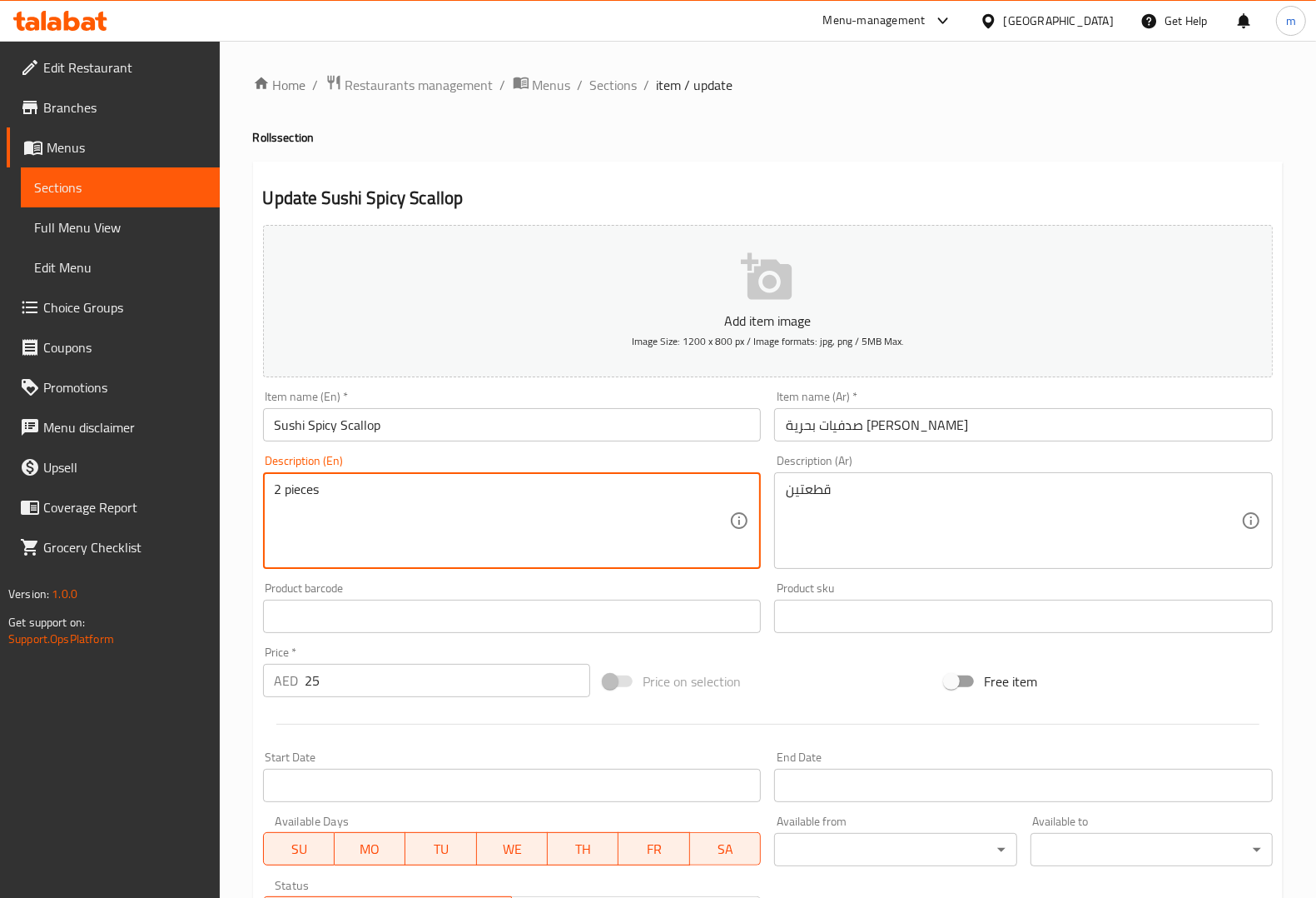
click at [423, 485] on textarea "2 pieces" at bounding box center [503, 520] width 456 height 79
paste textarea "Spicy scallop roll with scallops and spicy mayo dressing."
type textarea "Spicy scallop roll with scallops and spicy mayo dressing."
click at [907, 505] on textarea "قطعتين" at bounding box center [1013, 520] width 456 height 79
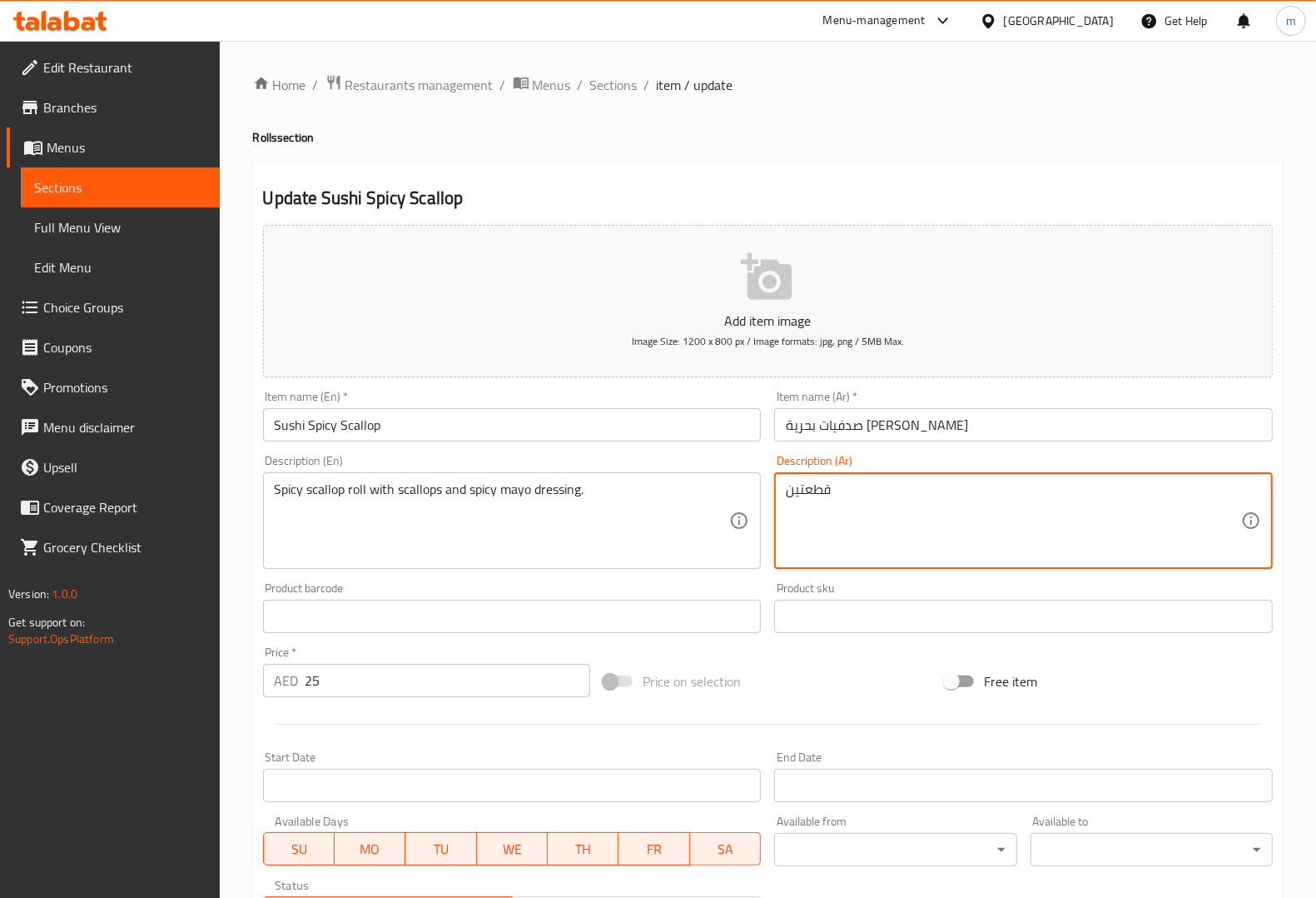
click at [907, 505] on textarea "قطعتين" at bounding box center [1013, 520] width 456 height 79
click at [963, 429] on input "صدفيات بحرية حار سوشي" at bounding box center [1023, 424] width 499 height 33
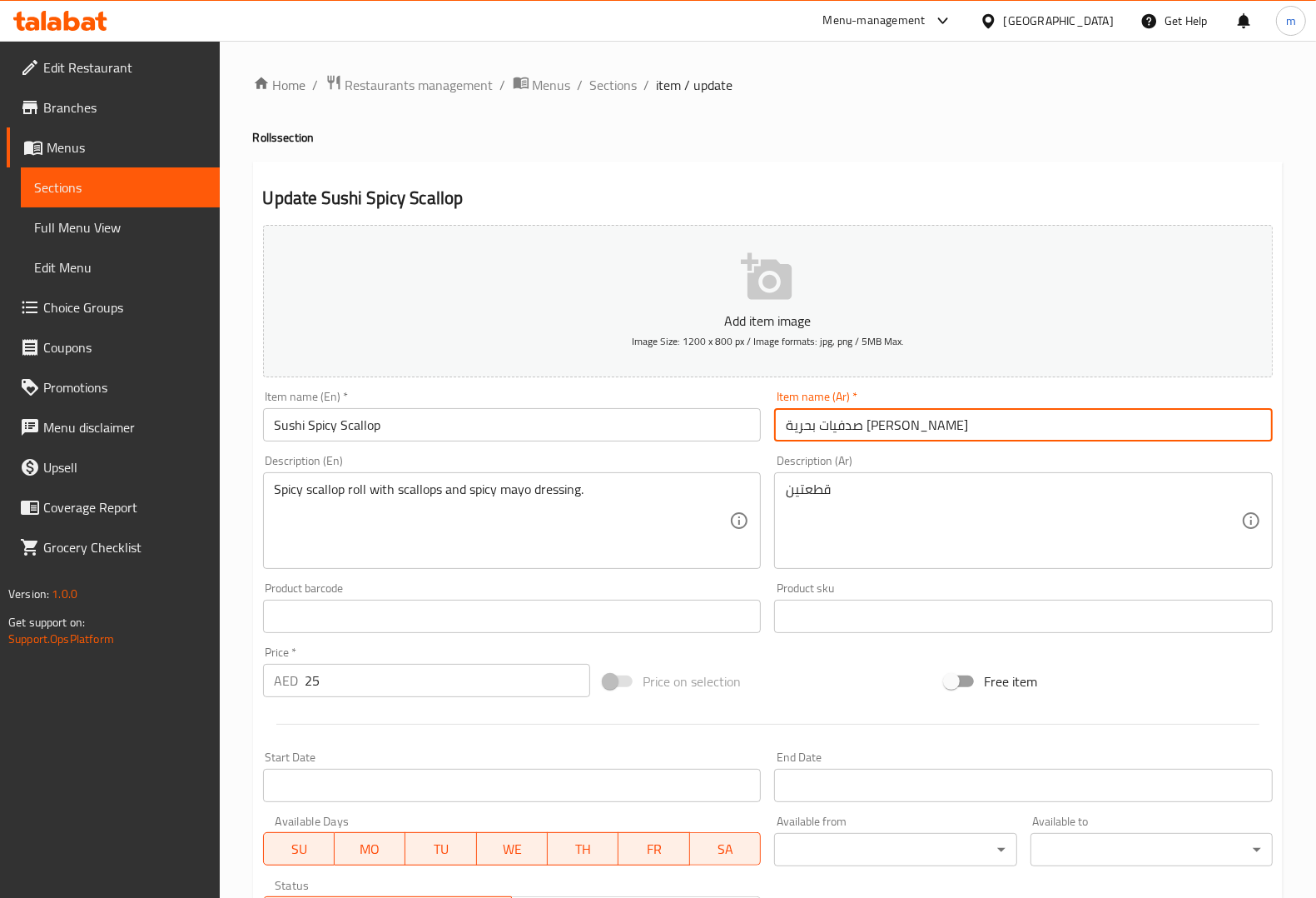
paste input "قطعتين"
type input "صدفيات بحرية حار [PERSON_NAME] قطعتين"
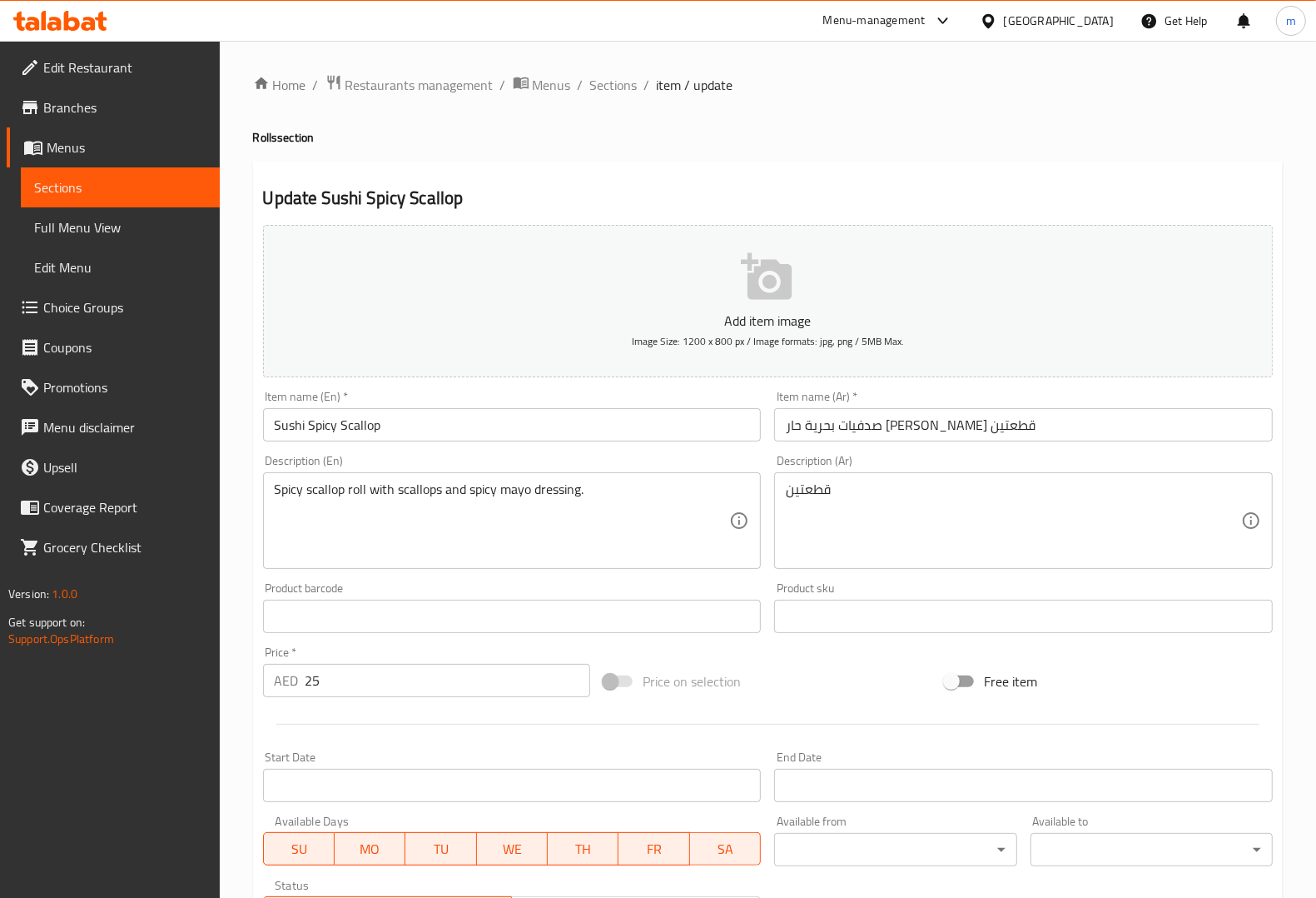
click at [900, 476] on div "قطعتين Description (Ar)" at bounding box center [1023, 520] width 499 height 97
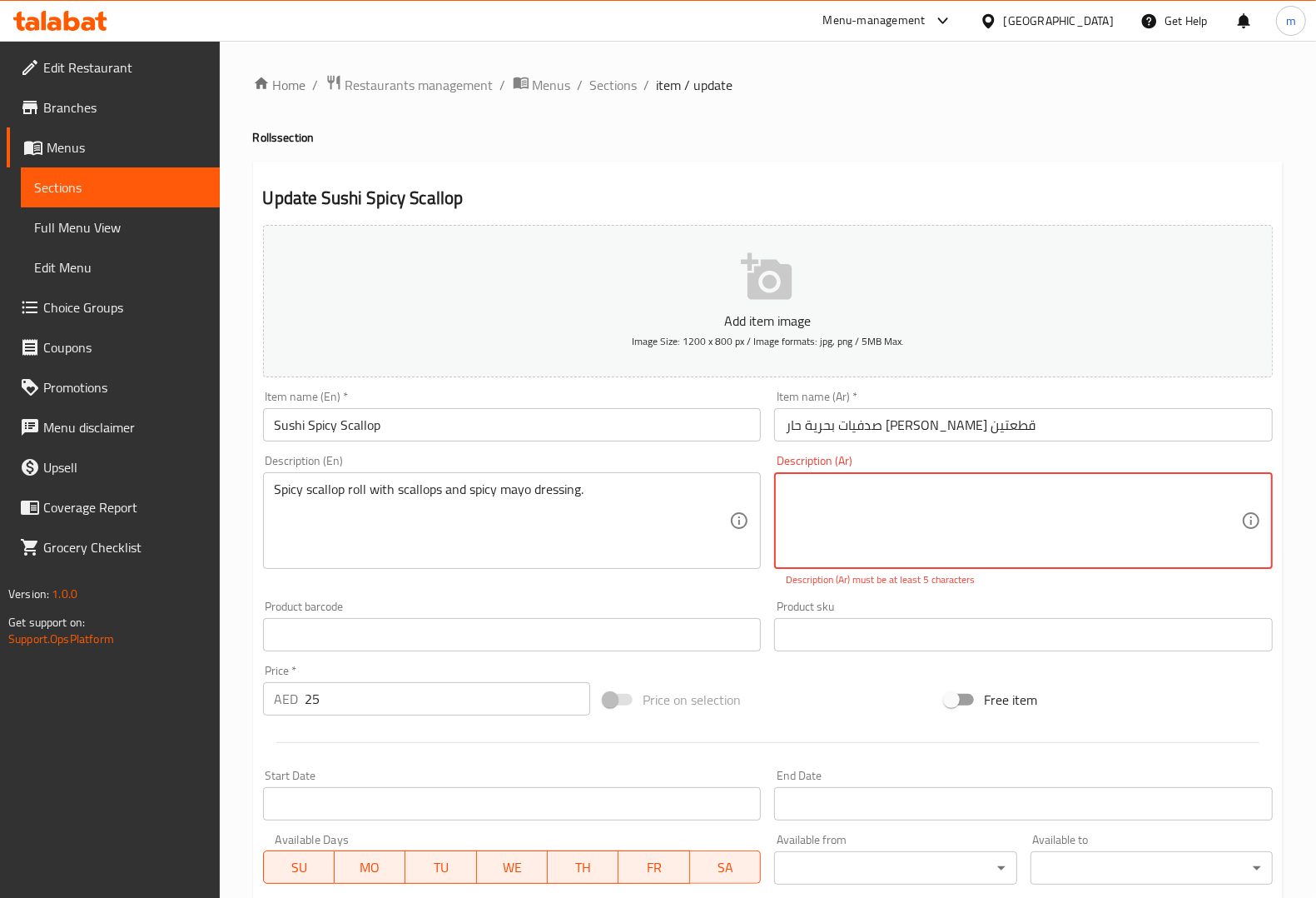
click at [1087, 509] on textarea at bounding box center [1013, 520] width 456 height 79
paste textarea "لفائف الإسكالوب الحارة مع الإسكالوب وصلصة المايونيز الحارة."
type textarea "ل"
paste textarea "لفائف الإسكالوب الحارة مع الإسكالوب وصلصة المايونيز الحارة."
type textarea "لفائف الإسكالوب الحارة مع الإسكالوب وصلصة المايونيز الحارة."
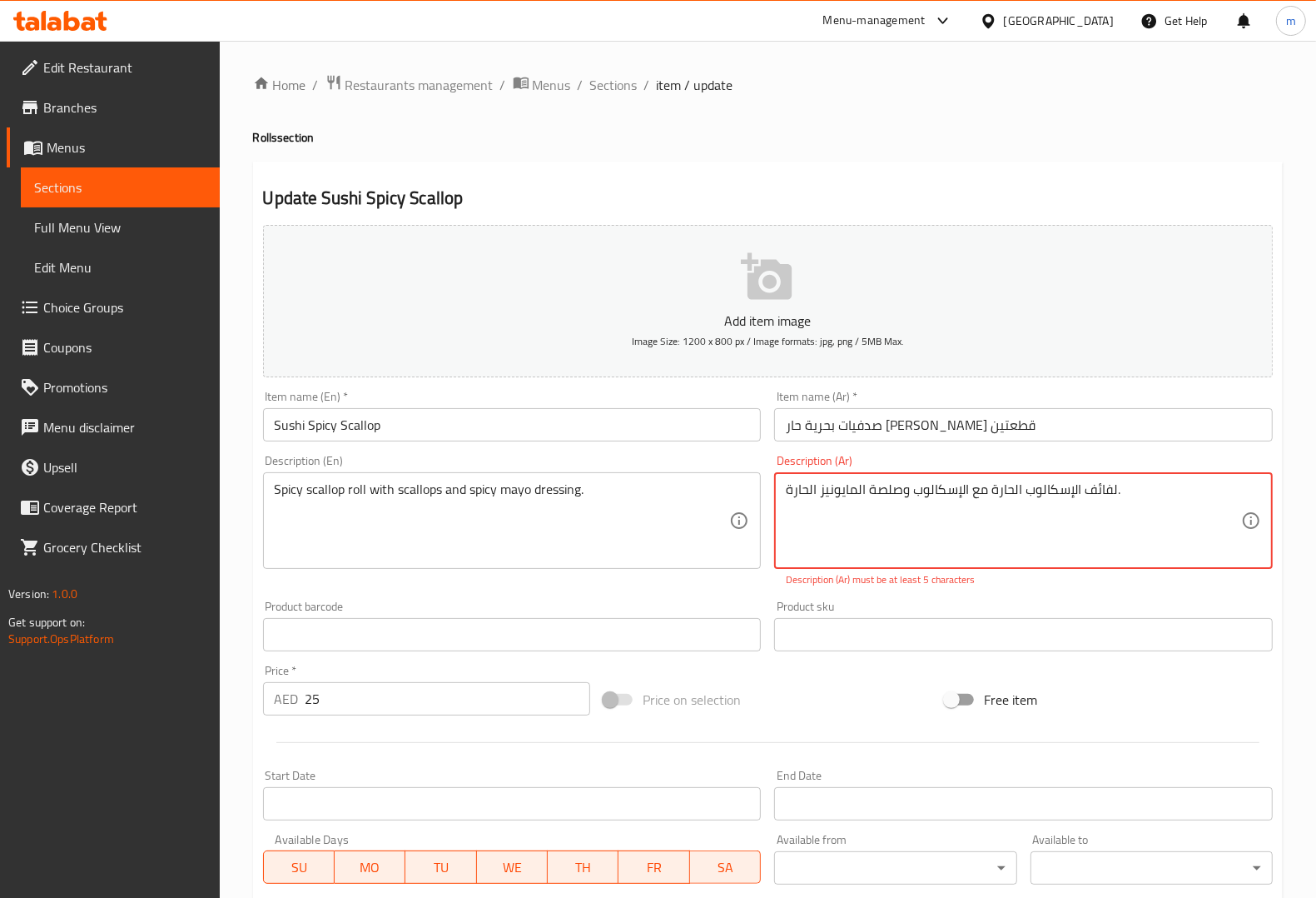
click at [442, 426] on input "Sushi Spicy Scallop" at bounding box center [512, 424] width 499 height 33
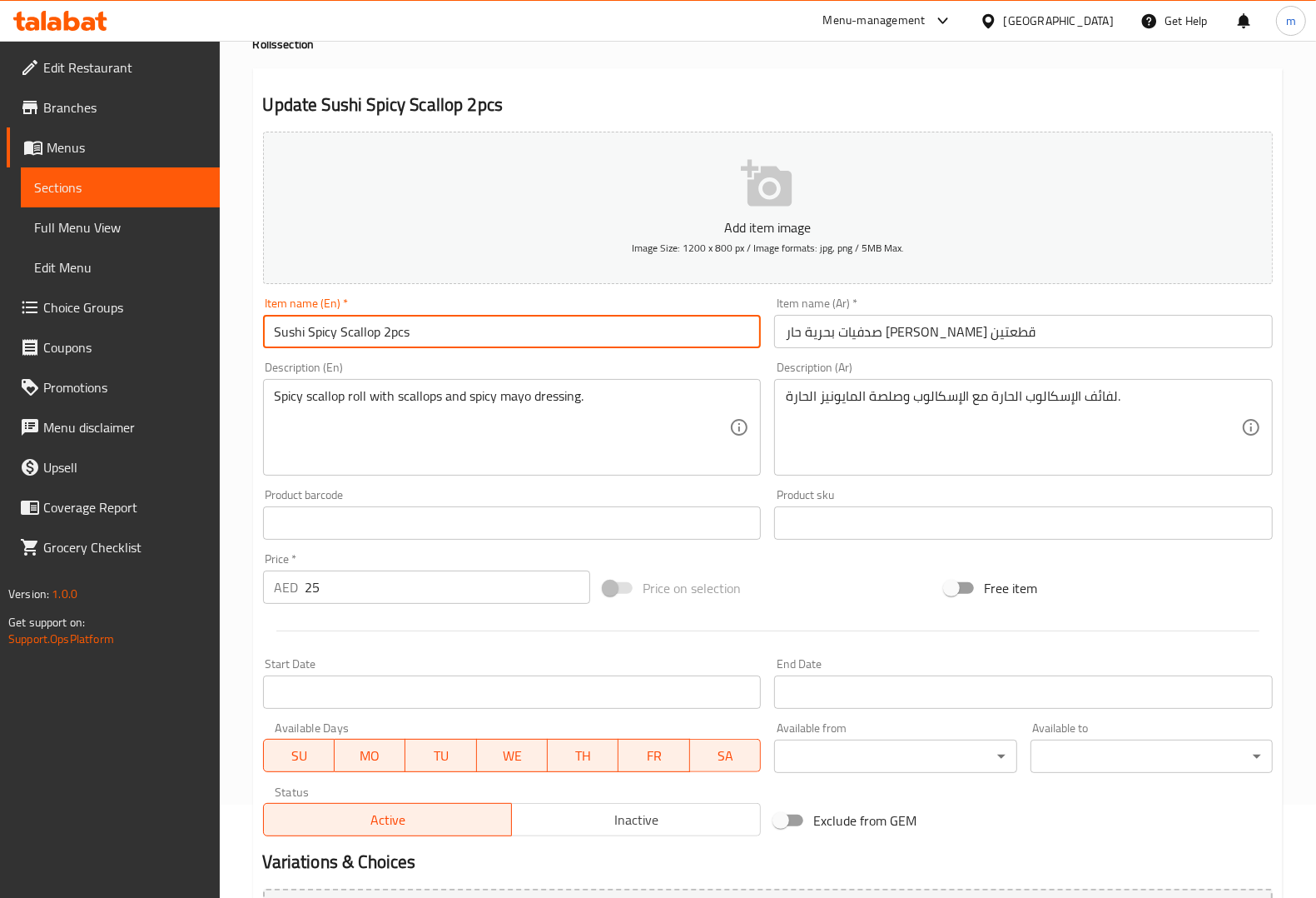
scroll to position [276, 0]
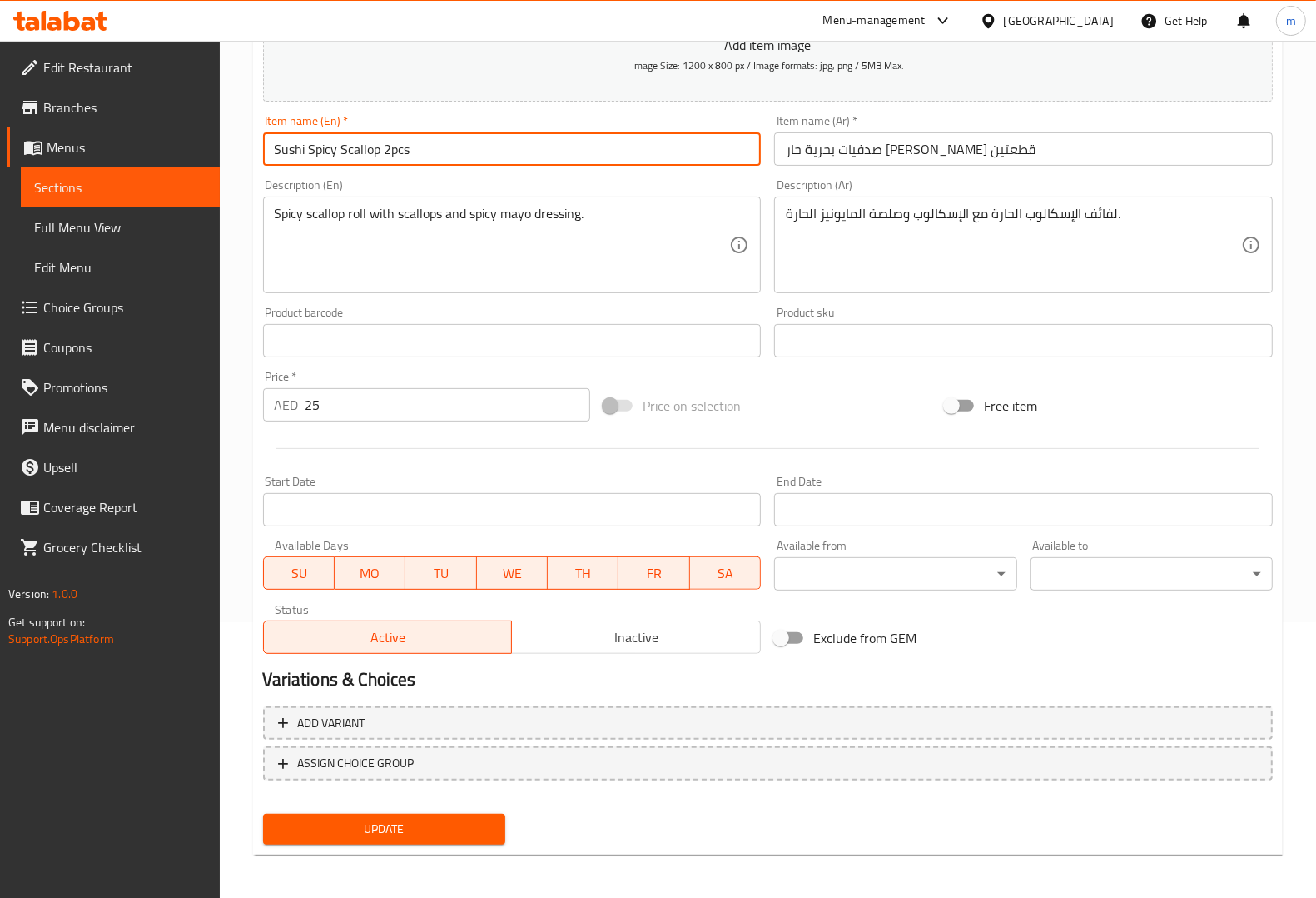
type input "Sushi Spicy Scallop 2pcs"
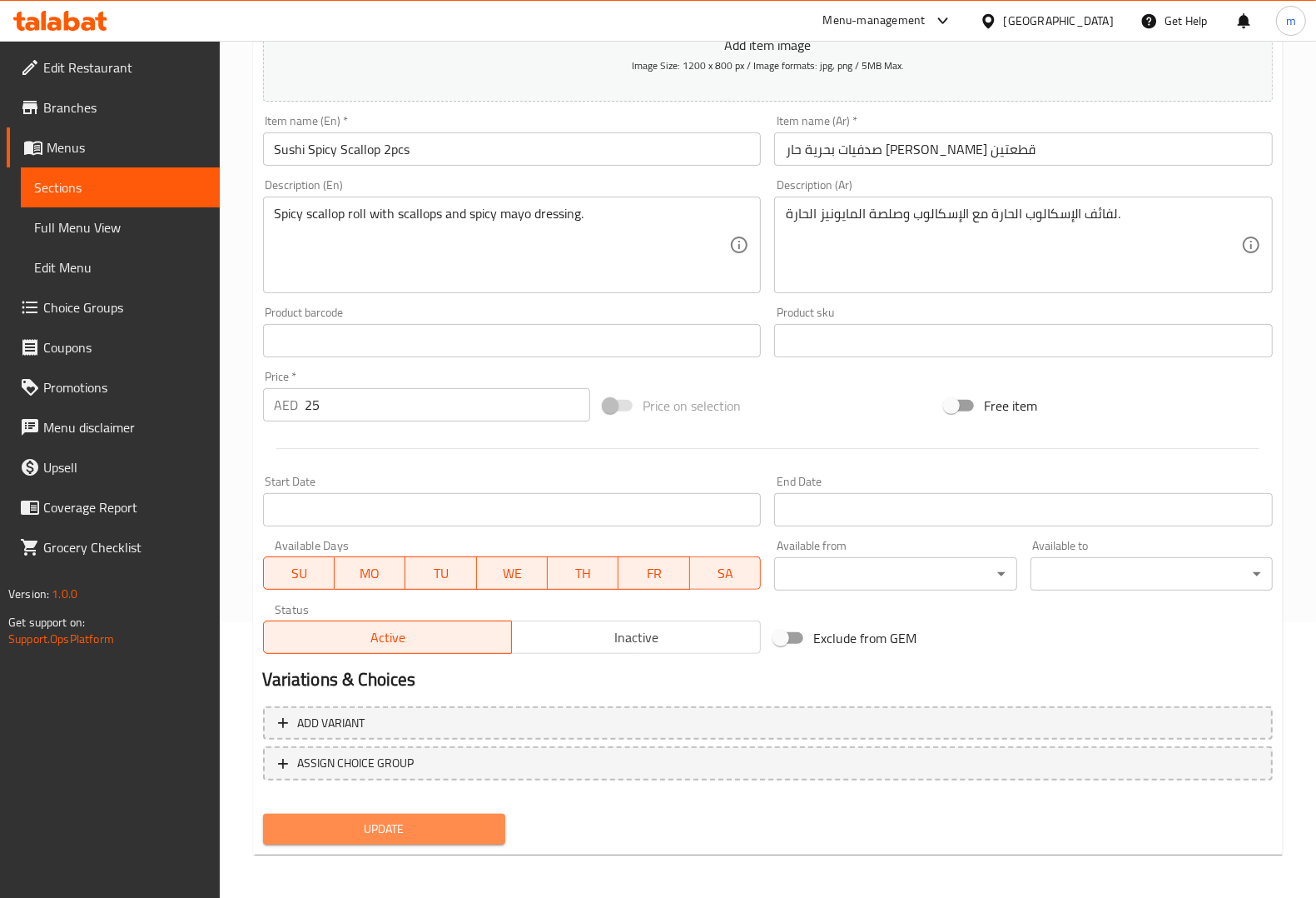
click at [381, 818] on span "Update" at bounding box center [384, 828] width 216 height 21
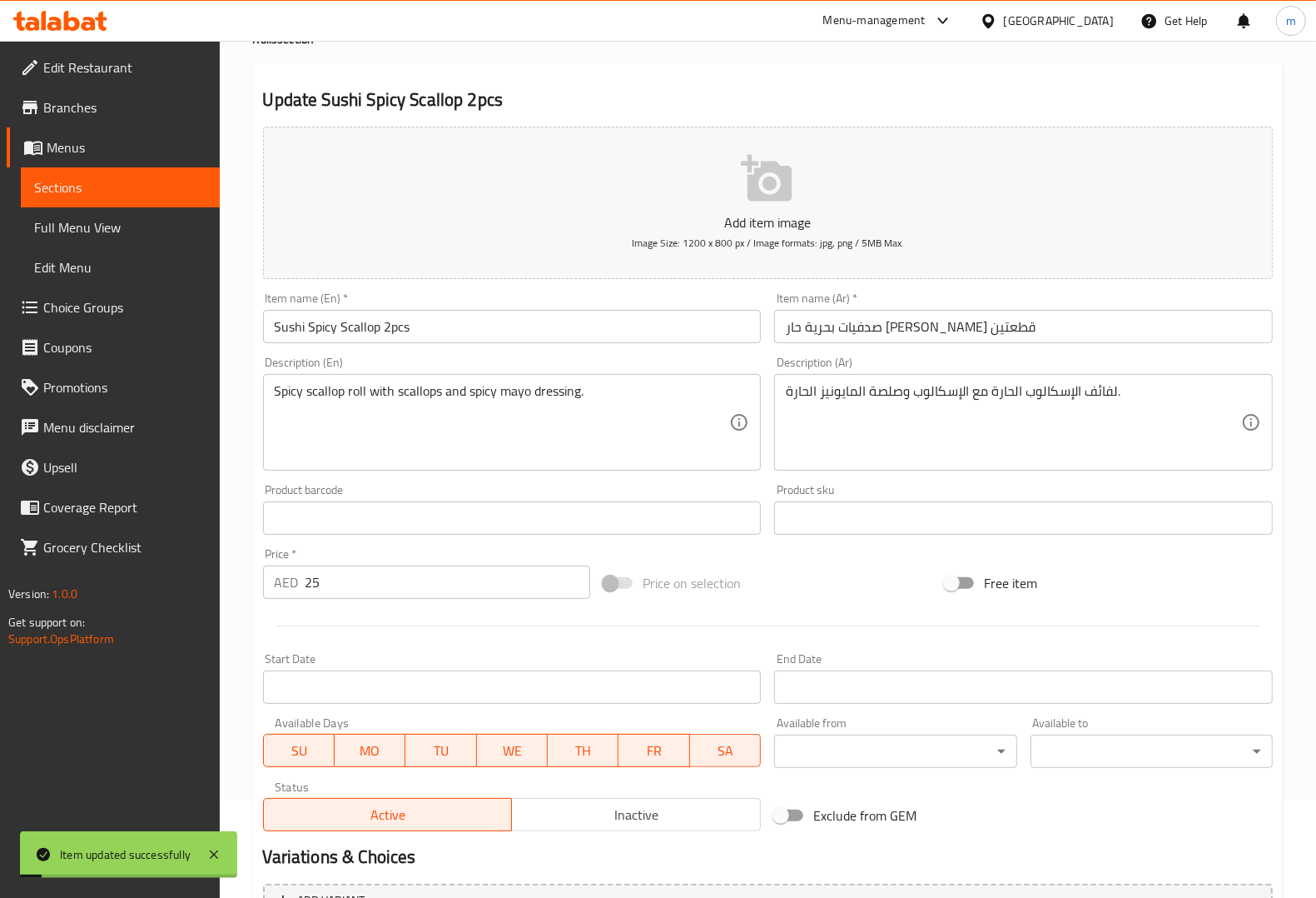
scroll to position [0, 0]
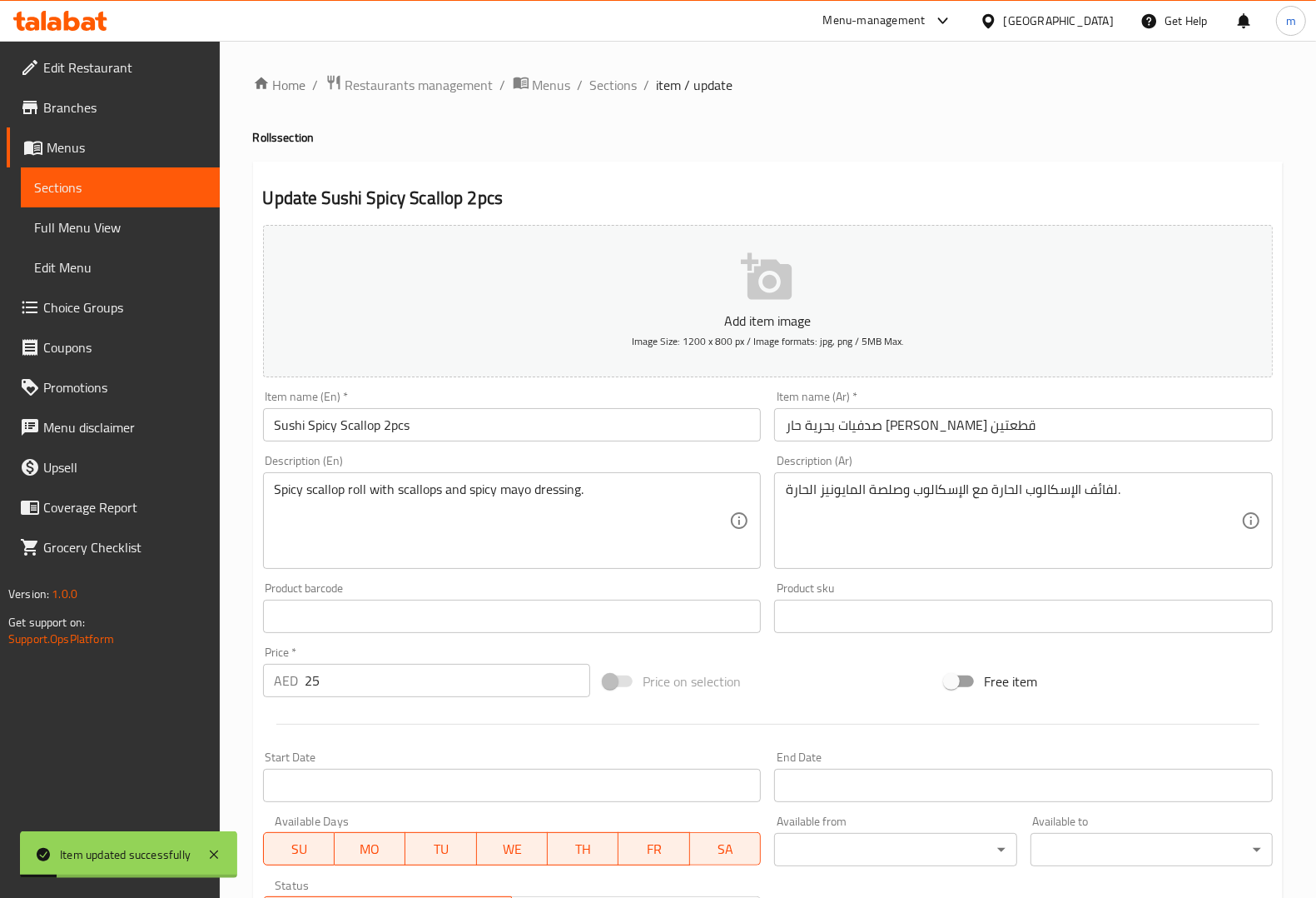
click at [139, 192] on span "Sections" at bounding box center [120, 187] width 173 height 20
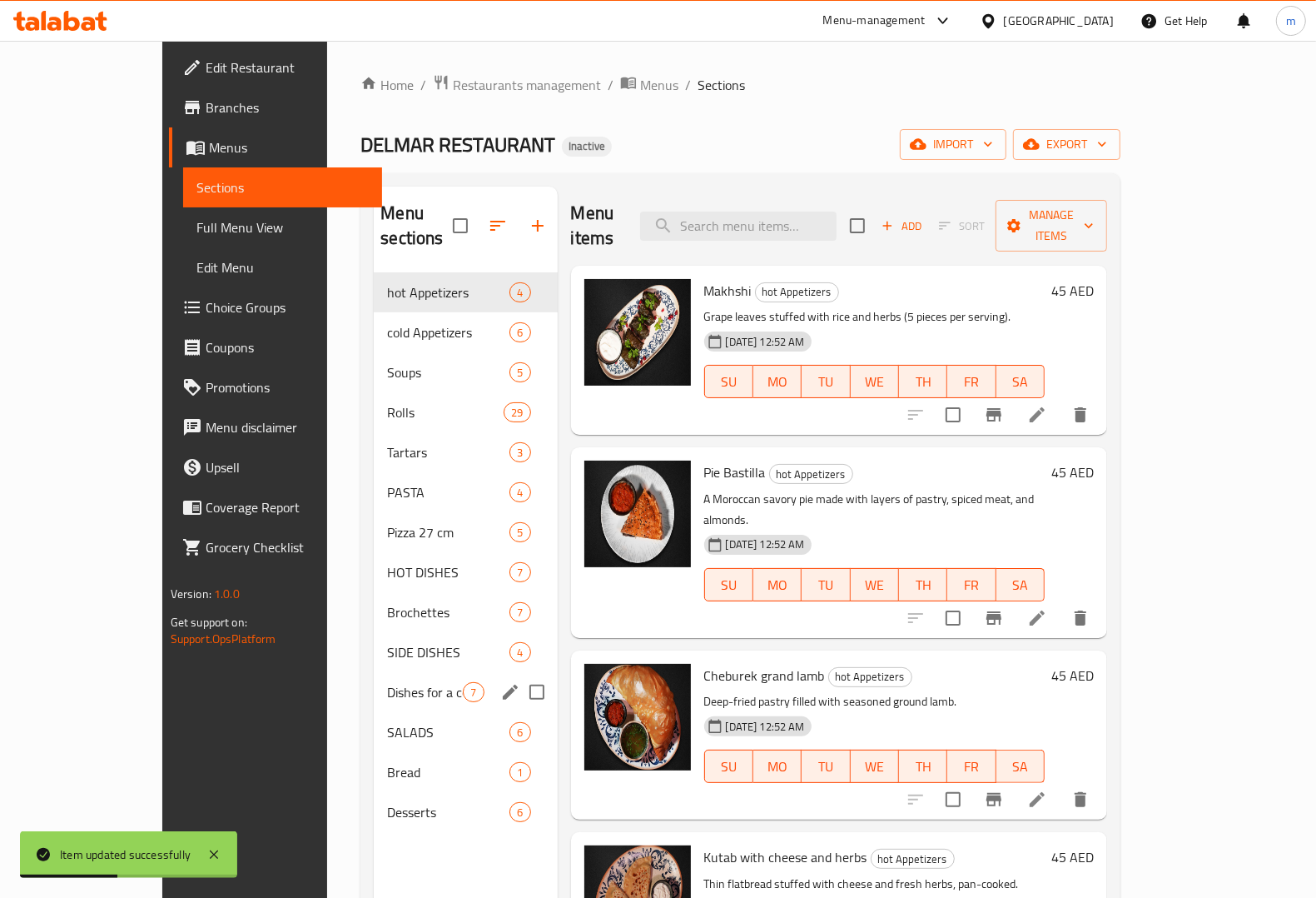
click at [373, 672] on div "Dishes for a company 7" at bounding box center [465, 692] width 183 height 40
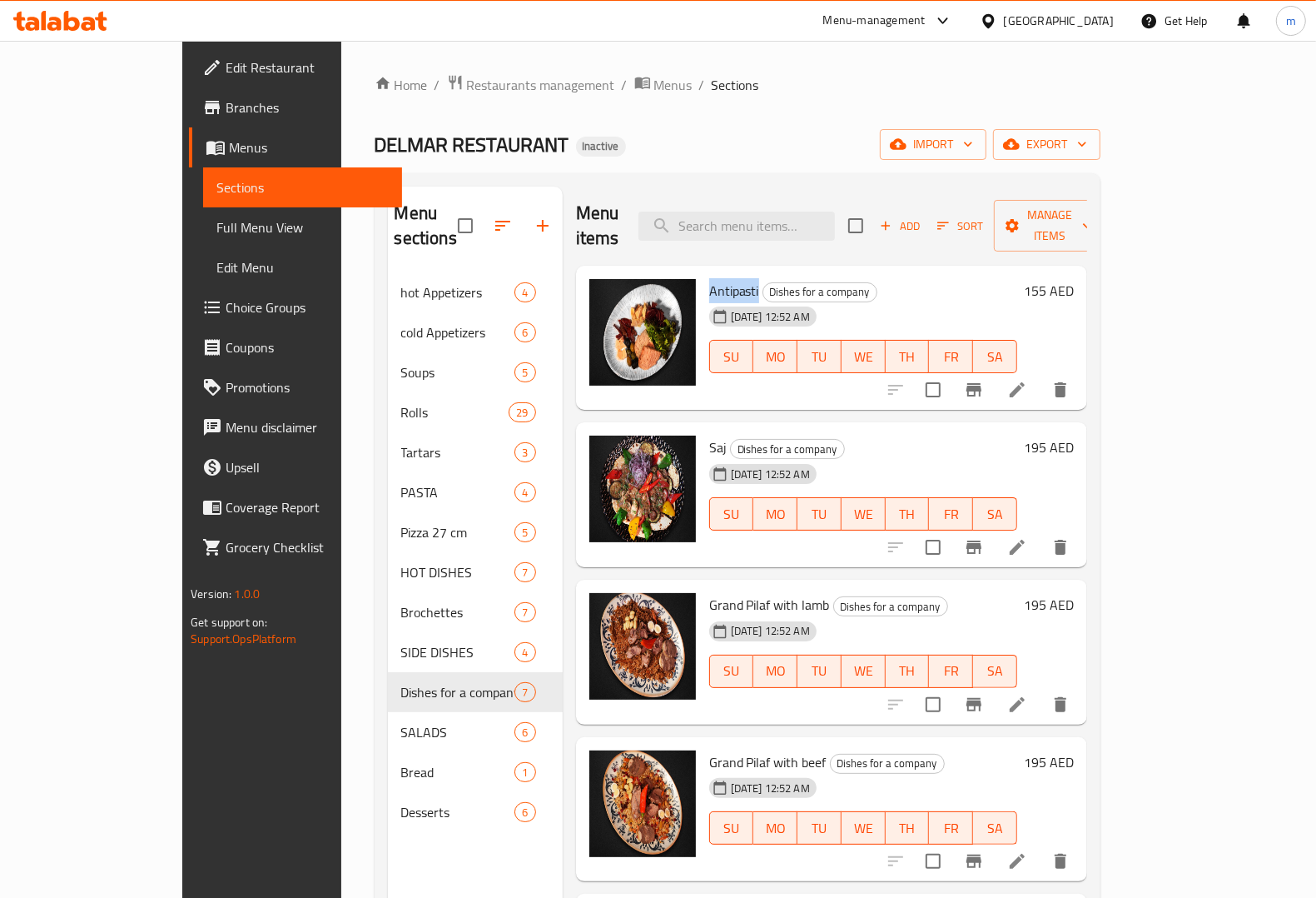
copy span "Antipasti"
drag, startPoint x: 667, startPoint y: 260, endPoint x: 1275, endPoint y: 217, distance: 609.5
click at [714, 279] on h6 "Antipasti Dishes for a company" at bounding box center [863, 291] width 308 height 24
click at [702, 429] on div "Saj Dishes for a company 12-09-2025 12:52 AM SU MO TU WE TH FR SA" at bounding box center [862, 495] width 321 height 132
drag, startPoint x: 663, startPoint y: 419, endPoint x: 672, endPoint y: 422, distance: 9.5
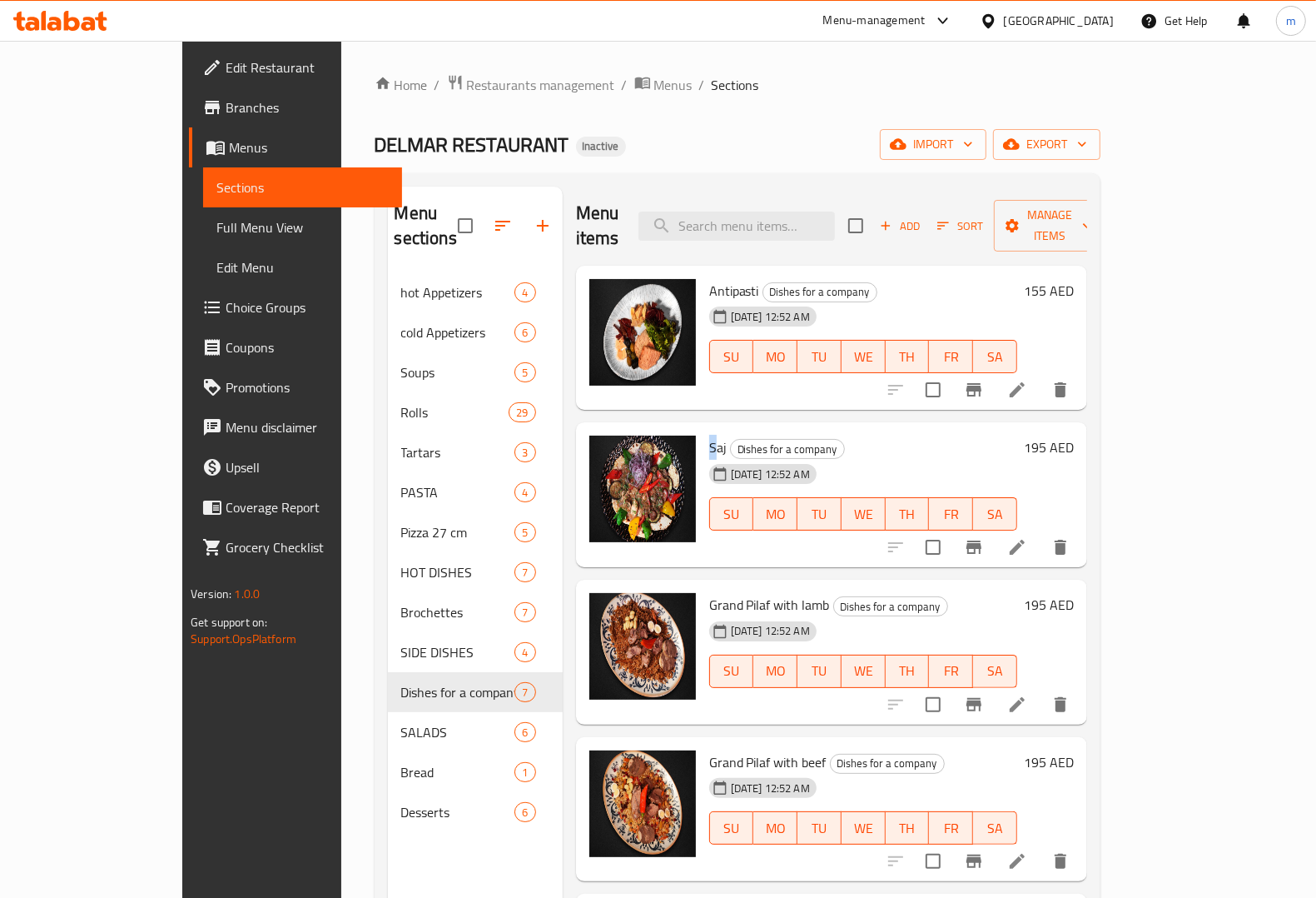
click at [710, 435] on span "Saj" at bounding box center [718, 448] width 17 height 25
copy span "Saj"
drag, startPoint x: 667, startPoint y: 422, endPoint x: 680, endPoint y: 421, distance: 13.0
click at [710, 436] on h6 "Saj Dishes for a company" at bounding box center [863, 448] width 308 height 24
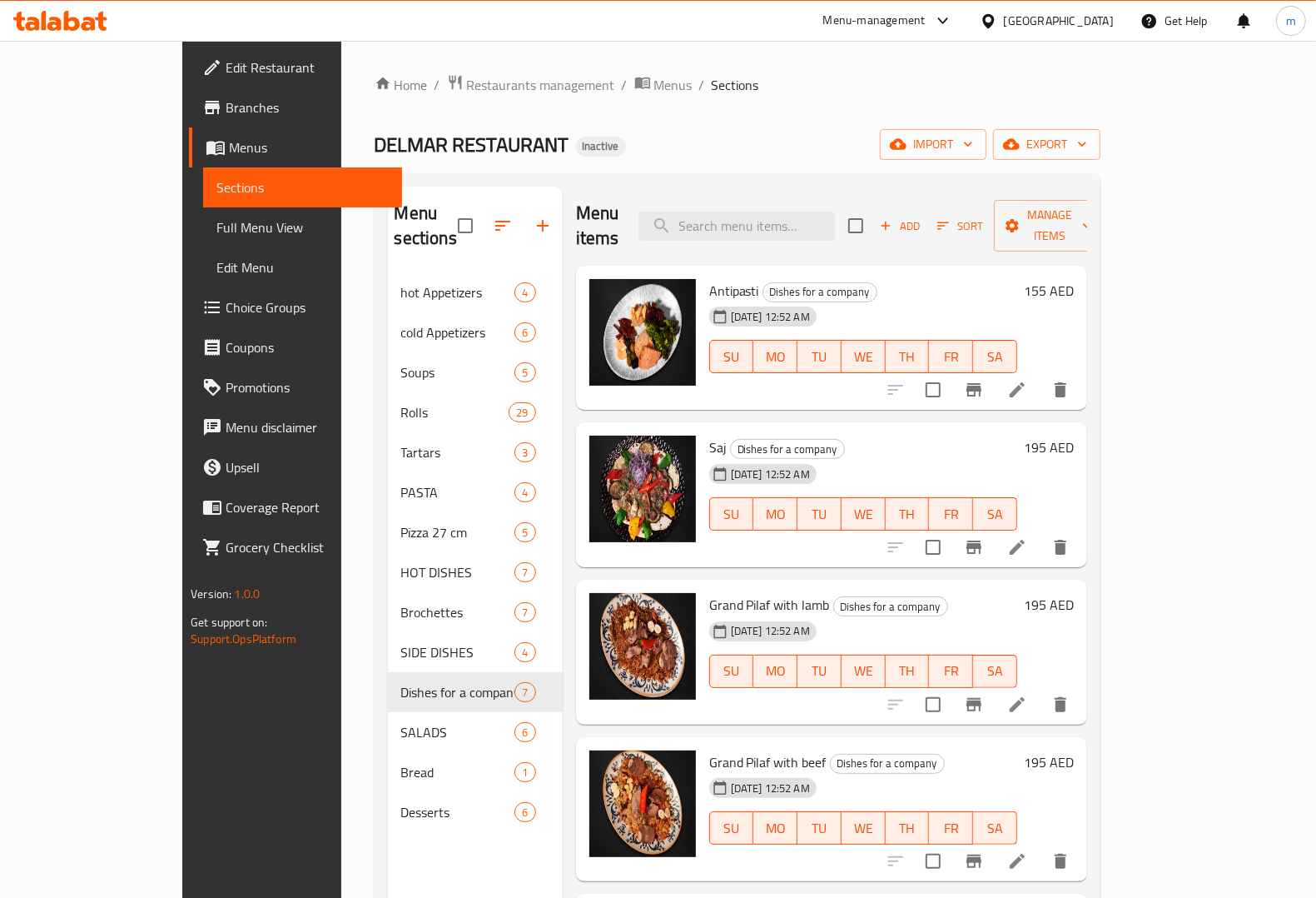
click at [702, 586] on div "Grand Pilaf with lamb Dishes for a company 12-09-2025 12:52 AM SU MO TU WE TH F…" at bounding box center [862, 652] width 321 height 132
copy span "Grand Pilaf with lamb"
drag, startPoint x: 666, startPoint y: 571, endPoint x: 781, endPoint y: 572, distance: 115.0
click at [781, 592] on span "Grand Pilaf with lamb" at bounding box center [770, 605] width 121 height 25
drag, startPoint x: 662, startPoint y: 734, endPoint x: 676, endPoint y: 734, distance: 14.0
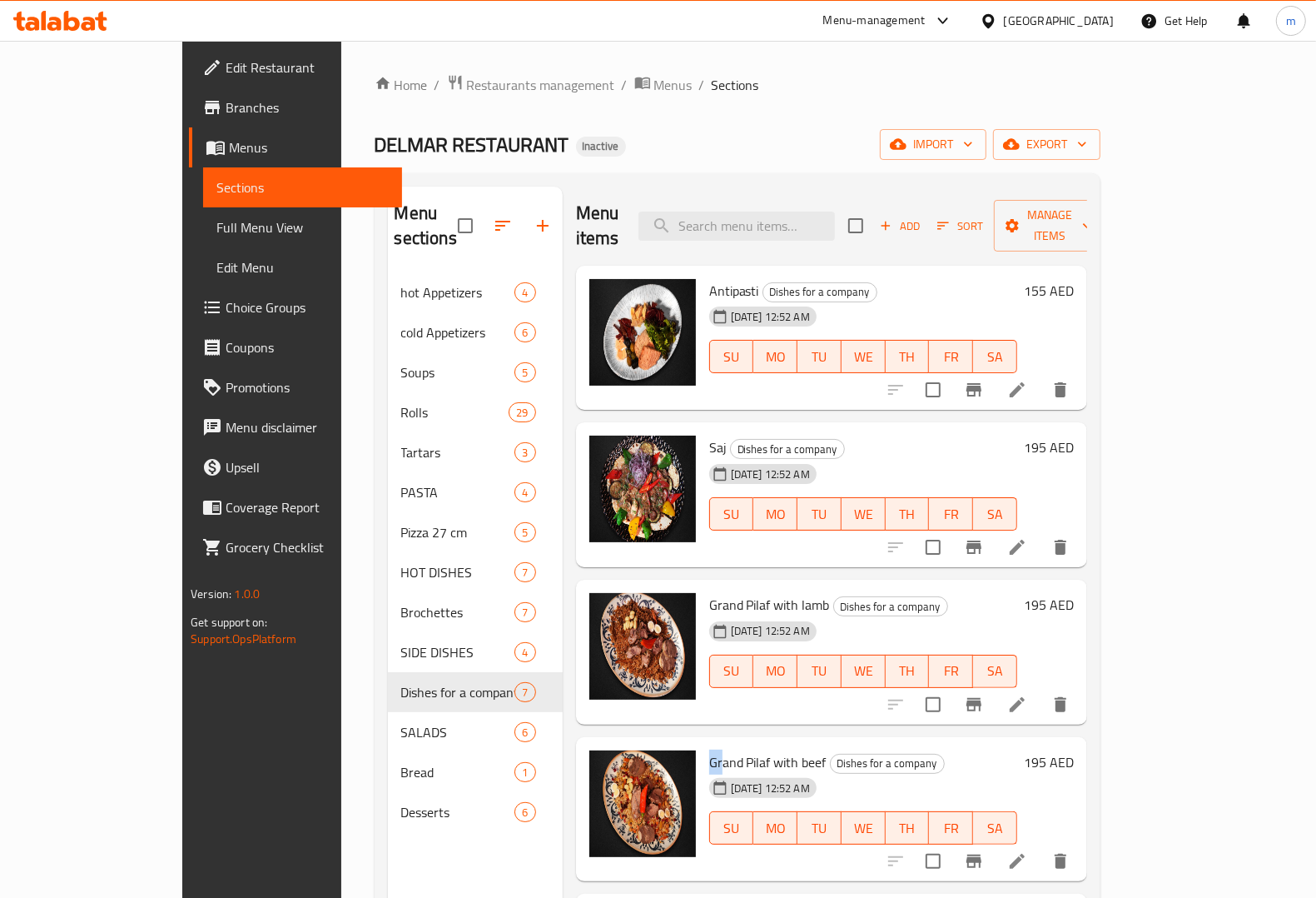
click at [702, 743] on div "Grand Pilaf with beef Dishes for a company 12-09-2025 12:52 AM SU MO TU WE TH F…" at bounding box center [862, 809] width 321 height 132
click at [710, 750] on span "Grand Pilaf with beef" at bounding box center [768, 762] width 118 height 25
copy span "Grand Pilaf with beef"
drag, startPoint x: 662, startPoint y: 737, endPoint x: 781, endPoint y: 735, distance: 119.0
click at [781, 743] on div "Grand Pilaf with beef Dishes for a company 12-09-2025 12:52 AM SU MO TU WE TH F…" at bounding box center [862, 809] width 321 height 132
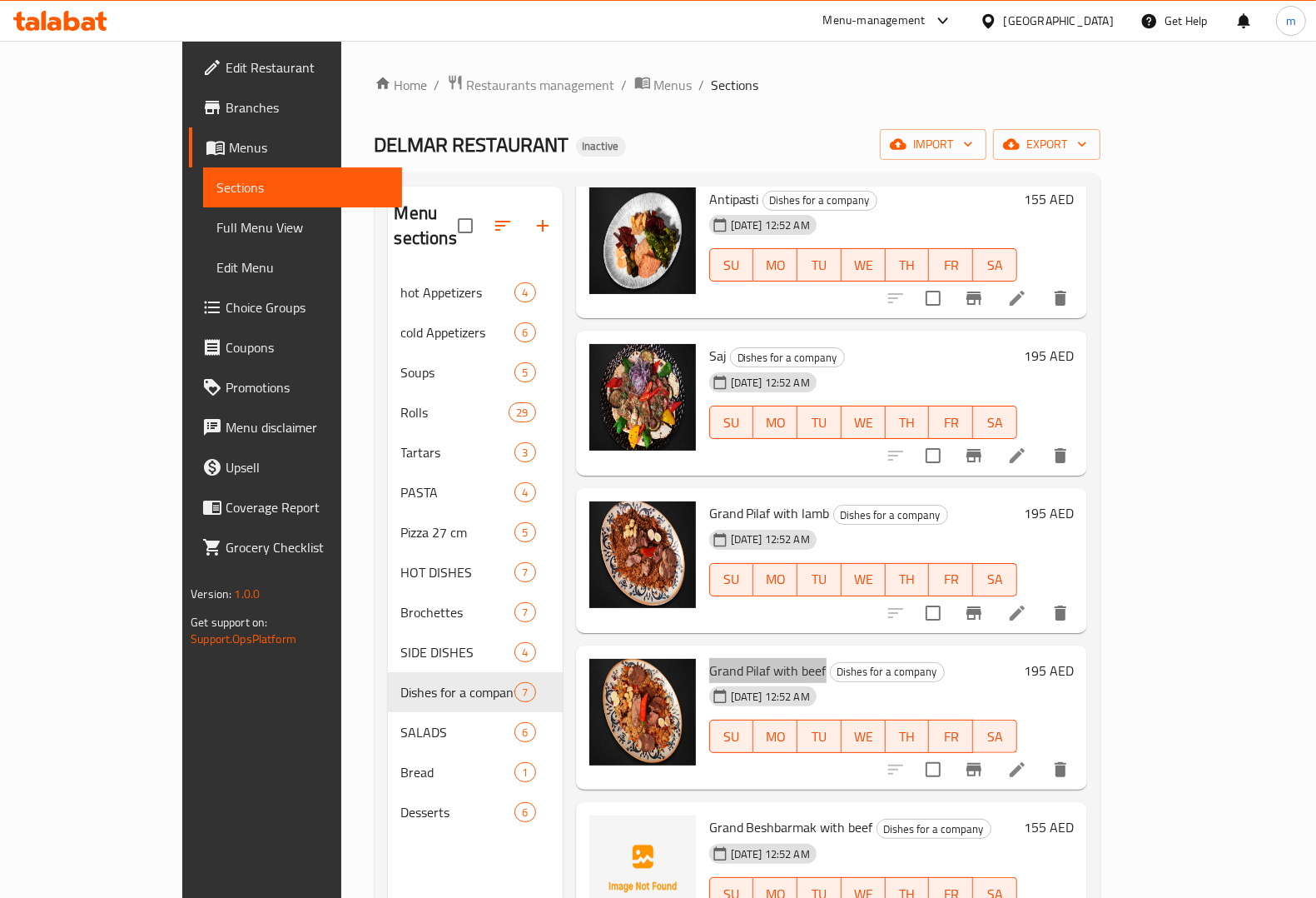
scroll to position [208, 0]
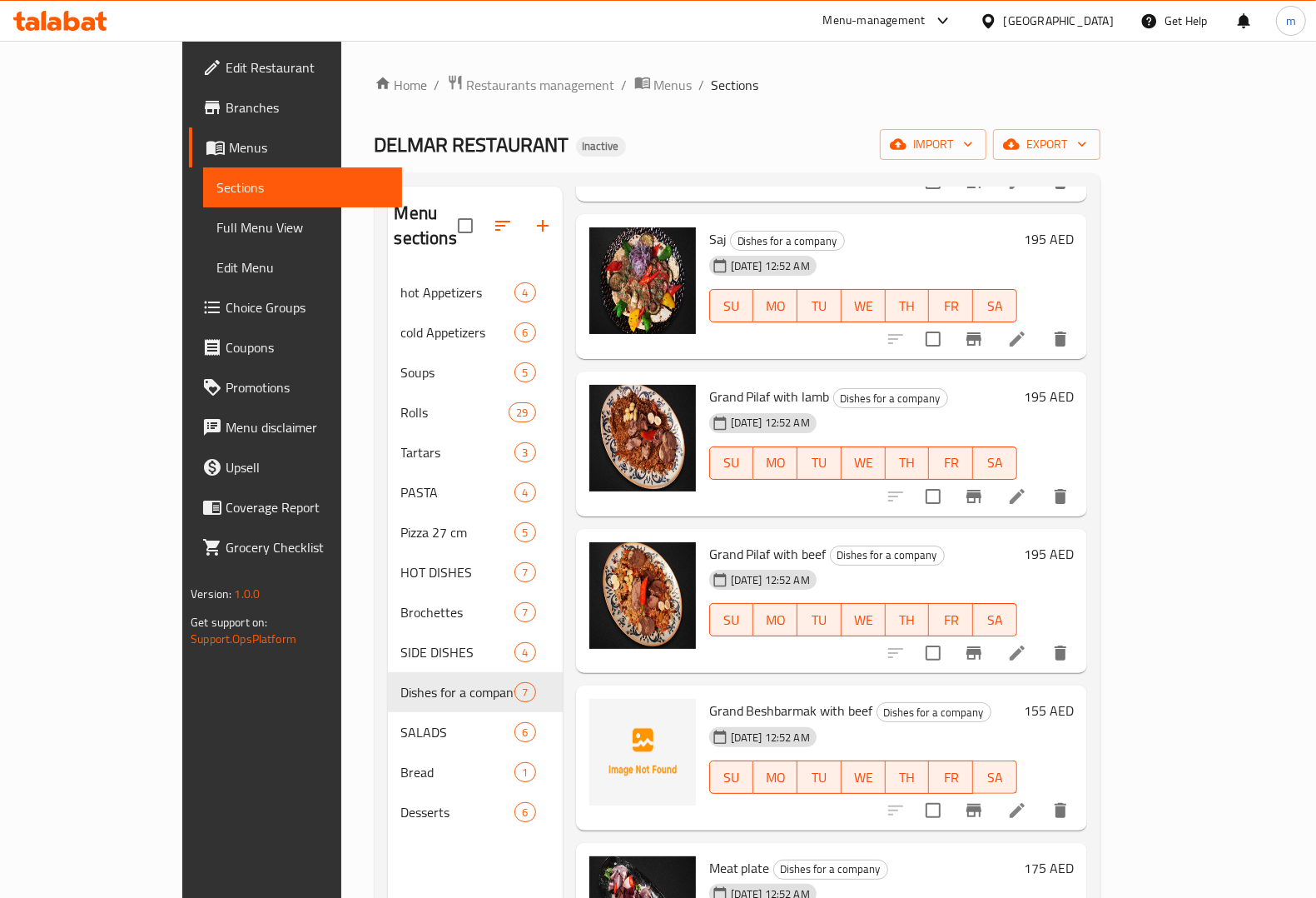
click at [702, 692] on div "Grand Beshbarmak with beef Dishes for a company 12-09-2025 12:52 AM SU MO TU WE…" at bounding box center [862, 758] width 321 height 132
copy span "Grand Beshbarmak with beef"
drag, startPoint x: 666, startPoint y: 685, endPoint x: 825, endPoint y: 692, distance: 159.2
click at [825, 698] on span "Grand Beshbarmak with beef" at bounding box center [791, 711] width 164 height 25
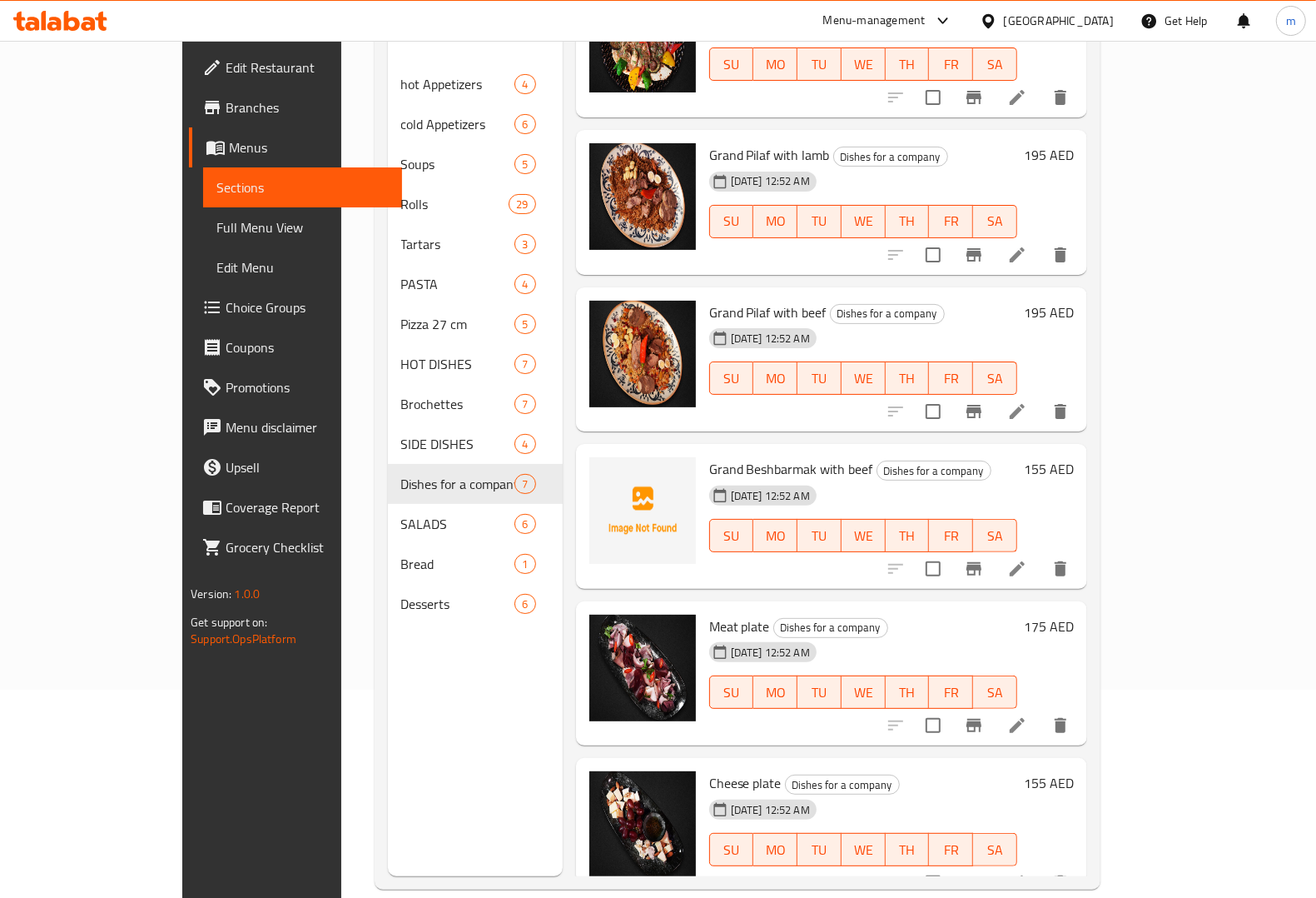
click at [710, 614] on span "Meat plate" at bounding box center [739, 627] width 61 height 25
drag, startPoint x: 662, startPoint y: 596, endPoint x: 671, endPoint y: 600, distance: 9.8
click at [702, 608] on div "Meat plate Dishes for a company 12-09-2025 12:52 AM SU MO TU WE TH FR SA" at bounding box center [862, 674] width 321 height 132
click at [710, 614] on span "Meat plate" at bounding box center [739, 627] width 61 height 25
drag, startPoint x: 668, startPoint y: 606, endPoint x: 700, endPoint y: 606, distance: 32.0
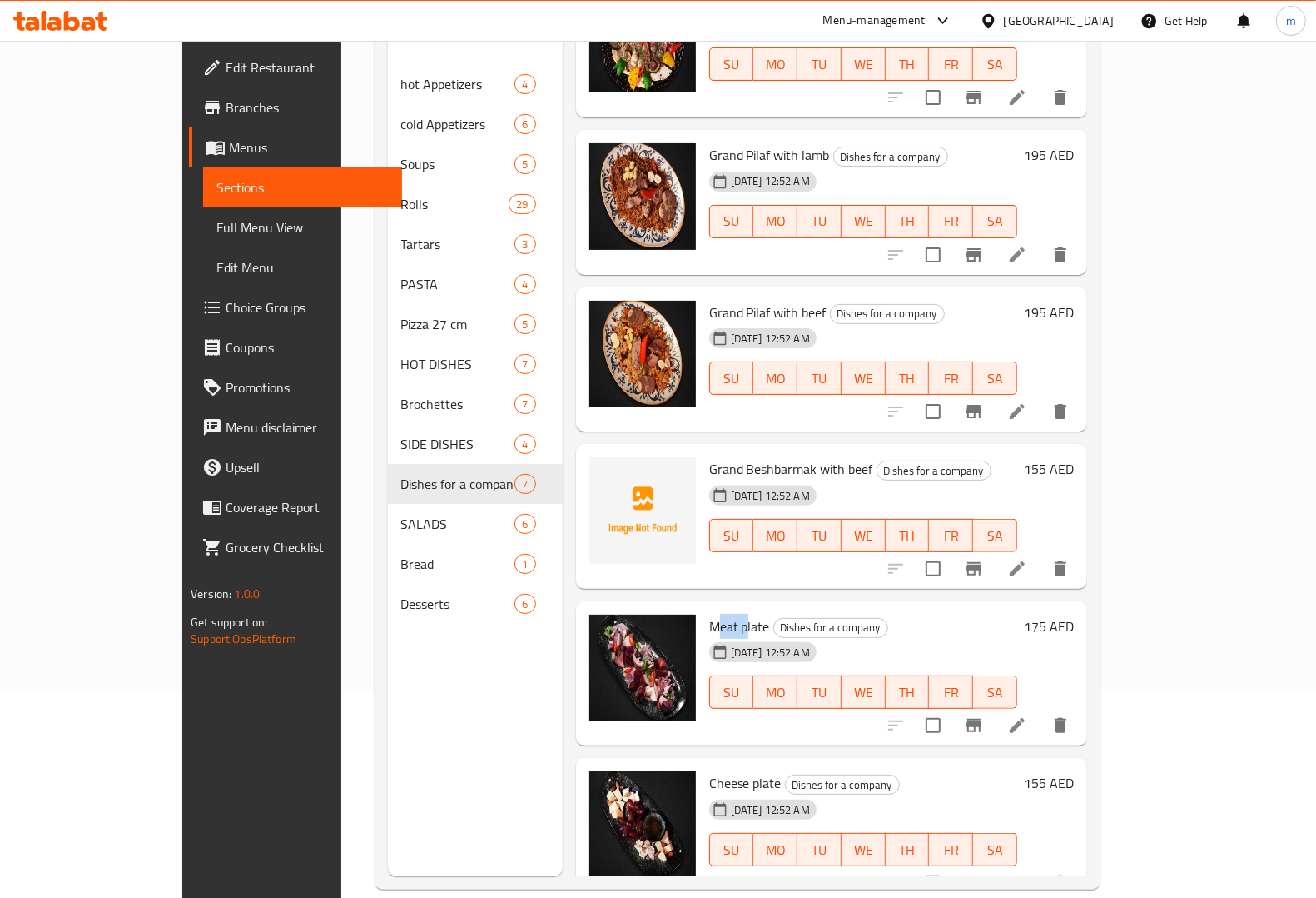
click at [710, 614] on span "Meat plate" at bounding box center [739, 627] width 61 height 25
copy span "Meat plate"
drag, startPoint x: 666, startPoint y: 600, endPoint x: 721, endPoint y: 609, distance: 55.7
click at [721, 614] on span "Meat plate" at bounding box center [739, 627] width 61 height 25
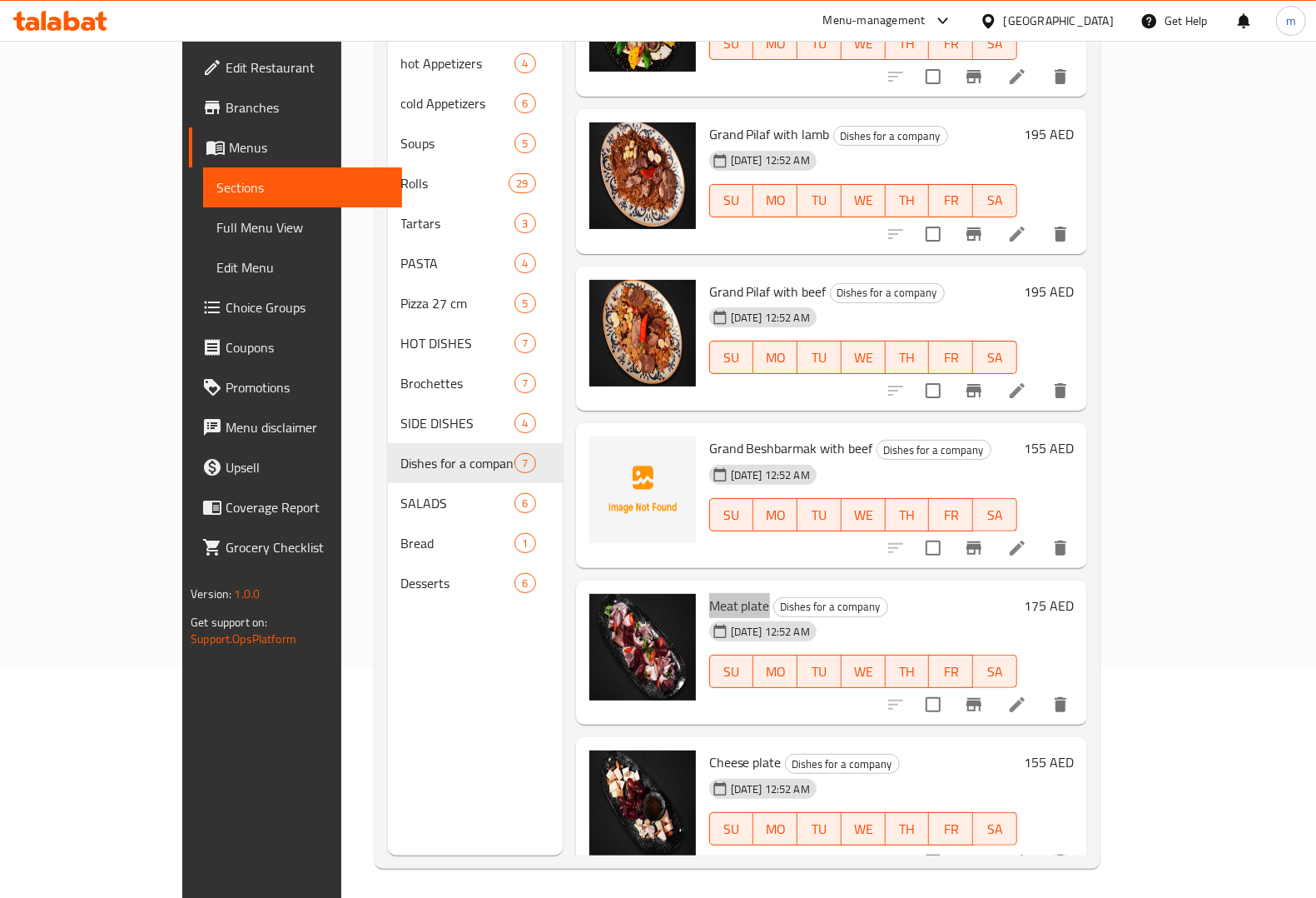
scroll to position [234, 0]
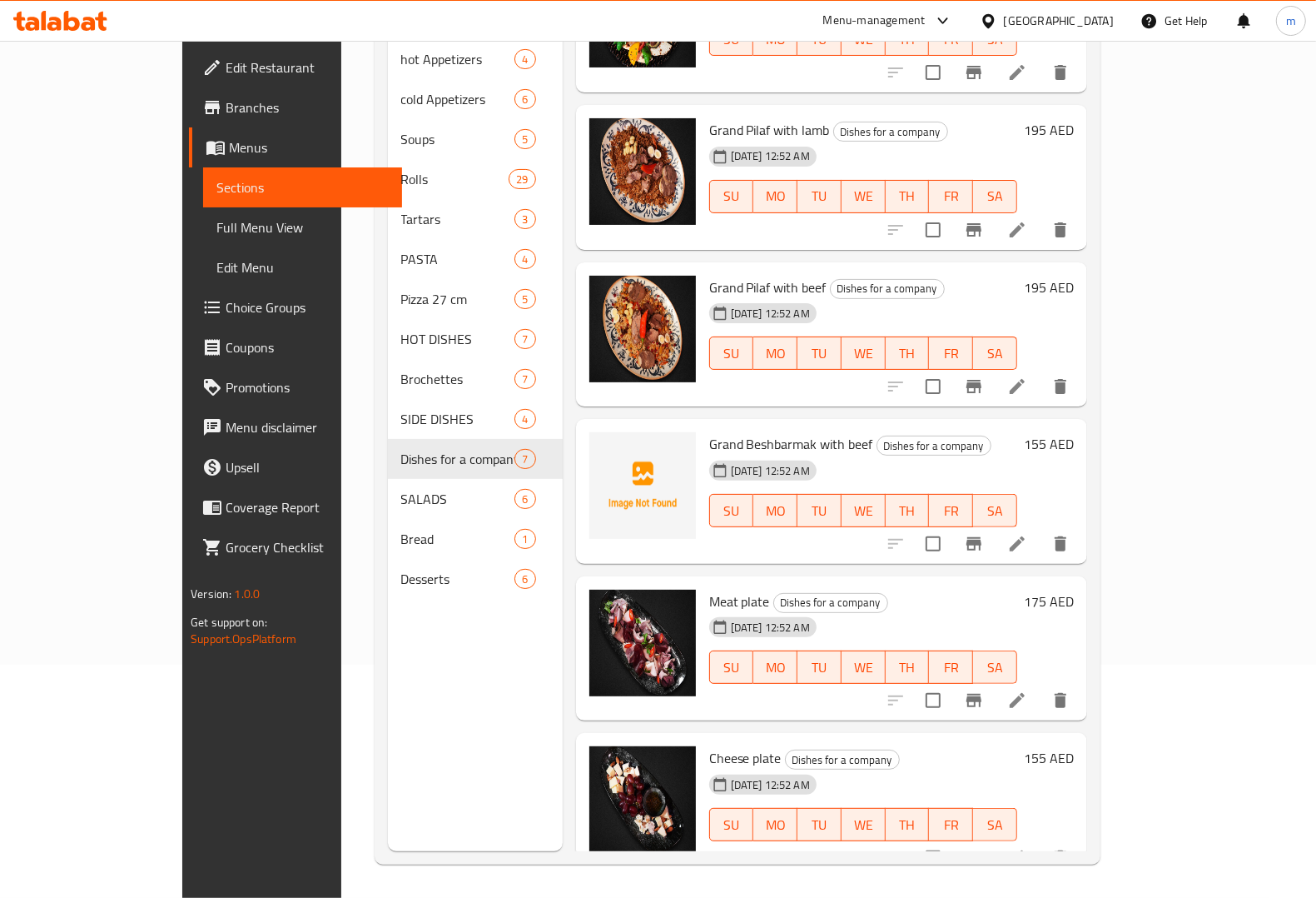
click at [710, 745] on span "Cheese plate" at bounding box center [746, 758] width 72 height 25
copy h6 "Cheese plate"
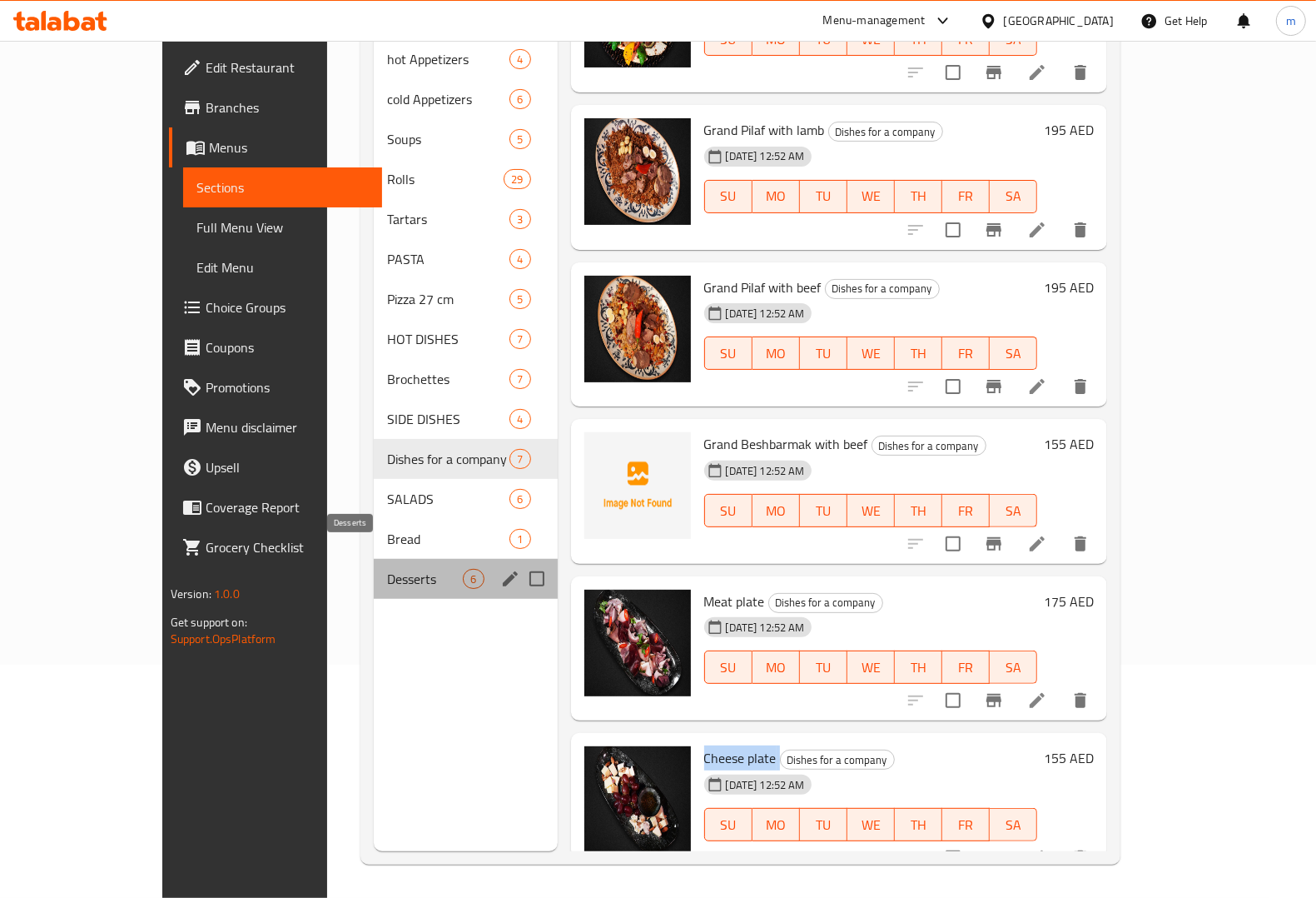
click at [392, 569] on span "Desserts" at bounding box center [425, 579] width 76 height 20
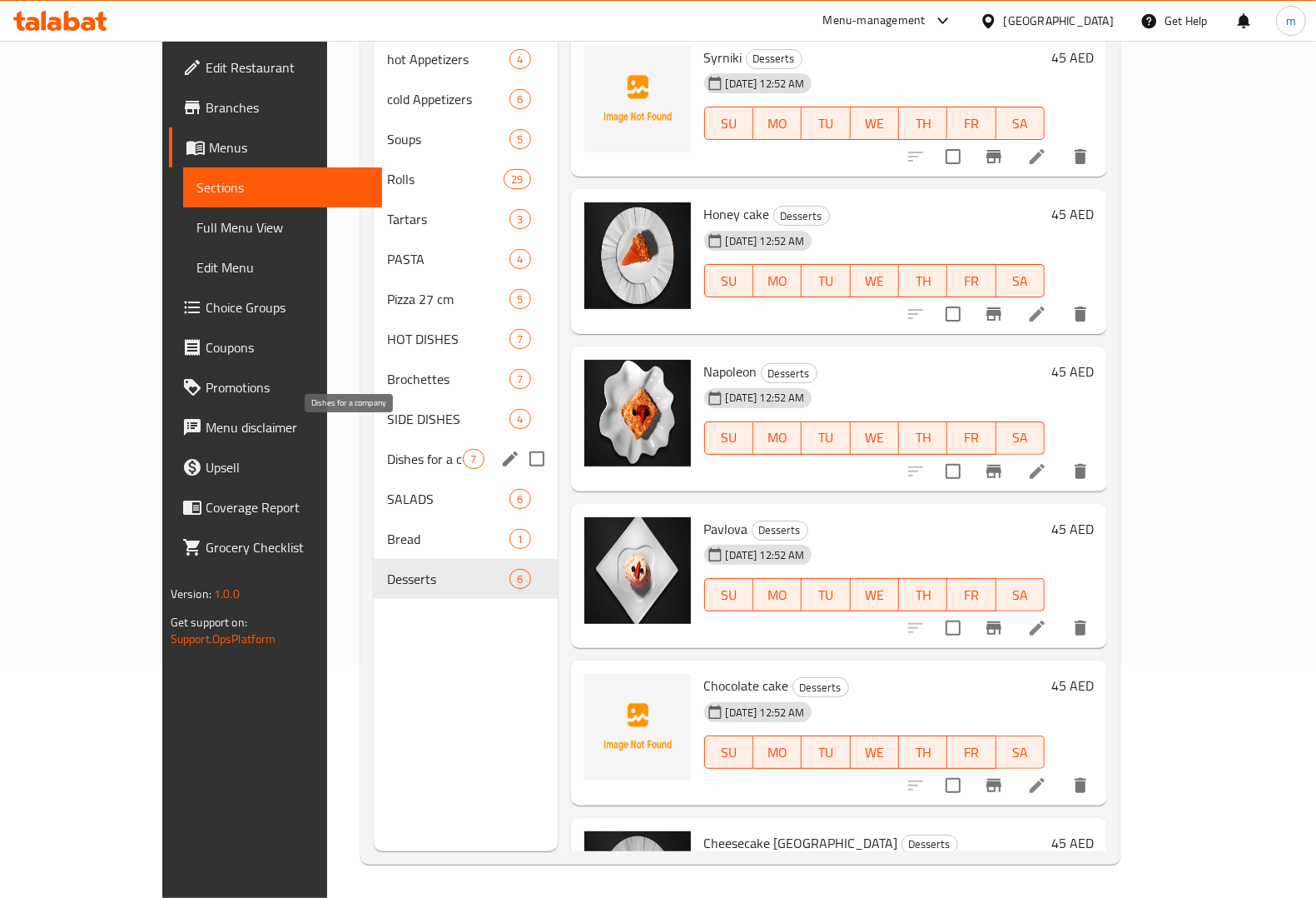
click at [387, 449] on span "Dishes for a company" at bounding box center [425, 458] width 76 height 20
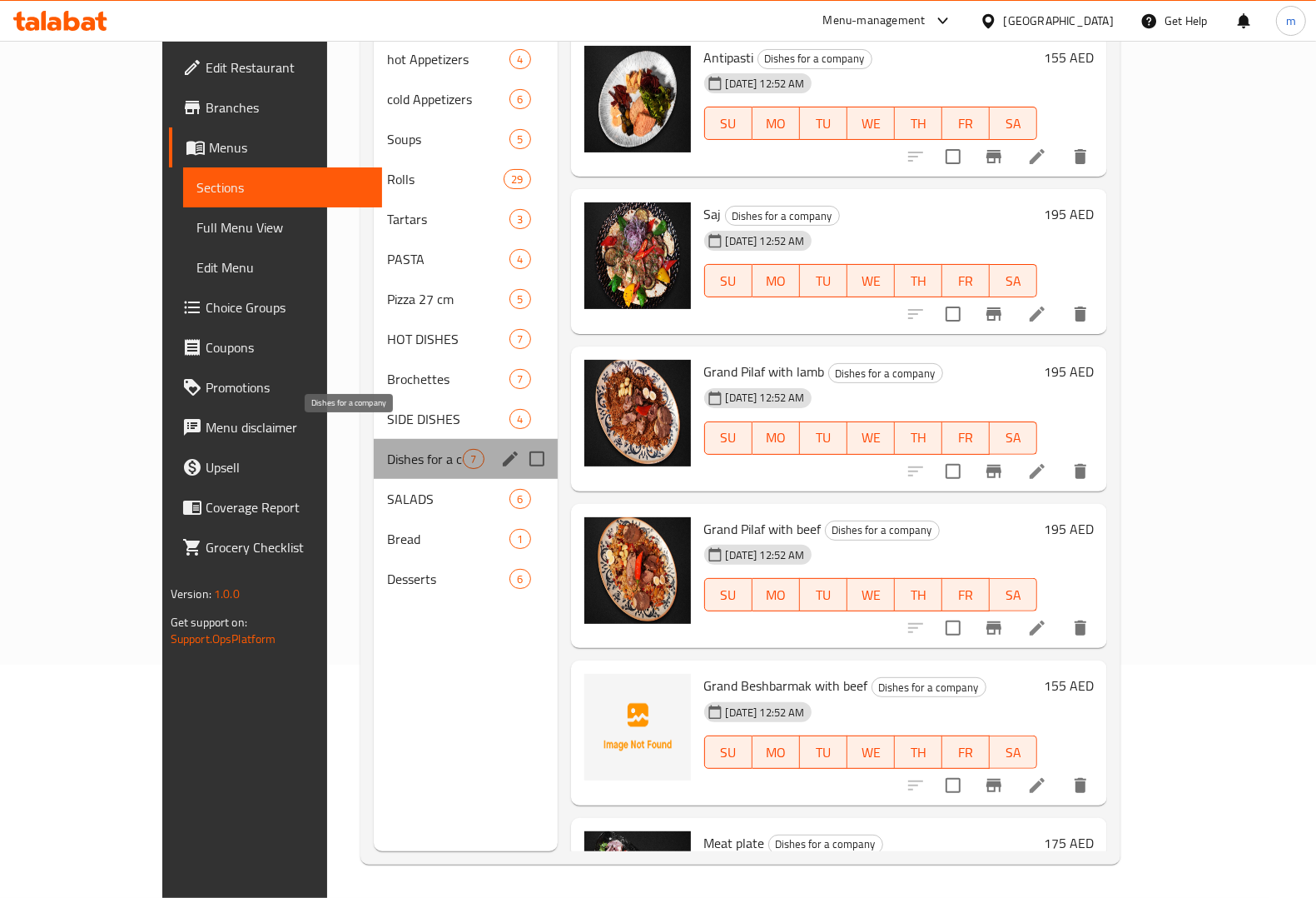
drag, startPoint x: 277, startPoint y: 430, endPoint x: 348, endPoint y: 435, distance: 71.2
click at [373, 439] on div "Dishes for a company 7" at bounding box center [465, 458] width 183 height 40
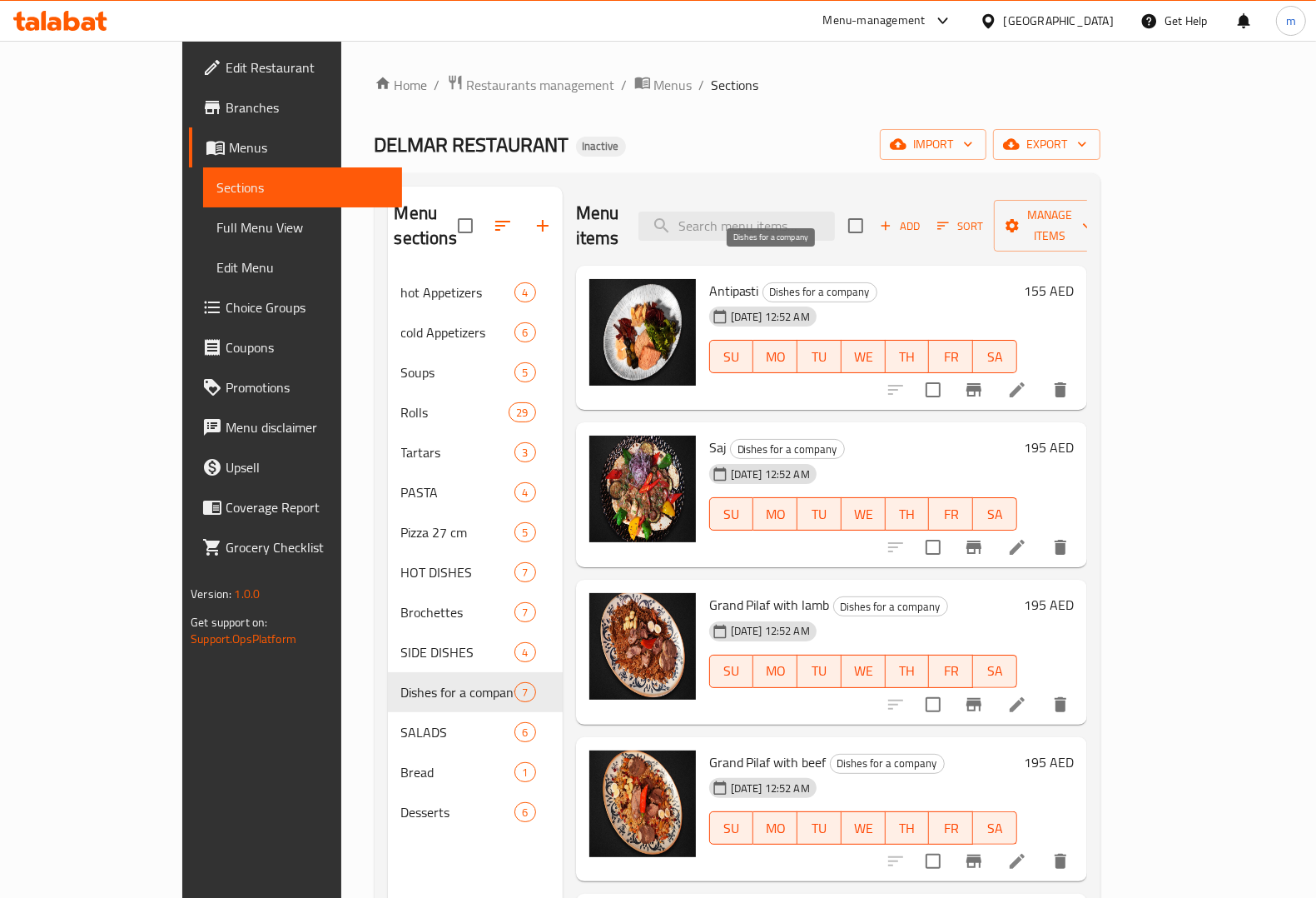
drag, startPoint x: 733, startPoint y: 269, endPoint x: 725, endPoint y: 268, distance: 8.1
click at [763, 282] on span "Dishes for a company" at bounding box center [819, 291] width 113 height 19
copy span "Dishes for a company"
drag, startPoint x: 725, startPoint y: 268, endPoint x: 822, endPoint y: 270, distance: 97.0
click at [822, 282] on span "Dishes for a company" at bounding box center [819, 291] width 113 height 19
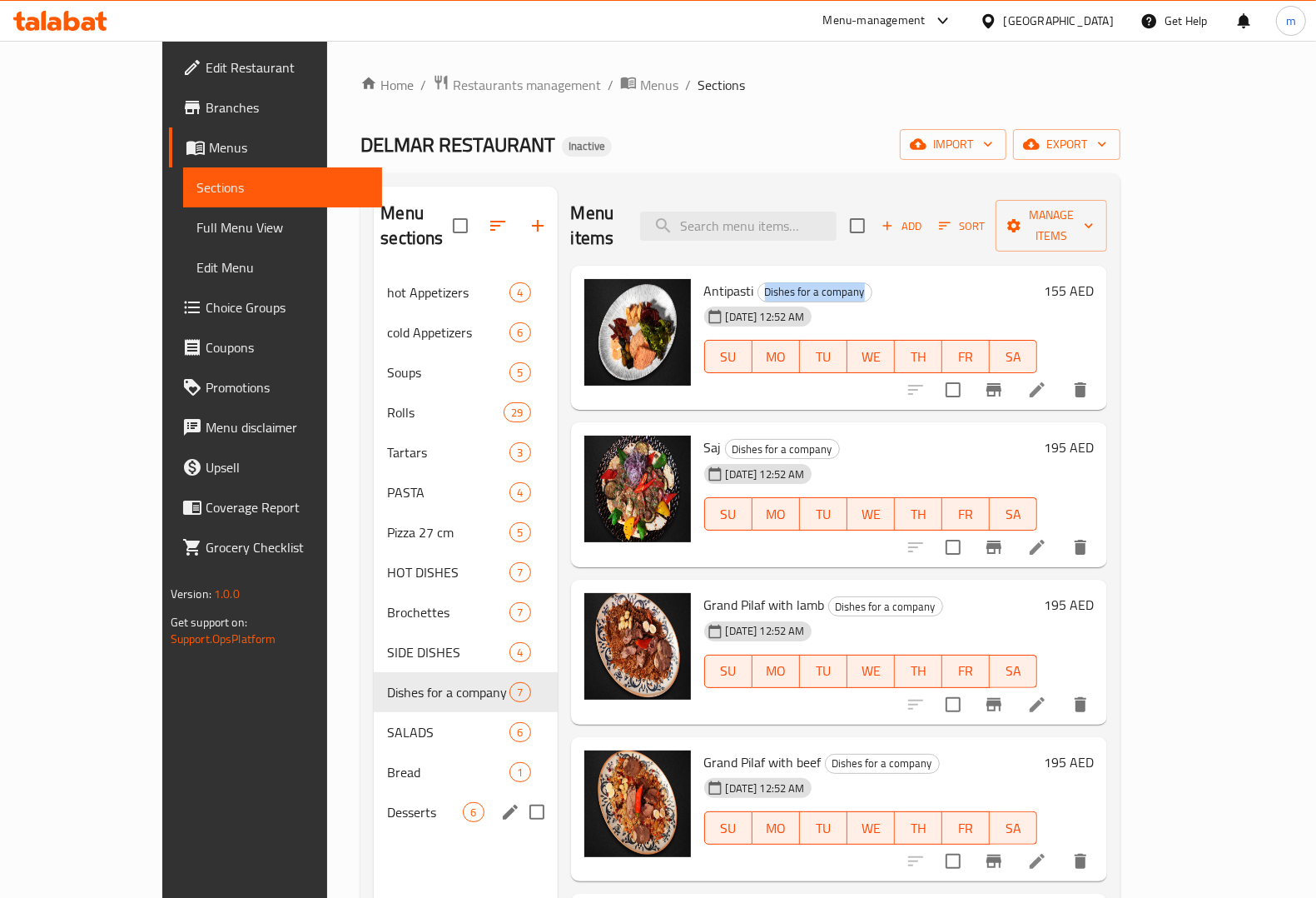
click at [387, 802] on span "Desserts" at bounding box center [425, 812] width 76 height 20
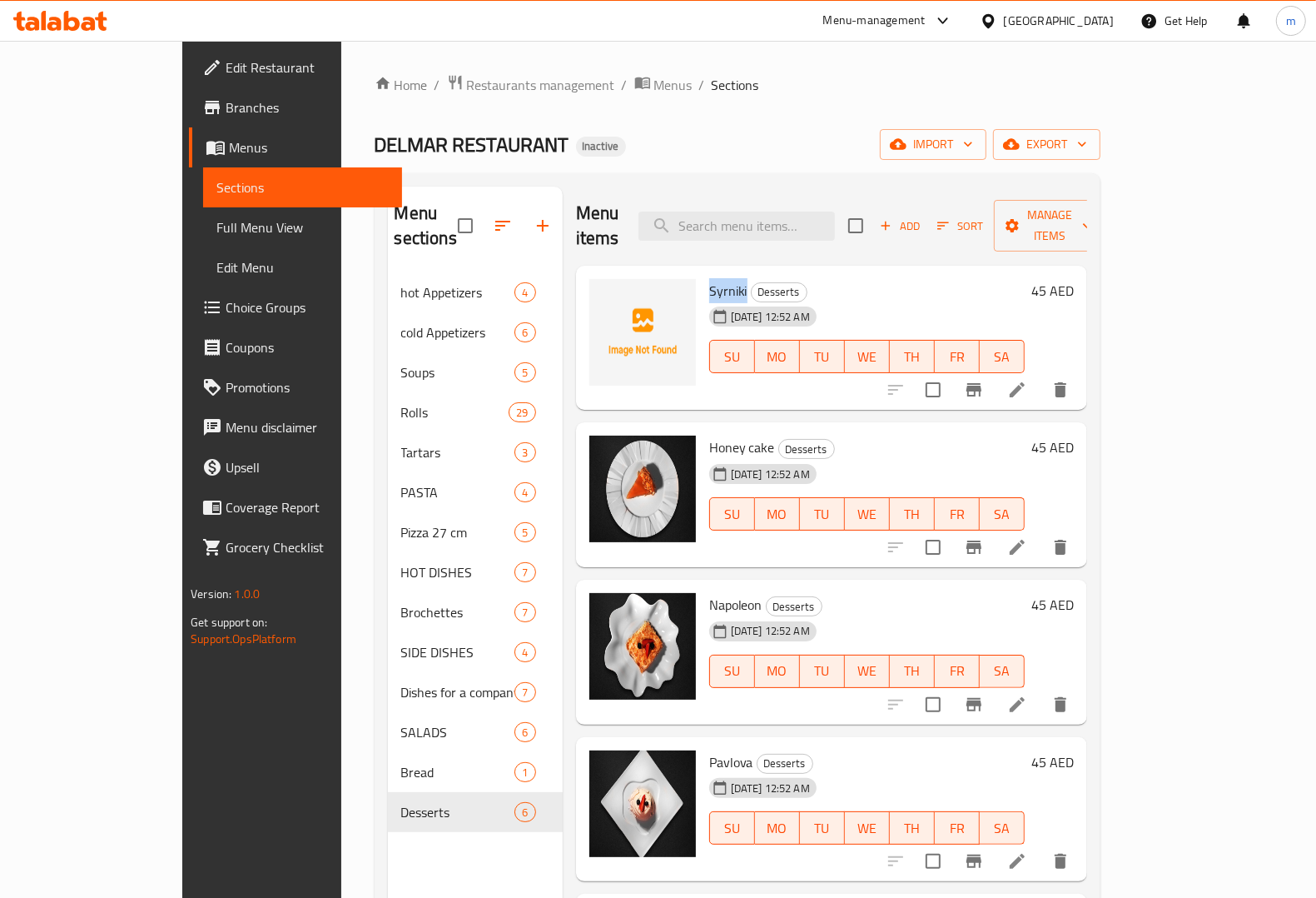
drag, startPoint x: 666, startPoint y: 264, endPoint x: 700, endPoint y: 267, distance: 34.1
click at [710, 279] on span "Syrniki" at bounding box center [728, 291] width 38 height 25
click at [1027, 380] on icon at bounding box center [1017, 390] width 20 height 20
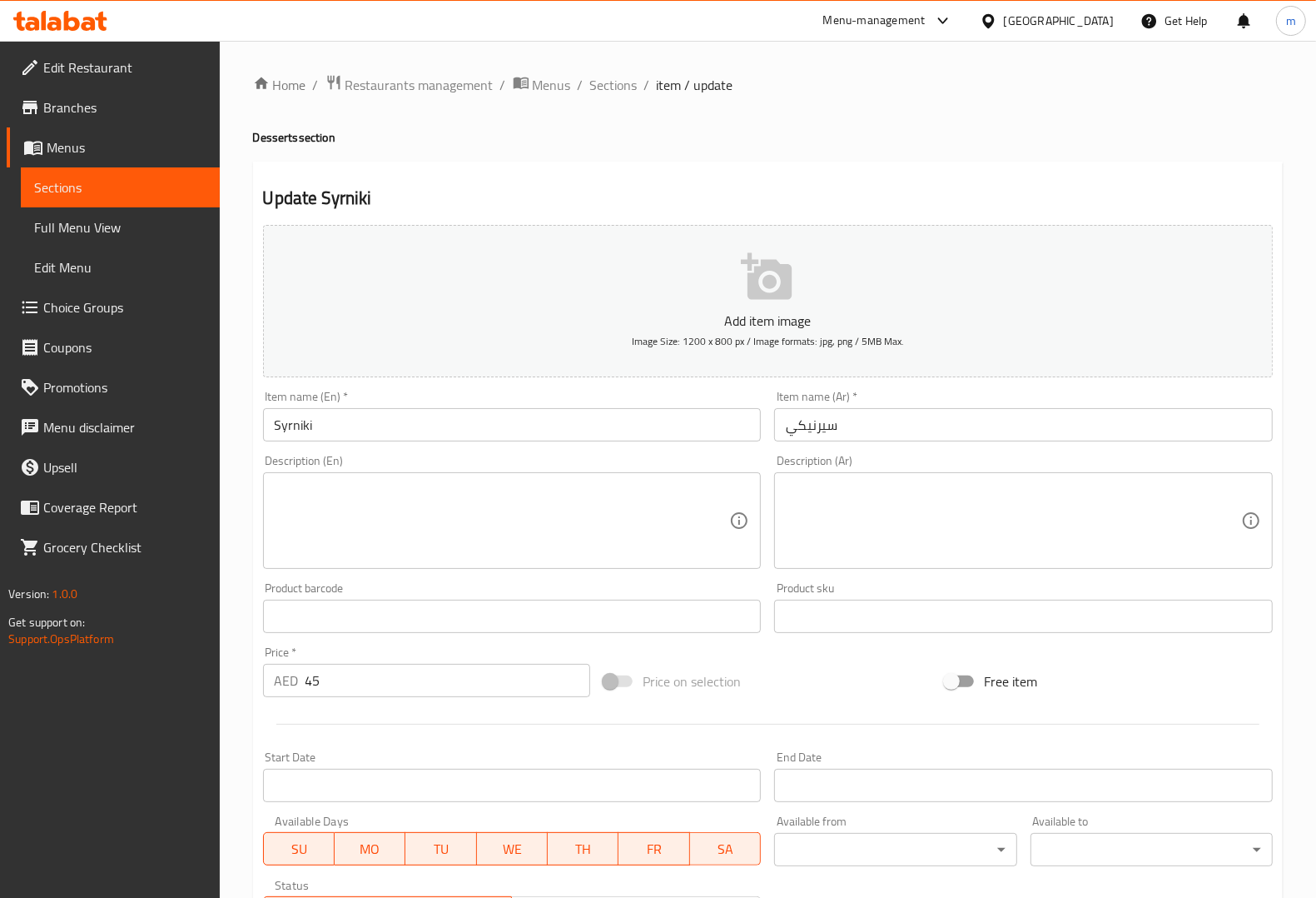
click at [494, 498] on textarea at bounding box center [503, 520] width 456 height 79
paste textarea "Russian-style cottage cheese pancakes, lightly fried and served with jam or sou…"
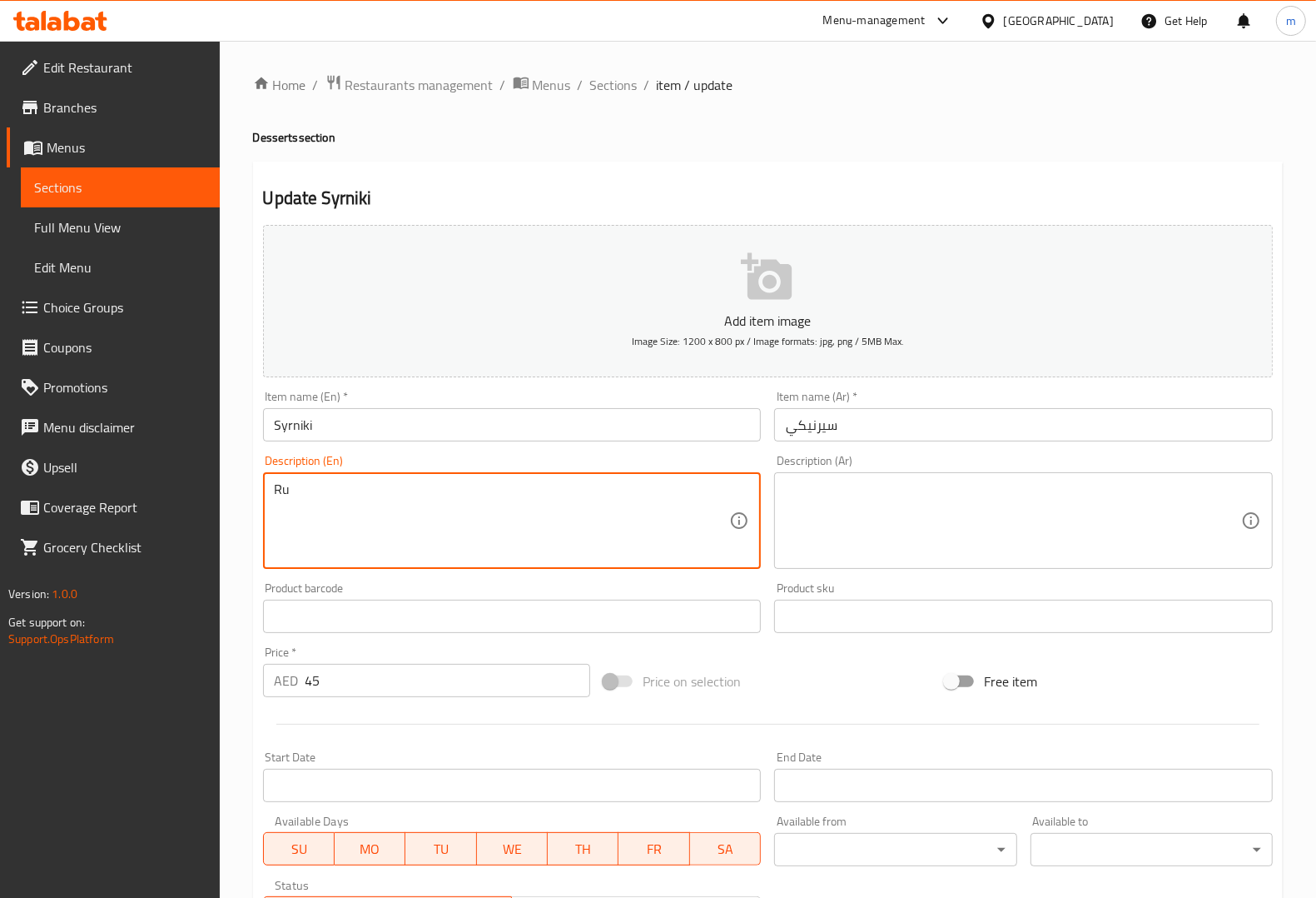
type textarea "R"
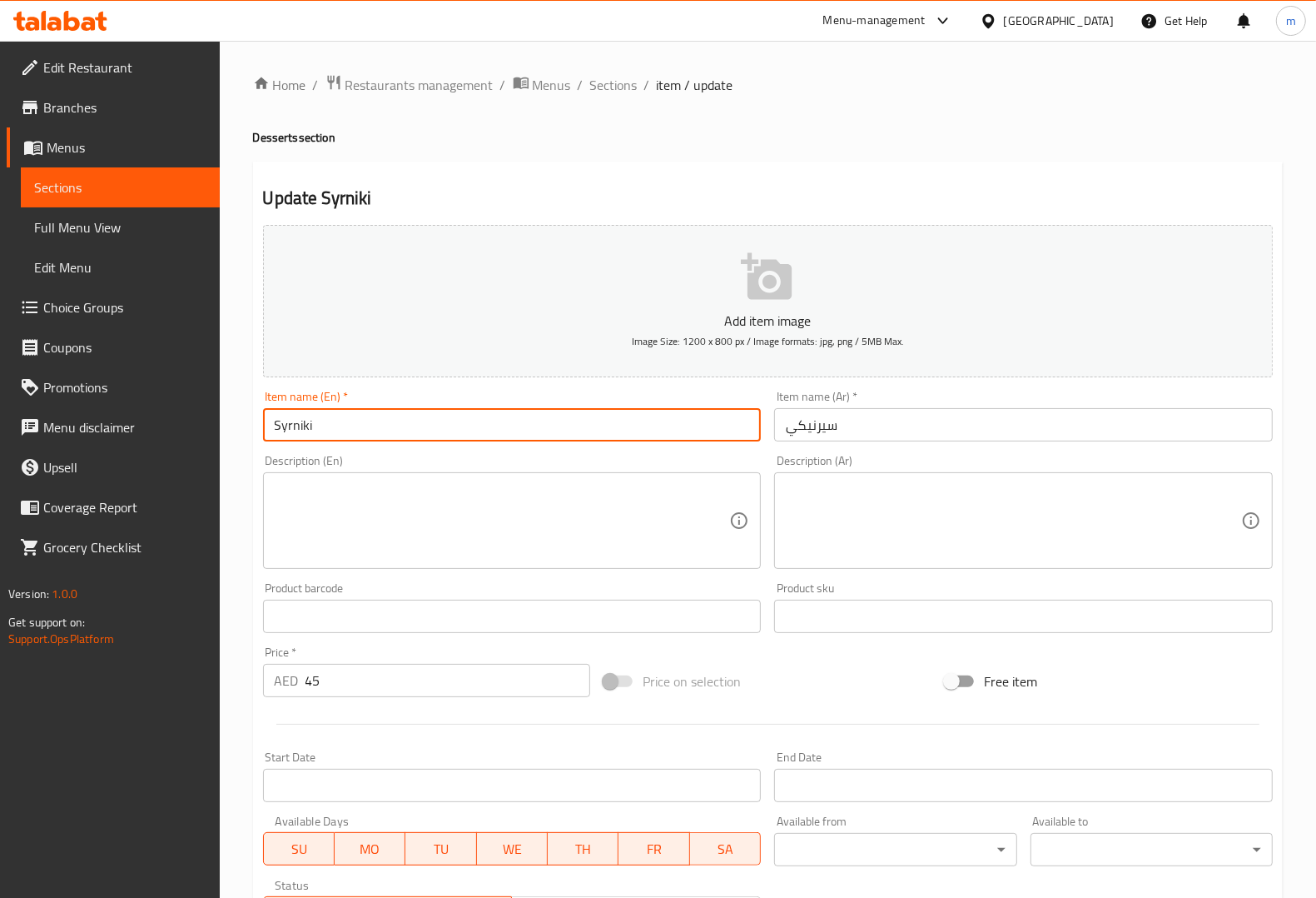
drag, startPoint x: 433, startPoint y: 421, endPoint x: 1309, endPoint y: 387, distance: 876.7
click at [287, 381] on div "Add item image Image Size: 1200 x 800 px / Image formats: jpg, png / 5MB Max. I…" at bounding box center [768, 577] width 1023 height 718
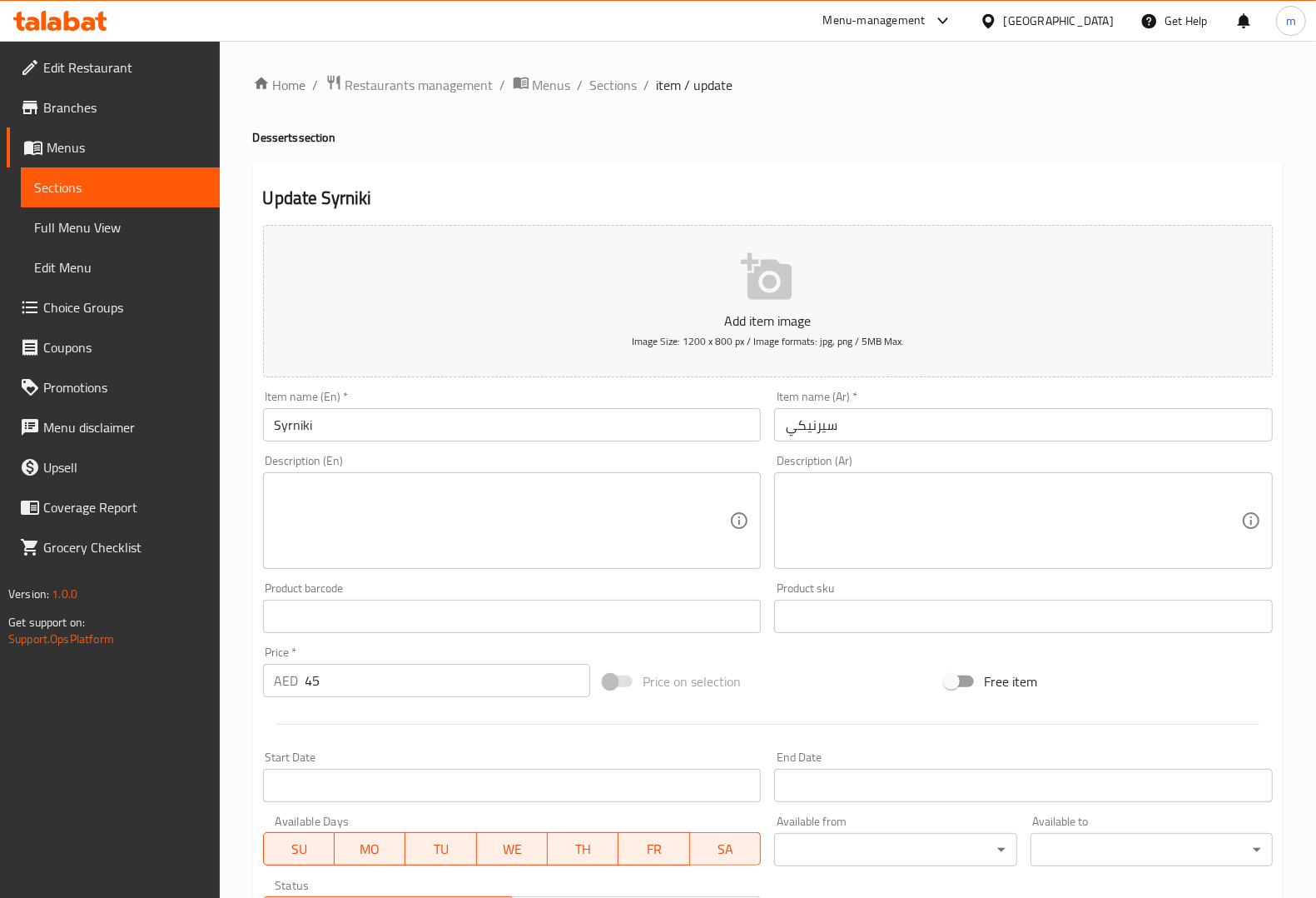
click at [189, 169] on link "Sections" at bounding box center [120, 187] width 199 height 40
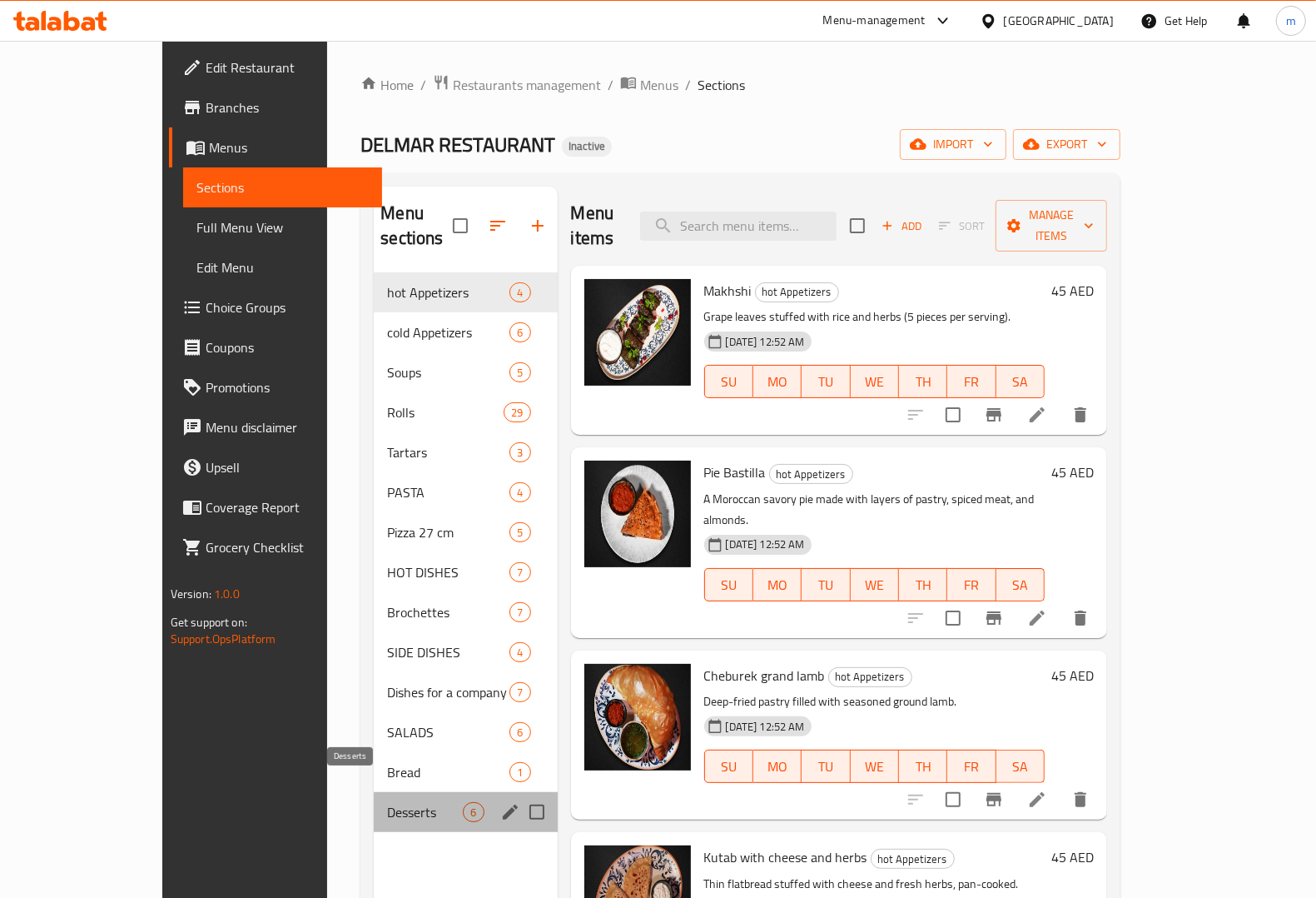
click at [387, 802] on span "Desserts" at bounding box center [425, 812] width 76 height 20
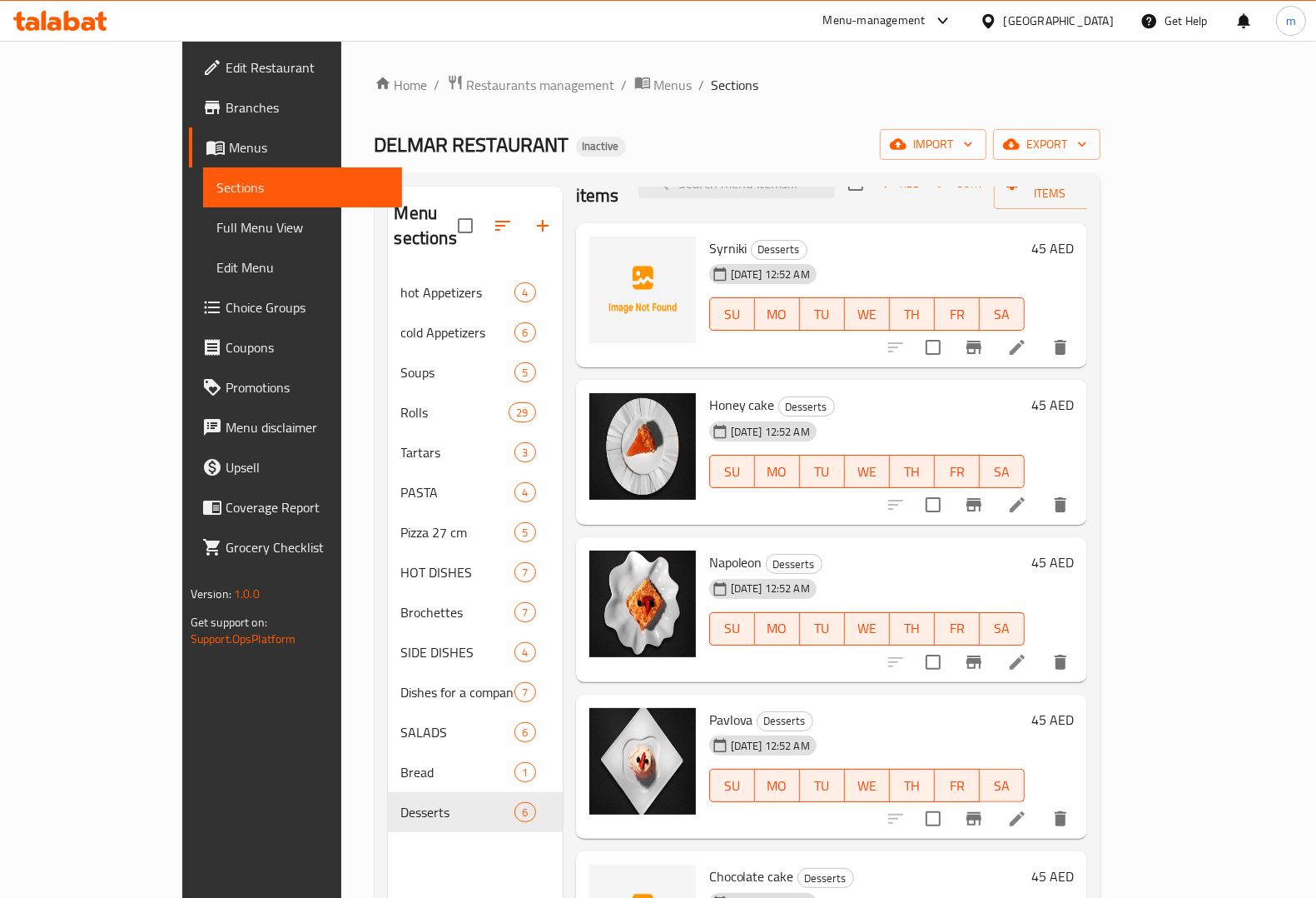
scroll to position [85, 0]
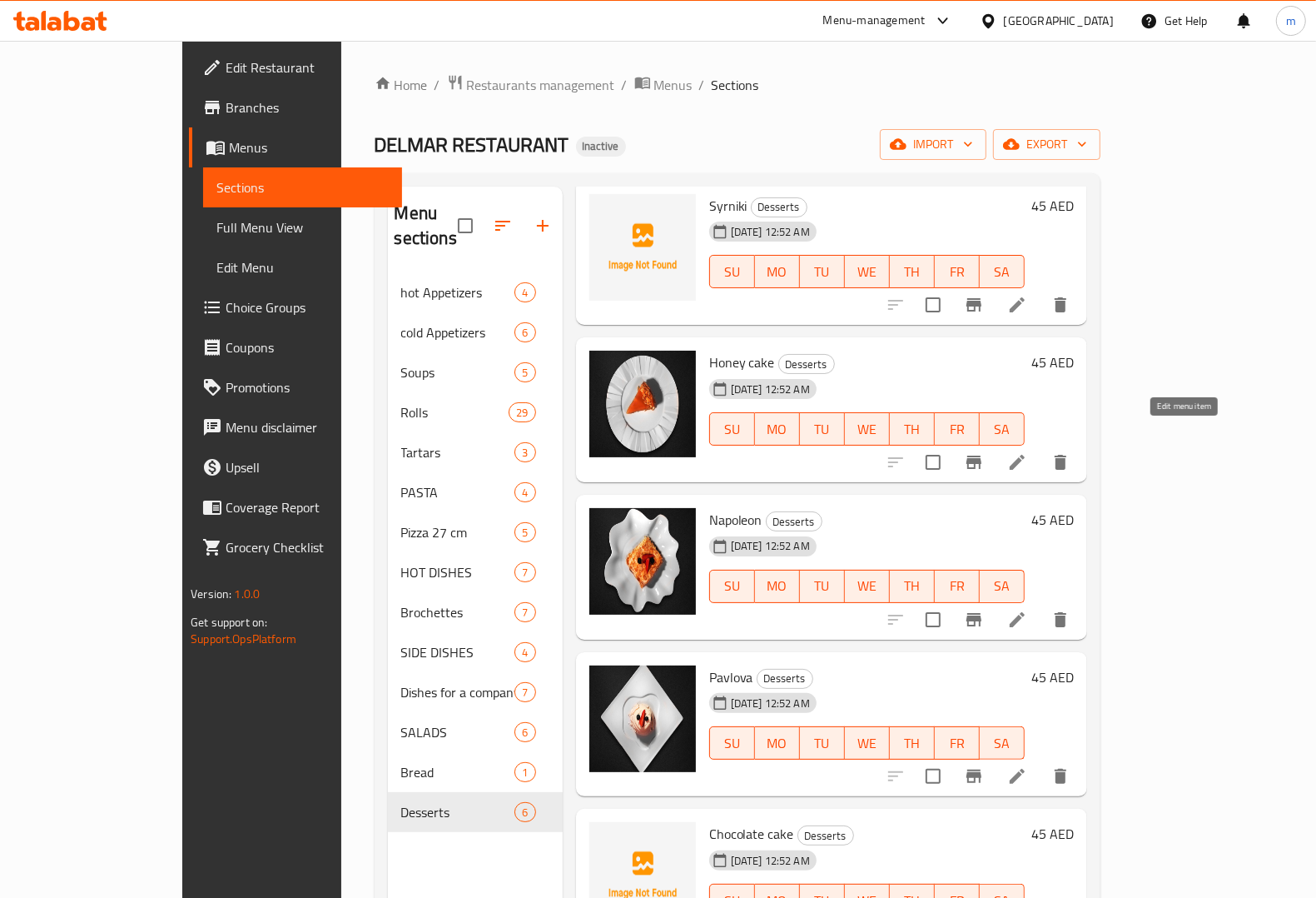
click at [1027, 452] on icon at bounding box center [1017, 462] width 20 height 20
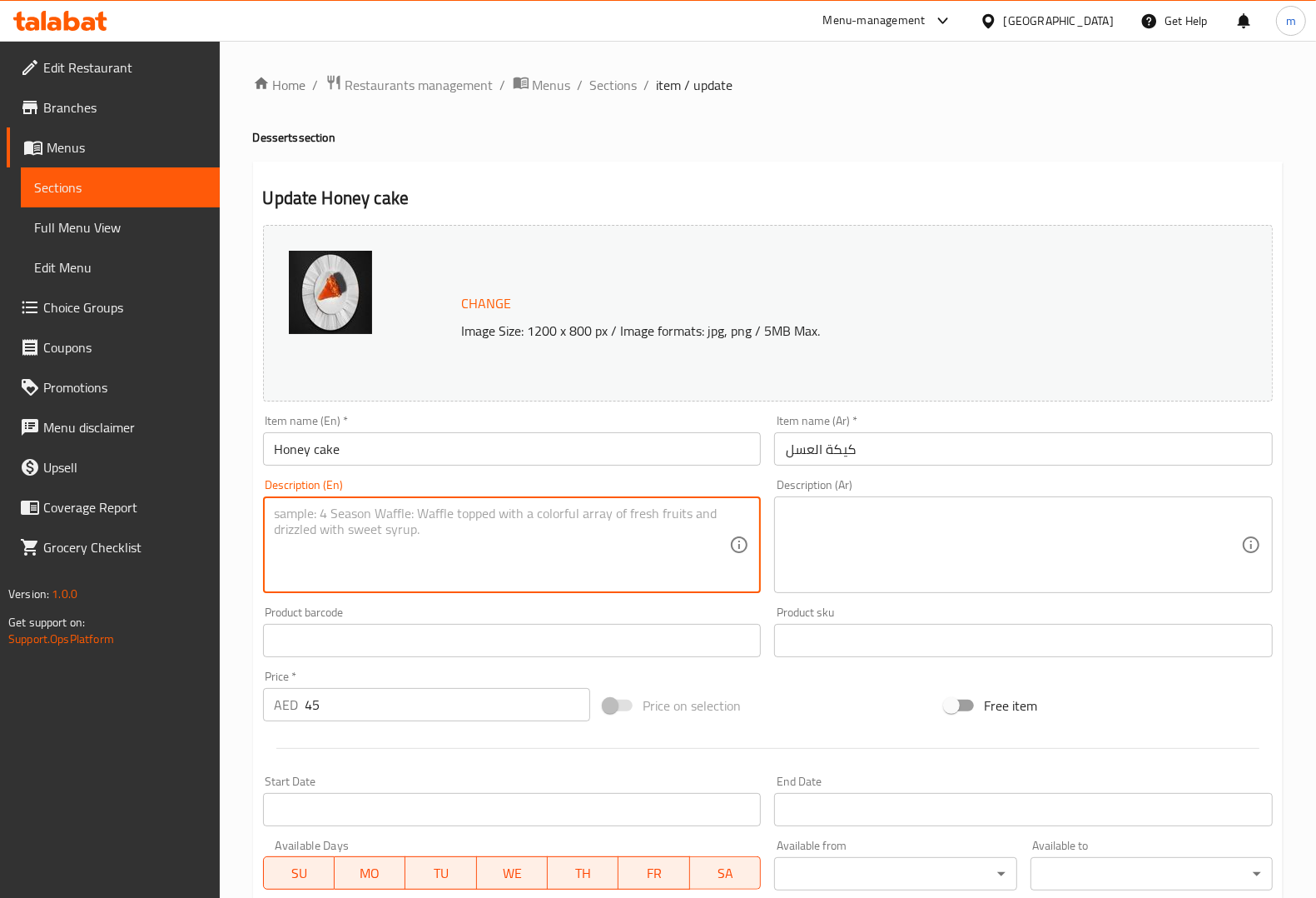
click at [600, 508] on textarea at bounding box center [503, 544] width 456 height 79
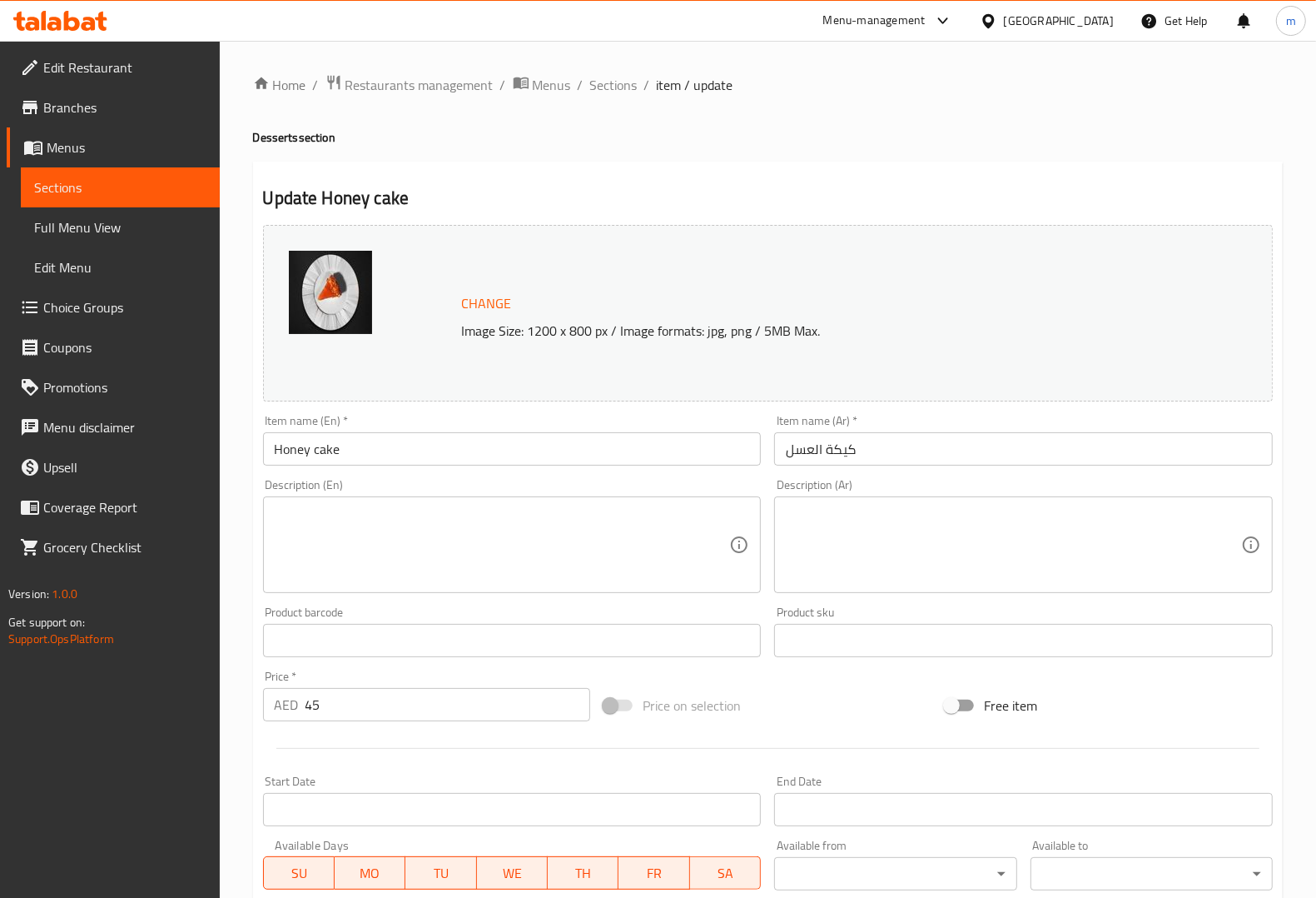
click at [414, 508] on textarea at bounding box center [503, 544] width 456 height 79
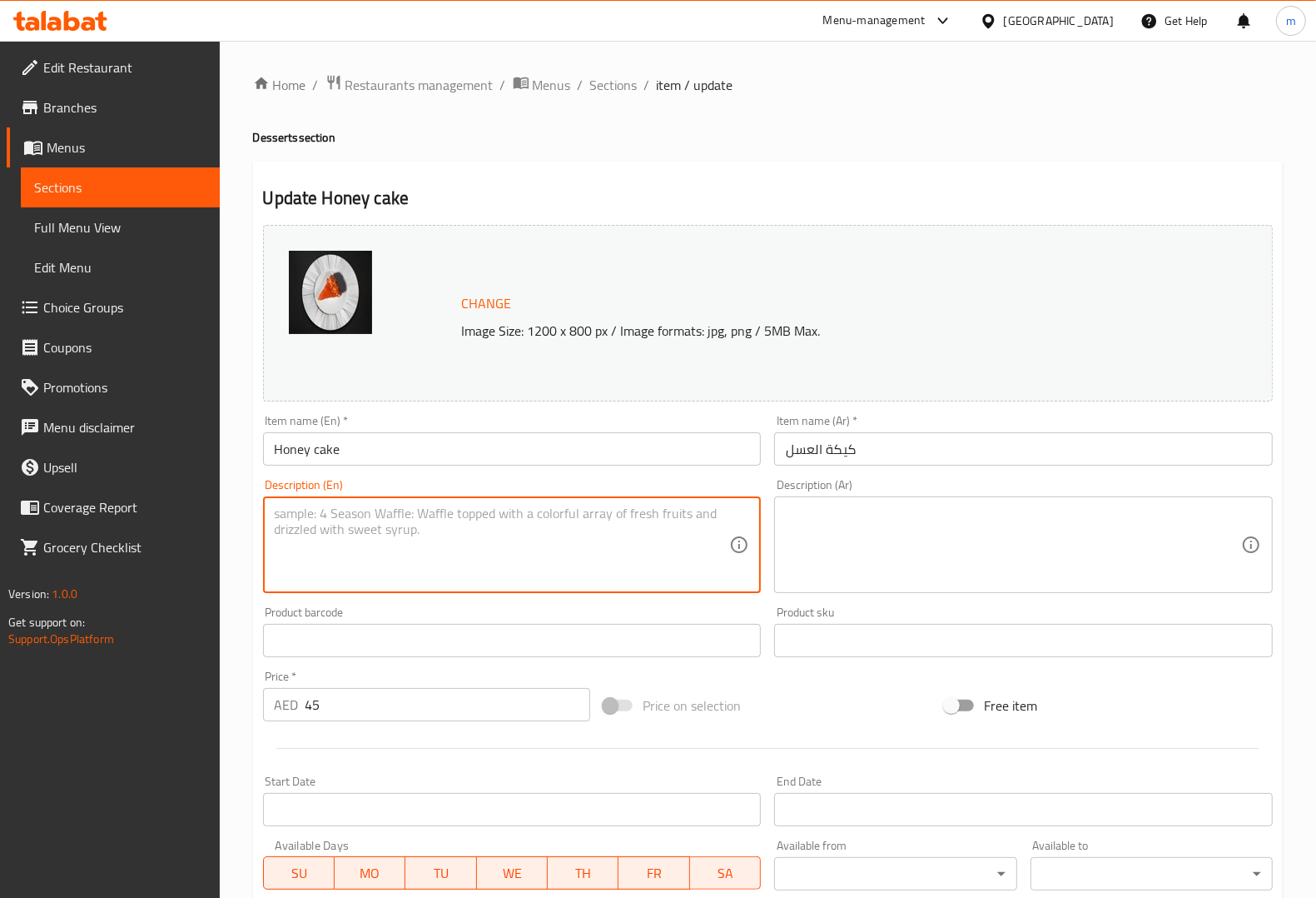
click at [414, 508] on textarea at bounding box center [503, 544] width 456 height 79
paste textarea "Classic layered honey cake with delicate cream filling and a soft, spongy textu…"
type textarea "Classic layered honey cake with delicate cream filling and a soft, spongy textu…"
click at [842, 523] on textarea at bounding box center [1013, 544] width 456 height 79
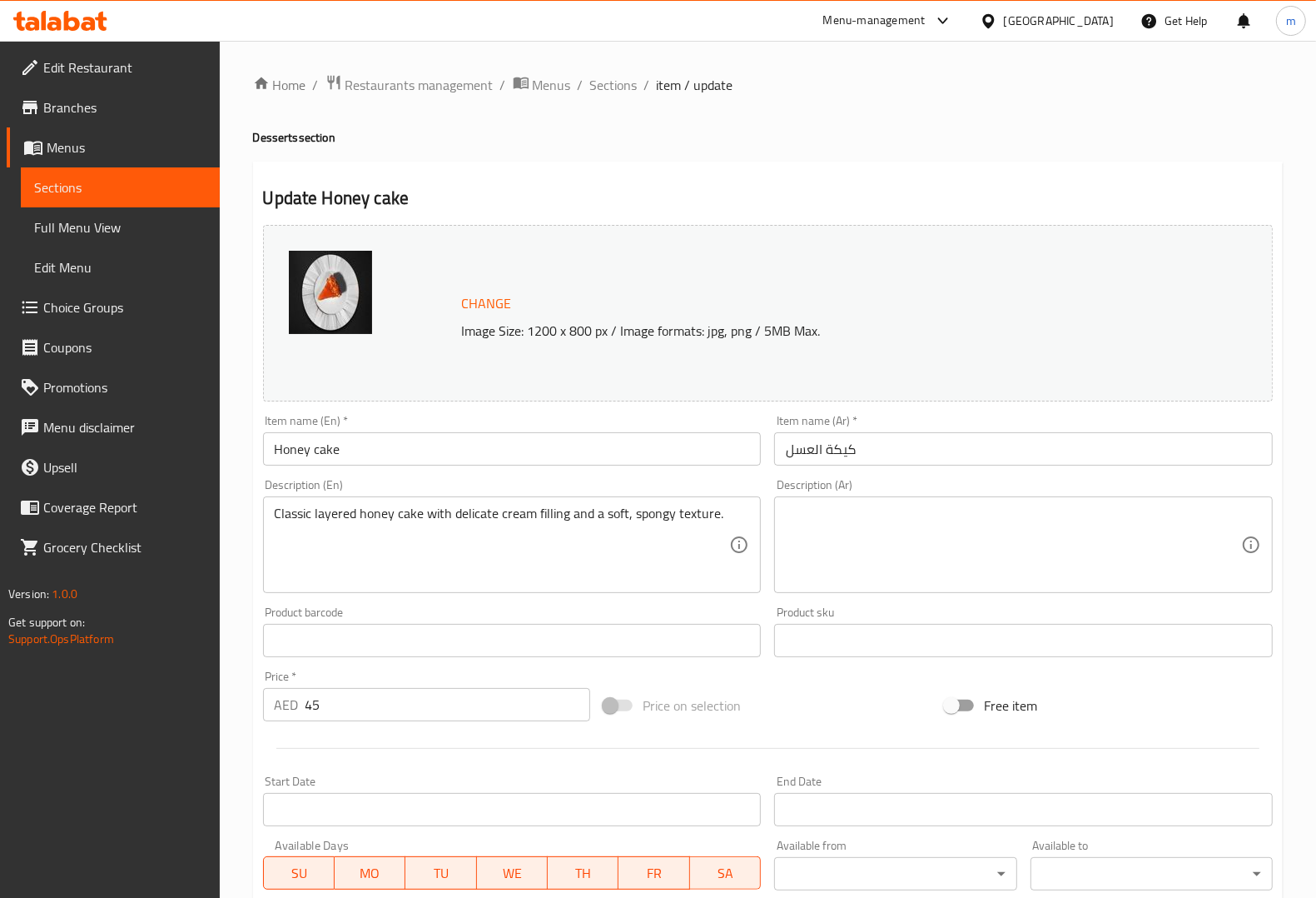
click at [1078, 523] on textarea at bounding box center [1013, 544] width 456 height 79
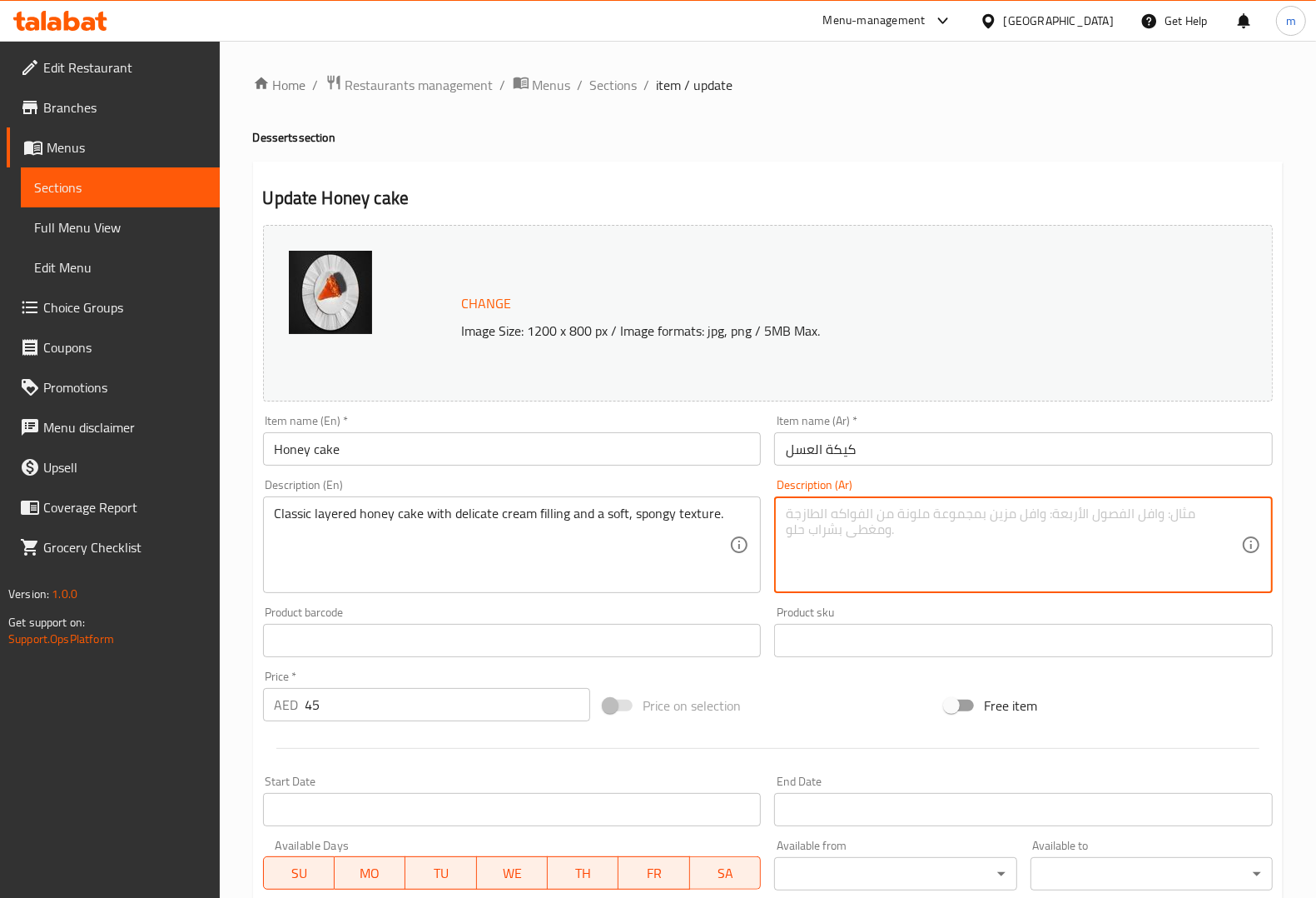
paste textarea "كعكة العسل الكلاسيكية ذات الطبقات مع حشوة كريمة رقيقة وملمس ناعم وإسفنجي."
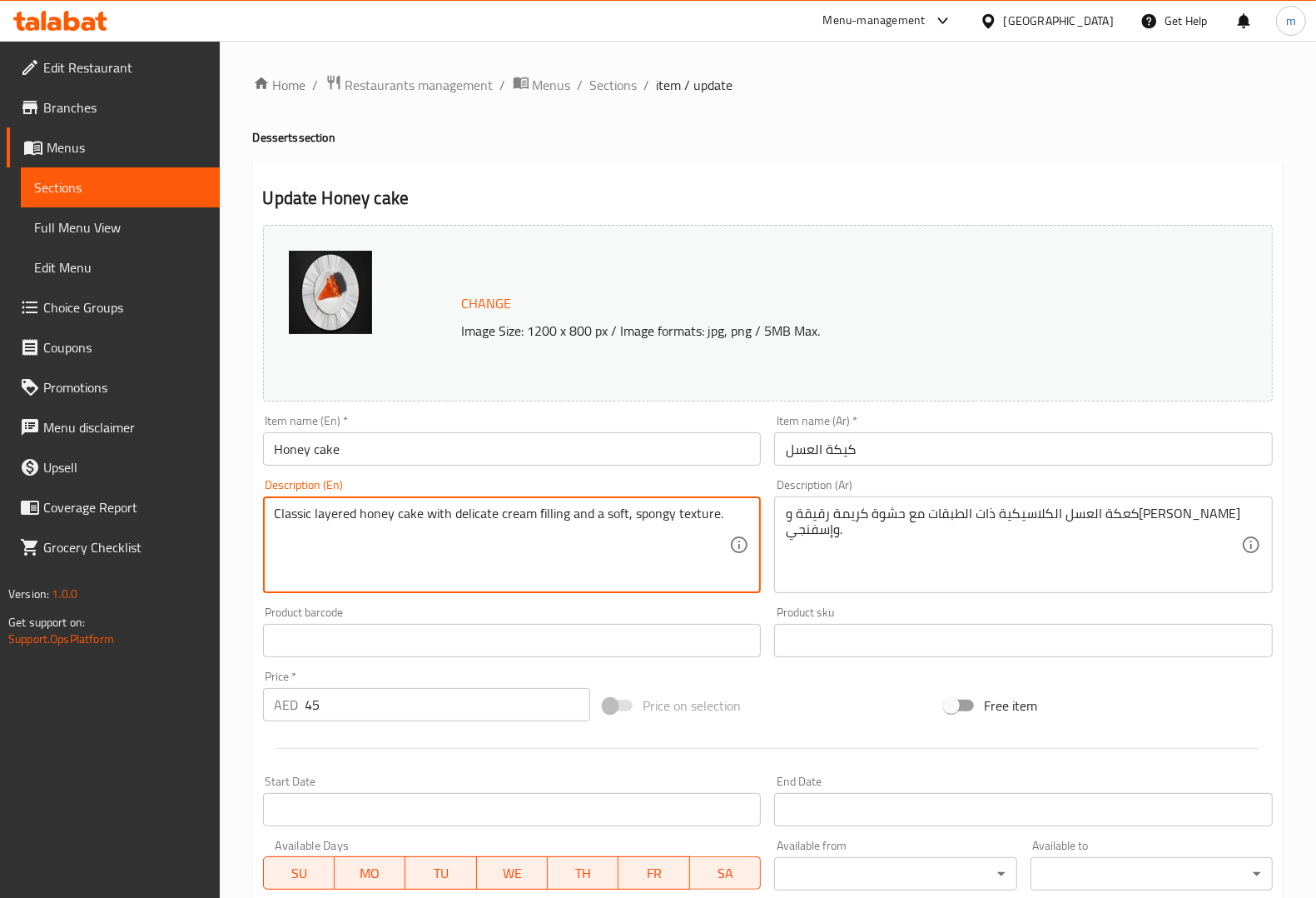
drag, startPoint x: 455, startPoint y: 513, endPoint x: 493, endPoint y: 517, distance: 38.2
click at [674, 537] on textarea "Classic layered honey cake with delicate cream filling and a soft, spongy textu…" at bounding box center [503, 544] width 456 height 79
click at [644, 517] on textarea "Classic layered honey cake with delicate cream filling and a soft, spongy textu…" at bounding box center [503, 544] width 456 height 79
click at [623, 514] on textarea "Classic layered honey cake with delicate cream filling and a soft, spongy textu…" at bounding box center [503, 544] width 456 height 79
drag, startPoint x: 634, startPoint y: 515, endPoint x: 647, endPoint y: 510, distance: 13.9
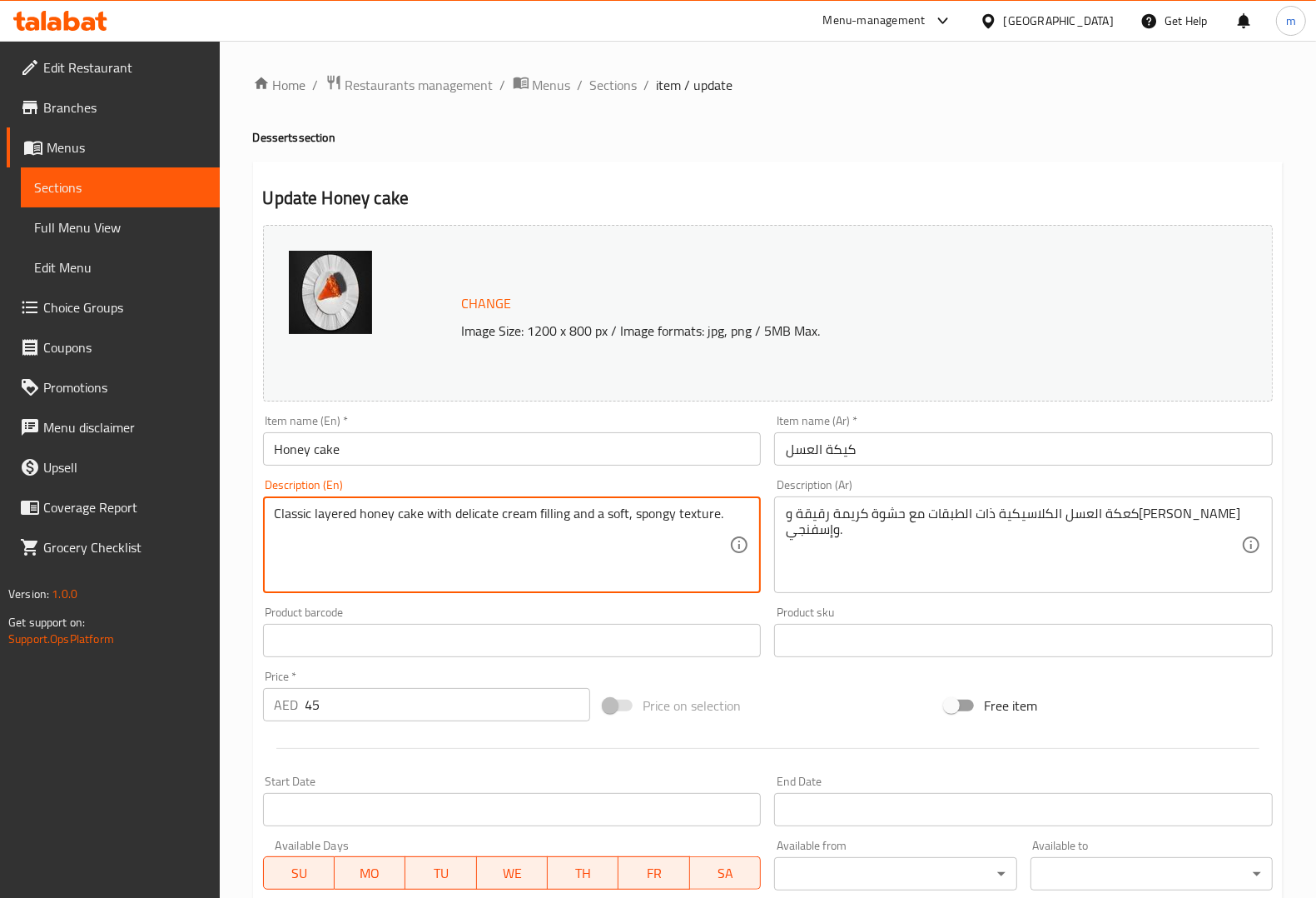
click at [651, 512] on textarea "Classic layered honey cake with delicate cream filling and a soft, spongy textu…" at bounding box center [503, 544] width 456 height 79
click at [633, 509] on textarea "Classic layered honey cake with delicate cream filling and a soft, spongy textu…" at bounding box center [503, 544] width 456 height 79
drag, startPoint x: 630, startPoint y: 518, endPoint x: 855, endPoint y: 242, distance: 356.1
click at [672, 514] on textarea "Classic layered honey cake with delicate cream filling and a soft, spongy textu…" at bounding box center [503, 544] width 456 height 79
click at [628, 517] on textarea "Classic layered honey cake with delicate cream filling and a soft, spongy textu…" at bounding box center [503, 544] width 456 height 79
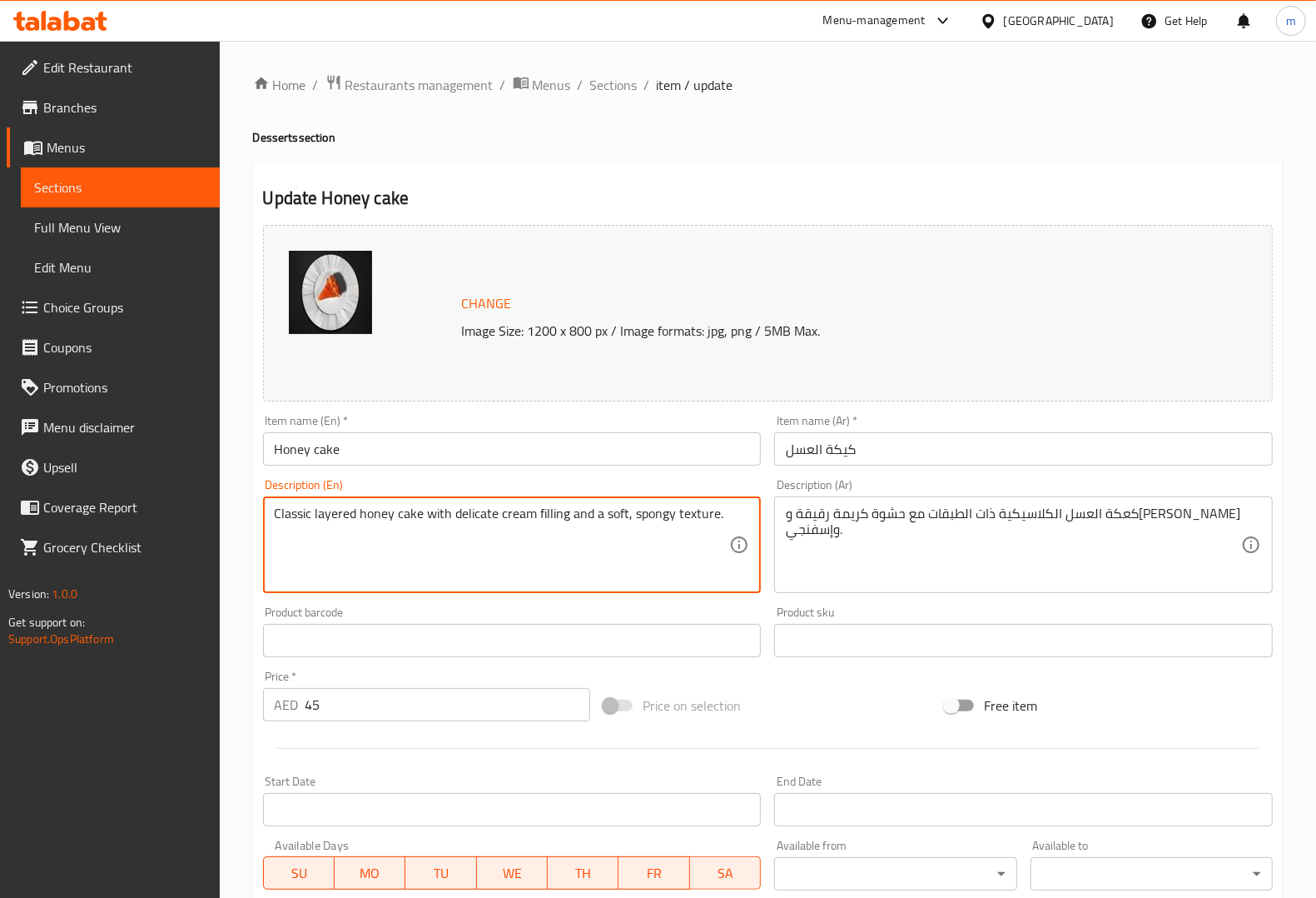
click at [631, 519] on textarea "Classic layered honey cake with delicate cream filling and a soft, spongy textu…" at bounding box center [503, 544] width 456 height 79
drag, startPoint x: 631, startPoint y: 519, endPoint x: 817, endPoint y: 289, distance: 295.8
click at [664, 509] on textarea "Classic layered honey cake with delicate cream filling and a soft, spongy textu…" at bounding box center [503, 544] width 456 height 79
click at [701, 568] on textarea "Classic layered honey cake with delicate cream filling and a soft, spongy textu…" at bounding box center [503, 544] width 456 height 79
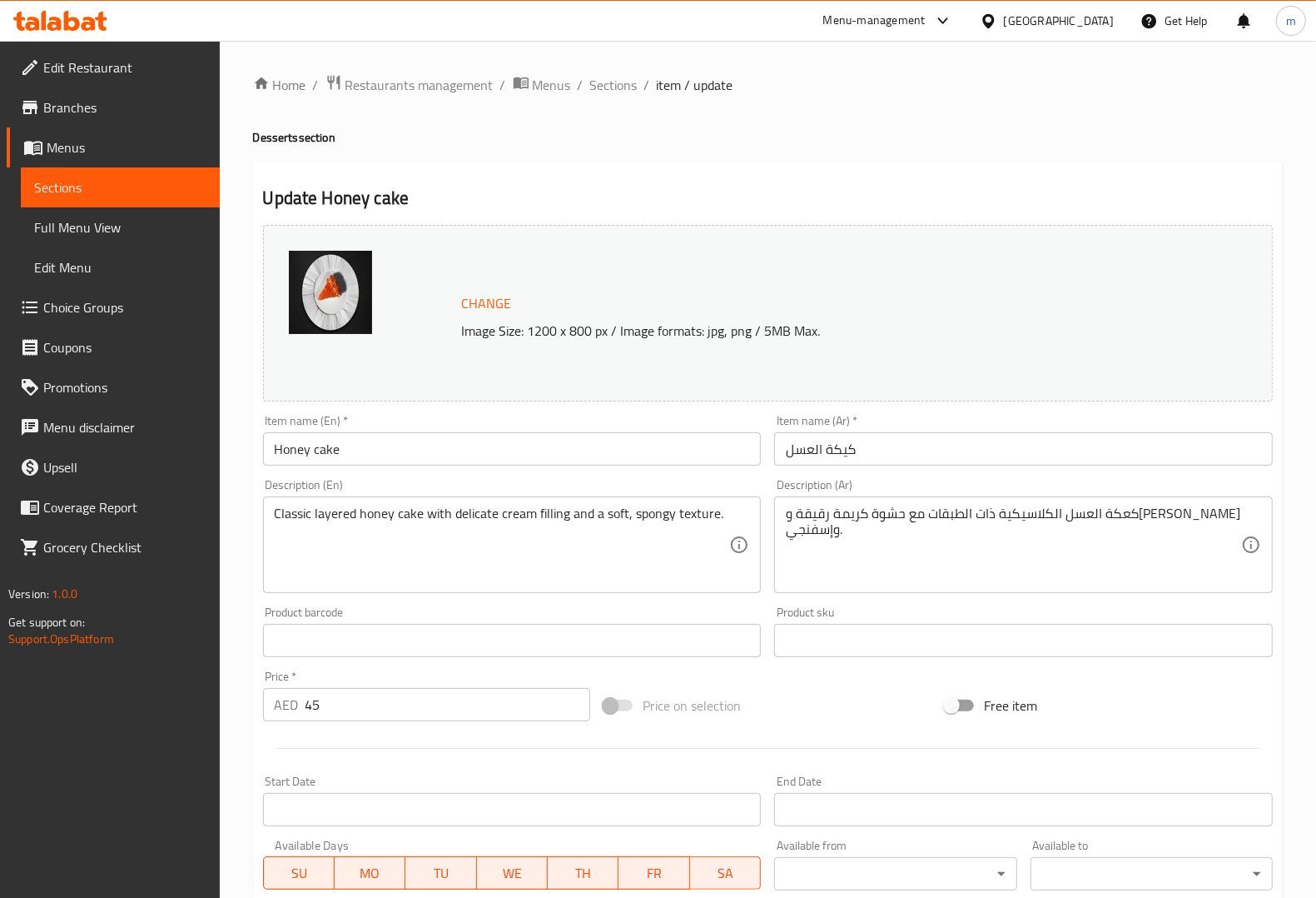
drag, startPoint x: 784, startPoint y: 533, endPoint x: 818, endPoint y: 534, distance: 34.0
click at [818, 534] on div "كعكة العسل الكلاسيكية ذات الطبقات مع حشوة كريمة رقيقة وملمس ناعم وإسفنجي. Descr…" at bounding box center [1023, 544] width 499 height 97
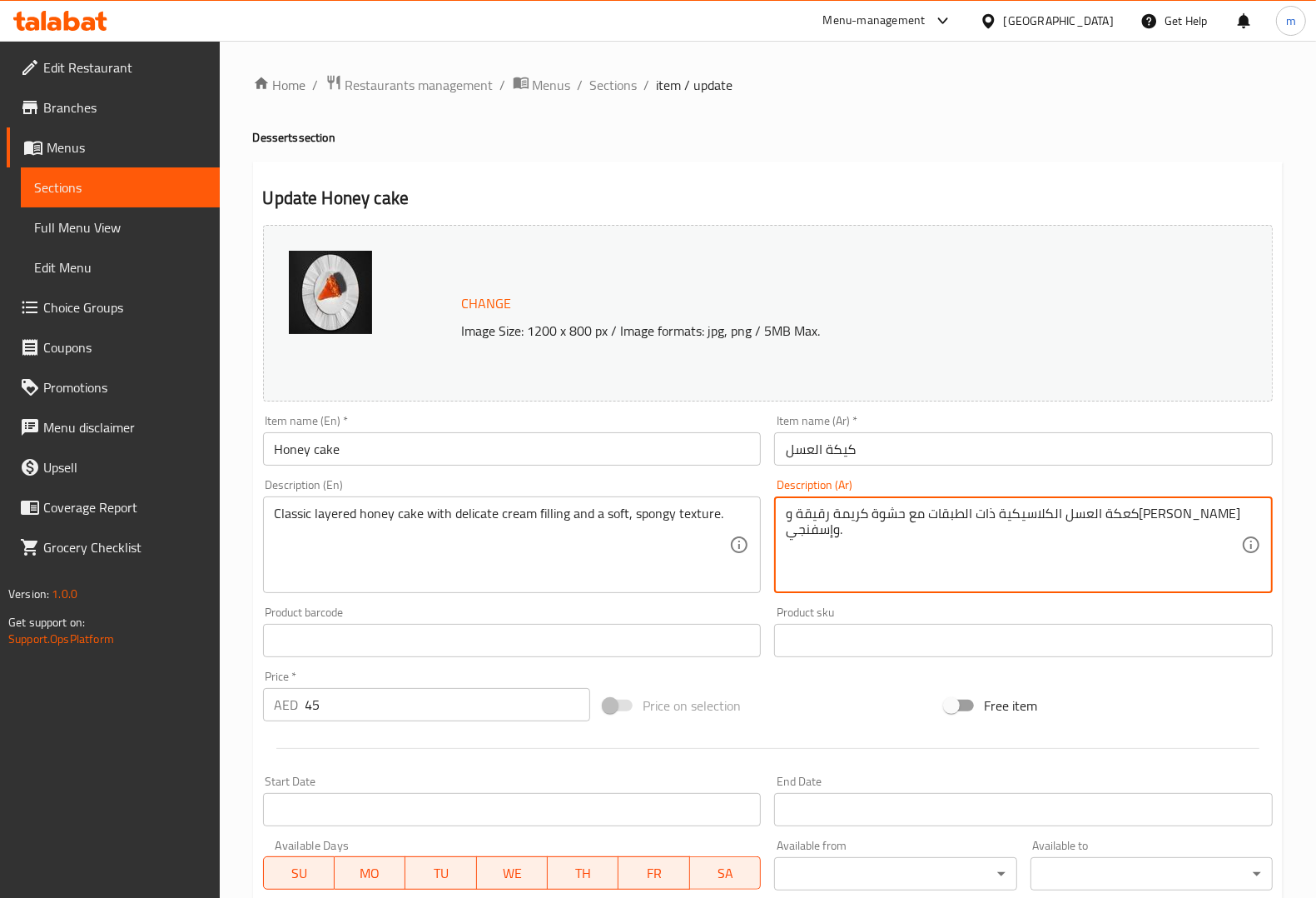
drag, startPoint x: 793, startPoint y: 533, endPoint x: 813, endPoint y: 535, distance: 20.1
click at [813, 535] on textarea "كعكة العسل الكلاسيكية ذات الطبقات مع حشوة كريمة رقيقة وملمس ناعم وإسفنجي." at bounding box center [1013, 544] width 456 height 79
drag, startPoint x: 832, startPoint y: 529, endPoint x: 778, endPoint y: 543, distance: 55.8
click at [778, 543] on div "كعكة العسل الكلاسيكية ذات الطبقات مع حشوة كريمة رقيقة وملمس ناعم وإسفنجي. Descr…" at bounding box center [1023, 544] width 499 height 97
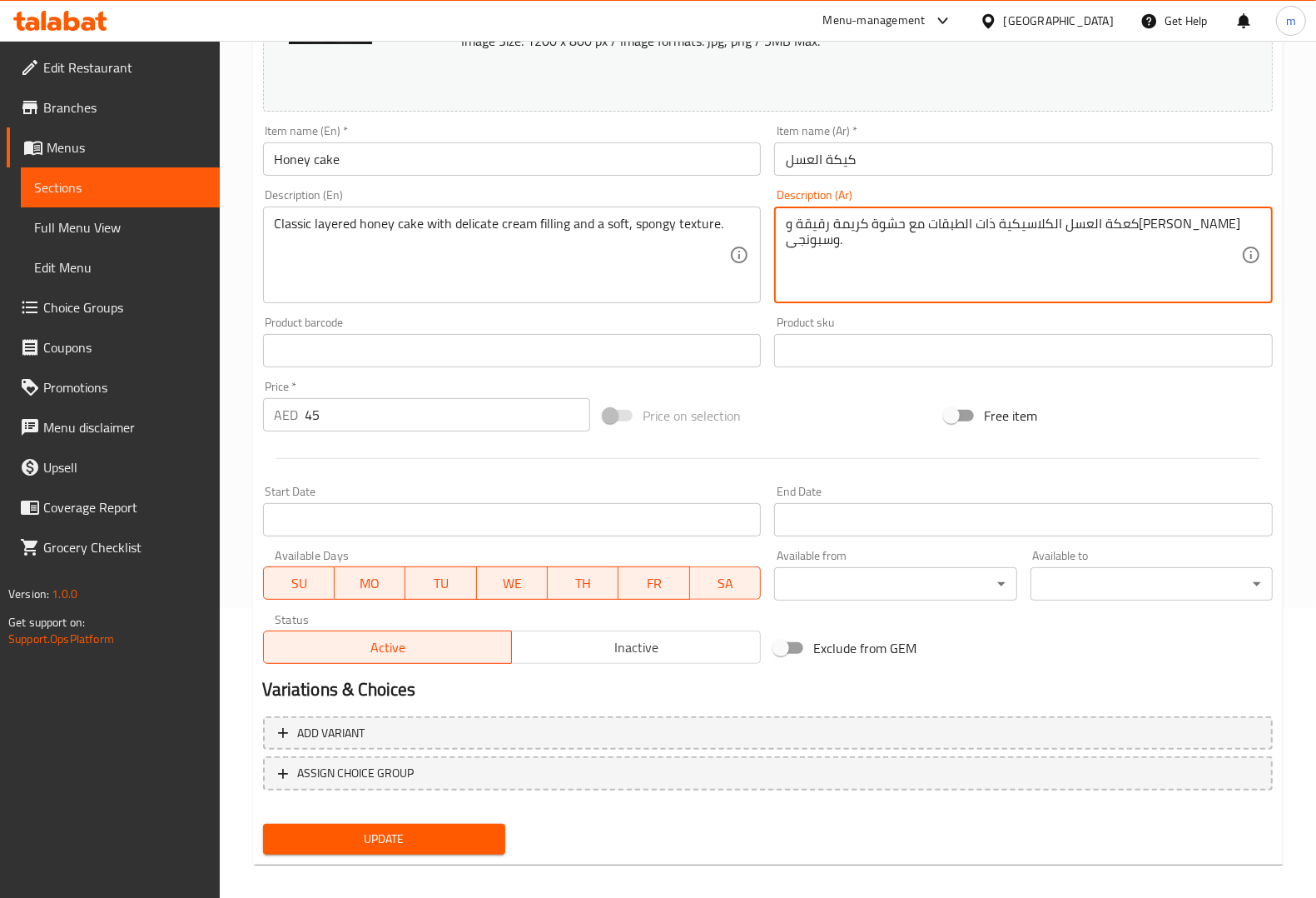
scroll to position [300, 0]
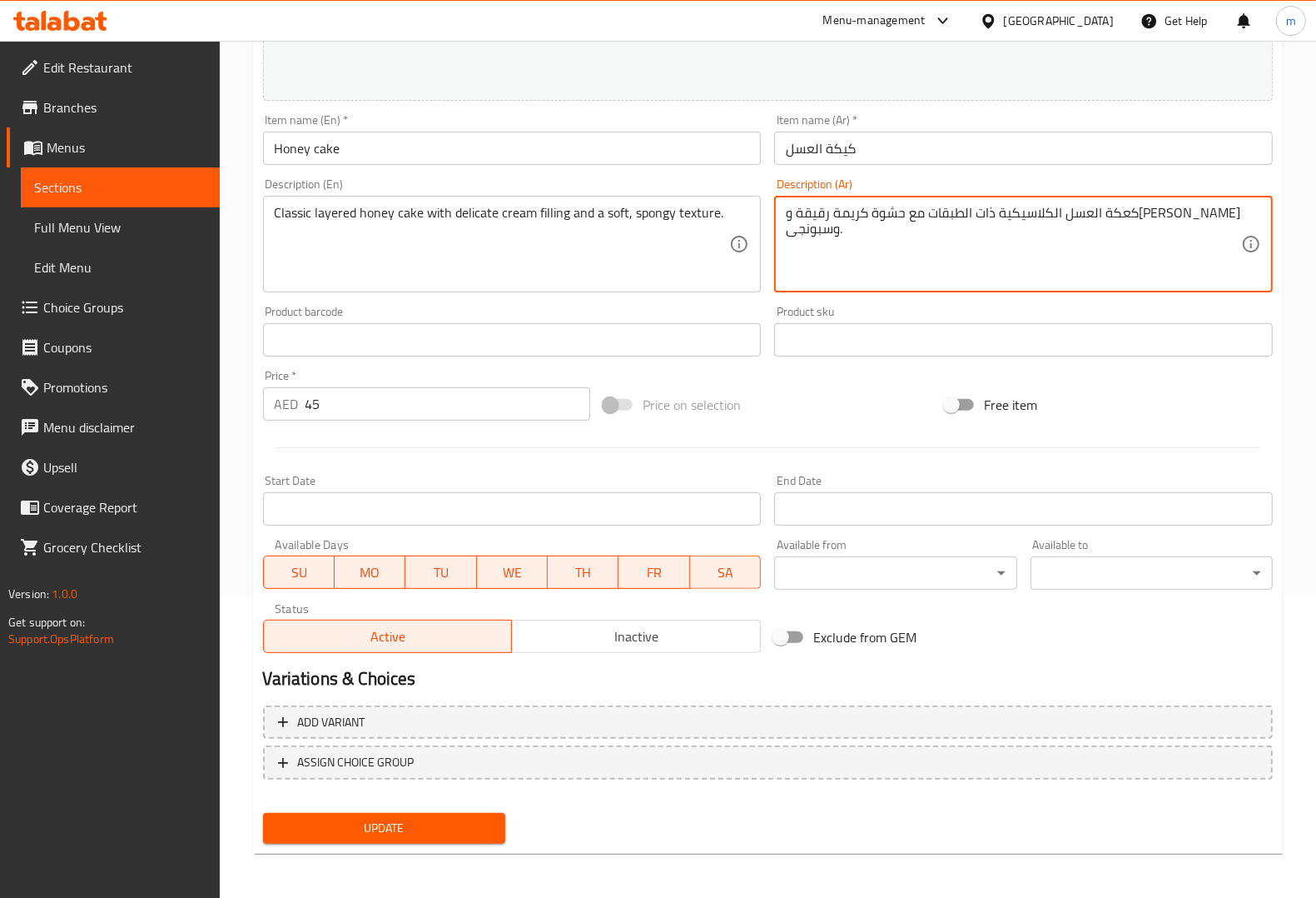
type textarea "كعكة العسل الكلاسيكية ذات الطبقات مع حشوة كريمة رقيقة وملمس ناعم وسبونجى."
click at [408, 823] on span "Update" at bounding box center [384, 827] width 216 height 21
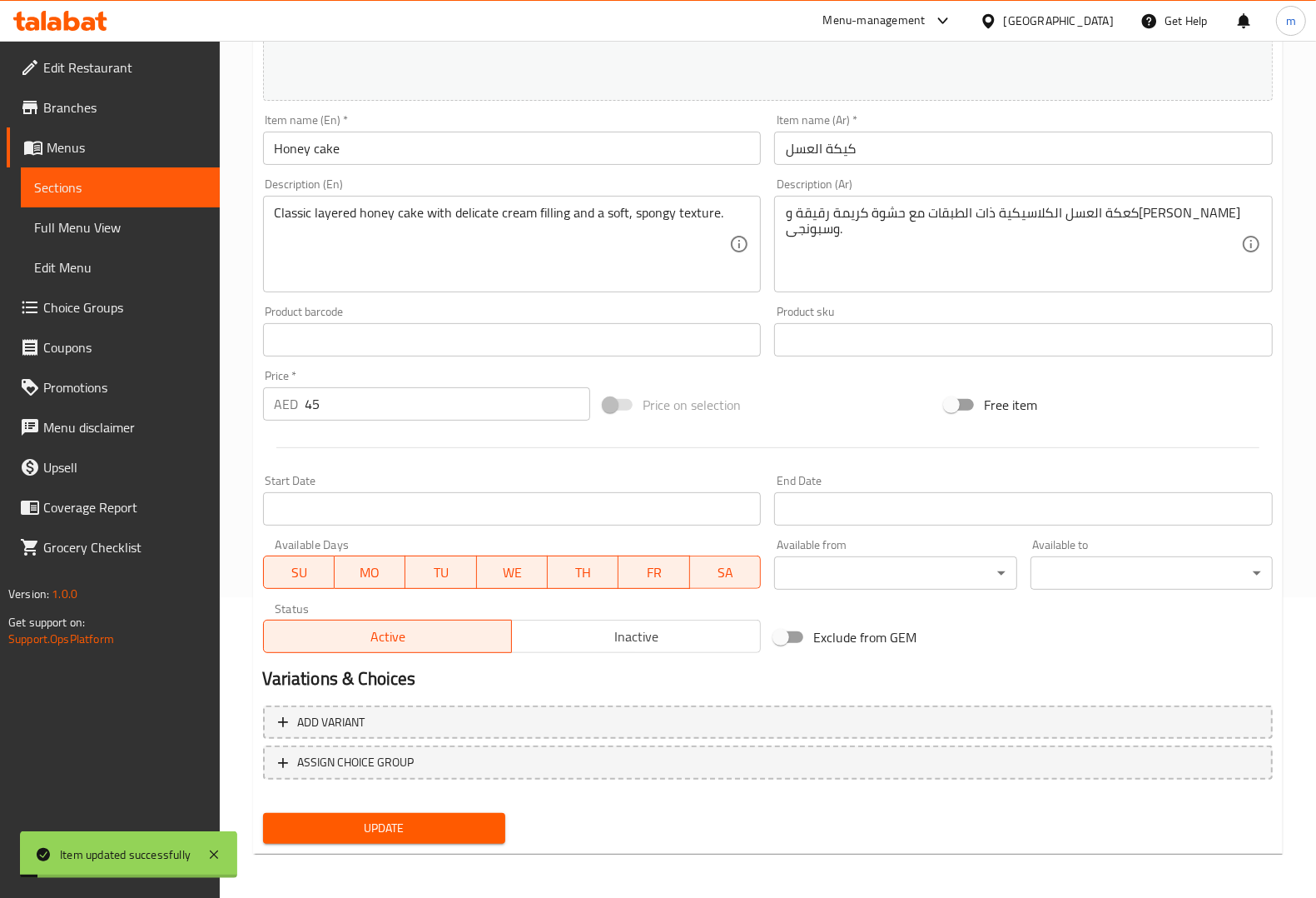
click at [92, 200] on link "Sections" at bounding box center [120, 187] width 199 height 40
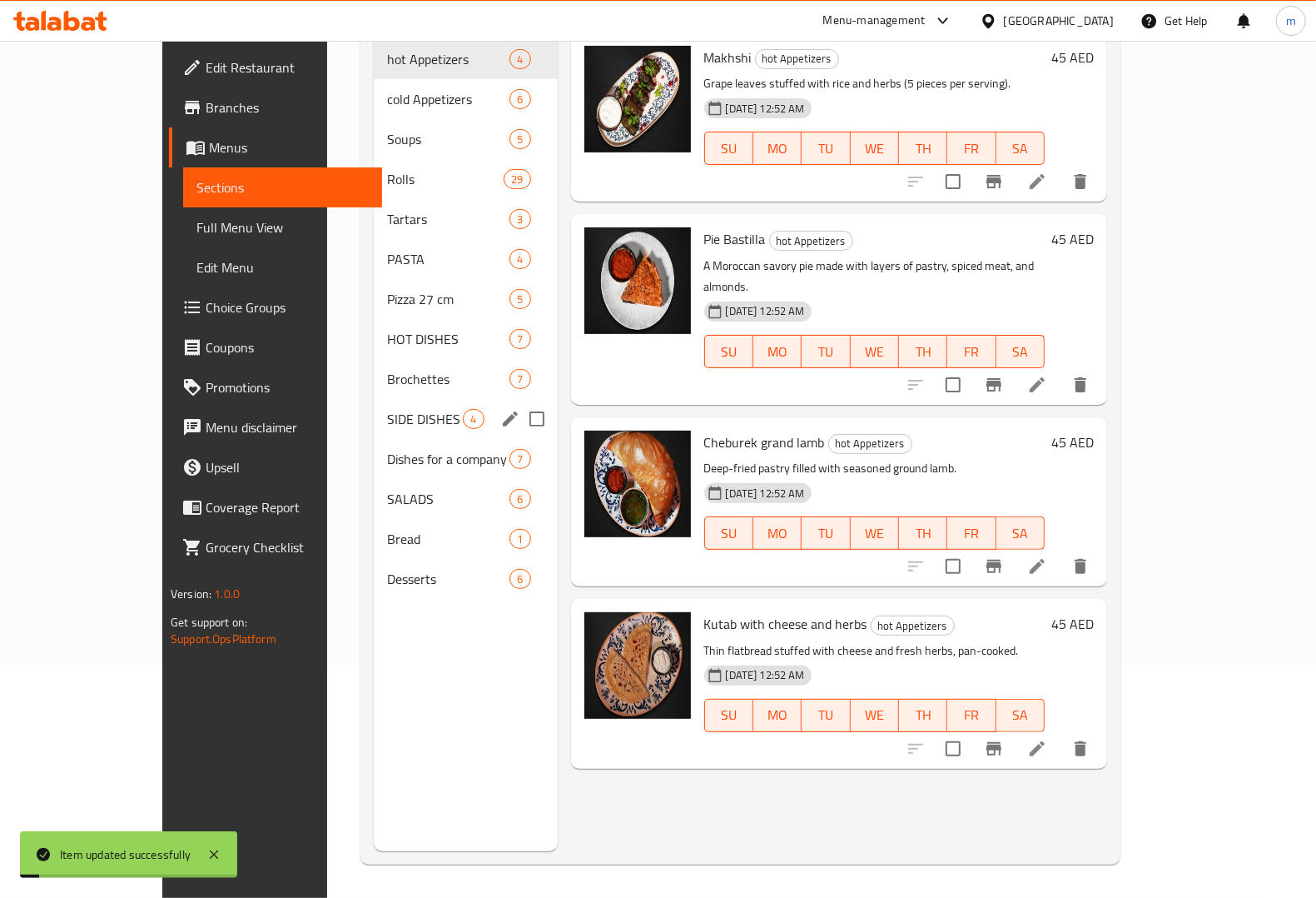
scroll to position [234, 0]
click at [387, 569] on span "Desserts" at bounding box center [425, 579] width 76 height 20
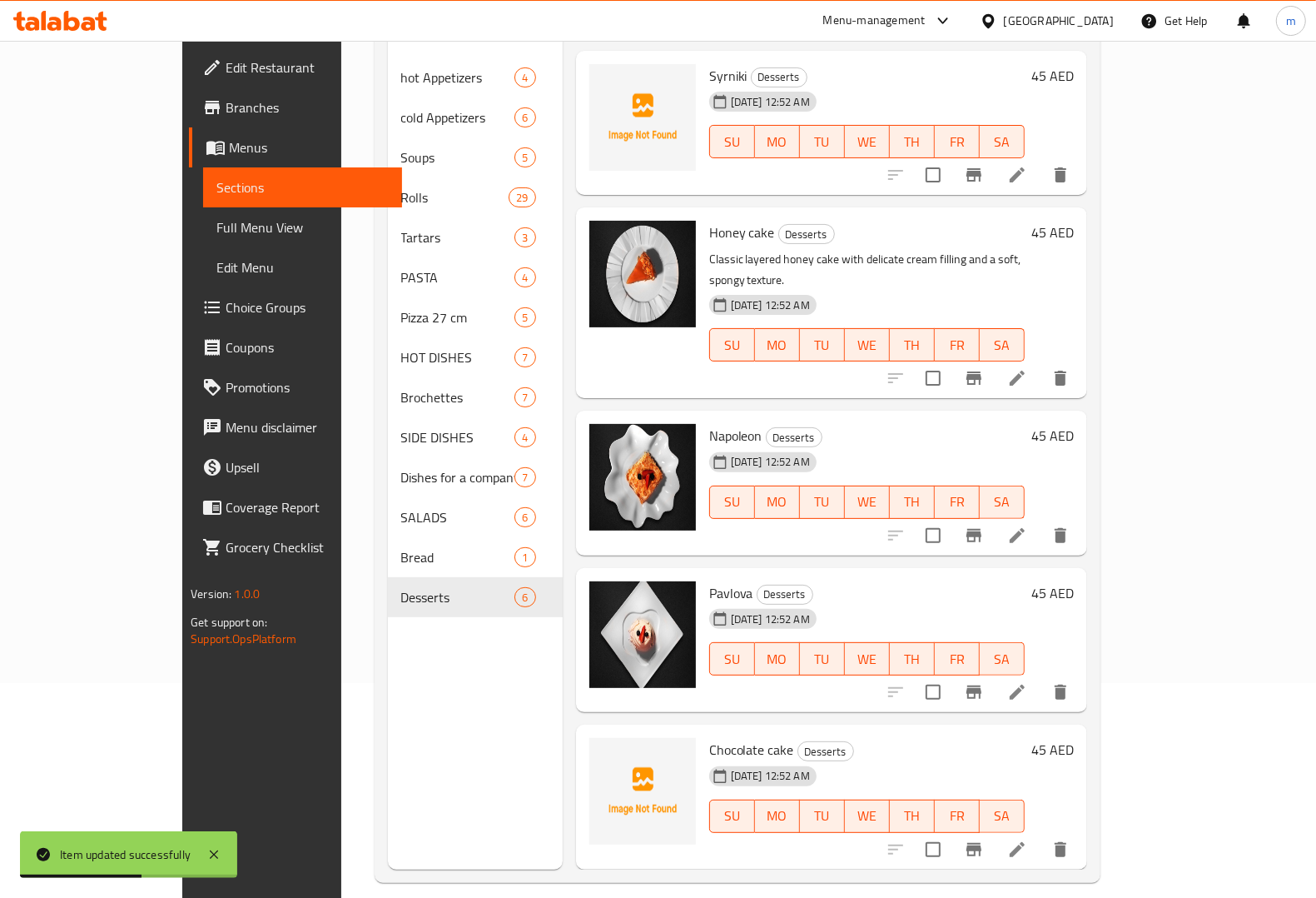
scroll to position [234, 0]
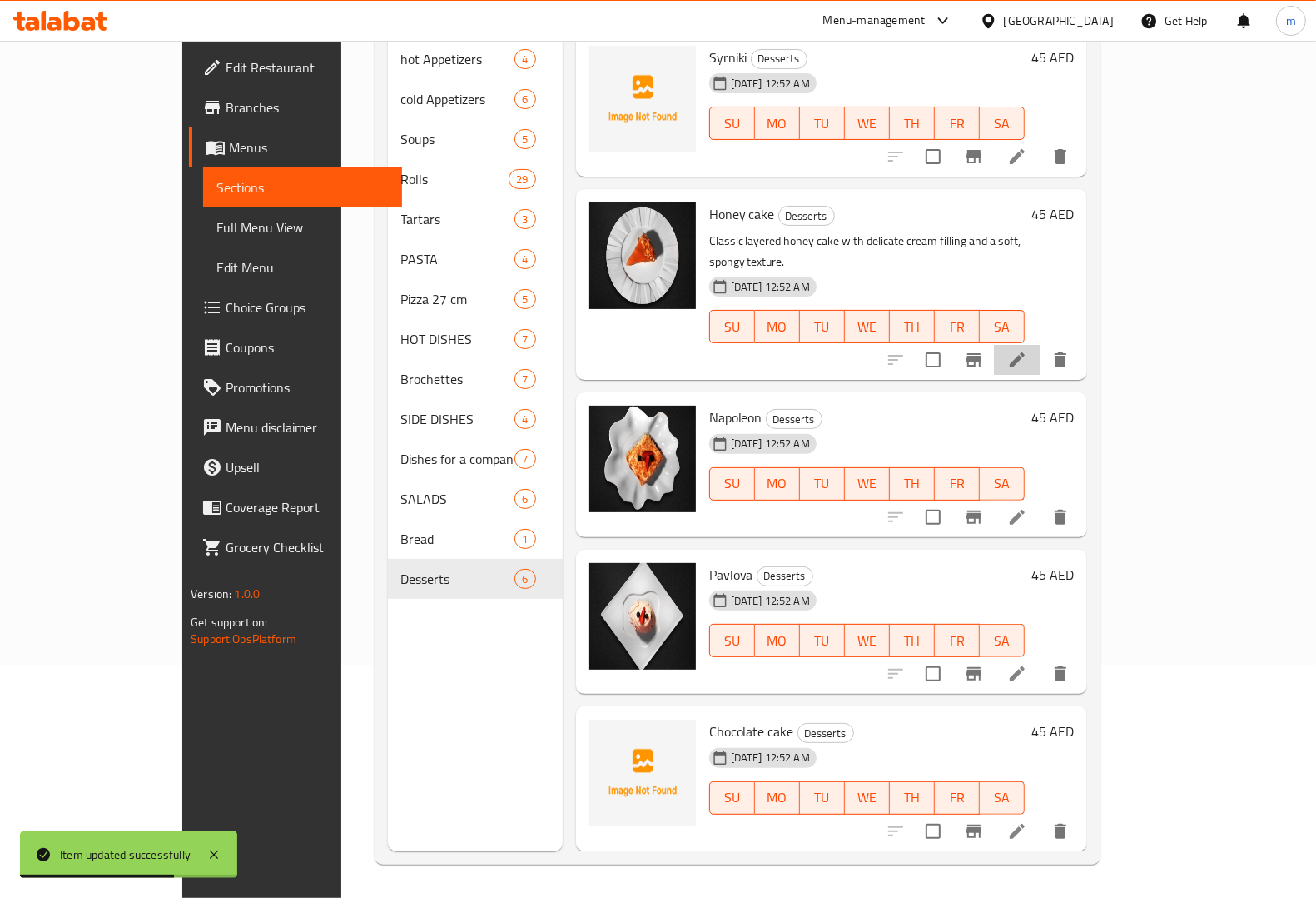
click at [1040, 345] on li at bounding box center [1018, 359] width 47 height 30
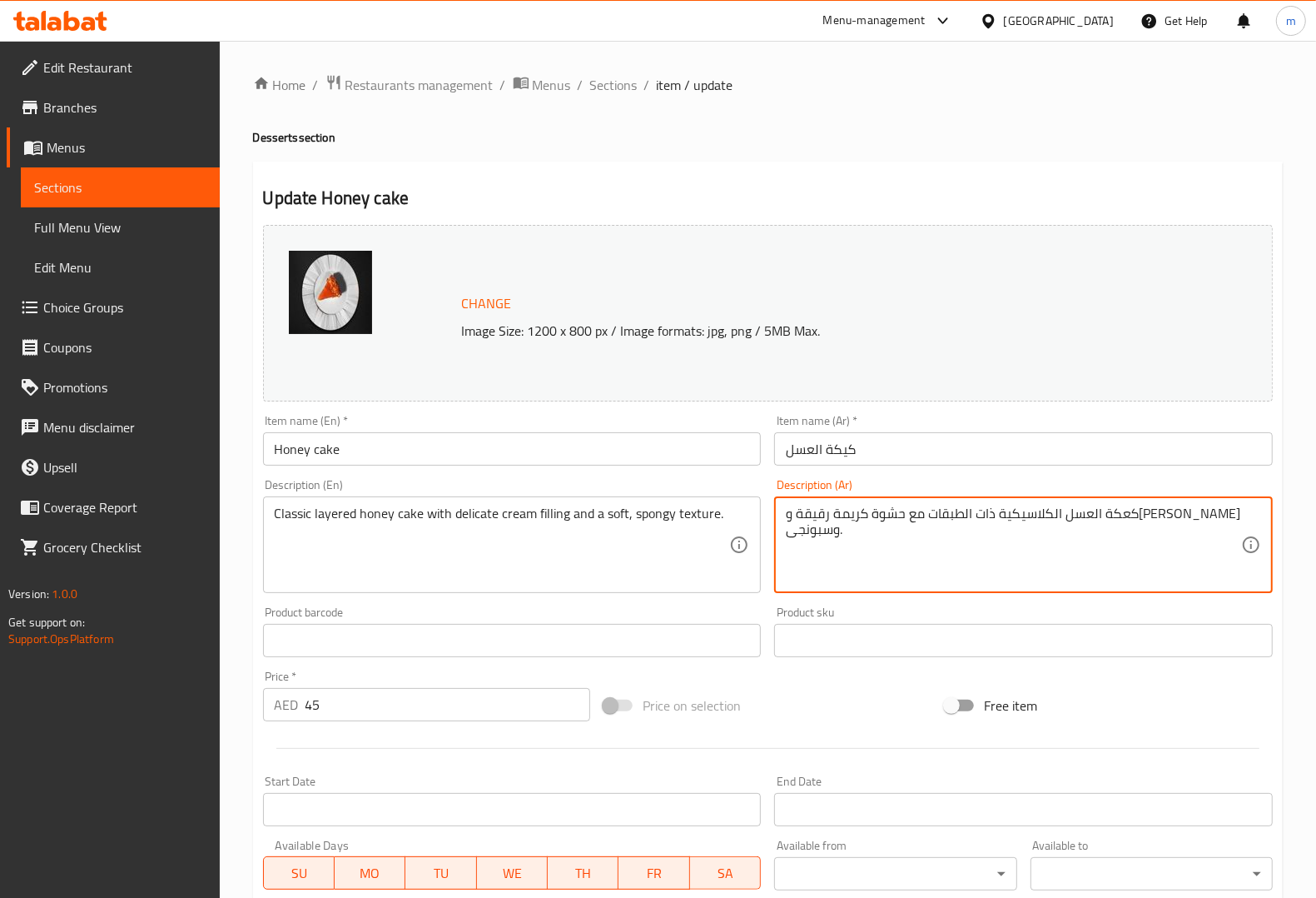
drag, startPoint x: 861, startPoint y: 516, endPoint x: 892, endPoint y: 521, distance: 31.4
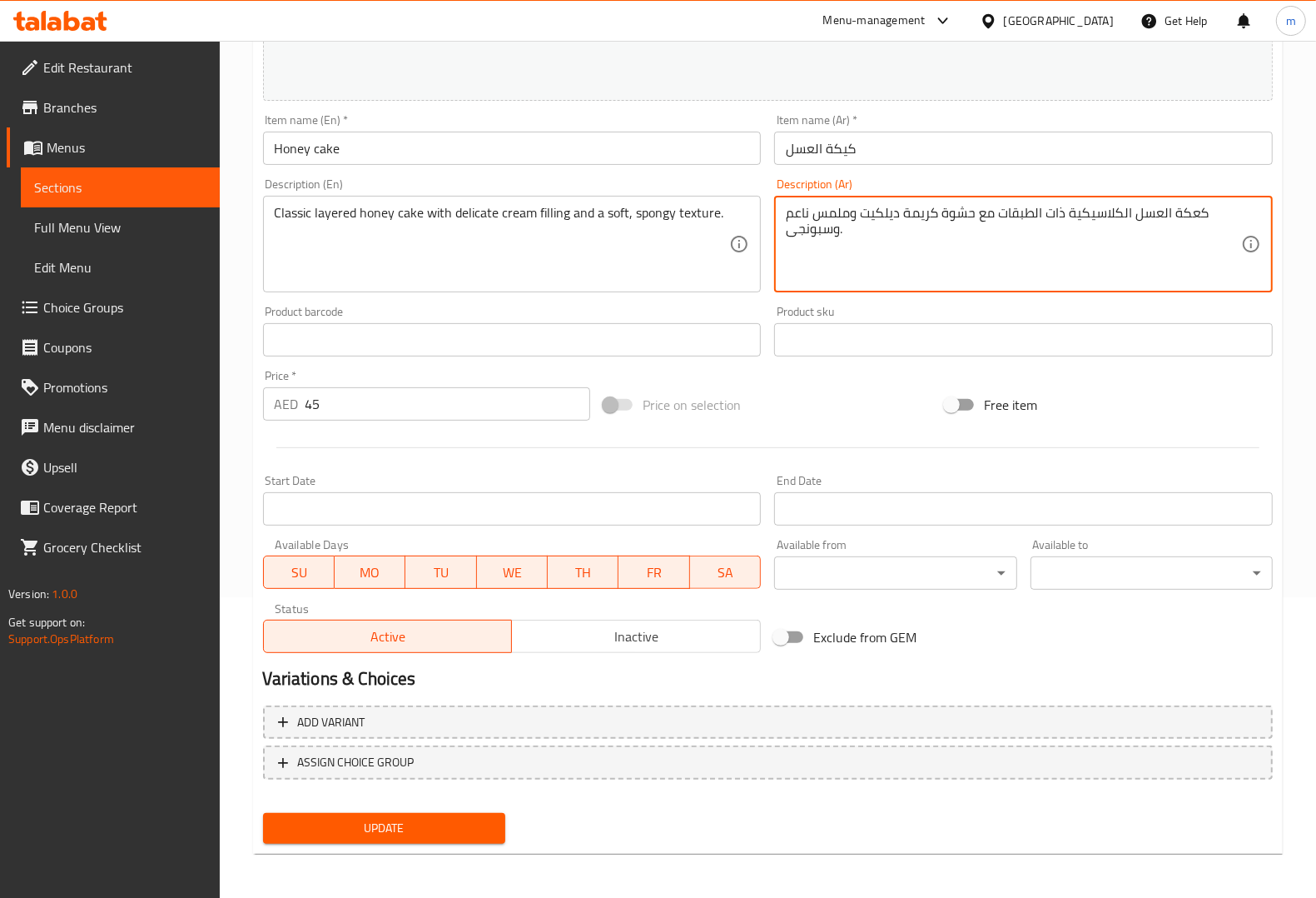
type textarea "كعكة العسل الكلاسيكية ذات الطبقات مع حشوة كريمة ديلكيت وملمس ناعم وسبونجى."
click at [363, 828] on span "Update" at bounding box center [384, 827] width 216 height 21
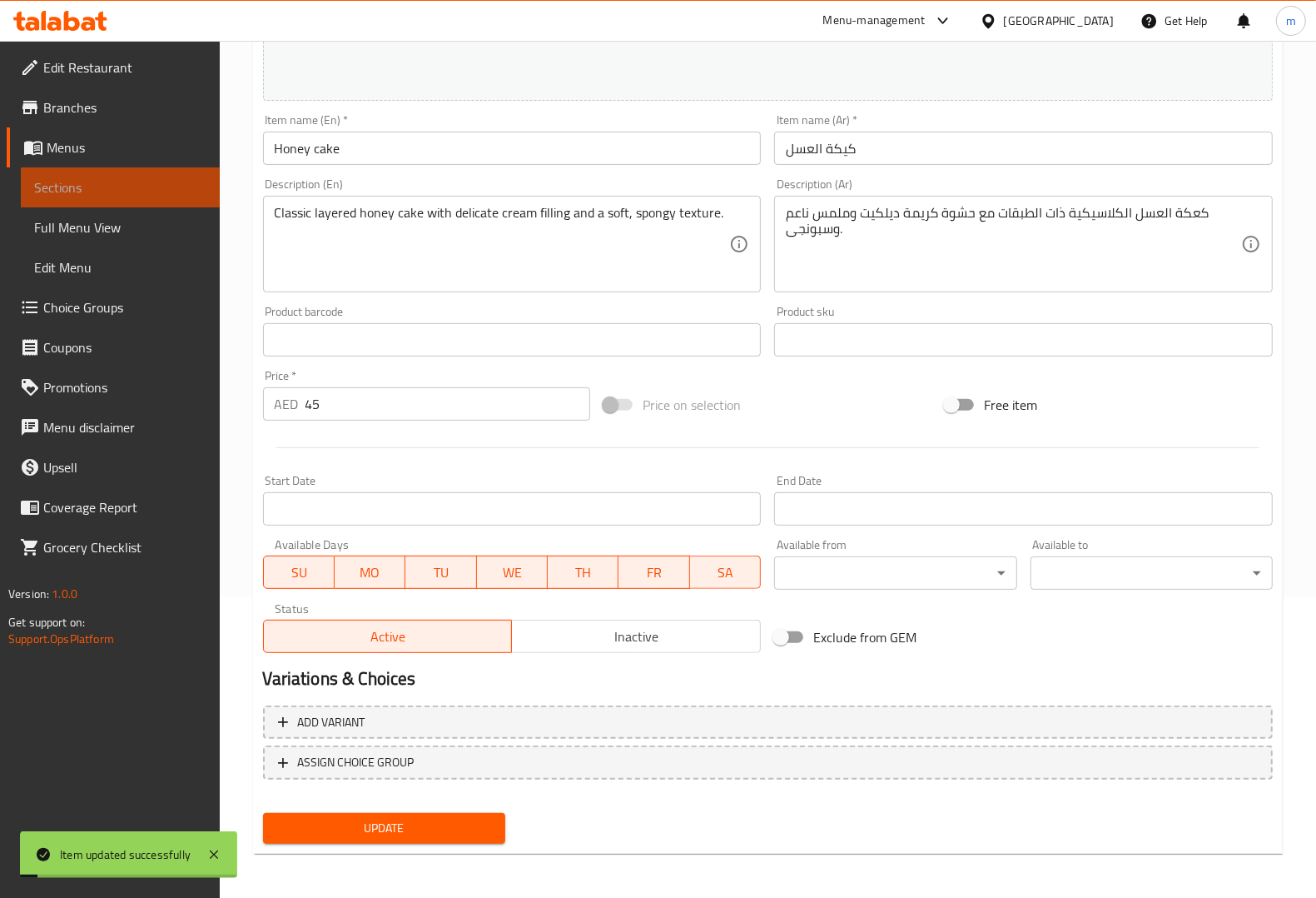
click at [56, 177] on span "Sections" at bounding box center [120, 187] width 173 height 20
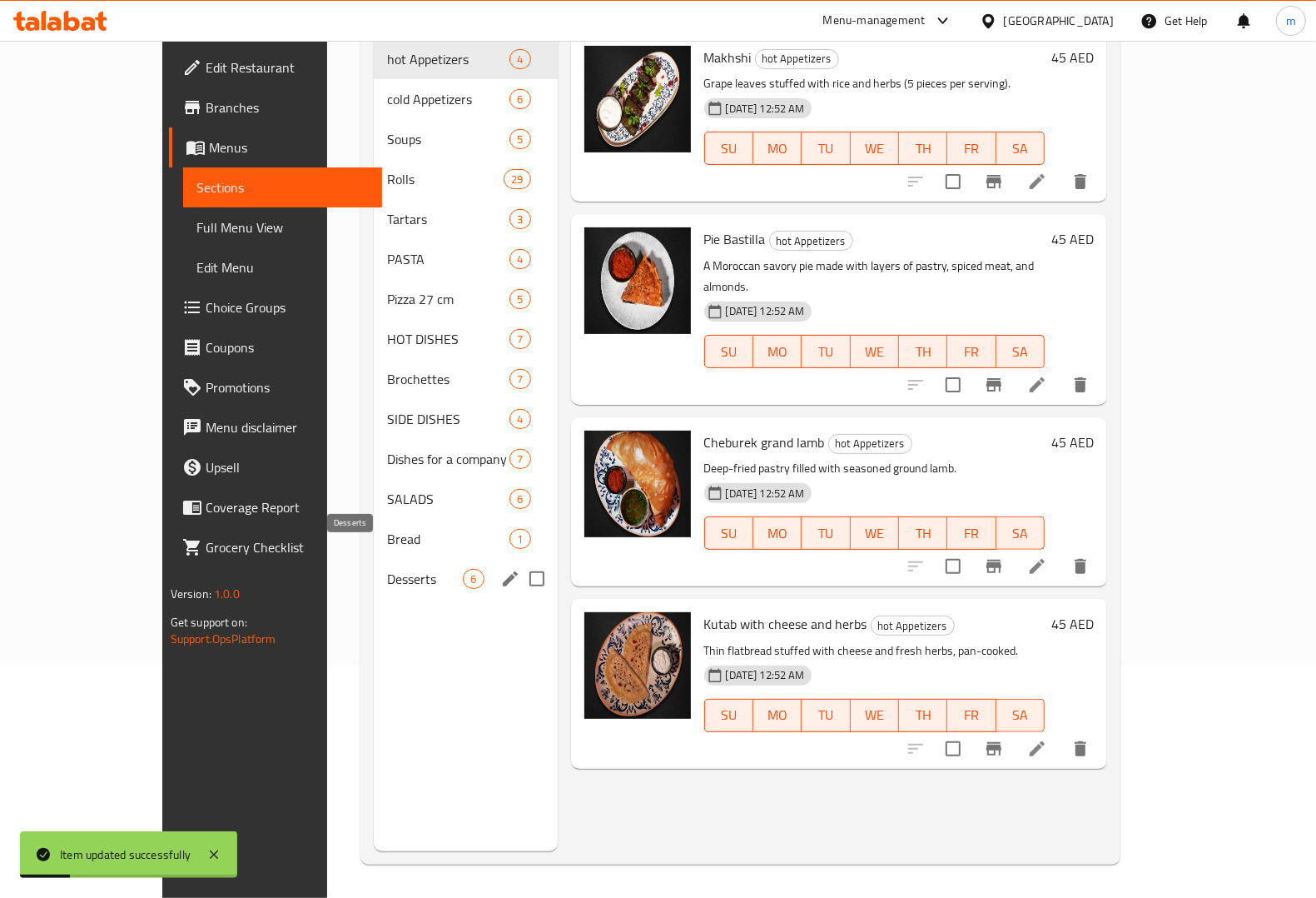
click at [387, 569] on span "Desserts" at bounding box center [425, 579] width 76 height 20
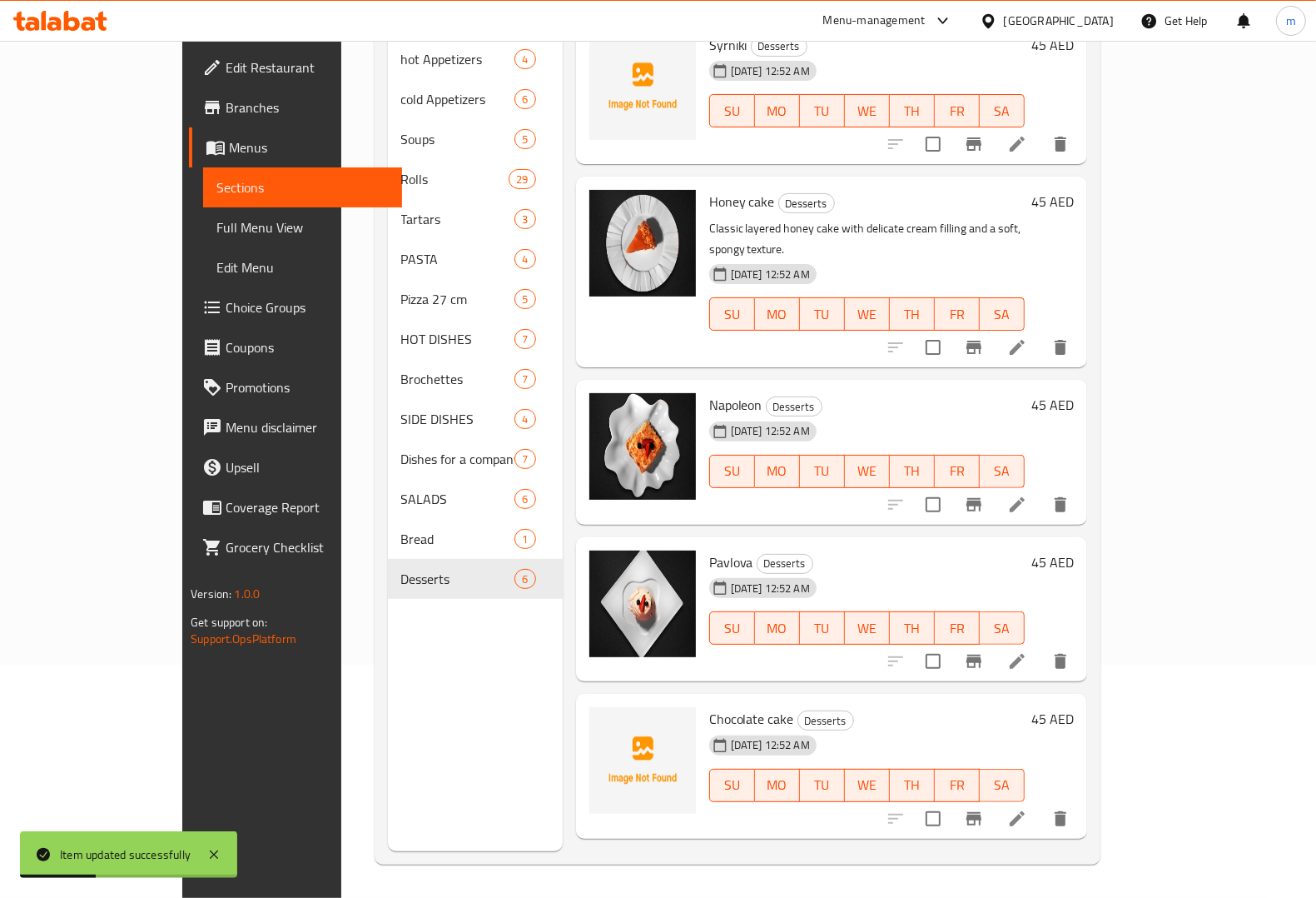
scroll to position [110, 0]
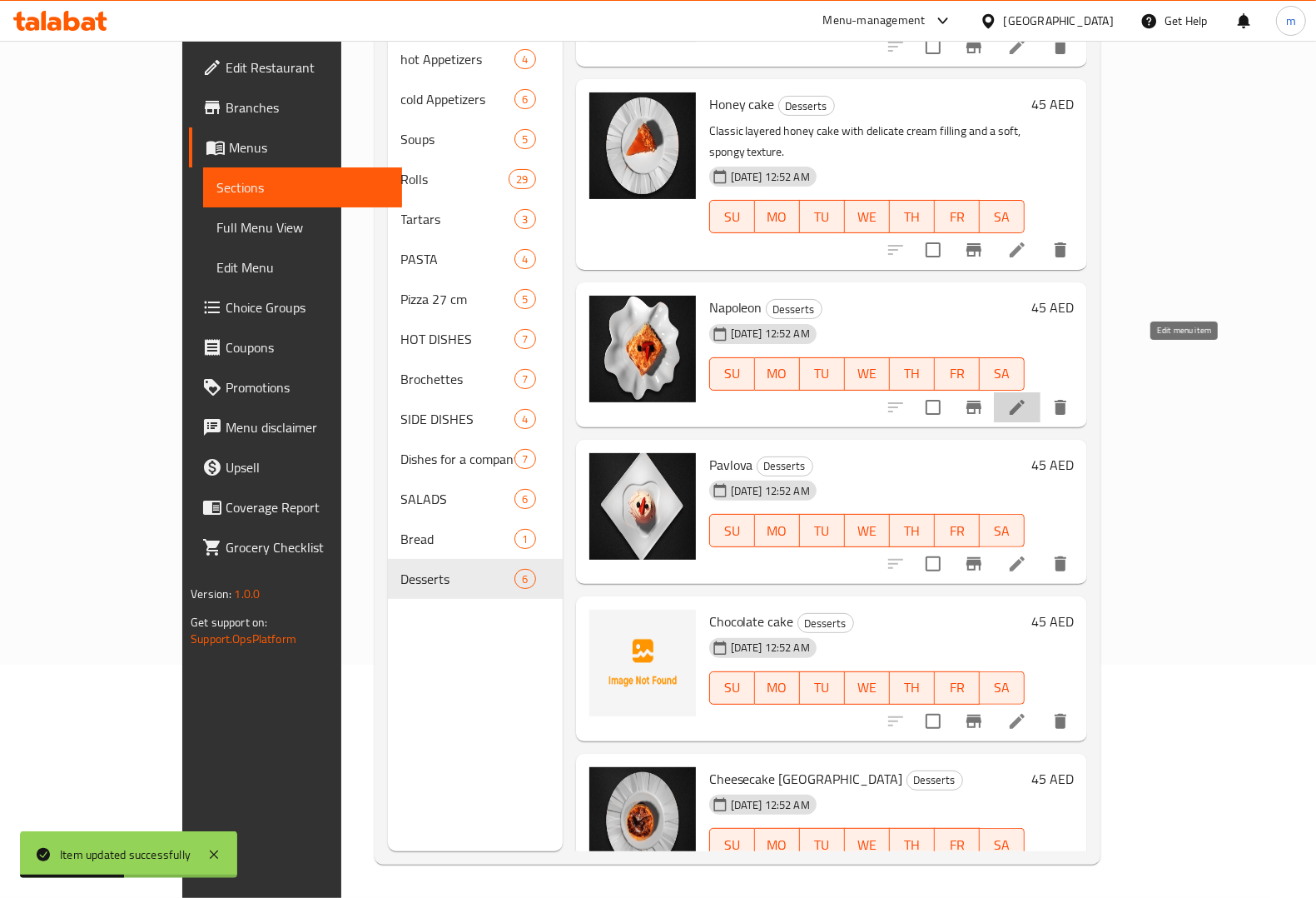
click at [1025, 399] on icon at bounding box center [1017, 406] width 15 height 15
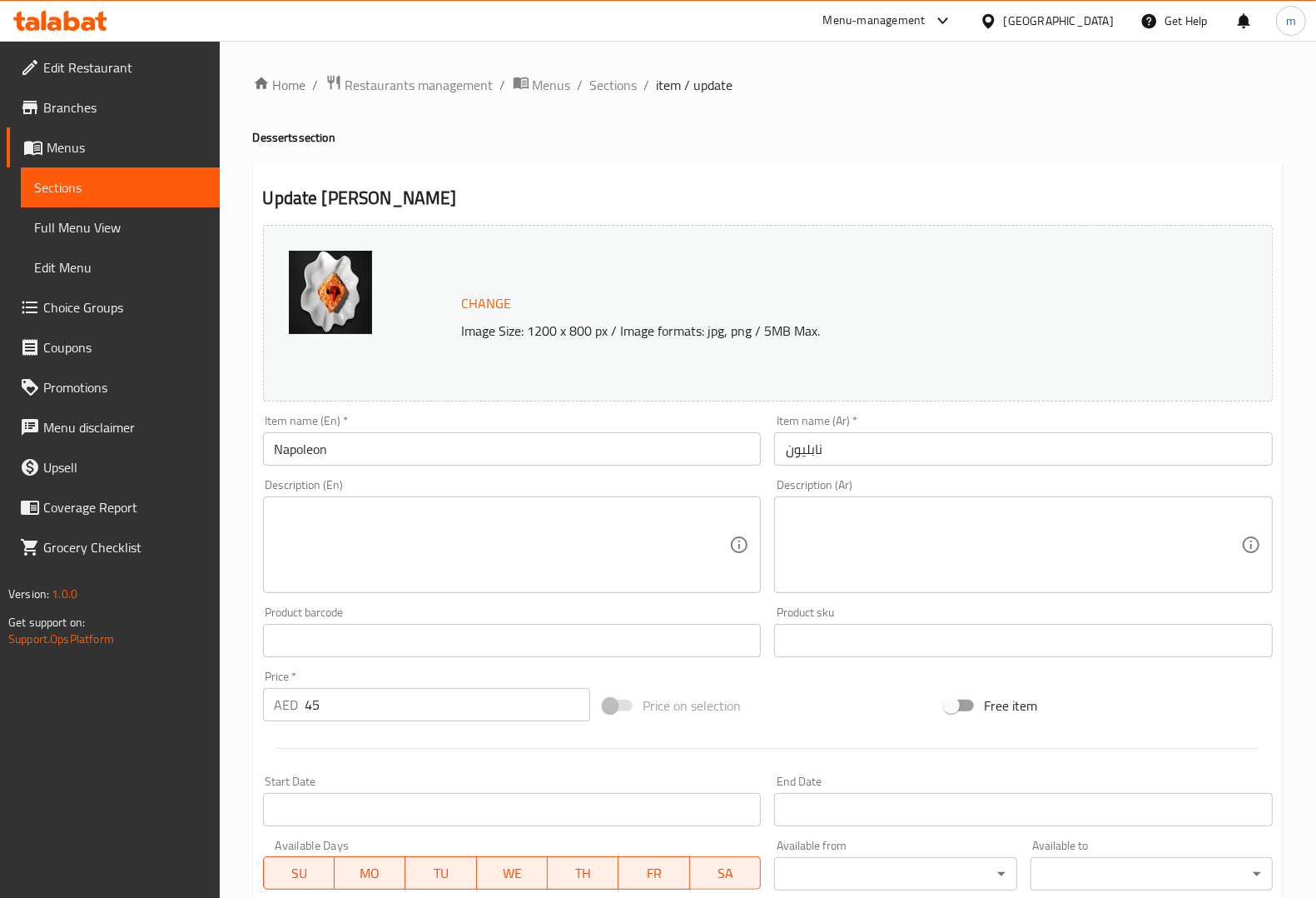
click at [576, 532] on textarea at bounding box center [503, 544] width 456 height 79
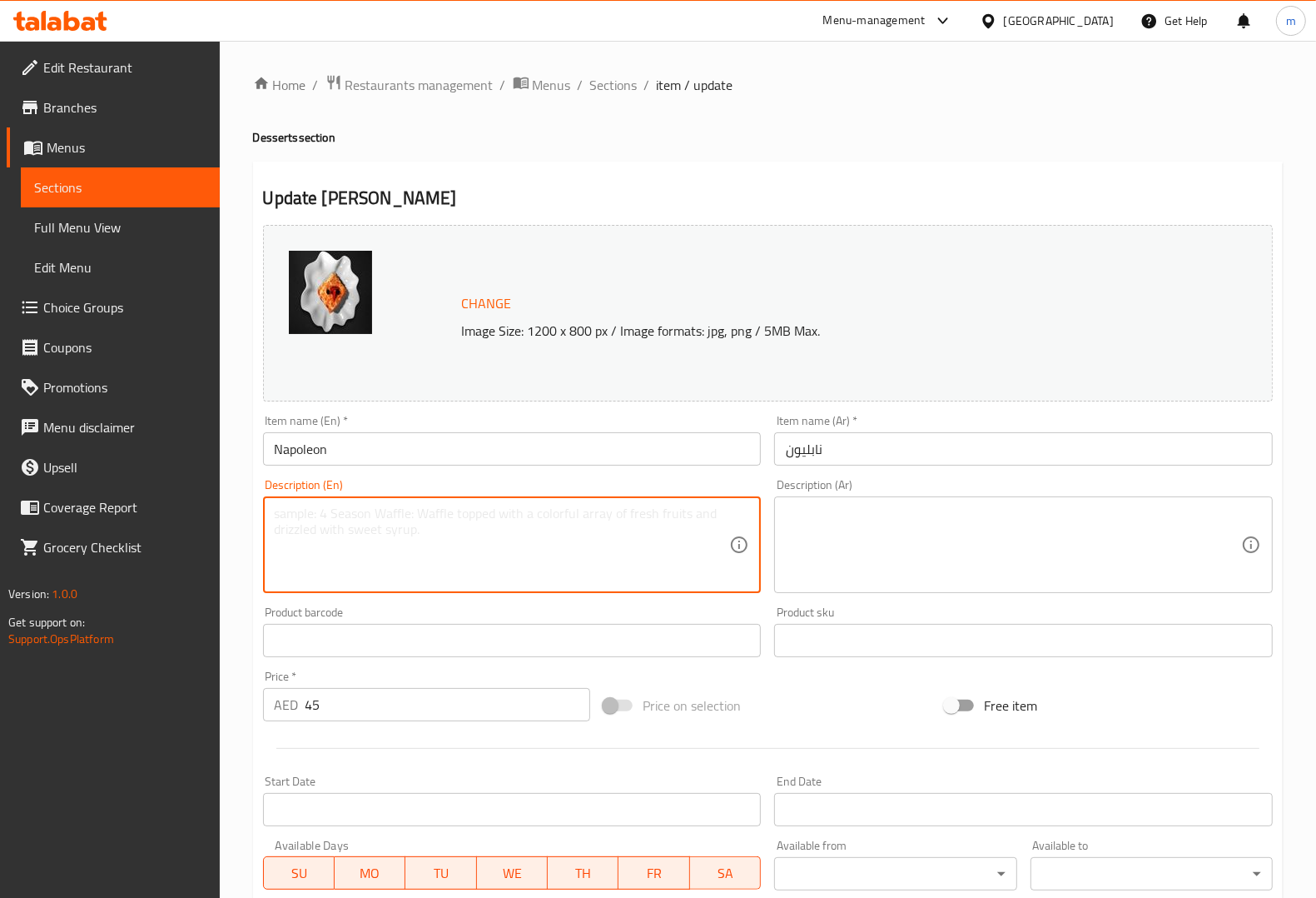
paste textarea "Traditional Russian Napoleon cake made with layers of puff pastry and creamy cu…"
type textarea "Traditional Russian Napoleon cake made with layers of puff pastry and creamy cu…"
drag, startPoint x: 578, startPoint y: 513, endPoint x: 606, endPoint y: 514, distance: 28.0
click at [606, 514] on textarea "Traditional Russian Napoleon cake made with layers of puff pastry and creamy cu…" at bounding box center [503, 544] width 456 height 79
click at [600, 522] on textarea "Traditional Russian Napoleon cake made with layers of puff pastry and creamy cu…" at bounding box center [503, 544] width 456 height 79
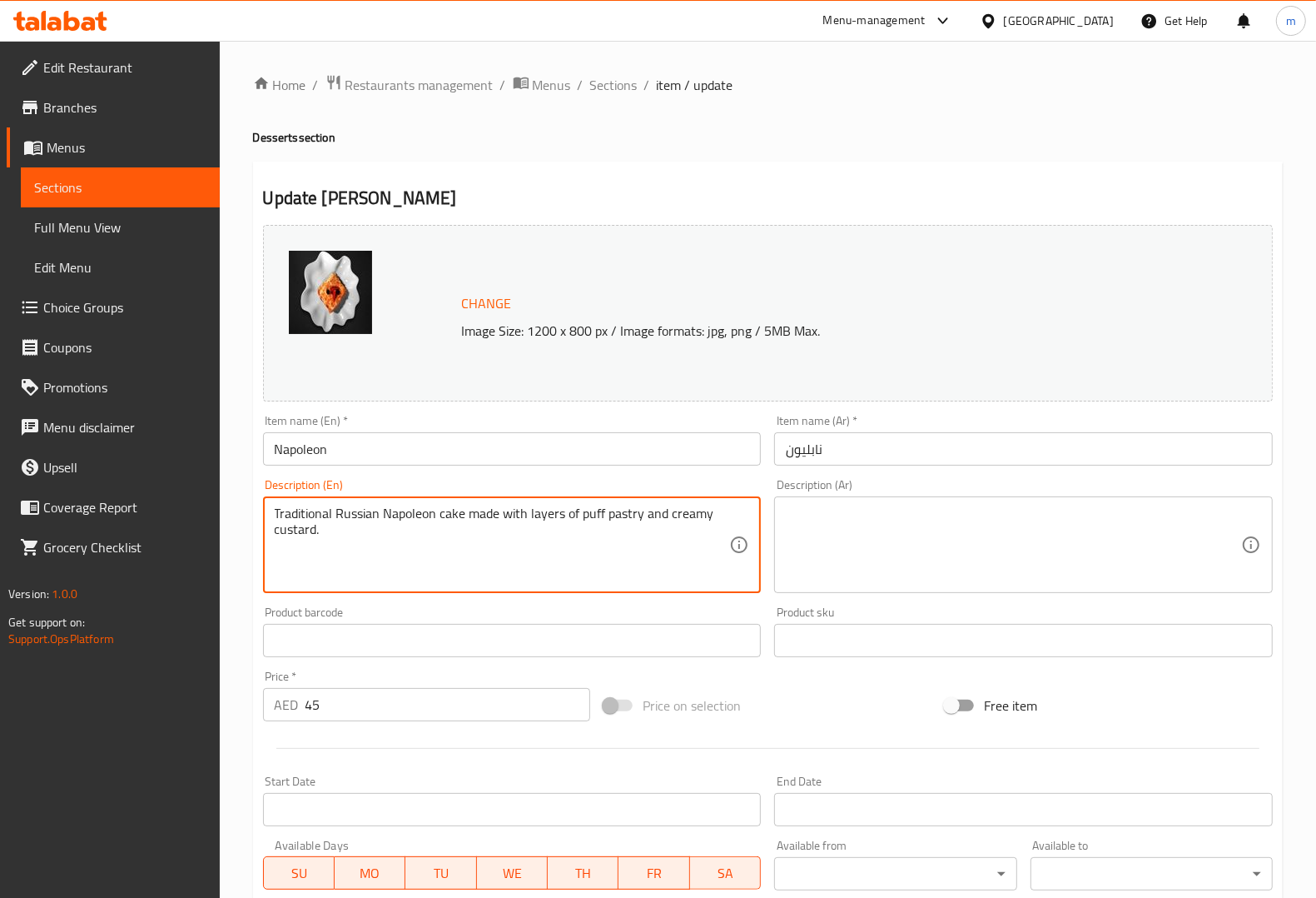
drag, startPoint x: 581, startPoint y: 517, endPoint x: 601, endPoint y: 510, distance: 21.2
click at [601, 510] on textarea "Traditional Russian Napoleon cake made with layers of puff pastry and creamy cu…" at bounding box center [503, 544] width 456 height 79
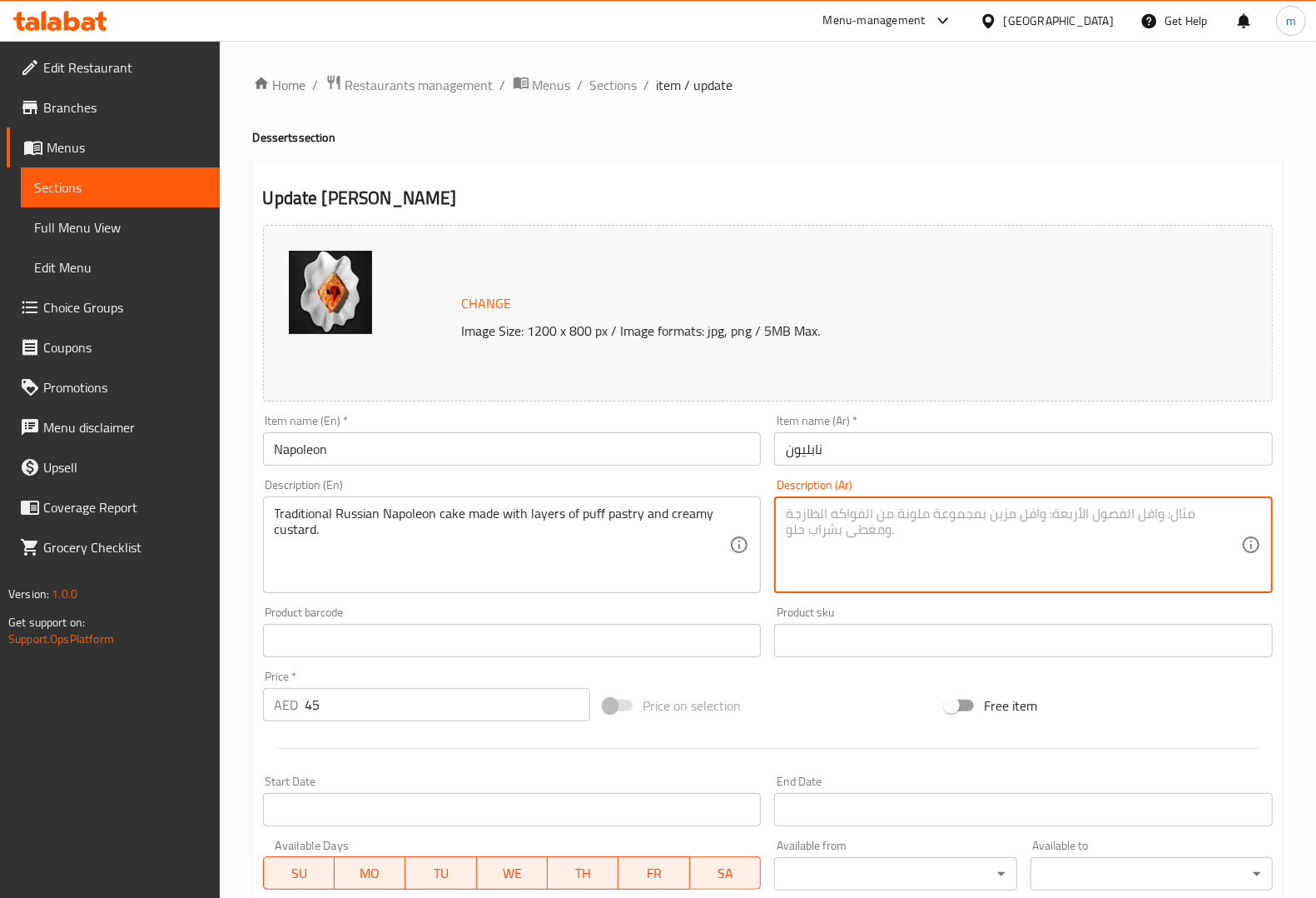
click at [920, 566] on textarea at bounding box center [1013, 544] width 456 height 79
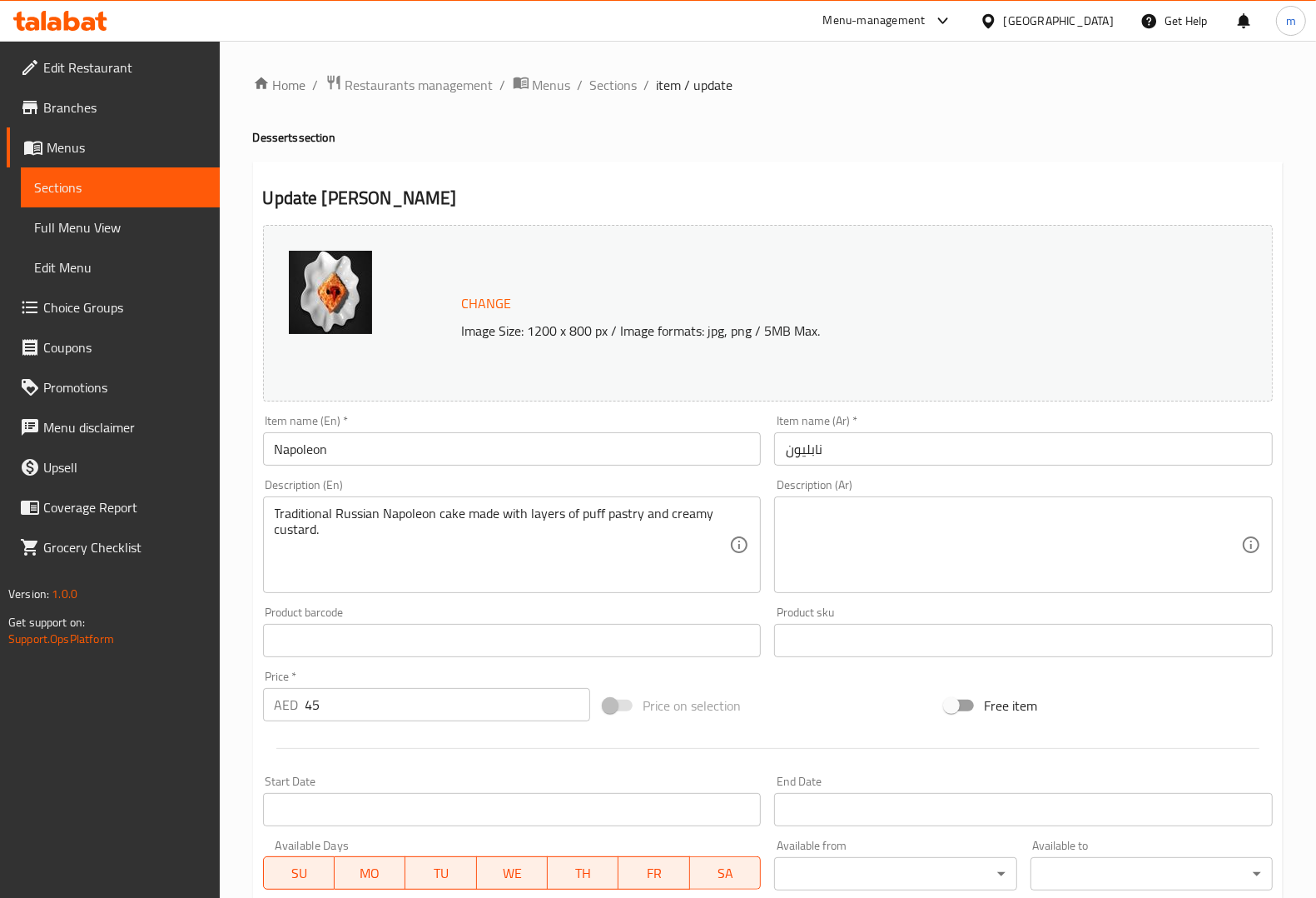
click at [1078, 577] on textarea at bounding box center [1013, 544] width 456 height 79
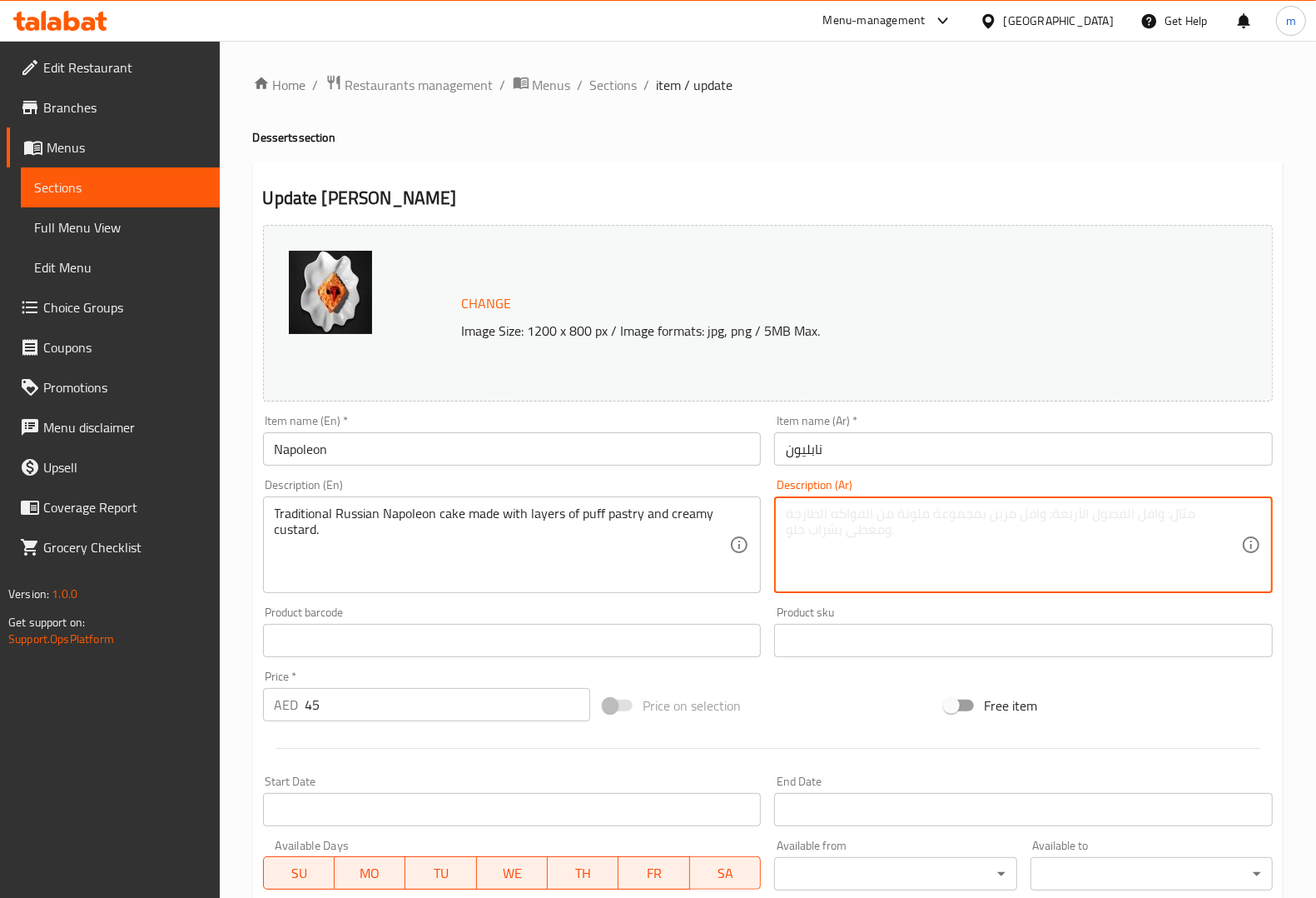
paste textarea "كعكة نابليون الروسية التقليدية المصنوعة من طبقات من المعجنات المنتفخة والكاسترد…"
click at [879, 512] on textarea "كعكة نابليون الروسية التقليدية المصنوعة من طبقات من المعجنات المنتفخة والكاسترد…" at bounding box center [1013, 544] width 456 height 79
drag, startPoint x: 785, startPoint y: 515, endPoint x: 837, endPoint y: 509, distance: 52.3
click at [837, 509] on textarea "كعكة نابليون الروسية التقليدية المصنوعة من طبقات من معجنات المنتفخة والكاسترد ا…" at bounding box center [1013, 544] width 456 height 79
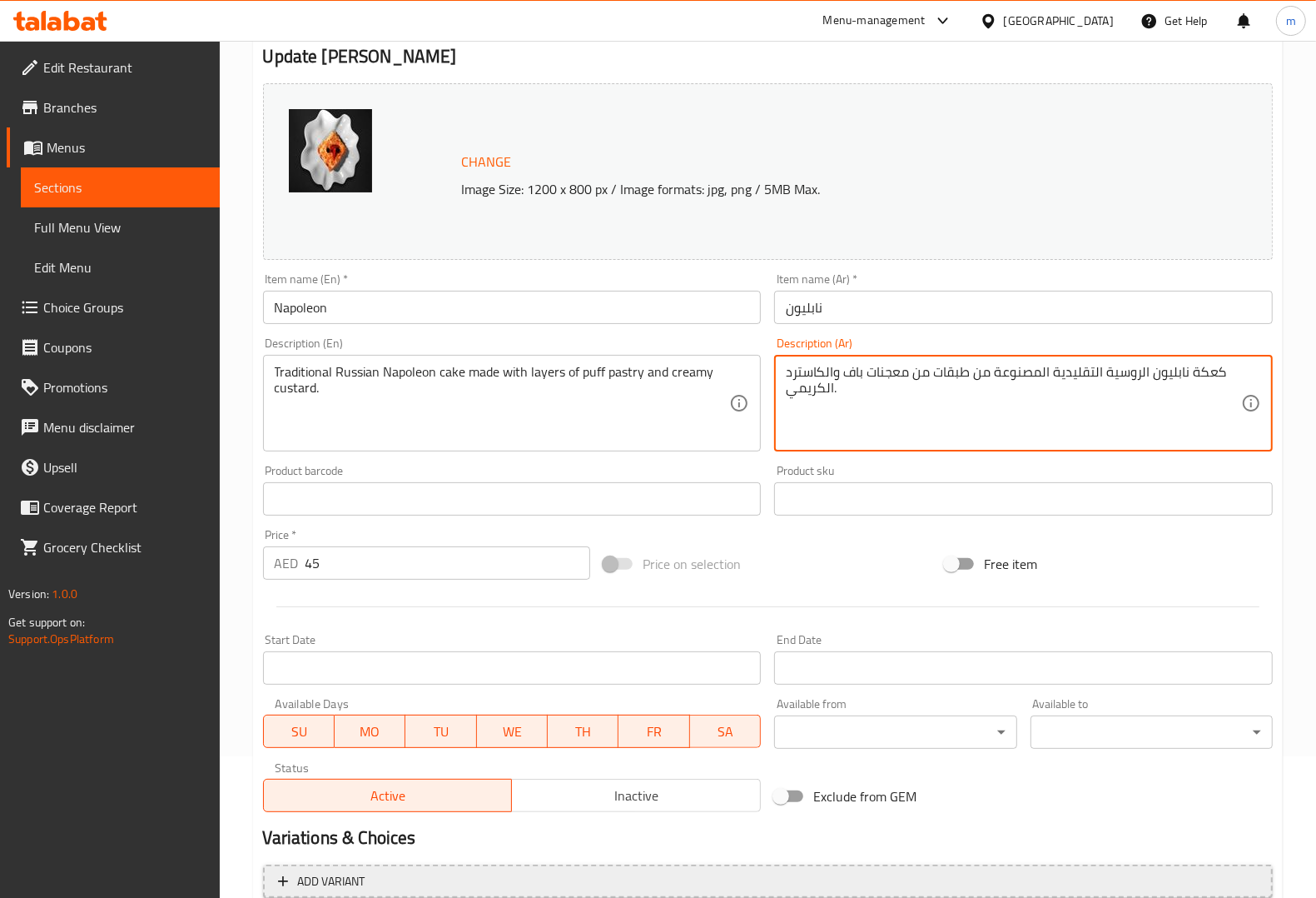
scroll to position [300, 0]
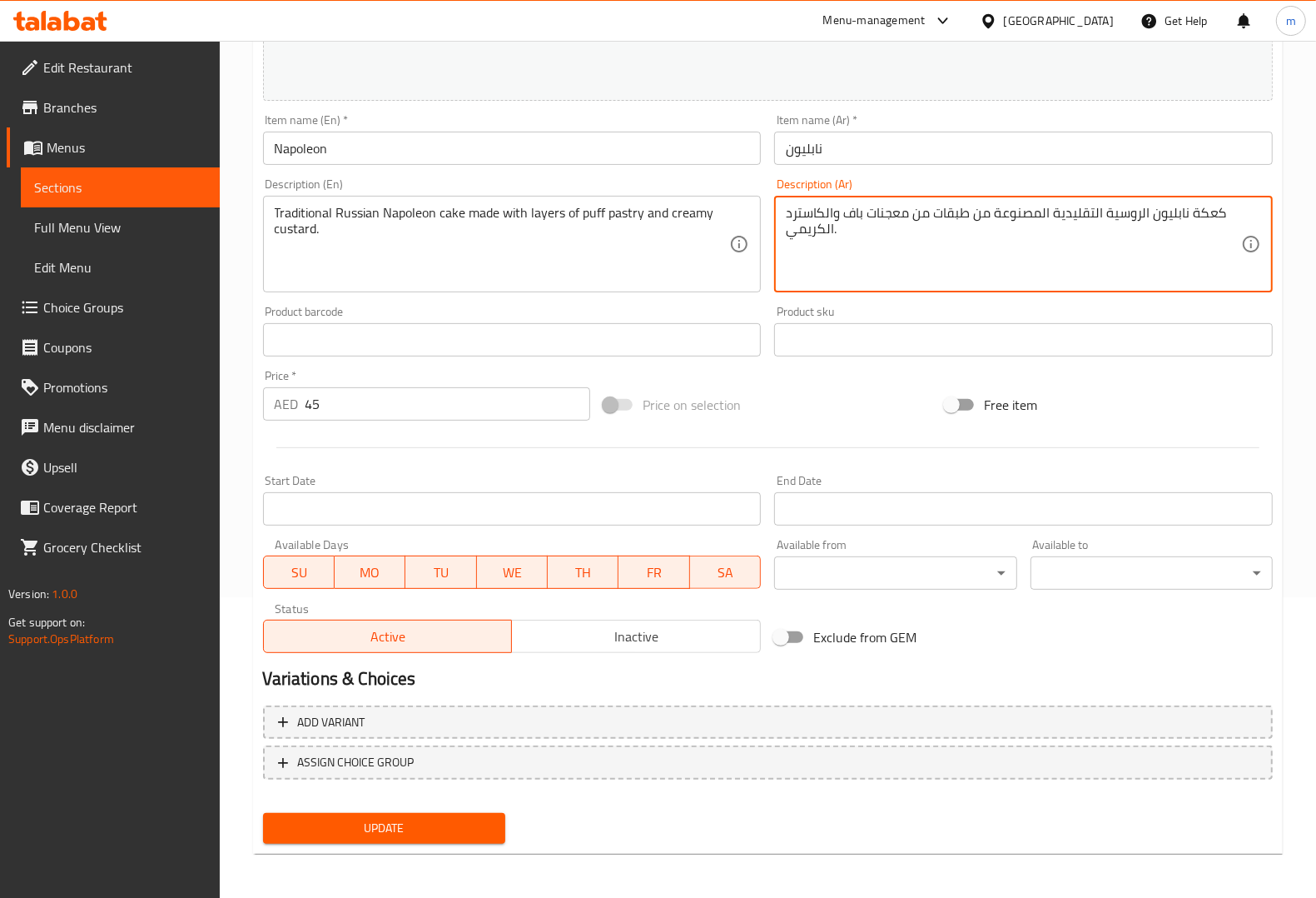
type textarea "كعكة نابليون الروسية التقليدية المصنوعة من طبقات من معجنات باف والكاسترد الكريم…"
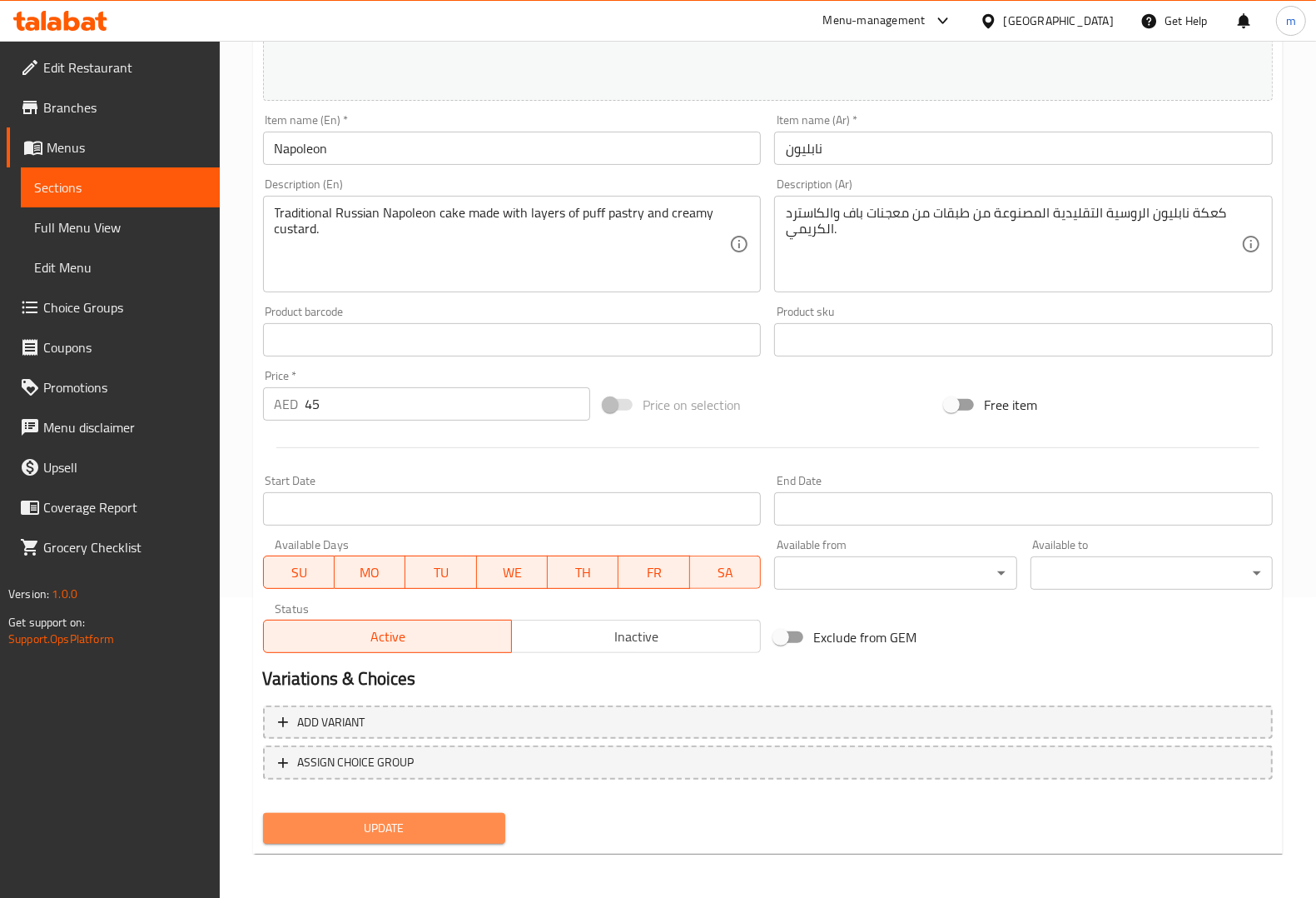
click at [417, 818] on span "Update" at bounding box center [384, 827] width 216 height 21
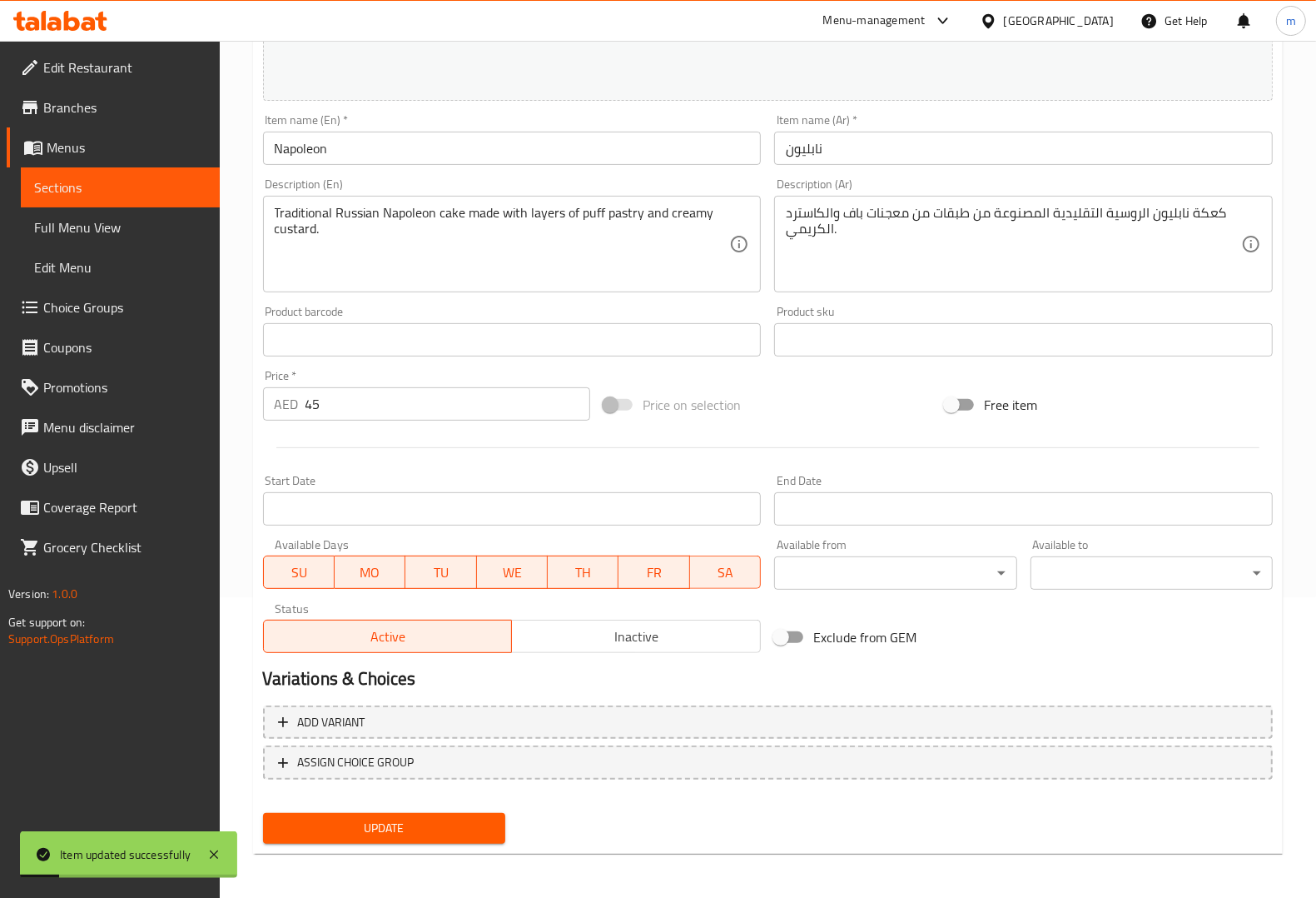
click at [102, 192] on span "Sections" at bounding box center [120, 187] width 173 height 20
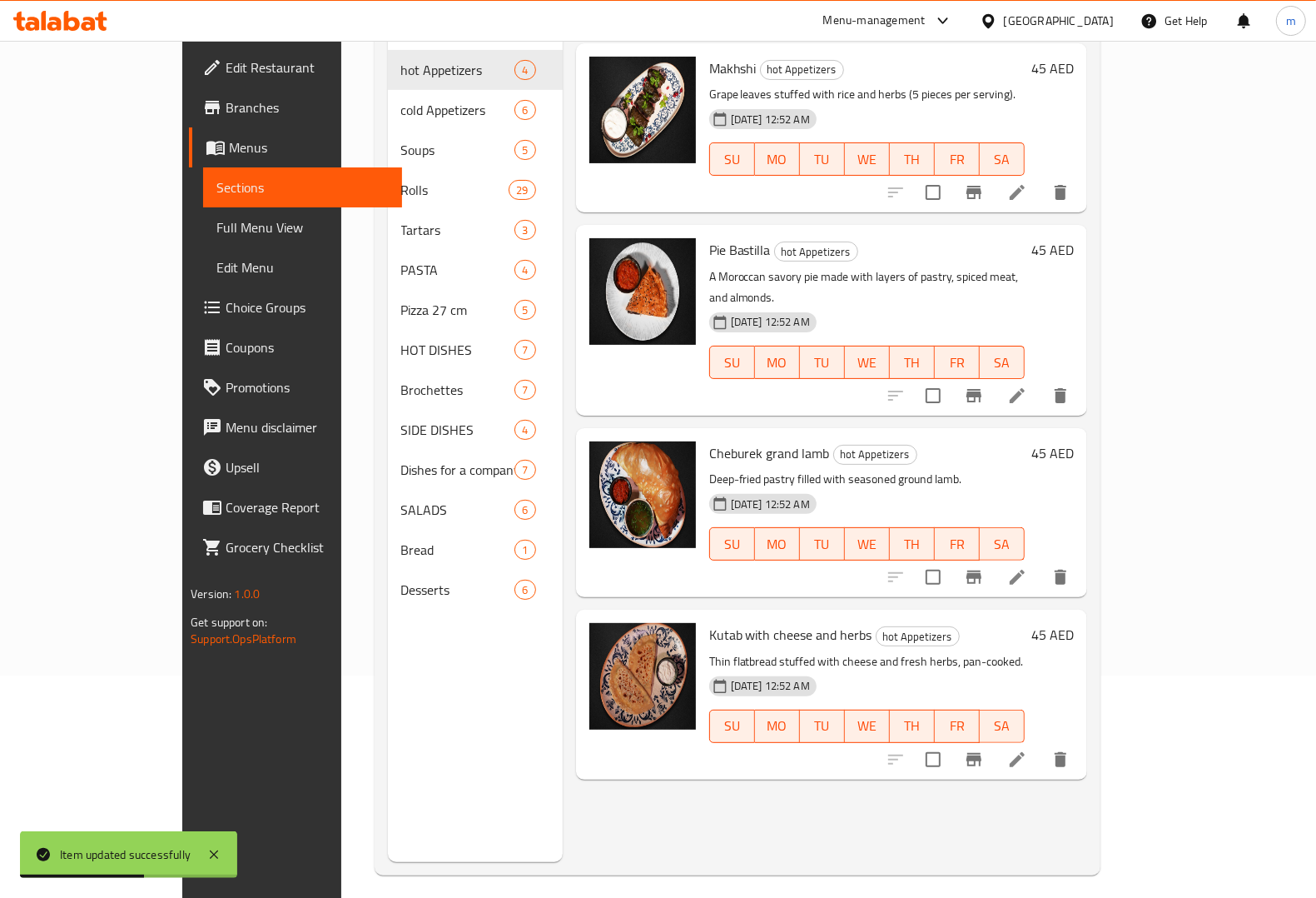
scroll to position [234, 0]
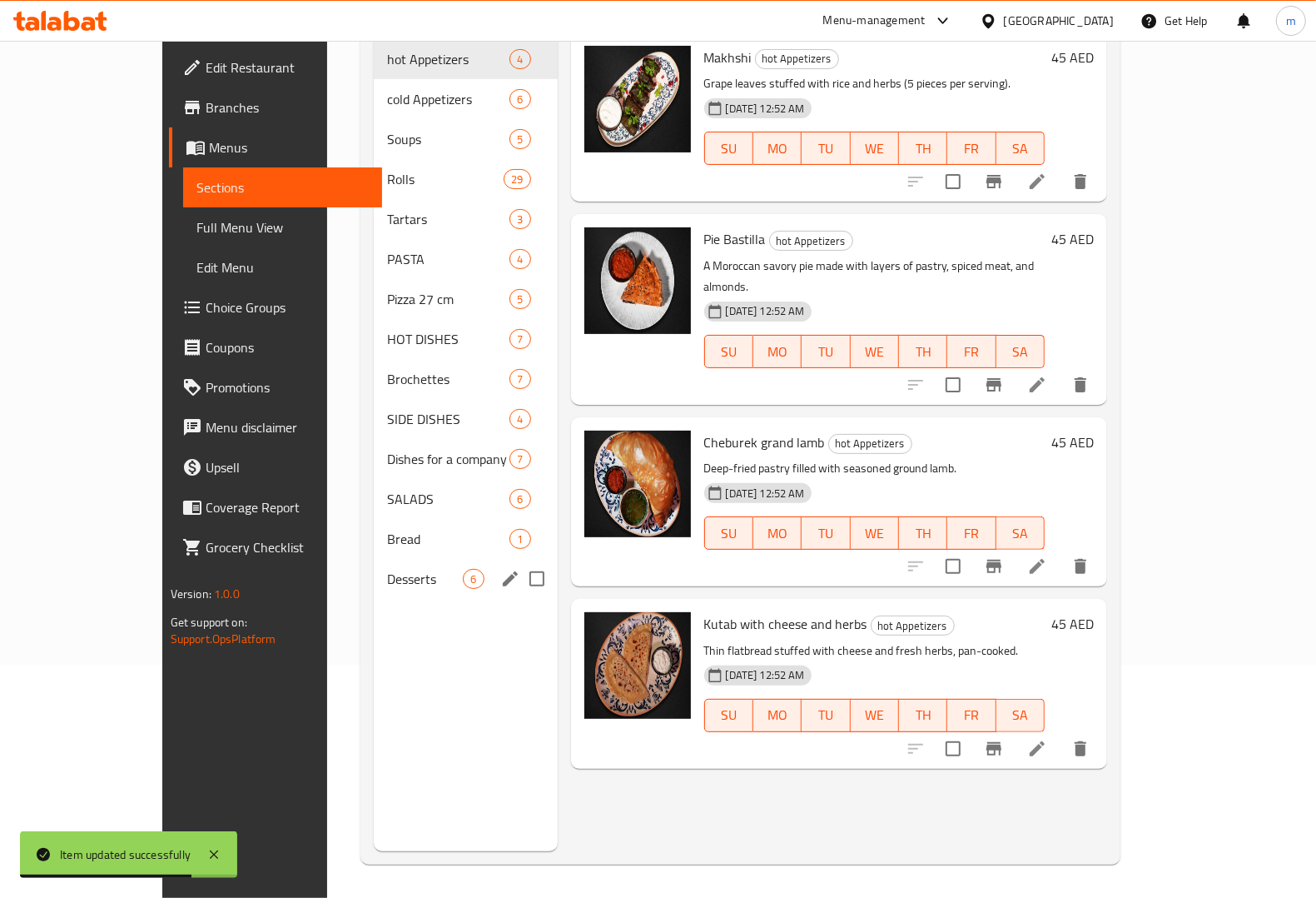
click at [387, 569] on span "Desserts" at bounding box center [425, 579] width 76 height 20
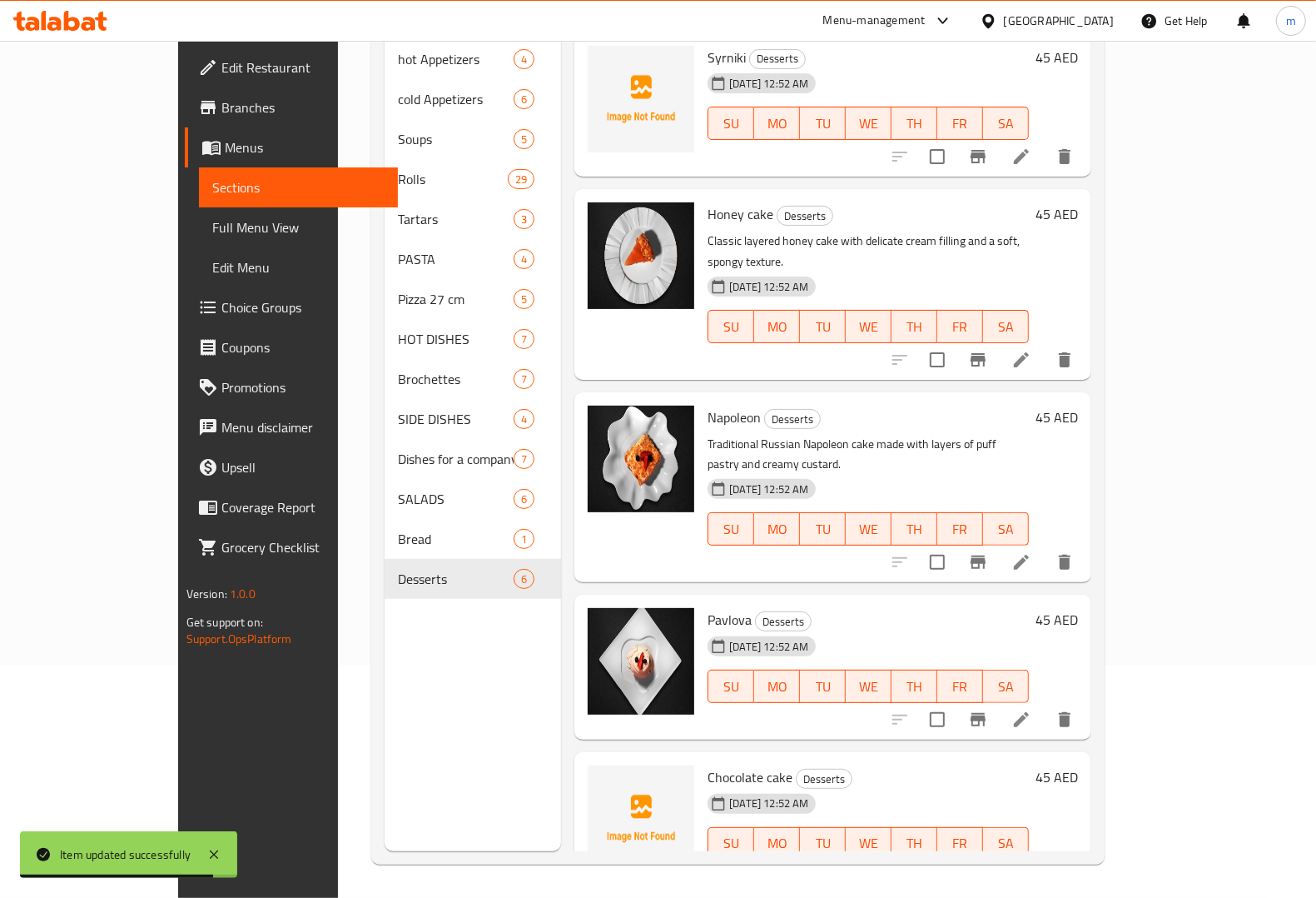
scroll to position [104, 0]
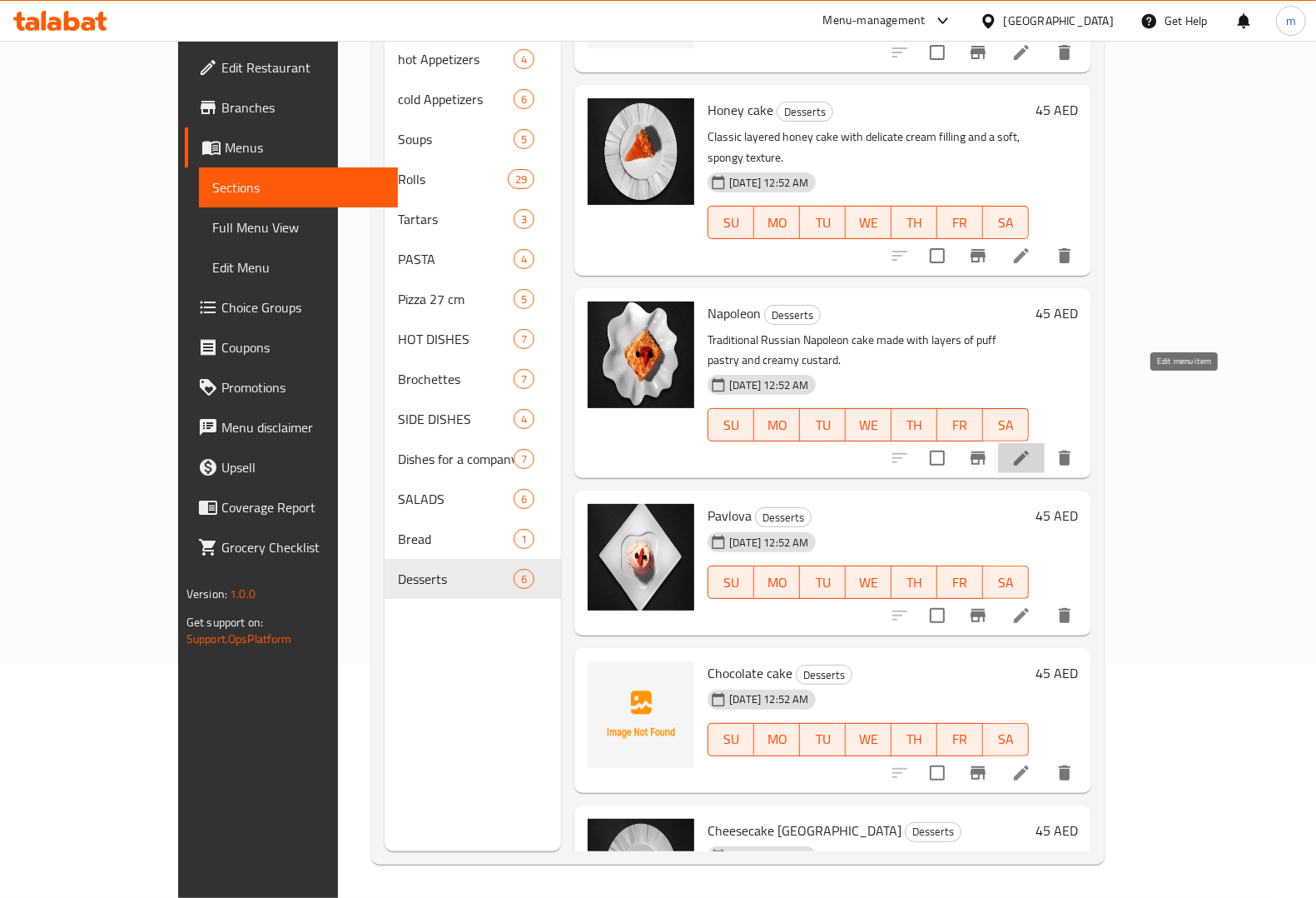
click at [1031, 448] on icon at bounding box center [1021, 458] width 20 height 20
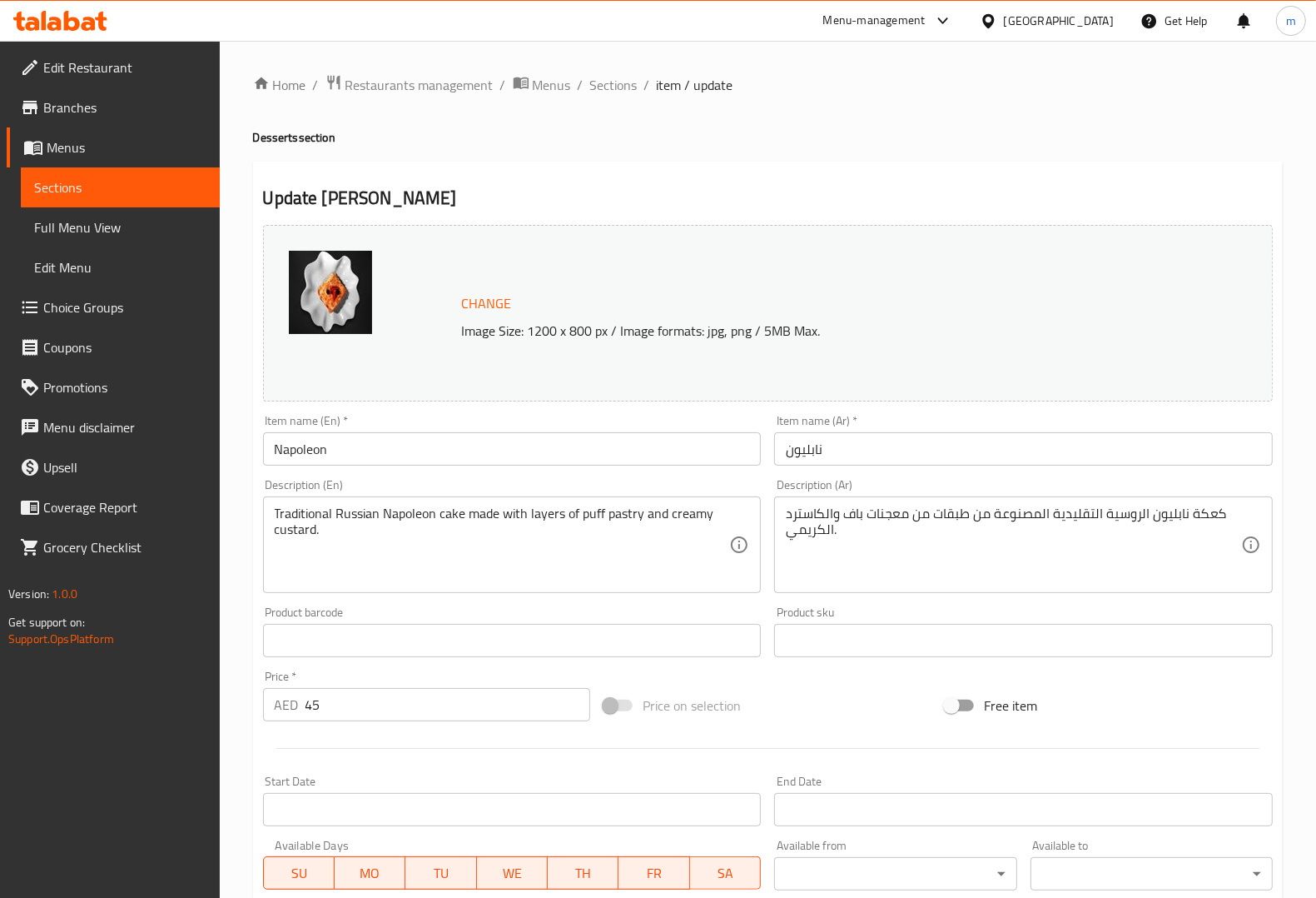
click at [60, 177] on span "Sections" at bounding box center [120, 187] width 173 height 20
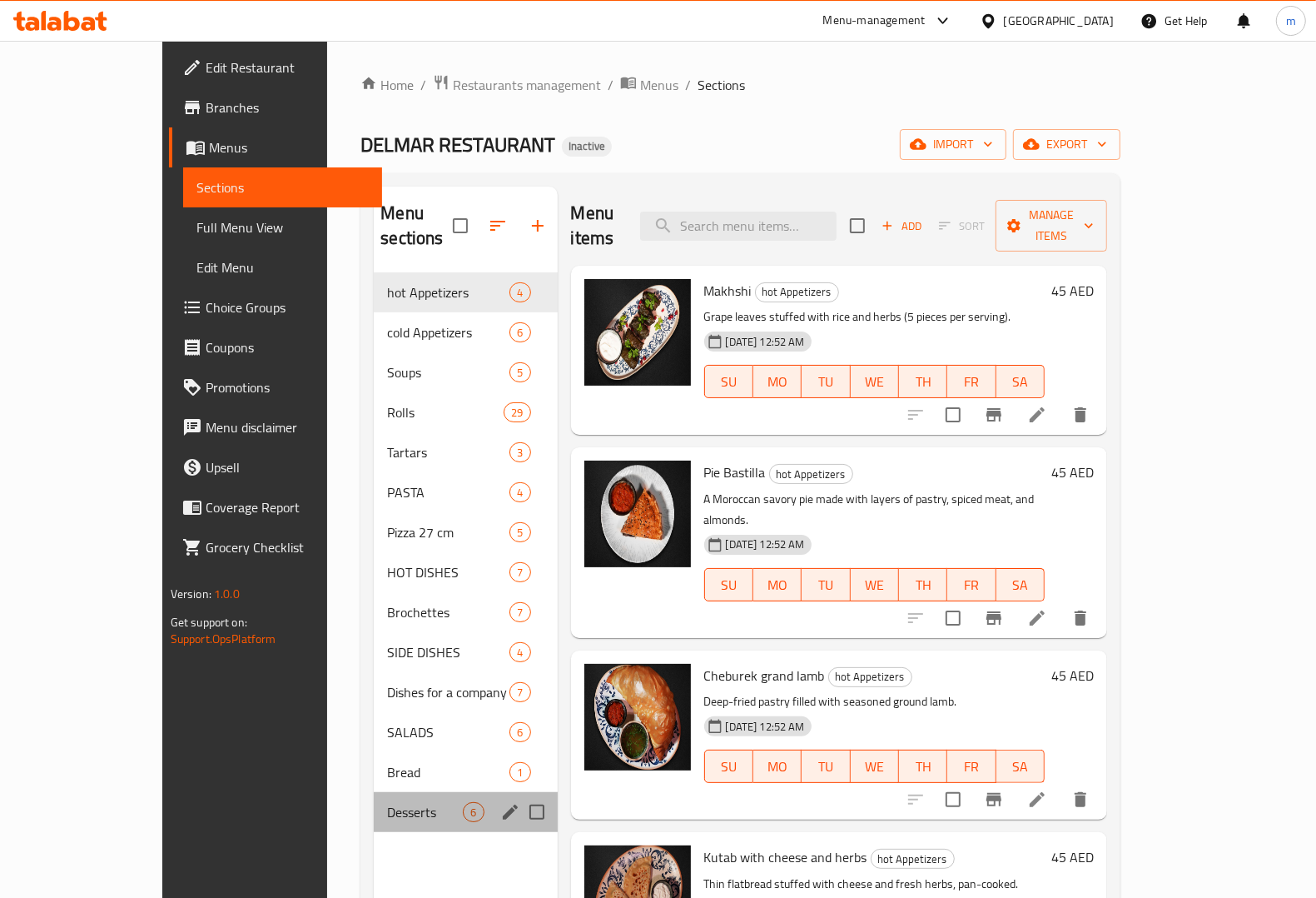
click at [373, 792] on div "Desserts 6" at bounding box center [465, 812] width 183 height 40
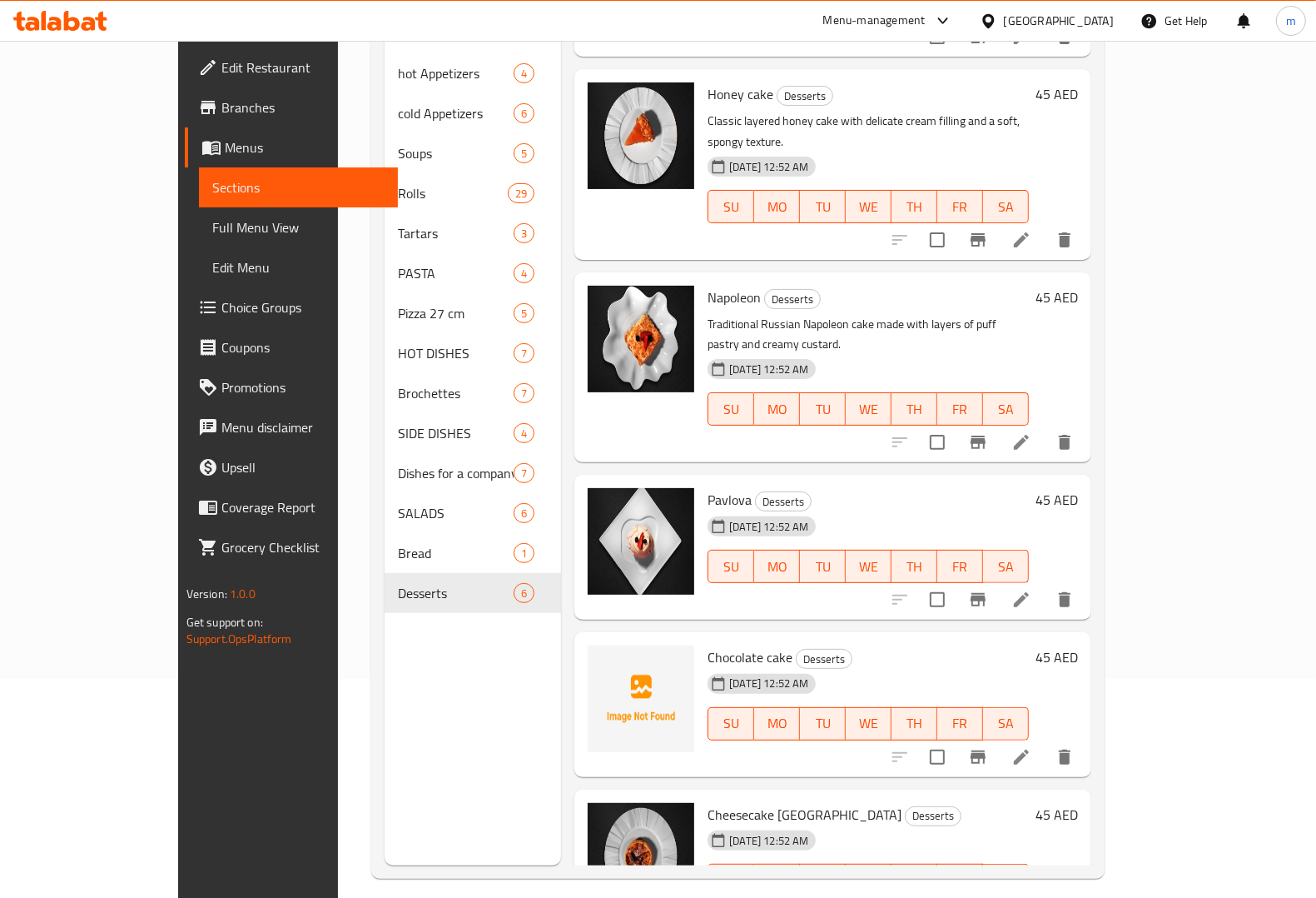
scroll to position [234, 0]
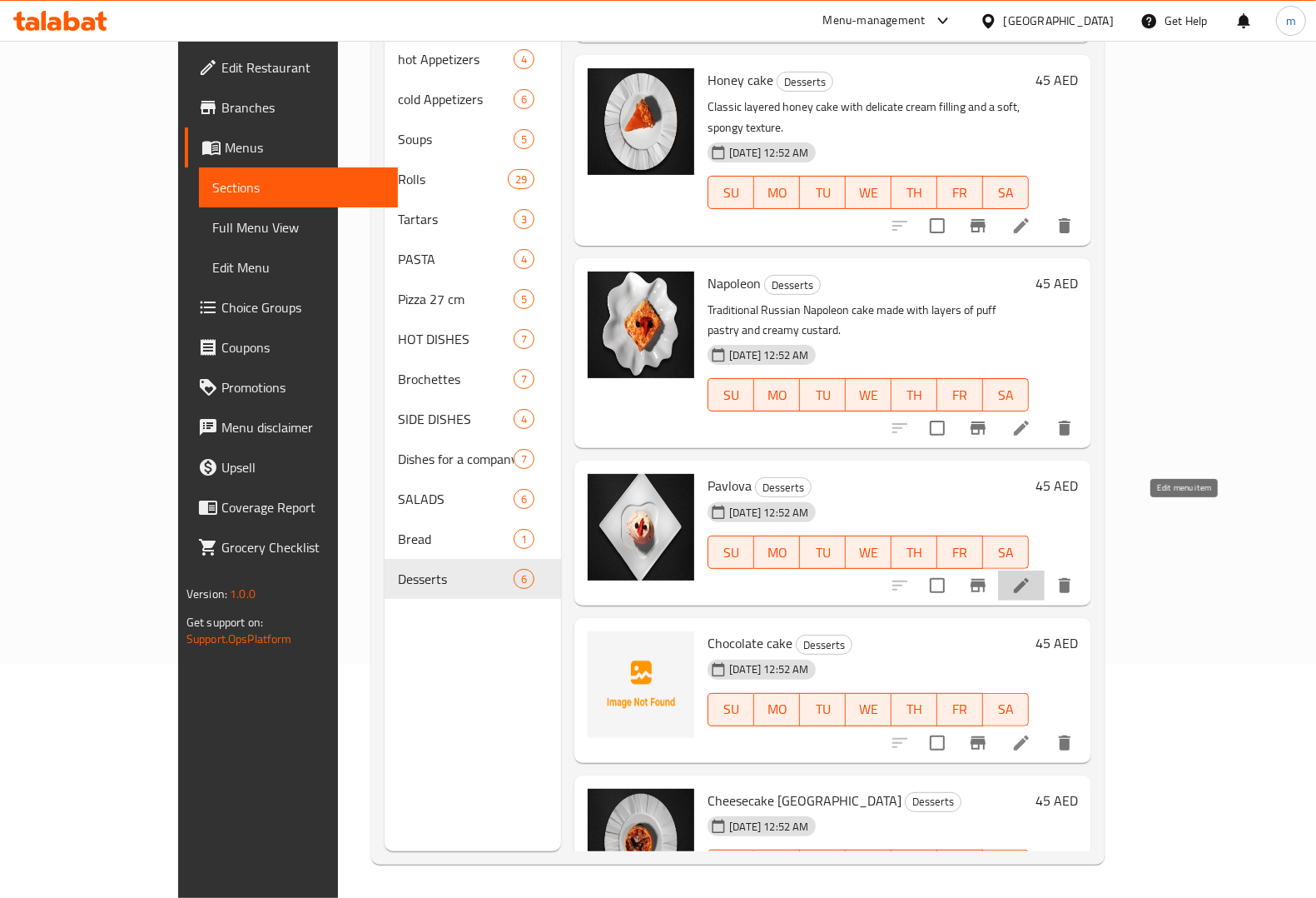
click at [1029, 578] on icon at bounding box center [1021, 585] width 15 height 15
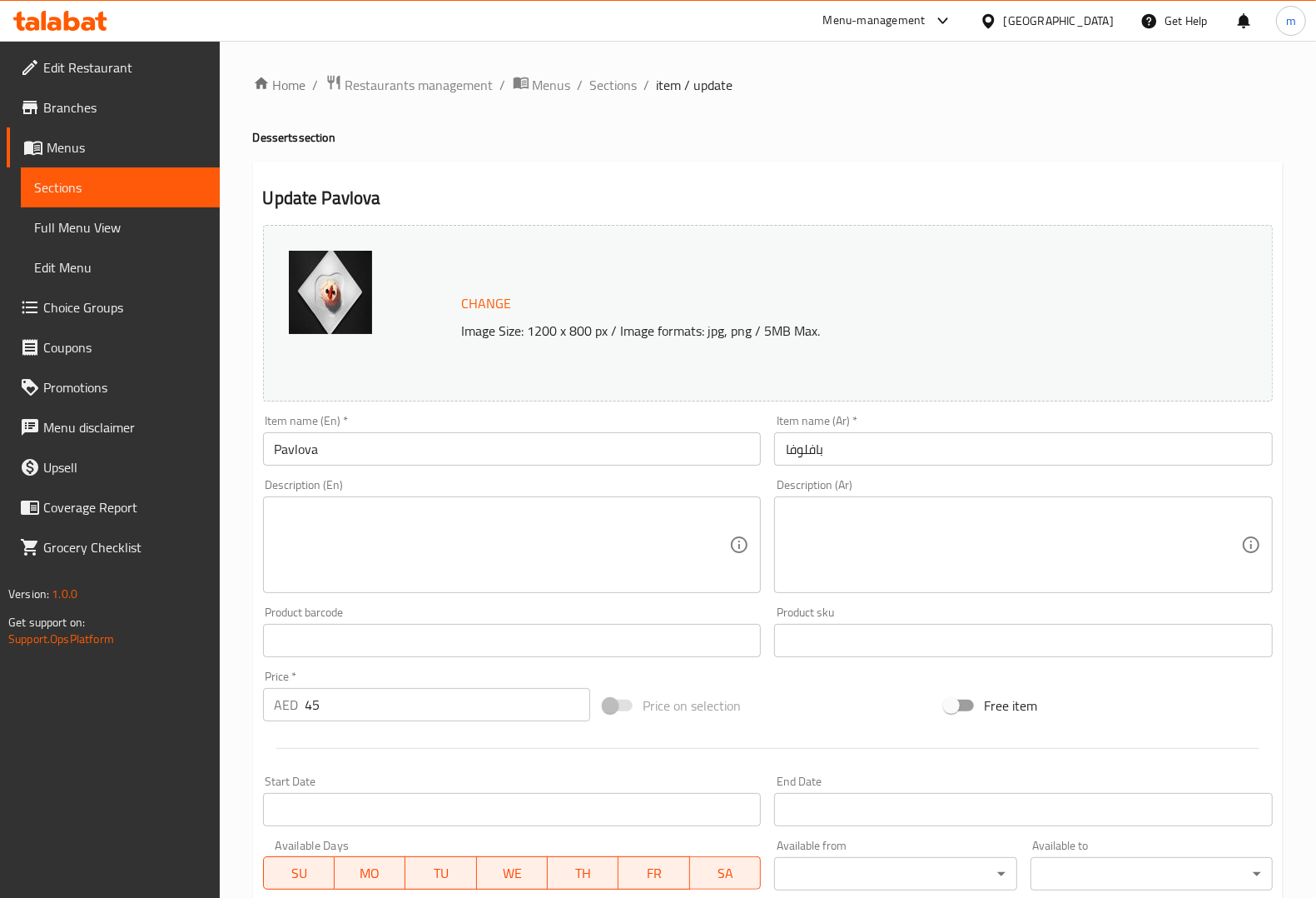
click at [401, 543] on textarea at bounding box center [503, 544] width 456 height 79
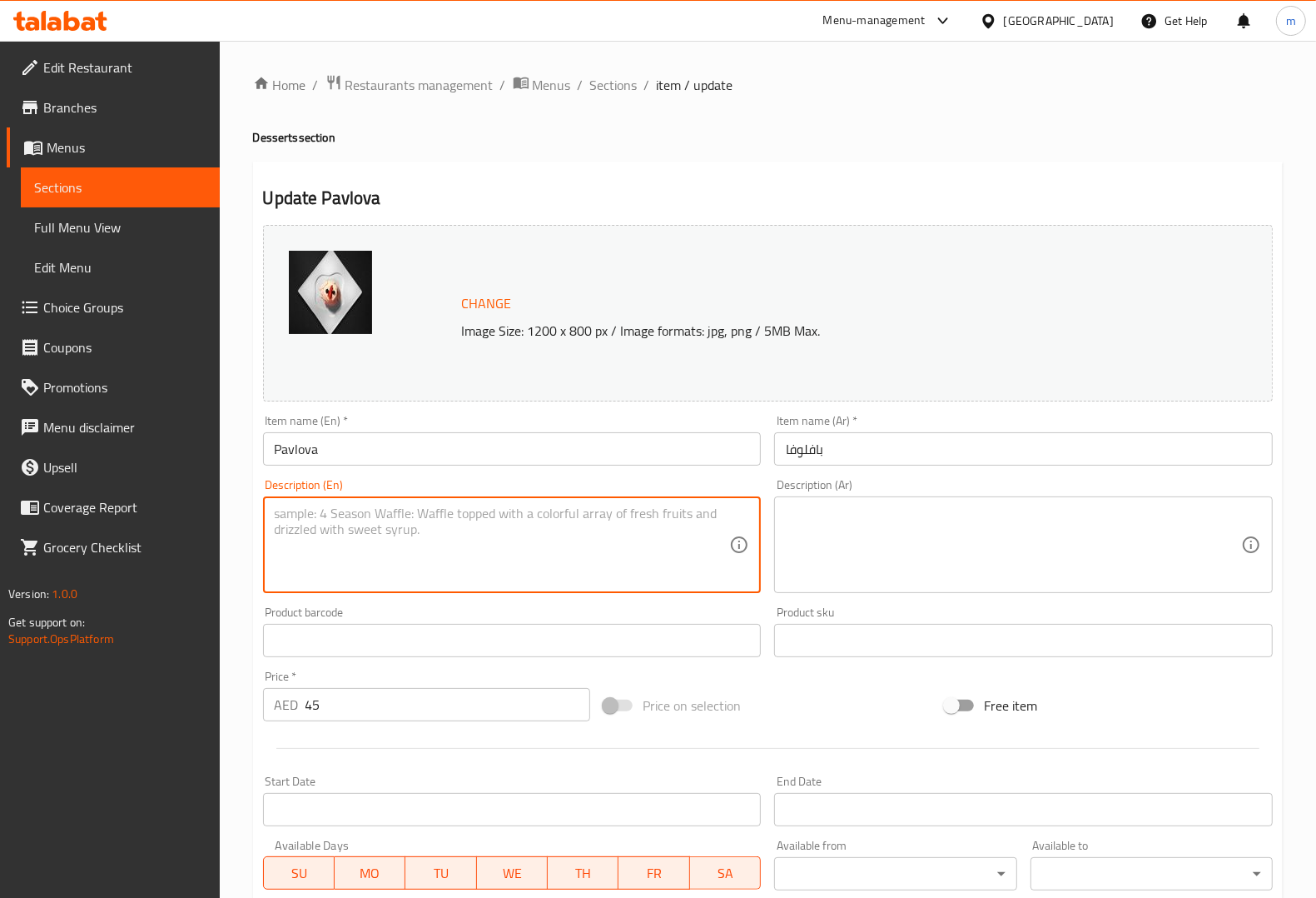
paste textarea "Light and airy meringue dessert topped with whipped cream and fresh seasonal fr…"
type textarea "Light and airy meringue dessert topped with whipped cream and fresh seasonal fr…"
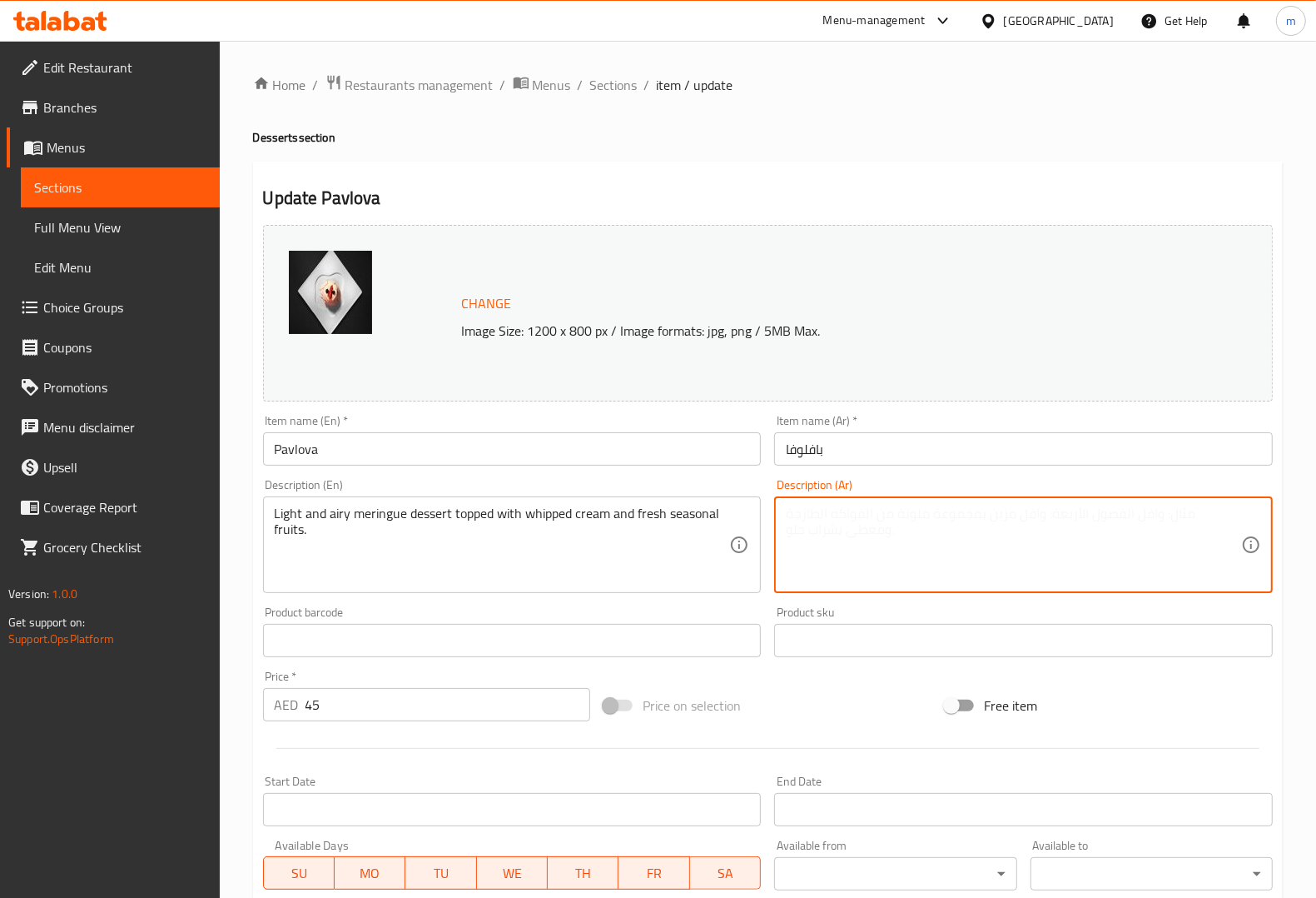
drag, startPoint x: 818, startPoint y: 553, endPoint x: 879, endPoint y: 538, distance: 62.8
click at [822, 553] on textarea at bounding box center [1013, 544] width 456 height 79
click at [1032, 550] on textarea at bounding box center [1013, 544] width 456 height 79
paste textarea "حلوى مرنغ خفيفة وهشة مغطاة بالكريمة المخفوقة والفواكه الموسمية الطازجة."
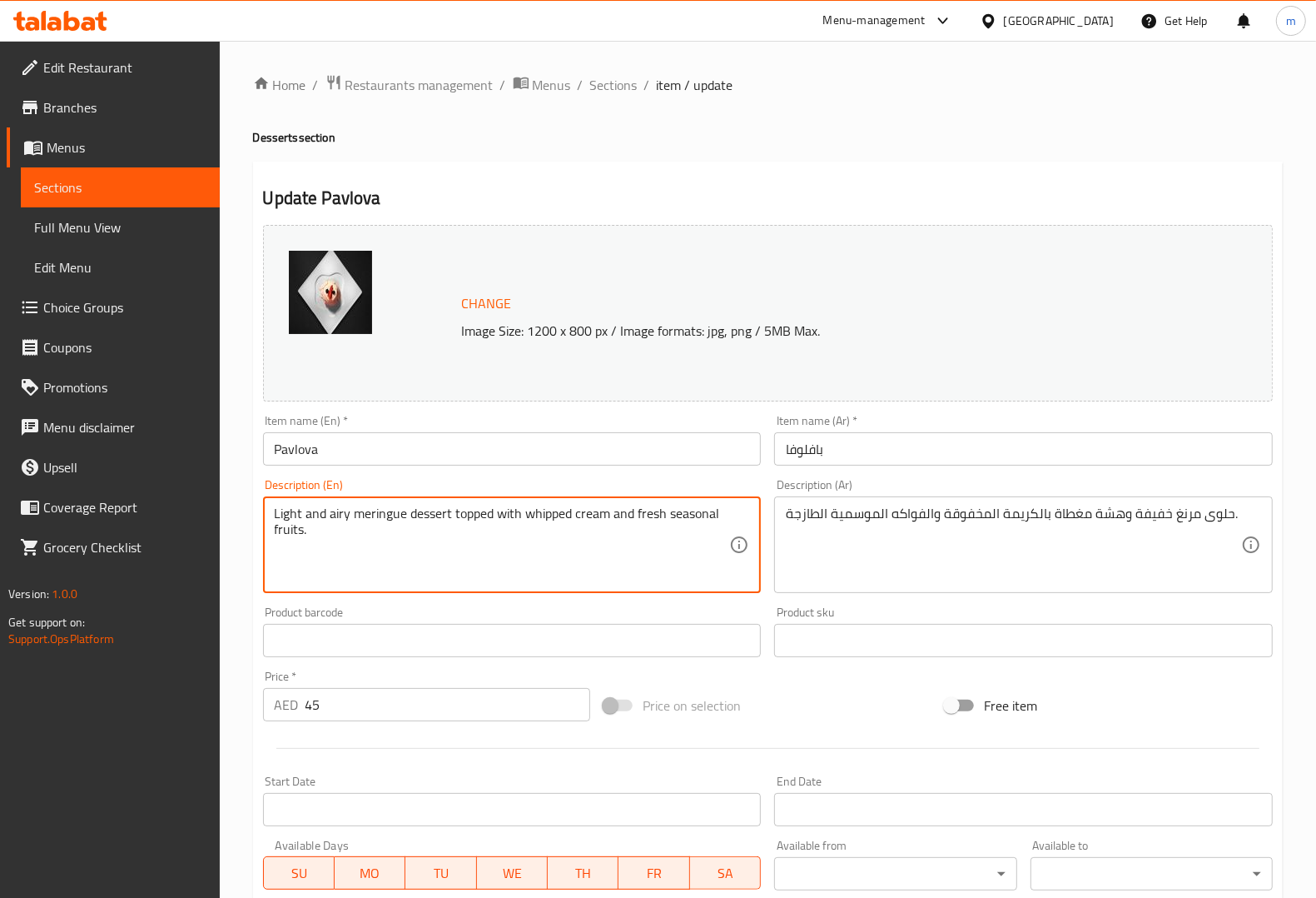
drag, startPoint x: 522, startPoint y: 512, endPoint x: 572, endPoint y: 516, distance: 50.2
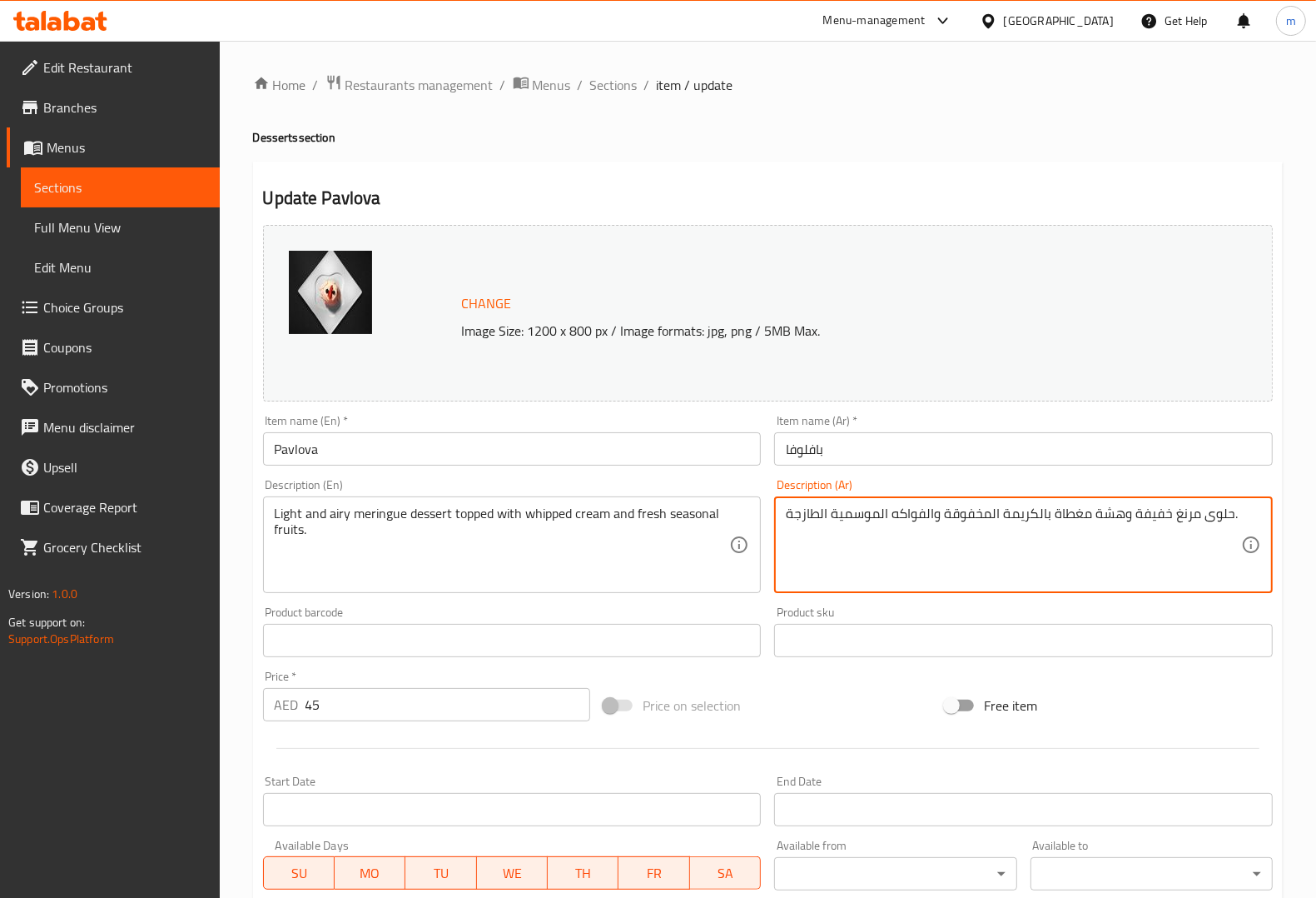
drag, startPoint x: 943, startPoint y: 517, endPoint x: 994, endPoint y: 522, distance: 51.2
click at [994, 522] on textarea "حلوى مرنغ خفيفة وهشة مغطاة بالكريمة المخفوقة والفواكه الموسمية الطازجة." at bounding box center [1013, 544] width 456 height 79
click at [1034, 515] on textarea "حلوى مرنغ خفيفة وهشة مغطاة بالكريمة المخفوقة والفواكه الموسمية الطازجة." at bounding box center [1013, 544] width 456 height 79
drag, startPoint x: 942, startPoint y: 514, endPoint x: 996, endPoint y: 515, distance: 54.0
click at [996, 515] on textarea "حلوى مرنغ خفيفة وهشة مغطاة بكريمة المخفوقة والفواكه الموسمية الطازجة." at bounding box center [1013, 544] width 456 height 79
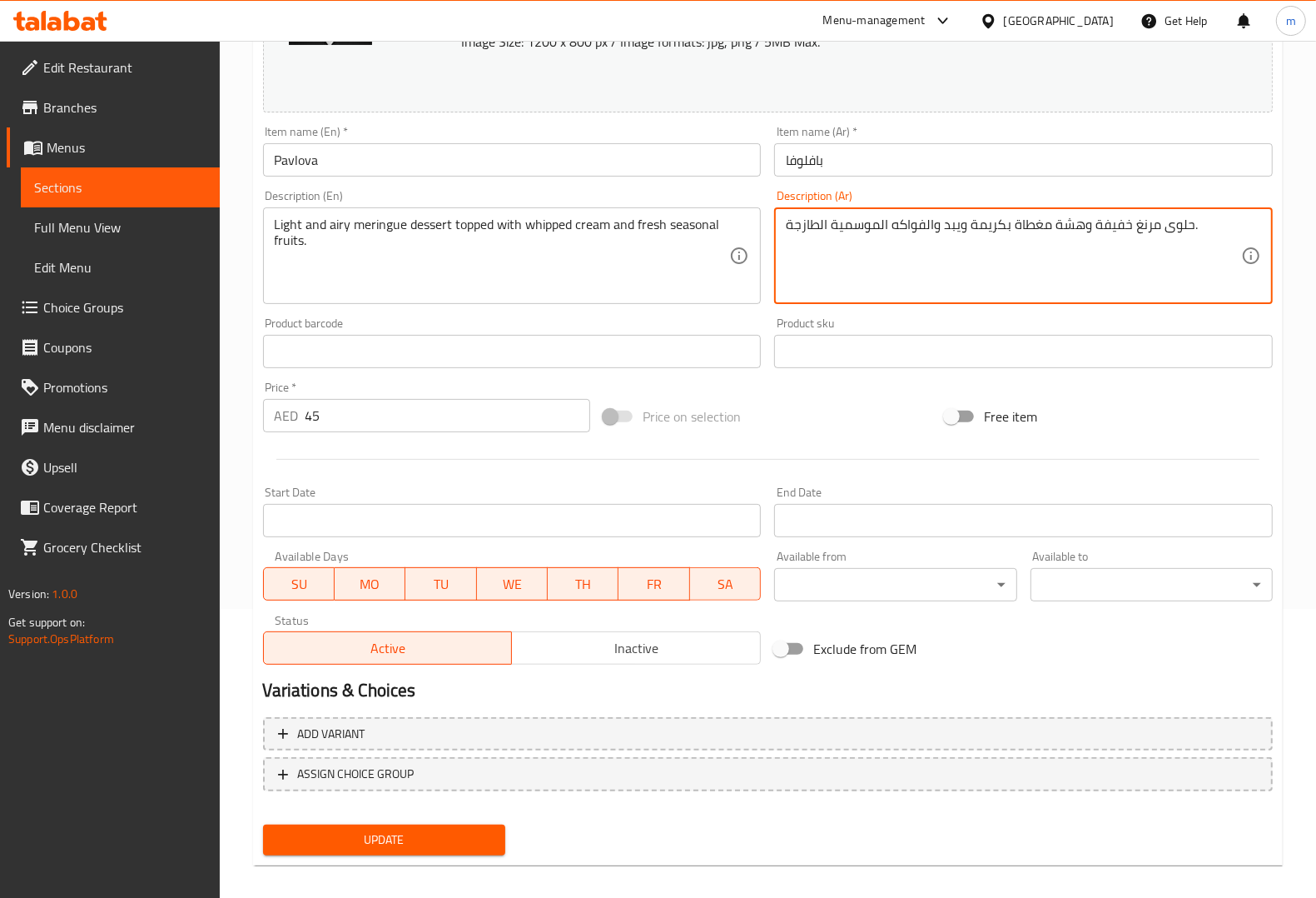
scroll to position [300, 0]
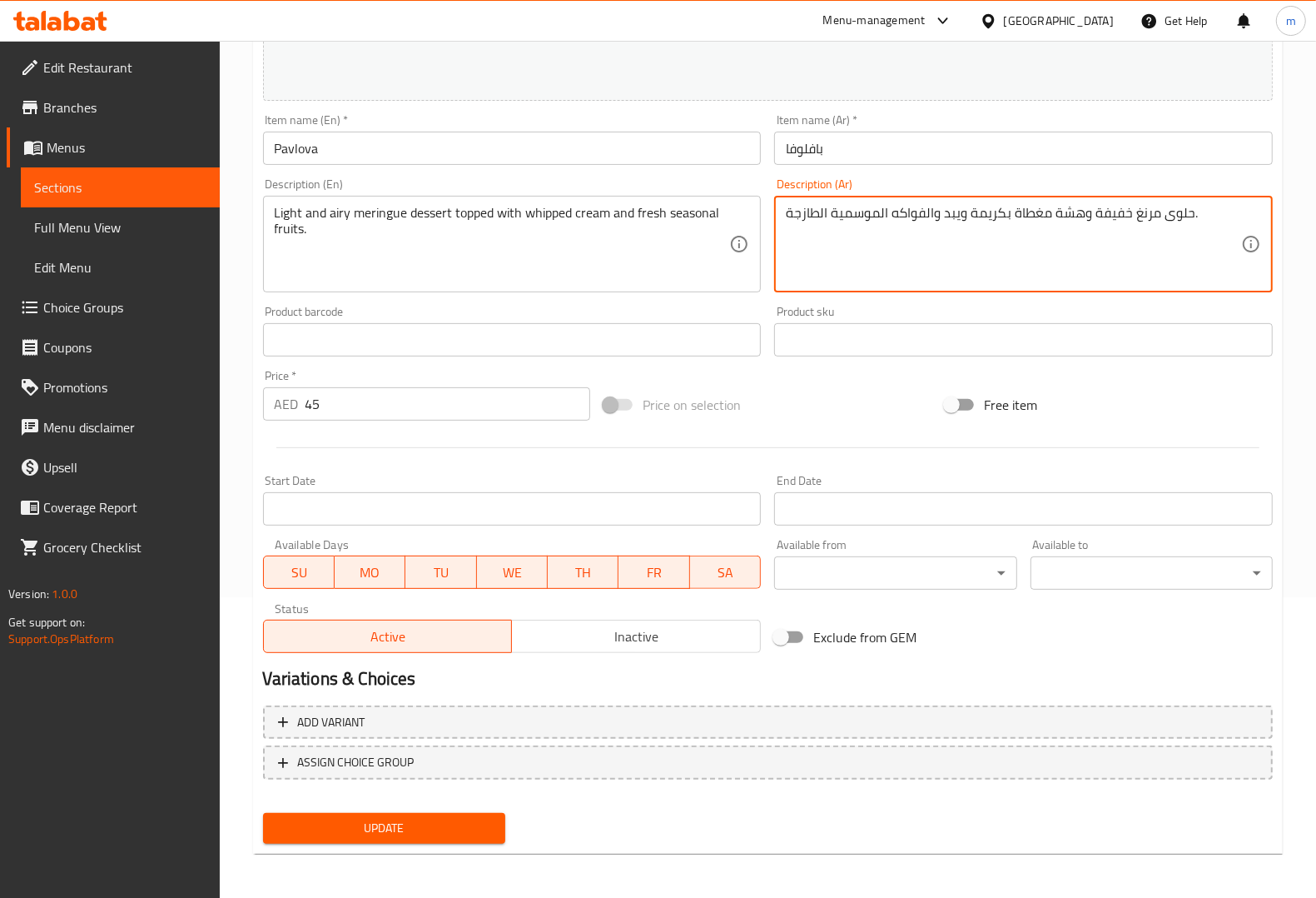
type textarea "حلوى مرنغ خفيفة وهشة مغطاة بكريمة ويبد والفواكه الموسمية الطازجة."
click at [430, 823] on span "Update" at bounding box center [384, 827] width 216 height 21
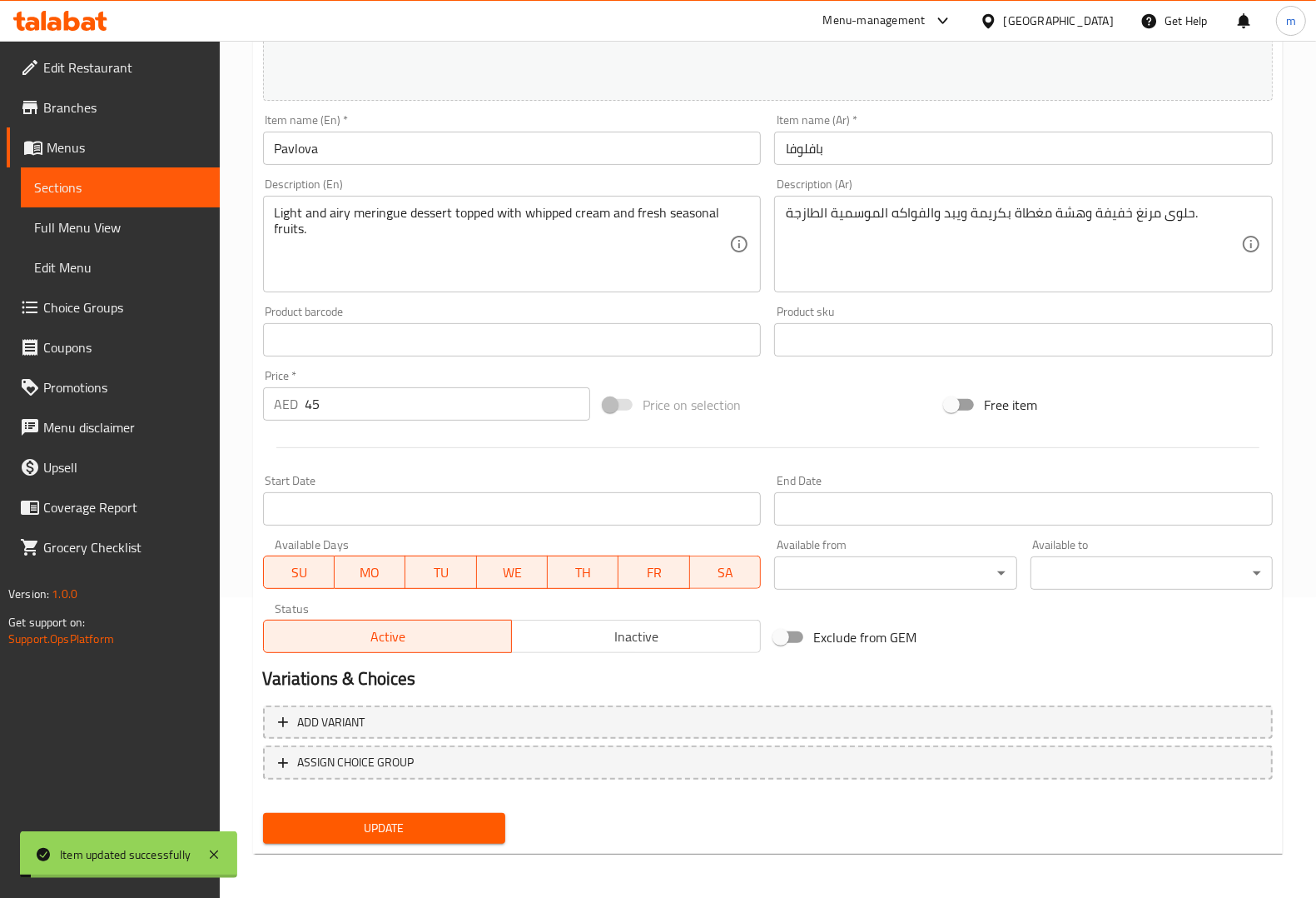
click at [99, 190] on span "Sections" at bounding box center [120, 187] width 173 height 20
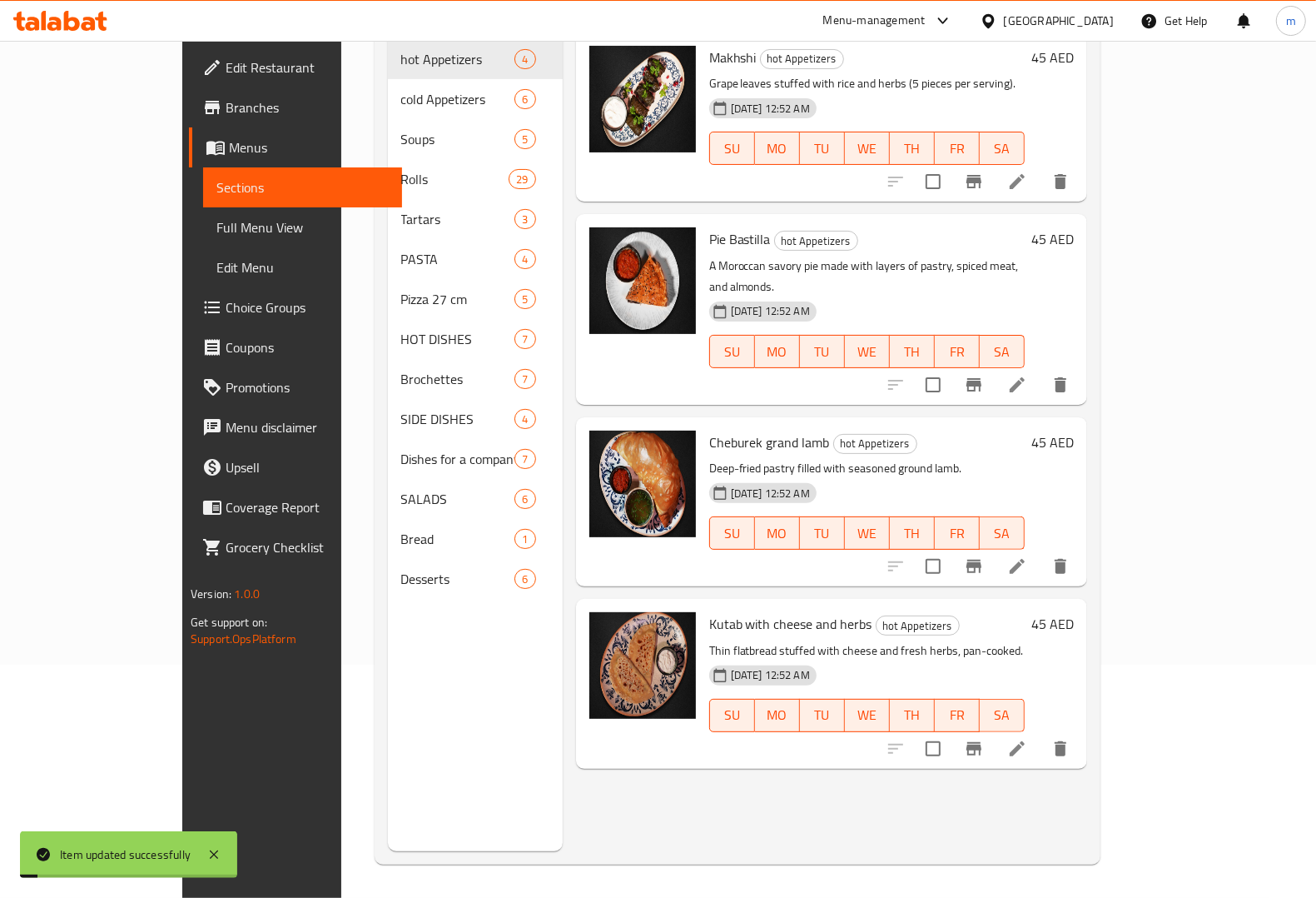
scroll to position [234, 0]
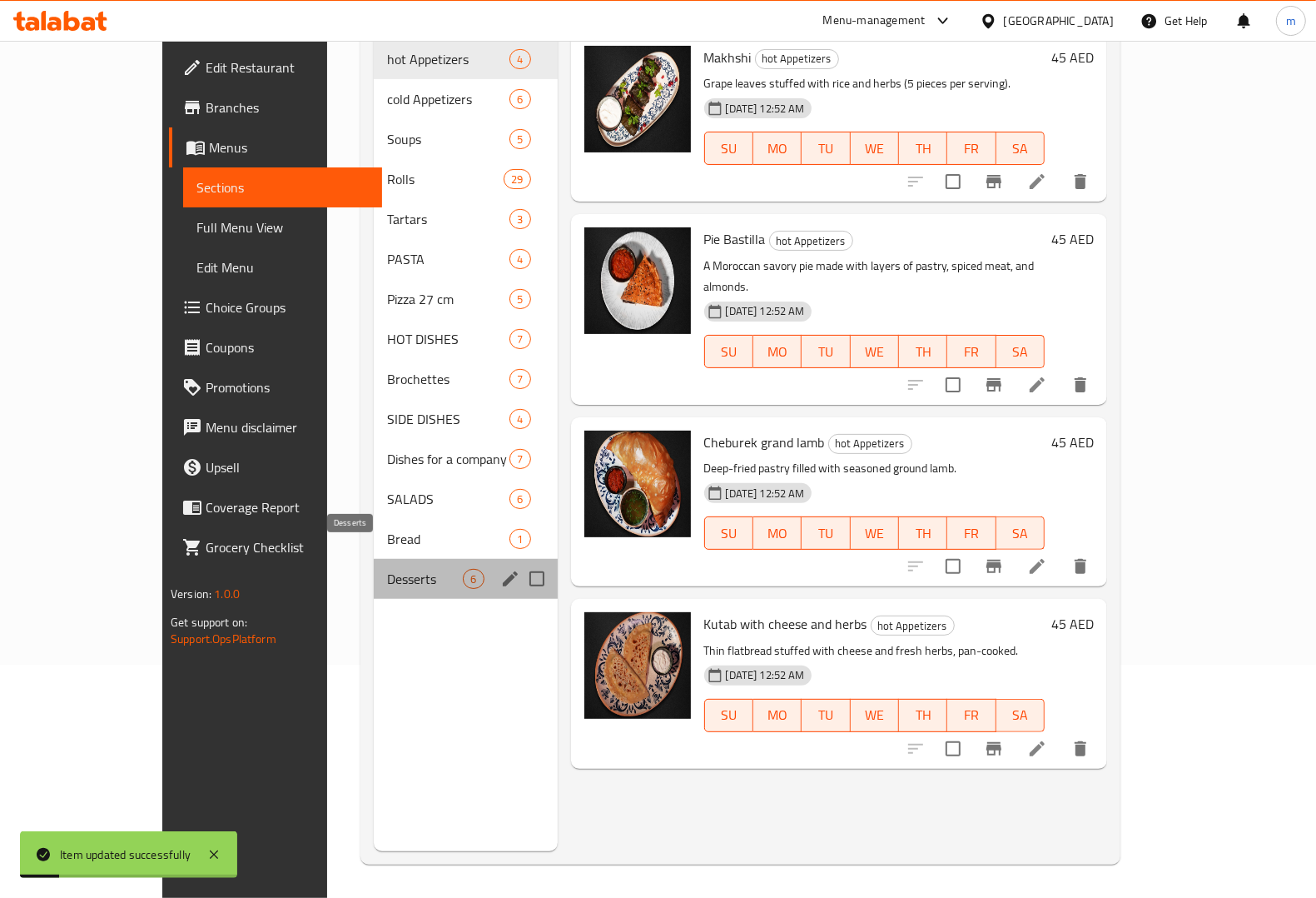
click at [387, 569] on span "Desserts" at bounding box center [425, 579] width 76 height 20
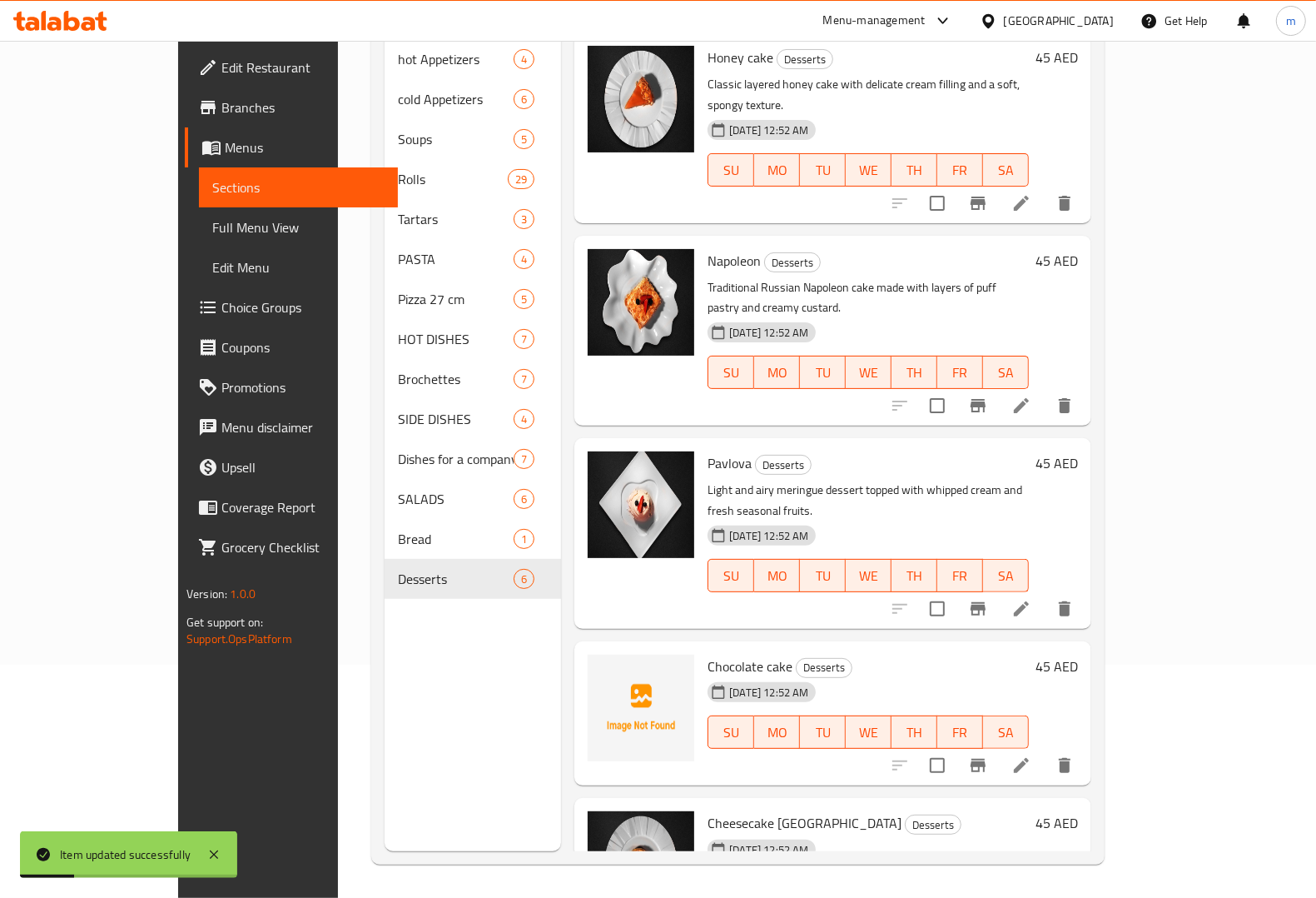
scroll to position [159, 0]
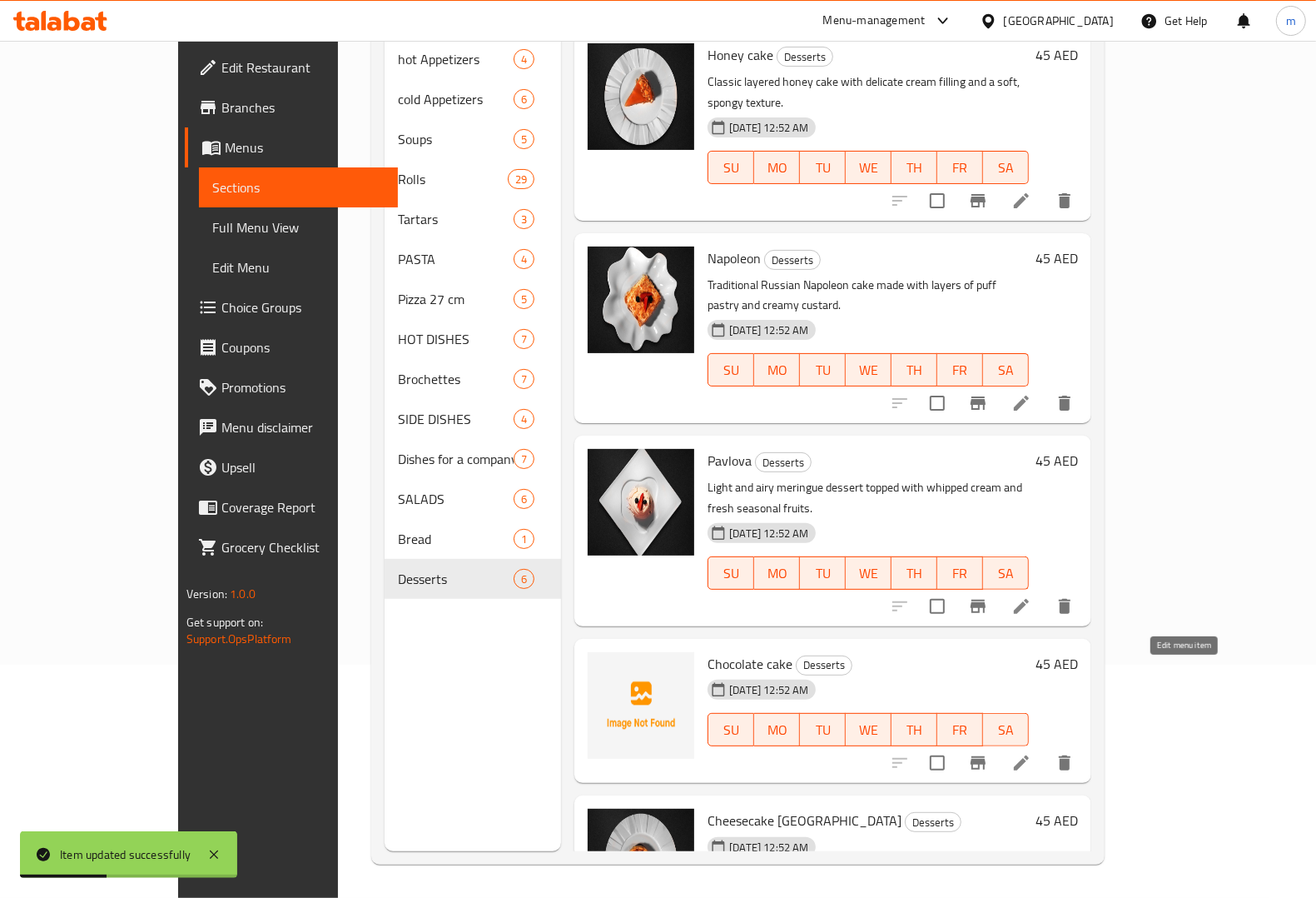
click at [1031, 753] on icon at bounding box center [1021, 763] width 20 height 20
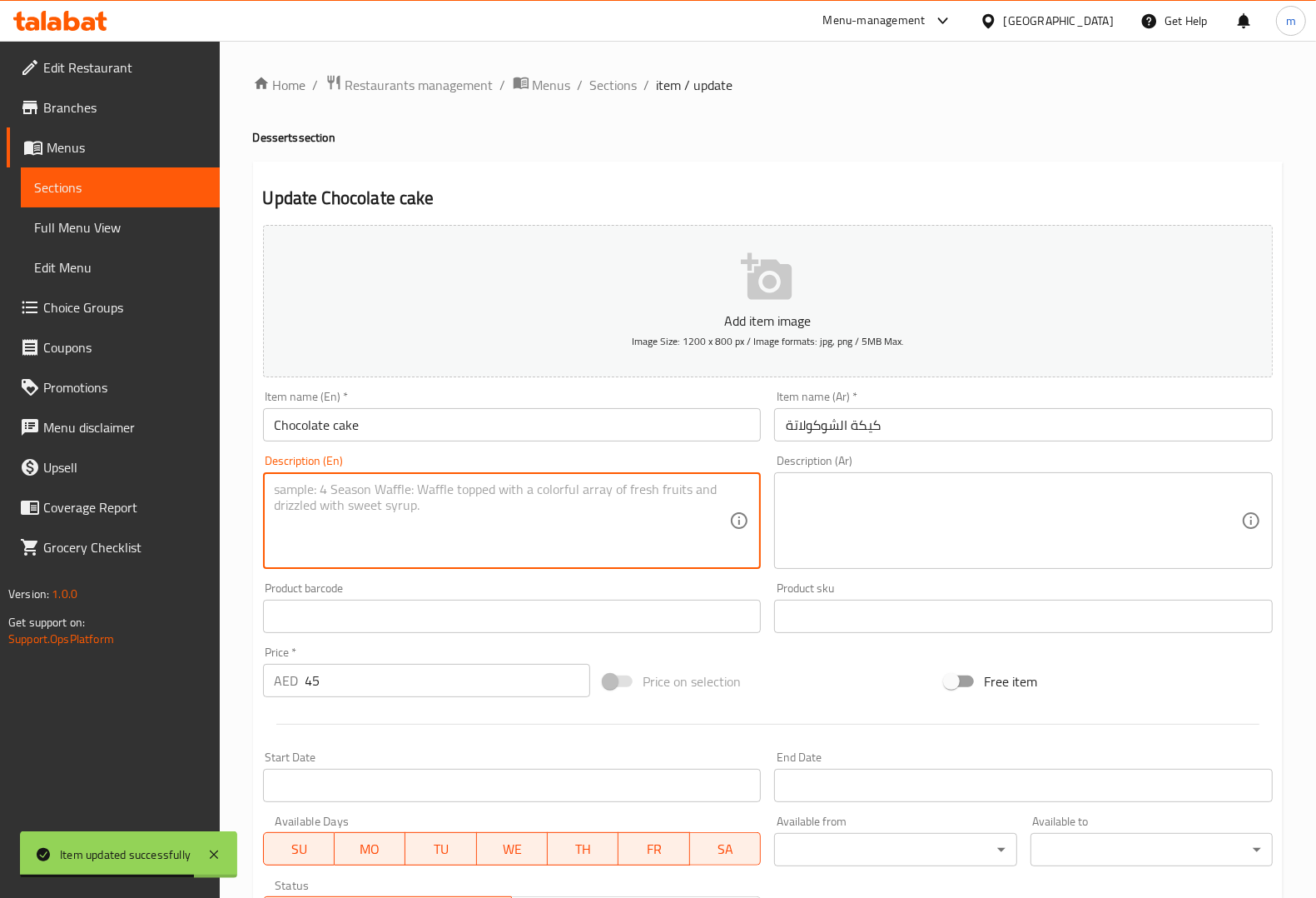
click at [594, 553] on textarea at bounding box center [503, 520] width 456 height 79
paste textarea "Rich and moist chocolate cake with an intense cocoa flavor and velvety texture."
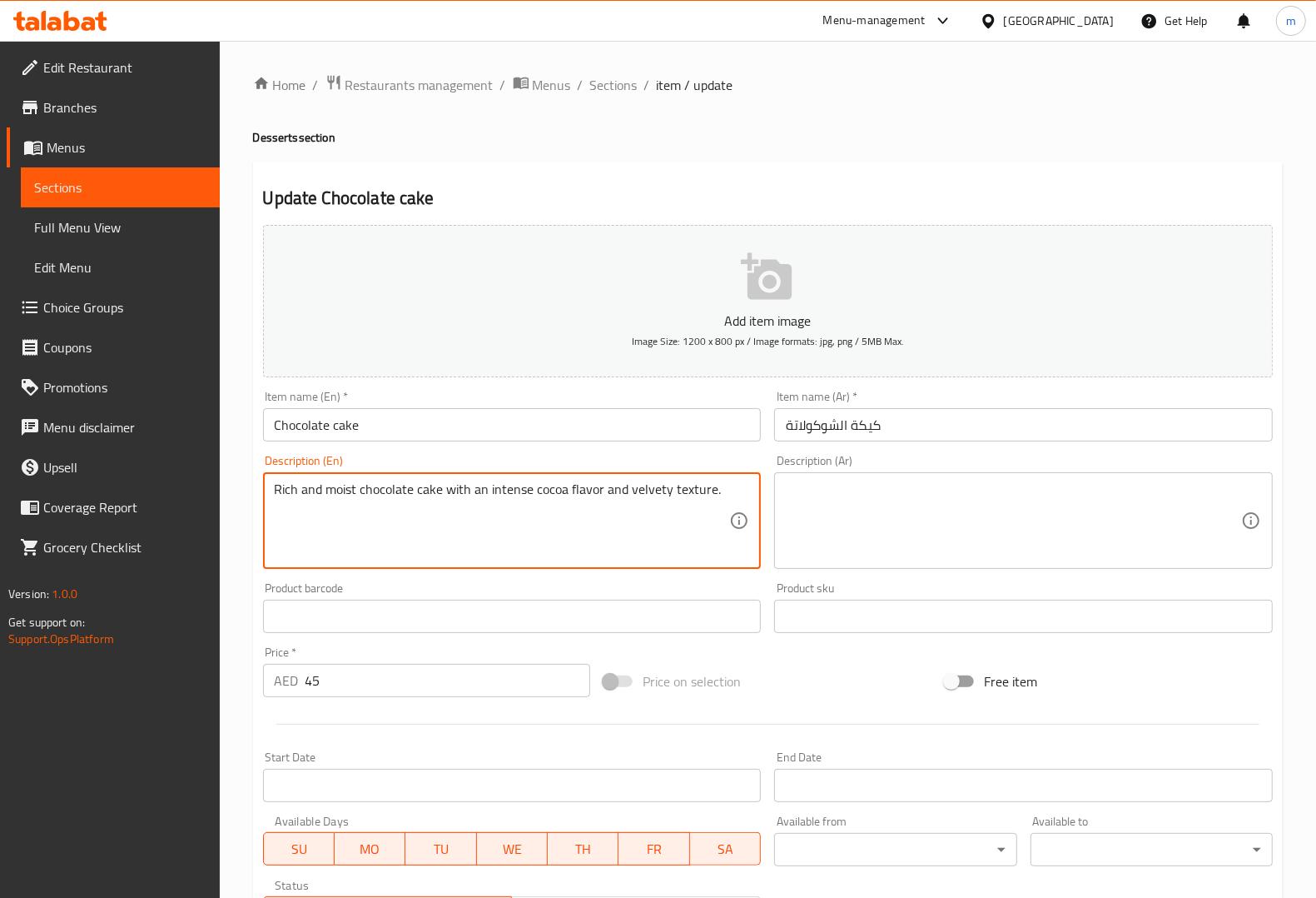
drag, startPoint x: 325, startPoint y: 491, endPoint x: 355, endPoint y: 491, distance: 30.0
click at [355, 491] on textarea "Rich and moist chocolate cake with an intense cocoa flavor and velvety texture." at bounding box center [503, 520] width 456 height 79
type textarea "Rich and moist chocolate cake with an intense cocoa flavor and velvety texture."
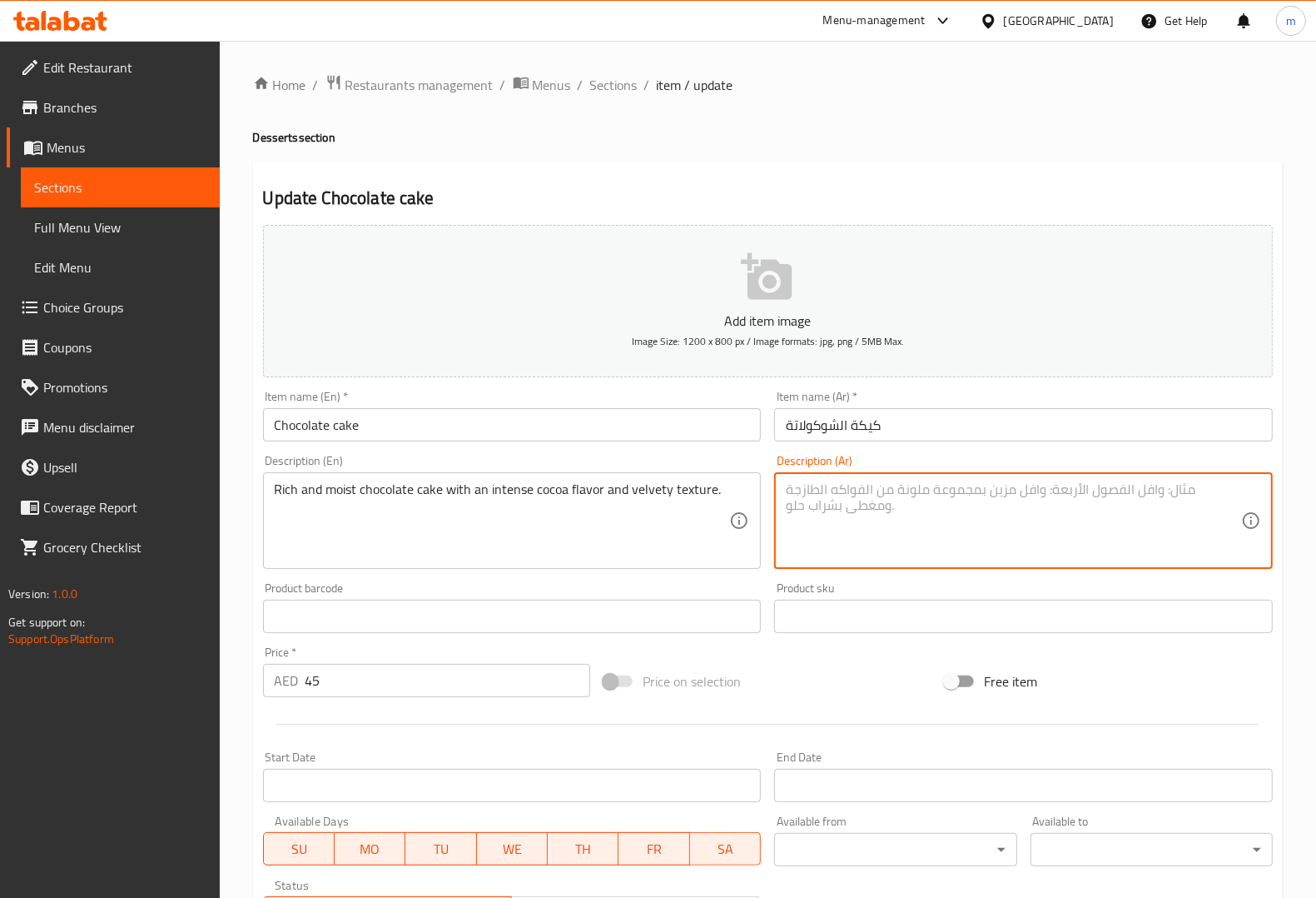
click at [1029, 542] on textarea at bounding box center [1013, 520] width 456 height 79
paste textarea "كعكة الشوكولاتة الغنية والرطبة بنكهة كاكاو مكثفة وملمس مخملي."
click at [1124, 487] on textarea "كعكة الشوكولاتة الغنية والرطبة بنكهة كاكاو مكثفة وملمس مخملي." at bounding box center [1013, 520] width 456 height 79
click at [1063, 491] on textarea "كعكة شوكولاتة الغنية والرطبة بنكهة كاكاو مكثفة وملمس مخملي." at bounding box center [1013, 520] width 456 height 79
click at [991, 492] on textarea "كعكة شوكولاتة غنية والرطبة بنكهة كاكاو مكثفة وملمس مخملي." at bounding box center [1013, 520] width 456 height 79
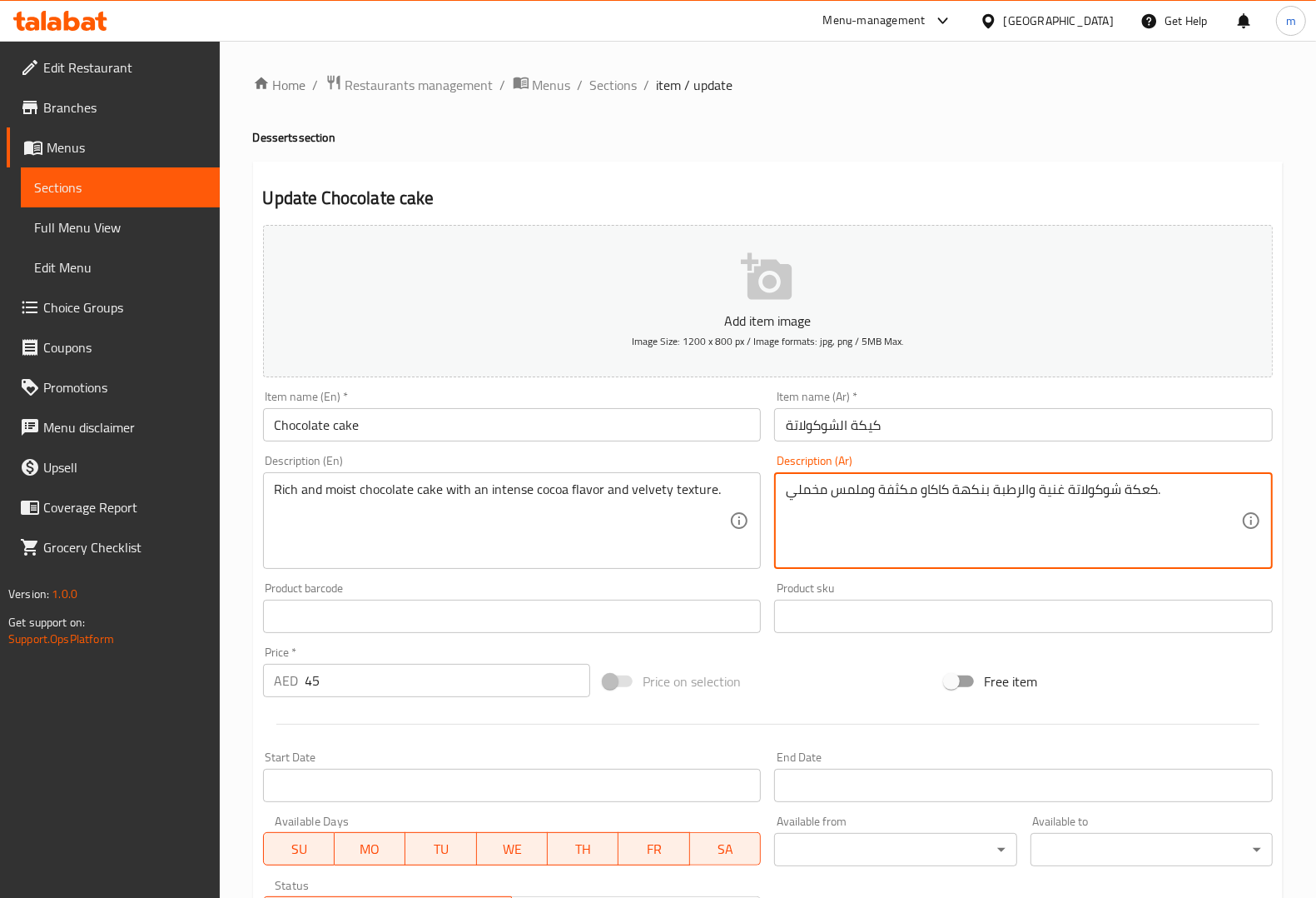
click at [993, 488] on textarea "كعكة شوكولاتة غنية والرطبة بنكهة كاكاو مكثفة وملمس مخملي." at bounding box center [1013, 520] width 456 height 79
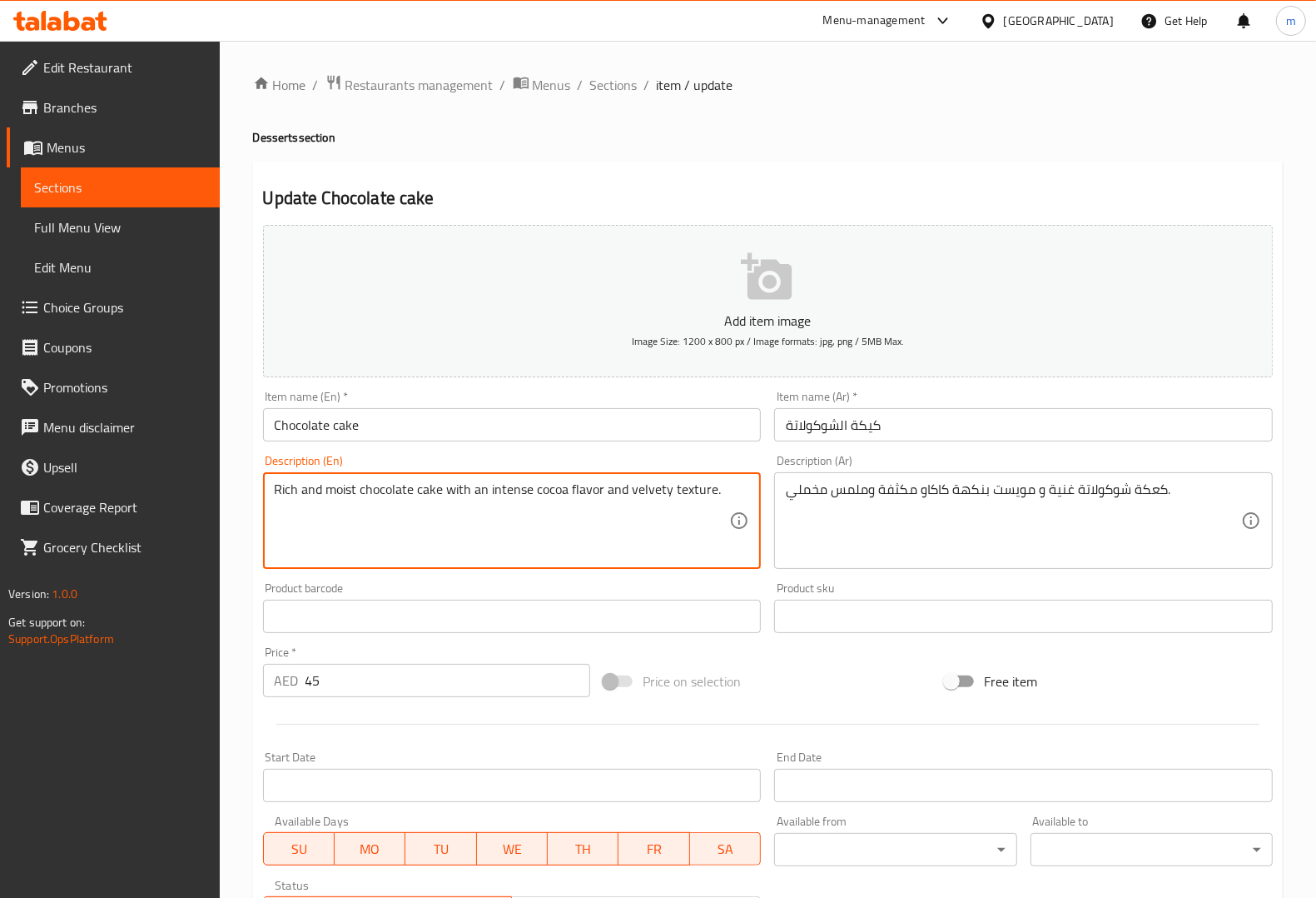
click at [631, 489] on textarea "Rich and moist chocolate cake with an intense cocoa flavor and velvety texture." at bounding box center [503, 520] width 456 height 79
click at [628, 489] on textarea "Rich and moist chocolate cake with an intense cocoa flavor and velvety texture." at bounding box center [503, 520] width 456 height 79
click at [629, 491] on textarea "Rich and moist chocolate cake with an intense cocoa flavor and velvety texture." at bounding box center [503, 520] width 456 height 79
drag, startPoint x: 629, startPoint y: 491, endPoint x: 650, endPoint y: 491, distance: 21.0
click at [650, 491] on textarea "Rich and moist chocolate cake with an intense cocoa flavor and velvety texture." at bounding box center [503, 520] width 456 height 79
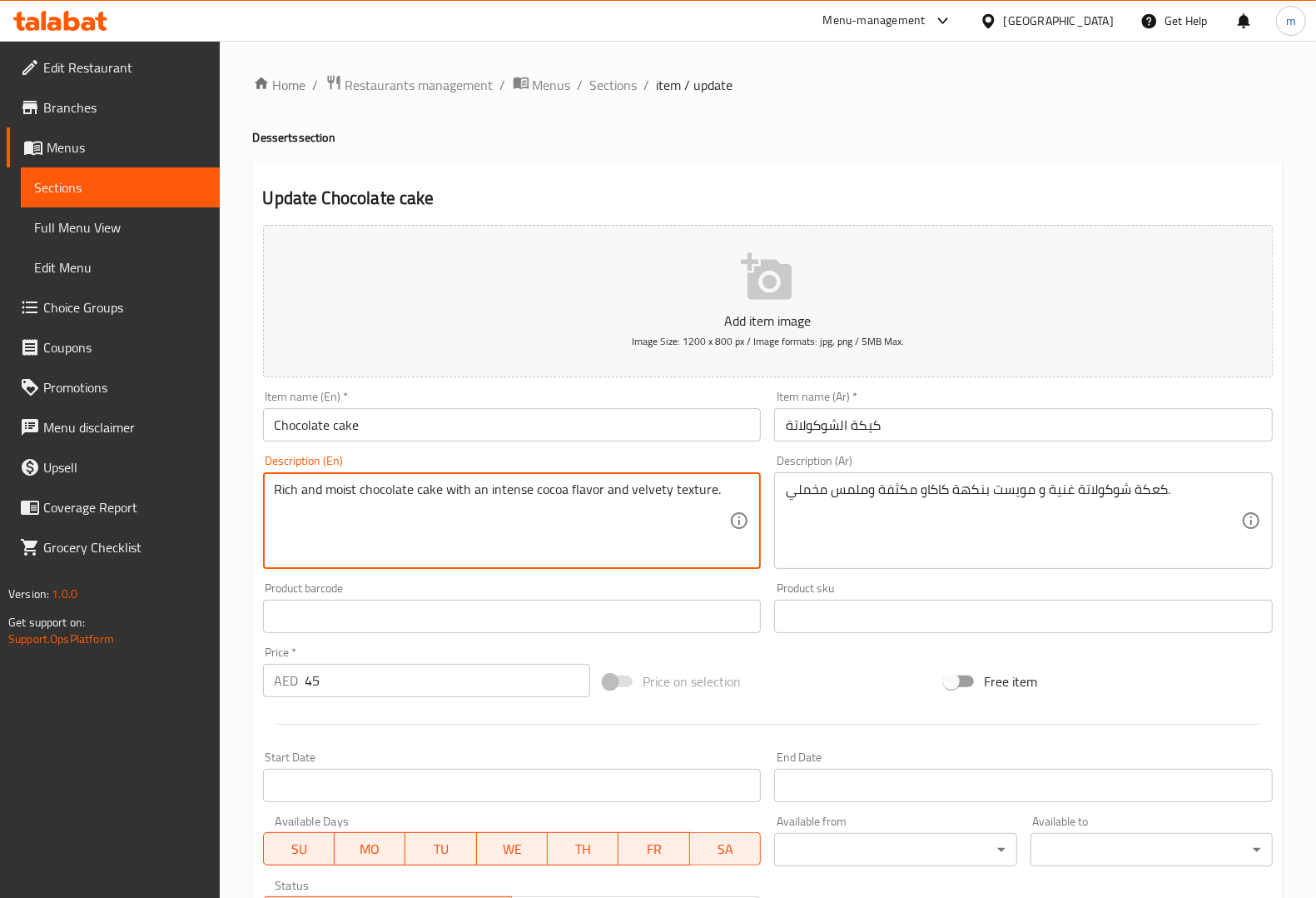
click at [677, 493] on textarea "Rich and moist chocolate cake with an intense cocoa flavor and velvety texture." at bounding box center [503, 520] width 456 height 79
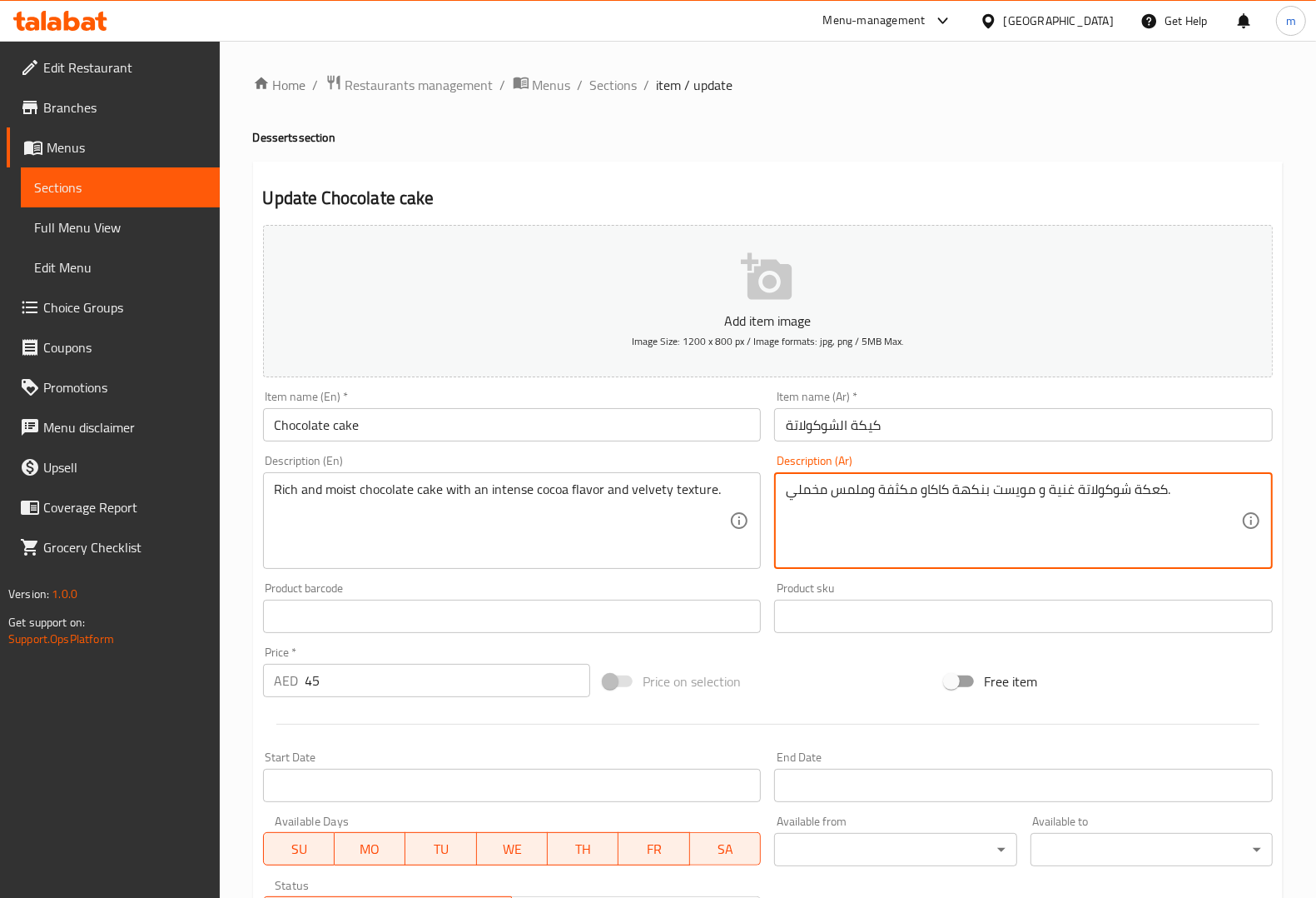
click at [788, 498] on textarea "كعكة شوكولاتة غنية و مويست بنكهة كاكاو مكثفة وملمس مخملي." at bounding box center [1013, 520] width 456 height 79
drag, startPoint x: 788, startPoint y: 498, endPoint x: 818, endPoint y: 493, distance: 30.4
click at [818, 493] on textarea "كعكة شوكولاتة غنية و مويست بنكهة كاكاو مكثفة وملمس مخملي." at bounding box center [1013, 520] width 456 height 79
drag, startPoint x: 818, startPoint y: 493, endPoint x: 826, endPoint y: 483, distance: 12.8
click at [820, 493] on textarea "كعكة شوكولاتة غنية و مويست بنكهة كاكاو مكثفة وملمس مخملي." at bounding box center [1013, 520] width 456 height 79
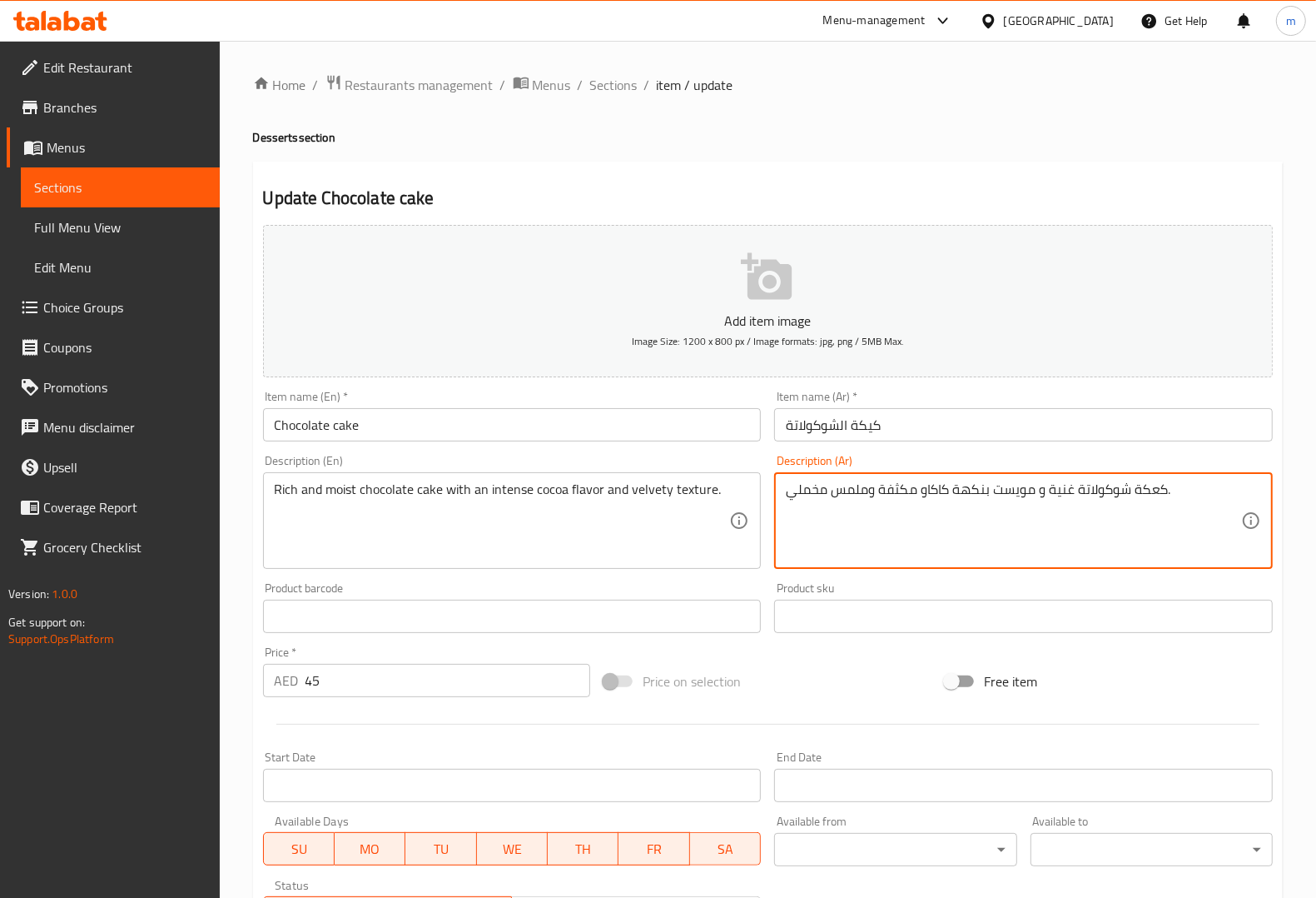
click at [828, 483] on textarea "كعكة شوكولاتة غنية و مويست بنكهة كاكاو مكثفة وملمس مخملي." at bounding box center [1013, 520] width 456 height 79
click at [776, 494] on div "كعكة شوكولاتة غنية و مويست بنكهة كاكاو مكثفة وملمس مخملي. Description (Ar)" at bounding box center [1023, 520] width 499 height 97
click at [1220, 502] on textarea "كعكة شوكولاتة غنية و مويست بنكهة كاكاو مكثفة وملمس مخملي." at bounding box center [1013, 520] width 456 height 79
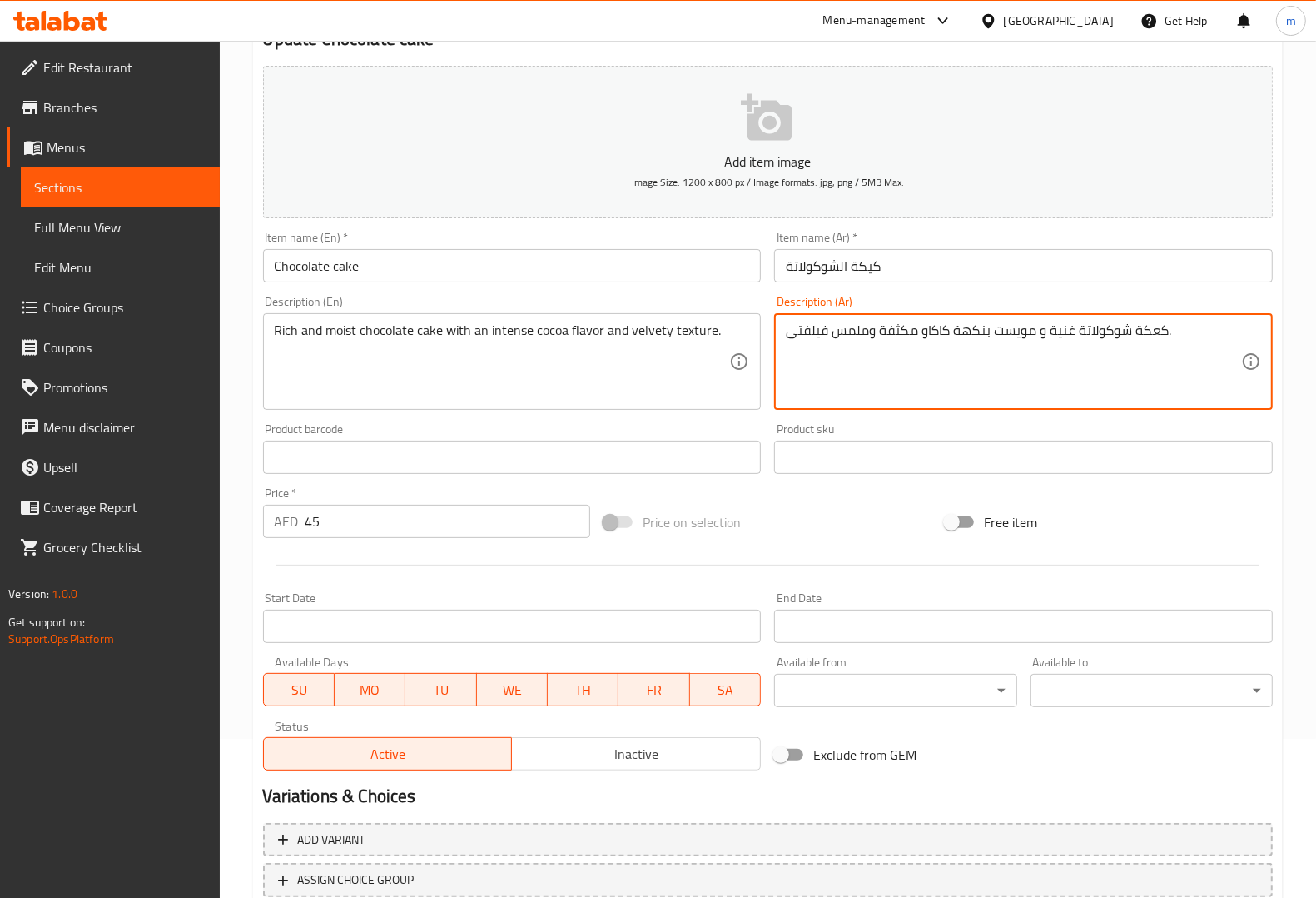
scroll to position [276, 0]
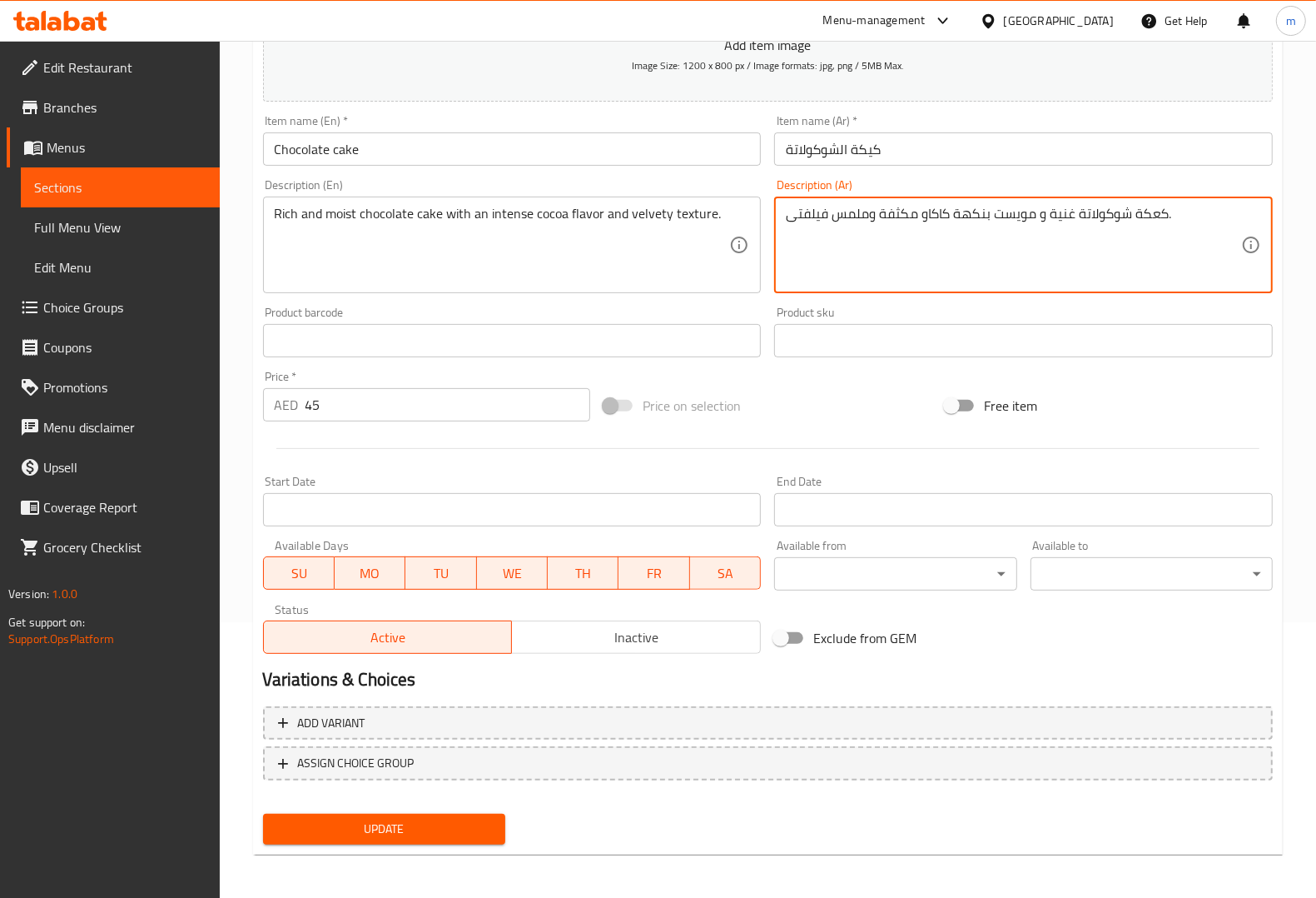
type textarea "كعكة شوكولاتة غنية و مويست بنكهة كاكاو مكثفة وملمس فيلفتى."
click at [431, 827] on span "Update" at bounding box center [384, 828] width 216 height 21
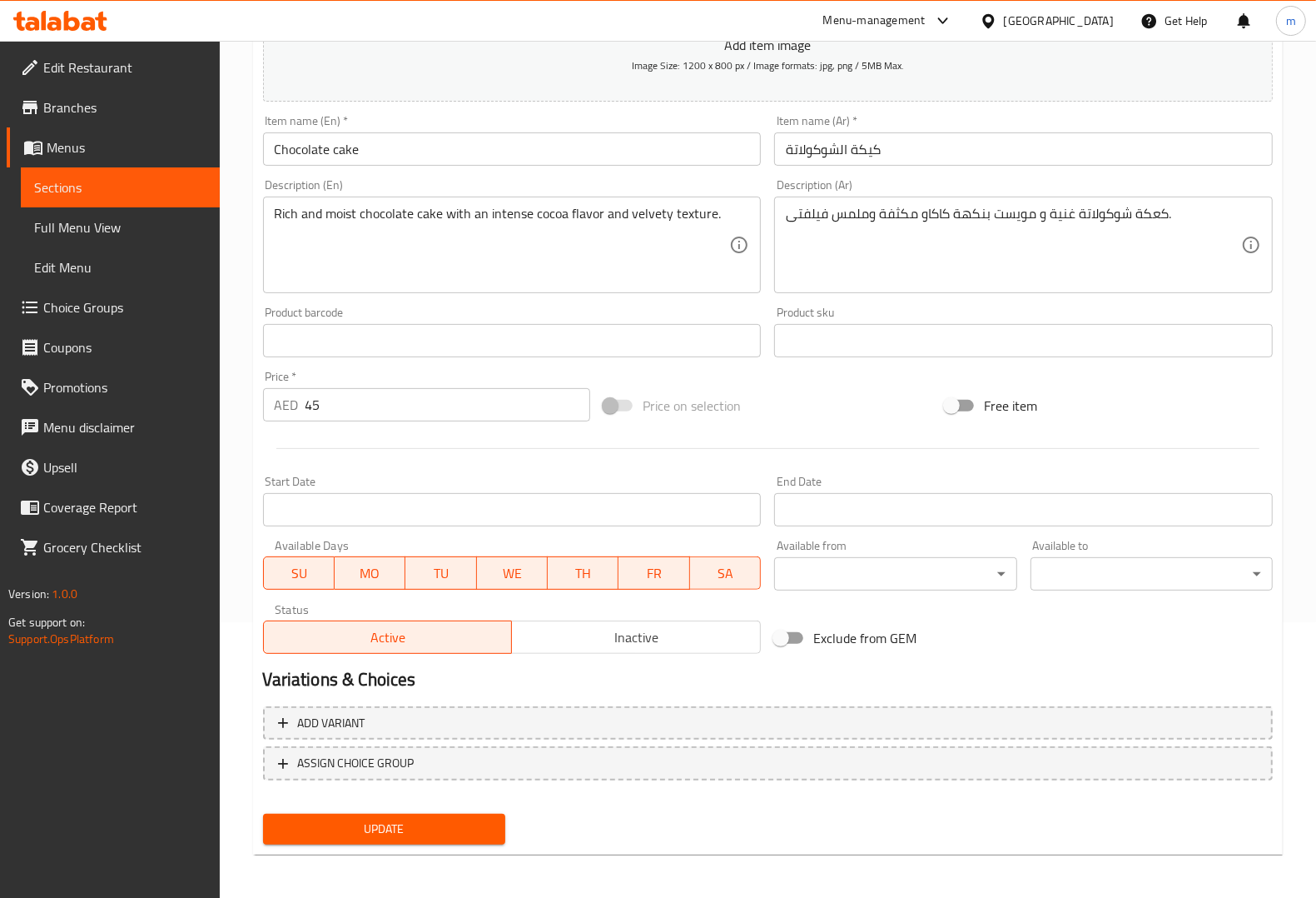
click at [353, 821] on span "Update" at bounding box center [384, 828] width 216 height 21
click at [115, 205] on link "Sections" at bounding box center [120, 187] width 199 height 40
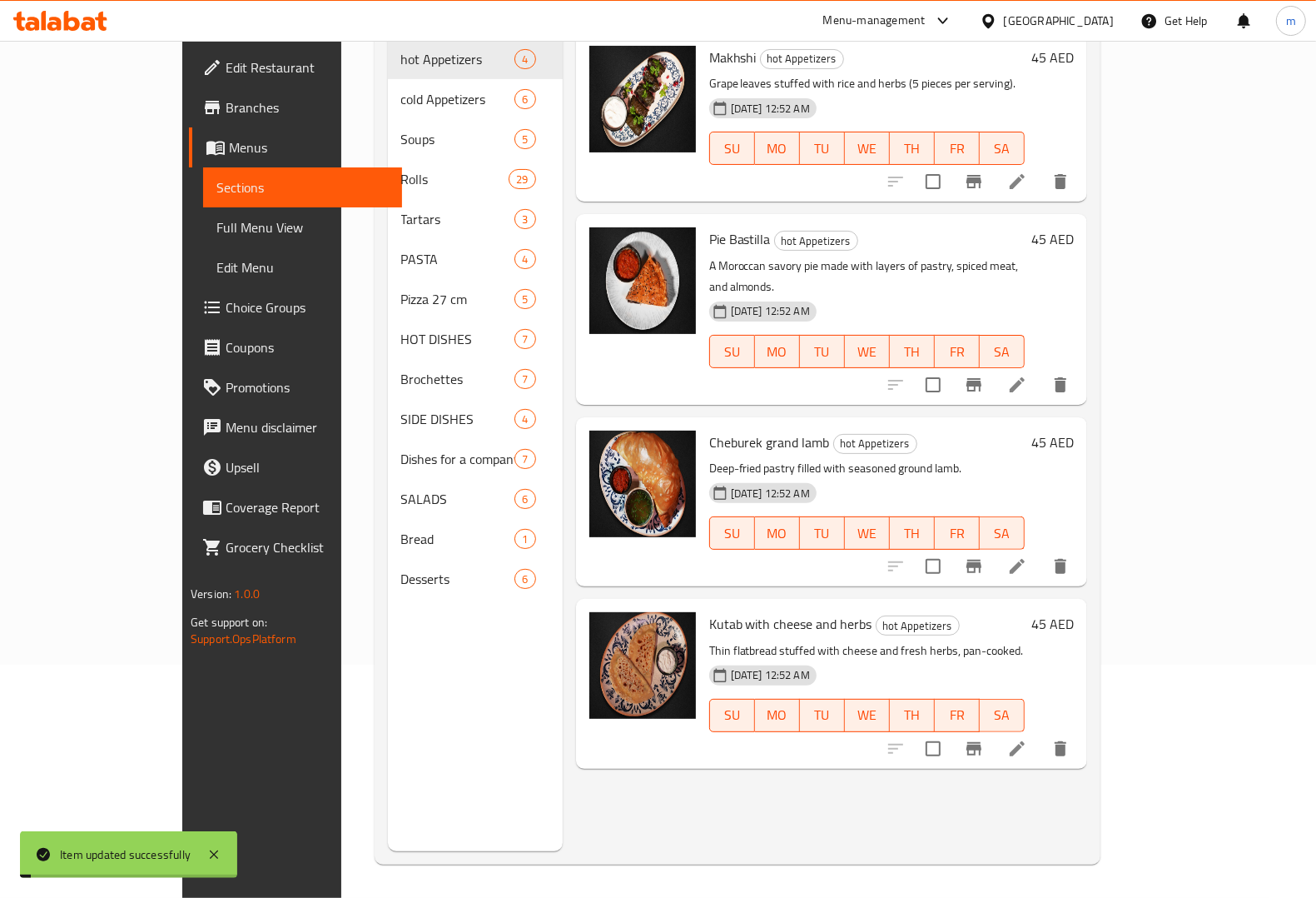
scroll to position [234, 0]
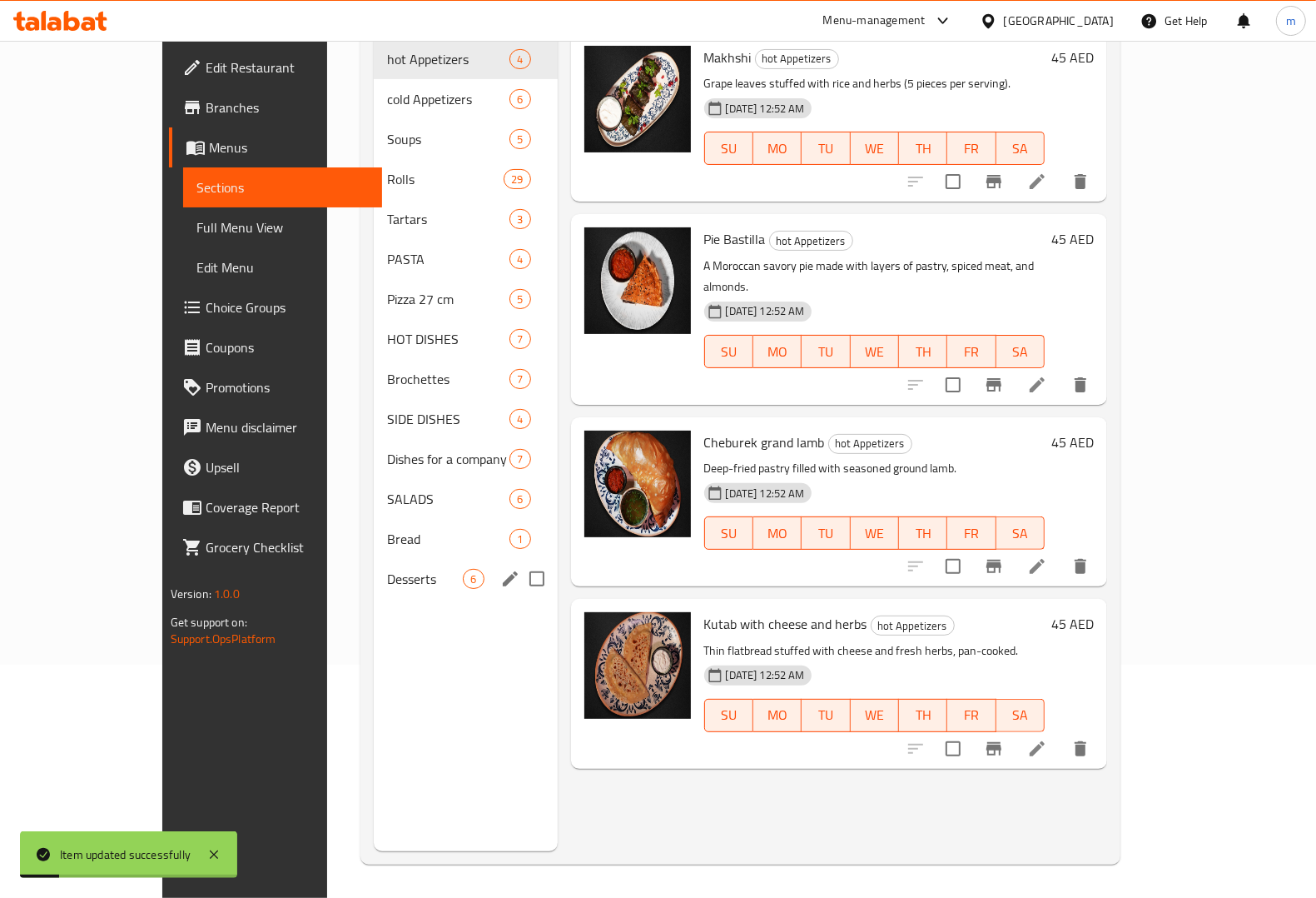
click at [410, 569] on span "Desserts" at bounding box center [425, 579] width 76 height 20
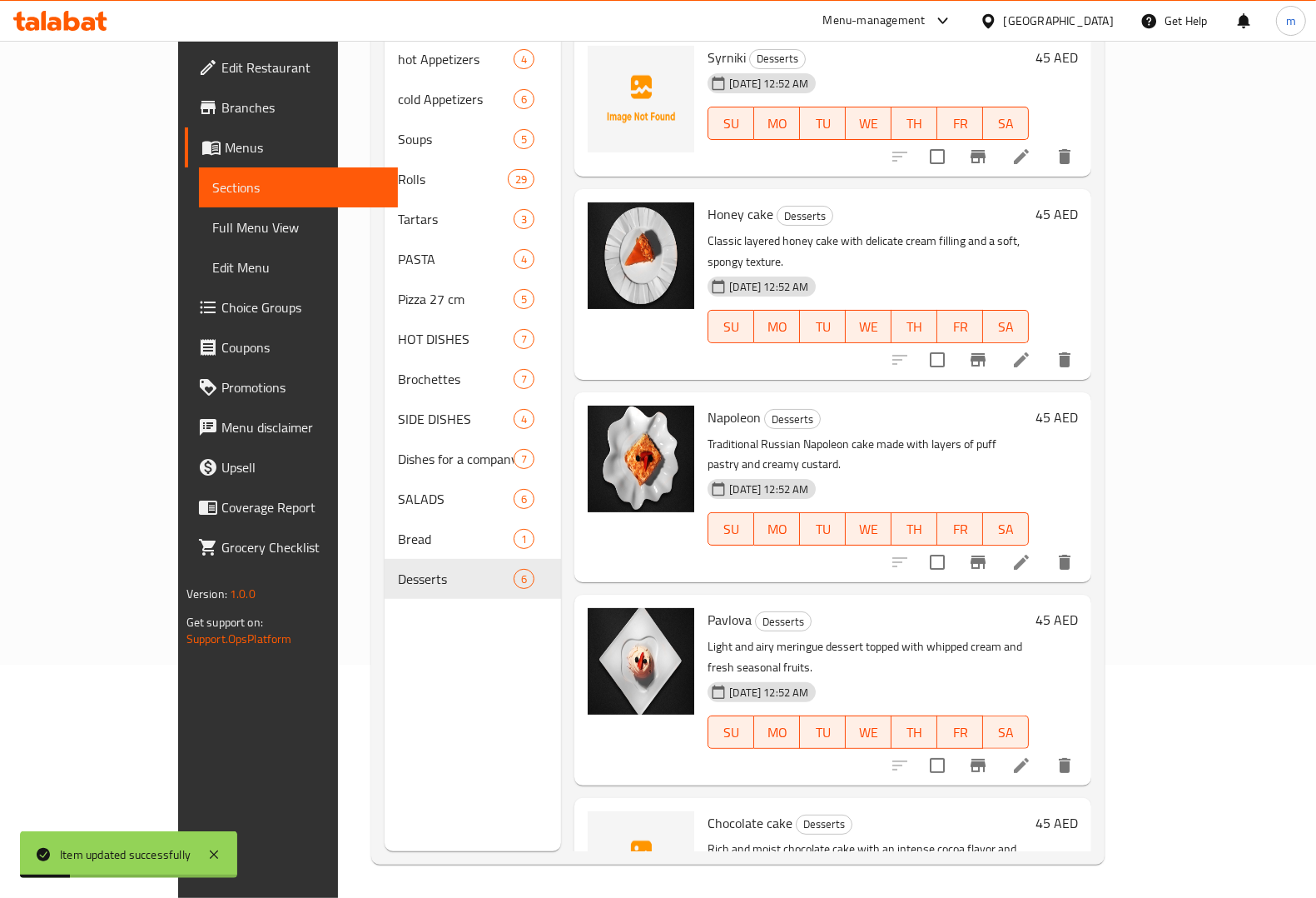
scroll to position [184, 0]
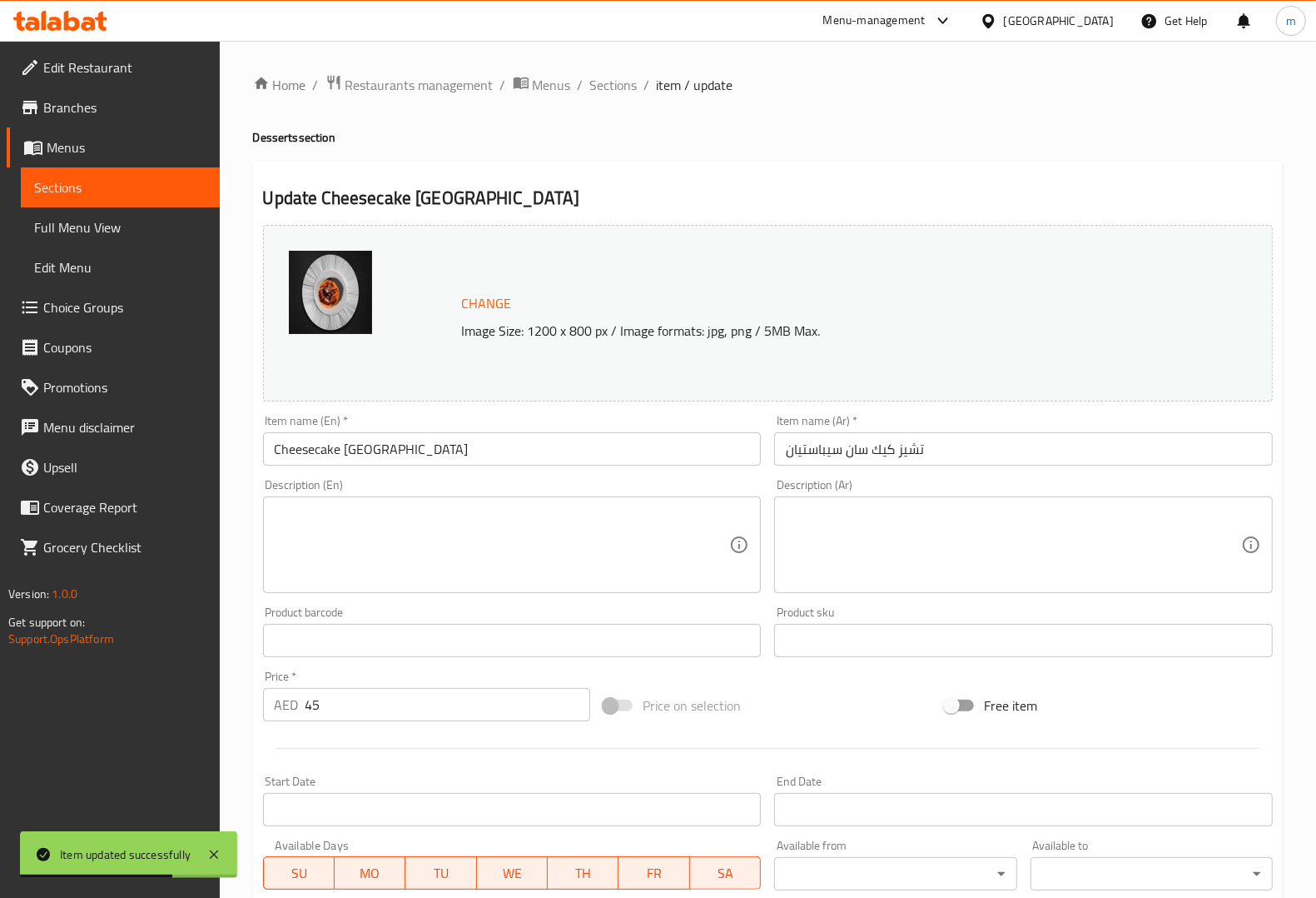
click at [572, 526] on textarea at bounding box center [503, 544] width 456 height 79
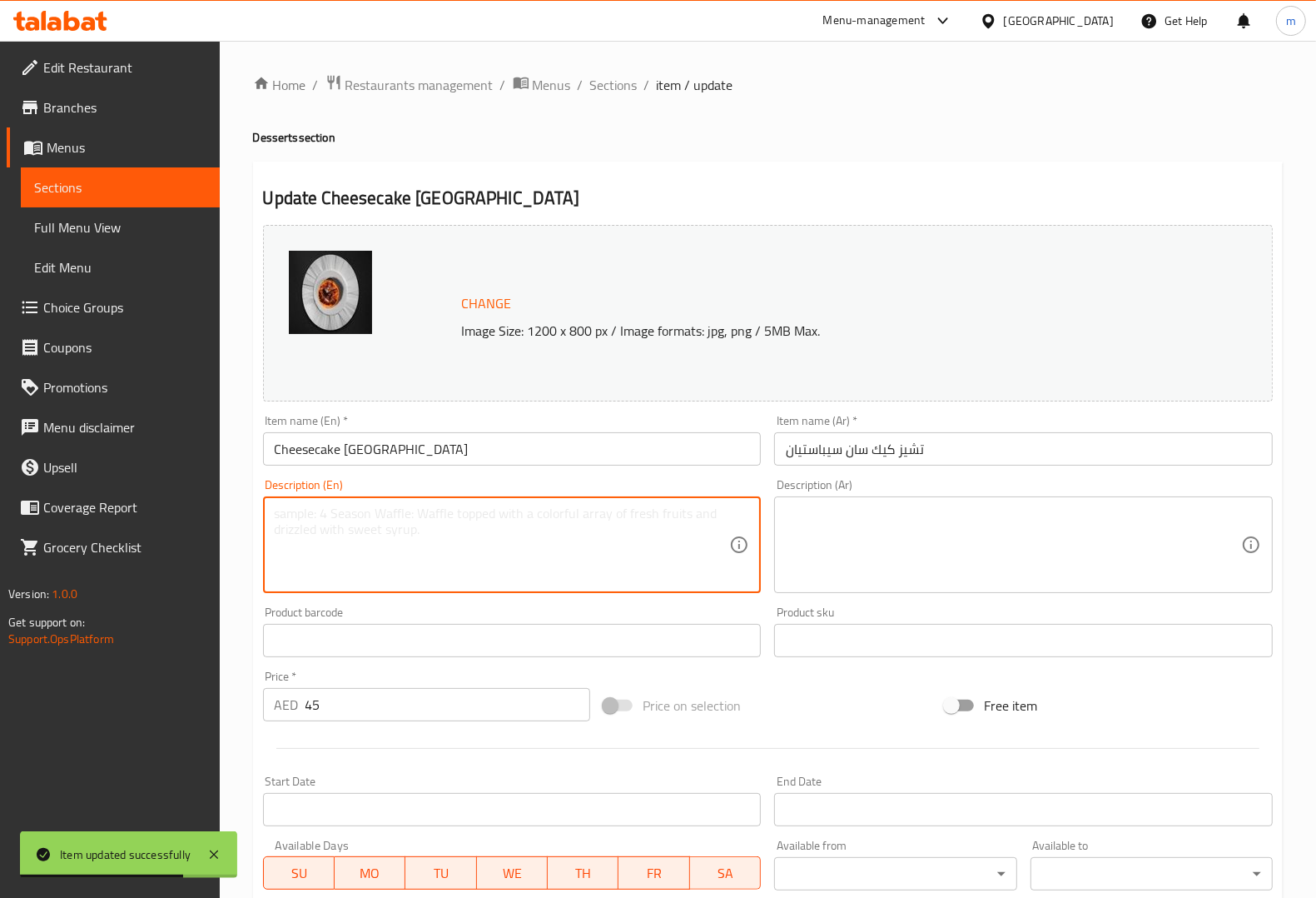
paste textarea "Creamy San Sebastian-style baked cheesecake with a caramelized top and soft cen…"
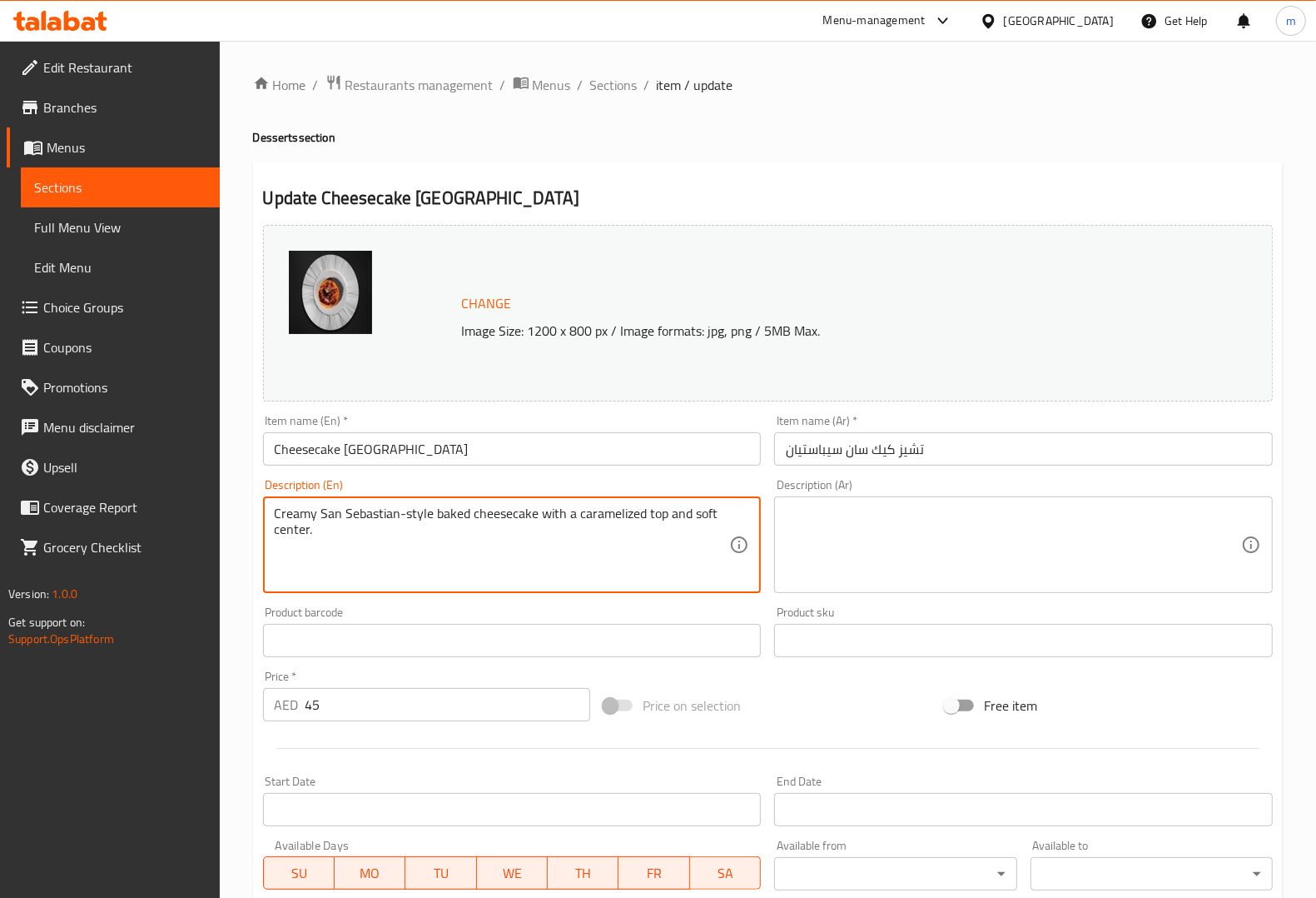
type textarea "Creamy San Sebastian-style baked cheesecake with a caramelized top and soft cen…"
click at [818, 517] on textarea at bounding box center [1013, 544] width 456 height 79
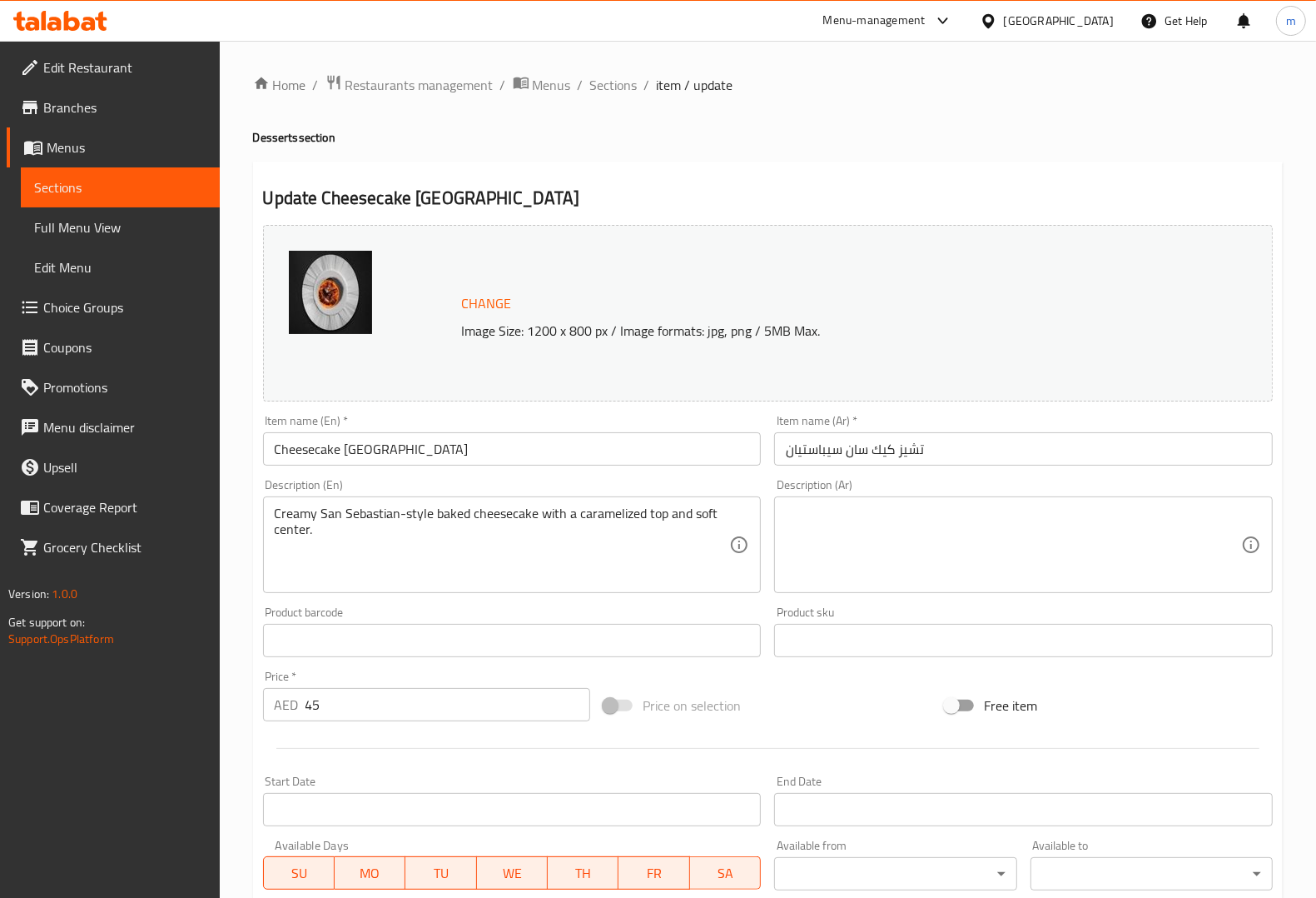
click at [995, 514] on textarea at bounding box center [1013, 544] width 456 height 79
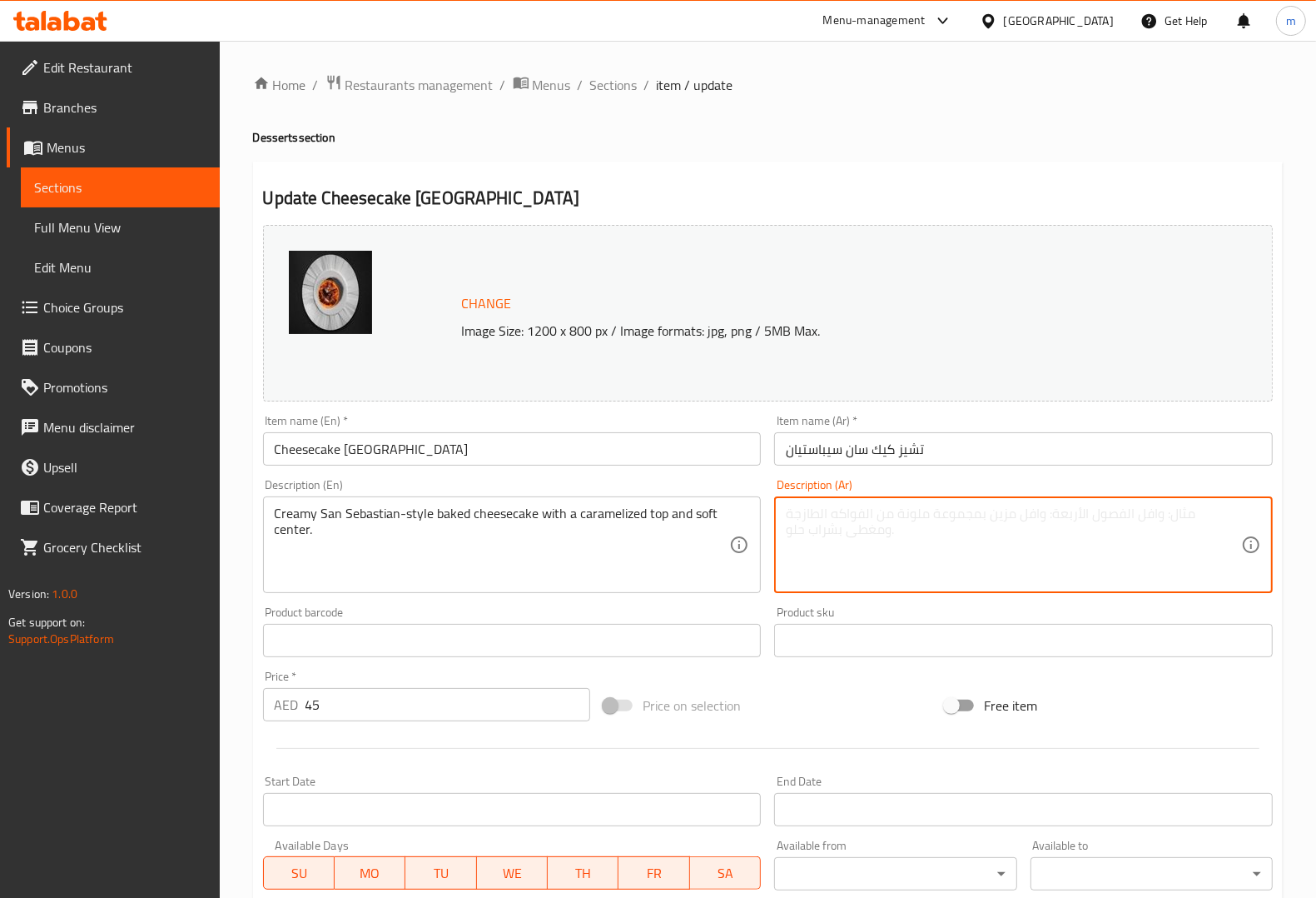
paste textarea "كعكة الجبن الكريمية المخبوزة على طريقة سان سيباستيان مع قمة مكرملة ومركز ناعم."
click at [867, 515] on textarea "كعكة الجبن الكريمية المخبوزة على طريقة سان سيباستيان مع قمة مكرملة ومركز ناعم." at bounding box center [1013, 544] width 456 height 79
click at [877, 515] on textarea "كعكة الجبن الكريمية المخبوزة على طريقة سان سيباستيان مع قمة مكرملة ومركز ناعم." at bounding box center [1013, 544] width 456 height 79
click at [870, 515] on textarea "كعكة الجبن الكريمية المخبوزة على طريقة سان سيباستيان مع قمة مكرملة ومركز ناعم." at bounding box center [1013, 544] width 456 height 79
click at [821, 511] on textarea "كعكة الجبن الكريمية المخبوزة على طريقة سان سيباستيان مع توب مكرملة ومركز ناعم." at bounding box center [1013, 544] width 456 height 79
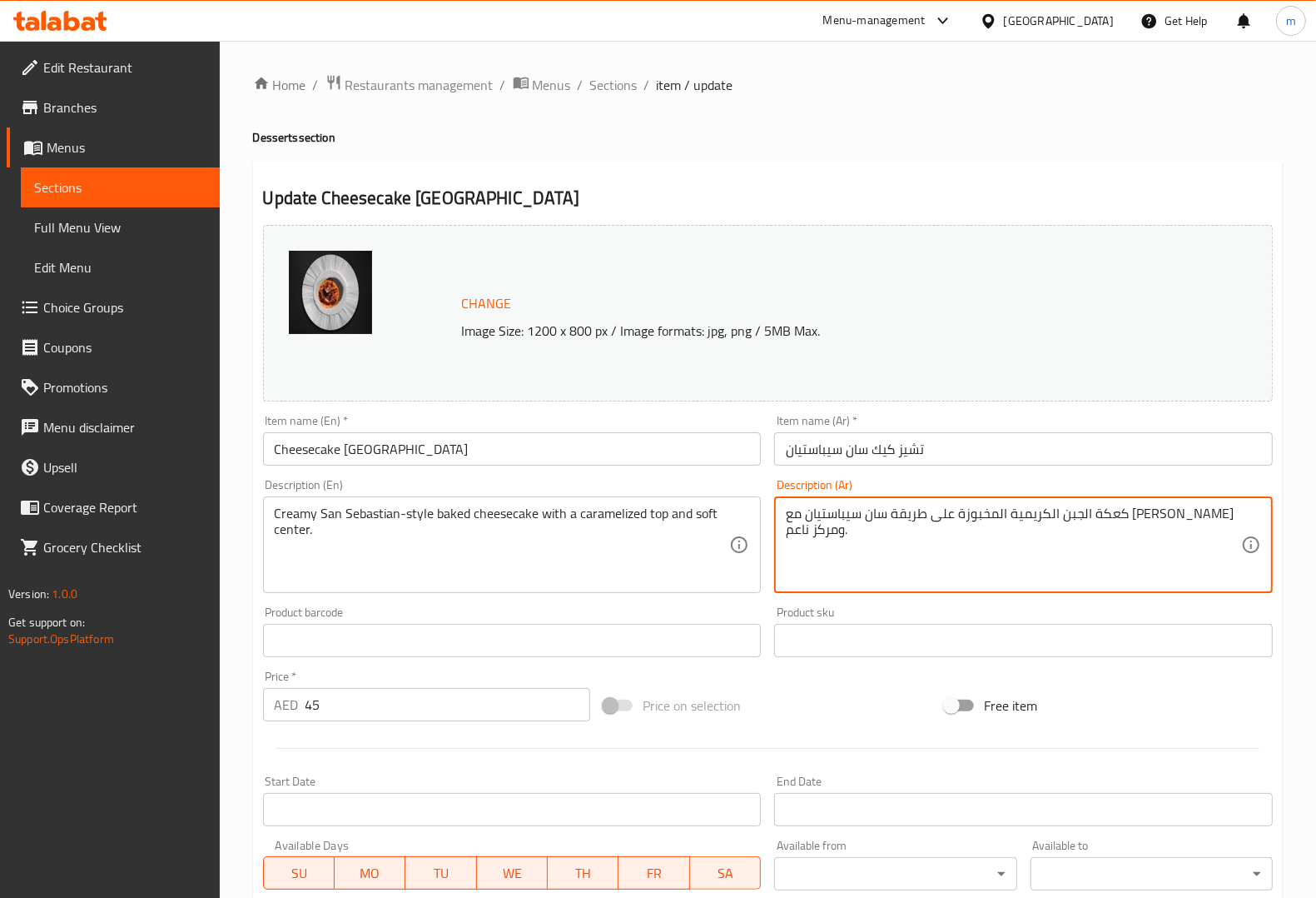
click at [821, 509] on textarea "كعكة الجبن الكريمية المخبوزة على طريقة سان سيباستيان مع توب مكرملة ومركز ناعم." at bounding box center [1013, 544] width 456 height 79
click at [824, 516] on textarea "كعكة الجبن الكريمية المخبوزة على طريقة سان سيباستيان مع توب مكرملة ومركز ناعم." at bounding box center [1013, 544] width 456 height 79
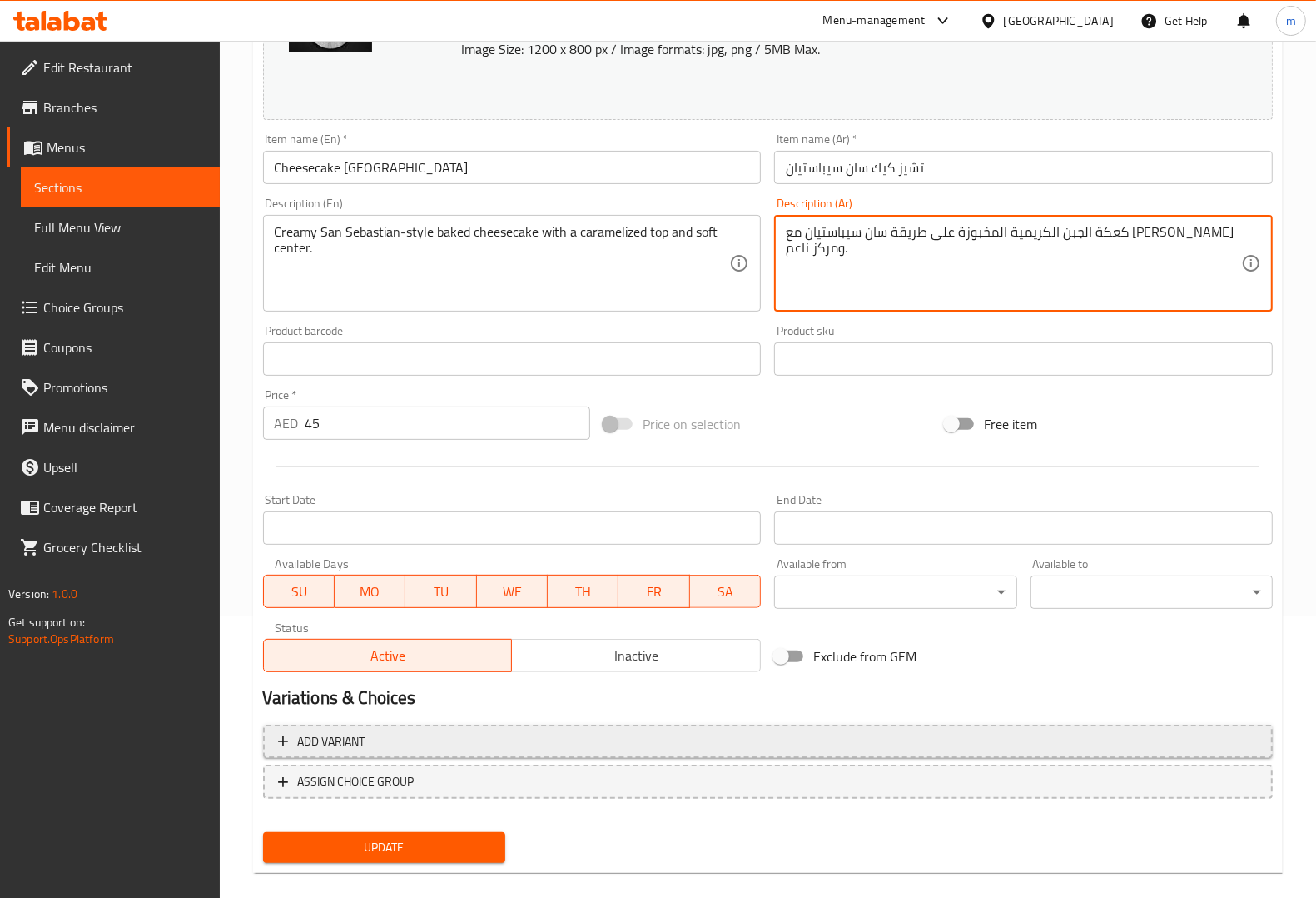
scroll to position [300, 0]
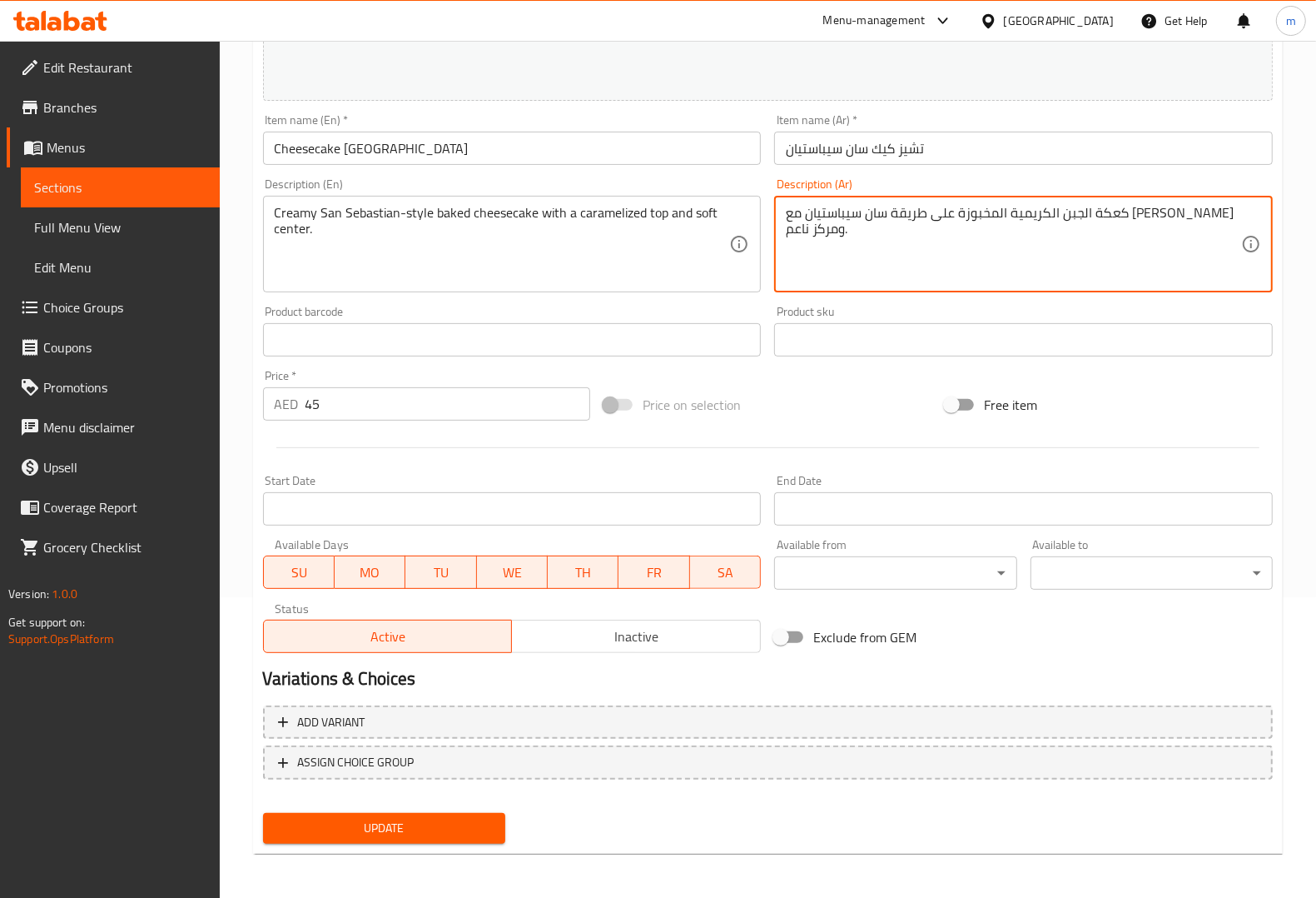
click at [464, 818] on span "Update" at bounding box center [384, 827] width 216 height 21
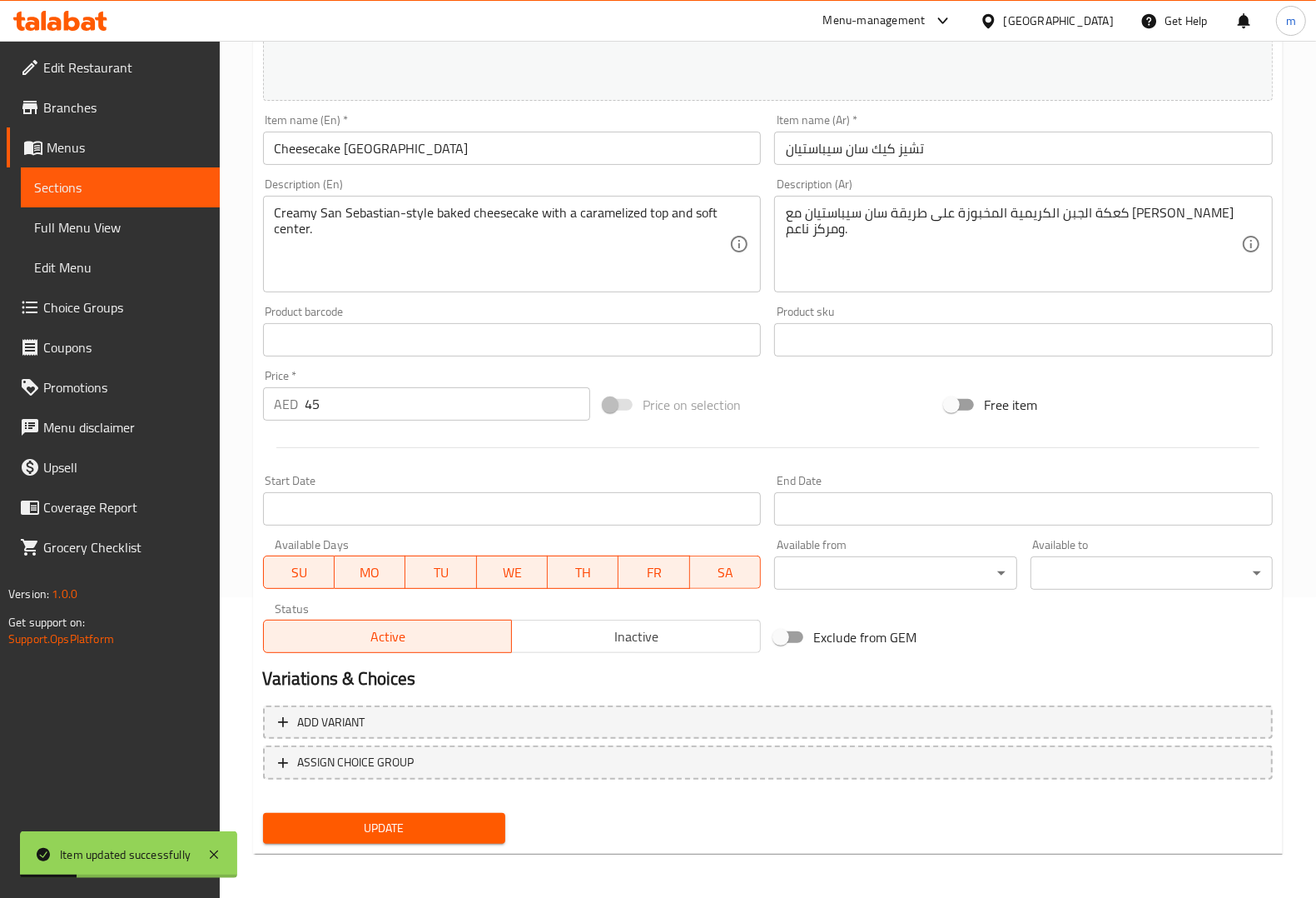
click at [783, 219] on div "كعكة الجبن الكريمية المخبوزة على طريقة سان سيباستيان مع توب مكرمل ومركز ناعم. D…" at bounding box center [1023, 243] width 499 height 97
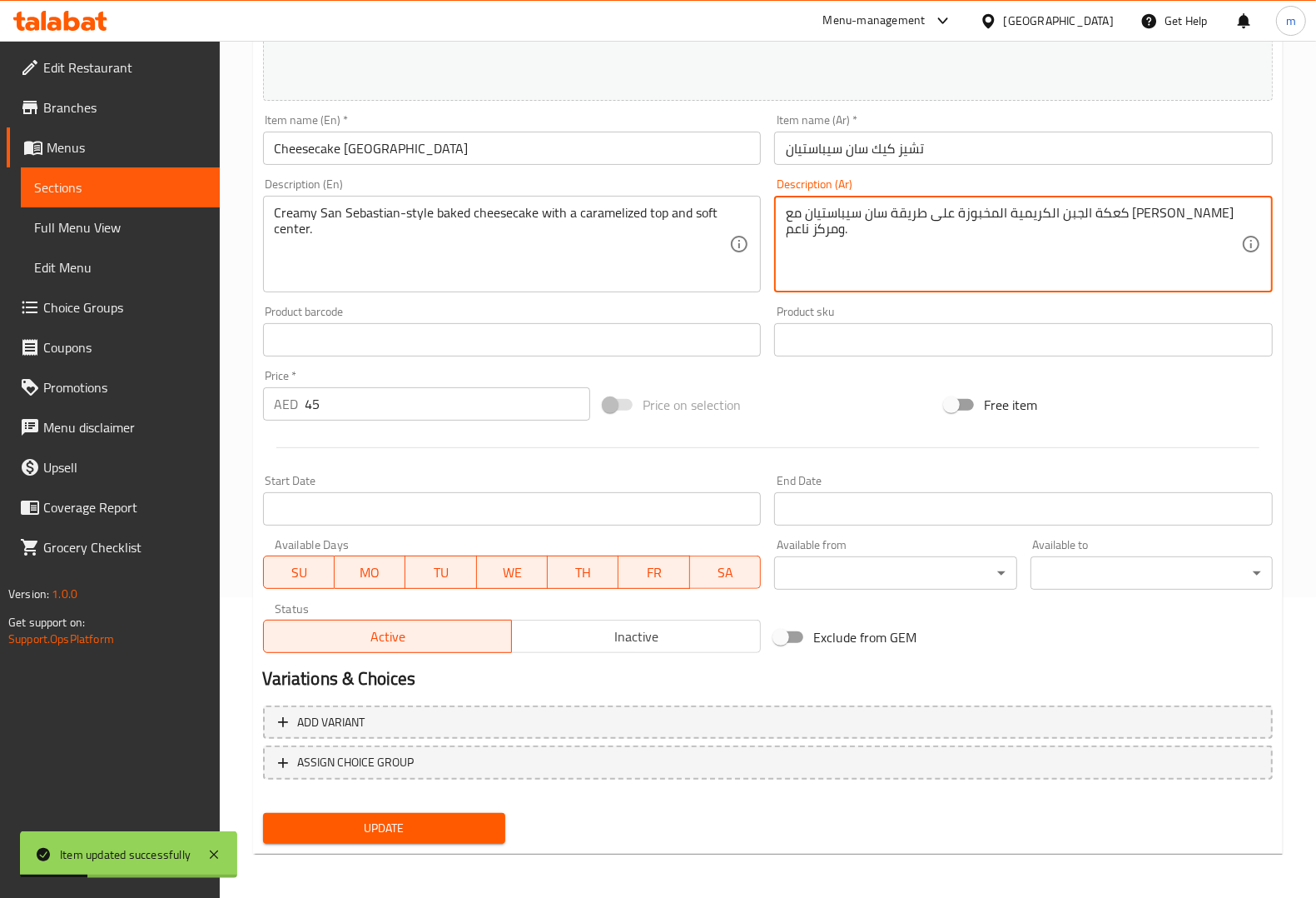
click at [783, 218] on div "كعكة الجبن الكريمية المخبوزة على طريقة سان سيباستيان مع توب مكرمل ومركز ناعم. D…" at bounding box center [1023, 243] width 499 height 97
drag, startPoint x: 785, startPoint y: 216, endPoint x: 814, endPoint y: 210, distance: 29.6
click at [814, 210] on textarea "كعكة الجبن الكريمية المخبوزة على طريقة سان سيباستيان مع توب مكرمل ومركز ناعم." at bounding box center [1013, 244] width 456 height 79
type textarea "كعكة الجبن الكريمية المخبوزة على طريقة سان سيباستيان مع توب مكرمل وسنتر ناعم."
click at [439, 822] on span "Update" at bounding box center [384, 827] width 216 height 21
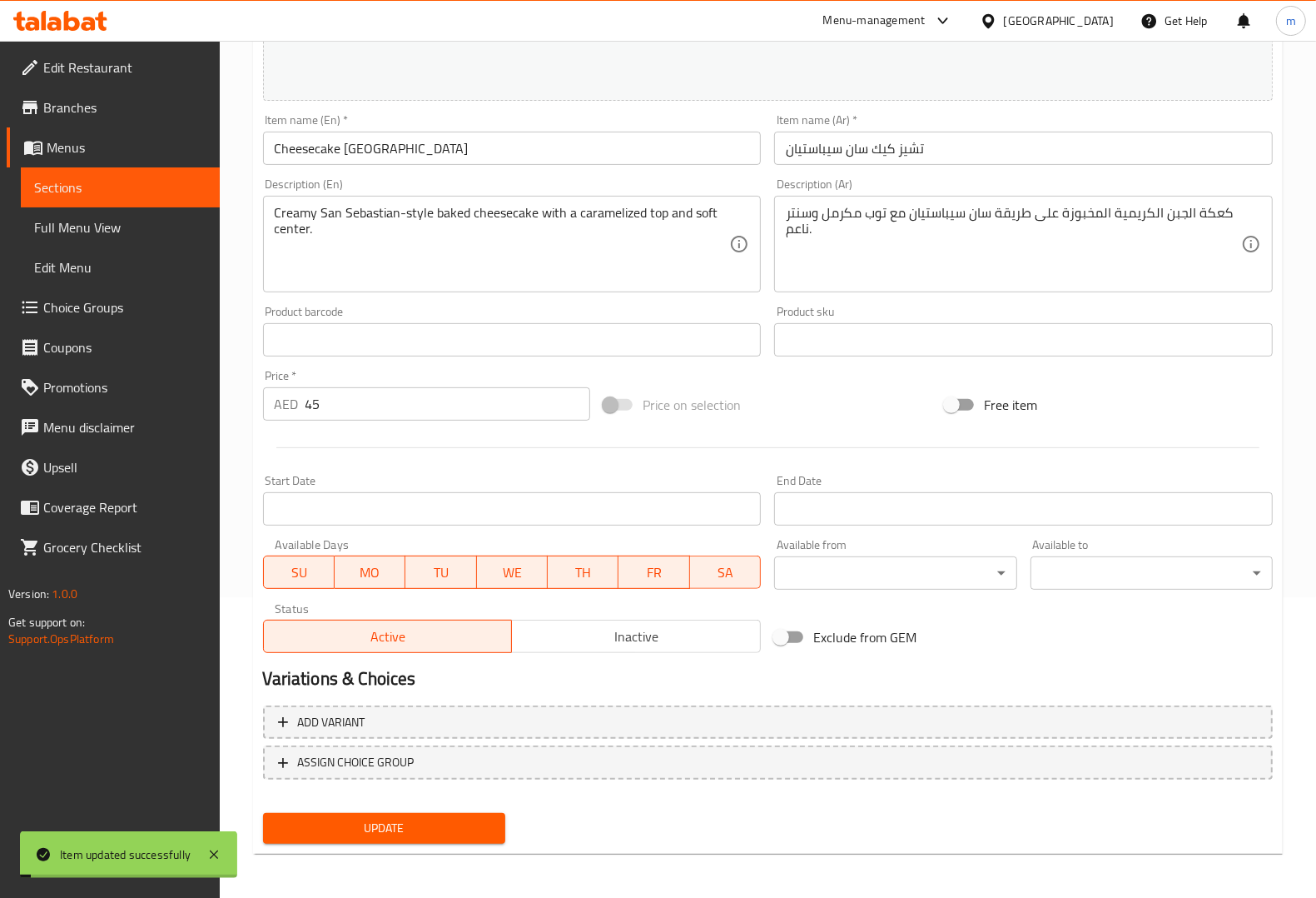
click at [123, 196] on span "Sections" at bounding box center [120, 187] width 173 height 20
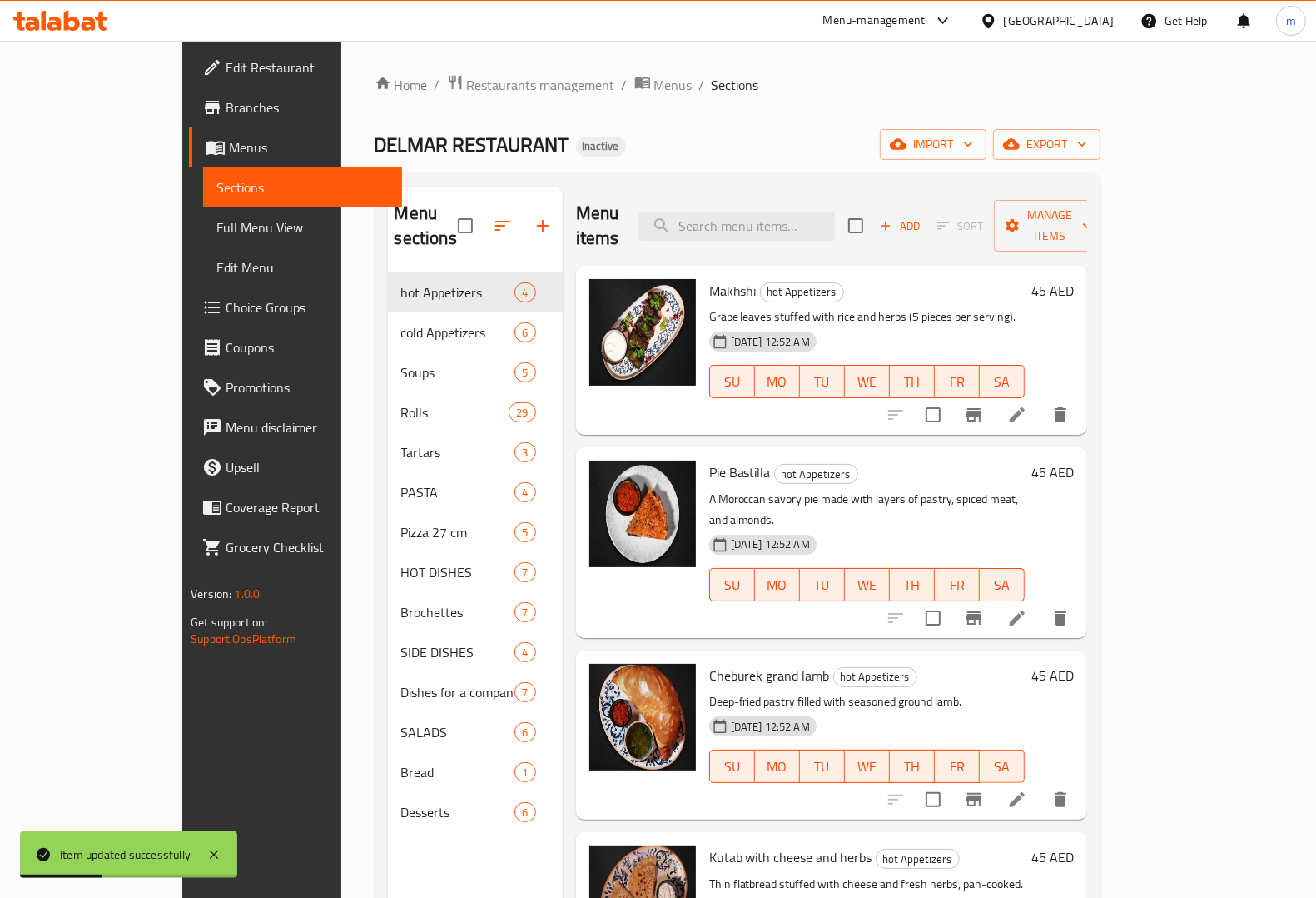
click at [216, 217] on span "Full Menu View" at bounding box center [302, 227] width 173 height 20
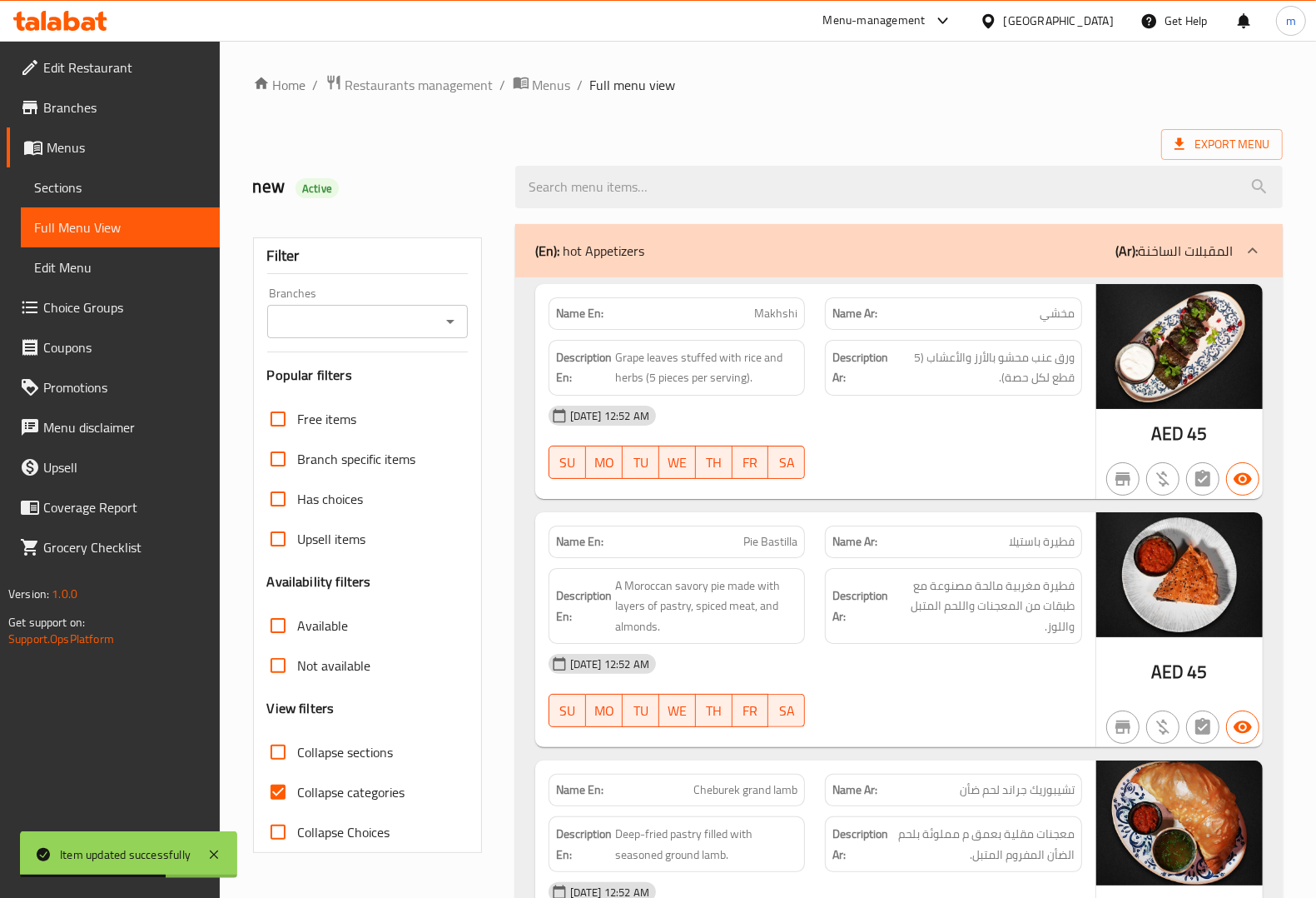
click at [301, 796] on span "Collapse categories" at bounding box center [352, 792] width 108 height 20
click at [298, 796] on input "Collapse categories" at bounding box center [277, 792] width 40 height 40
checkbox input "false"
click at [978, 260] on div "(En): hot Appetizers (Ar): المقبلات الساخنة" at bounding box center [884, 250] width 698 height 20
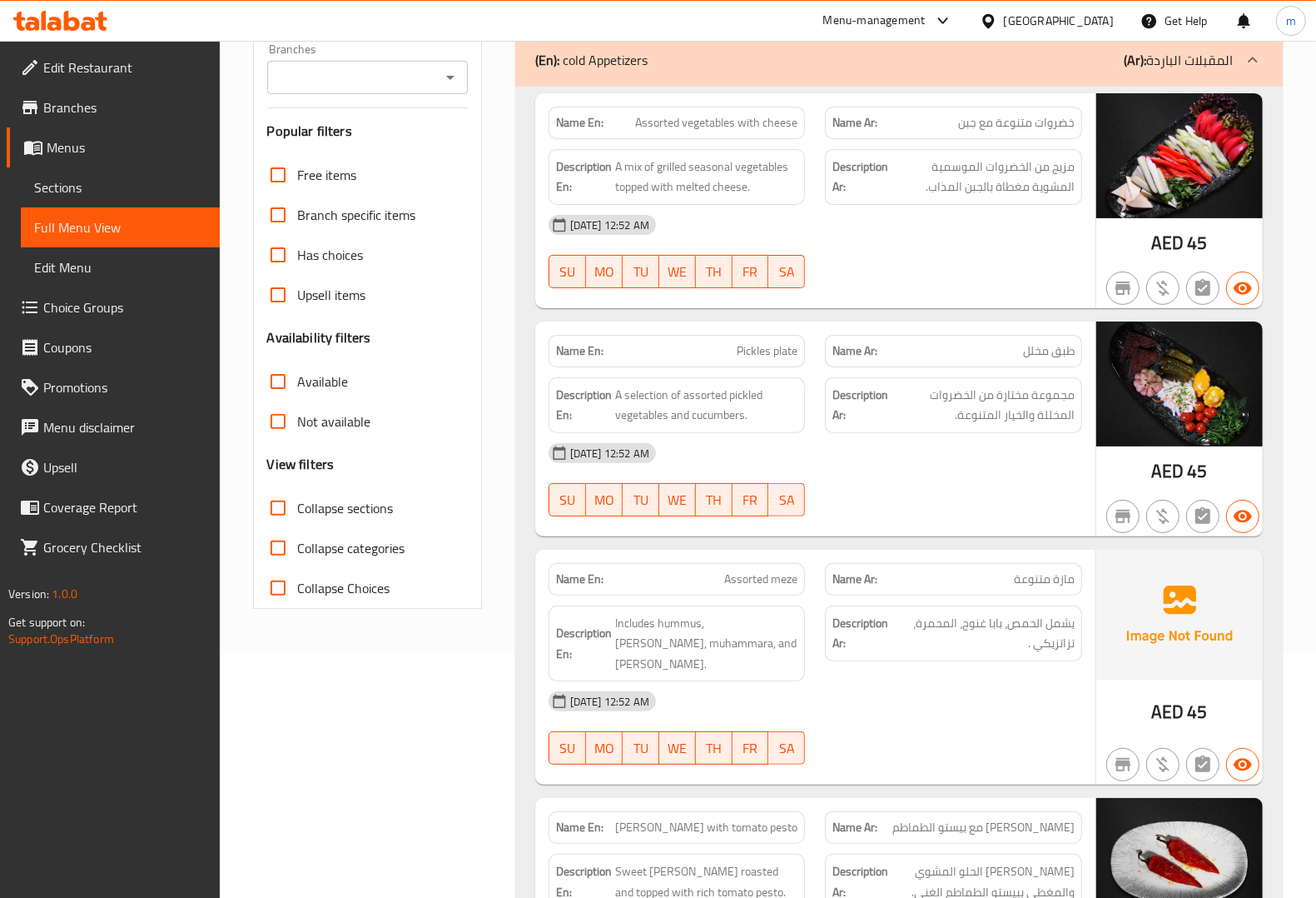
scroll to position [208, 0]
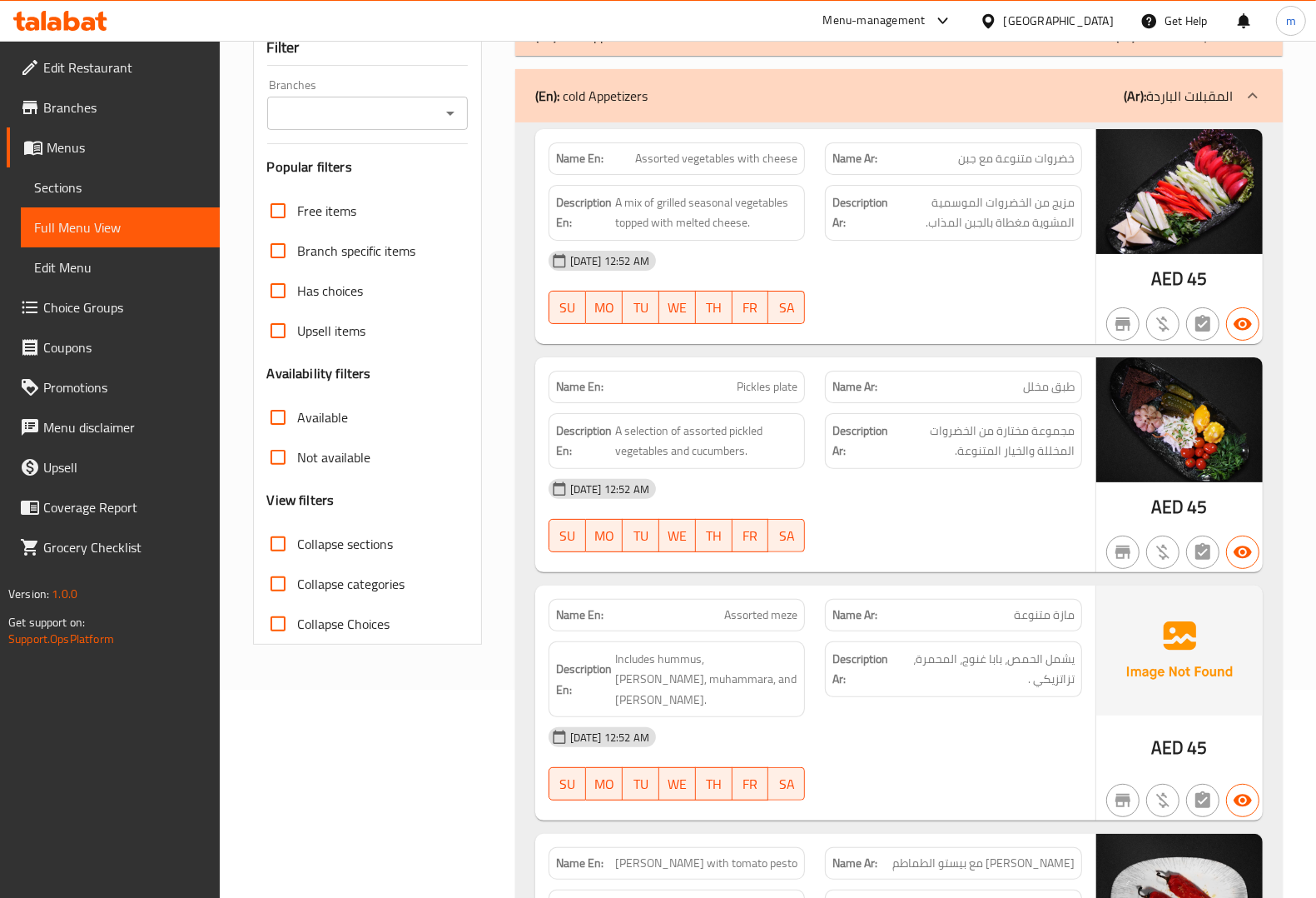
click at [888, 112] on div "(En): cold Appetizers (Ar): المقبلات الباردة" at bounding box center [898, 95] width 767 height 53
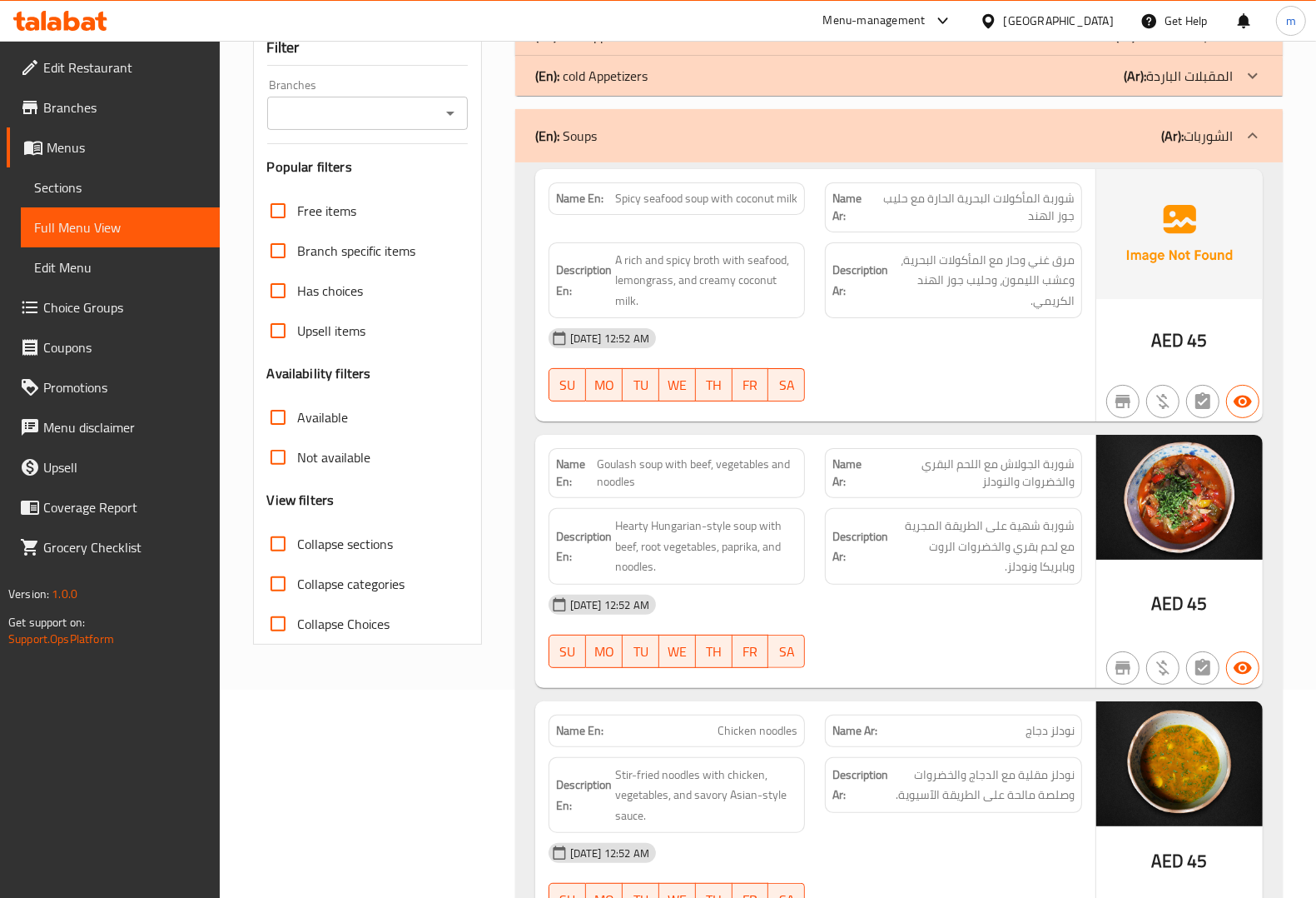
click at [818, 130] on div "(En): Soups (Ar): الشوربات" at bounding box center [884, 136] width 698 height 20
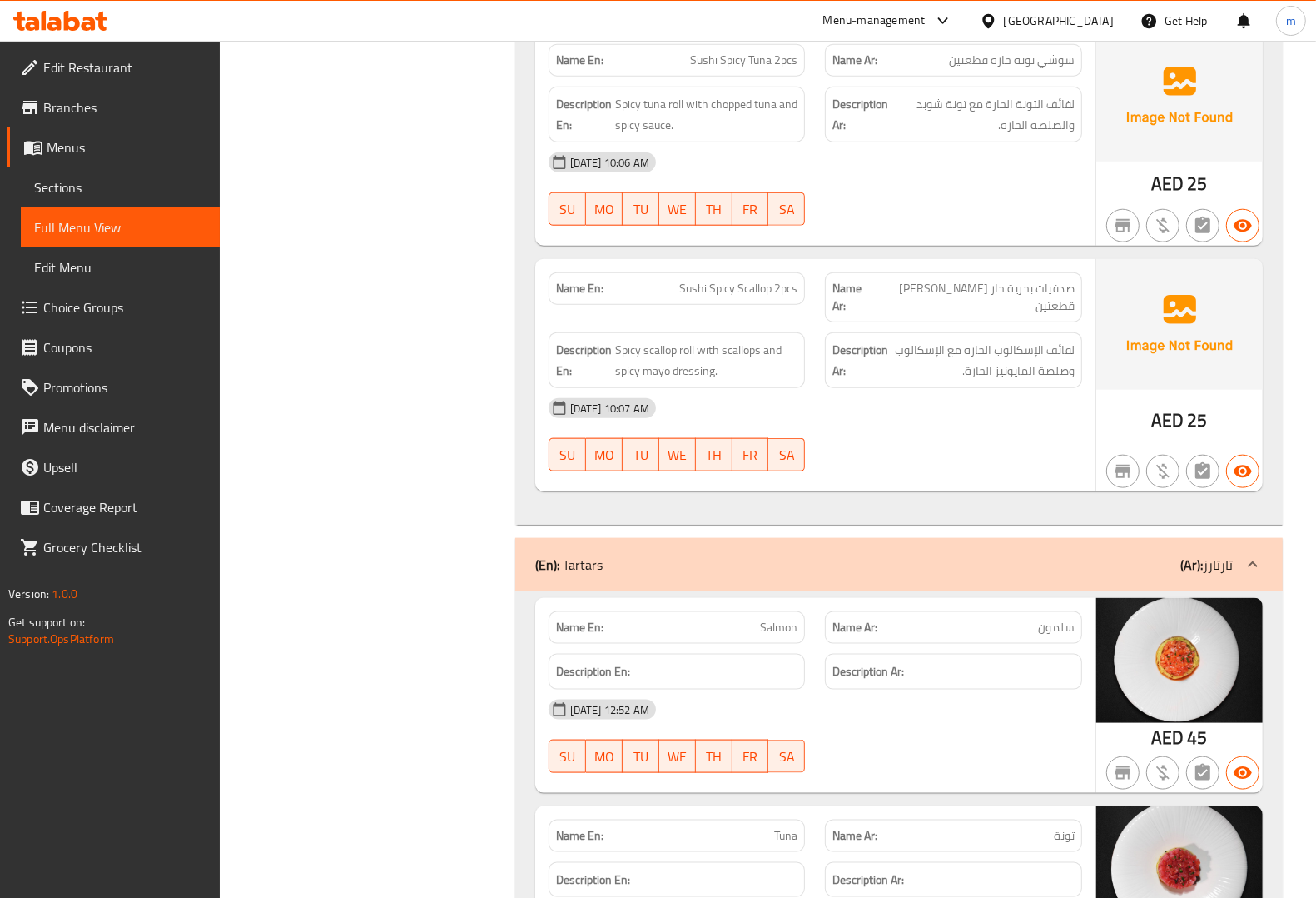
scroll to position [6871, 0]
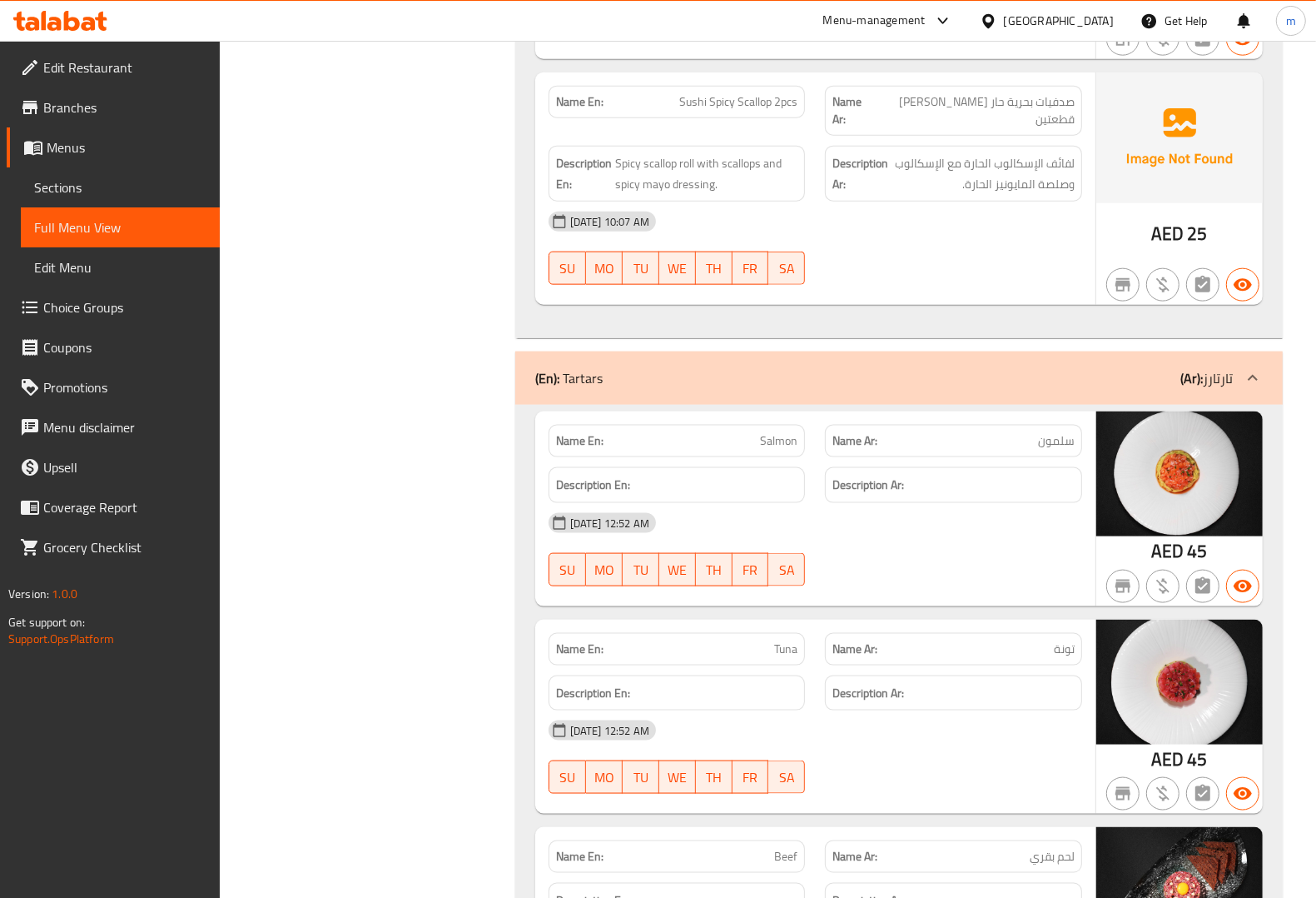
click at [766, 363] on div "(En): Tartars (Ar): تارتارز" at bounding box center [898, 378] width 767 height 53
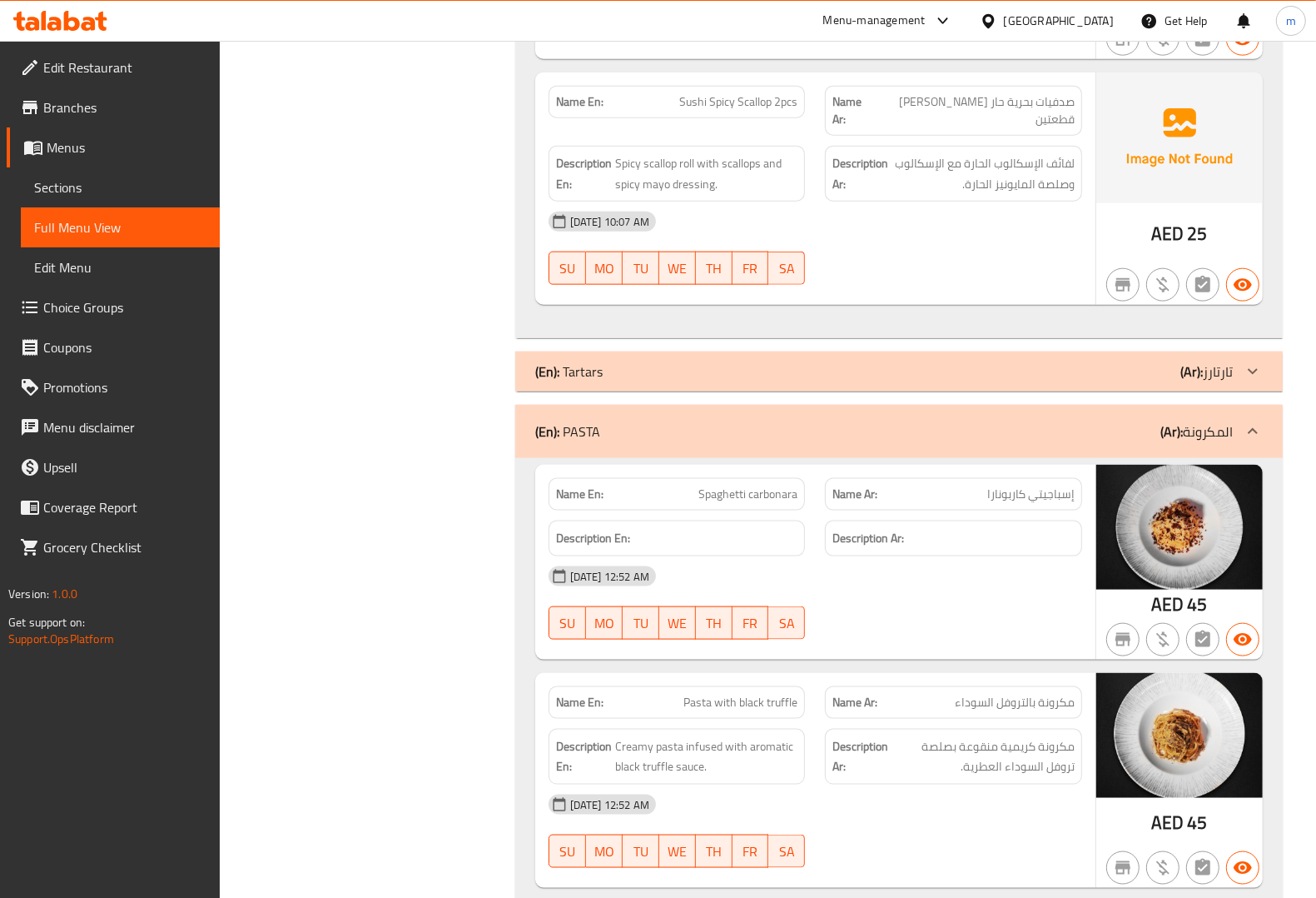
scroll to position [7079, 0]
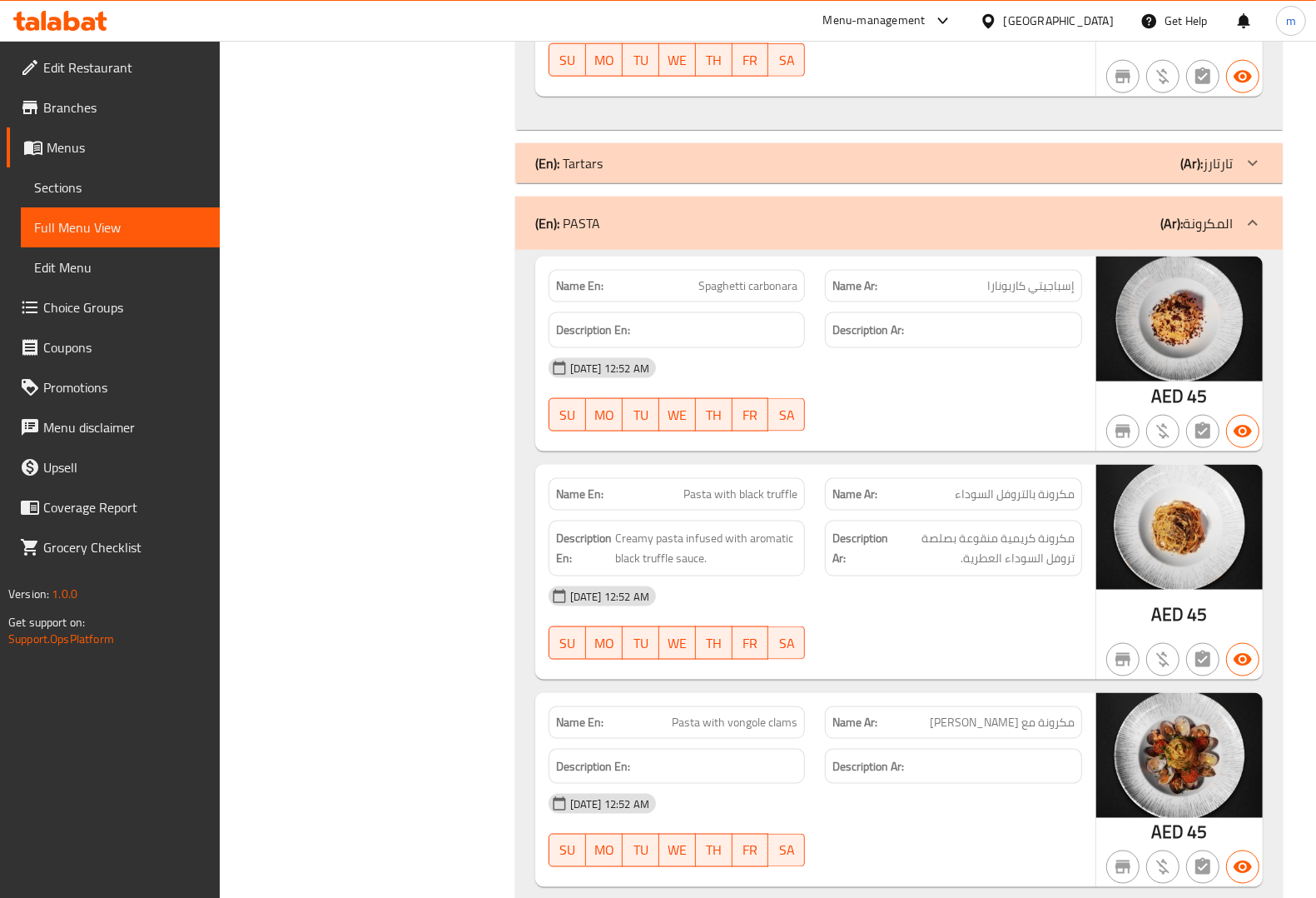
click at [767, 203] on div "(En): PASTA (Ar): المكرونة" at bounding box center [898, 222] width 767 height 53
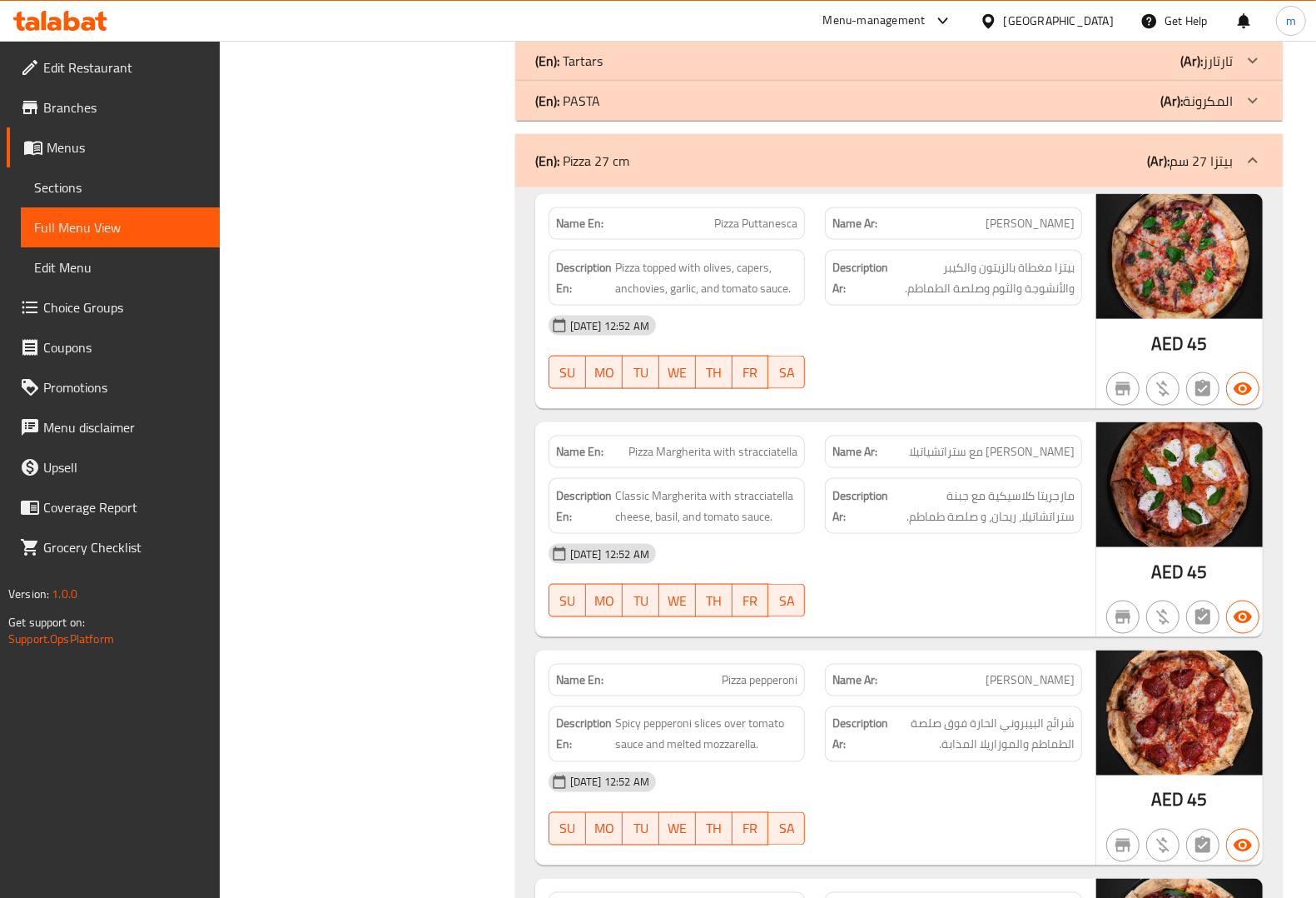
scroll to position [7183, 0]
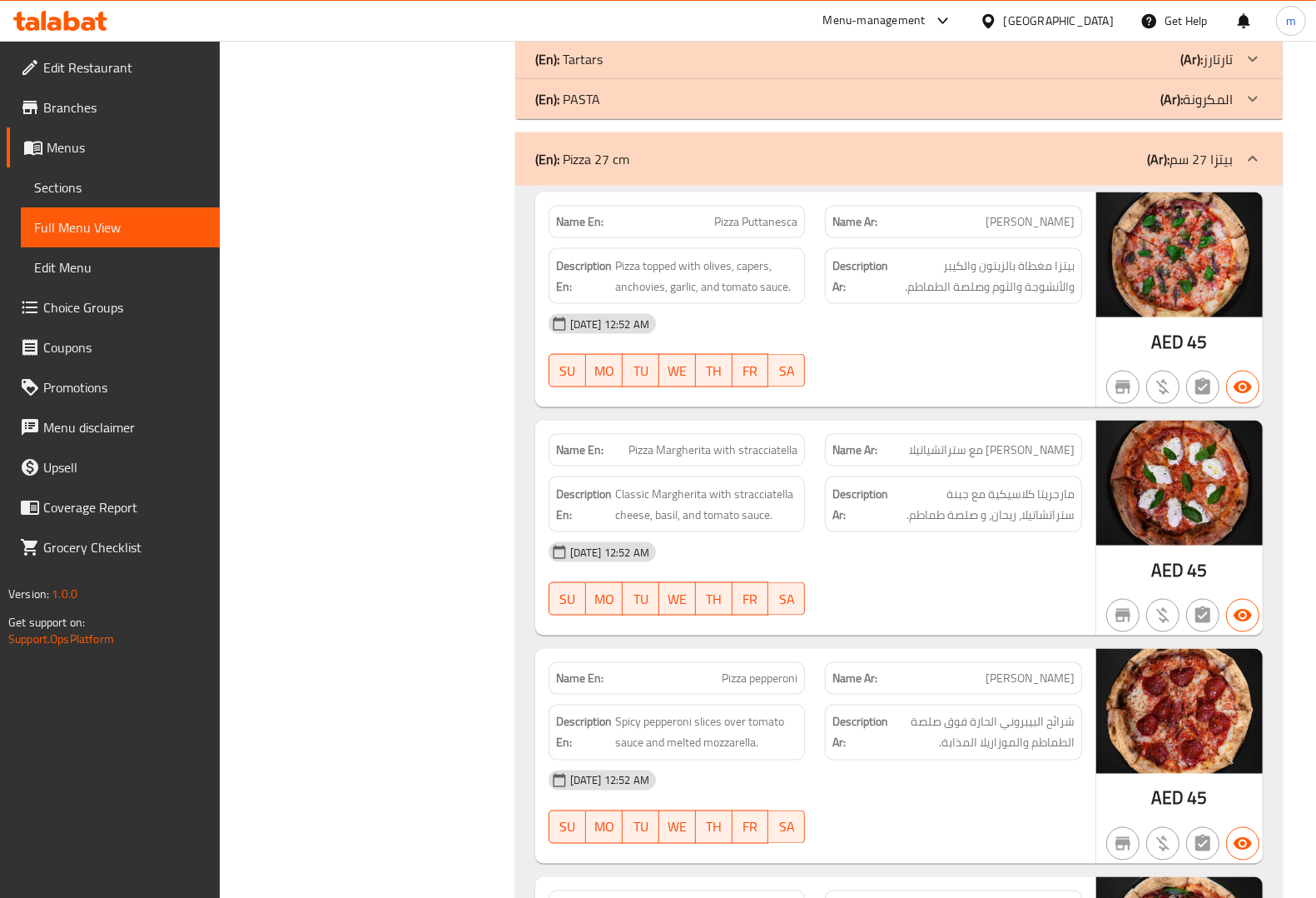
click at [813, 140] on div "(En): Pizza 27 cm (Ar): بيتزا 27 سم" at bounding box center [898, 158] width 767 height 53
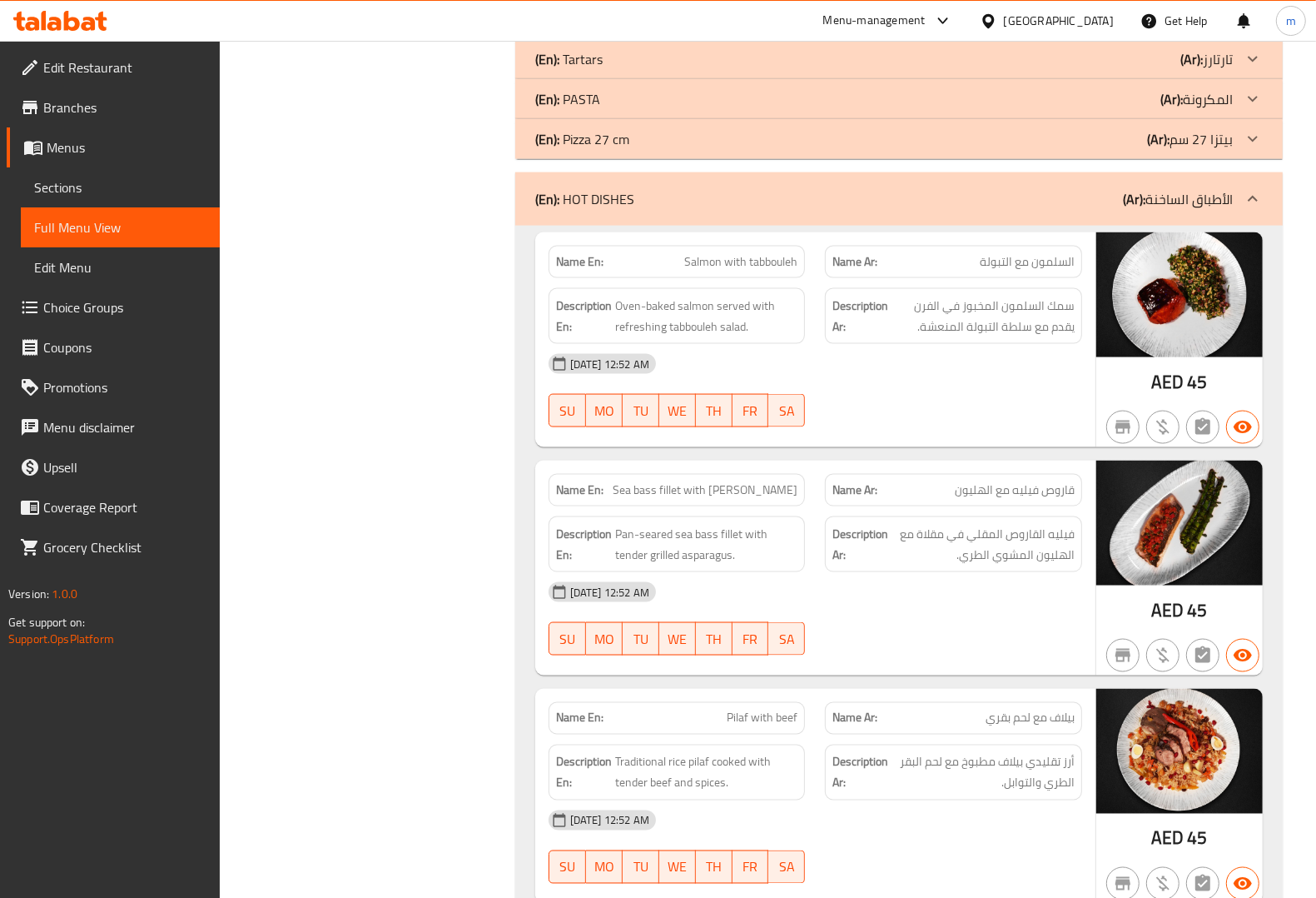
click at [816, 189] on div "(En): HOT DISHES (Ar): الأطباق الساخنة" at bounding box center [884, 199] width 698 height 20
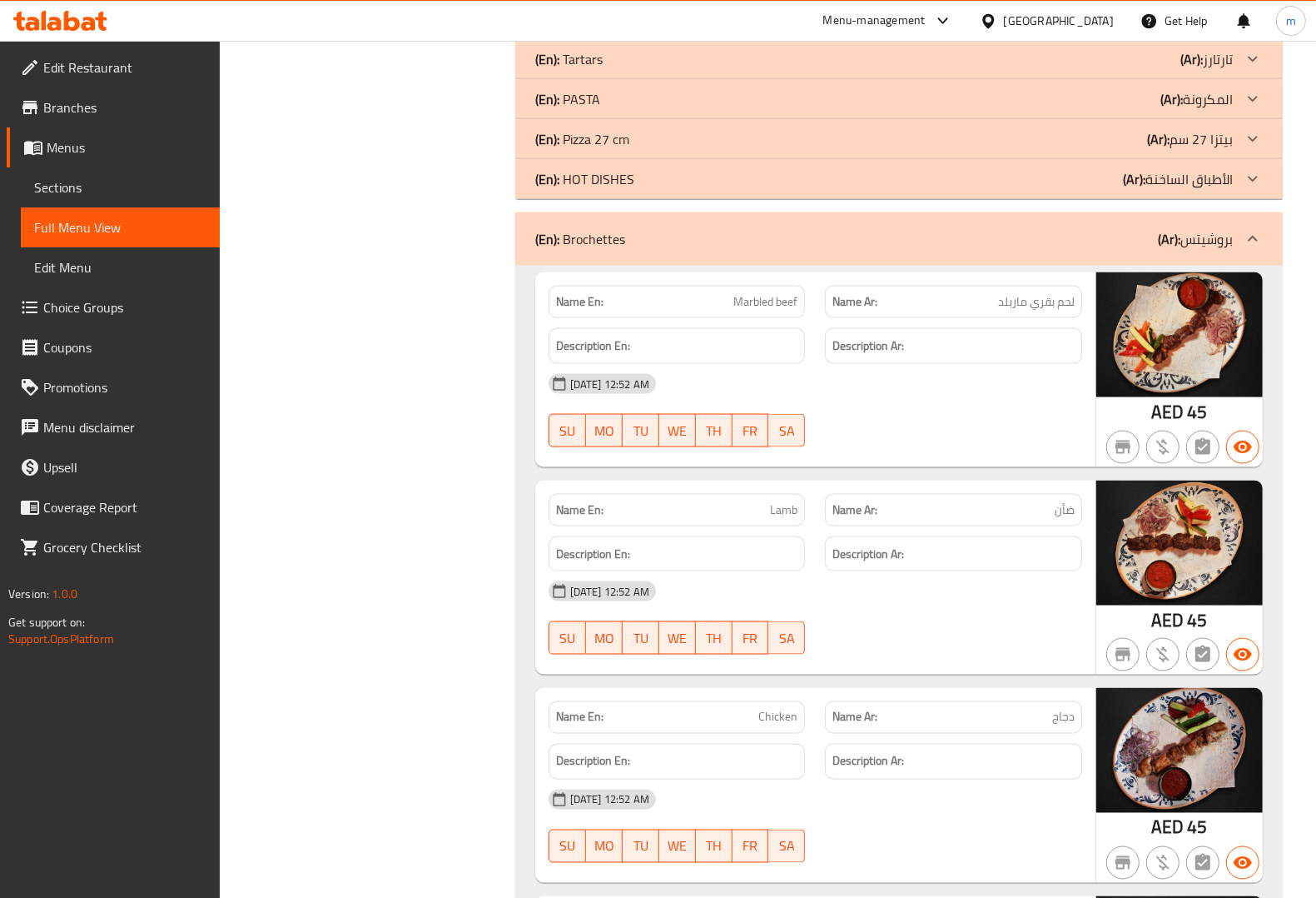
click at [805, 213] on div "(En): Brochettes (Ar): بروشيتس" at bounding box center [898, 239] width 767 height 53
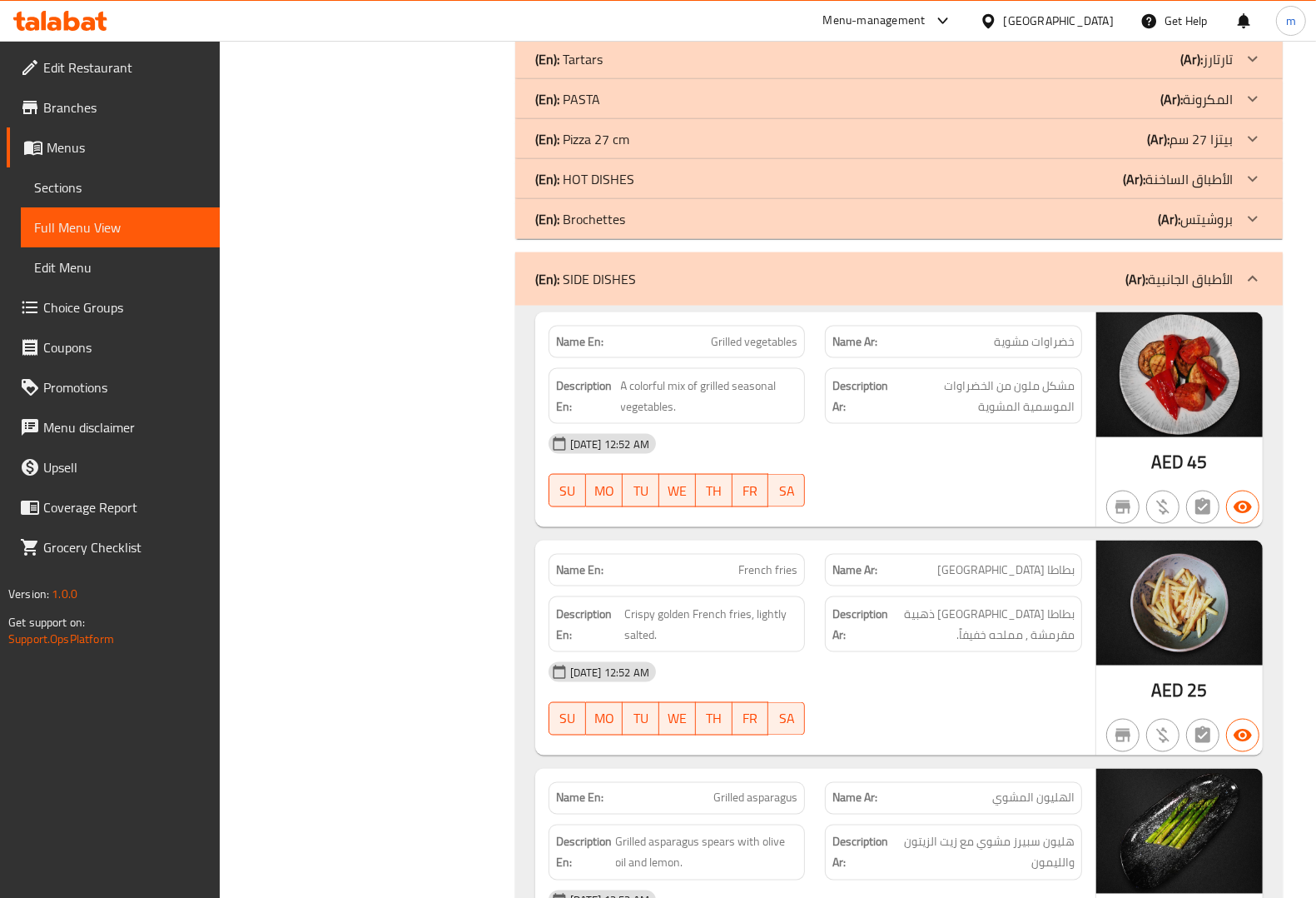
click at [797, 252] on div "(En): SIDE DISHES (Ar): الأطباق الجانبية" at bounding box center [898, 279] width 767 height 53
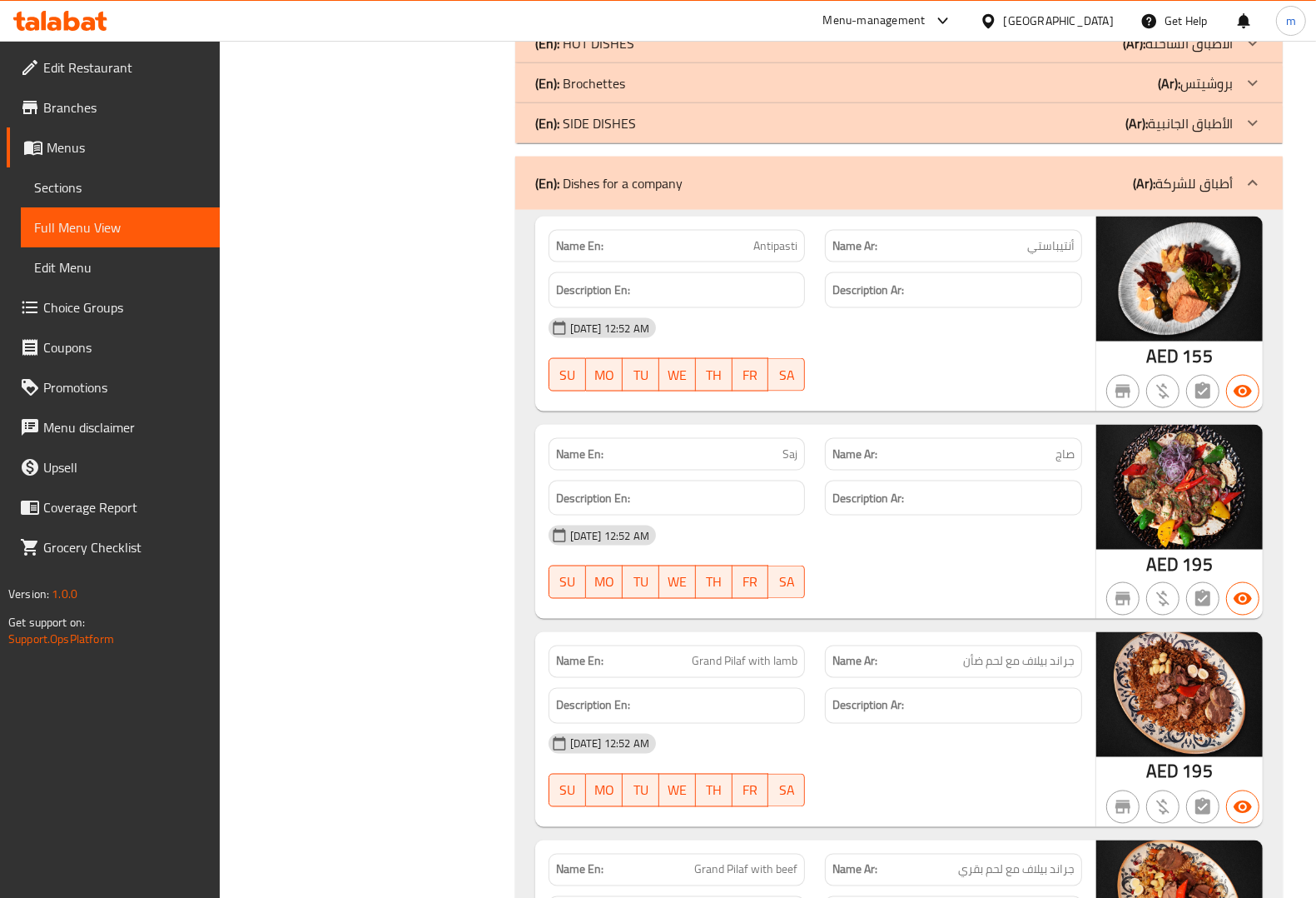
scroll to position [7287, 0]
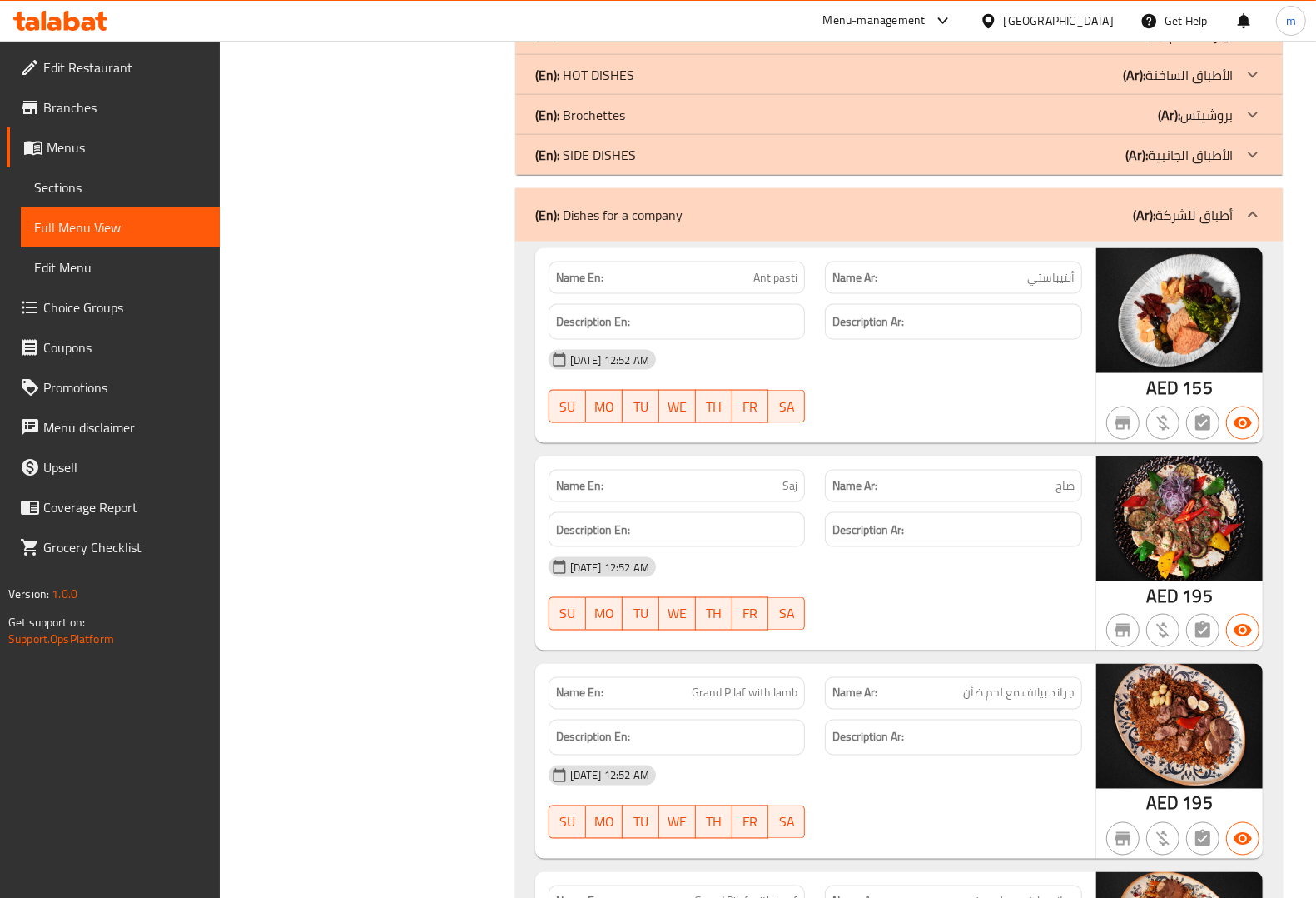
click at [808, 205] on div "(En): Dishes for a company (Ar): أطباق للشركة" at bounding box center [884, 215] width 698 height 20
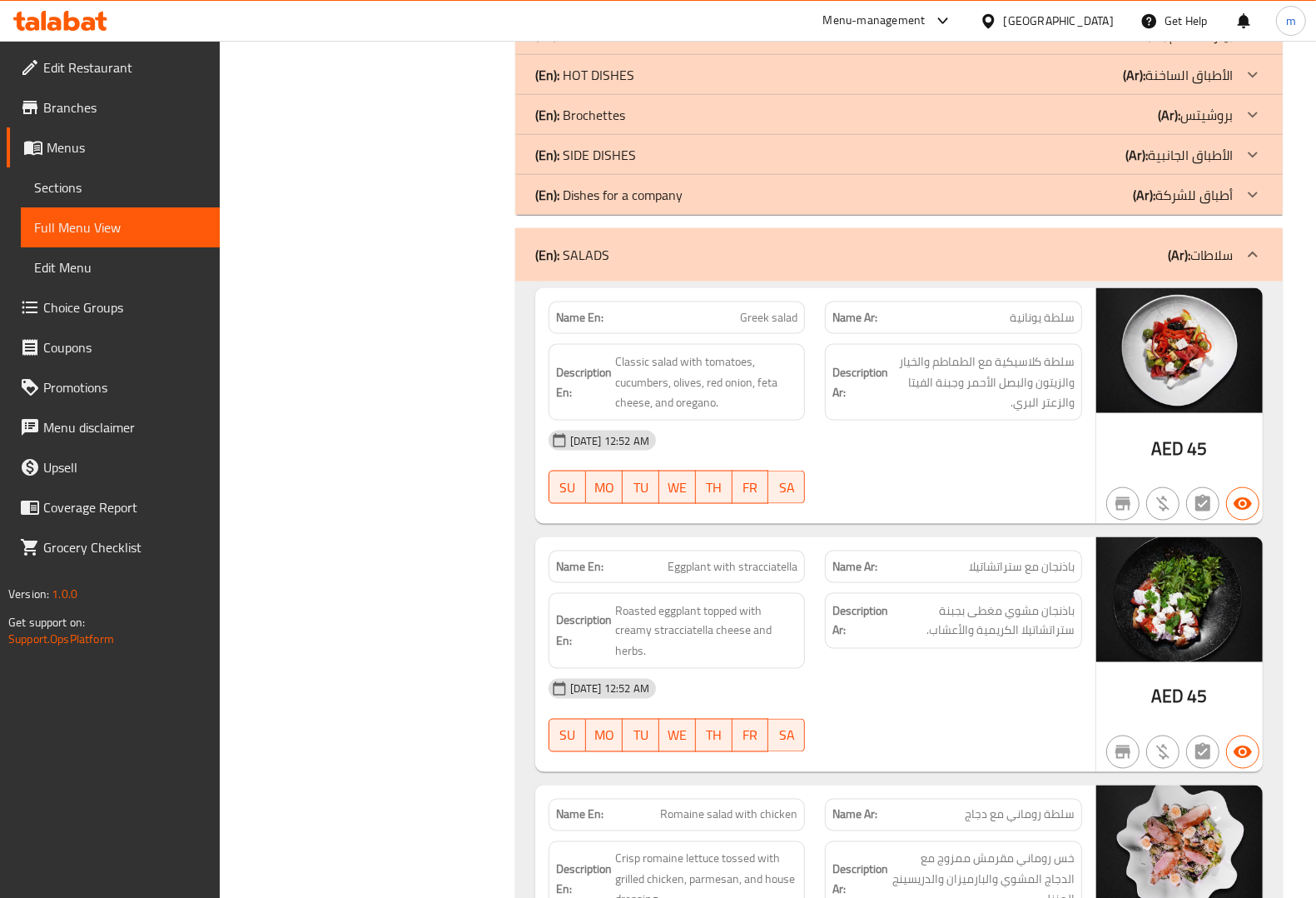
click at [792, 245] on div "(En): SALADS (Ar): سلاطات" at bounding box center [884, 255] width 698 height 20
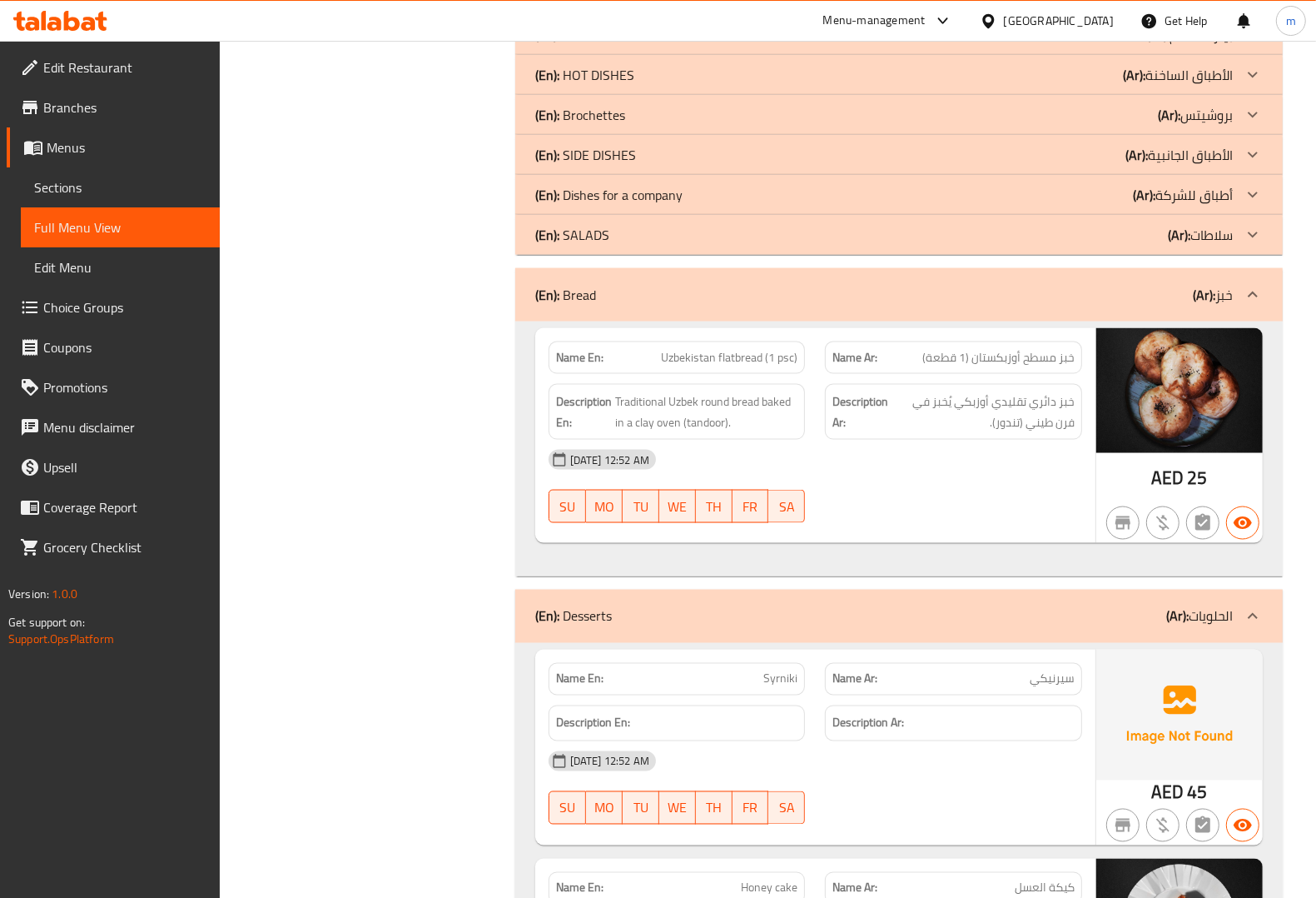
click at [786, 285] on div "(En): Bread (Ar): خبز" at bounding box center [884, 295] width 698 height 20
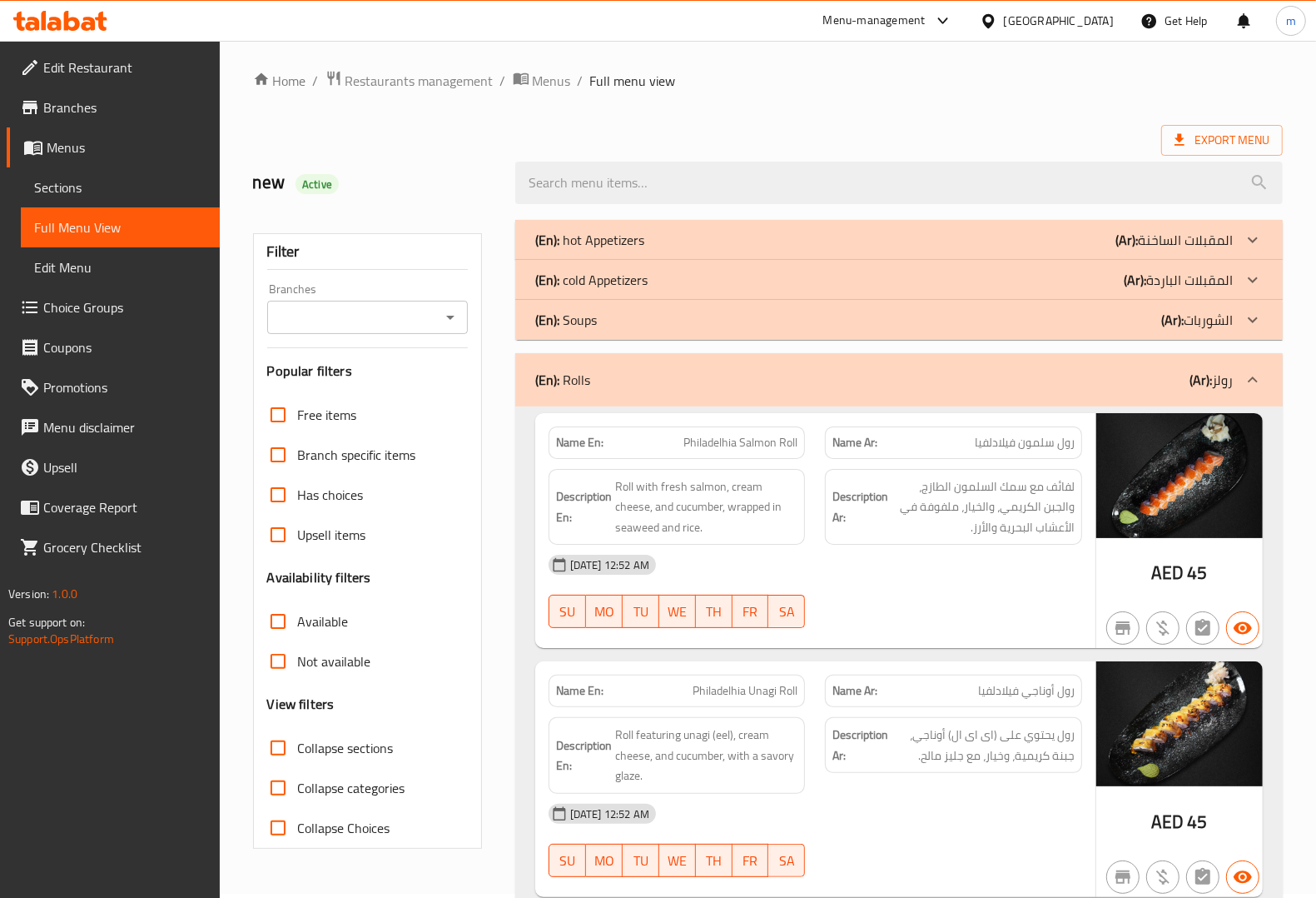
scroll to position [0, 0]
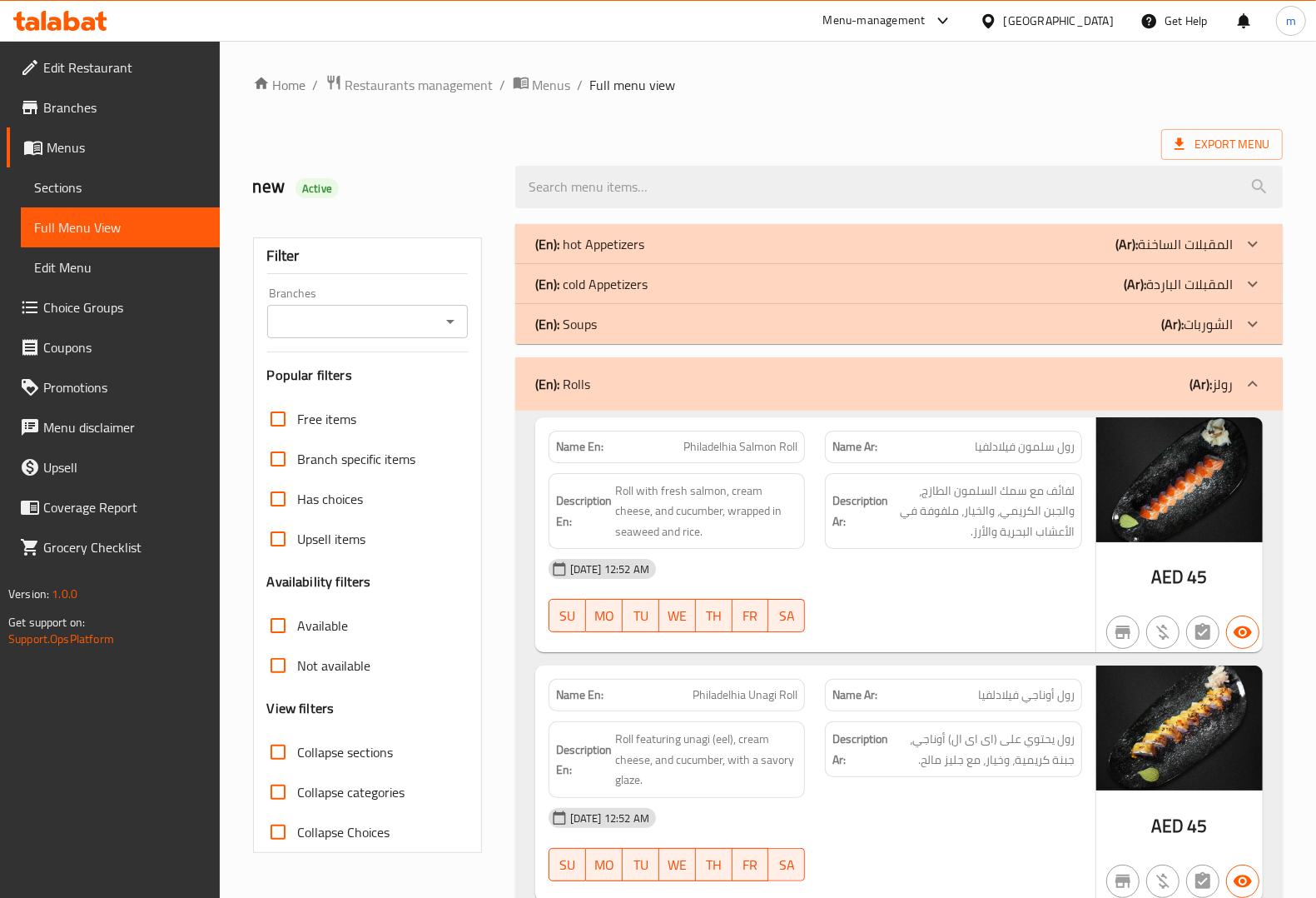
click at [591, 384] on div "(En): Rolls (Ar): رولز" at bounding box center [884, 383] width 698 height 20
click at [568, 390] on div "(En): Rolls (Ar): رولز" at bounding box center [884, 383] width 698 height 20
click at [575, 374] on div "(En): Rolls (Ar): رولز" at bounding box center [884, 383] width 698 height 20
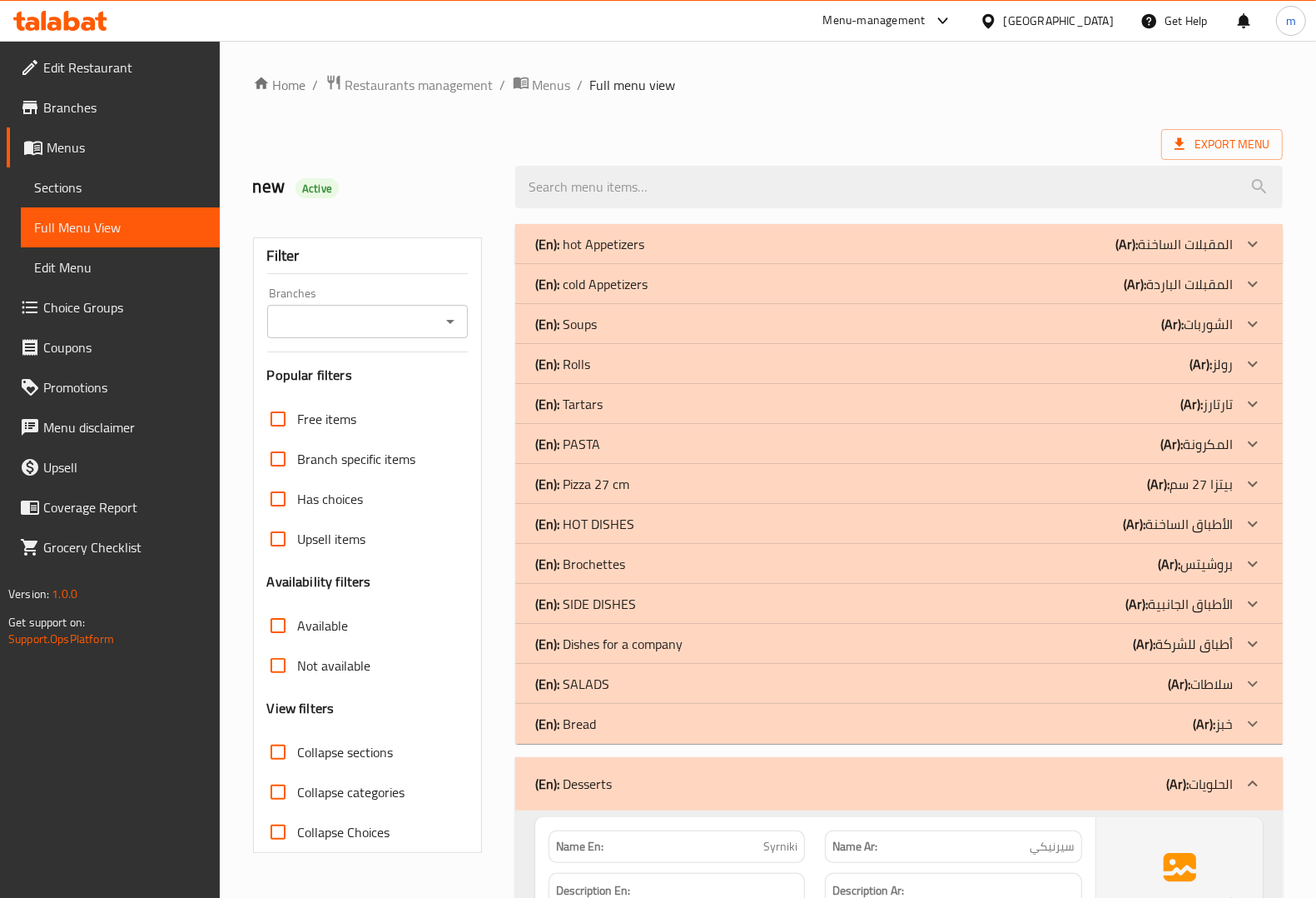
click at [570, 382] on div "(En): Rolls (Ar): رولز" at bounding box center [898, 364] width 767 height 40
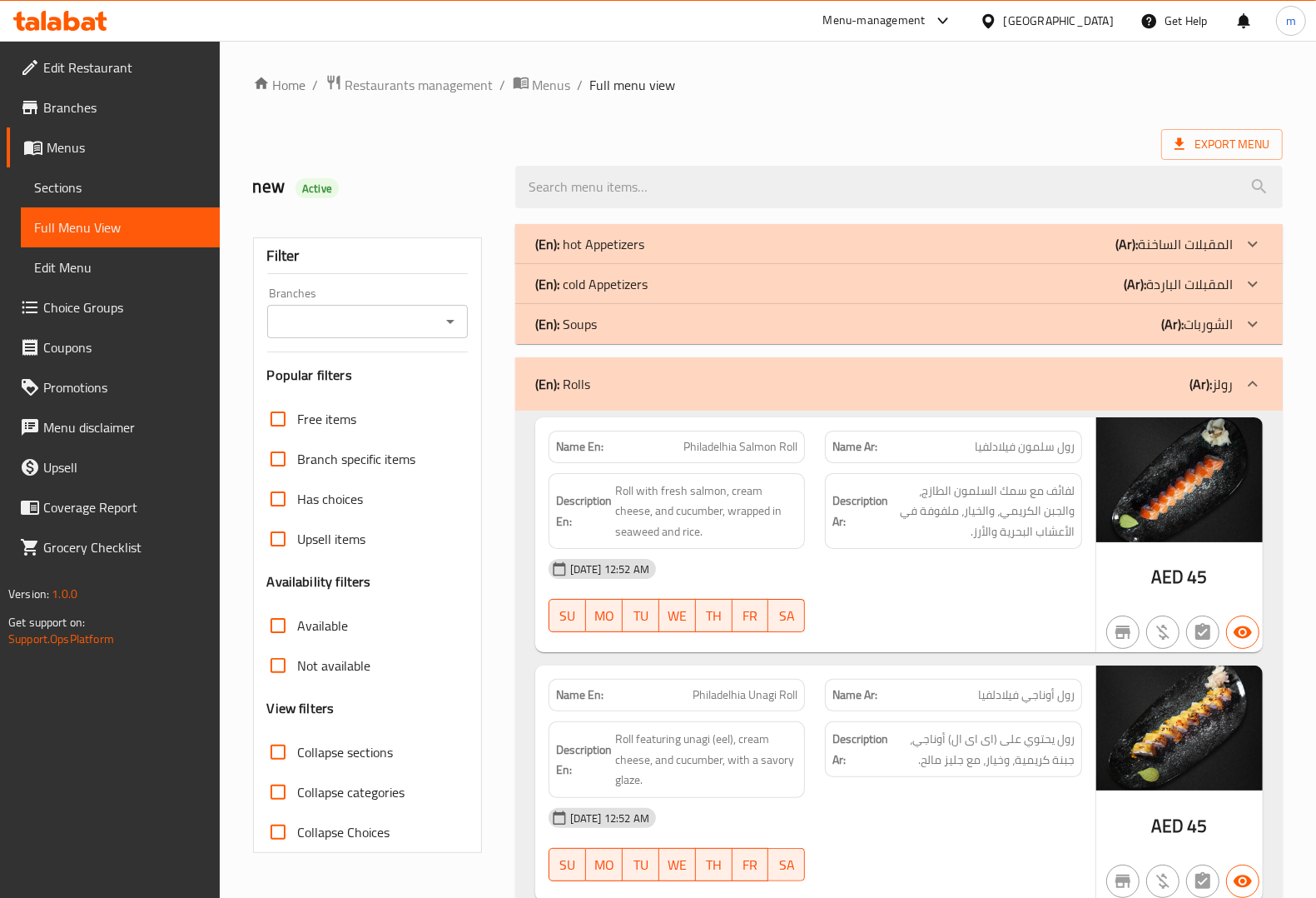
click at [562, 382] on p "(En): Rolls" at bounding box center [562, 383] width 55 height 20
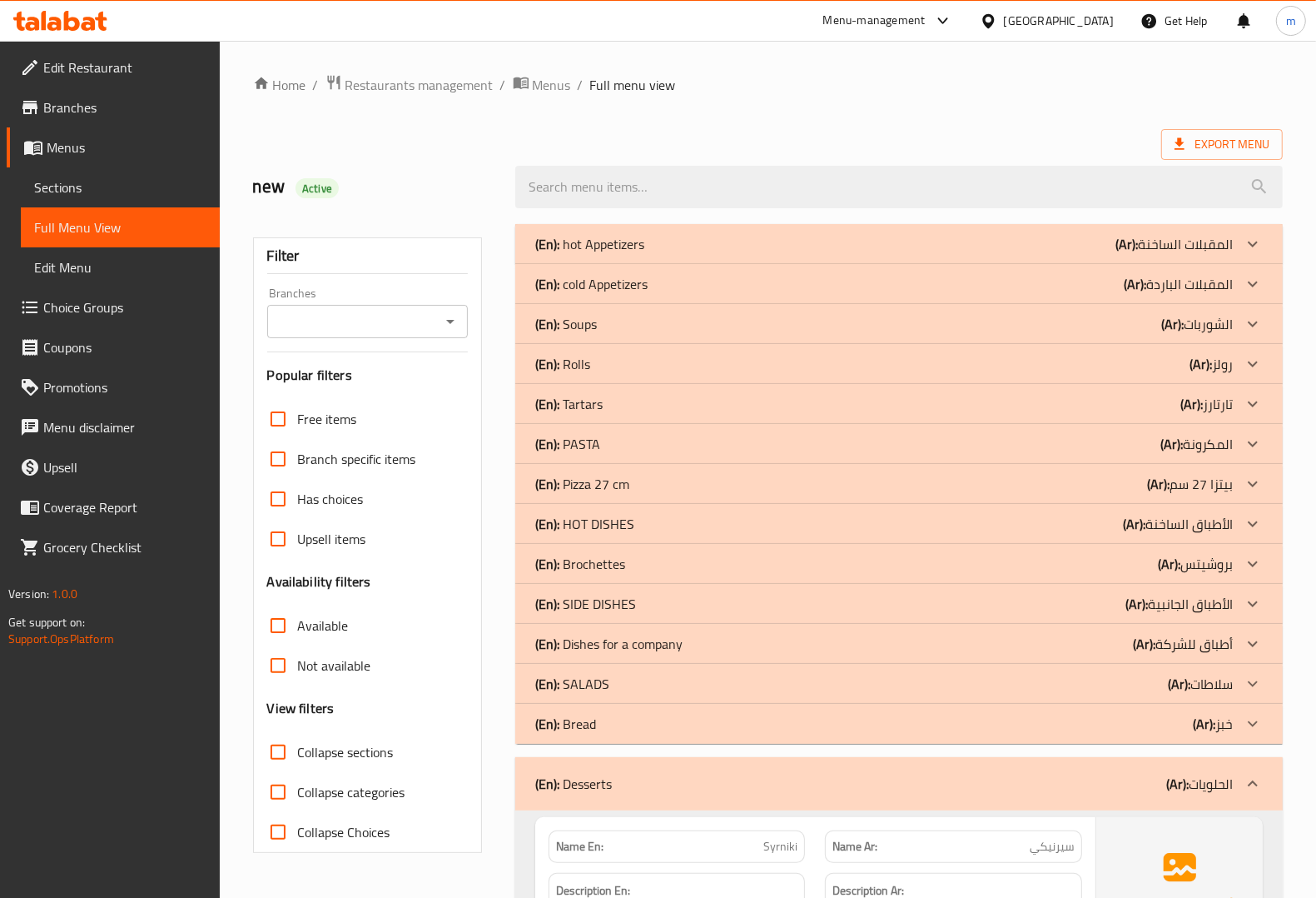
click at [574, 381] on div "(En): Rolls (Ar): رولز" at bounding box center [898, 364] width 767 height 40
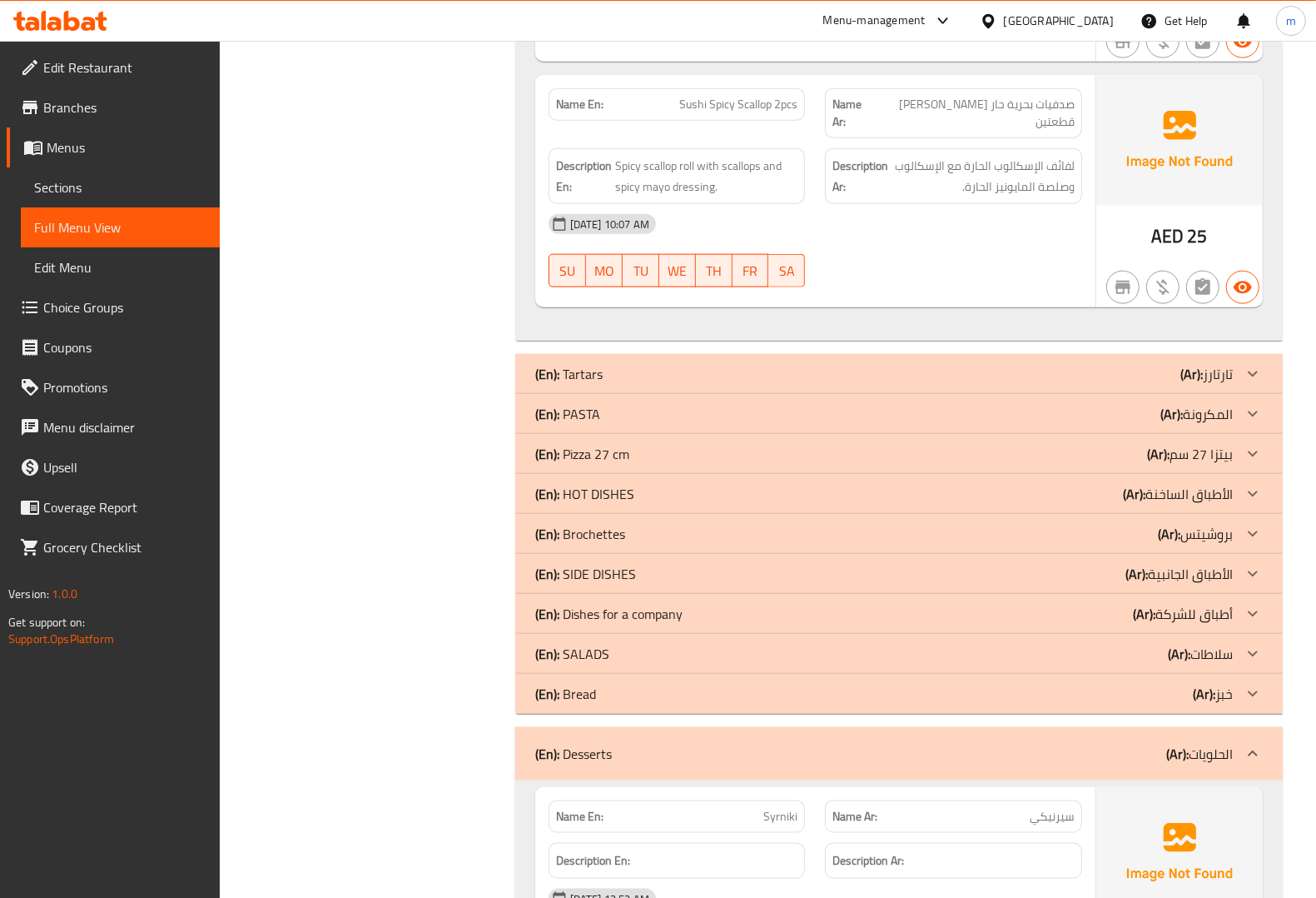
scroll to position [7083, 0]
